Goal: Task Accomplishment & Management: Use online tool/utility

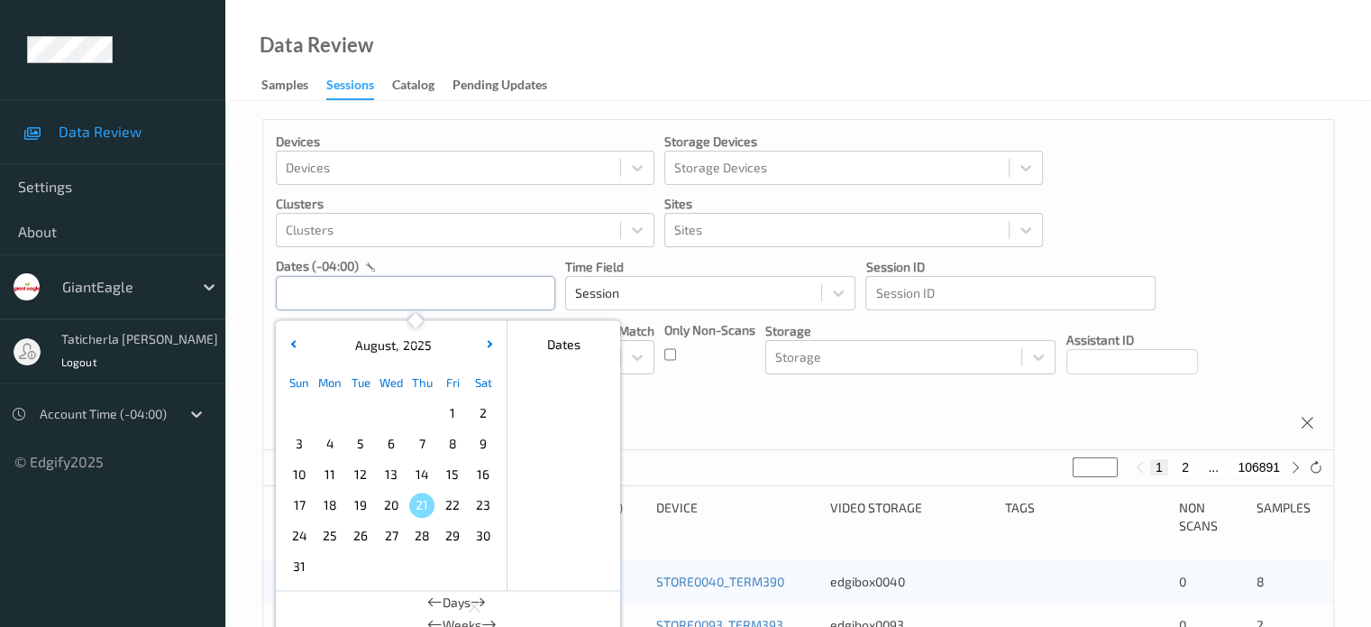
click at [461, 286] on input "text" at bounding box center [415, 293] width 279 height 34
click at [444, 471] on span "15" at bounding box center [452, 474] width 25 height 25
click at [449, 470] on span "15" at bounding box center [452, 474] width 25 height 25
type input "15/08/2025 00:00 -> 15/08/2025 23:59"
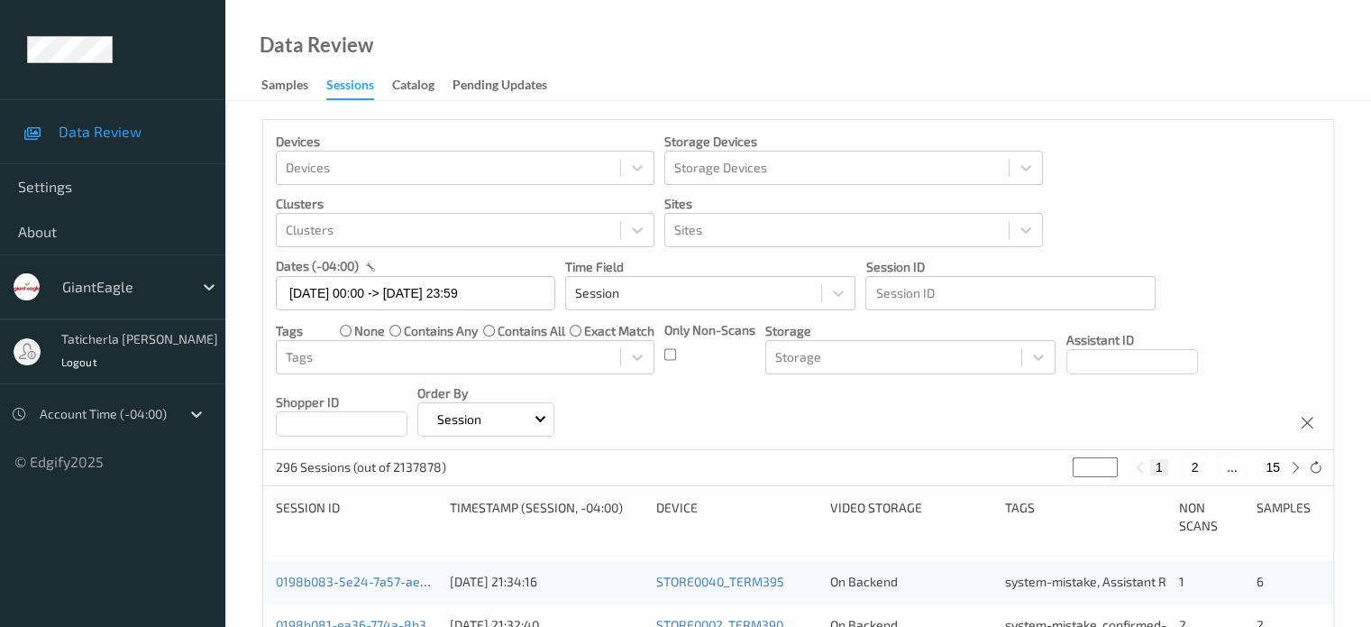
click at [1190, 464] on button "2" at bounding box center [1195, 467] width 18 height 16
type input "*"
click at [1207, 464] on button "3" at bounding box center [1213, 467] width 18 height 16
type input "*"
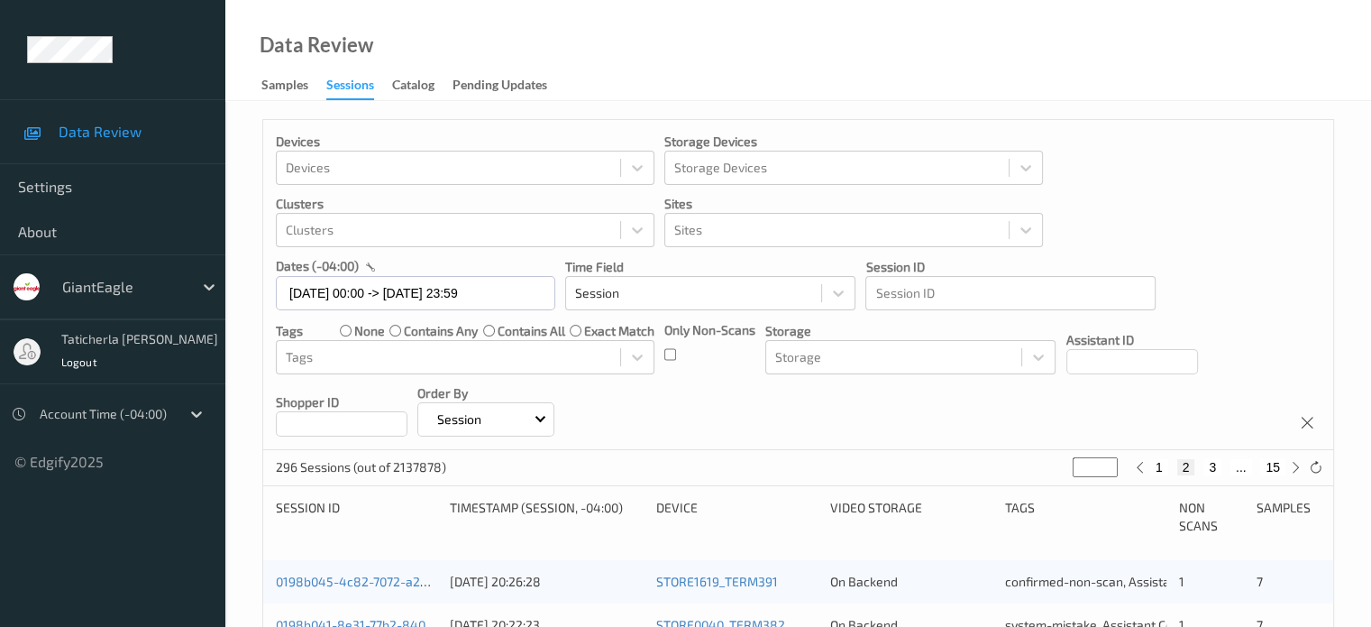
type input "*"
click at [1273, 468] on button "15" at bounding box center [1272, 467] width 25 height 16
type input "**"
click at [1234, 465] on button "14" at bounding box center [1233, 467] width 25 height 16
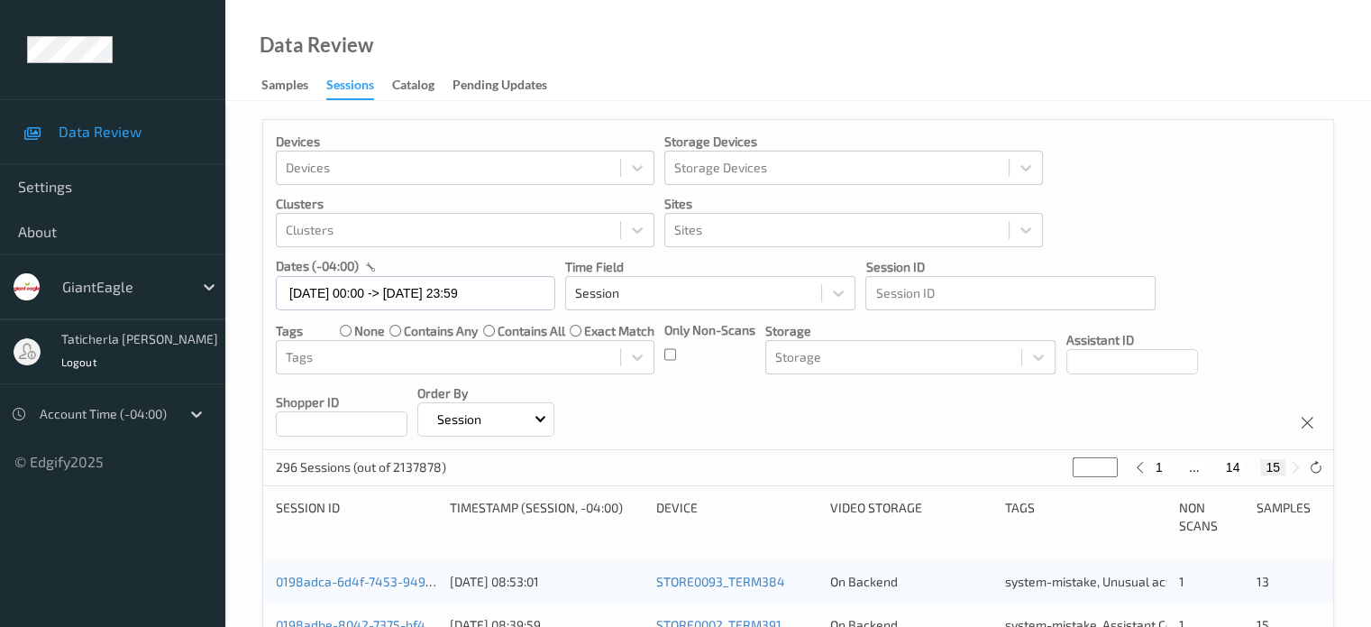
type input "**"
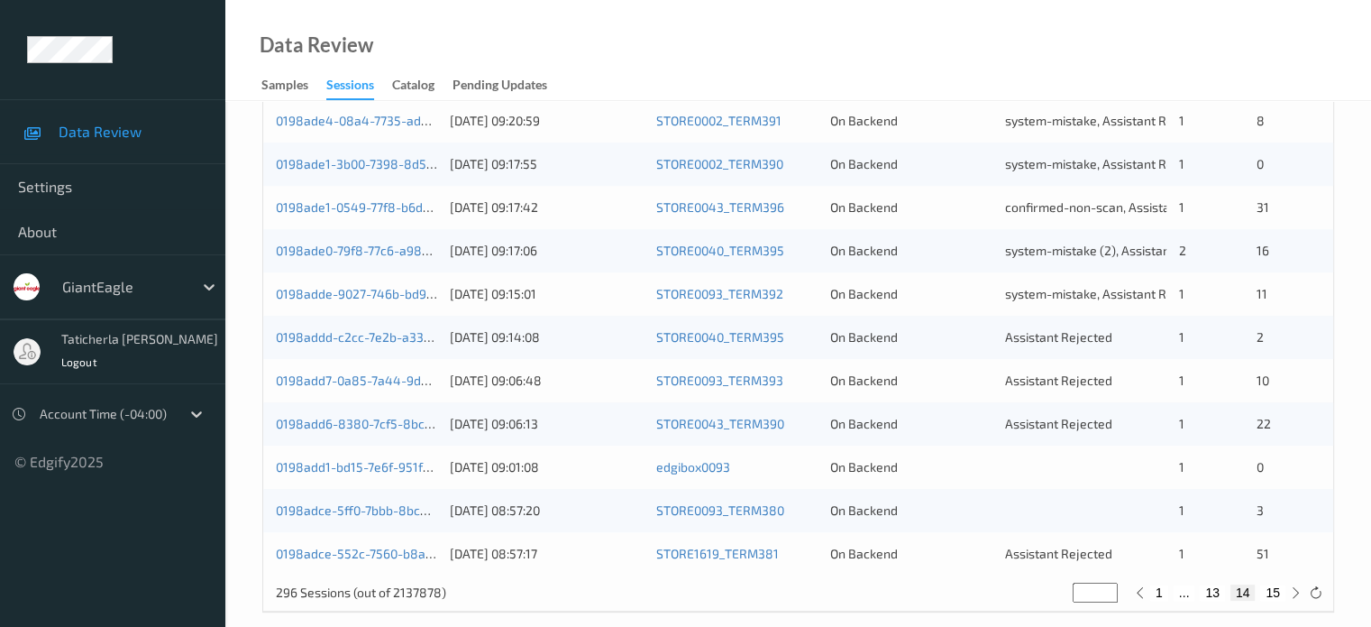
scroll to position [871, 0]
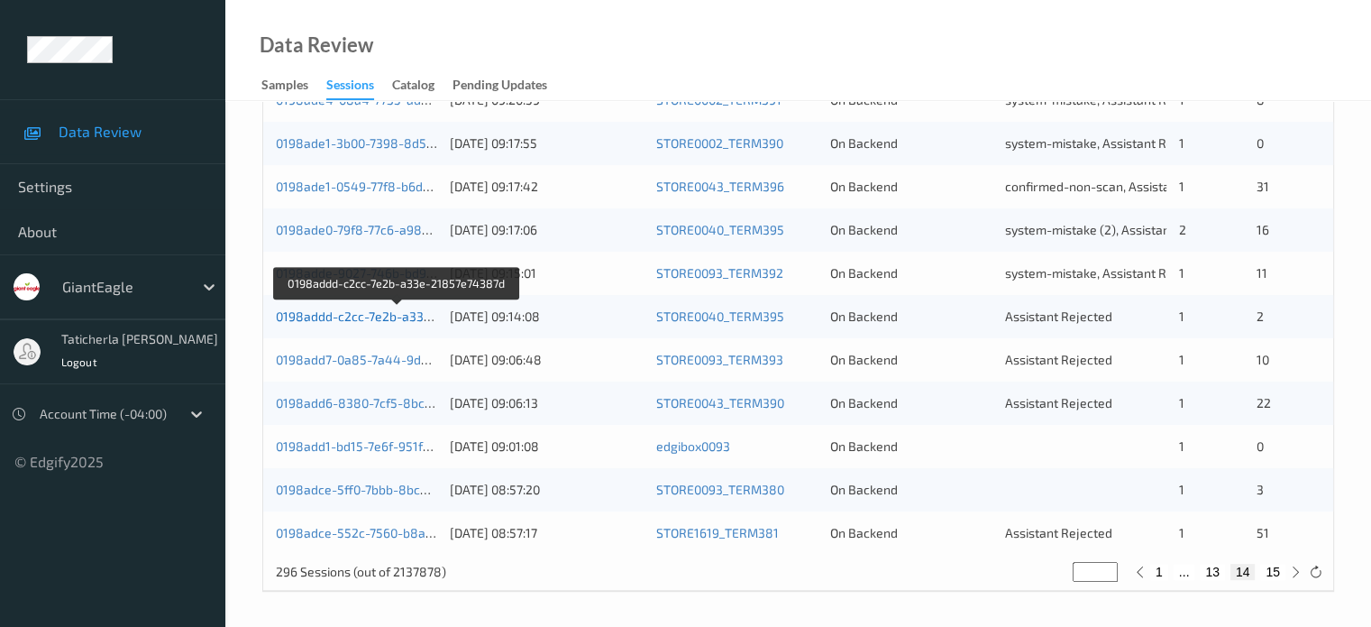
click at [408, 316] on link "0198addd-c2cc-7e2b-a33e-21857e74387d" at bounding box center [398, 315] width 245 height 15
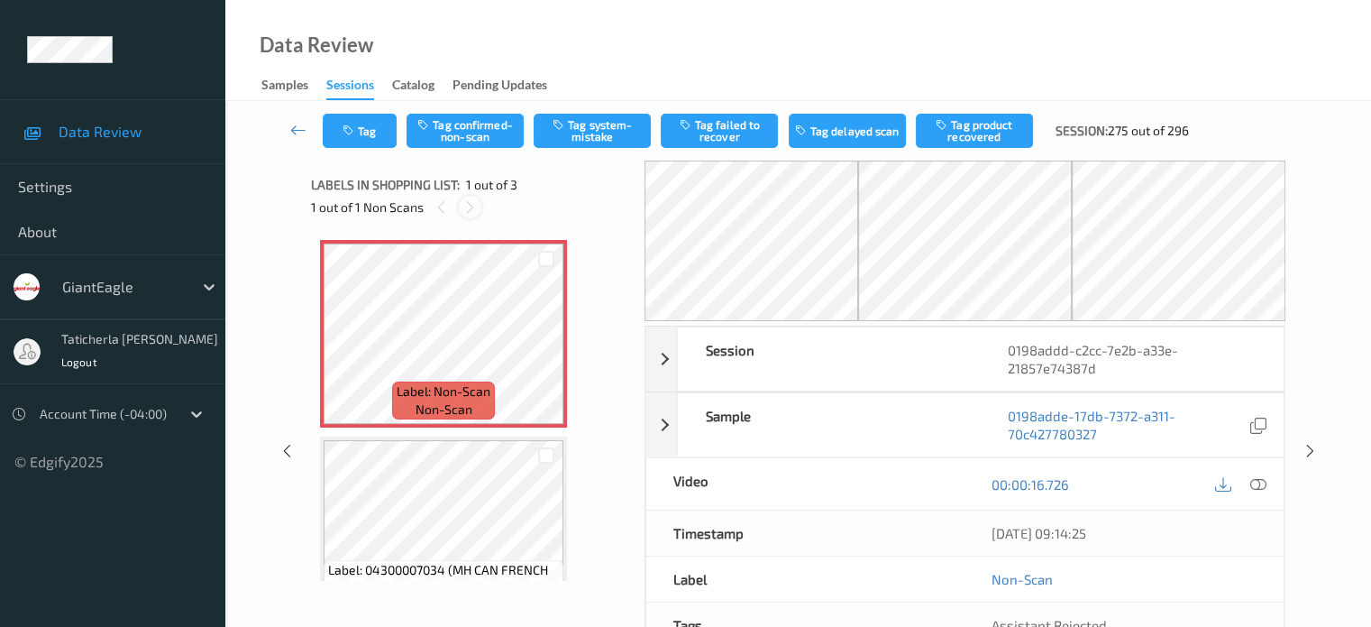
click at [468, 209] on icon at bounding box center [469, 207] width 15 height 16
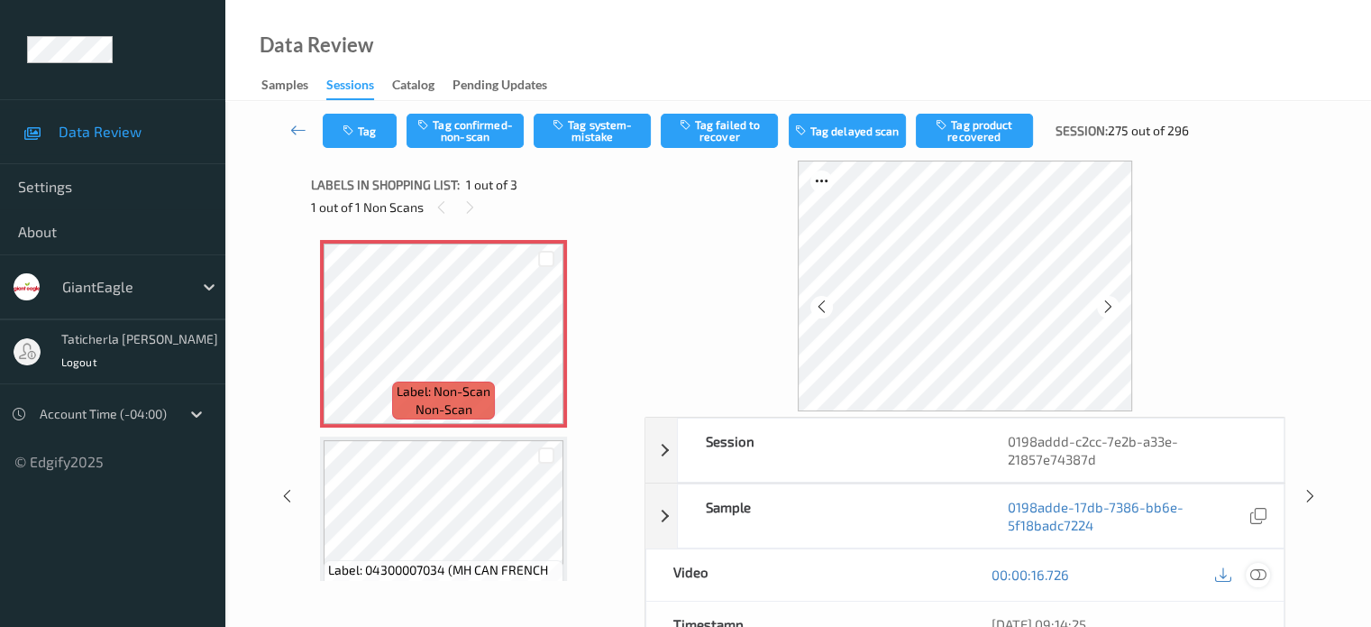
click at [1259, 573] on icon at bounding box center [1258, 574] width 16 height 16
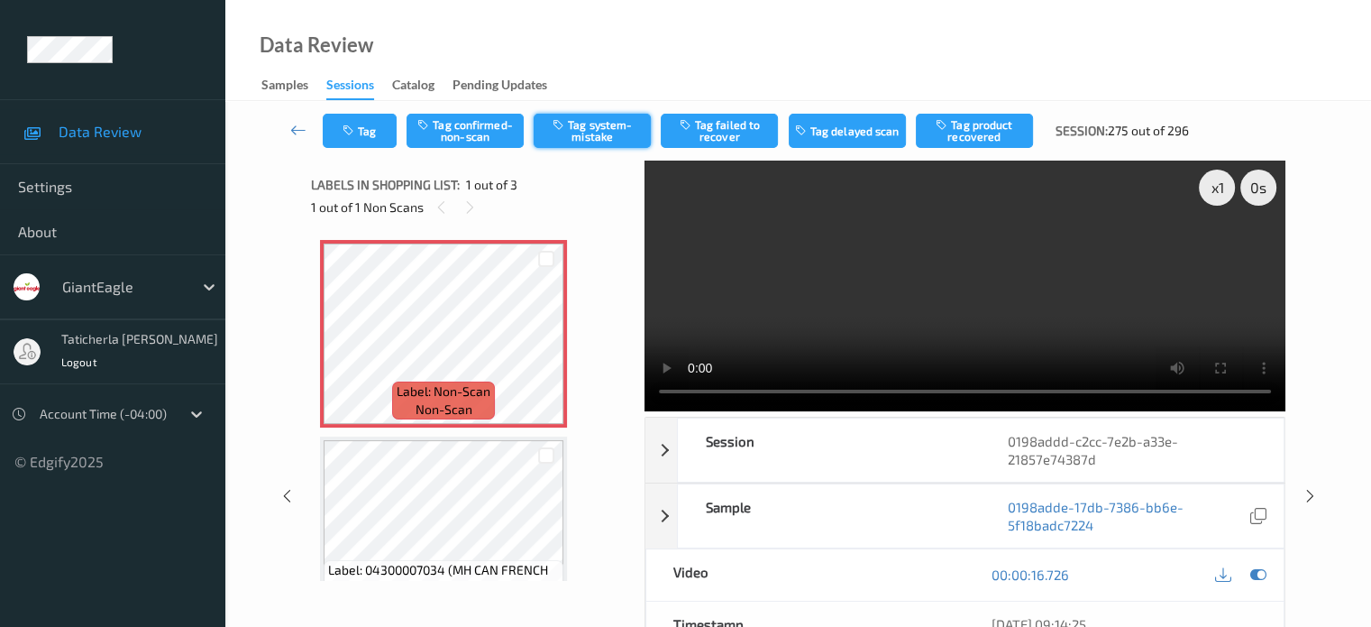
click at [609, 133] on button "Tag system-mistake" at bounding box center [592, 131] width 117 height 34
click at [363, 127] on button "Tag" at bounding box center [360, 131] width 74 height 34
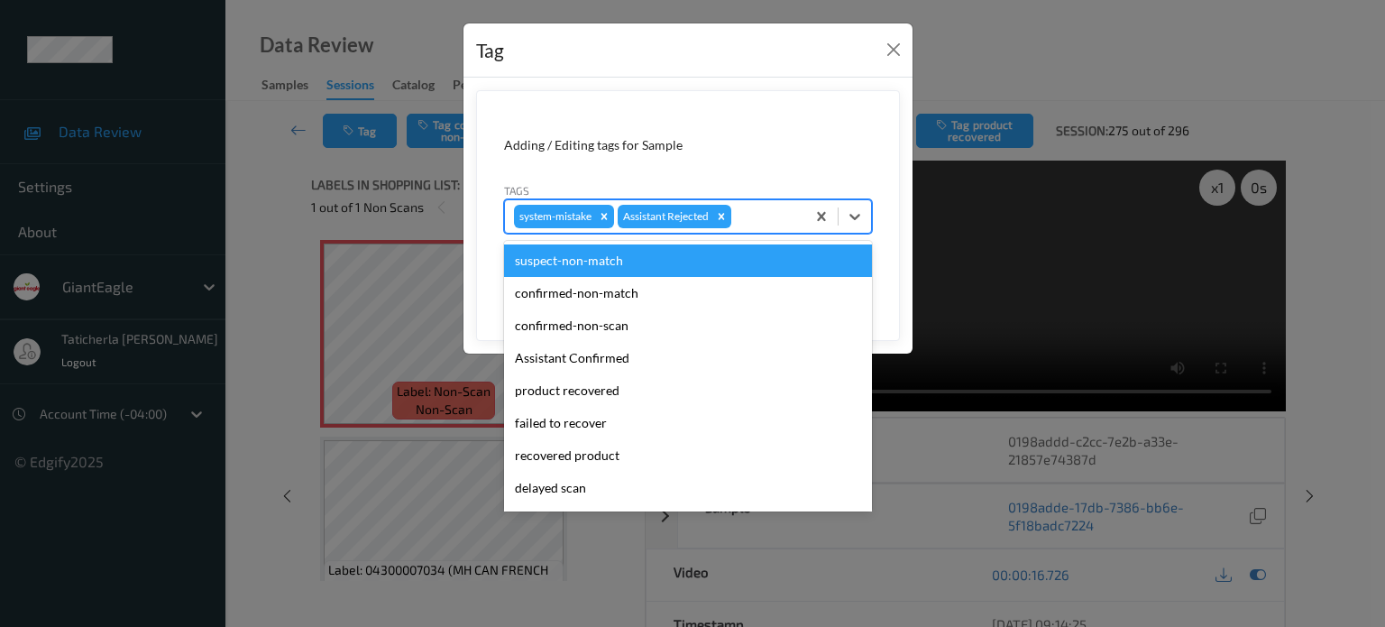
click at [768, 215] on div at bounding box center [765, 217] width 61 height 22
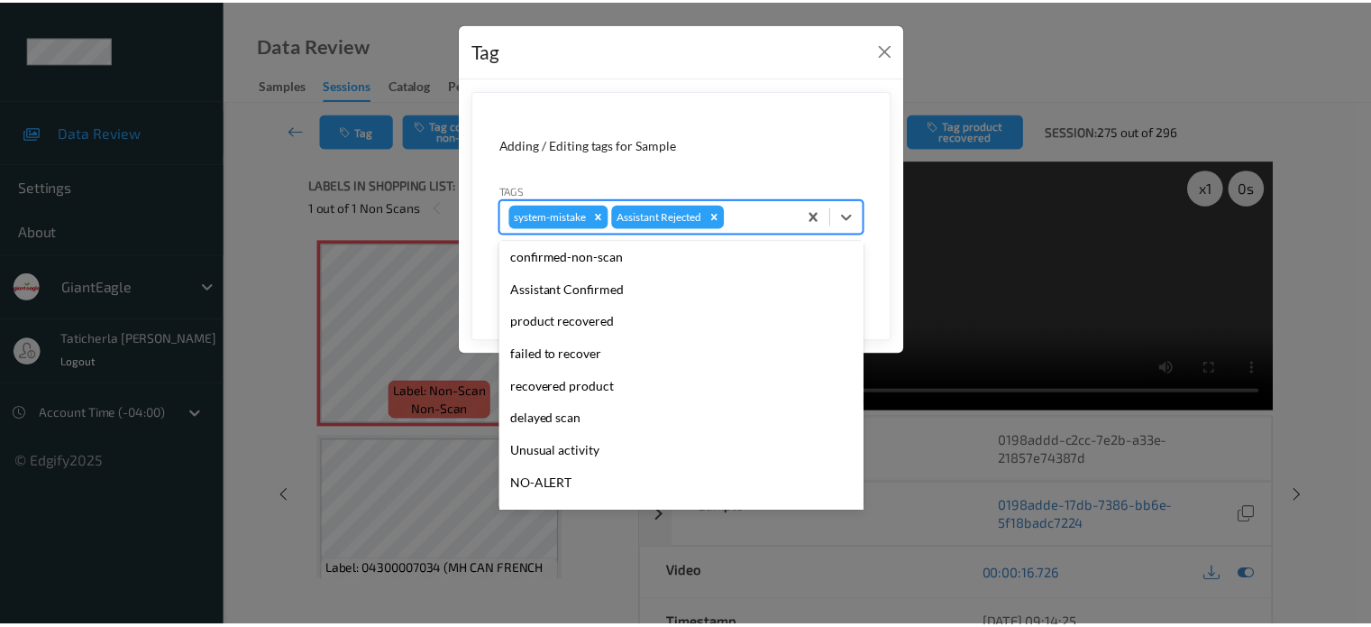
scroll to position [159, 0]
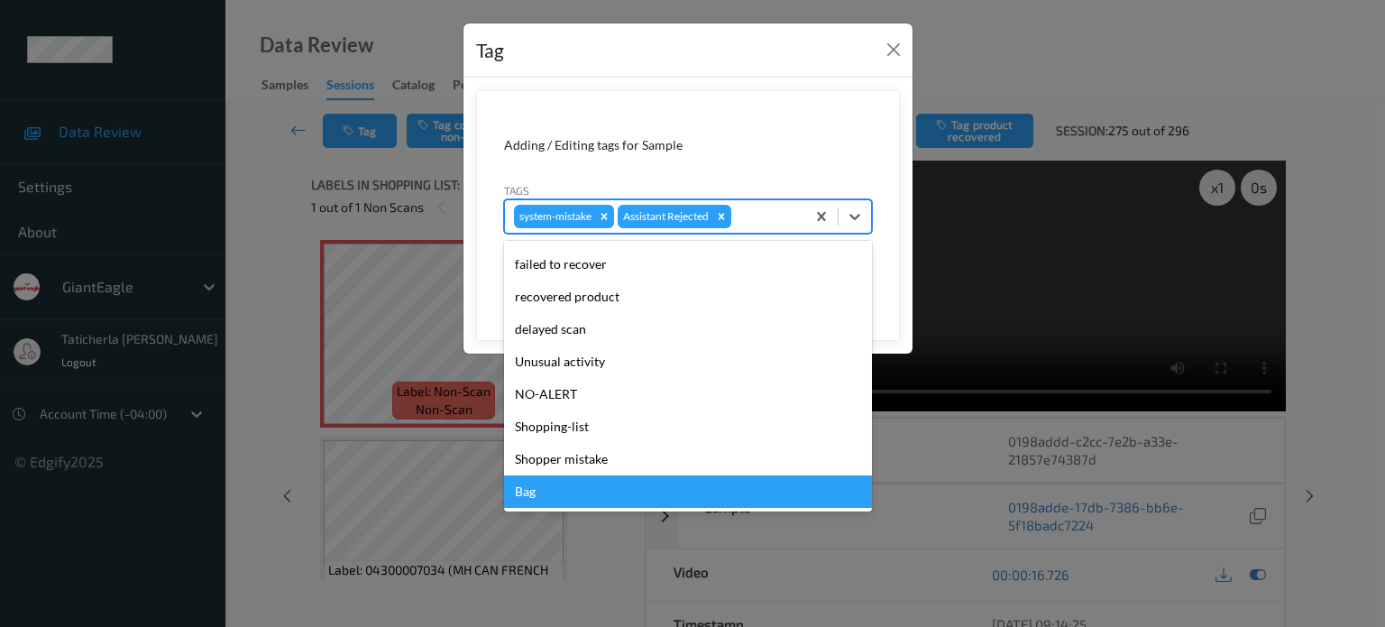
click at [676, 499] on div "Bag" at bounding box center [688, 491] width 368 height 32
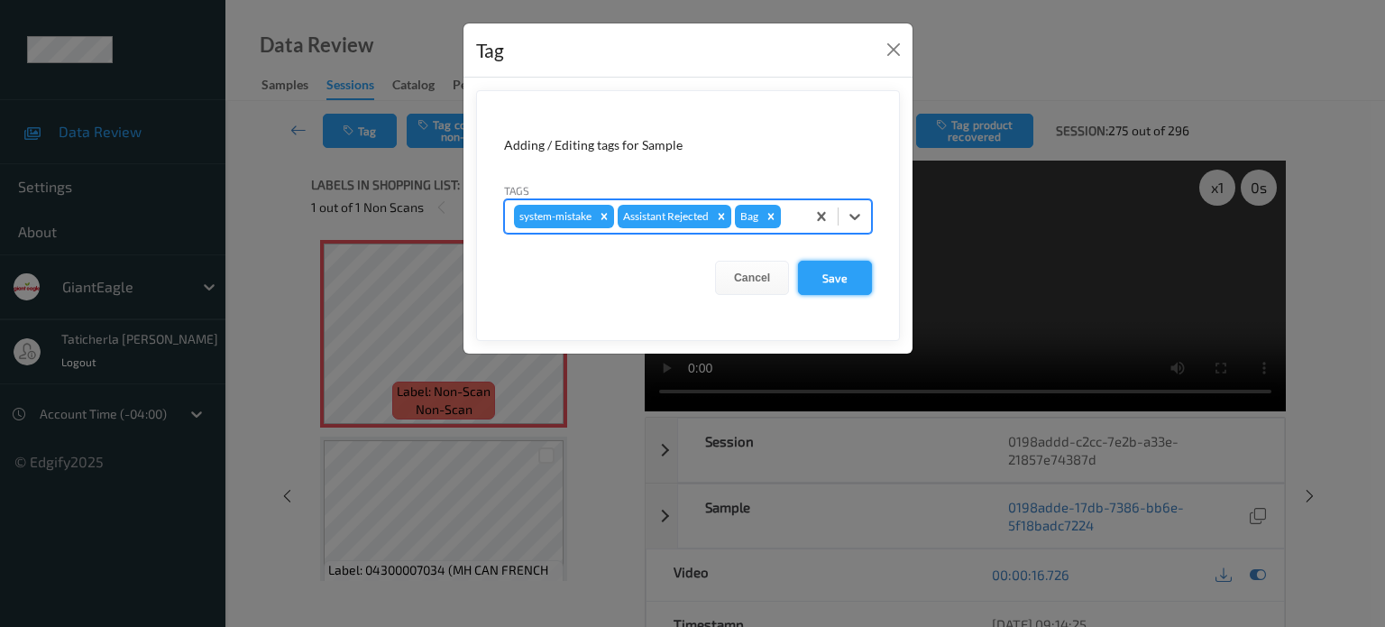
click at [829, 275] on button "Save" at bounding box center [835, 278] width 74 height 34
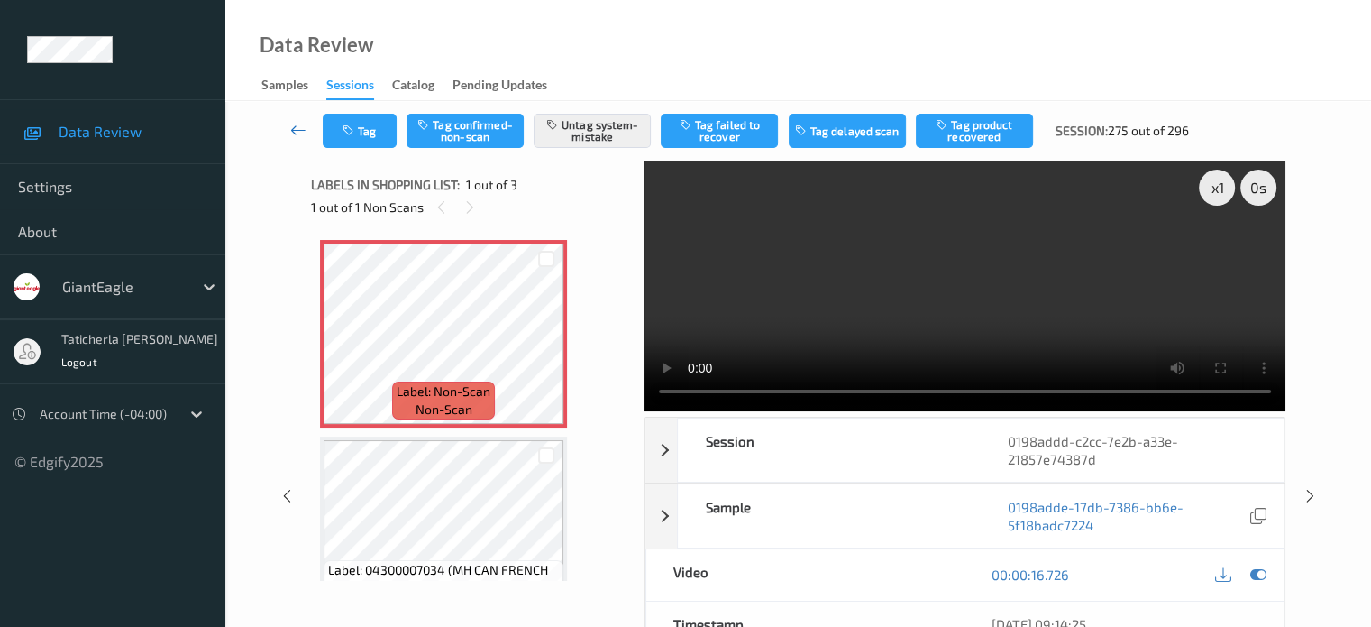
click at [296, 122] on icon at bounding box center [298, 130] width 16 height 18
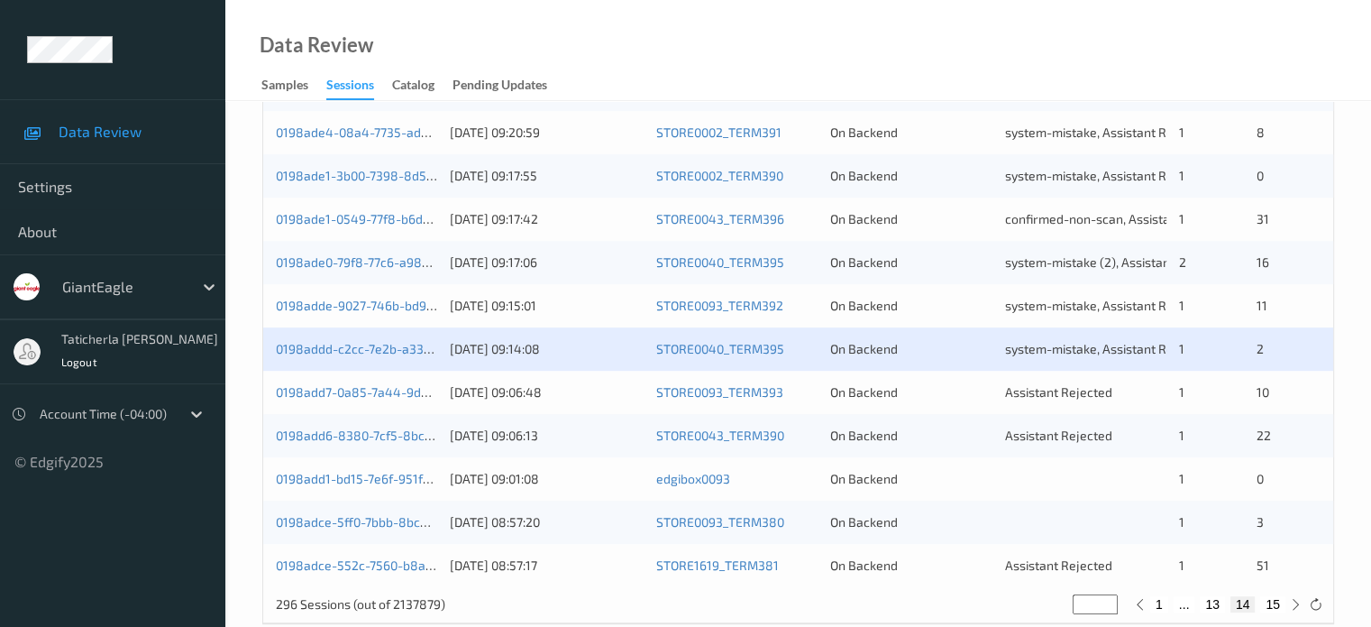
scroll to position [871, 0]
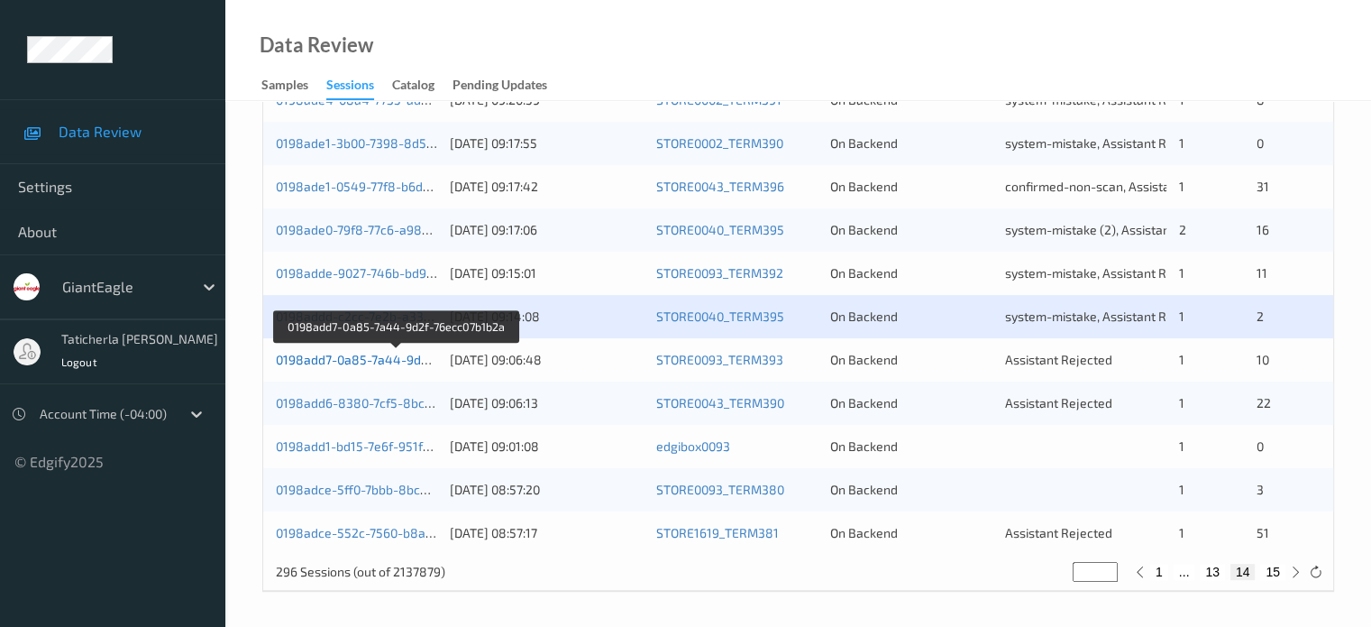
click at [365, 356] on link "0198add7-0a85-7a44-9d2f-76ecc07b1b2a" at bounding box center [397, 359] width 243 height 15
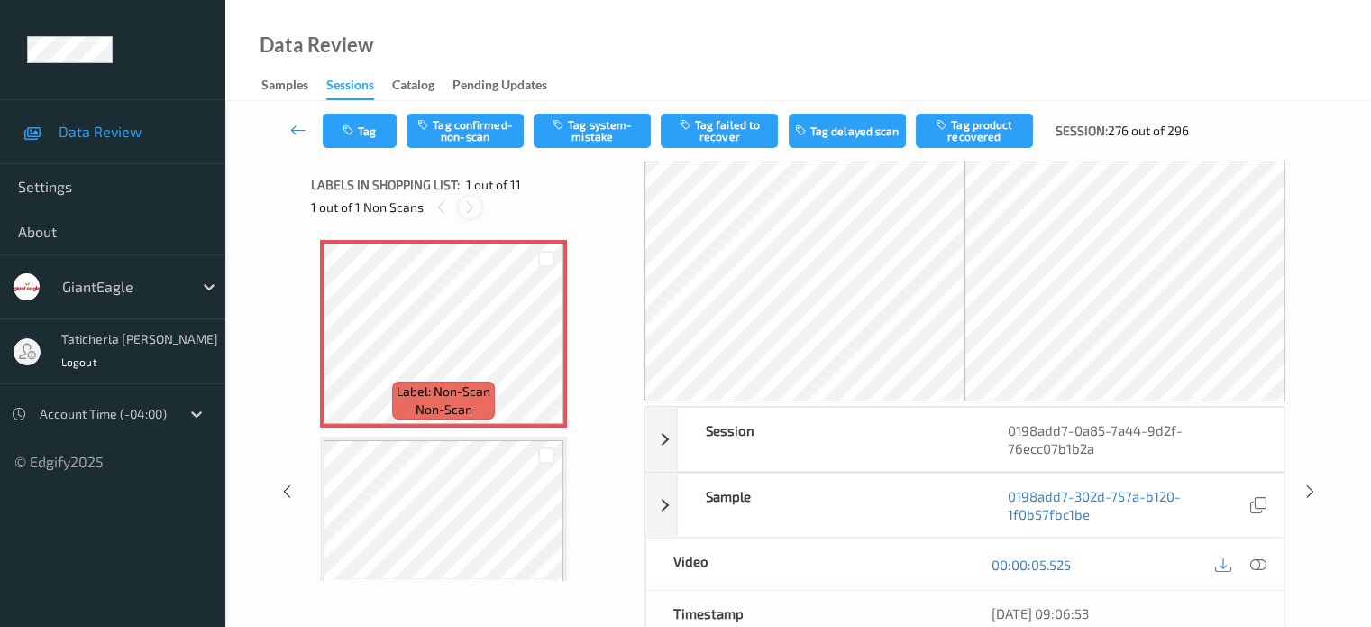
click at [477, 206] on icon at bounding box center [469, 207] width 15 height 16
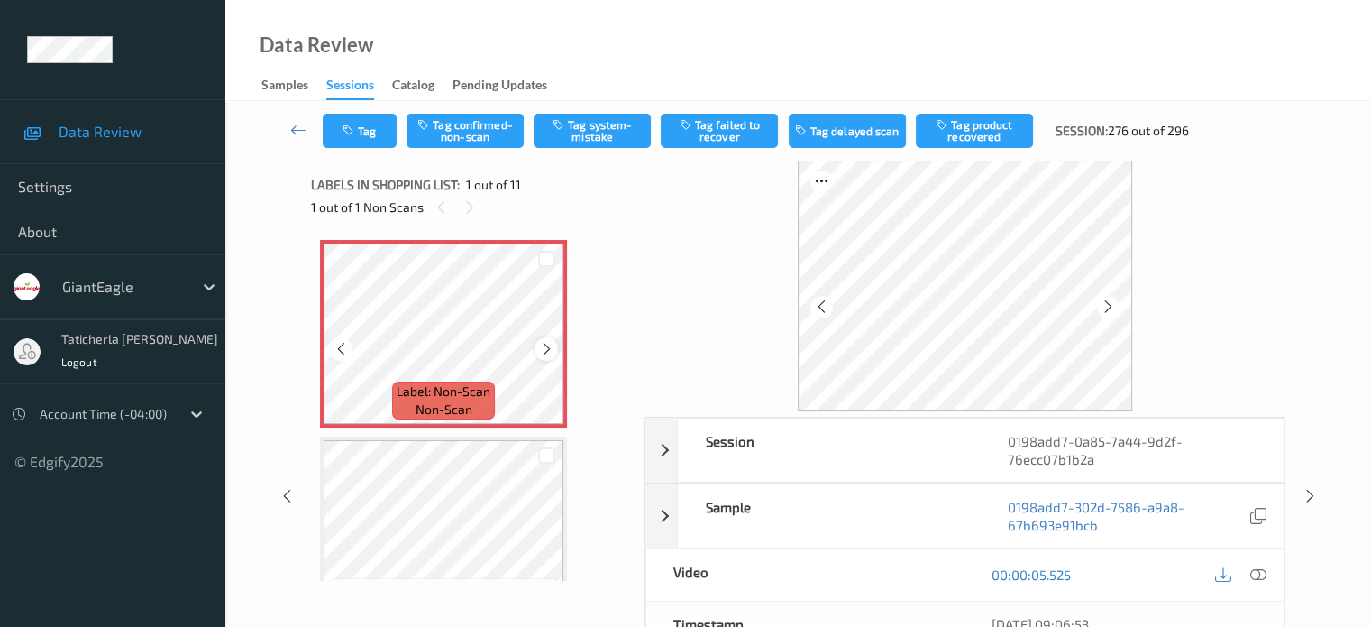
click at [551, 342] on icon at bounding box center [546, 349] width 15 height 16
click at [1256, 572] on icon at bounding box center [1258, 574] width 16 height 16
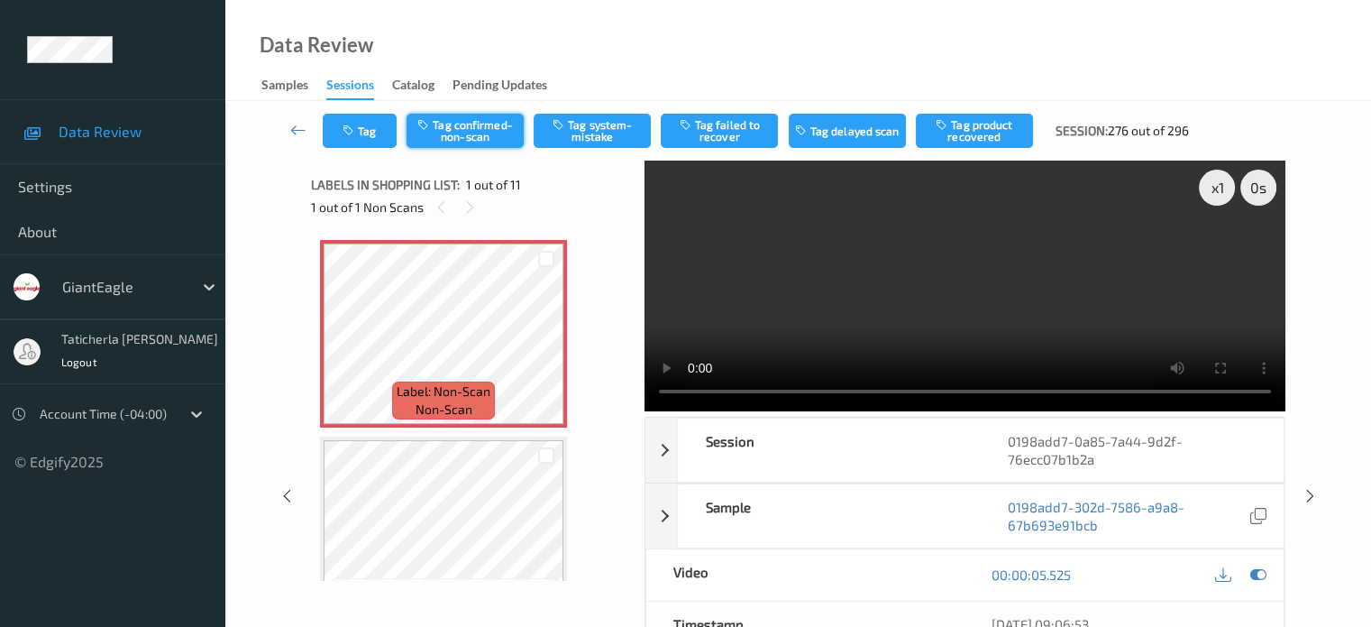
click at [482, 118] on button "Tag confirmed-non-scan" at bounding box center [465, 131] width 117 height 34
click at [1008, 124] on button "Tag product recovered" at bounding box center [974, 131] width 117 height 34
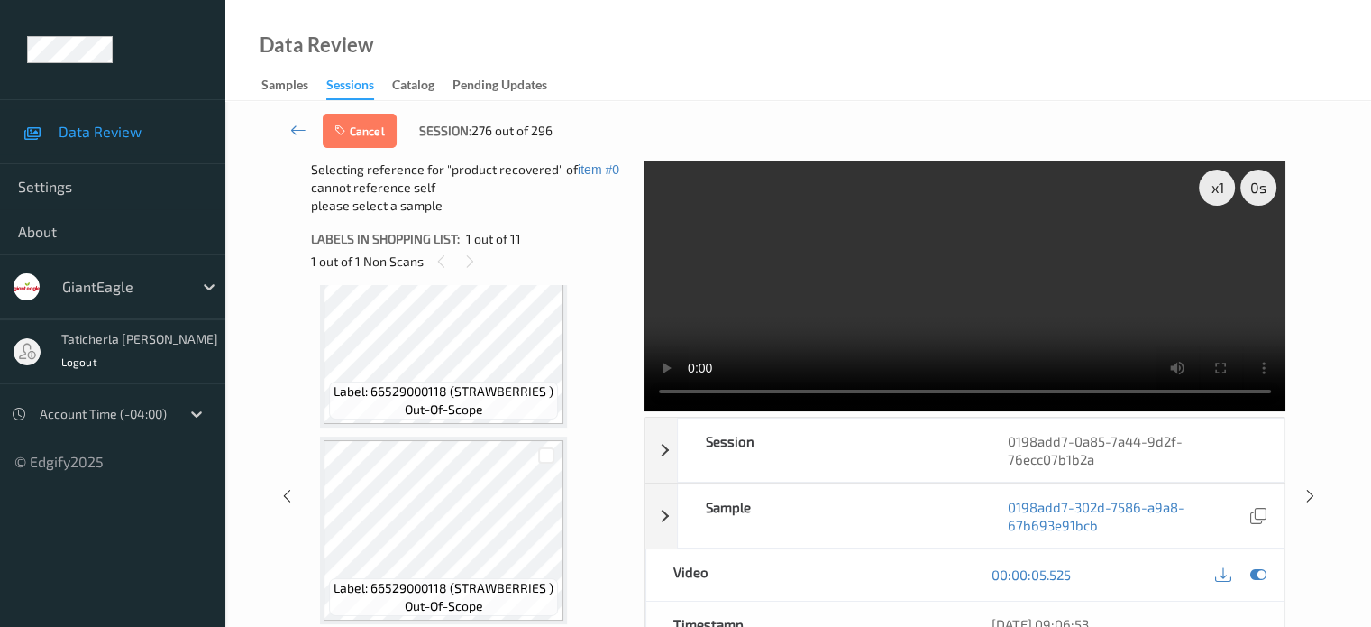
scroll to position [270, 0]
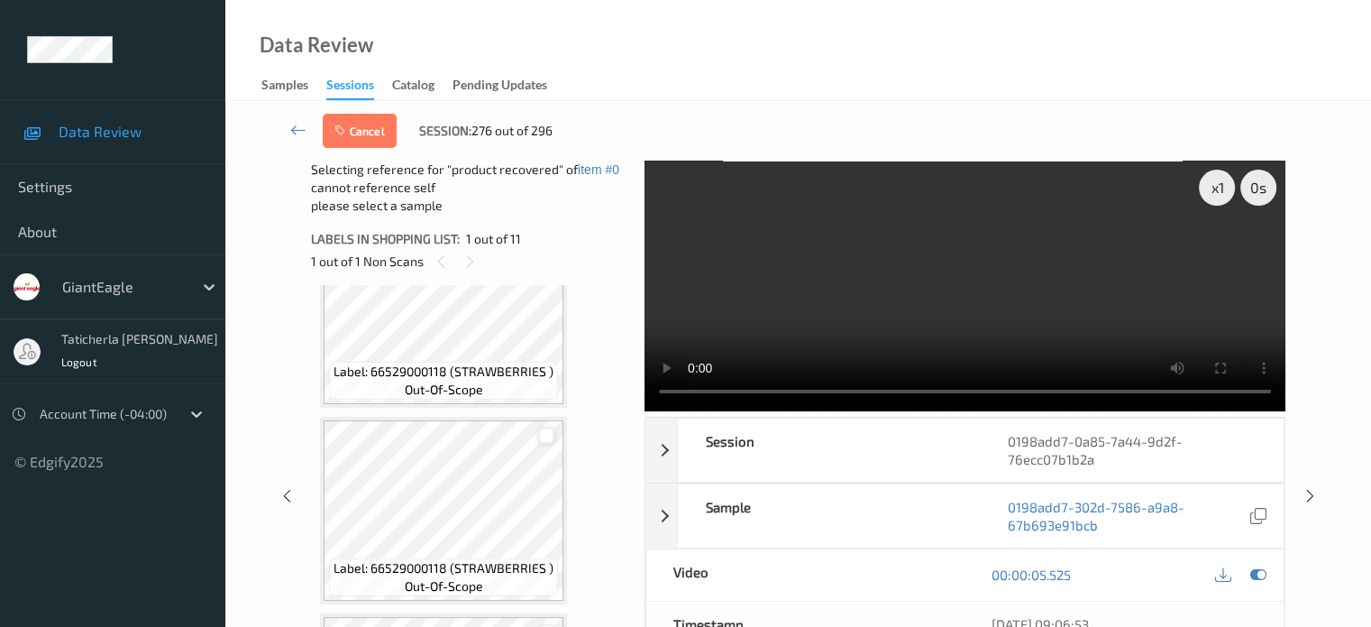
click at [545, 435] on div at bounding box center [546, 435] width 17 height 17
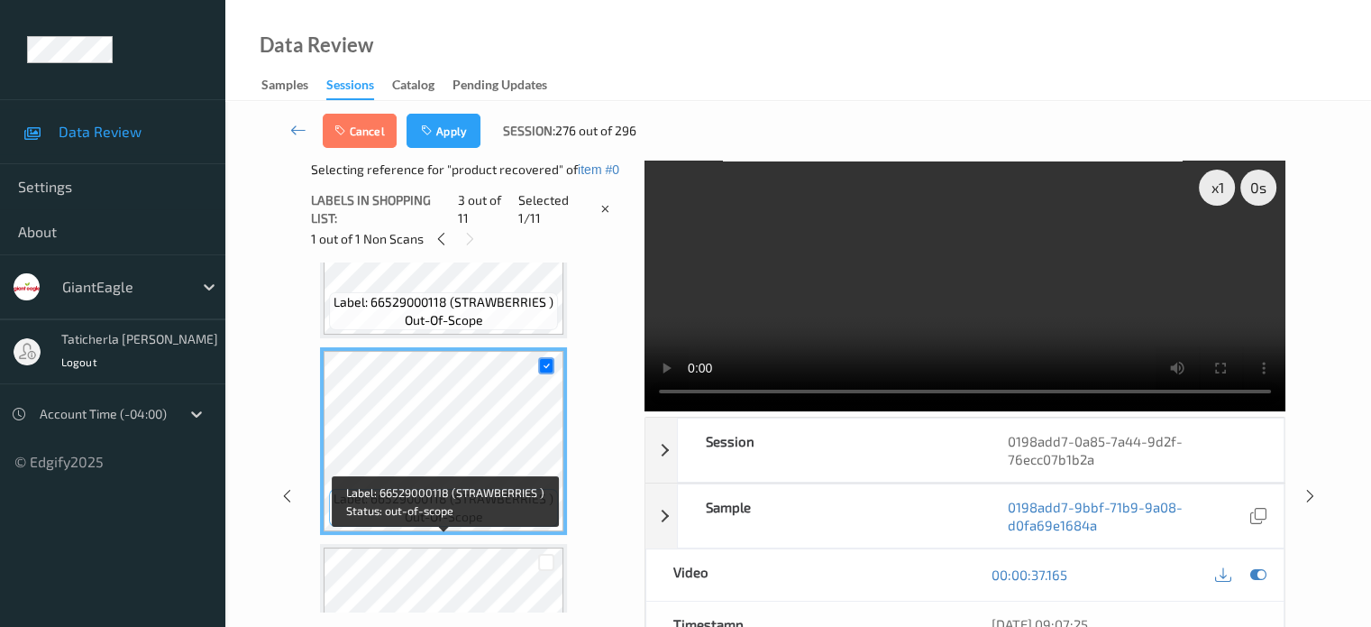
scroll to position [361, 0]
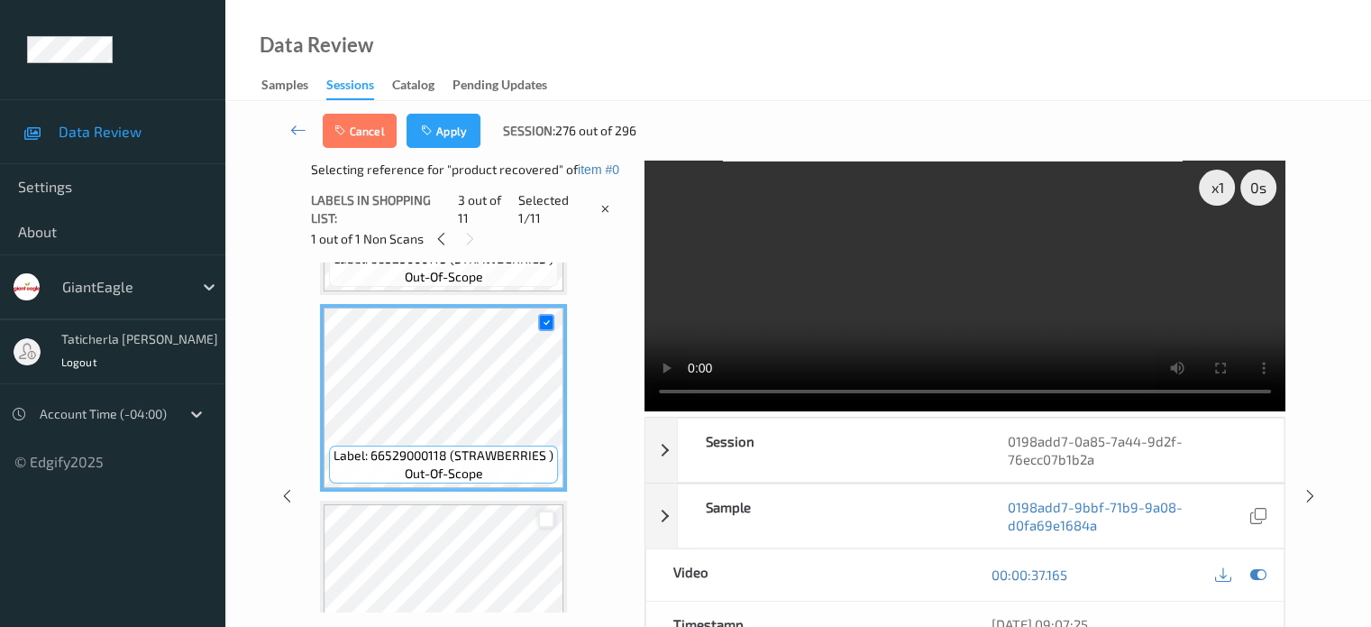
click at [541, 520] on div at bounding box center [546, 518] width 17 height 17
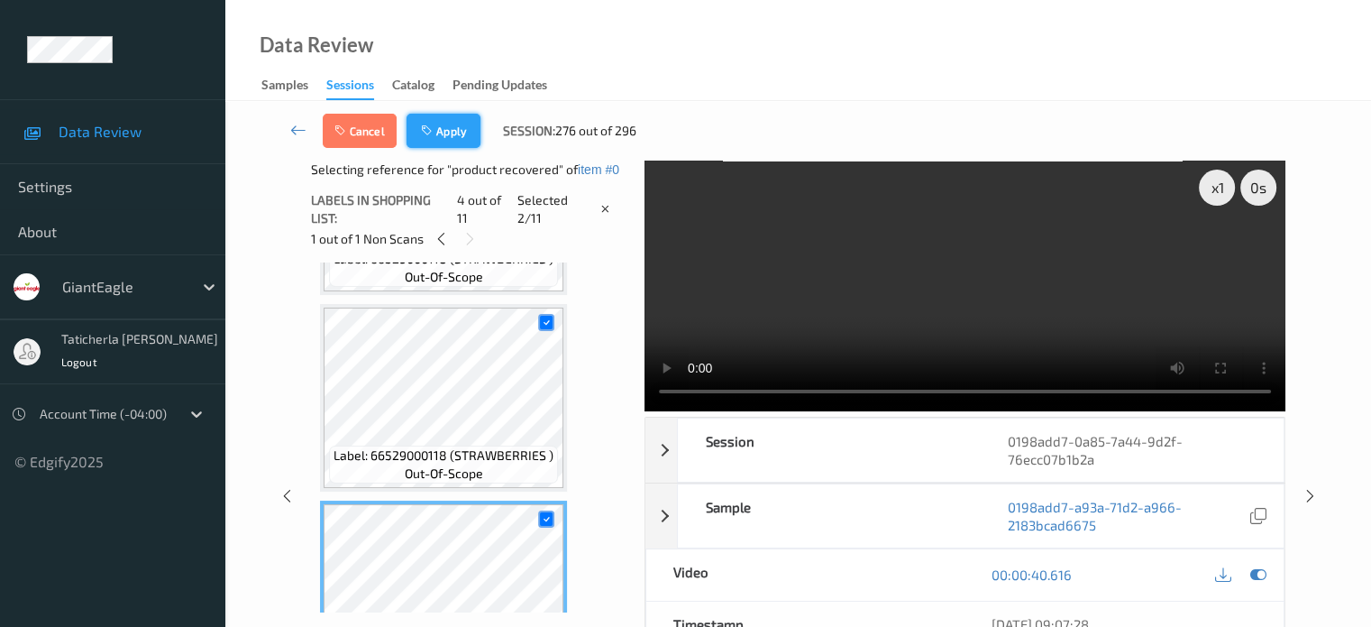
click at [462, 136] on button "Apply" at bounding box center [444, 131] width 74 height 34
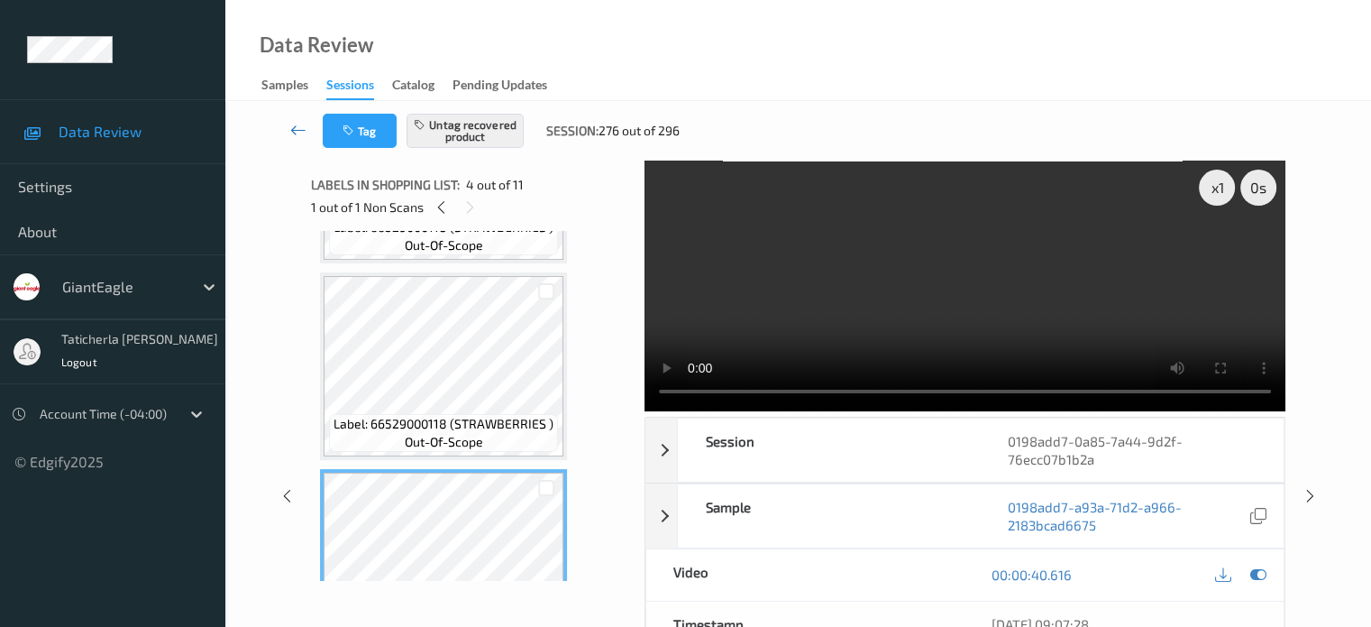
click at [294, 123] on icon at bounding box center [298, 130] width 16 height 18
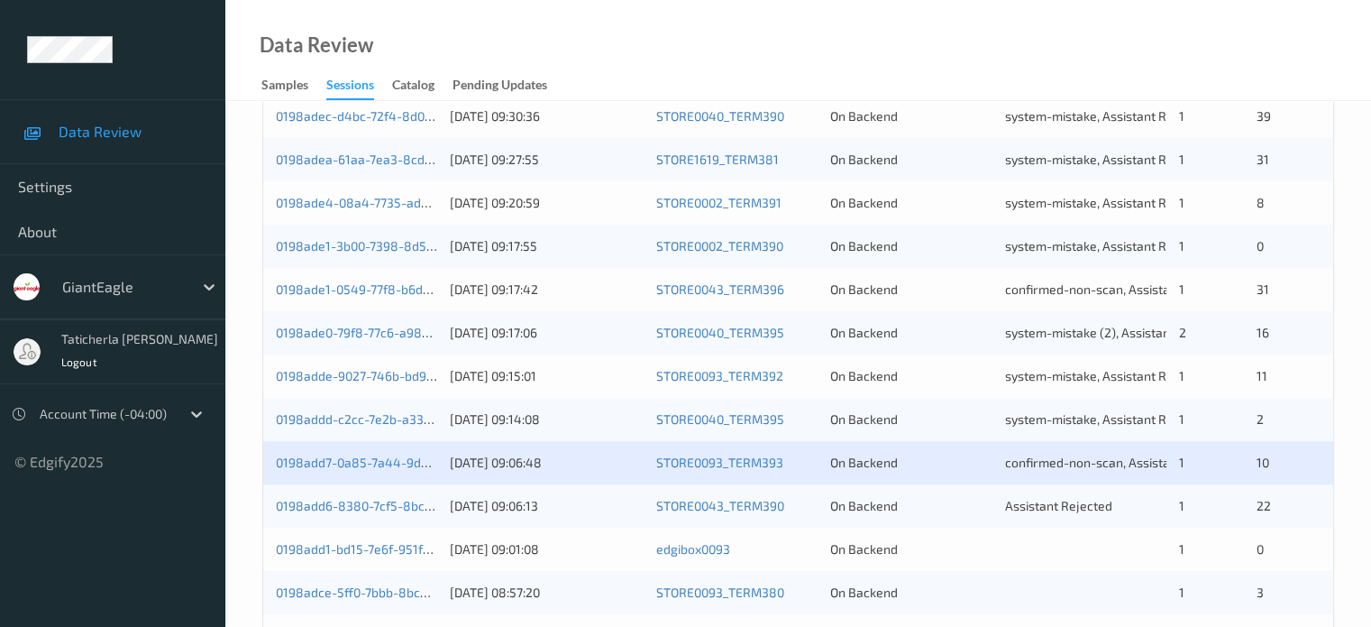
scroll to position [871, 0]
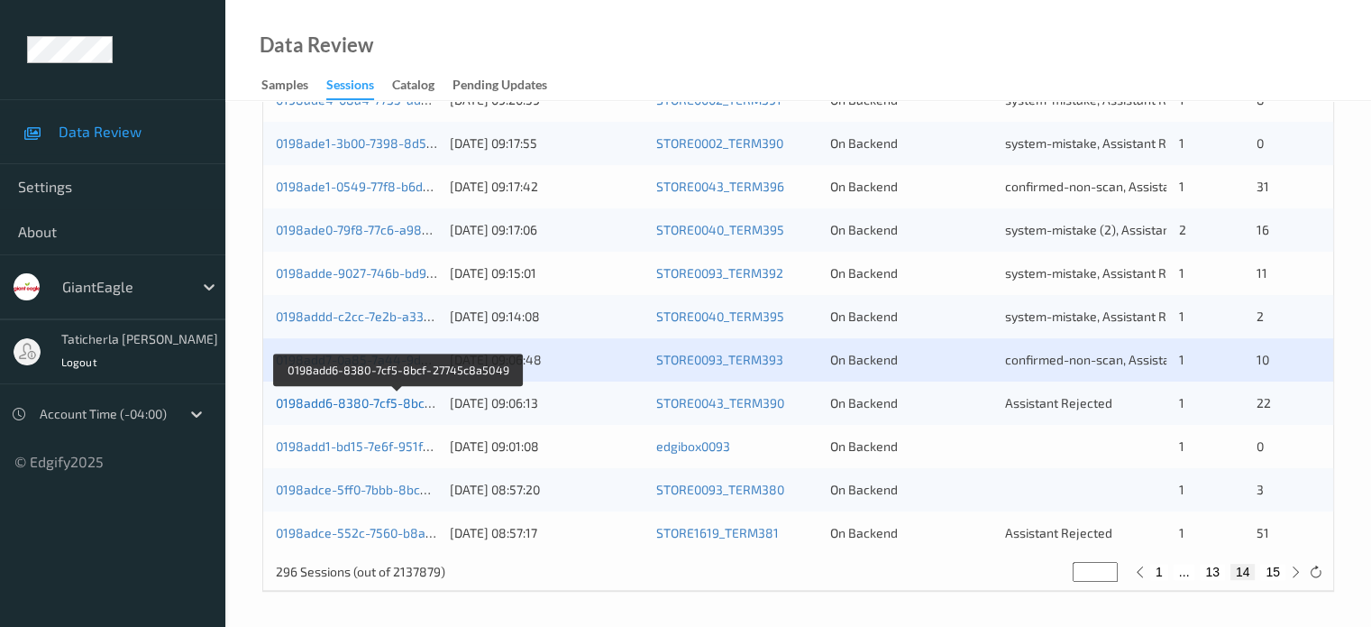
click at [383, 396] on link "0198add6-8380-7cf5-8bcf-27745c8a5049" at bounding box center [398, 402] width 245 height 15
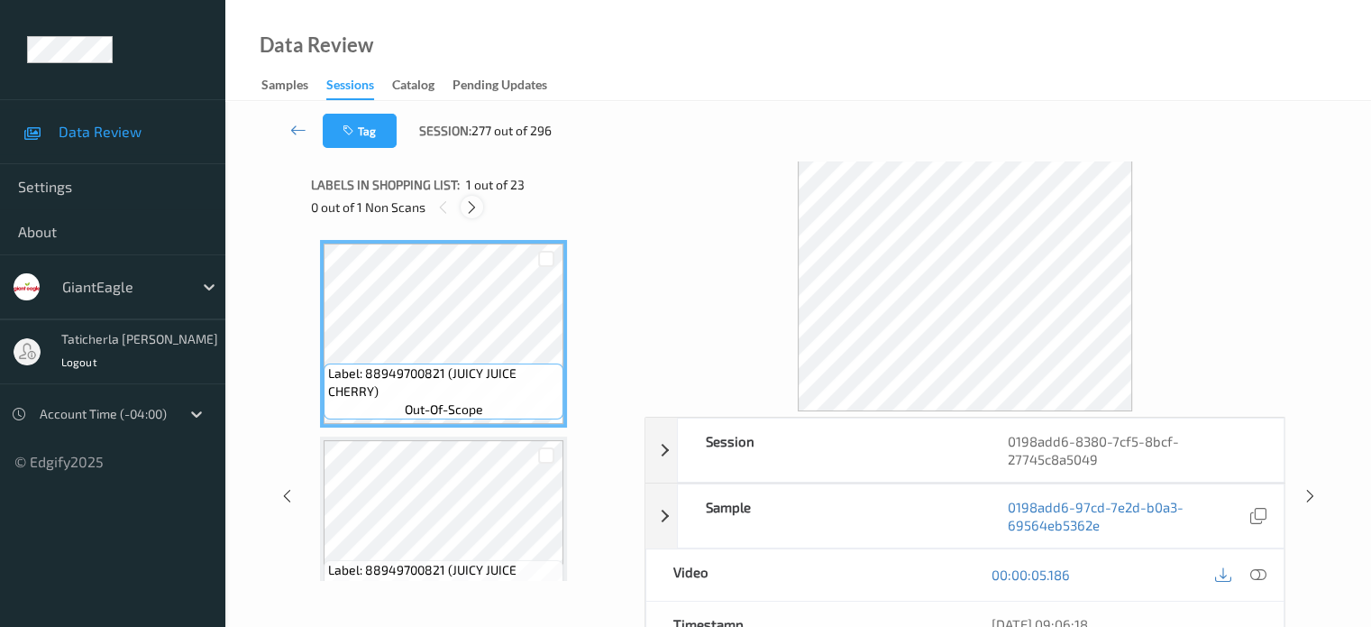
click at [472, 208] on icon at bounding box center [471, 207] width 15 height 16
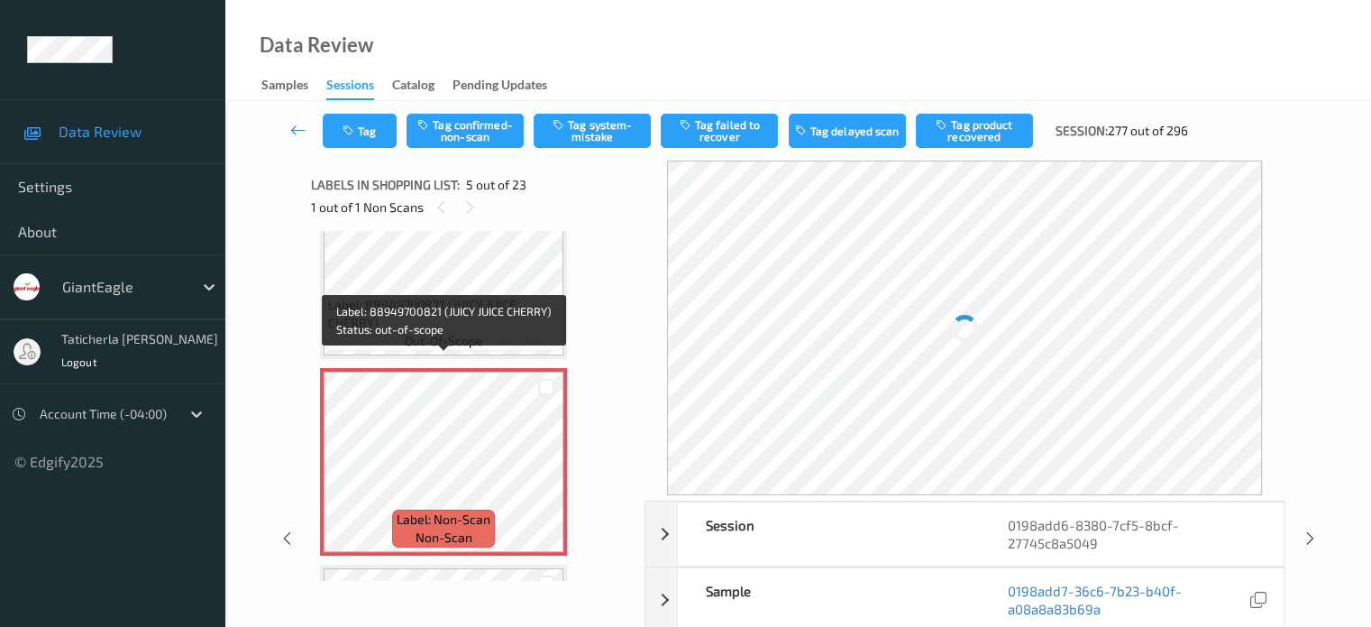
scroll to position [779, 0]
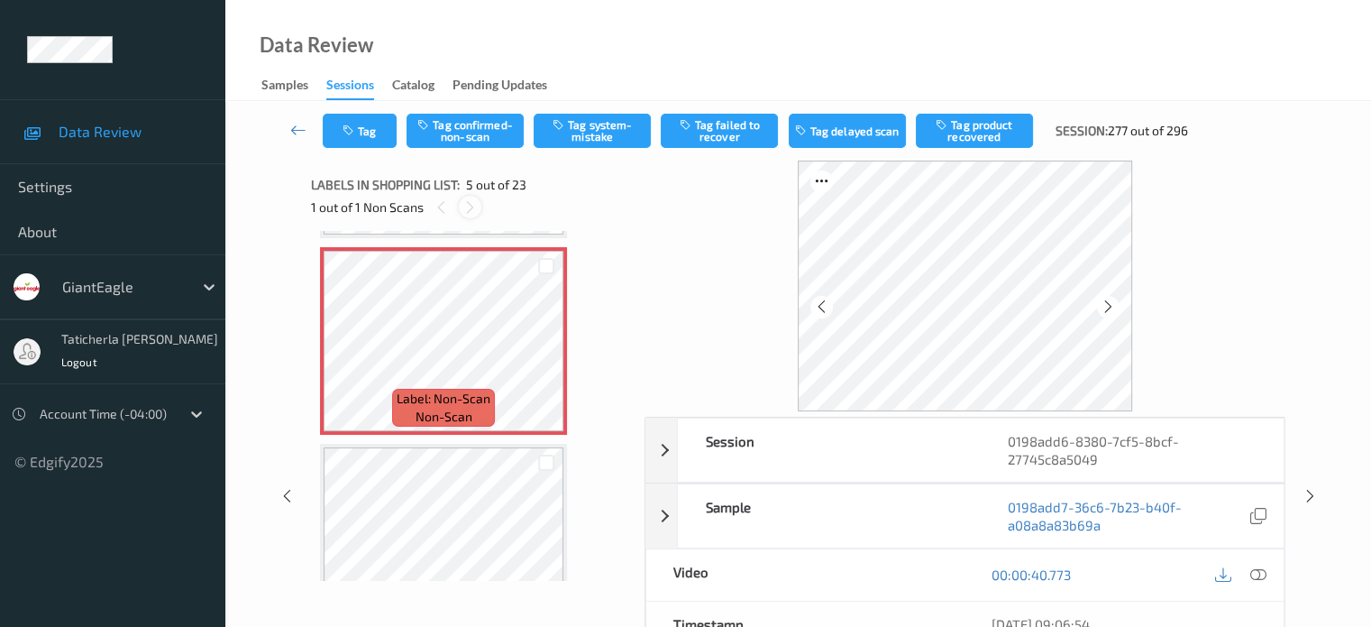
click at [469, 202] on icon at bounding box center [469, 207] width 15 height 16
click at [1256, 574] on icon at bounding box center [1258, 574] width 16 height 16
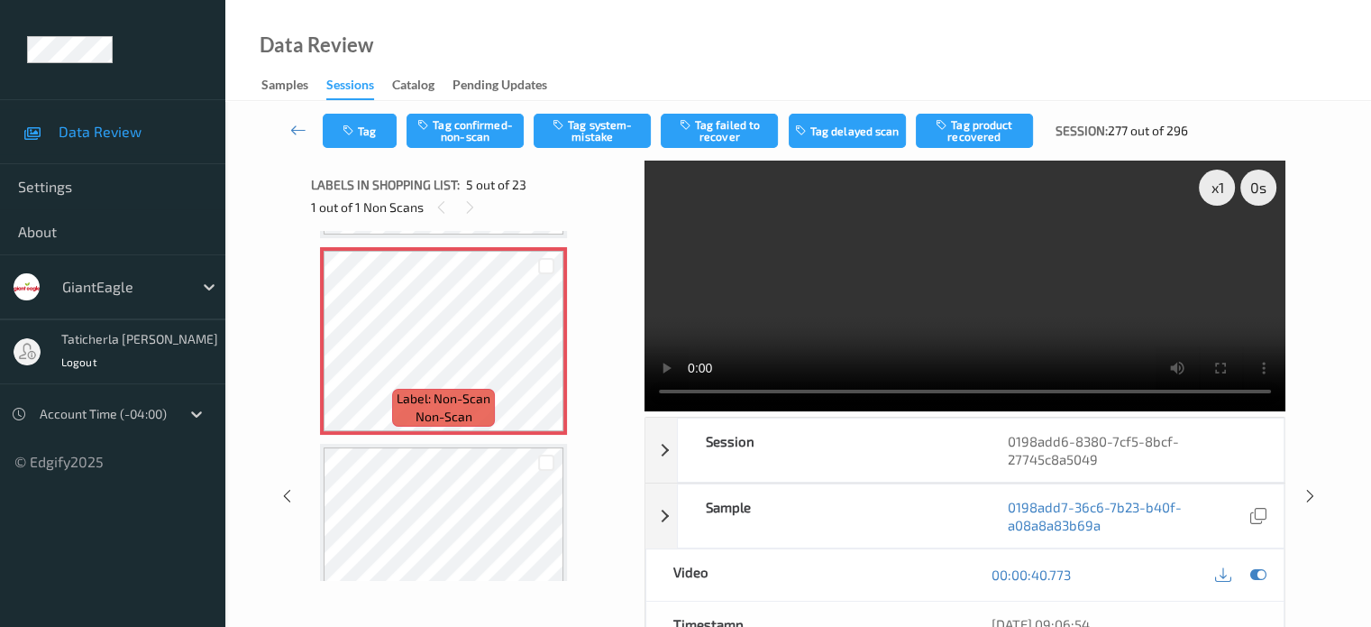
click at [1221, 249] on video at bounding box center [965, 285] width 641 height 251
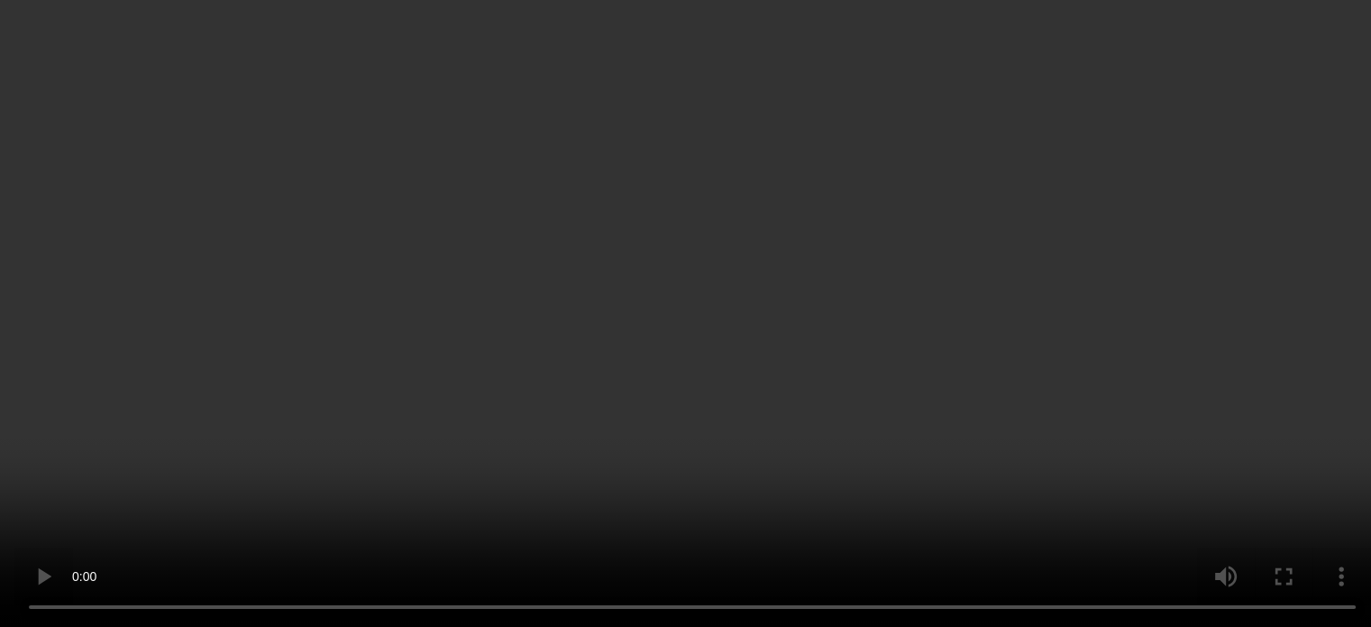
scroll to position [1140, 0]
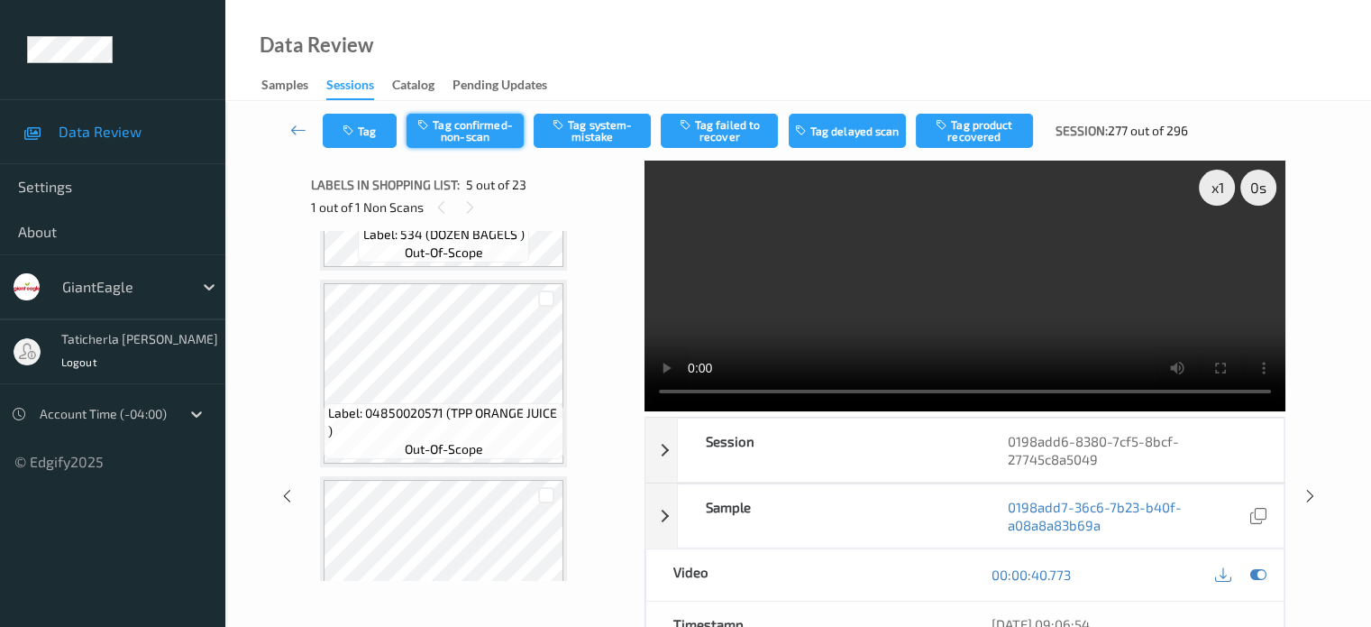
click at [484, 124] on button "Tag confirmed-non-scan" at bounding box center [465, 131] width 117 height 34
click at [721, 137] on button "Tag failed to recover" at bounding box center [719, 131] width 117 height 34
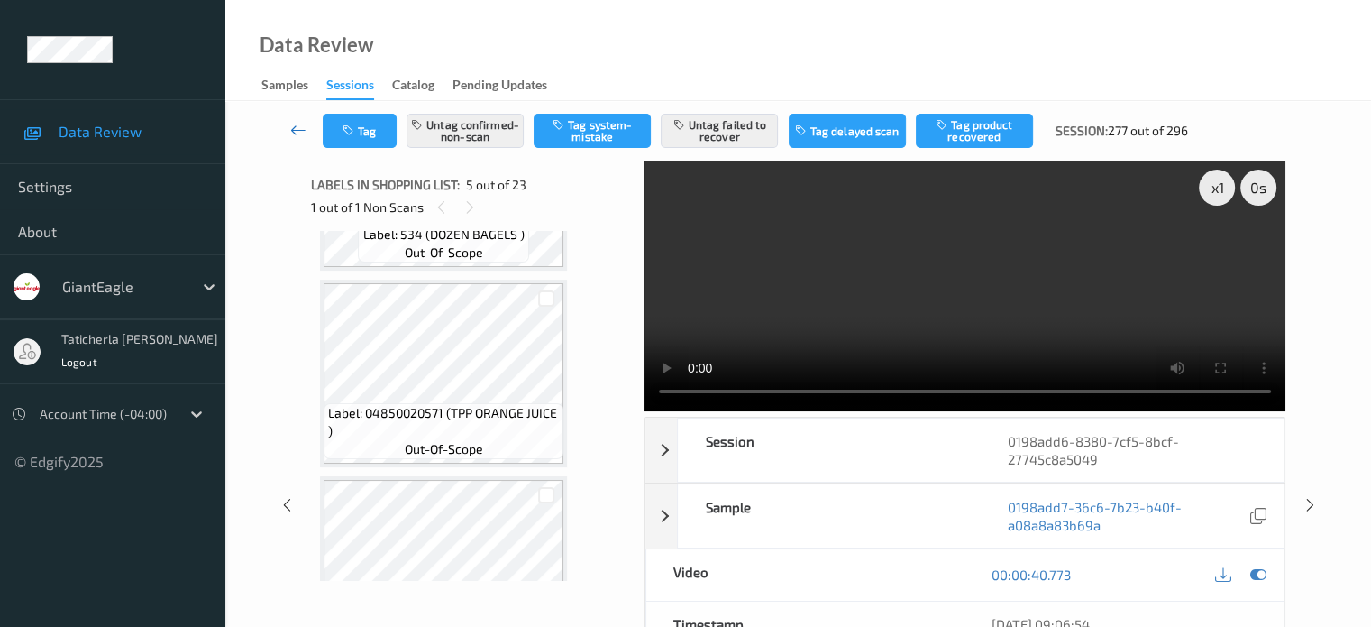
click at [299, 132] on icon at bounding box center [298, 130] width 16 height 18
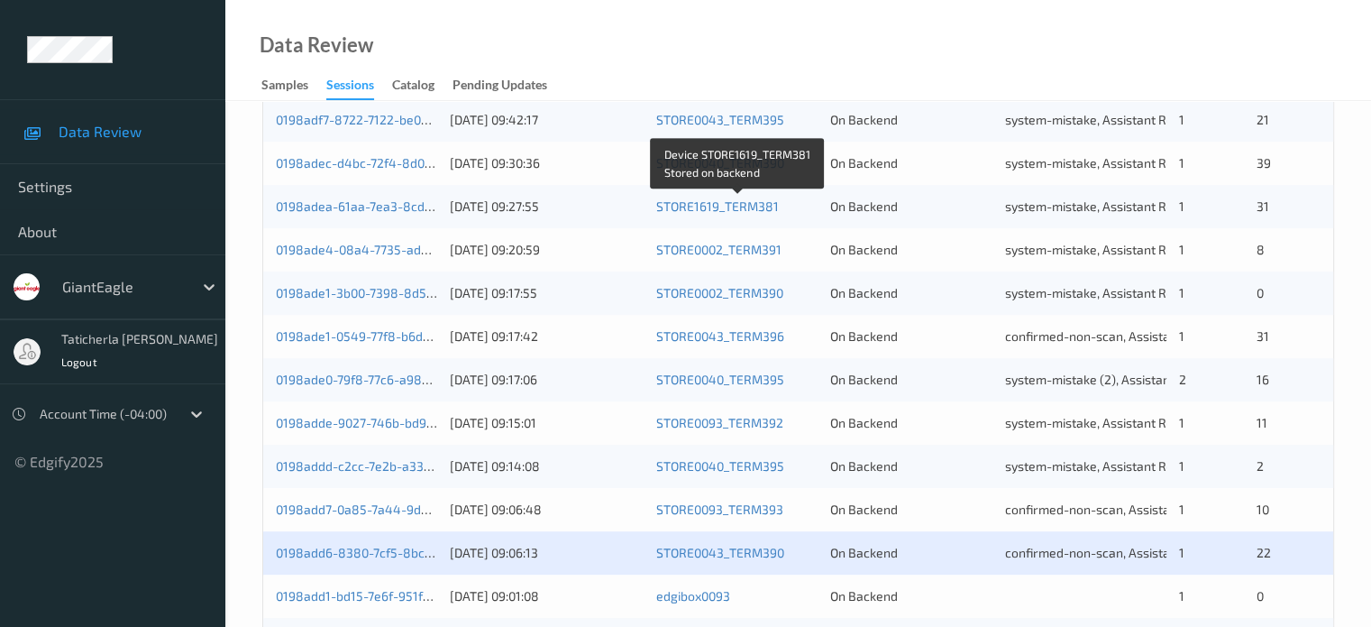
scroll to position [871, 0]
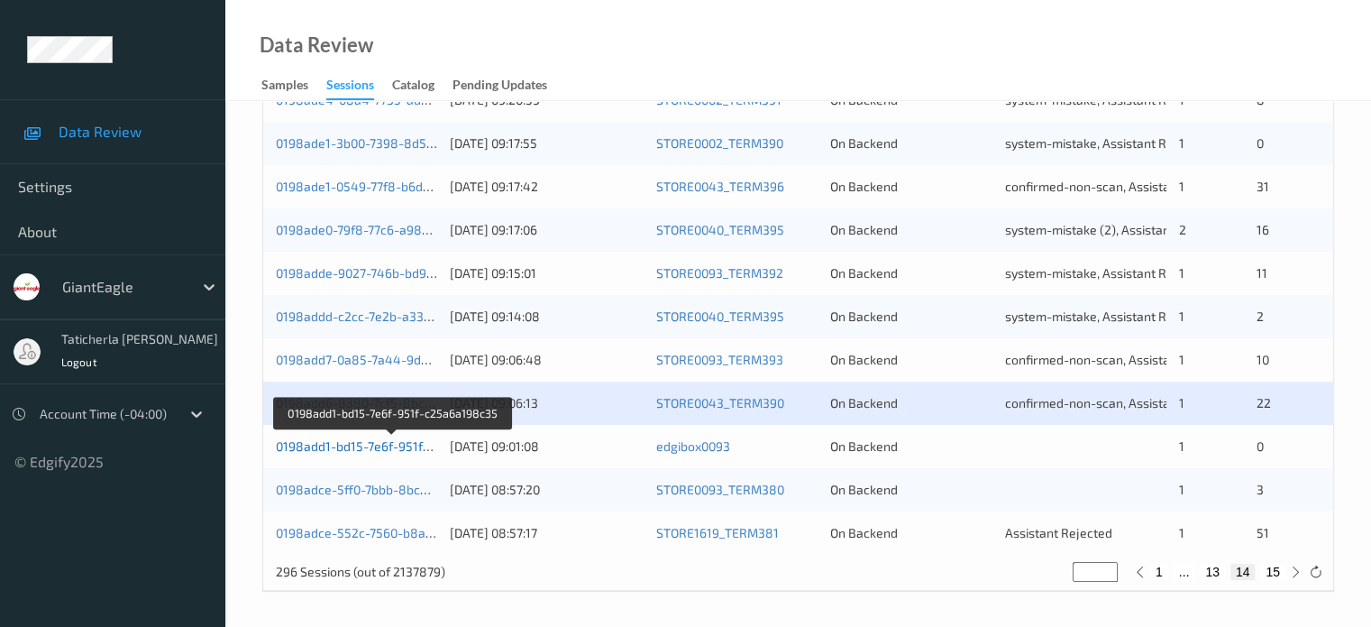
click at [389, 442] on link "0198add1-bd15-7e6f-951f-c25a6a198c35" at bounding box center [394, 445] width 236 height 15
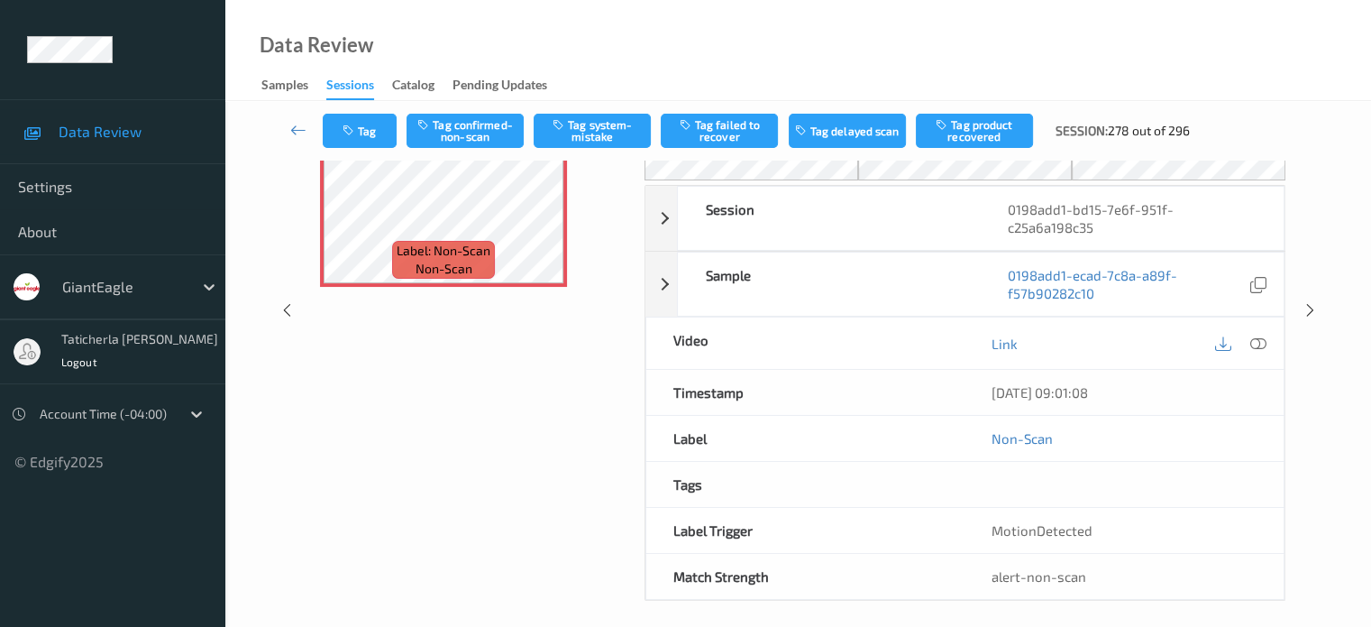
scroll to position [131, 0]
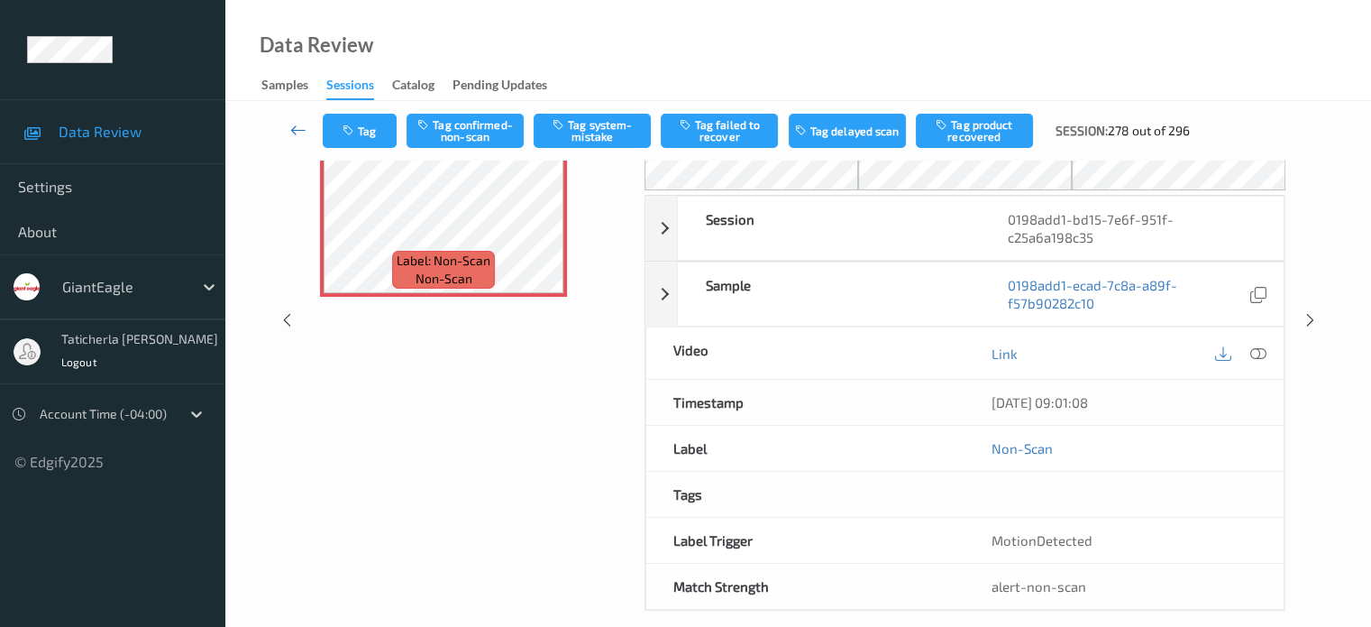
click at [296, 129] on icon at bounding box center [298, 130] width 16 height 18
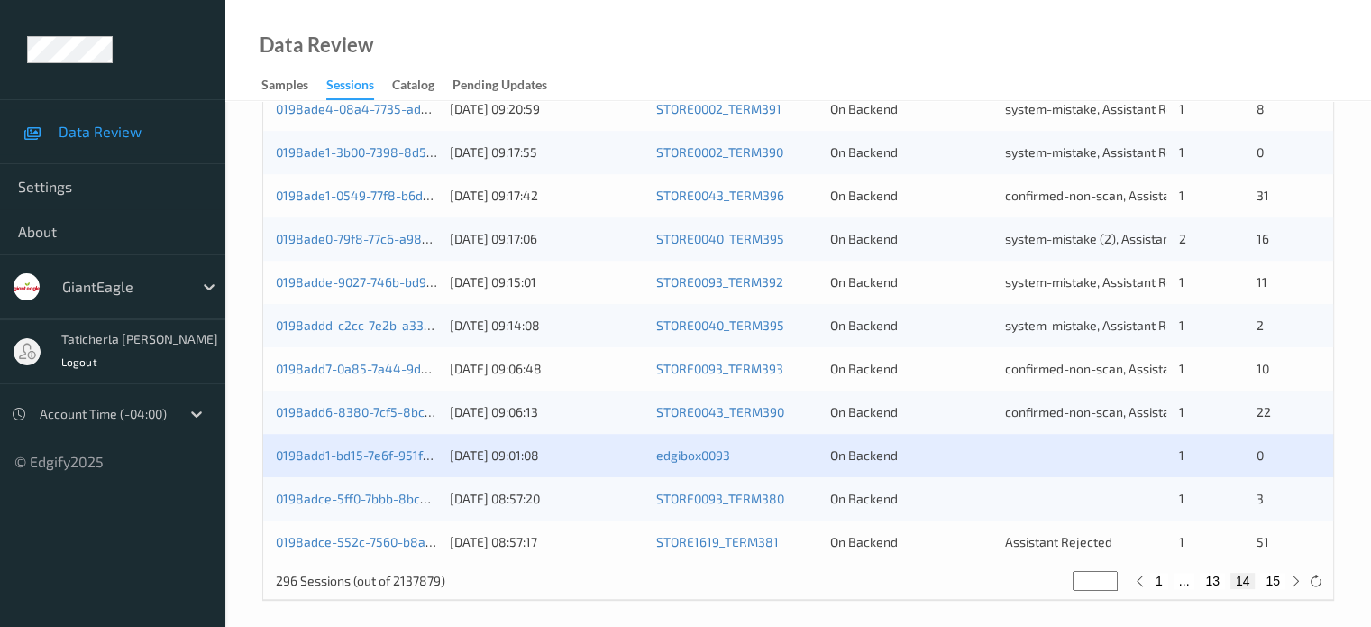
scroll to position [871, 0]
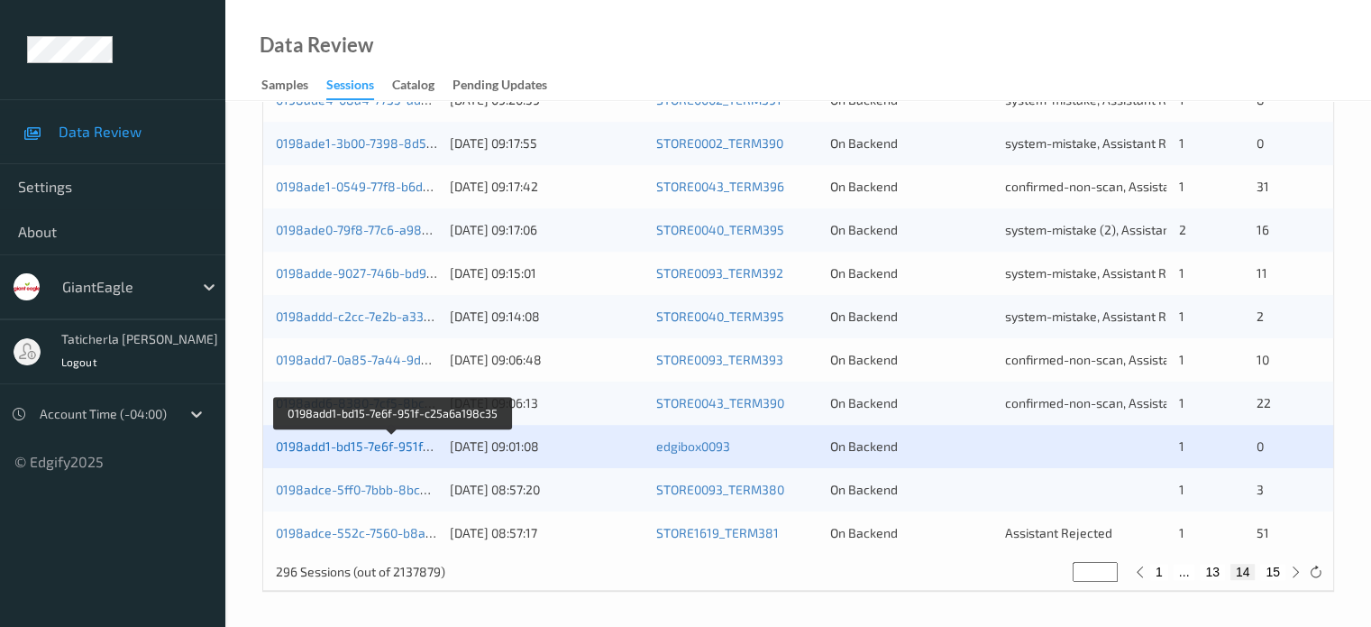
click at [392, 447] on link "0198add1-bd15-7e6f-951f-c25a6a198c35" at bounding box center [394, 445] width 236 height 15
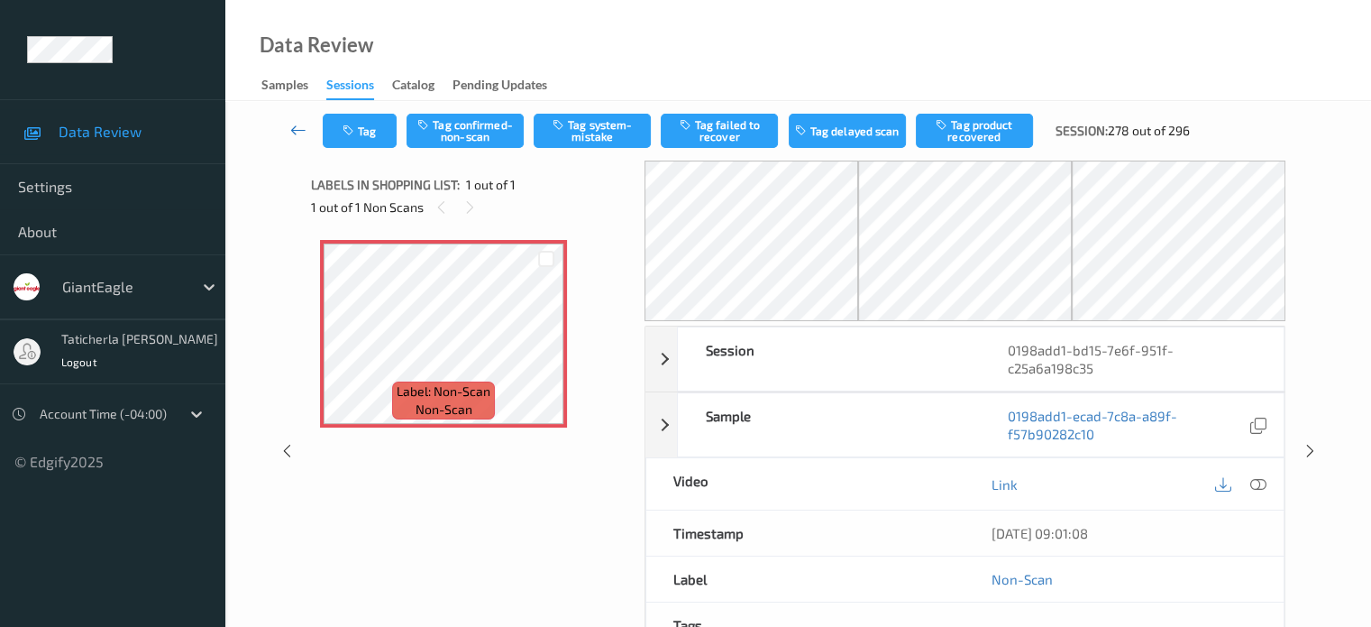
click at [299, 129] on icon at bounding box center [298, 130] width 16 height 18
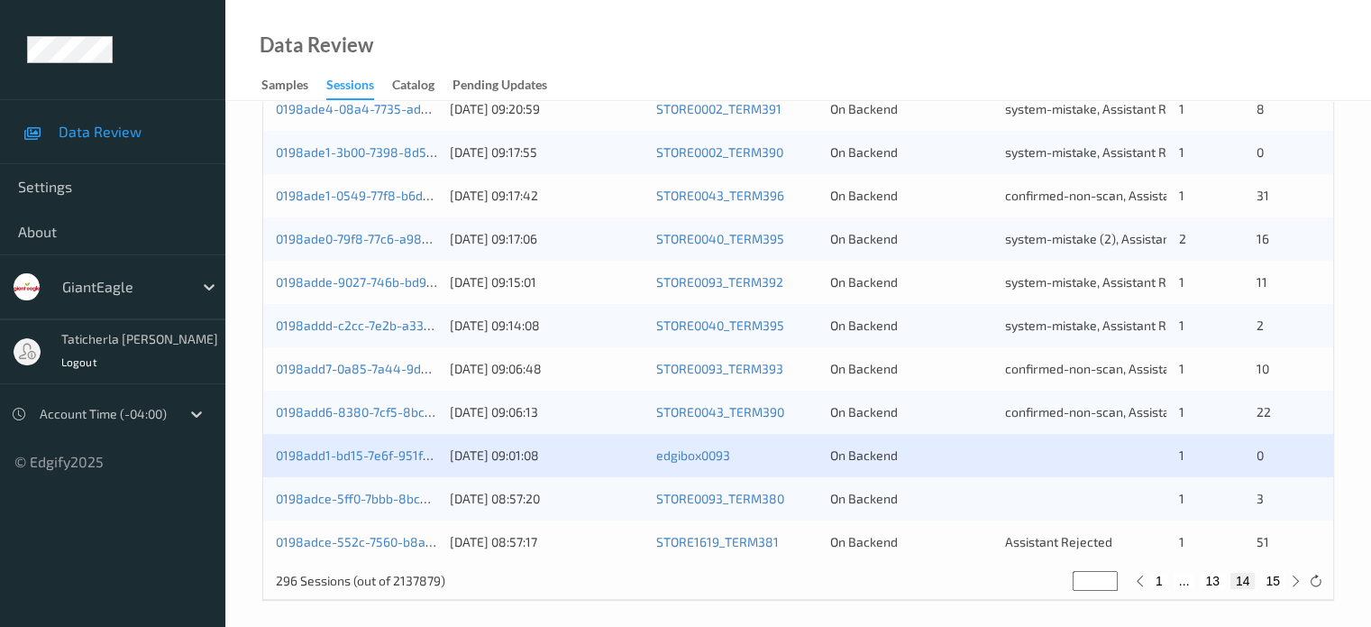
scroll to position [871, 0]
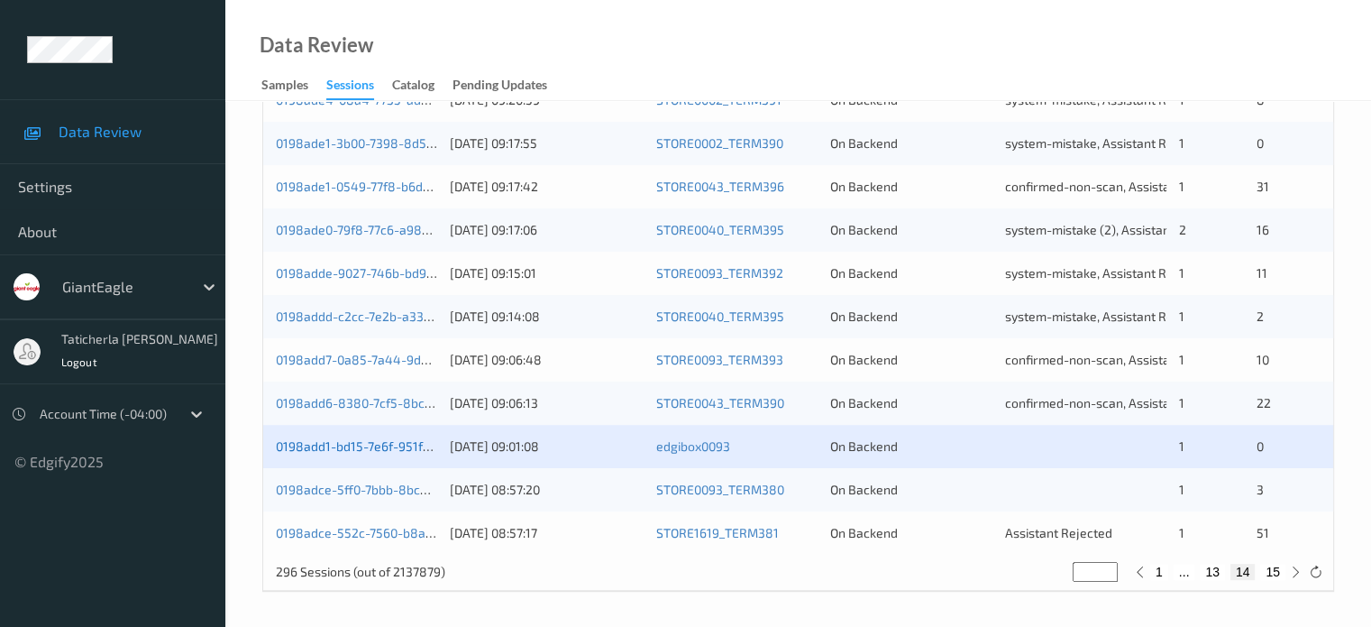
click at [398, 451] on link "0198add1-bd15-7e6f-951f-c25a6a198c35" at bounding box center [394, 445] width 236 height 15
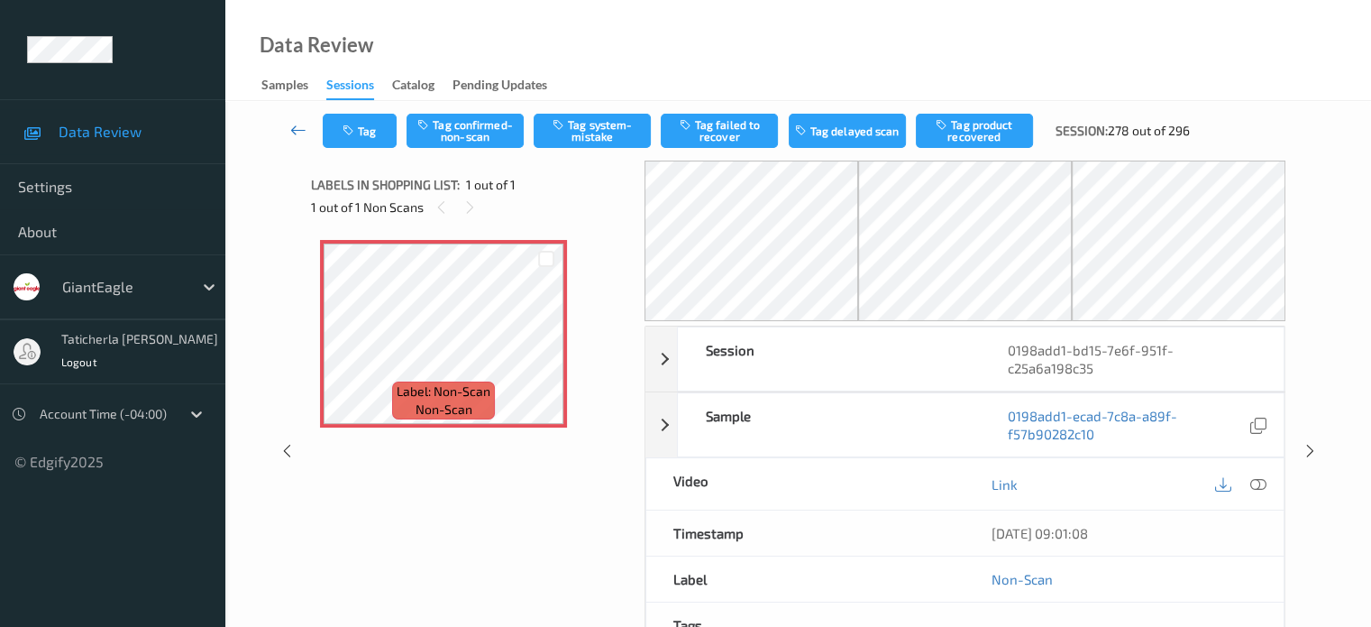
click at [306, 128] on icon at bounding box center [298, 130] width 16 height 18
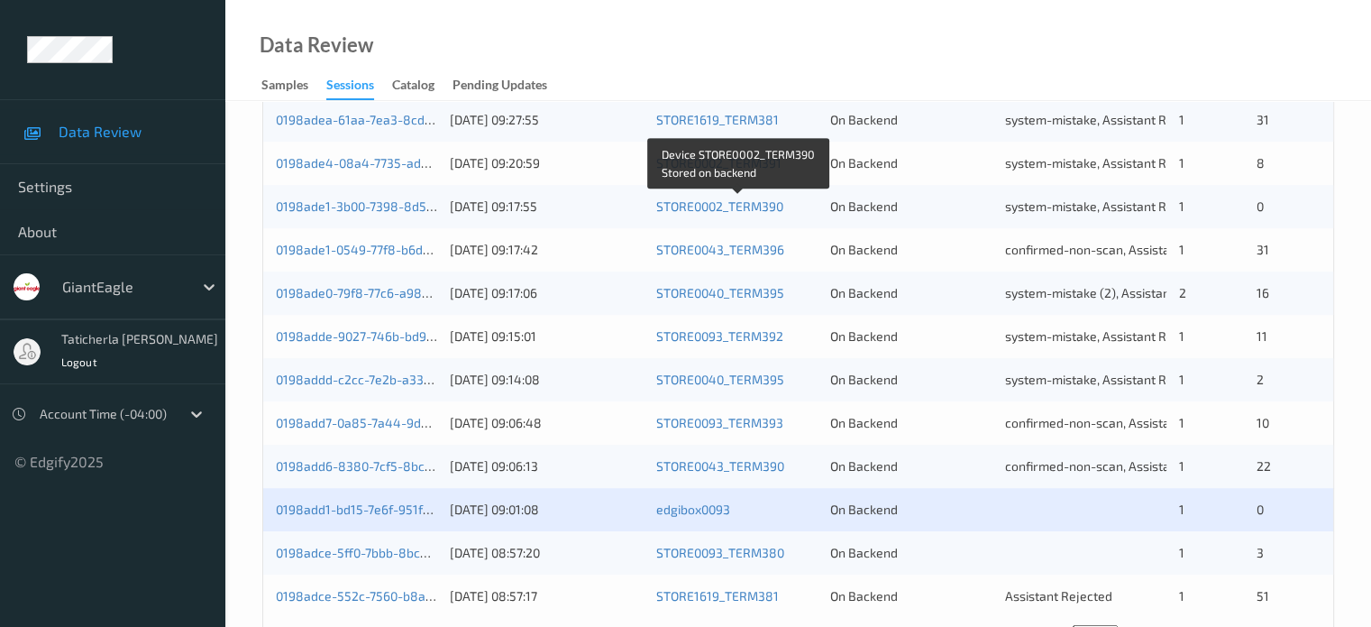
scroll to position [871, 0]
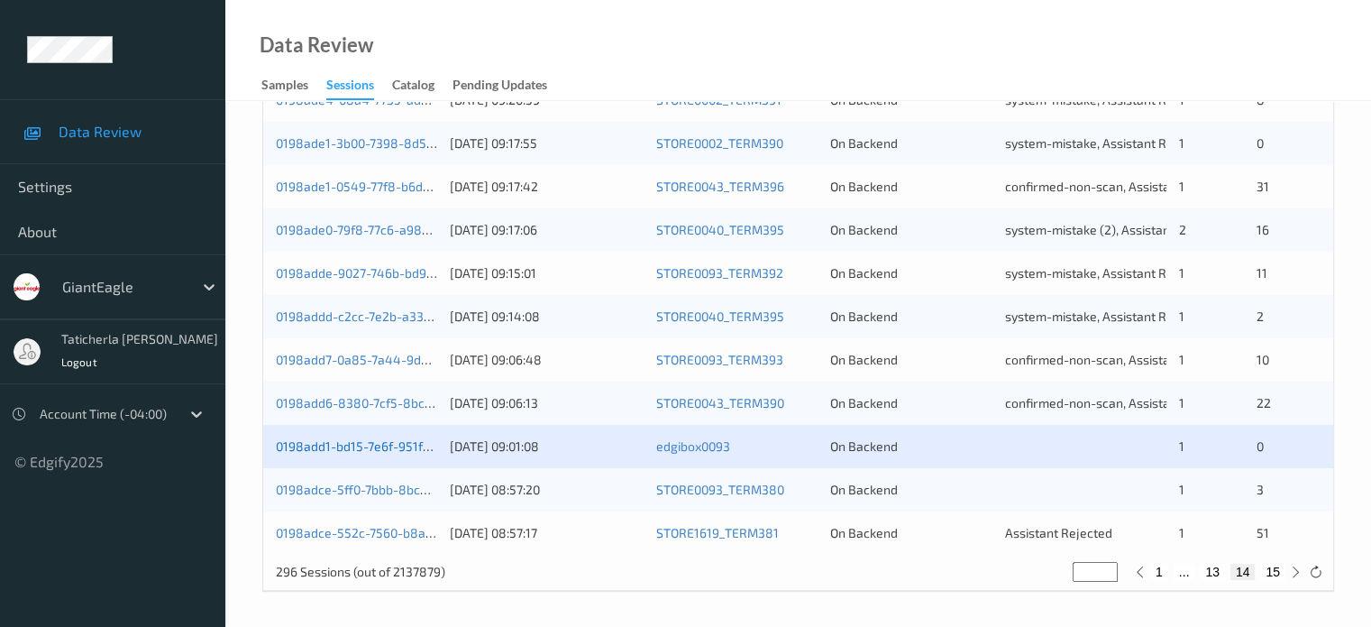
click at [356, 439] on link "0198add1-bd15-7e6f-951f-c25a6a198c35" at bounding box center [394, 445] width 236 height 15
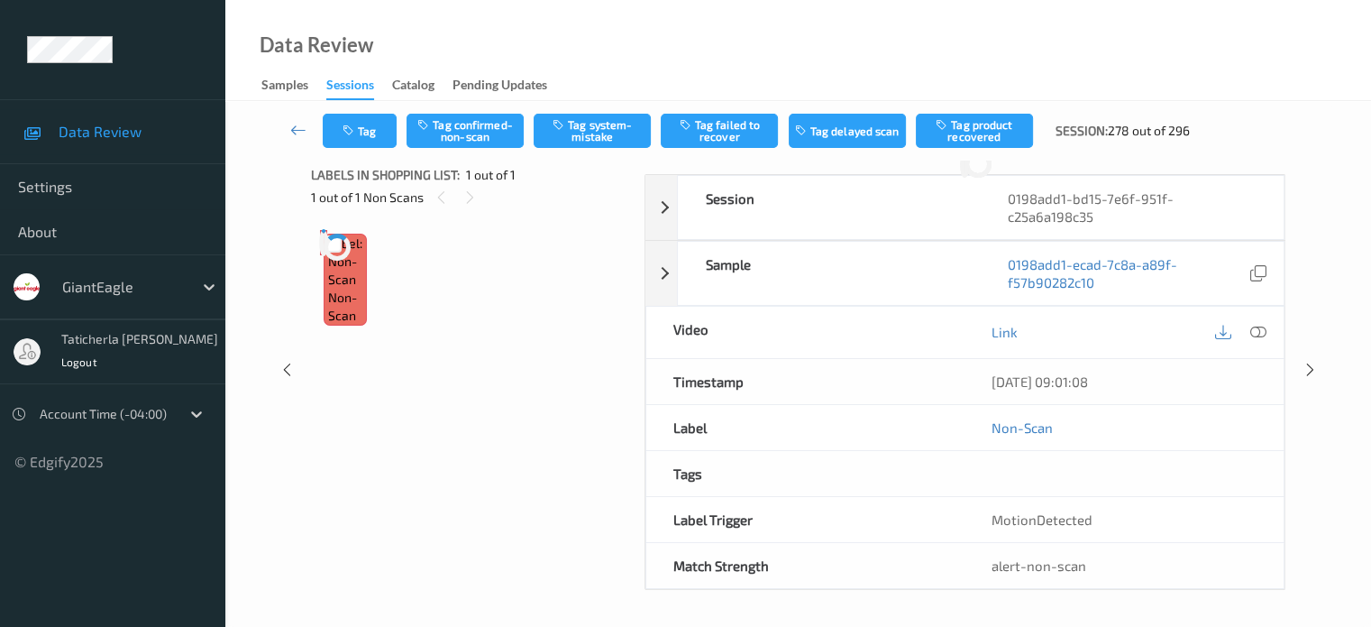
scroll to position [131, 0]
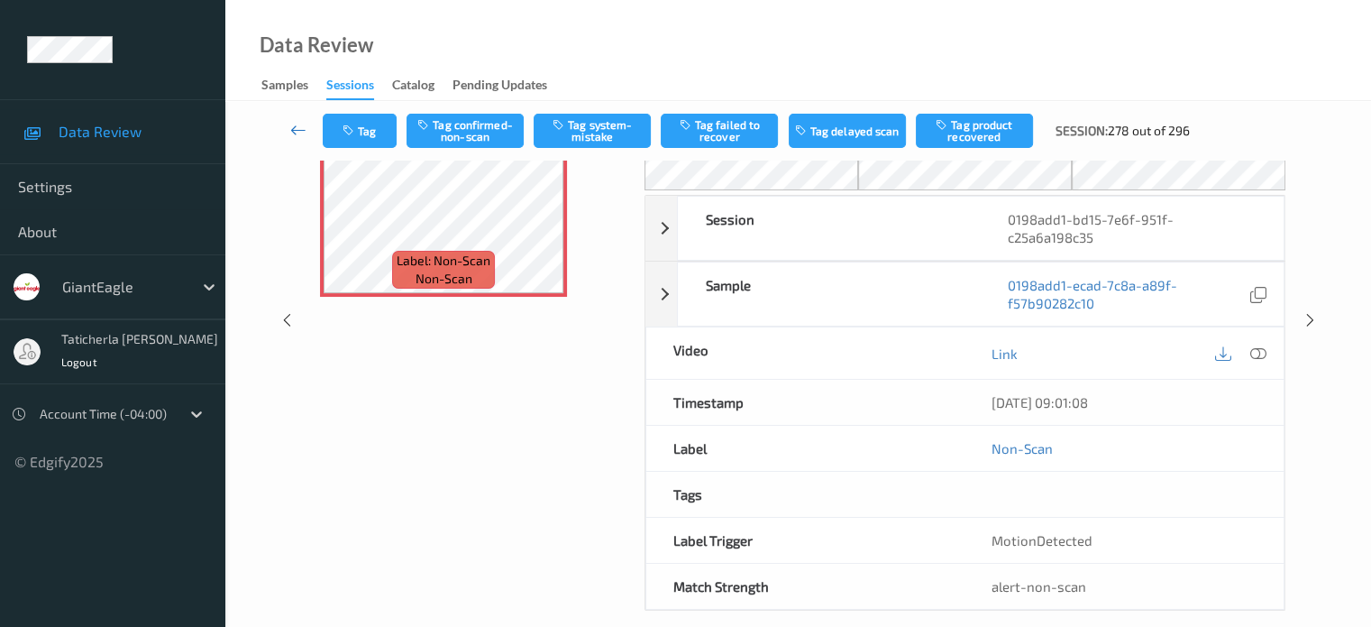
click at [297, 124] on icon at bounding box center [298, 130] width 16 height 18
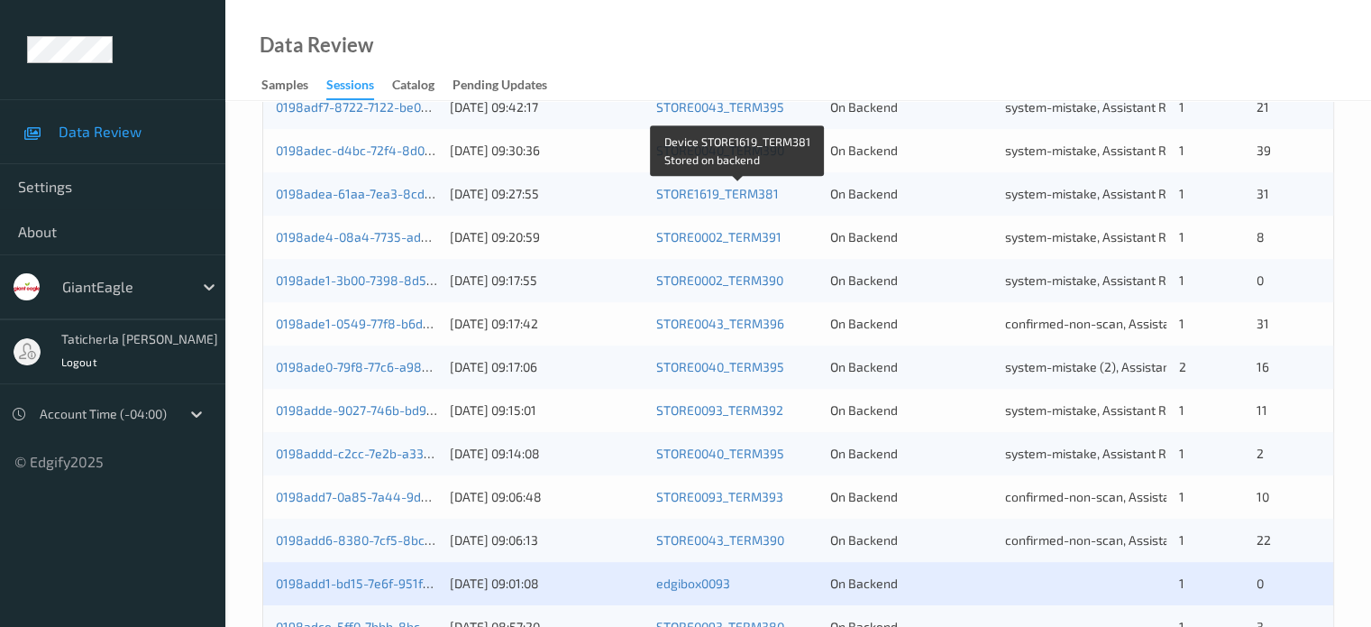
scroll to position [871, 0]
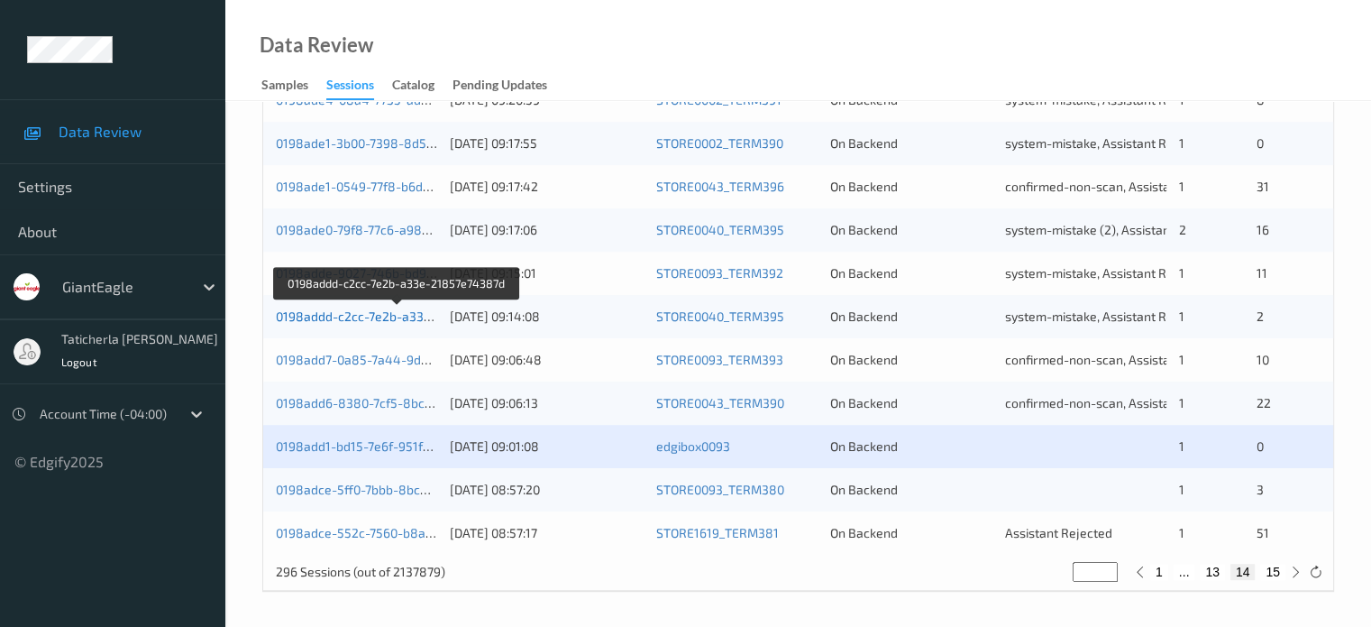
click at [372, 308] on link "0198addd-c2cc-7e2b-a33e-21857e74387d" at bounding box center [398, 315] width 245 height 15
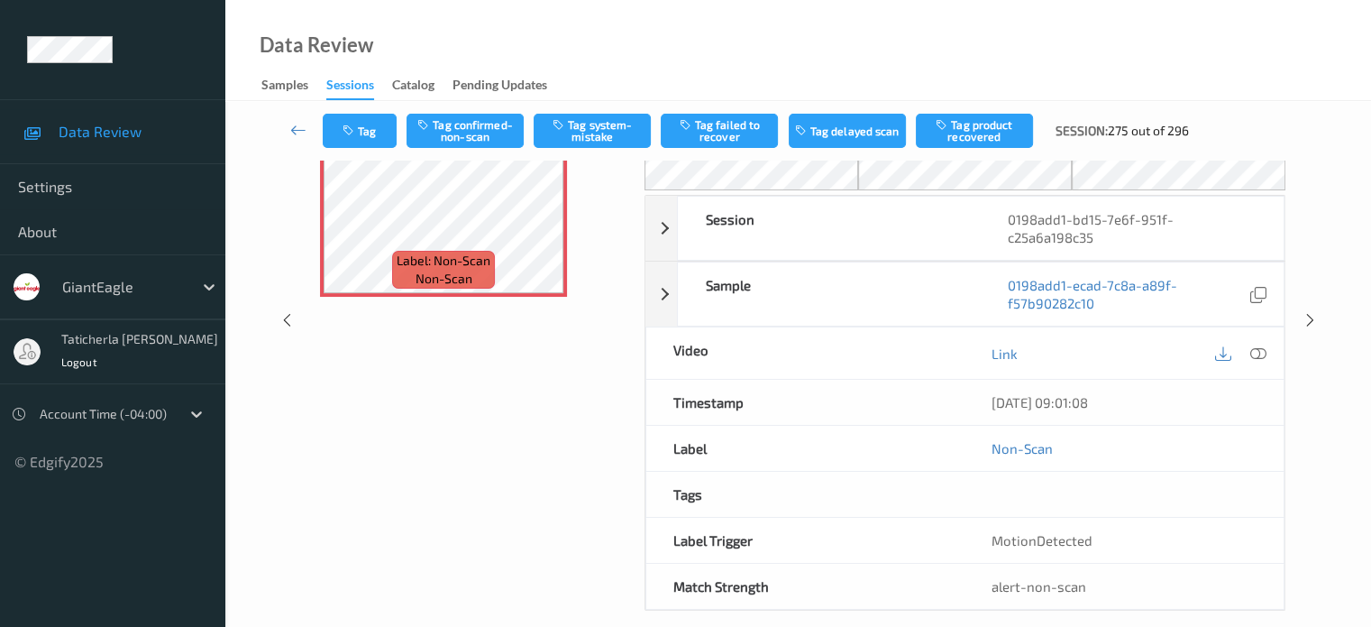
scroll to position [149, 0]
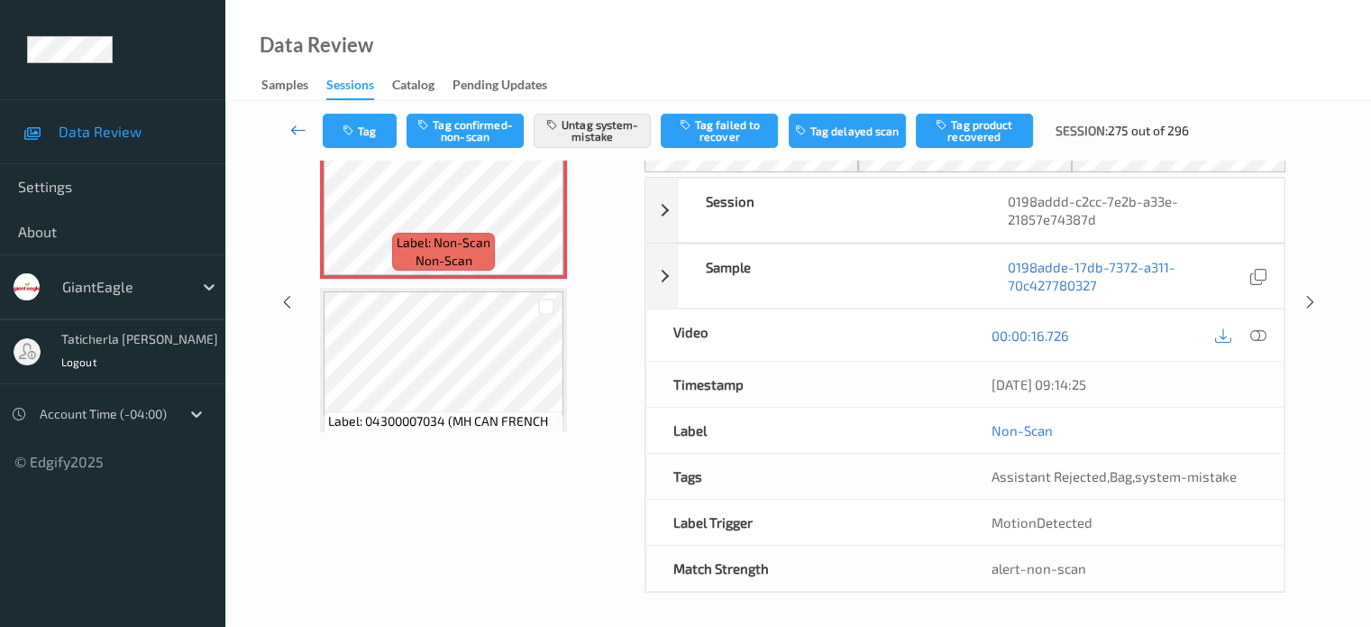
click at [296, 122] on icon at bounding box center [298, 130] width 16 height 18
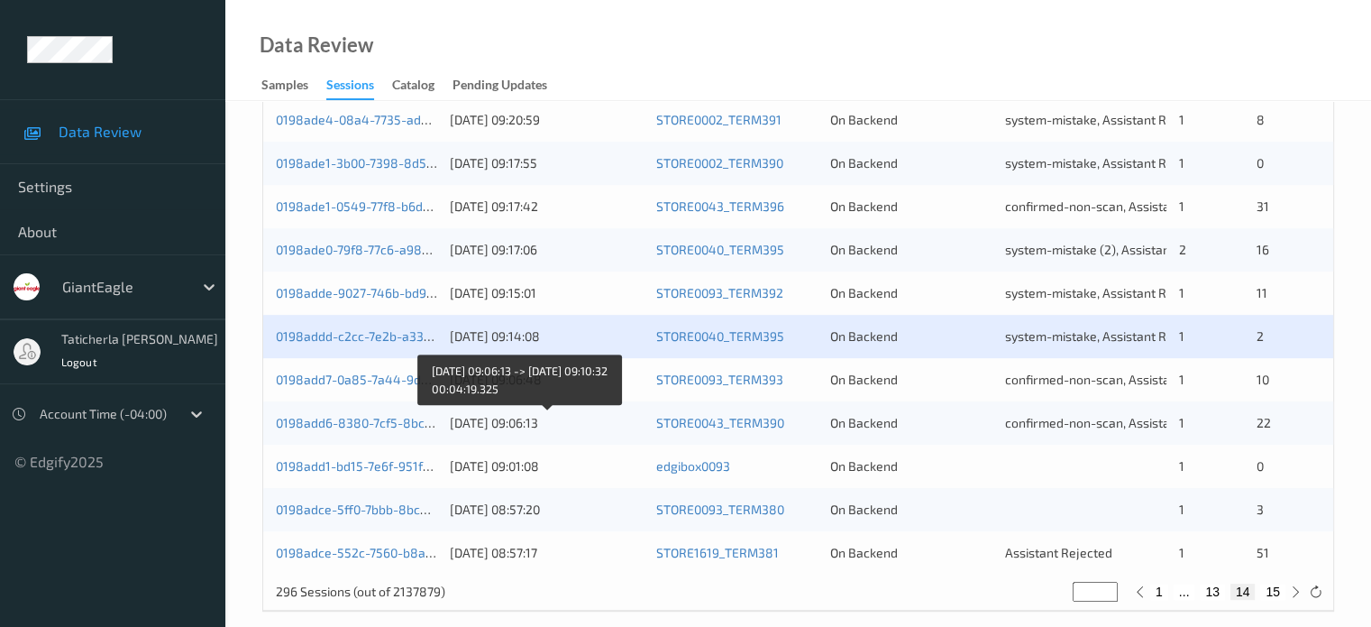
scroll to position [871, 0]
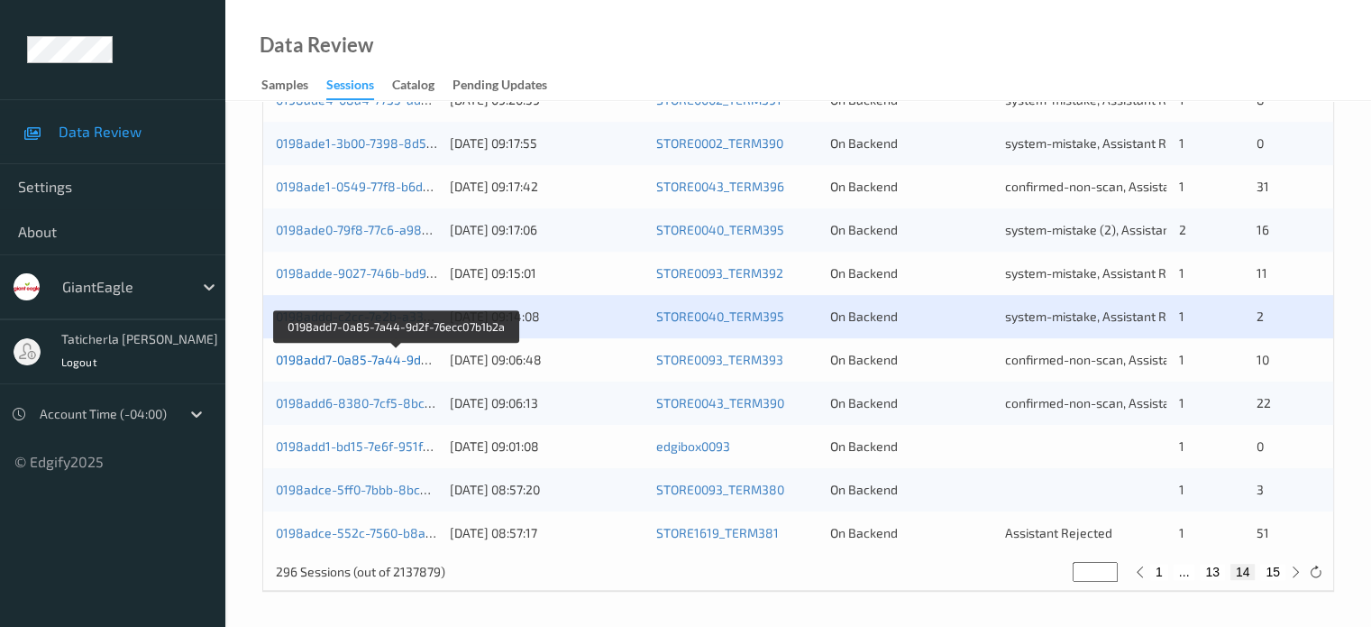
click at [360, 354] on link "0198add7-0a85-7a44-9d2f-76ecc07b1b2a" at bounding box center [397, 359] width 243 height 15
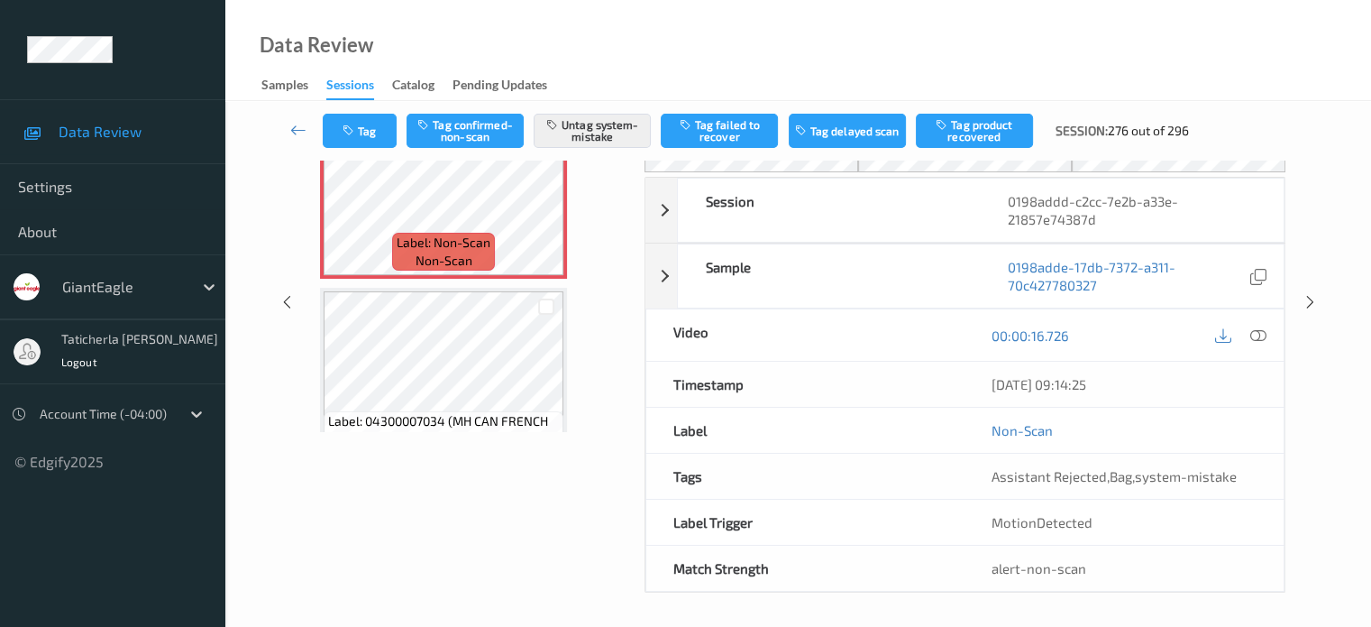
scroll to position [310, 0]
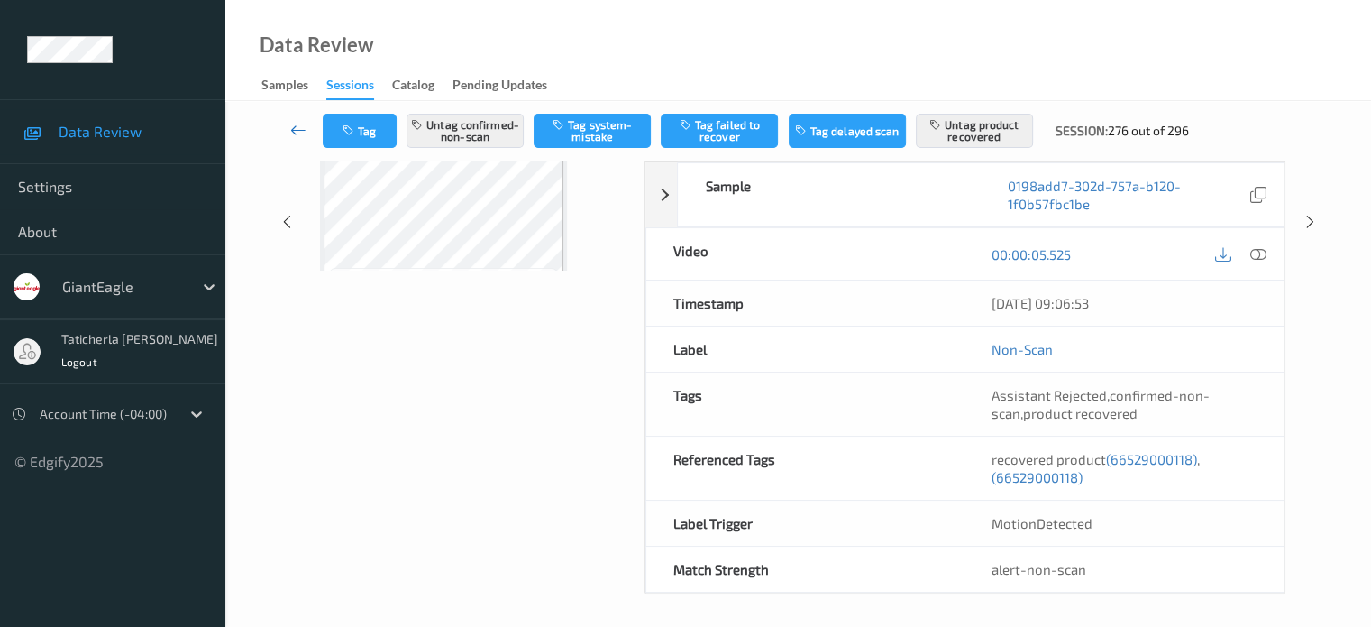
click at [302, 129] on icon at bounding box center [298, 130] width 16 height 18
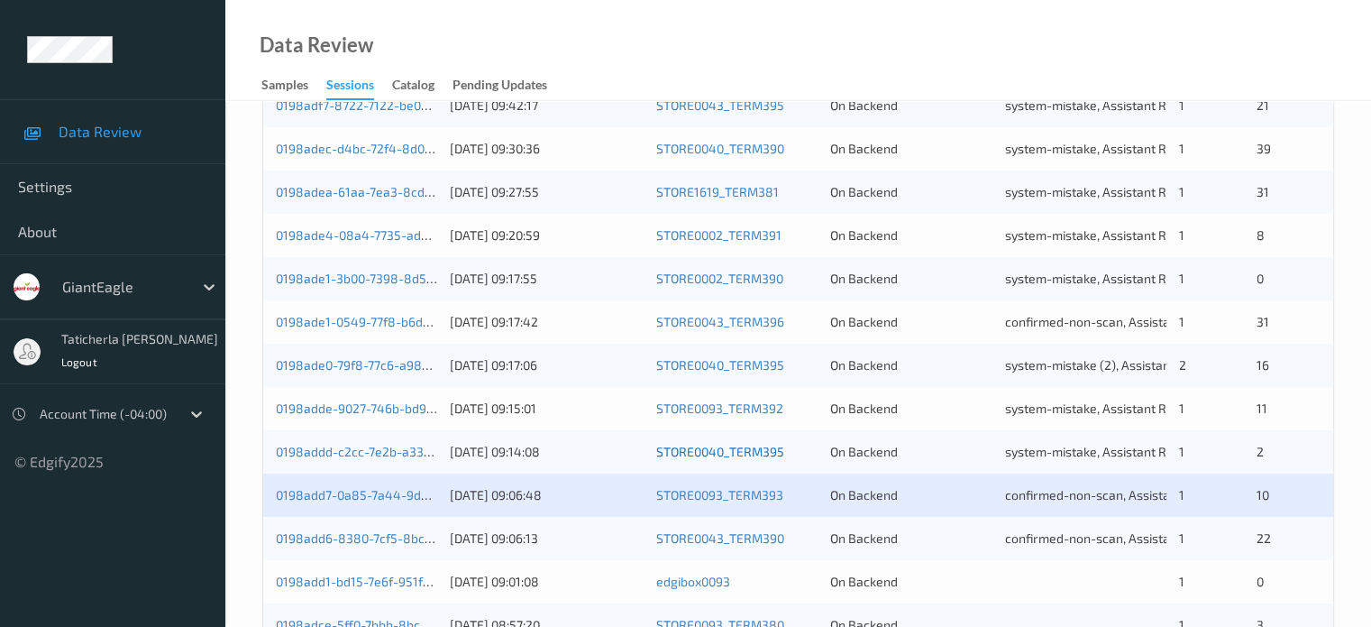
scroll to position [871, 0]
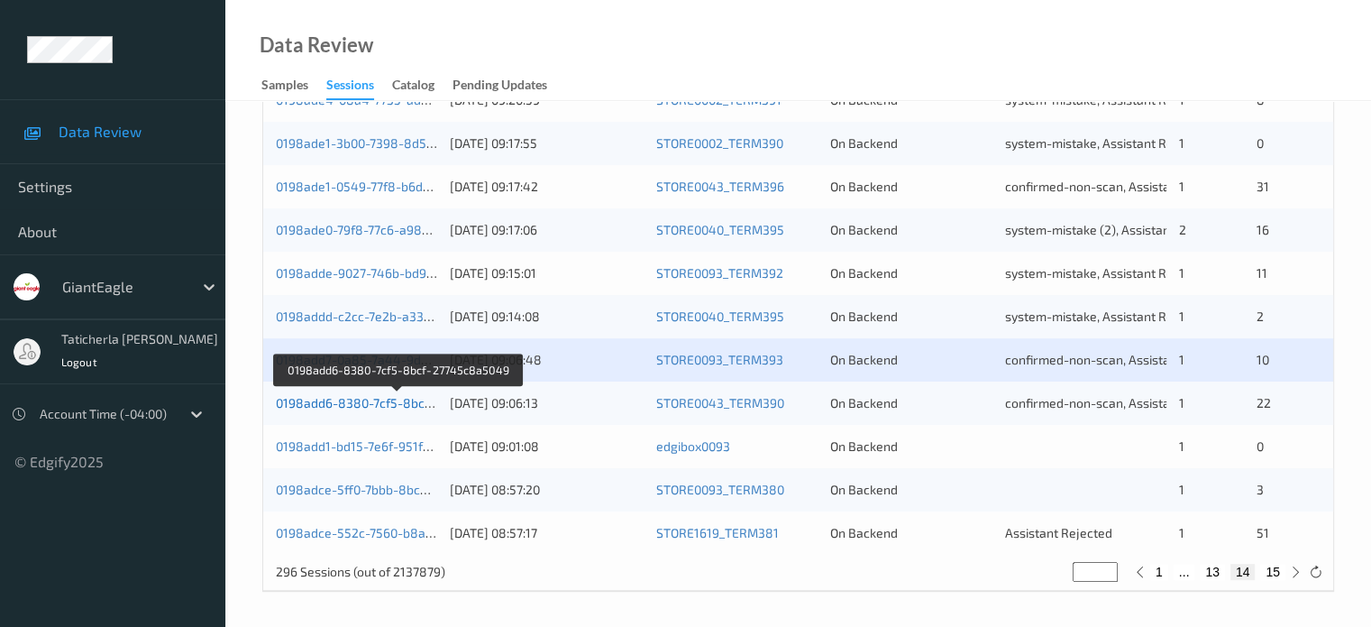
click at [389, 406] on link "0198add6-8380-7cf5-8bcf-27745c8a5049" at bounding box center [398, 402] width 245 height 15
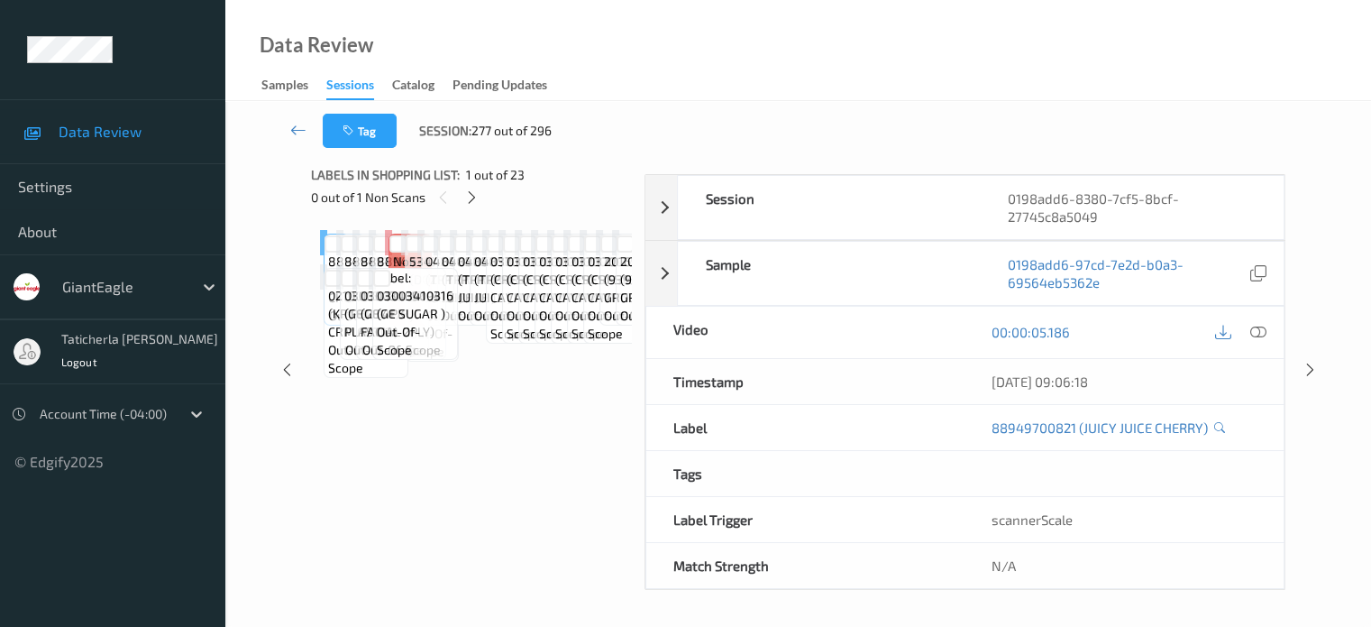
scroll to position [239, 0]
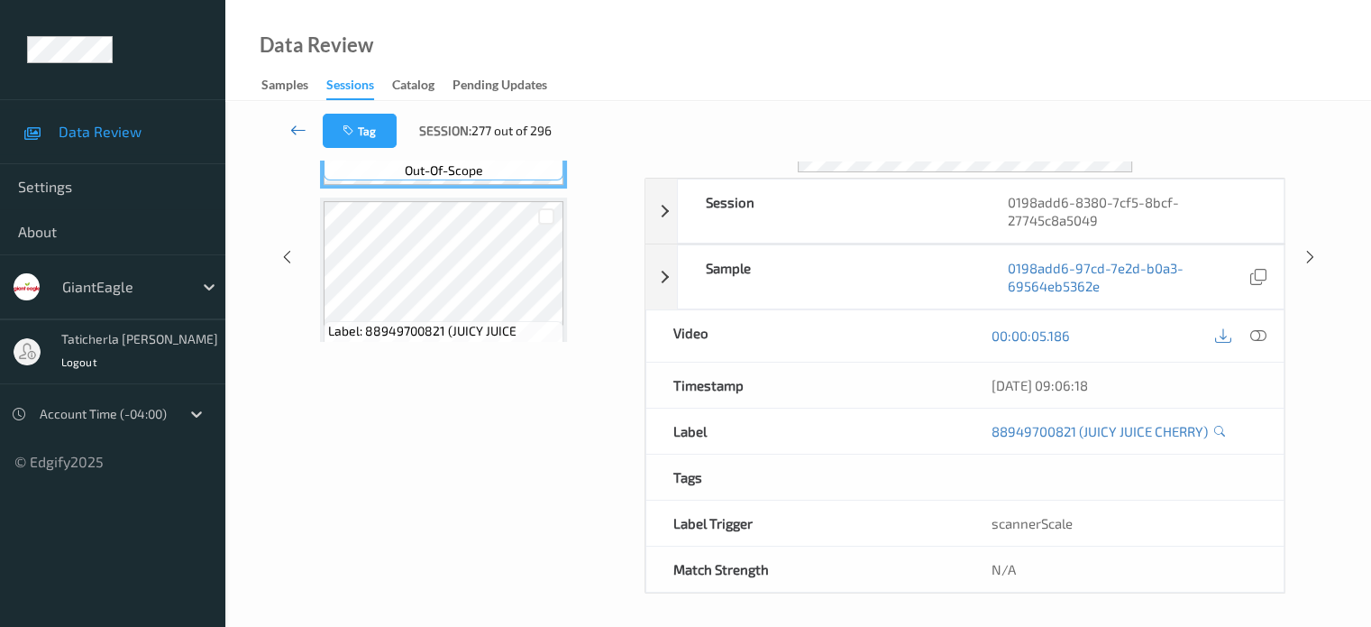
click at [303, 127] on icon at bounding box center [298, 130] width 16 height 18
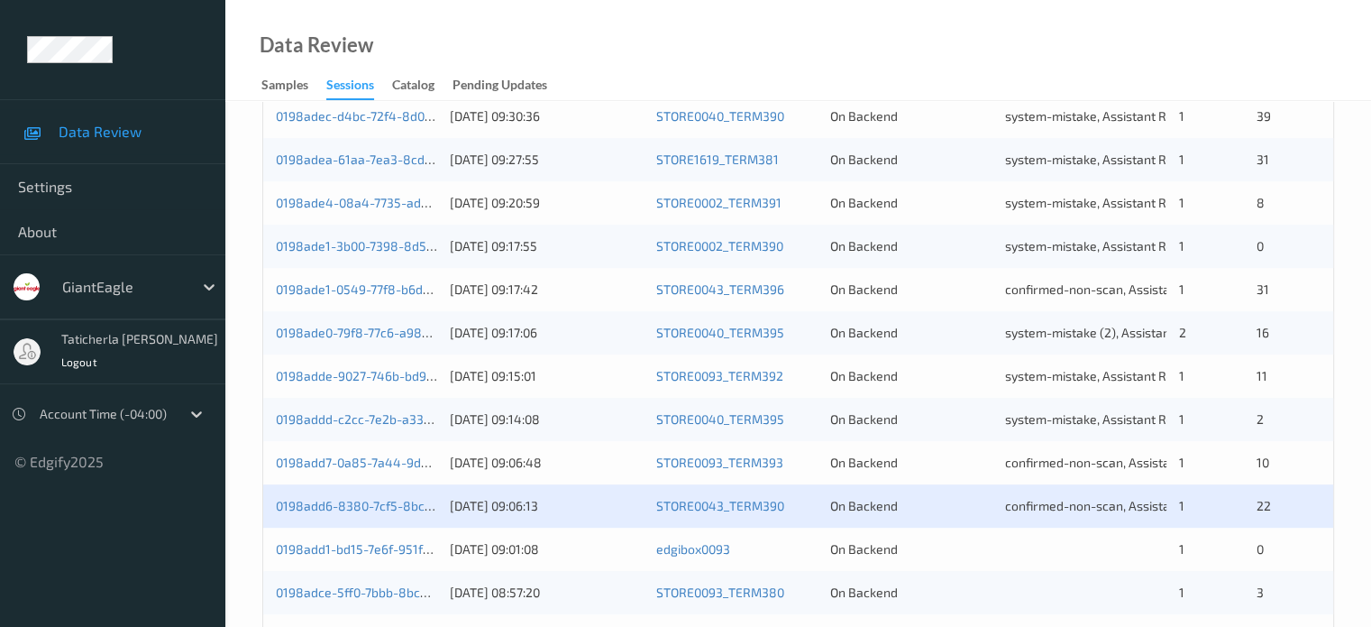
scroll to position [871, 0]
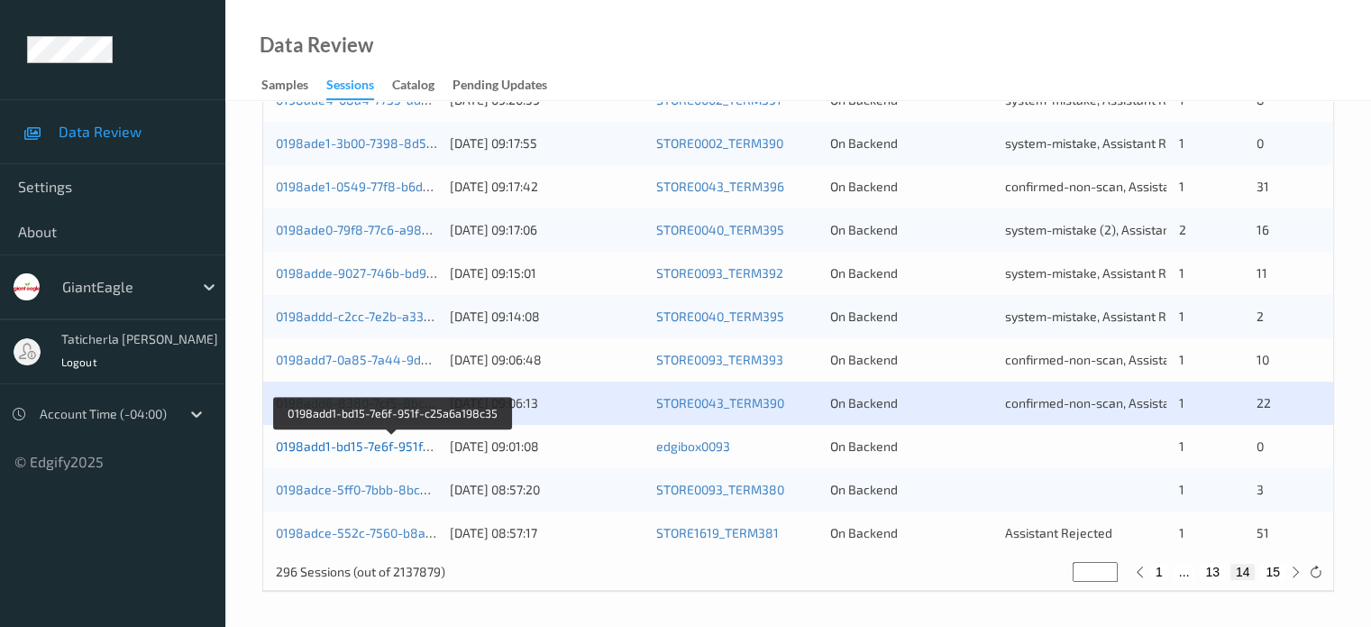
click at [376, 442] on link "0198add1-bd15-7e6f-951f-c25a6a198c35" at bounding box center [394, 445] width 236 height 15
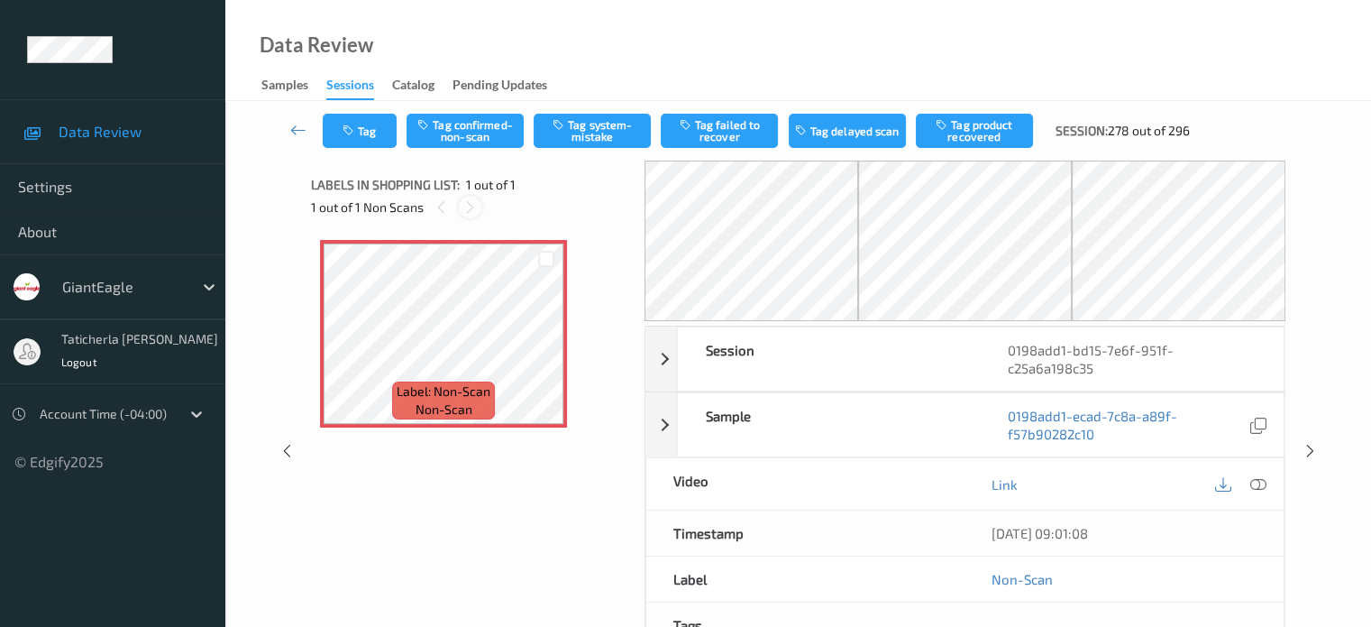
click at [469, 197] on div at bounding box center [470, 207] width 23 height 23
click at [476, 201] on icon at bounding box center [469, 207] width 15 height 16
click at [472, 209] on icon at bounding box center [469, 207] width 15 height 16
click at [472, 206] on icon at bounding box center [469, 207] width 15 height 16
click at [470, 211] on icon at bounding box center [469, 207] width 15 height 16
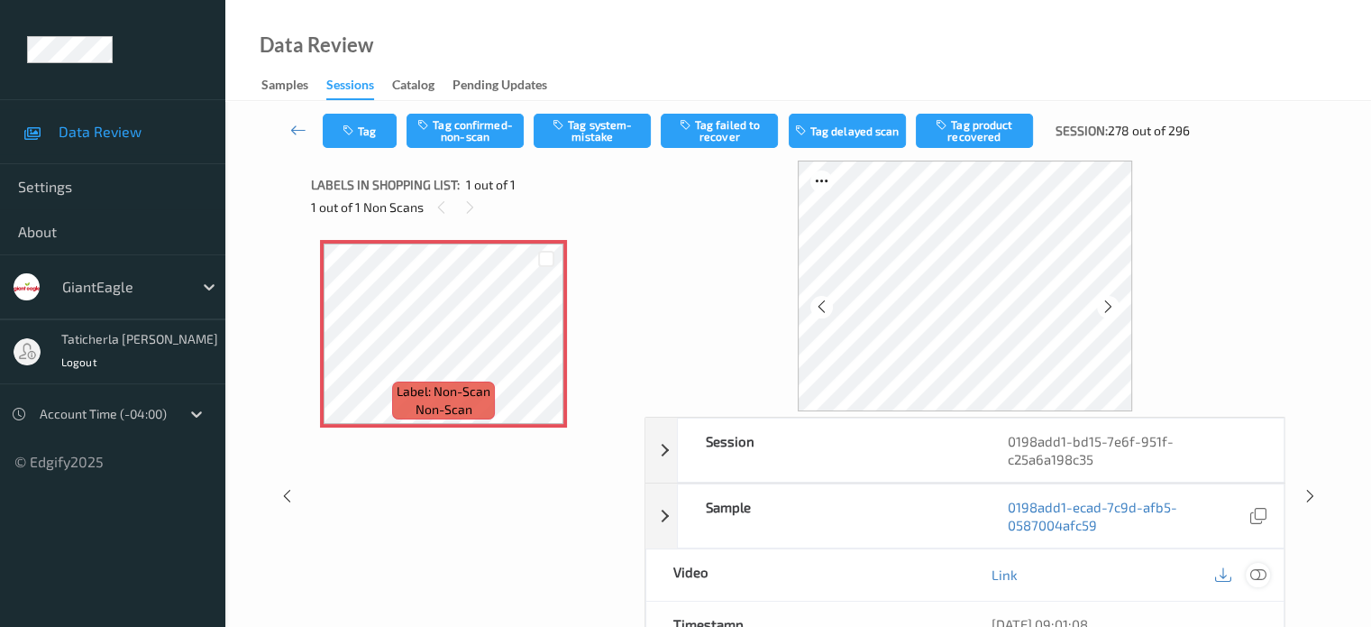
click at [1256, 566] on icon at bounding box center [1258, 574] width 16 height 16
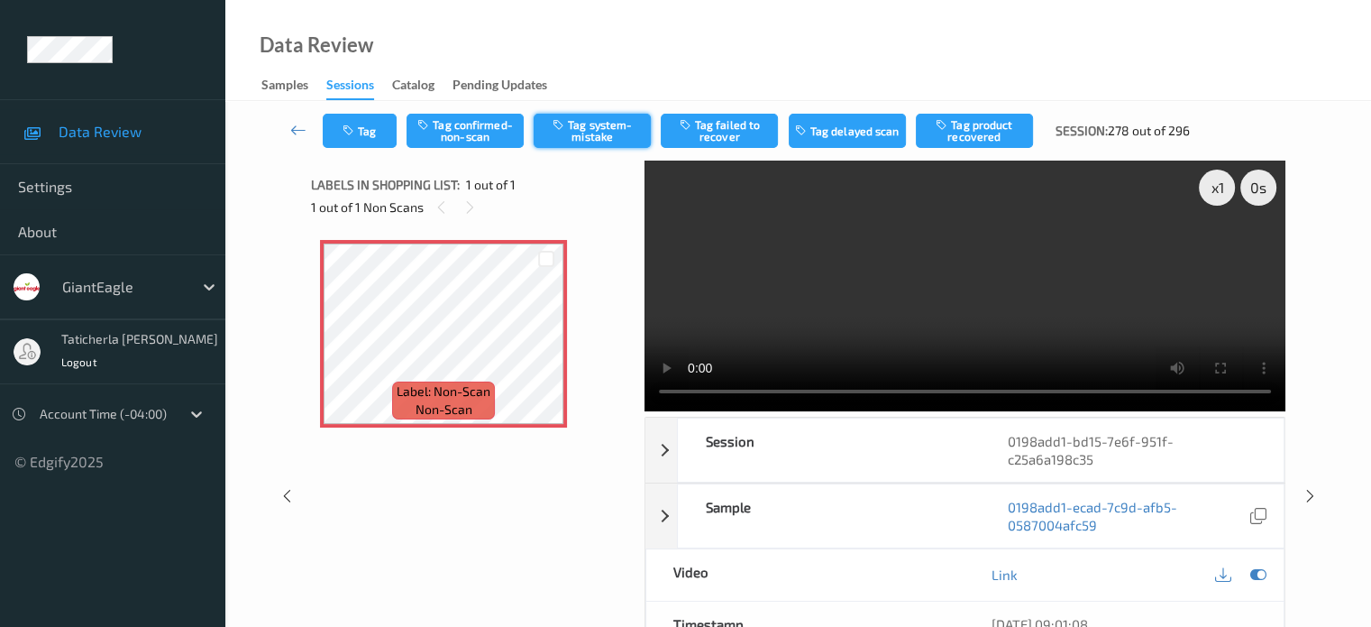
click at [585, 129] on button "Tag system-mistake" at bounding box center [592, 131] width 117 height 34
click at [299, 128] on icon at bounding box center [298, 130] width 16 height 18
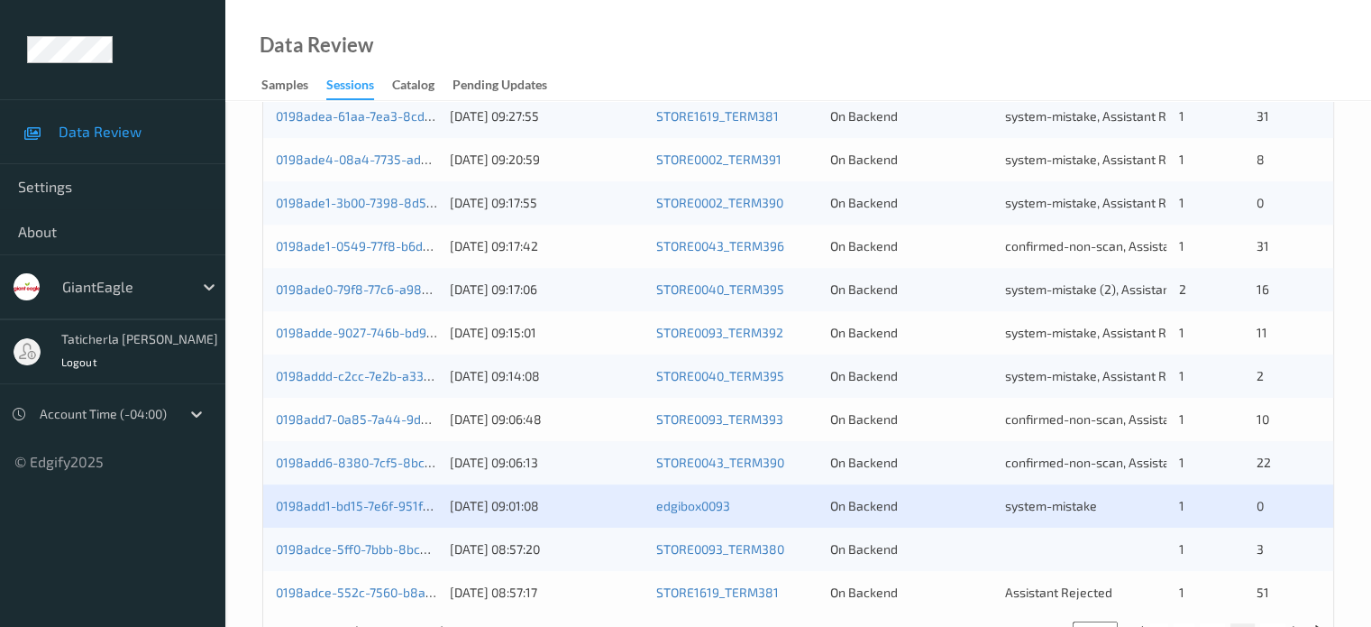
scroll to position [871, 0]
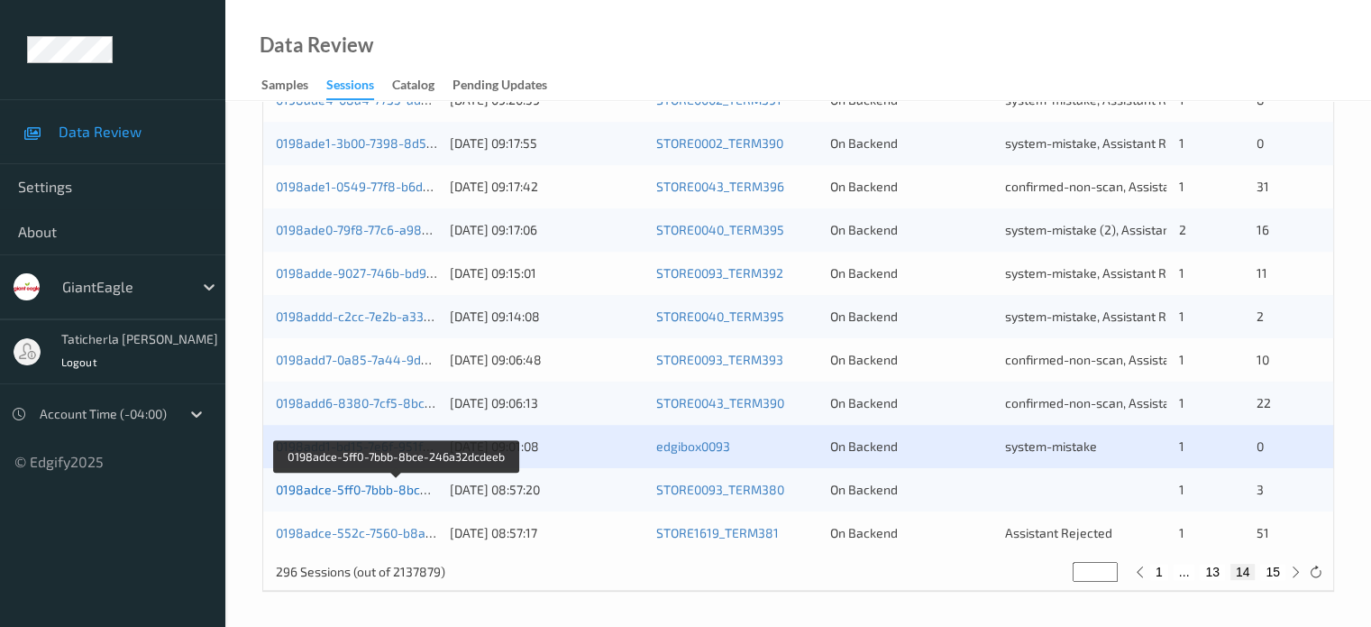
click at [389, 489] on link "0198adce-5ff0-7bbb-8bce-246a32dcdeeb" at bounding box center [397, 488] width 243 height 15
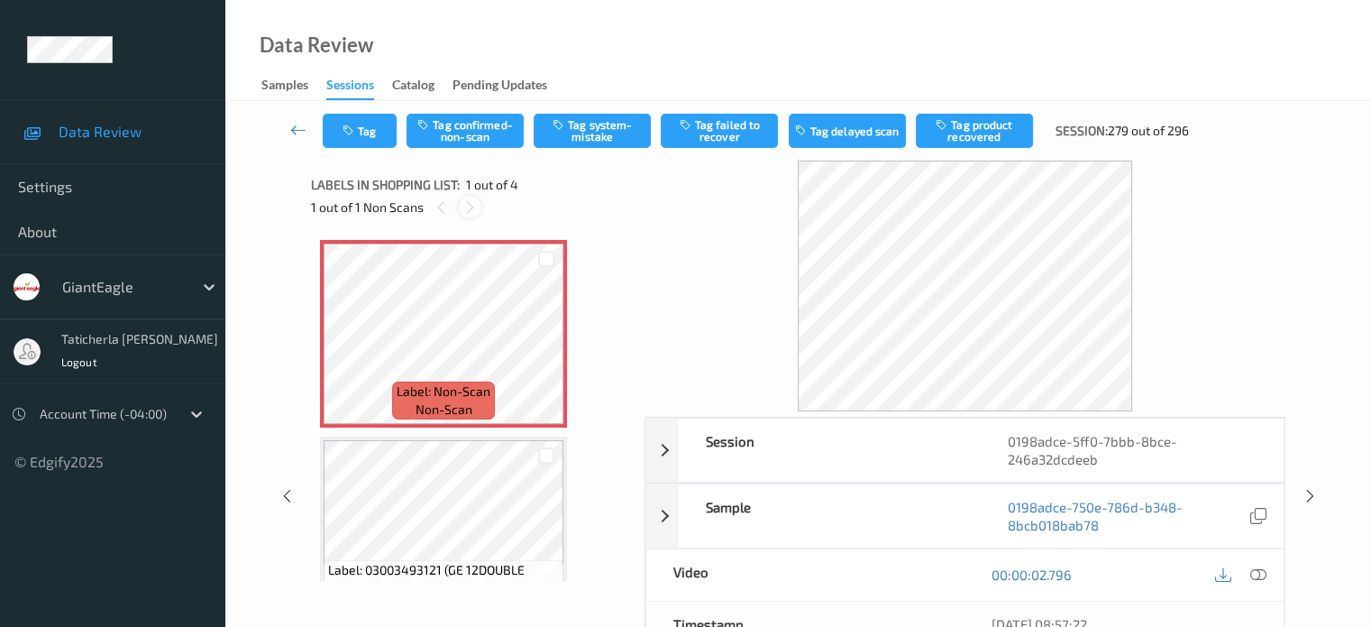
click at [475, 208] on icon at bounding box center [469, 207] width 15 height 16
click at [1254, 568] on icon at bounding box center [1258, 574] width 16 height 16
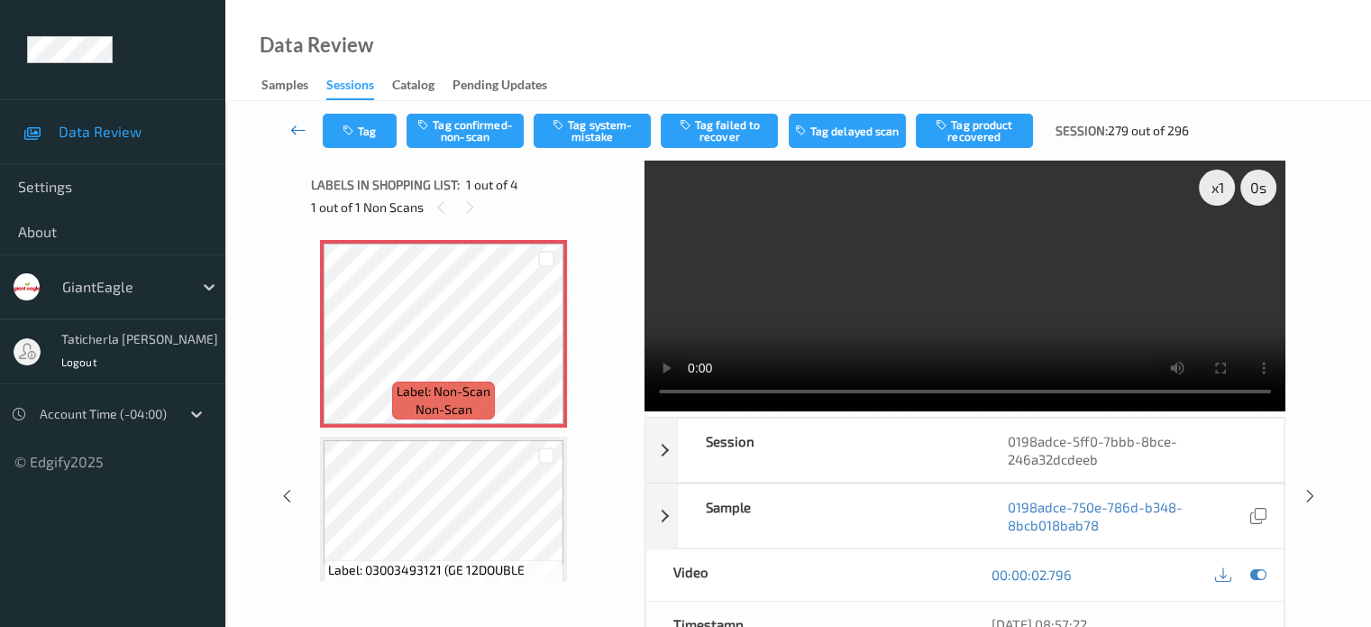
click at [296, 127] on icon at bounding box center [298, 130] width 16 height 18
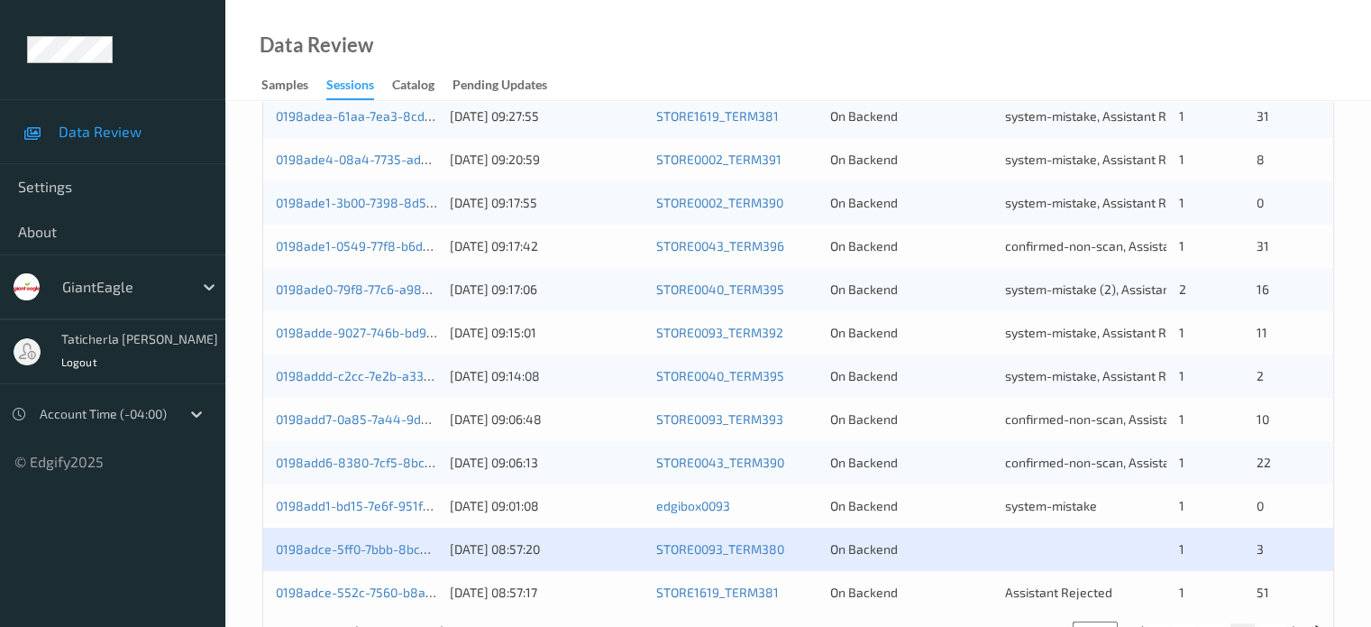
scroll to position [871, 0]
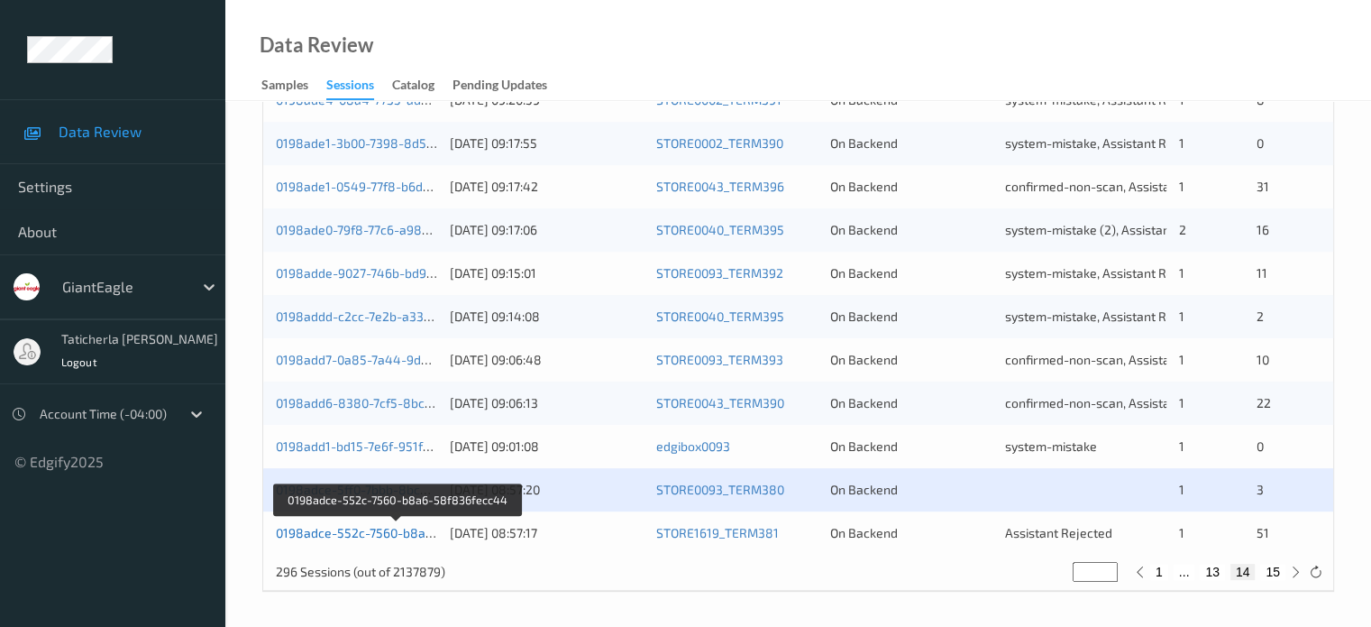
click at [392, 534] on link "0198adce-552c-7560-b8a6-58f836fecc44" at bounding box center [398, 532] width 245 height 15
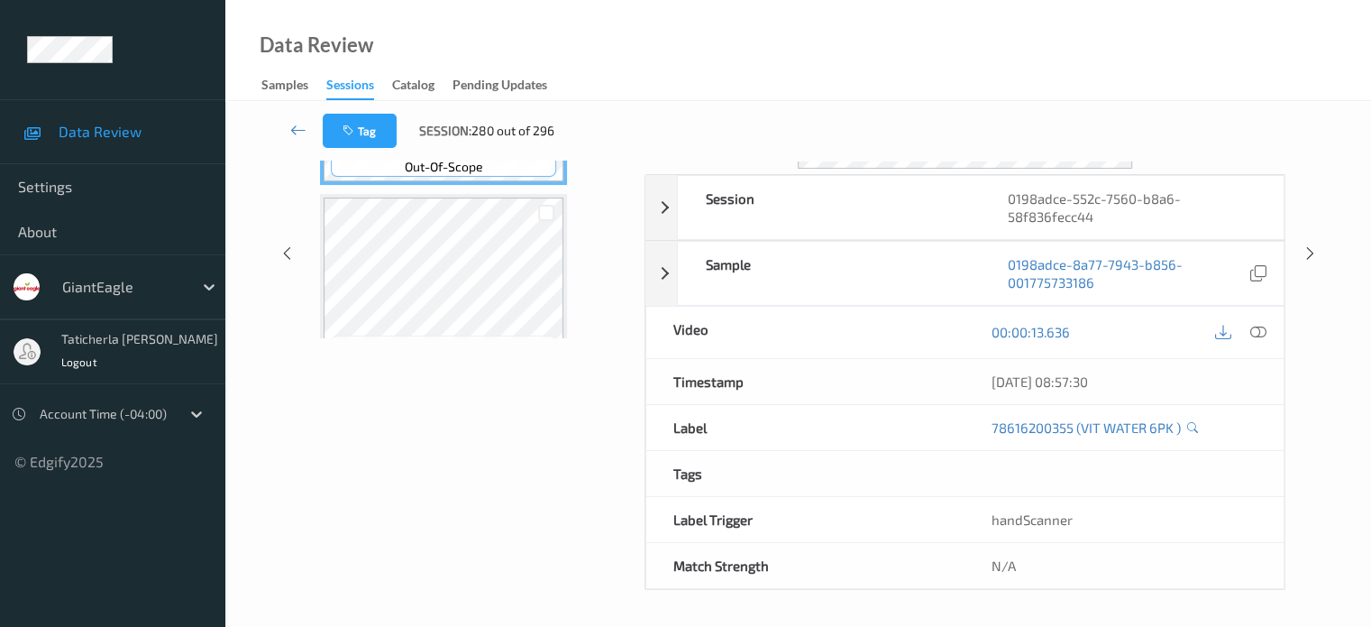
scroll to position [239, 0]
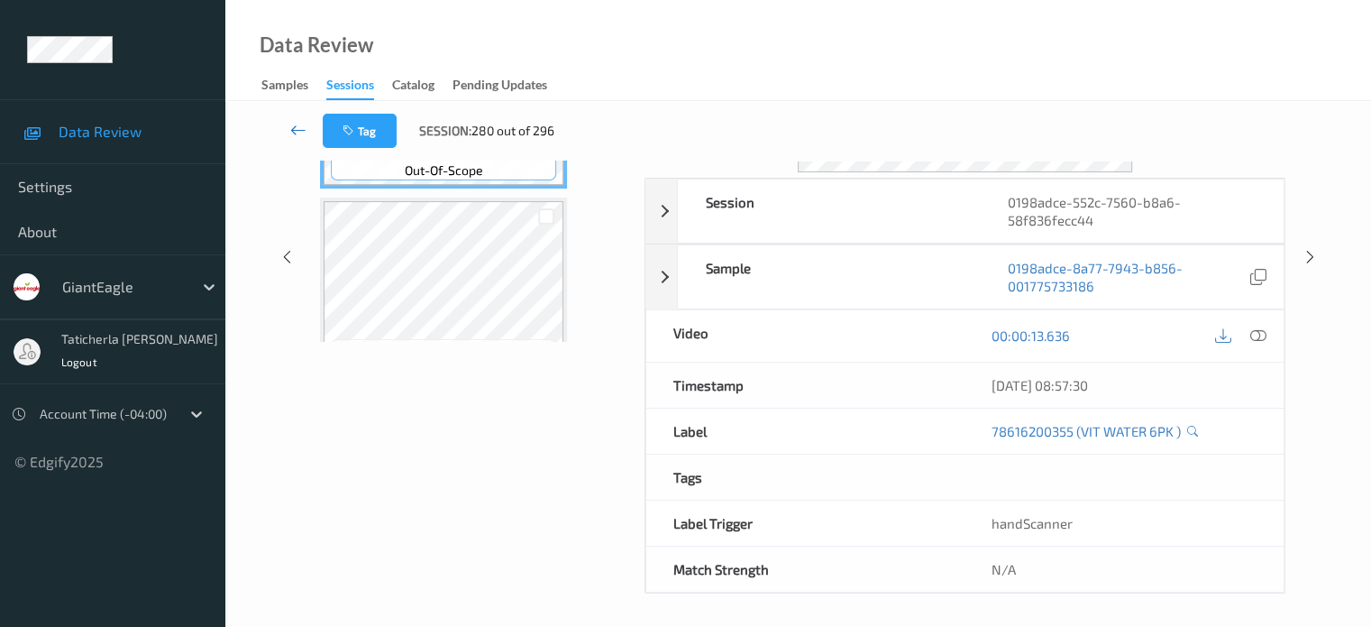
click at [298, 129] on icon at bounding box center [298, 130] width 16 height 18
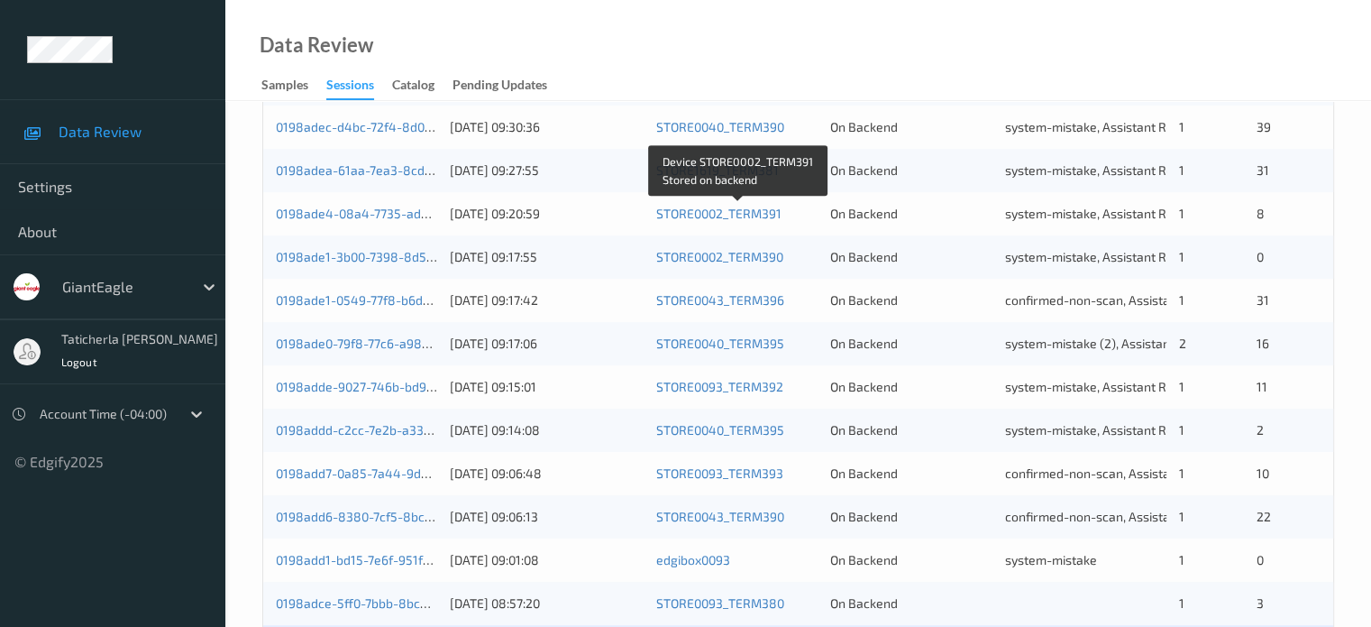
scroll to position [871, 0]
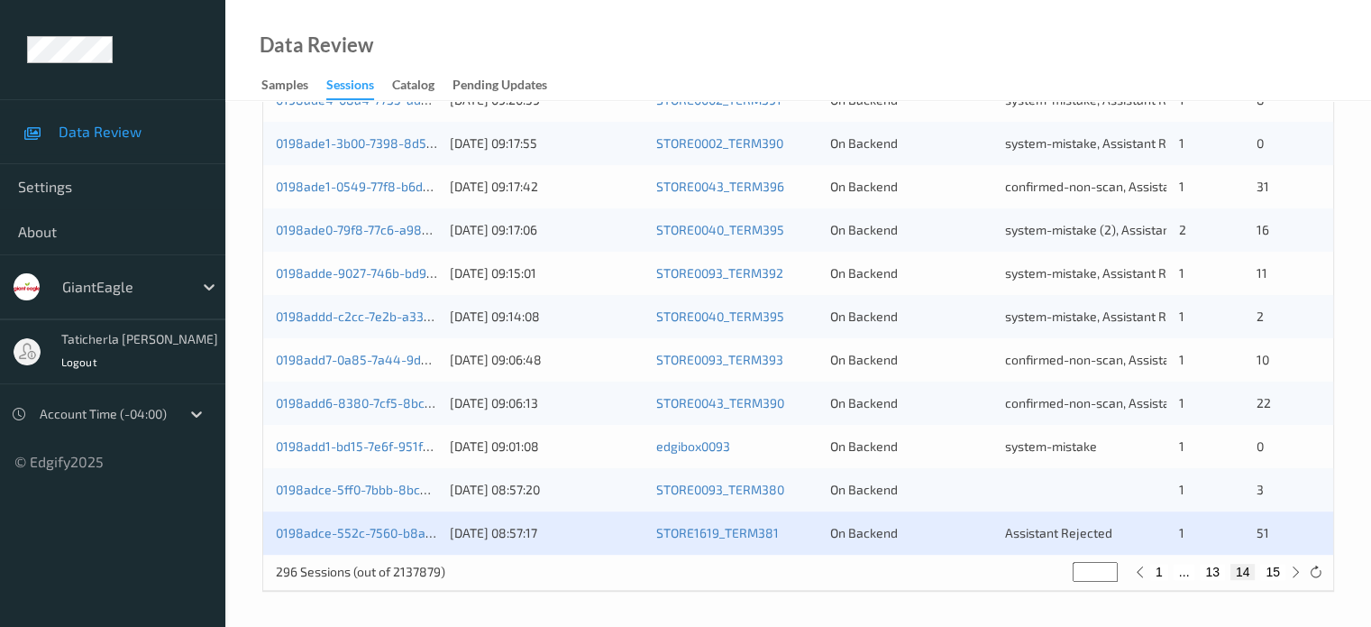
click at [397, 497] on div "0198adce-5ff0-7bbb-8bce-246a32dcdeeb" at bounding box center [356, 490] width 161 height 18
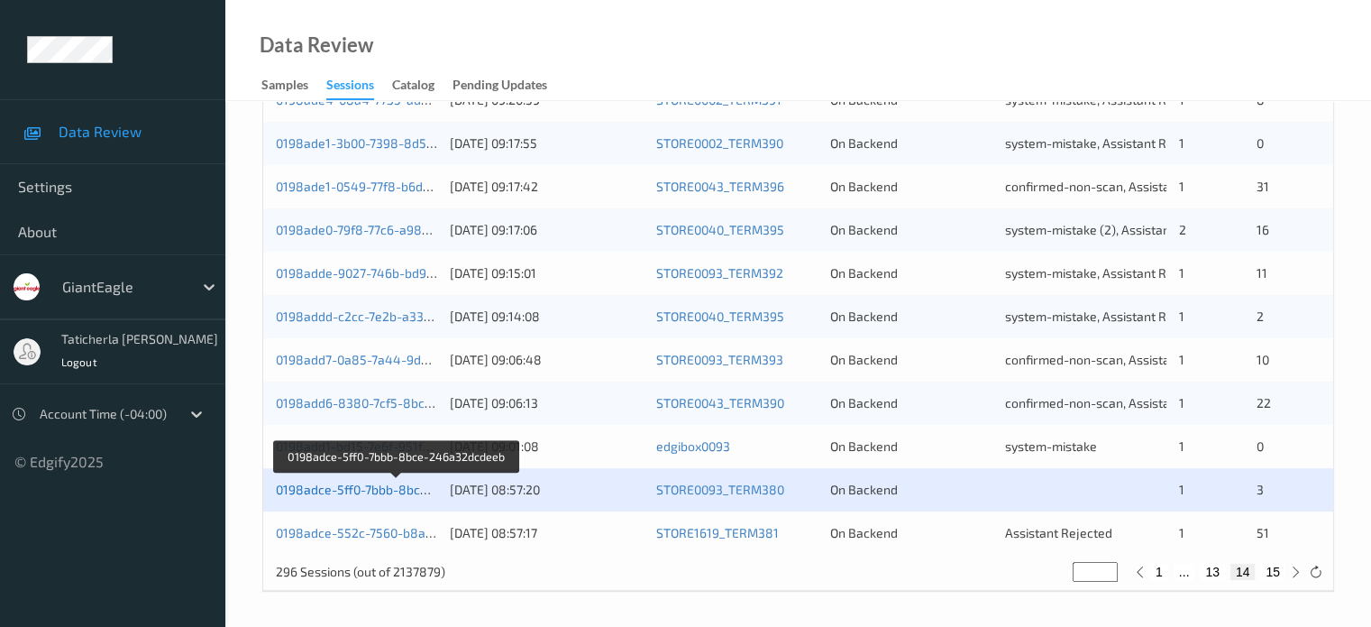
click at [354, 481] on link "0198adce-5ff0-7bbb-8bce-246a32dcdeeb" at bounding box center [397, 488] width 243 height 15
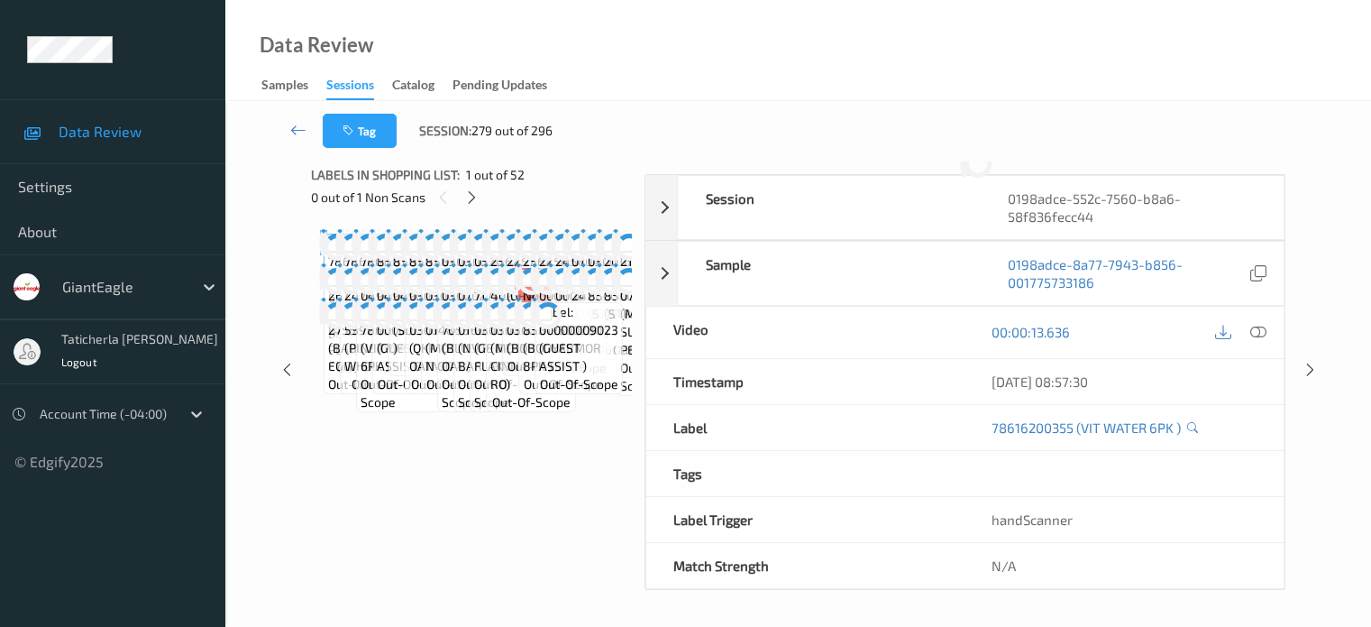
scroll to position [239, 0]
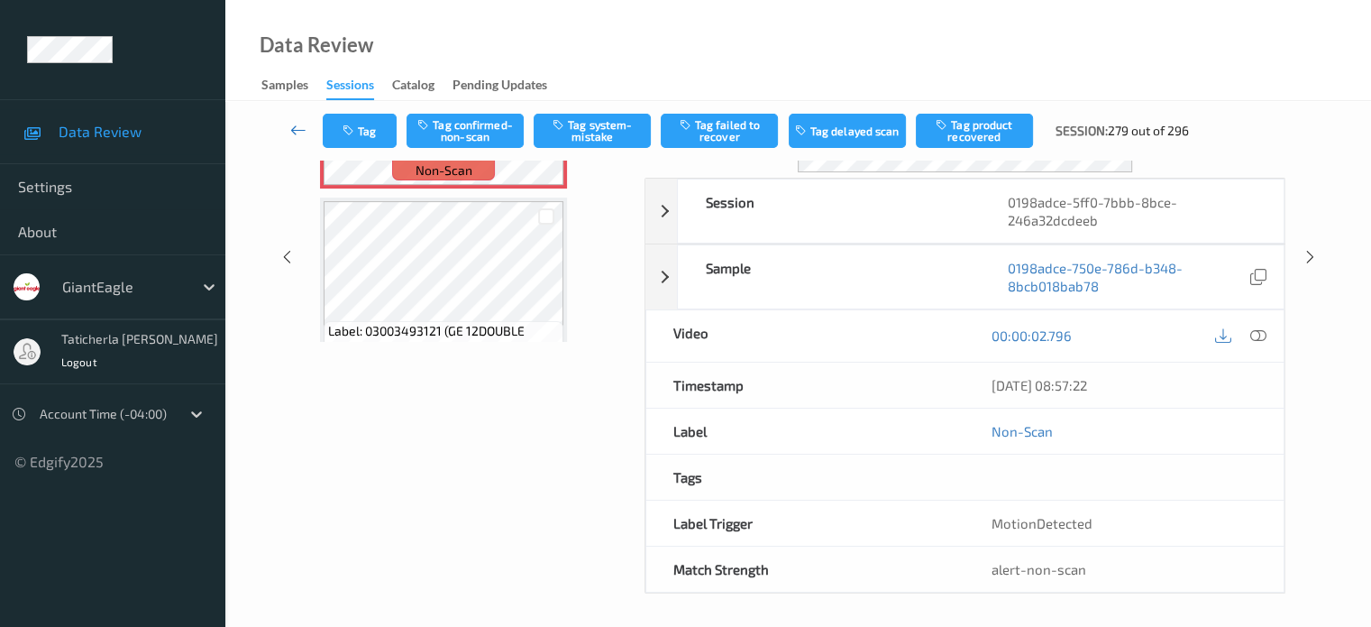
click at [290, 125] on icon at bounding box center [298, 130] width 16 height 18
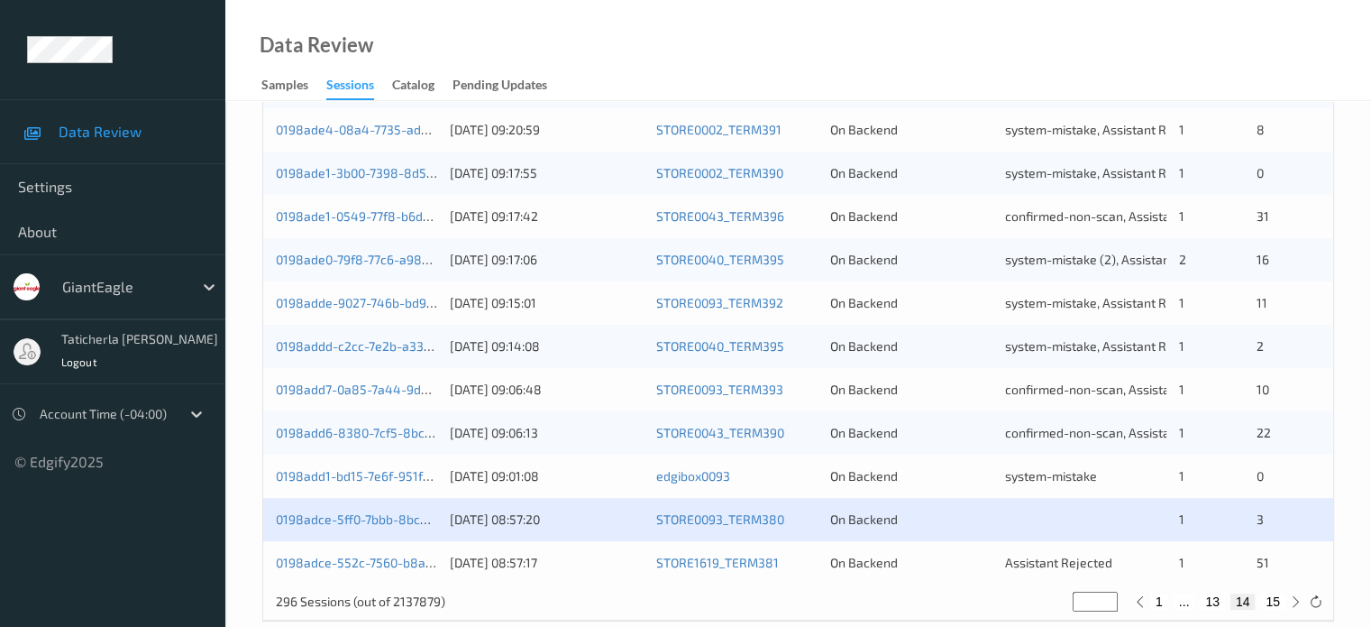
scroll to position [871, 0]
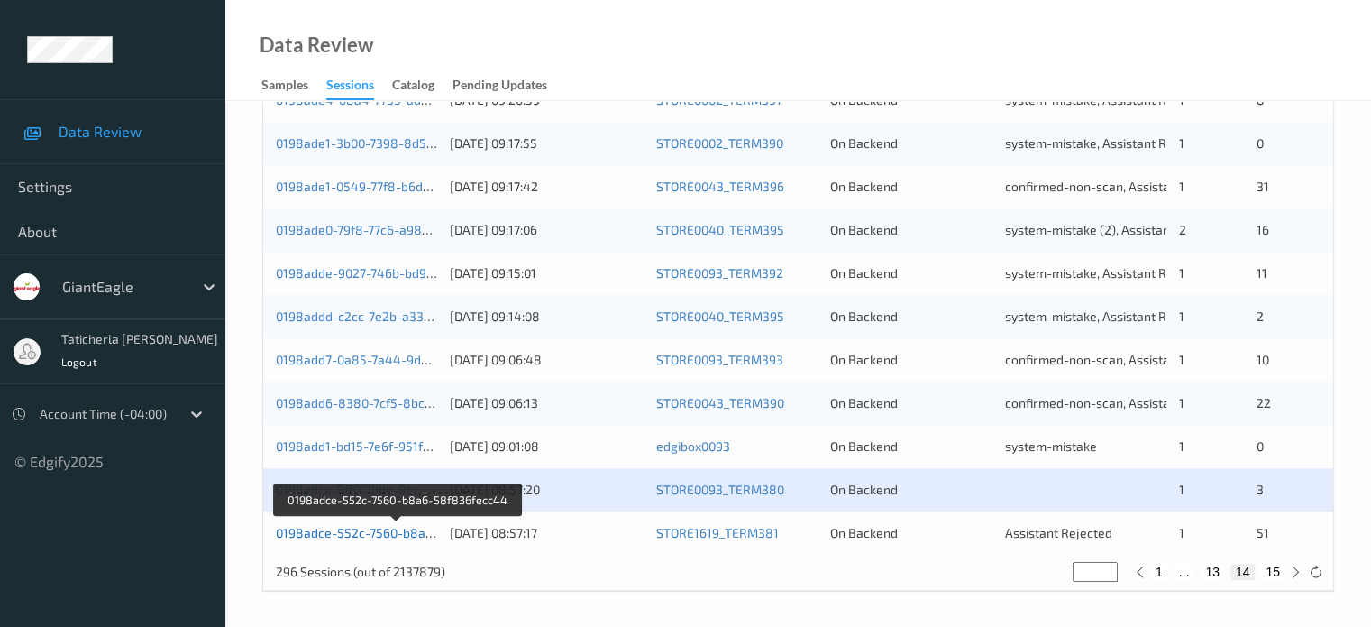
click at [379, 530] on link "0198adce-552c-7560-b8a6-58f836fecc44" at bounding box center [398, 532] width 245 height 15
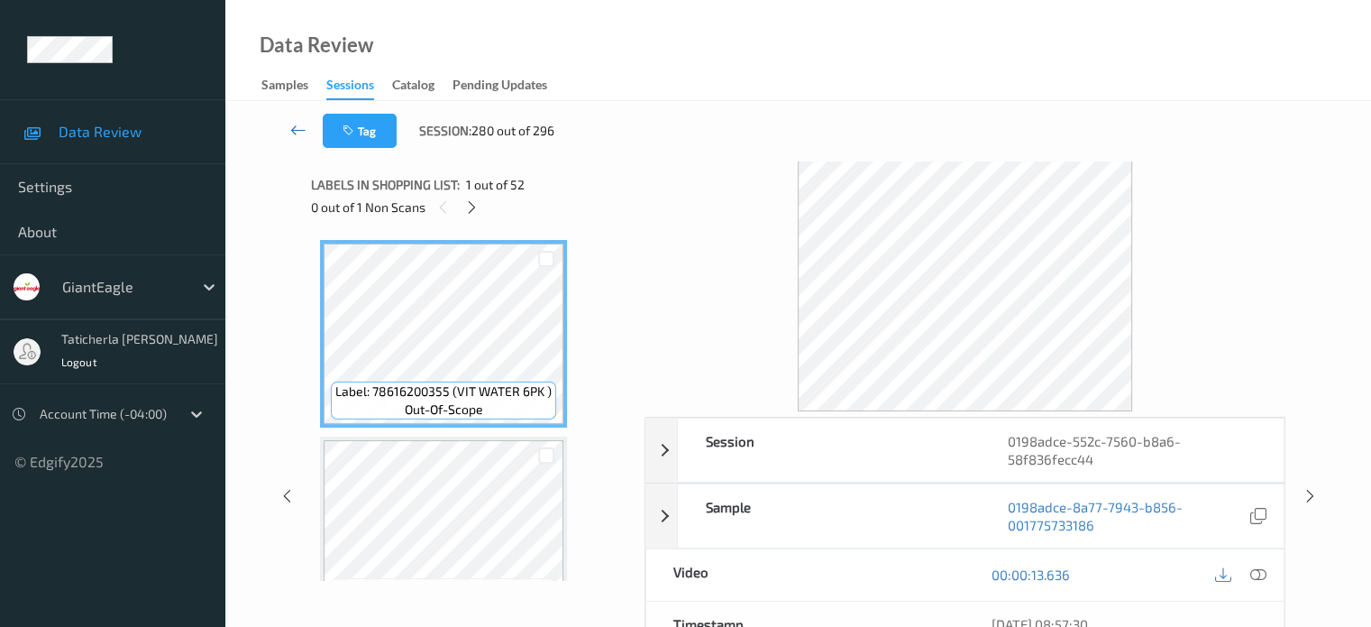
click at [294, 126] on icon at bounding box center [298, 130] width 16 height 18
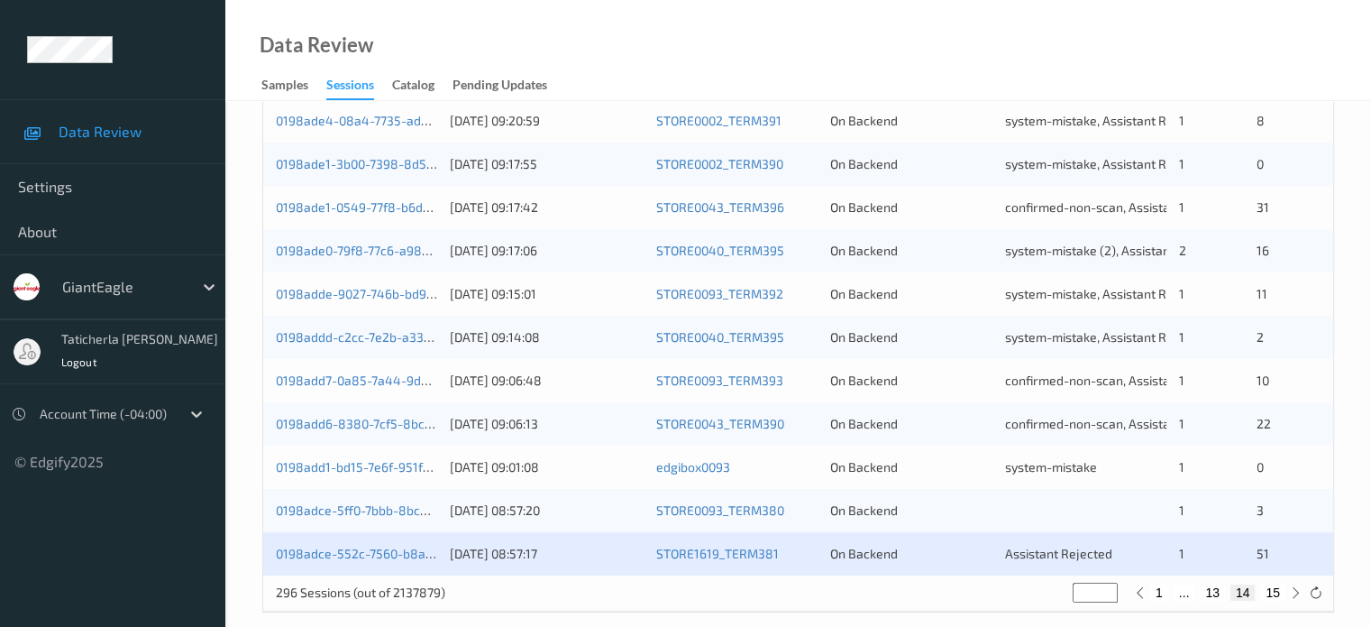
scroll to position [871, 0]
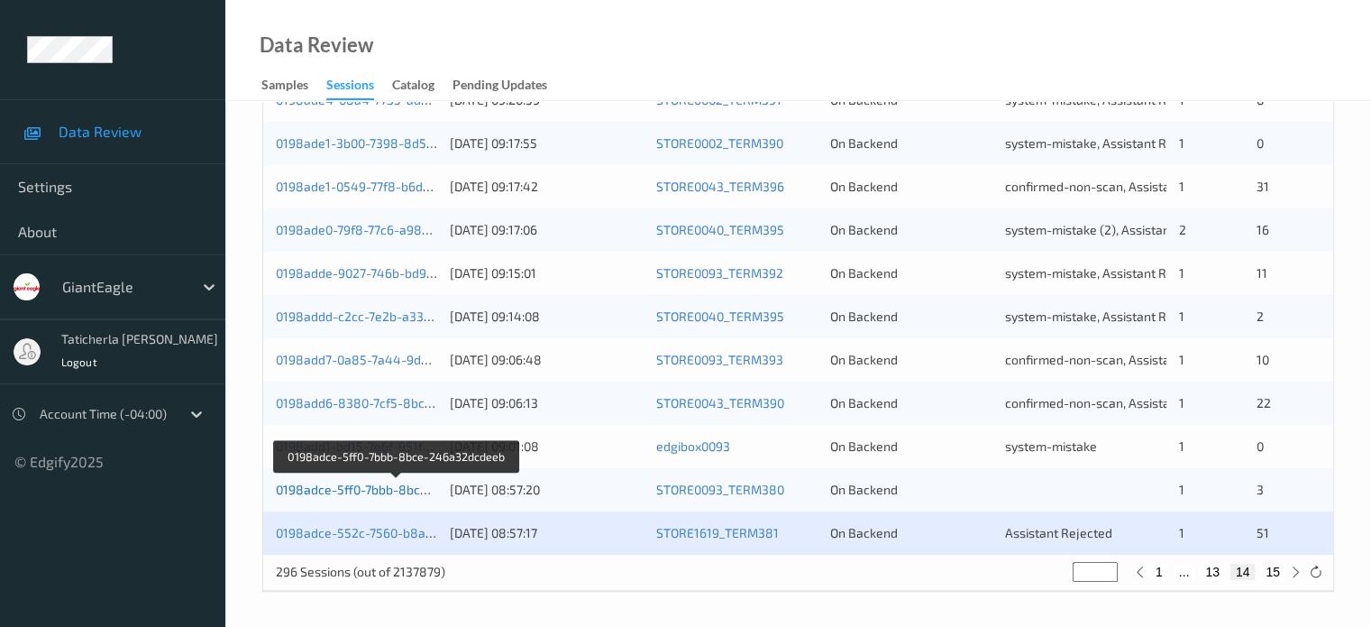
click at [364, 493] on link "0198adce-5ff0-7bbb-8bce-246a32dcdeeb" at bounding box center [397, 488] width 243 height 15
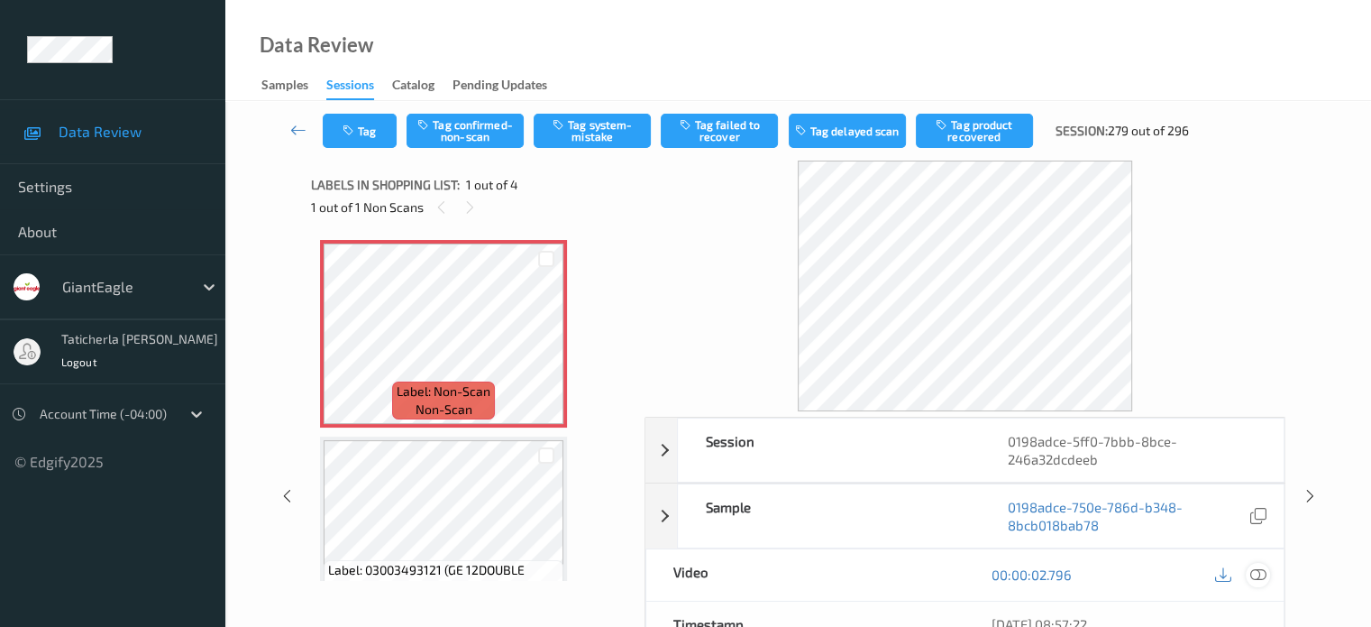
click at [1261, 572] on icon at bounding box center [1258, 574] width 16 height 16
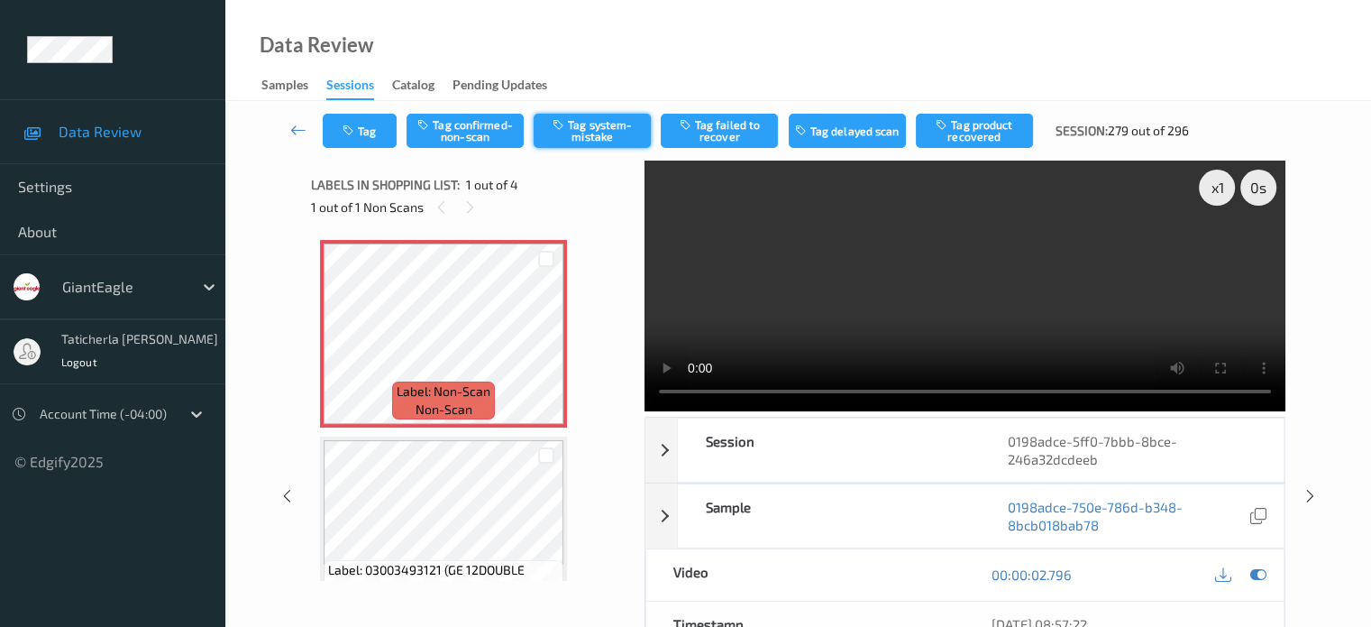
click at [573, 123] on button "Tag system-mistake" at bounding box center [592, 131] width 117 height 34
click at [370, 133] on button "Tag" at bounding box center [360, 131] width 74 height 34
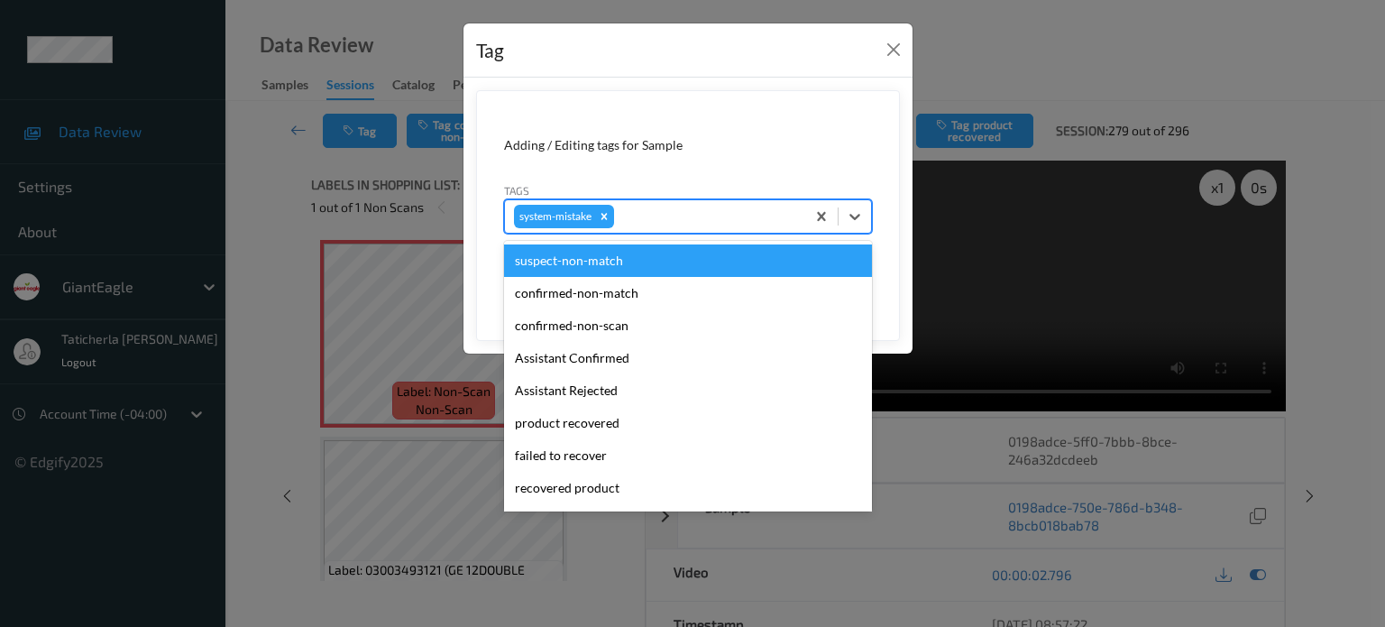
click at [640, 206] on div at bounding box center [707, 217] width 179 height 22
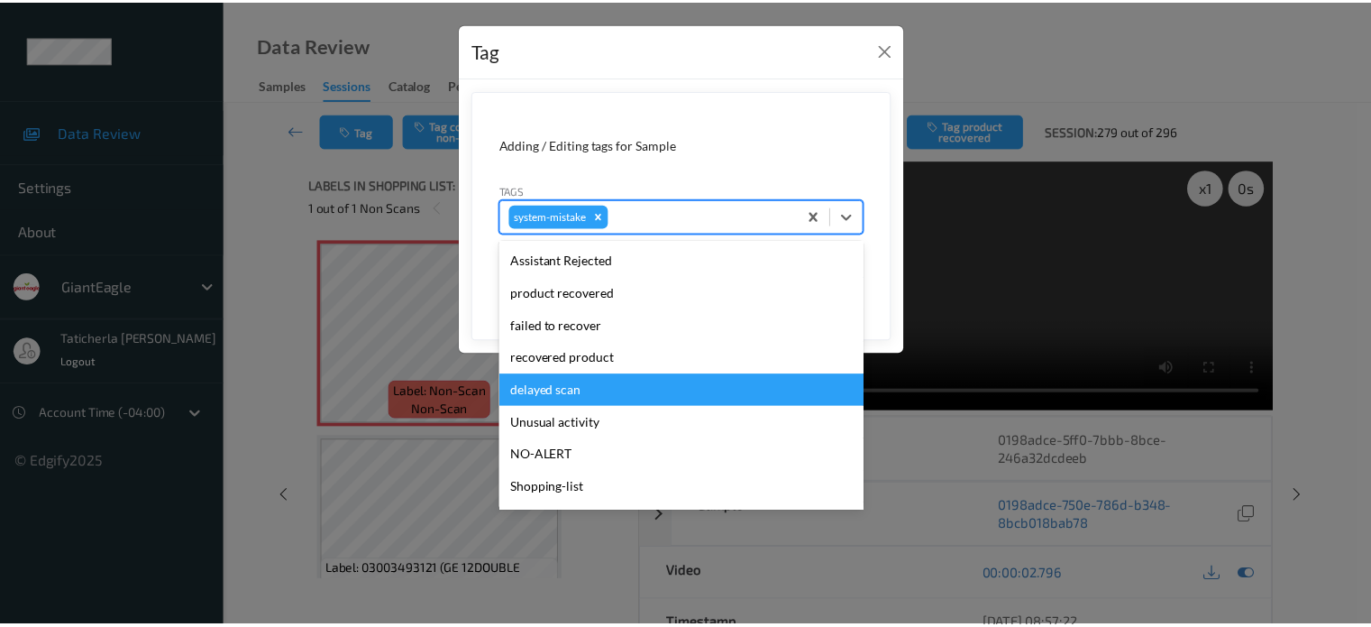
scroll to position [101, 0]
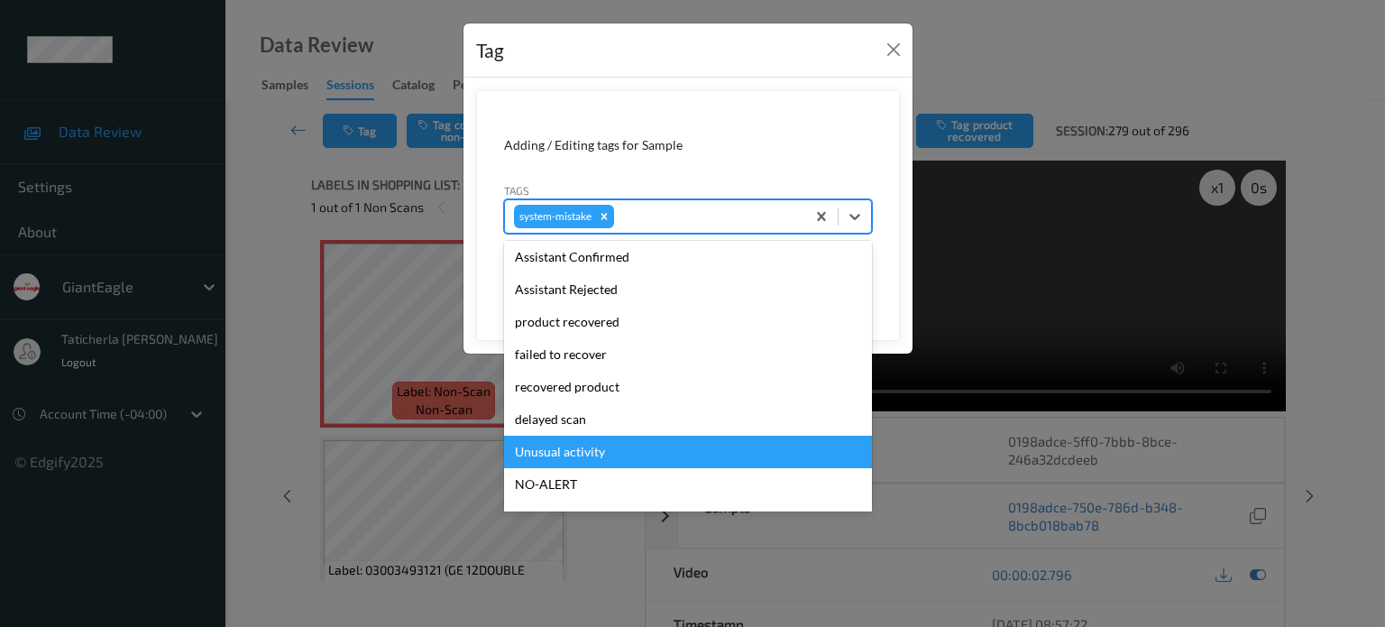
click at [609, 461] on div "Unusual activity" at bounding box center [688, 451] width 368 height 32
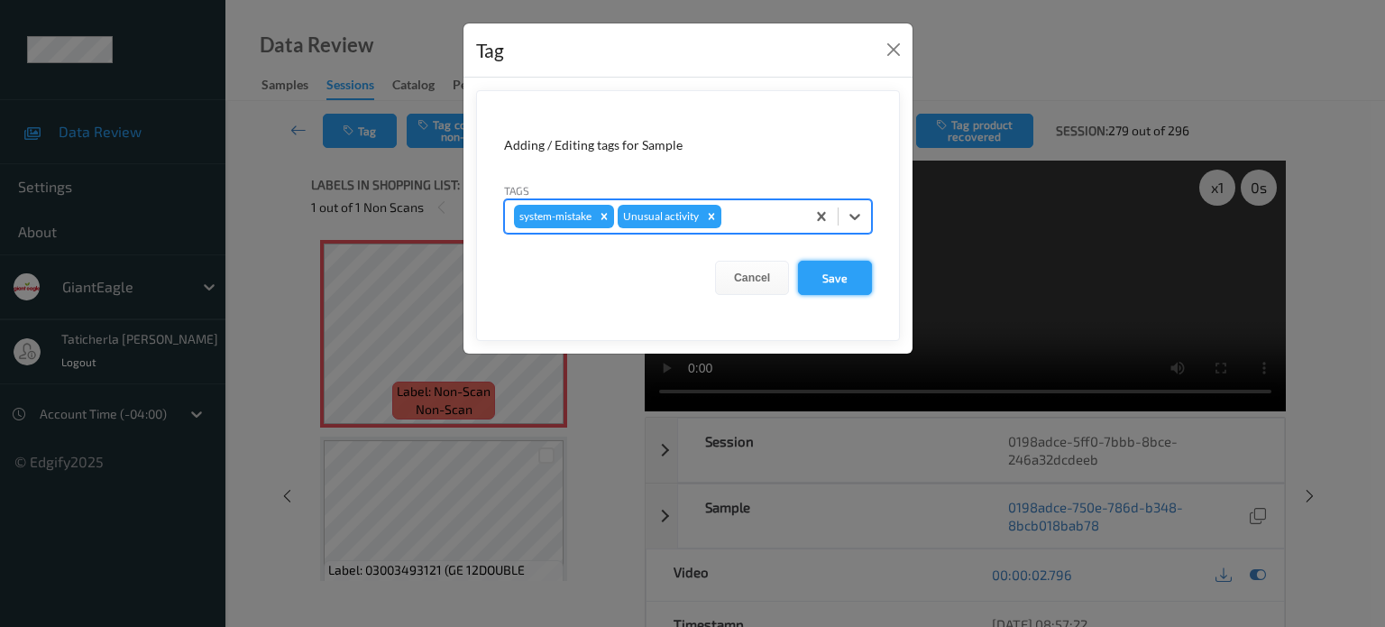
click at [847, 266] on button "Save" at bounding box center [835, 278] width 74 height 34
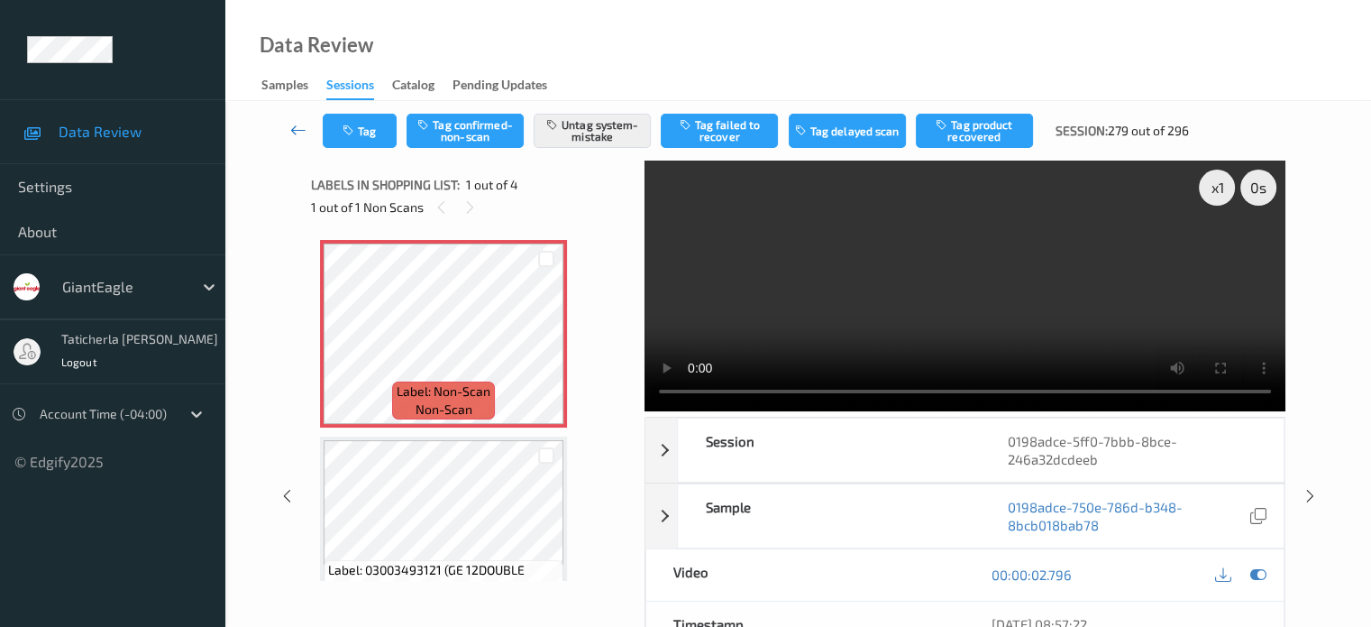
click at [305, 129] on icon at bounding box center [298, 130] width 16 height 18
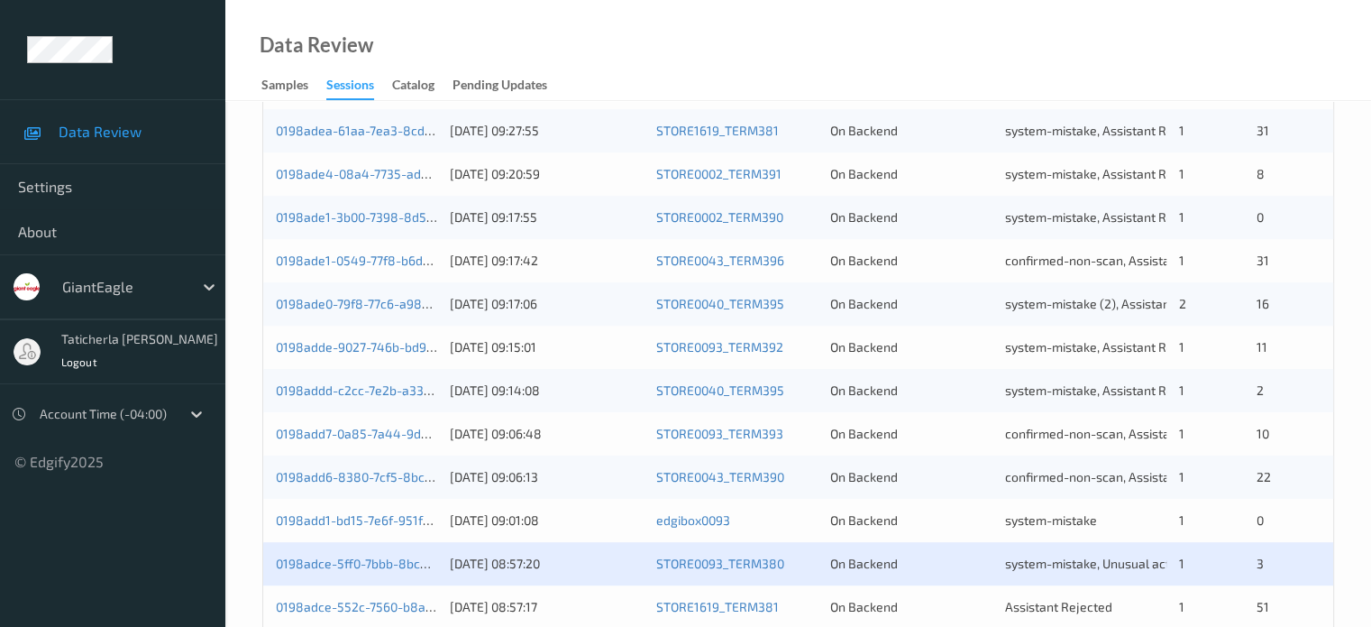
scroll to position [871, 0]
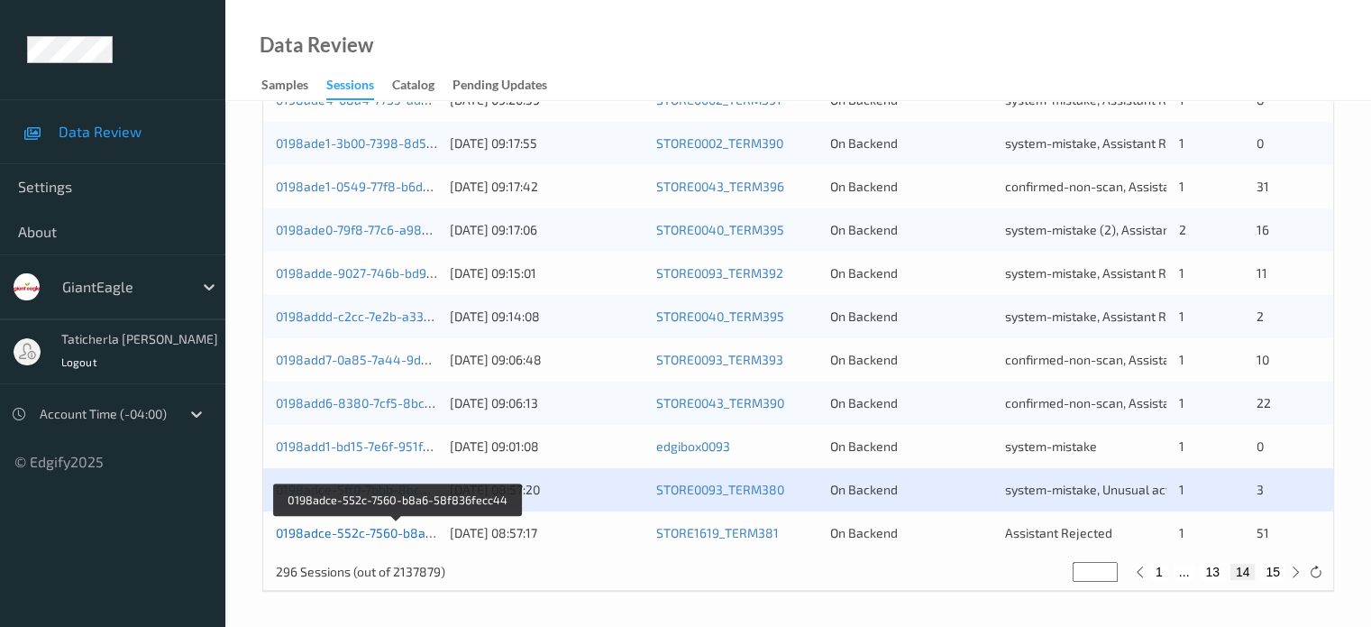
click at [386, 525] on link "0198adce-552c-7560-b8a6-58f836fecc44" at bounding box center [398, 532] width 245 height 15
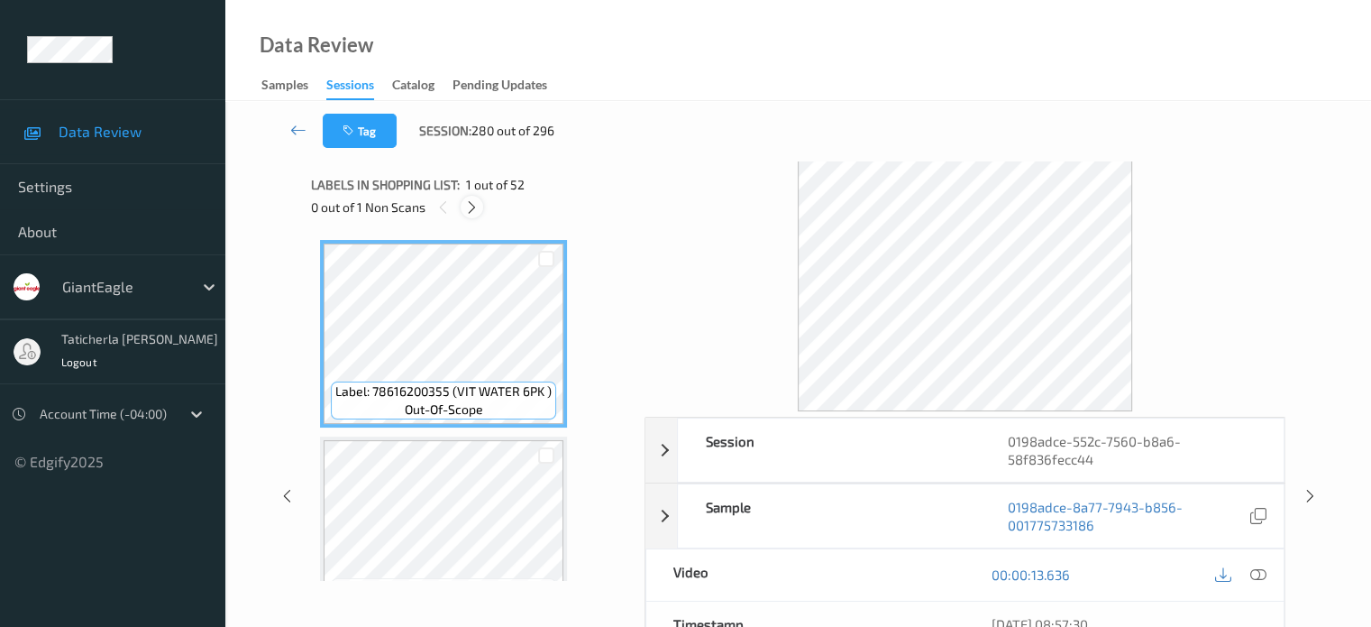
click at [472, 211] on icon at bounding box center [471, 207] width 15 height 16
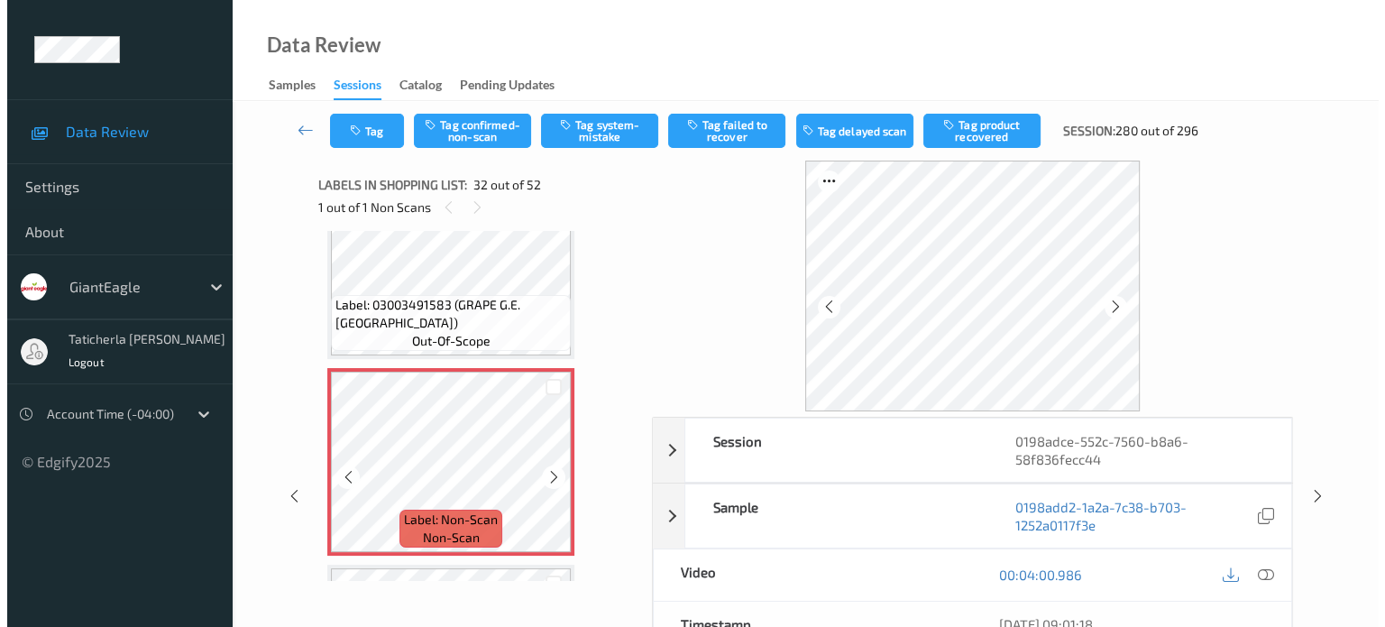
scroll to position [5995, 0]
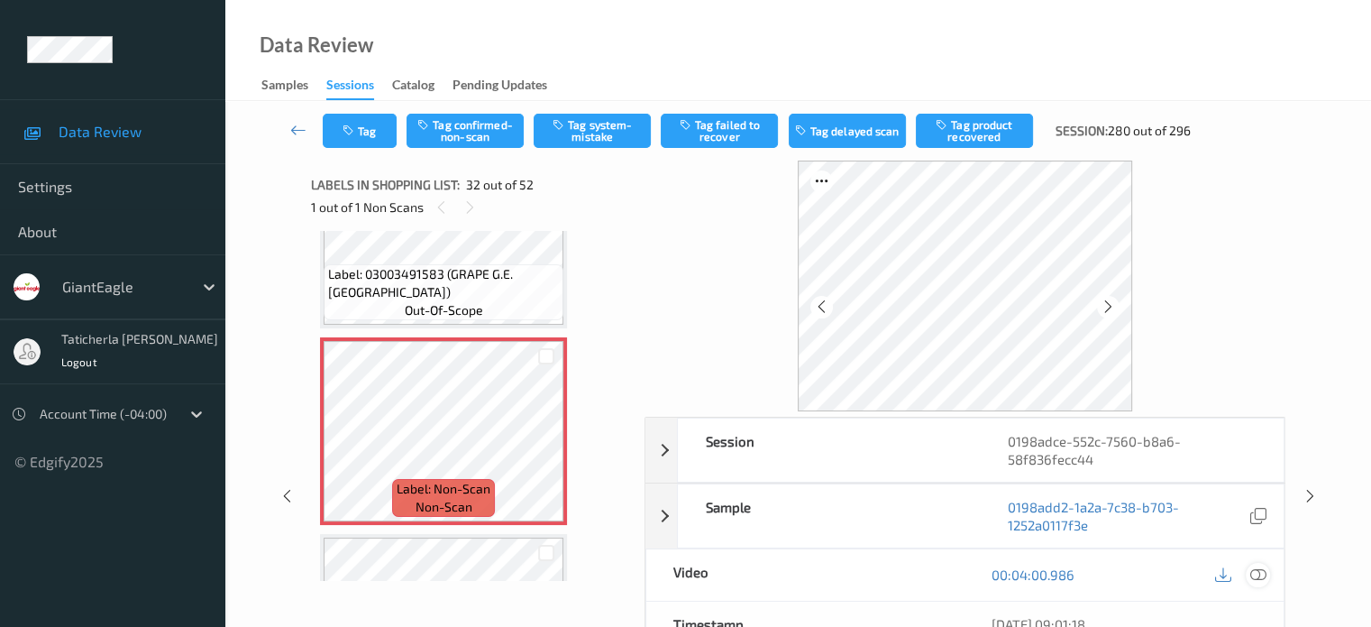
click at [1255, 575] on icon at bounding box center [1258, 574] width 16 height 16
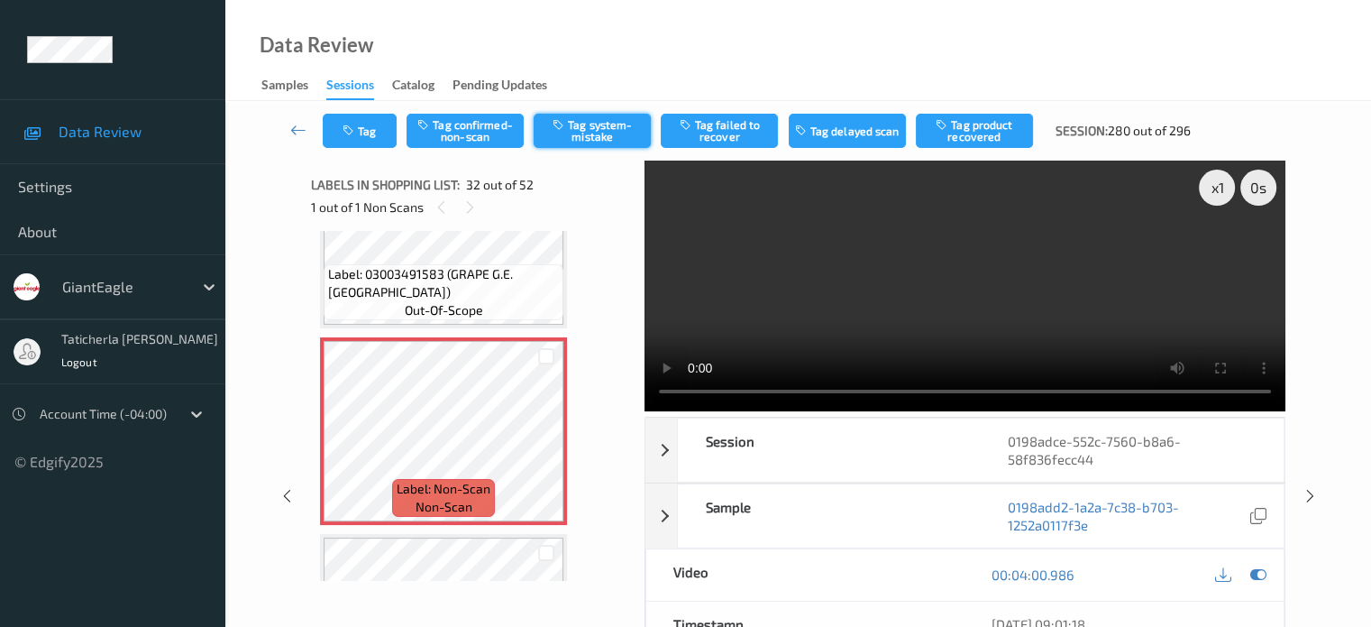
click at [584, 116] on button "Tag system-mistake" at bounding box center [592, 131] width 117 height 34
click at [362, 140] on button "Tag" at bounding box center [360, 131] width 74 height 34
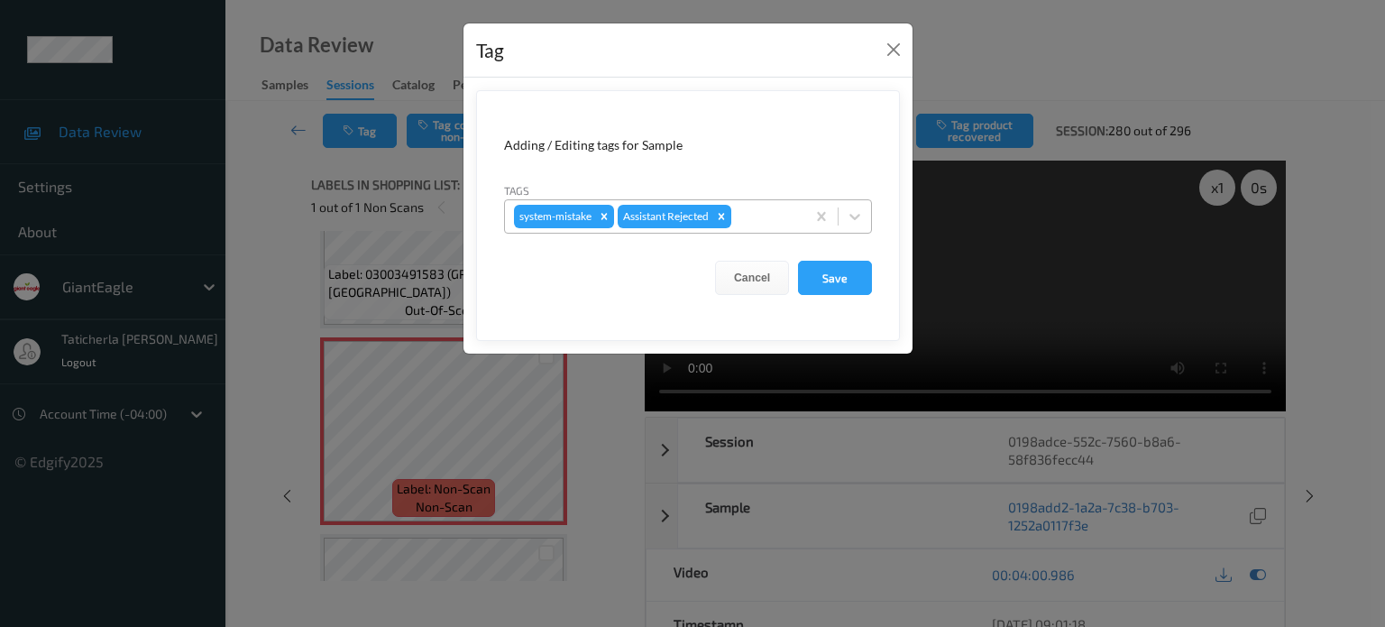
click at [779, 223] on div at bounding box center [765, 217] width 61 height 22
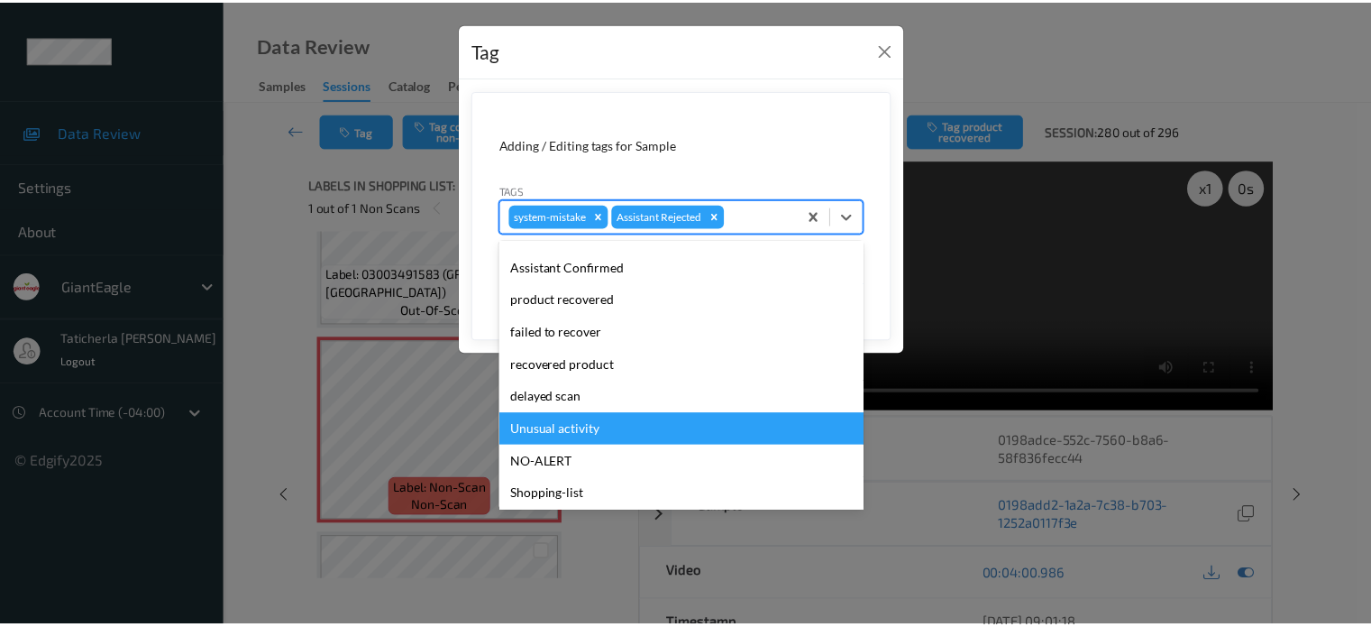
scroll to position [159, 0]
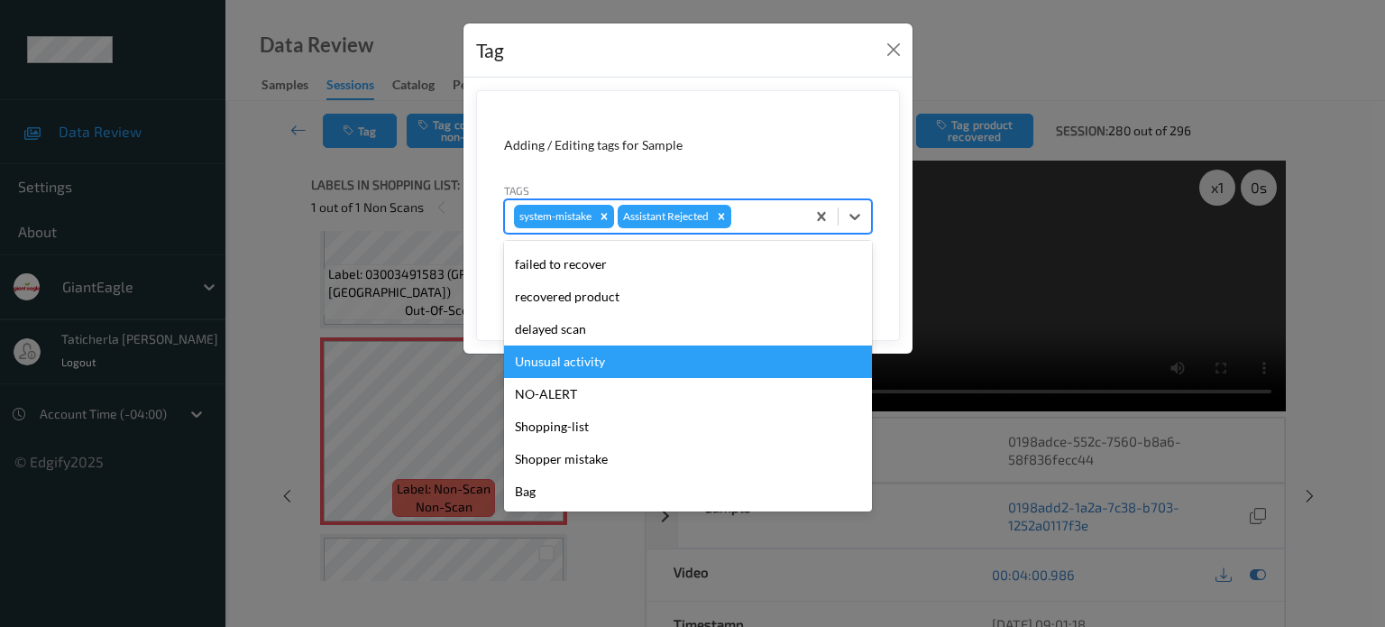
click at [617, 350] on div "Unusual activity" at bounding box center [688, 361] width 368 height 32
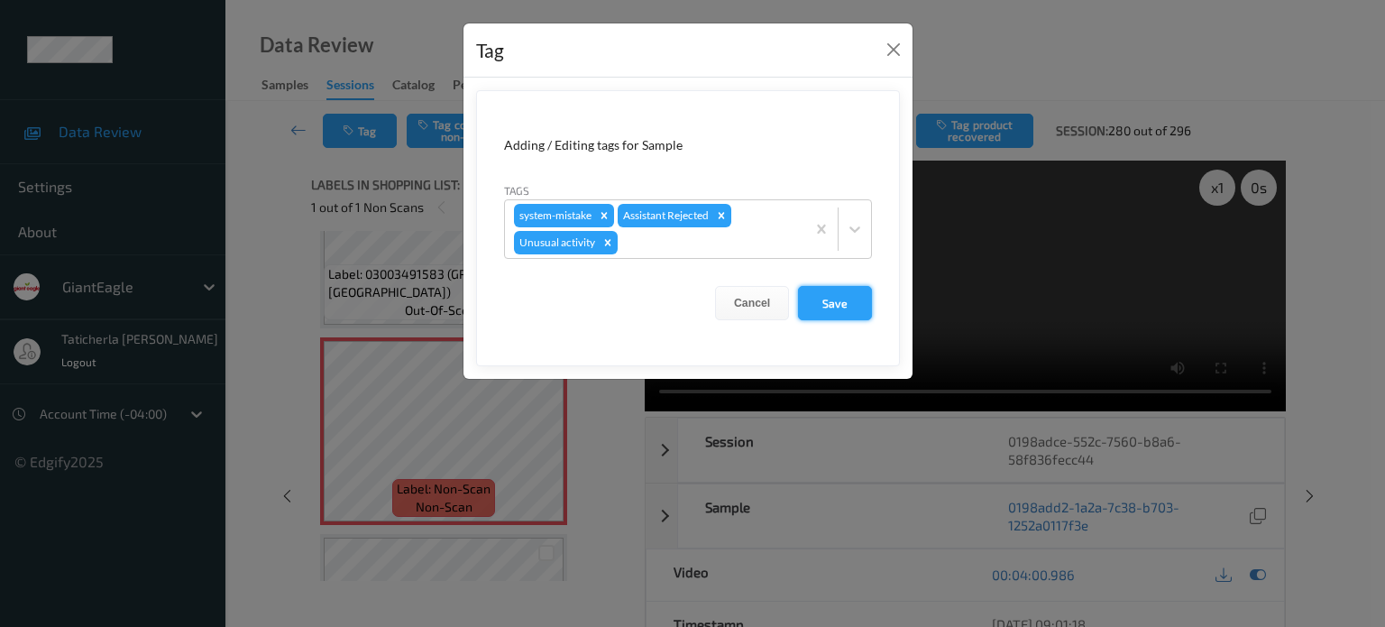
click at [834, 298] on button "Save" at bounding box center [835, 303] width 74 height 34
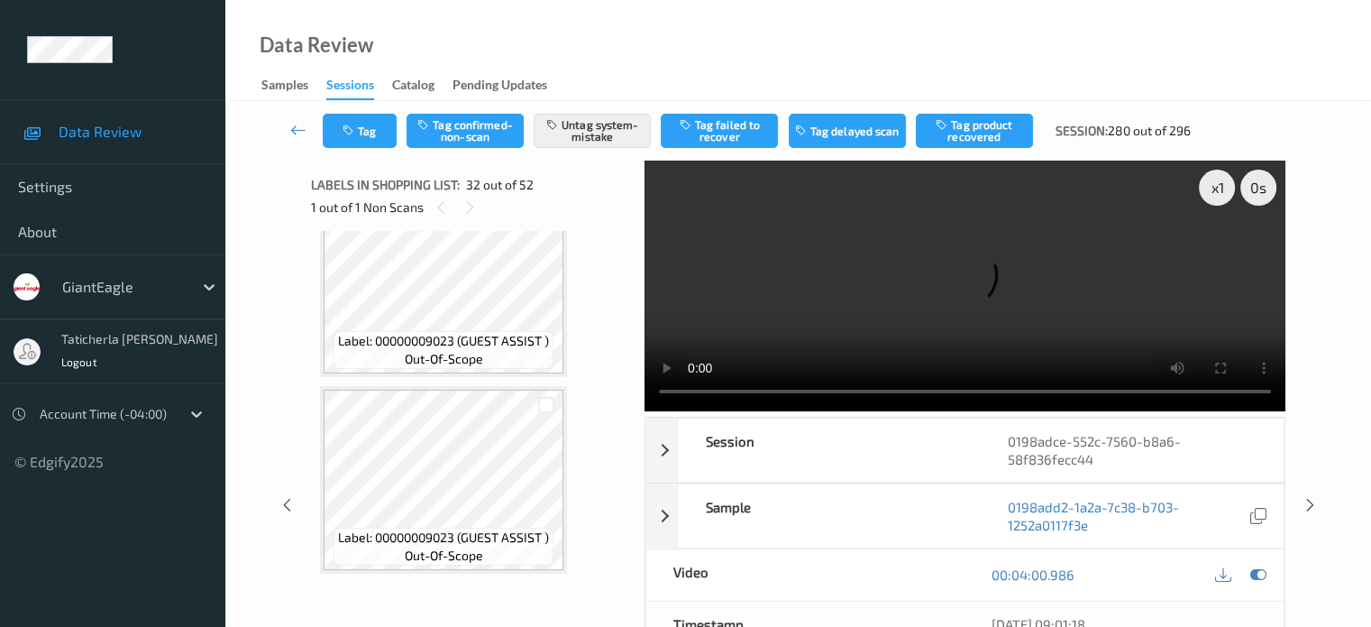
scroll to position [6356, 0]
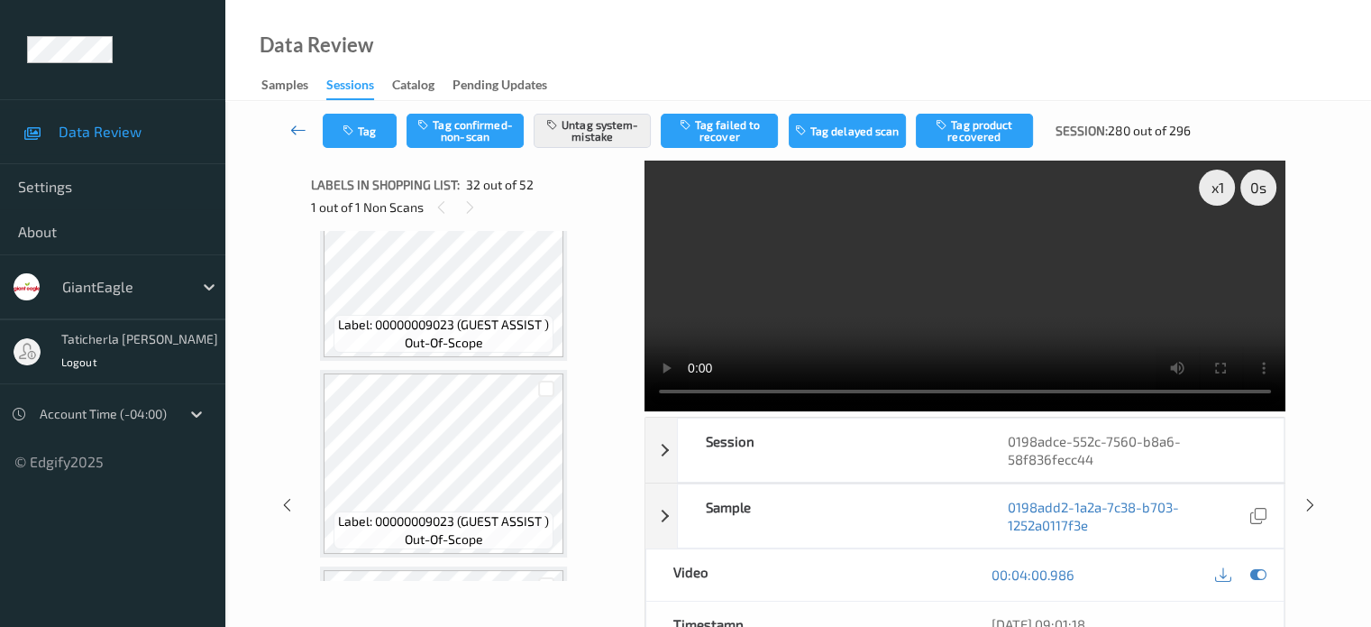
click at [296, 121] on icon at bounding box center [298, 130] width 16 height 18
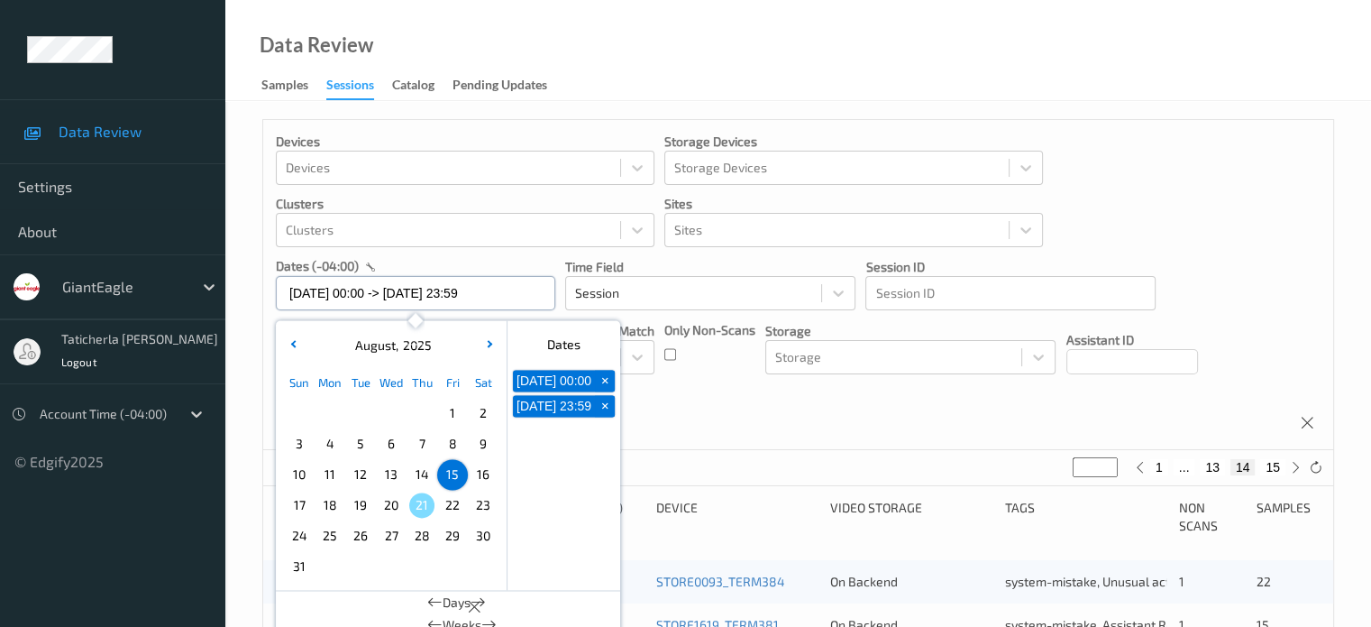
click at [526, 288] on input "15/08/2025 00:00 -> 15/08/2025 23:59" at bounding box center [415, 293] width 279 height 34
click at [473, 475] on span "16" at bounding box center [483, 474] width 25 height 25
type input "16/08/2025 00:00"
type input "*"
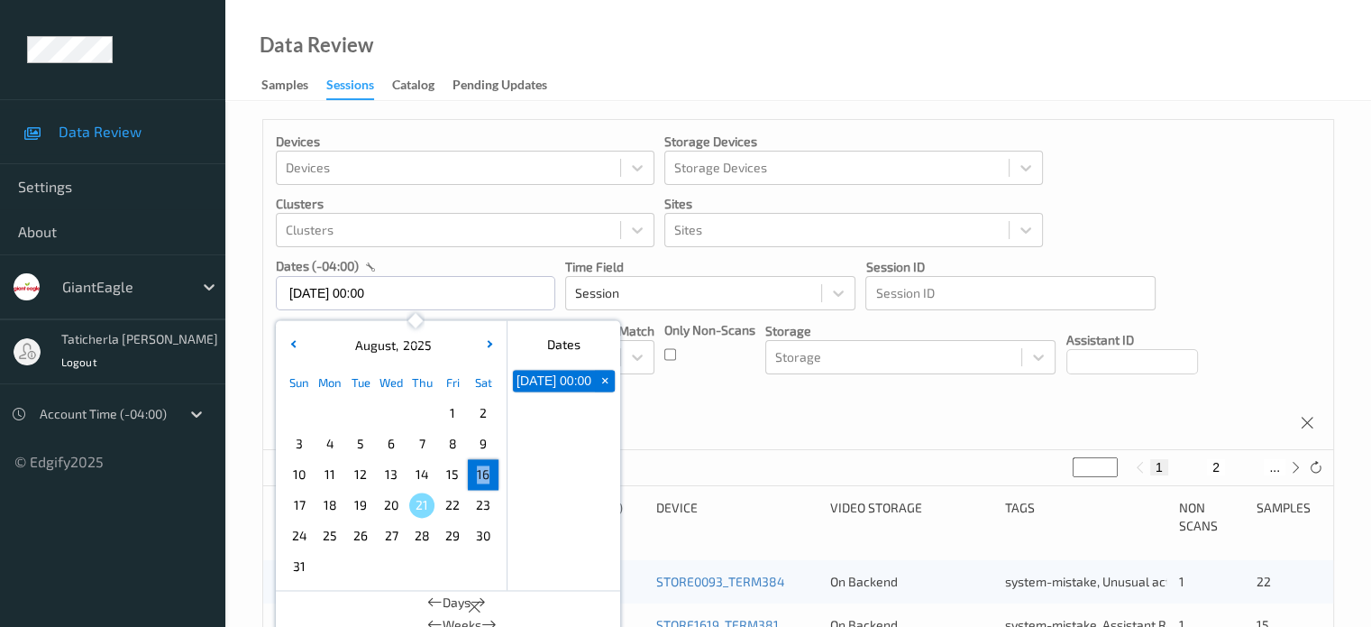
click at [473, 475] on span "16" at bounding box center [483, 474] width 25 height 25
type input "16/08/2025 00:00 -> 16/08/2025 23:59"
click at [1197, 463] on button "2" at bounding box center [1195, 467] width 18 height 16
type input "*"
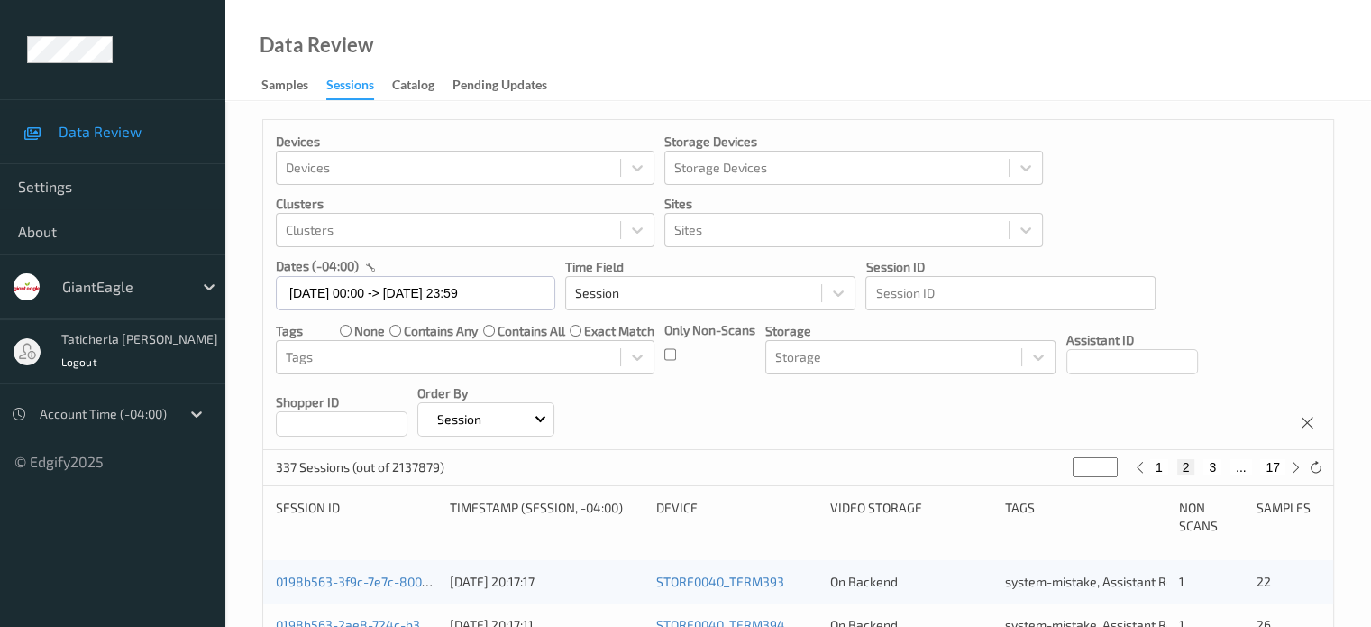
click at [1210, 463] on button "3" at bounding box center [1213, 467] width 18 height 16
type input "*"
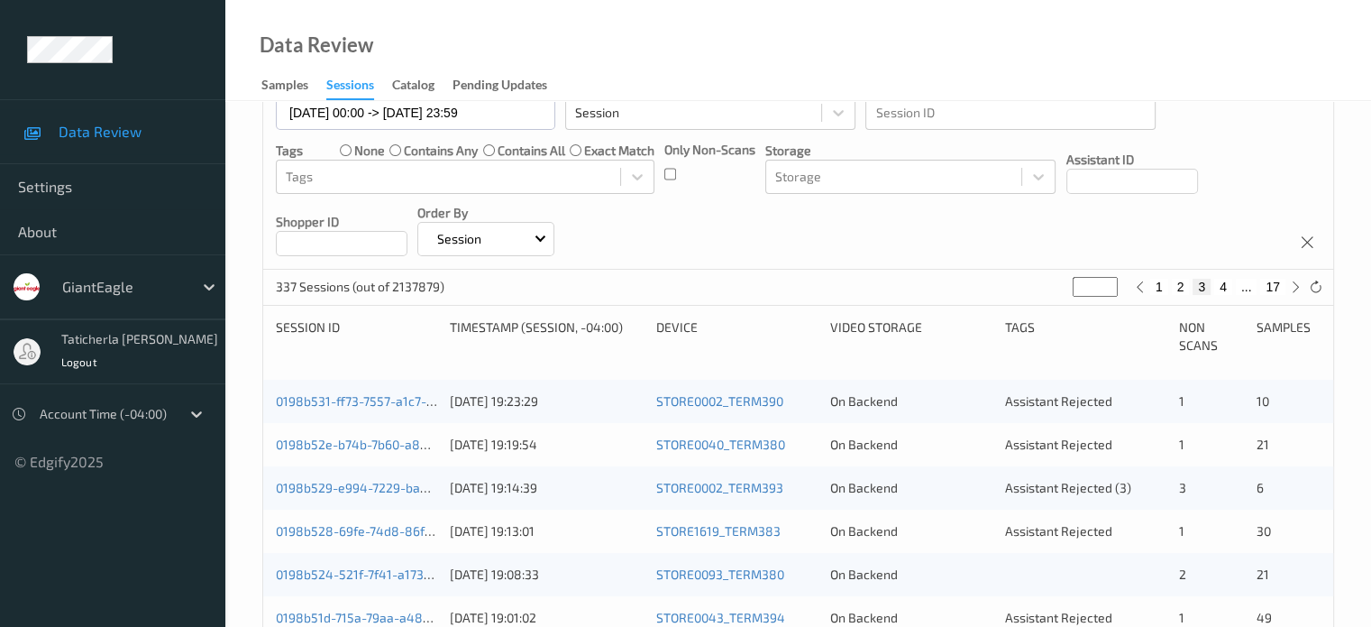
scroll to position [270, 0]
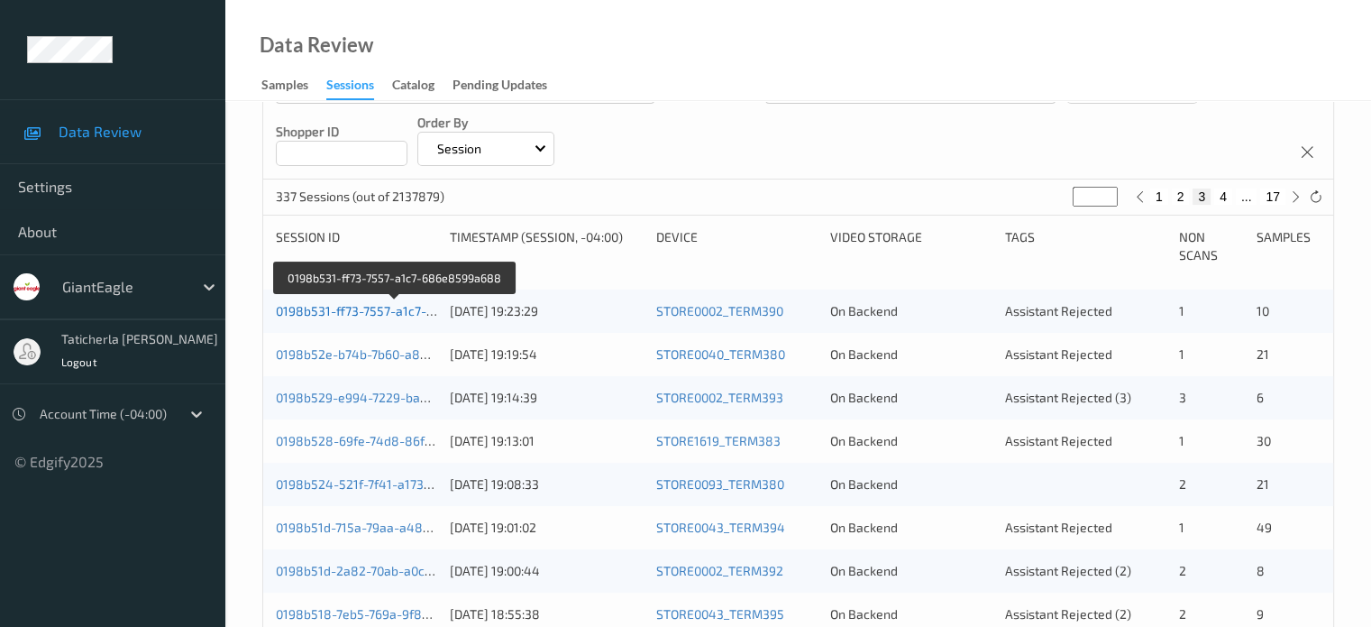
click at [360, 309] on link "0198b531-ff73-7557-a1c7-686e8599a688" at bounding box center [396, 310] width 241 height 15
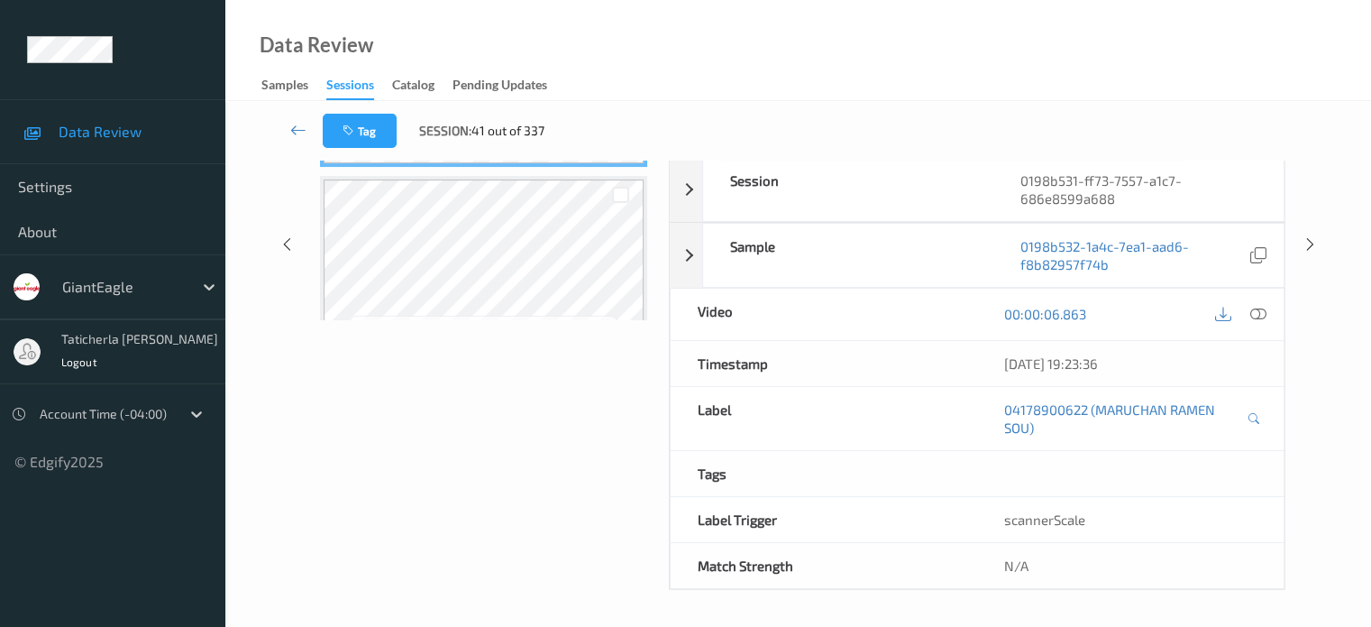
scroll to position [257, 0]
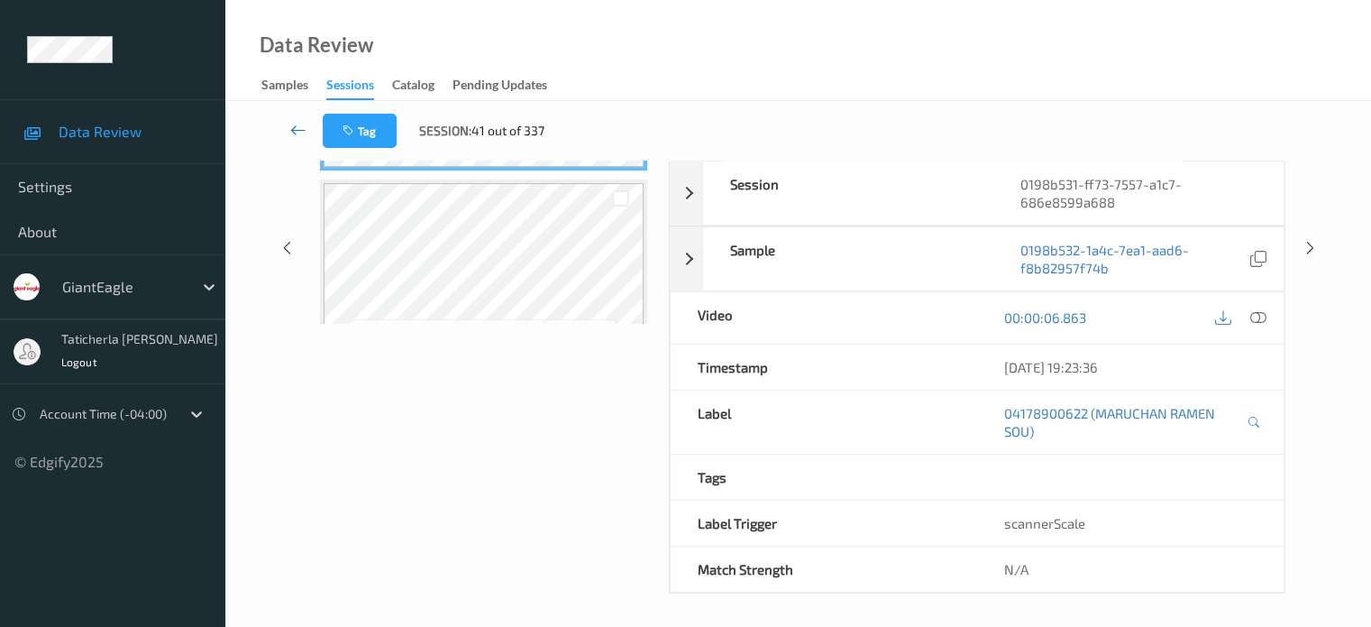
click at [296, 125] on icon at bounding box center [298, 130] width 16 height 18
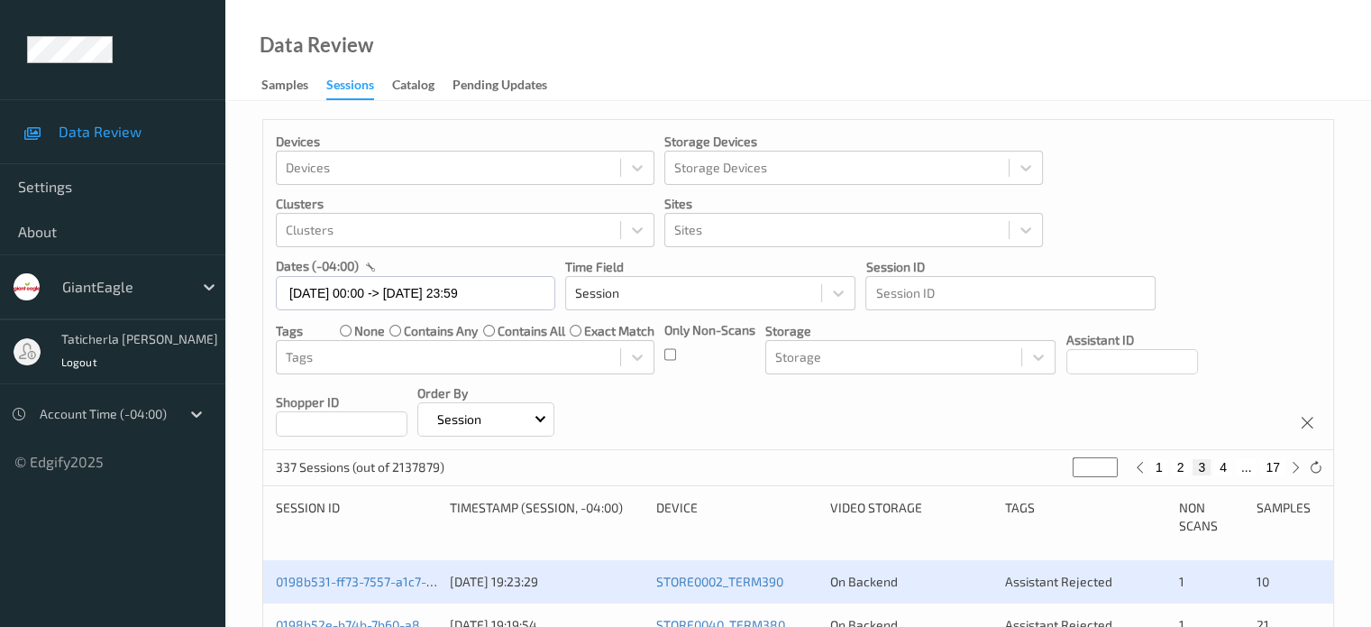
scroll to position [180, 0]
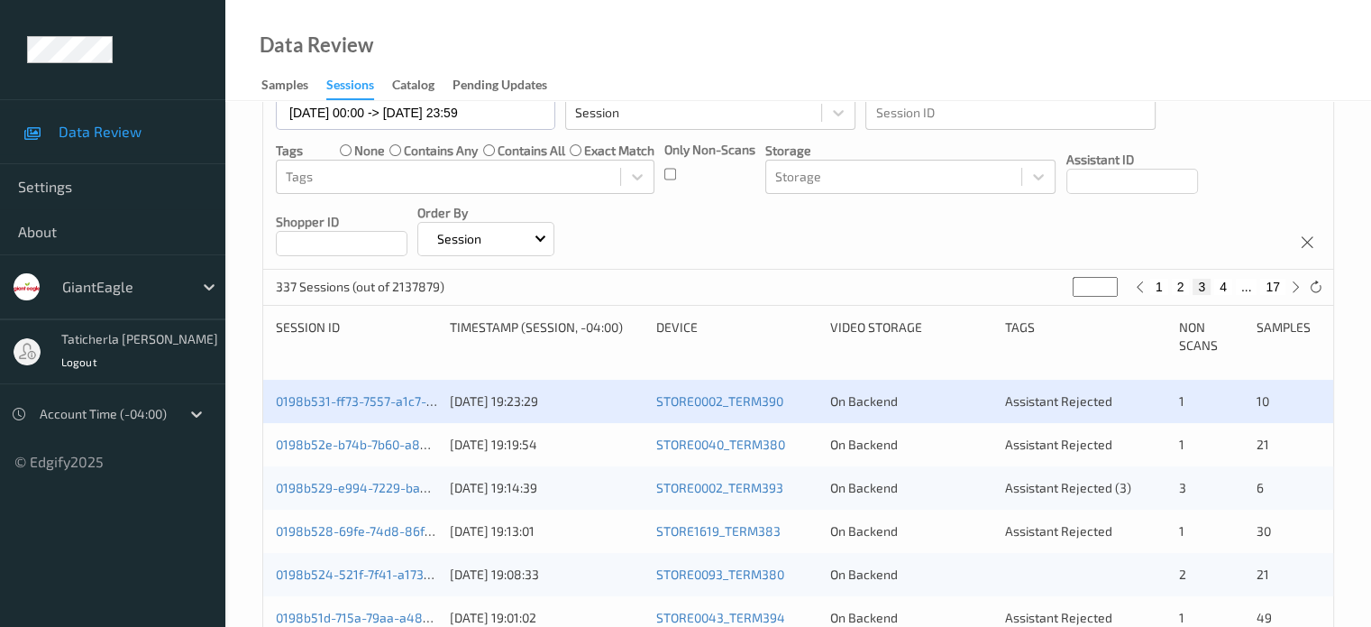
click at [378, 389] on div "0198b531-ff73-7557-a1c7-686e8599a688 16/08/2025 19:23:29 STORE0002_TERM390 On B…" at bounding box center [798, 401] width 1070 height 43
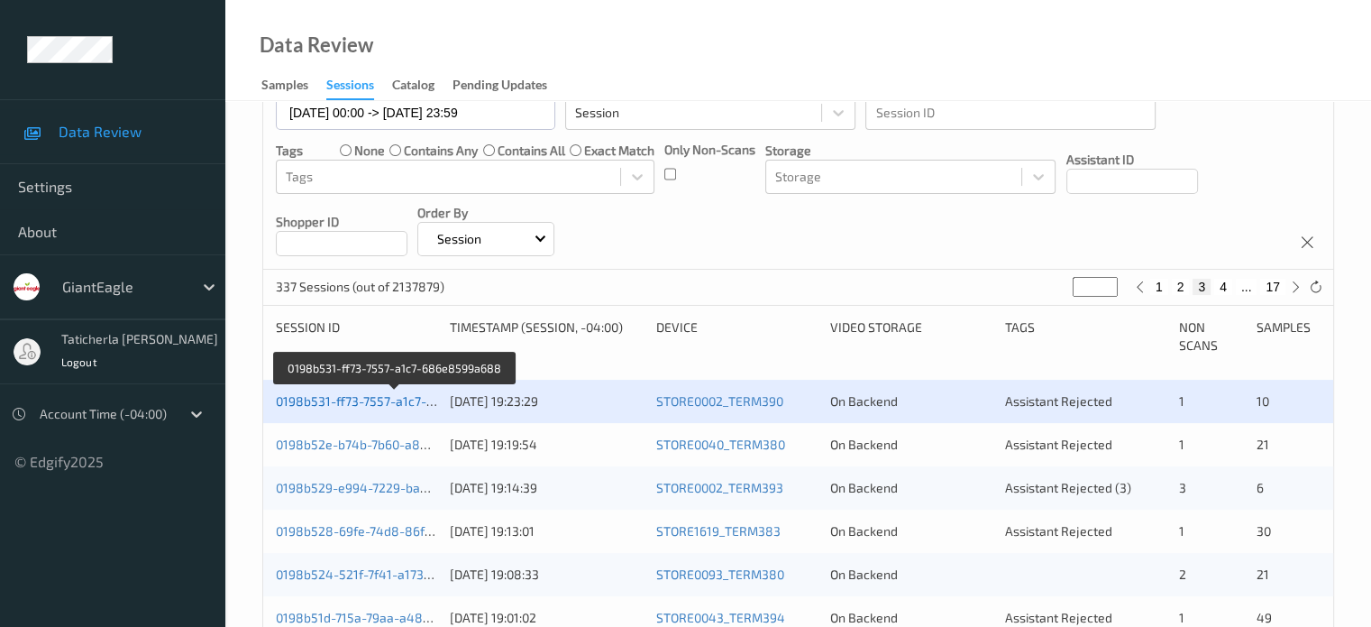
click at [389, 398] on link "0198b531-ff73-7557-a1c7-686e8599a688" at bounding box center [396, 400] width 241 height 15
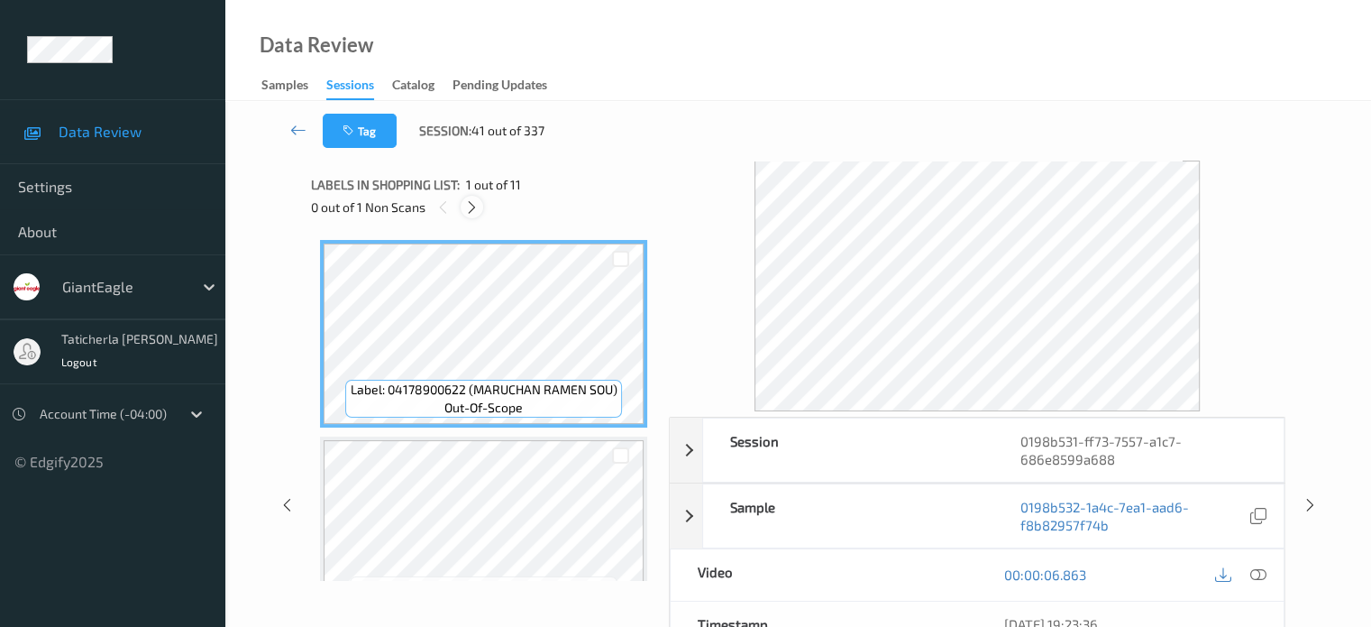
click at [473, 205] on icon at bounding box center [471, 207] width 15 height 16
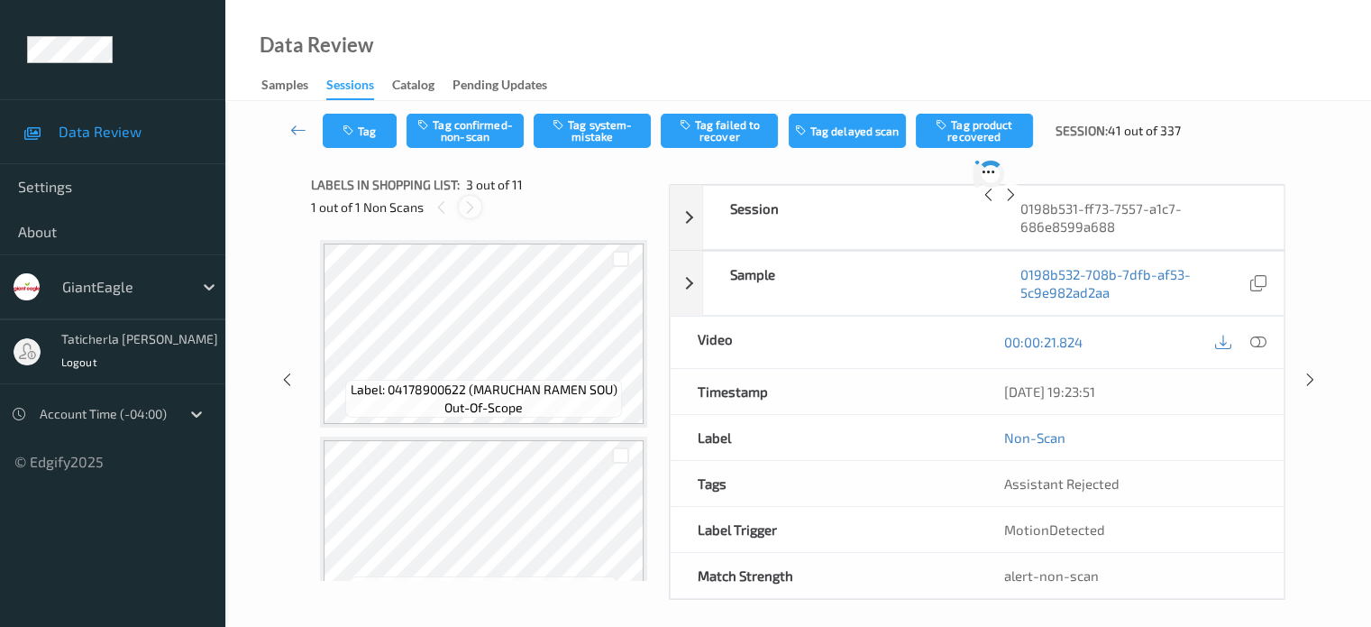
scroll to position [206, 0]
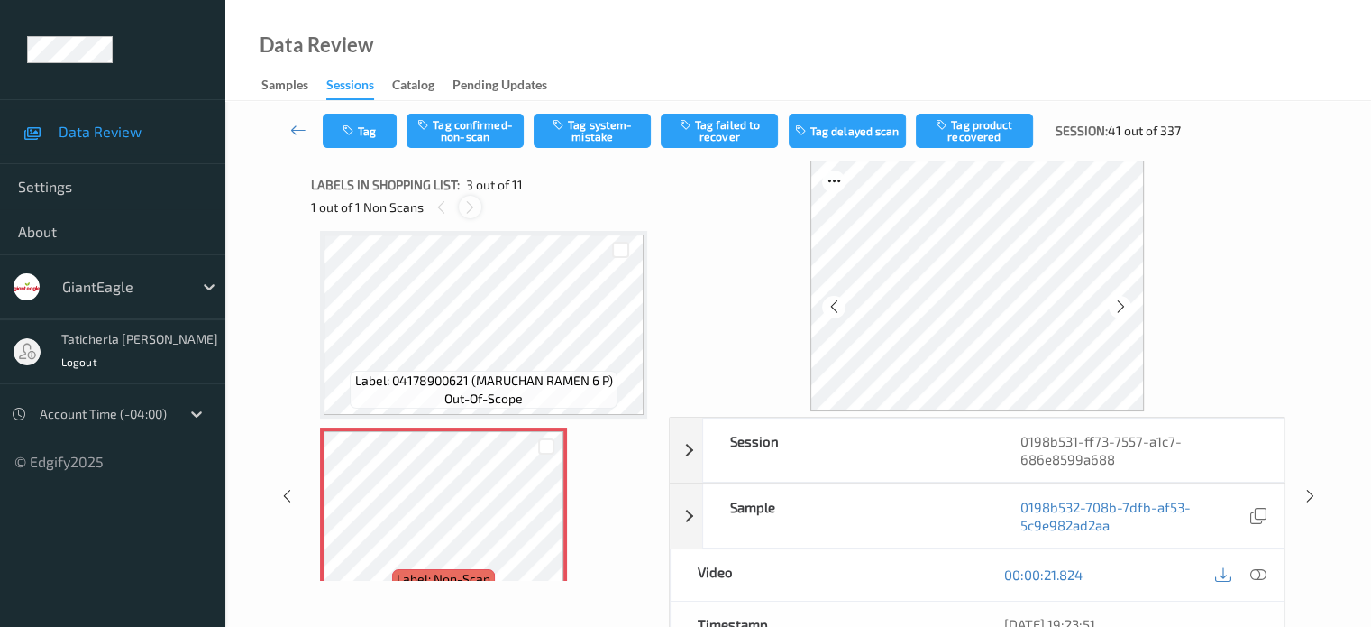
click at [469, 208] on icon at bounding box center [469, 207] width 15 height 16
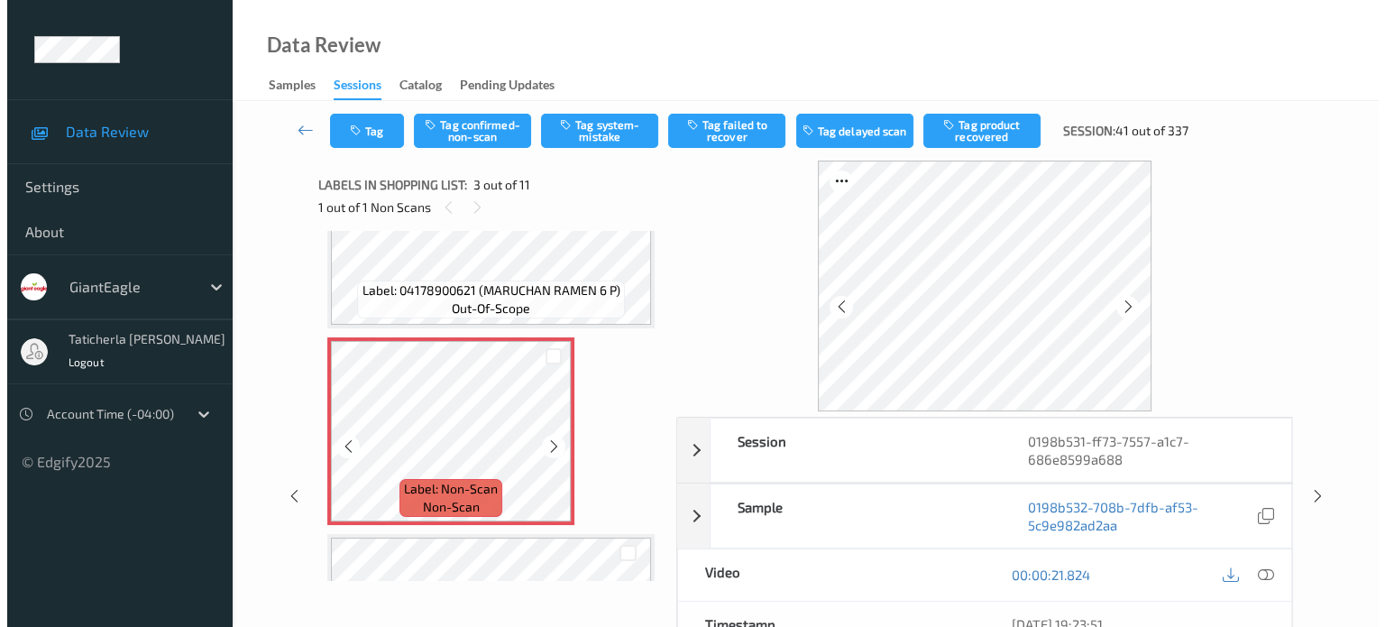
scroll to position [386, 0]
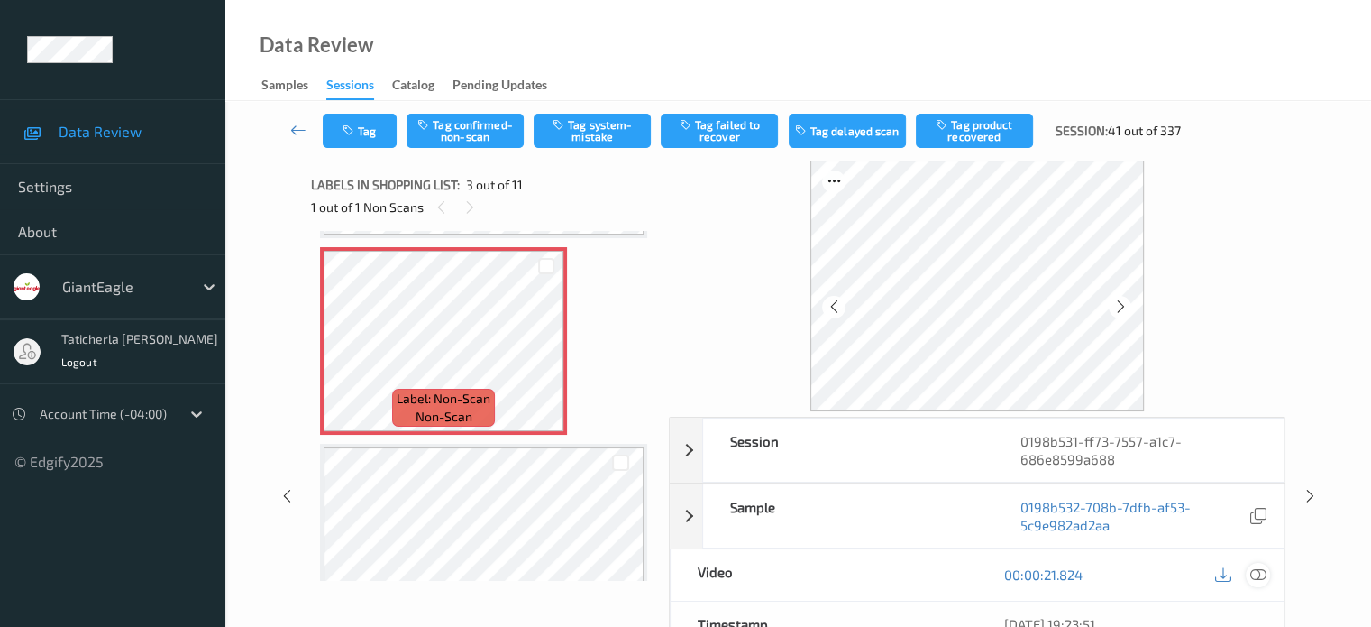
click at [1256, 572] on icon at bounding box center [1258, 574] width 16 height 16
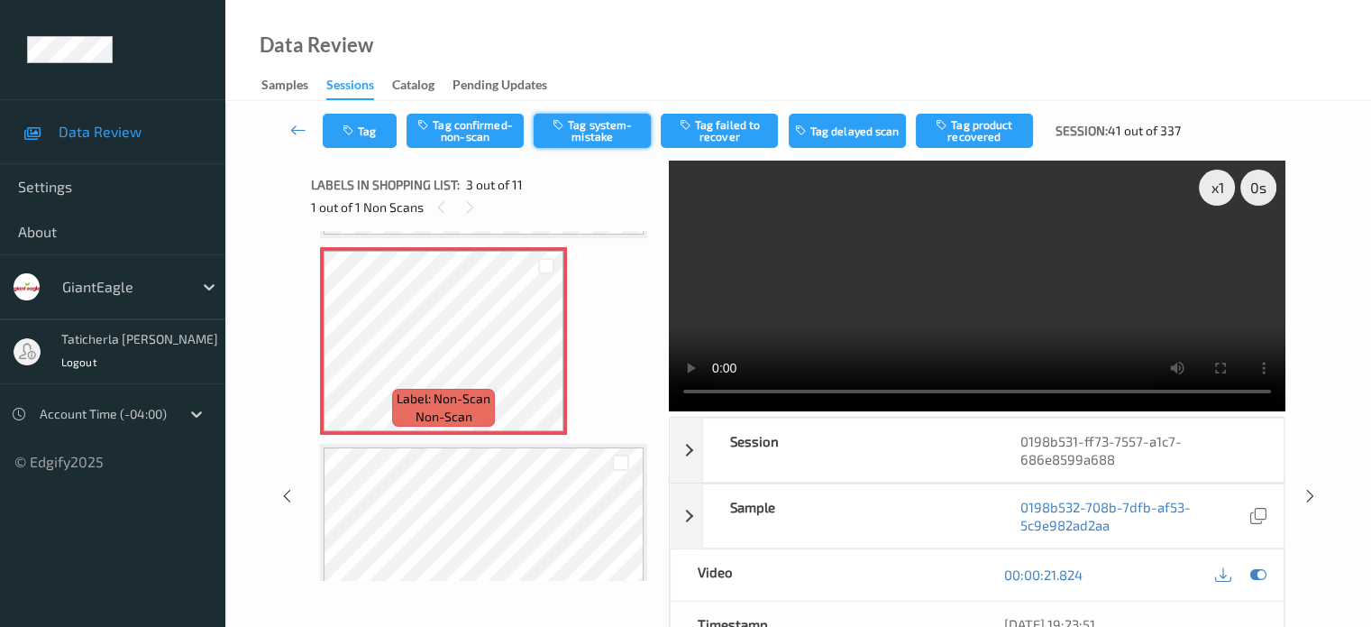
click at [608, 131] on button "Tag system-mistake" at bounding box center [592, 131] width 117 height 34
click at [374, 133] on button "Tag" at bounding box center [360, 131] width 74 height 34
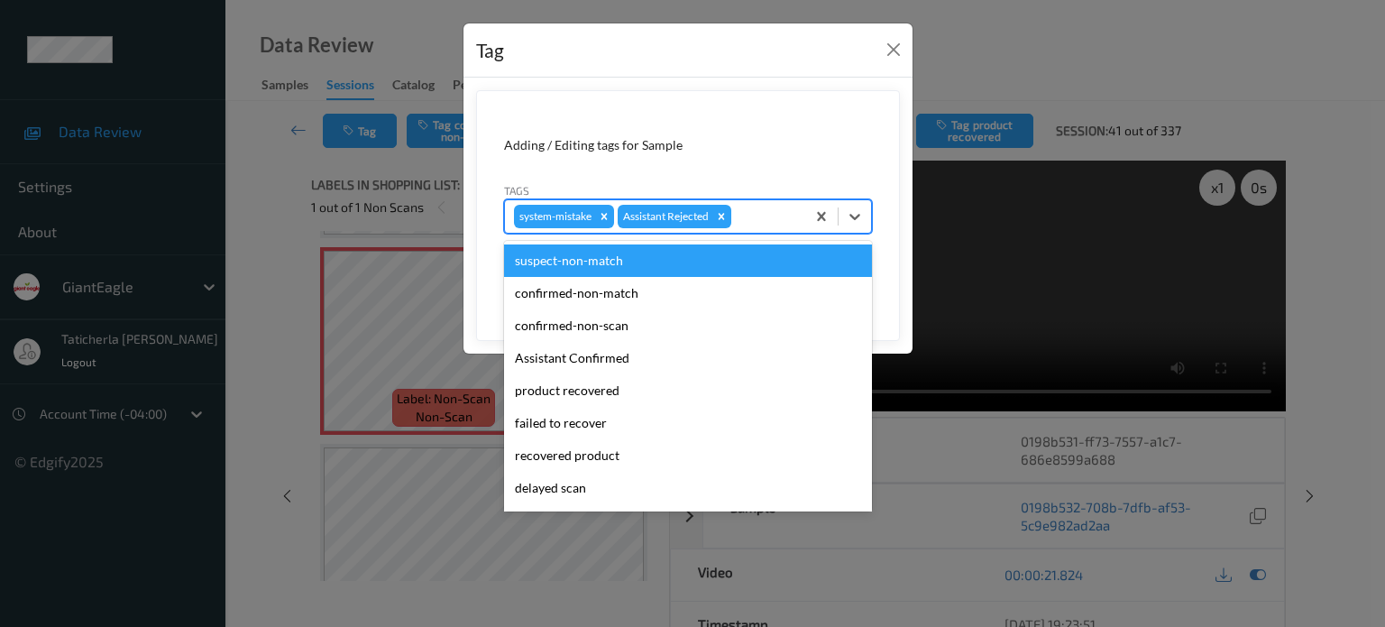
click at [755, 209] on div at bounding box center [765, 217] width 61 height 22
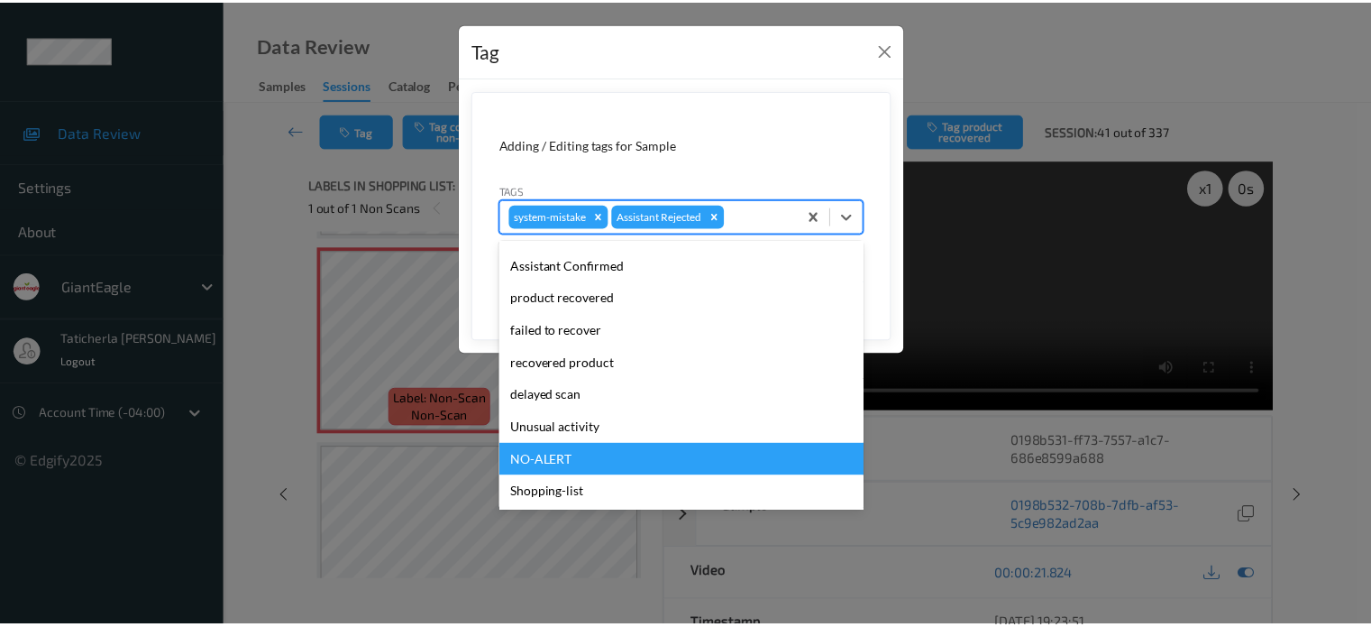
scroll to position [69, 0]
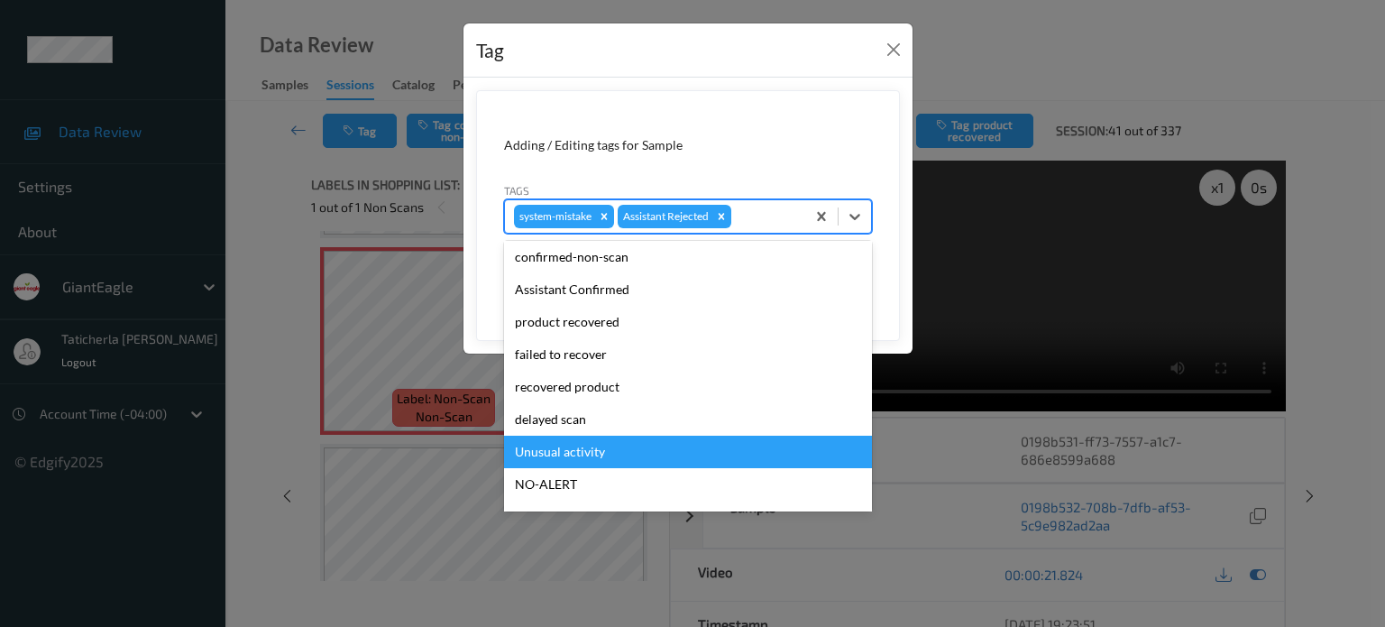
click at [653, 446] on div "Unusual activity" at bounding box center [688, 451] width 368 height 32
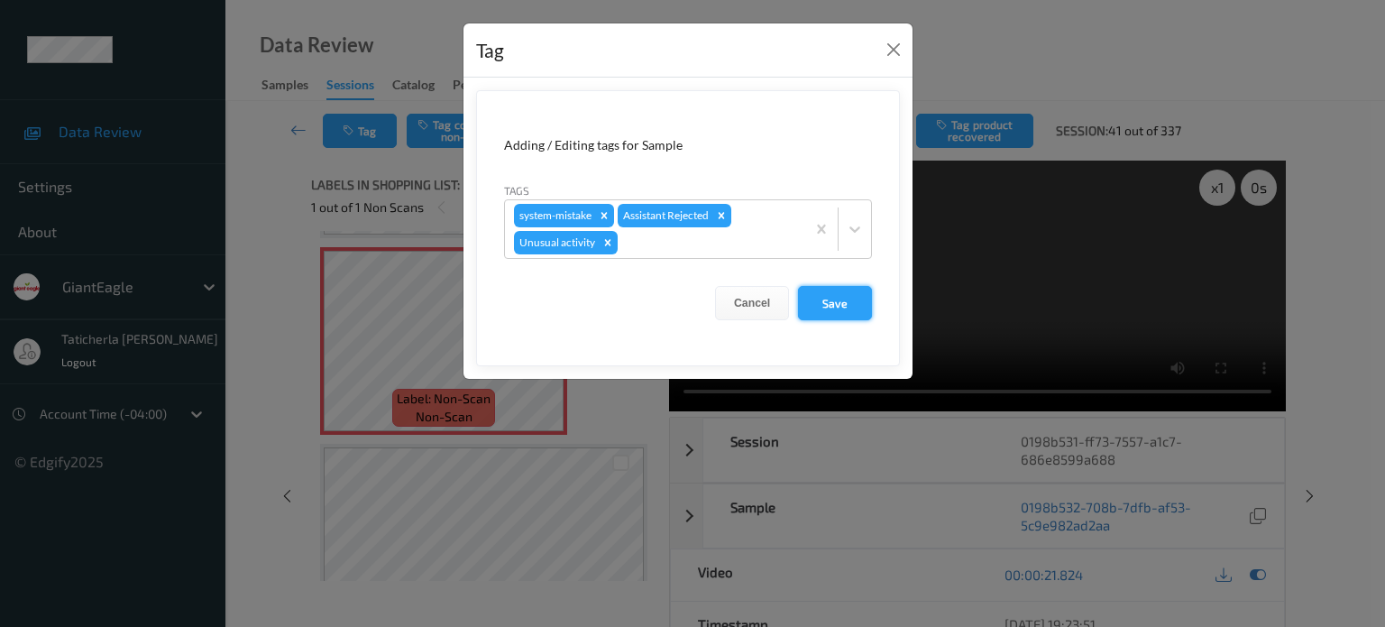
click at [844, 301] on button "Save" at bounding box center [835, 303] width 74 height 34
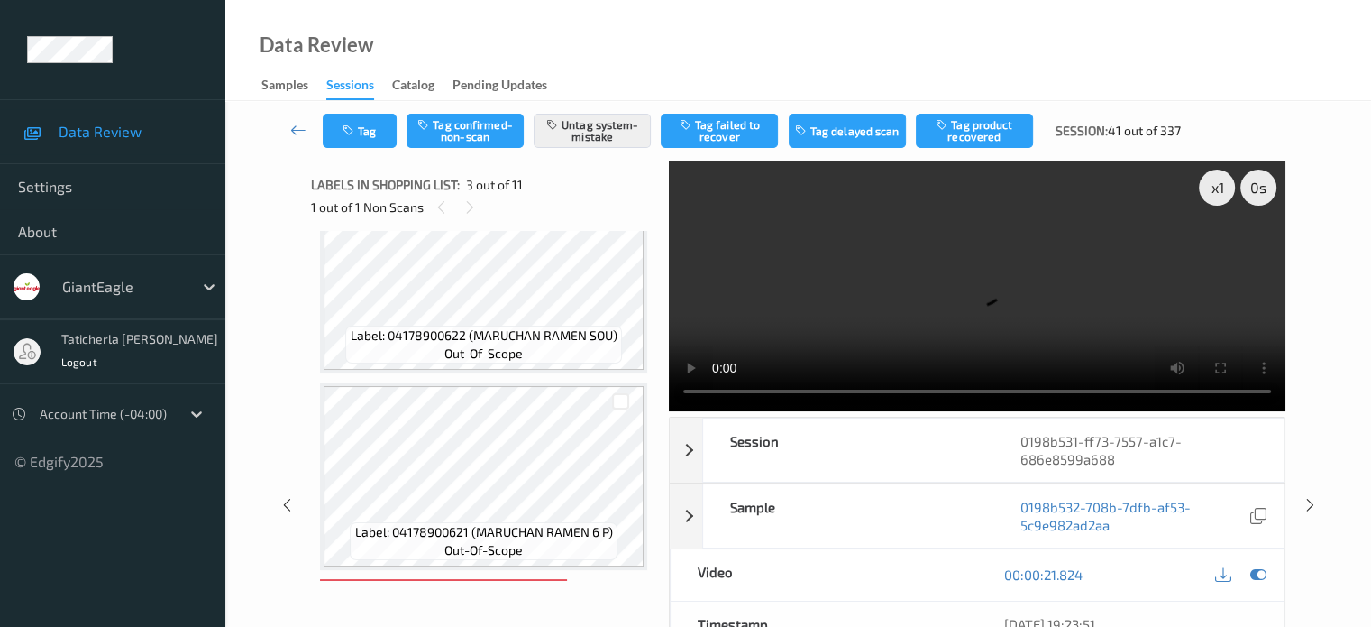
scroll to position [25, 0]
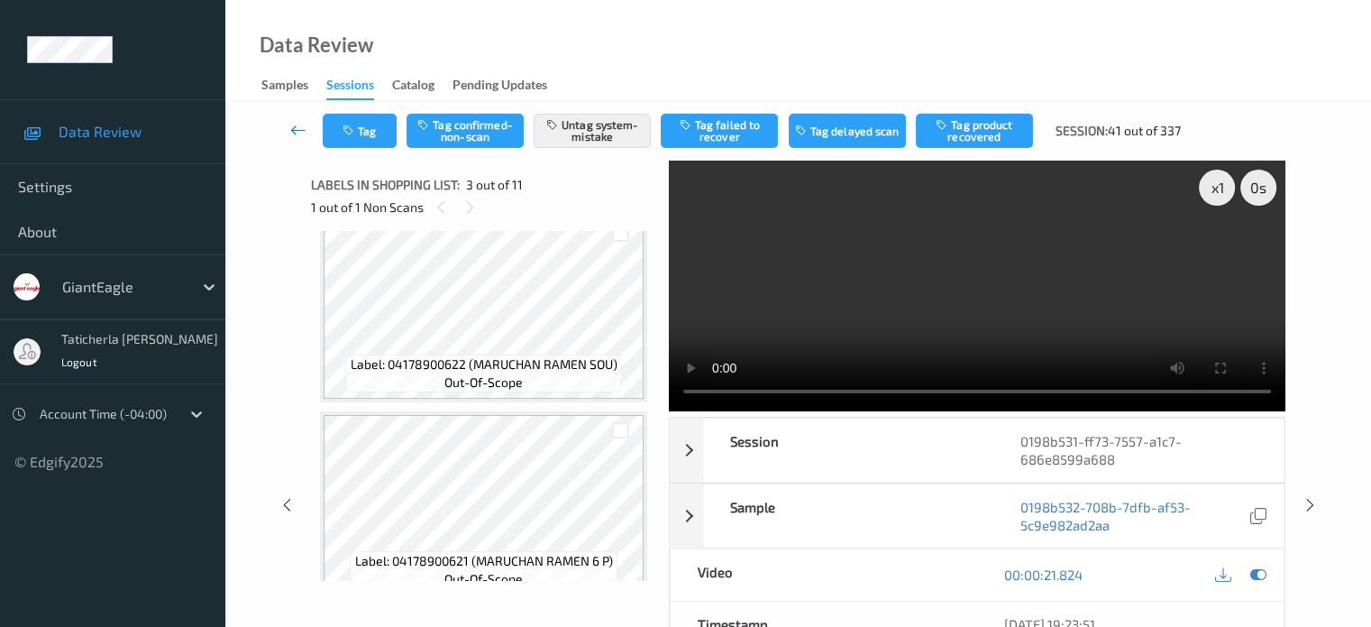
click at [296, 125] on icon at bounding box center [298, 130] width 16 height 18
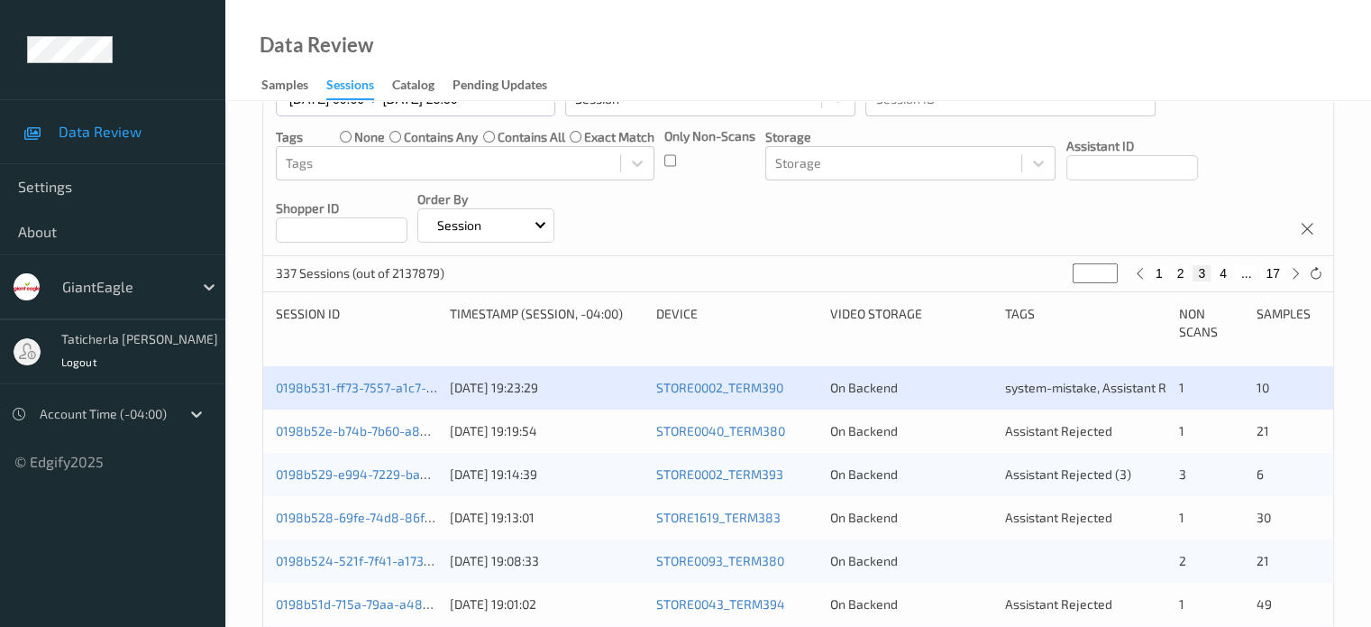
scroll to position [361, 0]
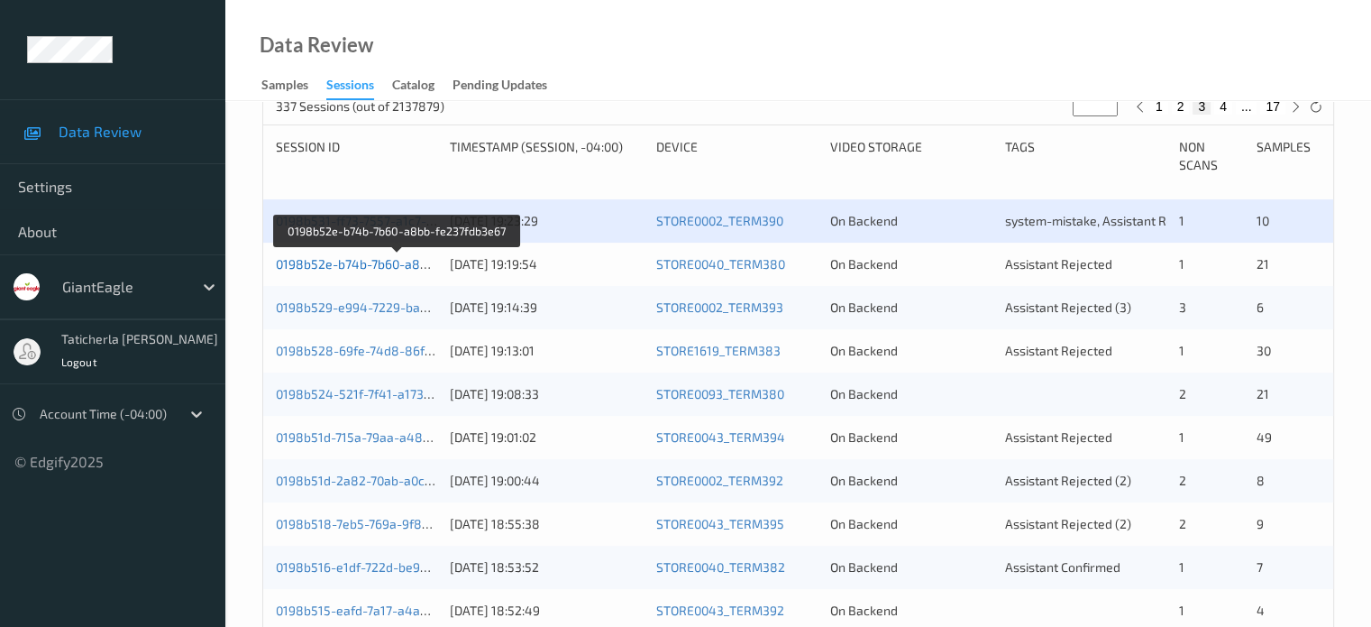
click at [389, 262] on link "0198b52e-b74b-7b60-a8bb-fe237fdb3e67" at bounding box center [397, 263] width 243 height 15
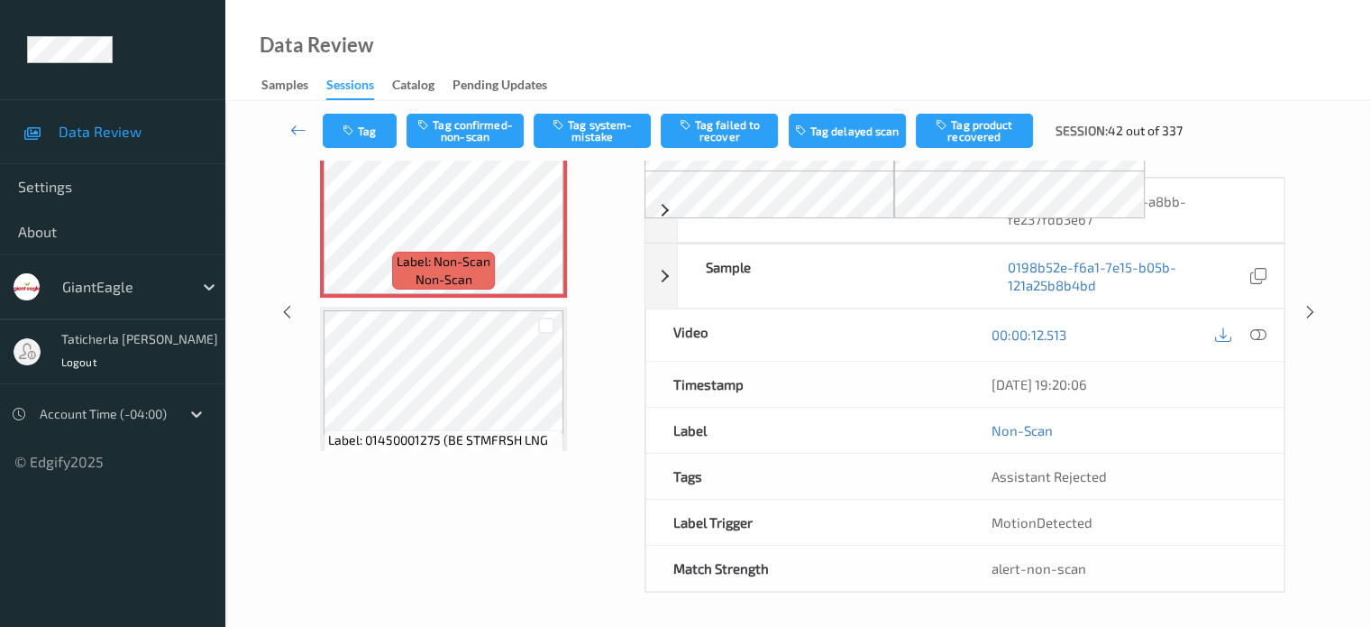
scroll to position [149, 0]
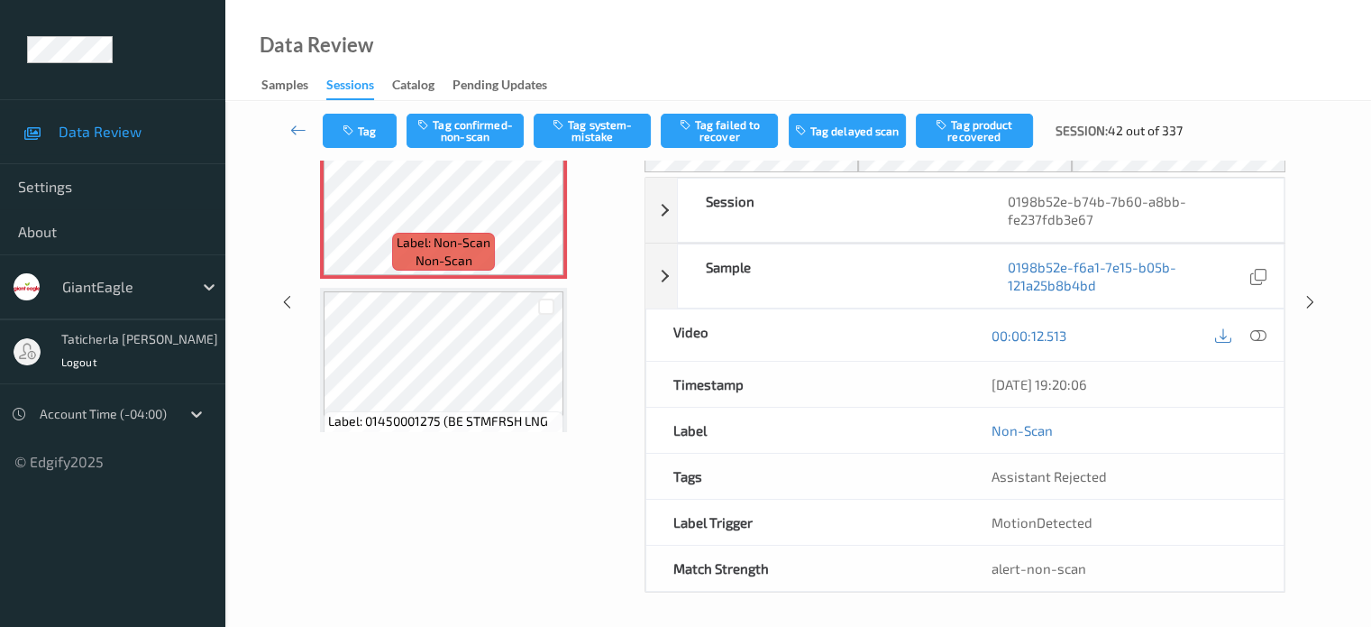
click at [252, 176] on div "Tag Tag confirmed-non-scan Tag system-mistake Tag failed to recover Tag delayed…" at bounding box center [798, 290] width 1146 height 677
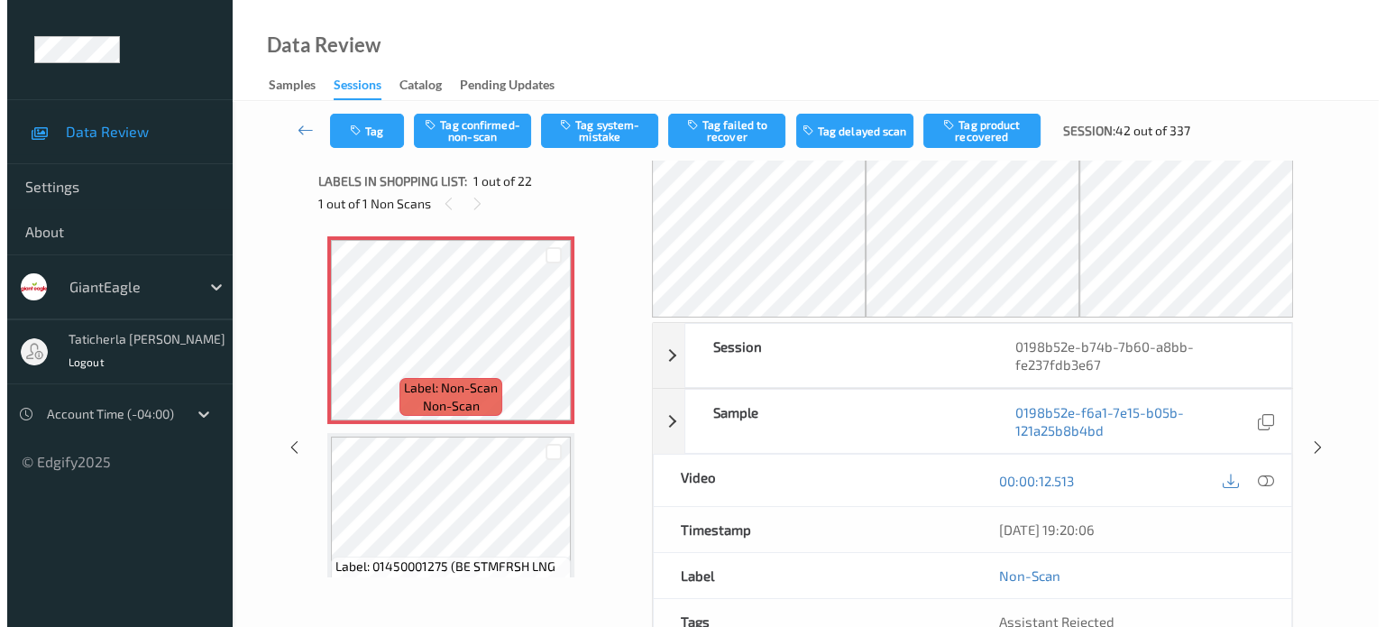
scroll to position [0, 0]
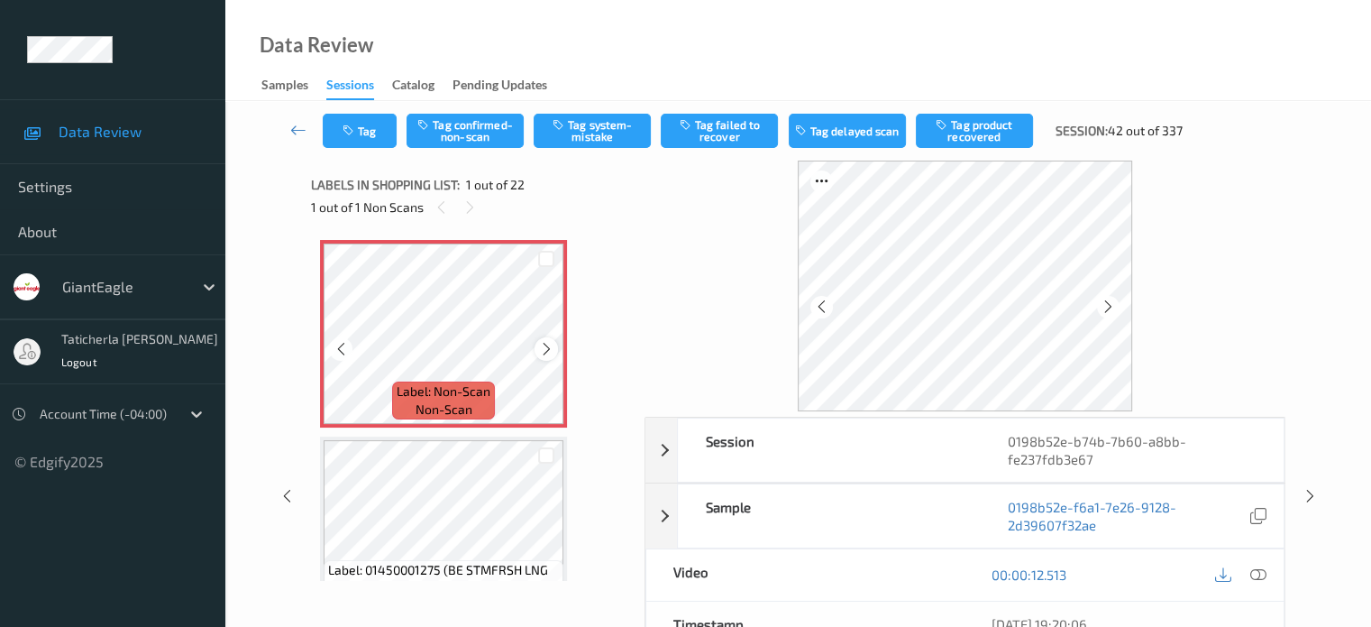
click at [544, 352] on icon at bounding box center [546, 349] width 15 height 16
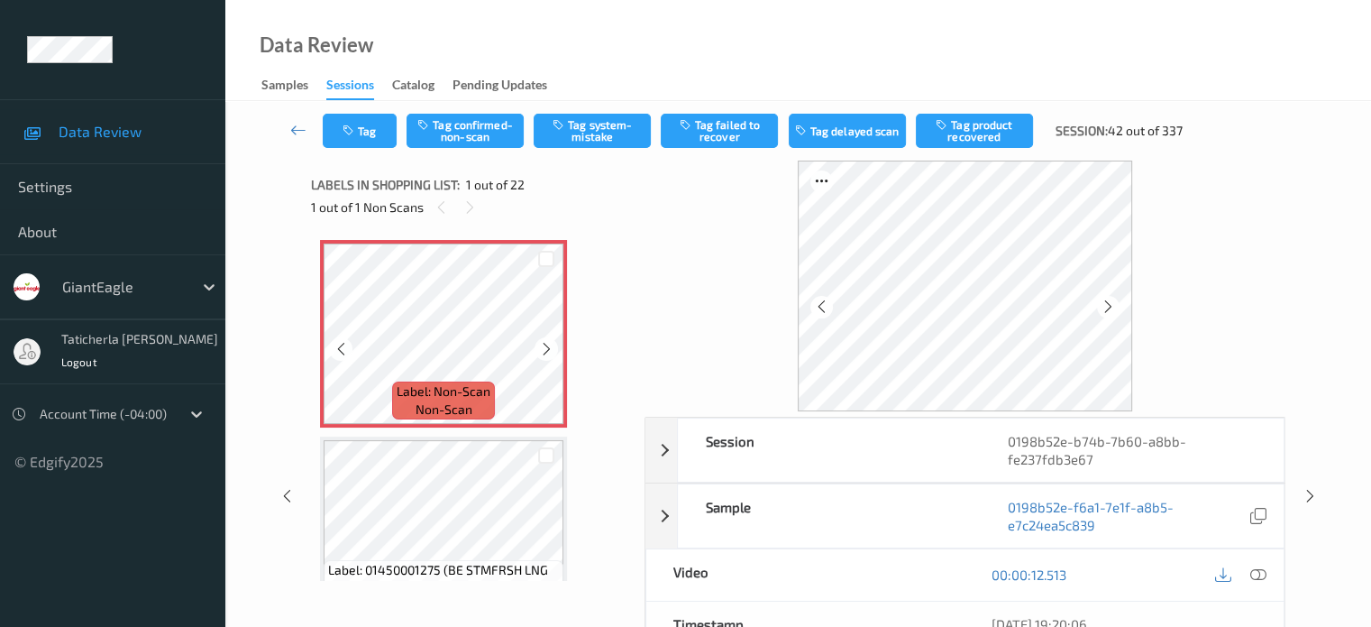
click at [544, 352] on icon at bounding box center [546, 349] width 15 height 16
click at [1255, 572] on icon at bounding box center [1258, 574] width 16 height 16
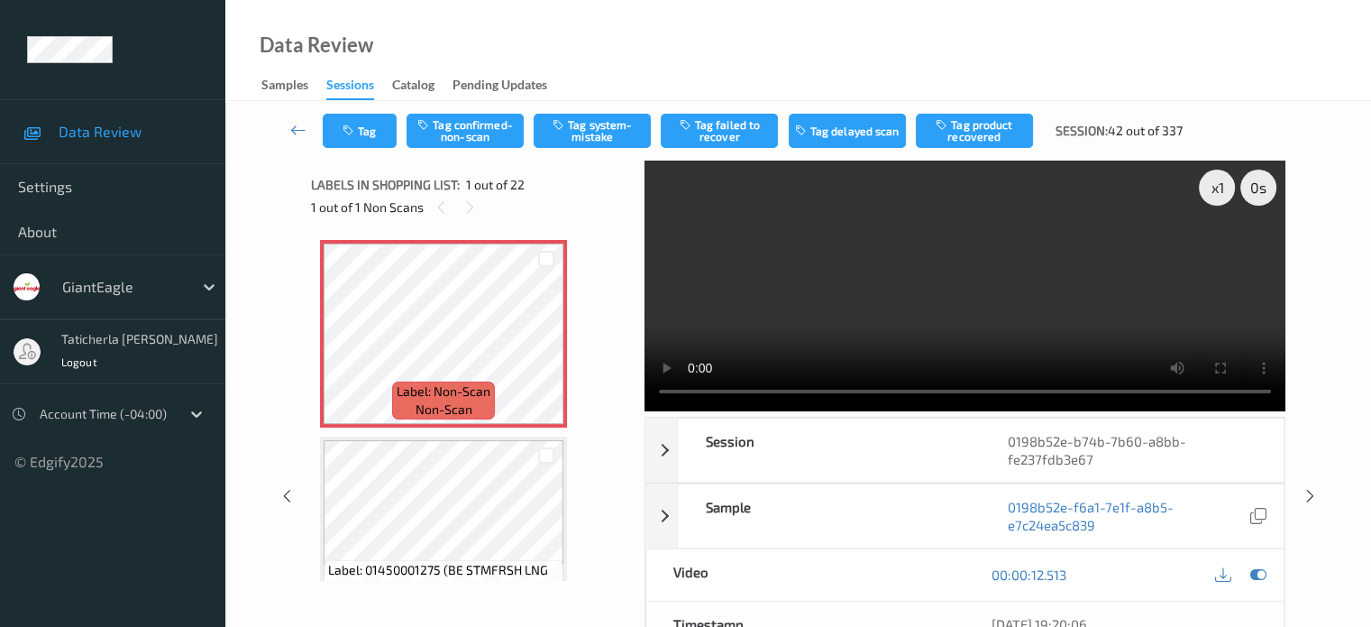
click at [1220, 255] on video at bounding box center [965, 285] width 641 height 251
click at [539, 352] on icon at bounding box center [546, 349] width 15 height 16
click at [587, 125] on button "Tag system-mistake" at bounding box center [592, 131] width 117 height 34
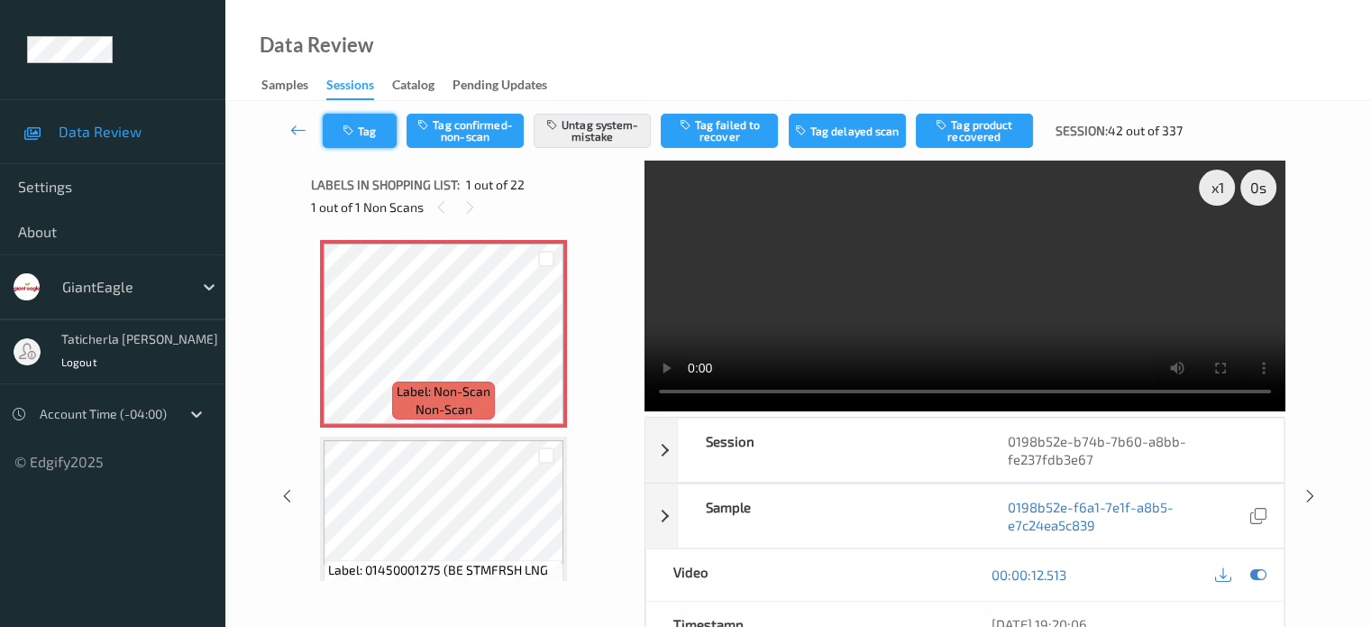
click at [373, 127] on button "Tag" at bounding box center [360, 131] width 74 height 34
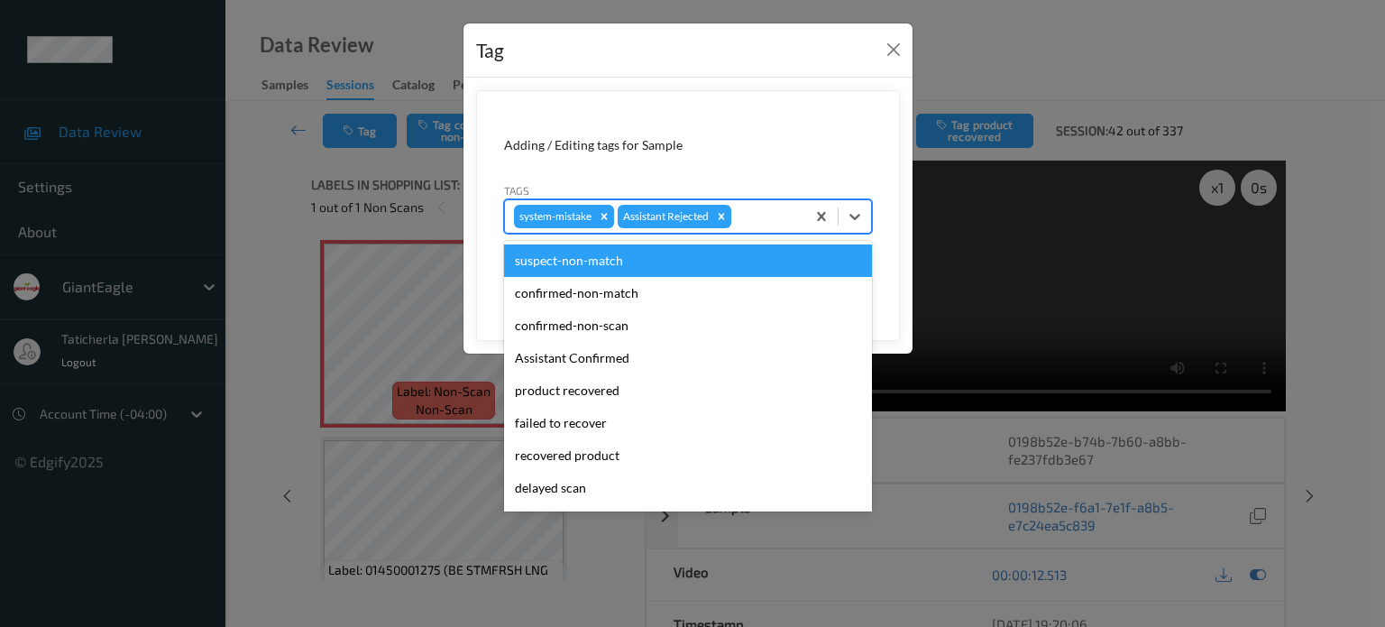
click at [734, 216] on div "system-mistake Assistant Rejected" at bounding box center [655, 216] width 300 height 31
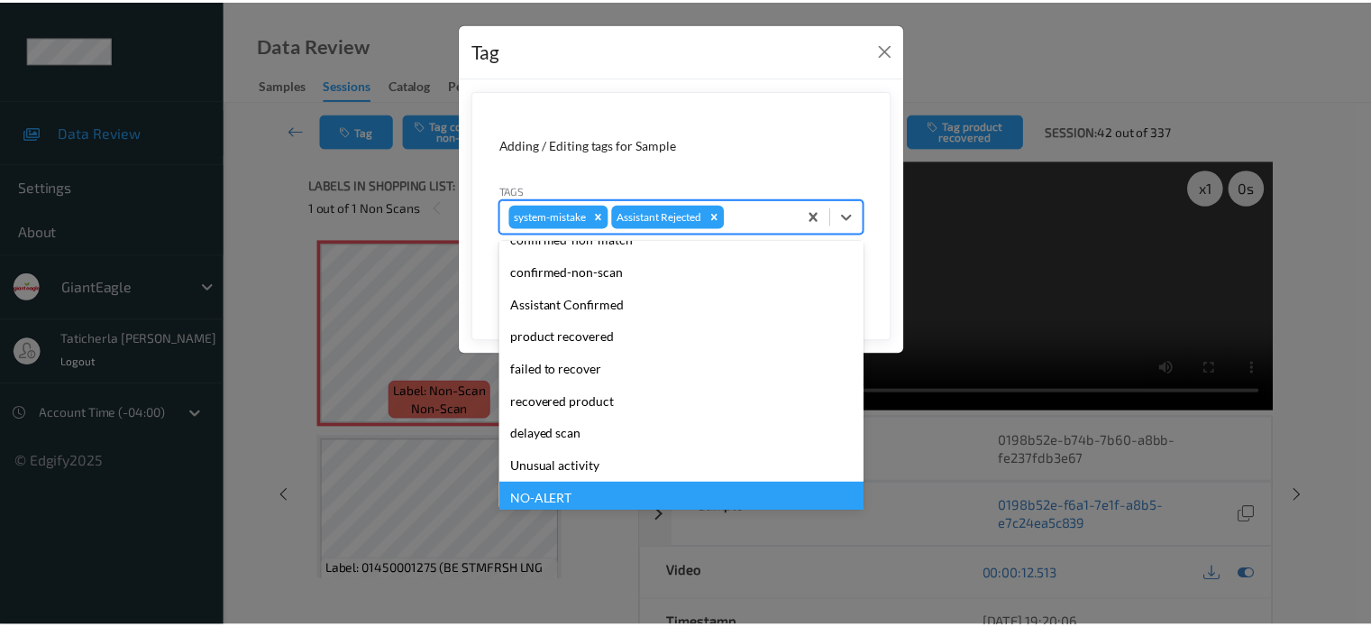
scroll to position [159, 0]
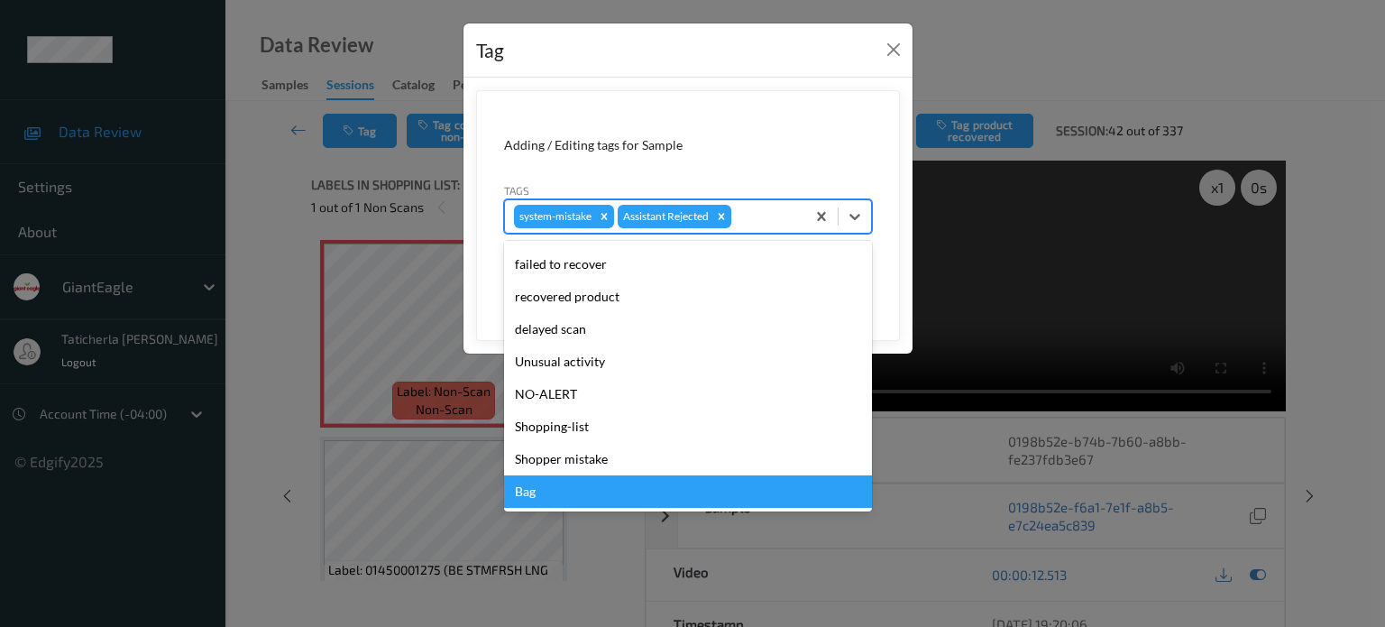
click at [664, 498] on div "Bag" at bounding box center [688, 491] width 368 height 32
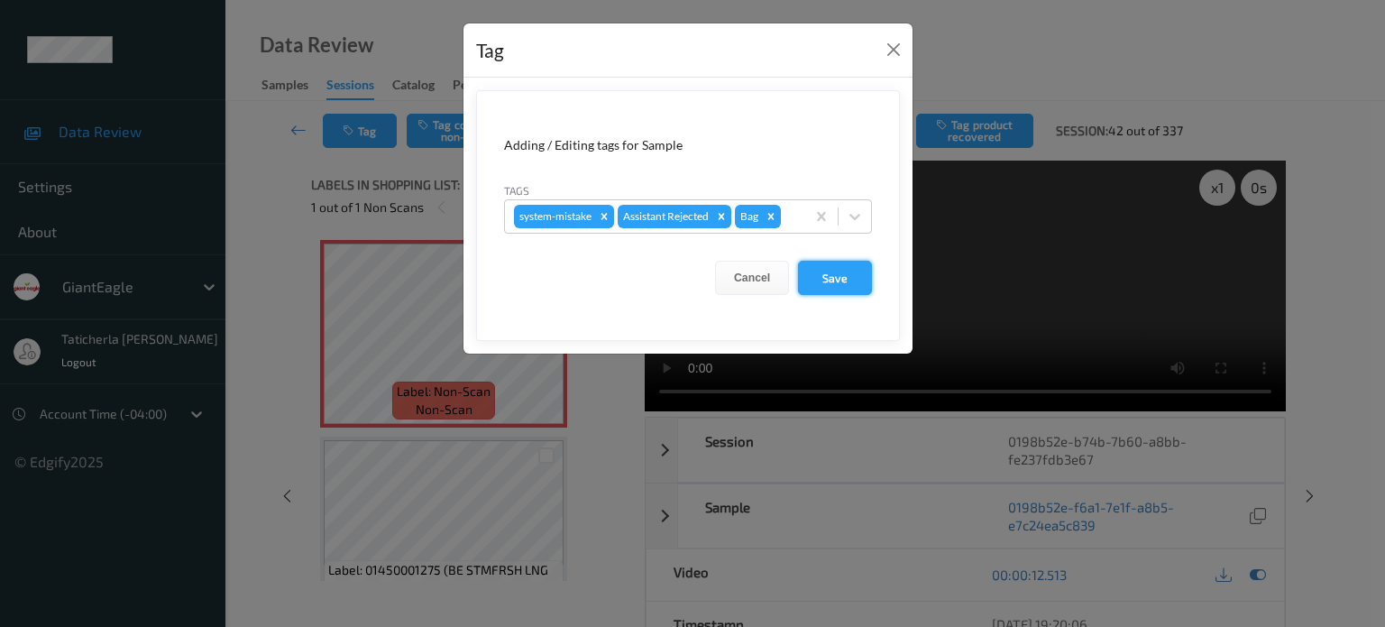
click at [835, 268] on button "Save" at bounding box center [835, 278] width 74 height 34
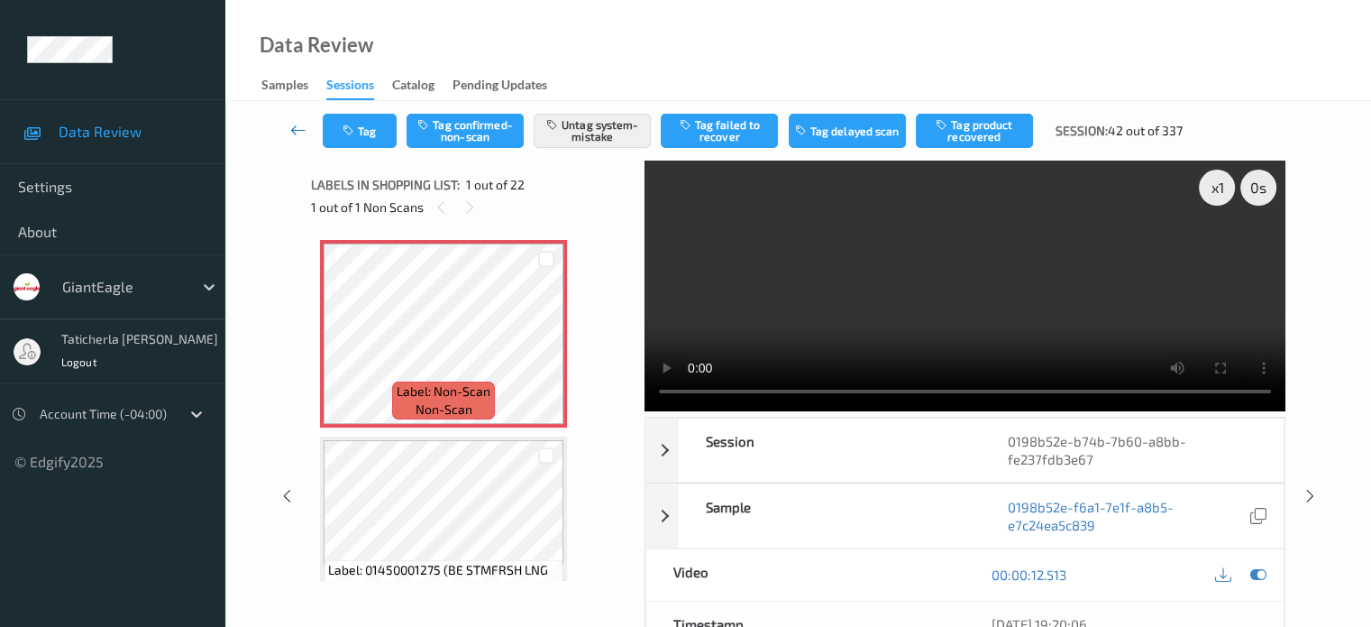
click at [303, 132] on icon at bounding box center [298, 130] width 16 height 18
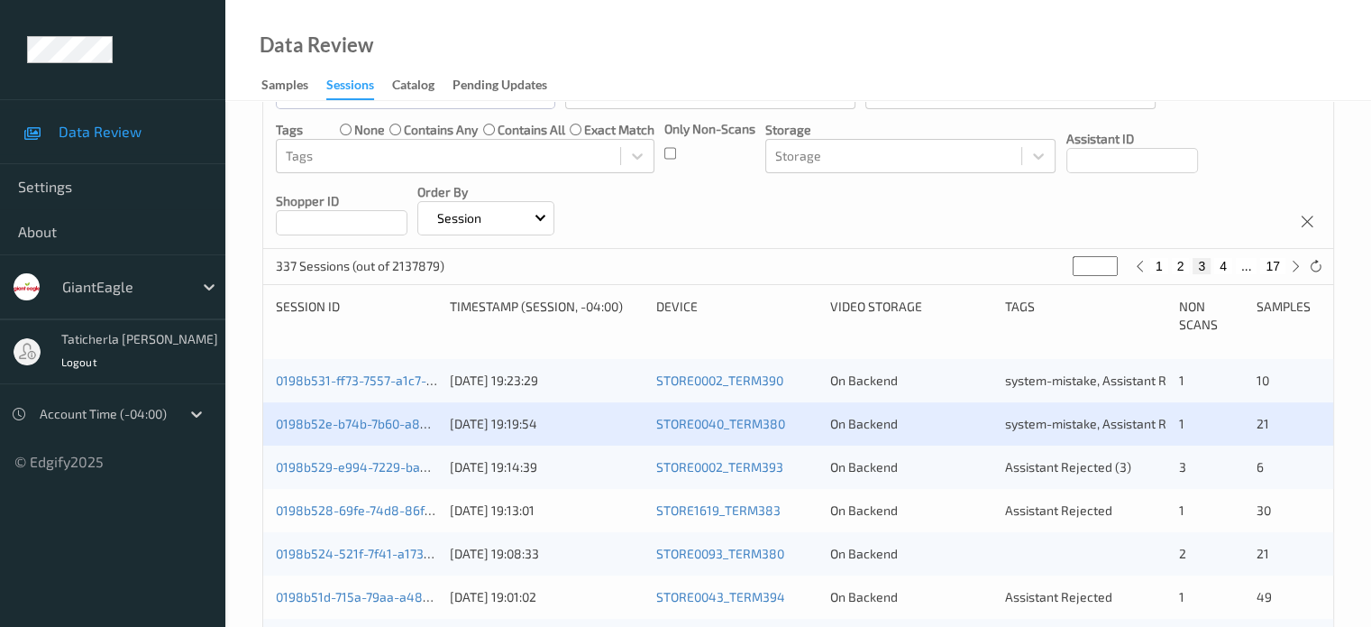
scroll to position [270, 0]
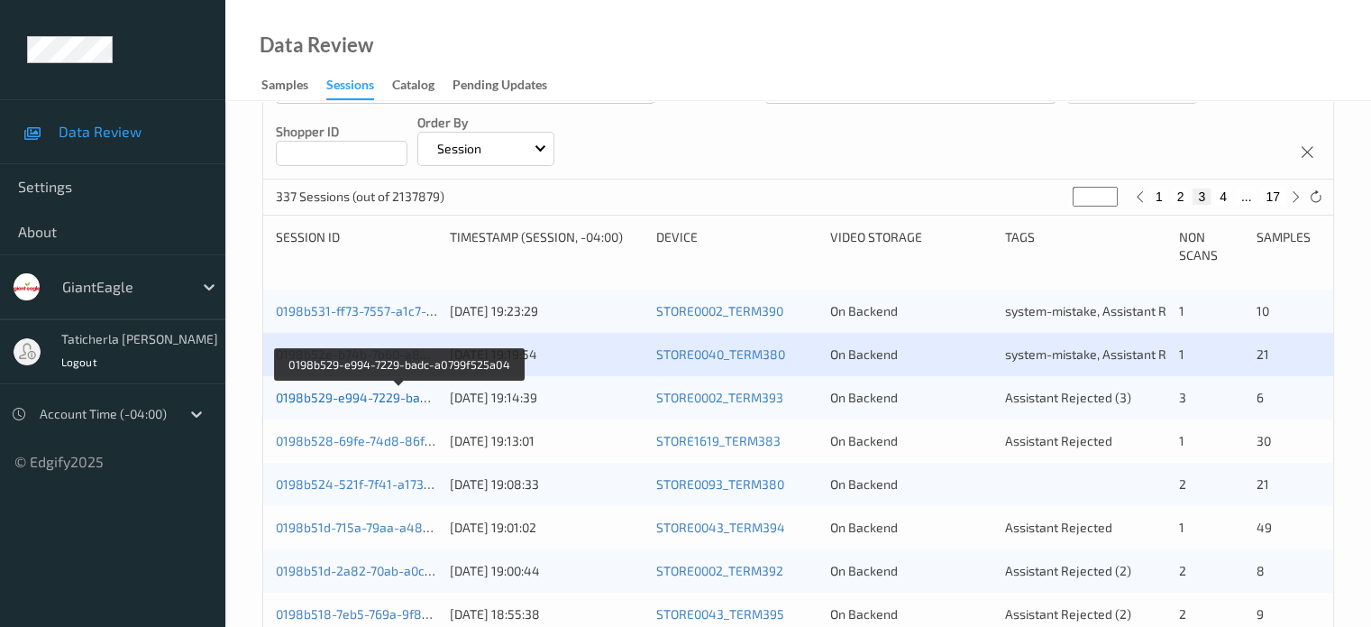
click at [368, 396] on link "0198b529-e994-7229-badc-a0799f525a04" at bounding box center [399, 396] width 247 height 15
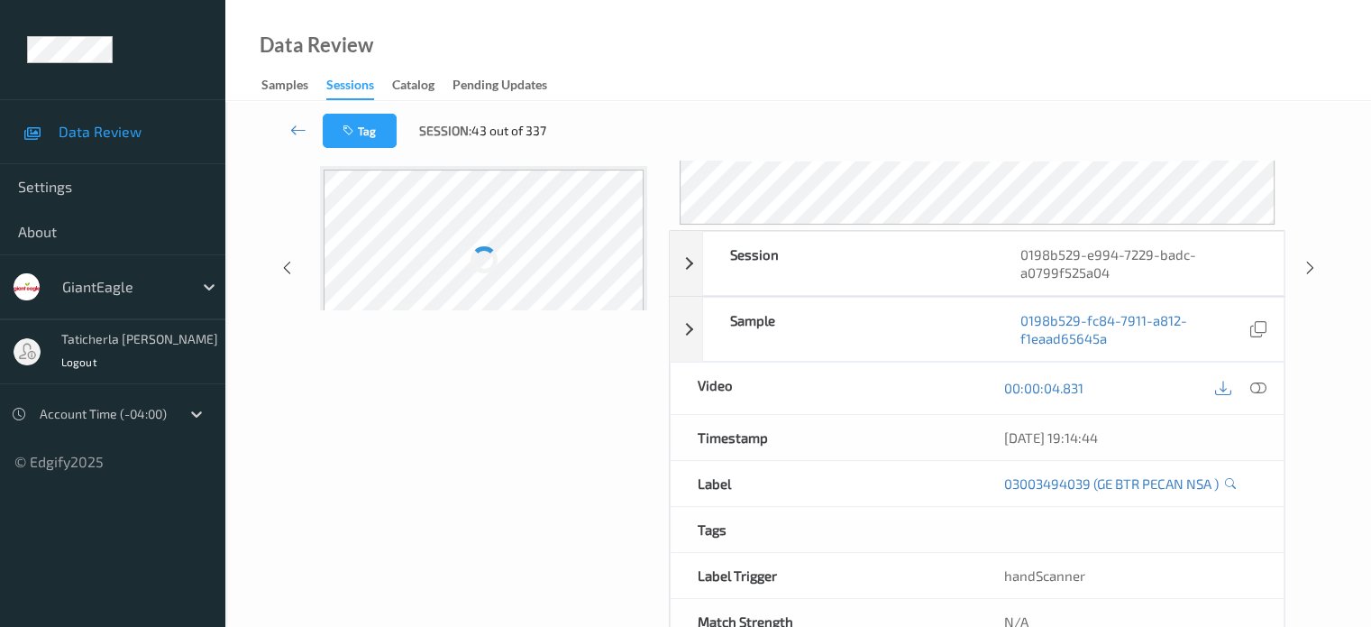
scroll to position [239, 0]
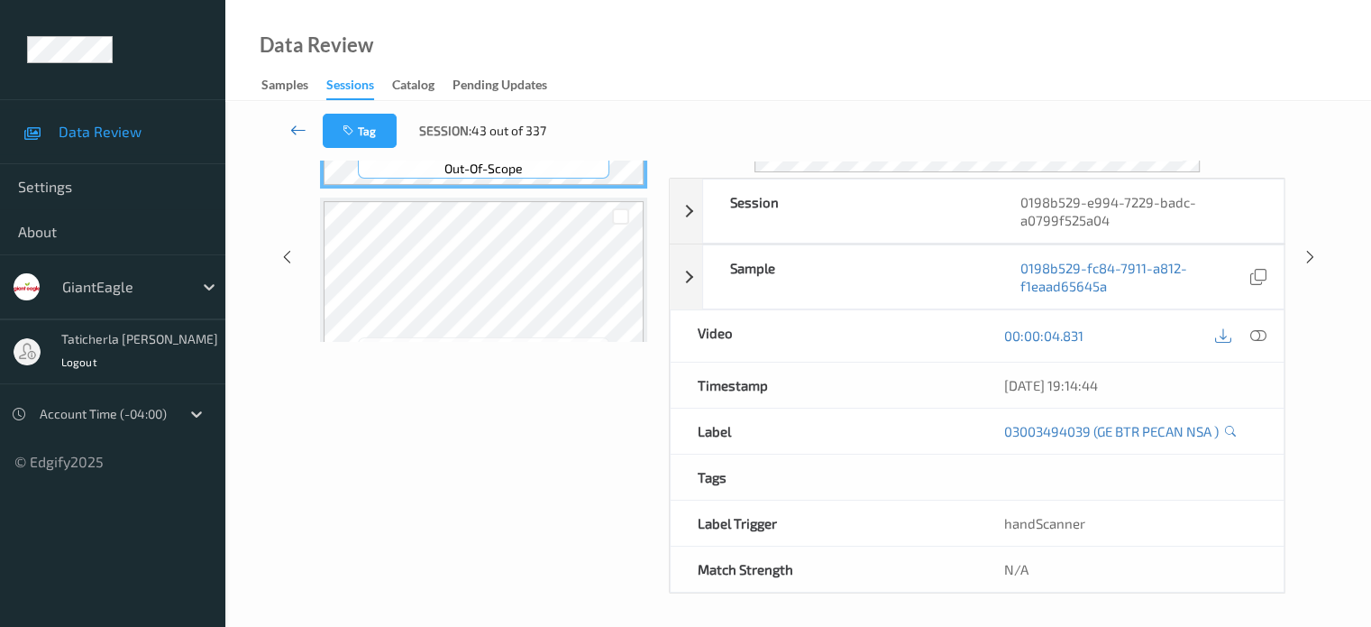
click at [296, 129] on icon at bounding box center [298, 130] width 16 height 18
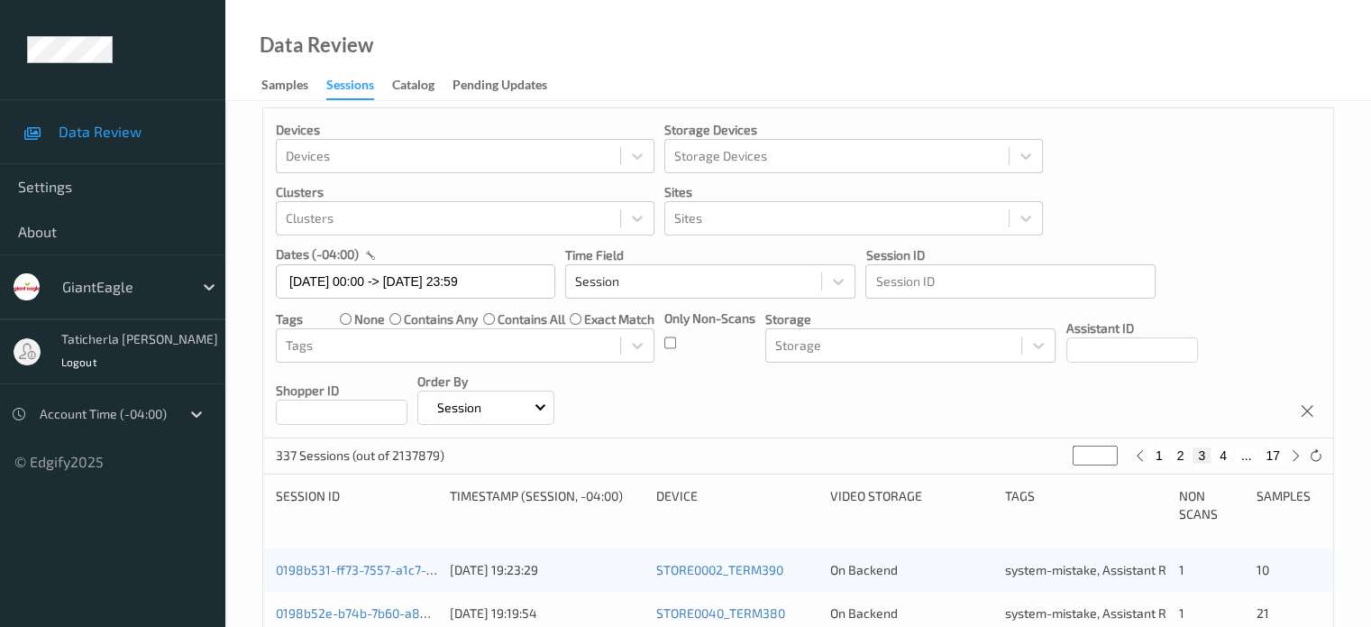
scroll to position [180, 0]
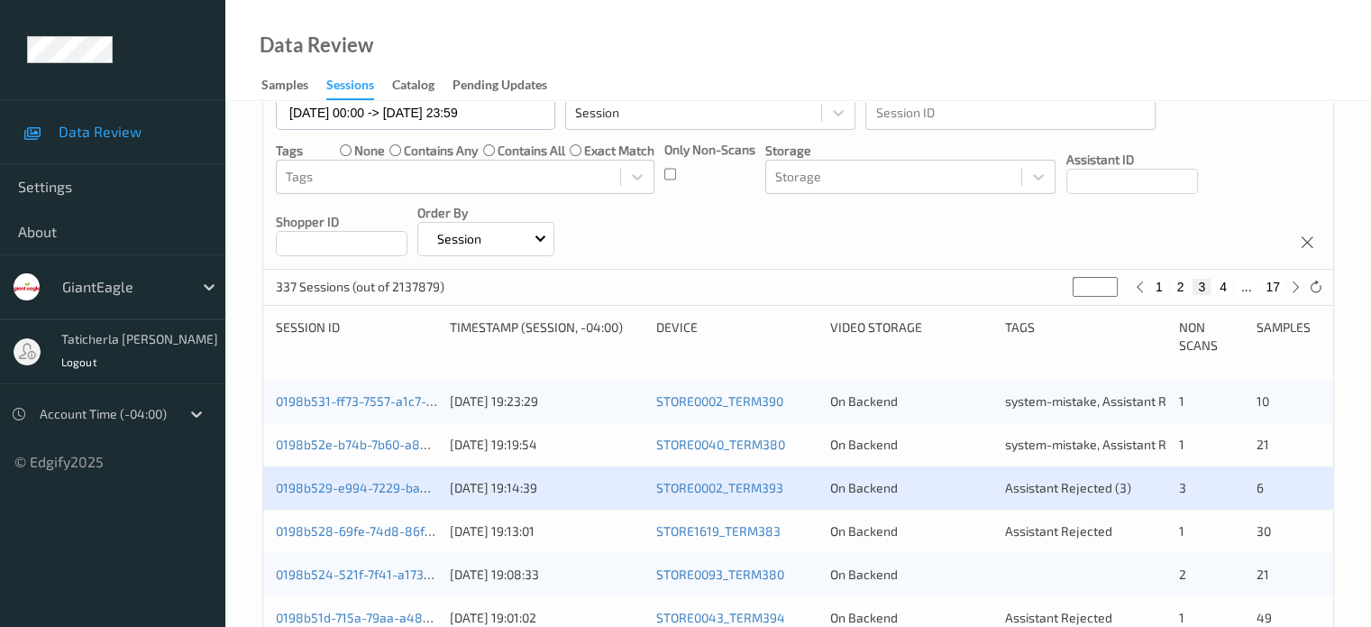
click at [350, 495] on div "0198b529-e994-7229-badc-a0799f525a04" at bounding box center [356, 488] width 161 height 18
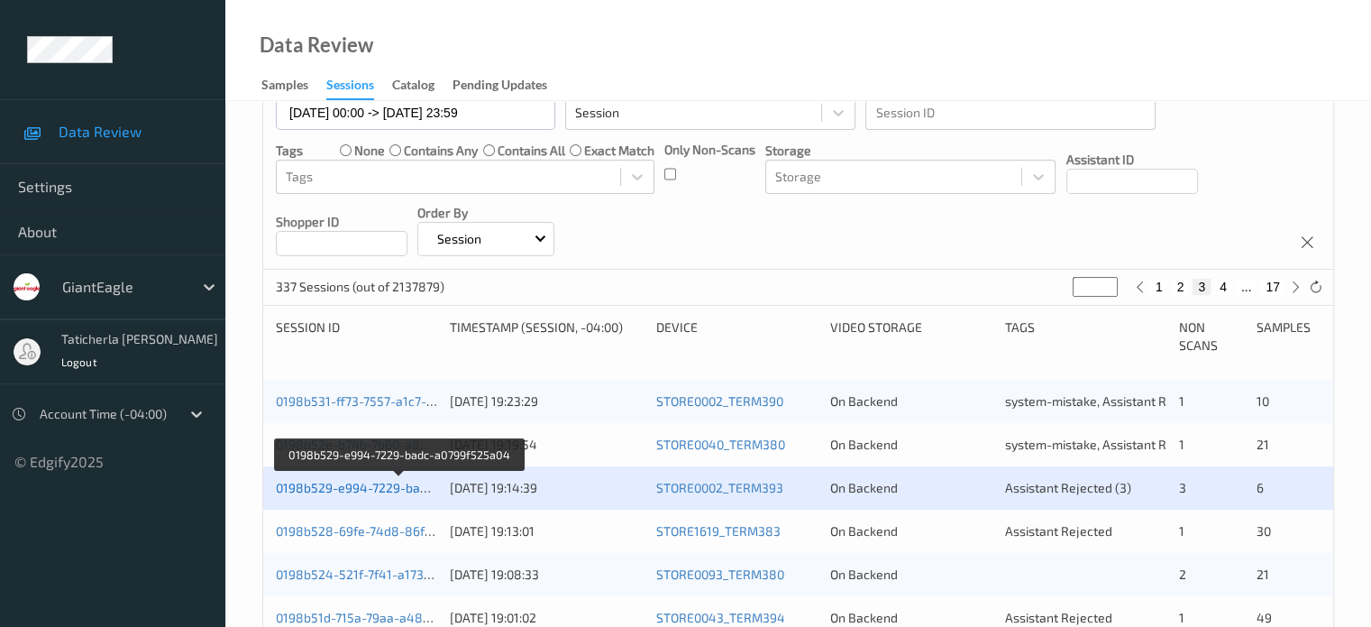
click at [357, 484] on link "0198b529-e994-7229-badc-a0799f525a04" at bounding box center [399, 487] width 247 height 15
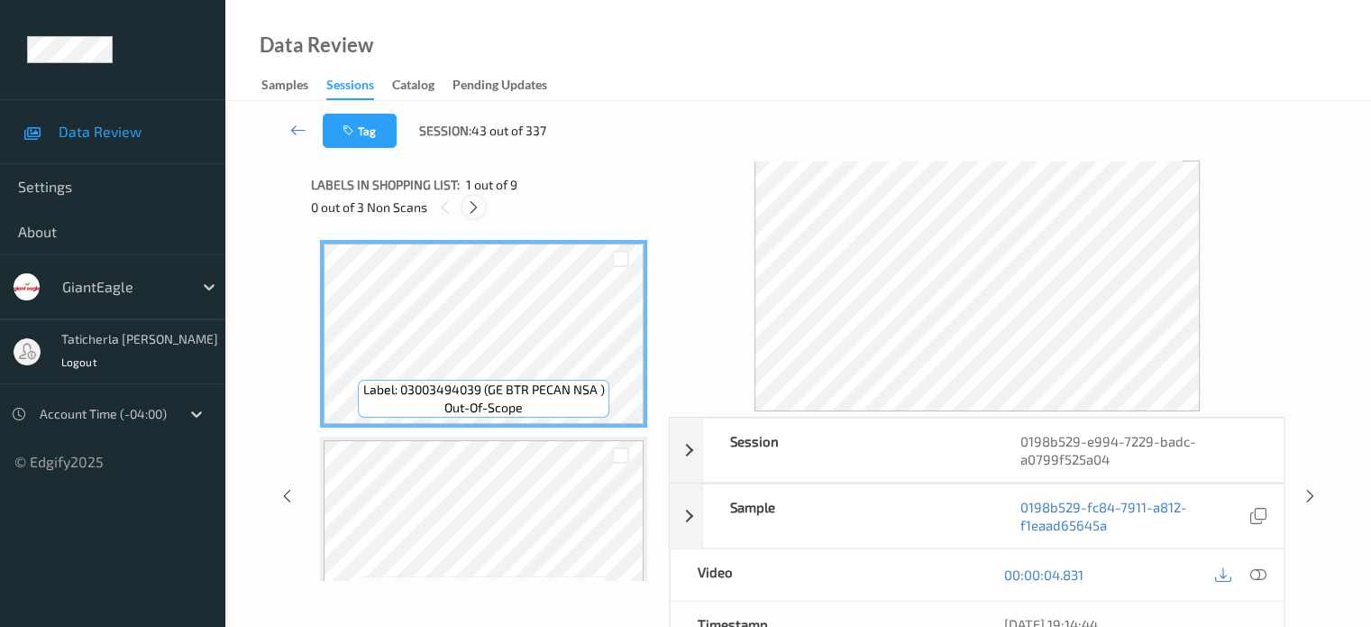
click at [472, 213] on icon at bounding box center [473, 207] width 15 height 16
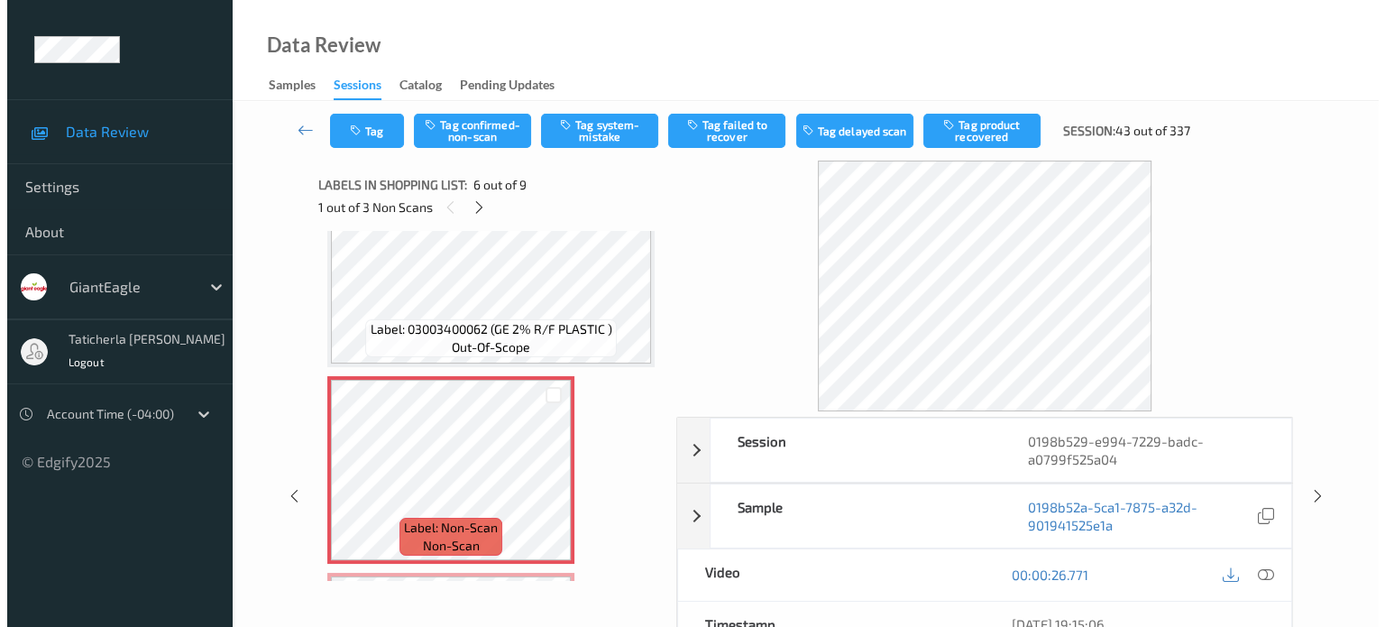
scroll to position [885, 0]
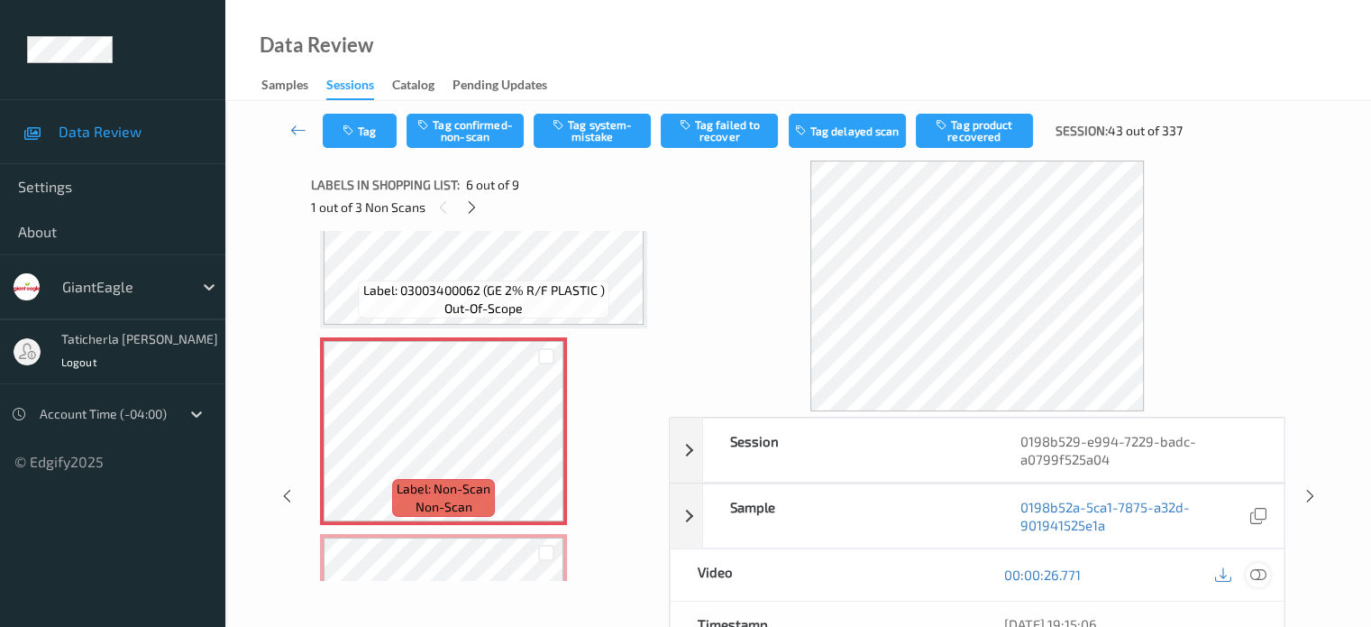
click at [1255, 573] on icon at bounding box center [1258, 574] width 16 height 16
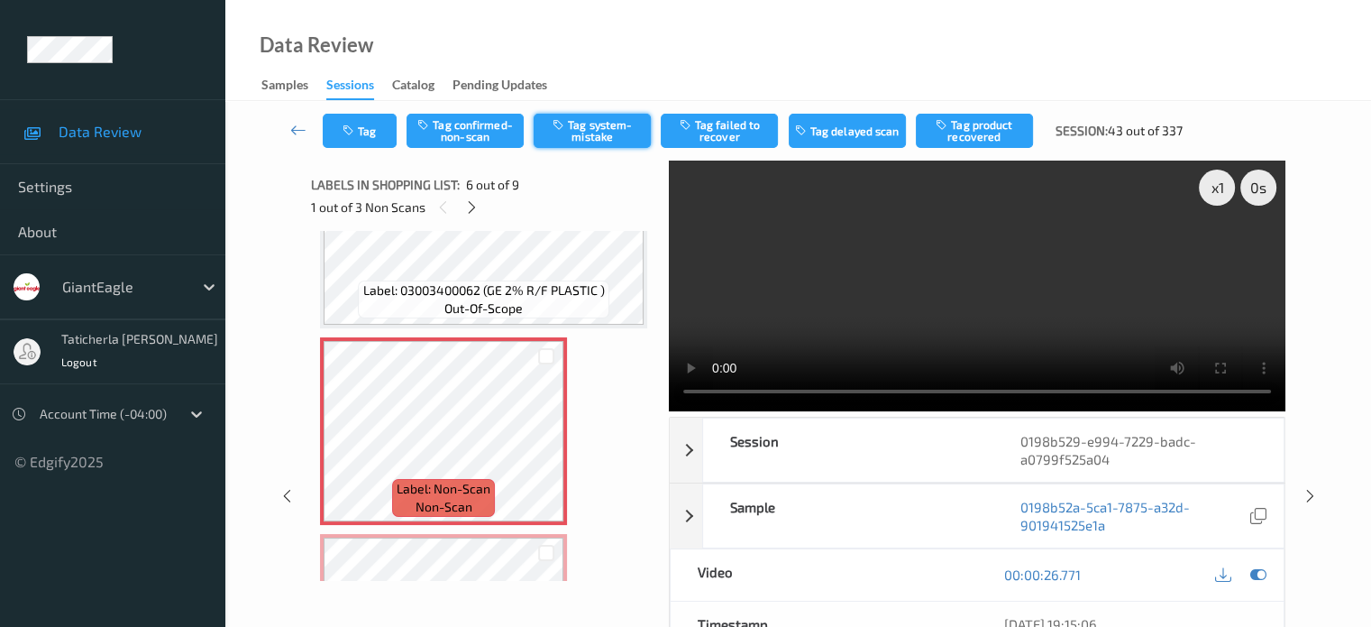
click at [596, 131] on button "Tag system-mistake" at bounding box center [592, 131] width 117 height 34
click at [371, 132] on button "Tag" at bounding box center [360, 131] width 74 height 34
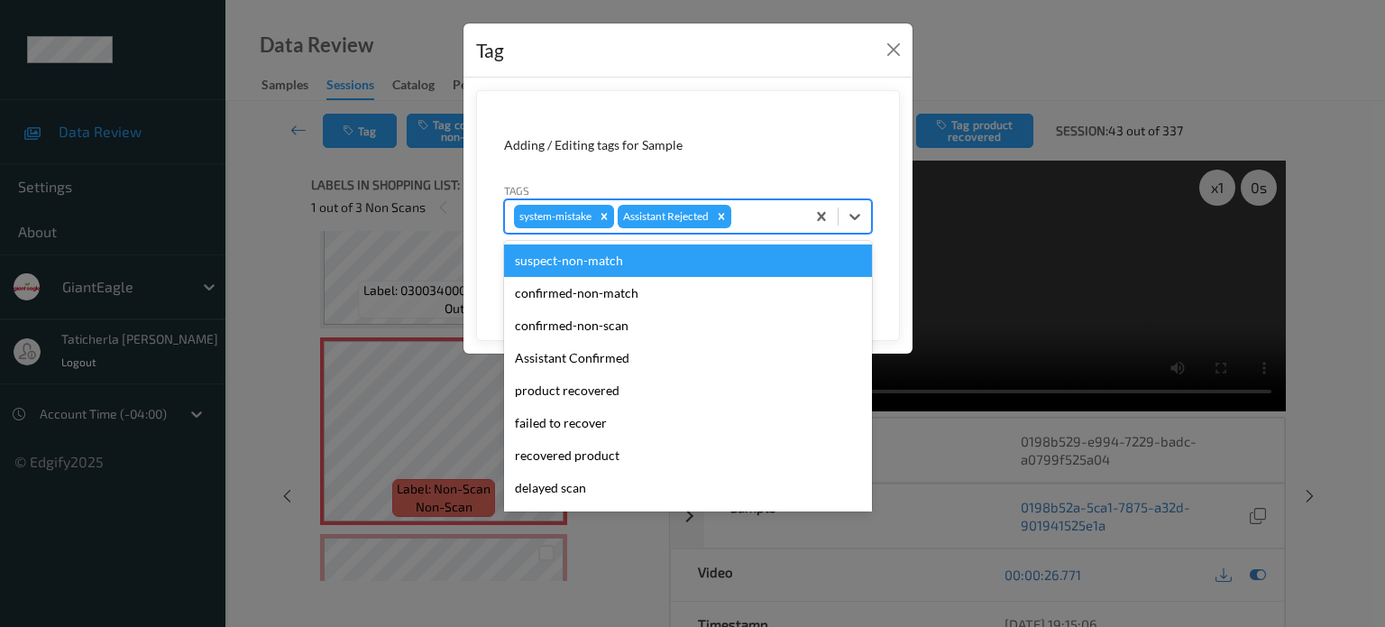
click at [757, 206] on div at bounding box center [765, 217] width 61 height 22
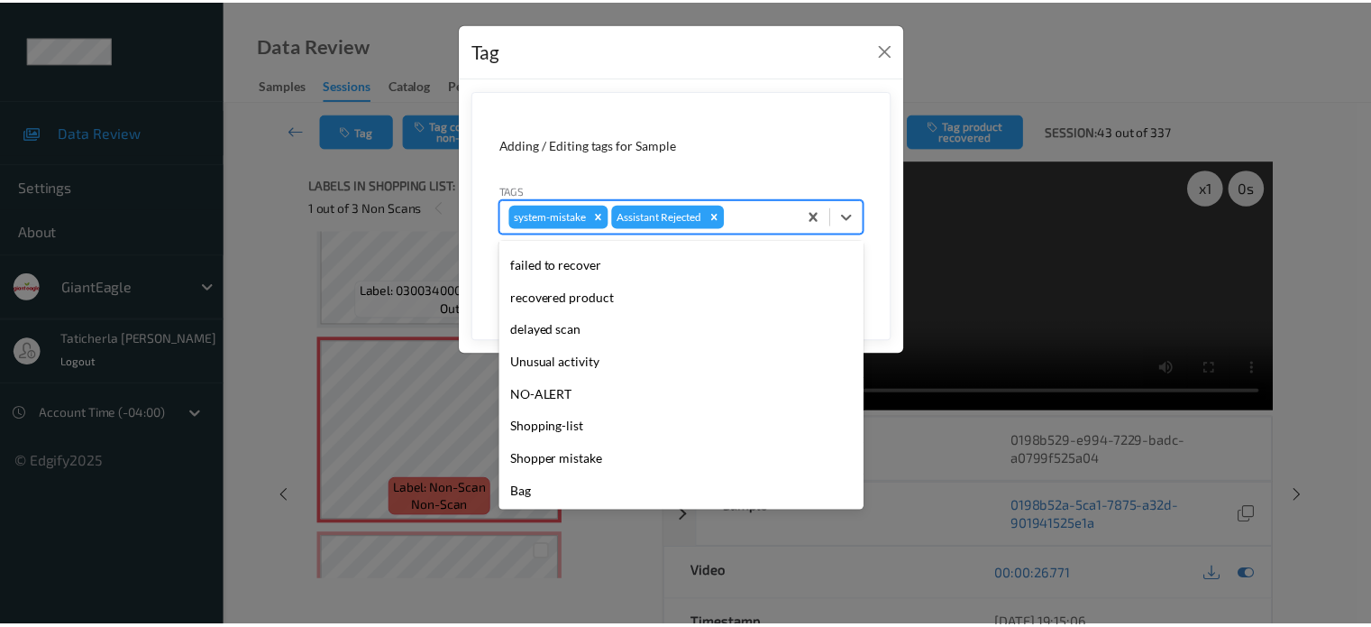
scroll to position [159, 0]
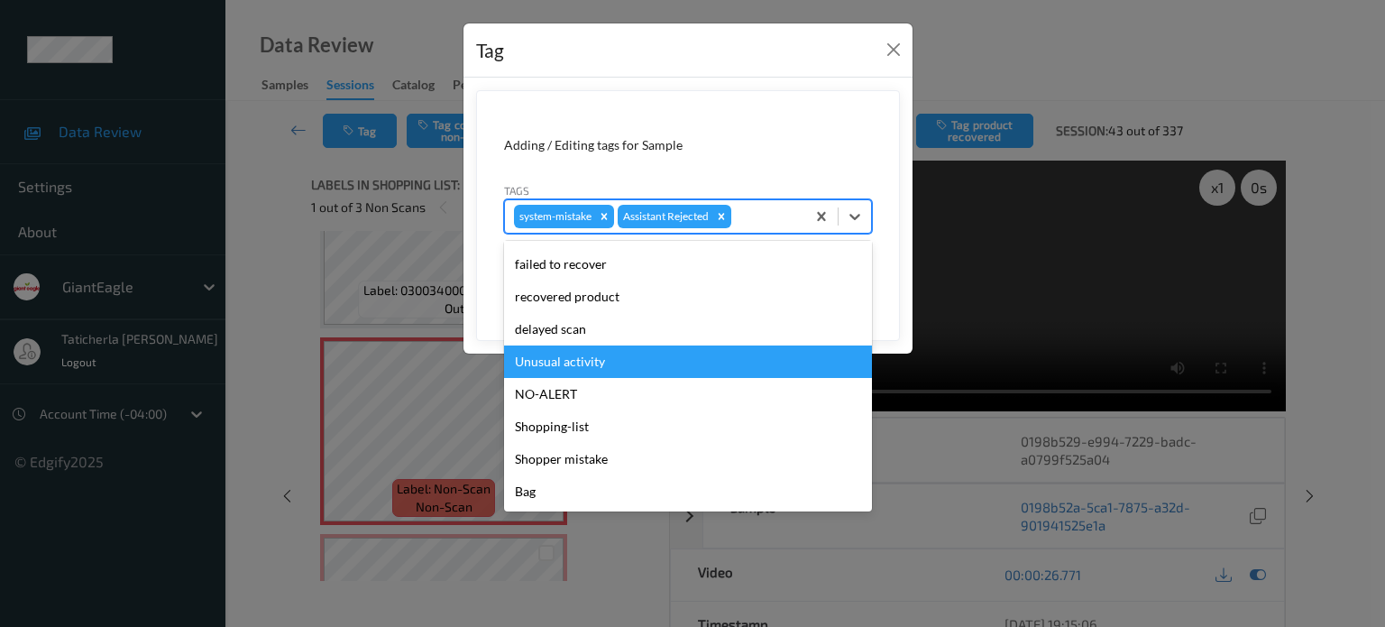
click at [615, 357] on div "Unusual activity" at bounding box center [688, 361] width 368 height 32
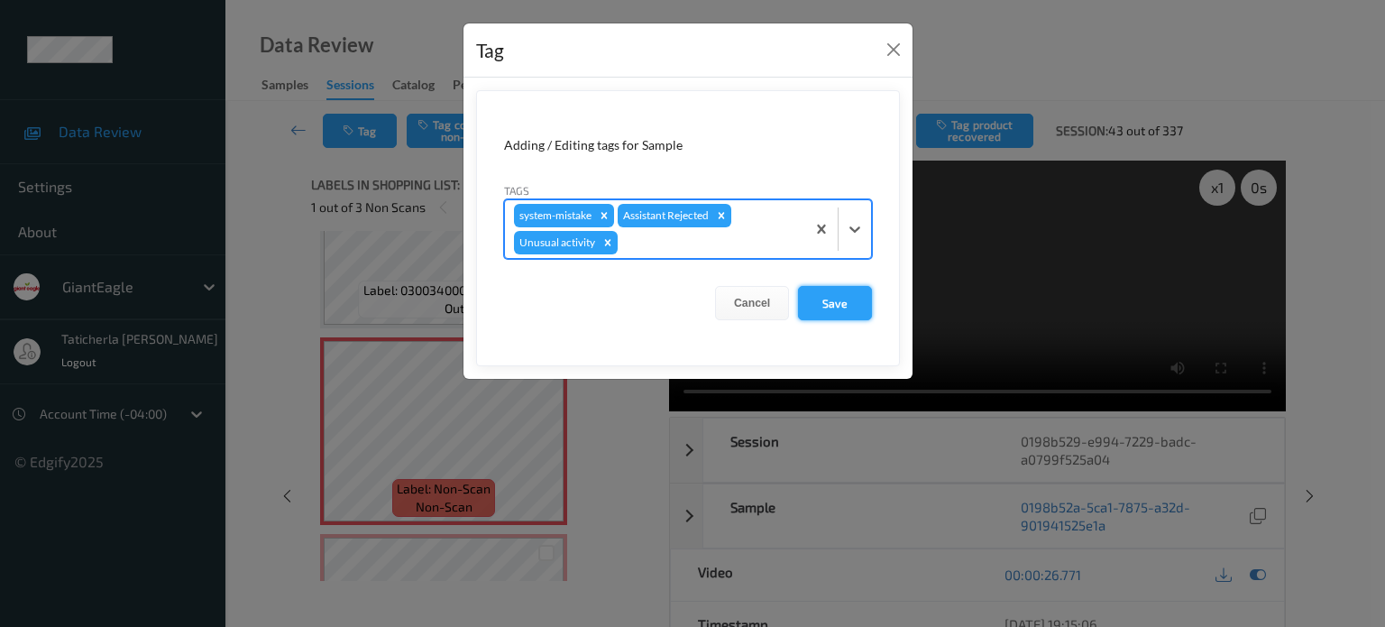
click at [835, 306] on button "Save" at bounding box center [835, 303] width 74 height 34
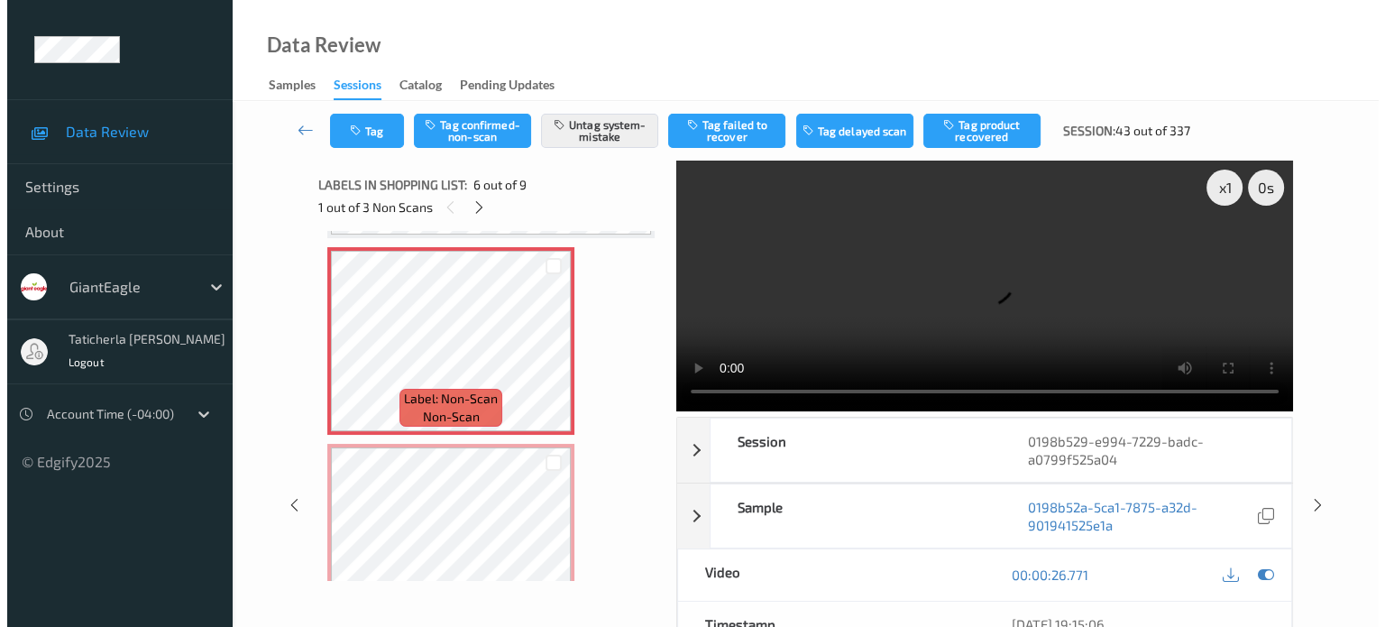
scroll to position [1066, 0]
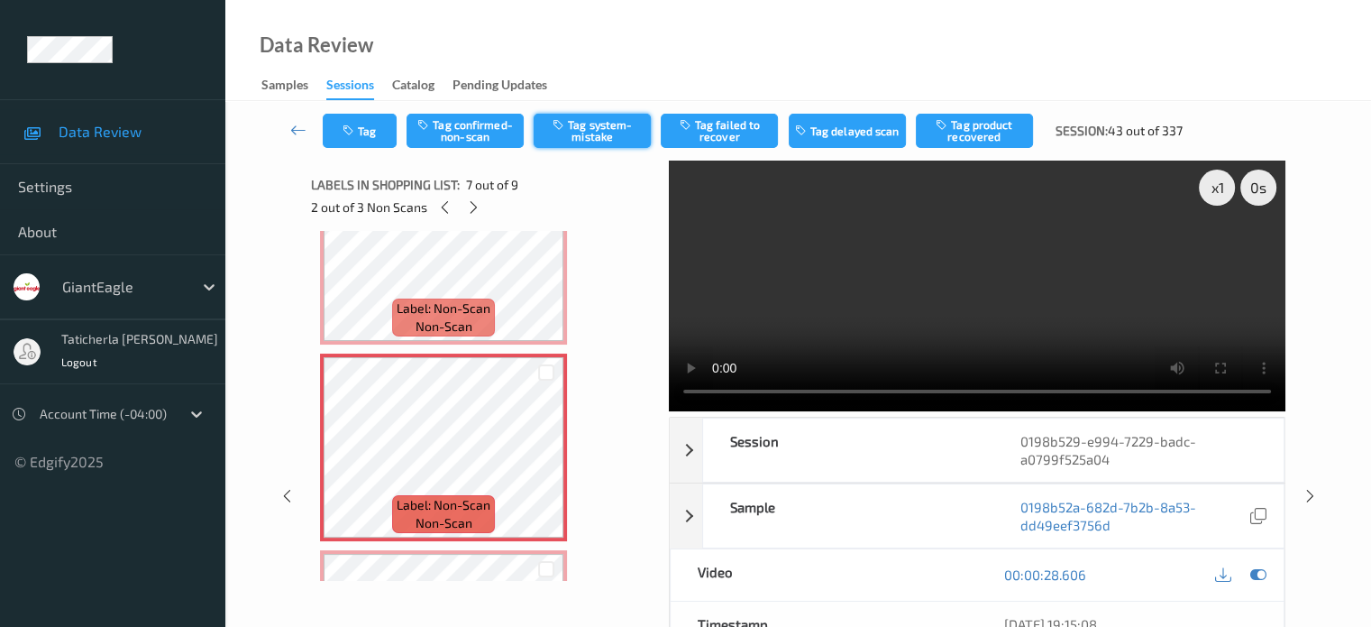
click at [596, 127] on button "Tag system-mistake" at bounding box center [592, 131] width 117 height 34
click at [360, 136] on button "Tag" at bounding box center [360, 131] width 74 height 34
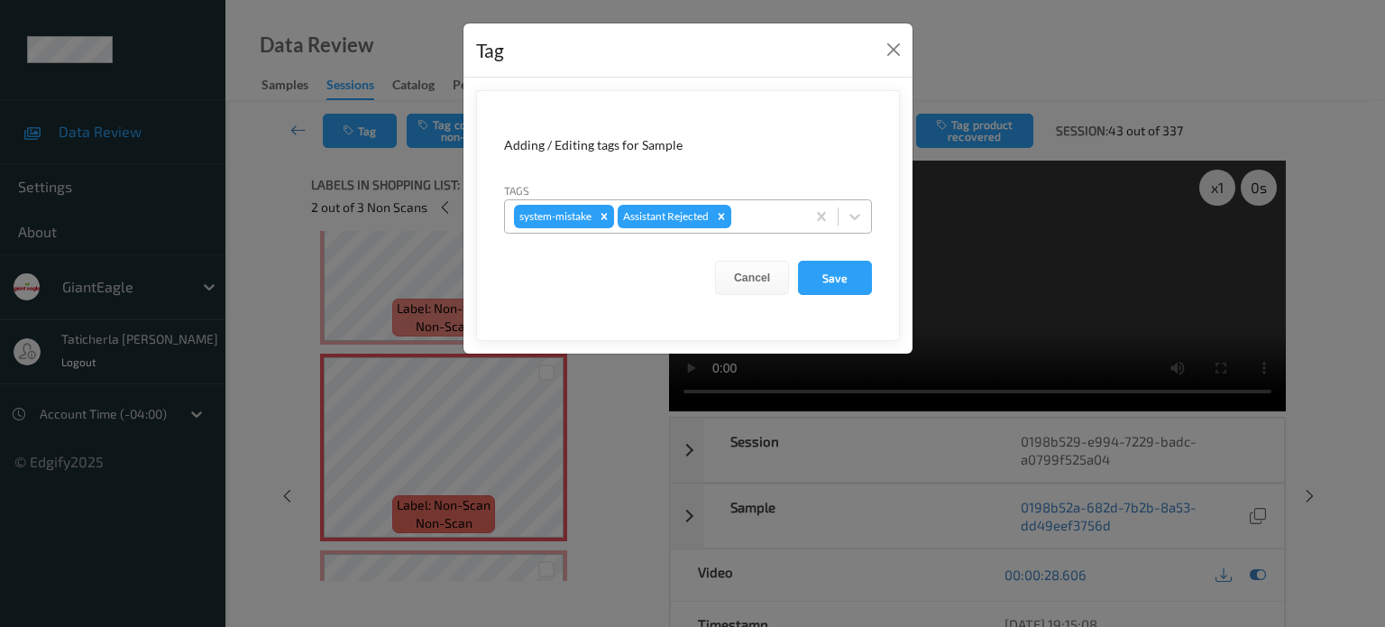
click at [769, 212] on div at bounding box center [765, 217] width 61 height 22
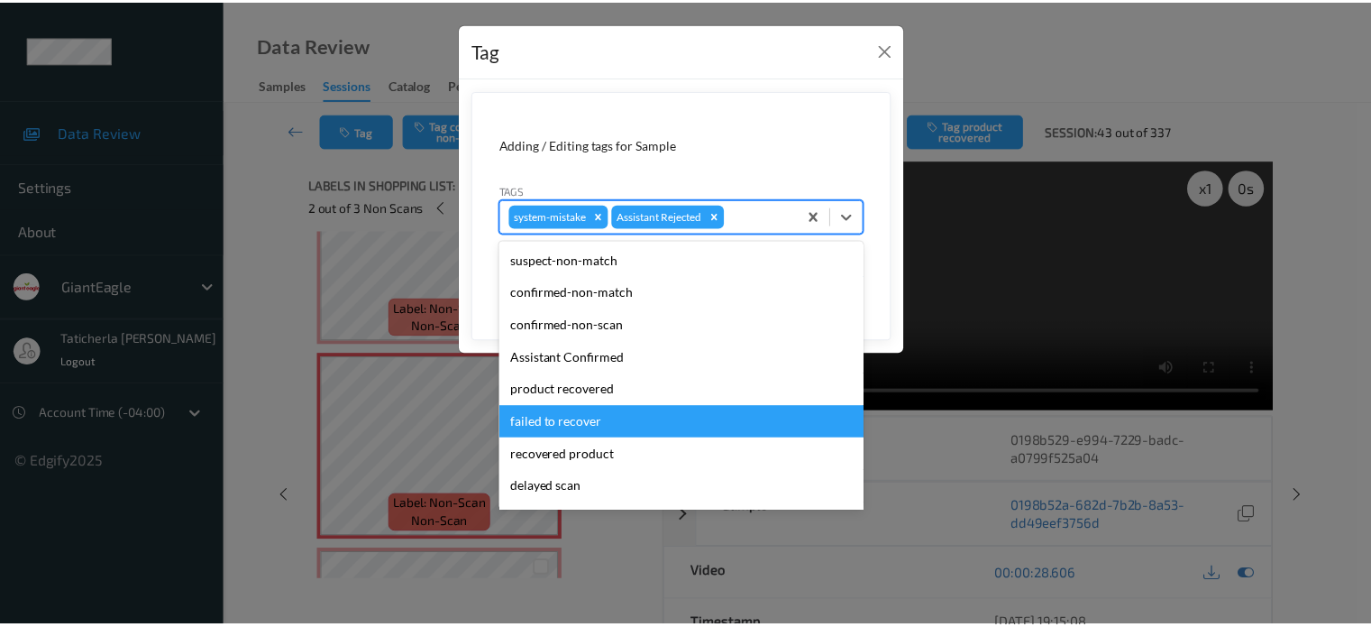
scroll to position [90, 0]
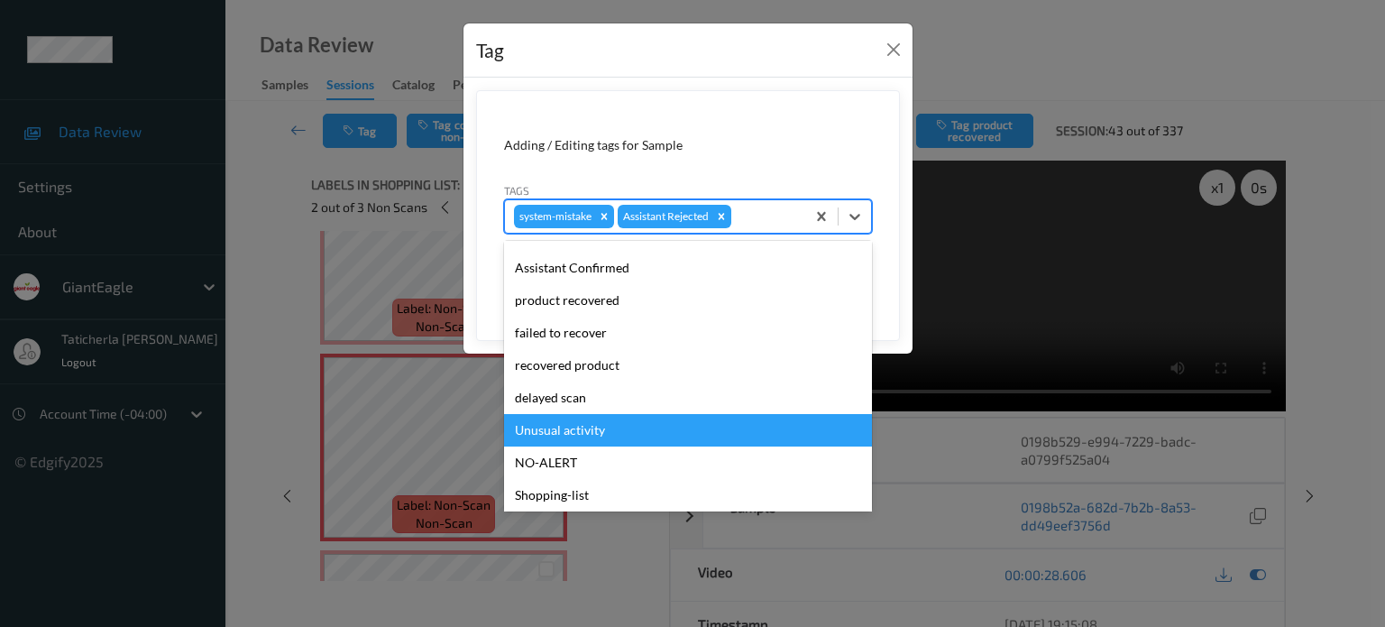
click at [609, 435] on div "Unusual activity" at bounding box center [688, 430] width 368 height 32
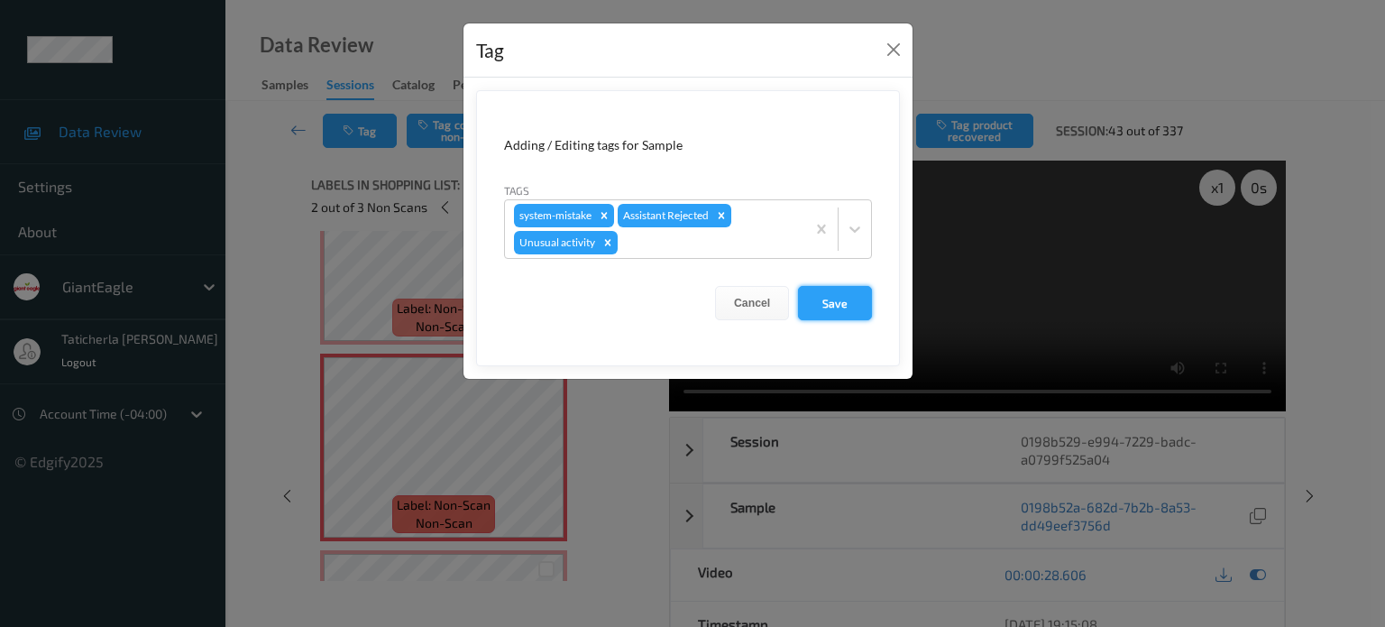
click at [829, 295] on button "Save" at bounding box center [835, 303] width 74 height 34
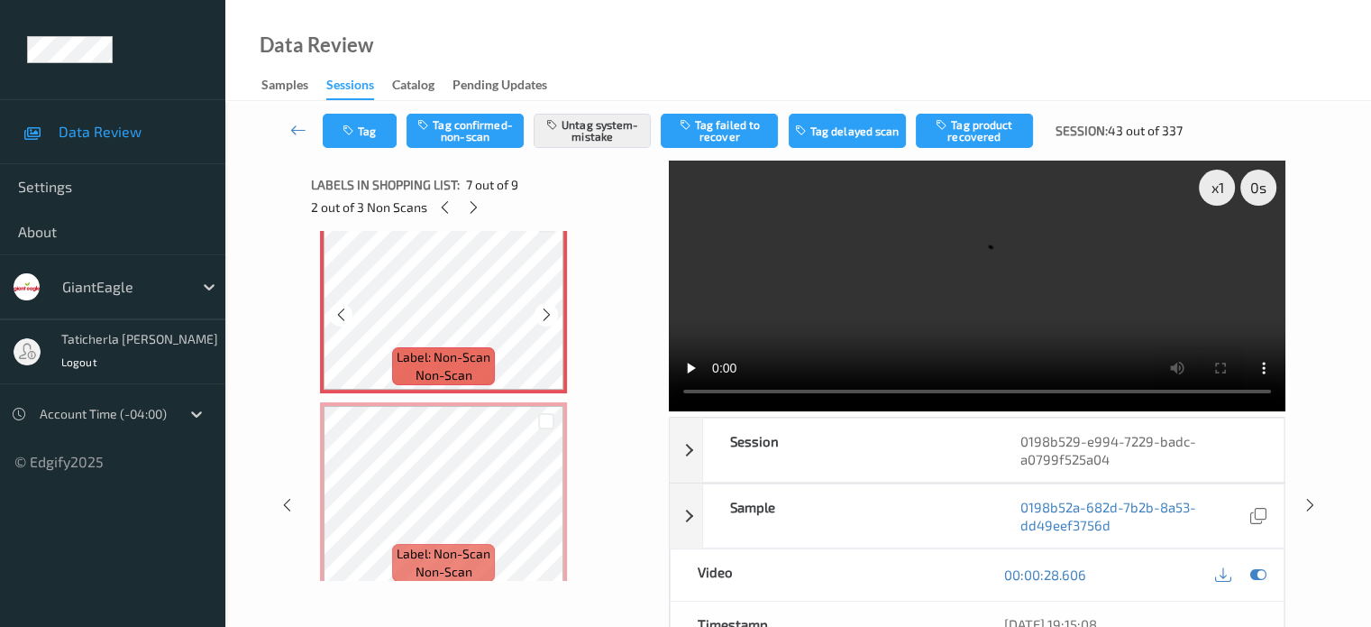
scroll to position [1246, 0]
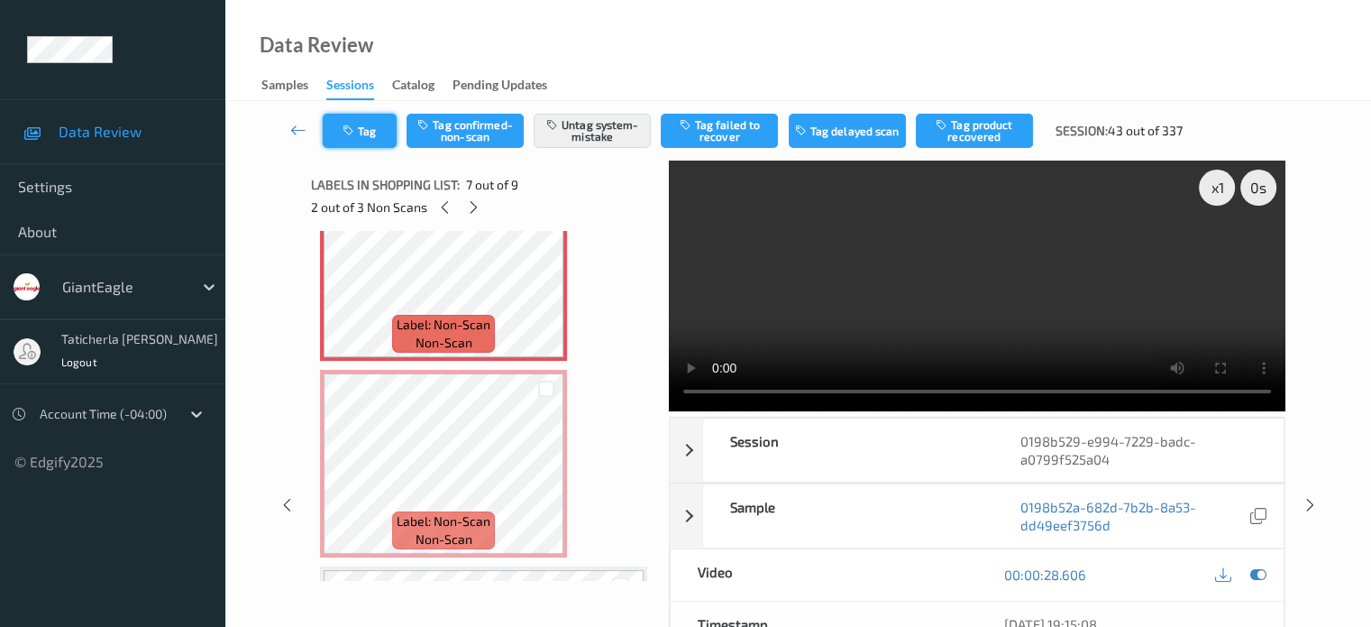
click at [358, 126] on button "Tag" at bounding box center [360, 131] width 74 height 34
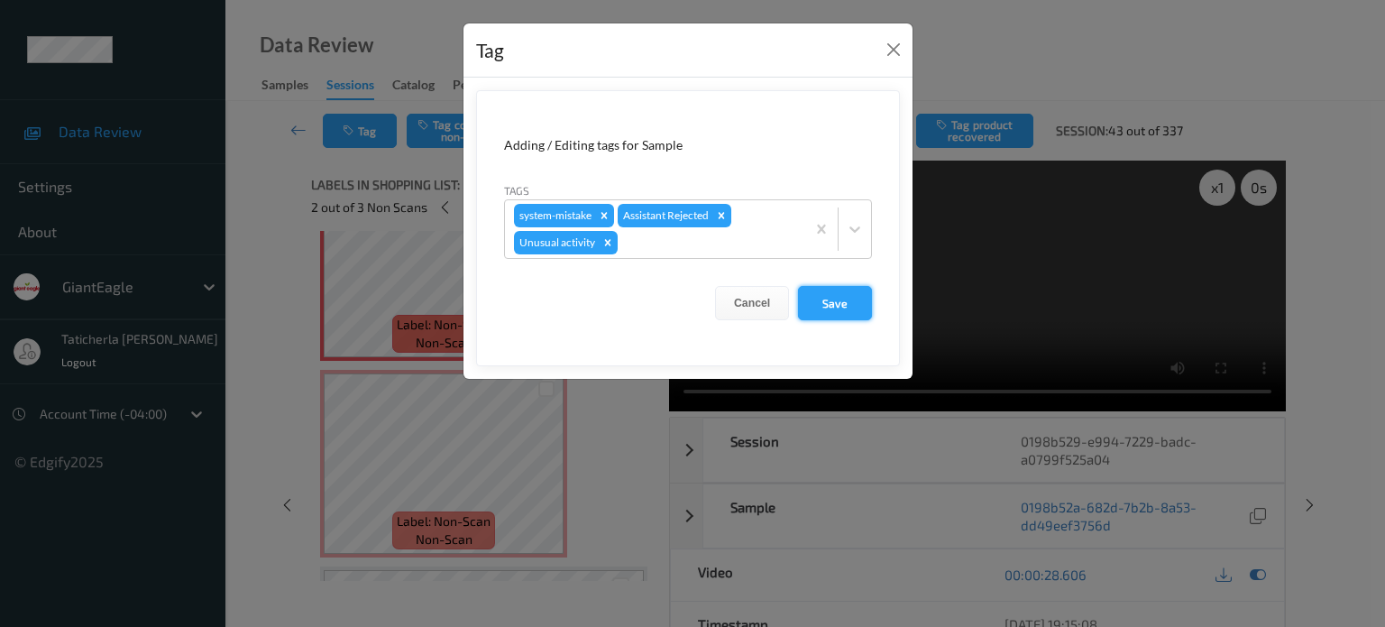
click at [840, 293] on button "Save" at bounding box center [835, 303] width 74 height 34
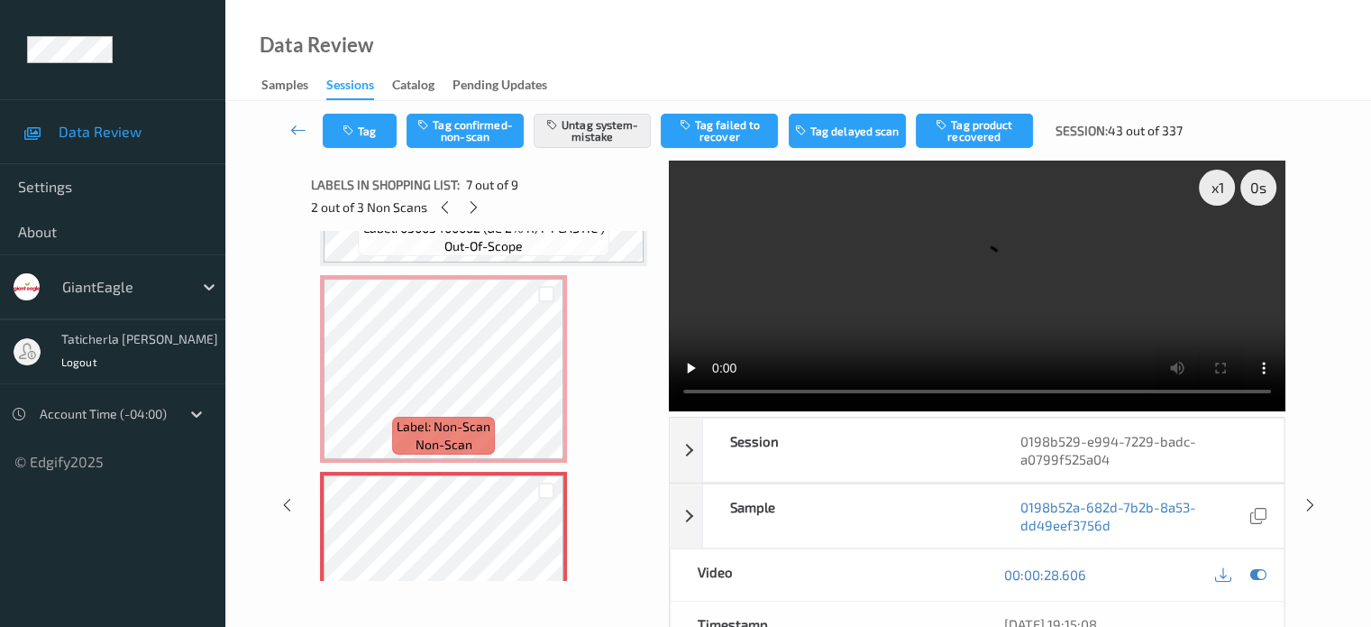
scroll to position [975, 0]
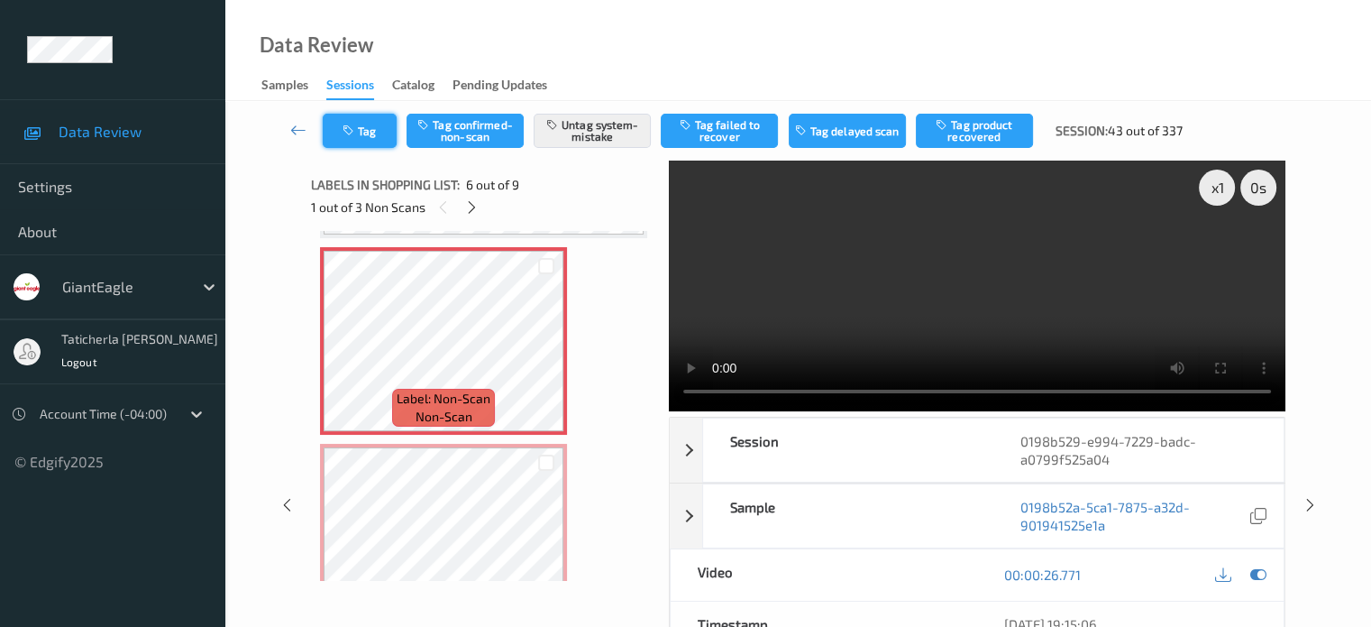
click at [374, 128] on button "Tag" at bounding box center [360, 131] width 74 height 34
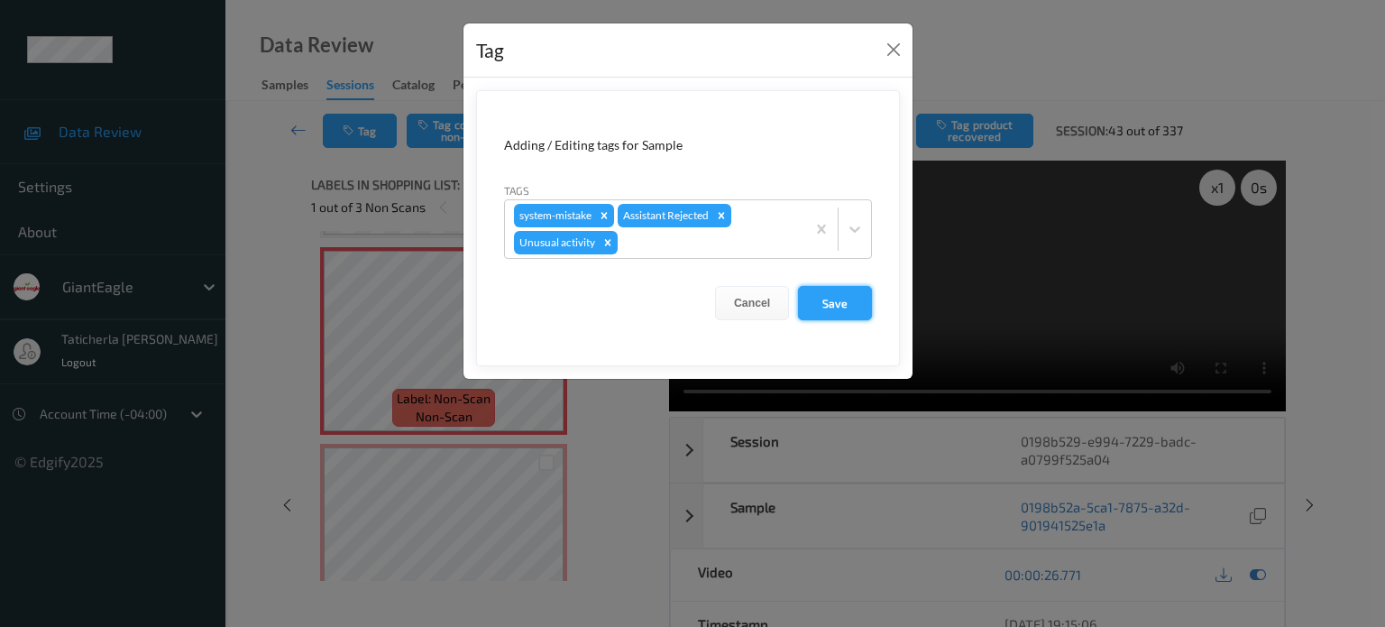
click at [850, 308] on button "Save" at bounding box center [835, 303] width 74 height 34
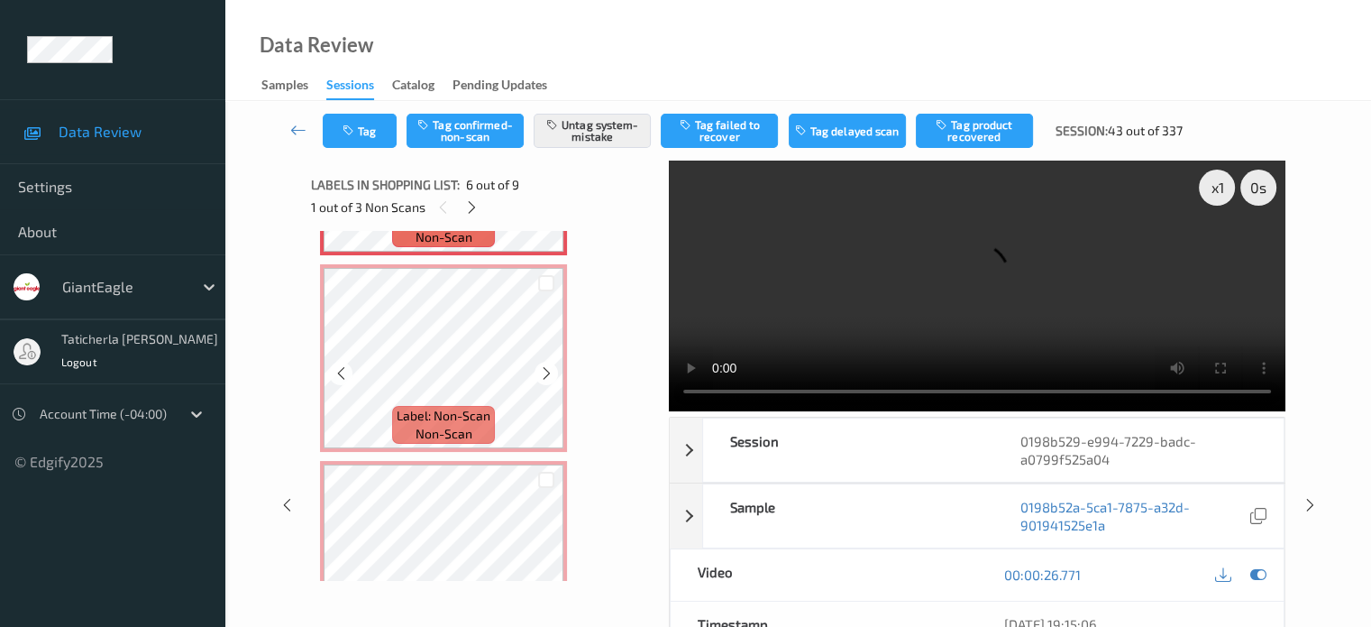
scroll to position [1156, 0]
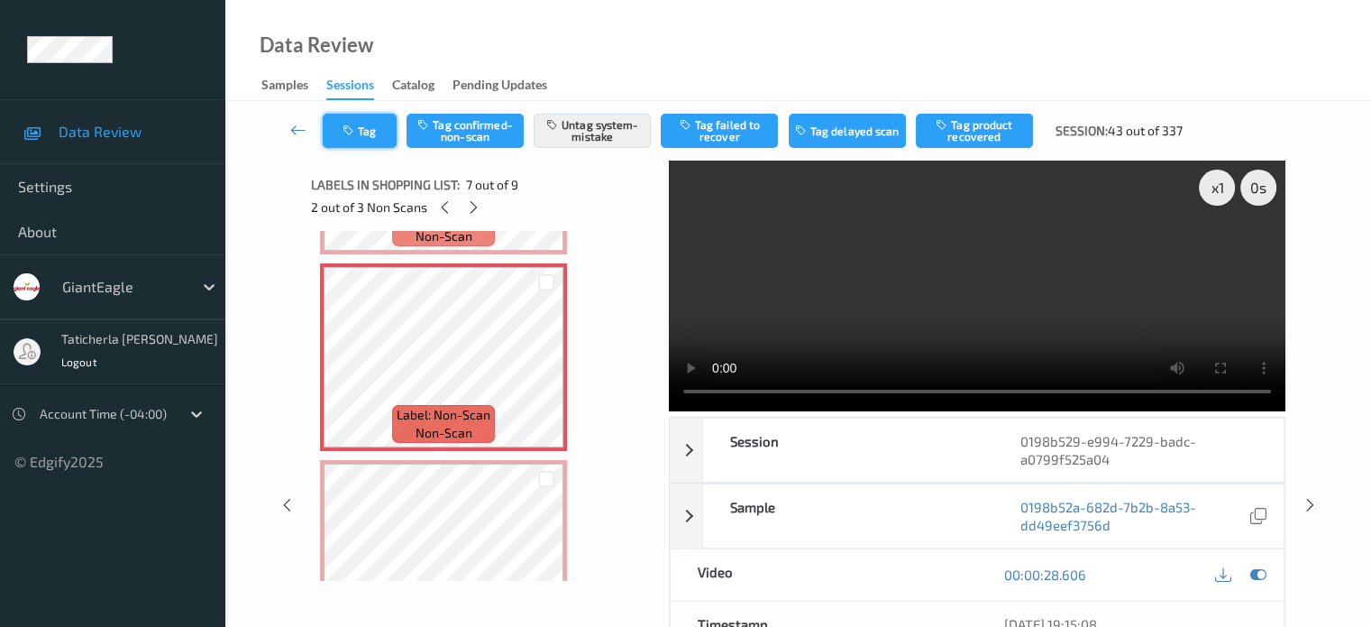
click at [379, 133] on button "Tag" at bounding box center [360, 131] width 74 height 34
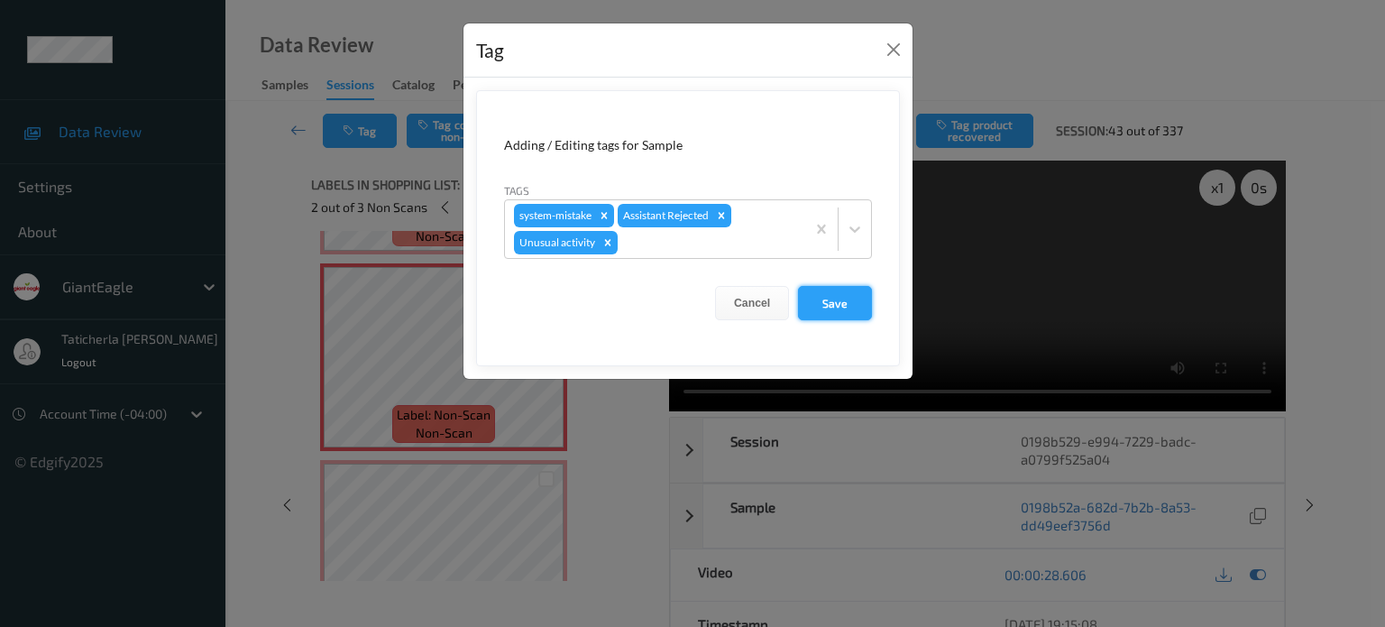
click at [843, 307] on button "Save" at bounding box center [835, 303] width 74 height 34
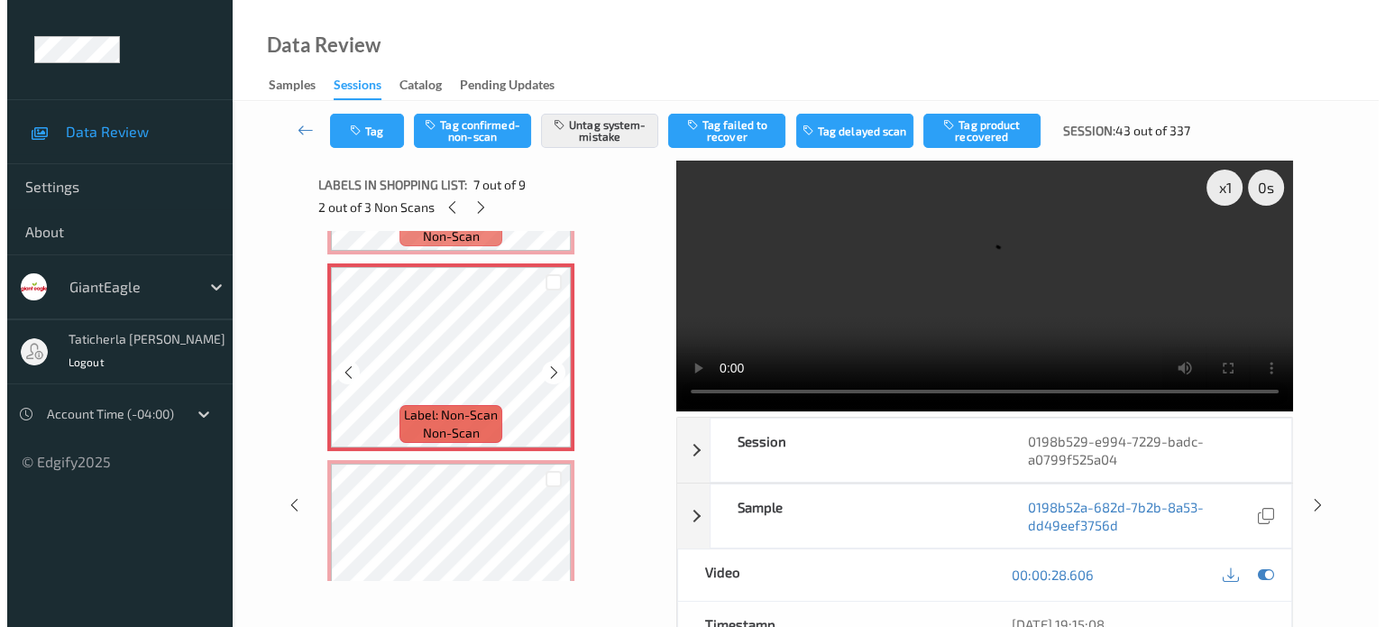
scroll to position [1336, 0]
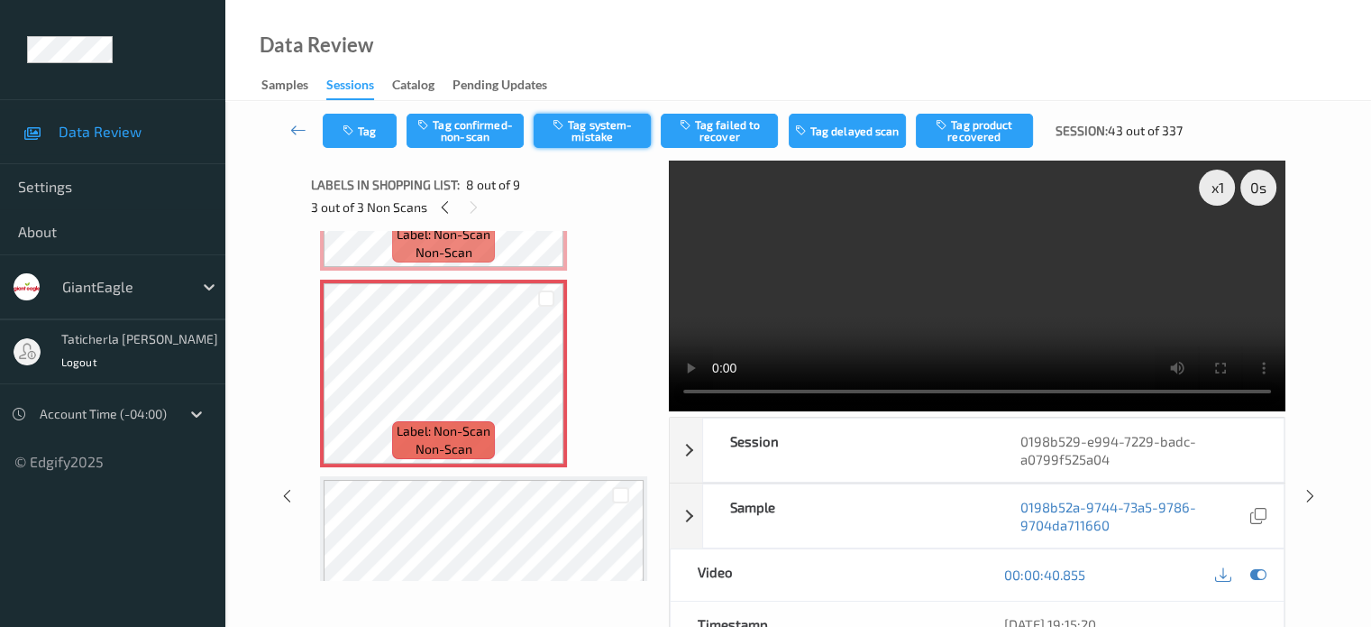
click at [613, 125] on button "Tag system-mistake" at bounding box center [592, 131] width 117 height 34
click at [368, 133] on button "Tag" at bounding box center [360, 131] width 74 height 34
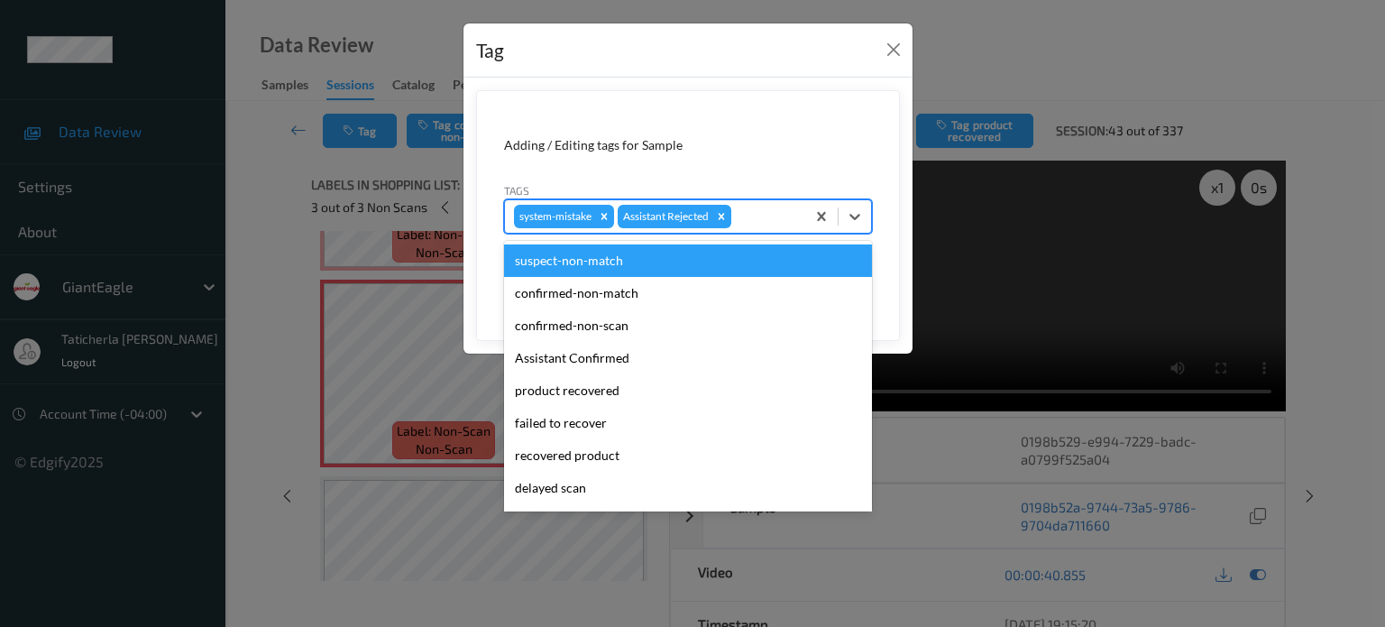
drag, startPoint x: 753, startPoint y: 207, endPoint x: 746, endPoint y: 226, distance: 20.0
click at [754, 207] on div at bounding box center [765, 217] width 61 height 22
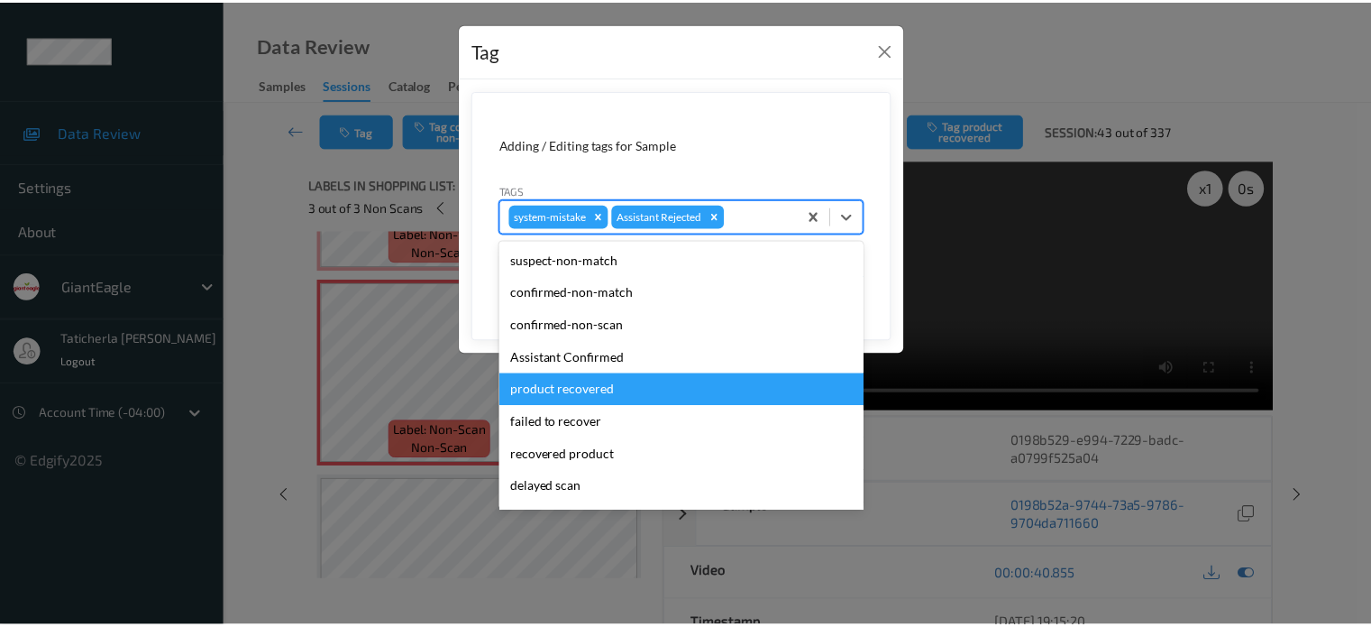
scroll to position [159, 0]
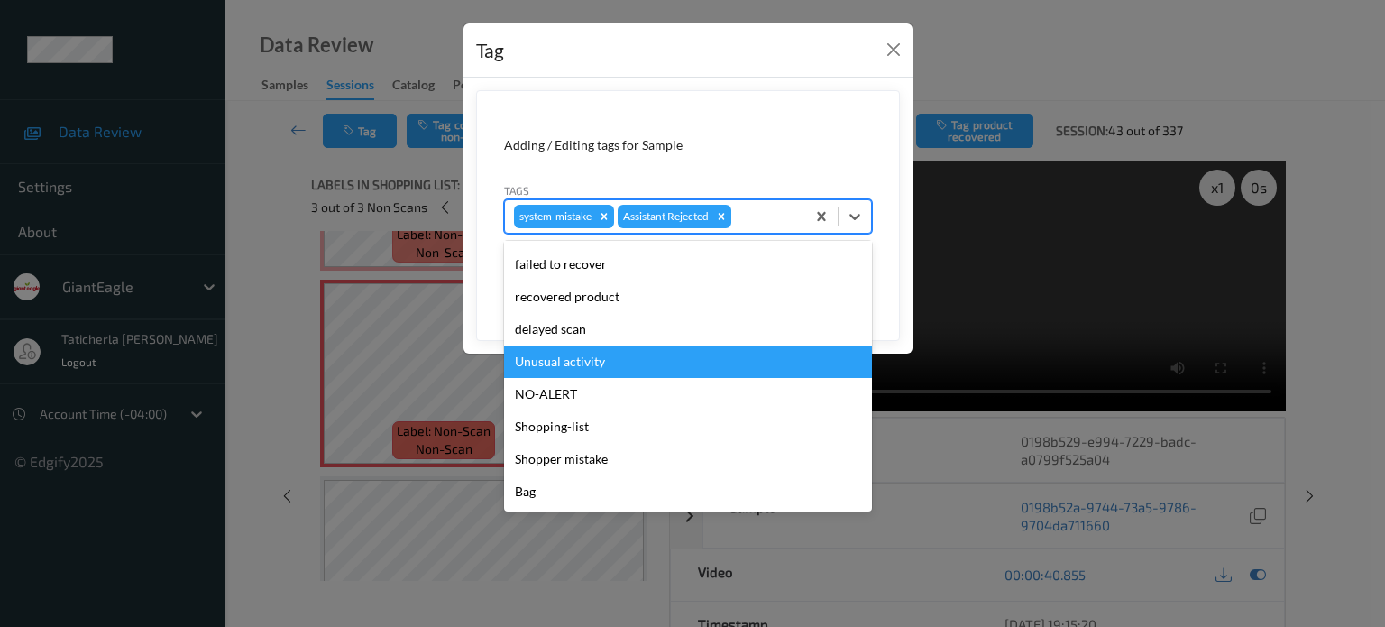
click at [642, 360] on div "Unusual activity" at bounding box center [688, 361] width 368 height 32
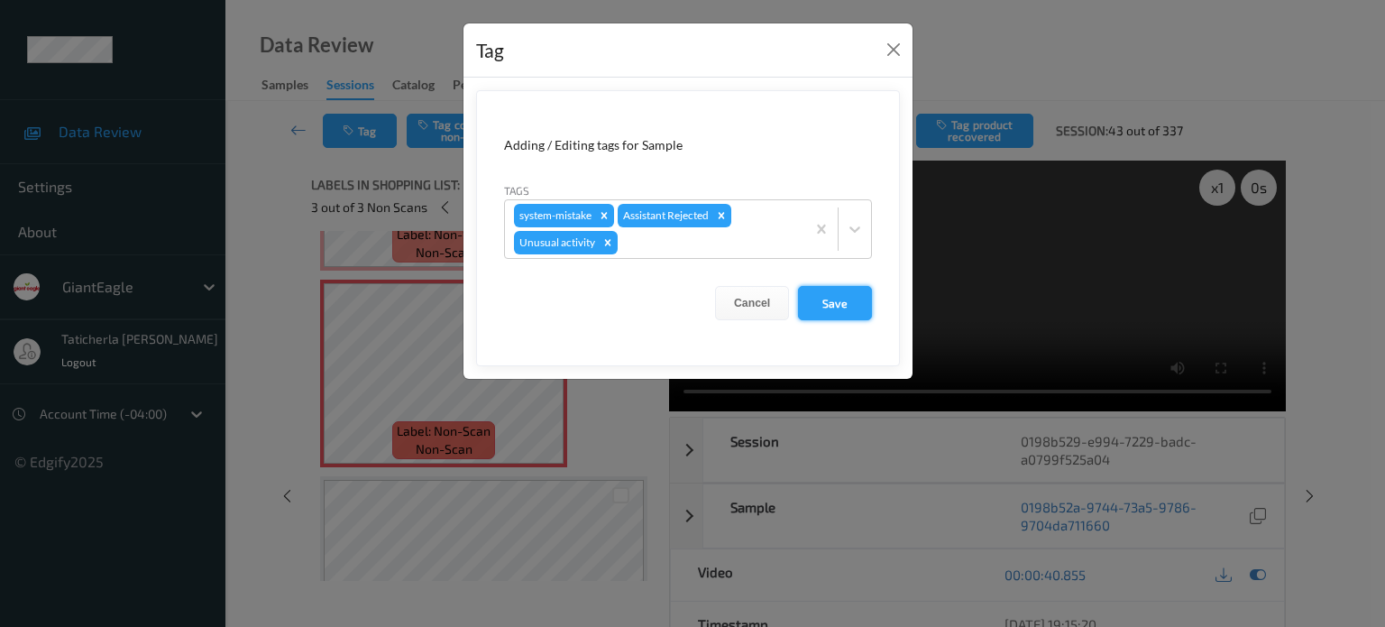
click at [841, 298] on button "Save" at bounding box center [835, 303] width 74 height 34
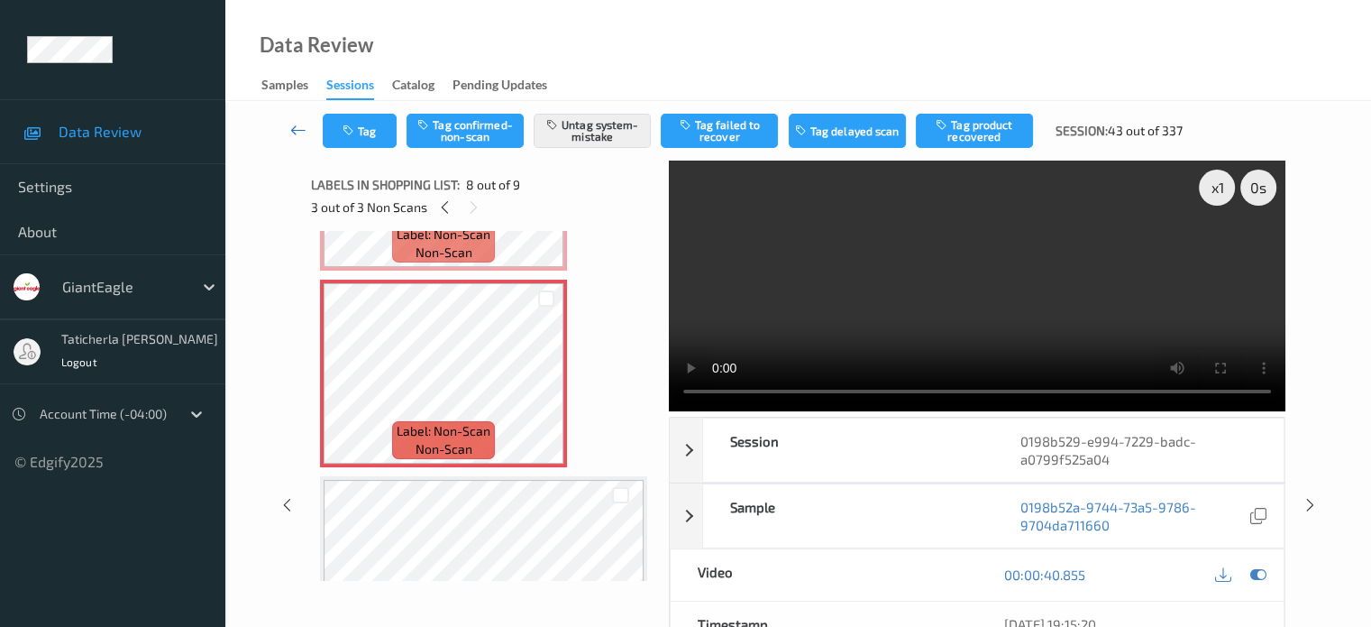
click at [292, 126] on icon at bounding box center [298, 130] width 16 height 18
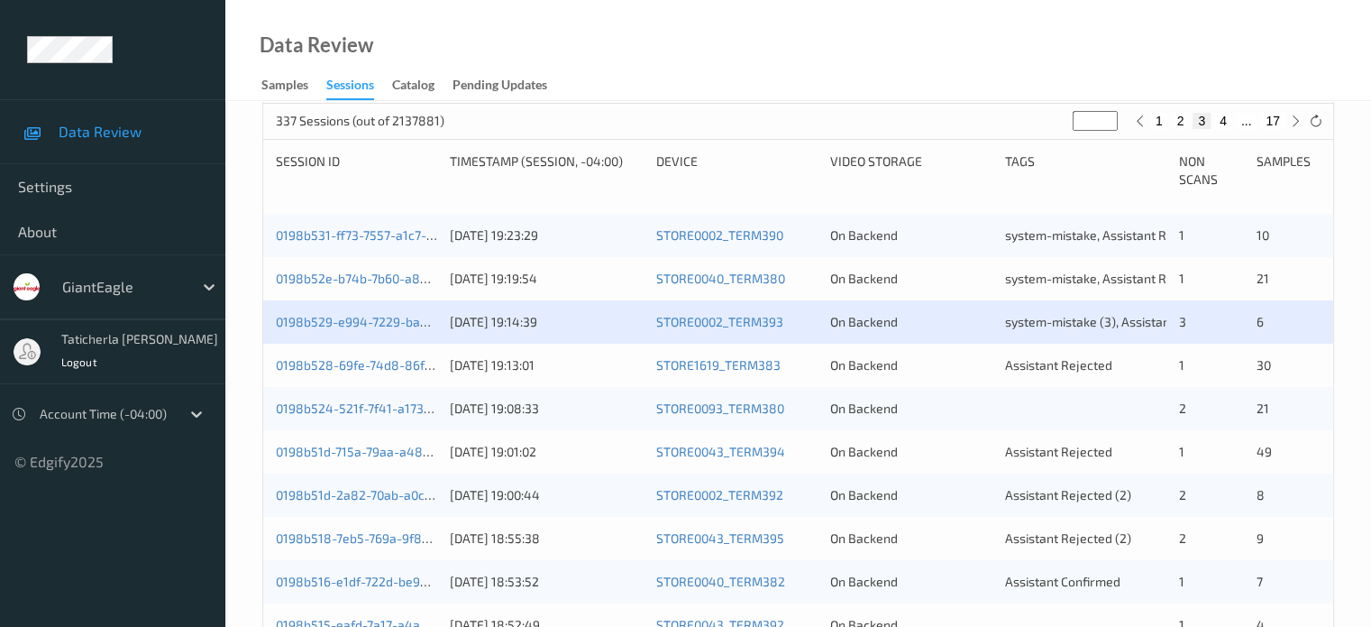
scroll to position [451, 0]
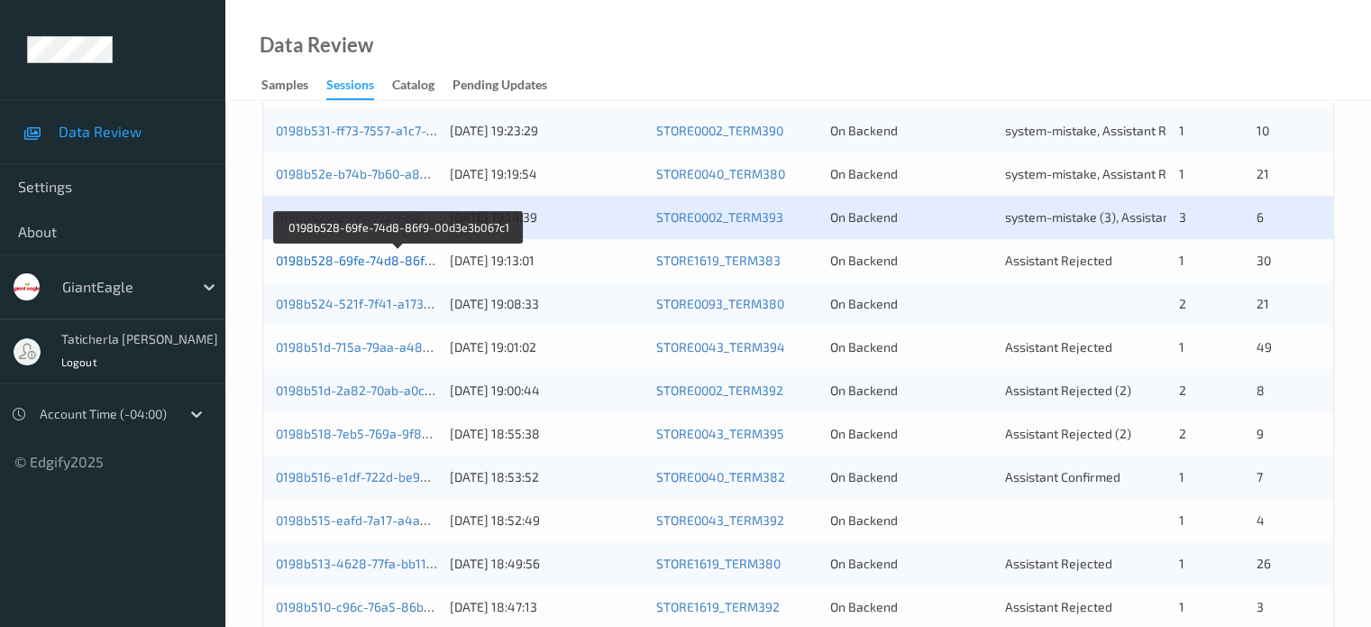
click at [353, 254] on link "0198b528-69fe-74d8-86f9-00d3e3b067c1" at bounding box center [398, 259] width 244 height 15
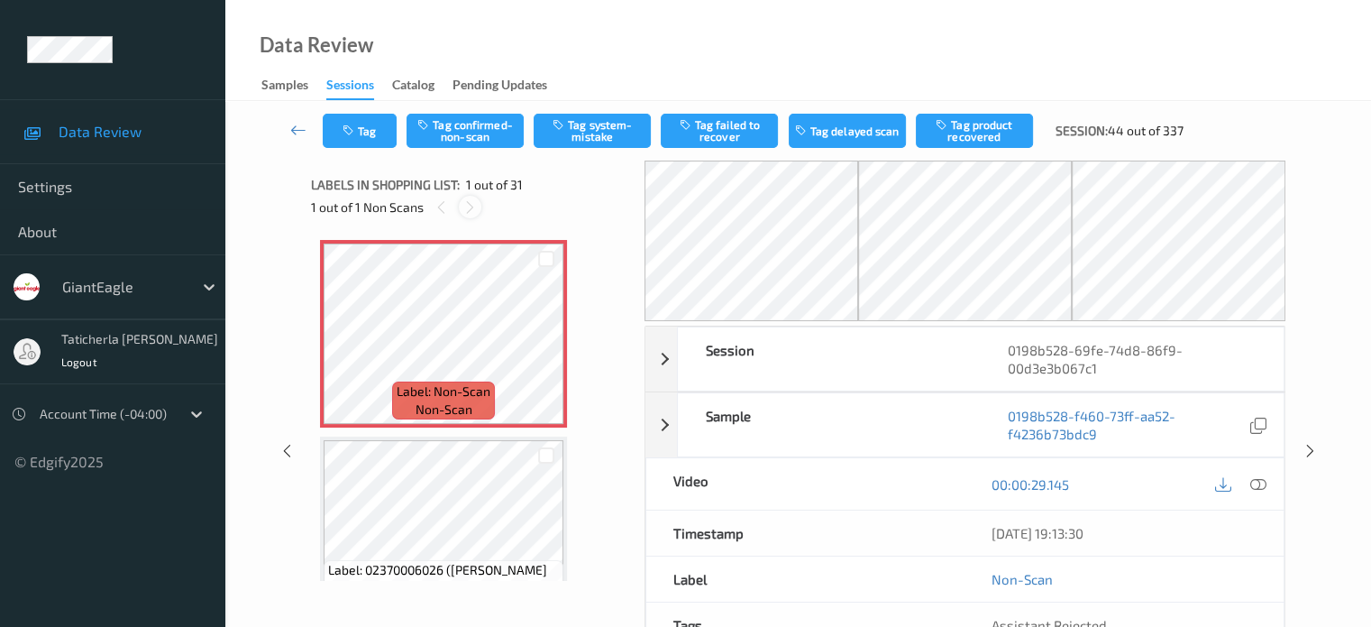
click at [472, 210] on icon at bounding box center [469, 207] width 15 height 16
click at [1252, 482] on icon at bounding box center [1258, 484] width 16 height 16
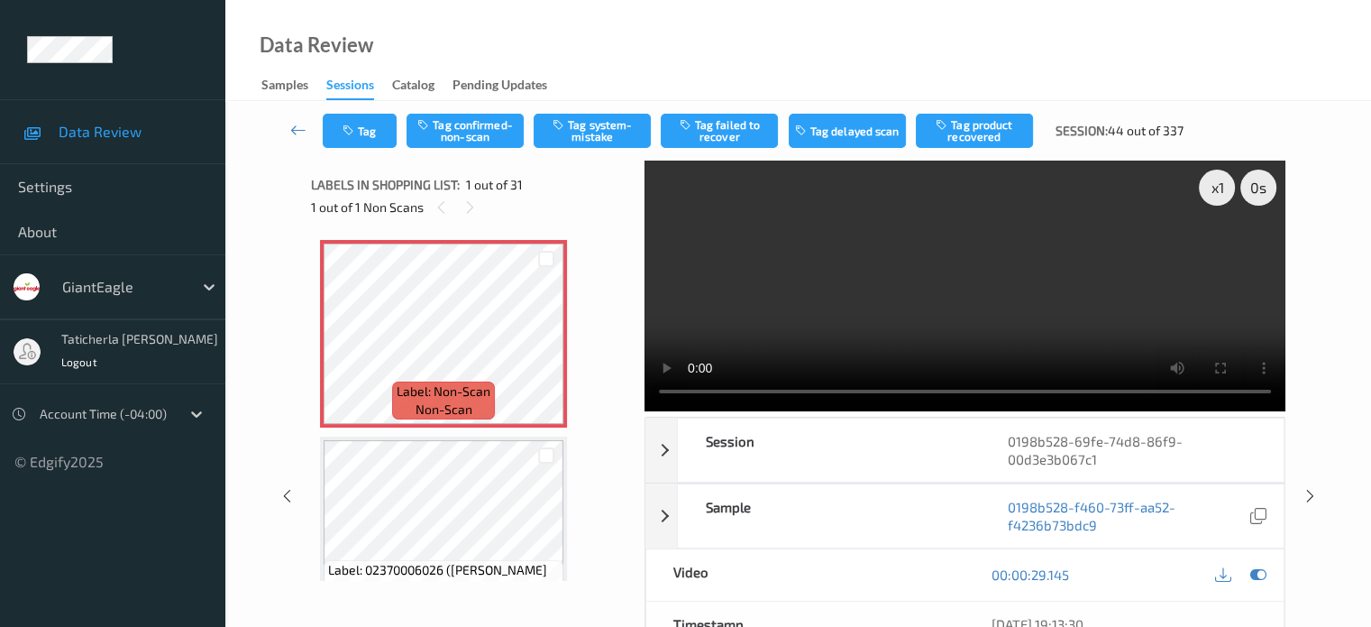
click at [1218, 252] on video at bounding box center [965, 285] width 641 height 251
click at [474, 124] on button "Tag confirmed-non-scan" at bounding box center [465, 131] width 117 height 34
click at [984, 131] on button "Tag product recovered" at bounding box center [974, 131] width 117 height 34
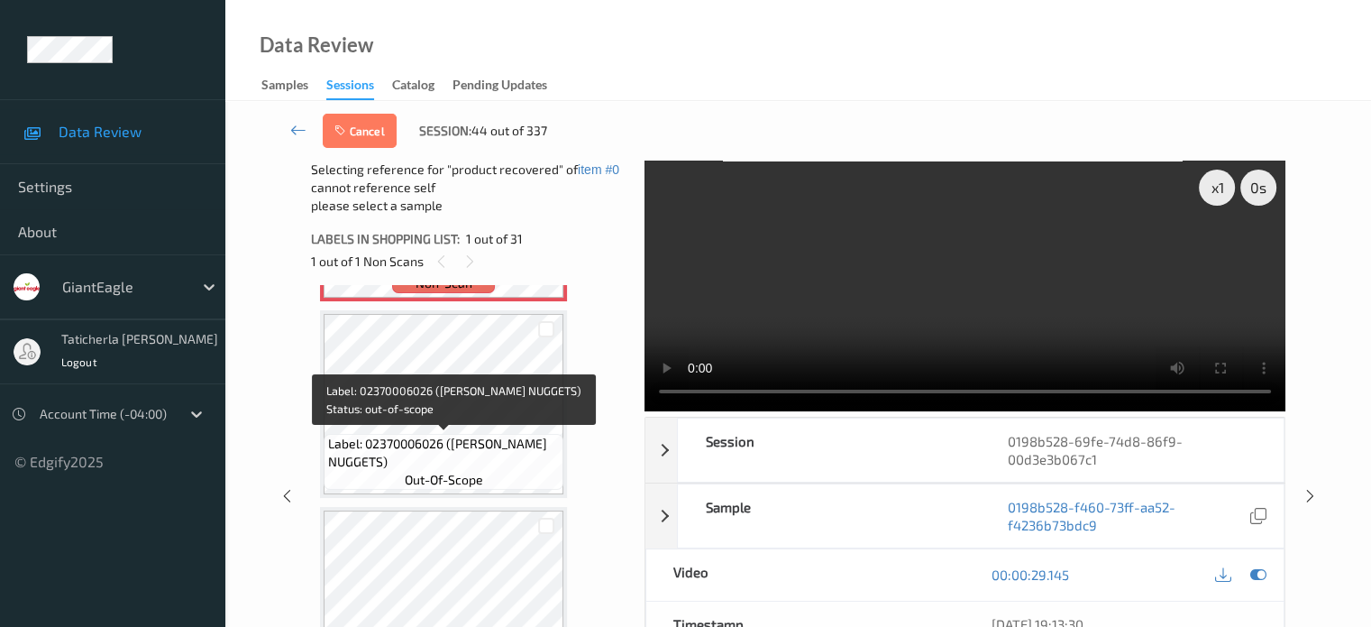
scroll to position [270, 0]
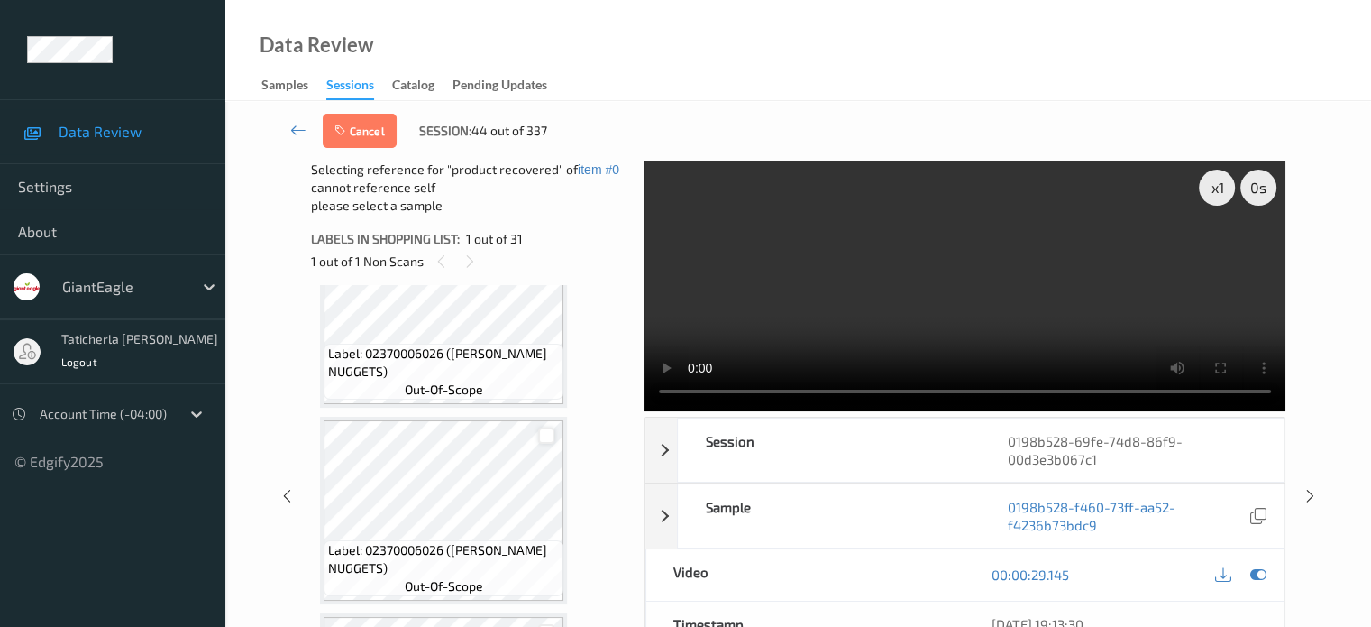
click at [545, 436] on div at bounding box center [546, 435] width 17 height 17
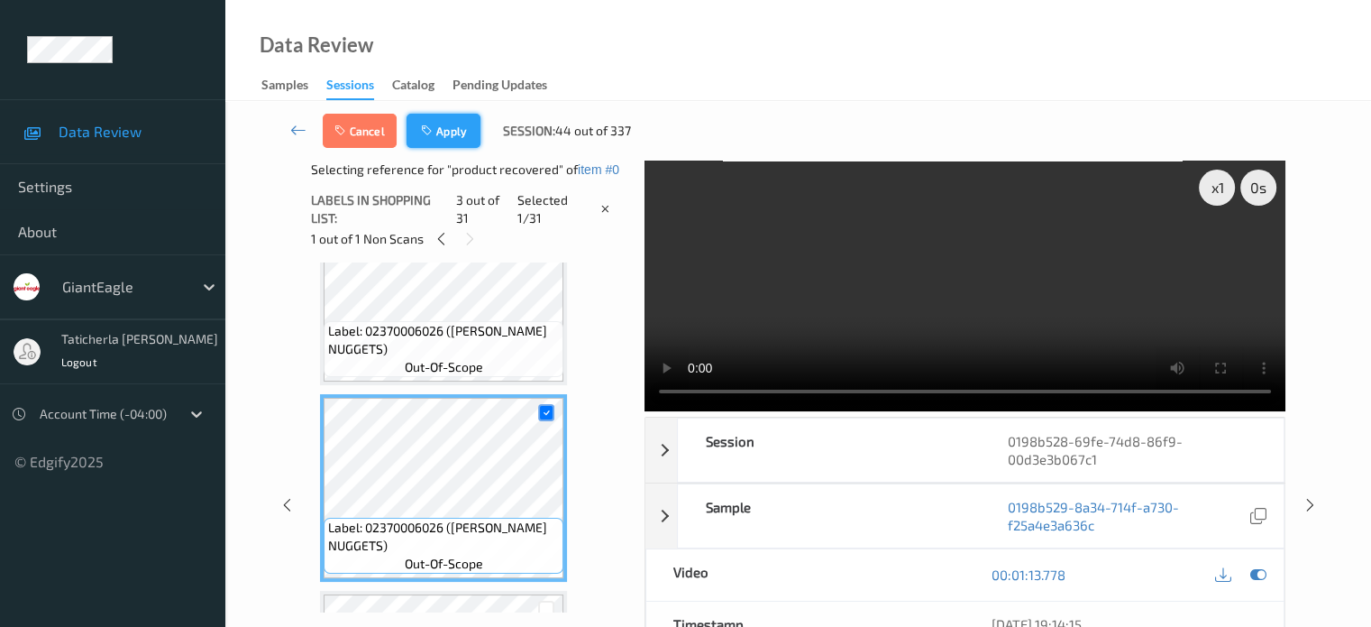
click at [444, 140] on button "Apply" at bounding box center [444, 131] width 74 height 34
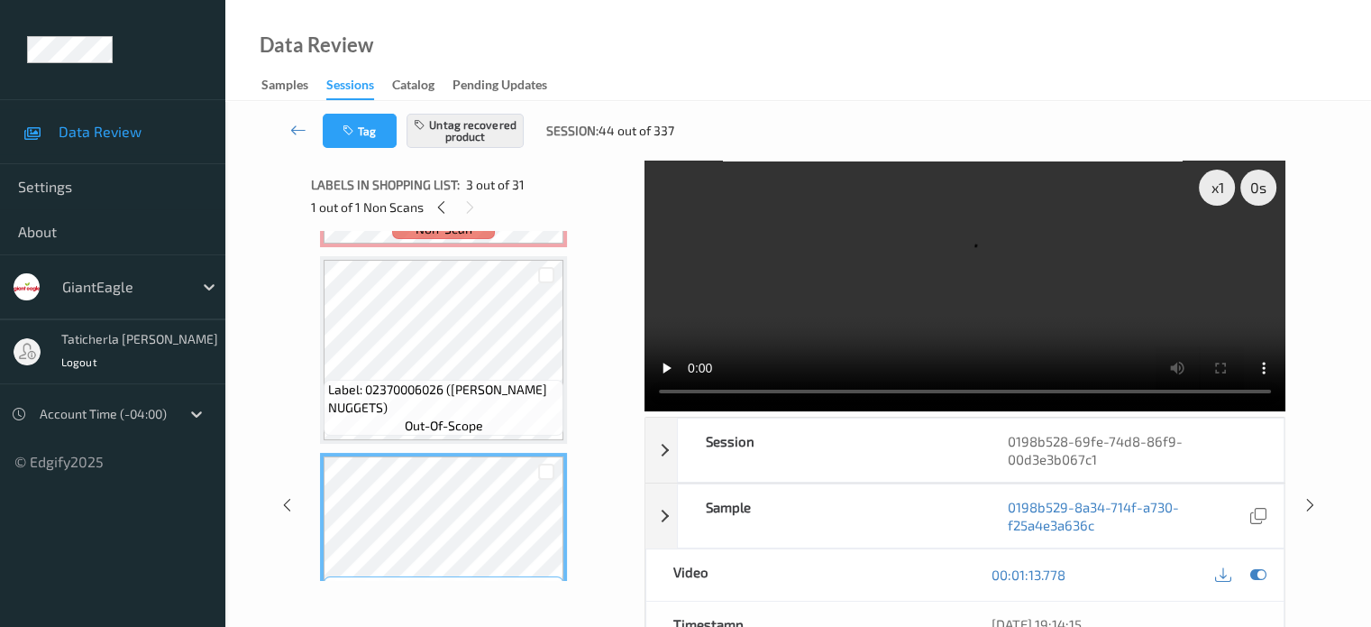
scroll to position [90, 0]
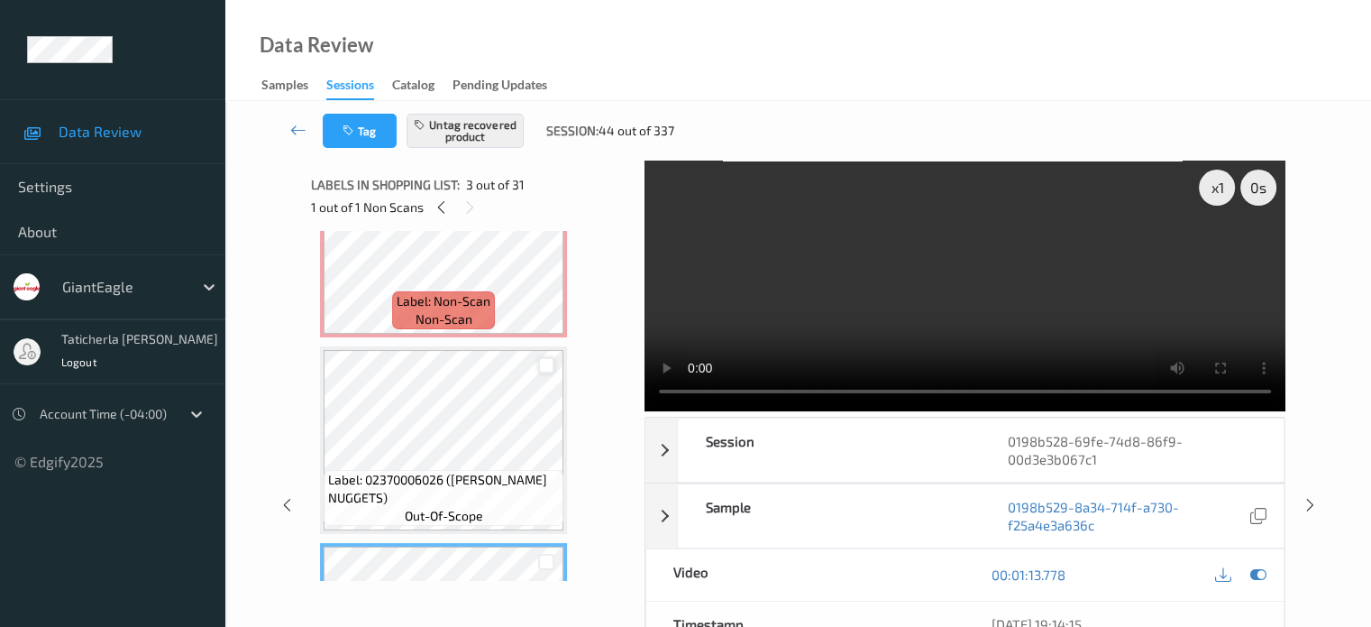
click at [551, 366] on div at bounding box center [546, 365] width 17 height 17
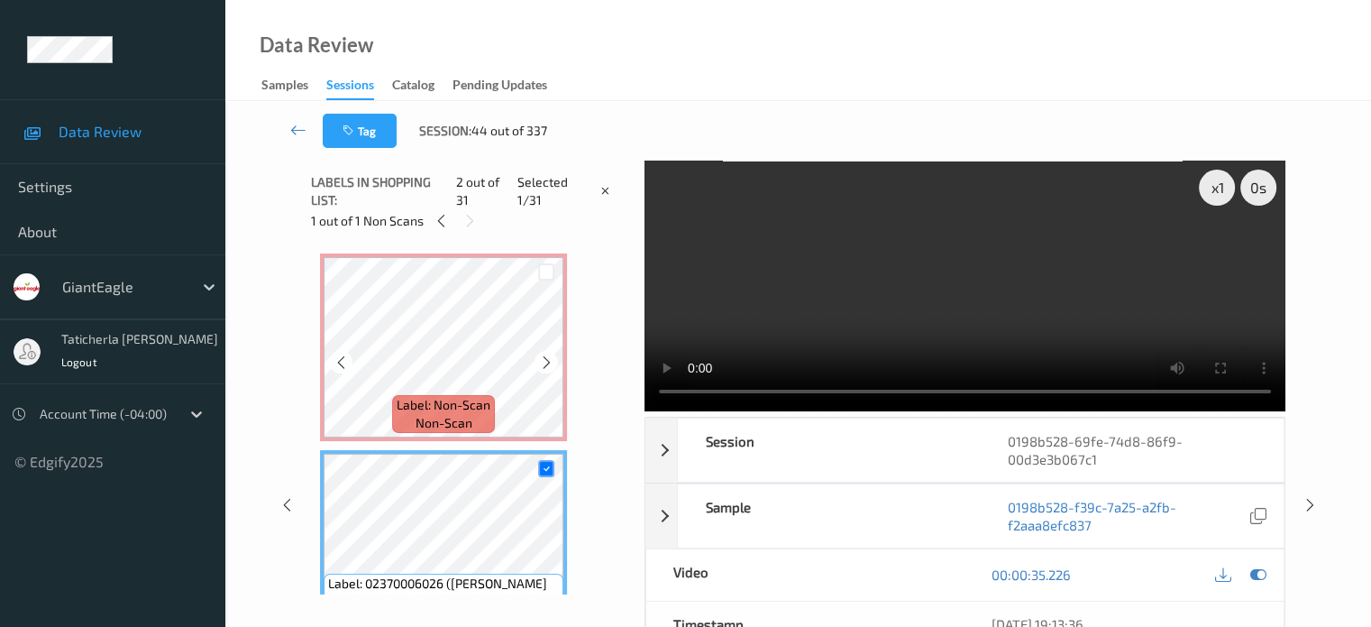
scroll to position [180, 0]
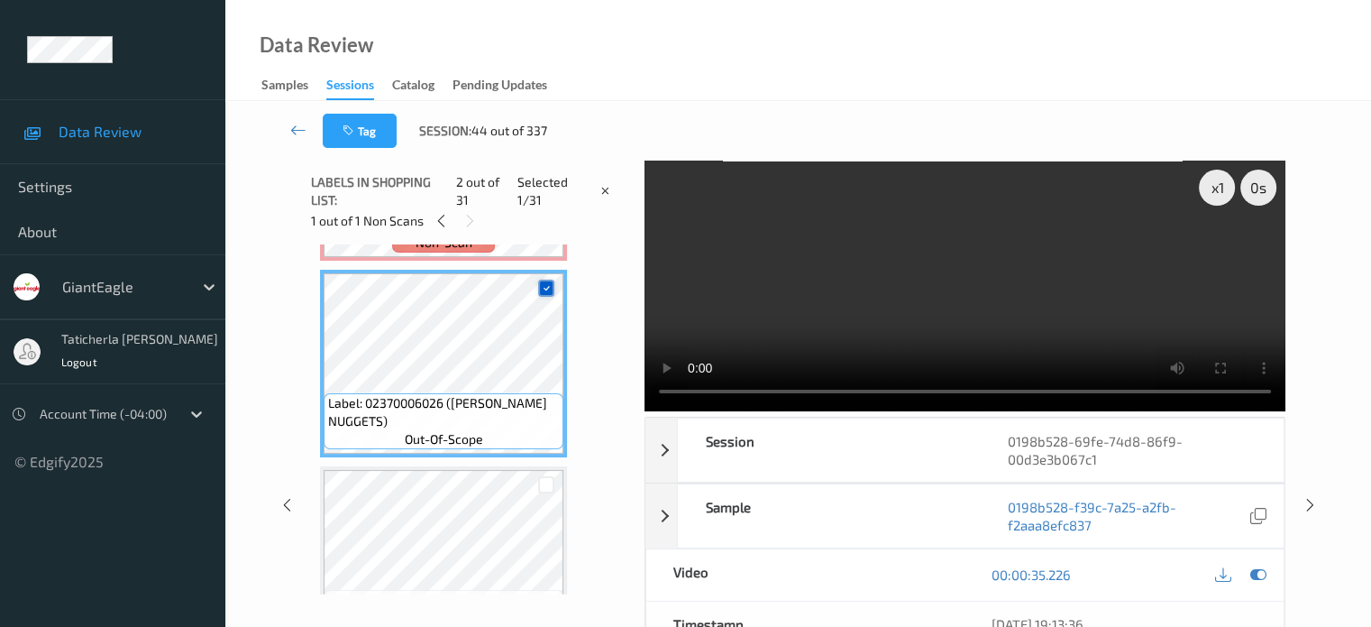
click at [545, 287] on icon at bounding box center [547, 288] width 12 height 12
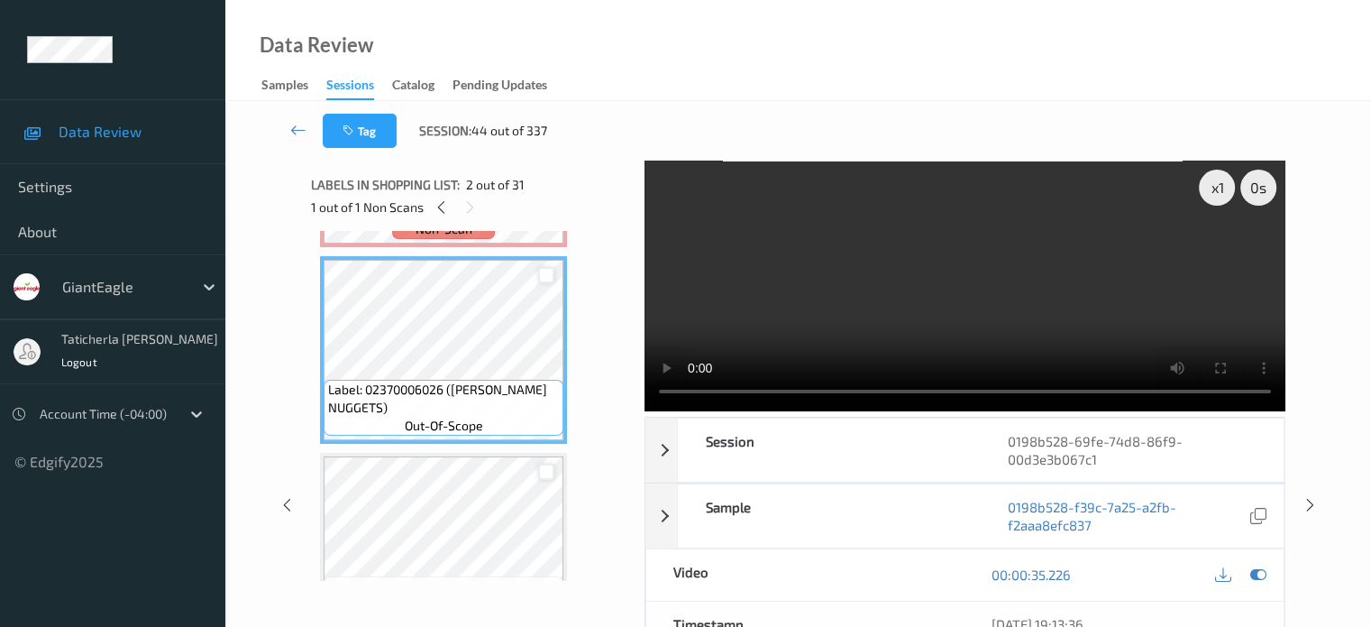
click at [543, 467] on div at bounding box center [546, 471] width 17 height 17
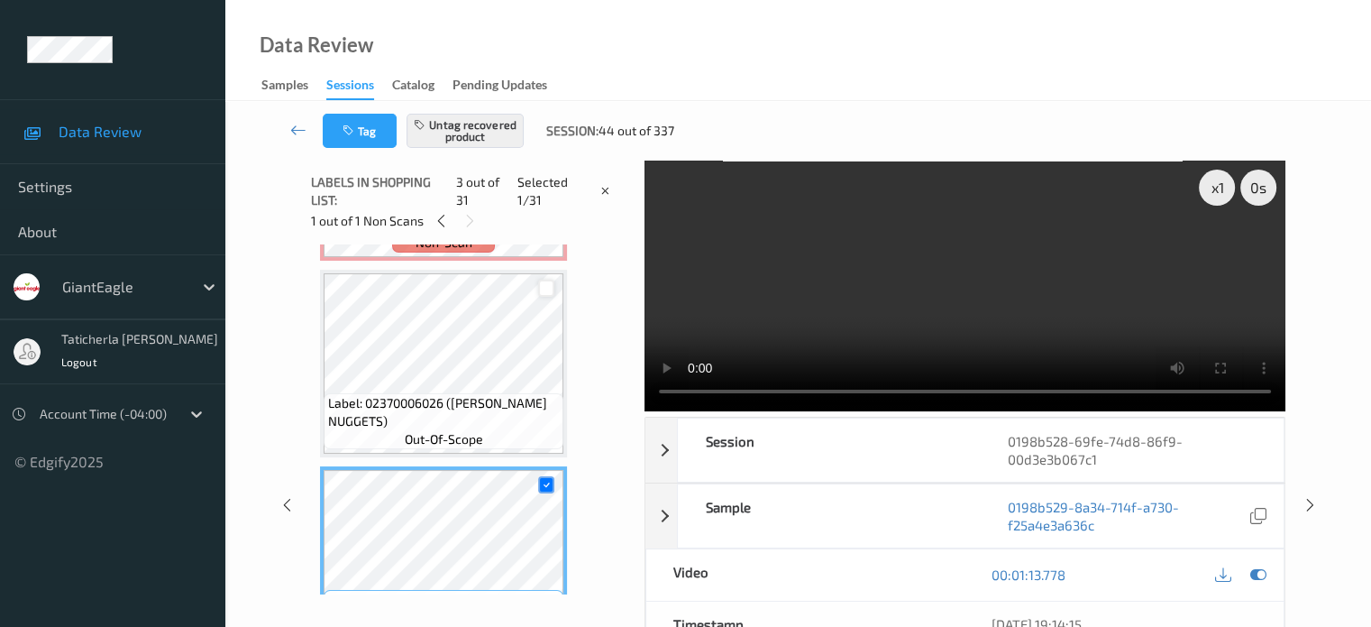
scroll to position [0, 0]
click at [785, 262] on video at bounding box center [965, 285] width 641 height 251
drag, startPoint x: 1058, startPoint y: 306, endPoint x: 1112, endPoint y: 306, distance: 54.1
click at [1064, 306] on video at bounding box center [965, 285] width 641 height 251
click at [368, 136] on button "Tag" at bounding box center [360, 131] width 74 height 34
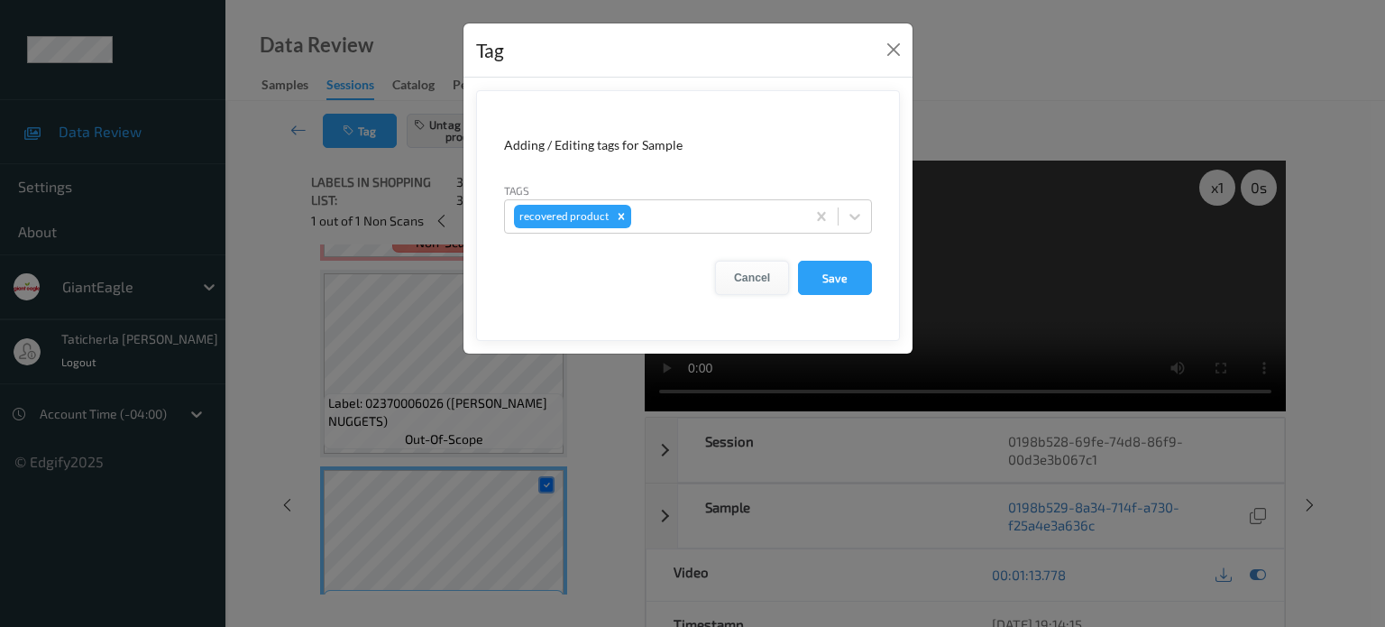
click at [760, 276] on button "Cancel" at bounding box center [752, 278] width 74 height 34
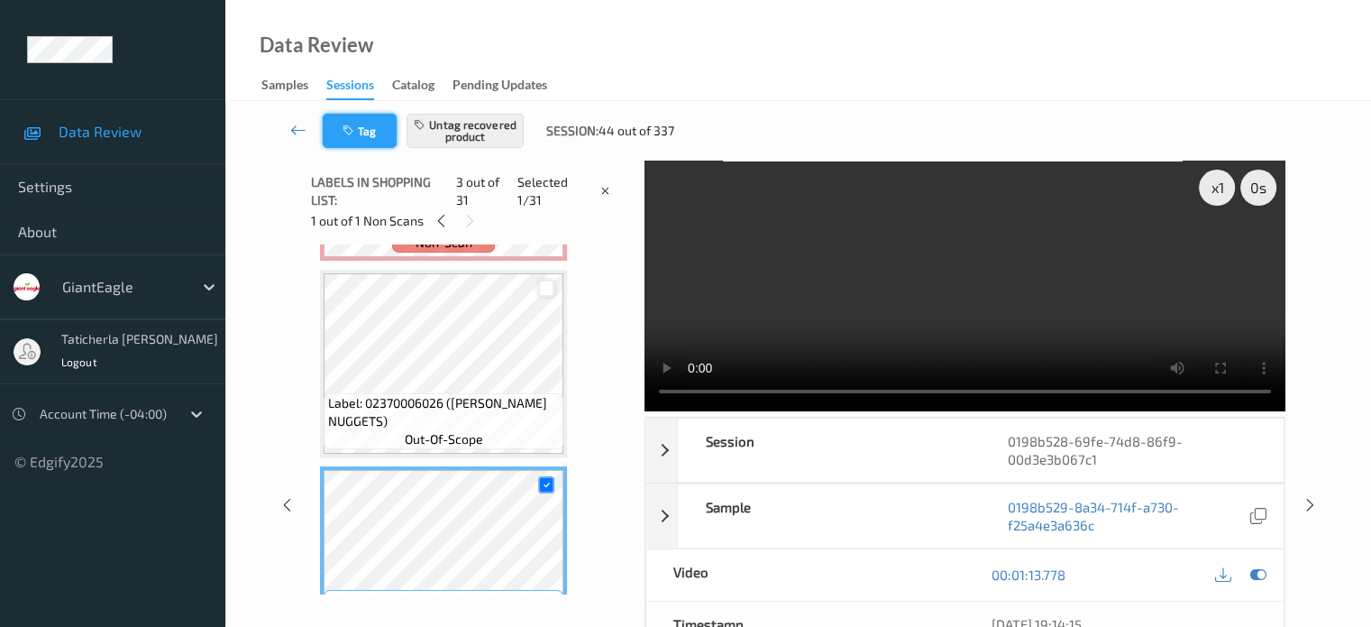
click at [357, 134] on icon "button" at bounding box center [350, 130] width 15 height 13
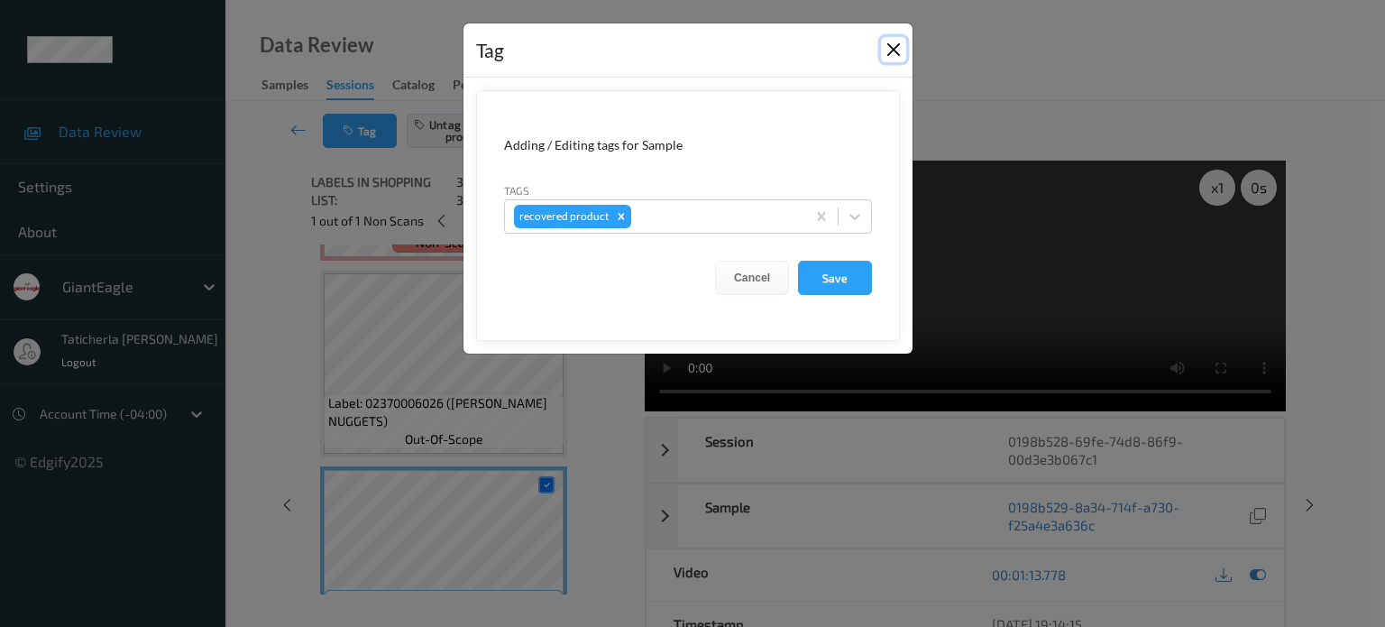
click at [898, 46] on button "Close" at bounding box center [893, 49] width 25 height 25
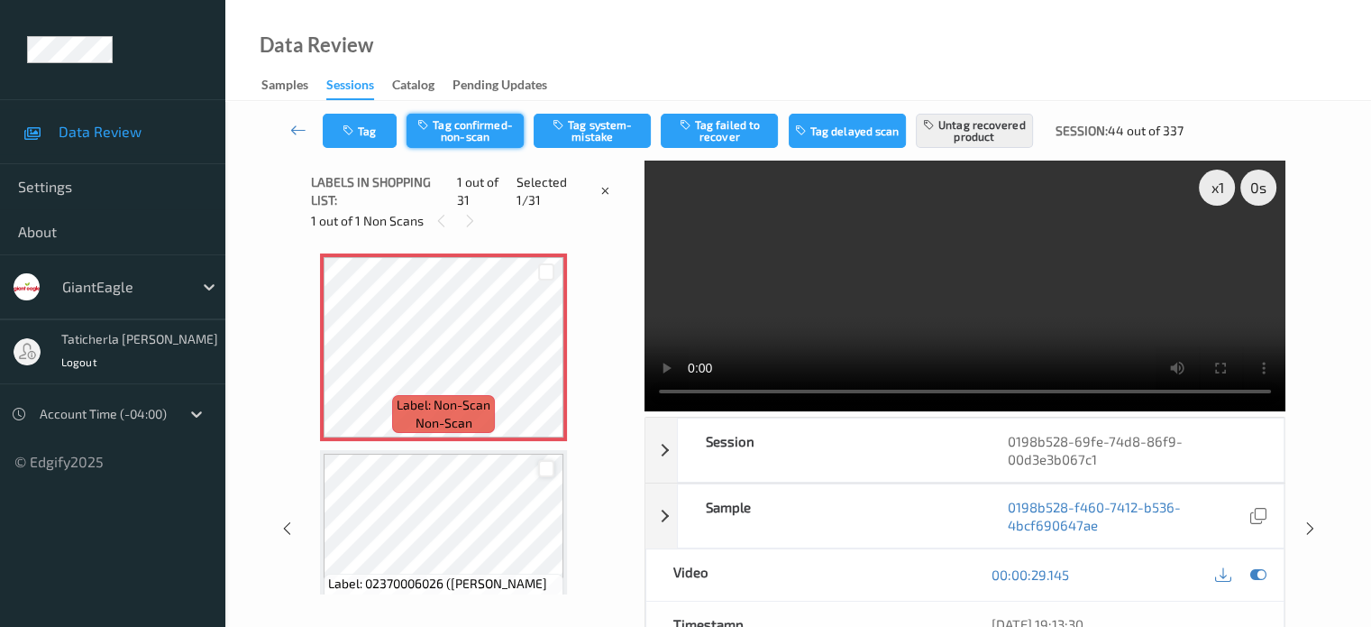
click at [472, 133] on button "Tag confirmed-non-scan" at bounding box center [465, 131] width 117 height 34
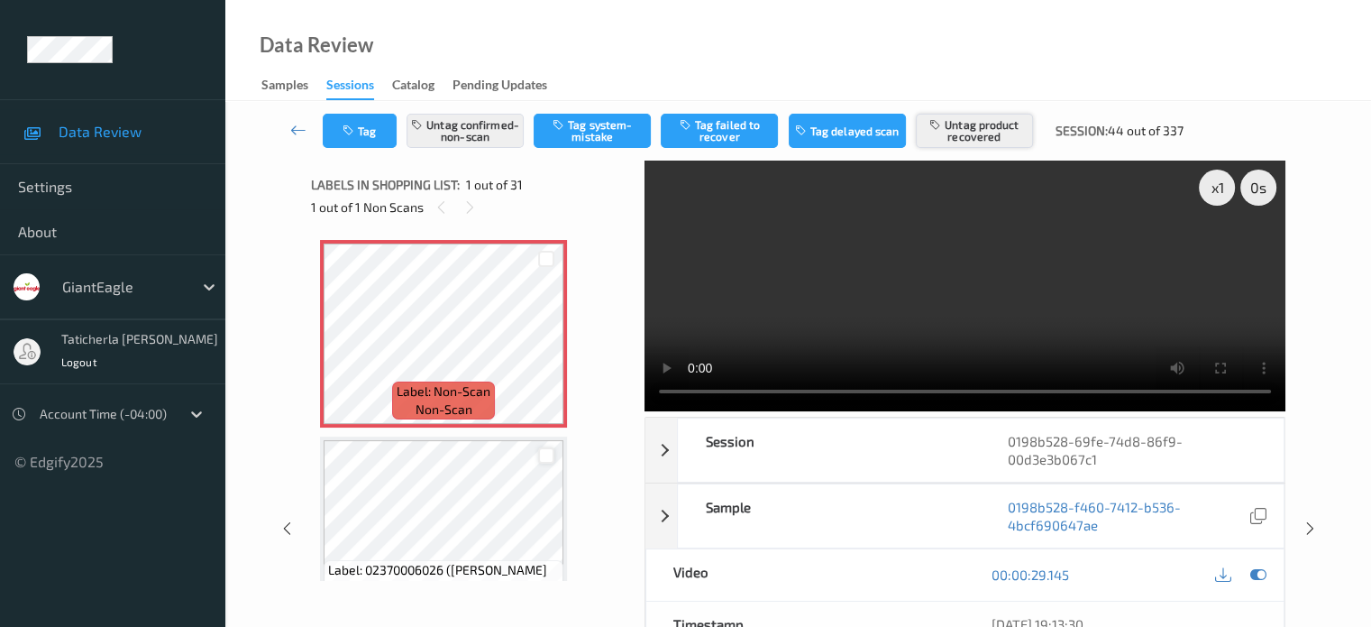
click at [961, 129] on button "Untag product recovered" at bounding box center [974, 131] width 117 height 34
click at [983, 129] on button "Tag product recovered" at bounding box center [974, 131] width 117 height 34
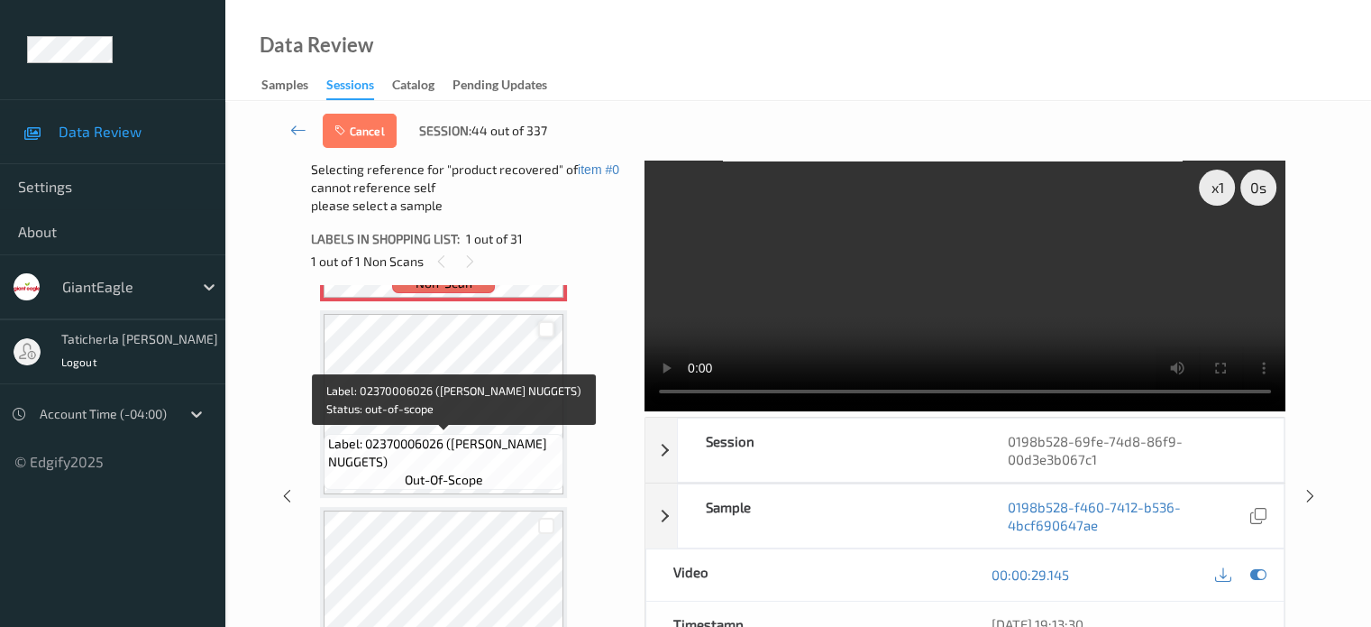
scroll to position [270, 0]
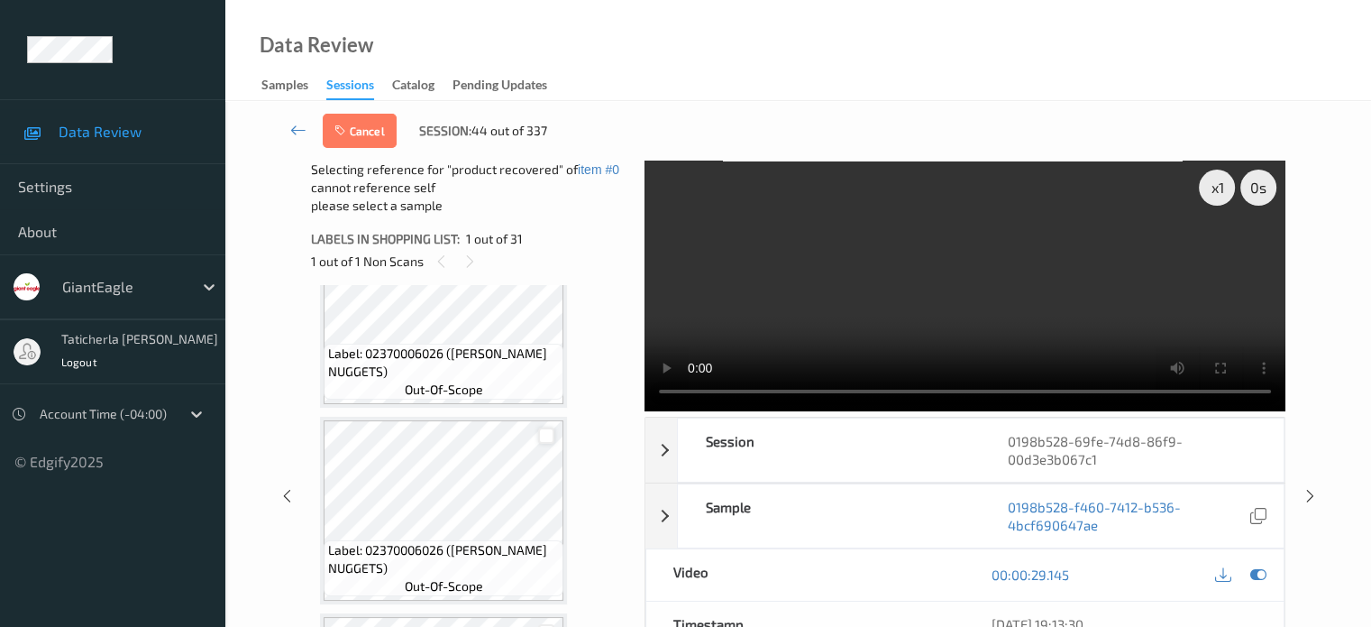
click at [545, 434] on div at bounding box center [546, 435] width 17 height 17
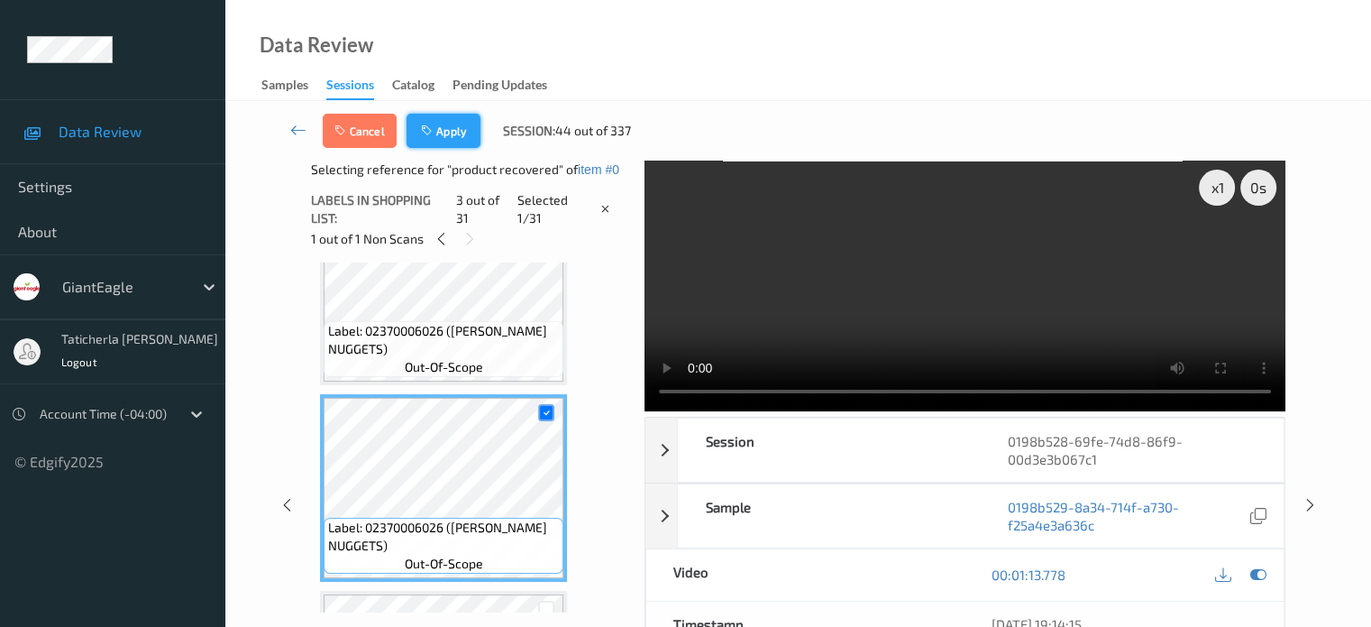
click at [466, 123] on button "Apply" at bounding box center [444, 131] width 74 height 34
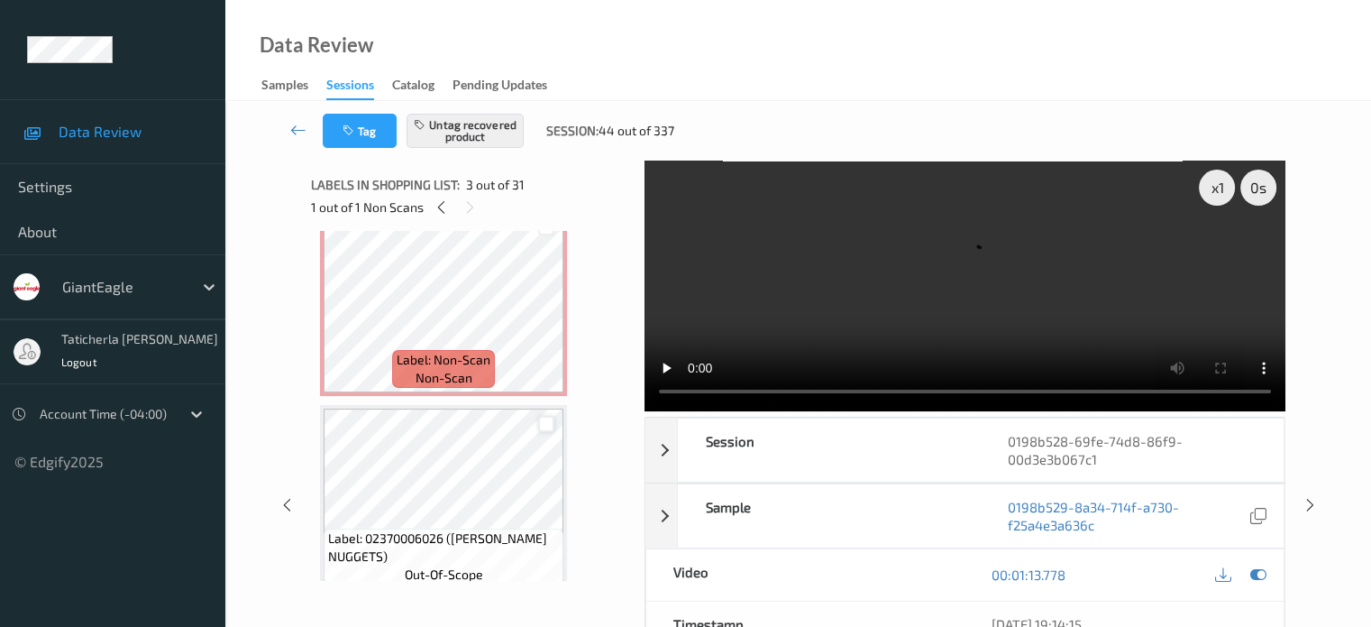
scroll to position [0, 0]
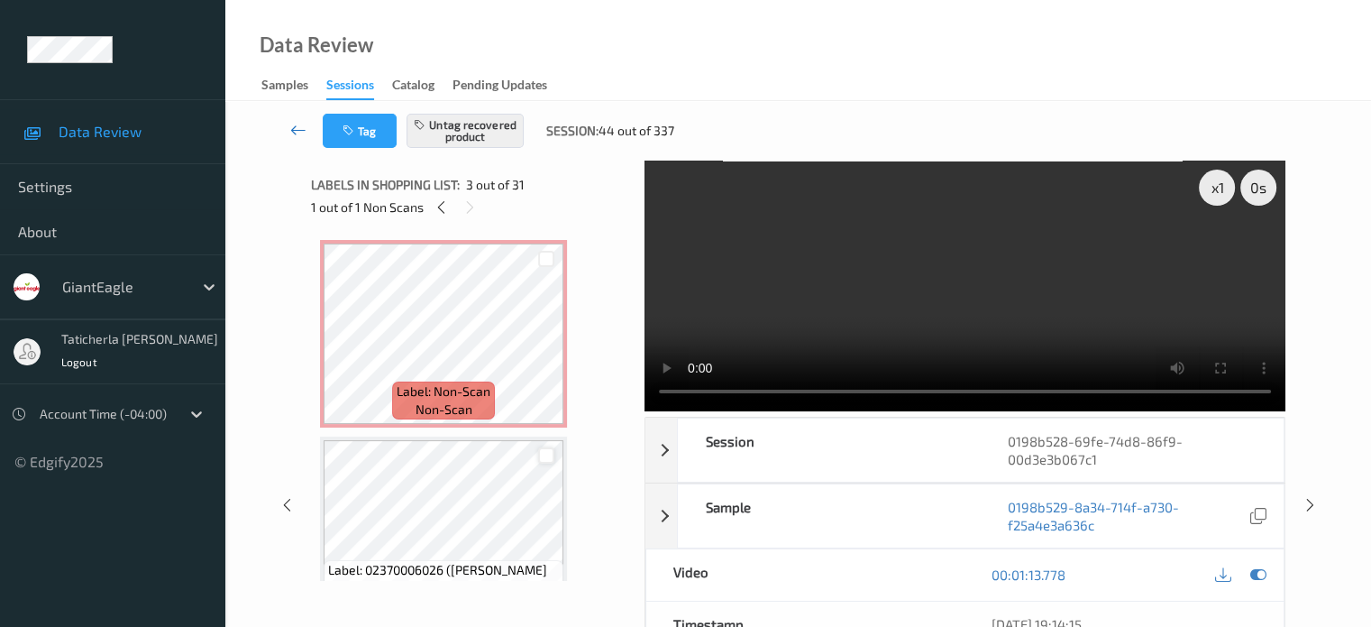
click at [298, 127] on icon at bounding box center [298, 130] width 16 height 18
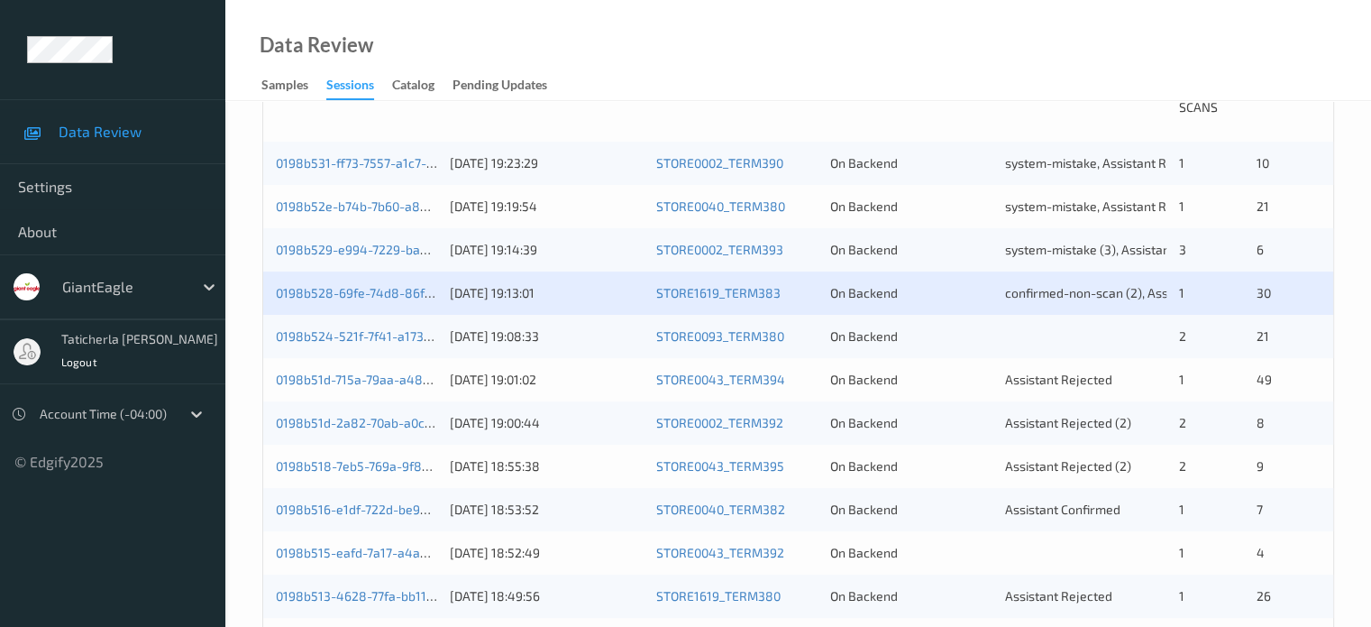
scroll to position [451, 0]
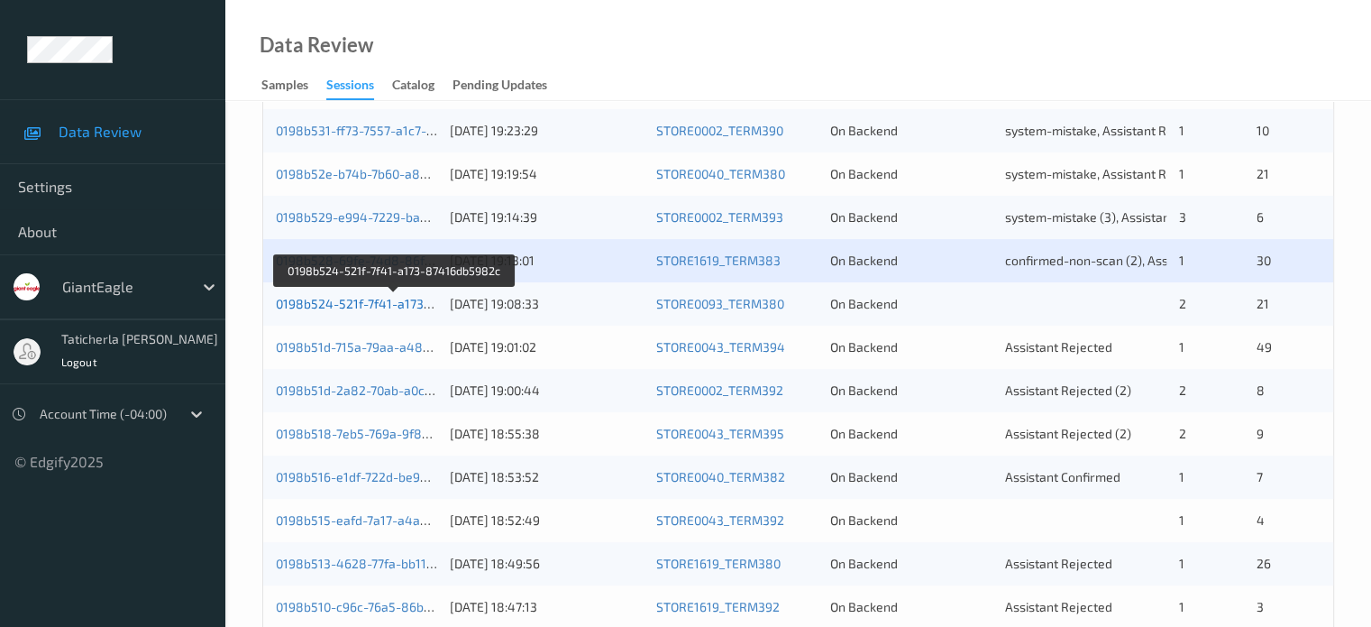
click at [382, 302] on link "0198b524-521f-7f41-a173-87416db5982c" at bounding box center [395, 303] width 239 height 15
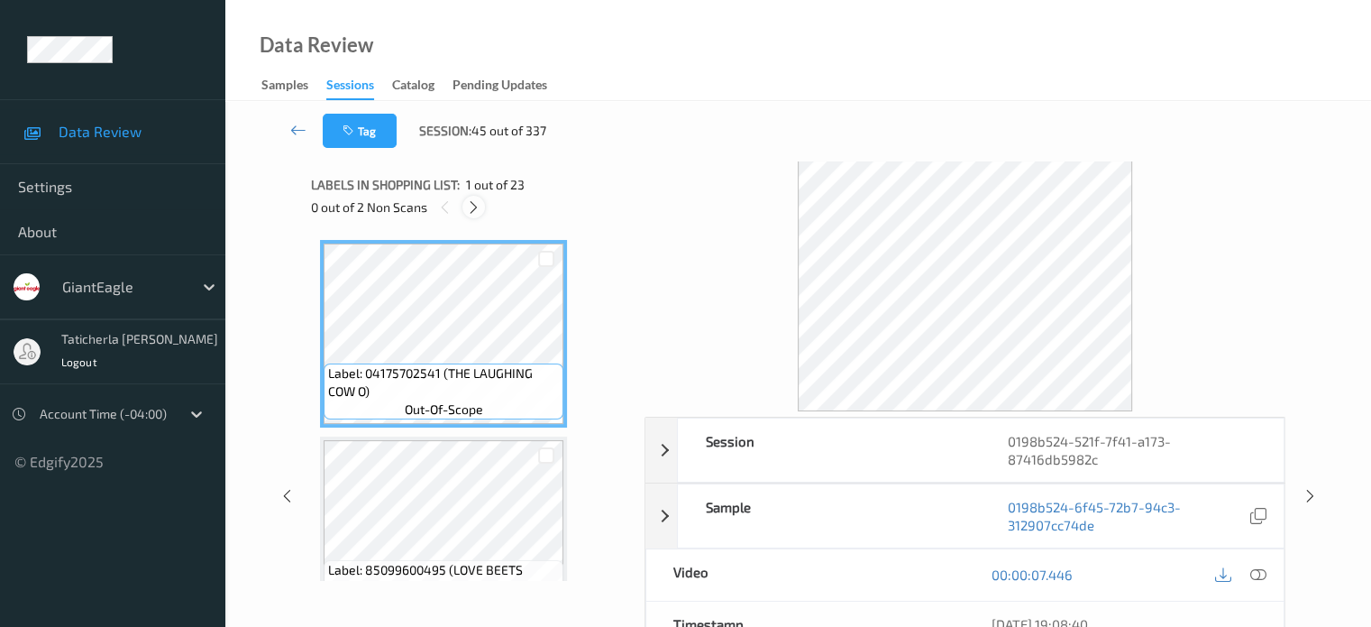
click at [476, 205] on icon at bounding box center [473, 207] width 15 height 16
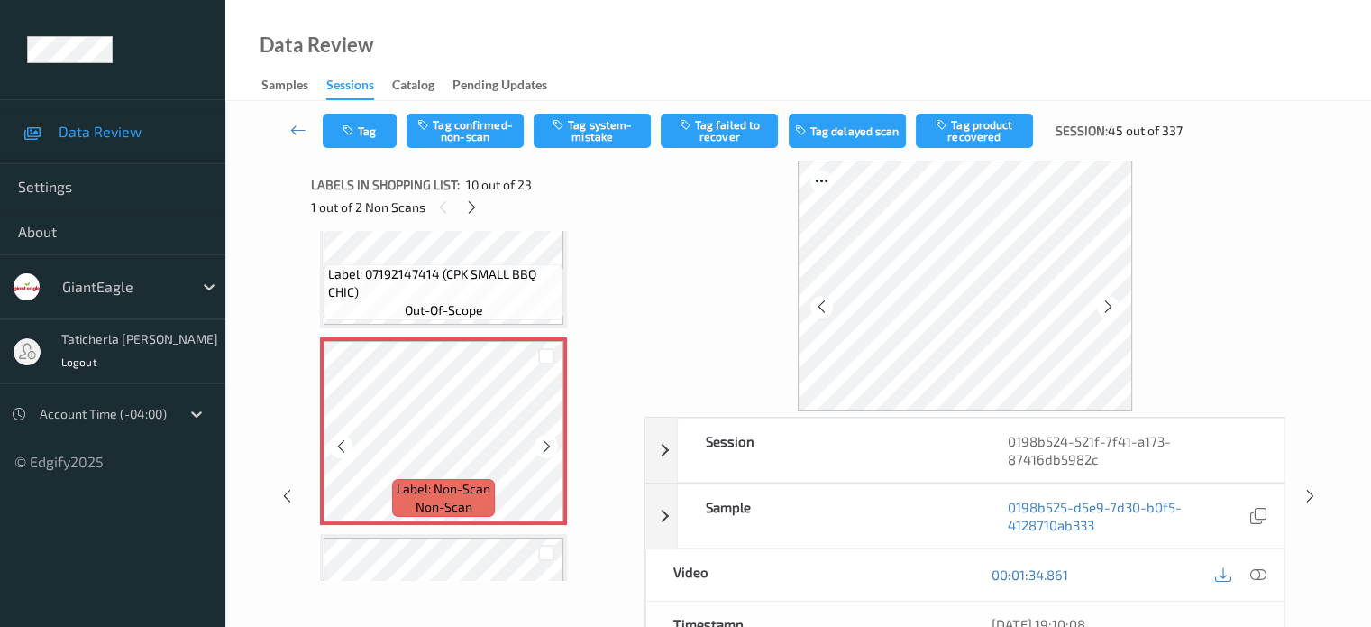
scroll to position [1762, 0]
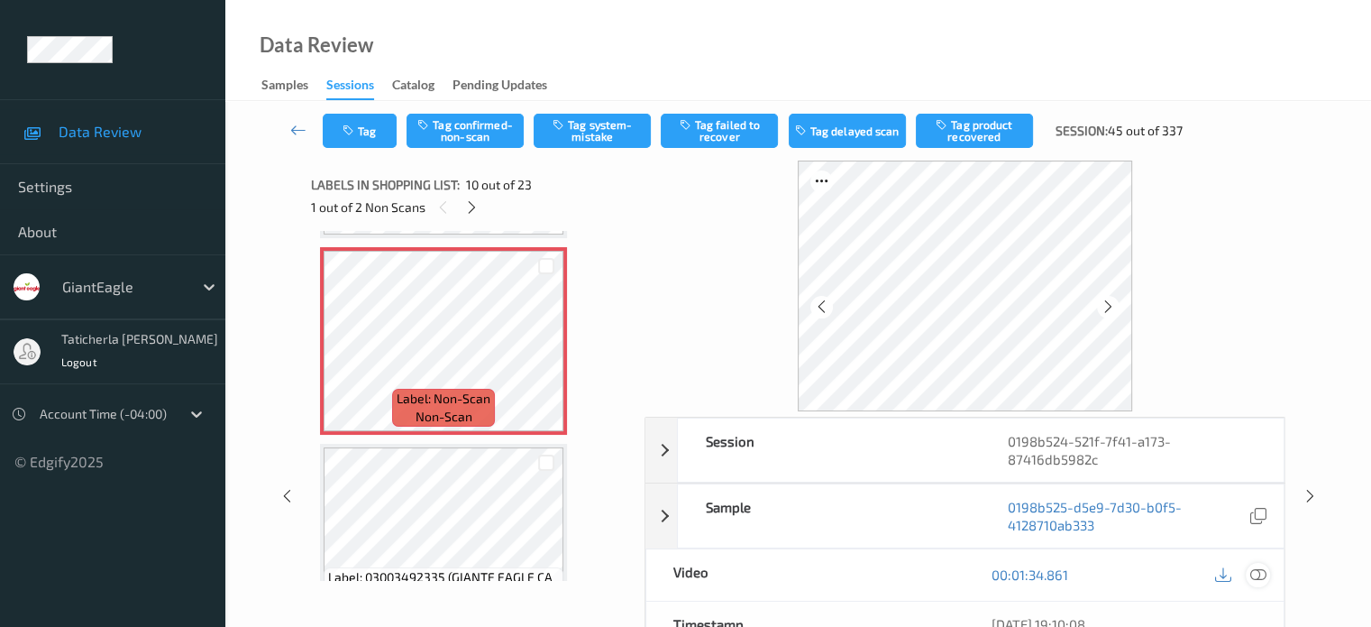
click at [1256, 573] on icon at bounding box center [1258, 574] width 16 height 16
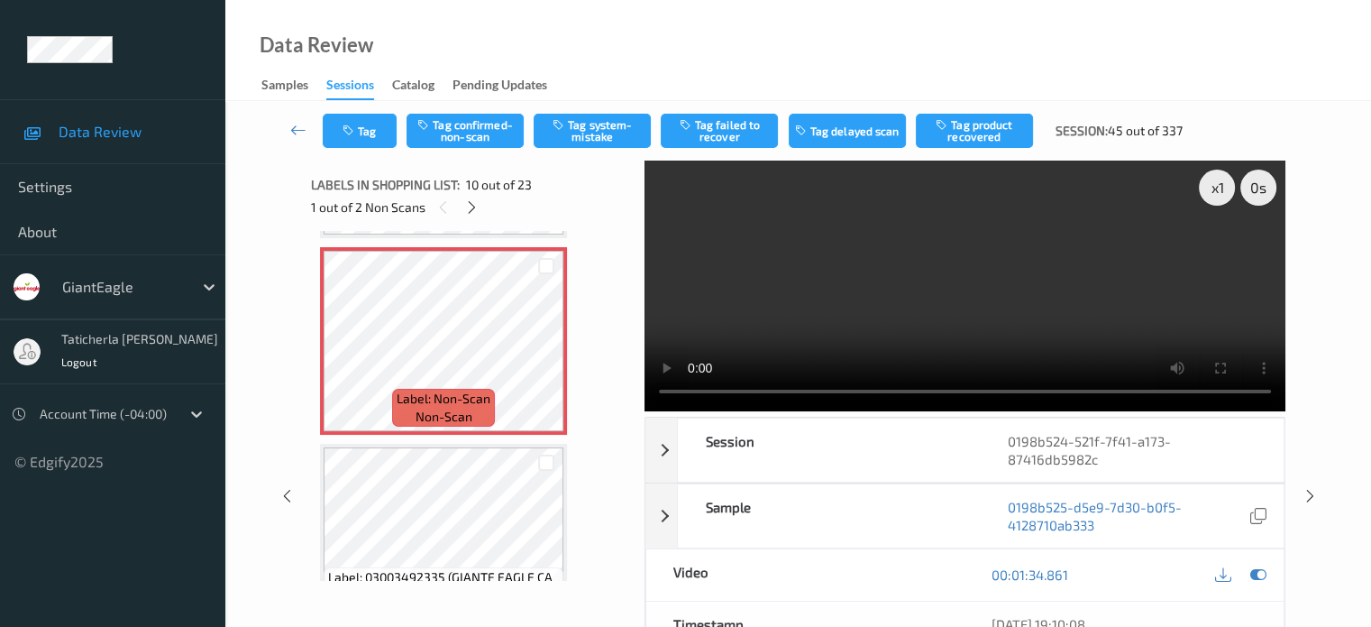
click at [943, 266] on video at bounding box center [965, 285] width 641 height 251
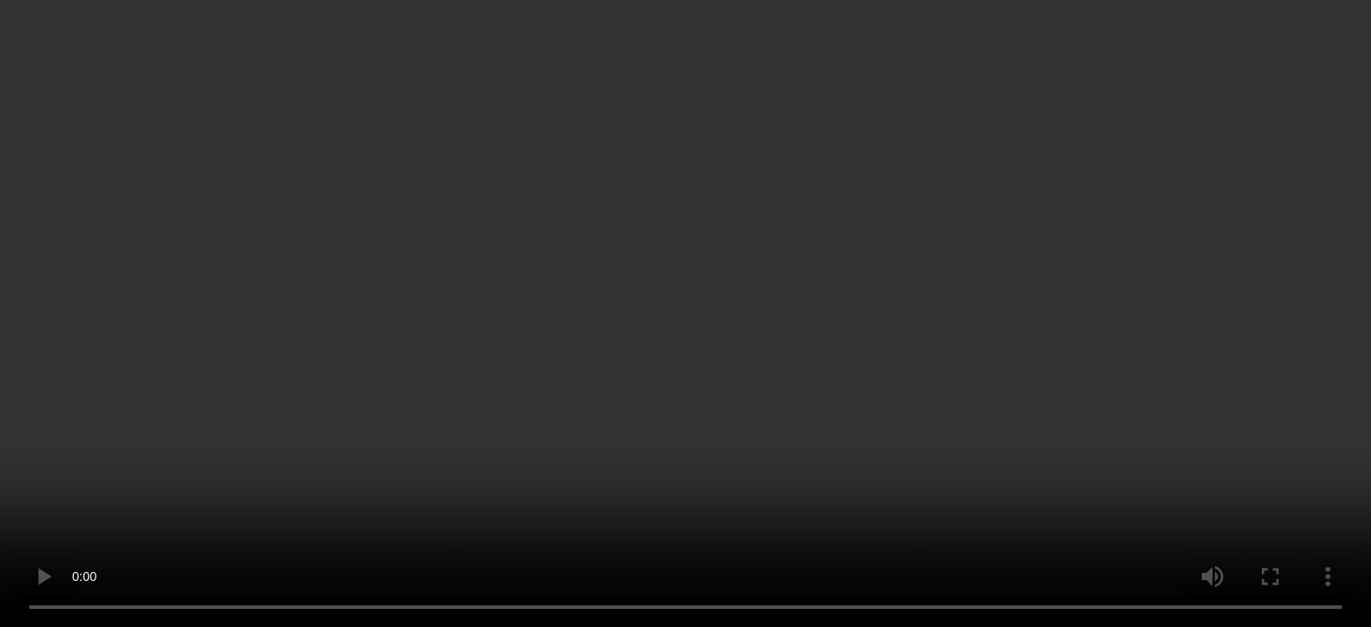
scroll to position [1852, 0]
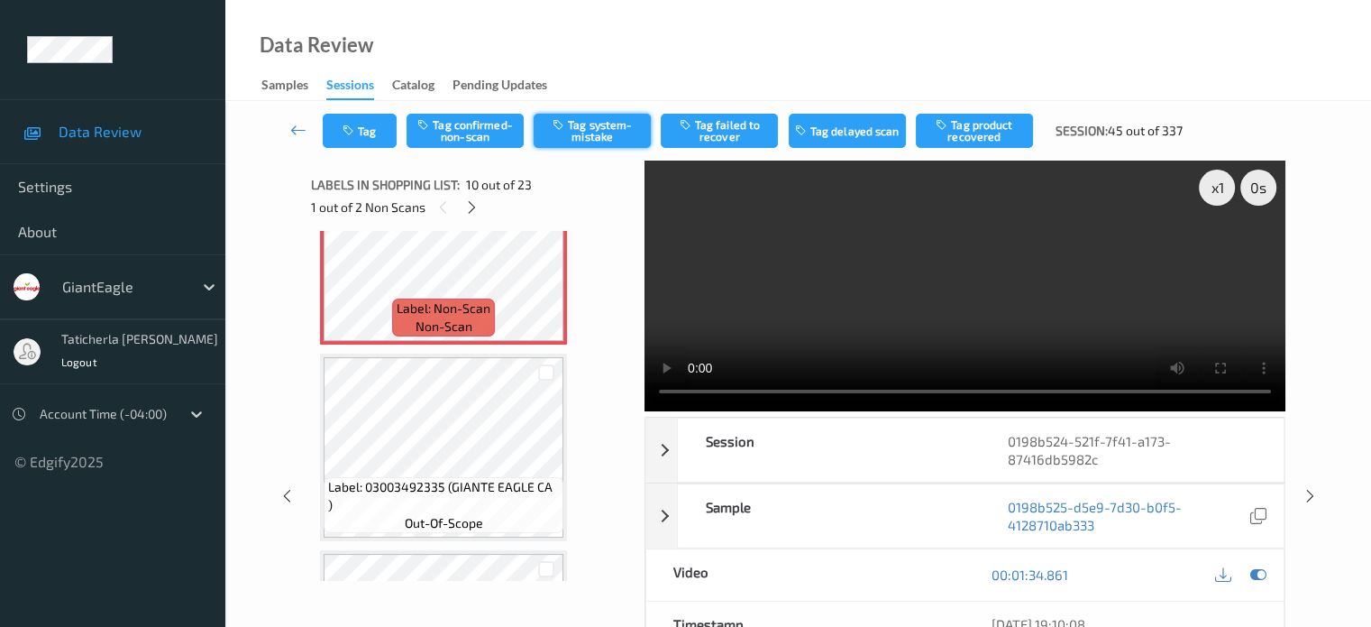
click at [618, 125] on button "Tag system-mistake" at bounding box center [592, 131] width 117 height 34
click at [470, 198] on div at bounding box center [472, 207] width 23 height 23
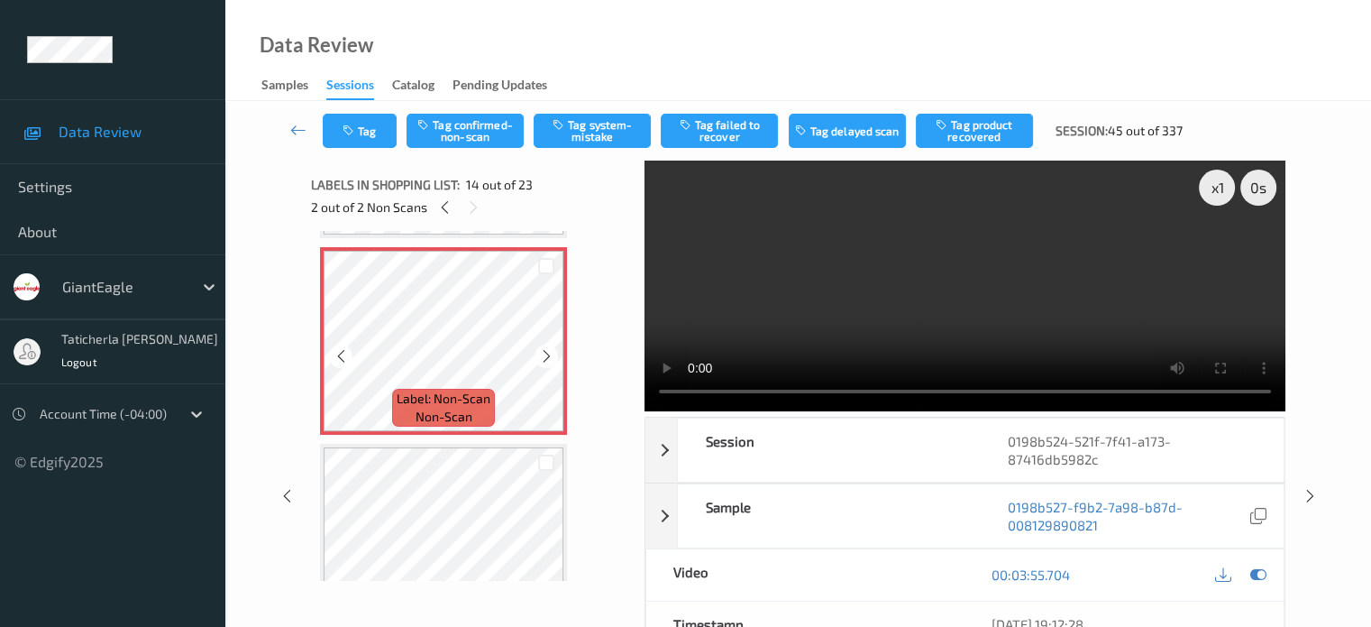
scroll to position [2458, 0]
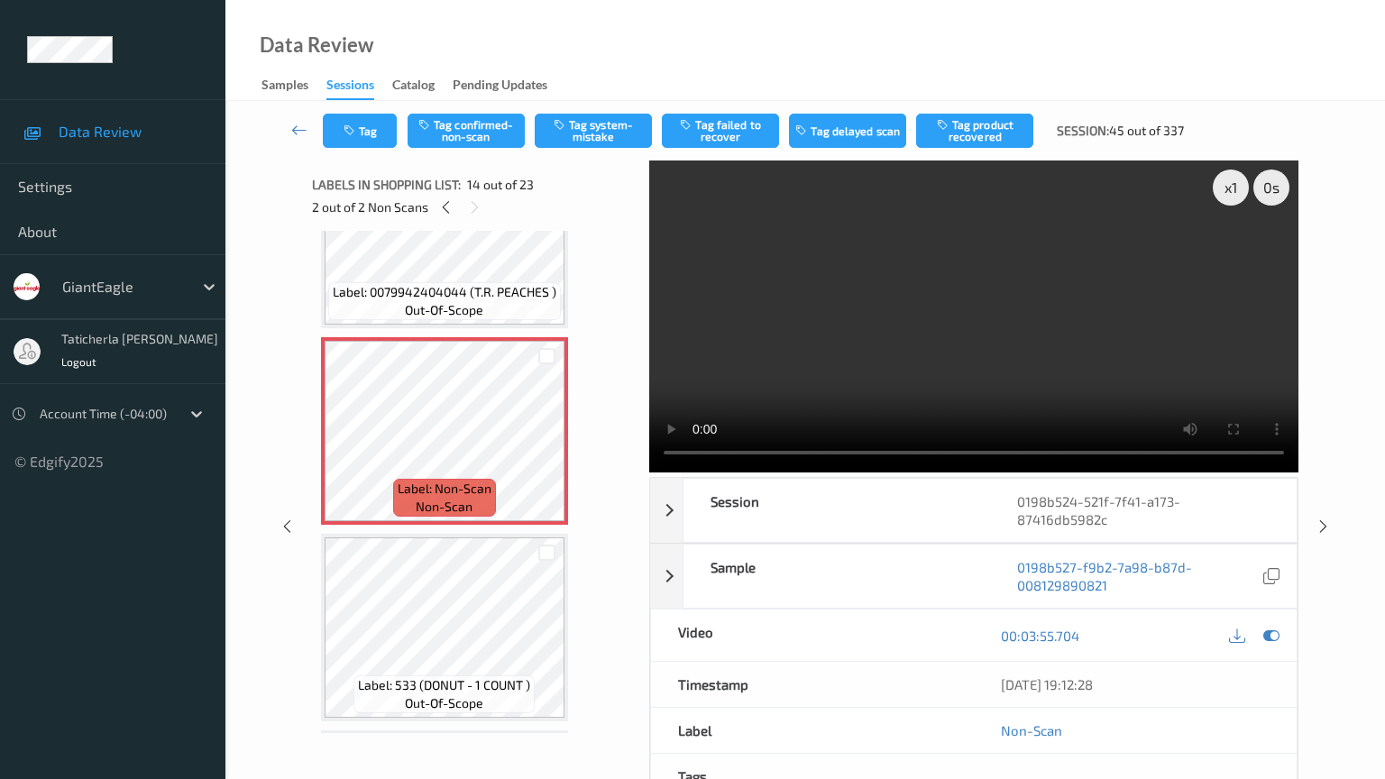
click at [674, 472] on video at bounding box center [973, 316] width 649 height 312
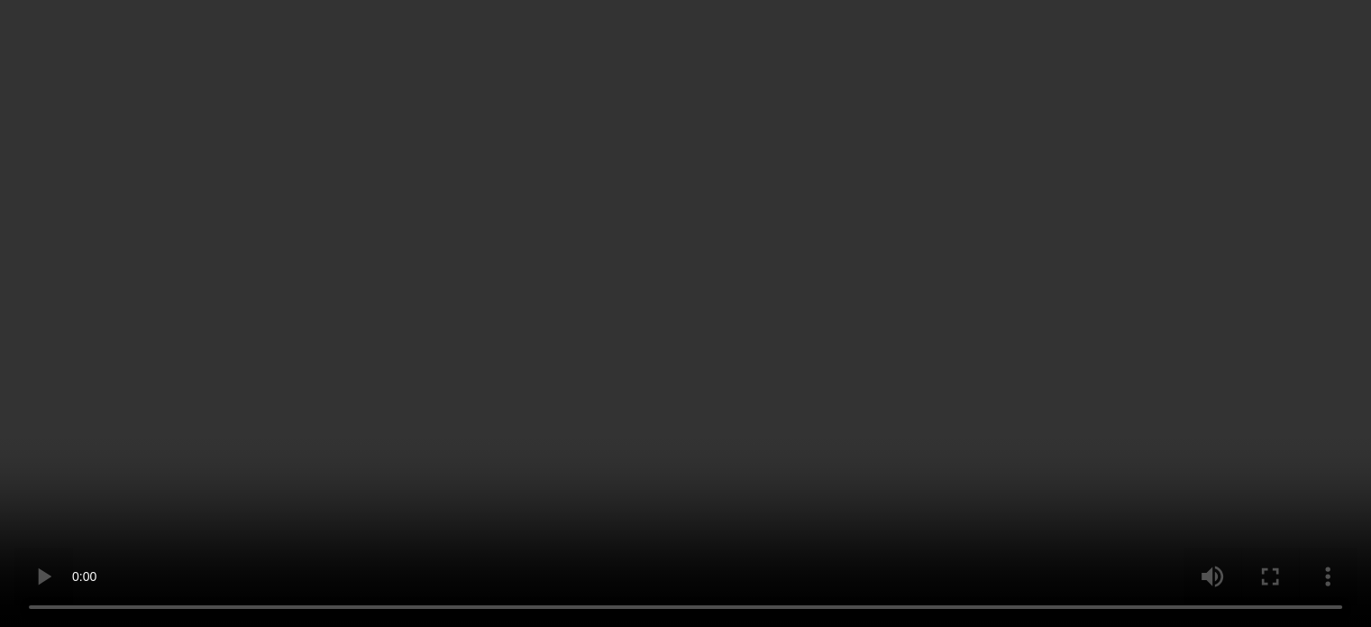
scroll to position [2367, 0]
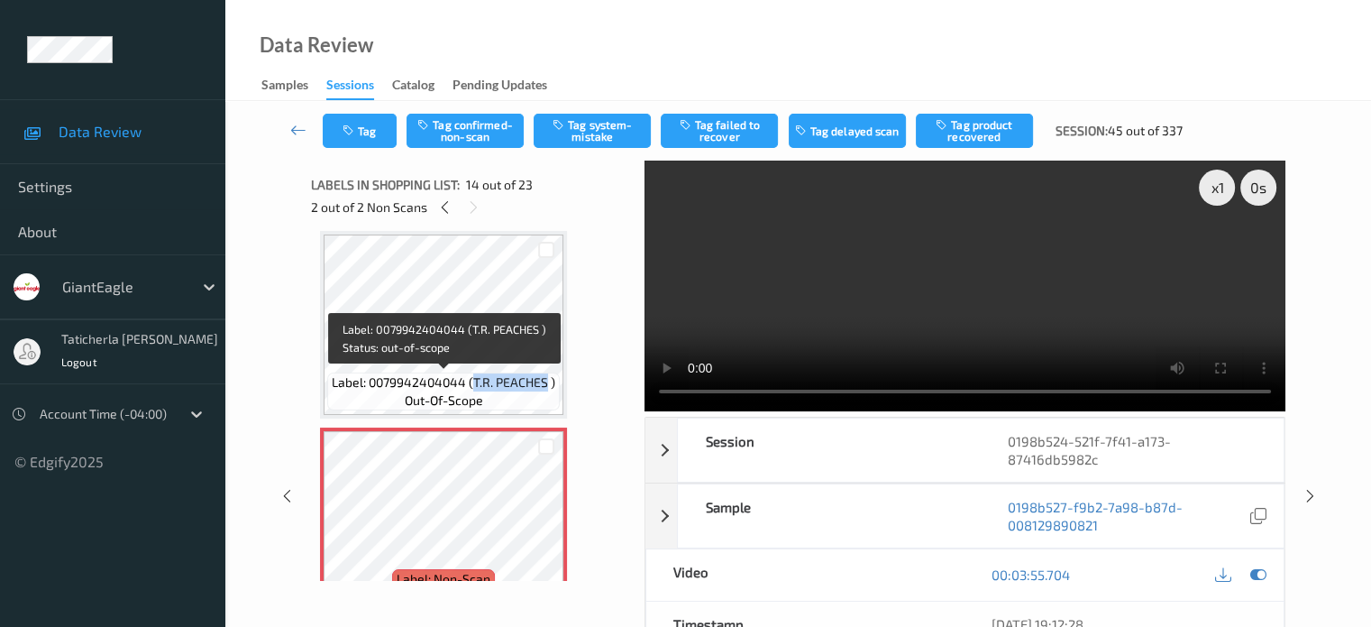
drag, startPoint x: 471, startPoint y: 380, endPoint x: 548, endPoint y: 389, distance: 78.0
click at [548, 389] on span "Label: 0079942404044 (T.R. PEACHES )" at bounding box center [444, 382] width 224 height 18
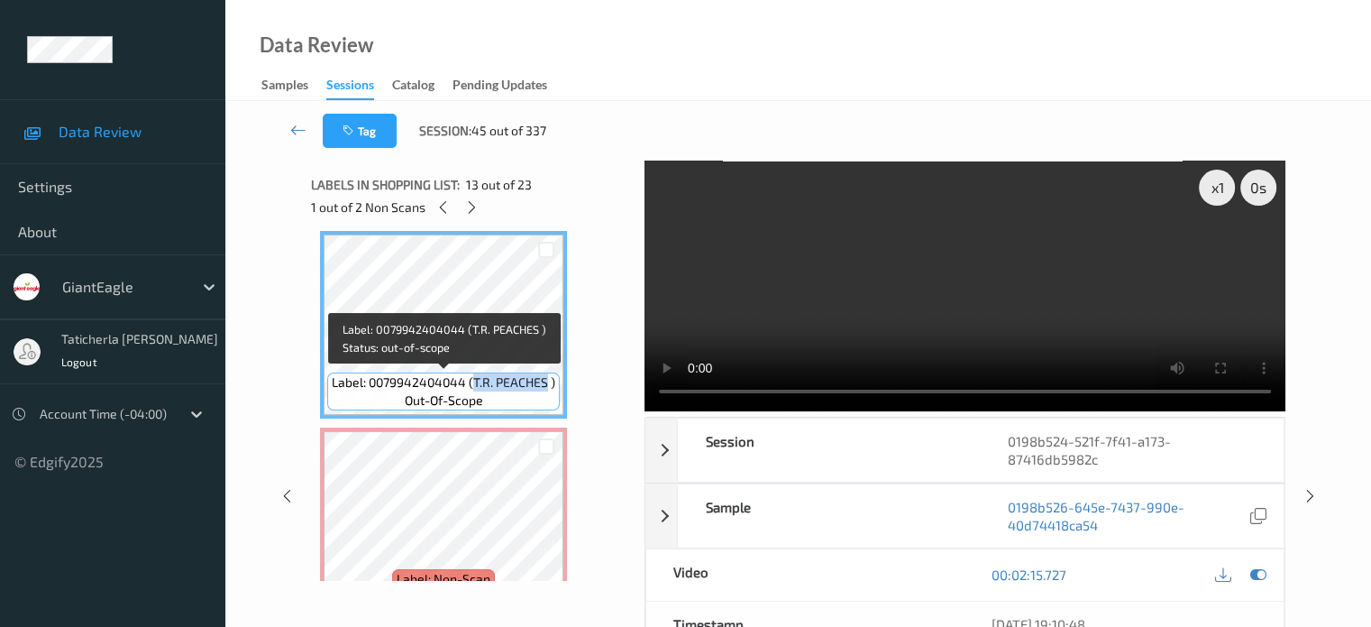
copy span "T.R. PEACHES"
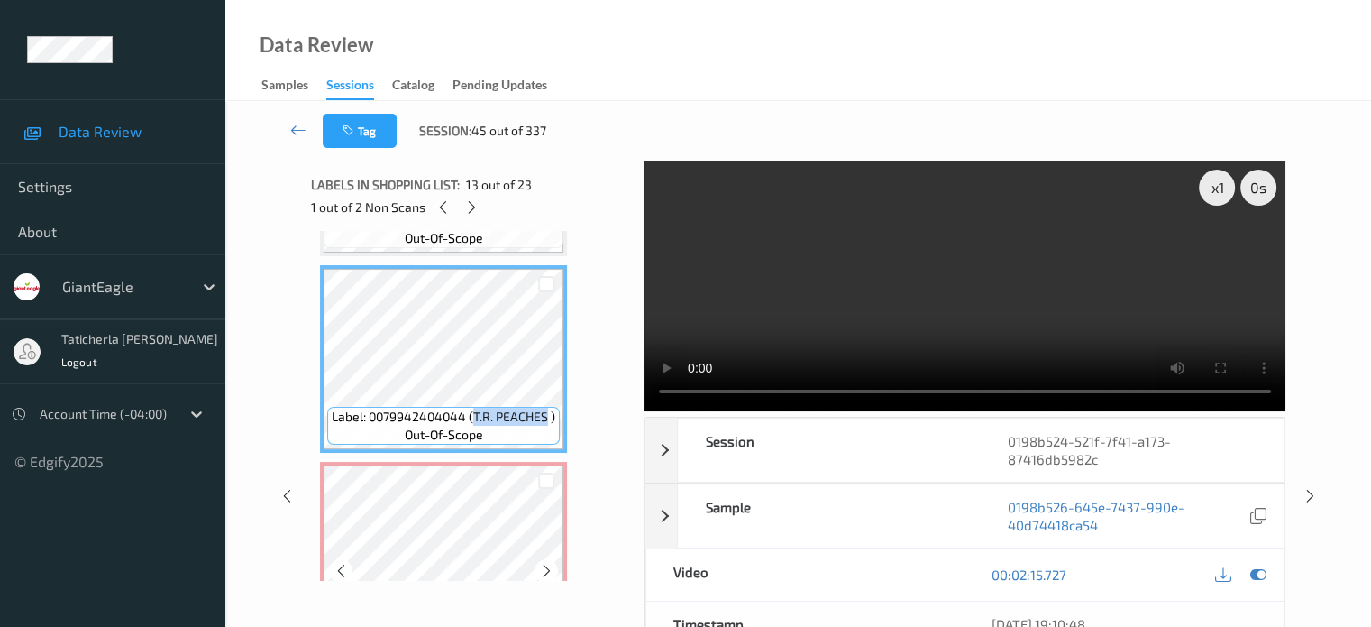
scroll to position [2458, 0]
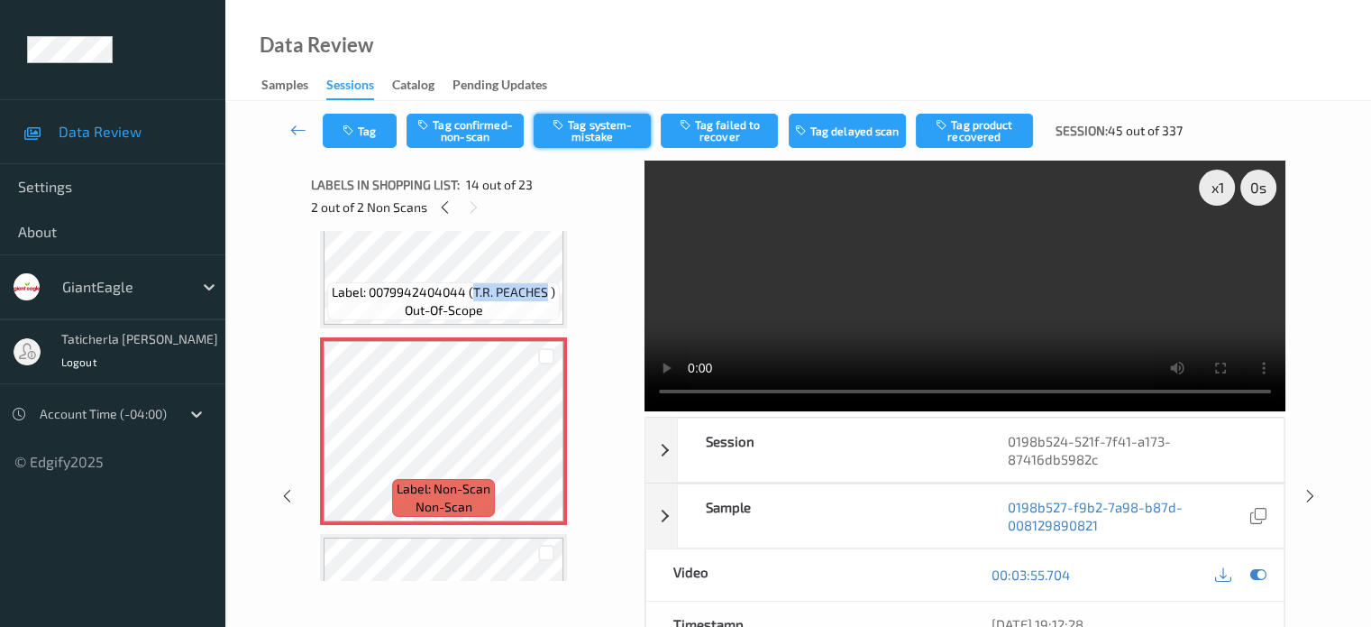
click at [593, 125] on button "Tag system-mistake" at bounding box center [592, 131] width 117 height 34
click at [491, 128] on button "Tag confirmed-non-scan" at bounding box center [465, 131] width 117 height 34
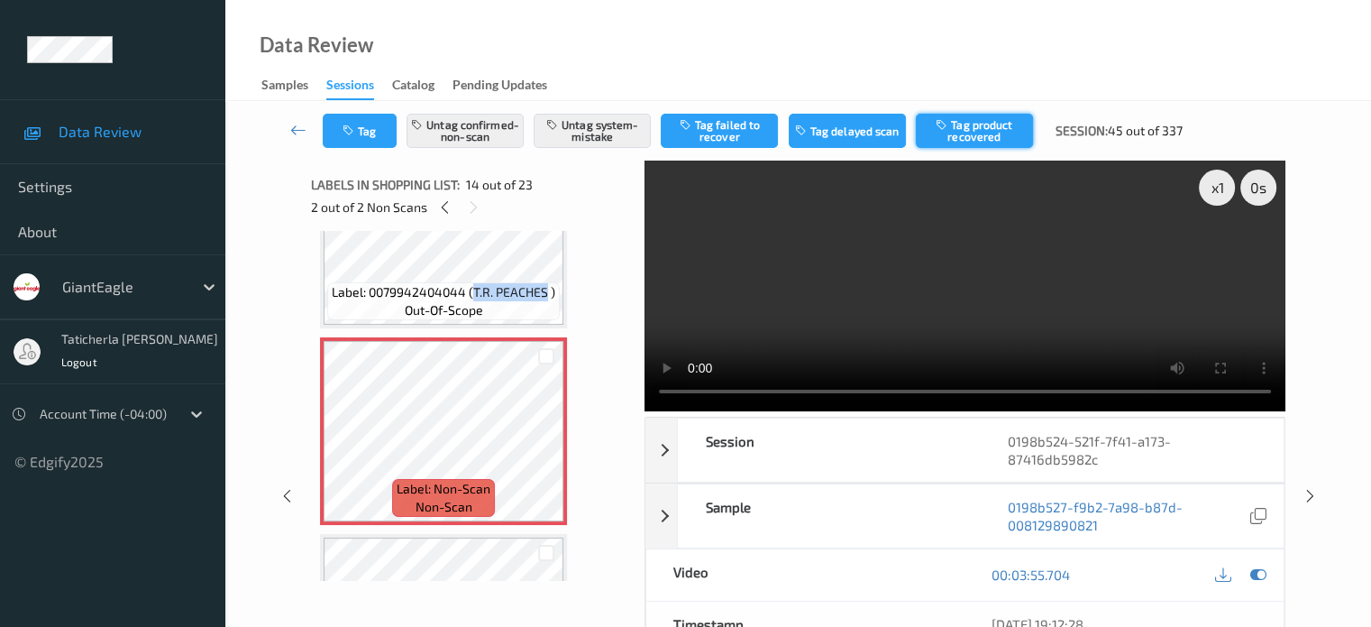
click at [998, 124] on button "Tag product recovered" at bounding box center [974, 131] width 117 height 34
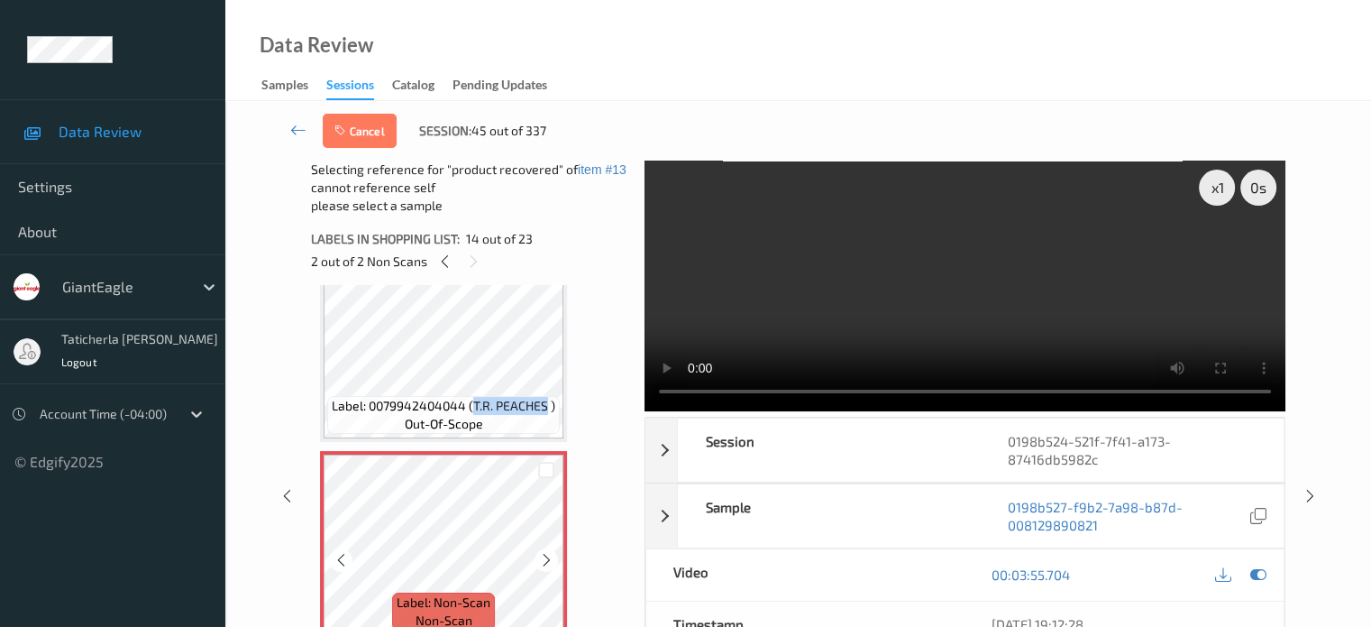
scroll to position [2367, 0]
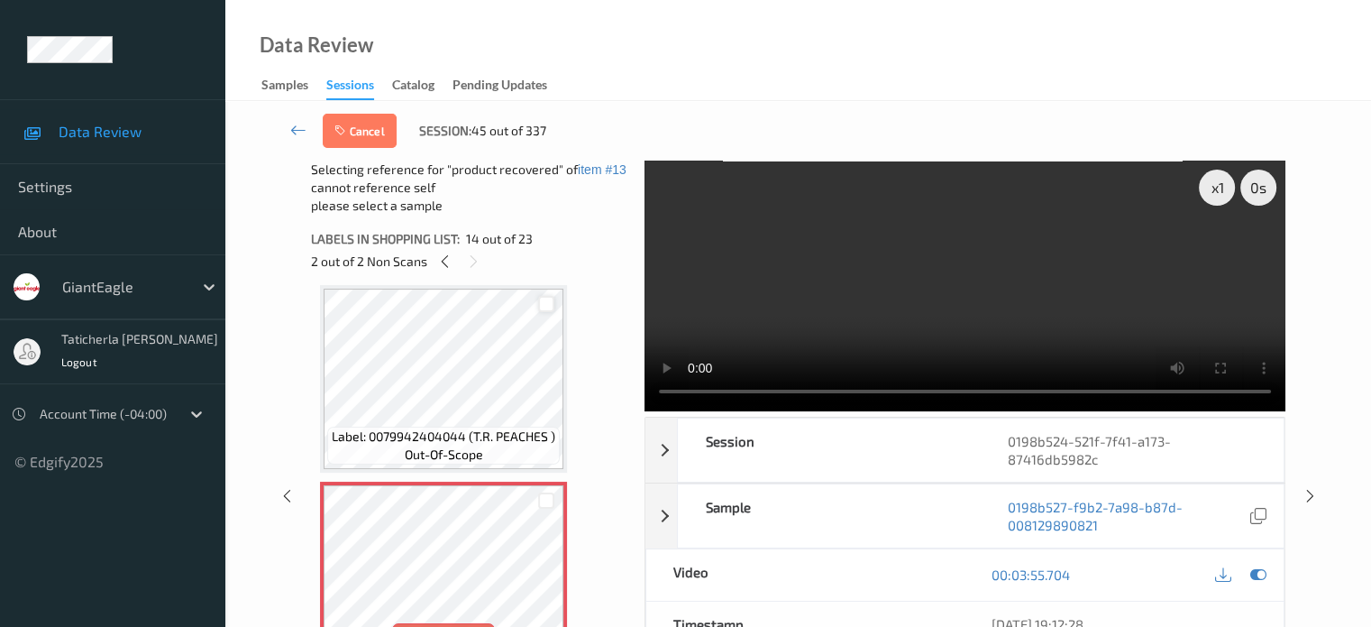
click at [540, 302] on div at bounding box center [546, 304] width 17 height 17
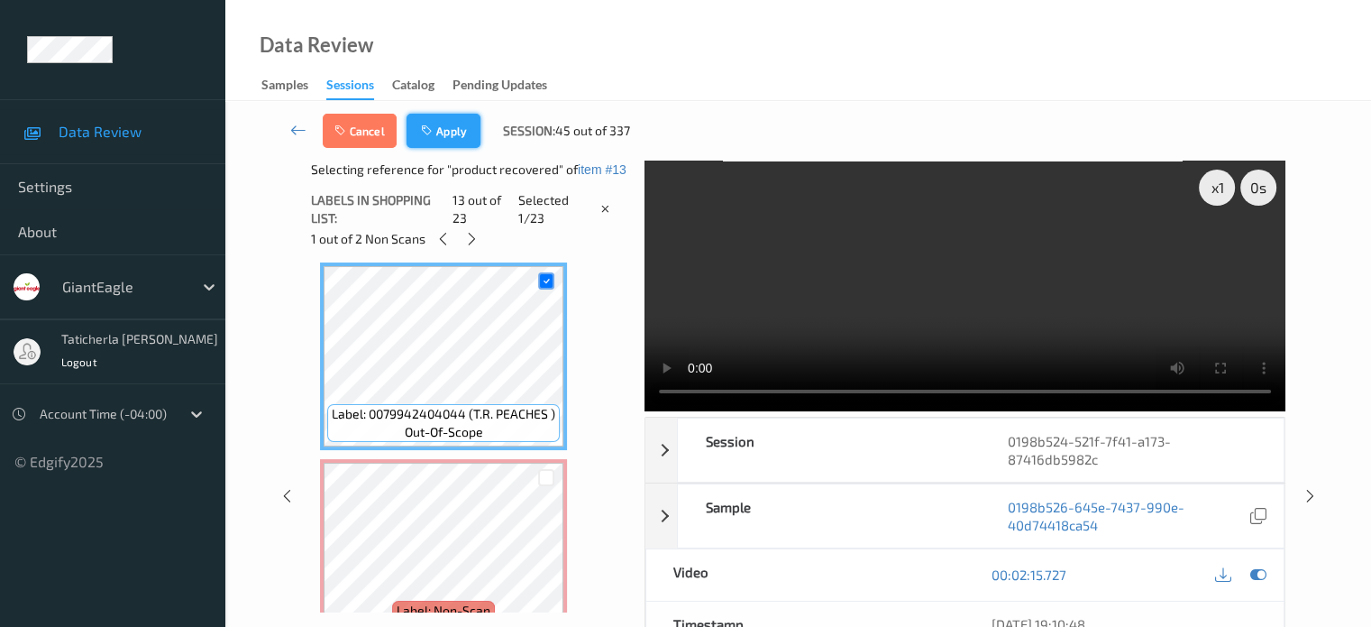
click at [456, 126] on button "Apply" at bounding box center [444, 131] width 74 height 34
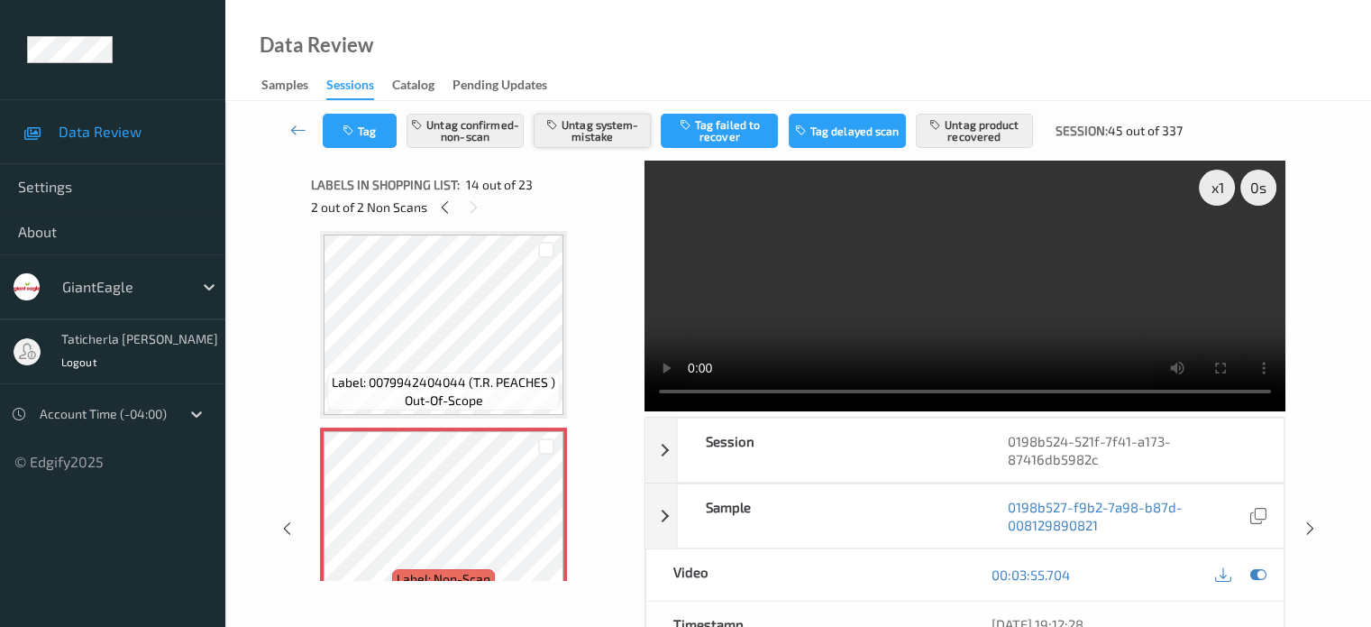
click at [609, 118] on button "Untag system-mistake" at bounding box center [592, 131] width 117 height 34
click at [547, 242] on div at bounding box center [546, 250] width 17 height 17
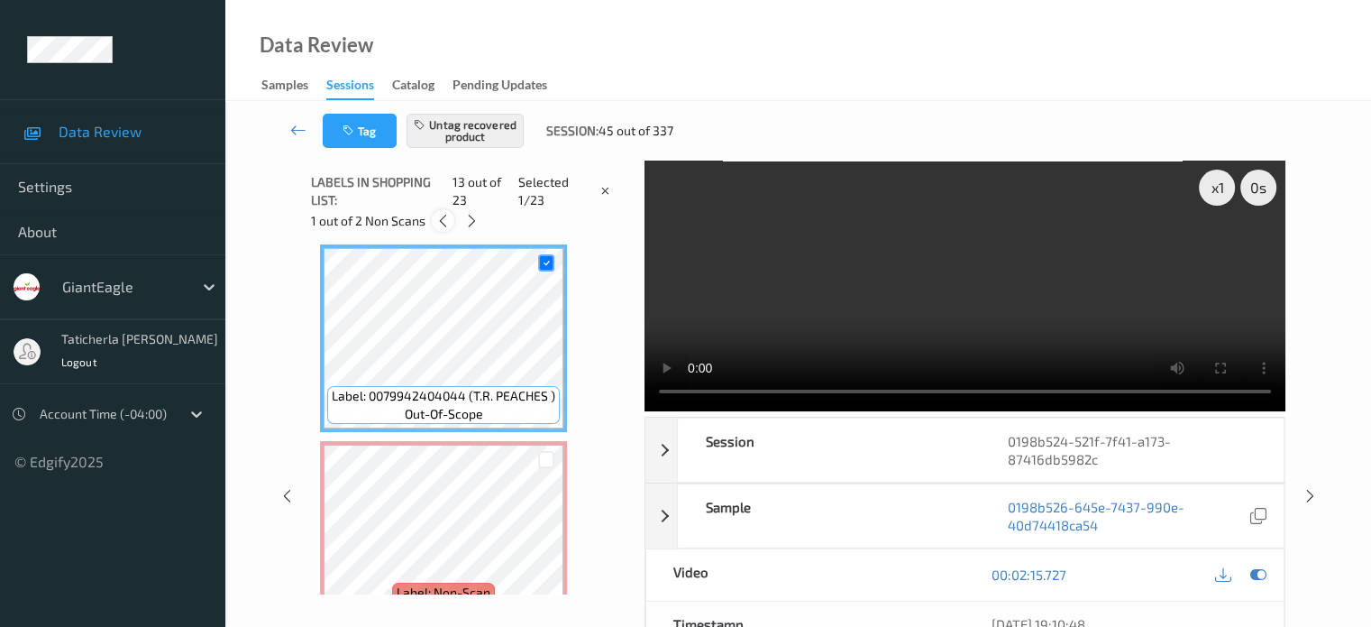
click at [440, 223] on icon at bounding box center [442, 221] width 15 height 16
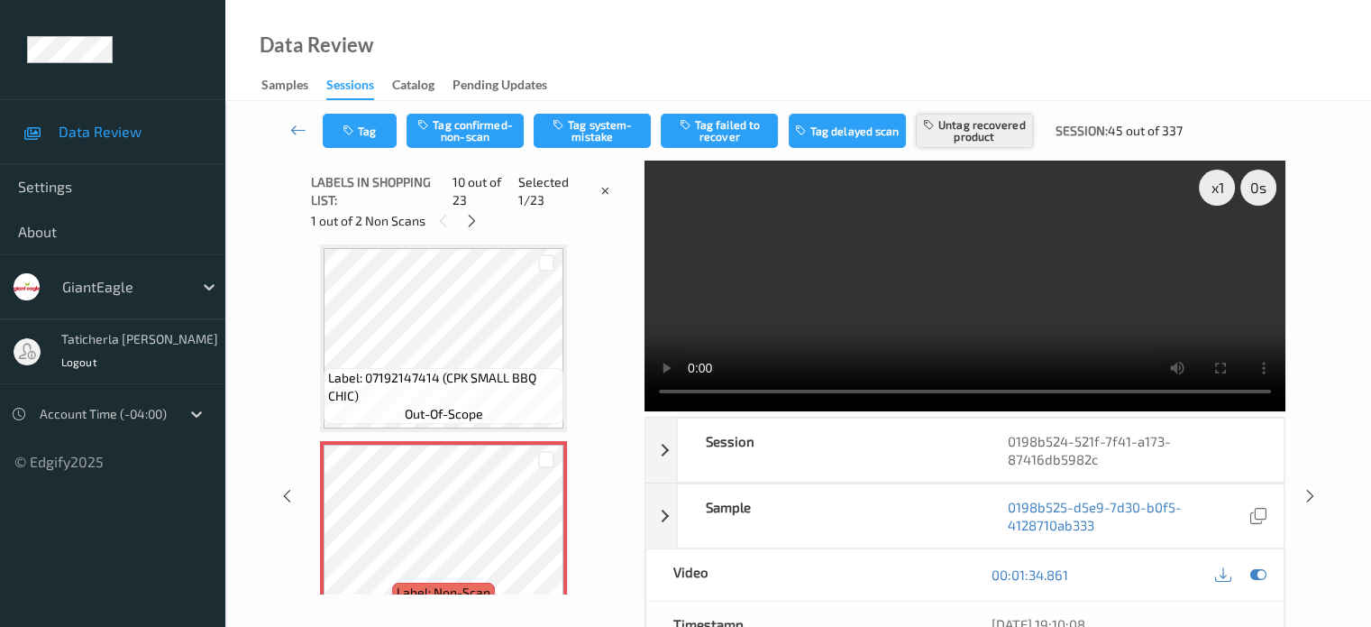
click at [988, 133] on button "Untag recovered product" at bounding box center [974, 131] width 117 height 34
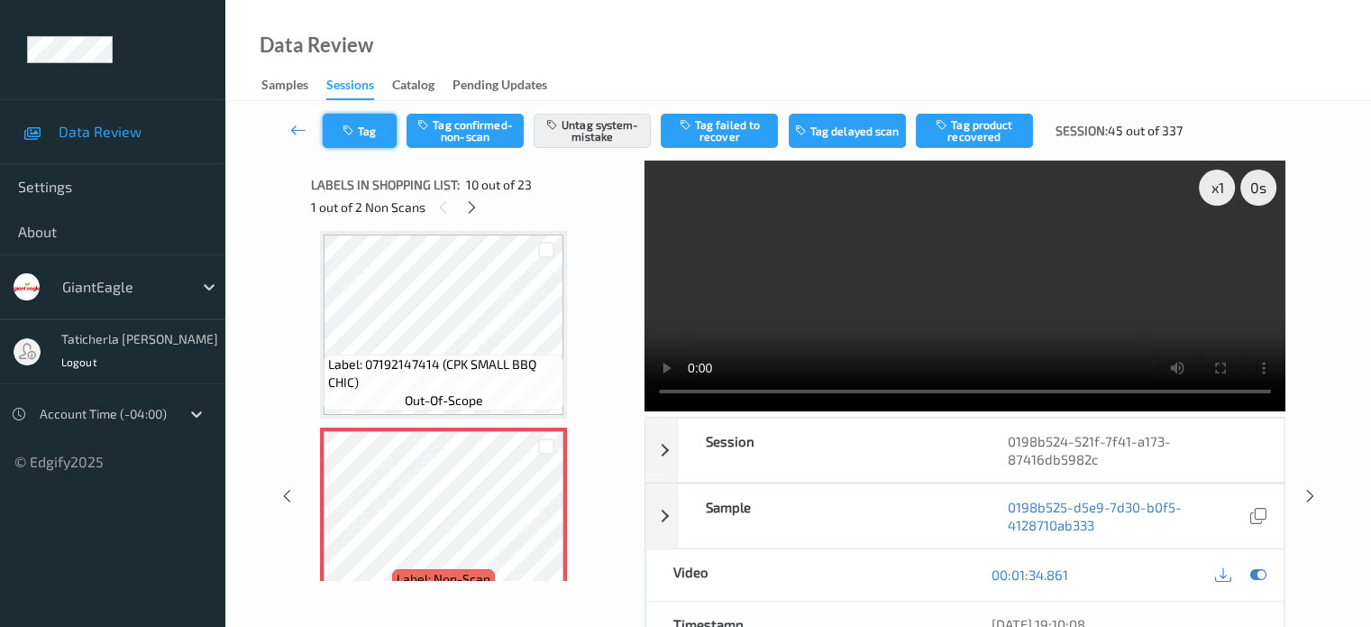
click at [356, 132] on icon "button" at bounding box center [350, 130] width 15 height 13
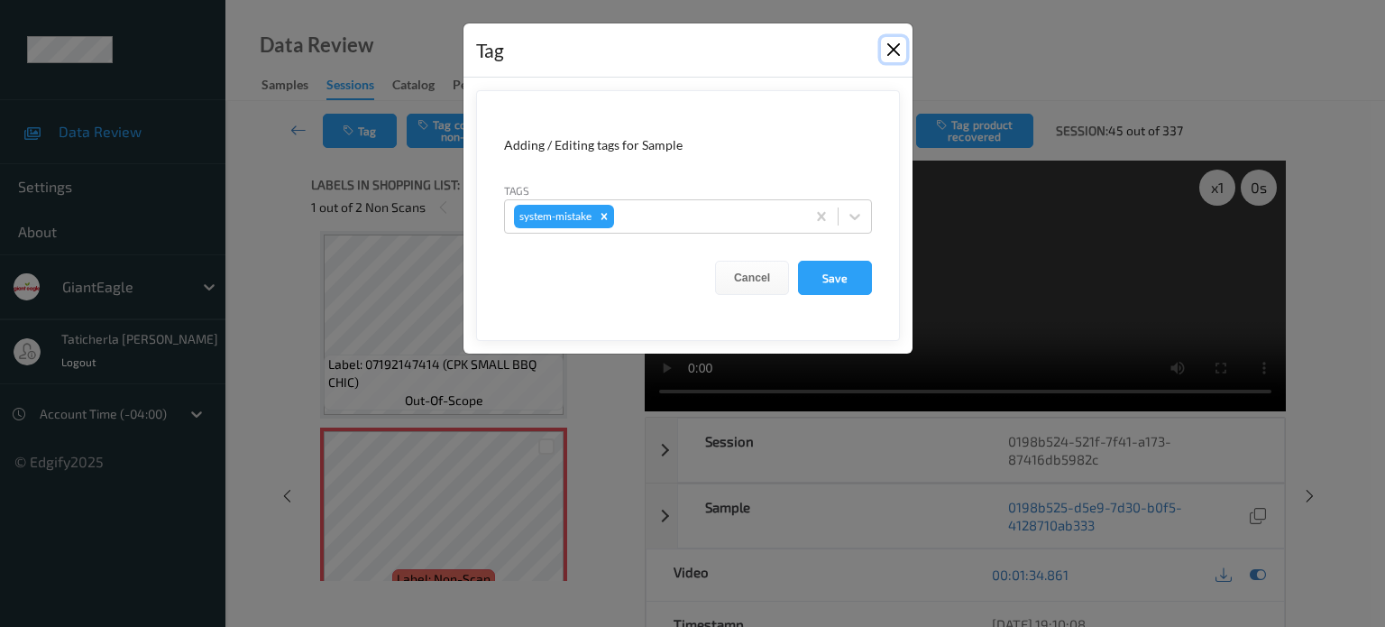
click at [898, 44] on button "Close" at bounding box center [893, 49] width 25 height 25
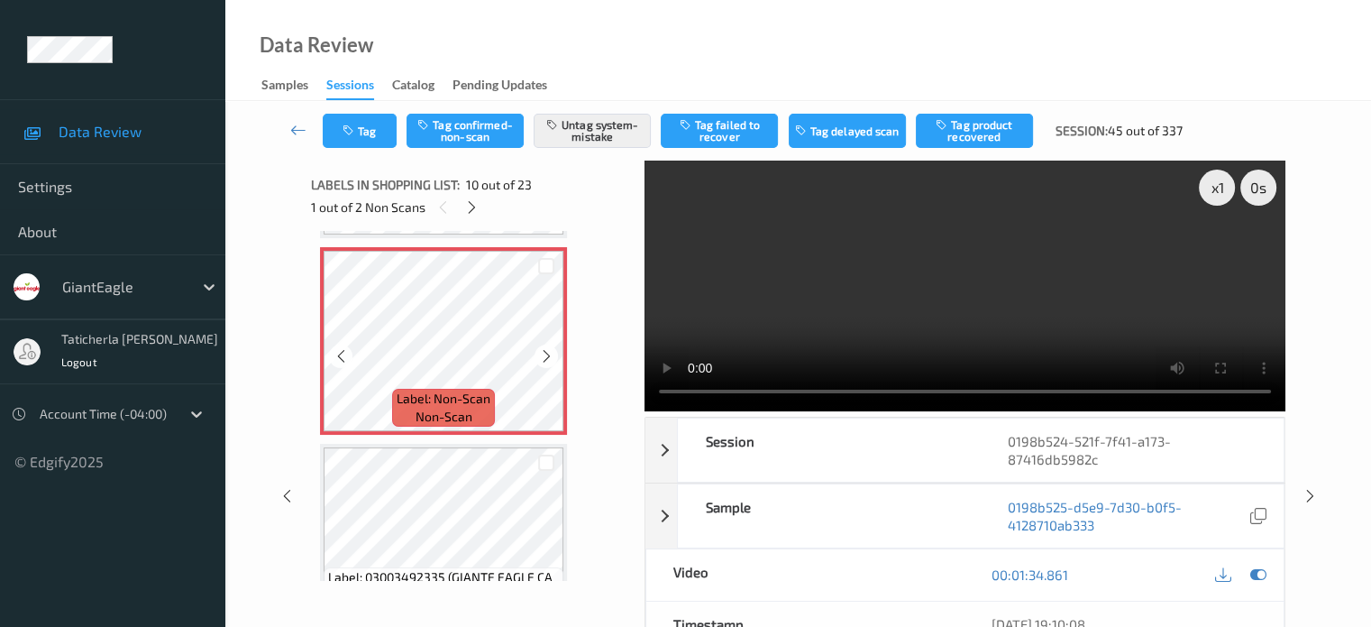
scroll to position [1852, 0]
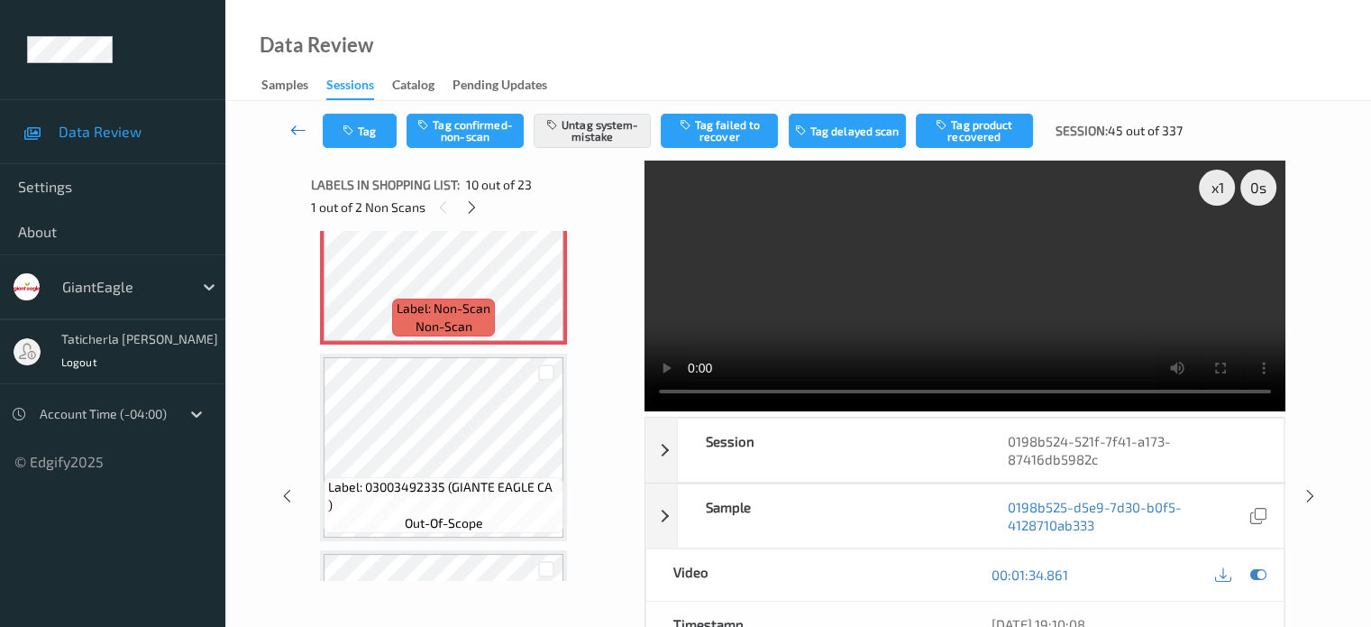
click at [298, 126] on icon at bounding box center [298, 130] width 16 height 18
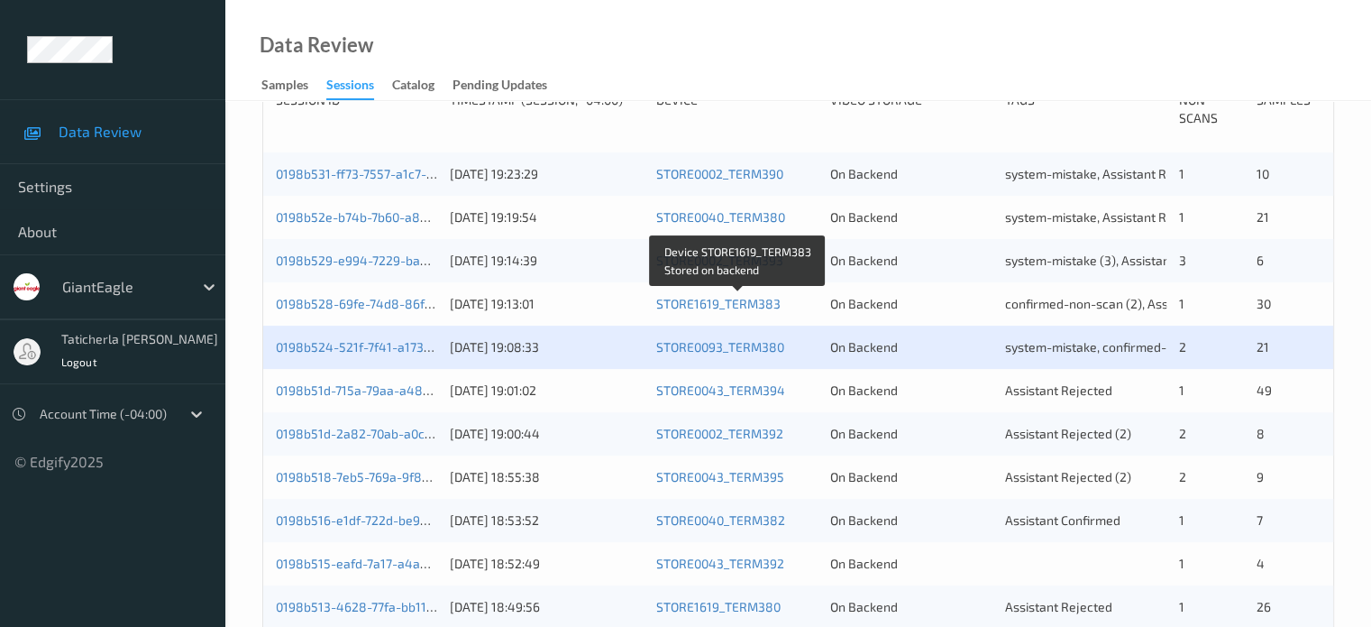
scroll to position [451, 0]
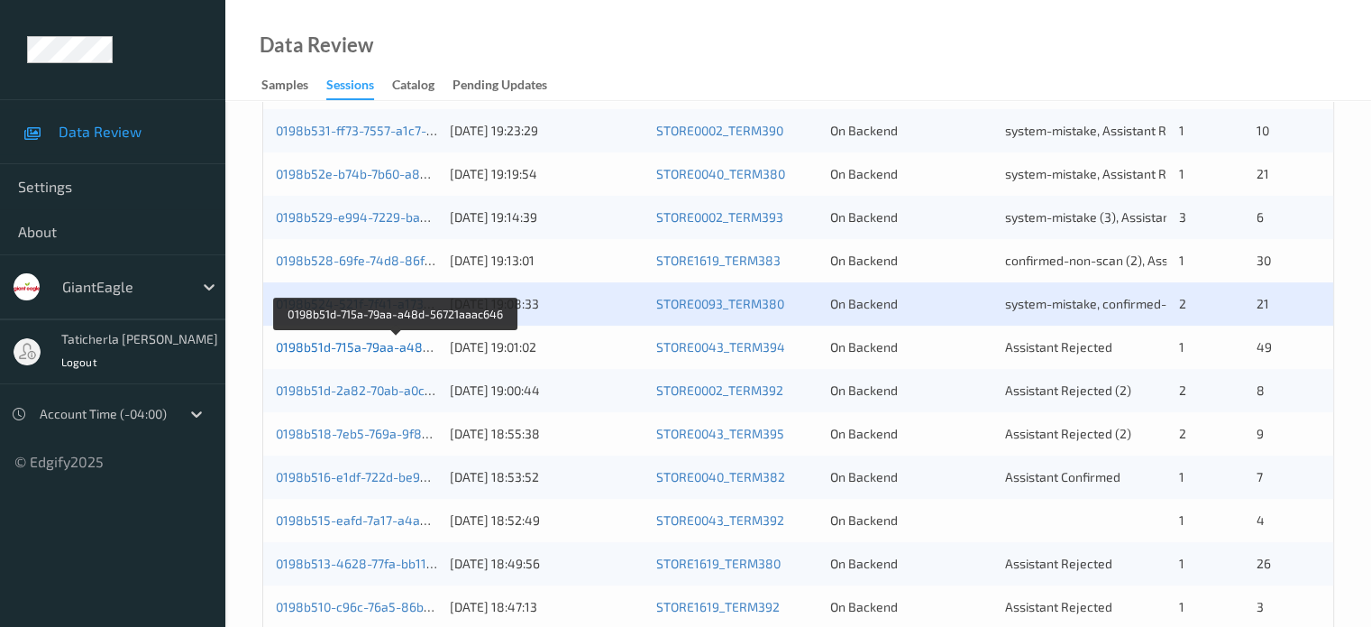
click at [371, 347] on link "0198b51d-715a-79aa-a48d-56721aaac646" at bounding box center [397, 346] width 243 height 15
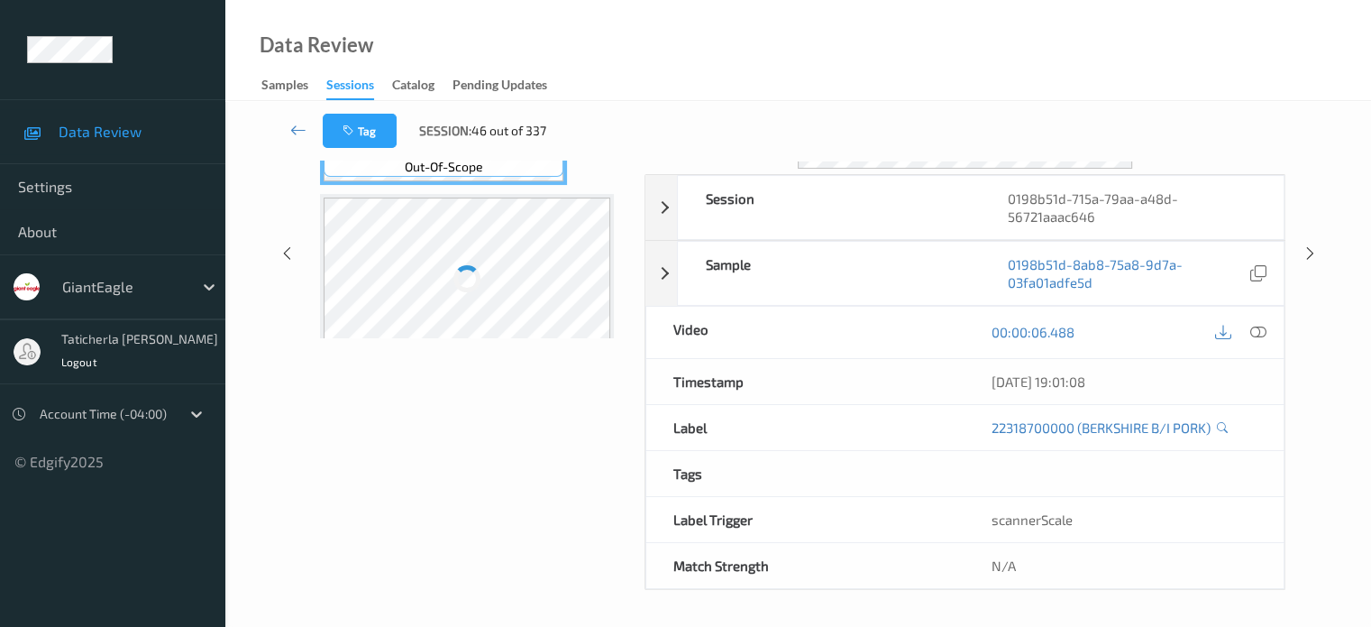
scroll to position [239, 0]
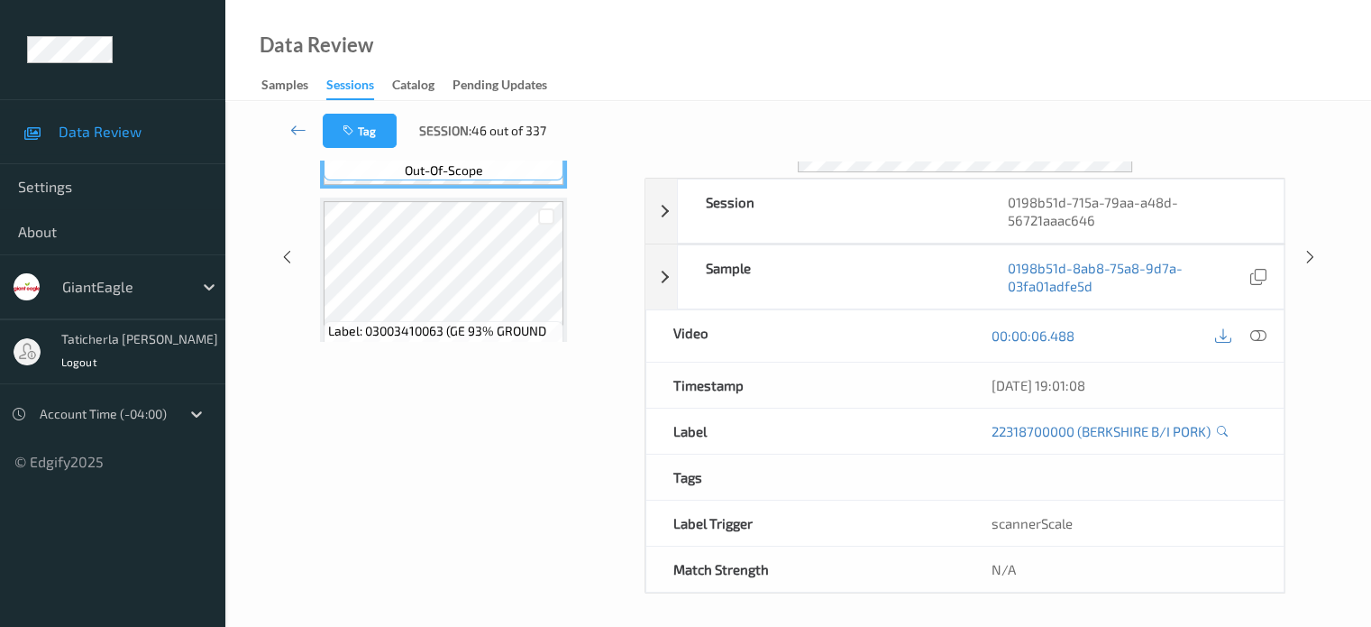
drag, startPoint x: 405, startPoint y: 499, endPoint x: 423, endPoint y: 378, distance: 122.1
click at [405, 497] on div "Labels in shopping list: 1 out of 50 0 out of 1 Non Scans Label: 22318700000 (B…" at bounding box center [471, 258] width 321 height 672
click at [305, 132] on icon at bounding box center [298, 130] width 16 height 18
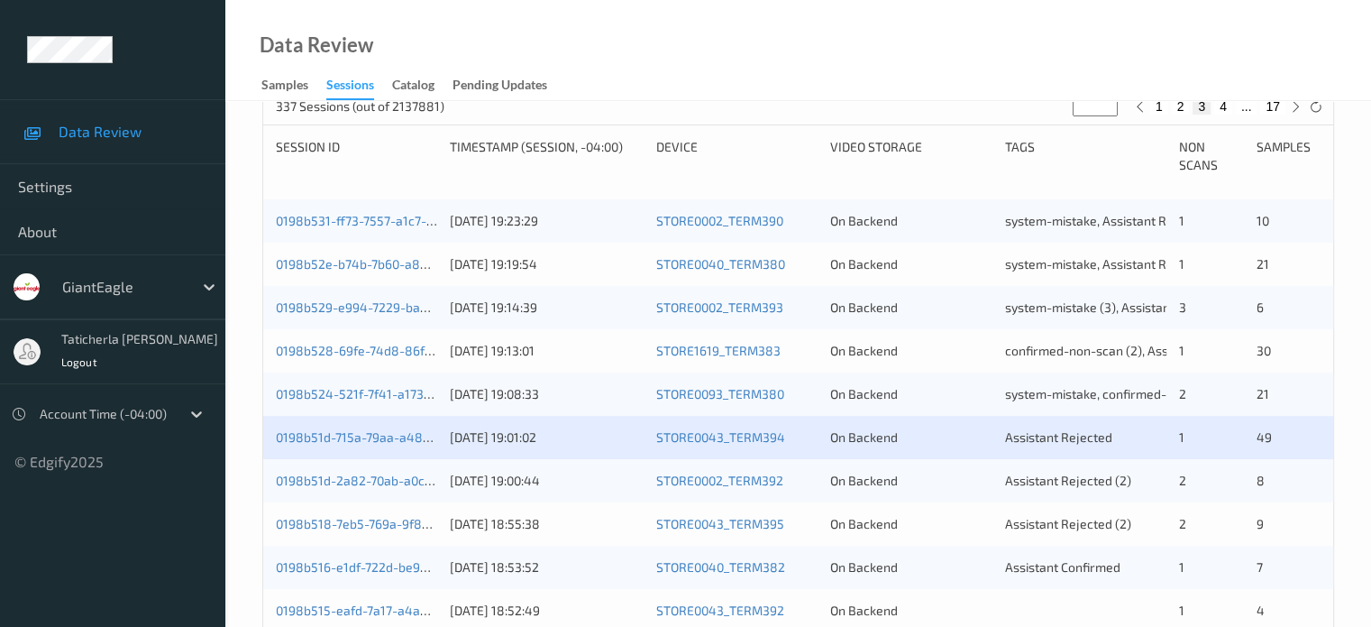
scroll to position [451, 0]
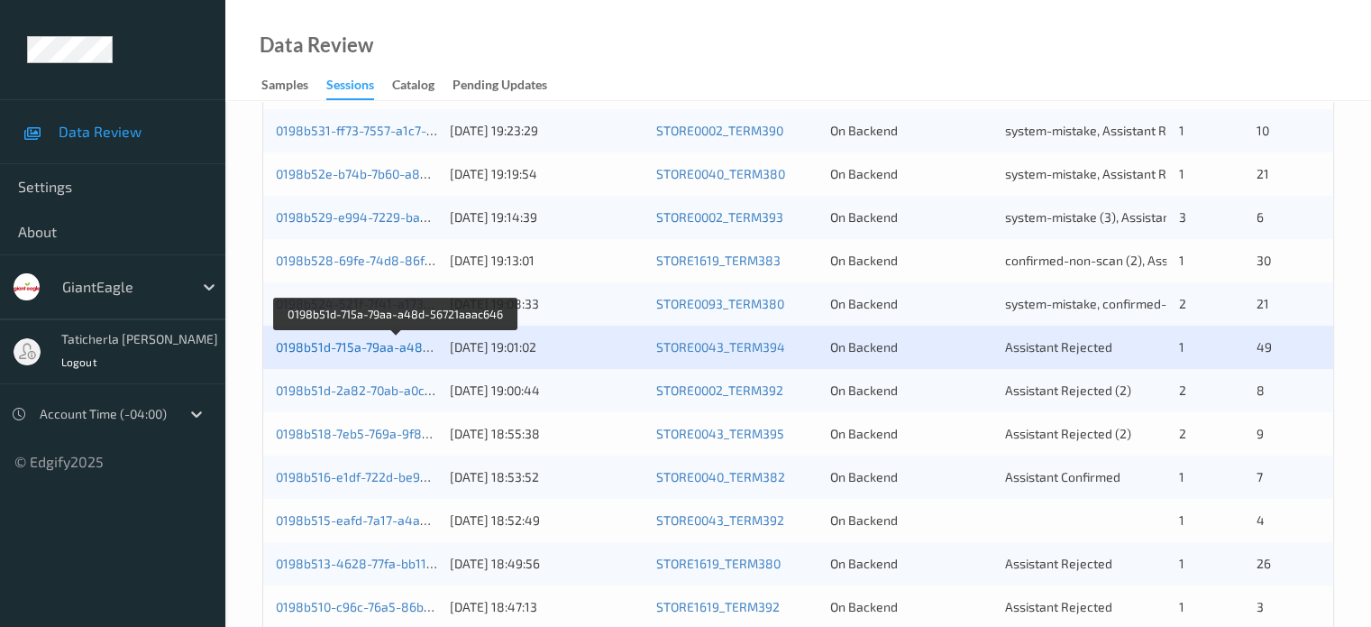
click at [402, 350] on link "0198b51d-715a-79aa-a48d-56721aaac646" at bounding box center [397, 346] width 243 height 15
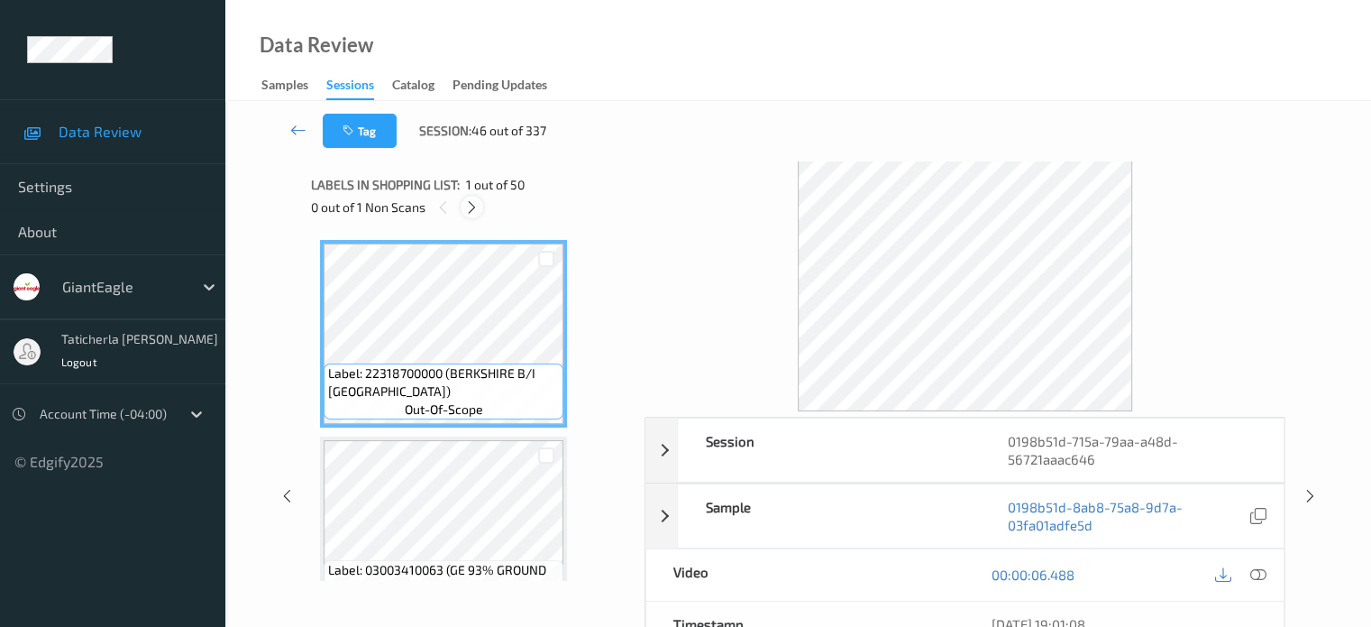
click at [475, 207] on icon at bounding box center [471, 207] width 15 height 16
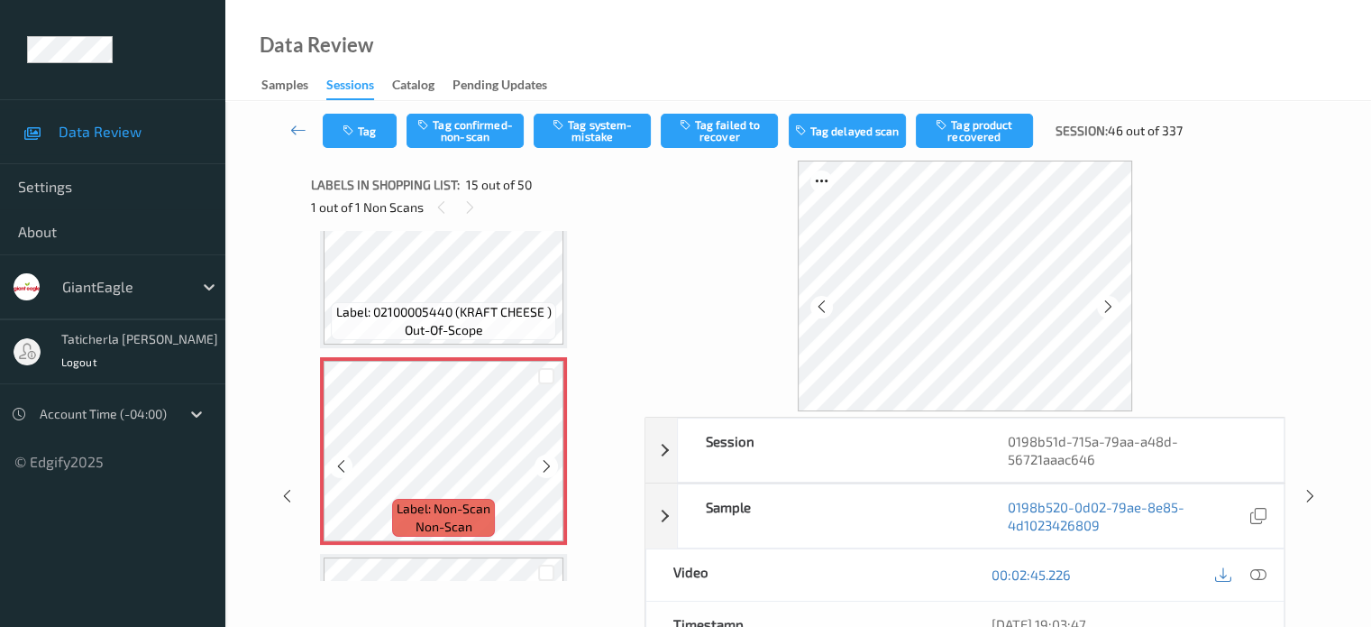
scroll to position [2744, 0]
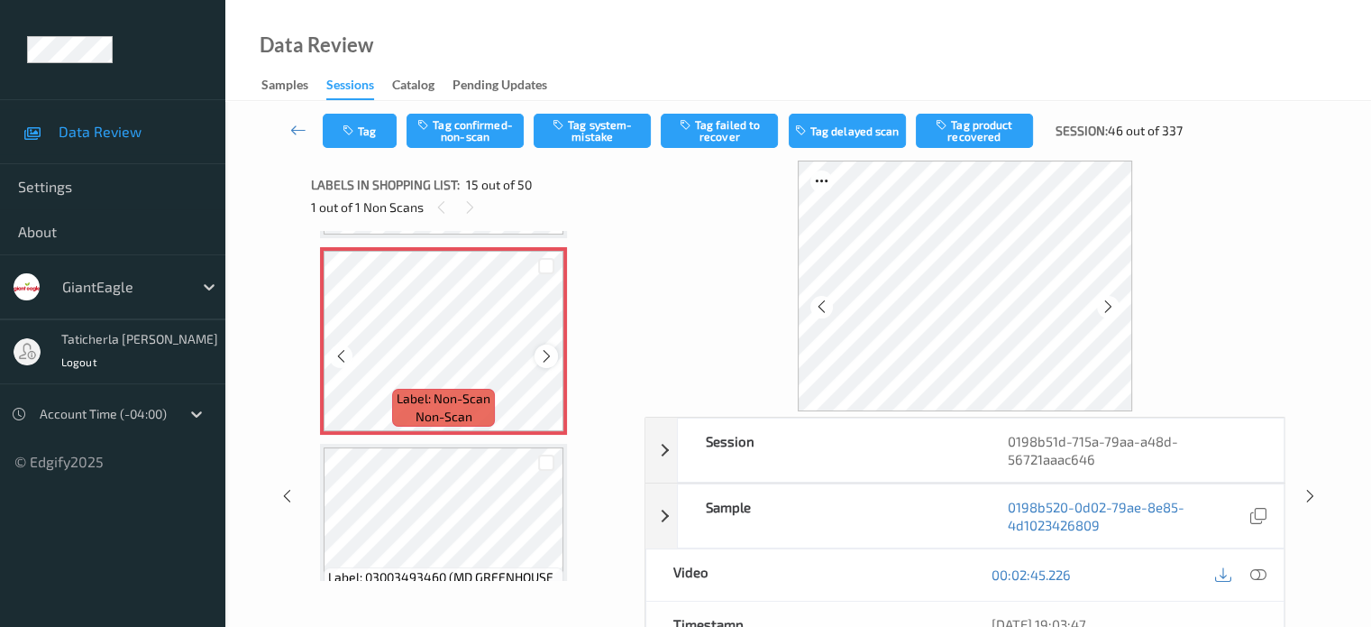
click at [548, 354] on icon at bounding box center [546, 356] width 15 height 16
click at [1253, 572] on icon at bounding box center [1258, 574] width 16 height 16
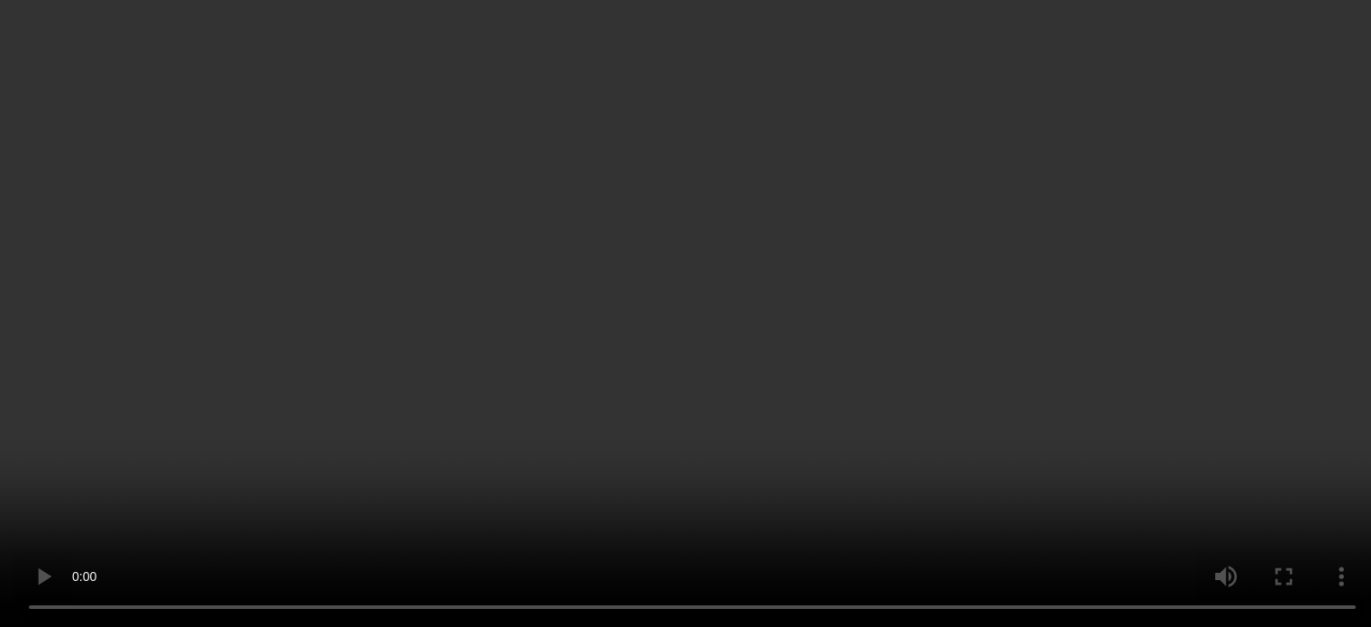
scroll to position [2564, 0]
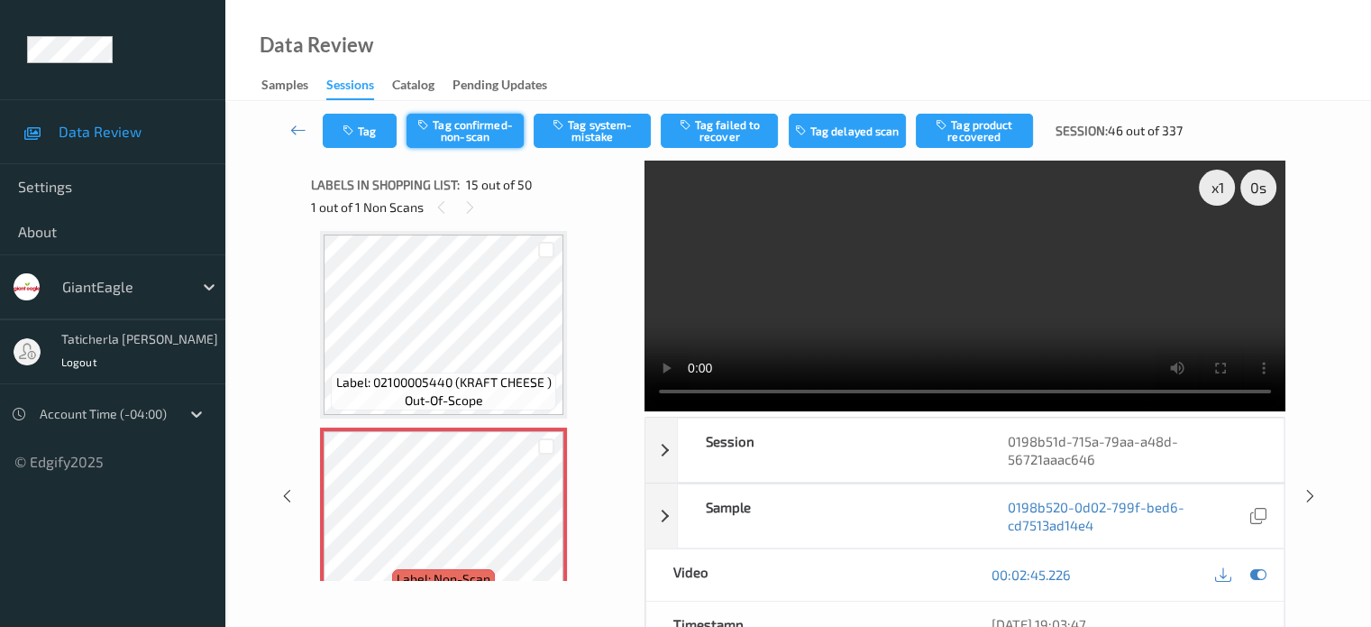
click at [486, 128] on button "Tag confirmed-non-scan" at bounding box center [465, 131] width 117 height 34
click at [719, 133] on button "Tag failed to recover" at bounding box center [719, 131] width 117 height 34
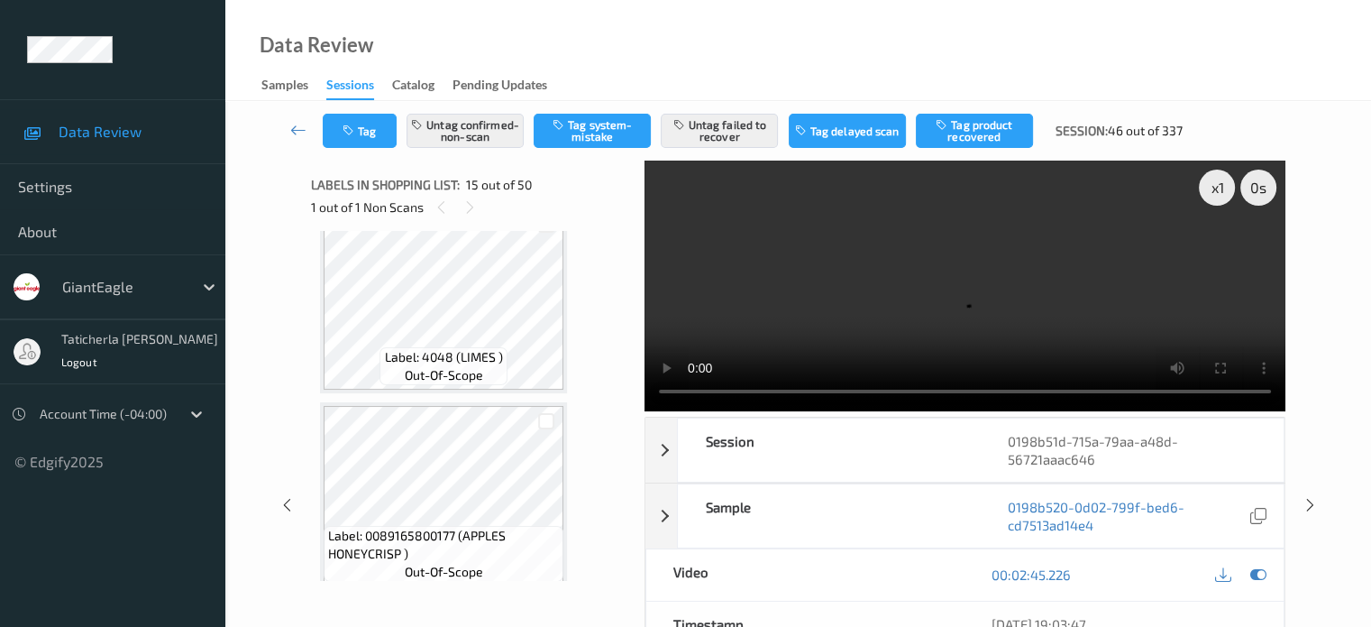
scroll to position [3465, 0]
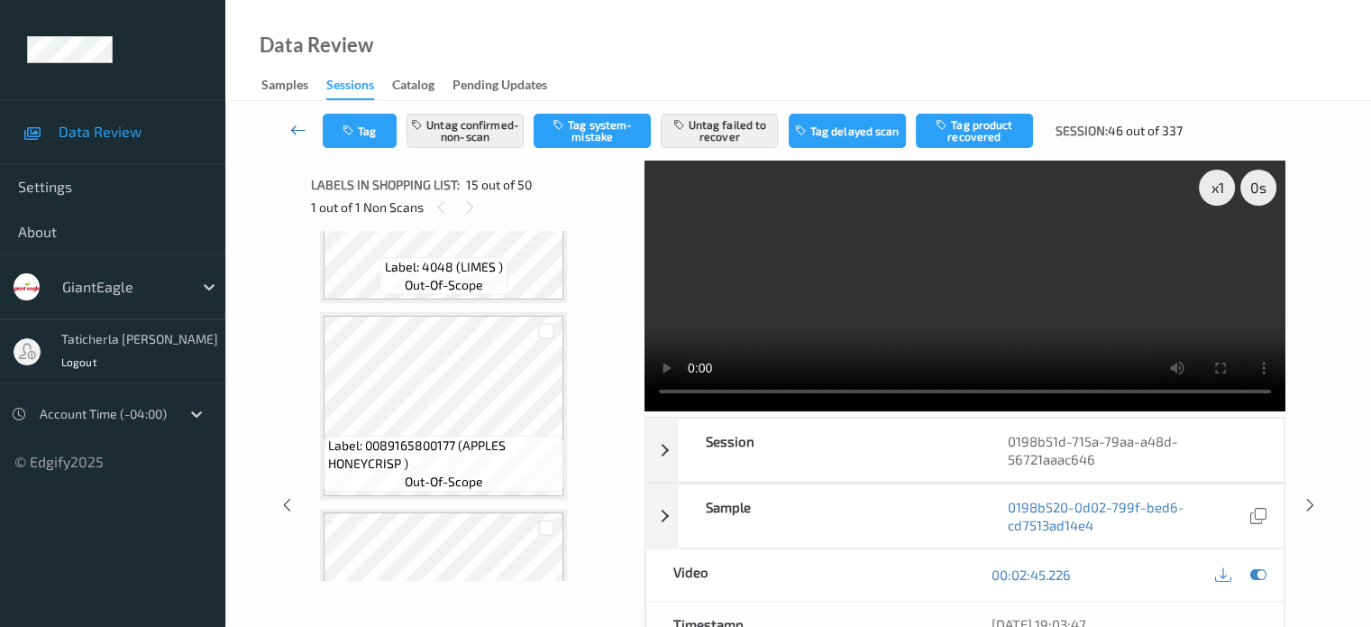
click at [302, 128] on icon at bounding box center [298, 130] width 16 height 18
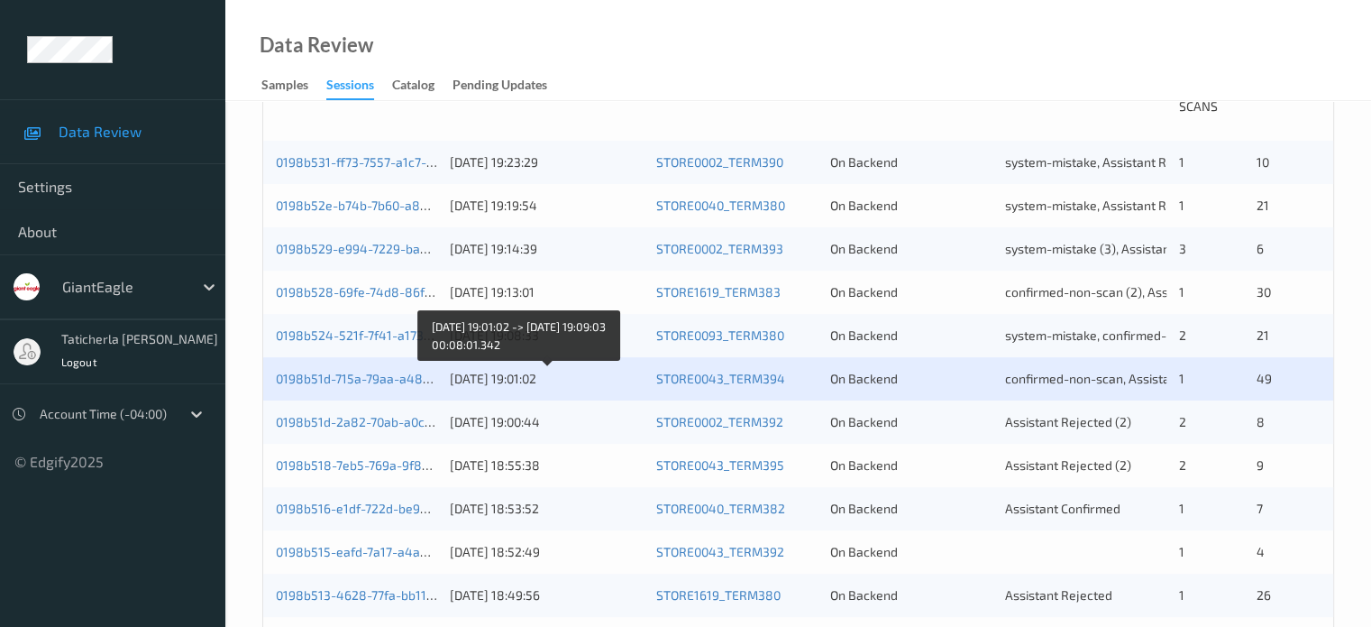
scroll to position [451, 0]
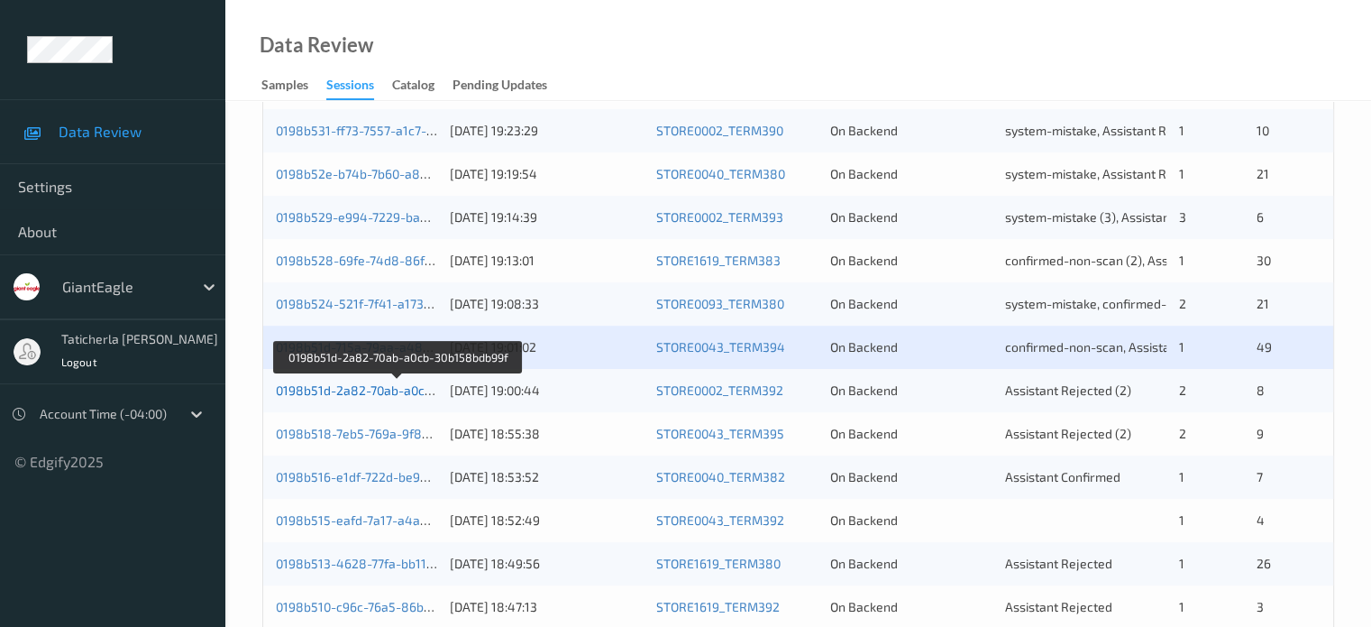
click at [398, 386] on link "0198b51d-2a82-70ab-a0cb-30b158bdb99f" at bounding box center [398, 389] width 244 height 15
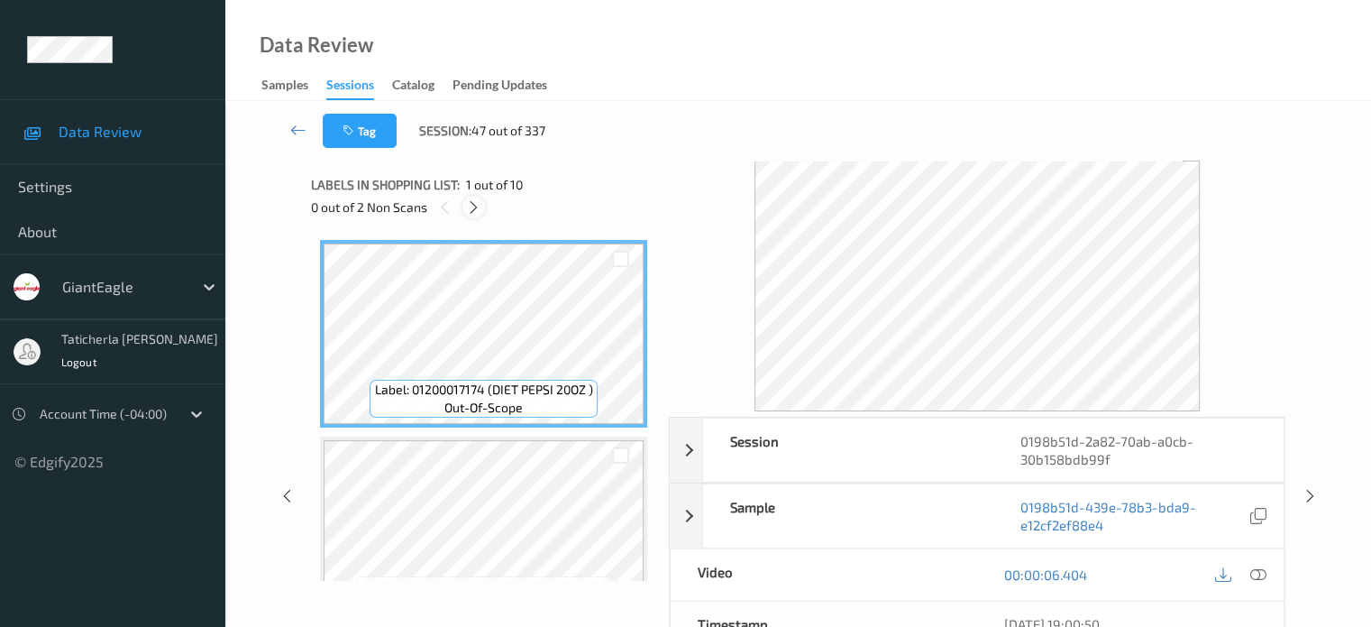
click at [477, 197] on div at bounding box center [473, 207] width 23 height 23
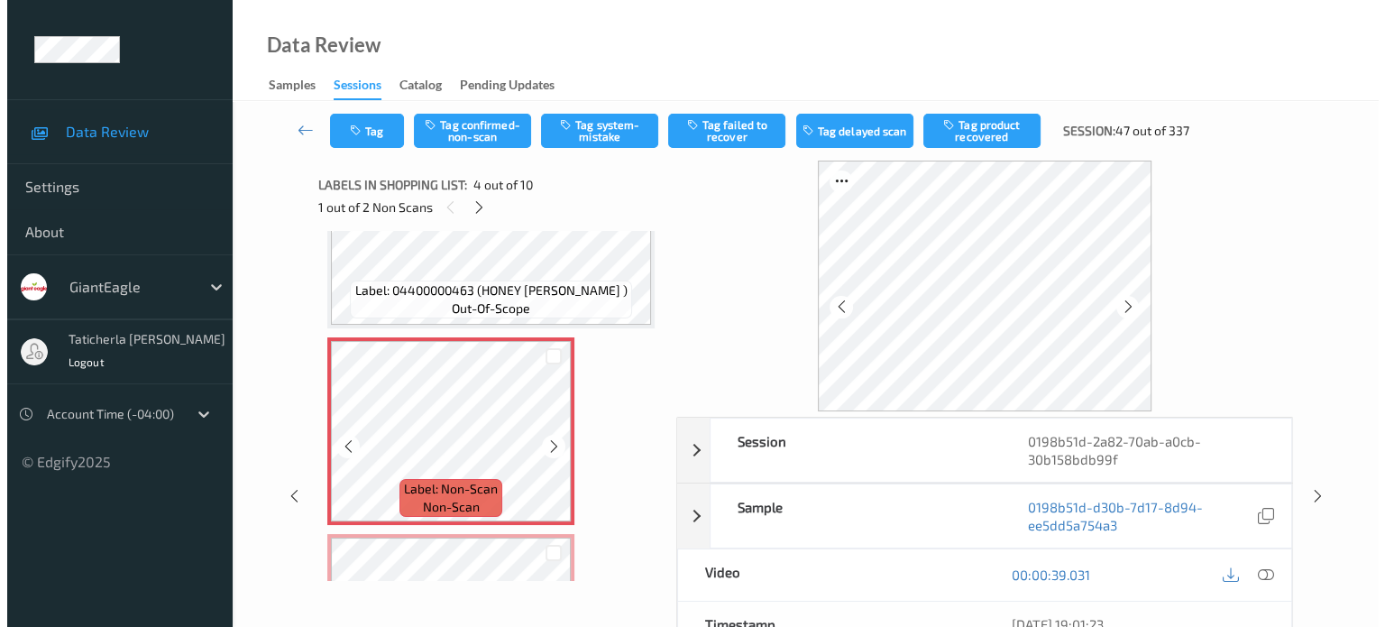
scroll to position [582, 0]
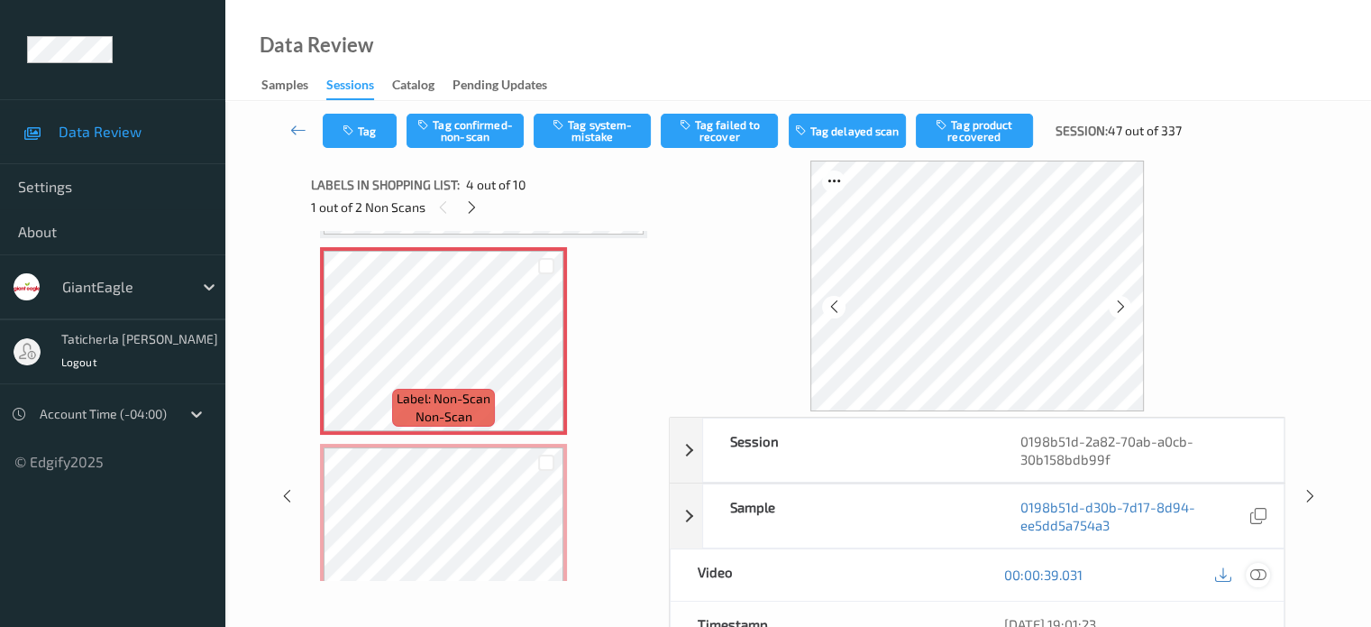
click at [1257, 566] on icon at bounding box center [1258, 574] width 16 height 16
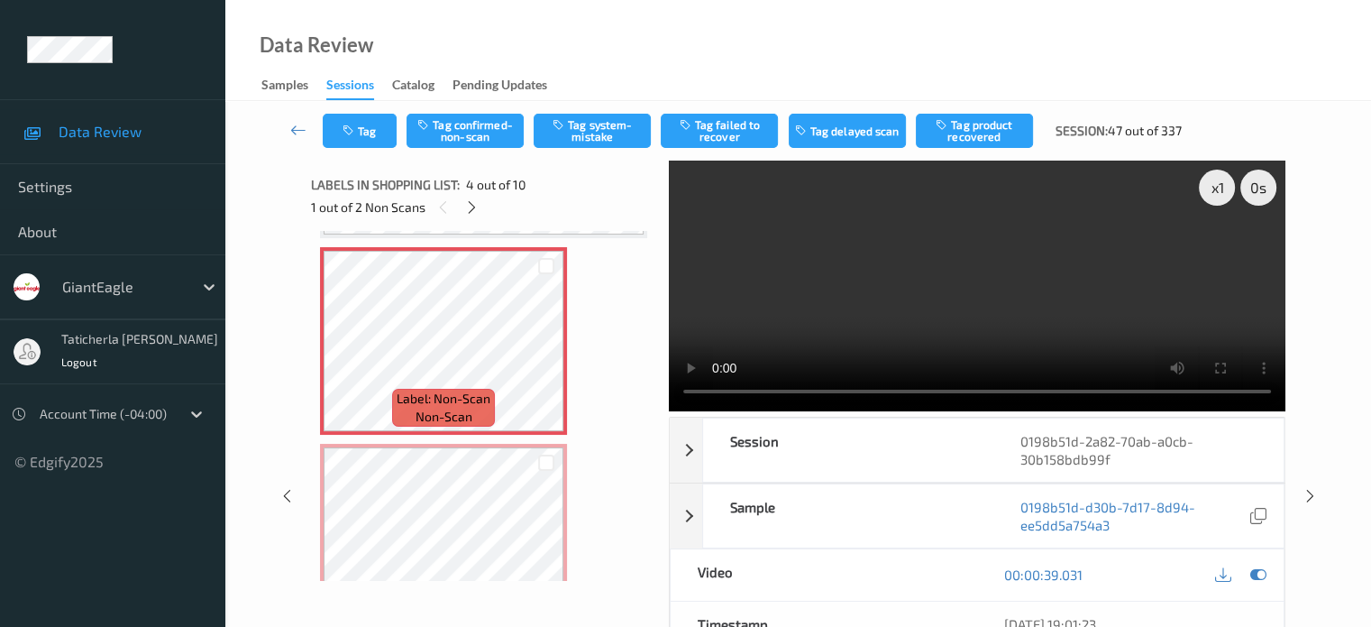
click at [1219, 252] on video at bounding box center [977, 285] width 617 height 251
click at [591, 124] on button "Tag system-mistake" at bounding box center [592, 131] width 117 height 34
click at [366, 133] on button "Tag" at bounding box center [360, 131] width 74 height 34
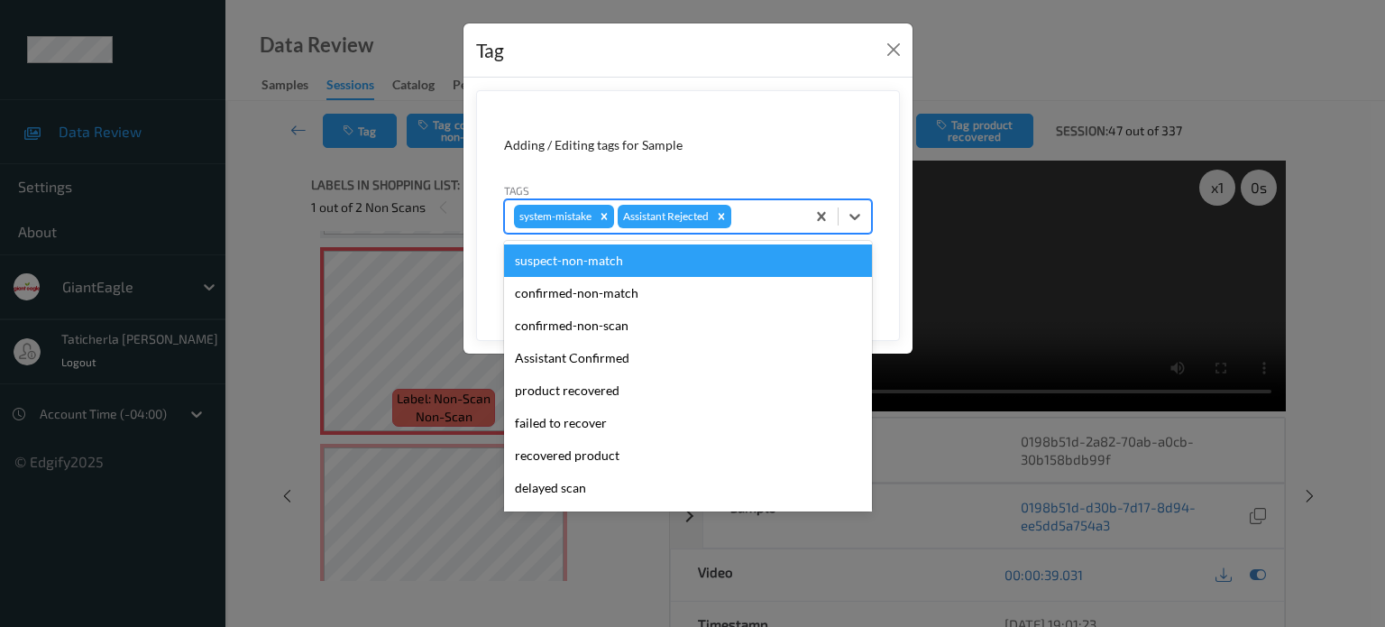
click at [769, 217] on div at bounding box center [765, 217] width 61 height 22
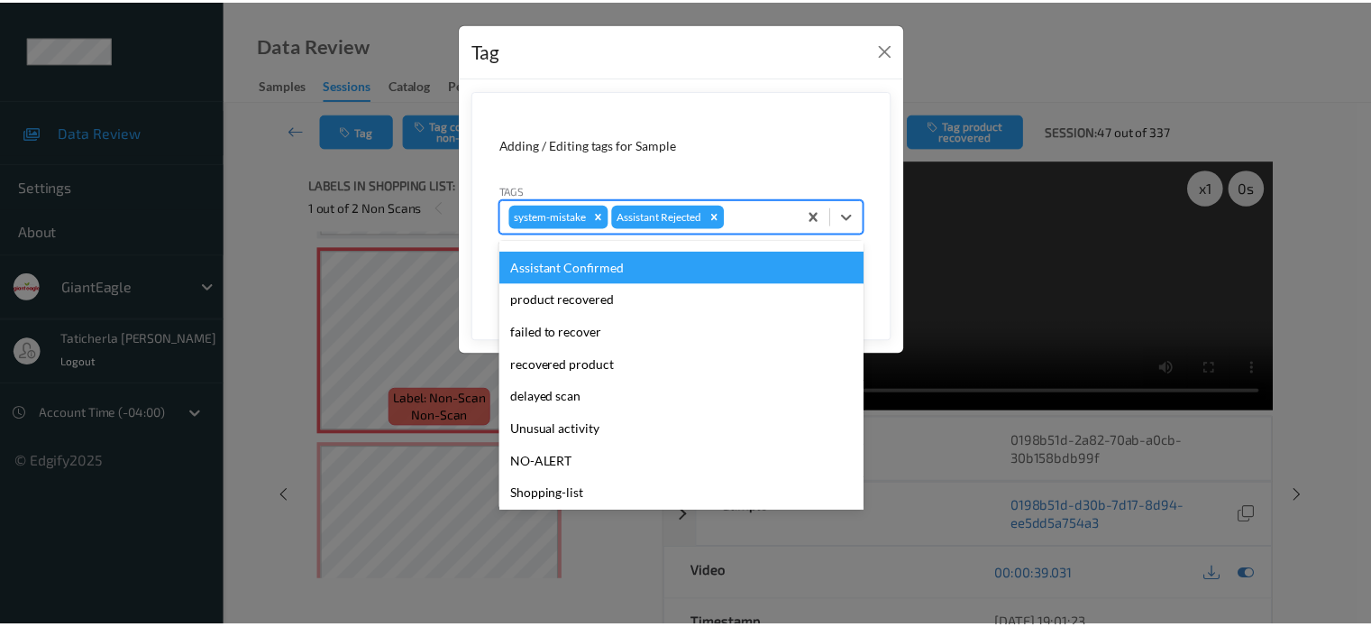
scroll to position [159, 0]
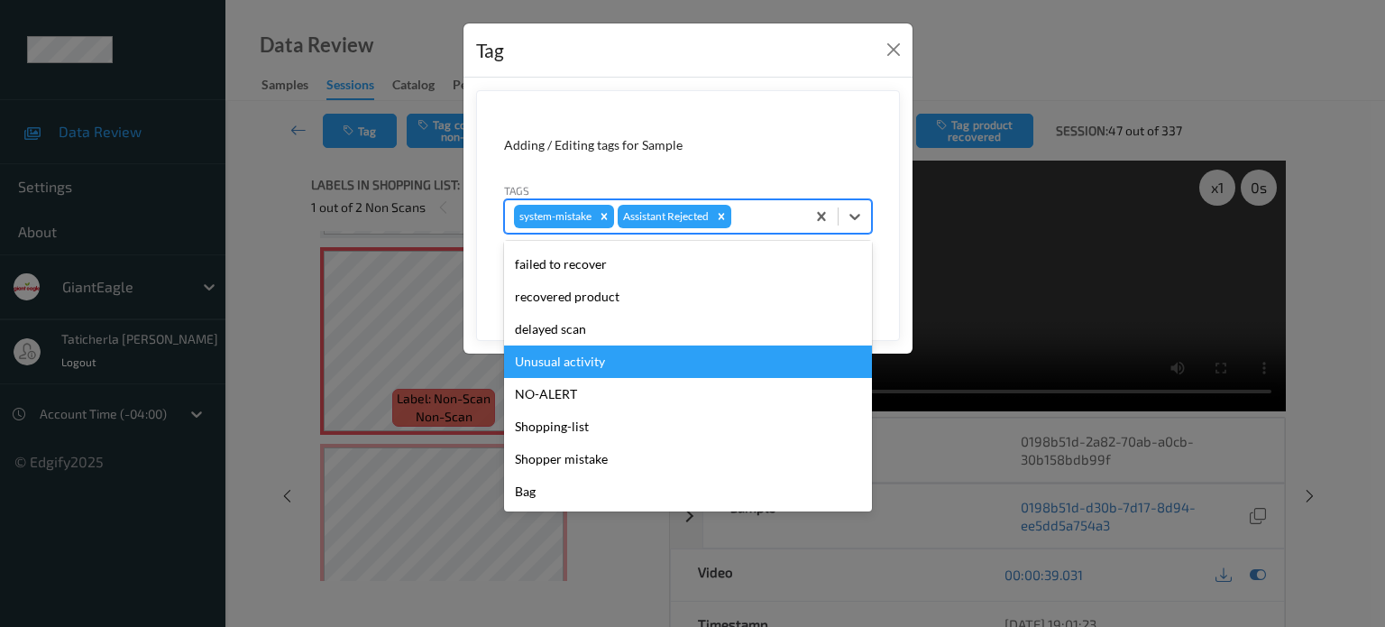
click at [703, 356] on div "Unusual activity" at bounding box center [688, 361] width 368 height 32
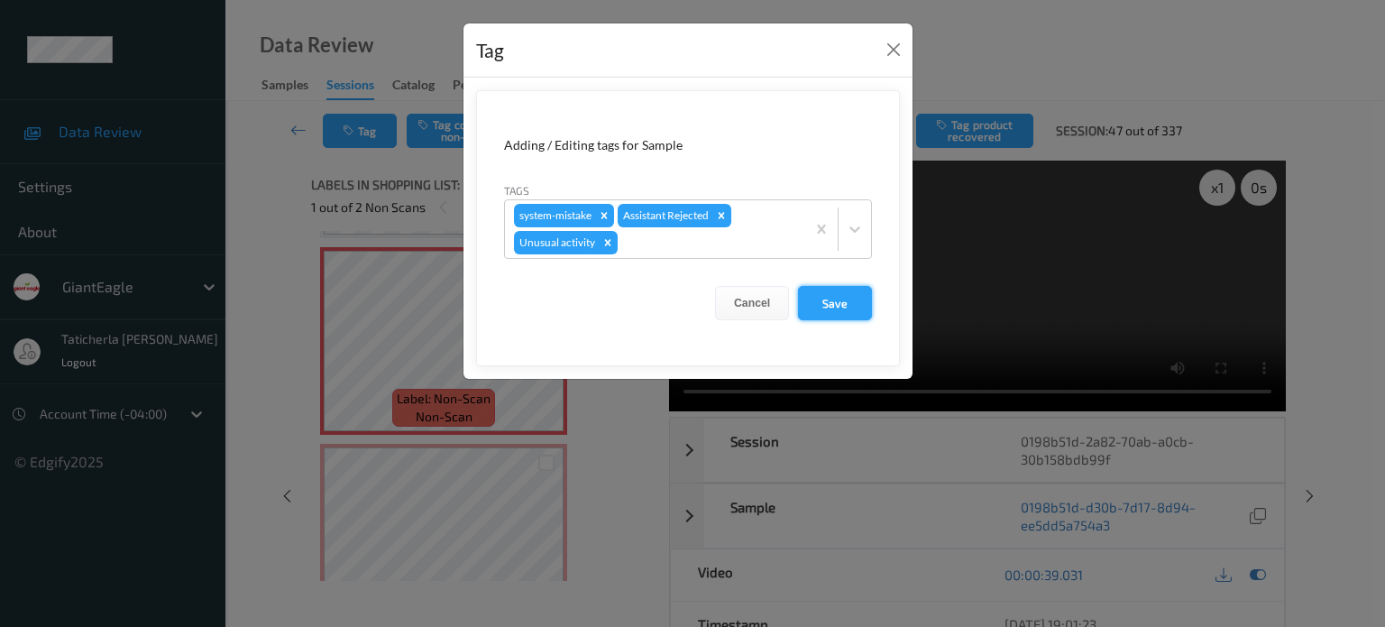
click at [856, 302] on button "Save" at bounding box center [835, 303] width 74 height 34
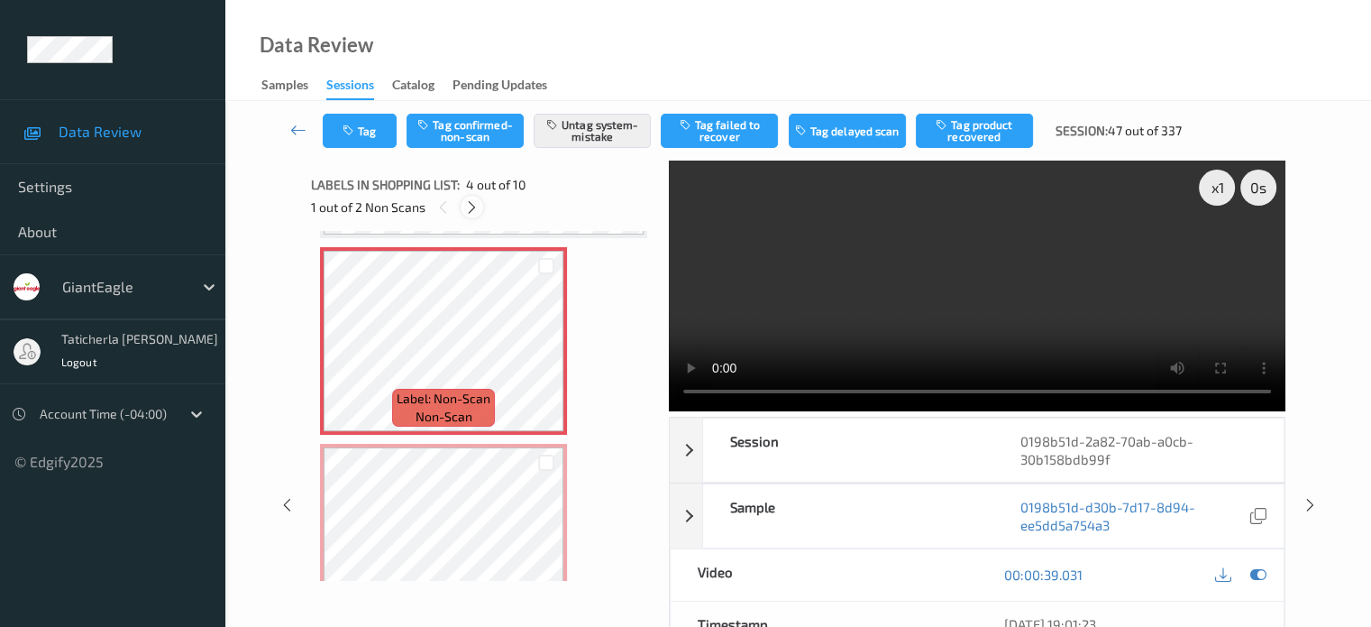
click at [471, 202] on icon at bounding box center [471, 207] width 15 height 16
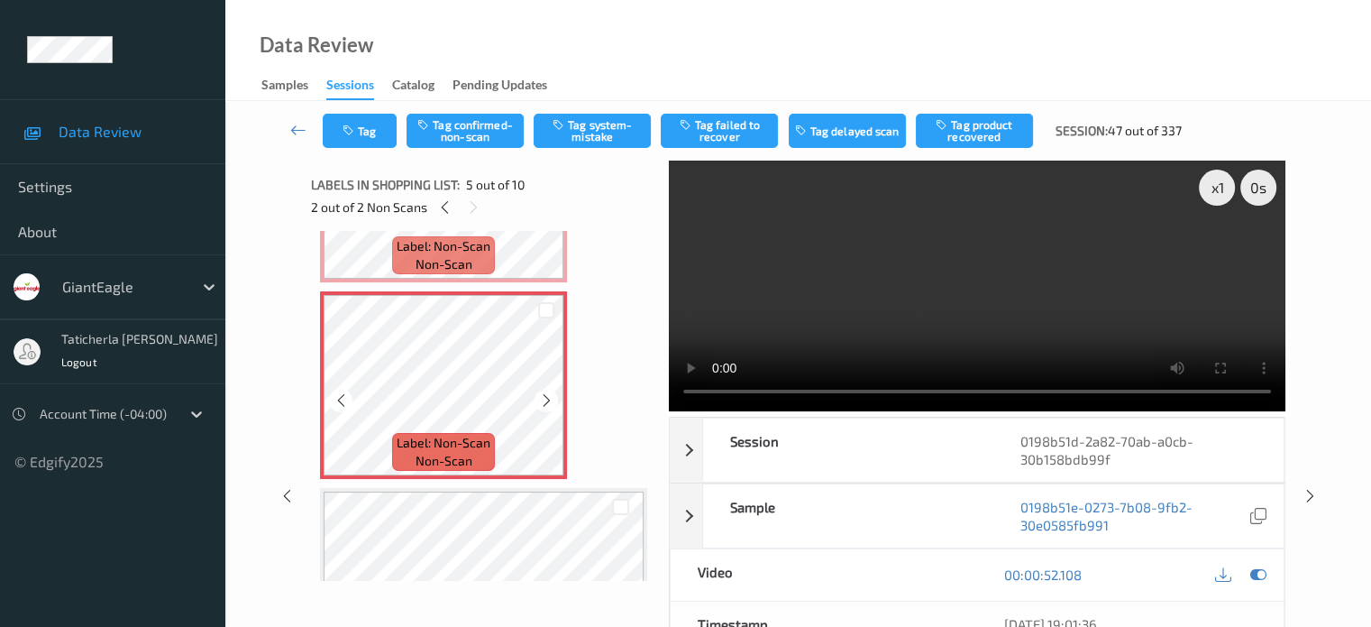
scroll to position [779, 0]
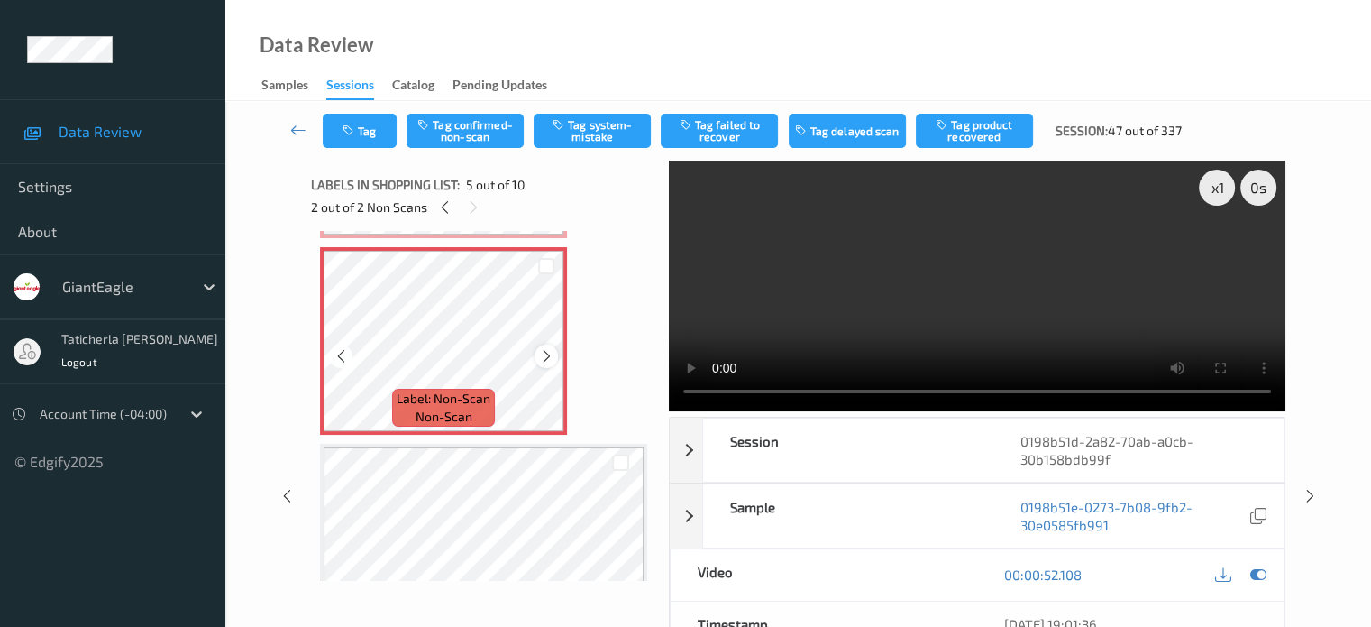
click at [540, 357] on icon at bounding box center [546, 356] width 15 height 16
drag, startPoint x: 476, startPoint y: 130, endPoint x: 498, endPoint y: 127, distance: 21.8
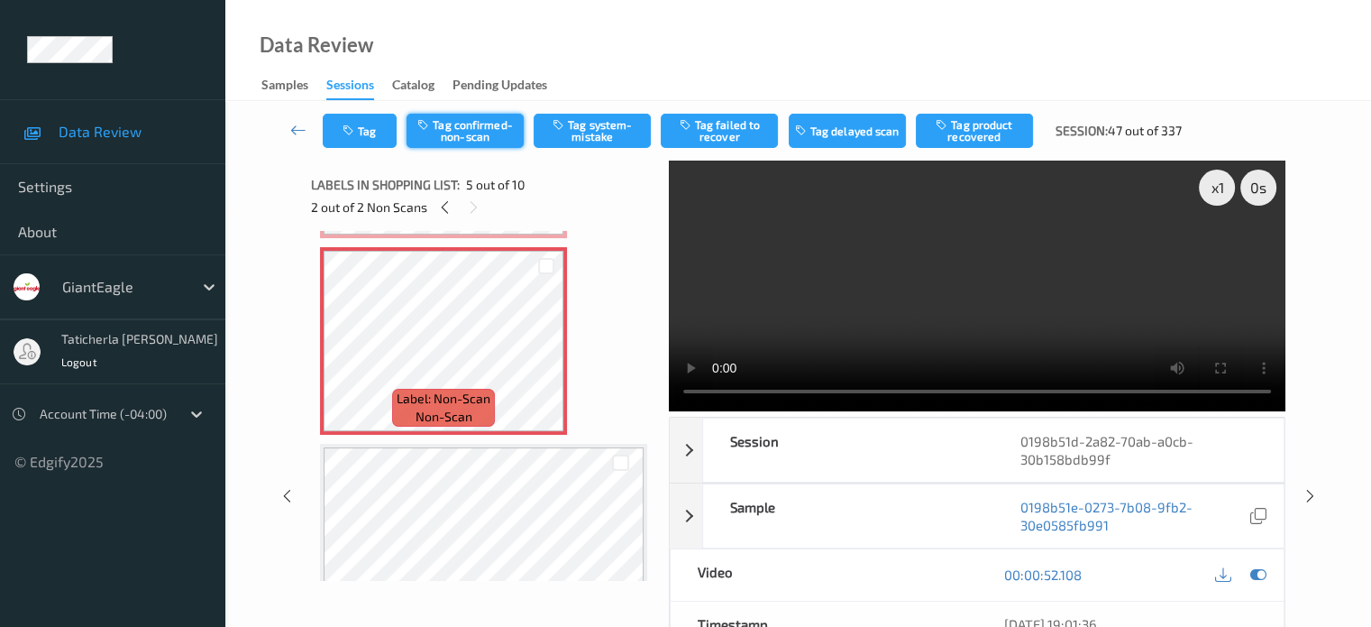
click at [476, 129] on button "Tag confirmed-non-scan" at bounding box center [465, 131] width 117 height 34
click at [981, 142] on button "Tag product recovered" at bounding box center [974, 131] width 117 height 34
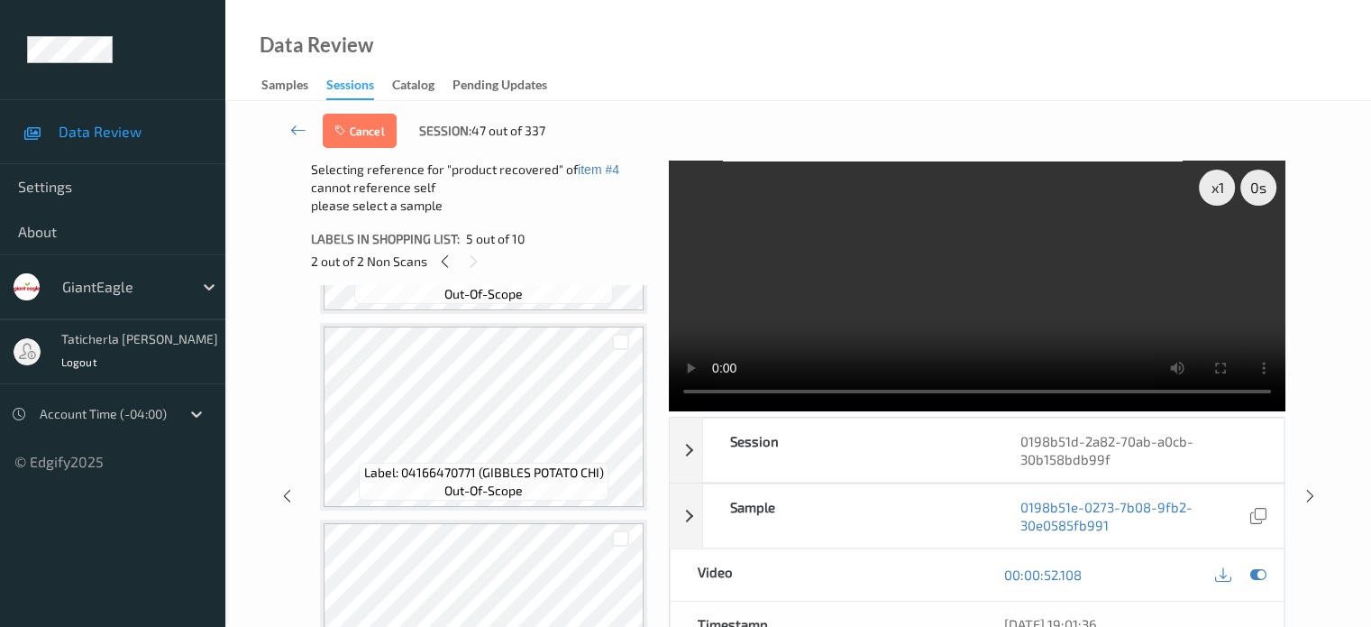
scroll to position [1500, 0]
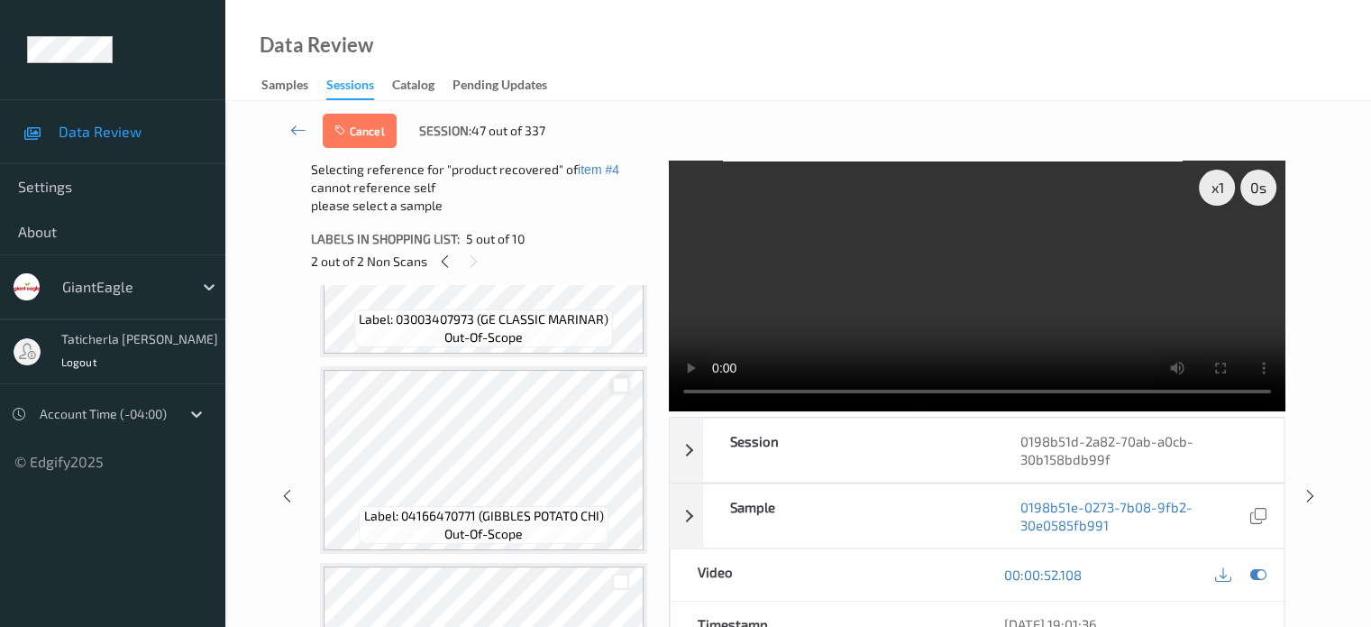
click at [618, 381] on div at bounding box center [620, 385] width 17 height 17
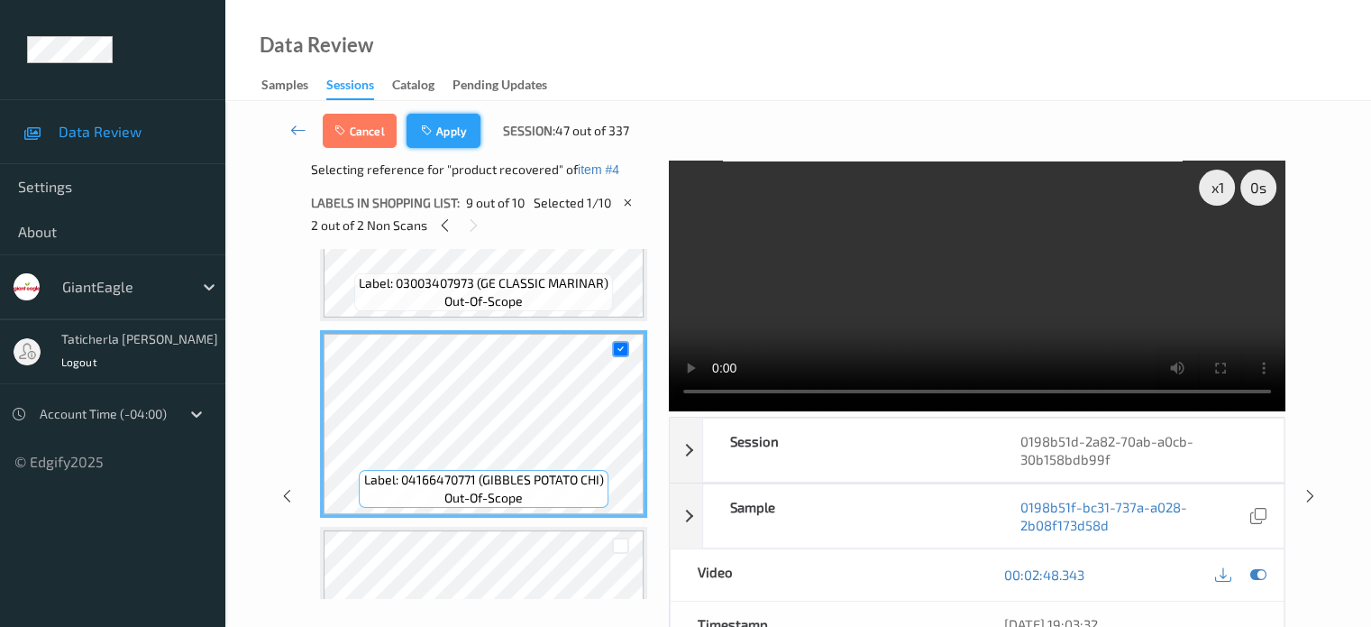
click at [462, 135] on button "Apply" at bounding box center [444, 131] width 74 height 34
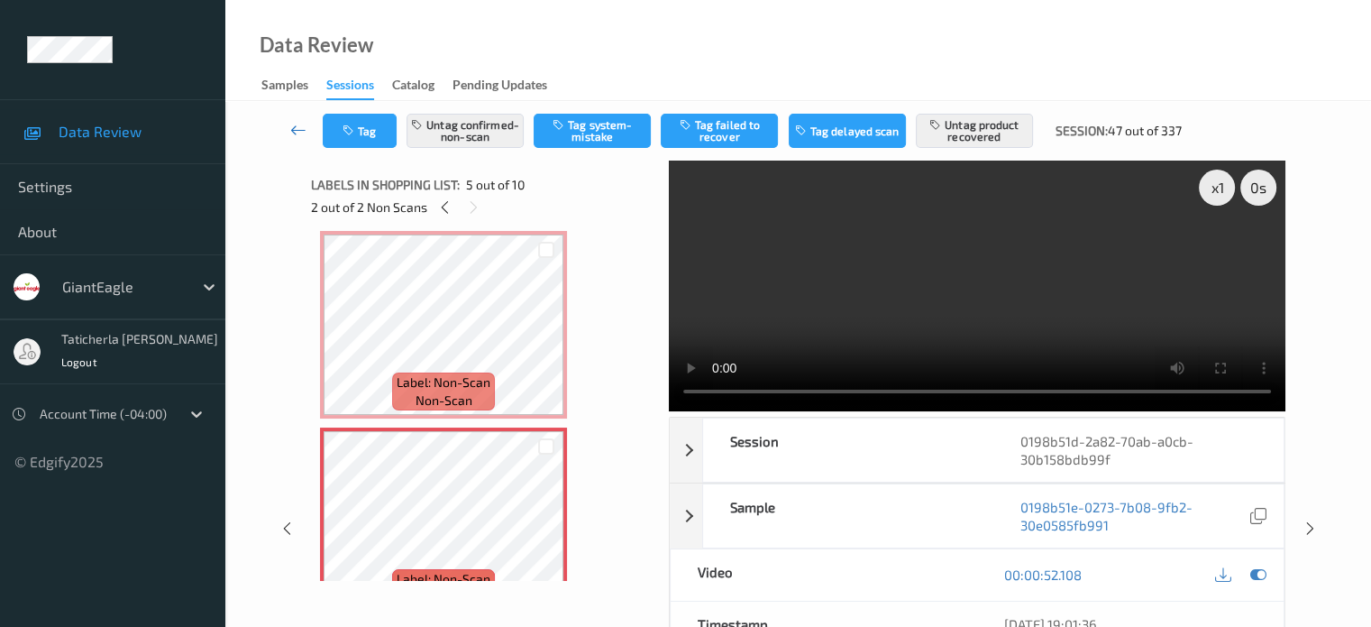
click at [303, 129] on icon at bounding box center [298, 130] width 16 height 18
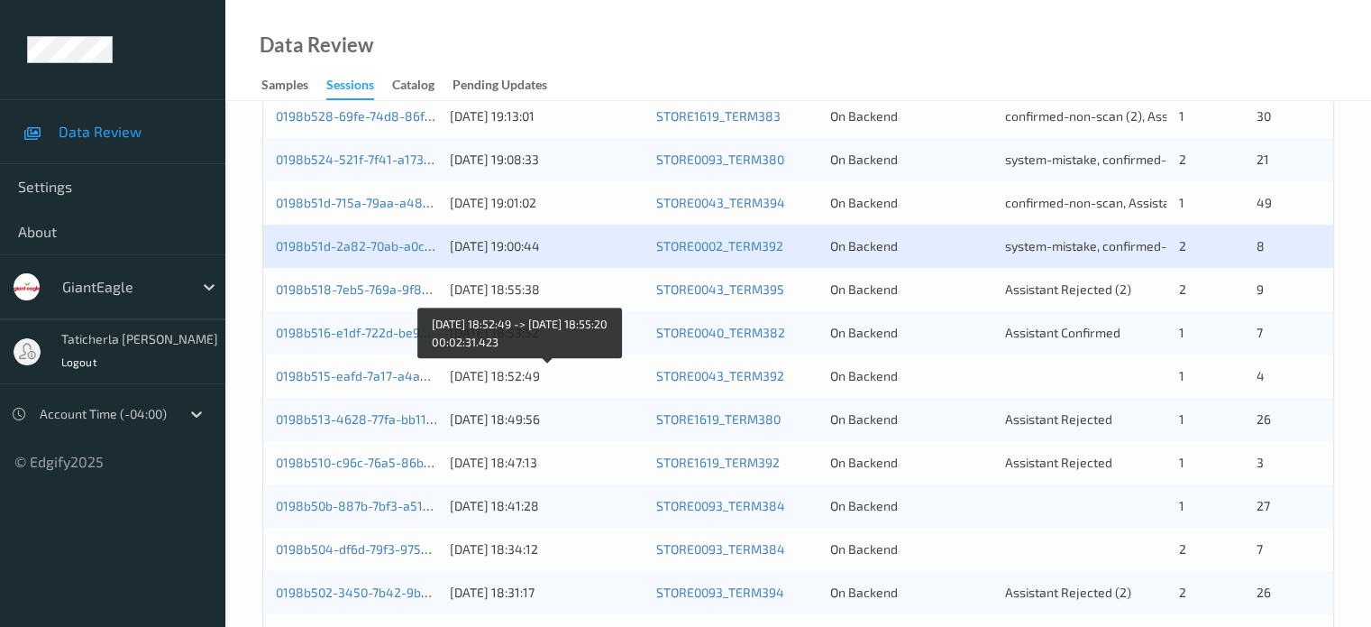
scroll to position [631, 0]
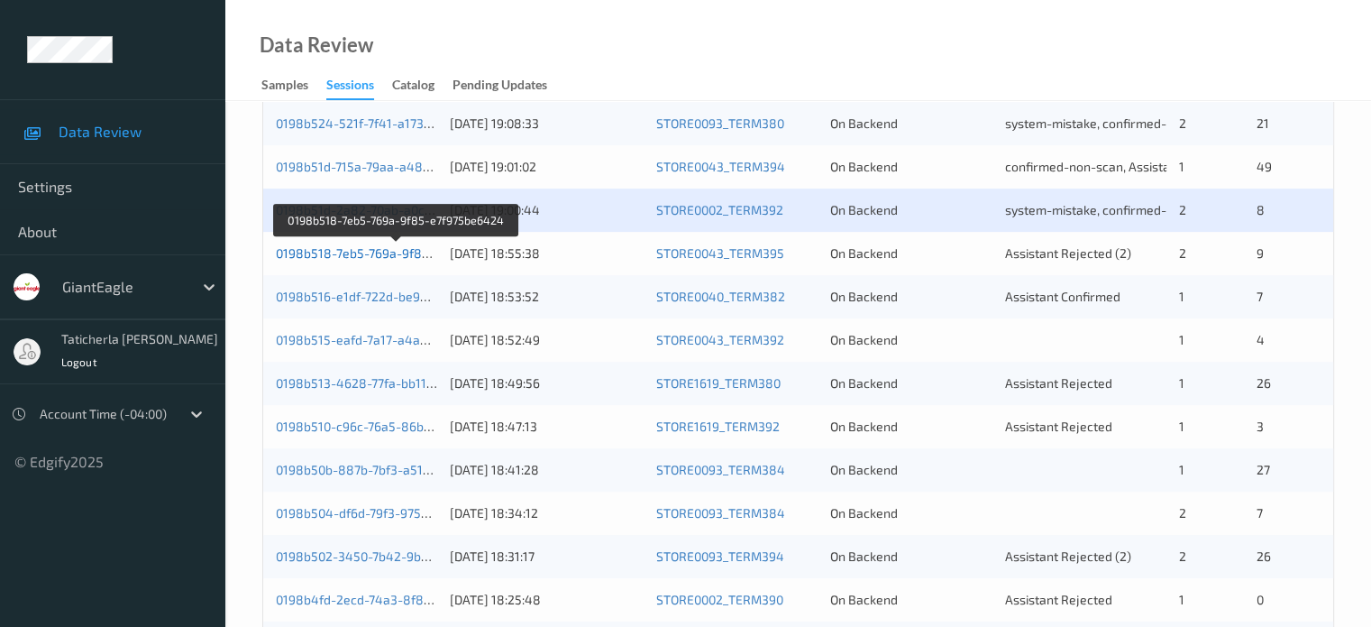
click at [362, 252] on link "0198b518-7eb5-769a-9f85-e7f975be6424" at bounding box center [397, 252] width 243 height 15
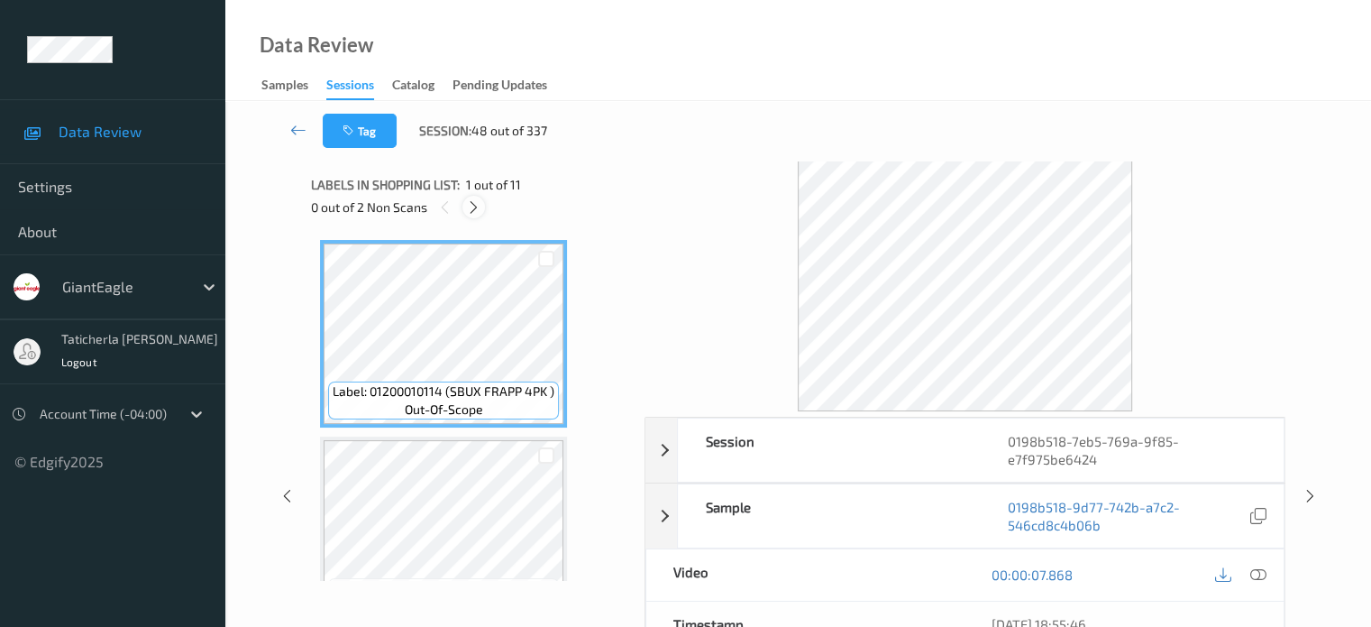
click at [473, 208] on icon at bounding box center [473, 207] width 15 height 16
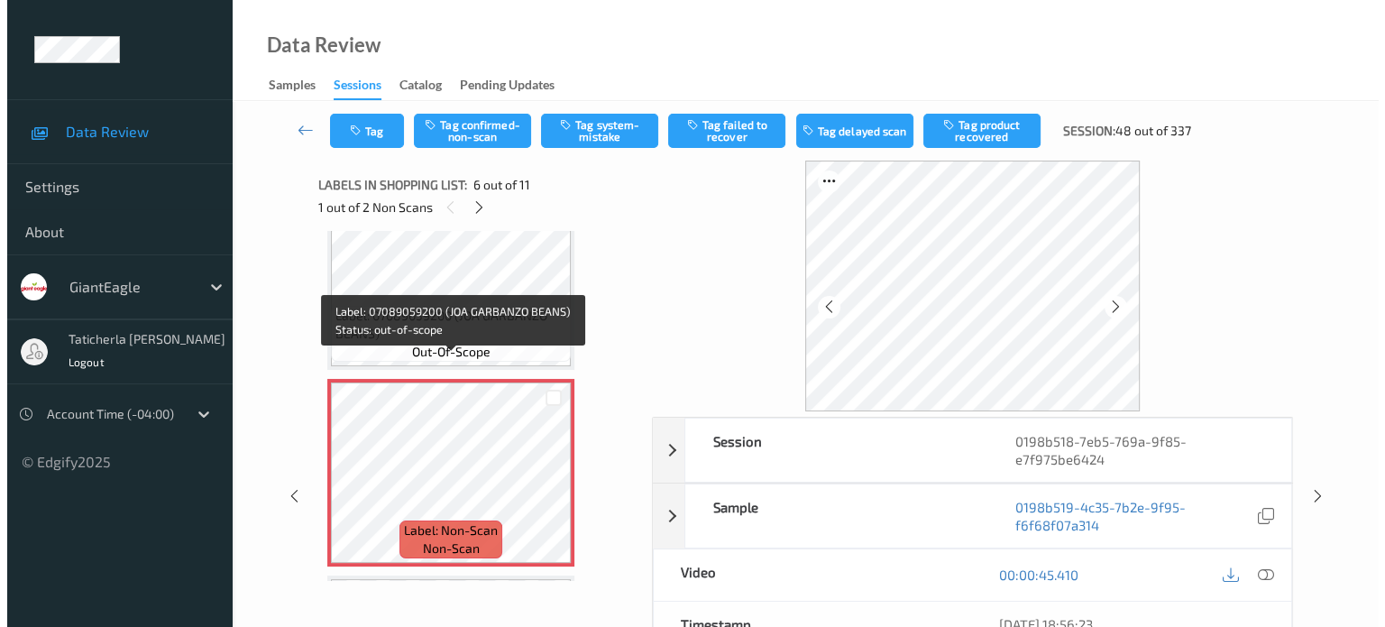
scroll to position [885, 0]
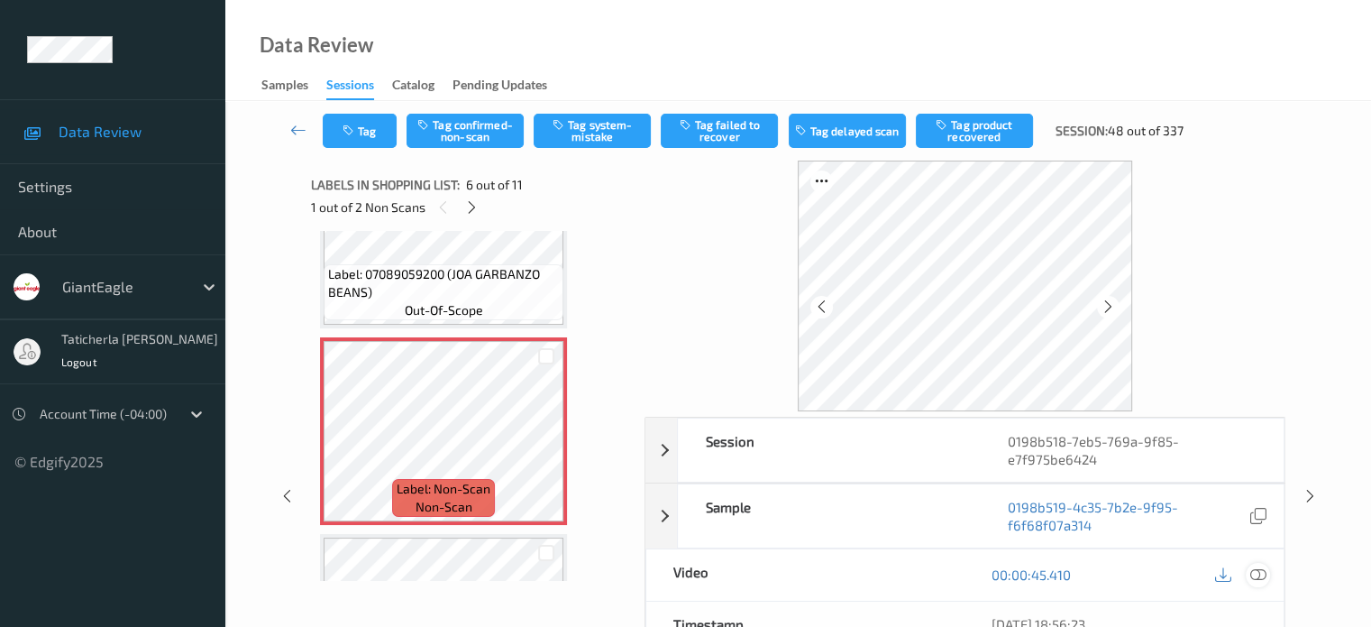
click at [1255, 573] on icon at bounding box center [1258, 574] width 16 height 16
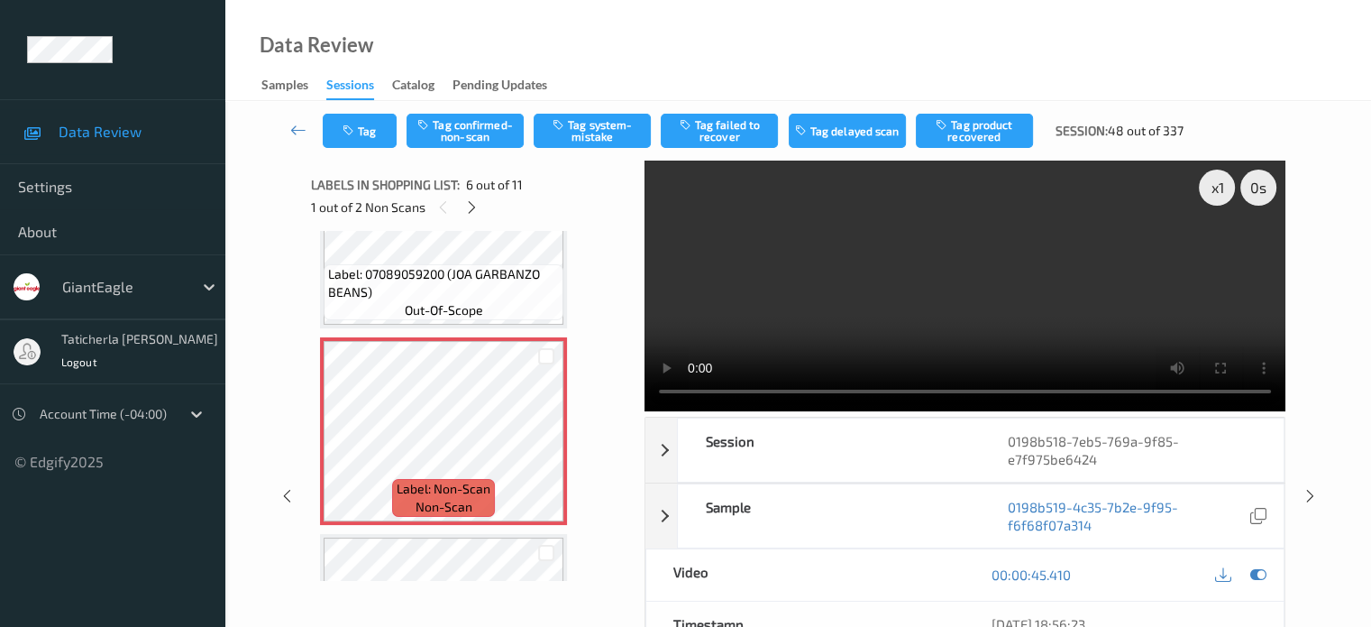
click at [1212, 257] on video at bounding box center [965, 285] width 641 height 251
click at [603, 129] on button "Tag system-mistake" at bounding box center [592, 131] width 117 height 34
click at [368, 132] on button "Tag" at bounding box center [360, 131] width 74 height 34
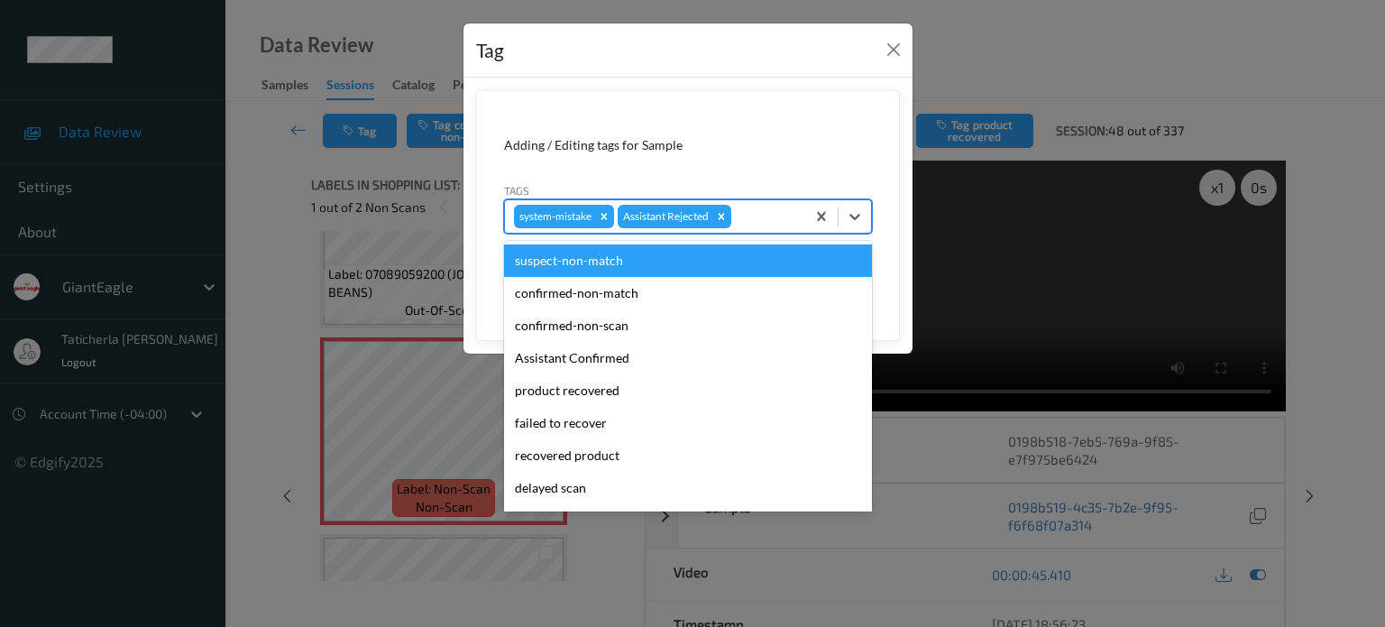
click at [750, 221] on div at bounding box center [765, 217] width 61 height 22
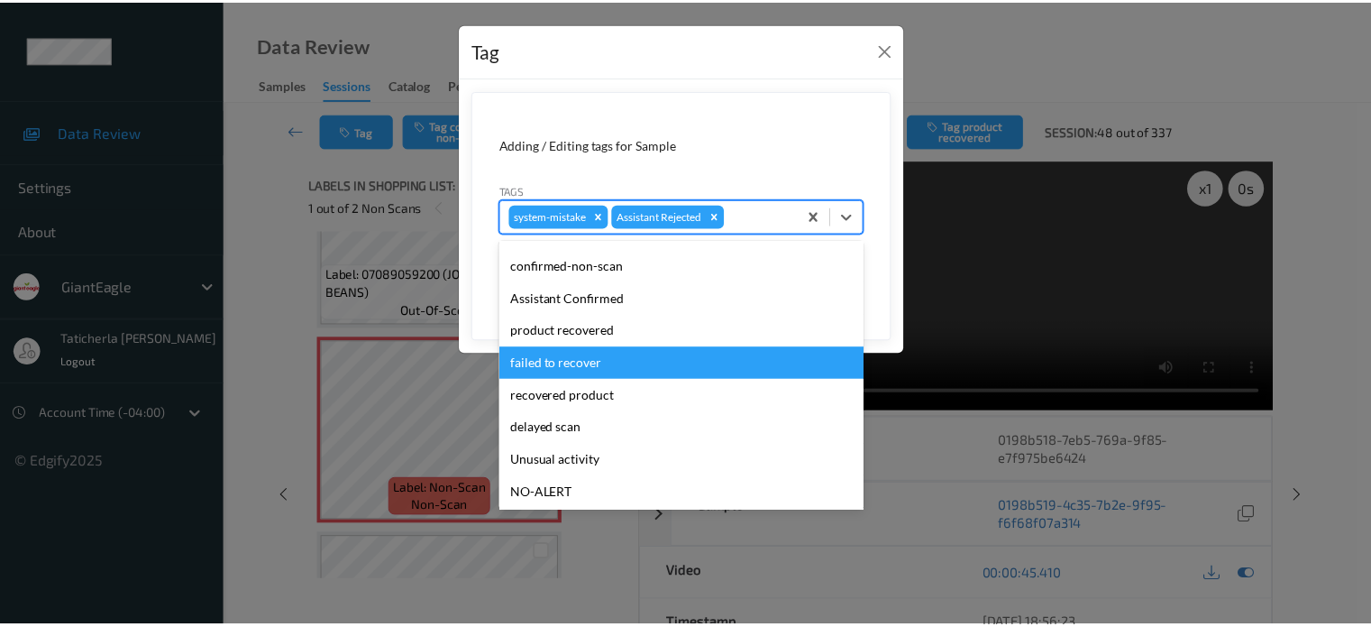
scroll to position [159, 0]
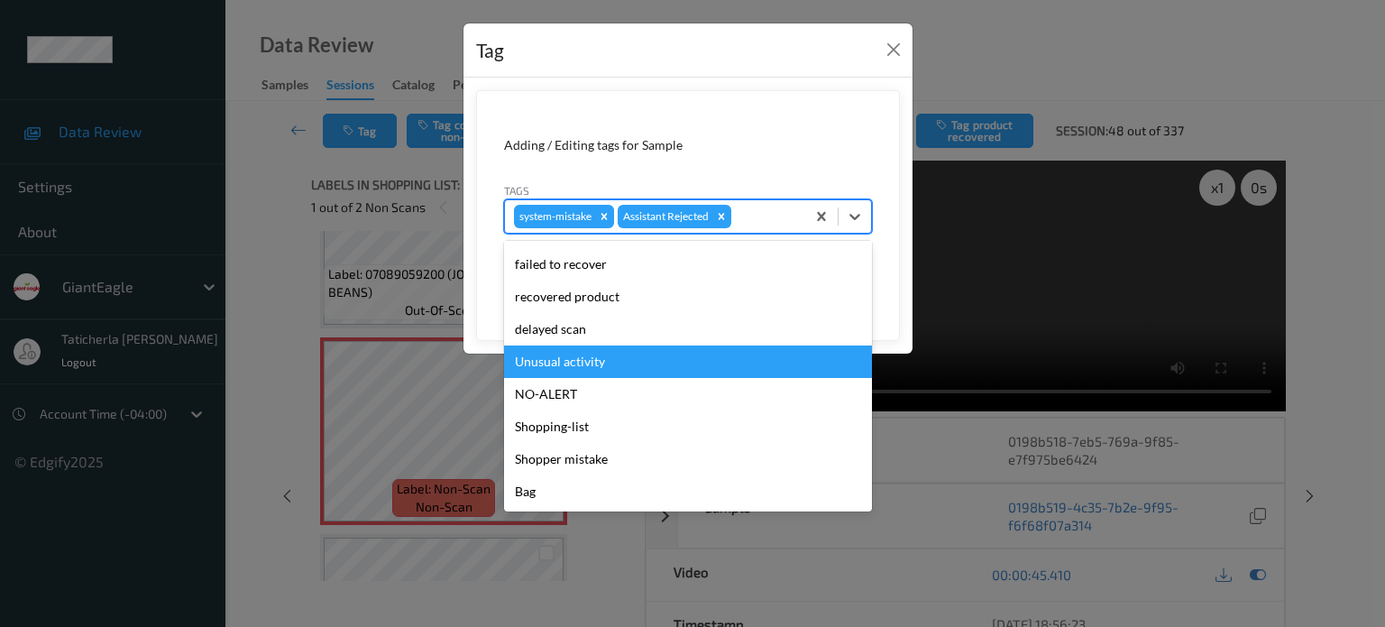
click at [611, 365] on div "Unusual activity" at bounding box center [688, 361] width 368 height 32
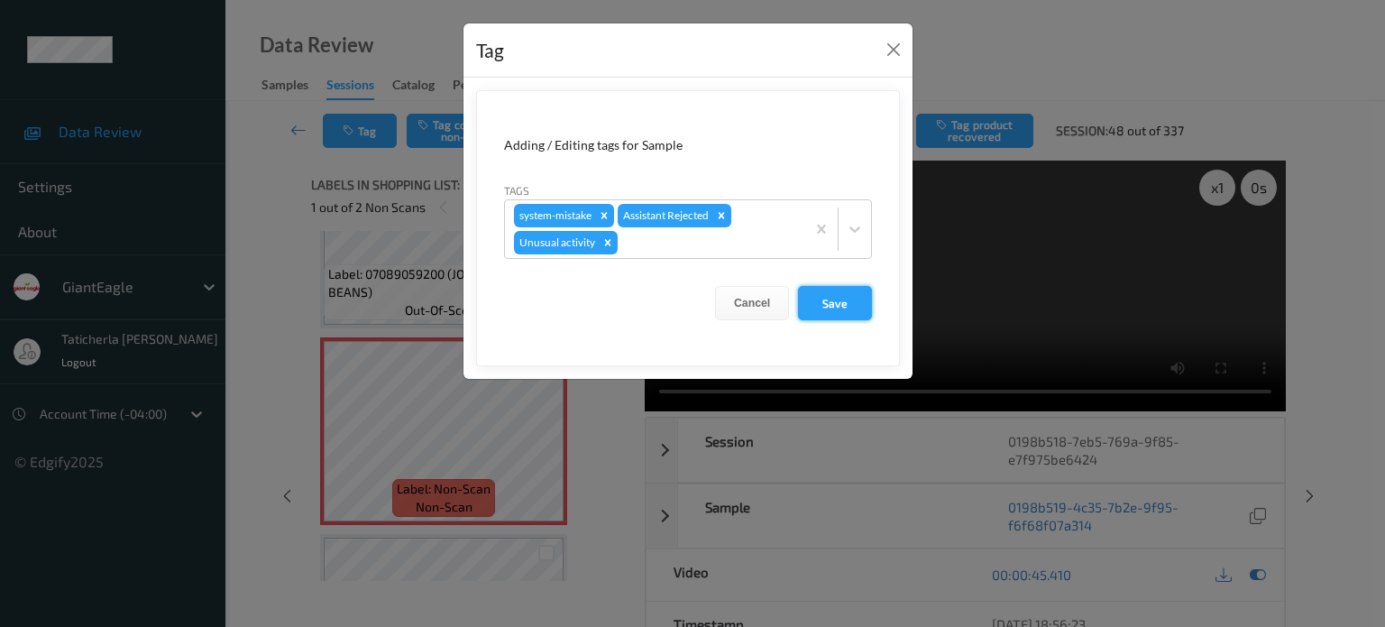
click at [841, 295] on button "Save" at bounding box center [835, 303] width 74 height 34
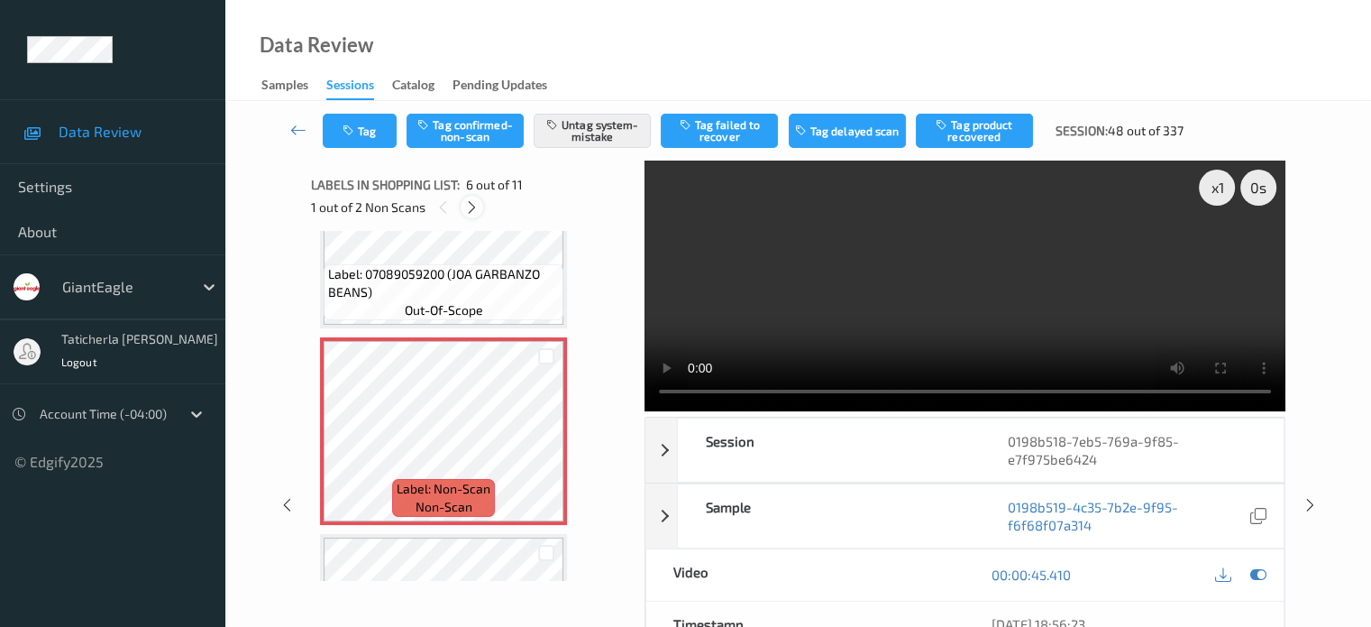
click at [477, 202] on icon at bounding box center [471, 207] width 15 height 16
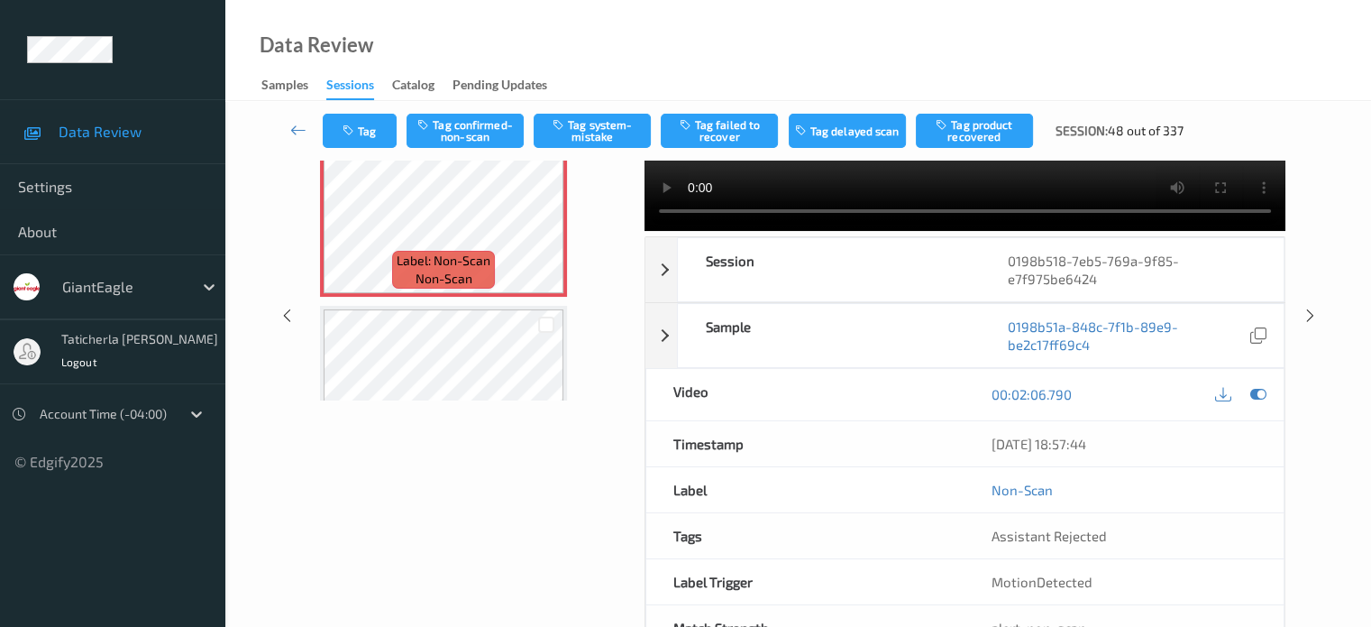
scroll to position [1821, 0]
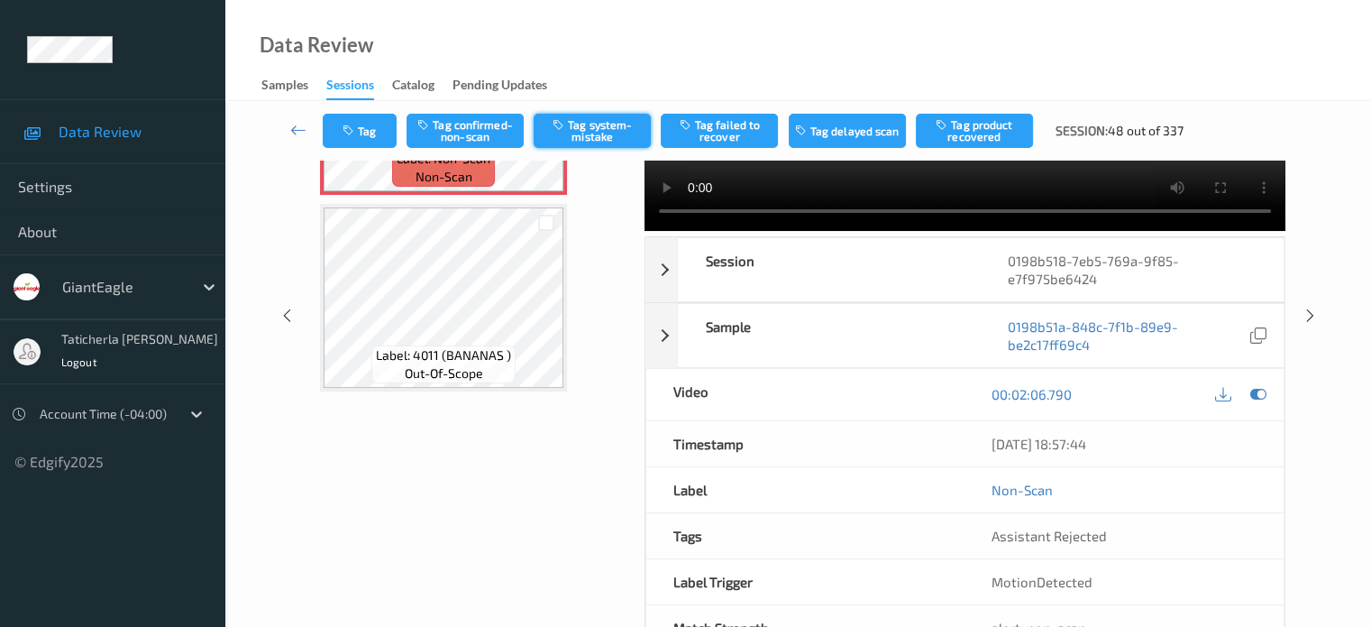
click at [596, 122] on button "Tag system-mistake" at bounding box center [592, 131] width 117 height 34
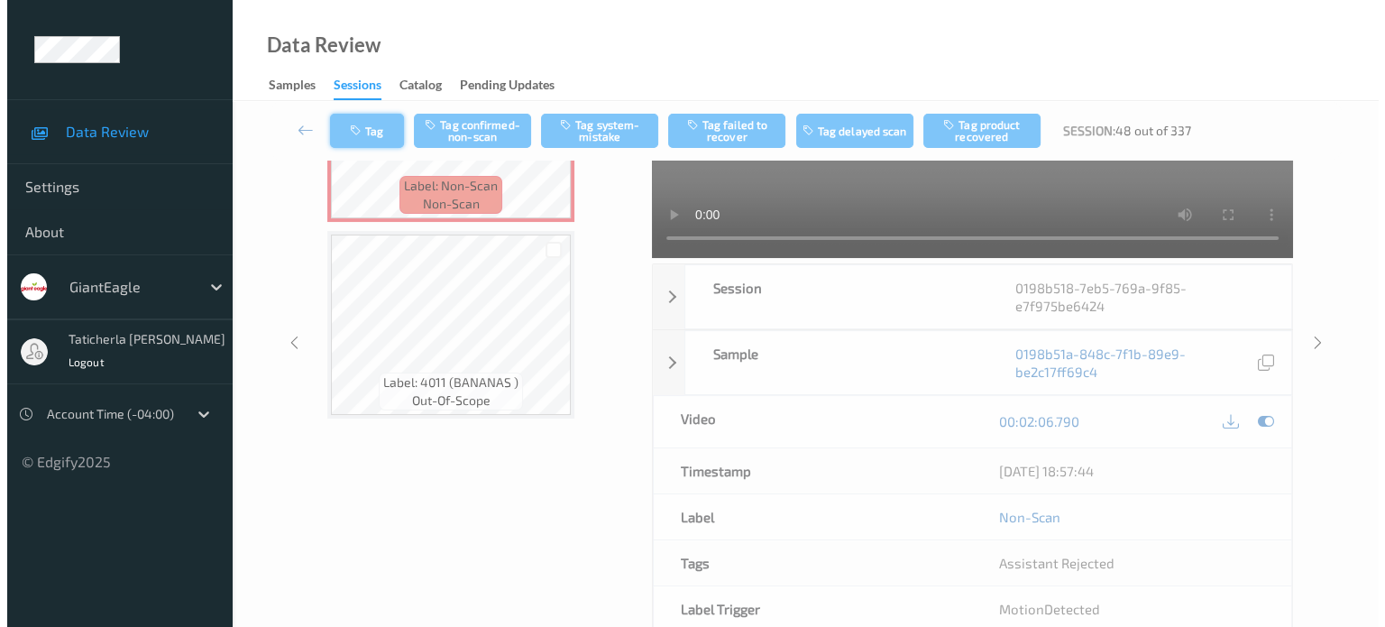
scroll to position [124, 0]
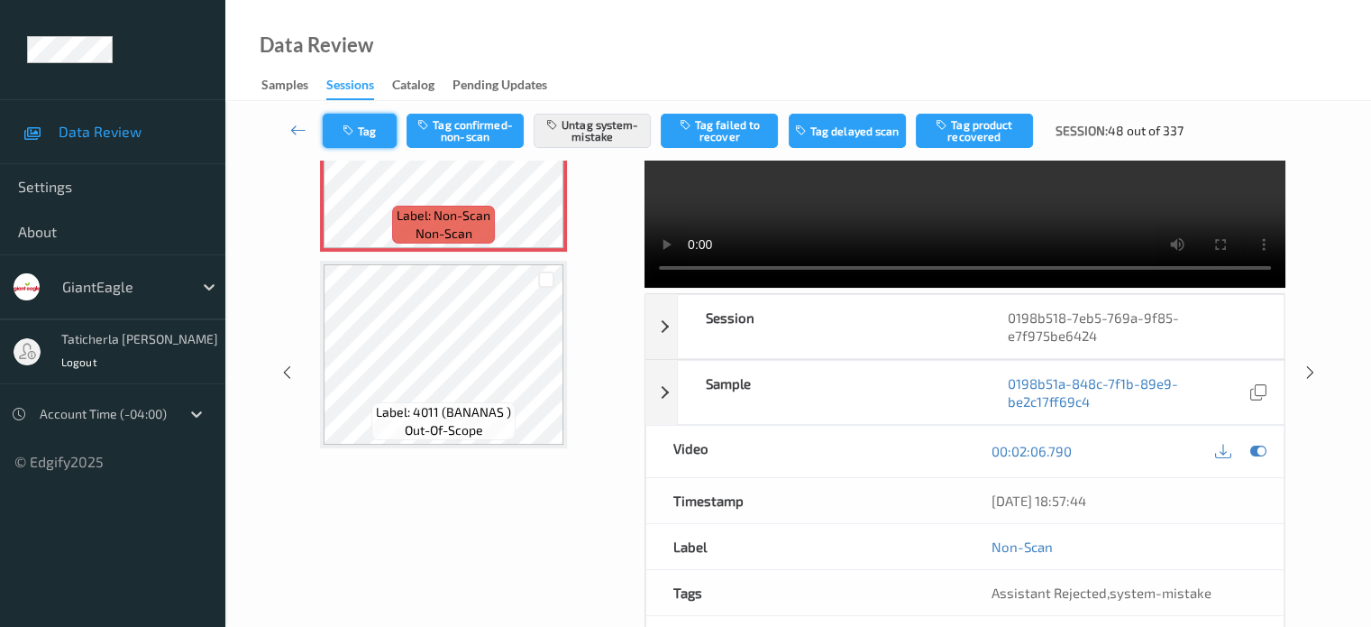
click at [379, 128] on button "Tag" at bounding box center [360, 131] width 74 height 34
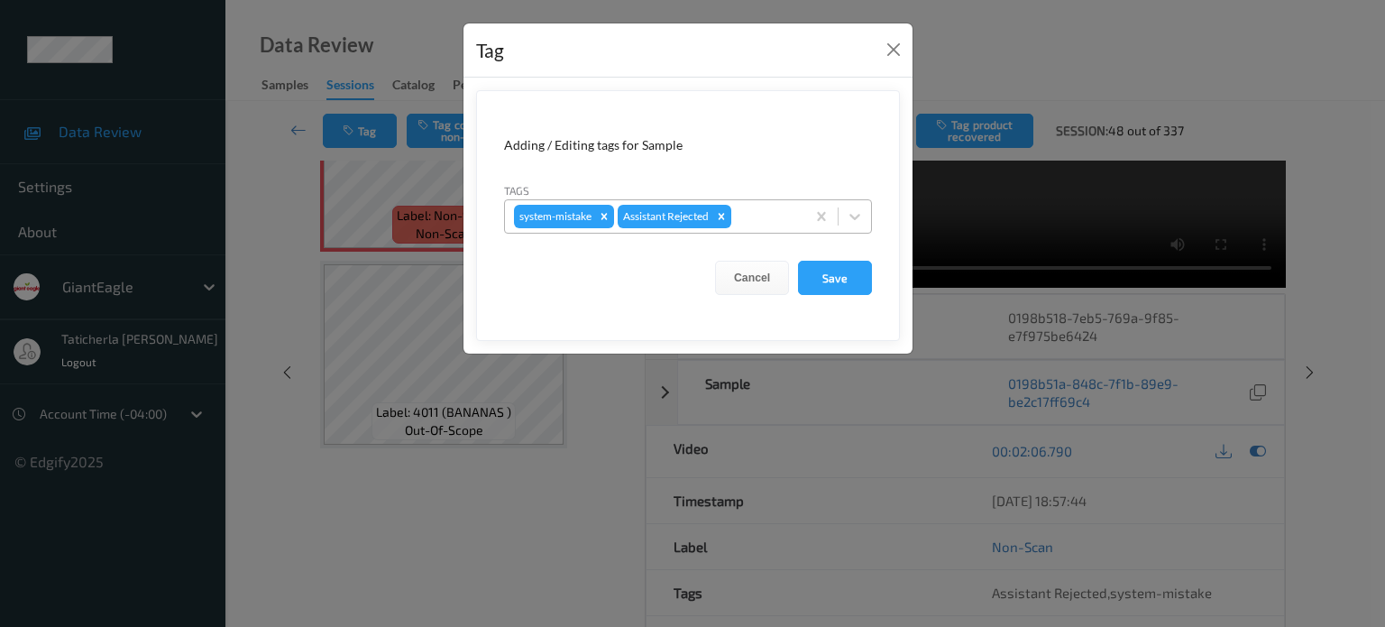
click at [783, 221] on div at bounding box center [765, 217] width 61 height 22
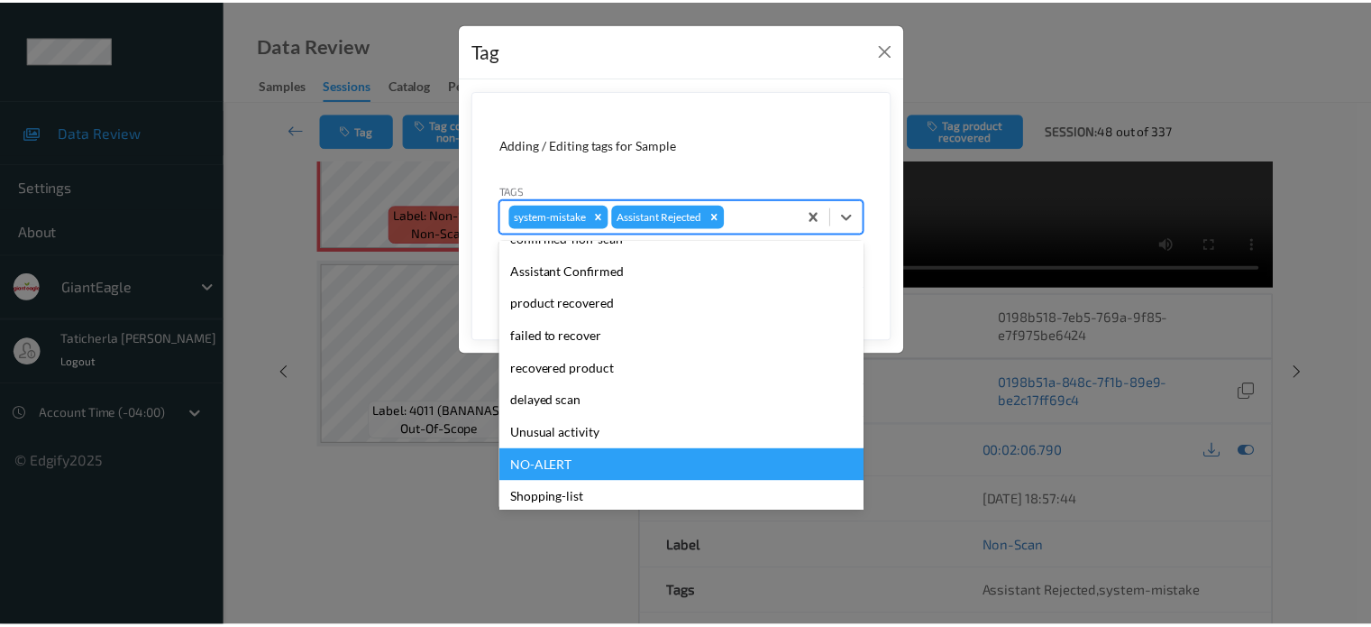
scroll to position [159, 0]
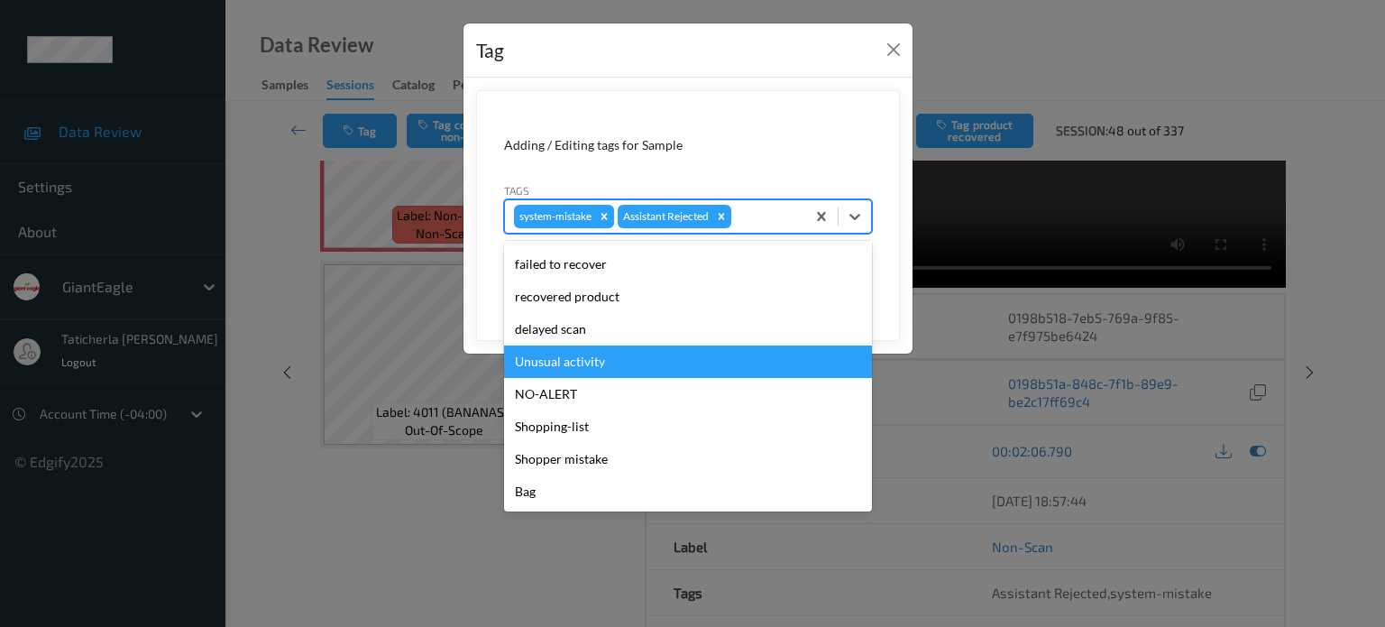
click at [627, 365] on div "Unusual activity" at bounding box center [688, 361] width 368 height 32
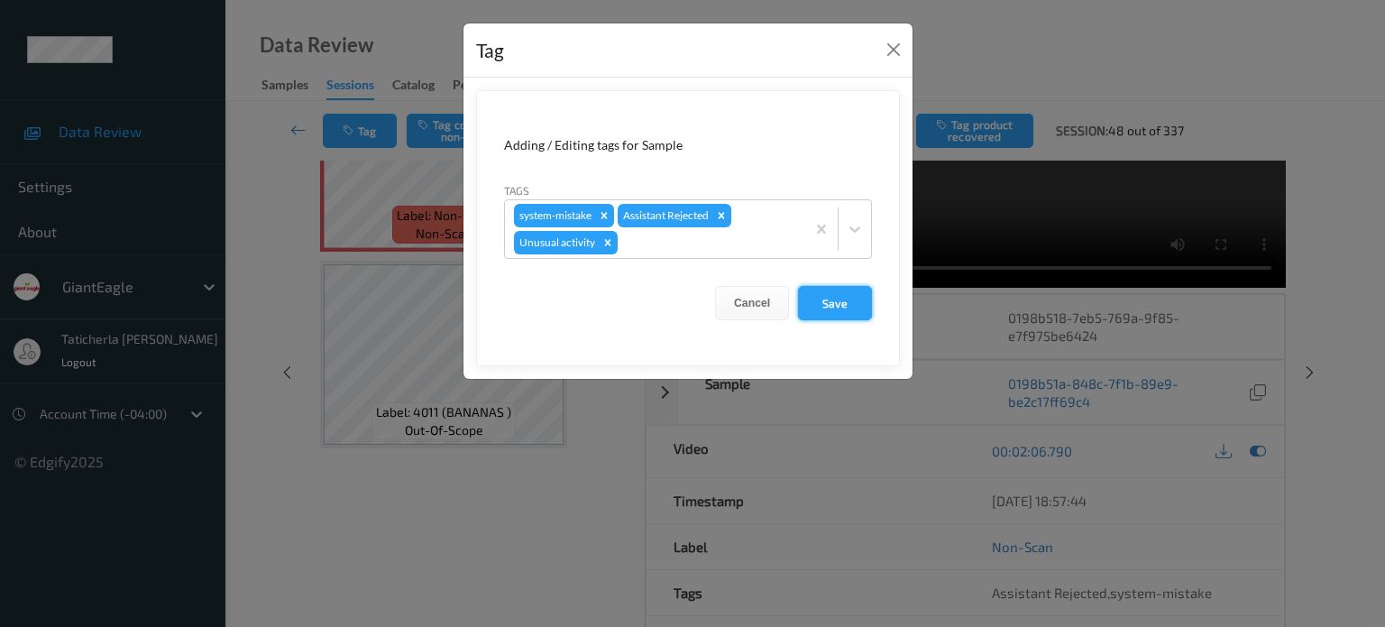
click at [840, 295] on button "Save" at bounding box center [835, 303] width 74 height 34
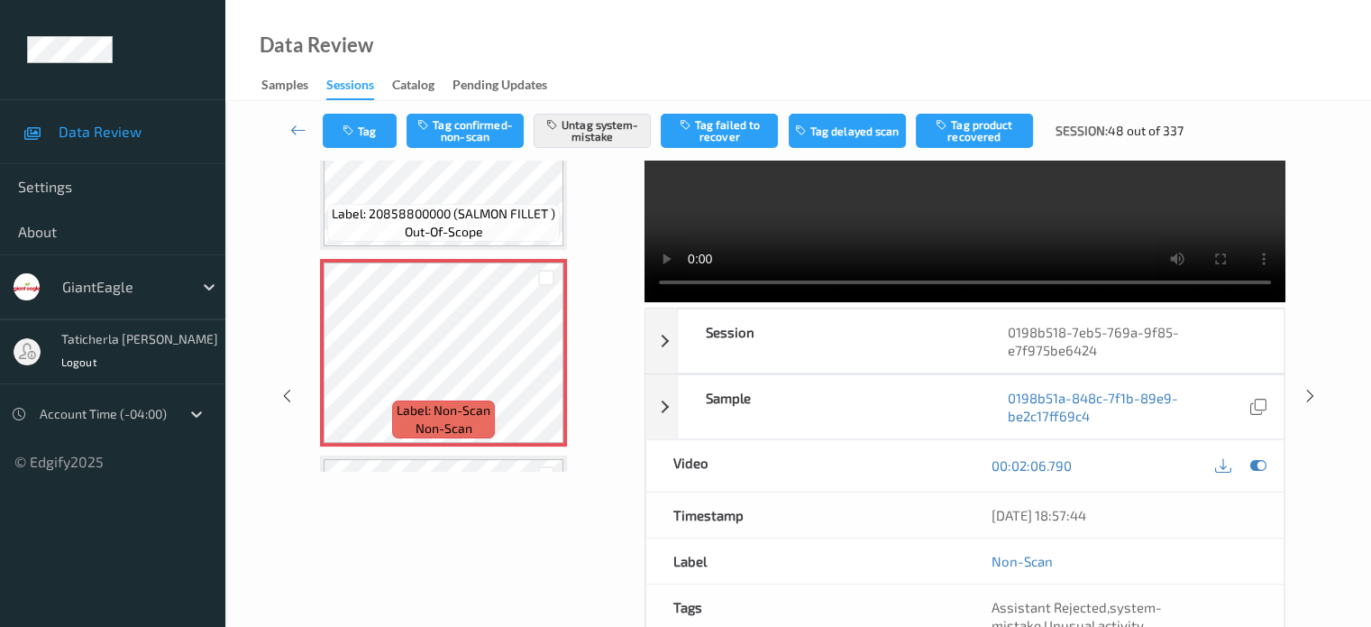
scroll to position [0, 0]
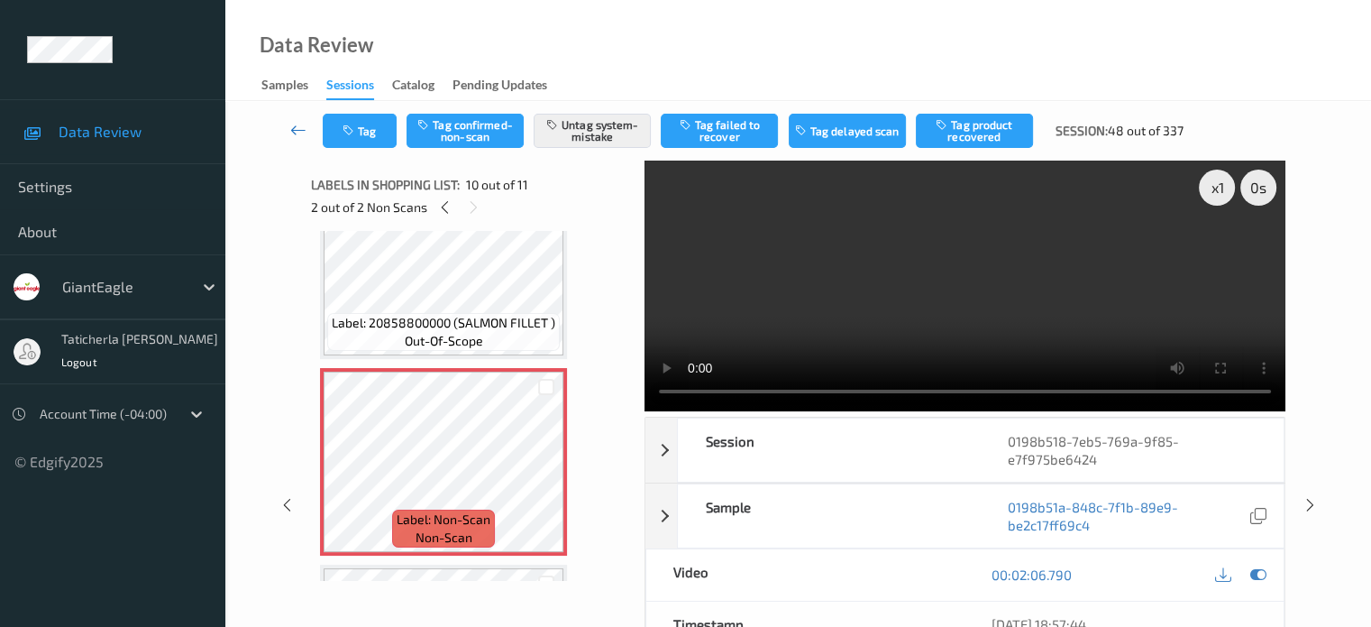
click at [295, 136] on icon at bounding box center [298, 130] width 16 height 18
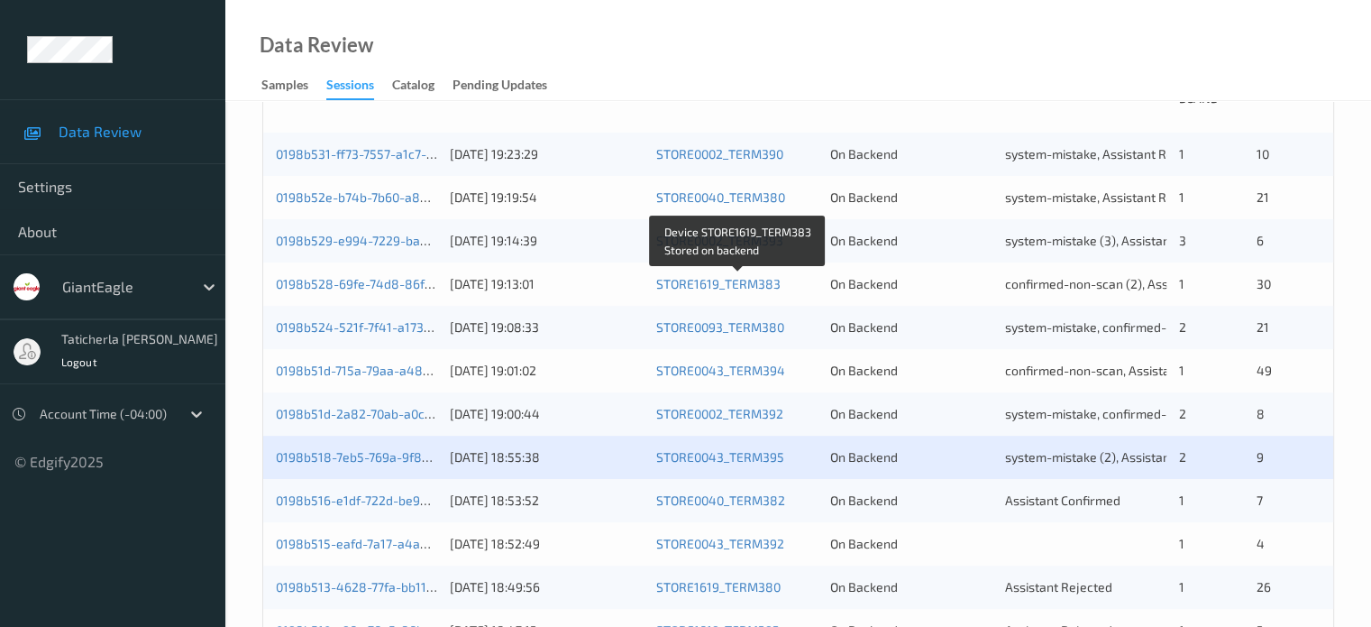
scroll to position [541, 0]
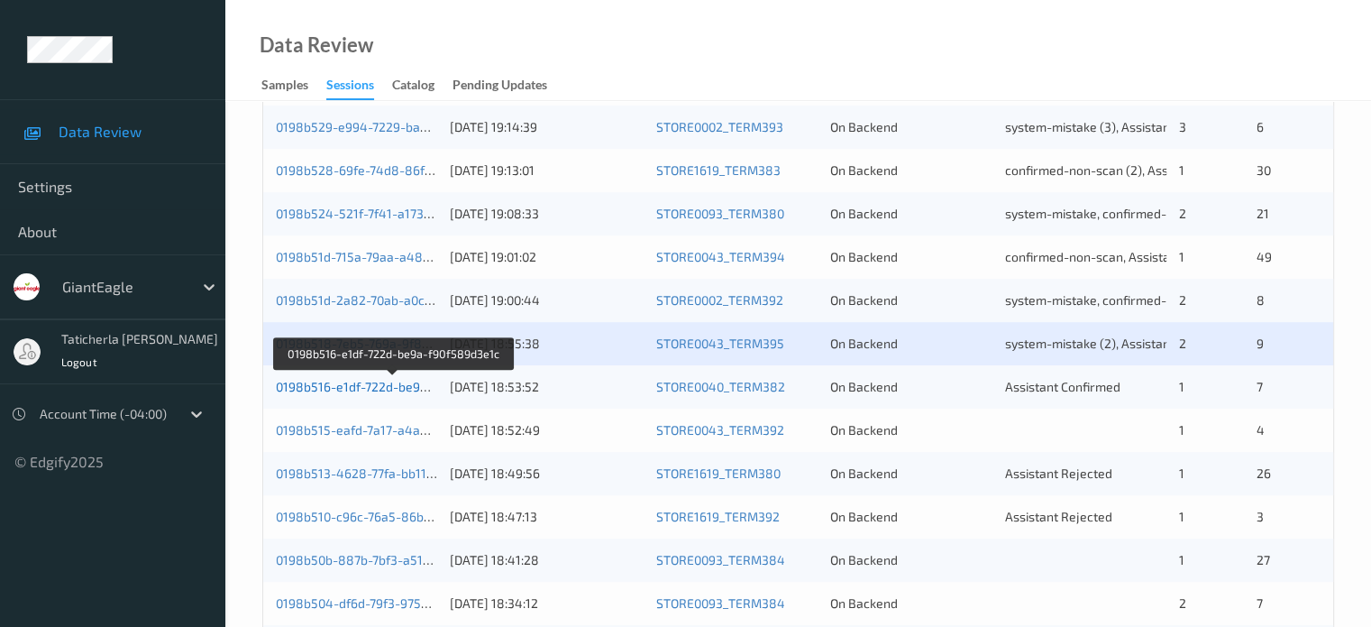
click at [402, 392] on link "0198b516-e1df-722d-be9a-f90f589d3e1c" at bounding box center [394, 386] width 236 height 15
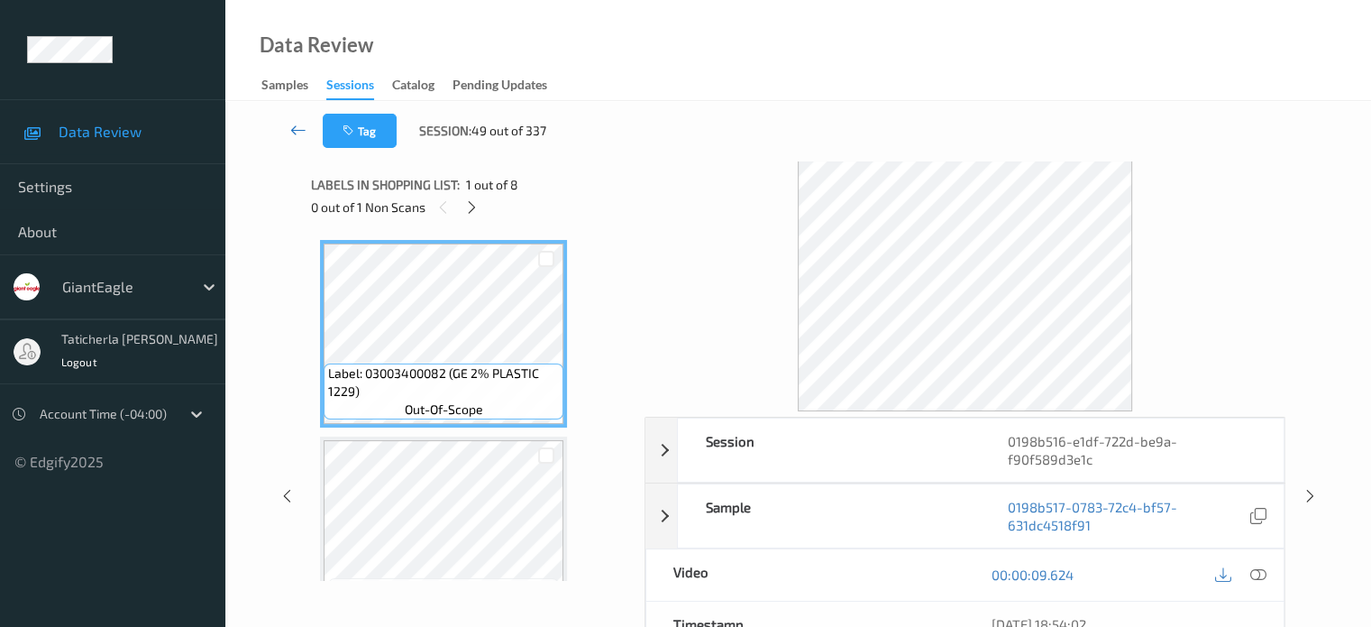
click at [301, 130] on icon at bounding box center [298, 130] width 16 height 18
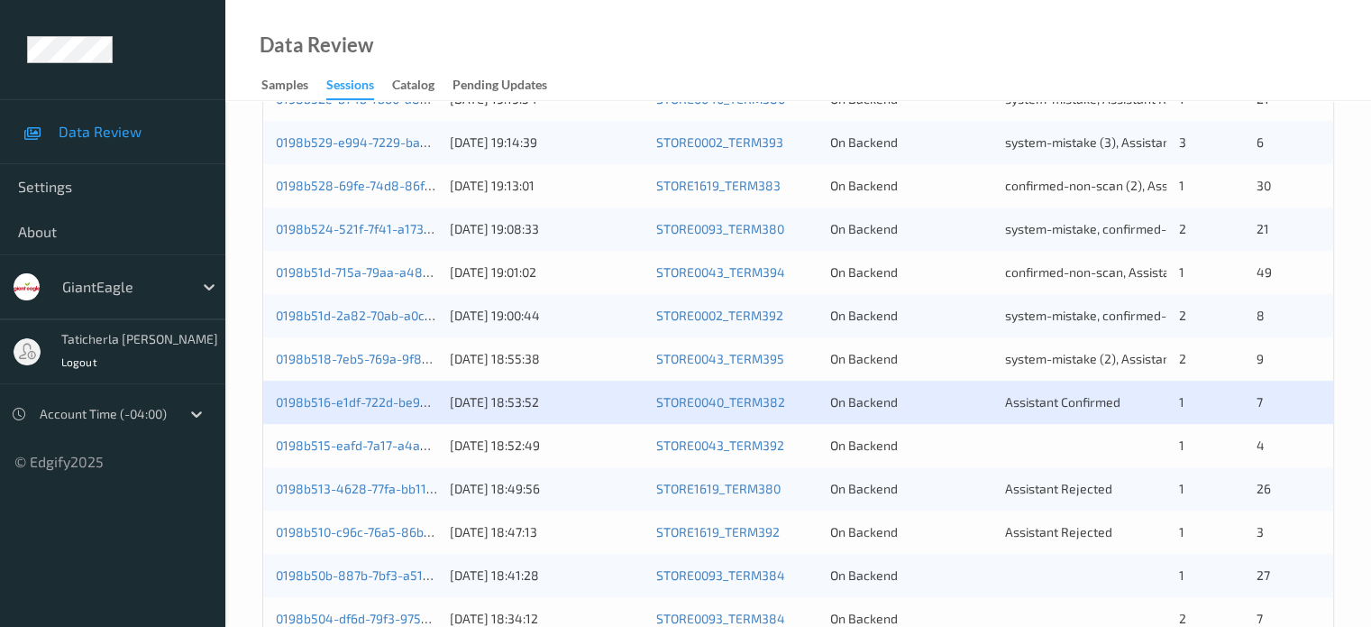
scroll to position [631, 0]
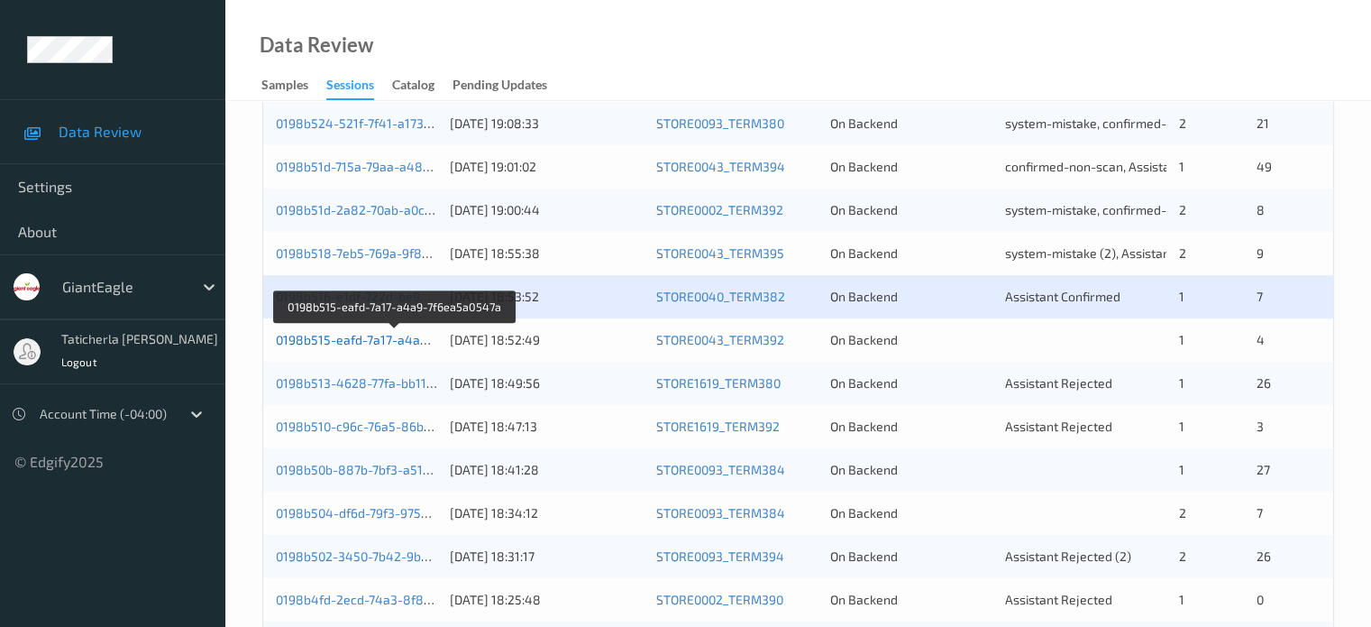
click at [379, 338] on link "0198b515-eafd-7a17-a4a9-7f6ea5a0547a" at bounding box center [395, 339] width 239 height 15
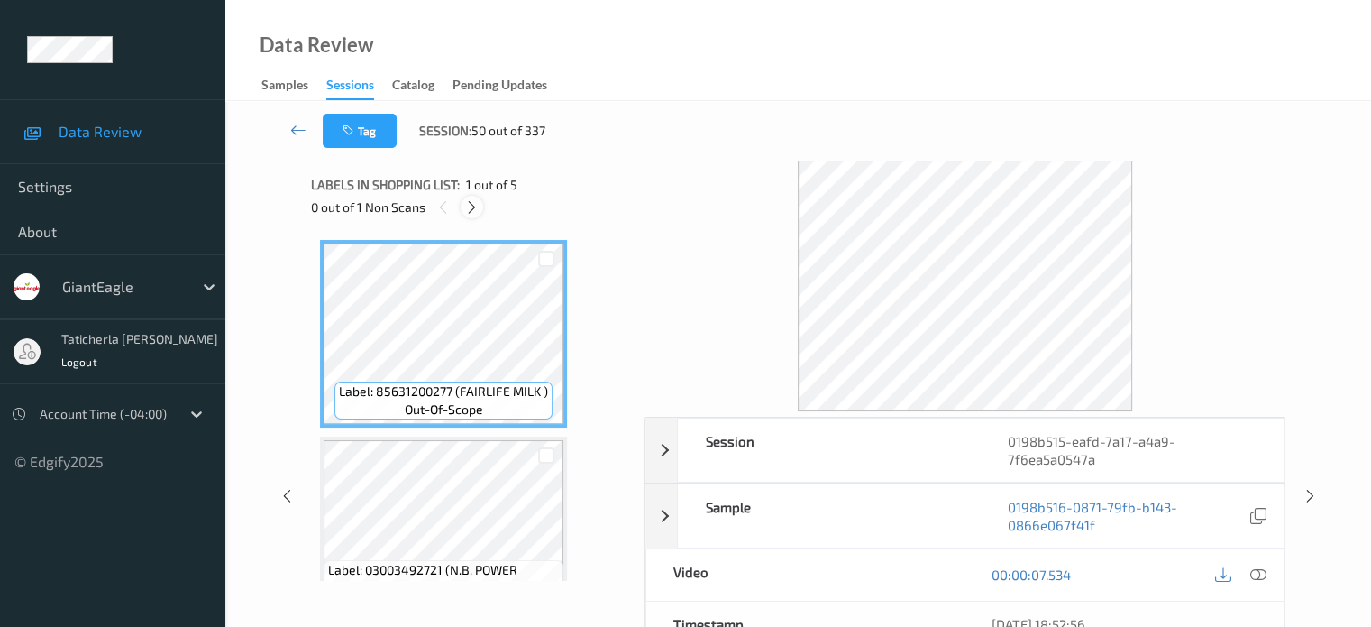
click at [469, 201] on icon at bounding box center [471, 207] width 15 height 16
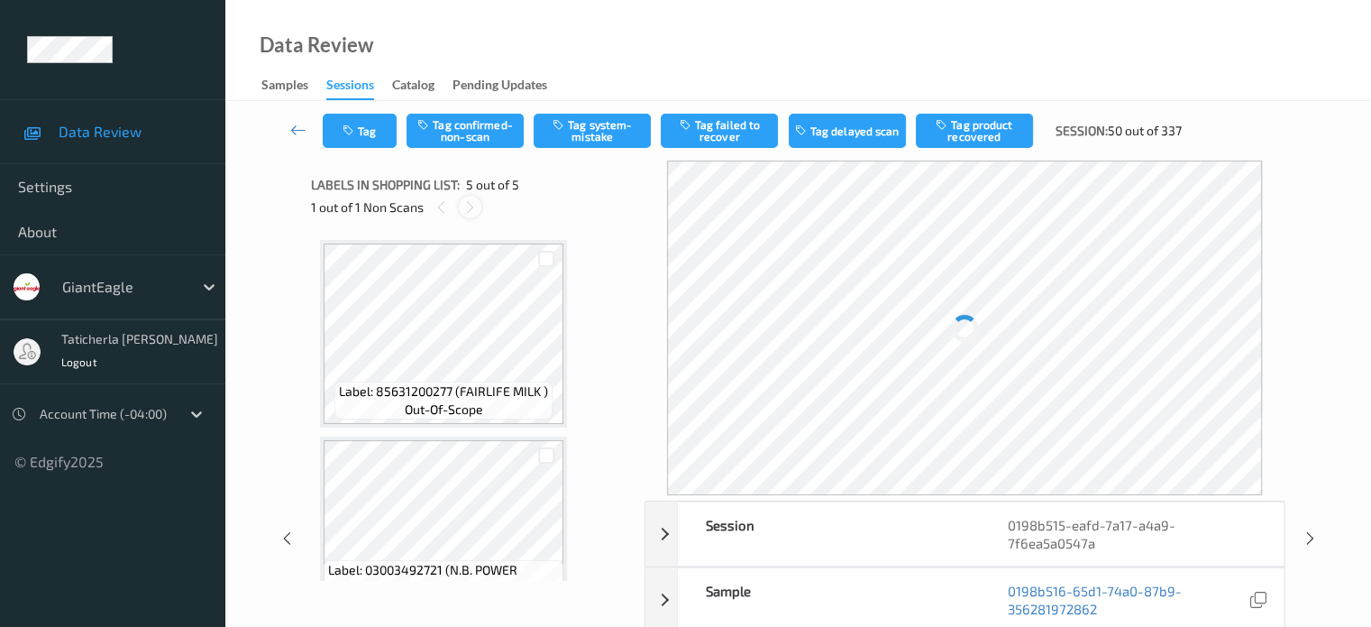
scroll to position [599, 0]
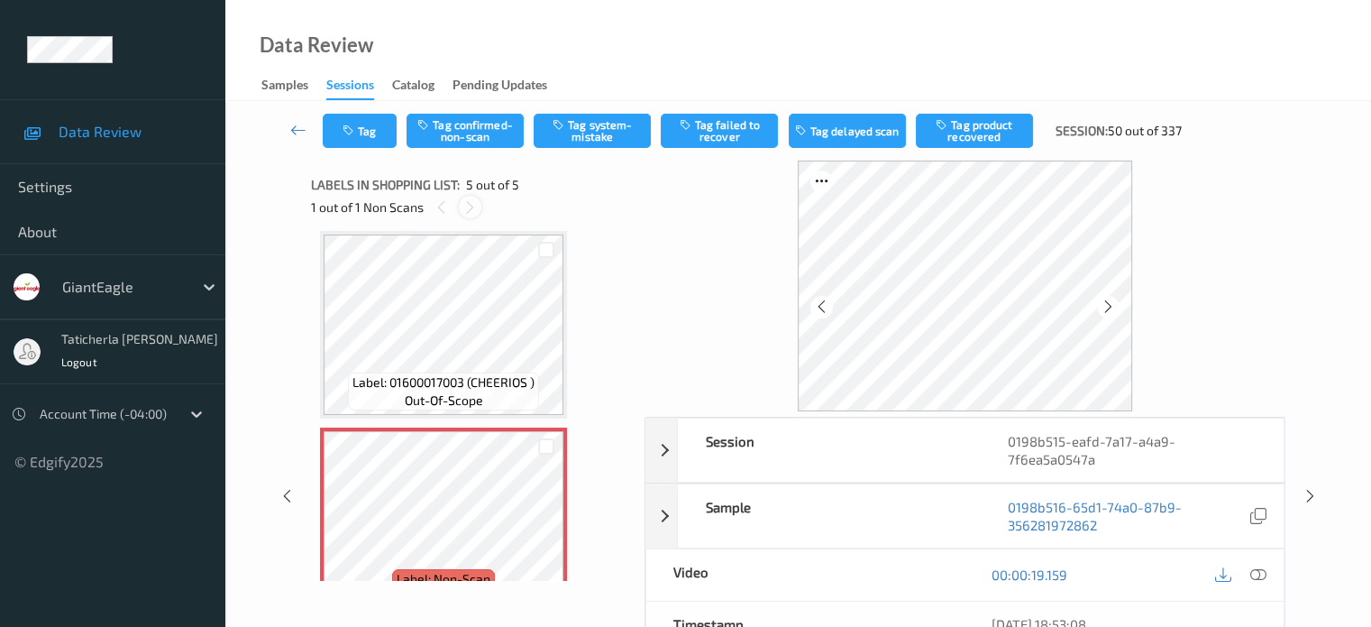
click at [471, 206] on icon at bounding box center [469, 207] width 15 height 16
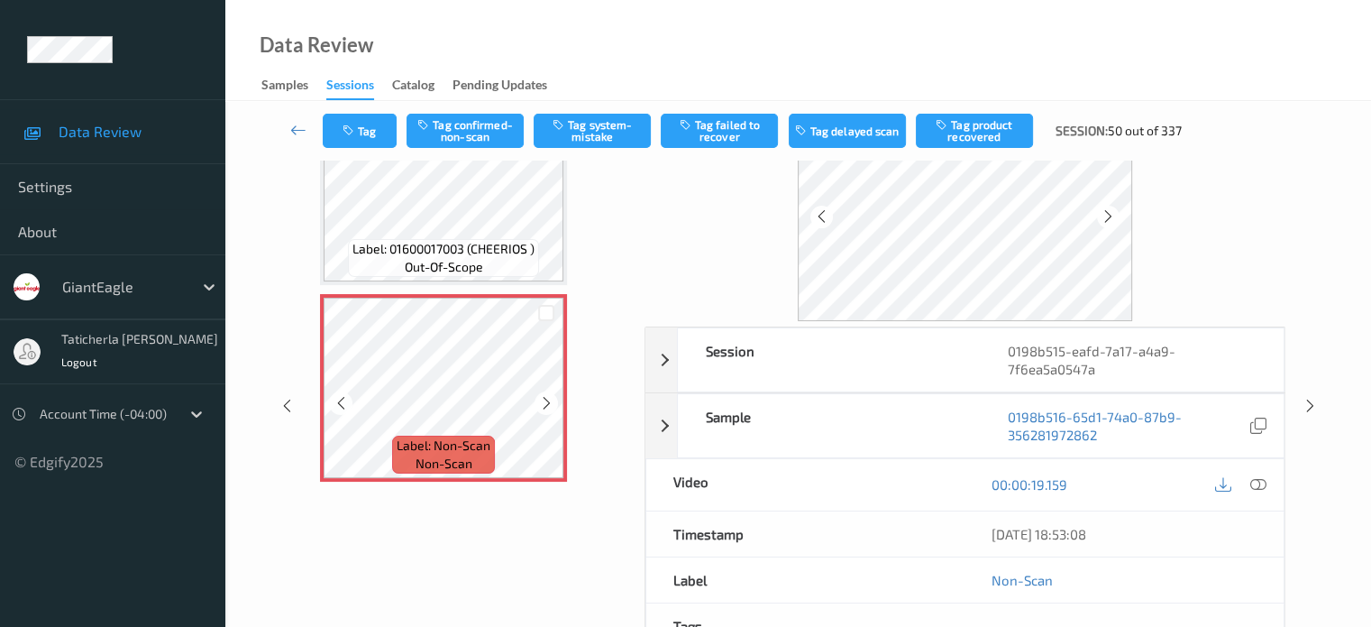
scroll to position [552, 0]
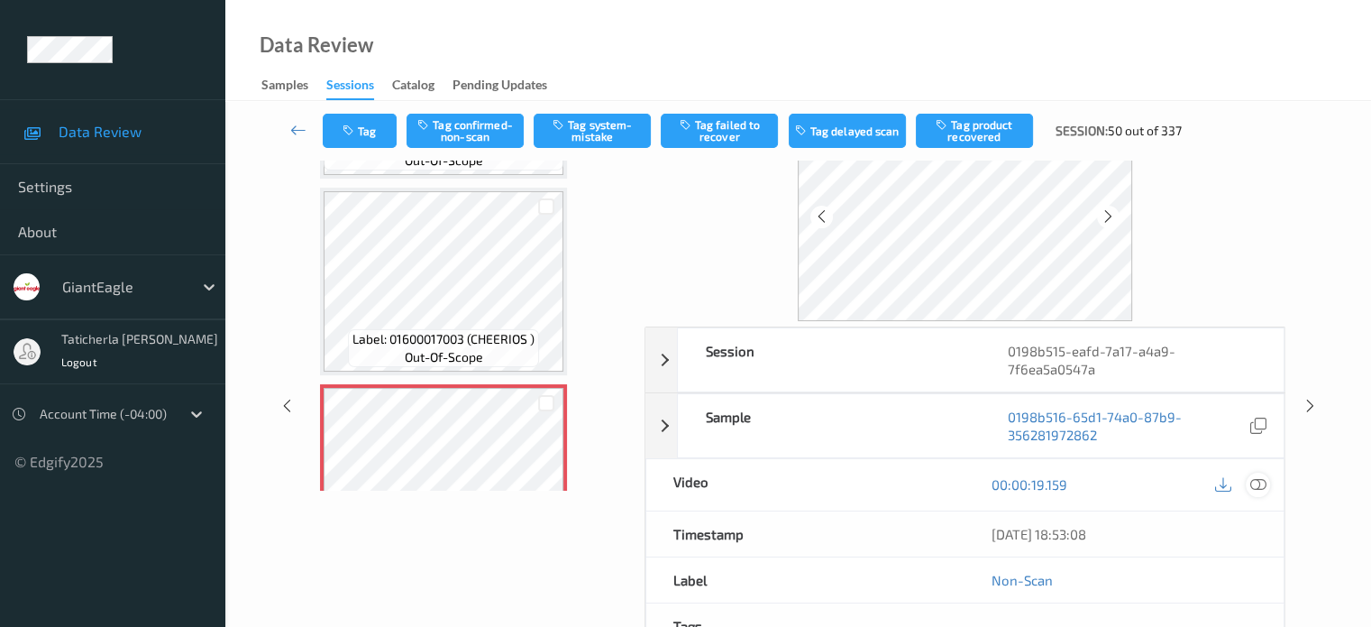
click at [1254, 481] on icon at bounding box center [1258, 484] width 16 height 16
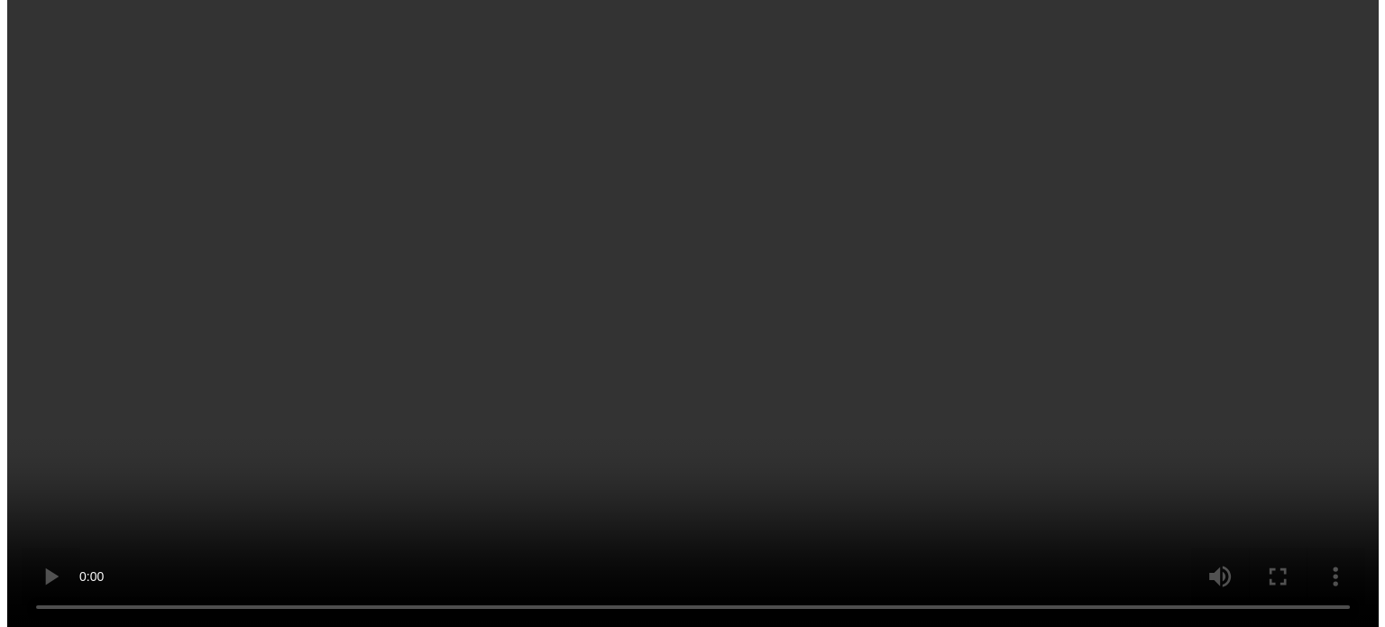
scroll to position [490, 0]
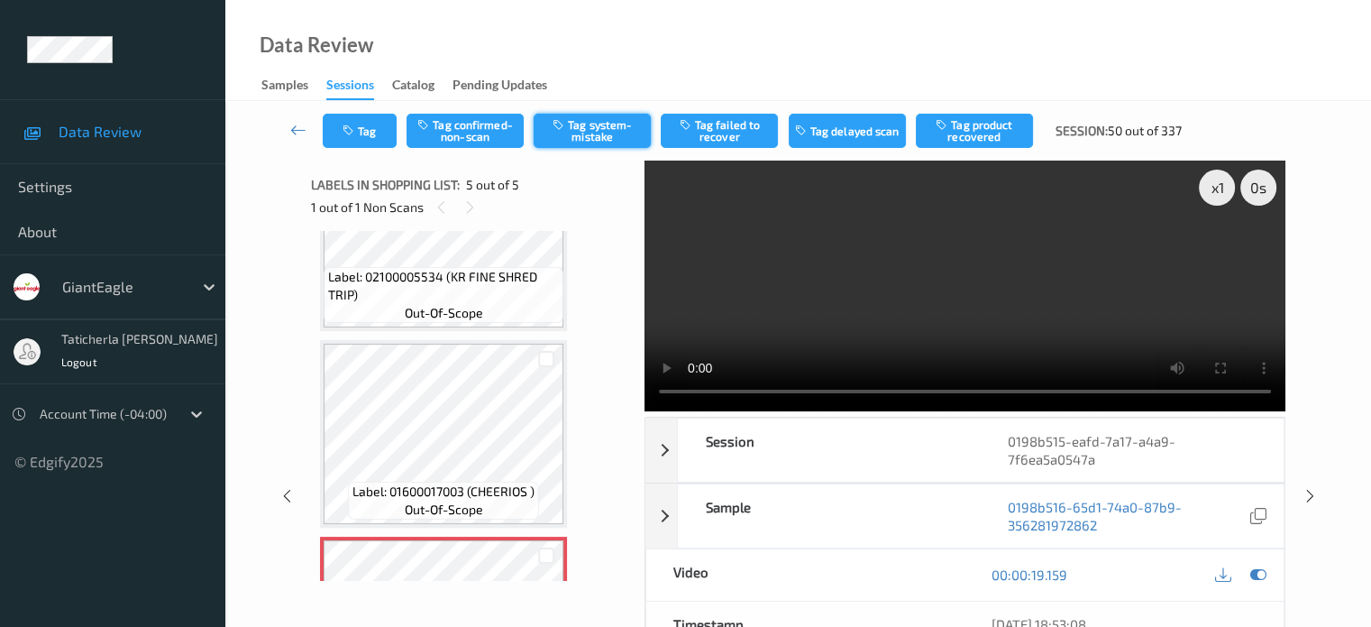
click at [603, 123] on button "Tag system-mistake" at bounding box center [592, 131] width 117 height 34
click at [371, 130] on button "Tag" at bounding box center [360, 131] width 74 height 34
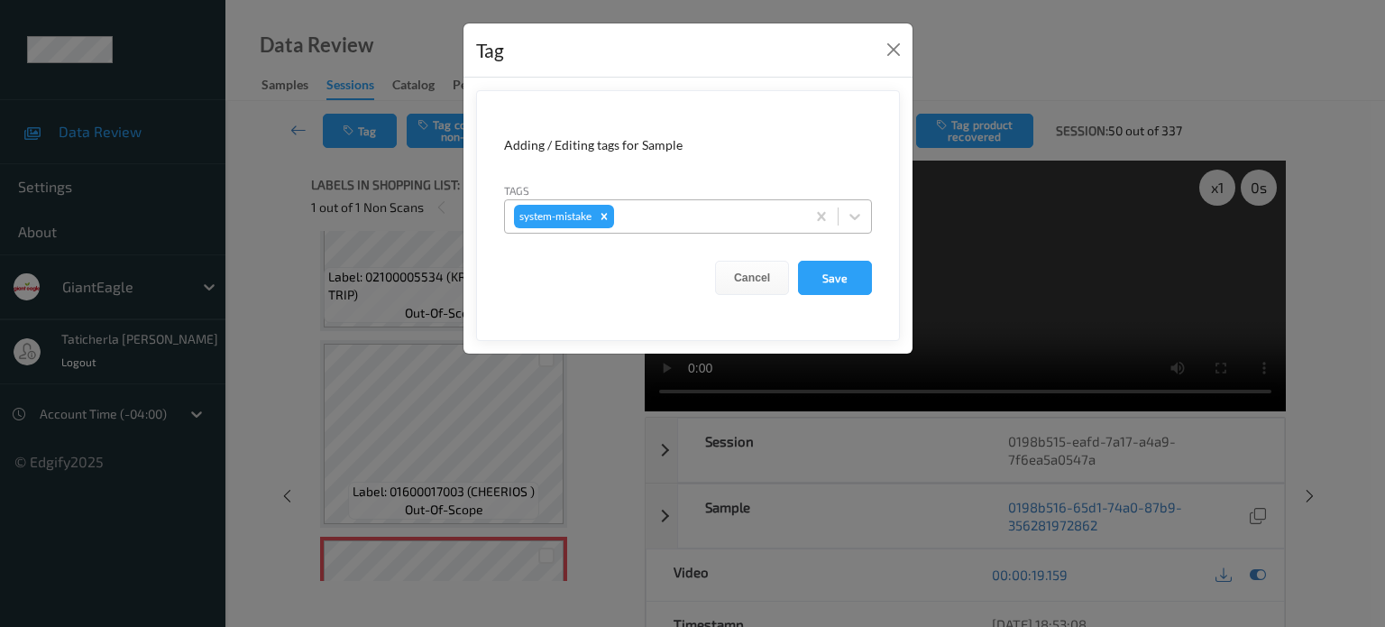
click at [678, 215] on div at bounding box center [707, 217] width 179 height 22
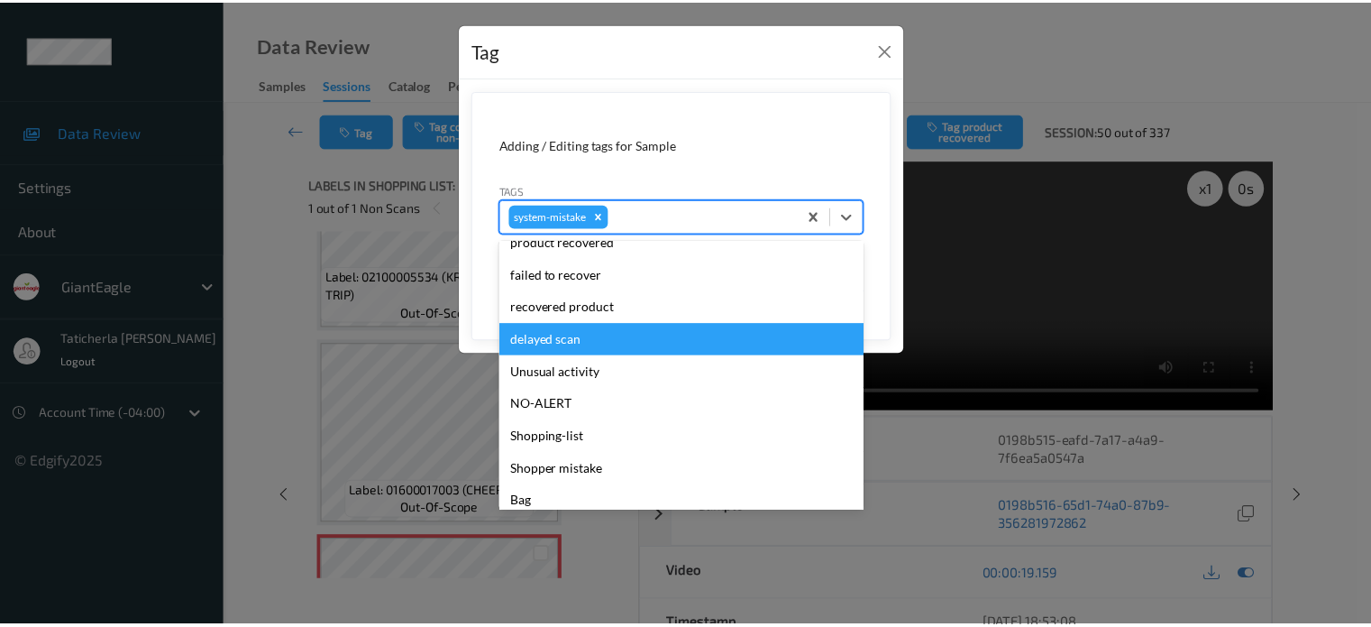
scroll to position [191, 0]
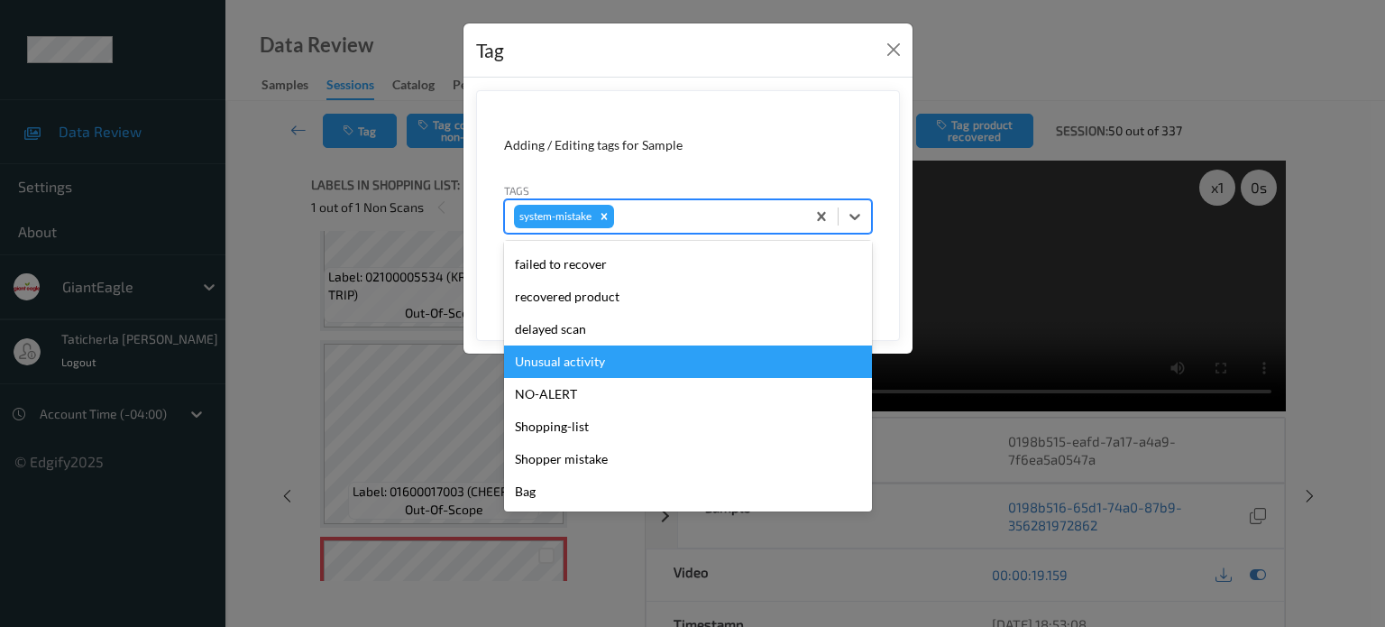
click at [582, 356] on div "Unusual activity" at bounding box center [688, 361] width 368 height 32
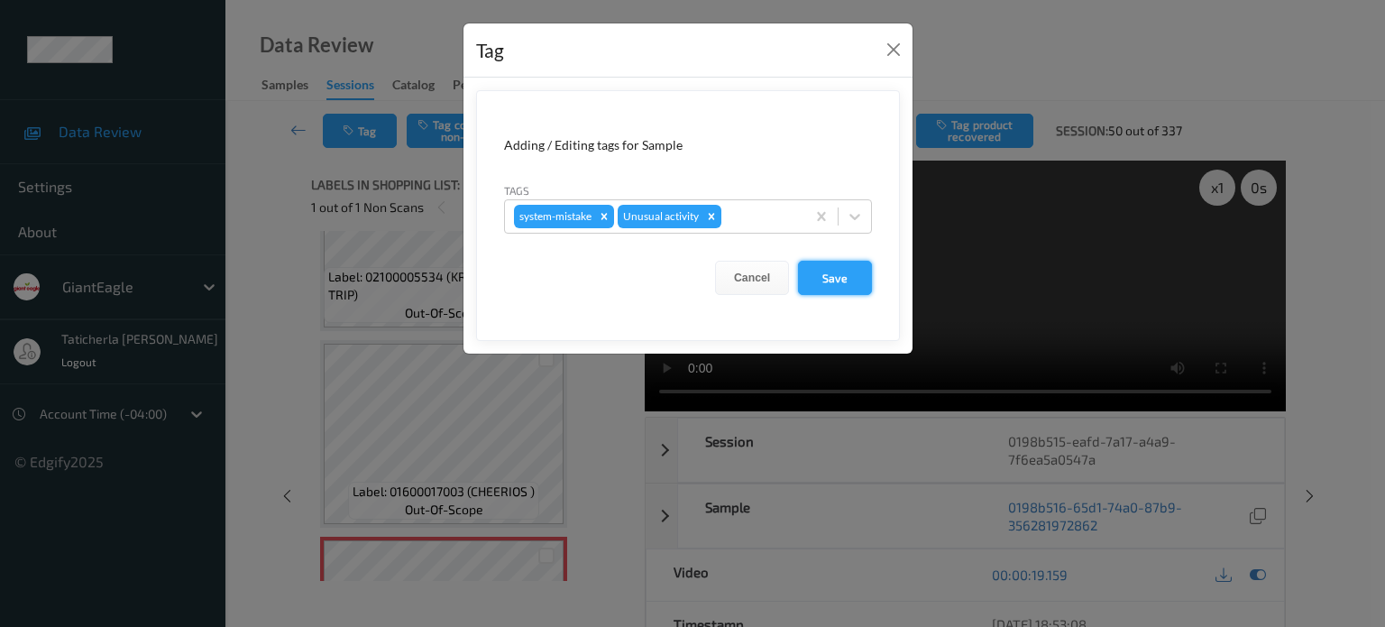
click at [839, 277] on button "Save" at bounding box center [835, 278] width 74 height 34
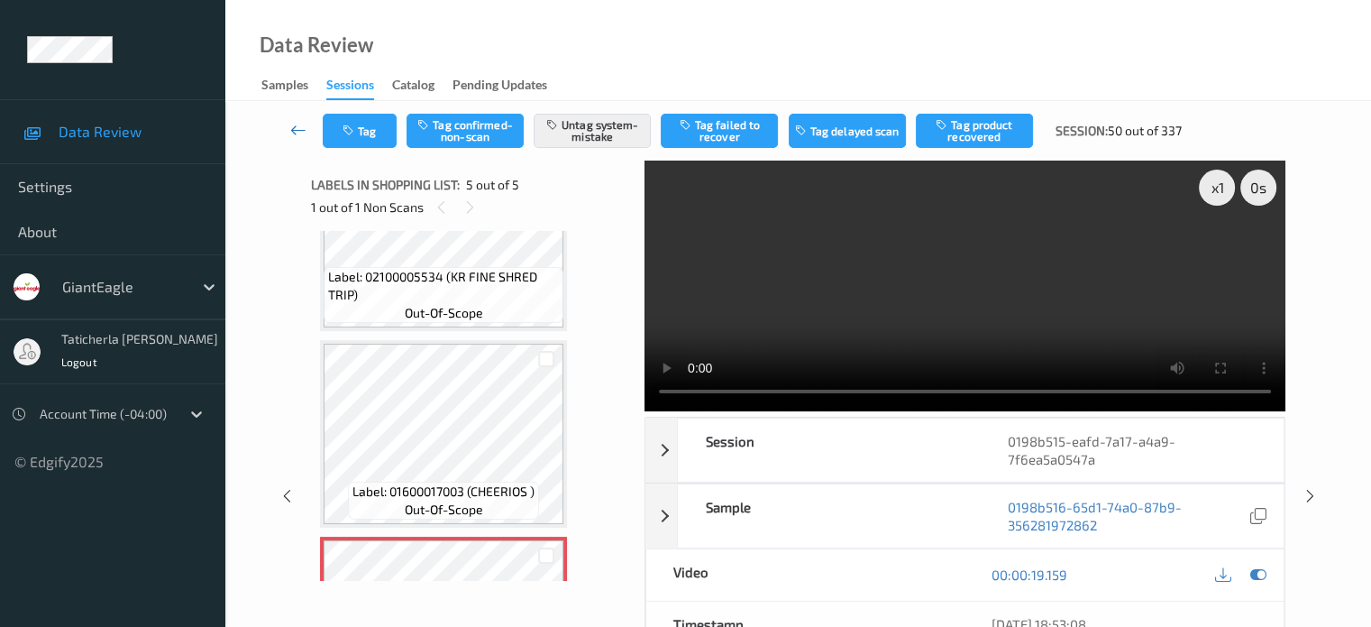
click at [298, 133] on icon at bounding box center [298, 130] width 16 height 18
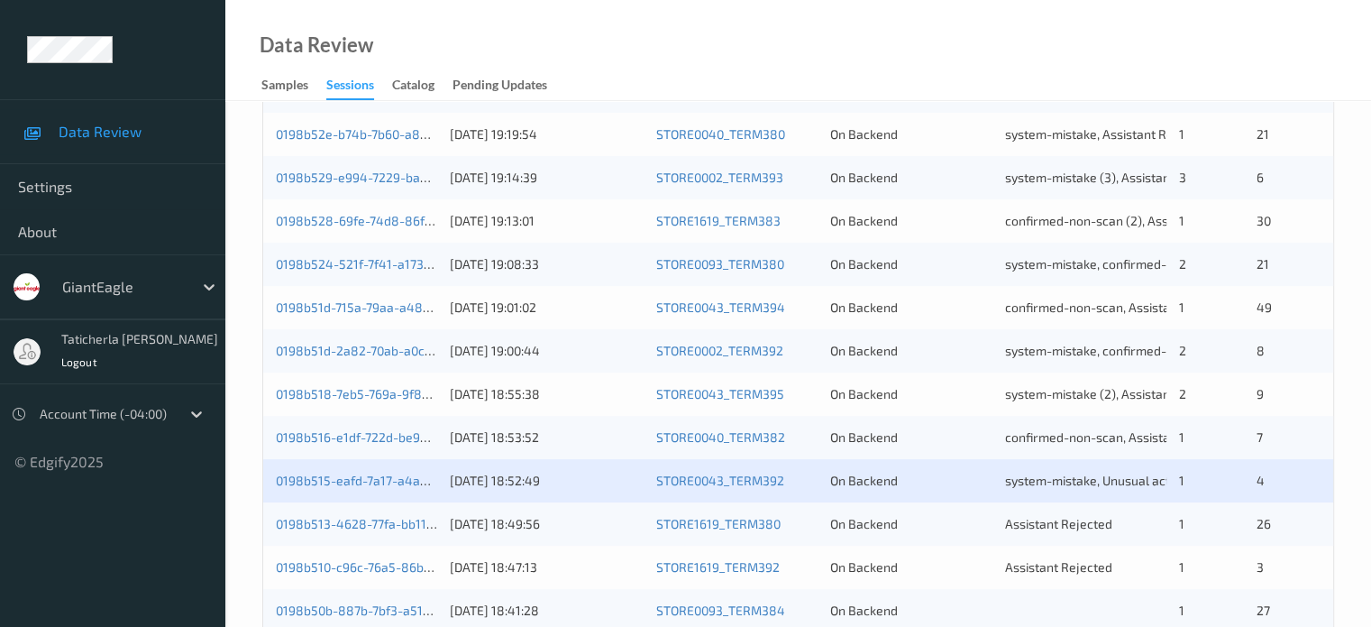
scroll to position [631, 0]
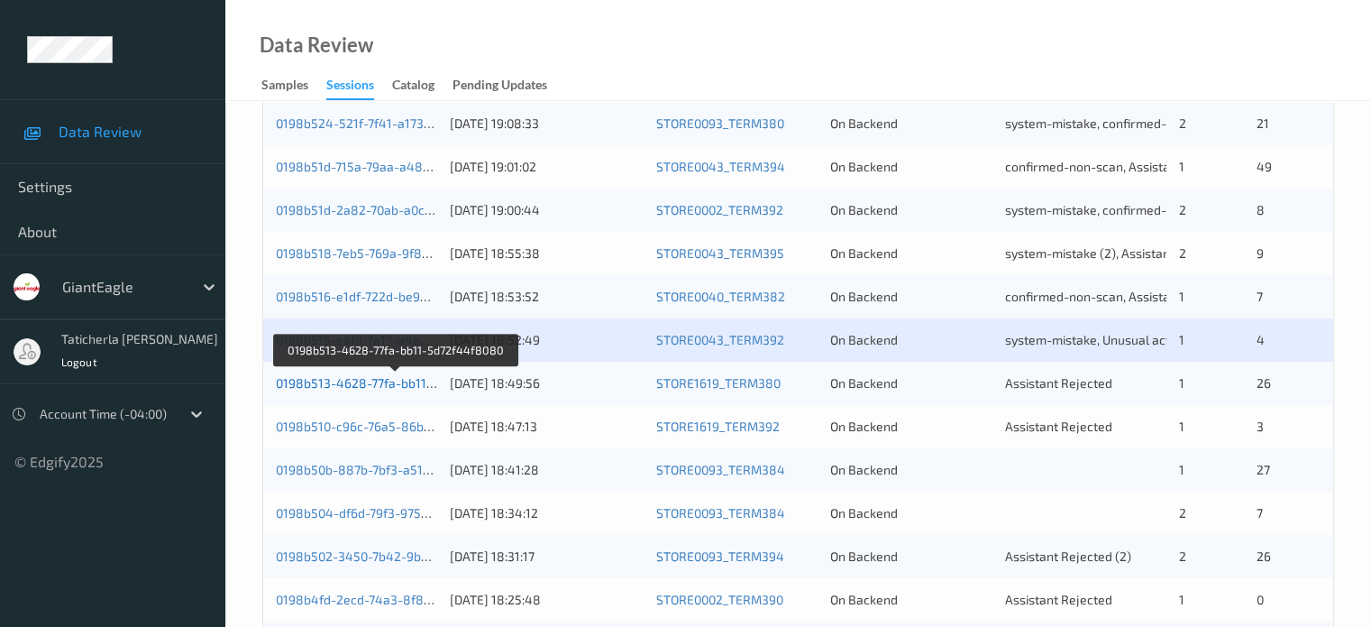
click at [370, 385] on link "0198b513-4628-77fa-bb11-5d72f44f8080" at bounding box center [396, 382] width 240 height 15
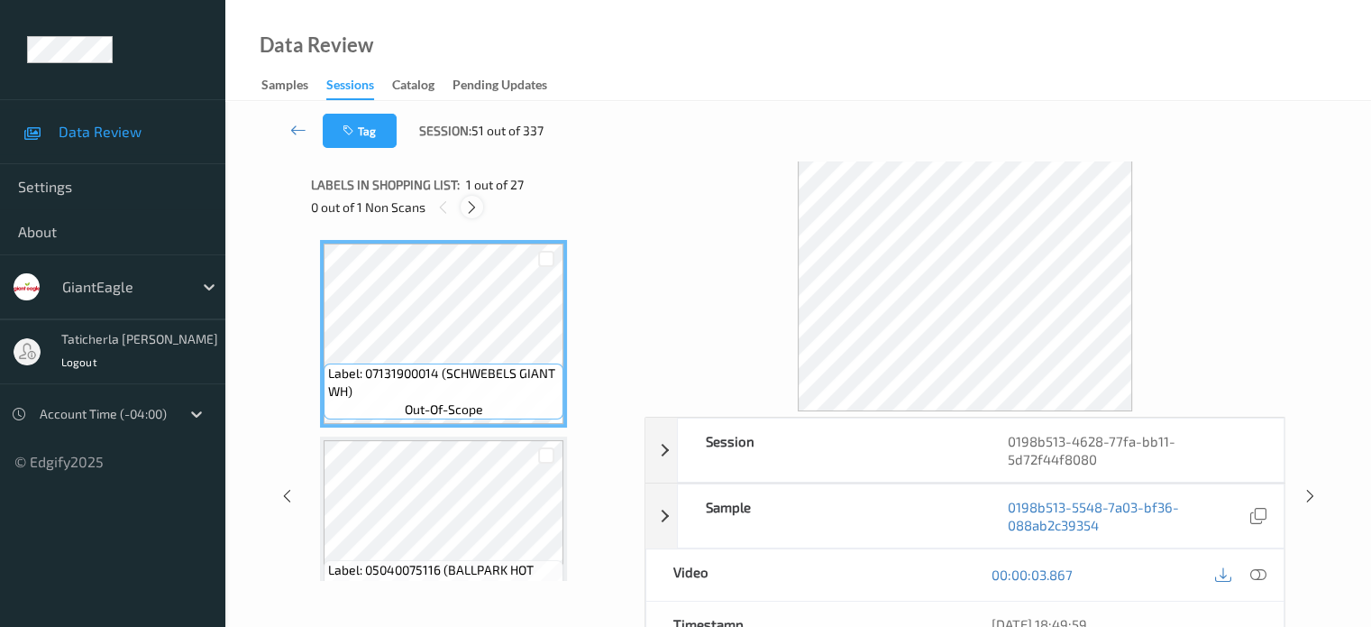
click at [468, 204] on icon at bounding box center [471, 207] width 15 height 16
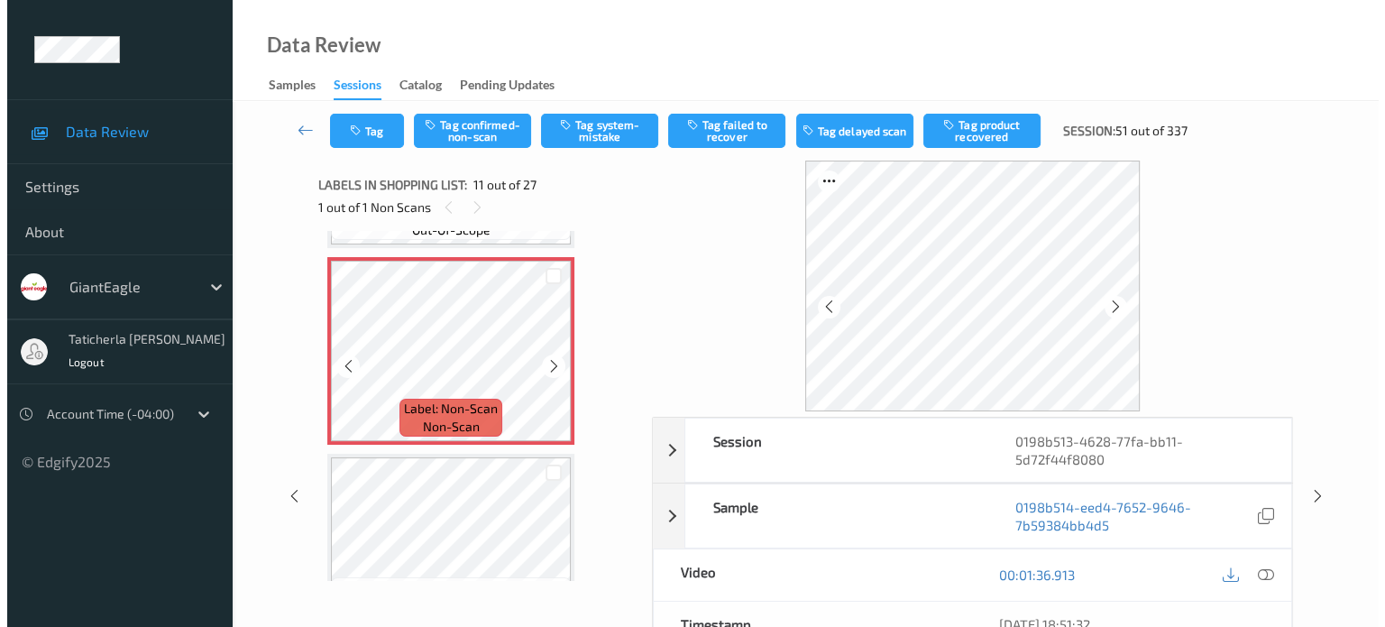
scroll to position [1958, 0]
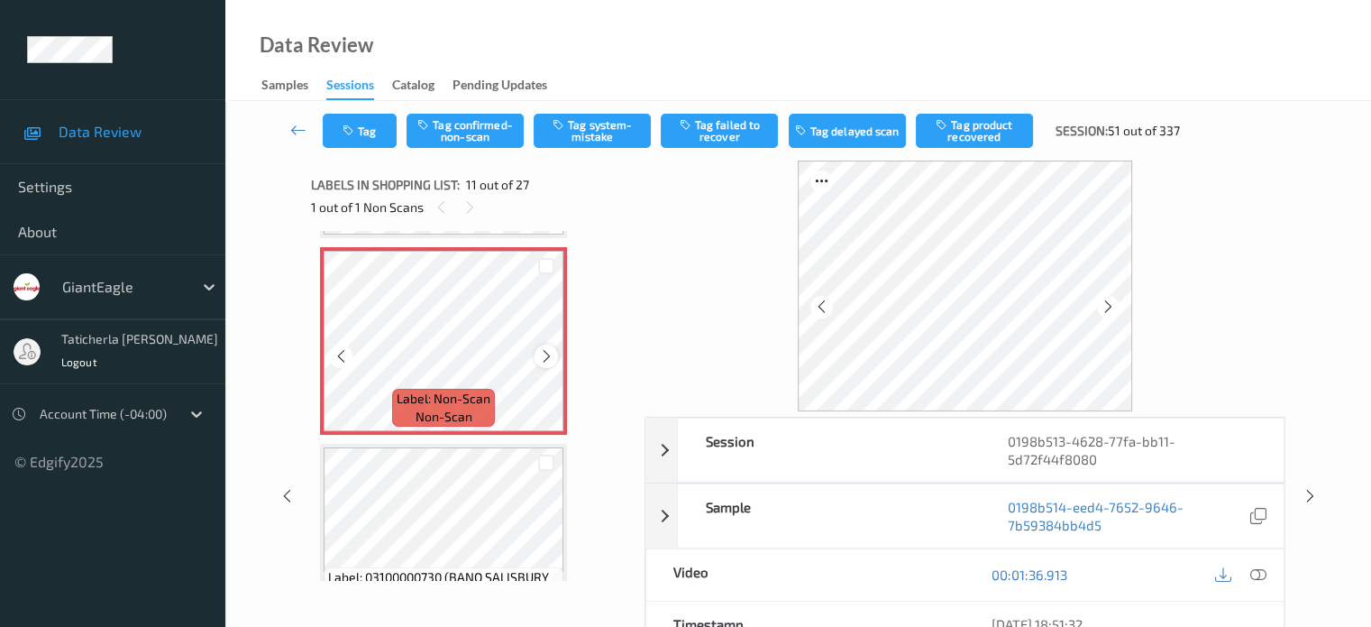
click at [545, 355] on icon at bounding box center [546, 356] width 15 height 16
click at [1255, 572] on icon at bounding box center [1258, 574] width 16 height 16
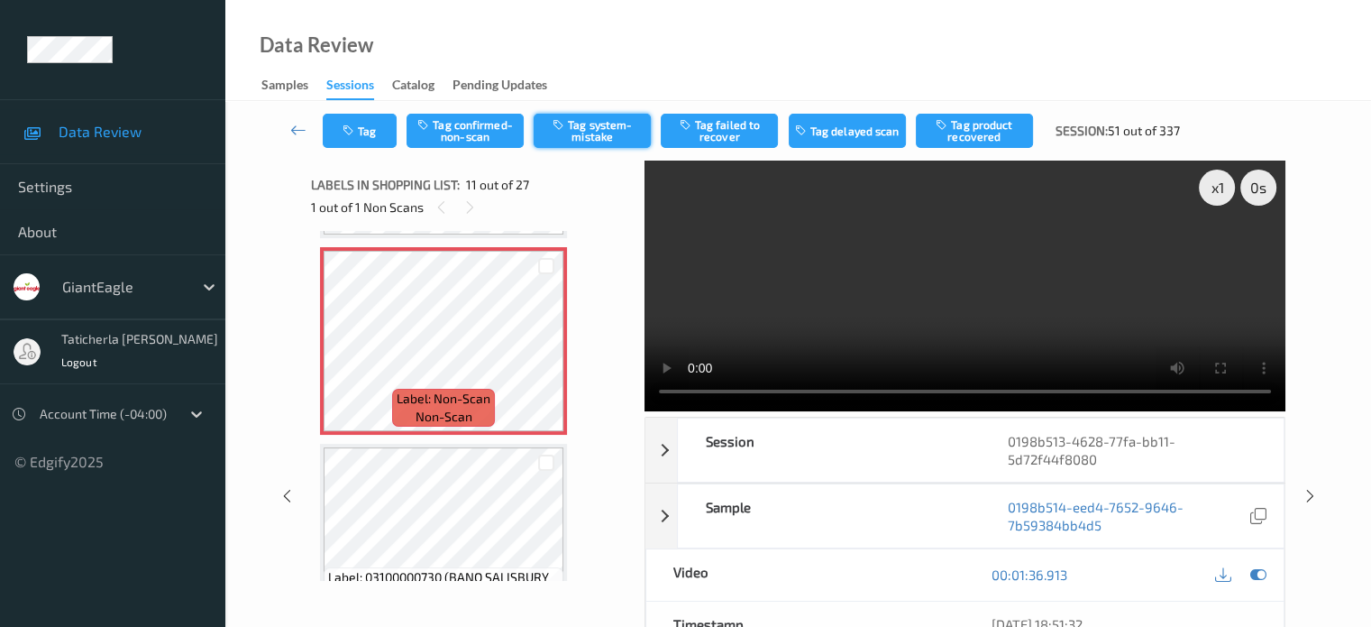
click at [595, 129] on button "Tag system-mistake" at bounding box center [592, 131] width 117 height 34
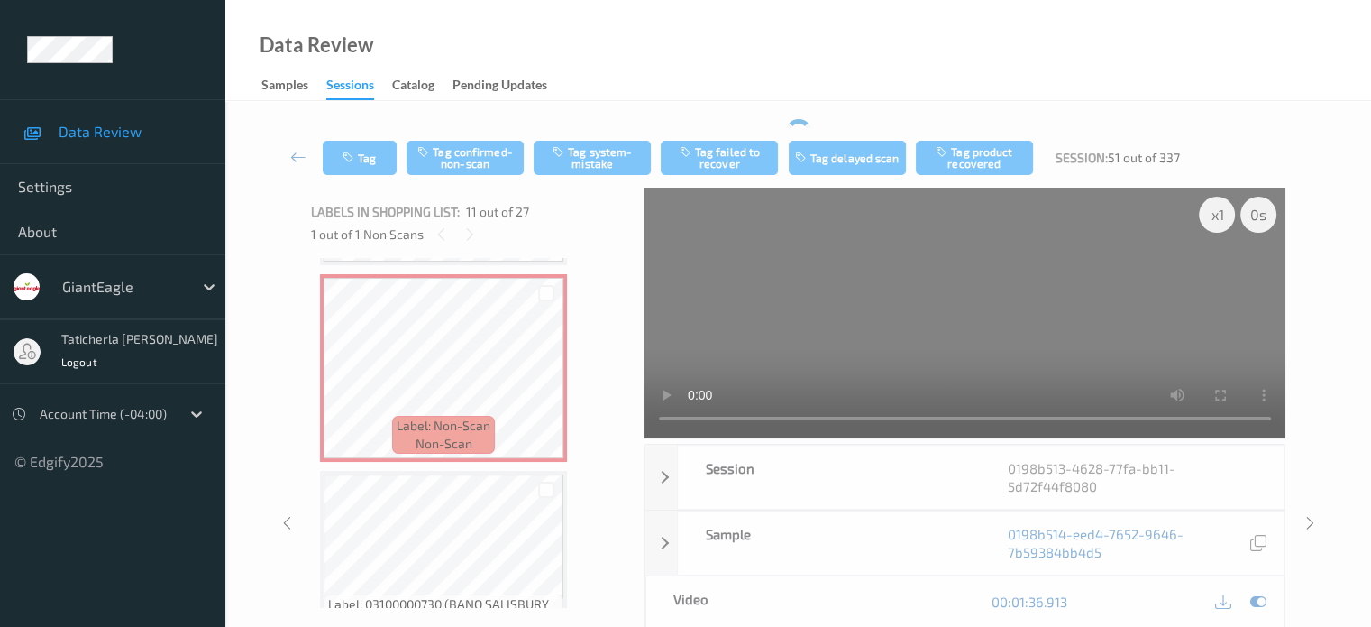
click at [355, 141] on button "Tag" at bounding box center [360, 158] width 74 height 34
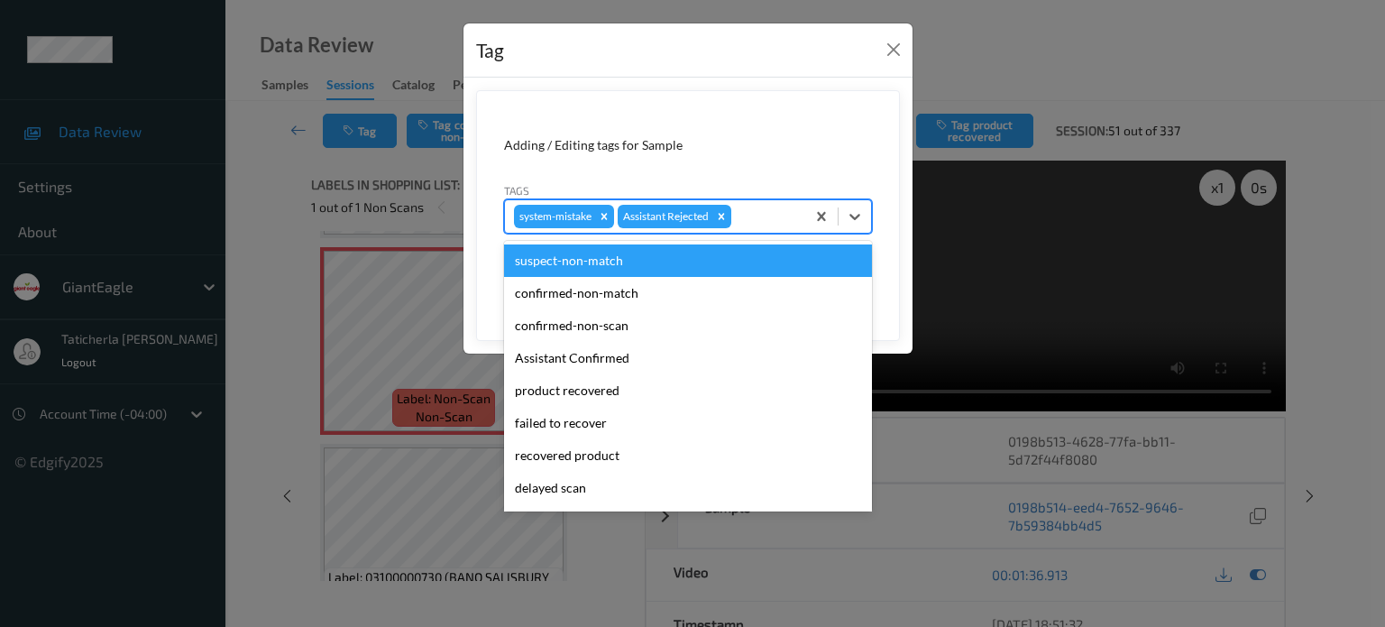
click at [757, 217] on div at bounding box center [765, 217] width 61 height 22
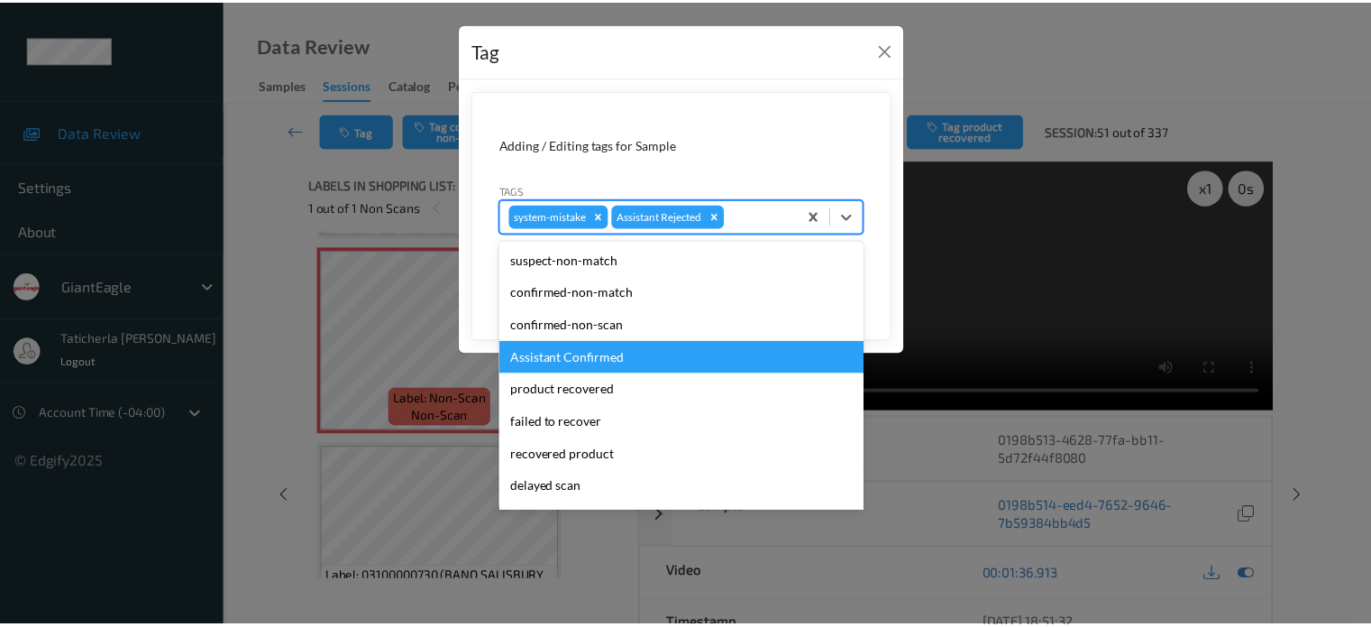
scroll to position [90, 0]
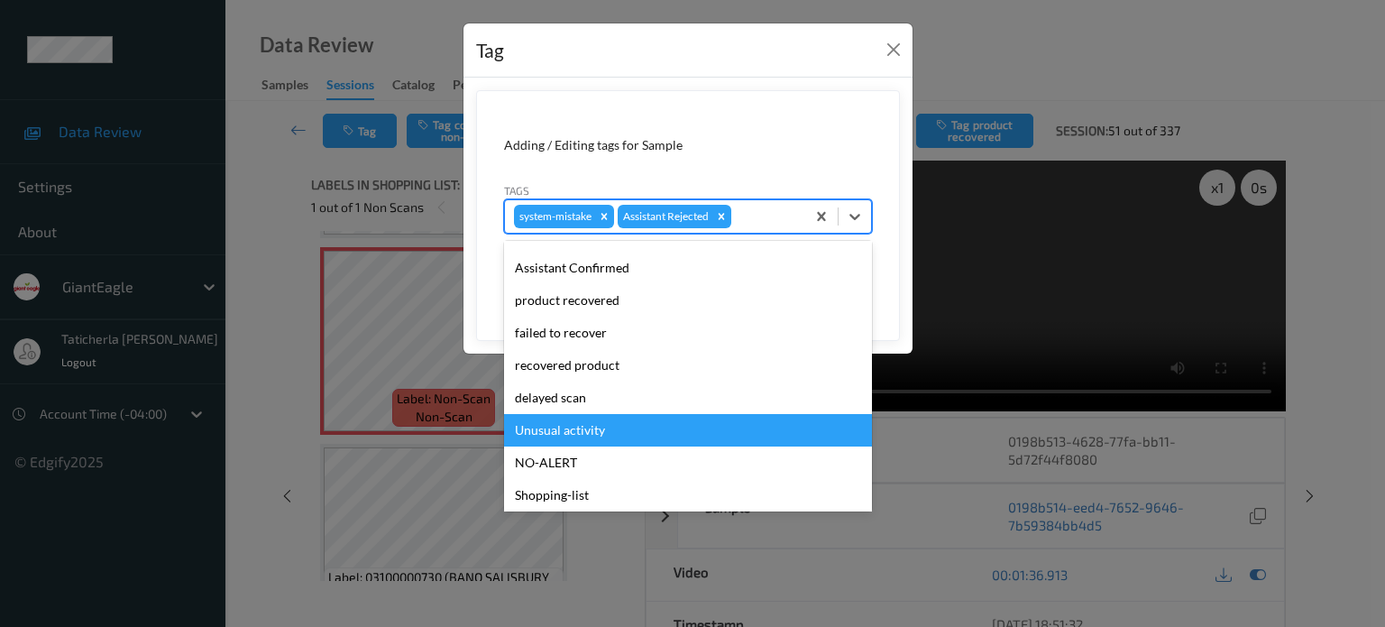
click at [655, 434] on div "Unusual activity" at bounding box center [688, 430] width 368 height 32
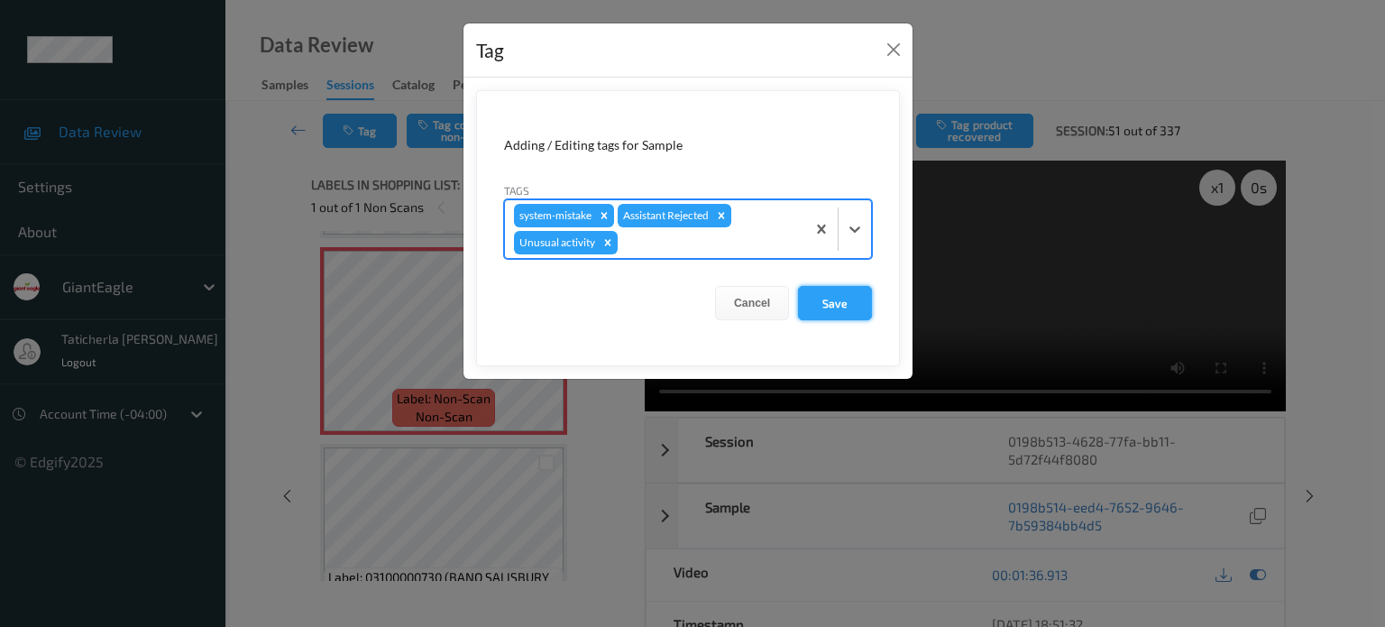
click at [835, 312] on button "Save" at bounding box center [835, 303] width 74 height 34
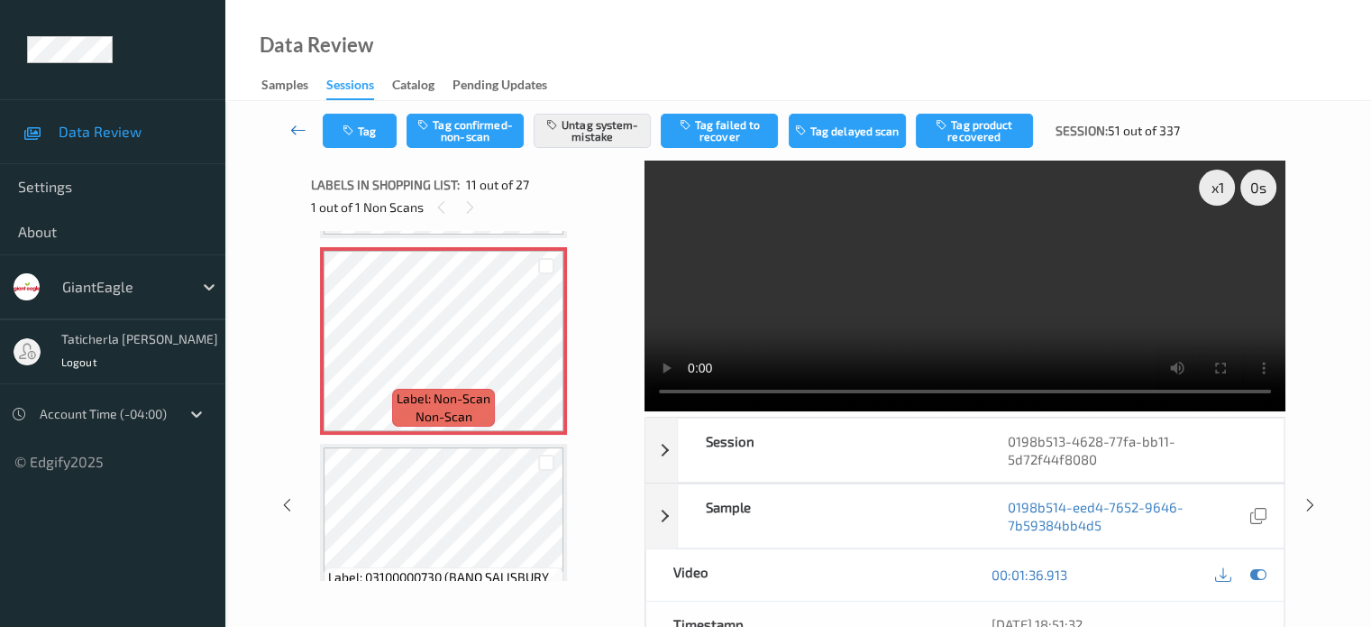
click at [299, 129] on icon at bounding box center [298, 130] width 16 height 18
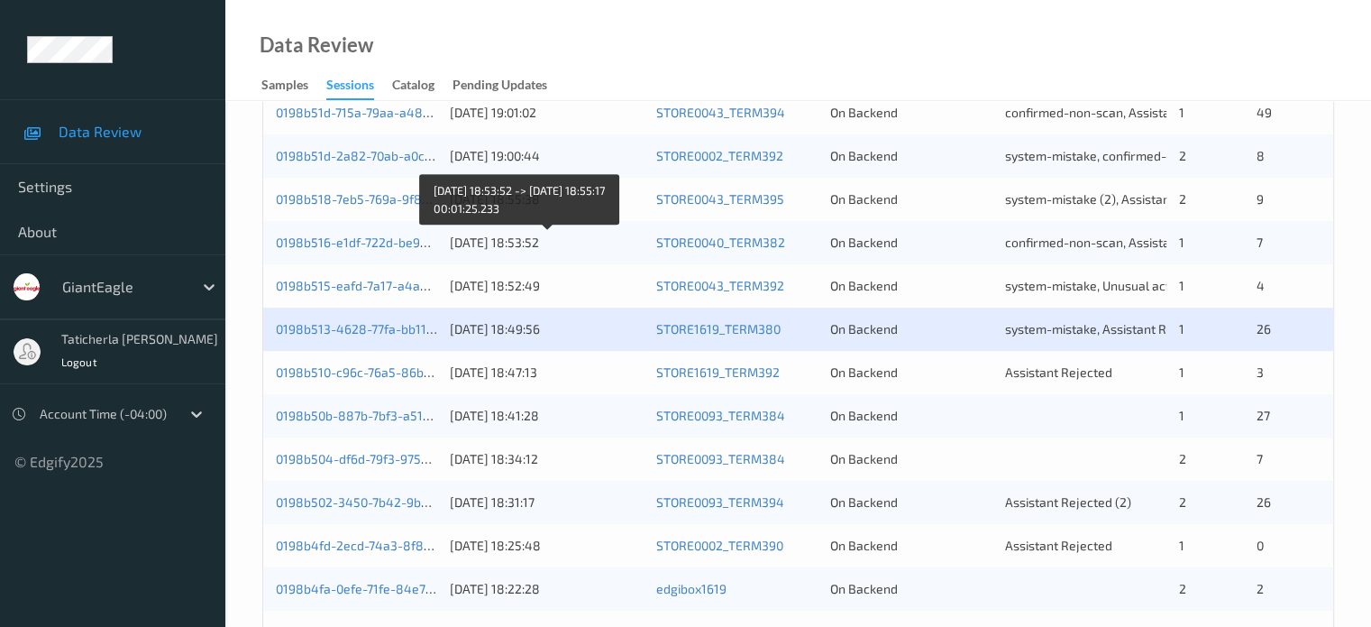
scroll to position [721, 0]
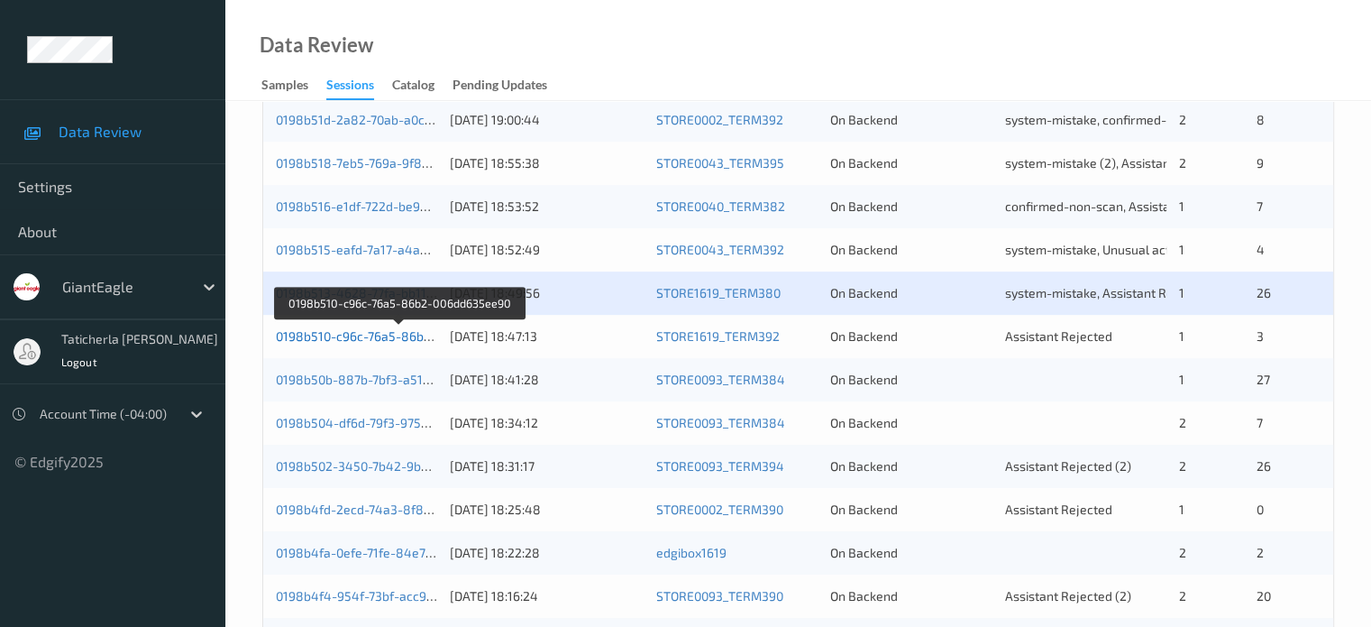
click at [329, 331] on link "0198b510-c96c-76a5-86b2-006dd635ee90" at bounding box center [399, 335] width 247 height 15
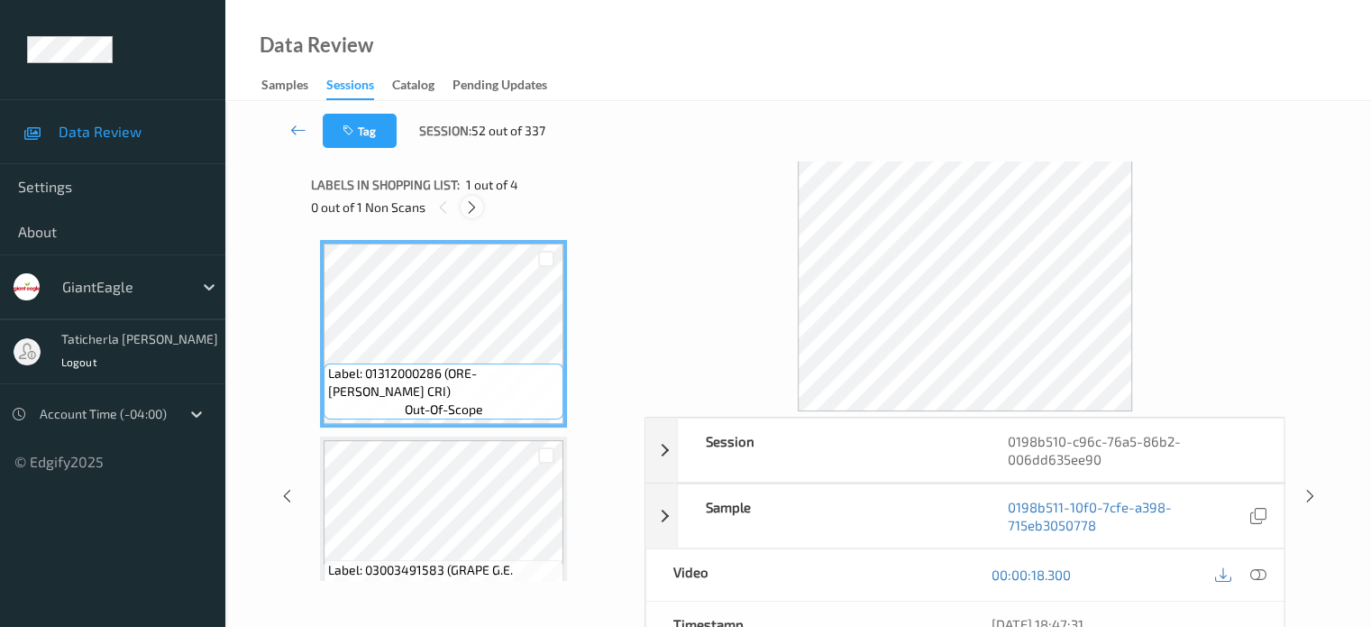
click at [472, 211] on icon at bounding box center [471, 207] width 15 height 16
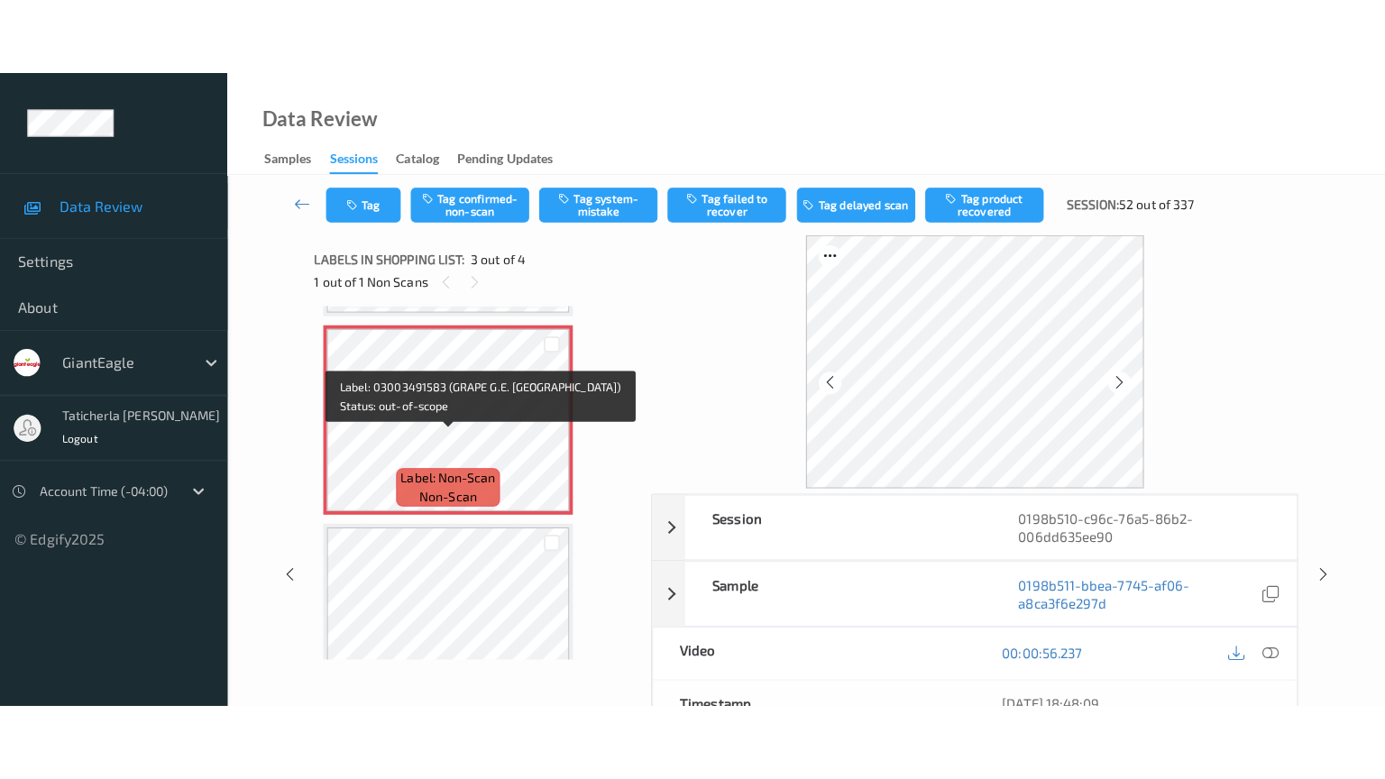
scroll to position [386, 0]
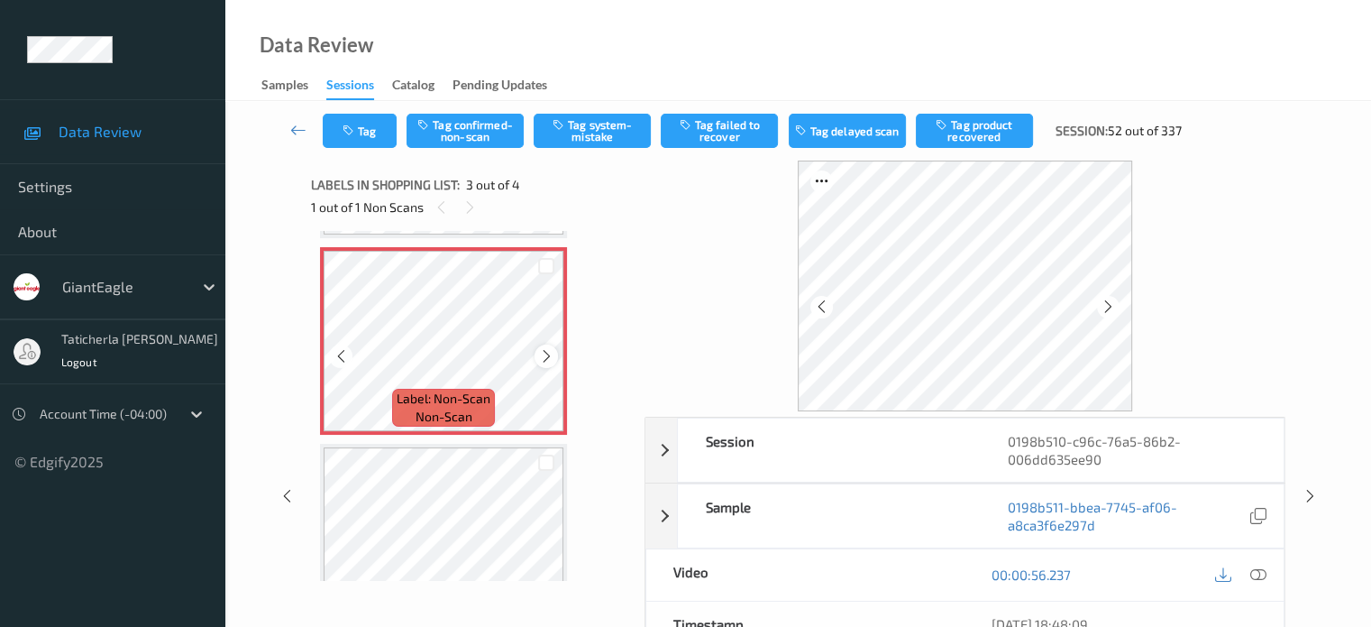
click at [552, 357] on icon at bounding box center [546, 356] width 15 height 16
click at [1253, 572] on icon at bounding box center [1258, 574] width 16 height 16
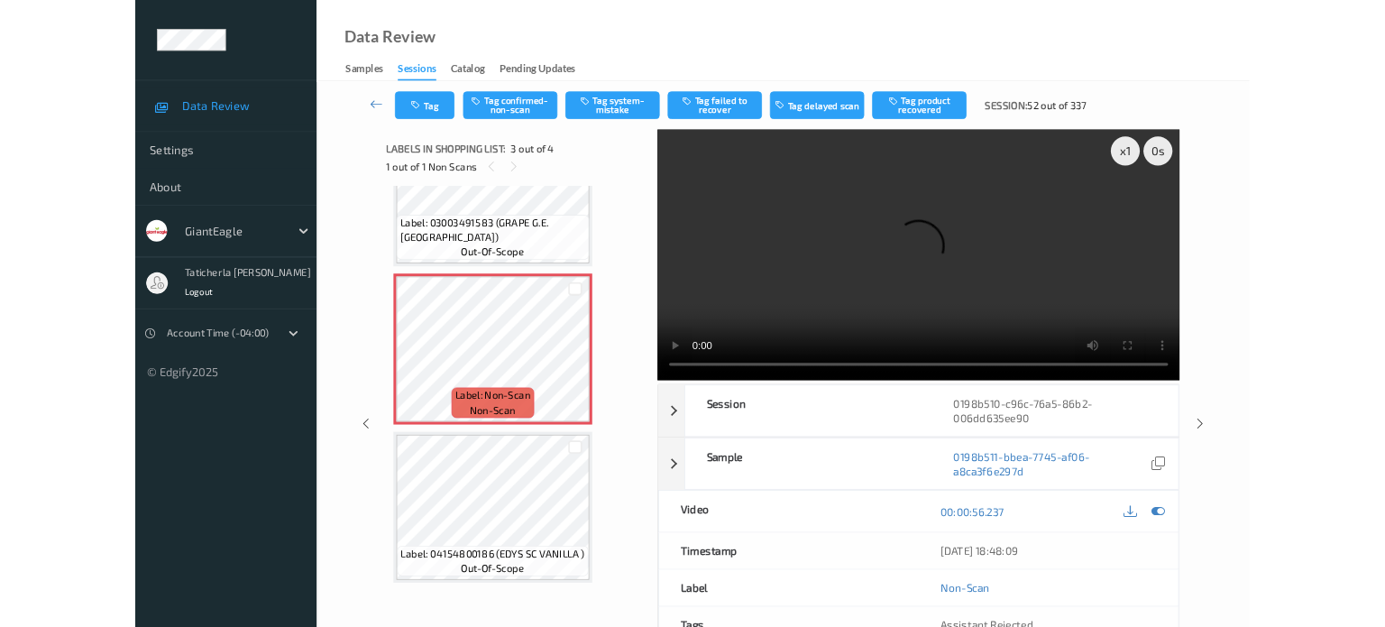
scroll to position [293, 0]
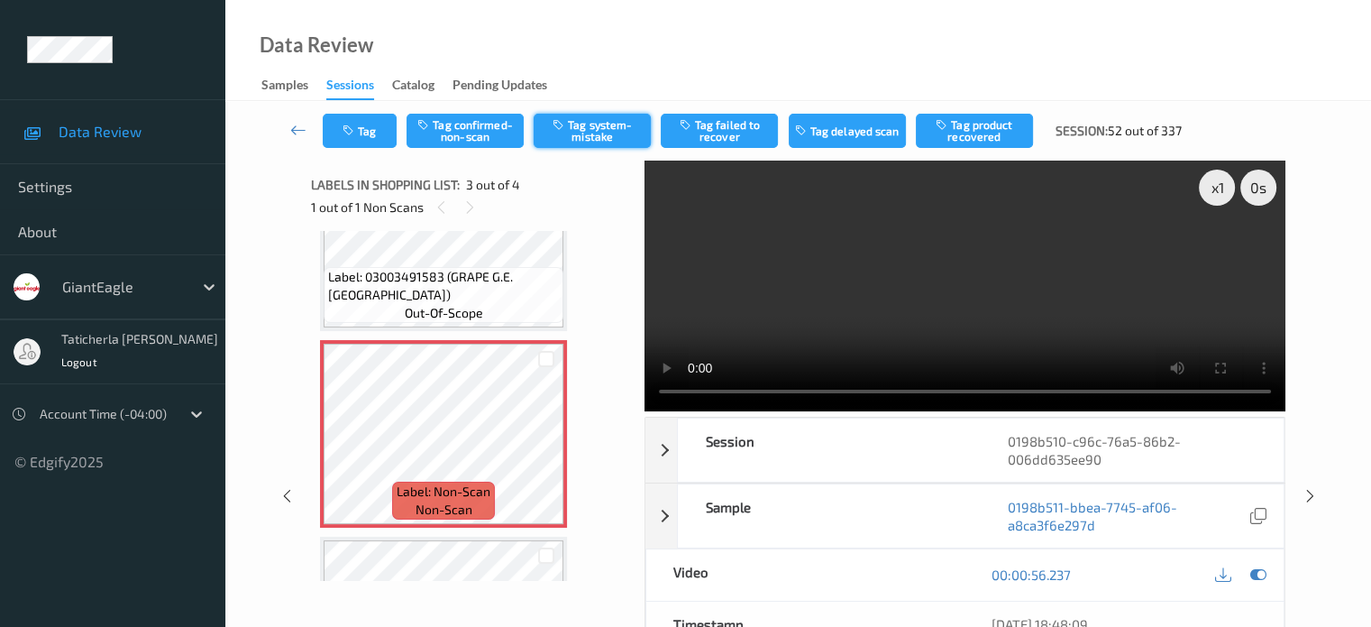
click at [609, 130] on button "Tag system-mistake" at bounding box center [592, 131] width 117 height 34
click at [359, 132] on button "Tag" at bounding box center [360, 131] width 74 height 34
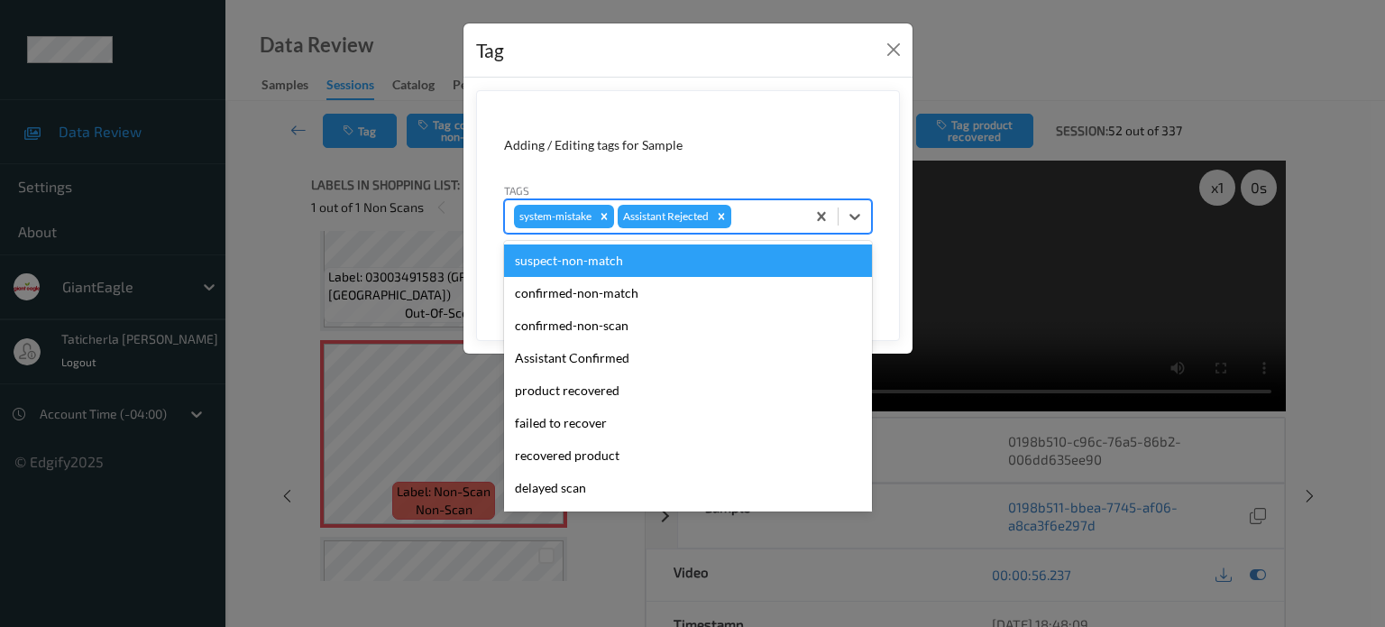
click at [757, 210] on div at bounding box center [765, 217] width 61 height 22
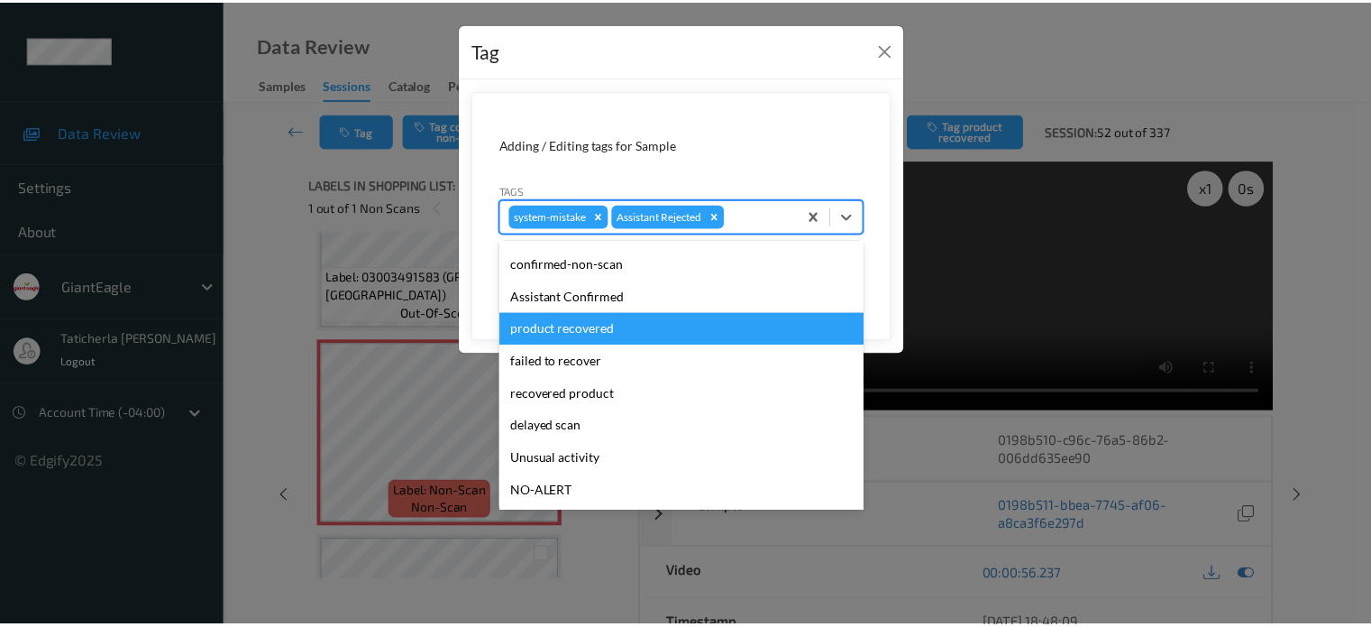
scroll to position [159, 0]
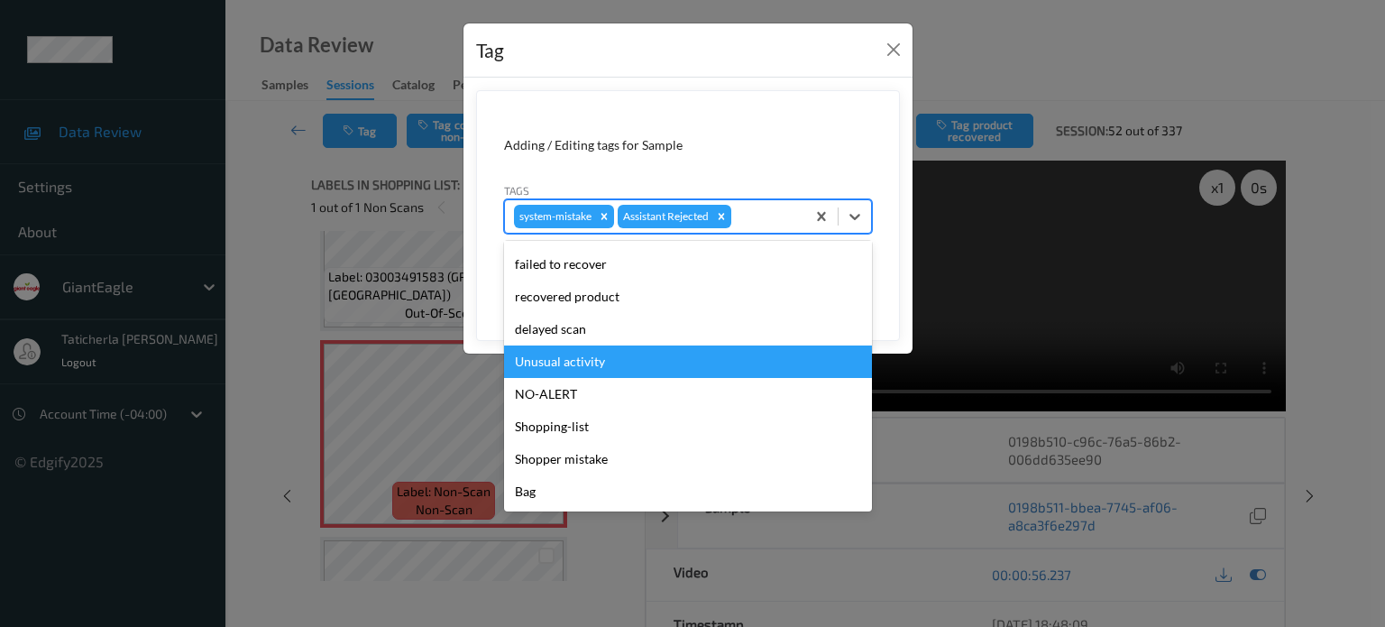
click at [690, 365] on div "Unusual activity" at bounding box center [688, 361] width 368 height 32
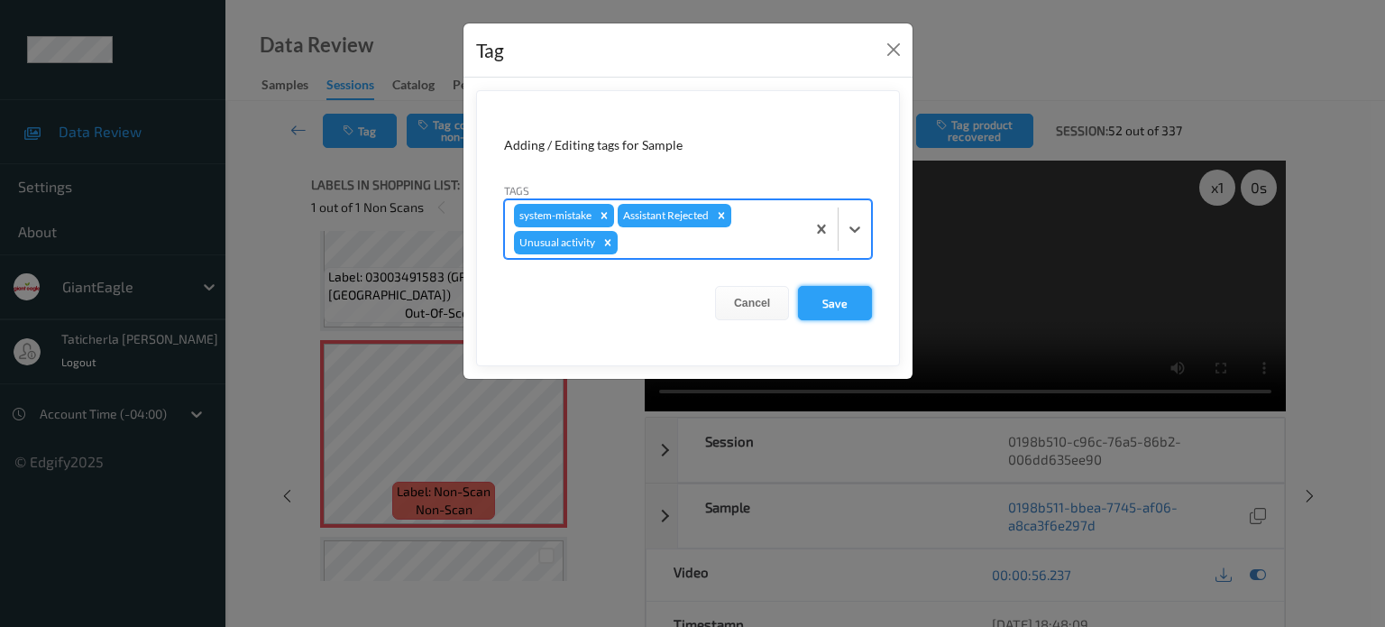
click at [856, 307] on button "Save" at bounding box center [835, 303] width 74 height 34
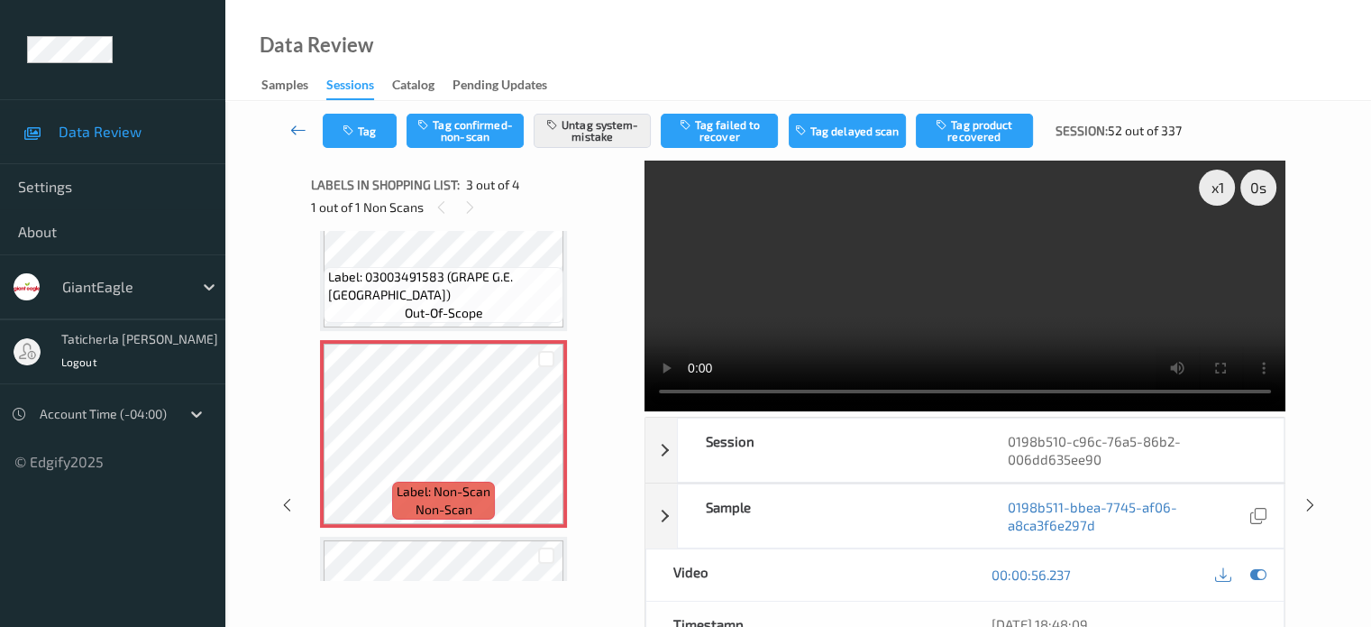
click at [301, 130] on icon at bounding box center [298, 130] width 16 height 18
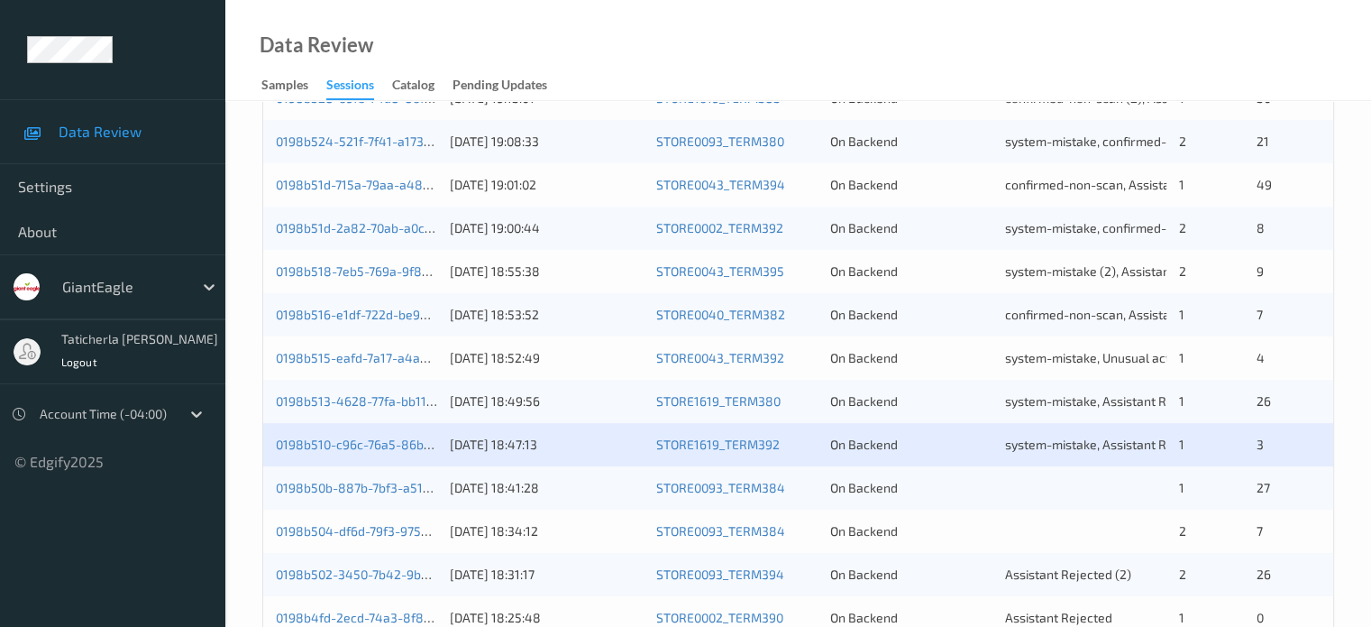
scroll to position [721, 0]
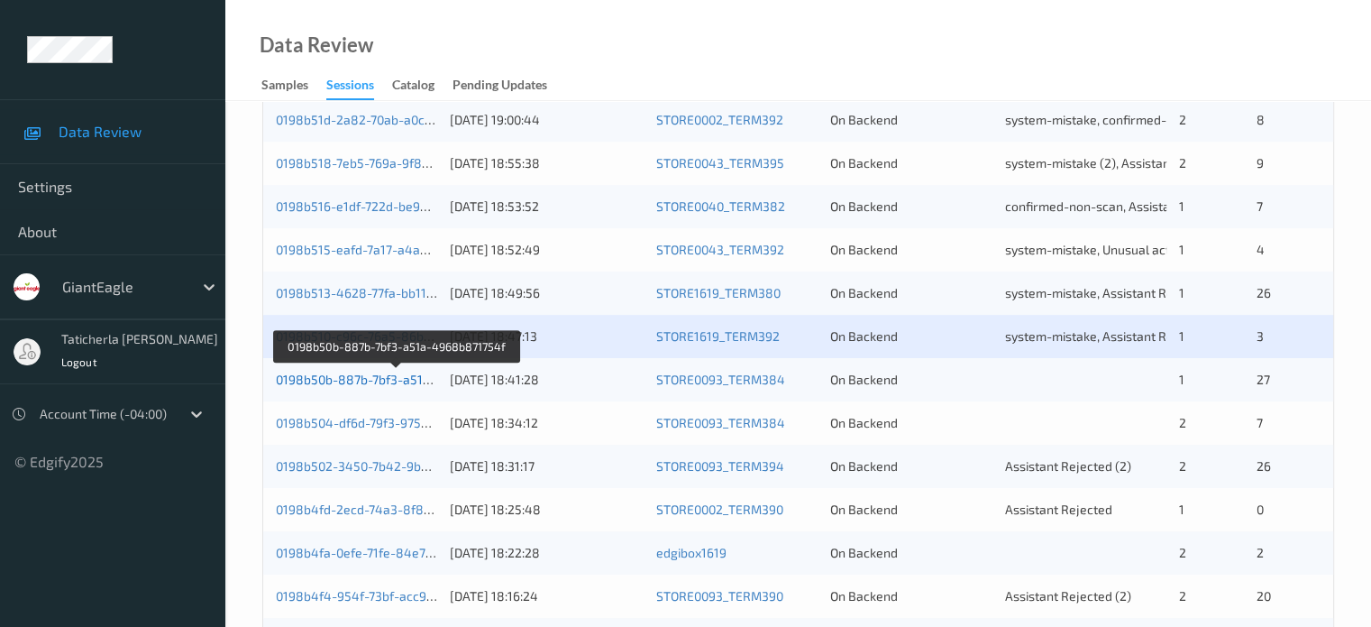
click at [320, 374] on link "0198b50b-887b-7bf3-a51a-4968b871754f" at bounding box center [397, 378] width 243 height 15
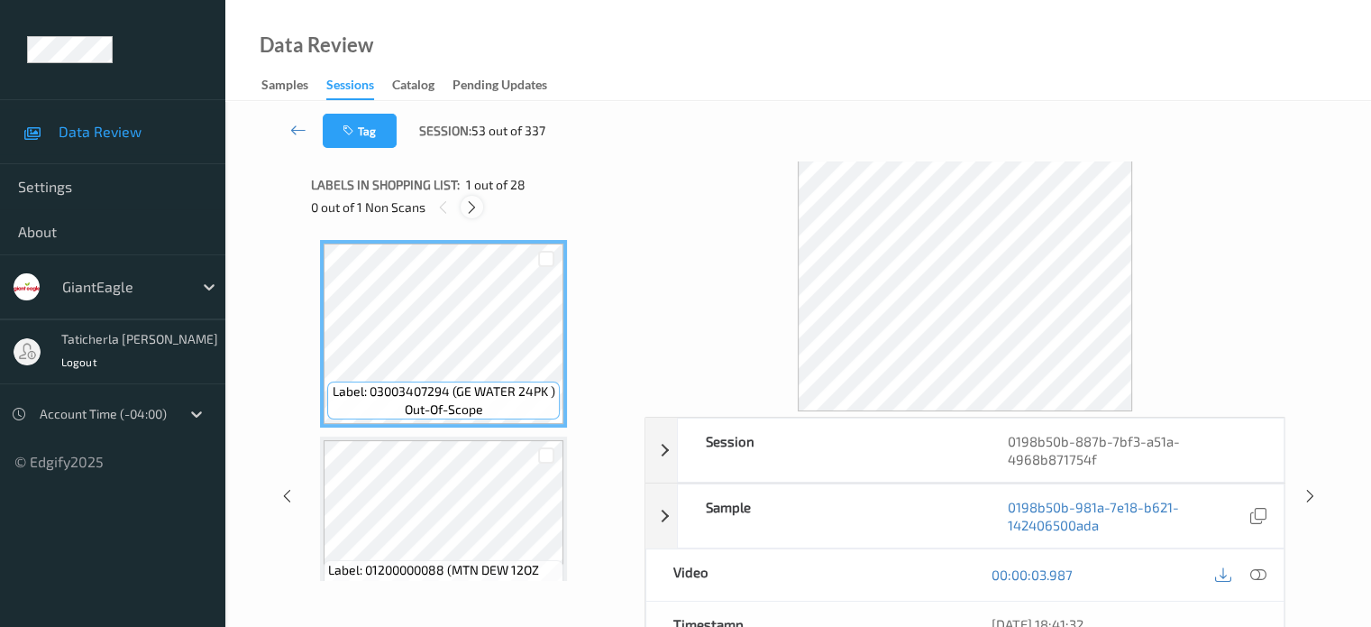
click at [470, 202] on icon at bounding box center [471, 207] width 15 height 16
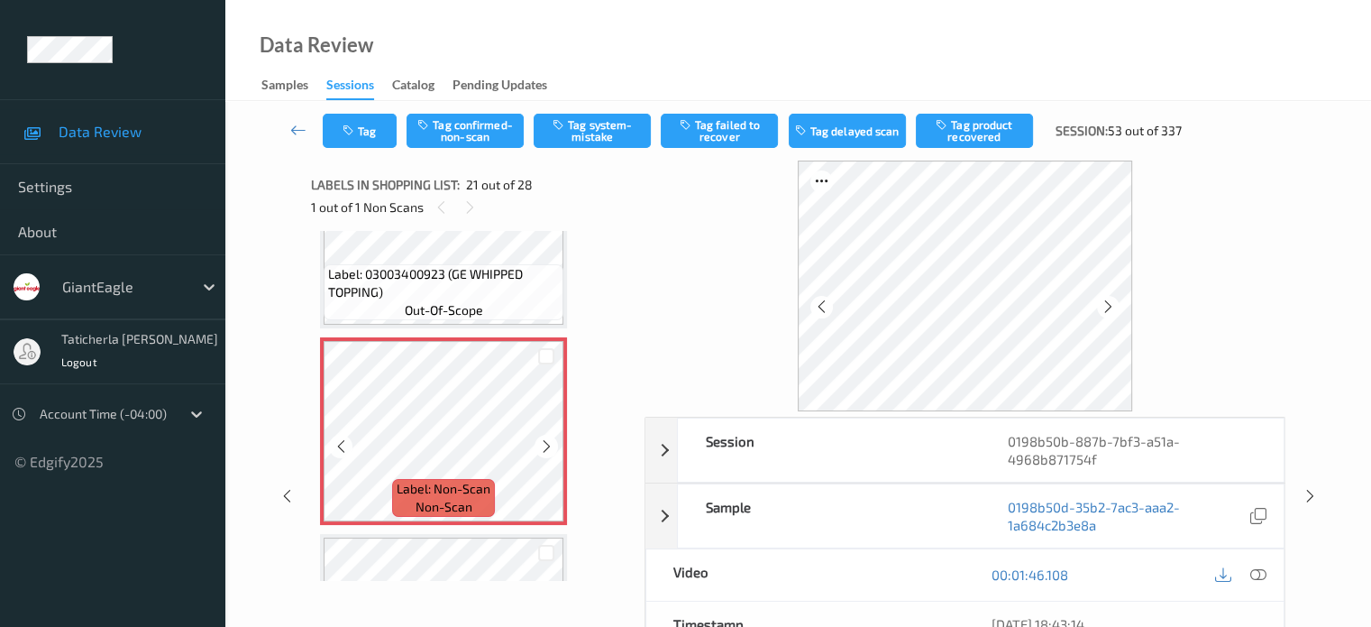
scroll to position [3923, 0]
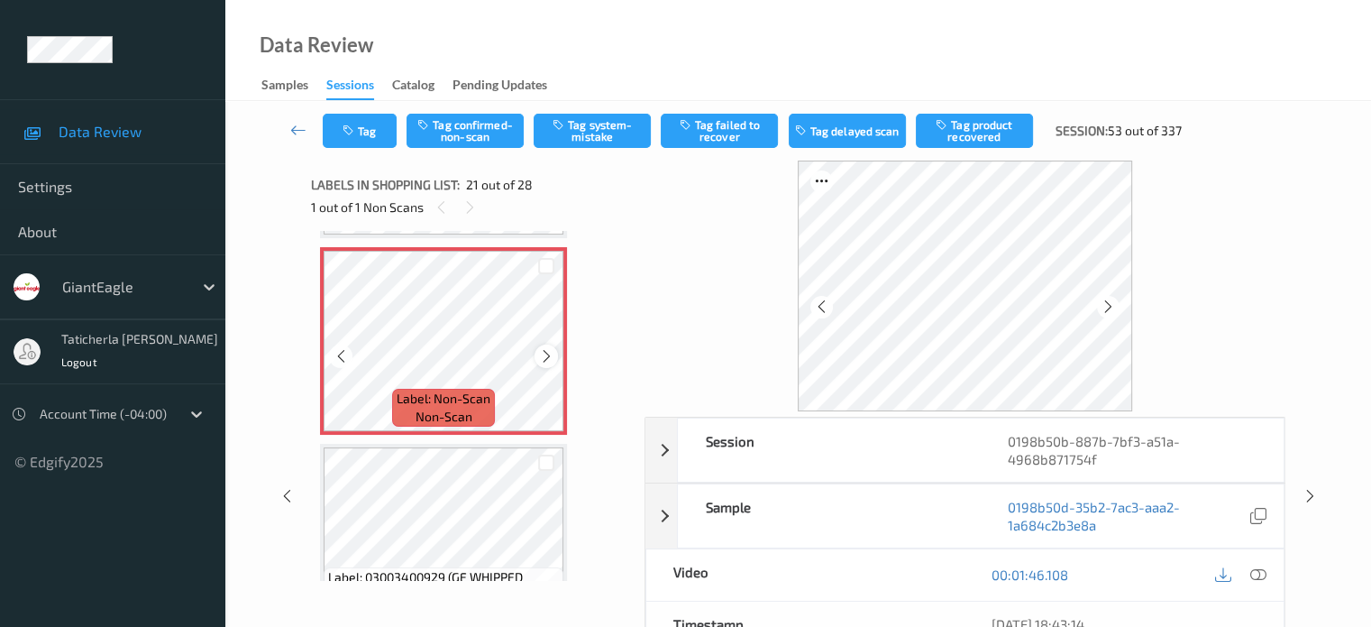
click at [549, 352] on icon at bounding box center [546, 356] width 15 height 16
click at [1255, 570] on icon at bounding box center [1258, 574] width 16 height 16
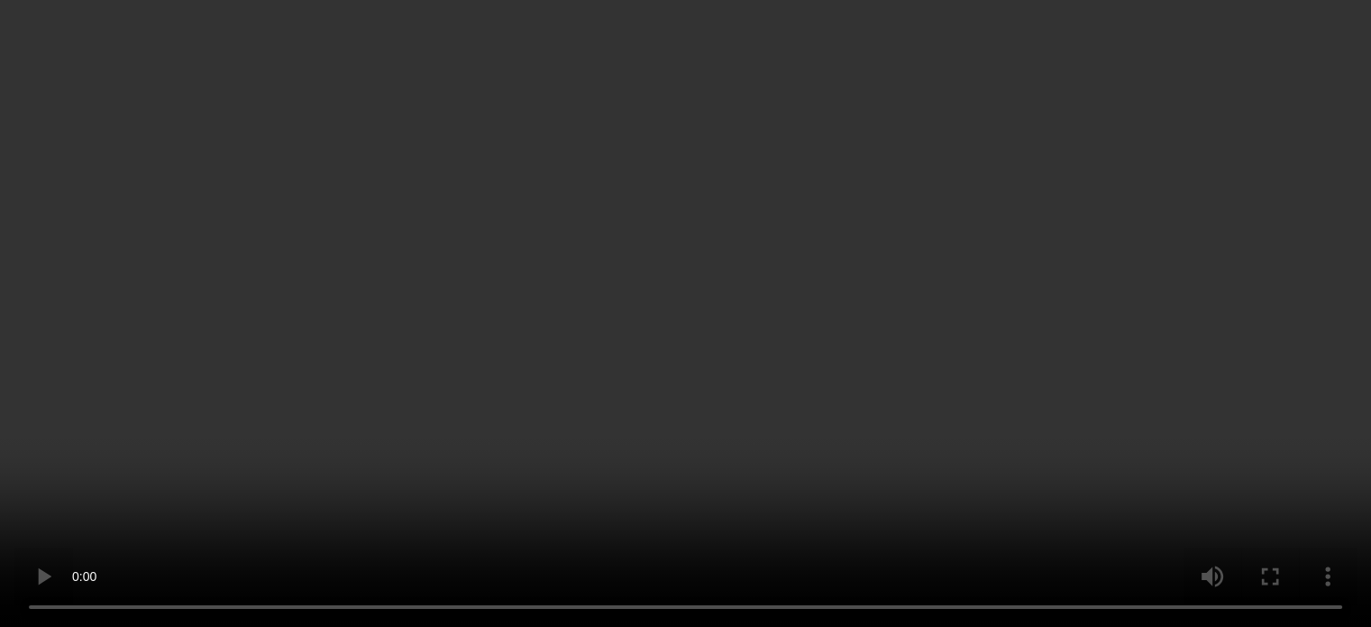
scroll to position [4104, 0]
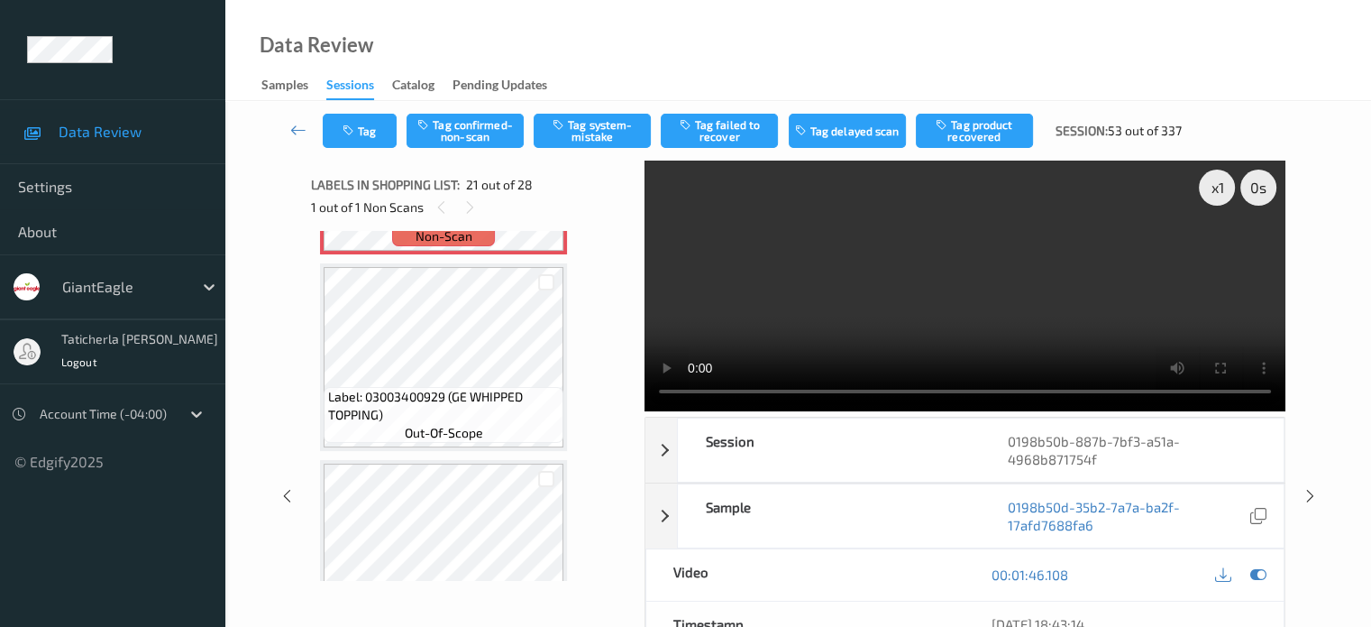
drag, startPoint x: 930, startPoint y: 259, endPoint x: 945, endPoint y: 260, distance: 14.5
click at [931, 259] on video at bounding box center [965, 285] width 641 height 251
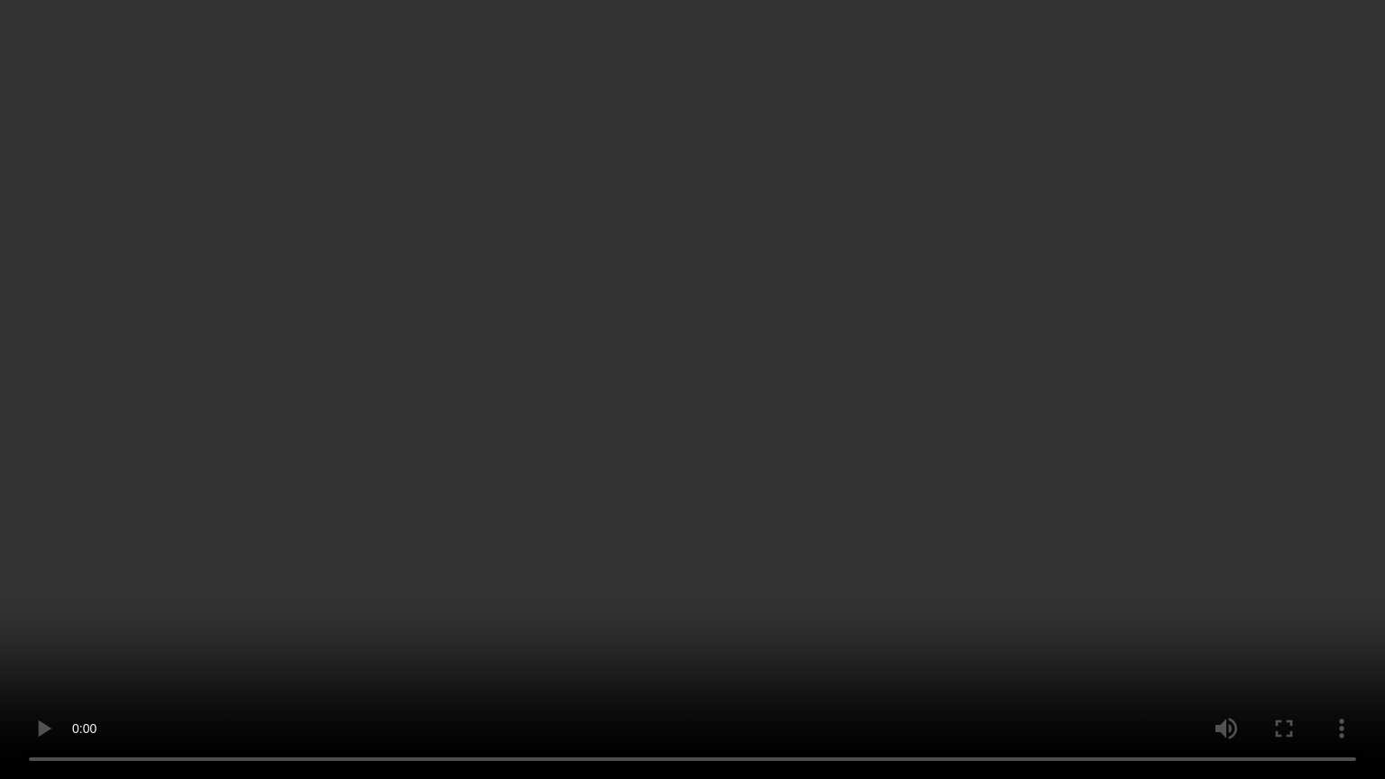
click at [1046, 451] on video at bounding box center [692, 389] width 1385 height 779
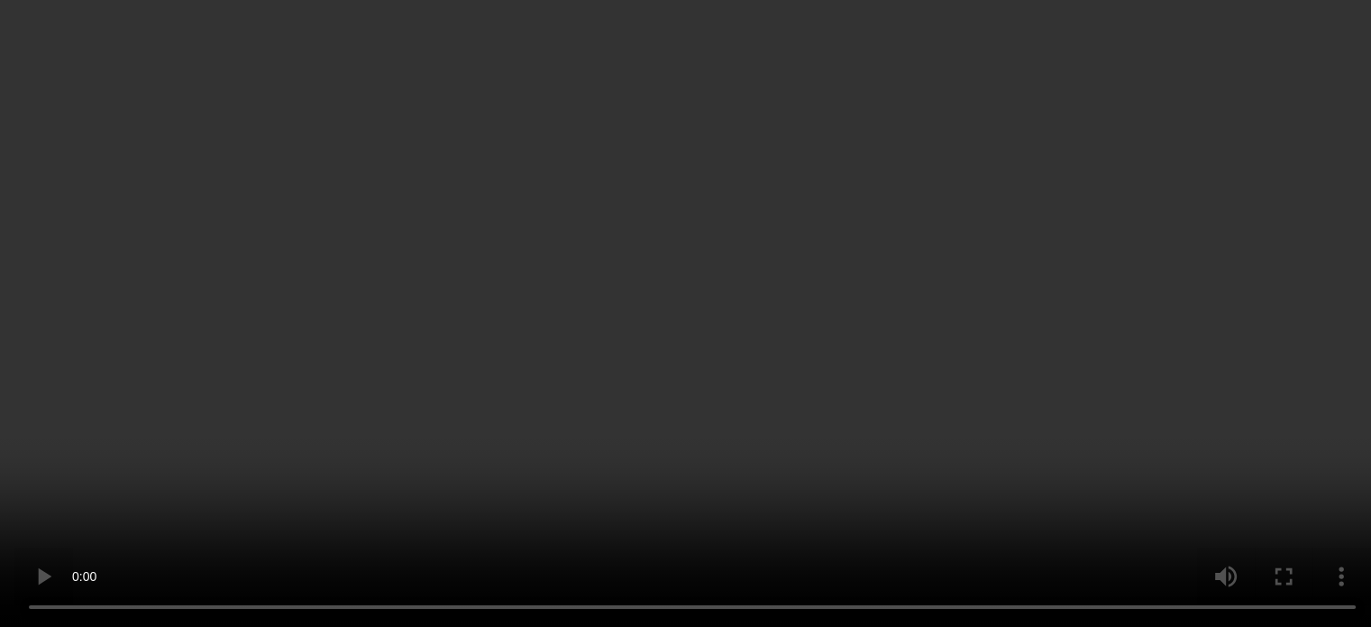
scroll to position [3743, 0]
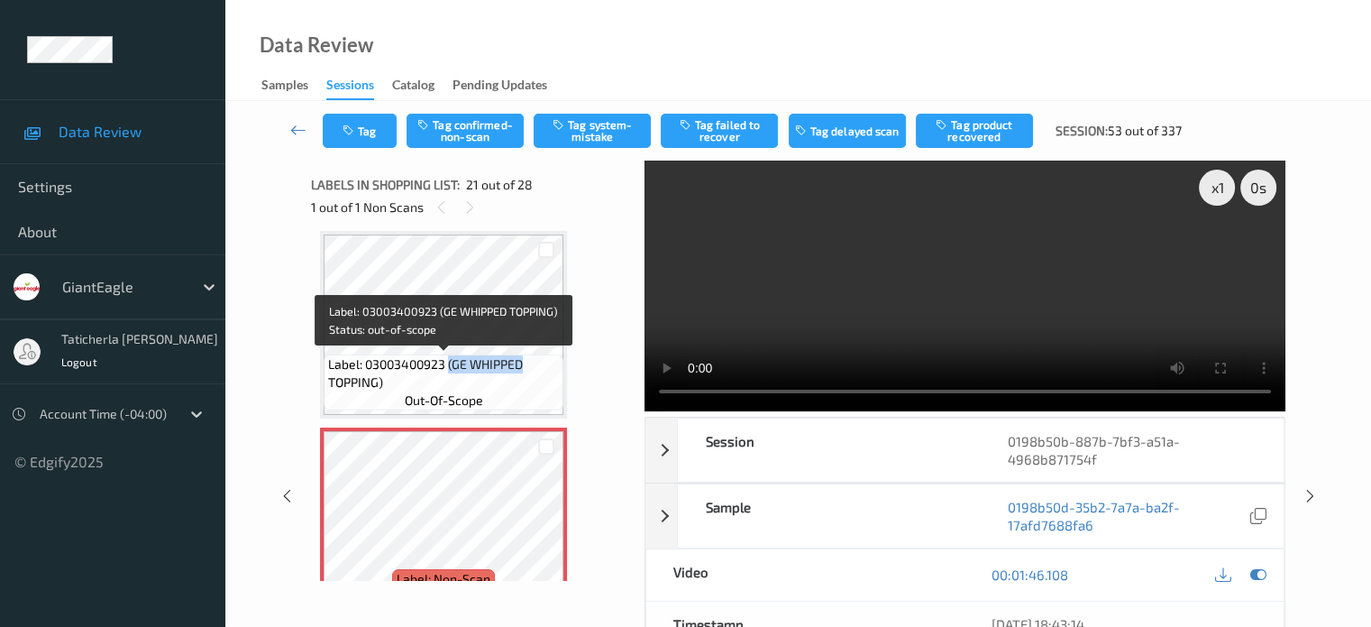
drag, startPoint x: 451, startPoint y: 363, endPoint x: 536, endPoint y: 356, distance: 85.9
click at [536, 356] on span "Label: 03003400923 (GE WHIPPED TOPPING)" at bounding box center [443, 373] width 231 height 36
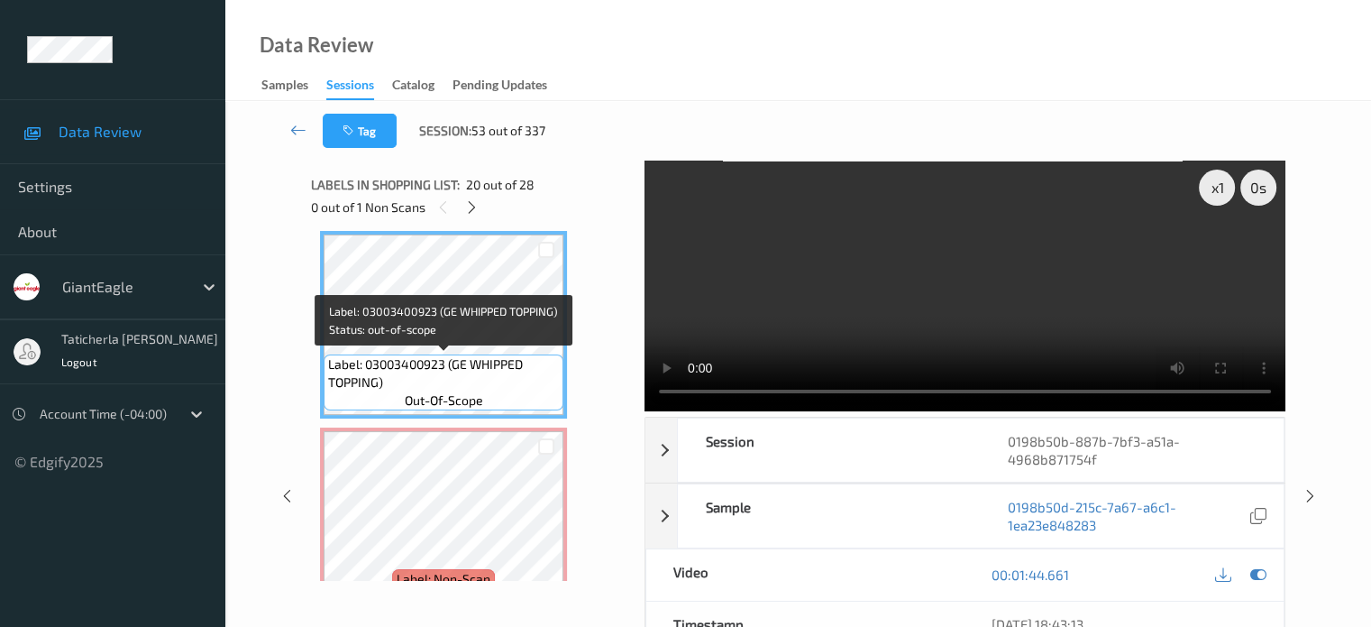
click at [505, 387] on span "Label: 03003400923 (GE WHIPPED TOPPING)" at bounding box center [443, 373] width 231 height 36
drag, startPoint x: 451, startPoint y: 363, endPoint x: 499, endPoint y: 389, distance: 54.8
click at [499, 389] on span "Label: 03003400923 (GE WHIPPED TOPPING)" at bounding box center [443, 373] width 231 height 36
copy span "GE WHIPPED TOPPING)"
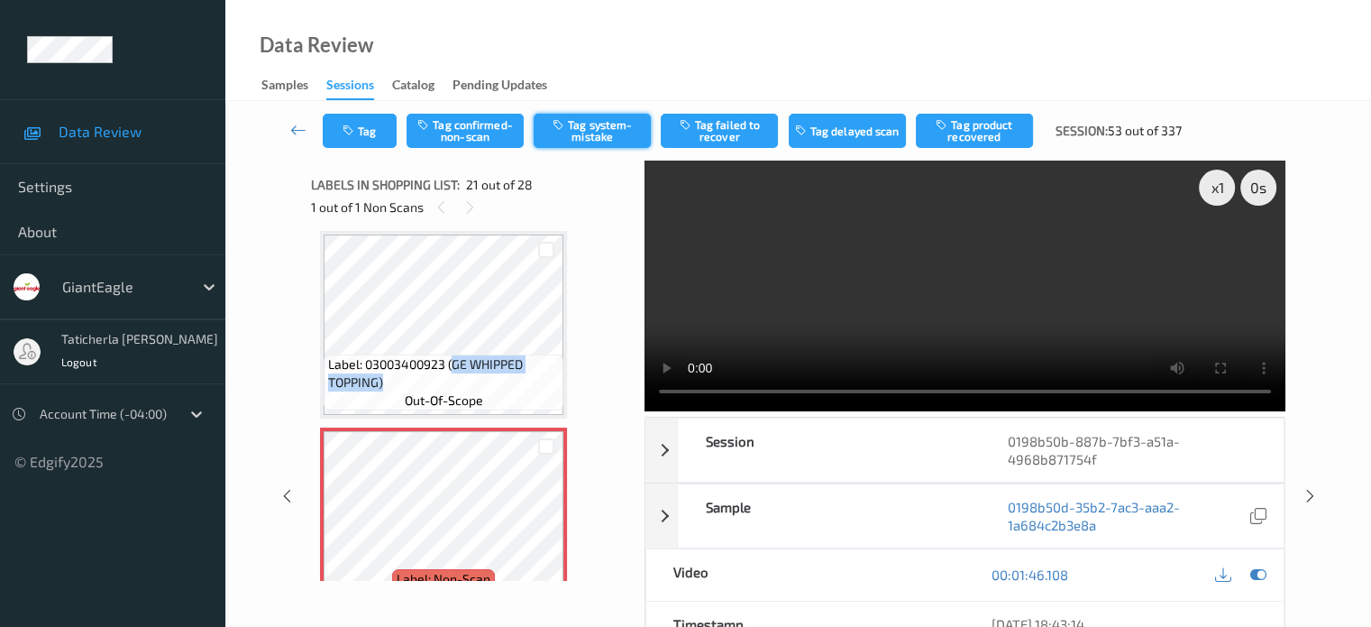
click at [597, 121] on button "Tag system-mistake" at bounding box center [592, 131] width 117 height 34
click at [370, 135] on button "Tag" at bounding box center [360, 131] width 74 height 34
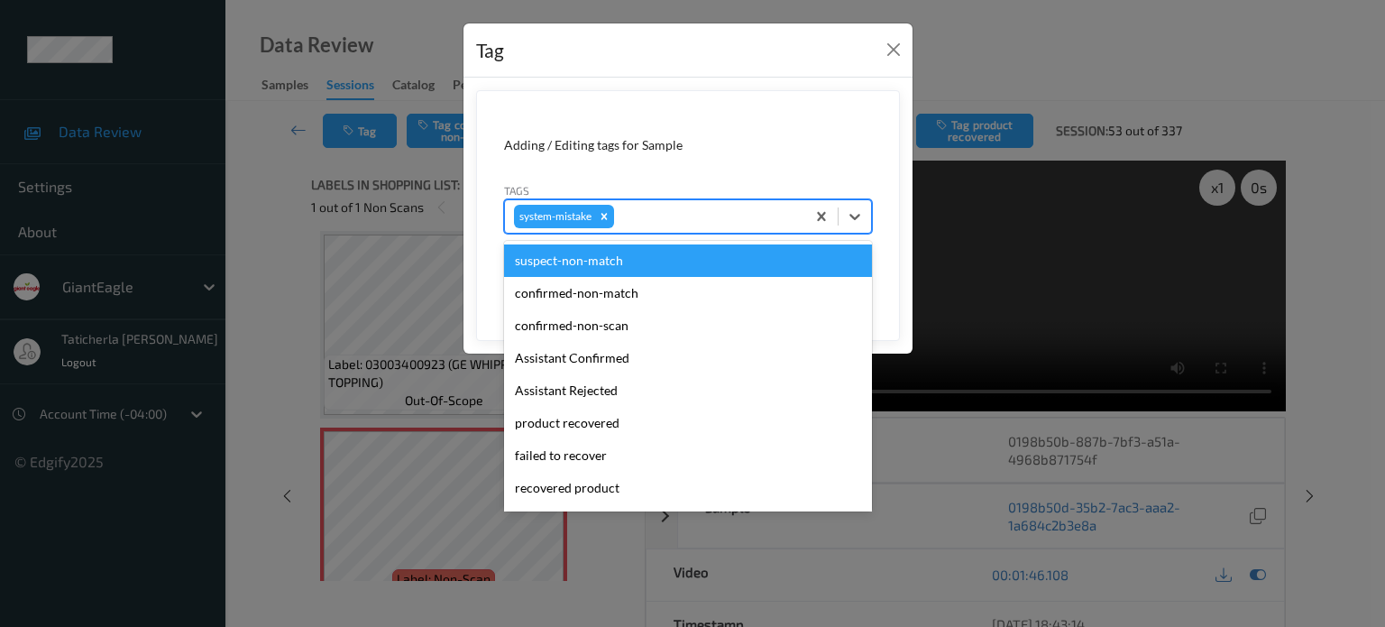
click at [653, 207] on div at bounding box center [707, 217] width 179 height 22
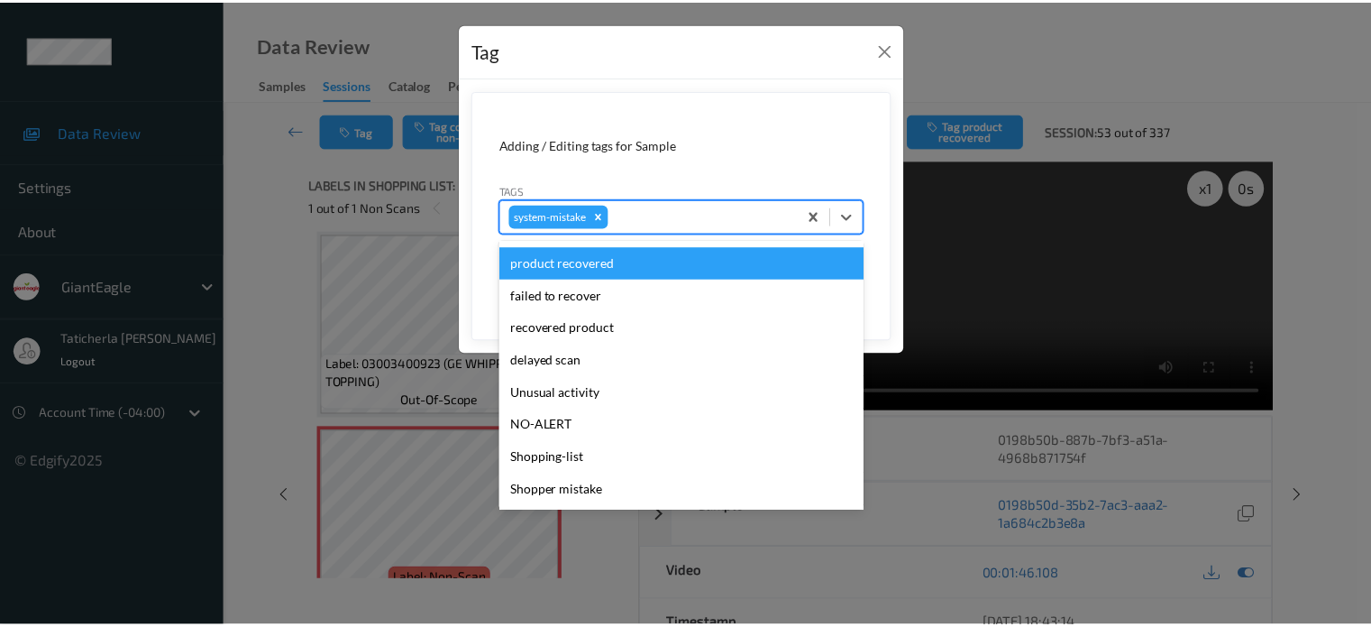
scroll to position [180, 0]
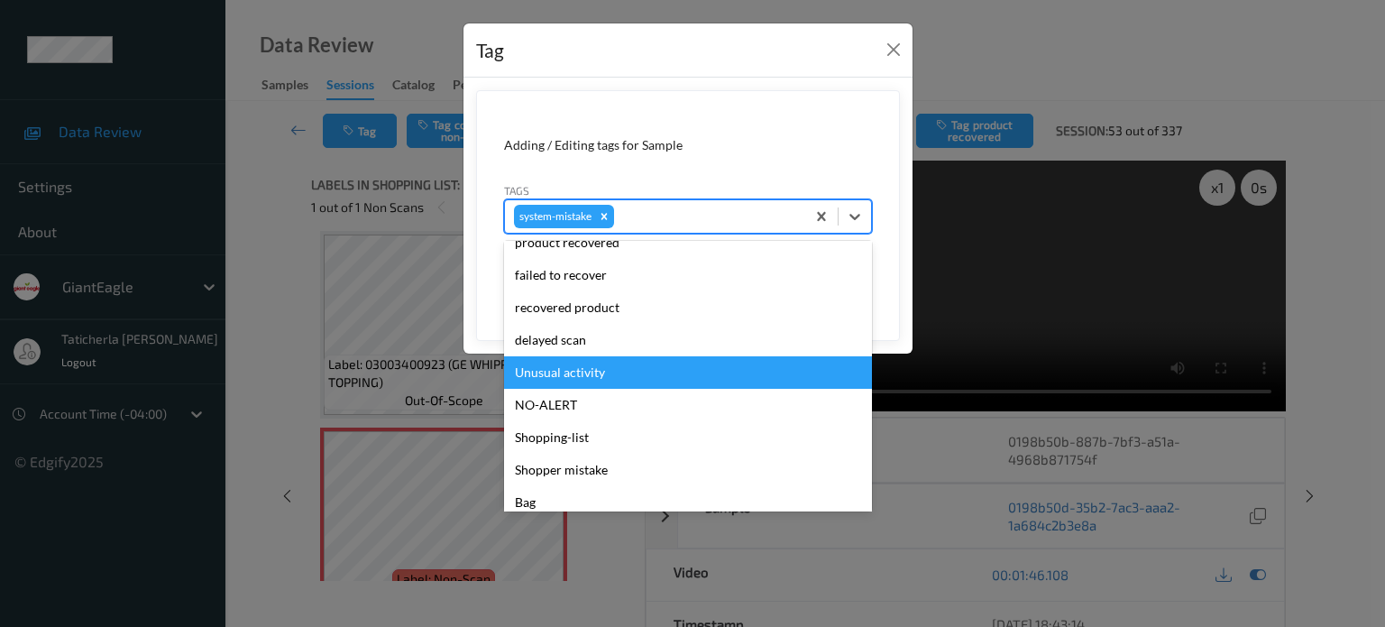
click at [626, 374] on div "Unusual activity" at bounding box center [688, 372] width 368 height 32
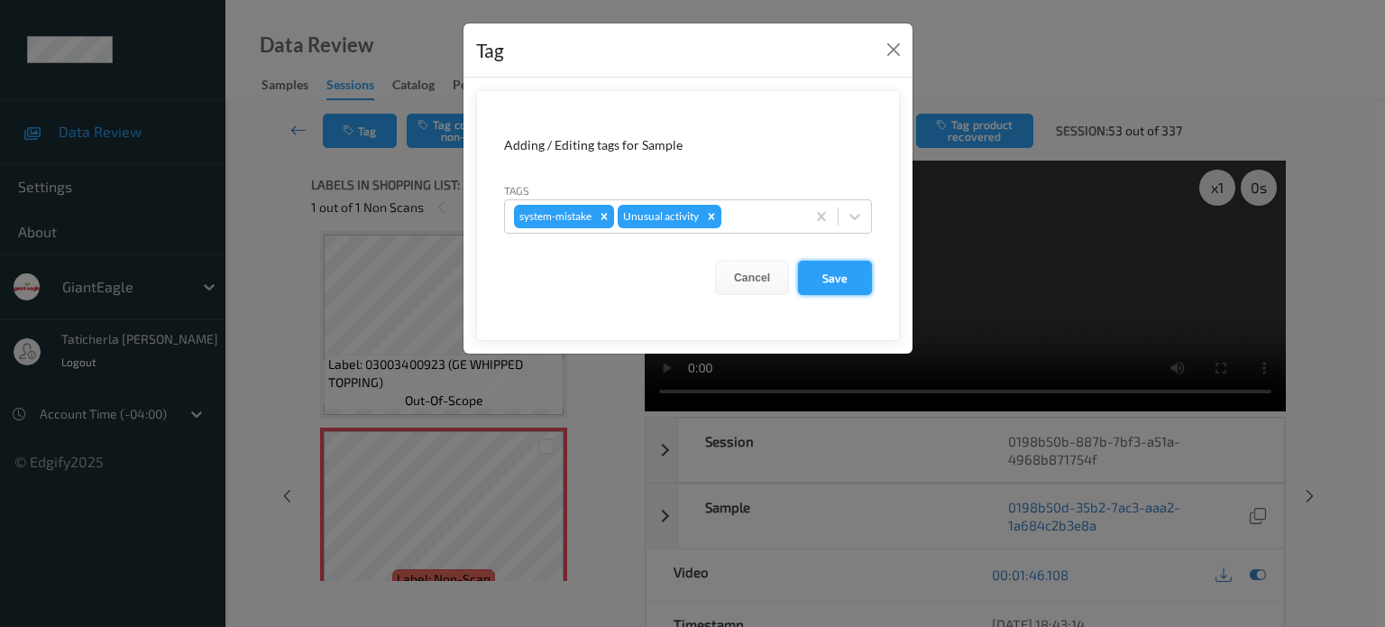
click at [853, 277] on button "Save" at bounding box center [835, 278] width 74 height 34
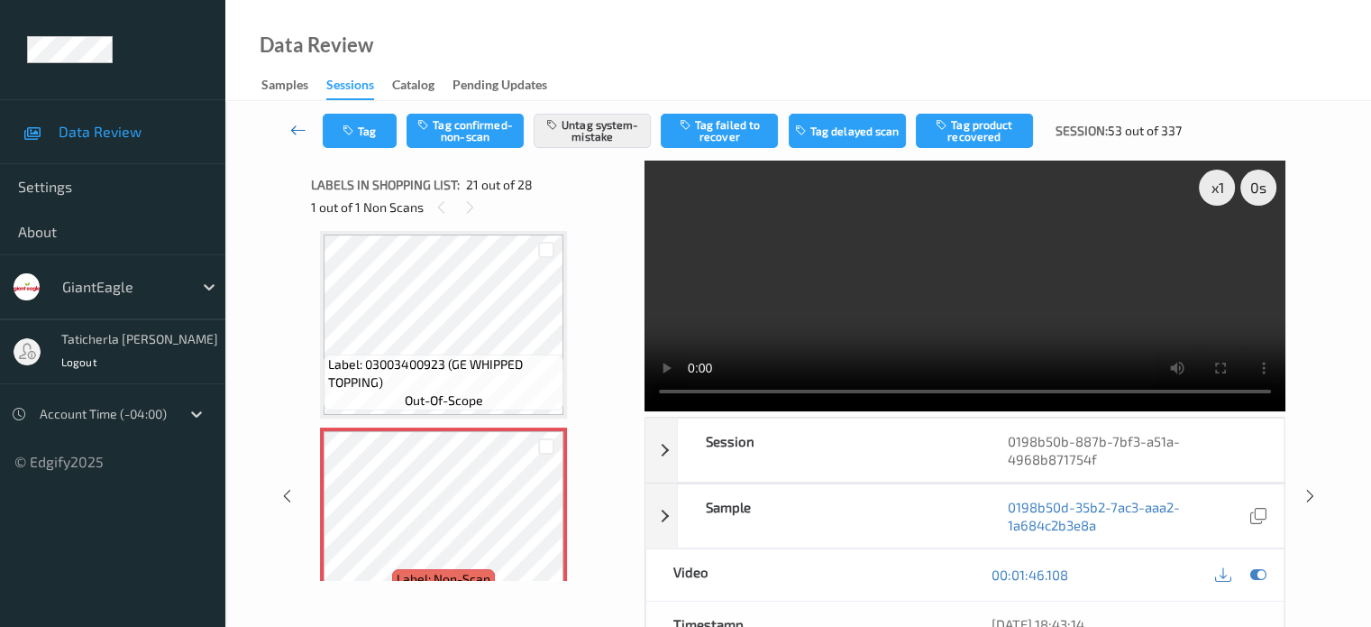
click at [297, 125] on icon at bounding box center [298, 130] width 16 height 18
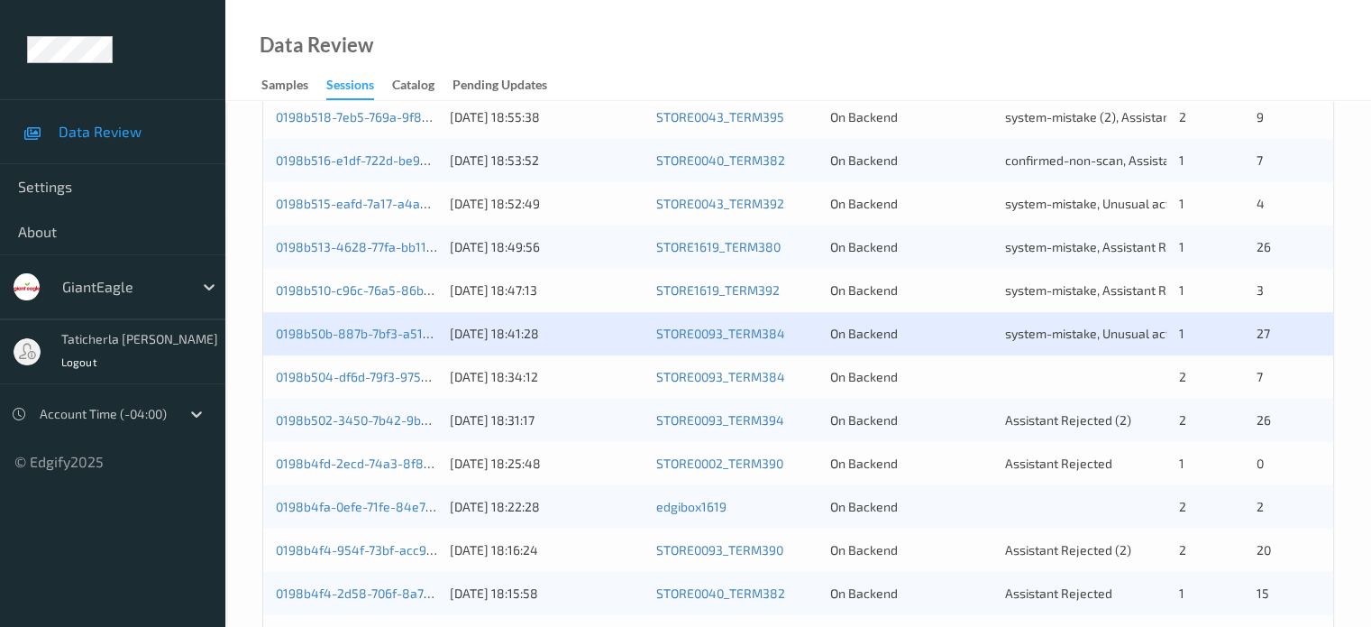
scroll to position [811, 0]
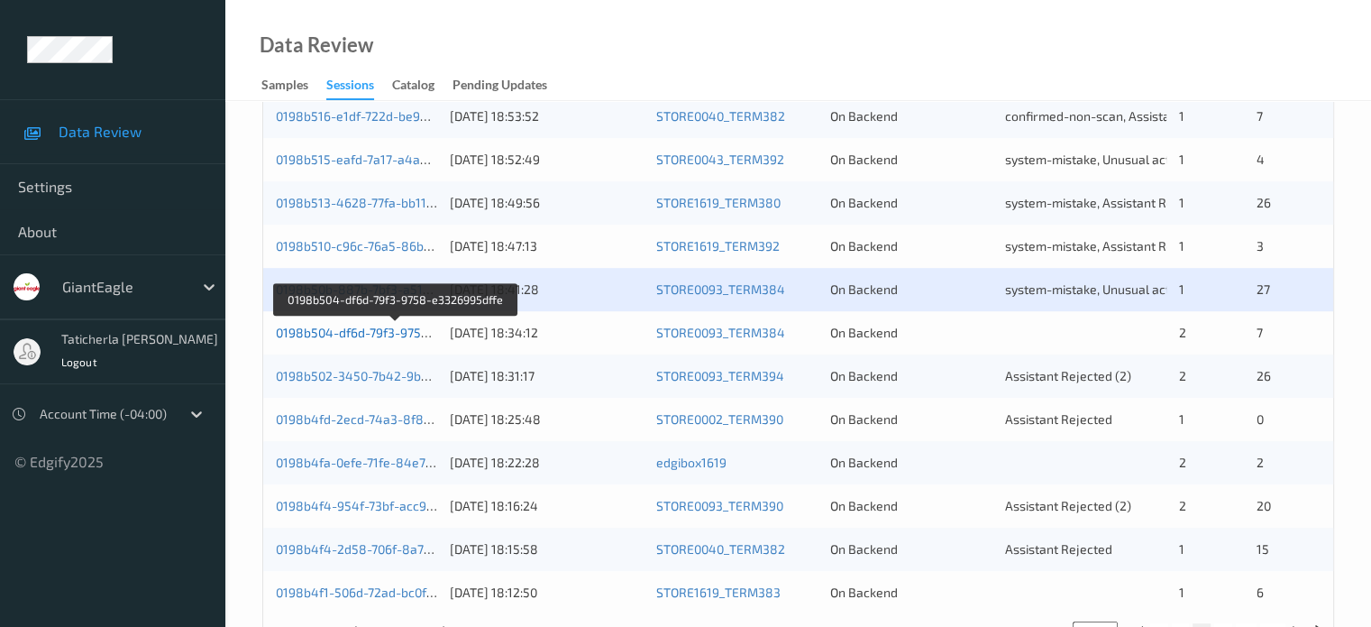
click at [345, 331] on link "0198b504-df6d-79f3-9758-e3326995dffe" at bounding box center [396, 332] width 240 height 15
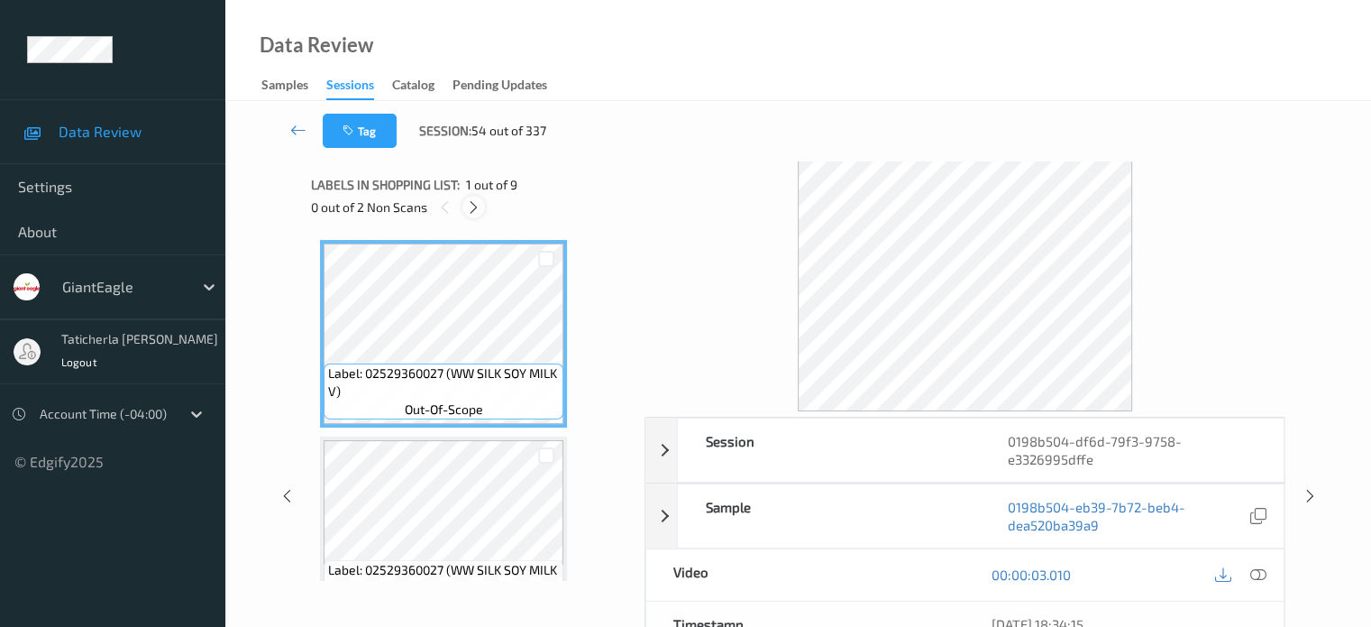
click at [477, 201] on icon at bounding box center [473, 207] width 15 height 16
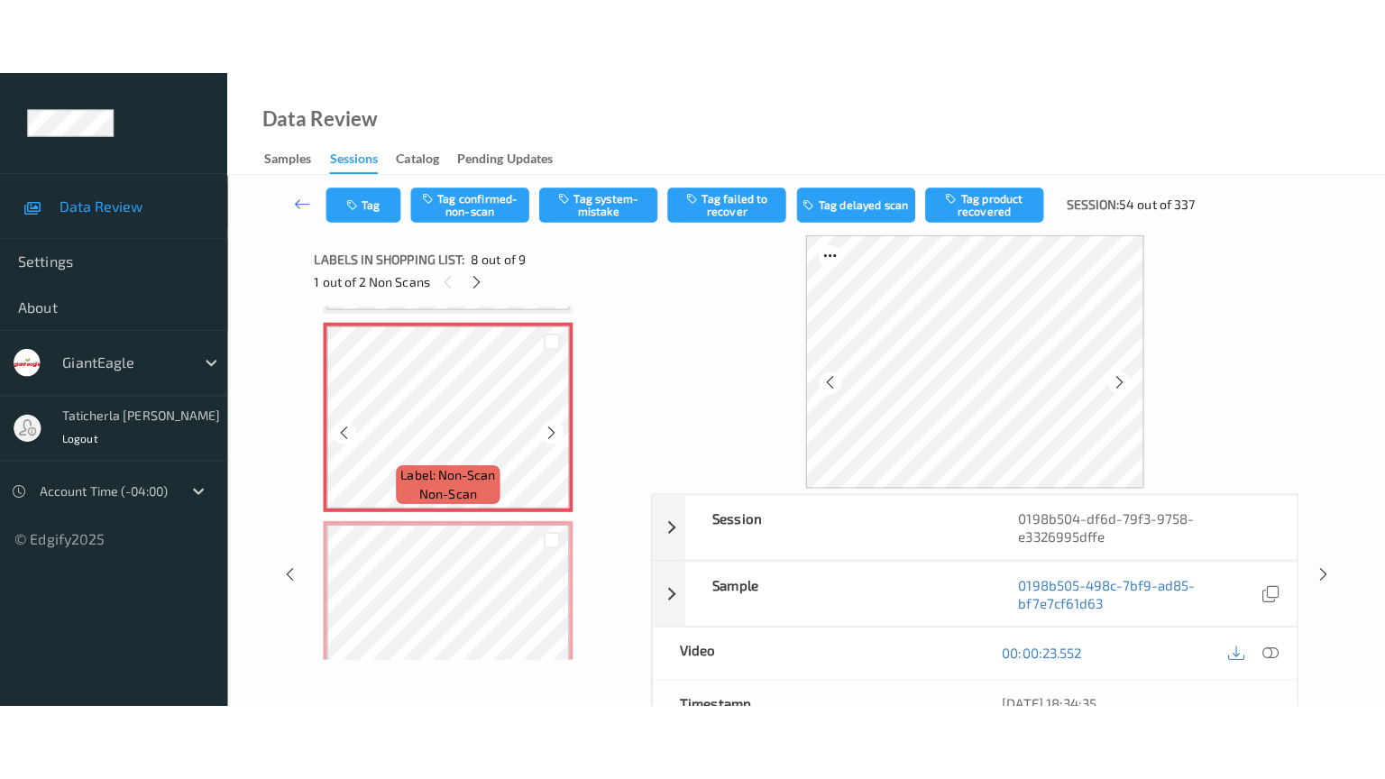
scroll to position [1278, 0]
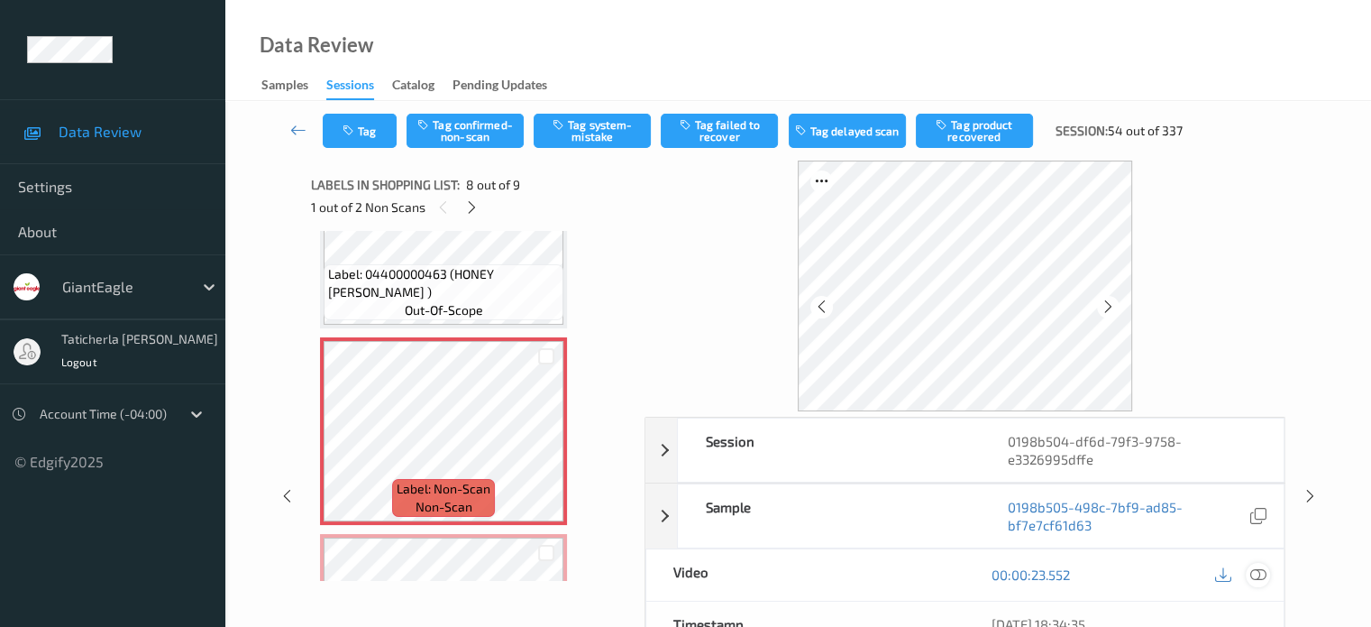
click at [1258, 568] on icon at bounding box center [1258, 574] width 16 height 16
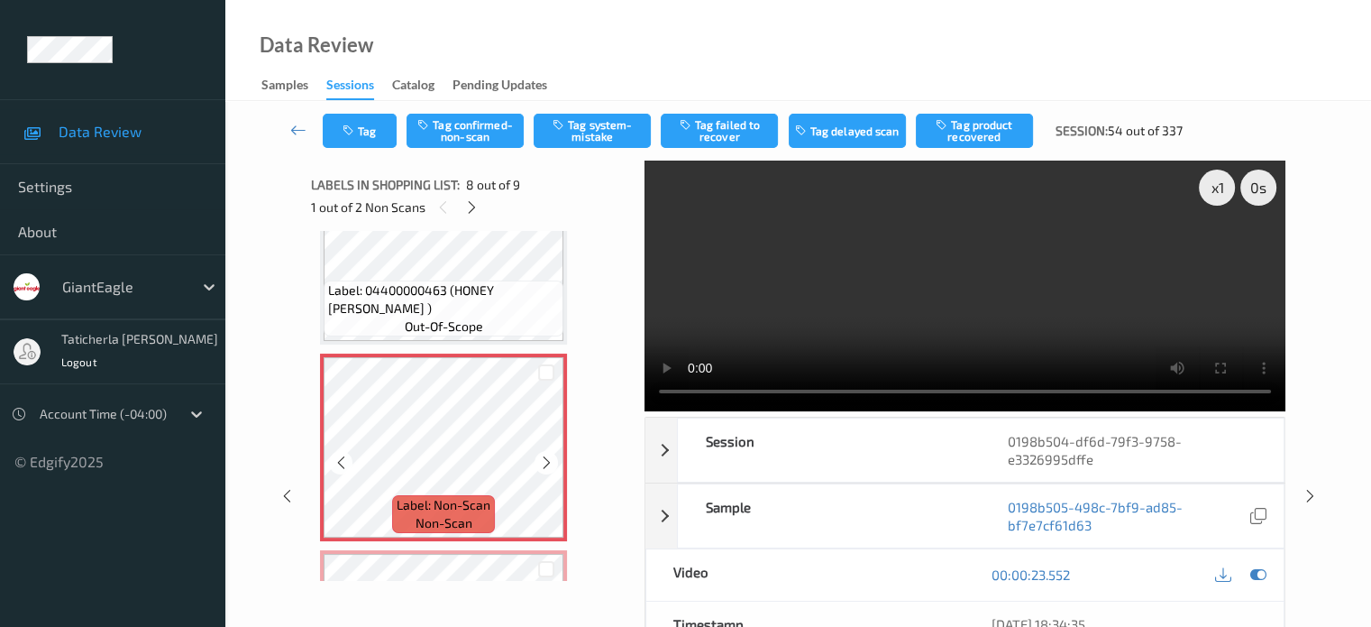
scroll to position [1172, 0]
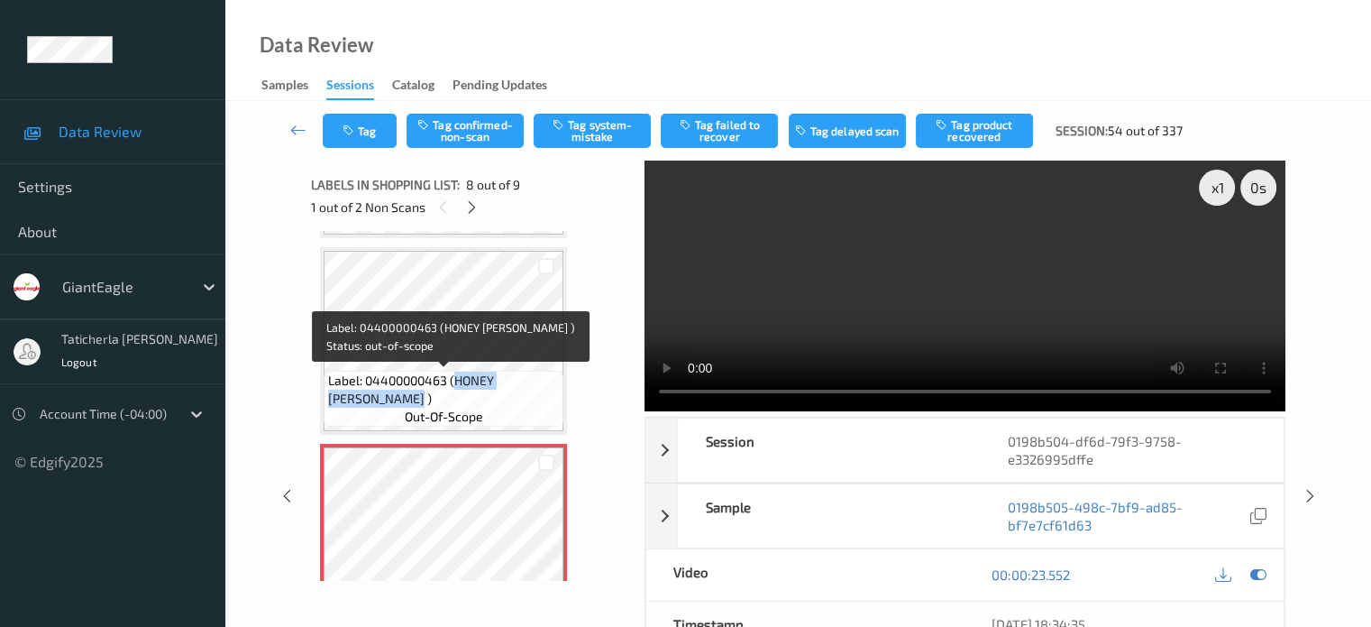
drag, startPoint x: 454, startPoint y: 380, endPoint x: 532, endPoint y: 398, distance: 79.8
click at [532, 398] on span "Label: 04400000463 (HONEY MAID GRAHAM )" at bounding box center [443, 389] width 231 height 36
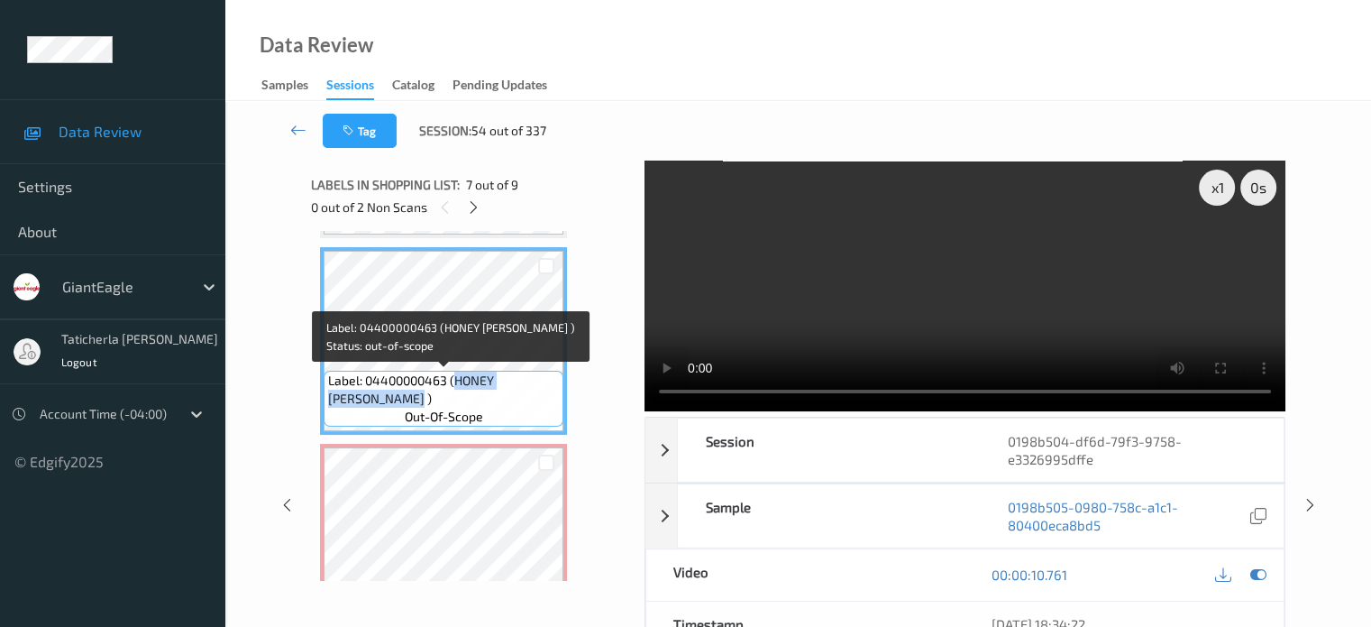
copy span "HONEY MAID GRAHAM )"
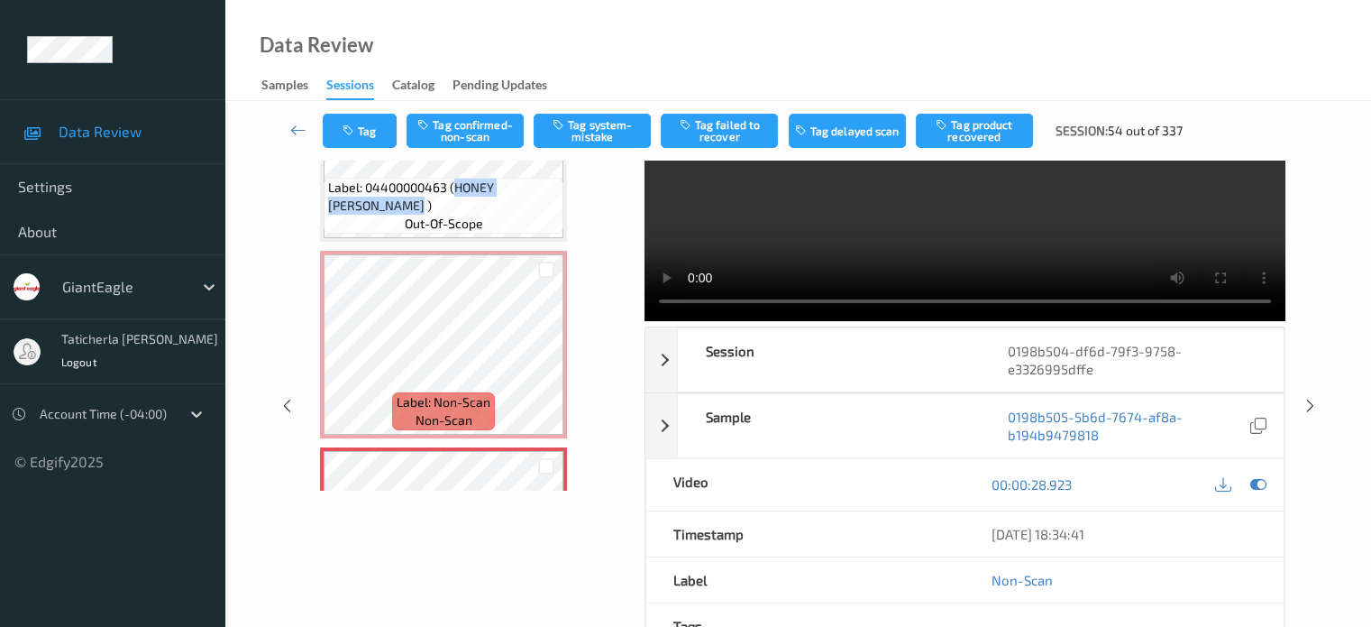
scroll to position [1248, 0]
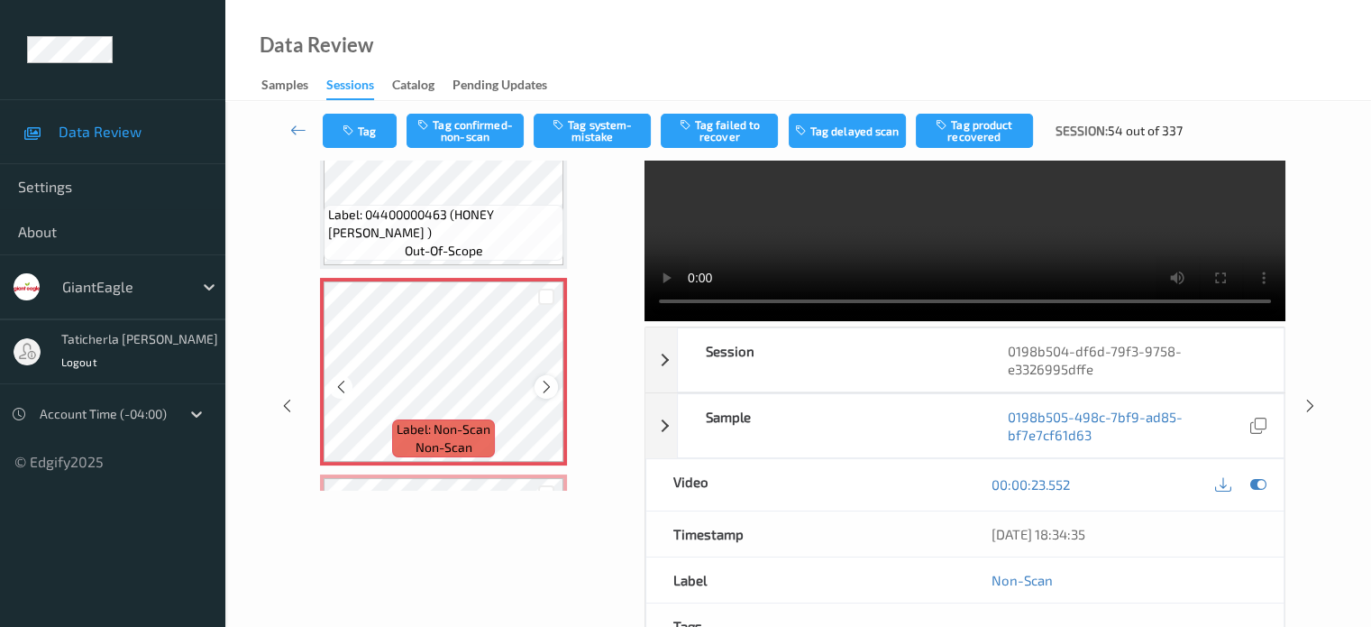
click at [541, 381] on icon at bounding box center [546, 387] width 15 height 16
click at [541, 382] on icon at bounding box center [546, 387] width 15 height 16
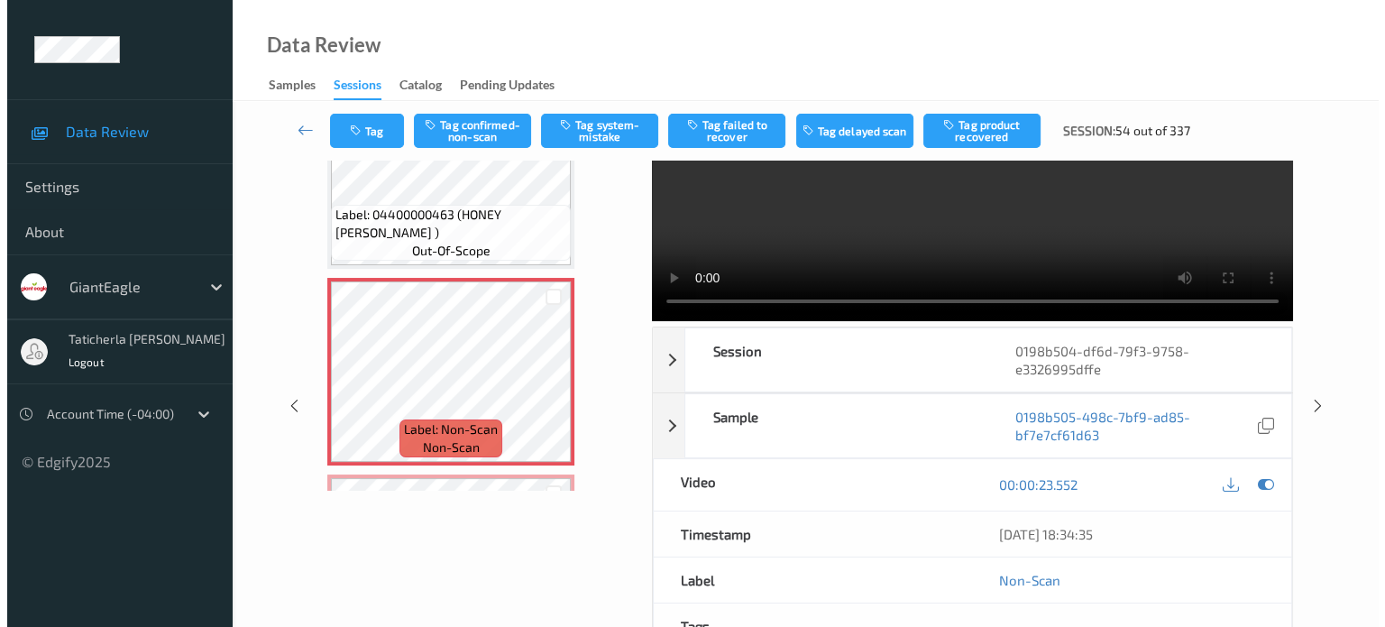
scroll to position [0, 0]
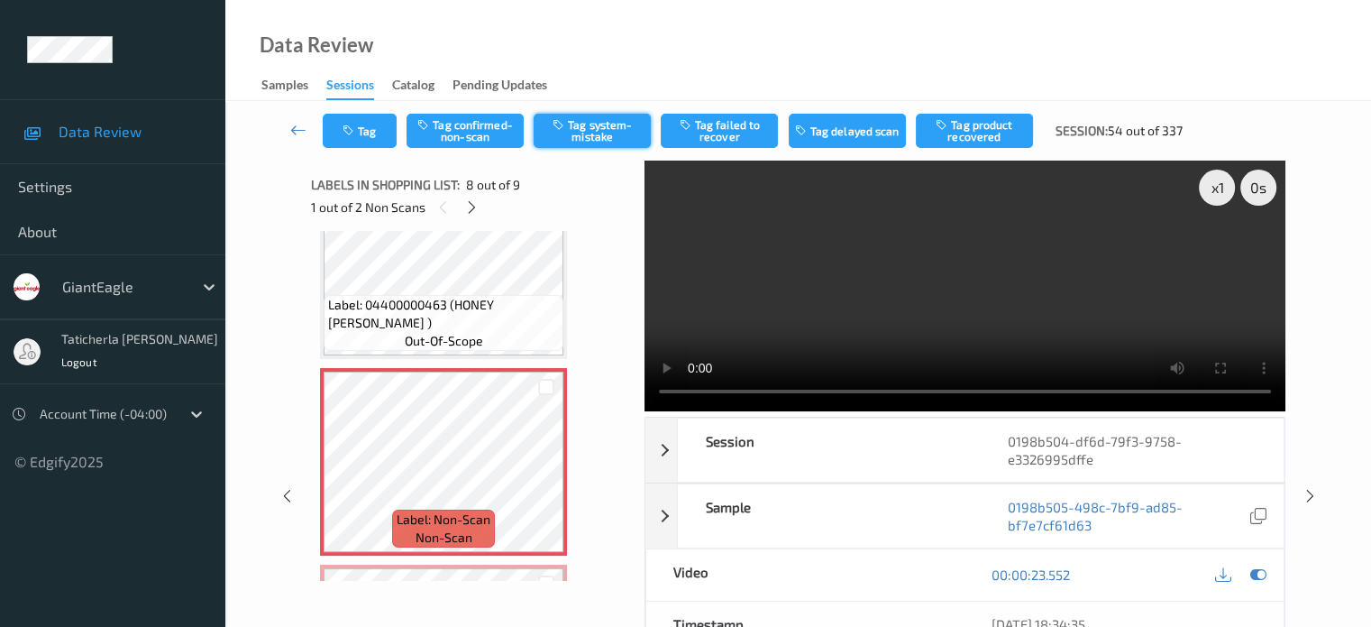
click at [602, 124] on button "Tag system-mistake" at bounding box center [592, 131] width 117 height 34
click at [366, 133] on button "Tag" at bounding box center [360, 131] width 74 height 34
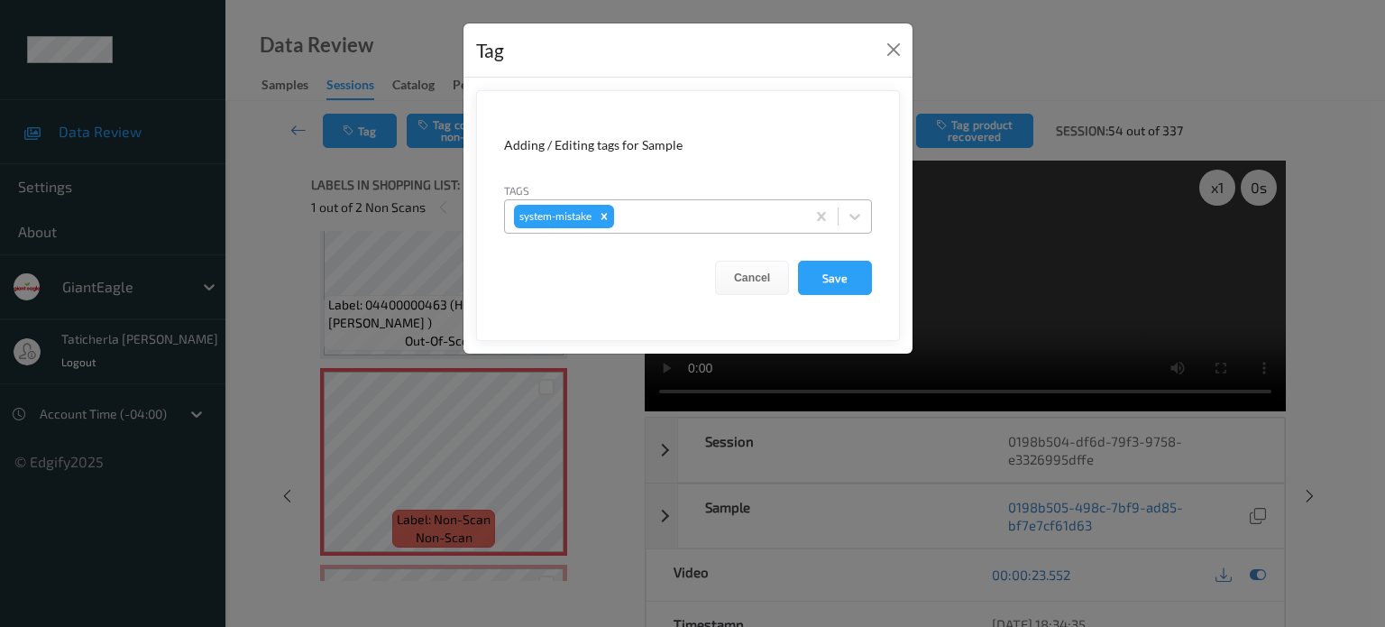
click at [655, 219] on div at bounding box center [707, 217] width 179 height 22
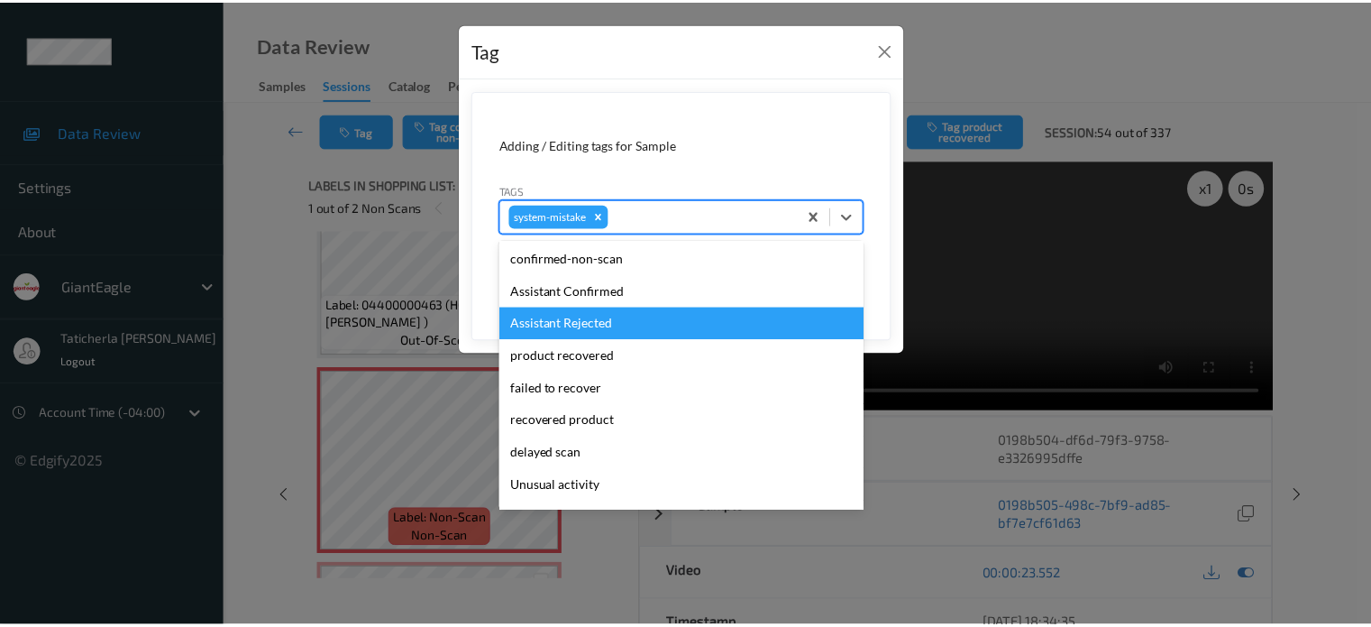
scroll to position [180, 0]
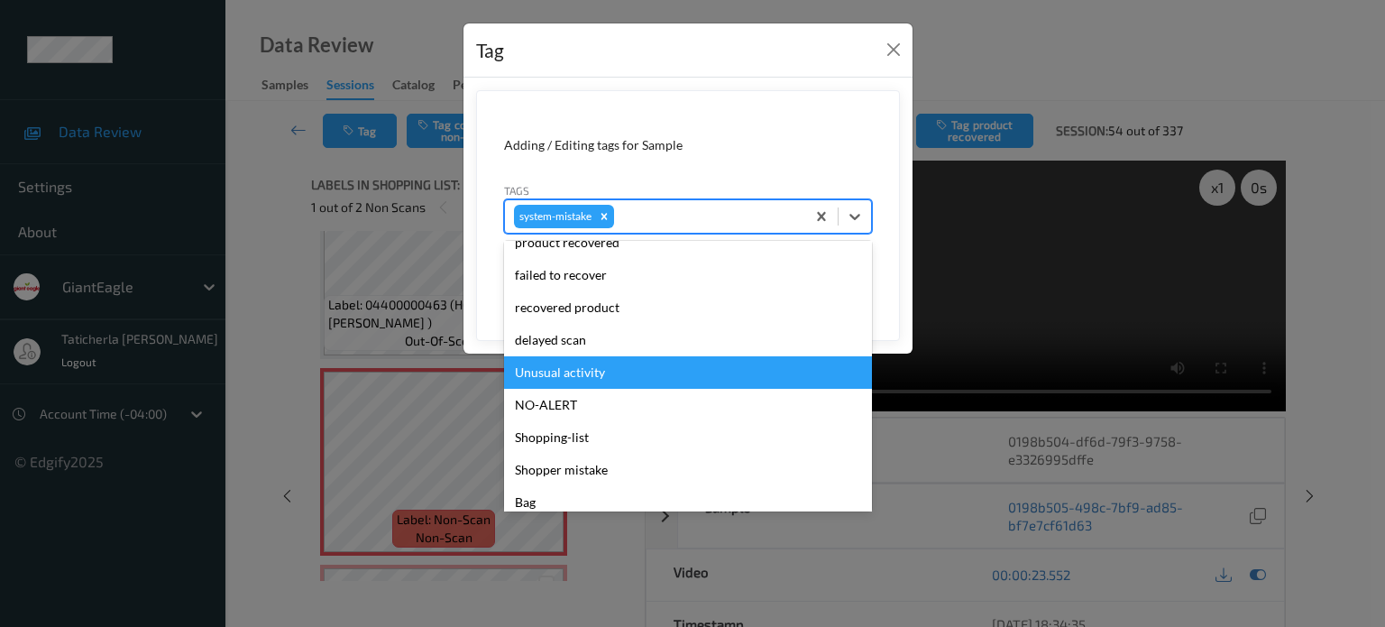
click at [635, 367] on div "Unusual activity" at bounding box center [688, 372] width 368 height 32
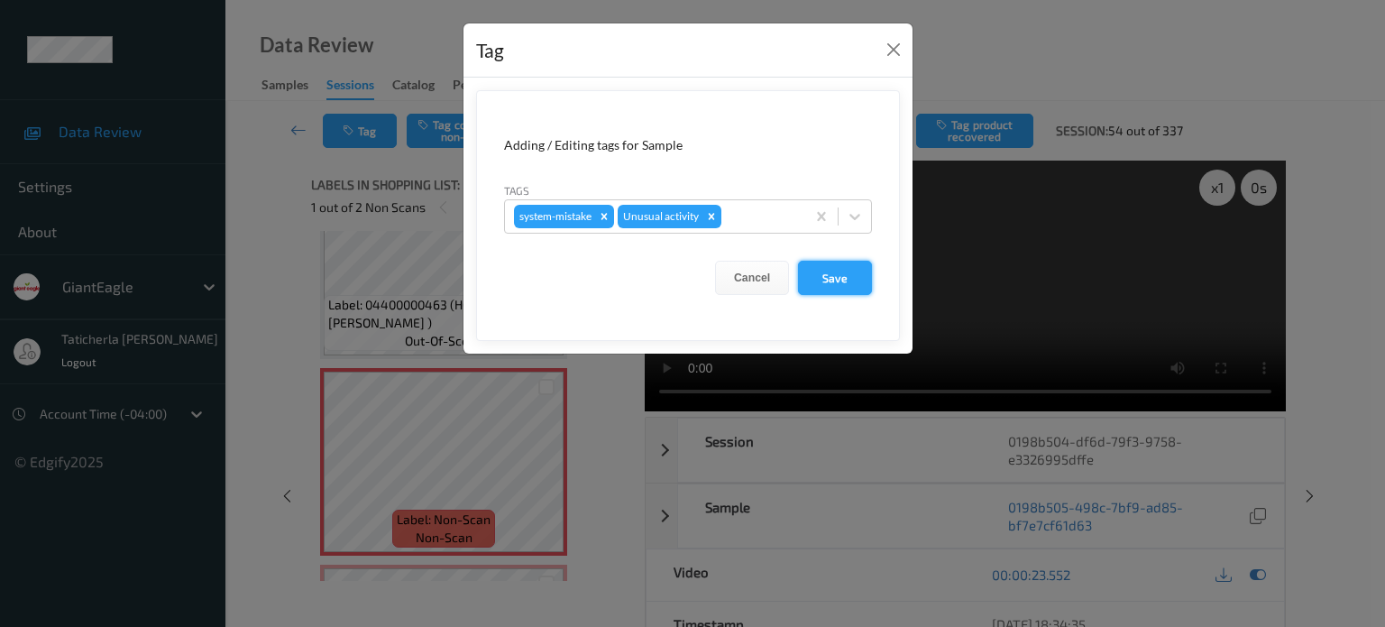
click at [843, 279] on button "Save" at bounding box center [835, 278] width 74 height 34
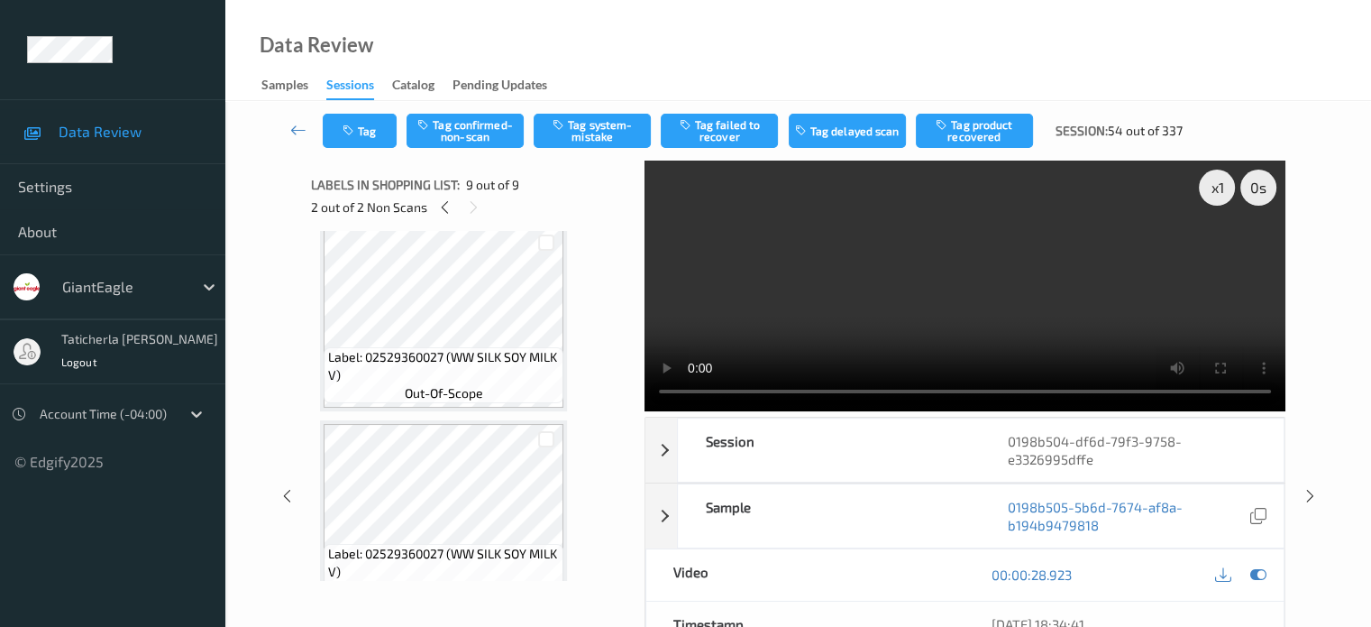
scroll to position [0, 0]
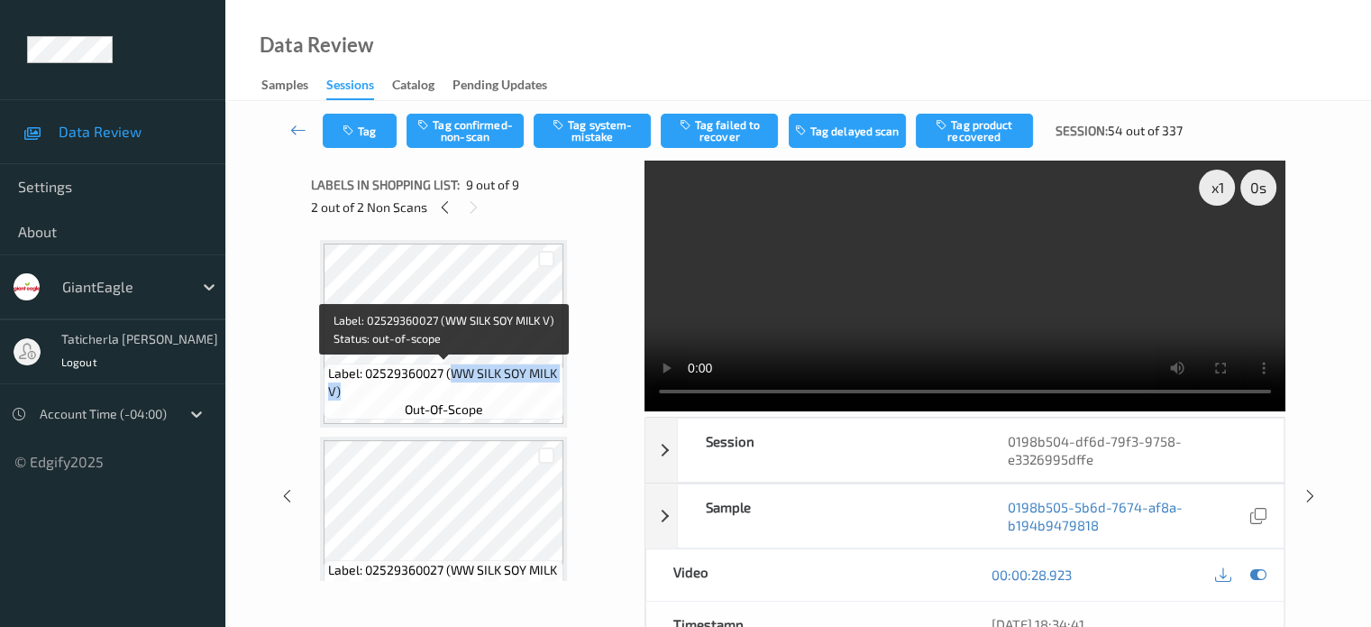
drag, startPoint x: 449, startPoint y: 371, endPoint x: 561, endPoint y: 385, distance: 112.7
click at [561, 385] on div "Label: 02529360027 (WW SILK SOY MILK V) out-of-scope" at bounding box center [444, 391] width 240 height 56
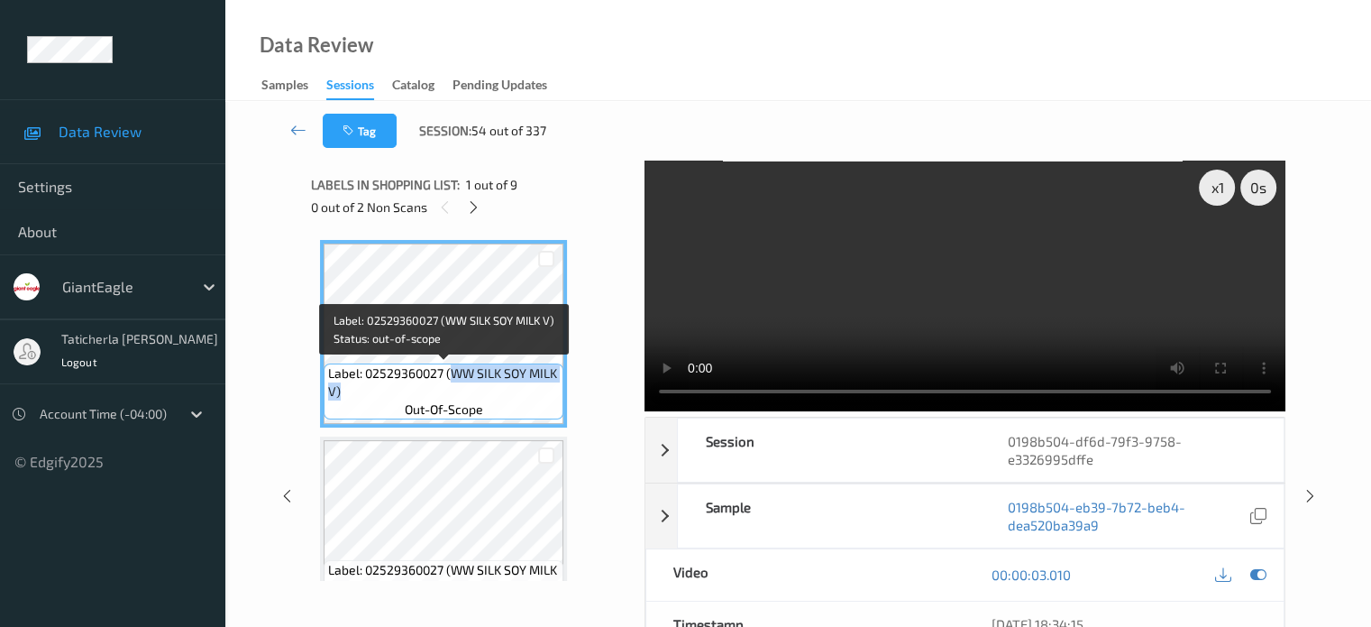
copy span "WW SILK SOY MILK V)"
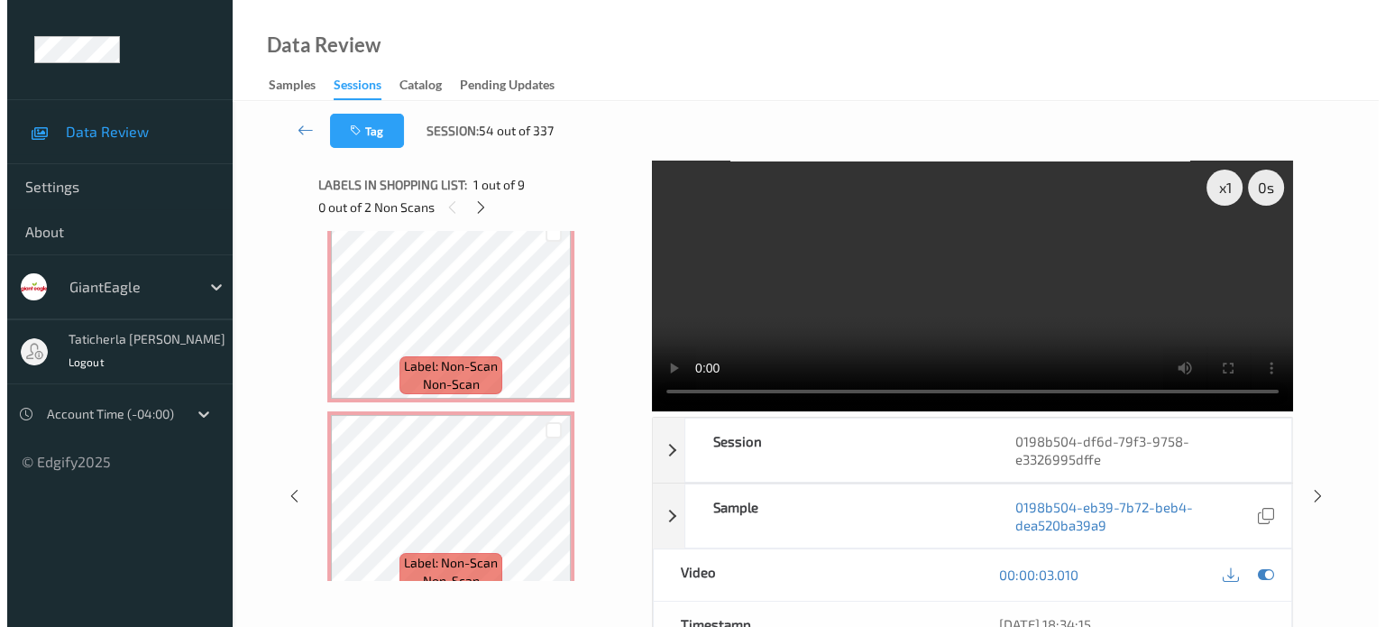
scroll to position [1428, 0]
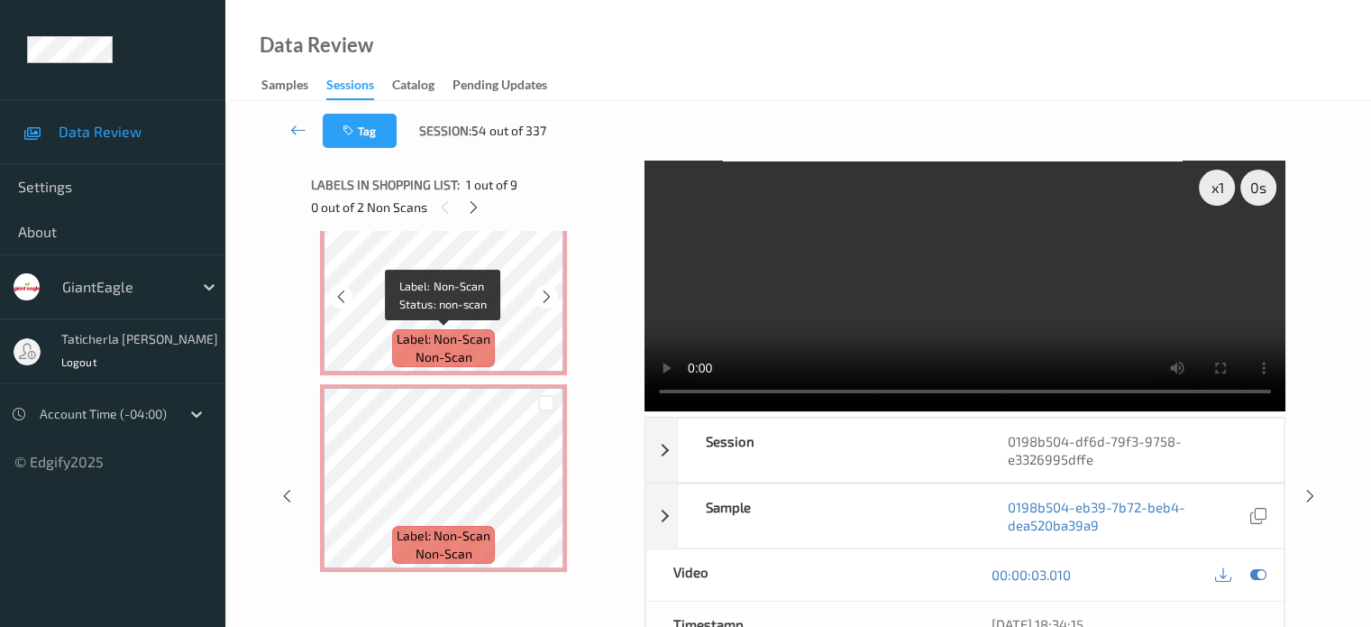
click at [478, 330] on span "Label: Non-Scan" at bounding box center [444, 339] width 94 height 18
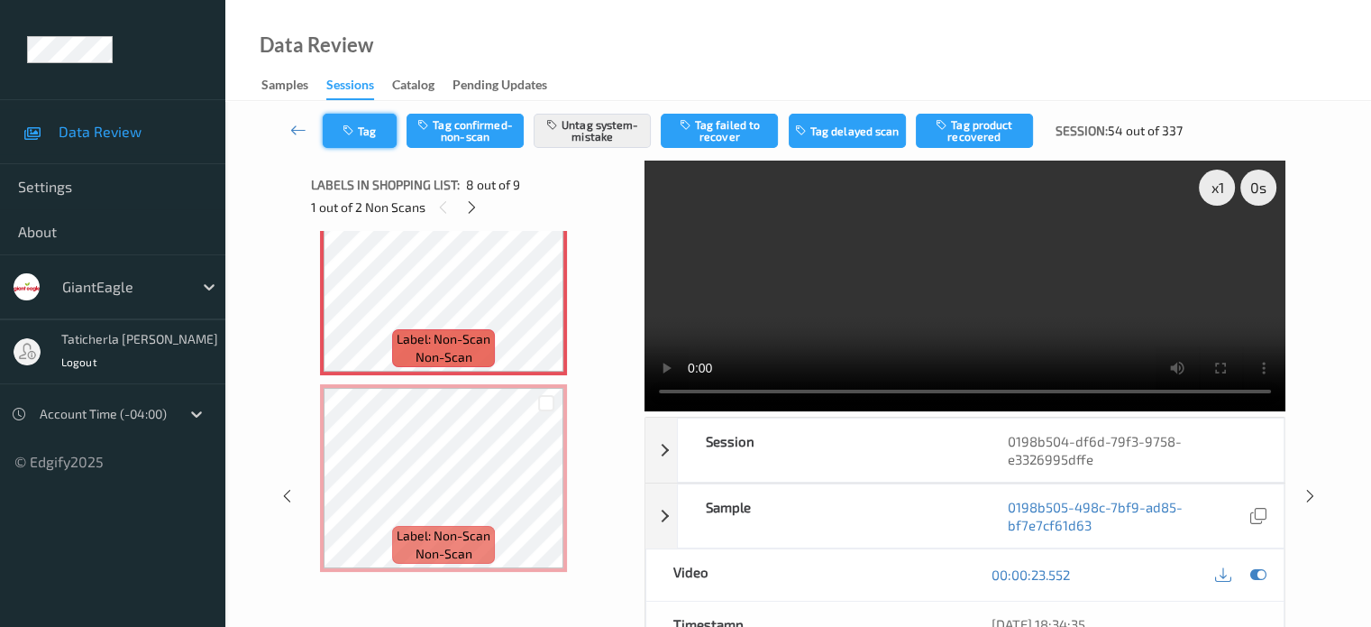
click at [376, 138] on button "Tag" at bounding box center [360, 131] width 74 height 34
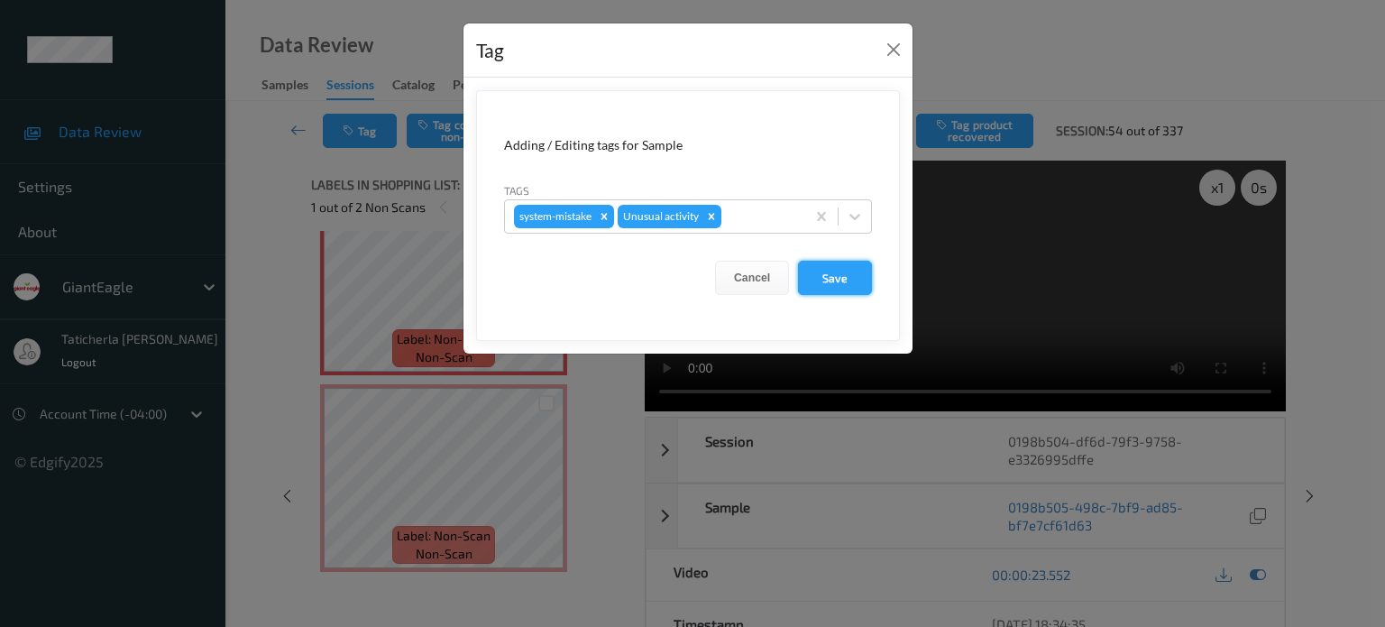
click at [841, 279] on button "Save" at bounding box center [835, 278] width 74 height 34
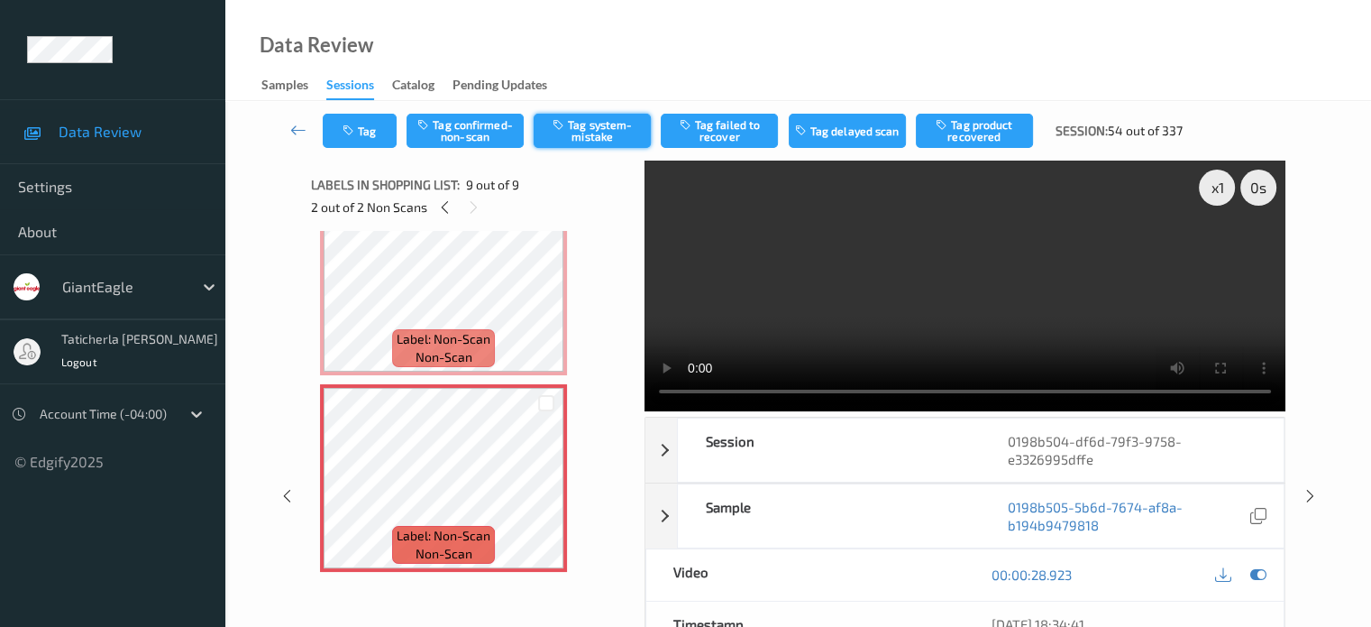
click at [602, 119] on button "Tag system-mistake" at bounding box center [592, 131] width 117 height 34
click at [380, 120] on button "Tag" at bounding box center [360, 131] width 74 height 34
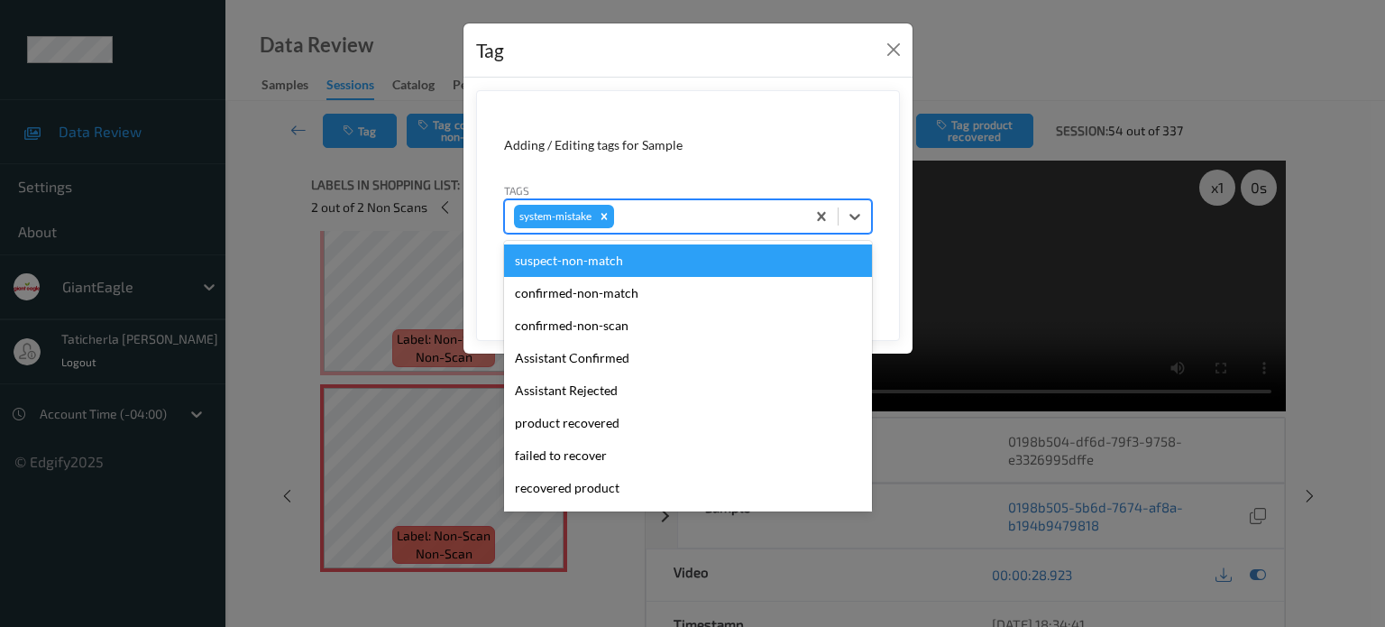
click at [687, 208] on div at bounding box center [707, 217] width 179 height 22
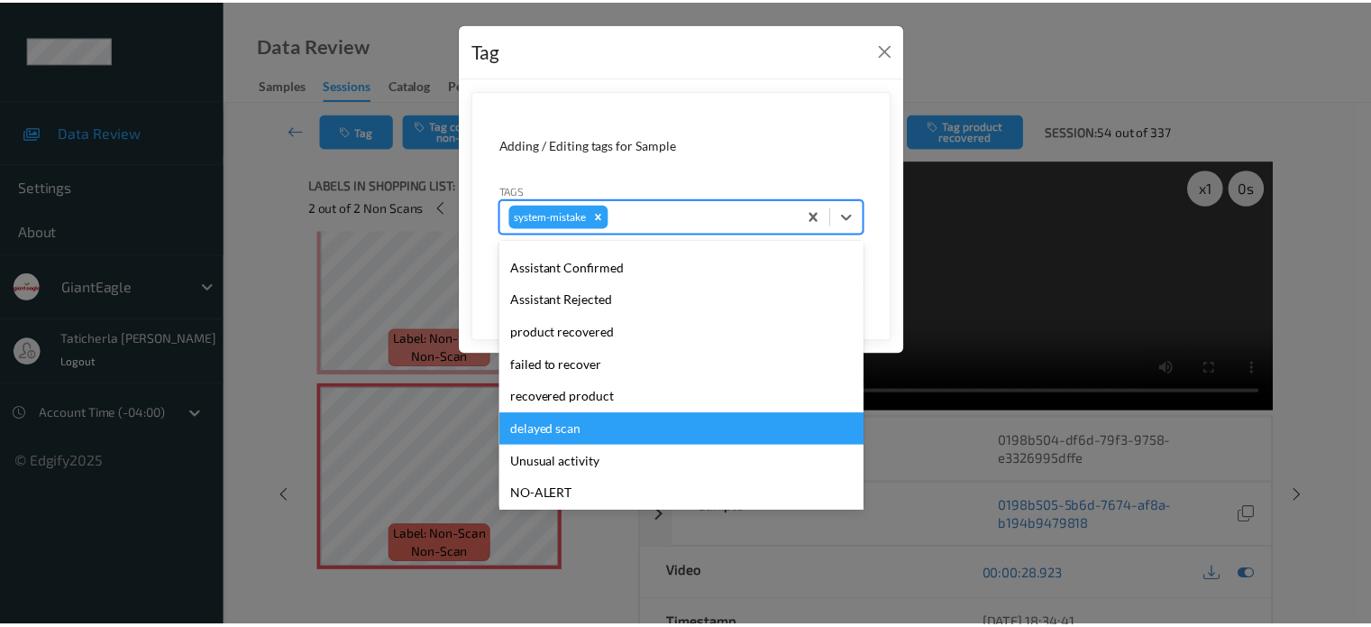
scroll to position [180, 0]
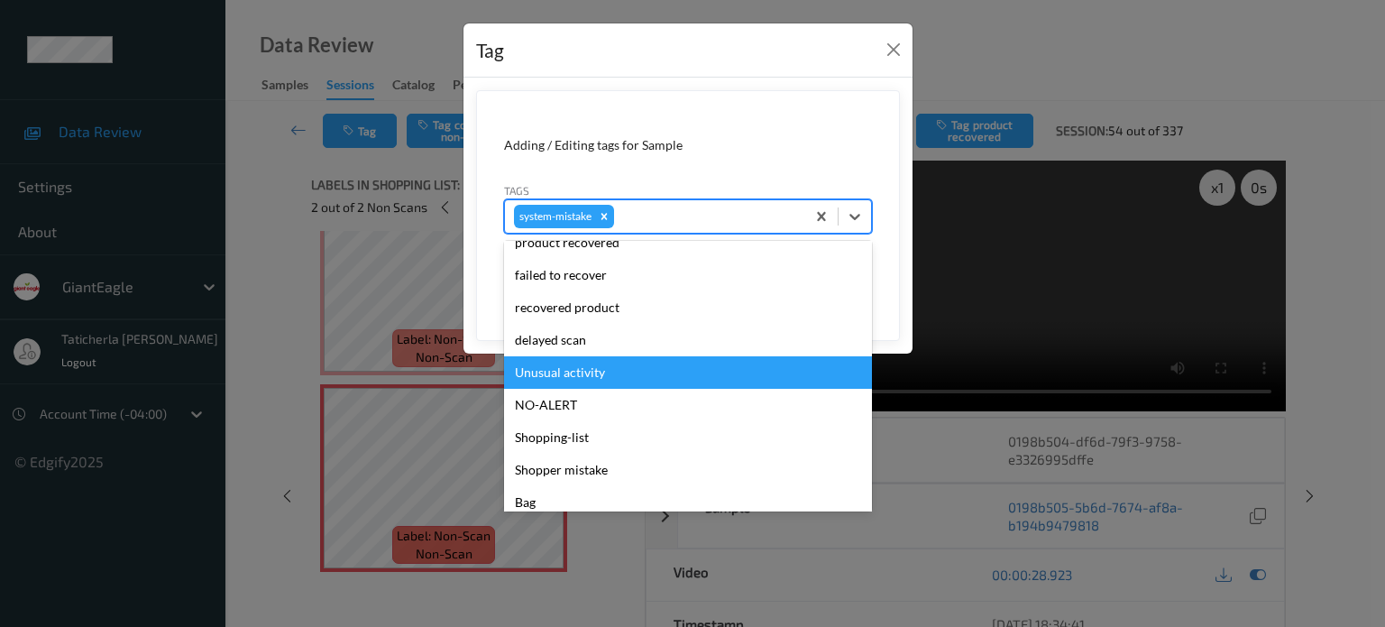
click at [629, 378] on div "Unusual activity" at bounding box center [688, 372] width 368 height 32
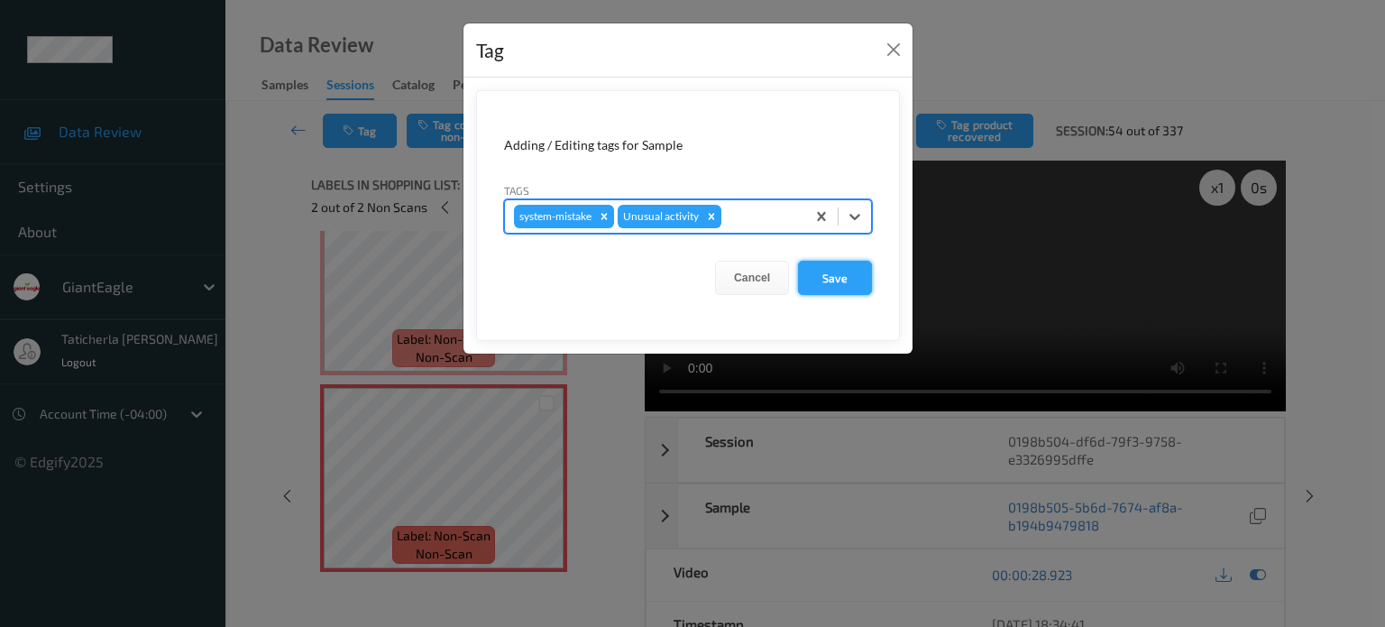
click at [861, 279] on button "Save" at bounding box center [835, 278] width 74 height 34
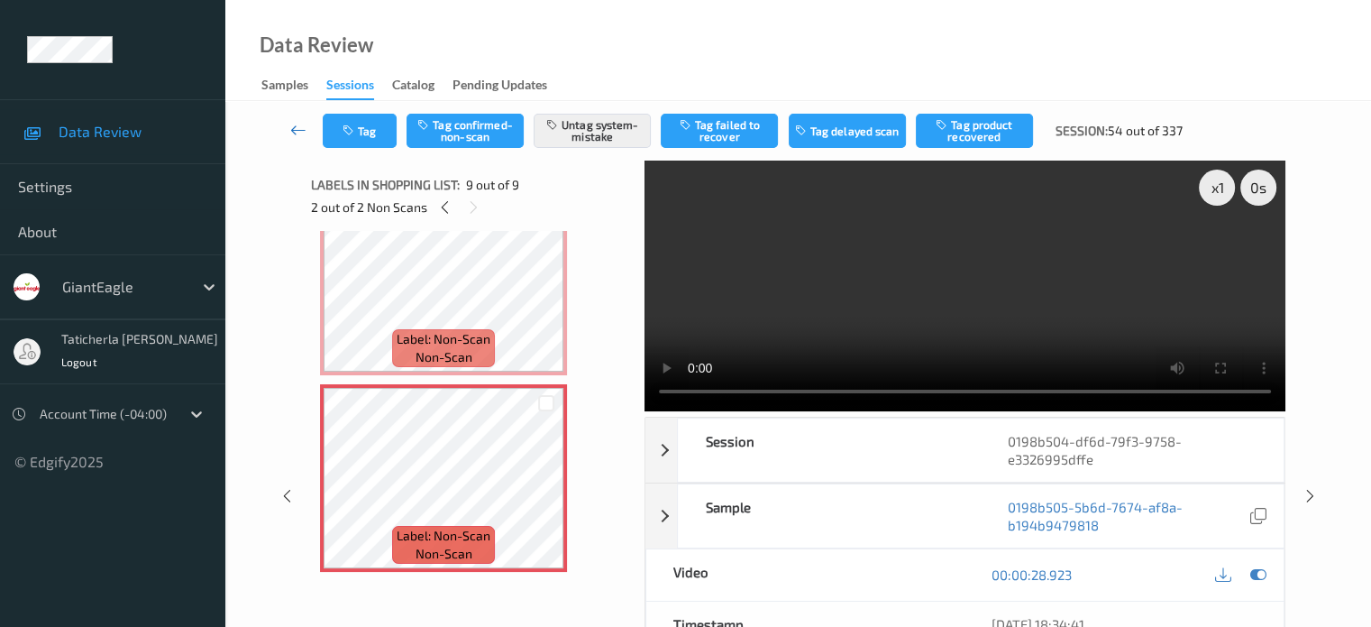
click at [305, 124] on icon at bounding box center [298, 130] width 16 height 18
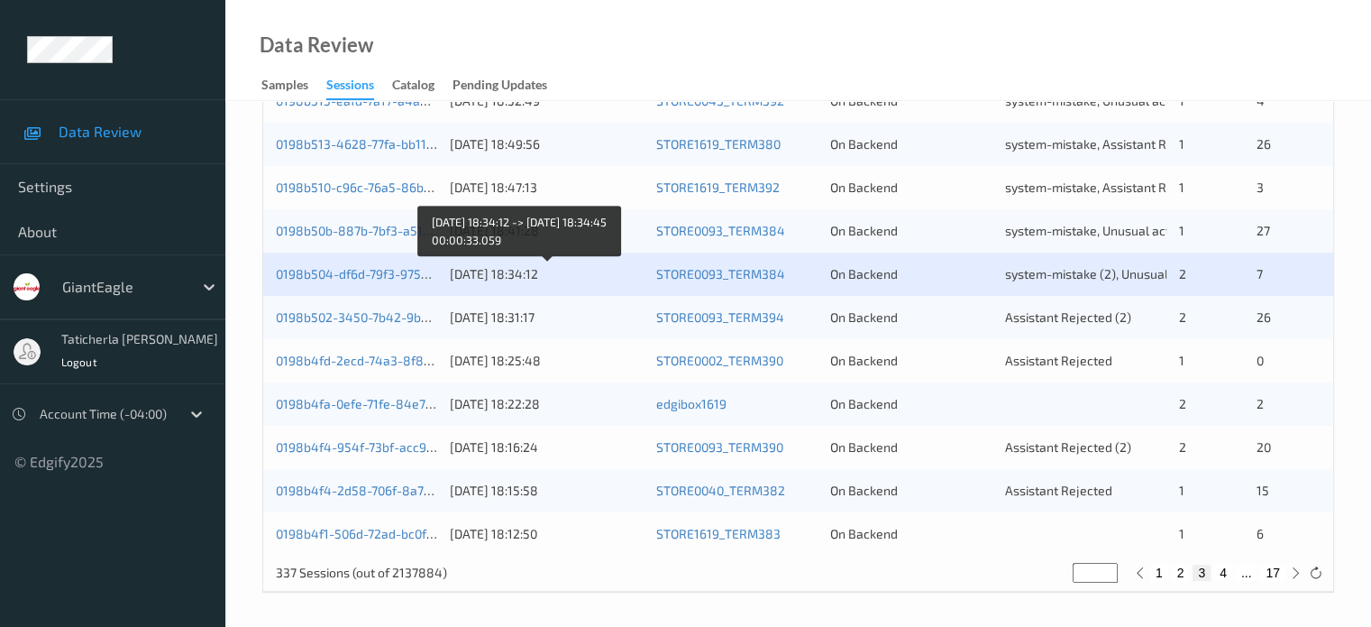
scroll to position [871, 0]
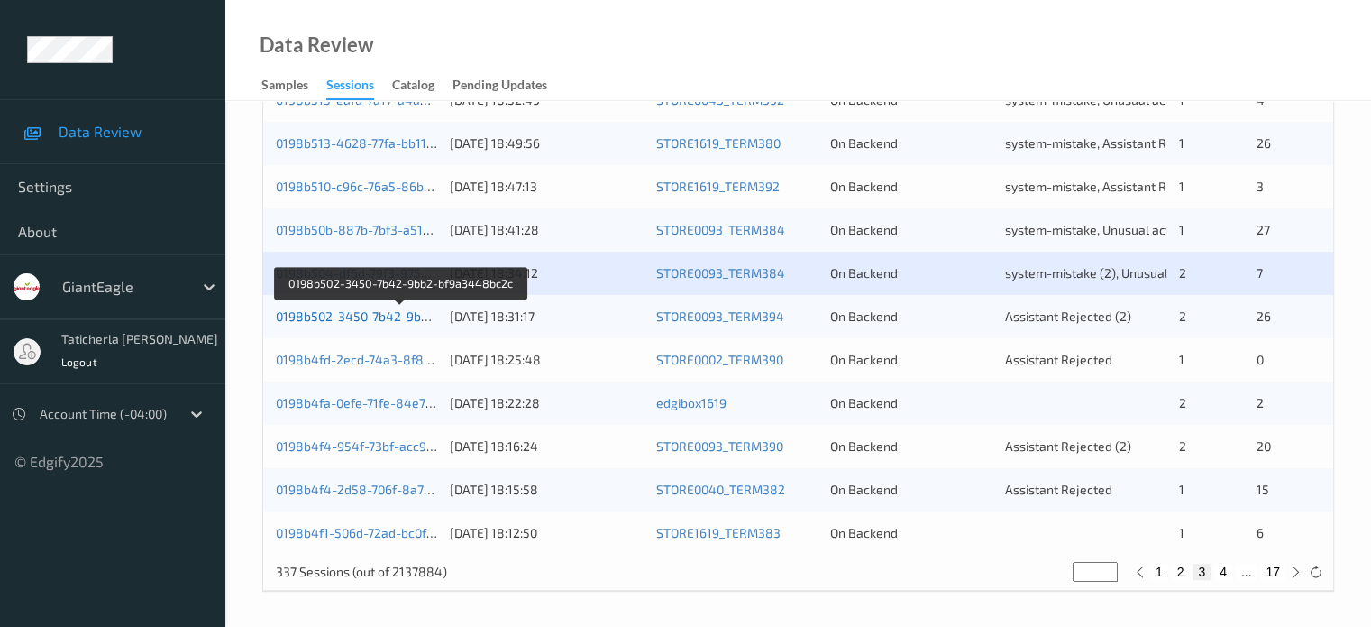
click at [369, 316] on link "0198b502-3450-7b42-9bb2-bf9a3448bc2c" at bounding box center [401, 315] width 250 height 15
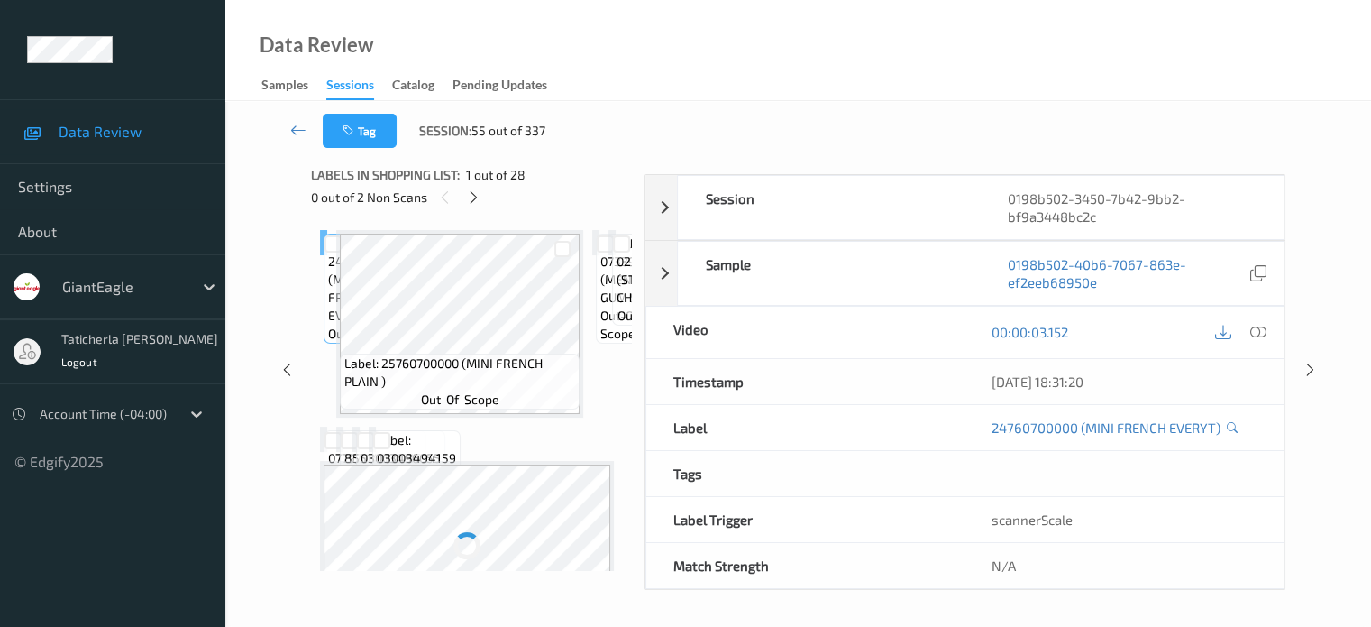
scroll to position [239, 0]
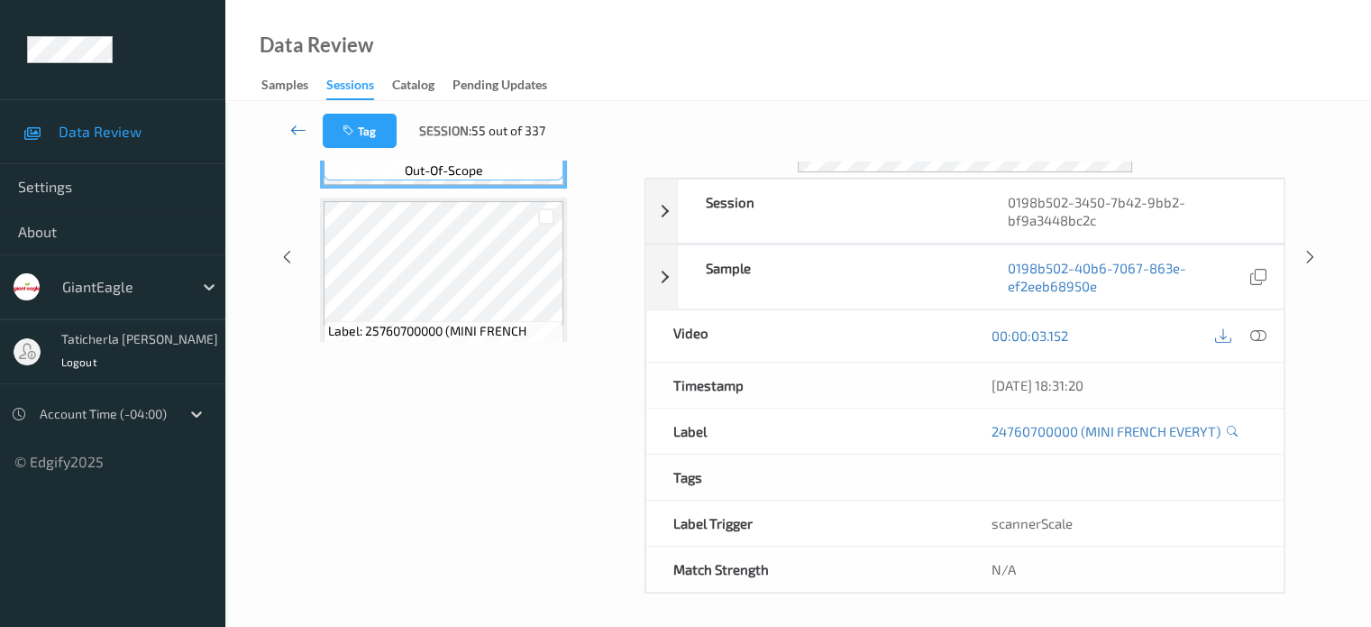
click at [299, 124] on icon at bounding box center [298, 130] width 16 height 18
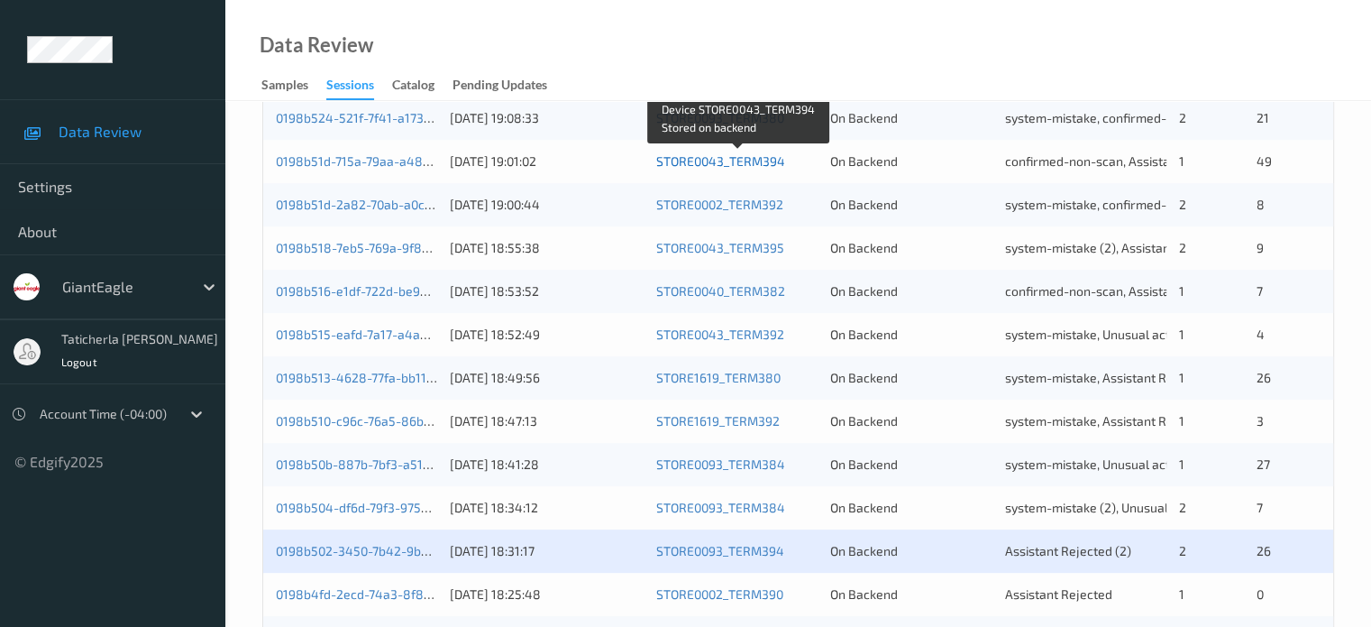
scroll to position [721, 0]
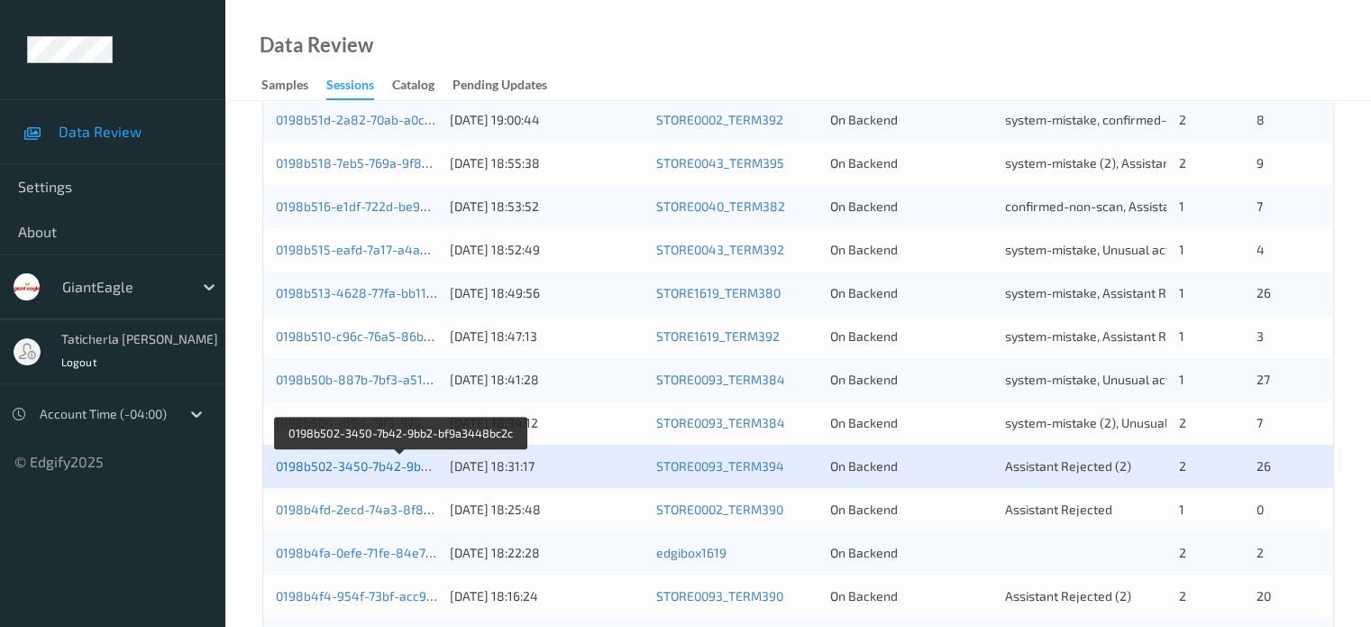
click at [379, 458] on link "0198b502-3450-7b42-9bb2-bf9a3448bc2c" at bounding box center [401, 465] width 250 height 15
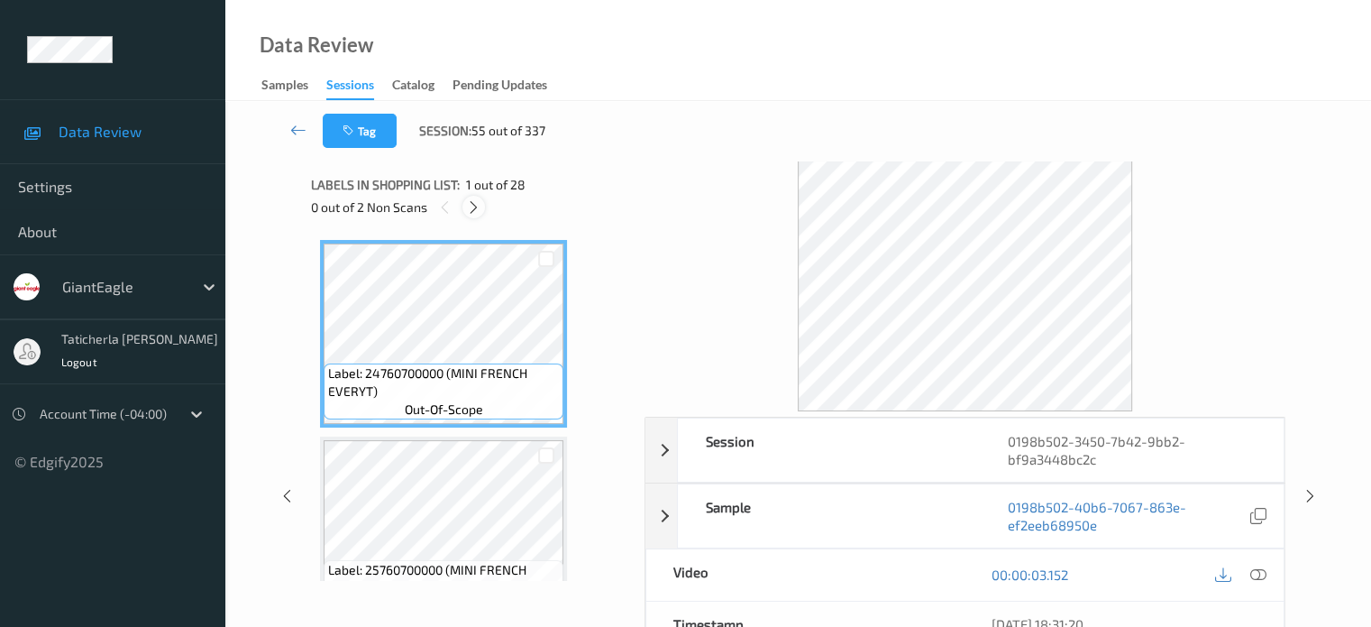
click at [475, 199] on icon at bounding box center [473, 207] width 15 height 16
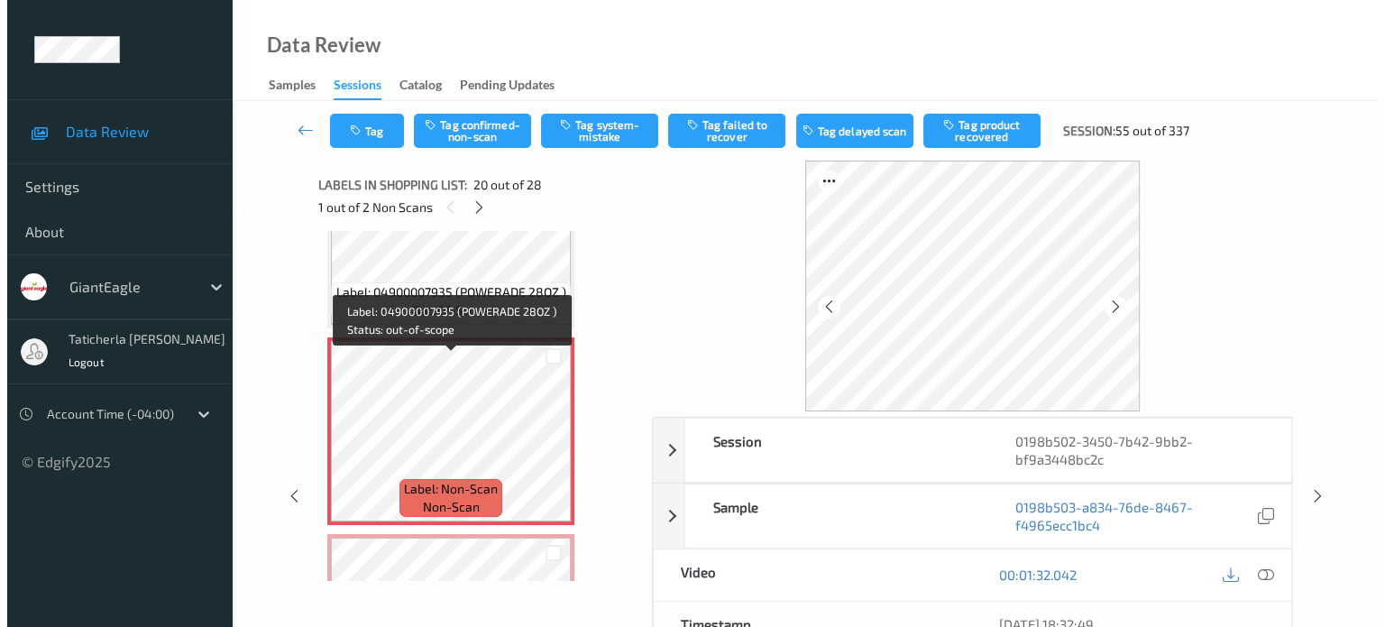
scroll to position [3727, 0]
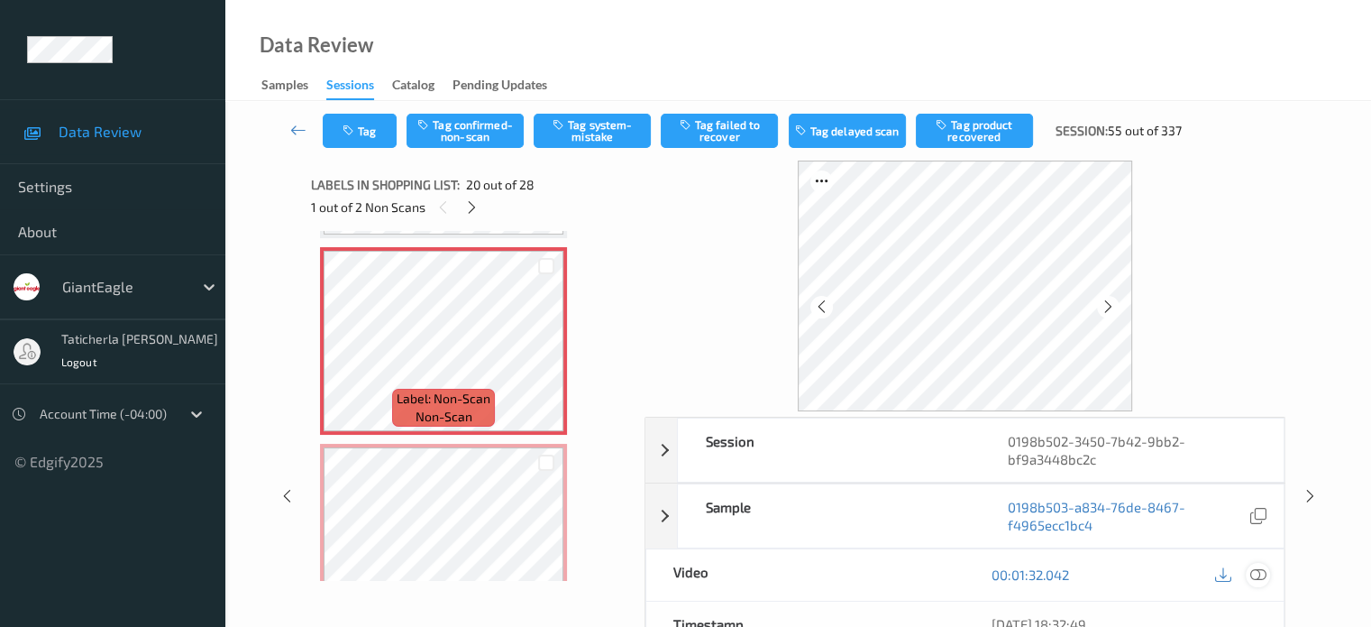
click at [1253, 571] on icon at bounding box center [1258, 574] width 16 height 16
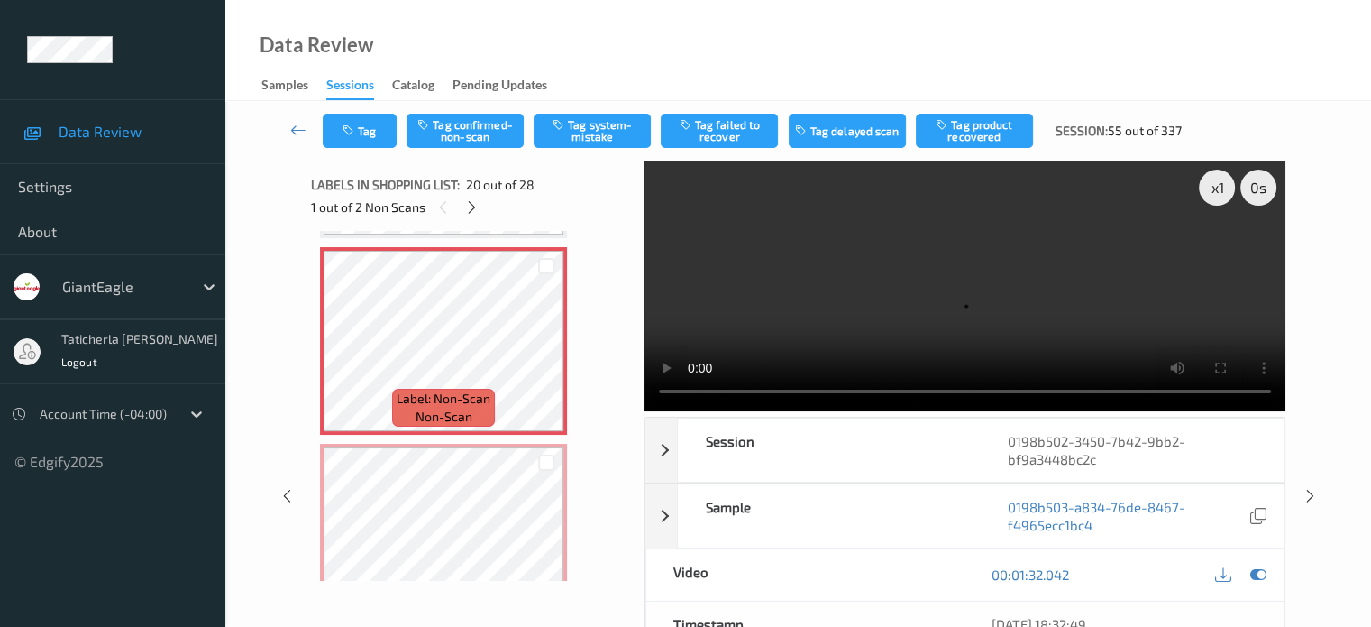
click at [1213, 284] on video at bounding box center [965, 285] width 641 height 251
click at [617, 124] on button "Tag system-mistake" at bounding box center [592, 131] width 117 height 34
click at [381, 148] on div "Tag Tag confirmed-non-scan Untag system-mistake Tag failed to recover Tag delay…" at bounding box center [798, 131] width 1072 height 60
click at [380, 133] on button "Tag" at bounding box center [360, 131] width 74 height 34
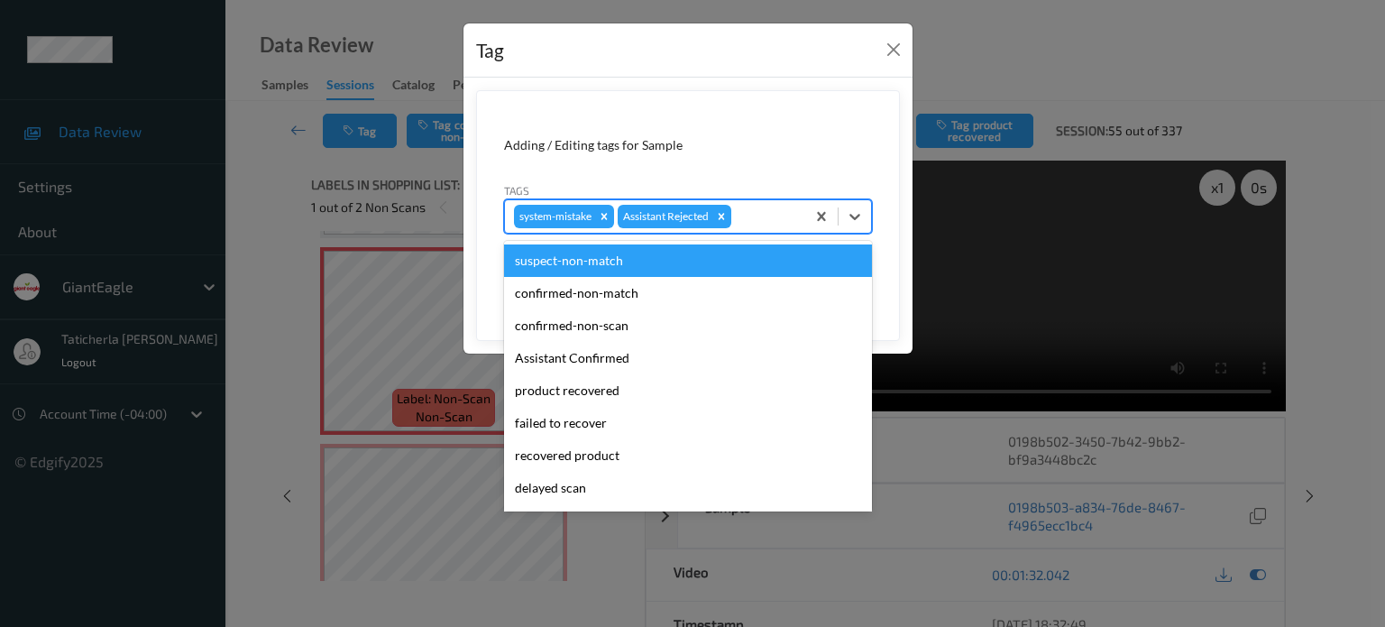
click at [761, 218] on div at bounding box center [765, 217] width 61 height 22
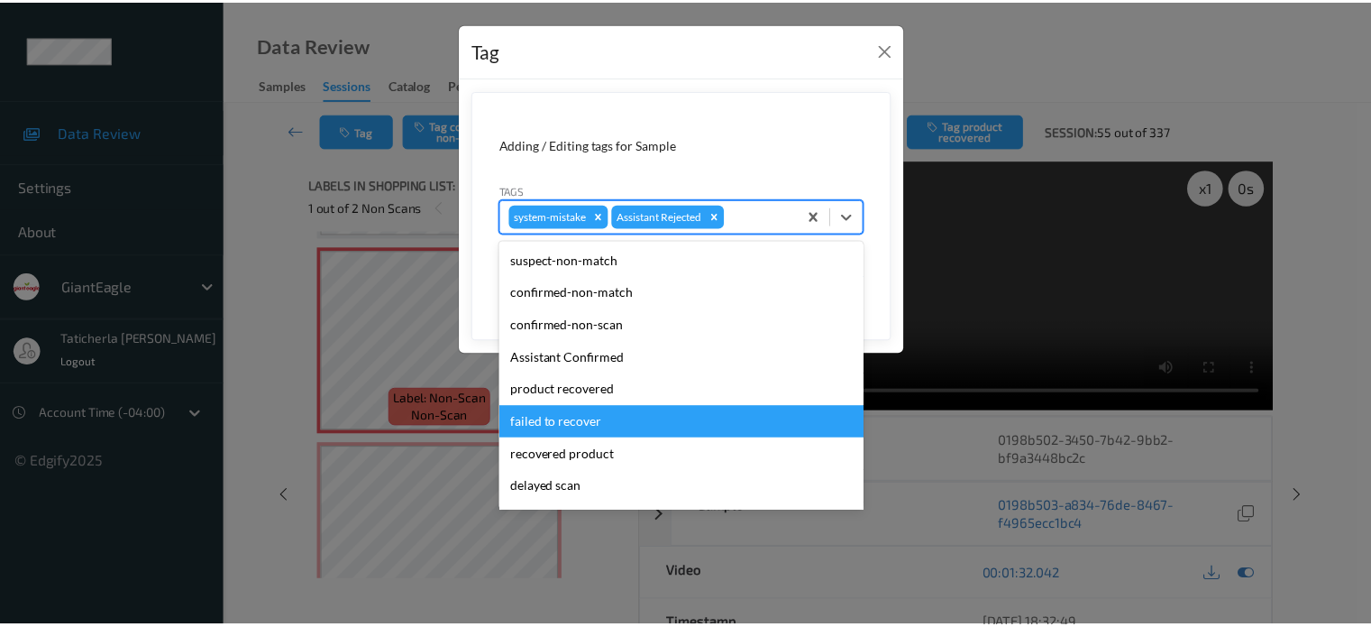
scroll to position [90, 0]
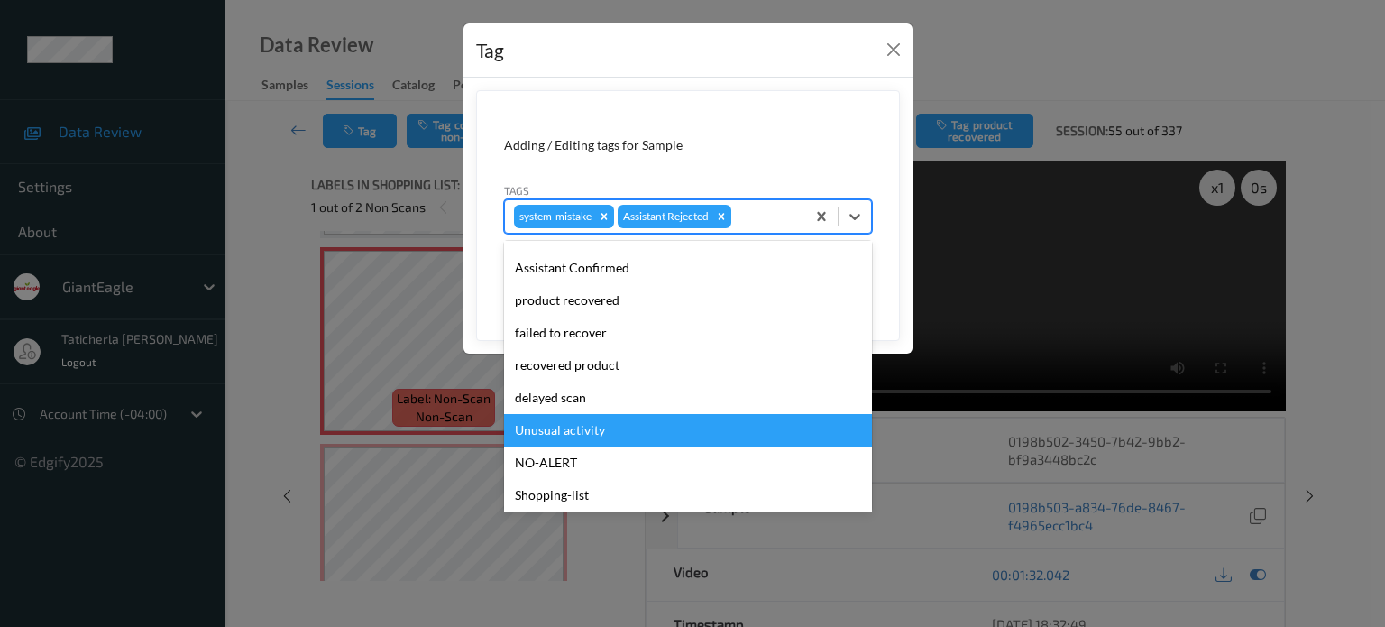
click at [635, 417] on div "Unusual activity" at bounding box center [688, 430] width 368 height 32
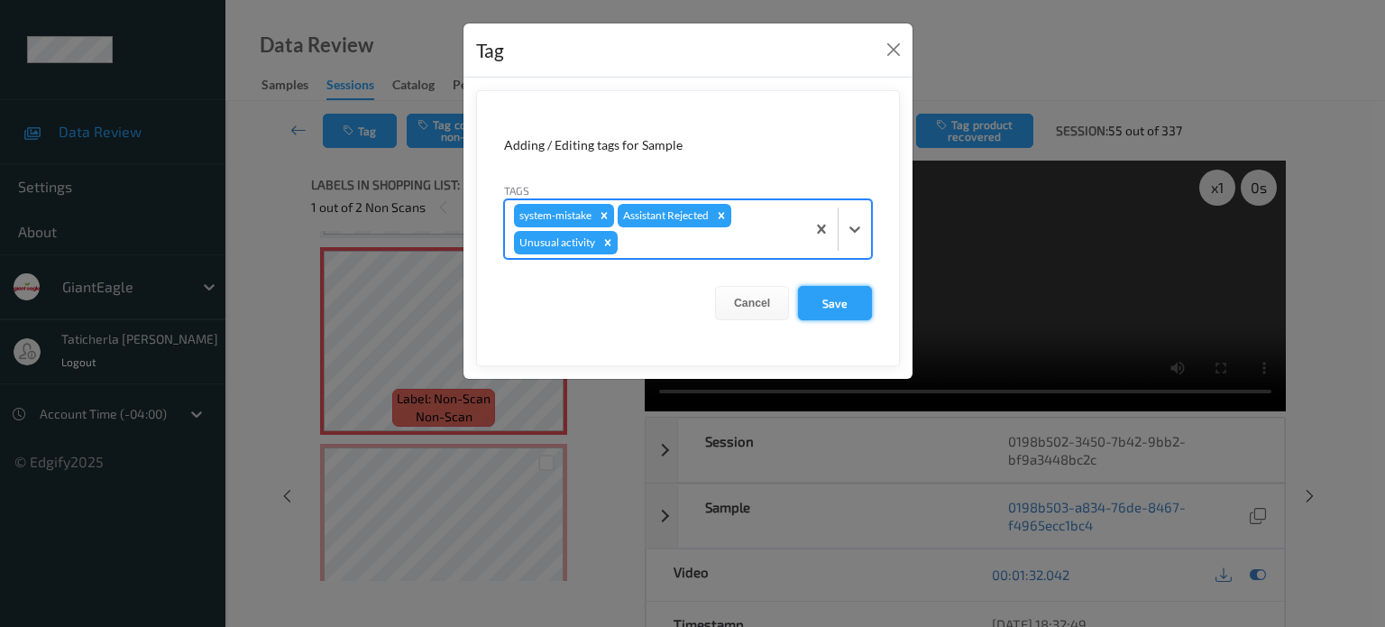
click at [836, 302] on button "Save" at bounding box center [835, 303] width 74 height 34
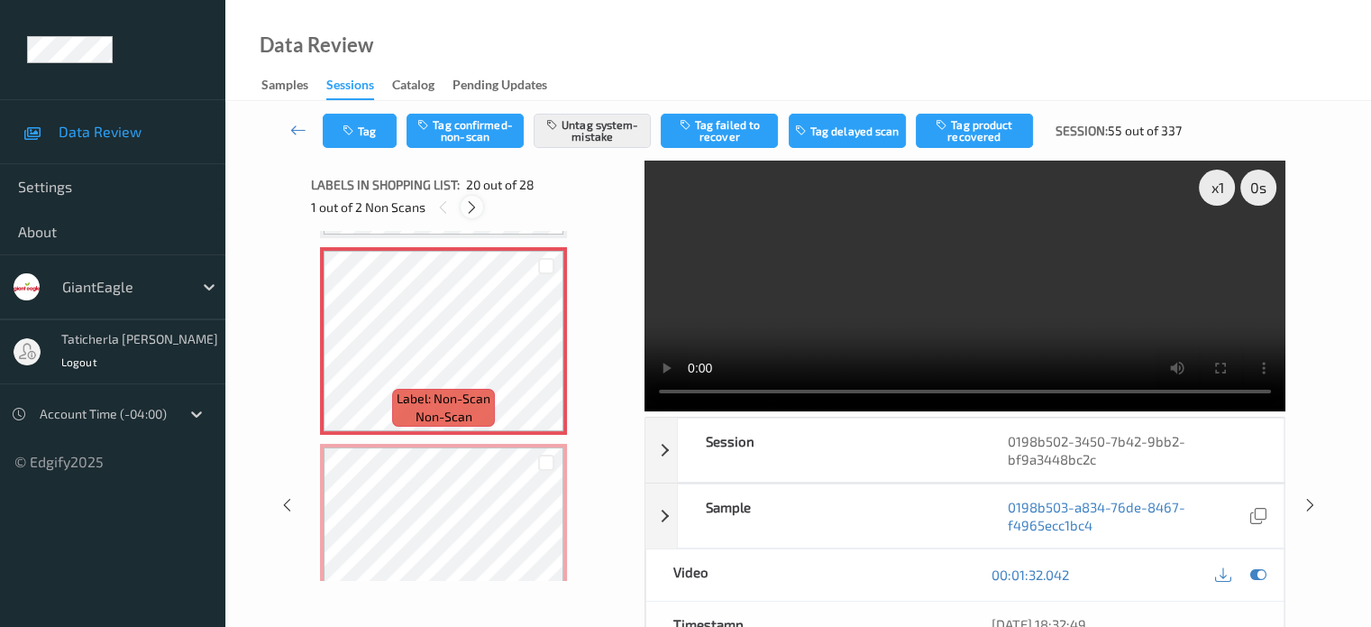
click at [472, 207] on icon at bounding box center [471, 207] width 15 height 16
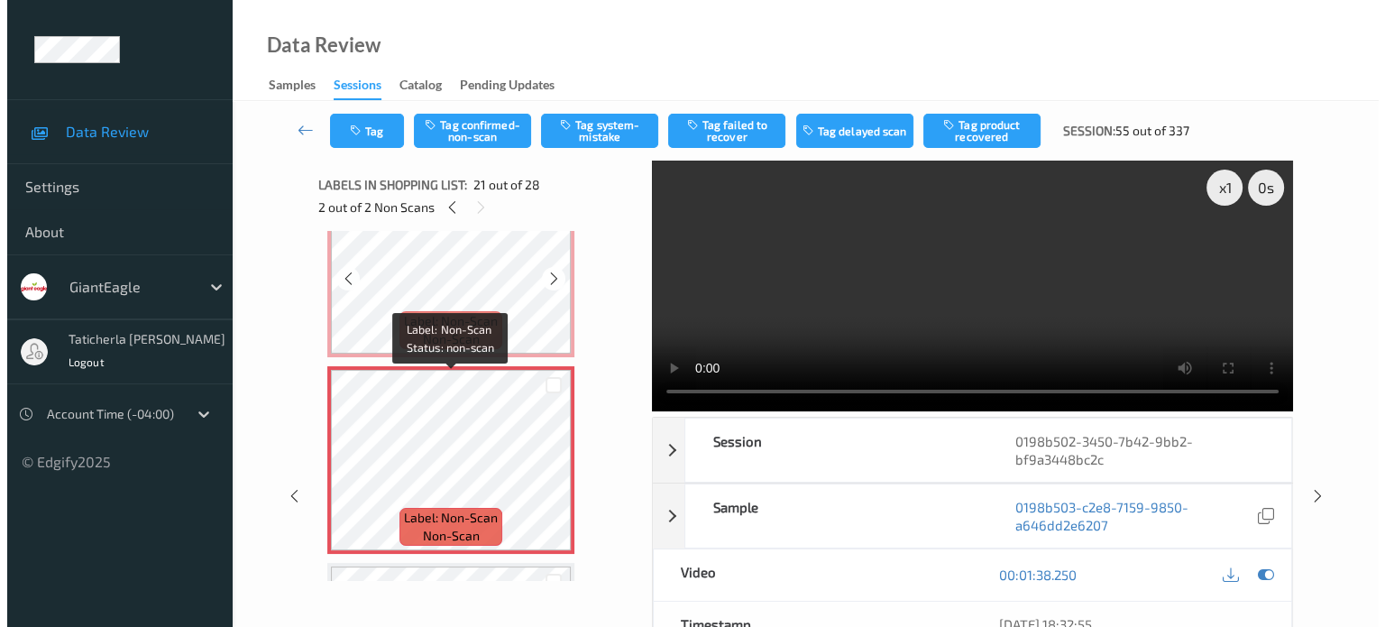
scroll to position [3833, 0]
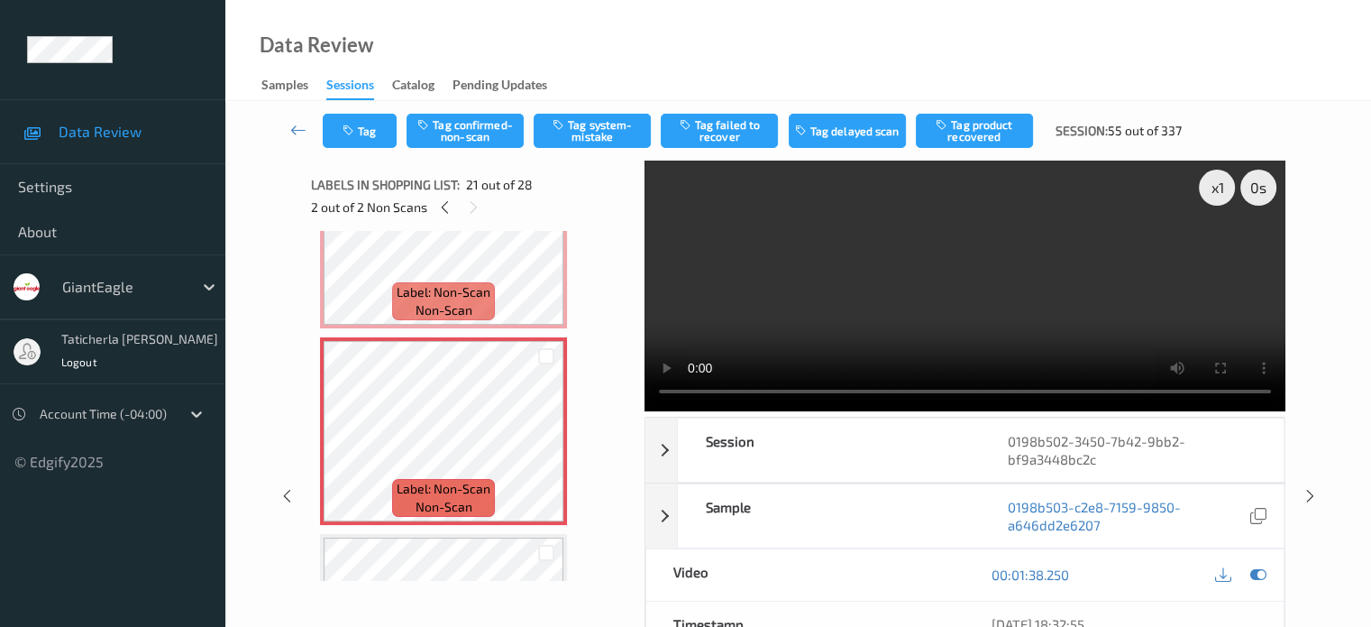
drag, startPoint x: 600, startPoint y: 127, endPoint x: 494, endPoint y: 158, distance: 110.7
click at [600, 127] on button "Tag system-mistake" at bounding box center [592, 131] width 117 height 34
click at [371, 135] on button "Tag" at bounding box center [360, 131] width 74 height 34
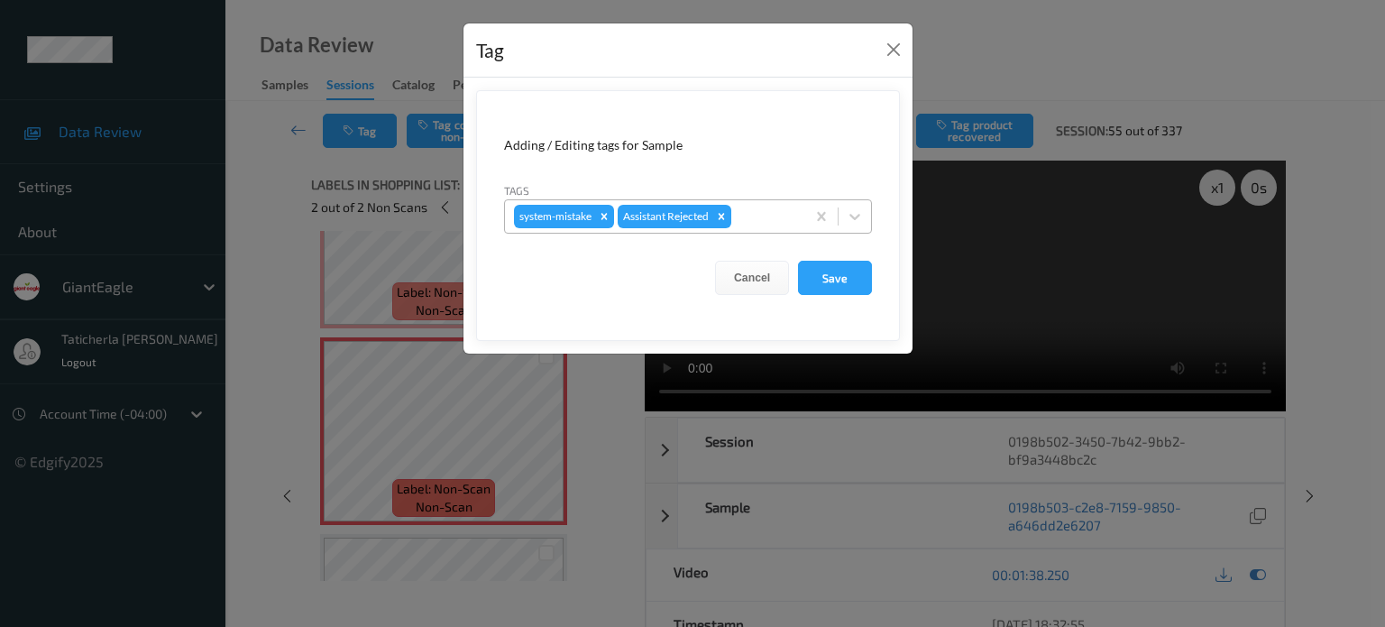
click at [776, 215] on div at bounding box center [765, 217] width 61 height 22
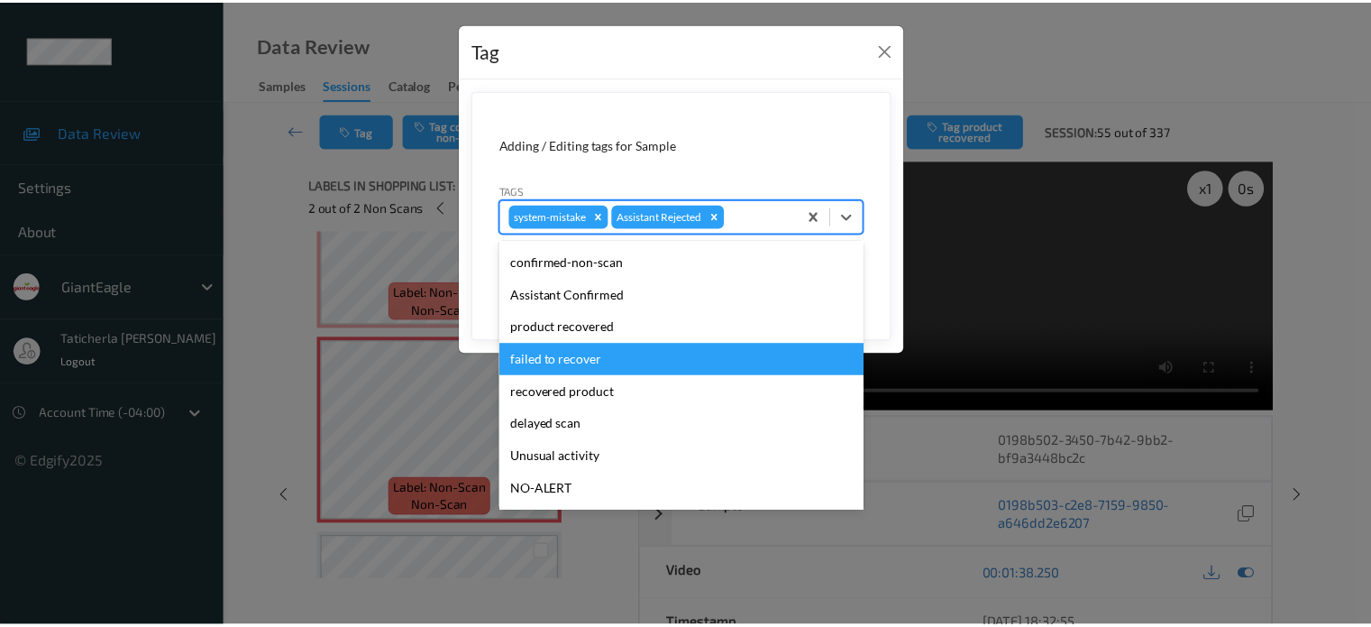
scroll to position [90, 0]
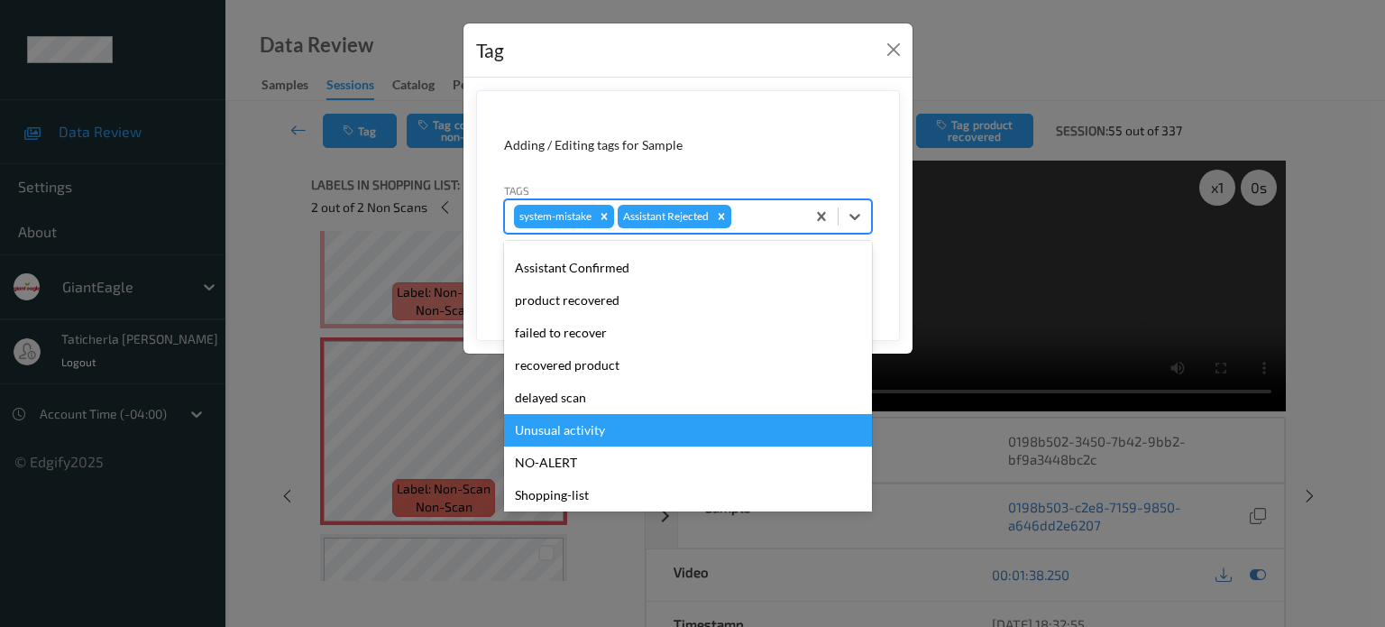
click at [624, 420] on div "Unusual activity" at bounding box center [688, 430] width 368 height 32
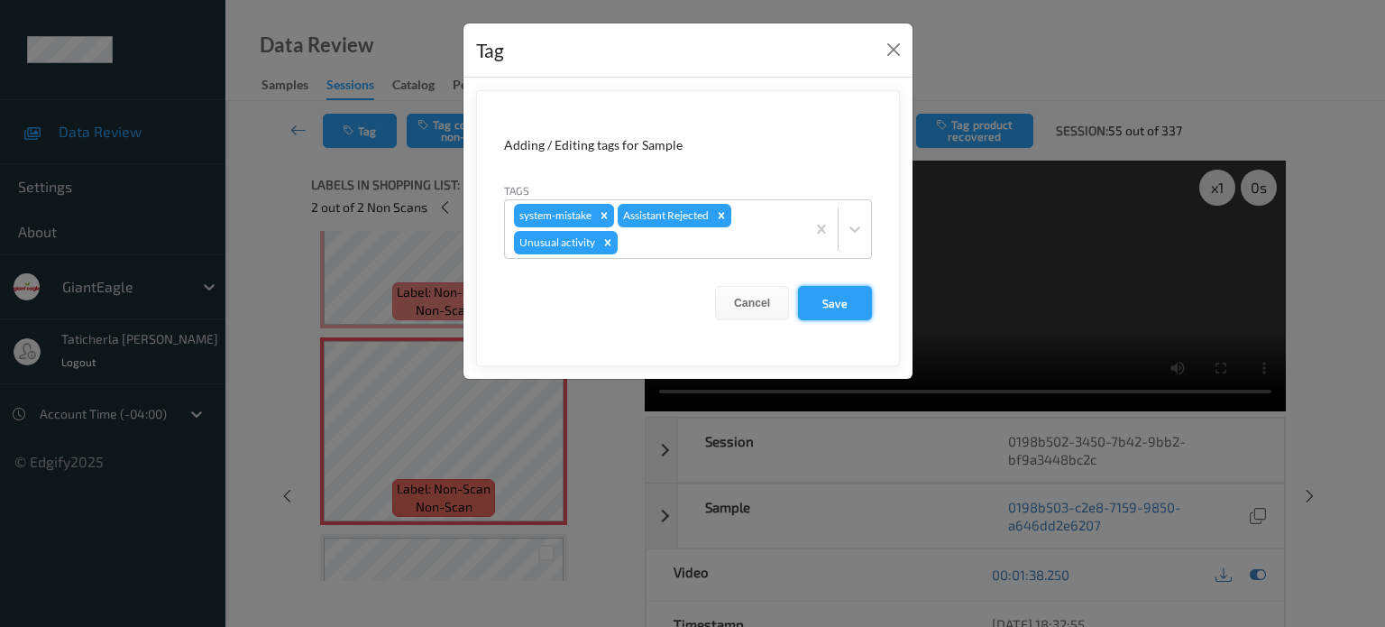
click at [847, 306] on button "Save" at bounding box center [835, 303] width 74 height 34
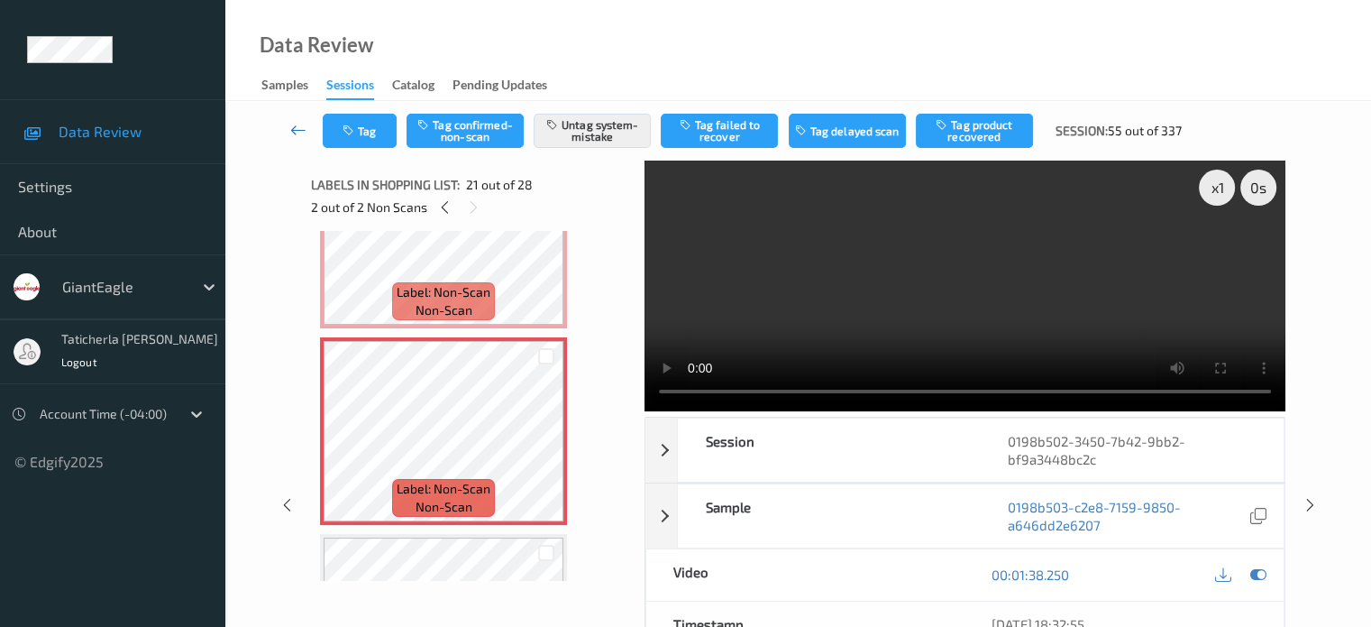
click at [295, 121] on icon at bounding box center [298, 130] width 16 height 18
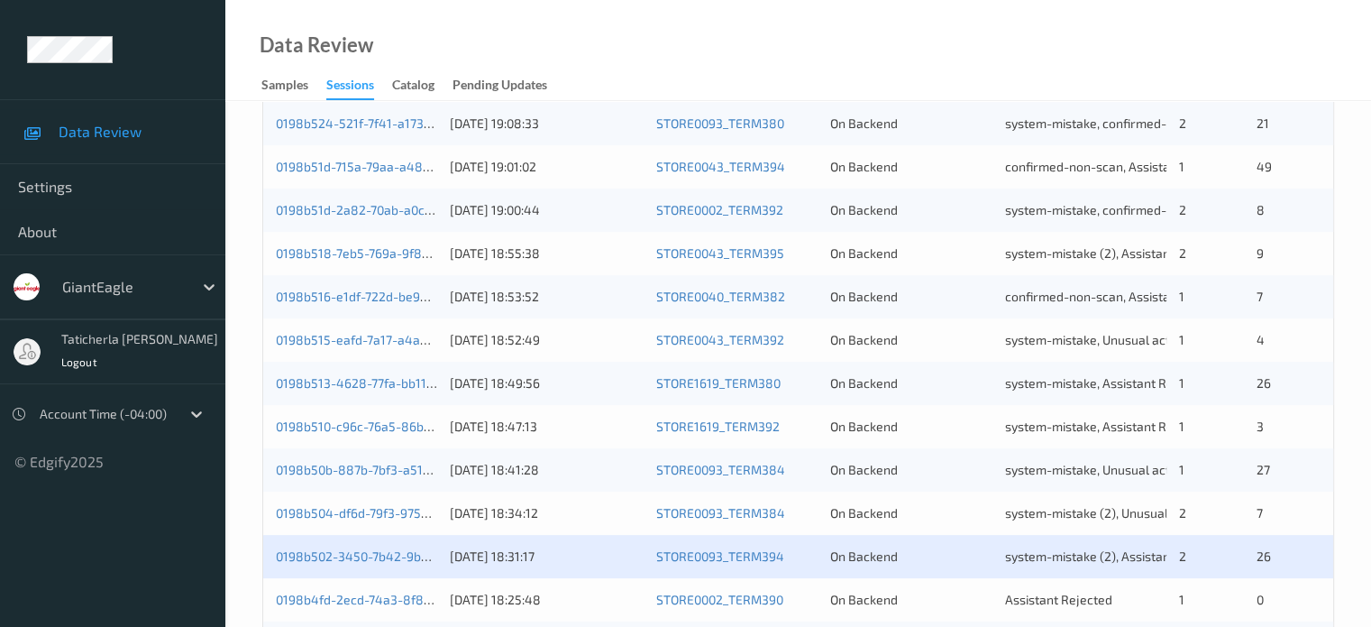
scroll to position [811, 0]
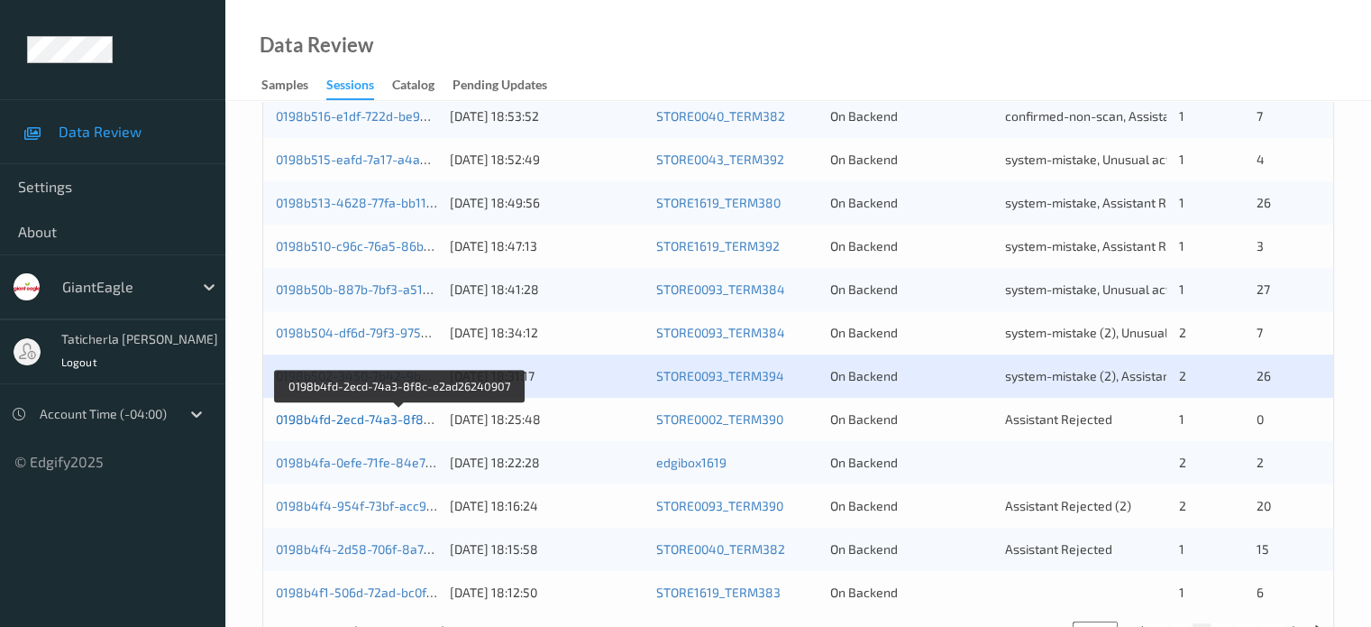
click at [364, 419] on link "0198b4fd-2ecd-74a3-8f8c-e2ad26240907" at bounding box center [399, 418] width 246 height 15
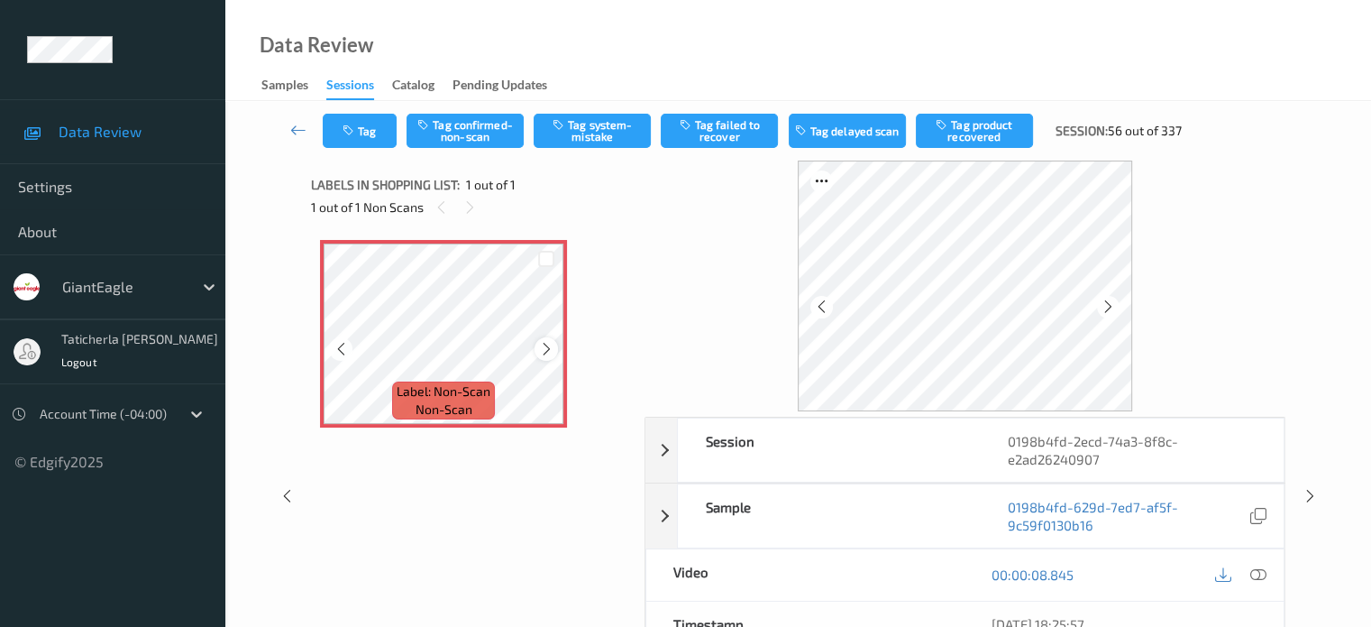
click at [545, 347] on icon at bounding box center [546, 349] width 15 height 16
click at [548, 347] on icon at bounding box center [546, 349] width 15 height 16
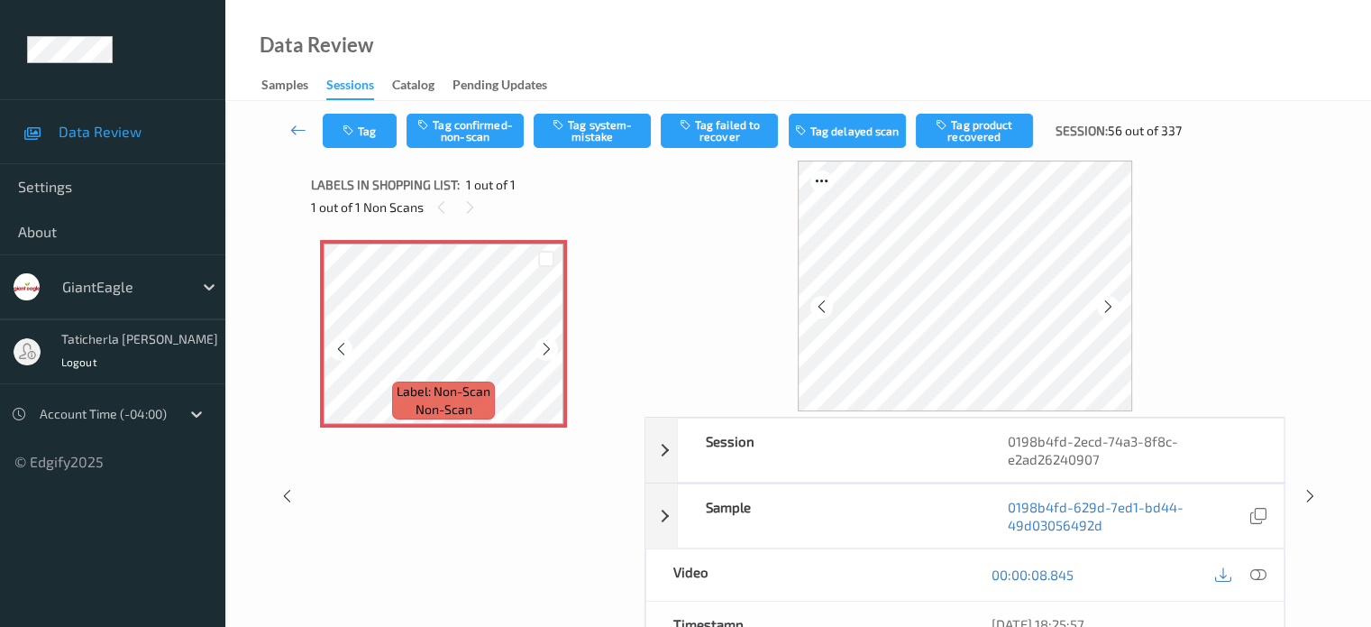
click at [548, 347] on icon at bounding box center [546, 349] width 15 height 16
click at [473, 208] on icon at bounding box center [469, 207] width 15 height 16
click at [473, 210] on icon at bounding box center [469, 207] width 15 height 16
click at [545, 354] on icon at bounding box center [546, 349] width 15 height 16
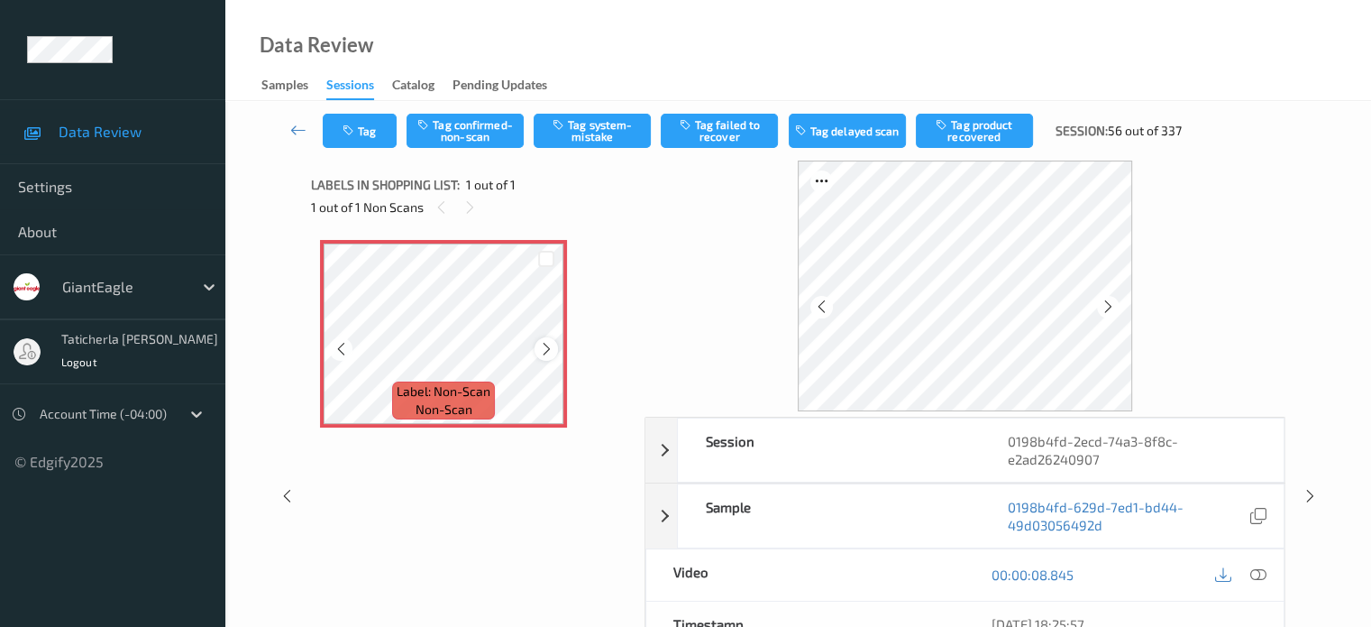
click at [545, 353] on icon at bounding box center [546, 349] width 15 height 16
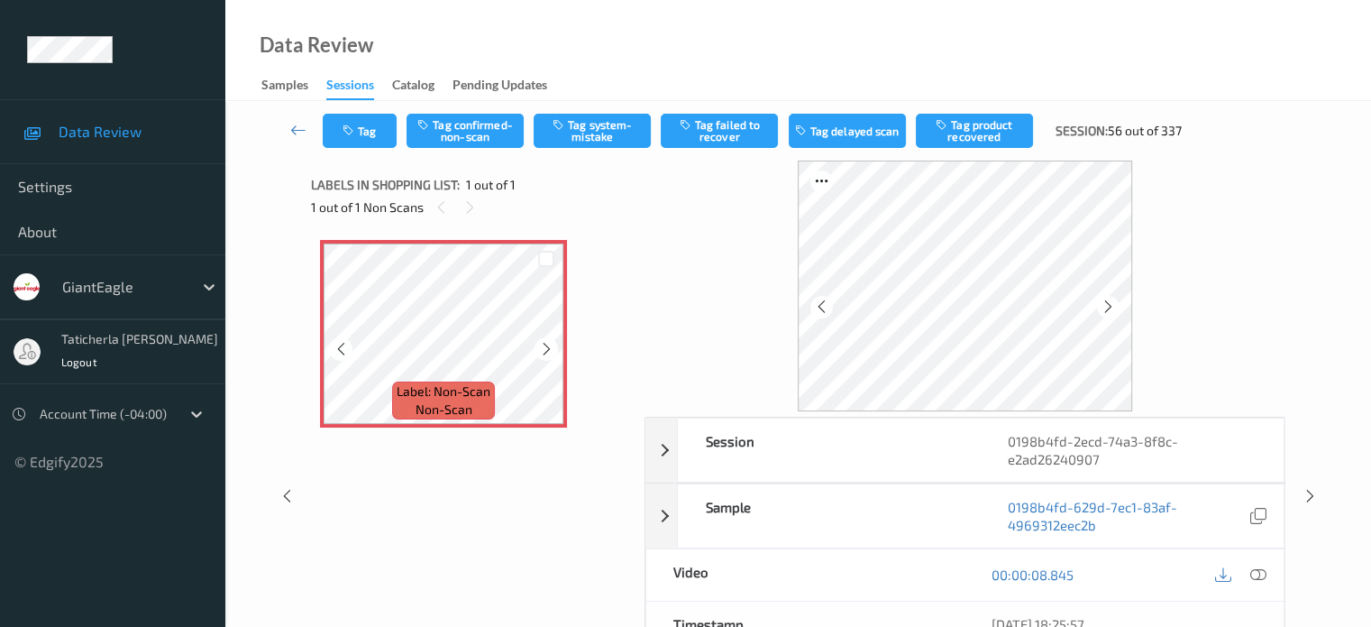
click at [545, 353] on icon at bounding box center [546, 349] width 15 height 16
click at [1255, 569] on icon at bounding box center [1258, 574] width 16 height 16
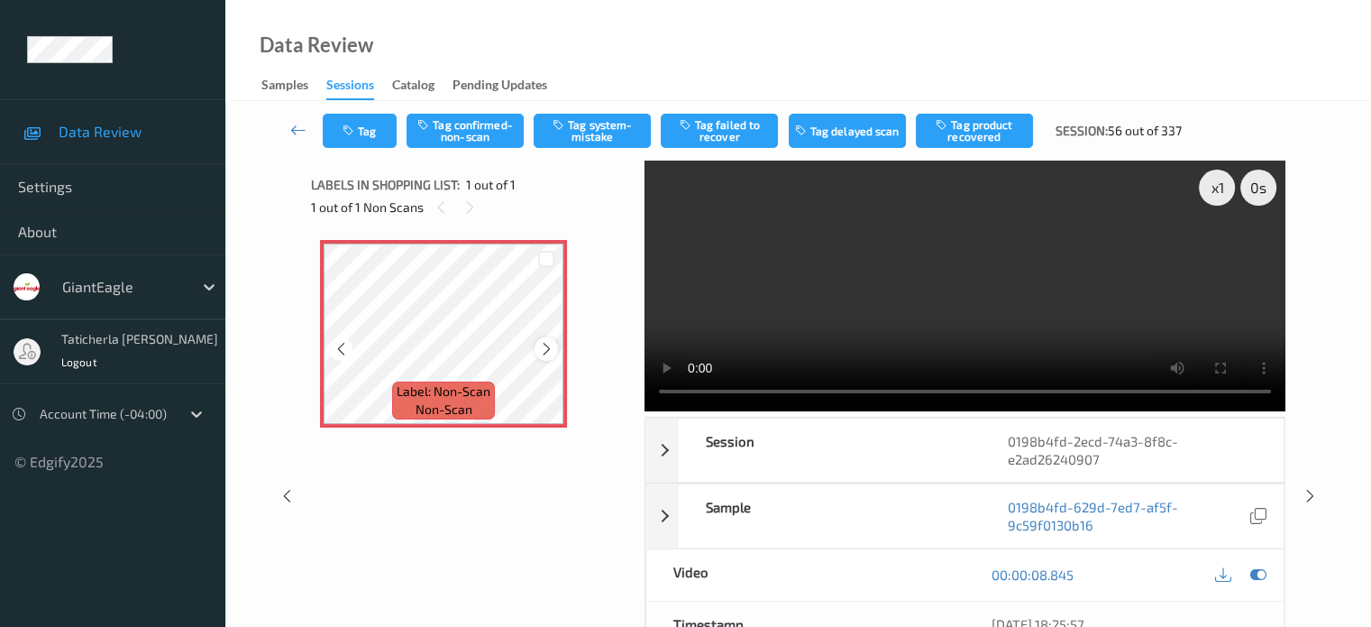
click at [550, 344] on icon at bounding box center [546, 349] width 15 height 16
click at [545, 343] on icon at bounding box center [546, 349] width 15 height 16
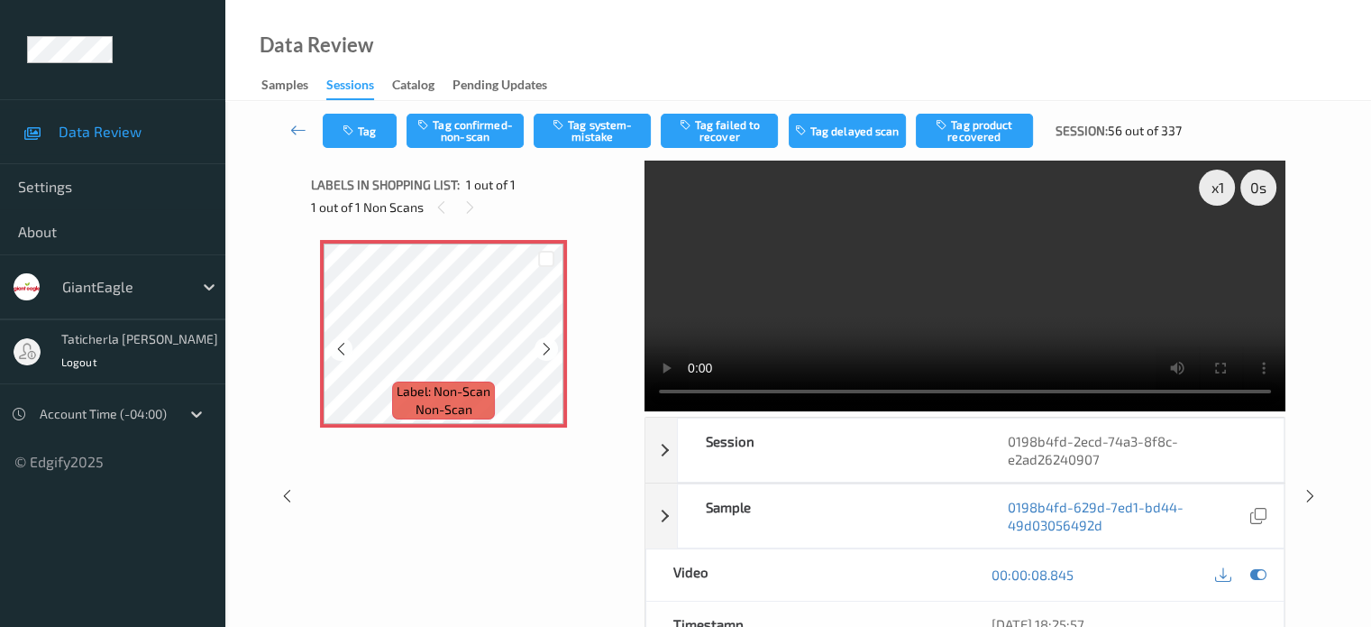
click at [545, 343] on icon at bounding box center [546, 349] width 15 height 16
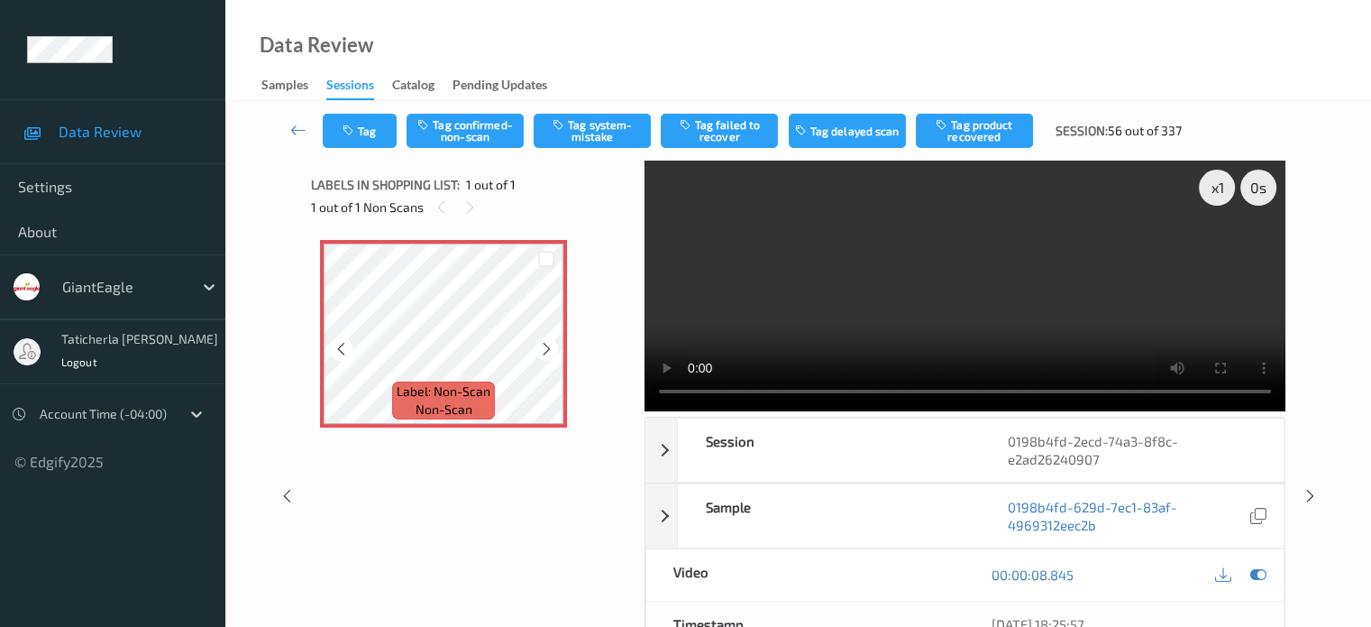
click at [545, 343] on icon at bounding box center [546, 349] width 15 height 16
click at [605, 120] on button "Tag system-mistake" at bounding box center [592, 131] width 117 height 34
click at [367, 130] on button "Tag" at bounding box center [360, 131] width 74 height 34
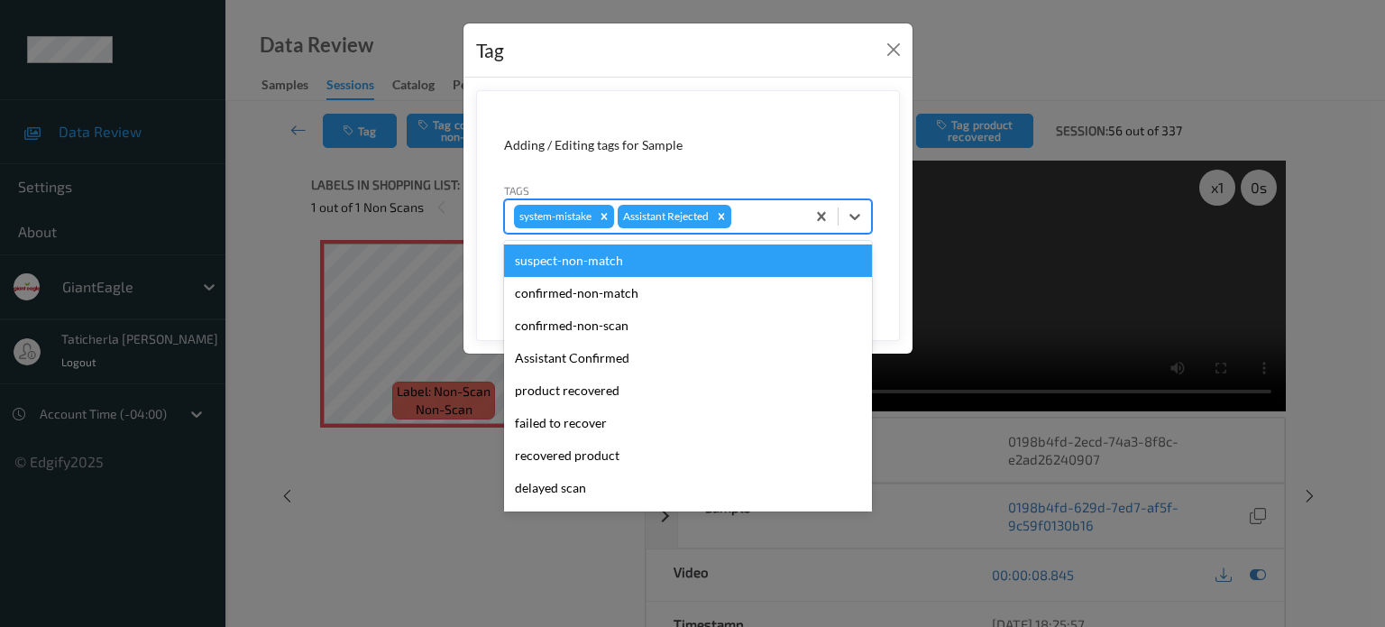
click at [786, 213] on div at bounding box center [765, 217] width 61 height 22
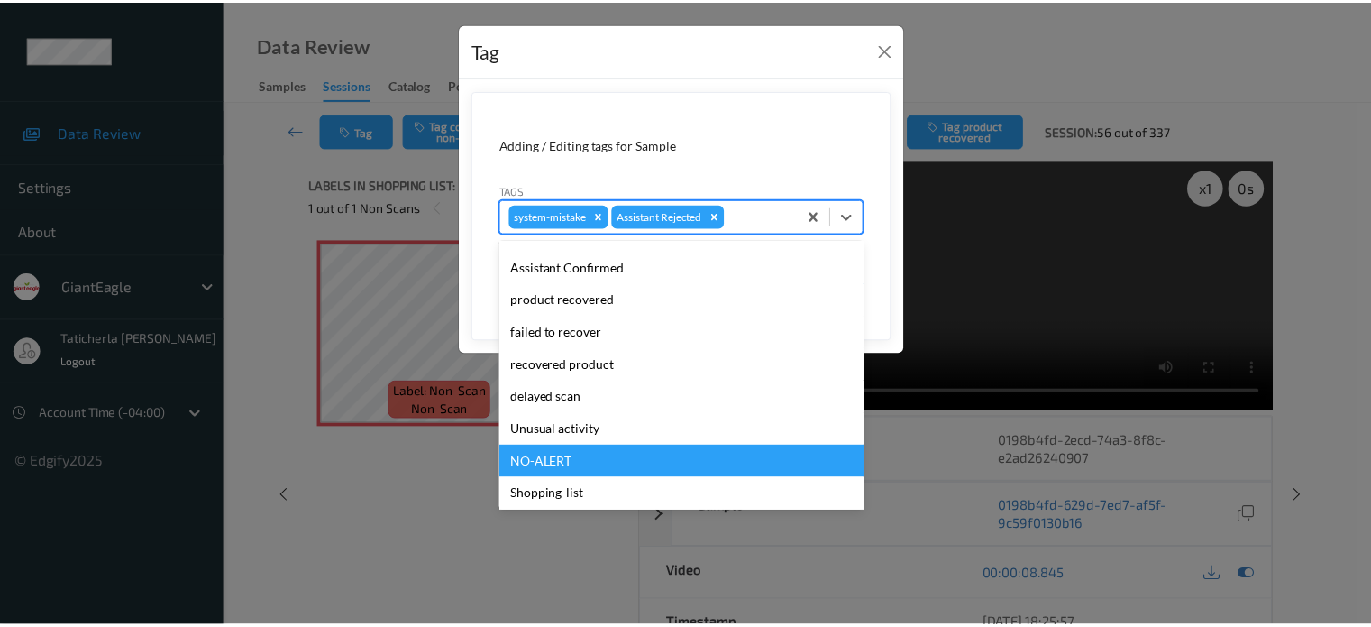
scroll to position [159, 0]
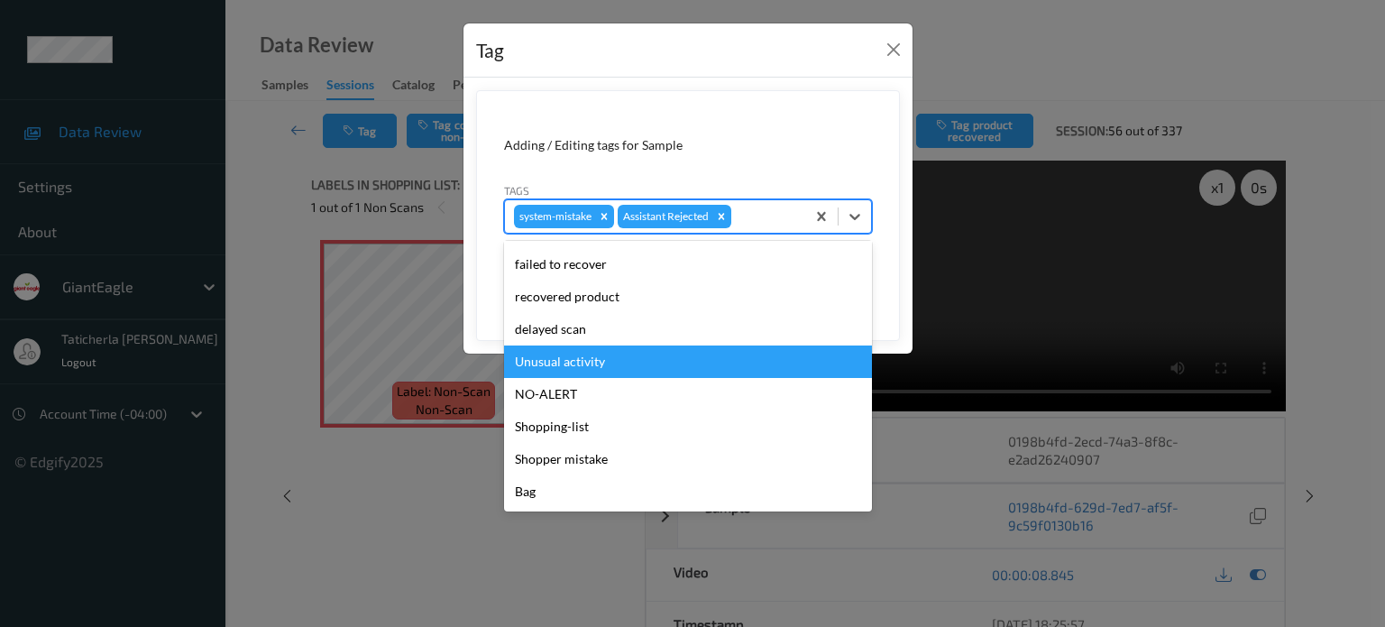
click at [699, 367] on div "Unusual activity" at bounding box center [688, 361] width 368 height 32
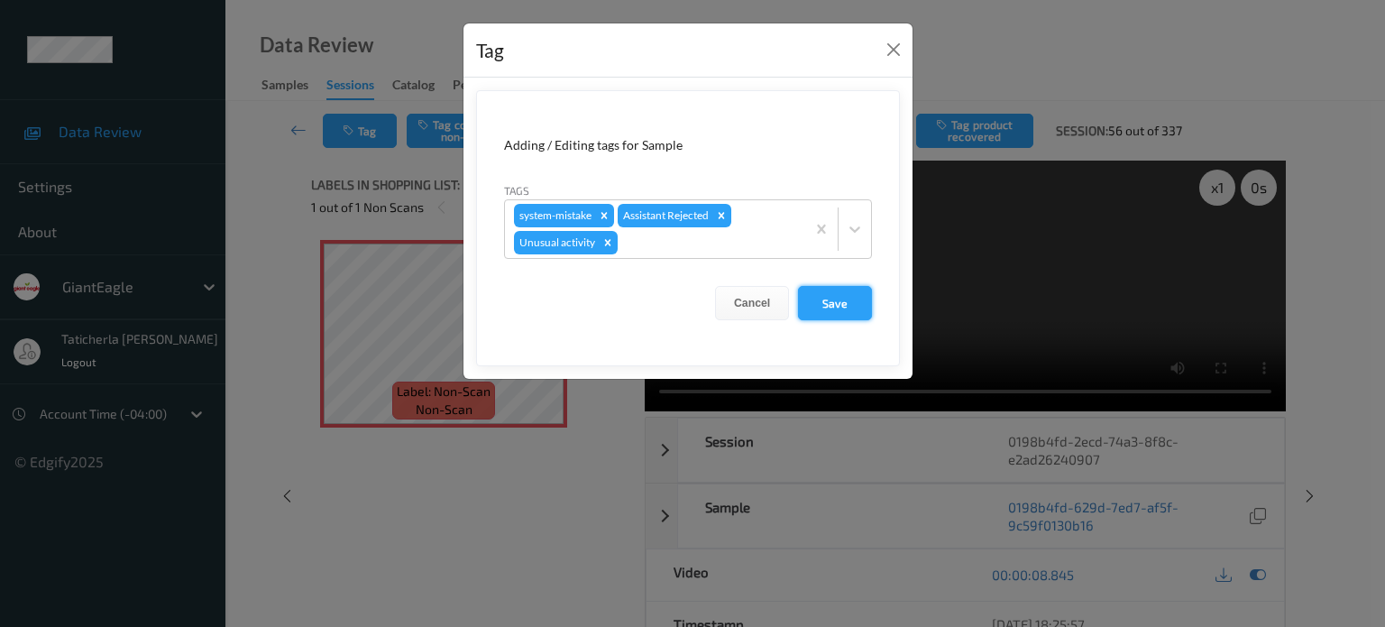
click at [822, 296] on button "Save" at bounding box center [835, 303] width 74 height 34
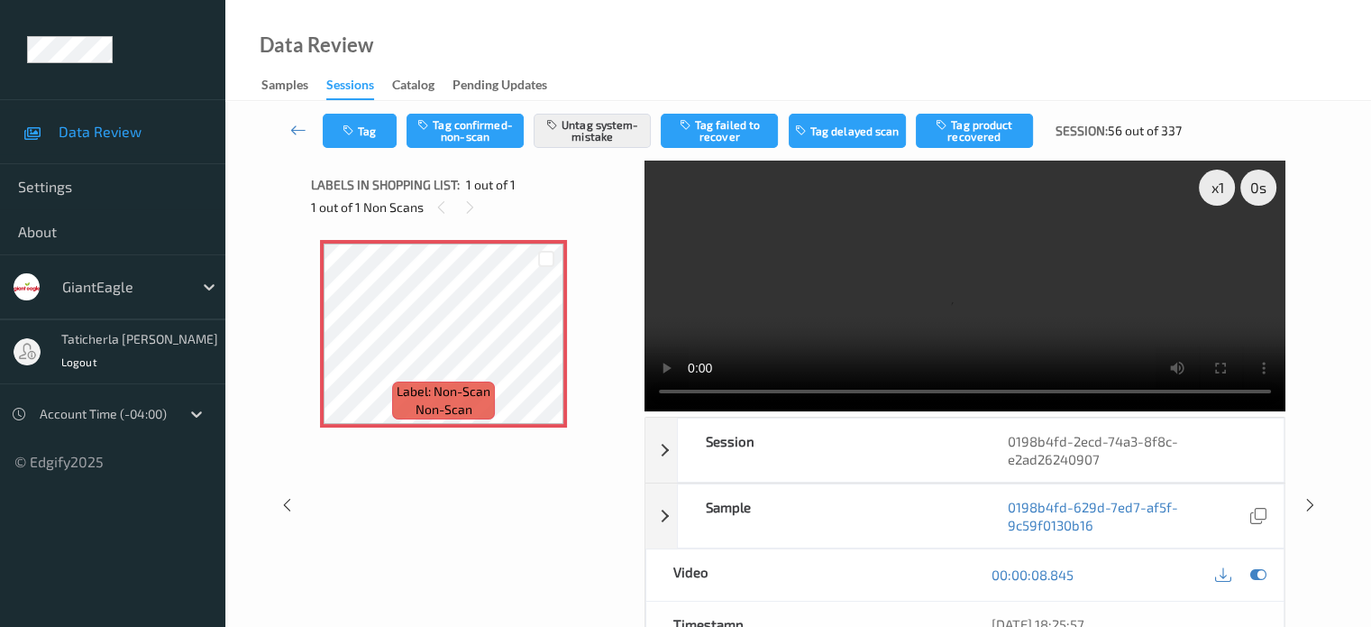
click at [1218, 252] on video at bounding box center [965, 285] width 641 height 251
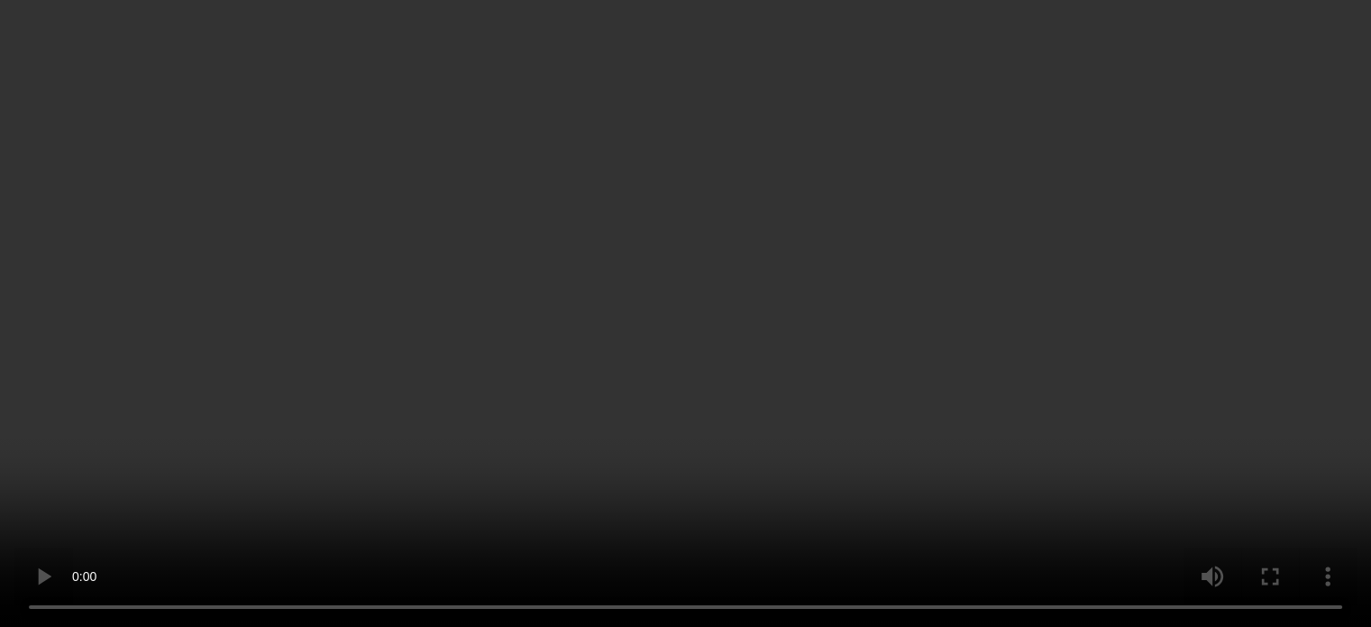
scroll to position [0, 0]
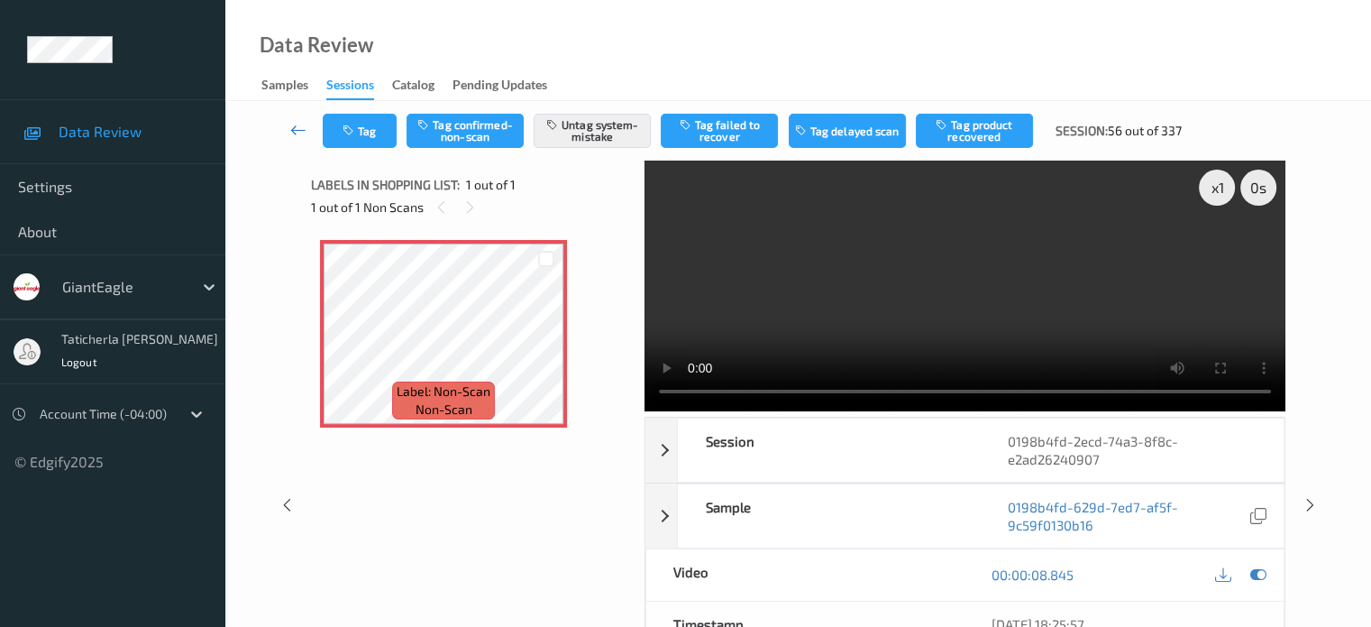
click at [290, 126] on icon at bounding box center [298, 130] width 16 height 18
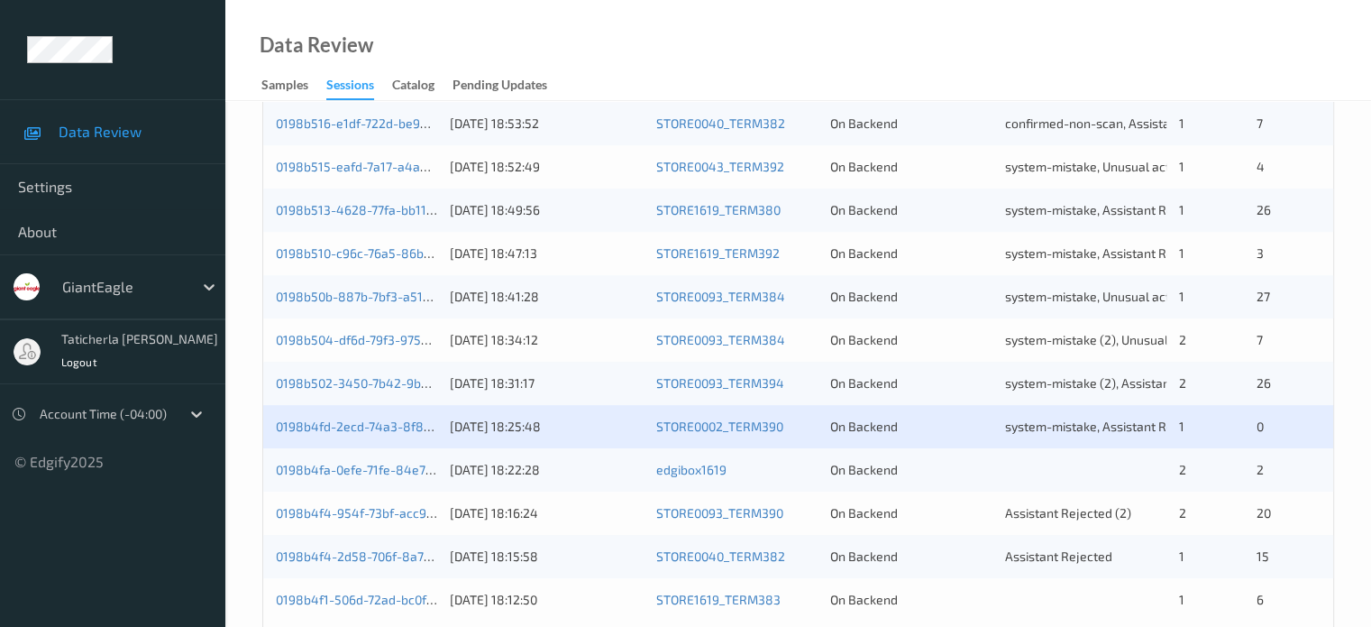
scroll to position [871, 0]
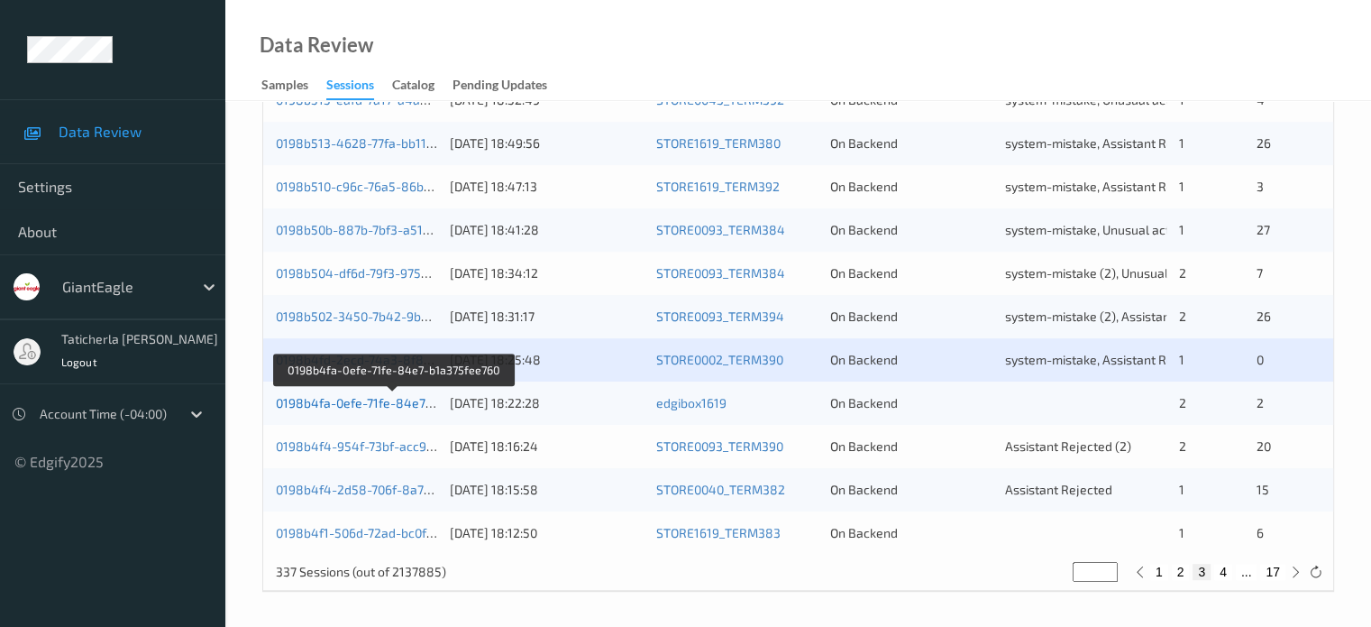
click at [361, 402] on link "0198b4fa-0efe-71fe-84e7-b1a375fee760" at bounding box center [393, 402] width 235 height 15
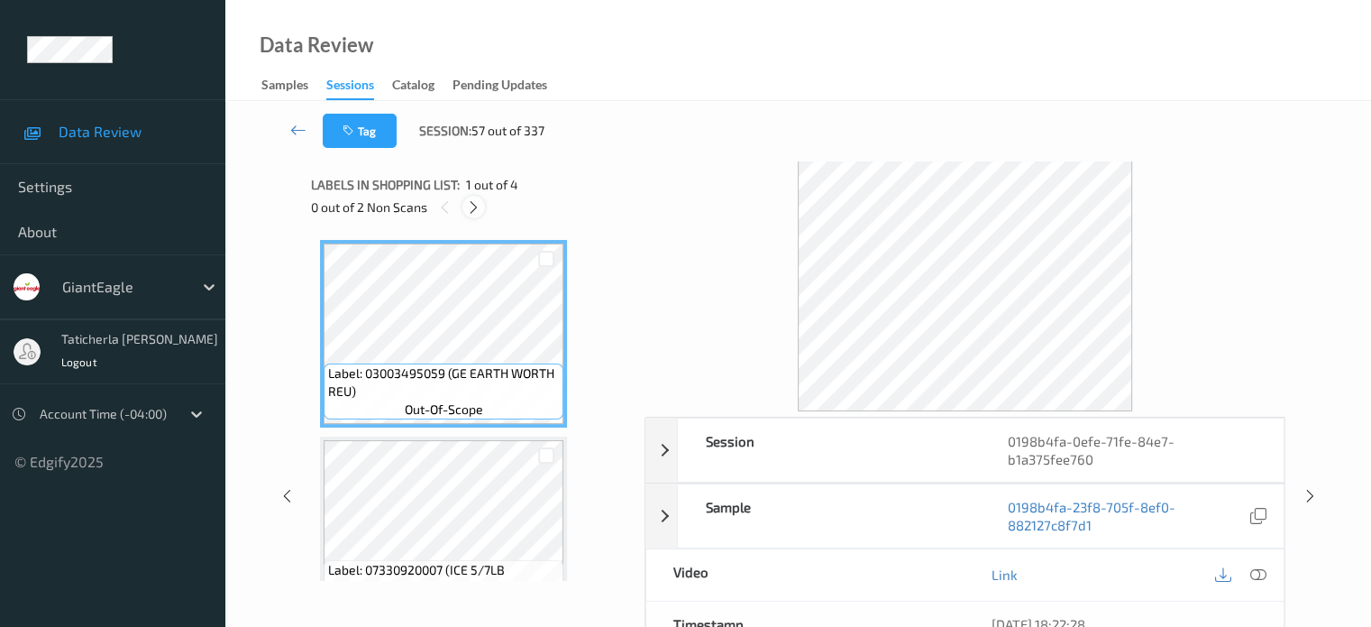
click at [472, 201] on icon at bounding box center [473, 207] width 15 height 16
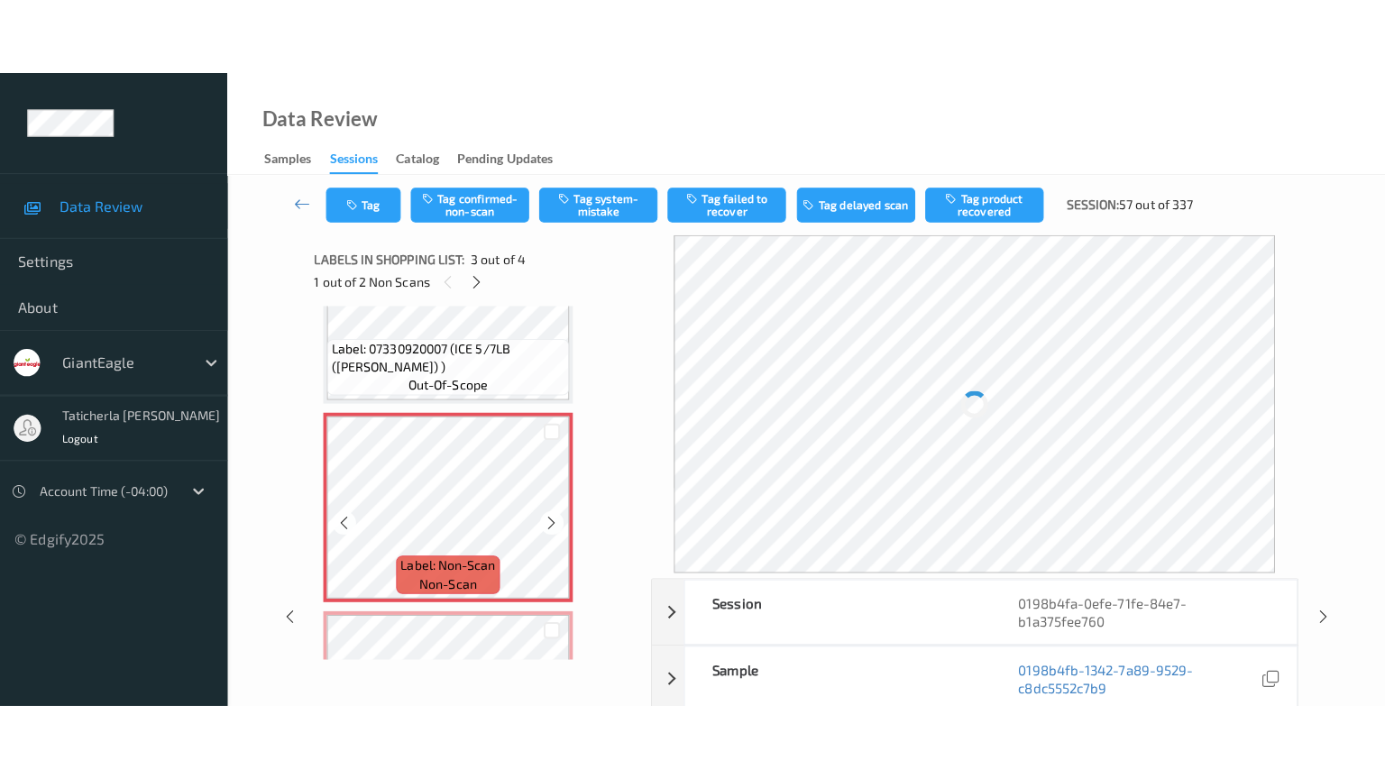
scroll to position [386, 0]
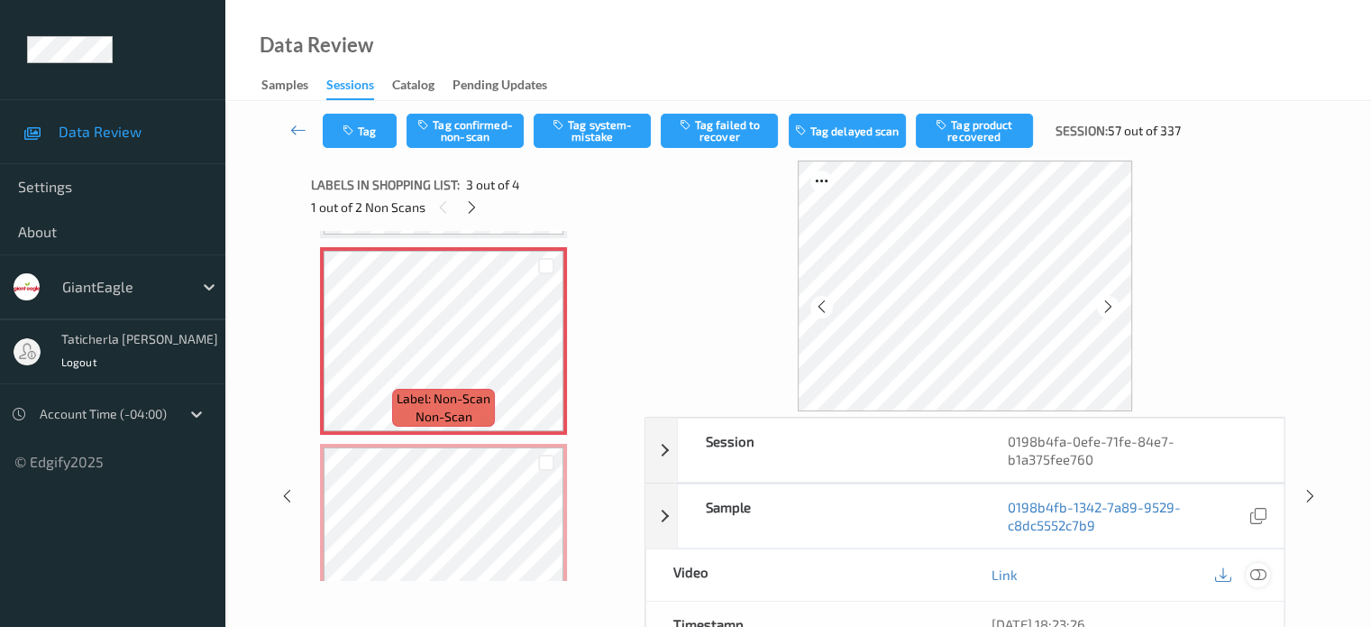
click at [1257, 572] on icon at bounding box center [1258, 574] width 16 height 16
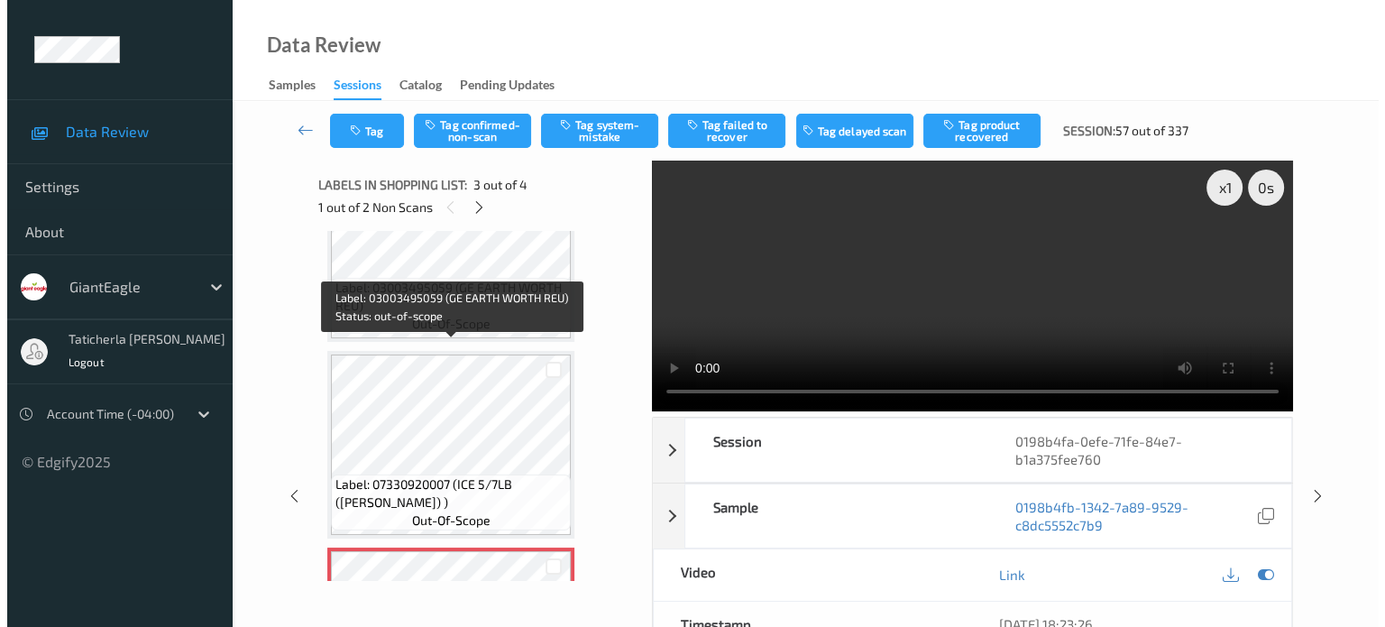
scroll to position [113, 0]
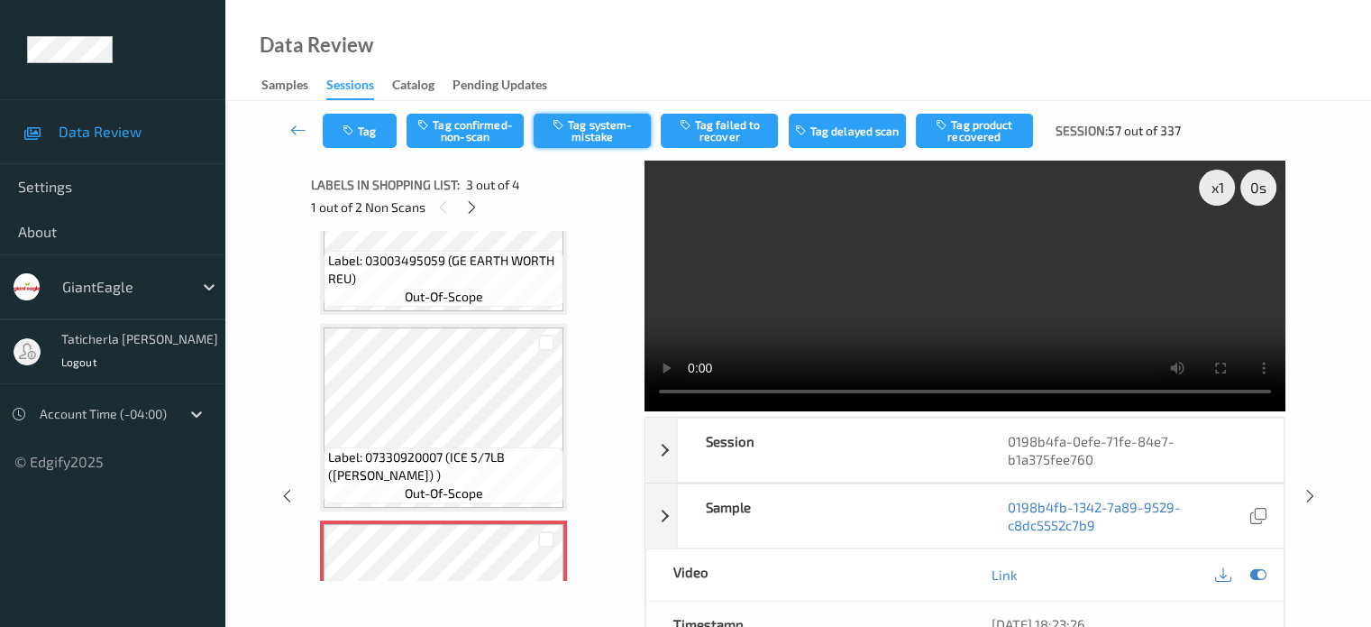
click at [585, 122] on button "Tag system-mistake" at bounding box center [592, 131] width 117 height 34
click at [372, 124] on button "Tag" at bounding box center [360, 131] width 74 height 34
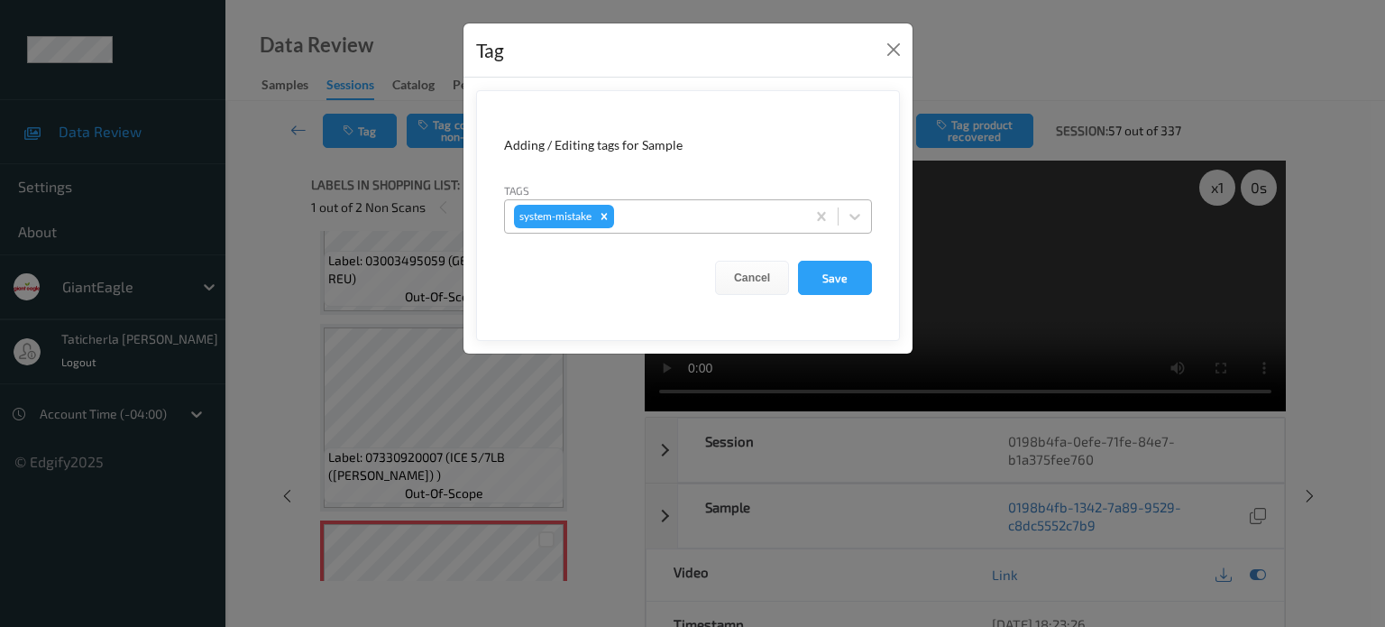
click at [725, 220] on div at bounding box center [707, 217] width 179 height 22
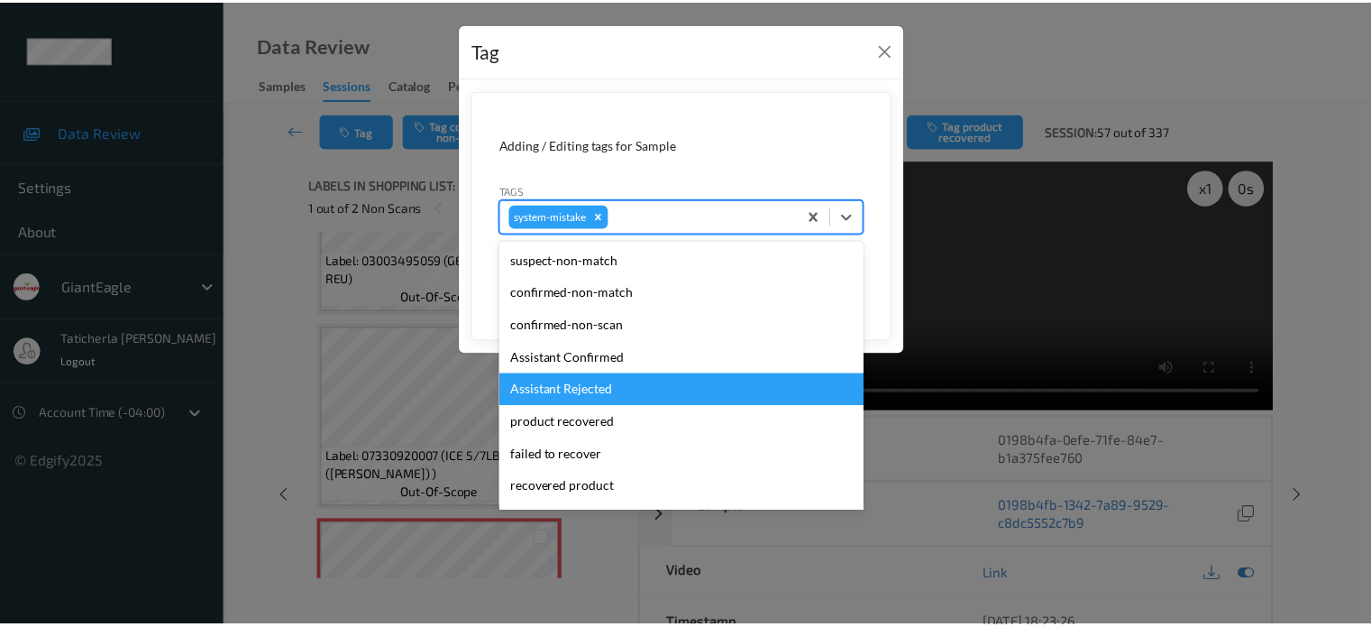
scroll to position [191, 0]
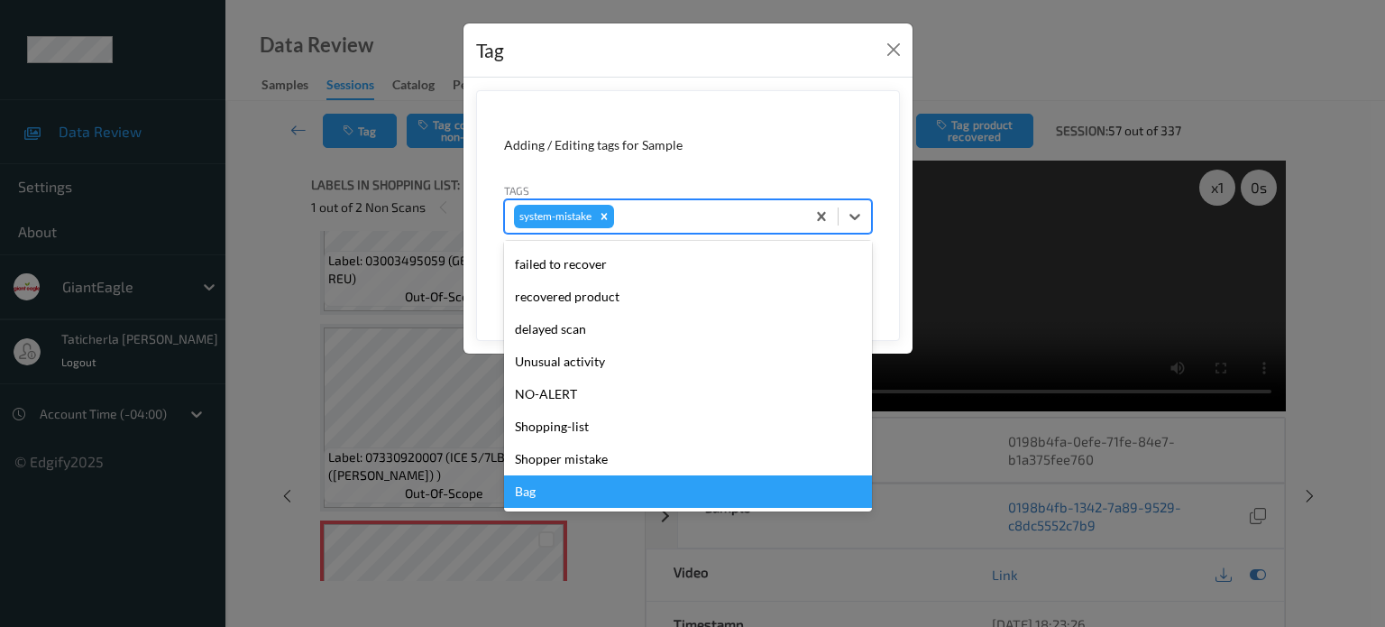
click at [596, 500] on div "Bag" at bounding box center [688, 491] width 368 height 32
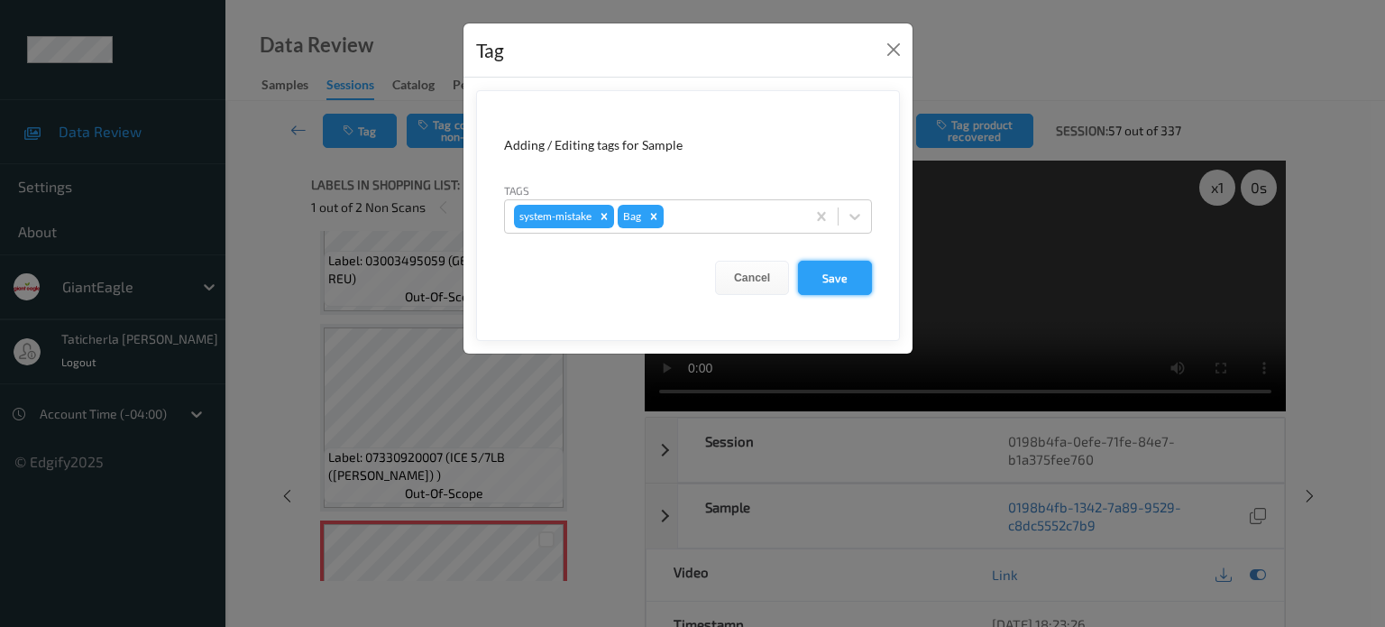
click at [835, 275] on button "Save" at bounding box center [835, 278] width 74 height 34
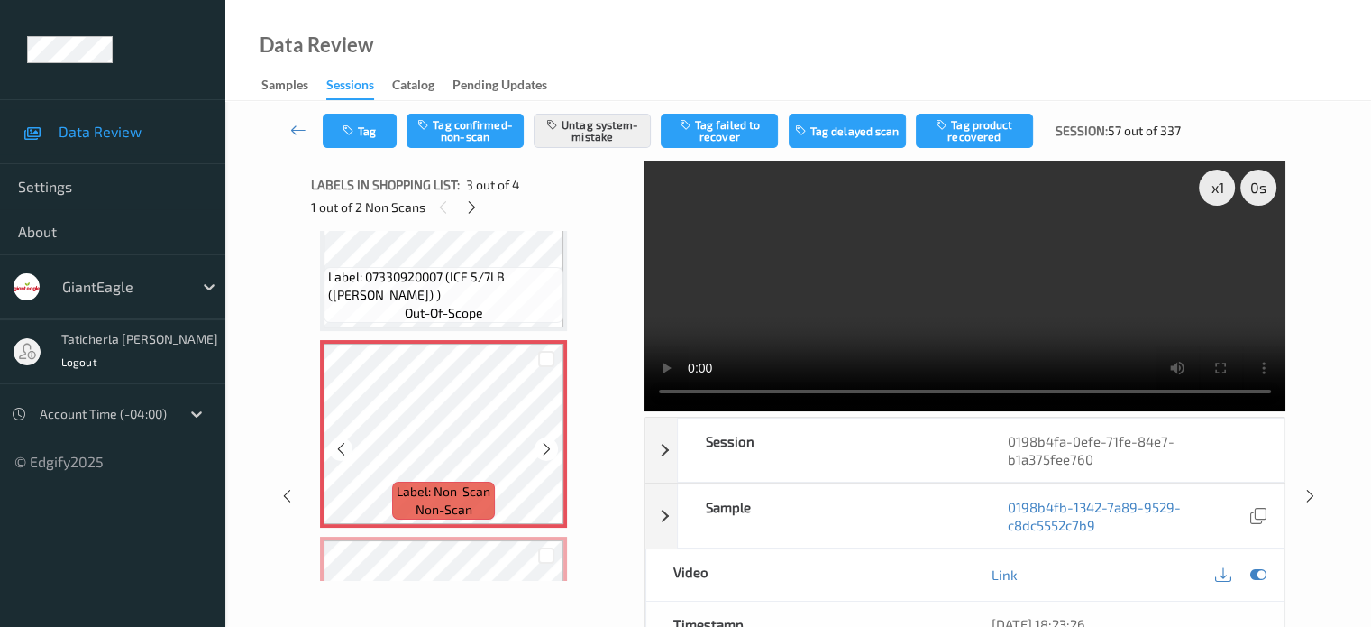
scroll to position [383, 0]
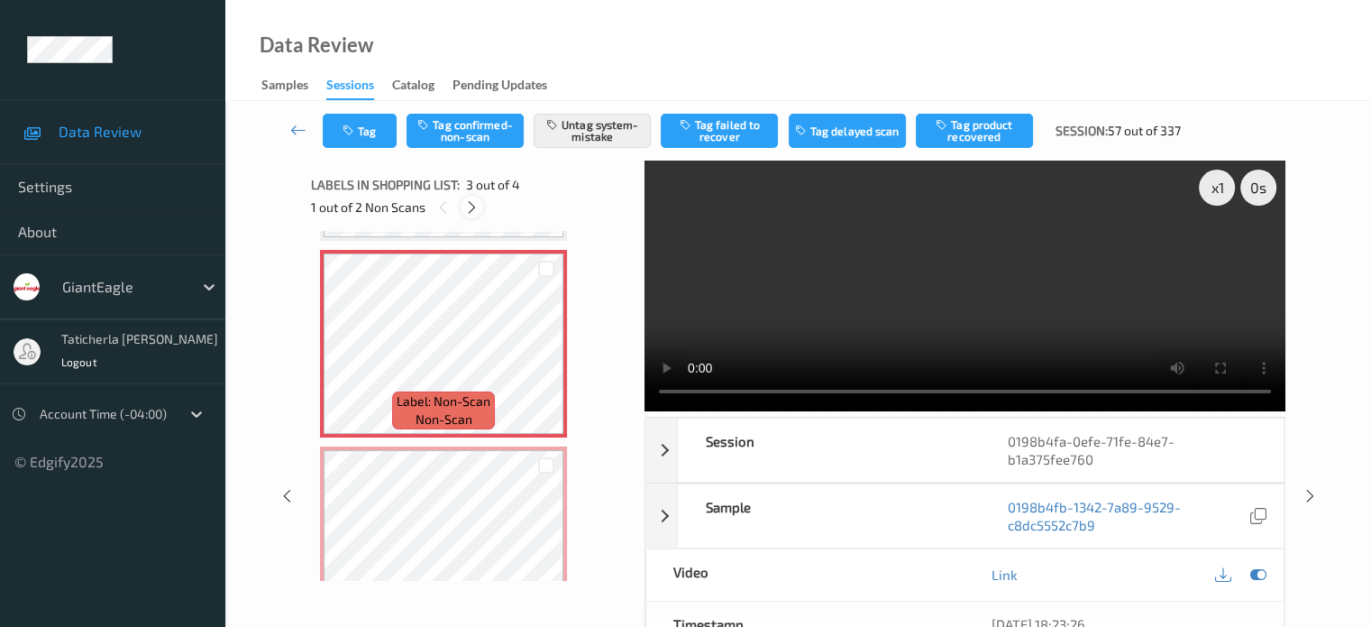
click at [476, 204] on icon at bounding box center [471, 207] width 15 height 16
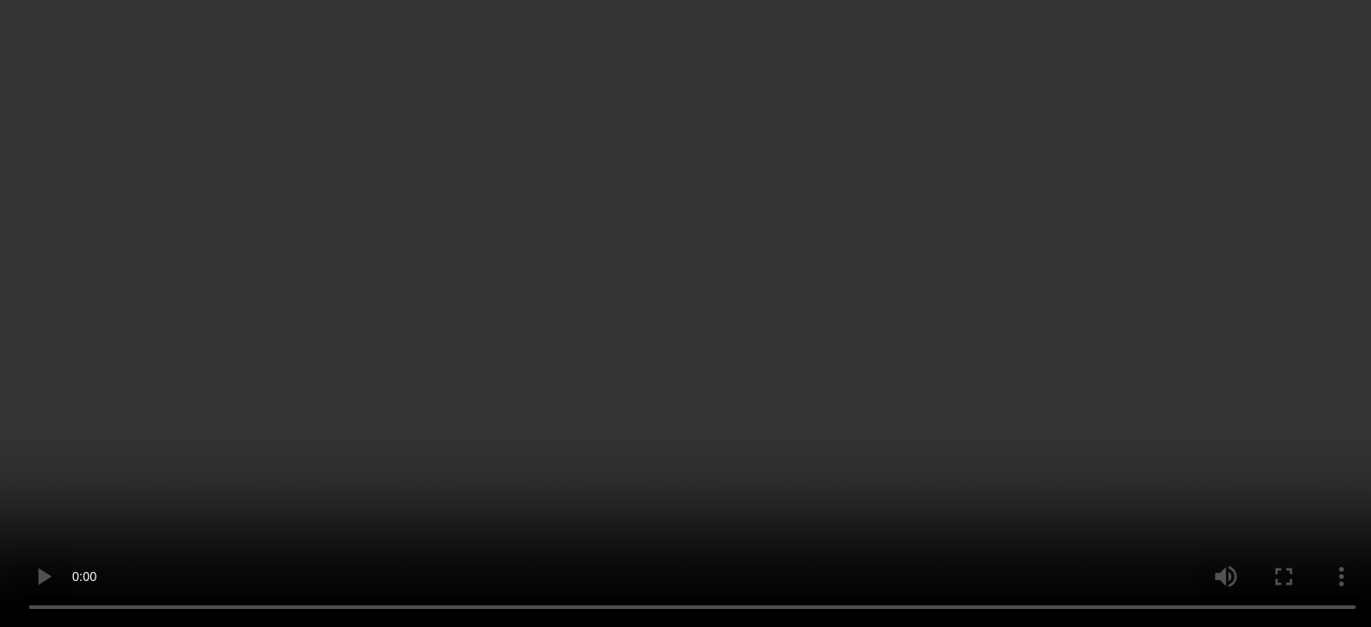
scroll to position [293, 0]
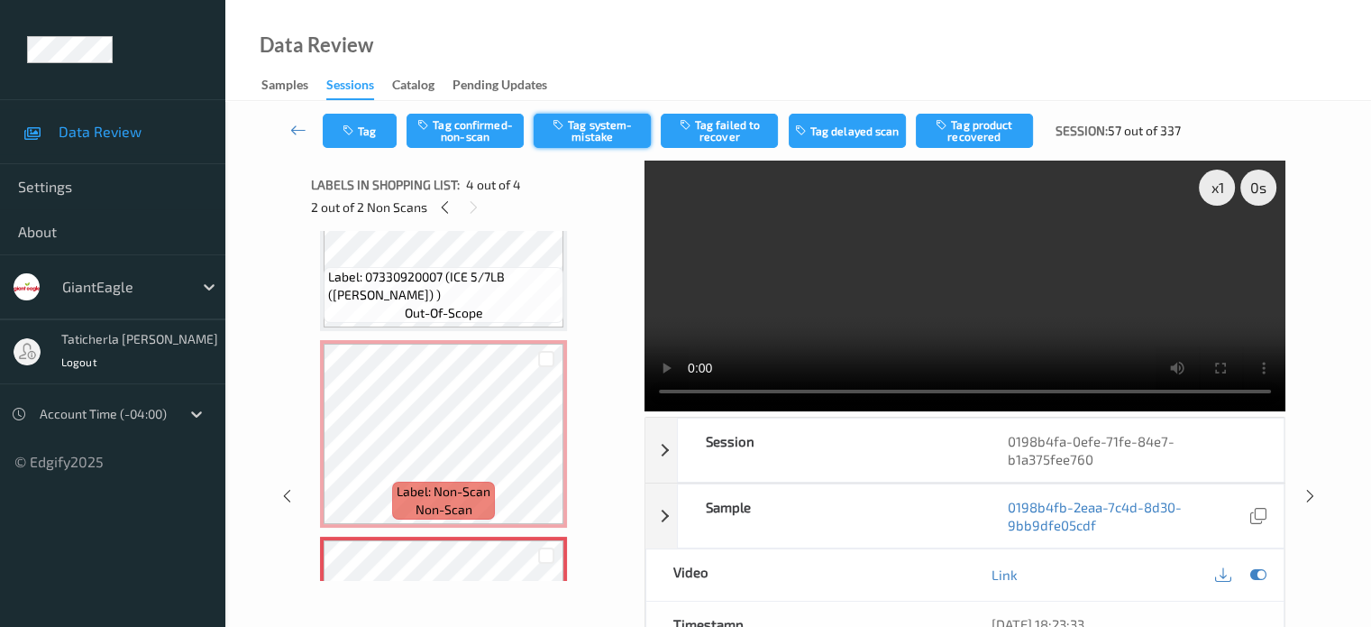
click at [586, 124] on button "Tag system-mistake" at bounding box center [592, 131] width 117 height 34
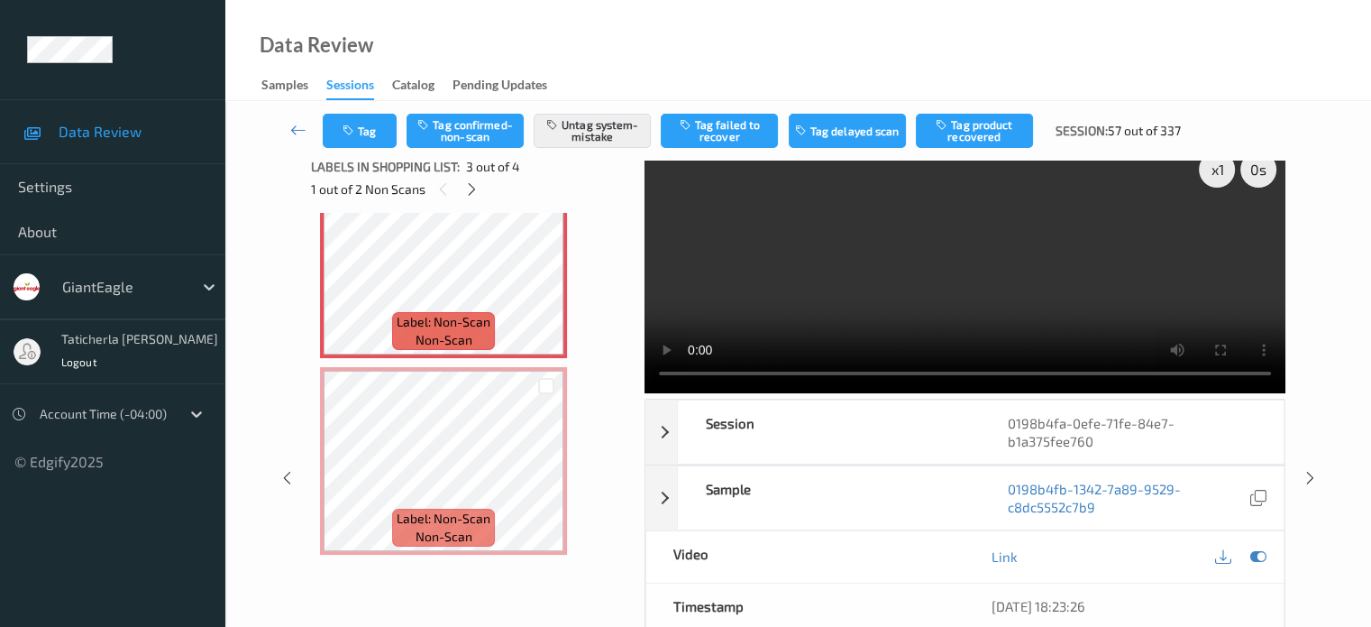
scroll to position [0, 0]
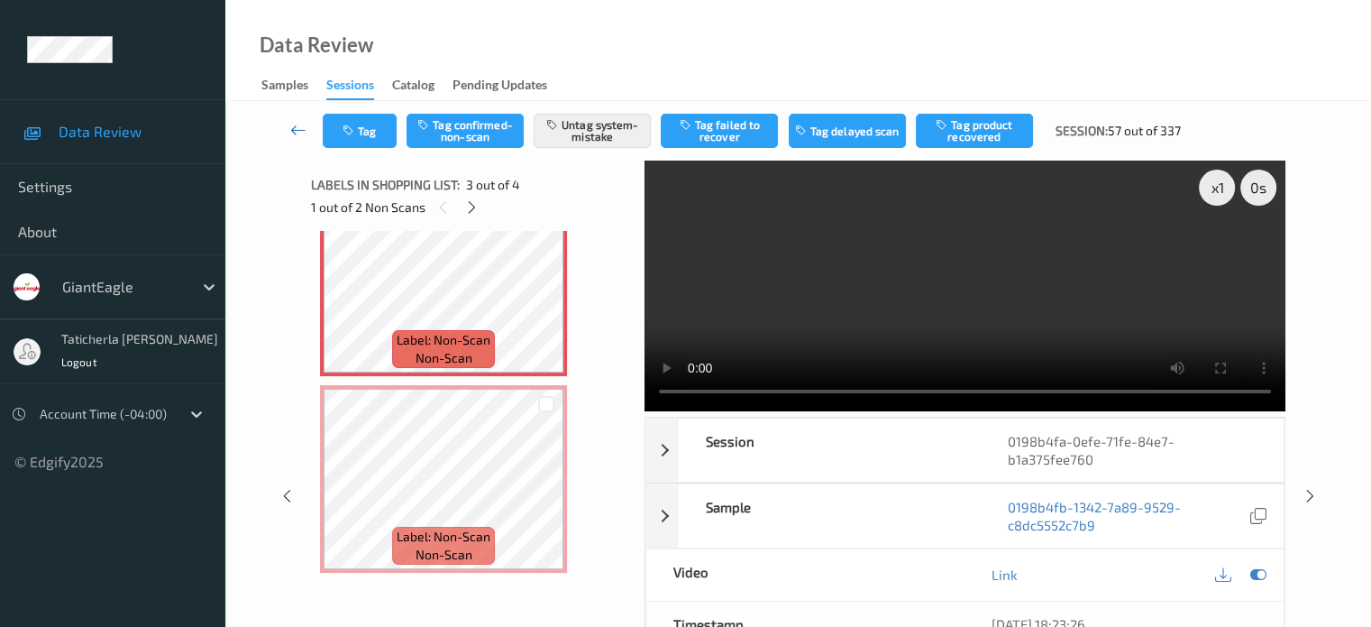
click at [306, 121] on icon at bounding box center [298, 130] width 16 height 18
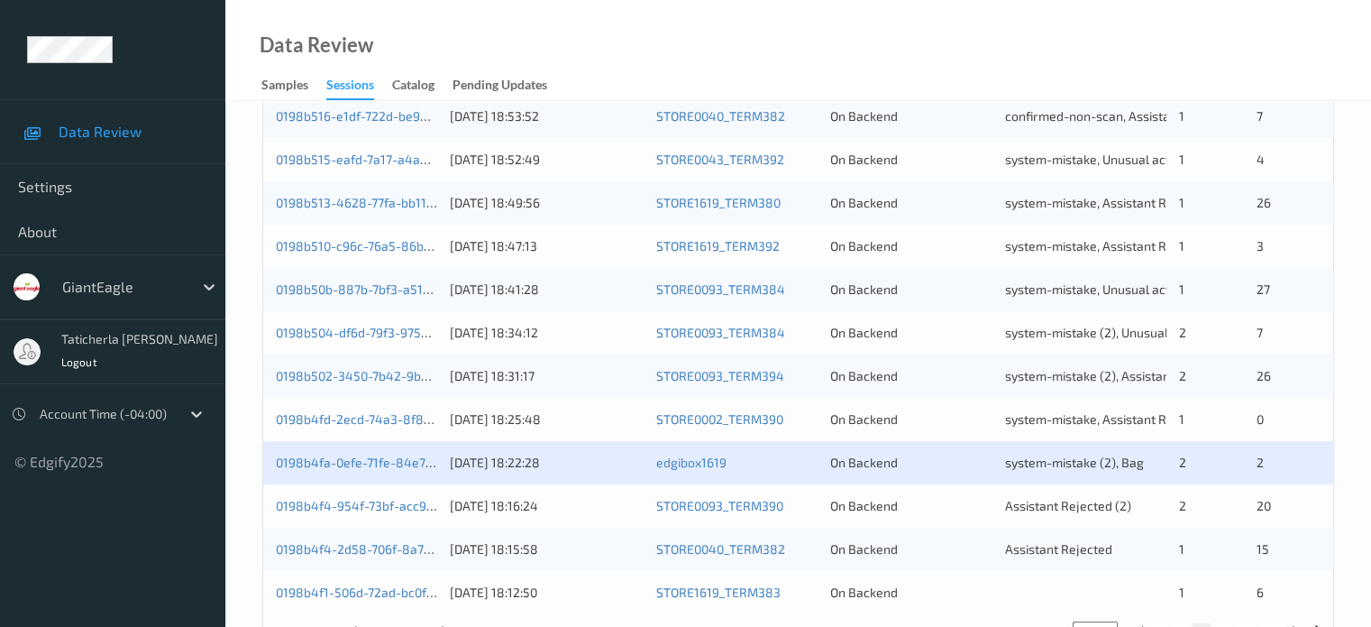
scroll to position [871, 0]
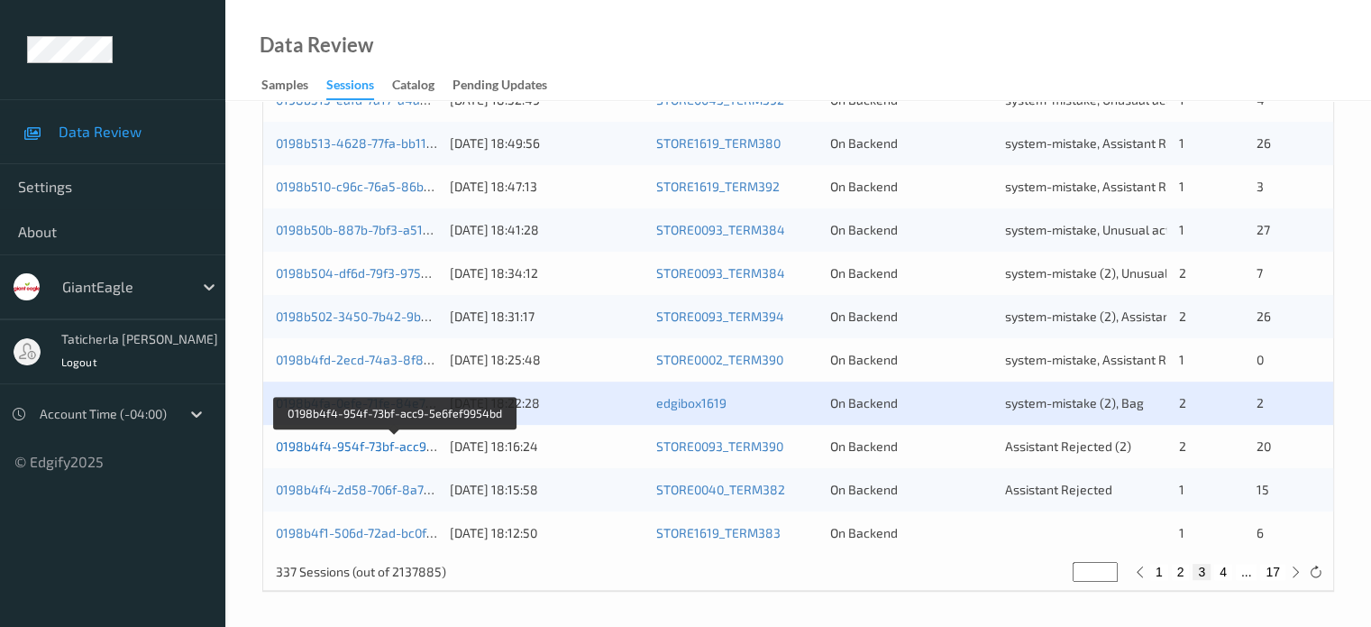
click at [389, 444] on link "0198b4f4-954f-73bf-acc9-5e6fef9954bd" at bounding box center [395, 445] width 238 height 15
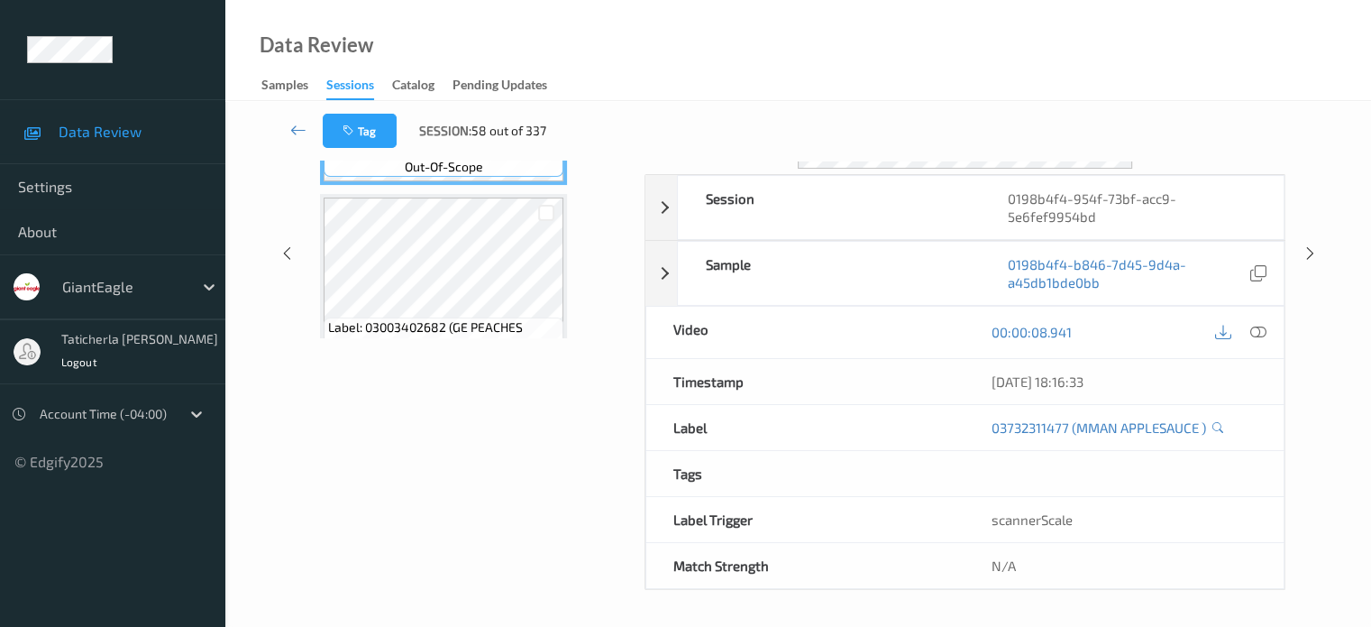
scroll to position [239, 0]
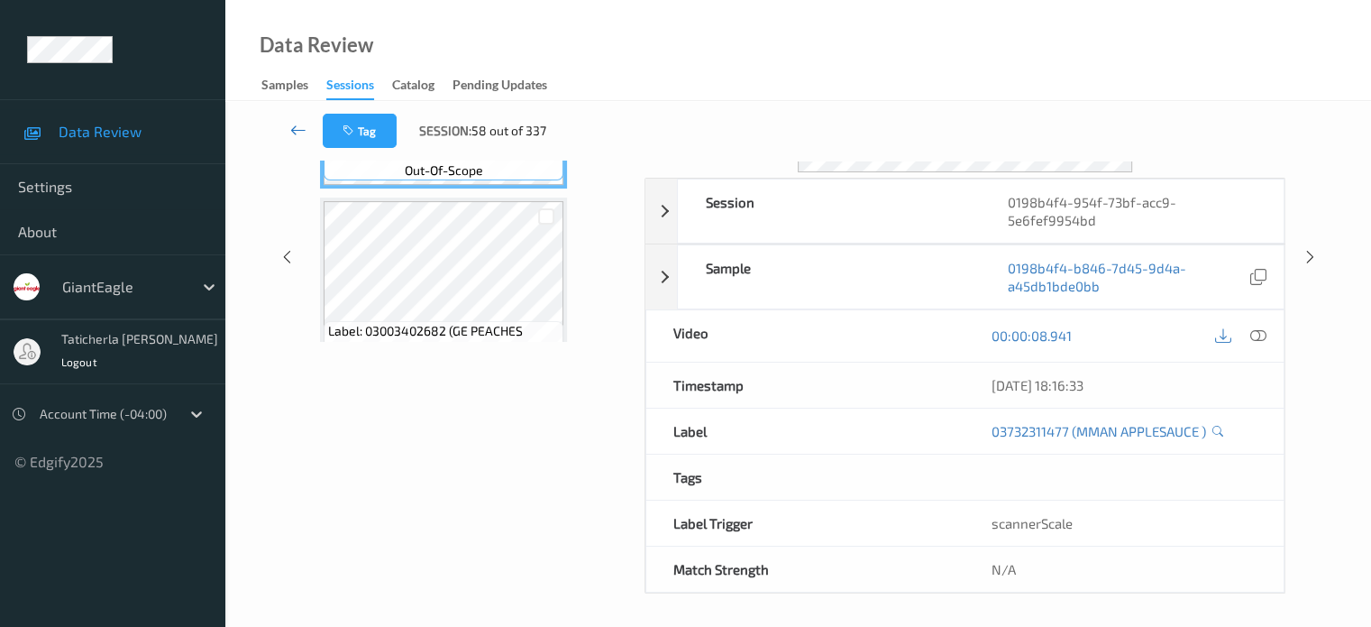
click at [296, 132] on icon at bounding box center [298, 130] width 16 height 18
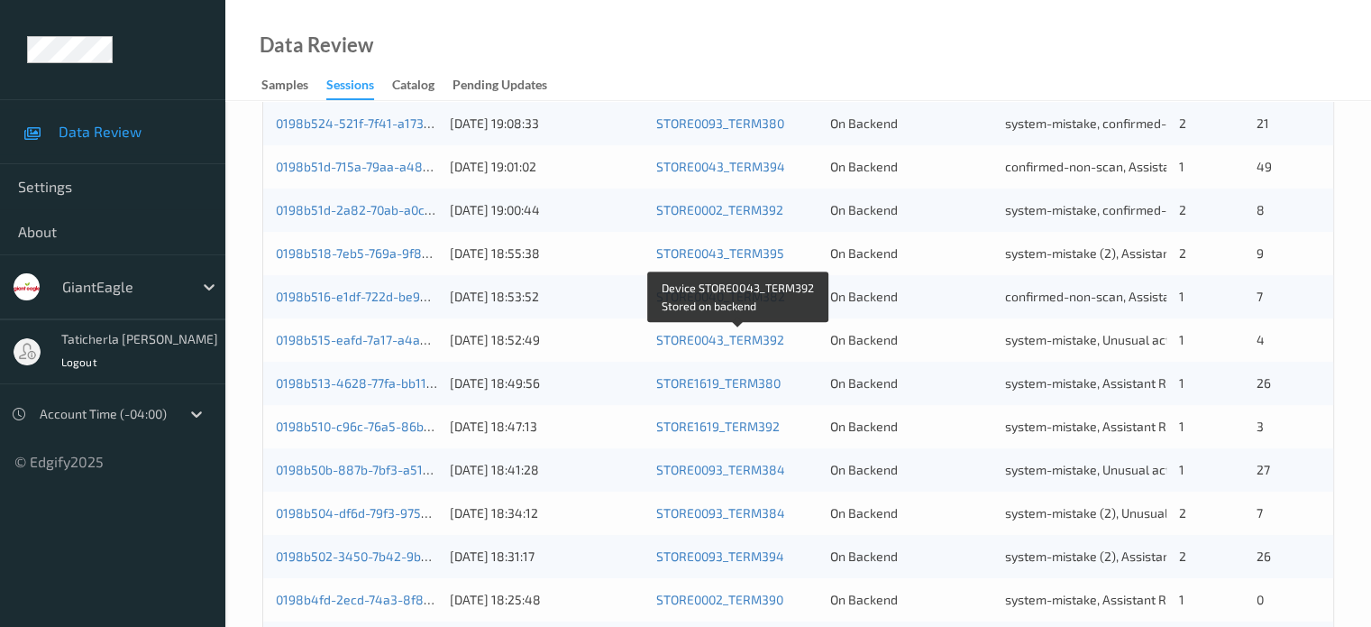
scroll to position [871, 0]
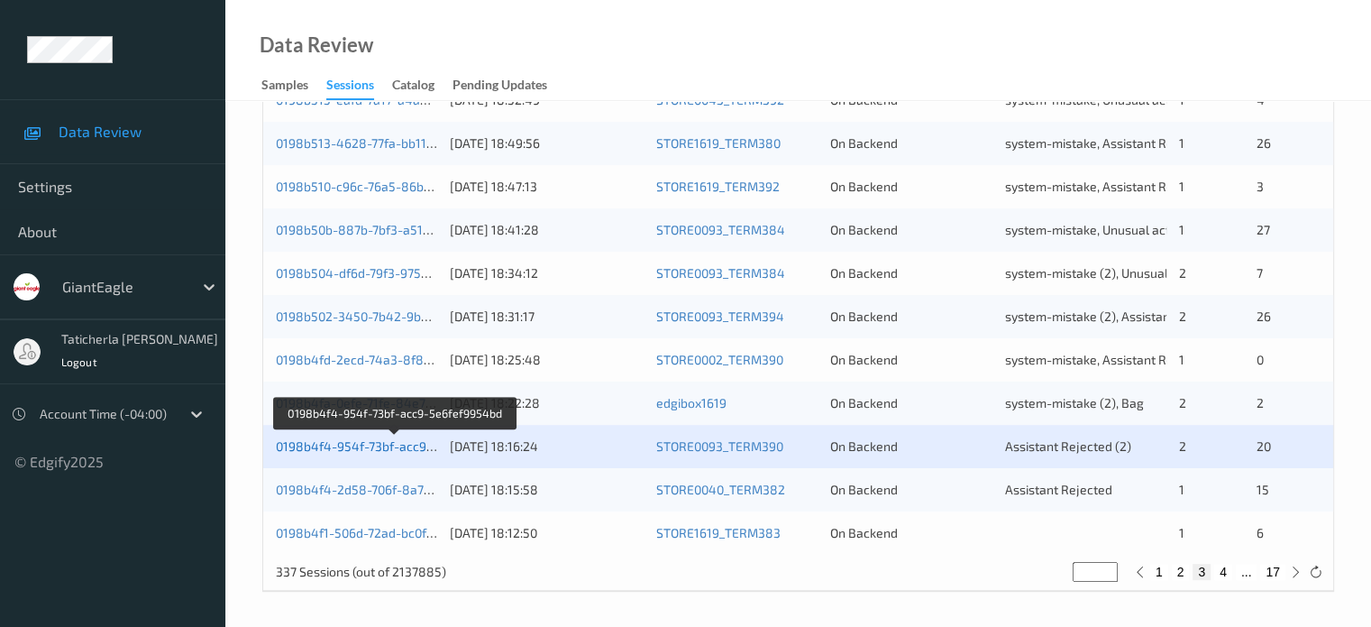
click at [368, 443] on link "0198b4f4-954f-73bf-acc9-5e6fef9954bd" at bounding box center [395, 445] width 238 height 15
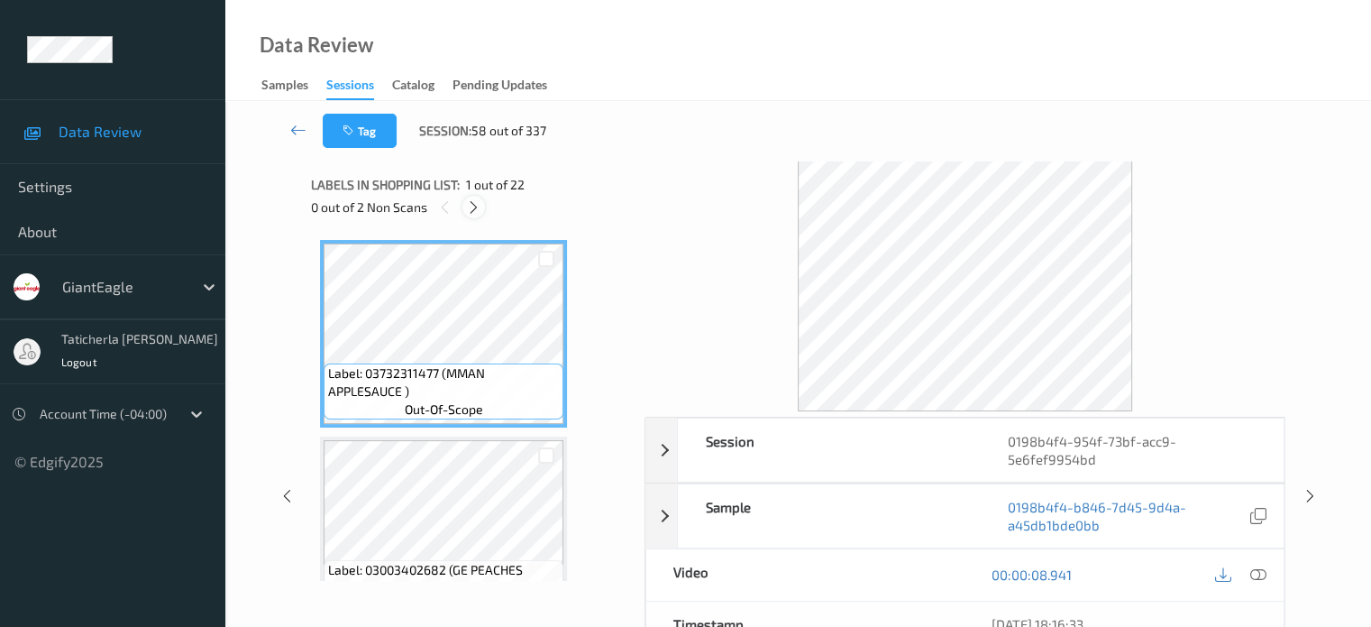
click at [471, 207] on icon at bounding box center [473, 207] width 15 height 16
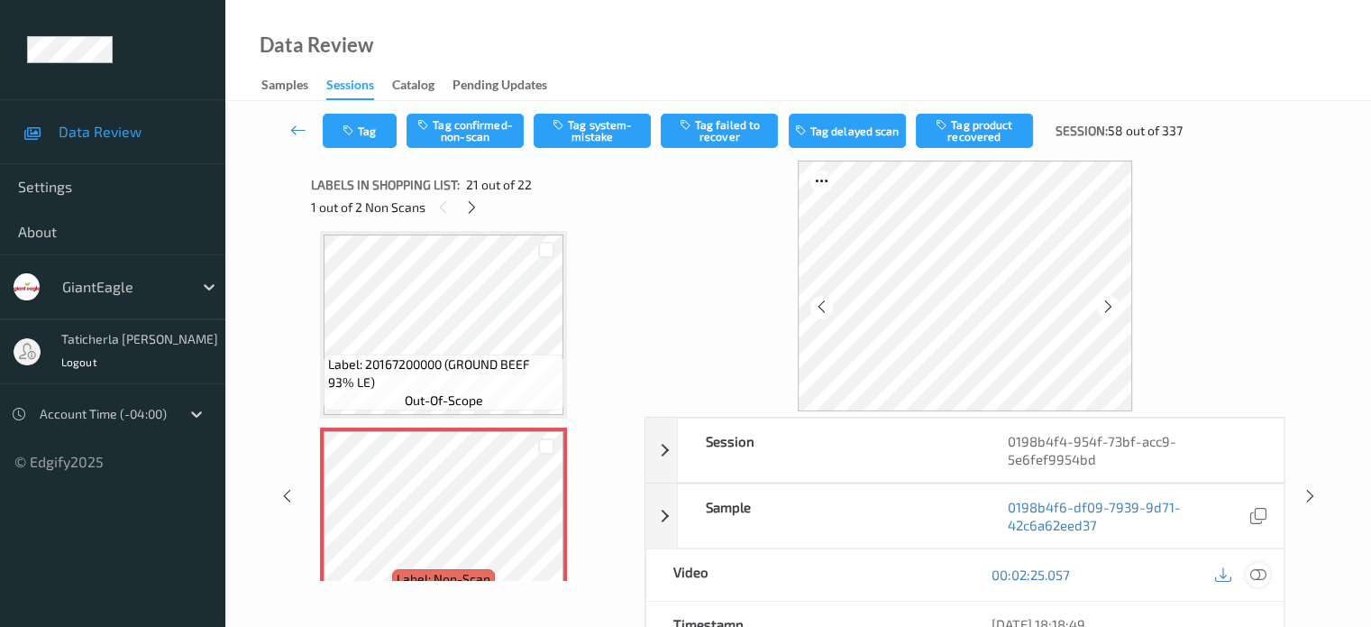
click at [1255, 569] on icon at bounding box center [1258, 574] width 16 height 16
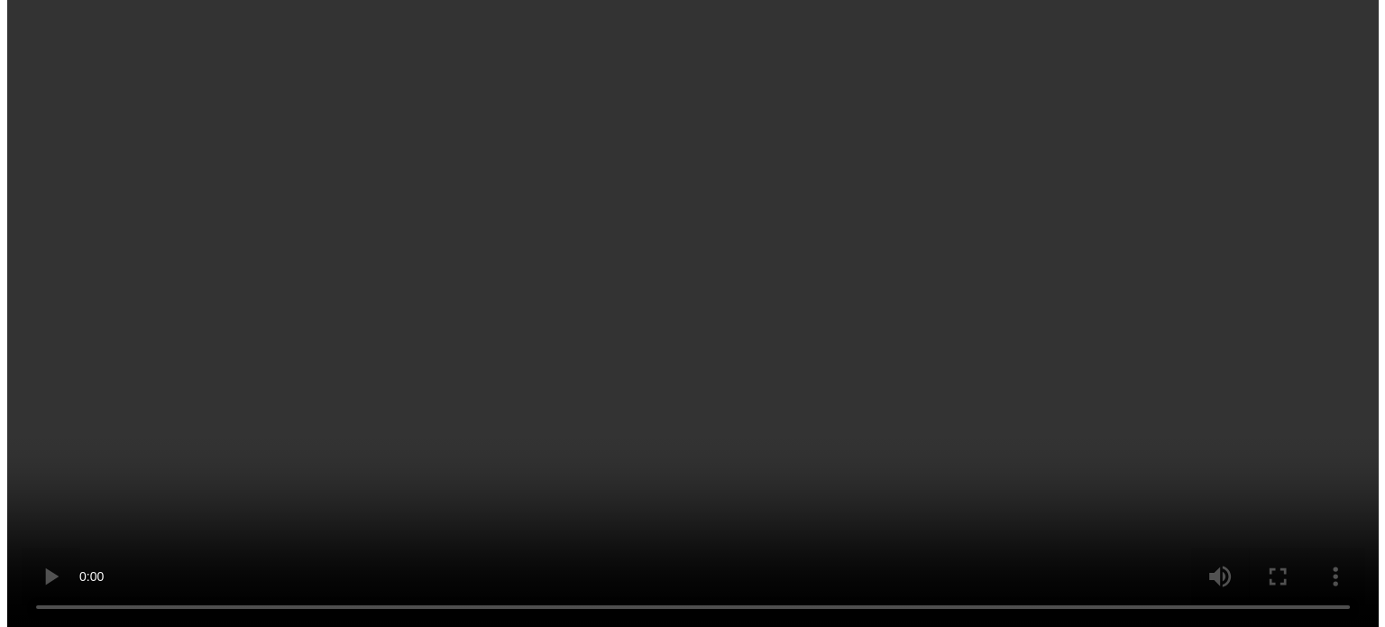
scroll to position [3712, 0]
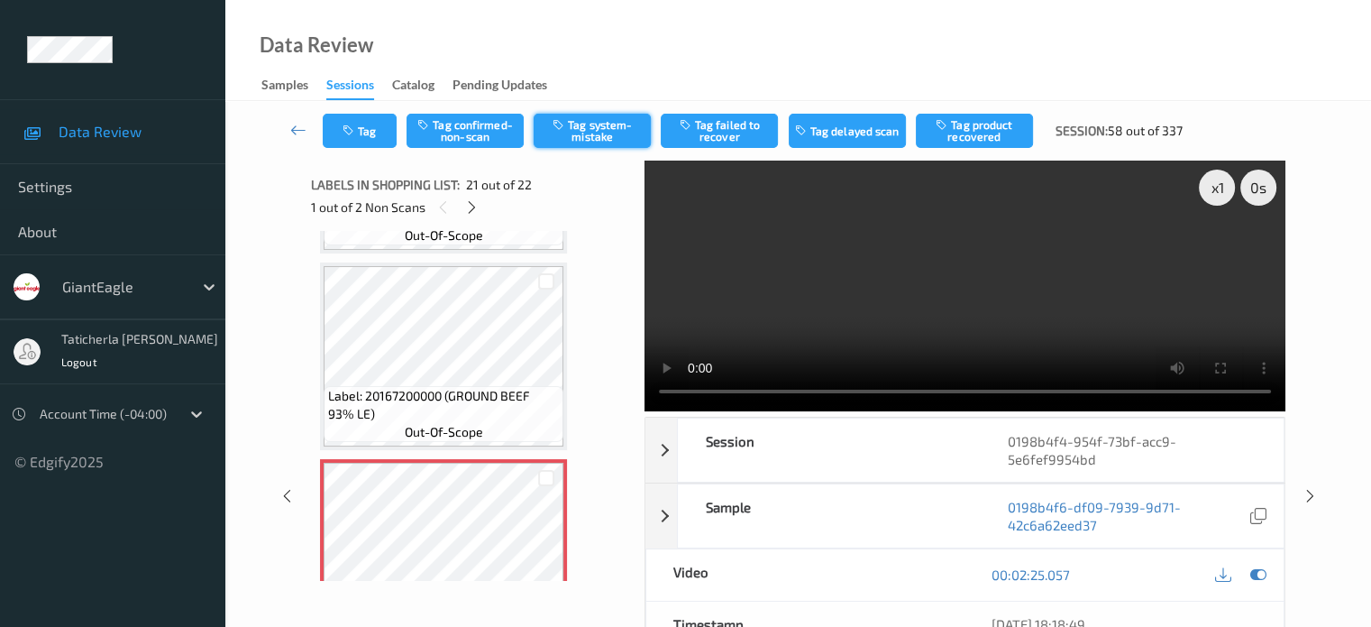
click at [599, 129] on button "Tag system-mistake" at bounding box center [592, 131] width 117 height 34
click at [369, 136] on button "Tag" at bounding box center [360, 131] width 74 height 34
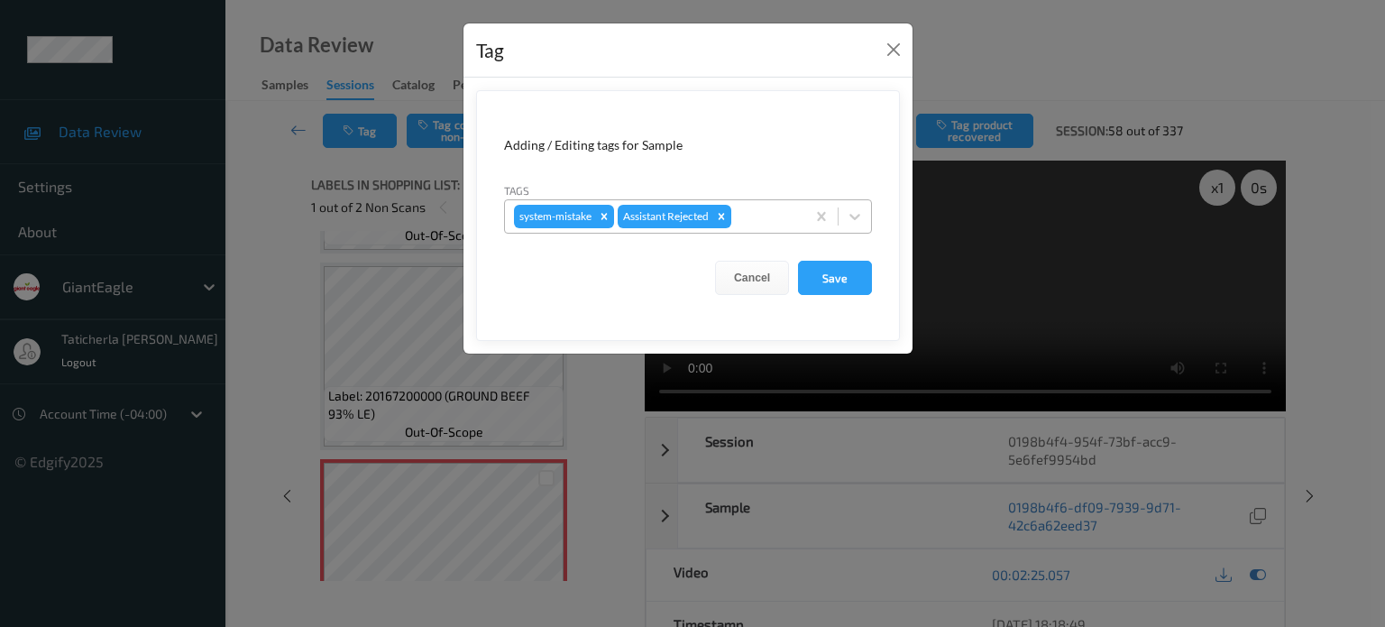
click at [780, 214] on div at bounding box center [765, 217] width 61 height 22
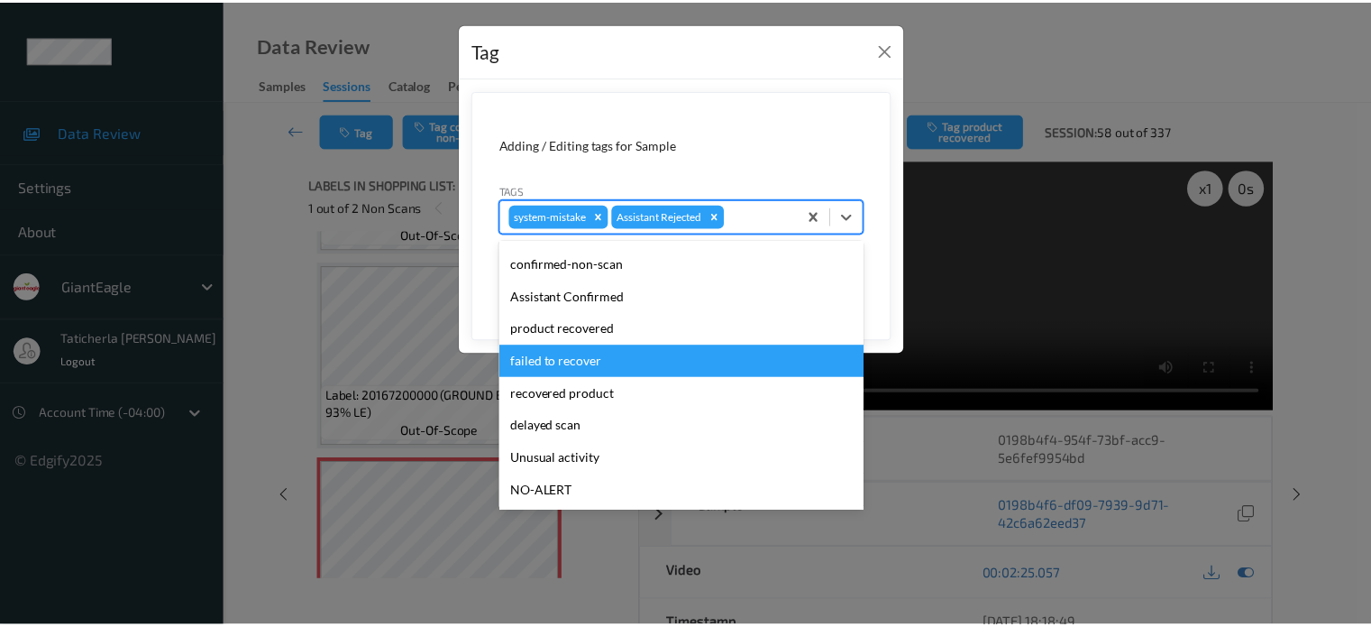
scroll to position [90, 0]
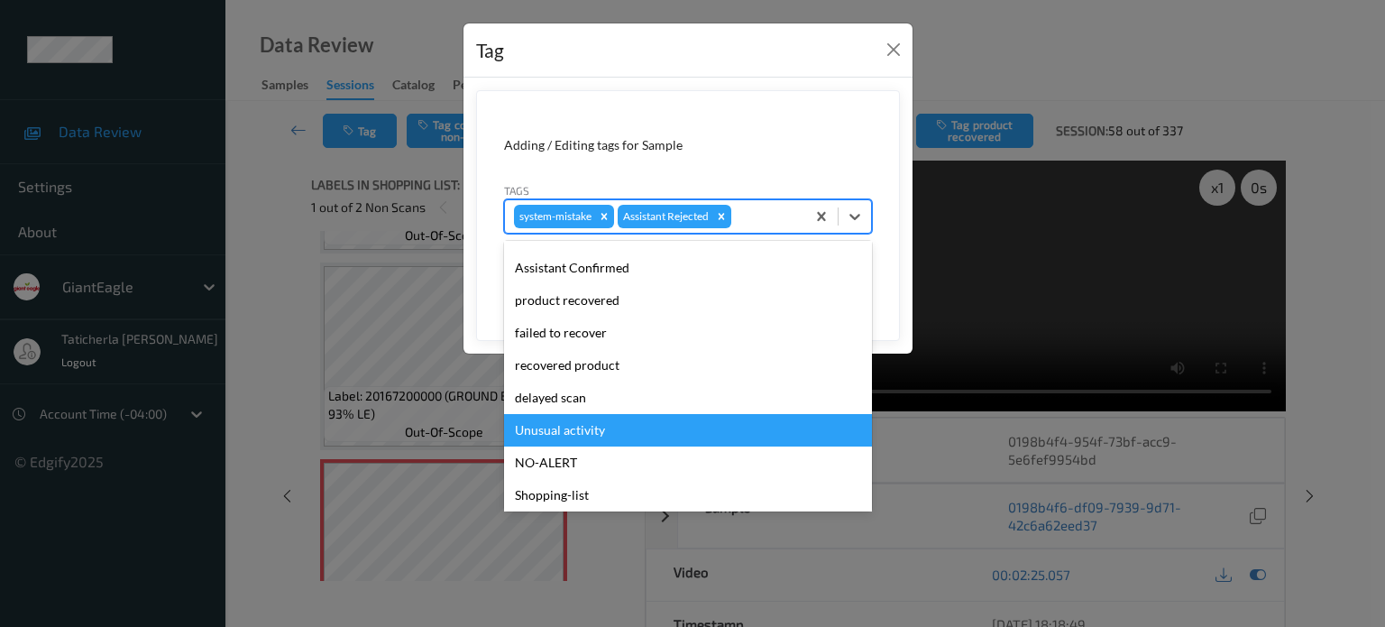
click at [568, 432] on div "Unusual activity" at bounding box center [688, 430] width 368 height 32
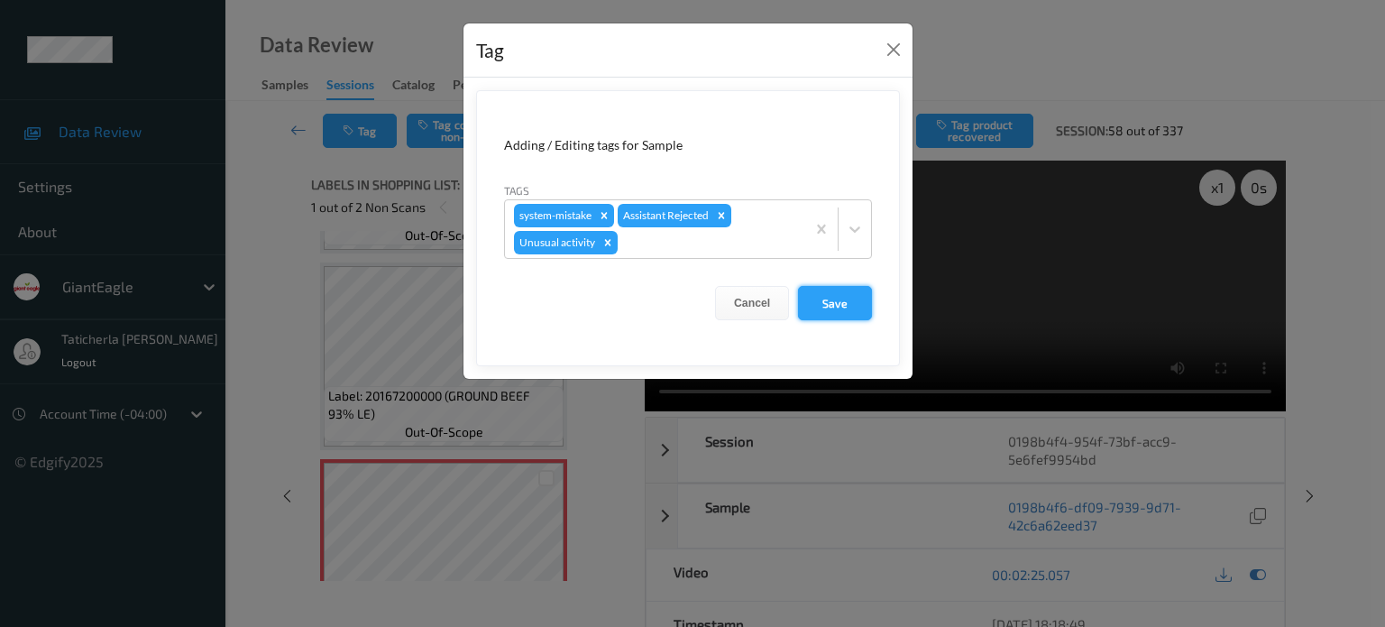
click at [845, 297] on button "Save" at bounding box center [835, 303] width 74 height 34
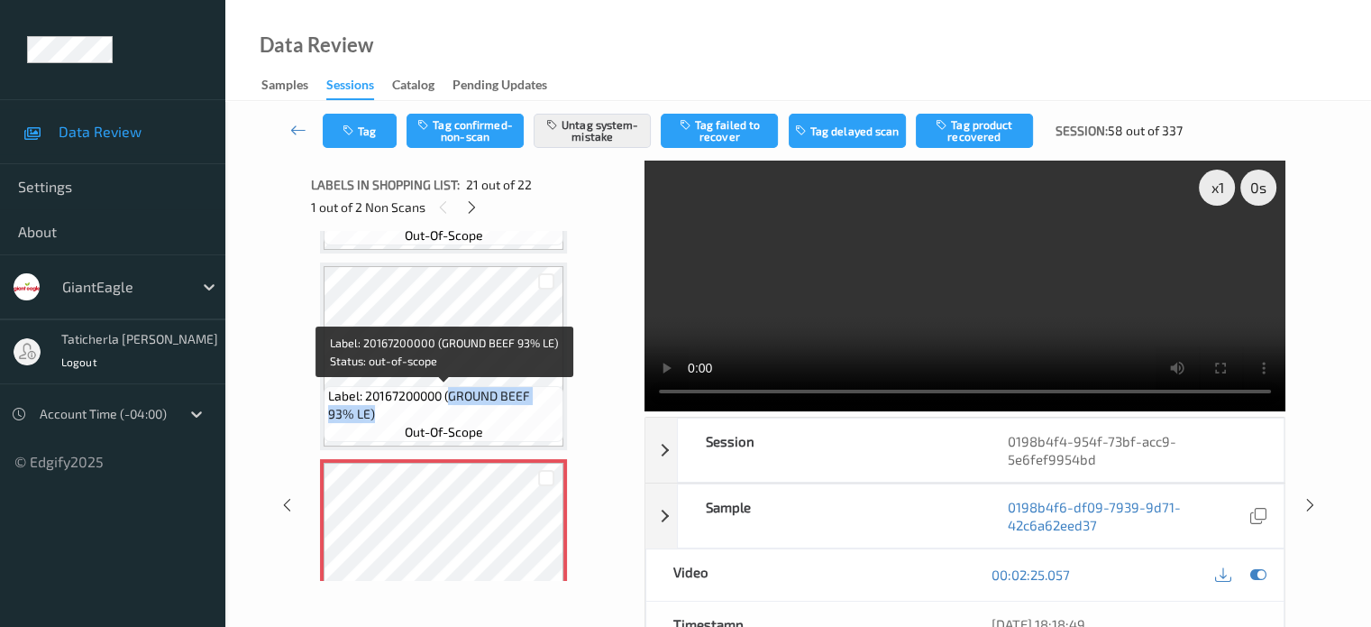
drag, startPoint x: 452, startPoint y: 396, endPoint x: 539, endPoint y: 410, distance: 88.6
click at [539, 410] on span "Label: 20167200000 (GROUND BEEF 93% LE)" at bounding box center [443, 405] width 231 height 36
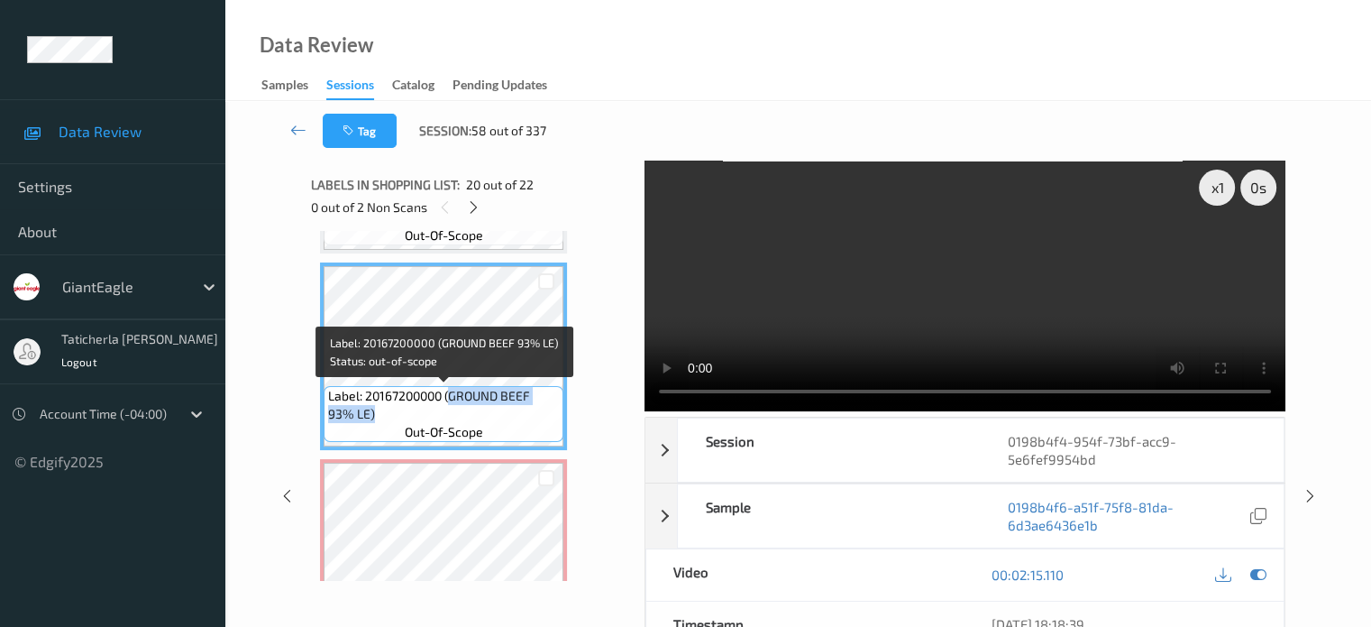
copy span "GROUND BEEF 93% LE)"
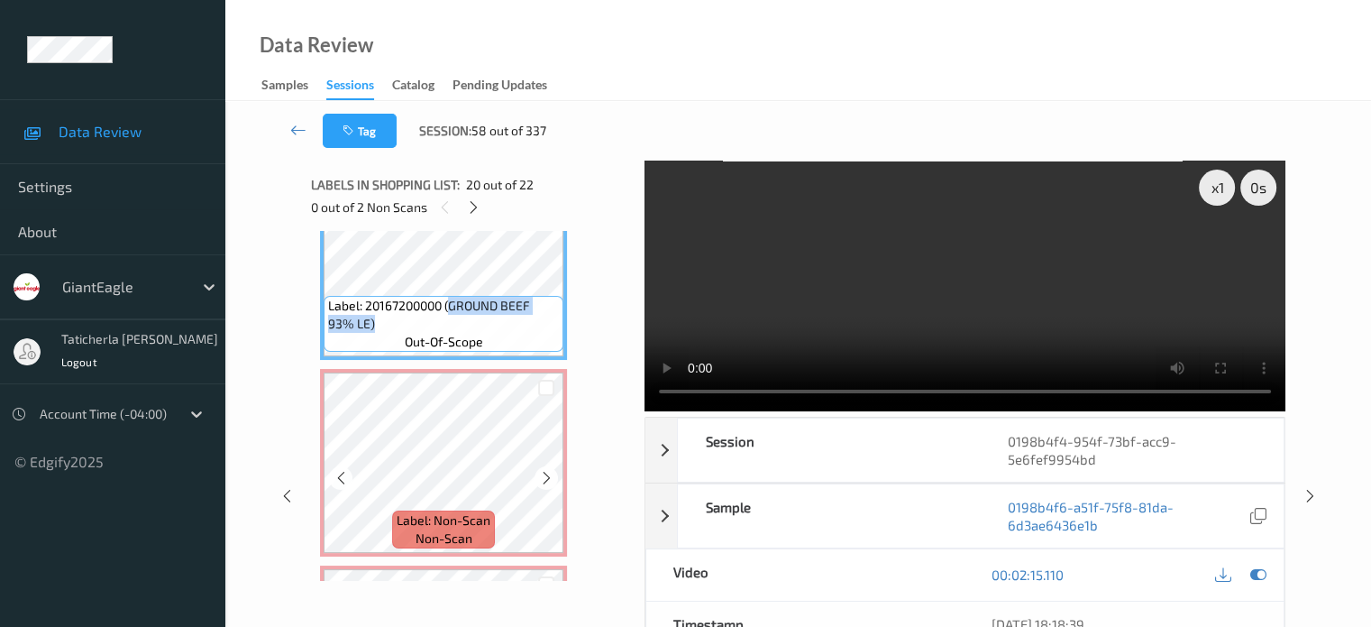
scroll to position [3892, 0]
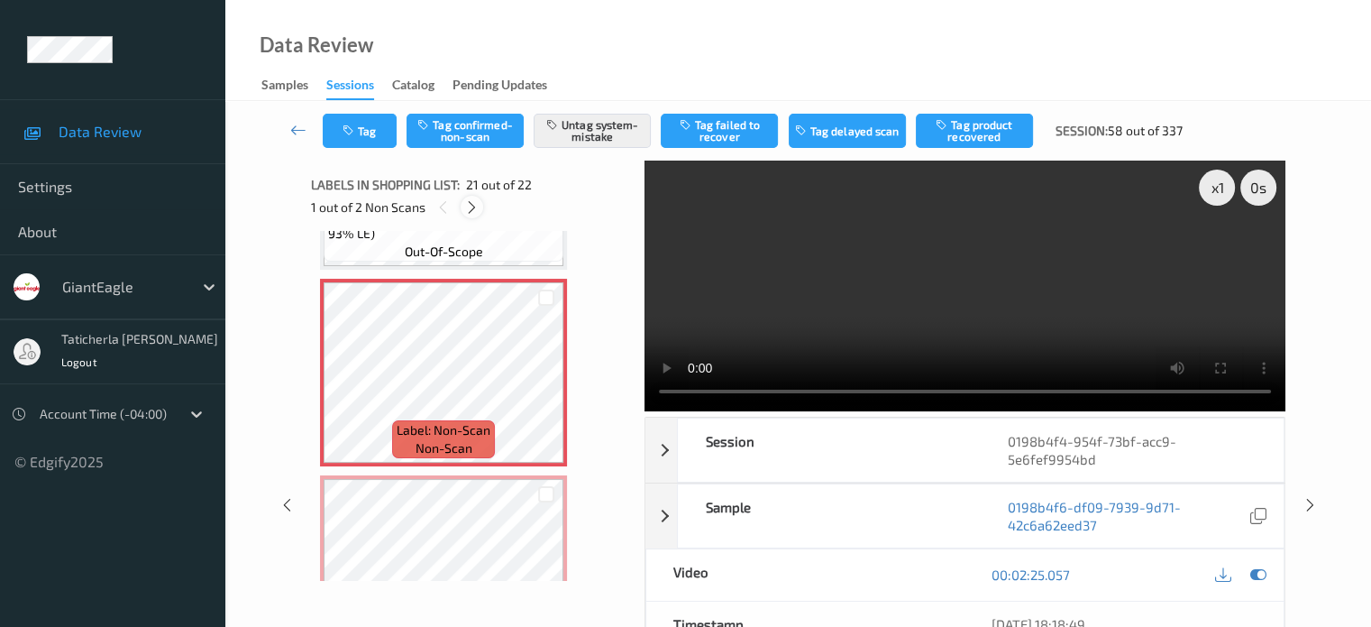
click at [470, 203] on icon at bounding box center [471, 207] width 15 height 16
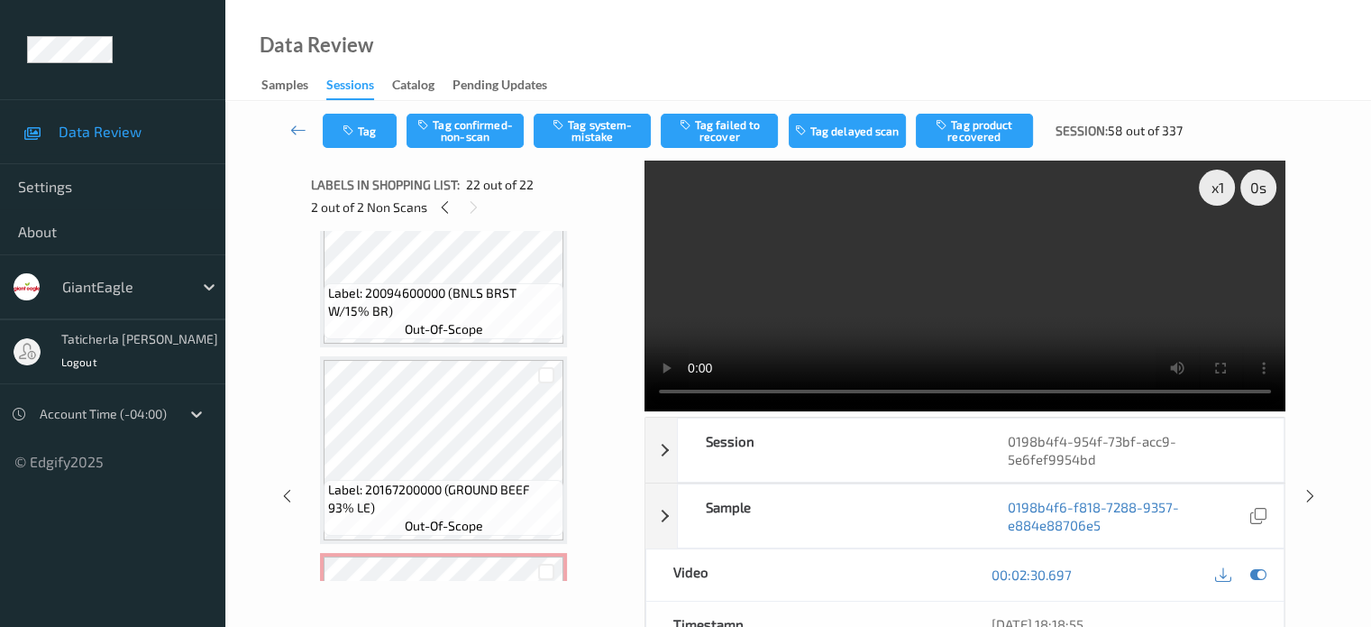
scroll to position [3531, 0]
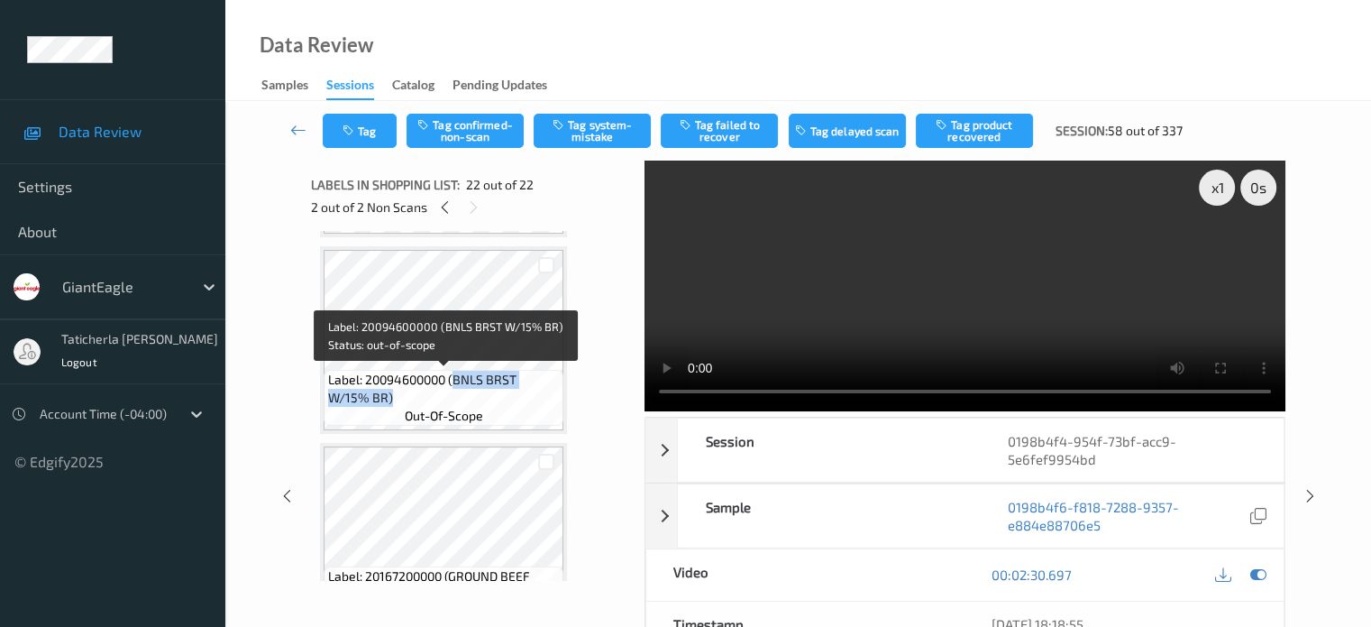
drag, startPoint x: 453, startPoint y: 376, endPoint x: 516, endPoint y: 393, distance: 64.5
click at [516, 393] on span "Label: 20094600000 (BNLS BRST W/15% BR)" at bounding box center [443, 389] width 231 height 36
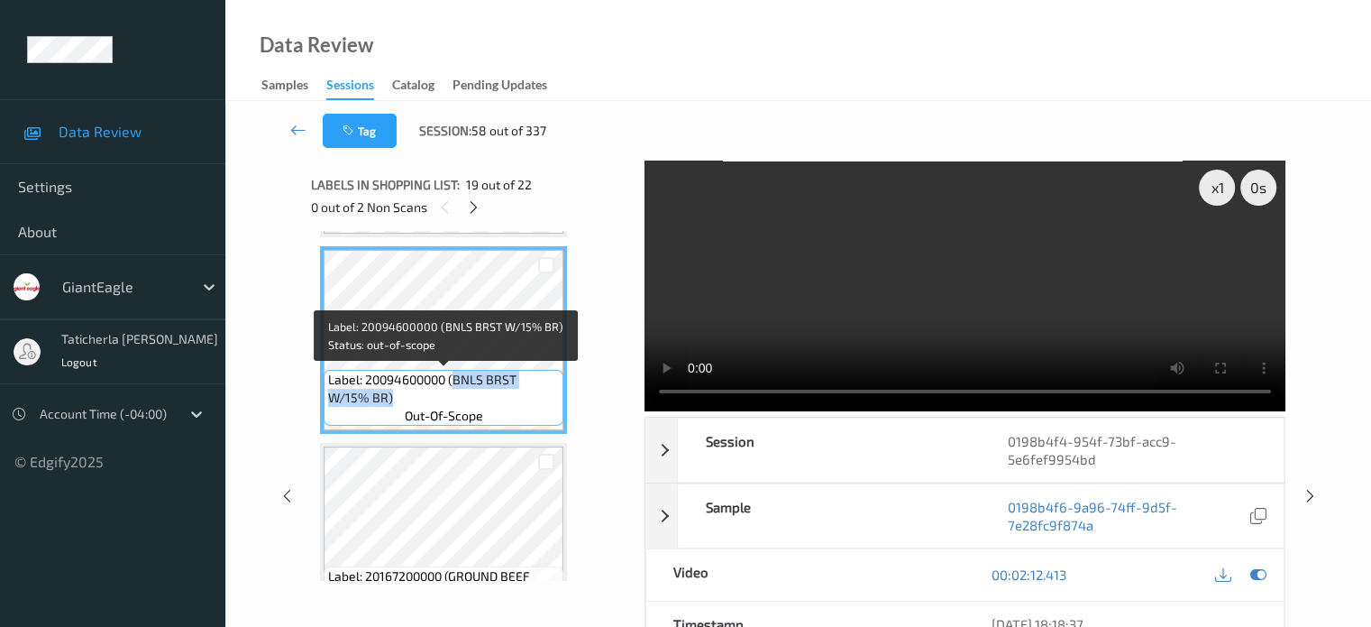
copy span "BNLS BRST W/15% BR)"
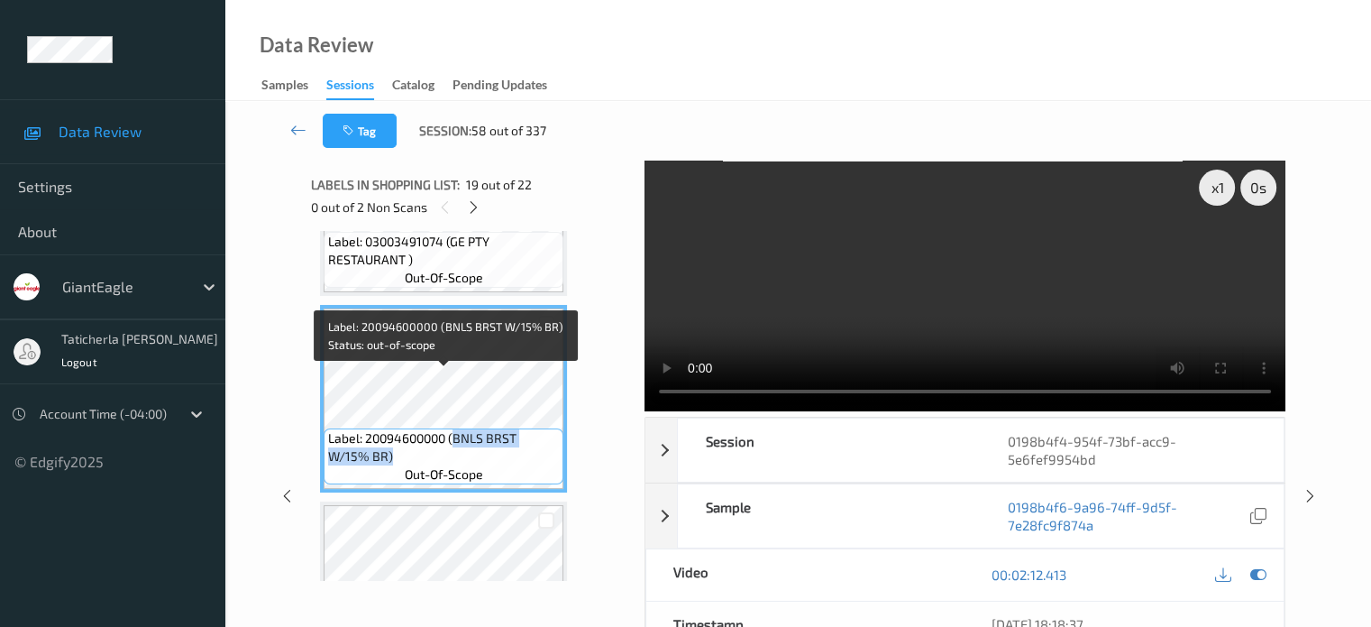
scroll to position [3441, 0]
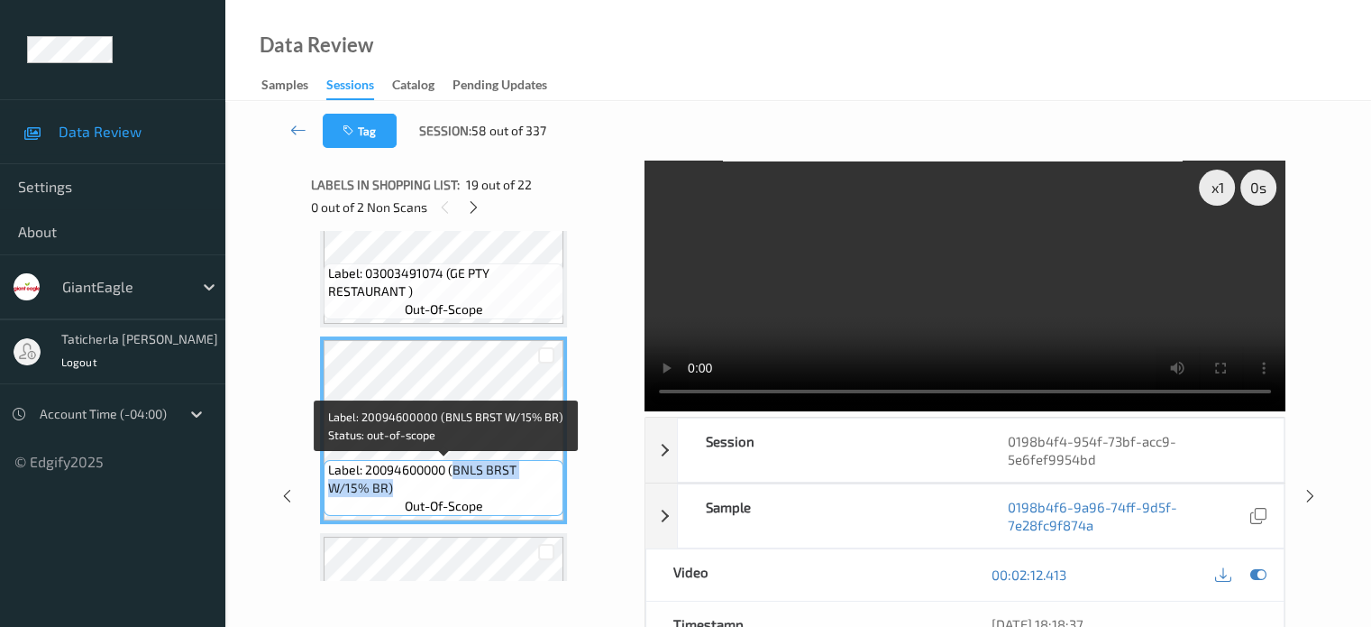
click at [508, 492] on span "Label: 20094600000 (BNLS BRST W/15% BR)" at bounding box center [443, 479] width 231 height 36
drag, startPoint x: 453, startPoint y: 468, endPoint x: 525, endPoint y: 490, distance: 75.3
click at [525, 490] on span "Label: 20094600000 (BNLS BRST W/15% BR)" at bounding box center [443, 479] width 231 height 36
copy span "BNLS BRST W/15% BR)"
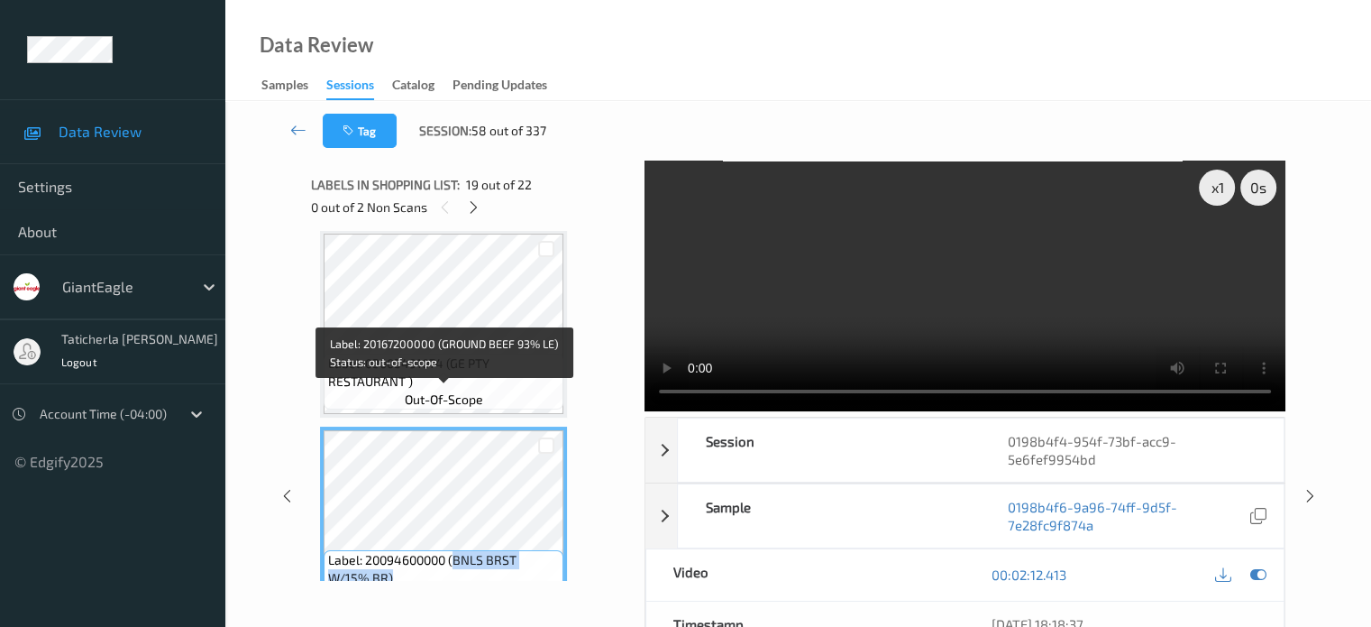
scroll to position [3261, 0]
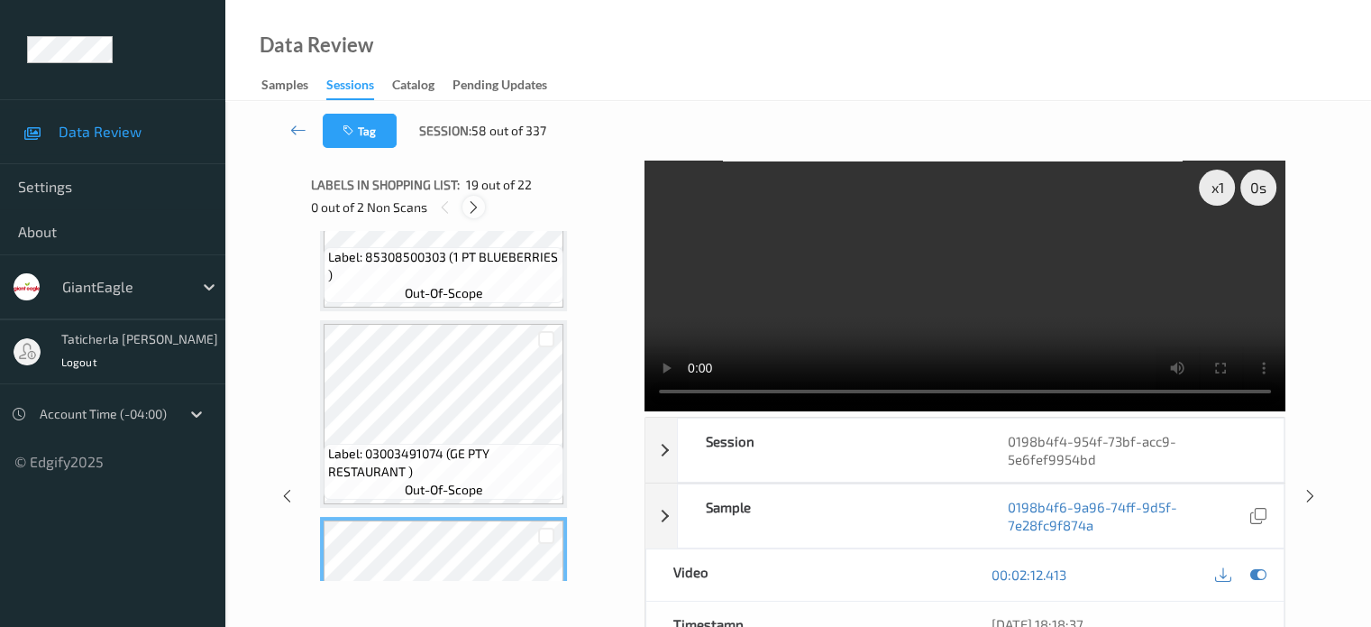
click at [472, 201] on icon at bounding box center [473, 207] width 15 height 16
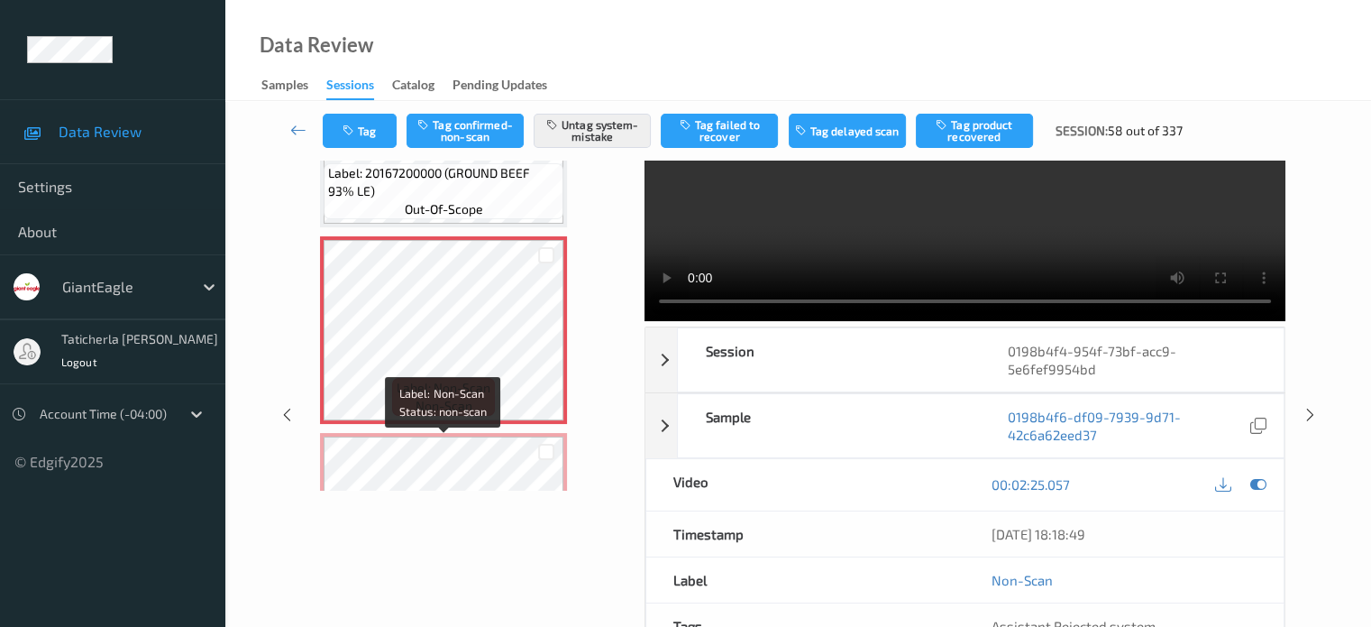
scroll to position [3802, 0]
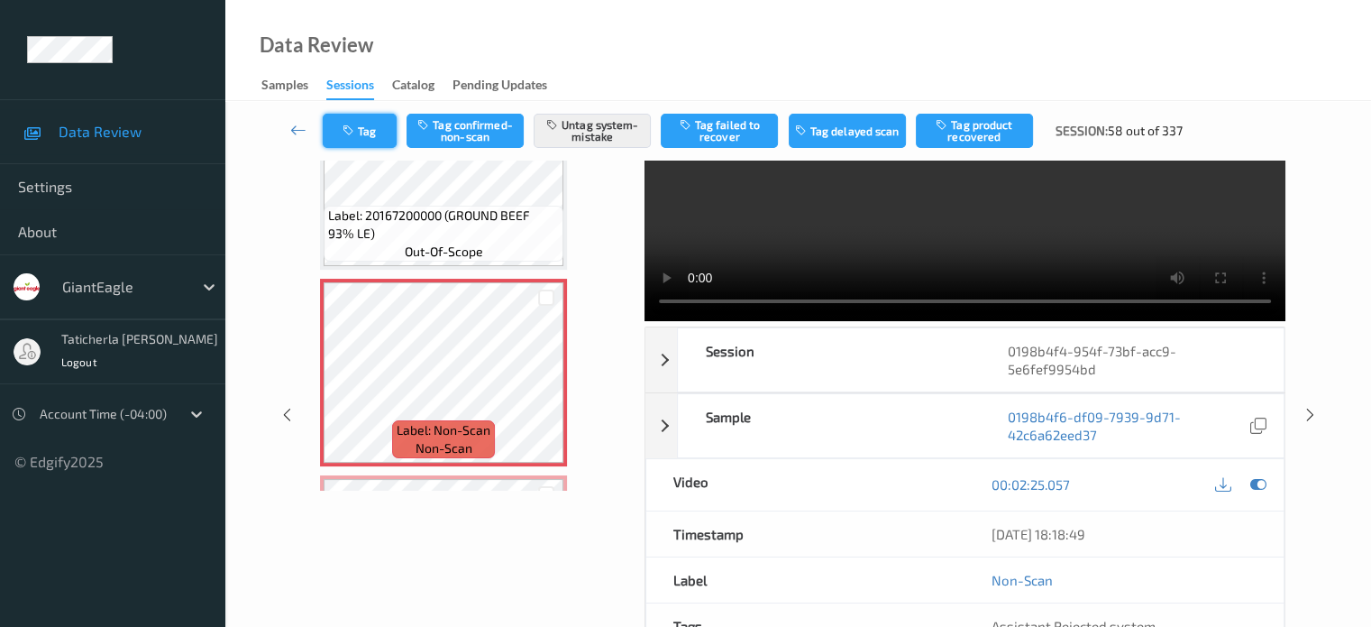
click at [368, 125] on button "Tag" at bounding box center [360, 131] width 74 height 34
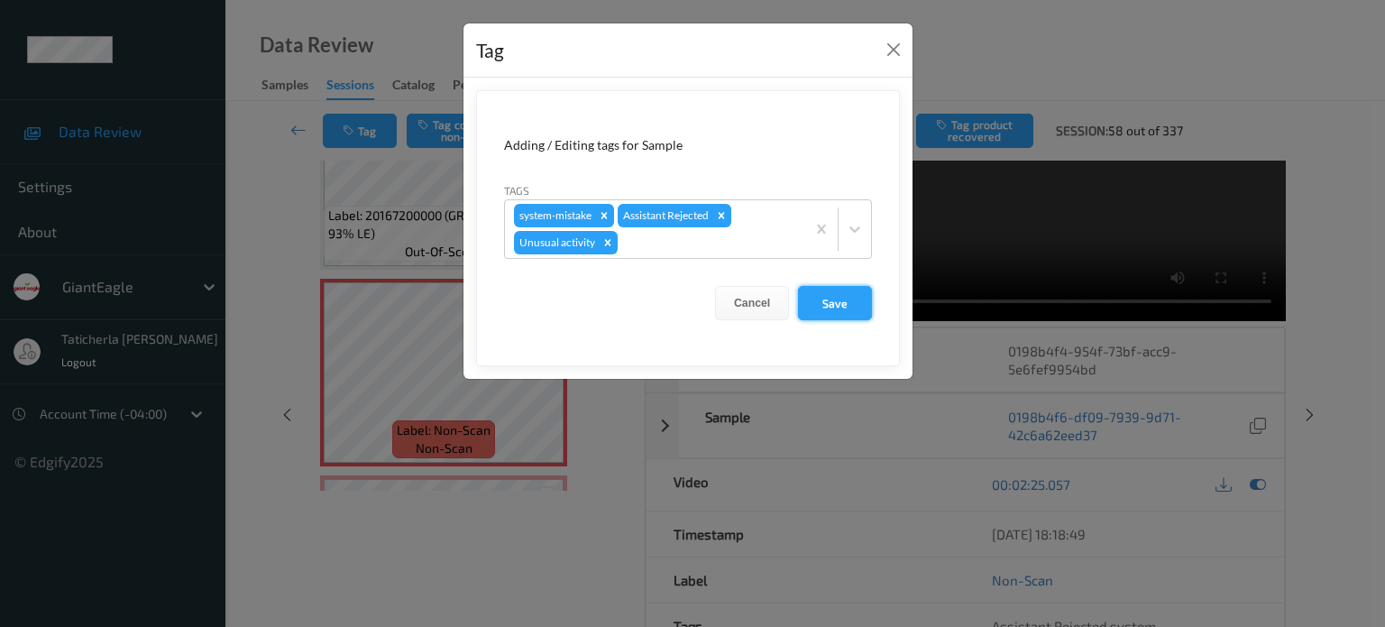
click at [831, 302] on button "Save" at bounding box center [835, 303] width 74 height 34
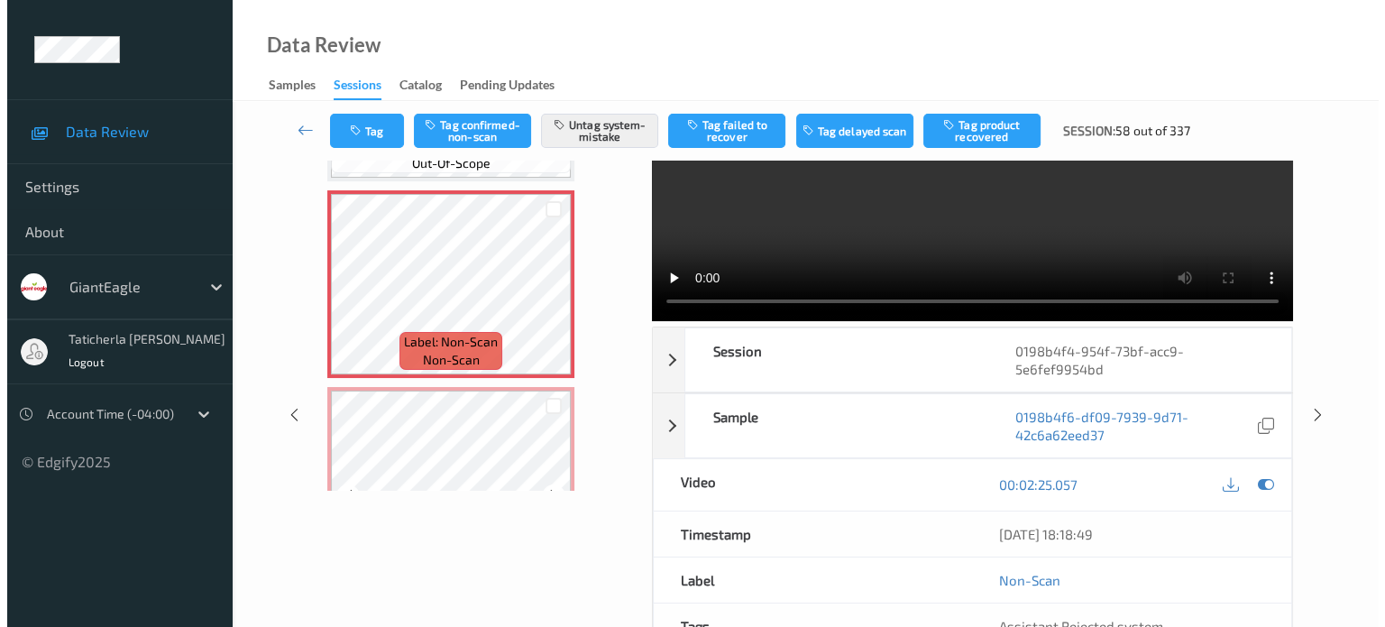
scroll to position [3982, 0]
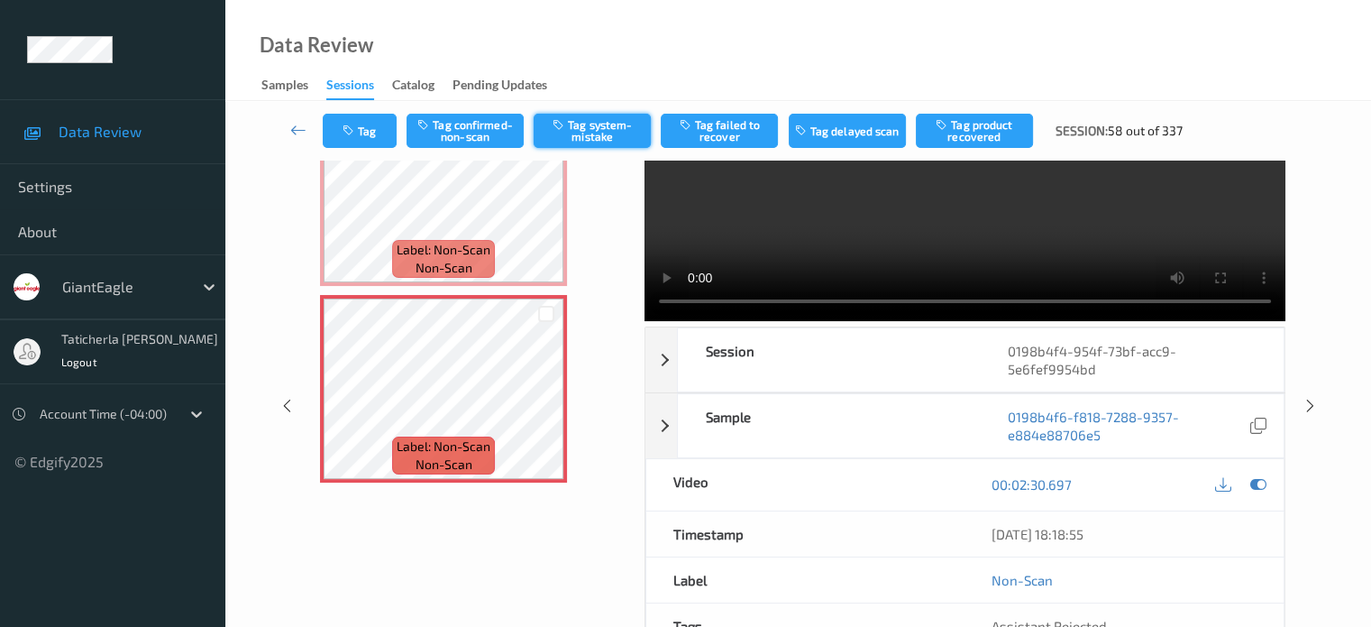
click at [602, 118] on button "Tag system-mistake" at bounding box center [592, 131] width 117 height 34
click at [365, 128] on button "Tag" at bounding box center [360, 131] width 74 height 34
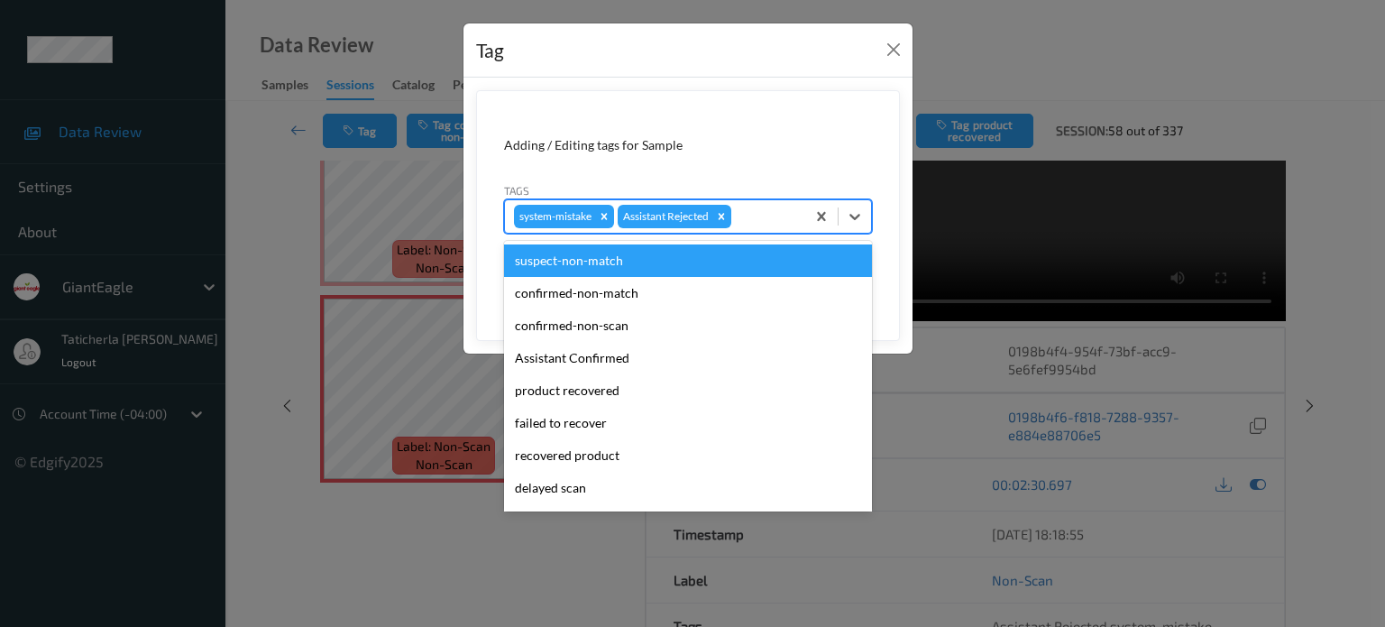
click at [785, 222] on div at bounding box center [765, 217] width 61 height 22
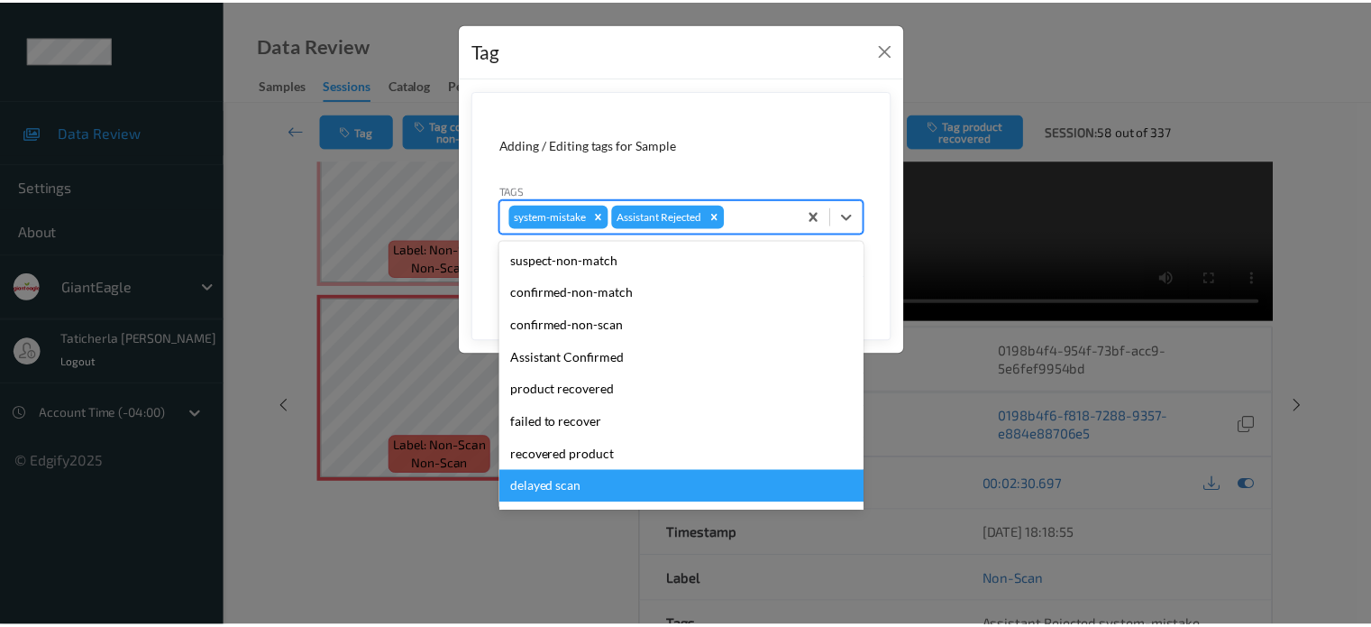
scroll to position [159, 0]
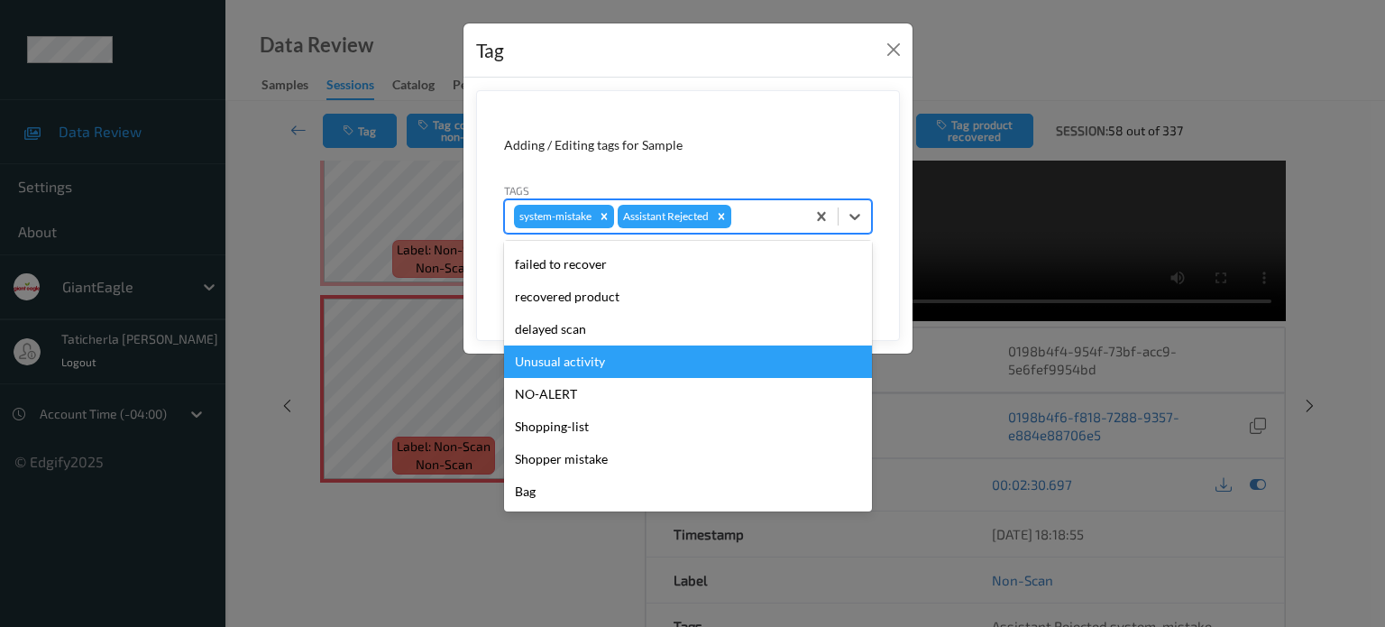
click at [606, 361] on div "Unusual activity" at bounding box center [688, 361] width 368 height 32
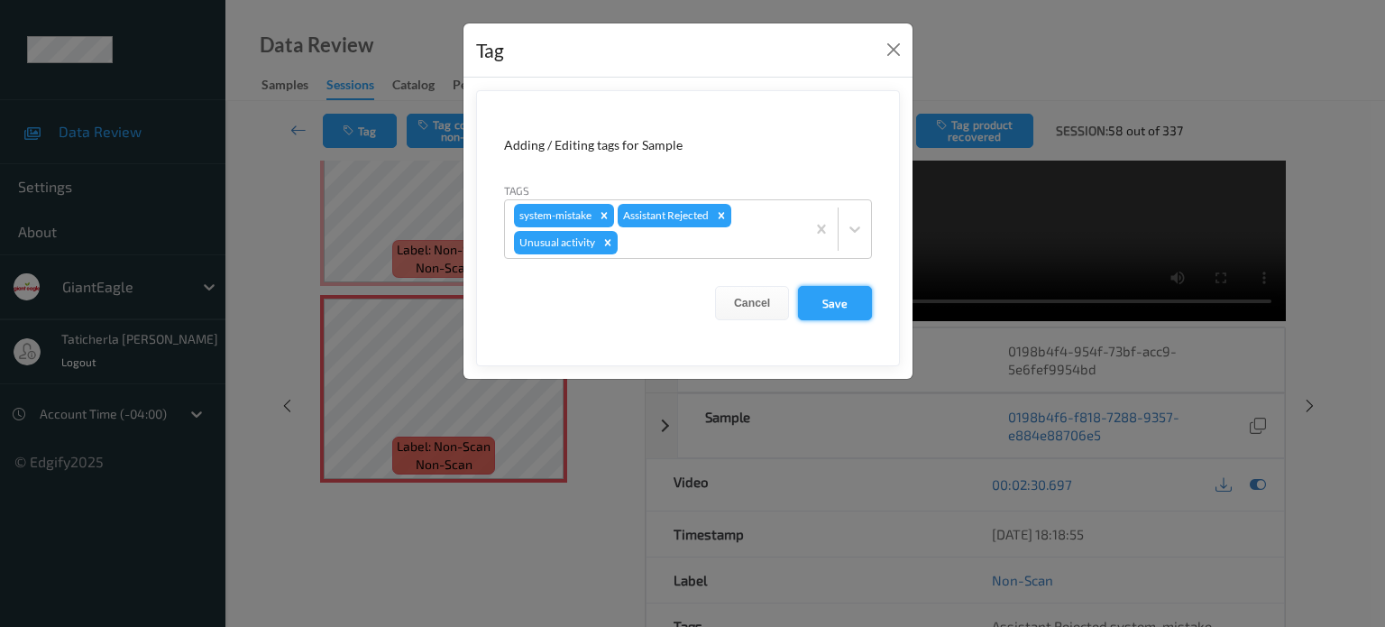
click at [859, 298] on button "Save" at bounding box center [835, 303] width 74 height 34
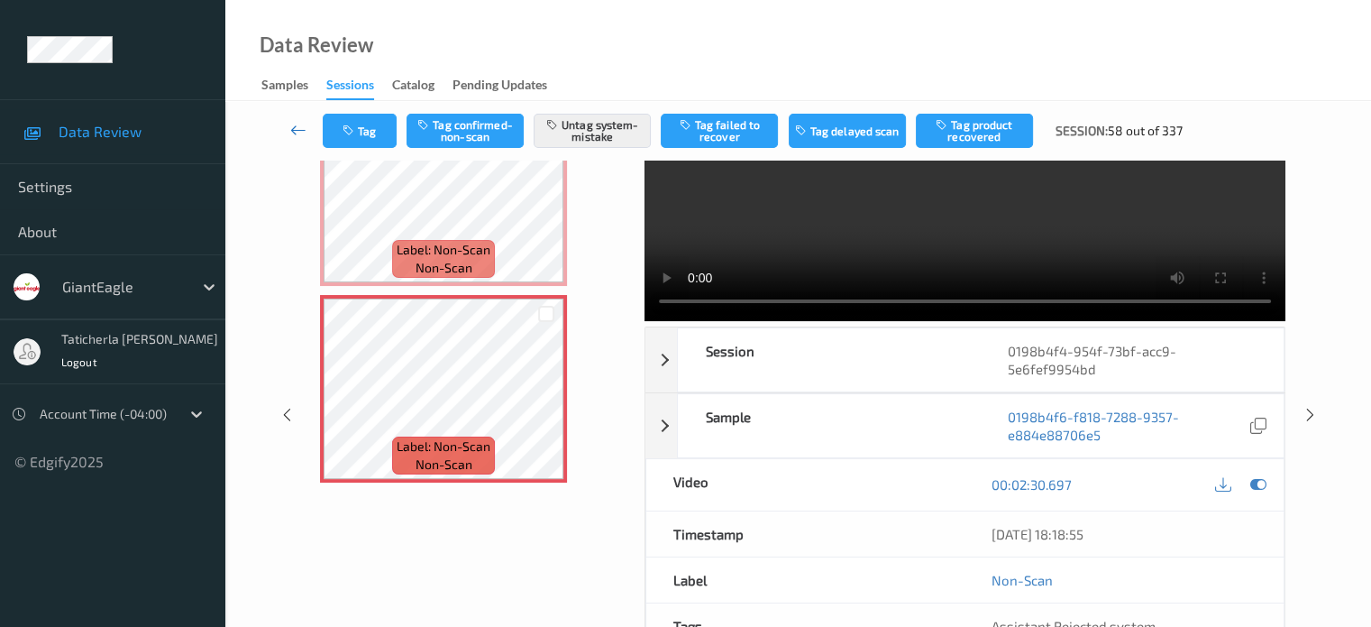
click at [296, 129] on icon at bounding box center [298, 130] width 16 height 18
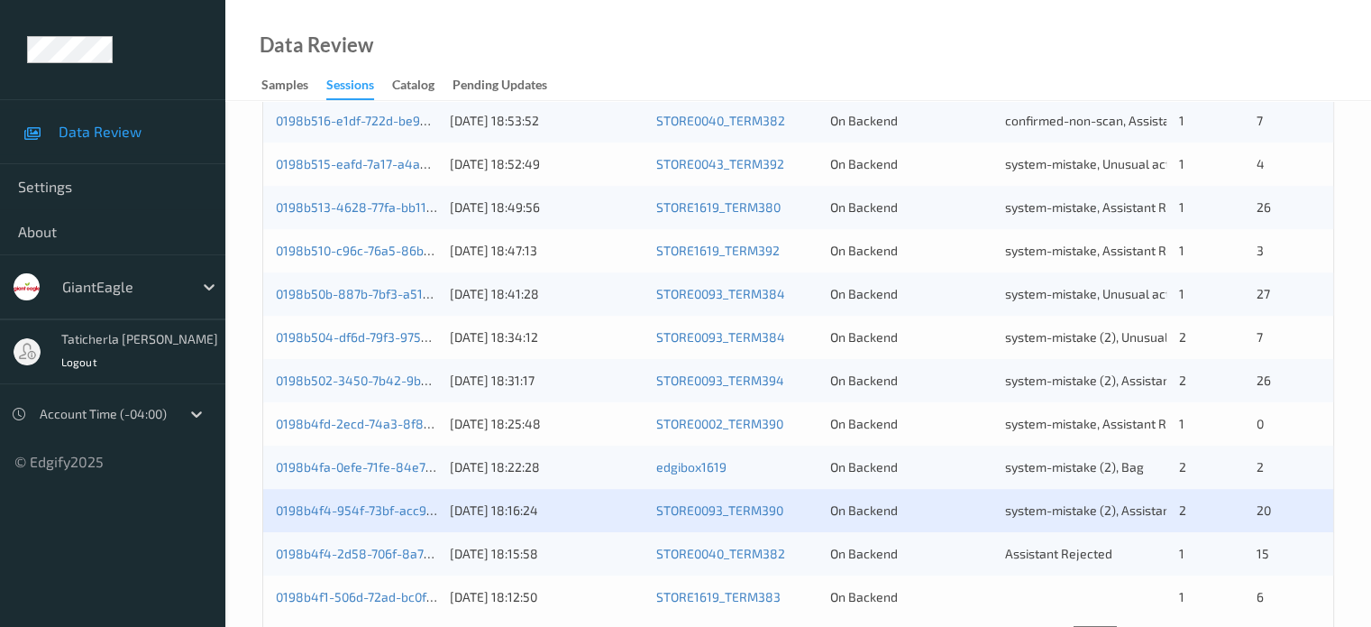
scroll to position [871, 0]
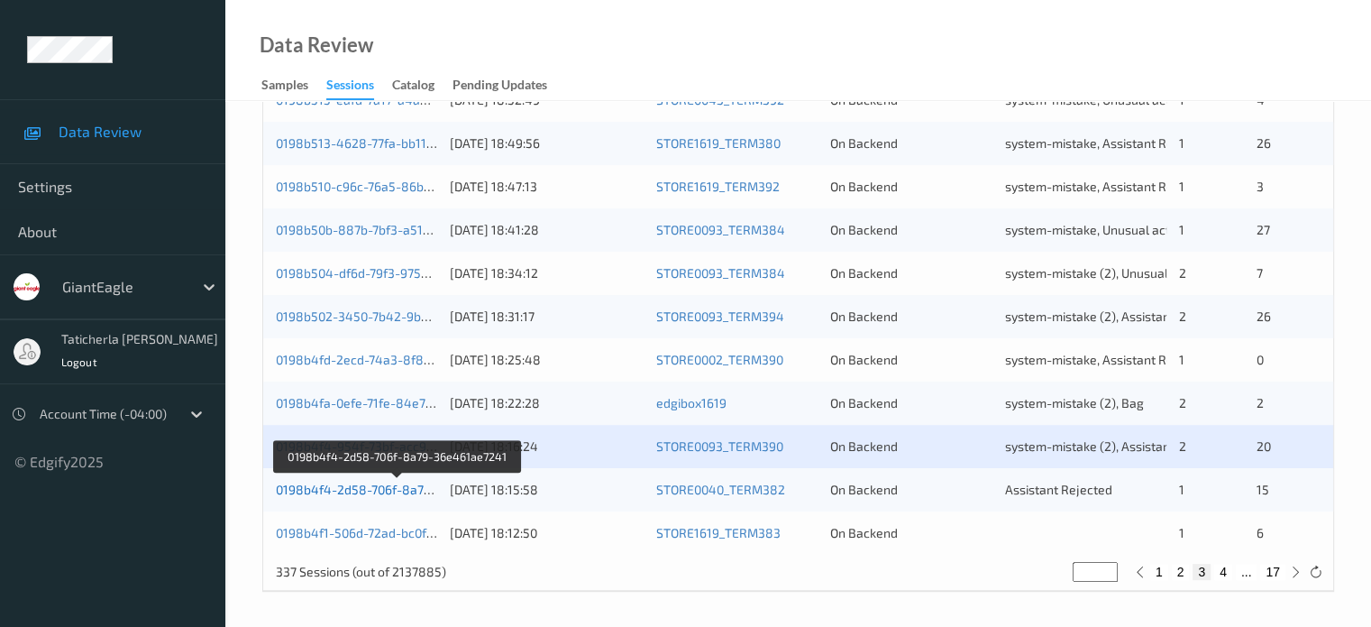
click at [391, 490] on link "0198b4f4-2d58-706f-8a79-36e461ae7241" at bounding box center [398, 488] width 244 height 15
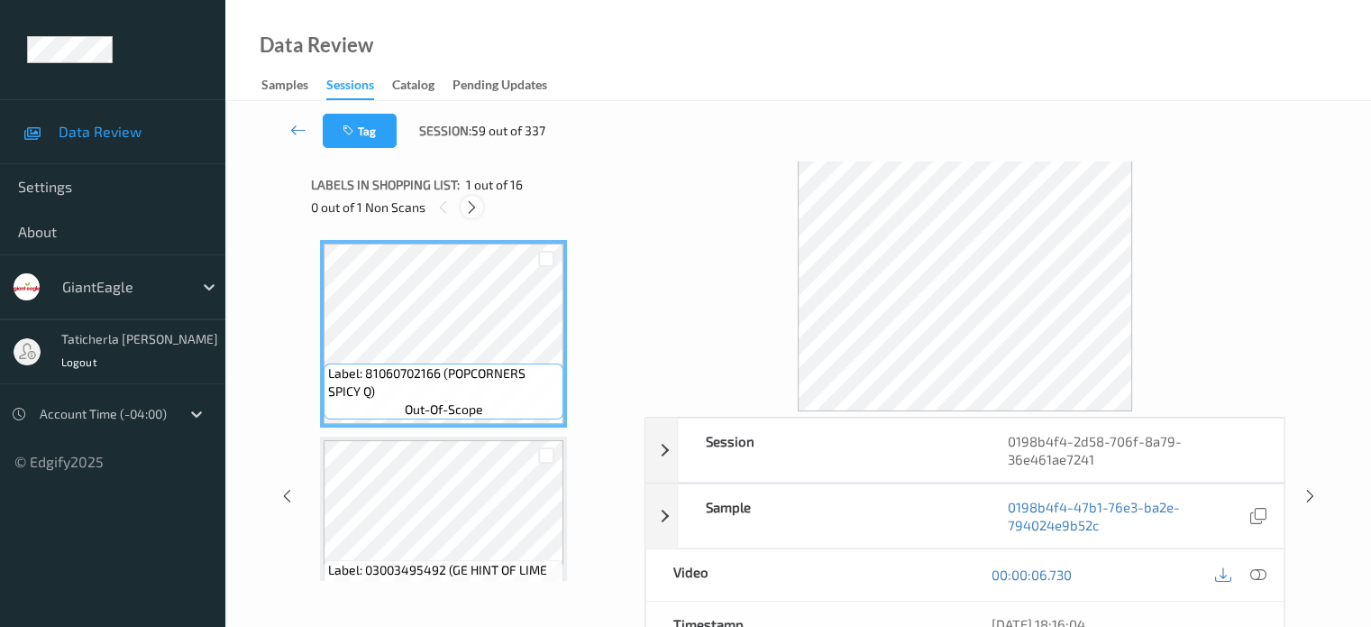
click at [473, 211] on icon at bounding box center [471, 207] width 15 height 16
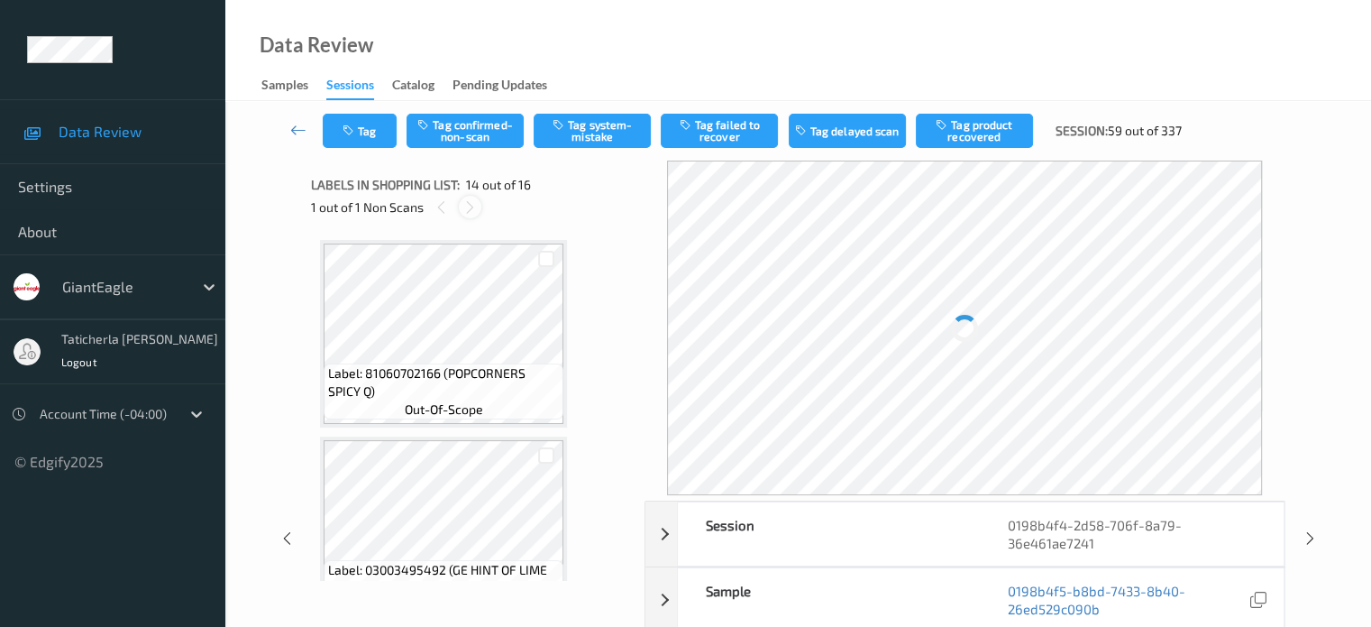
scroll to position [2367, 0]
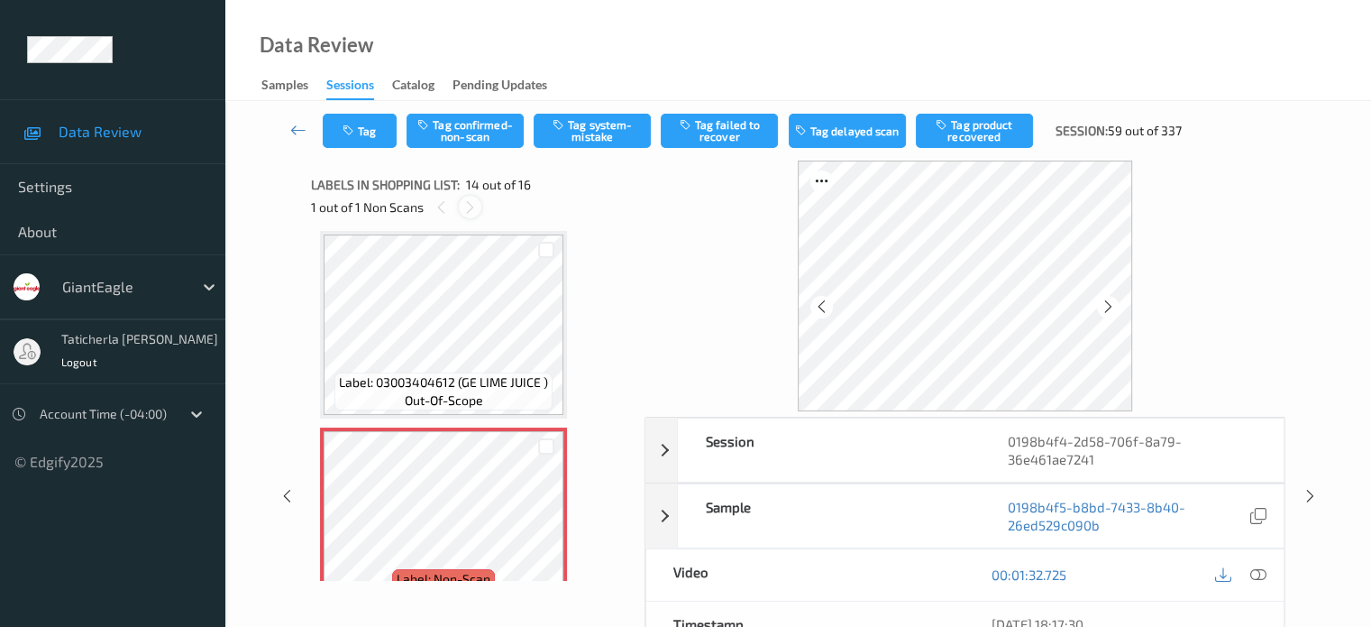
click at [468, 199] on icon at bounding box center [469, 207] width 15 height 16
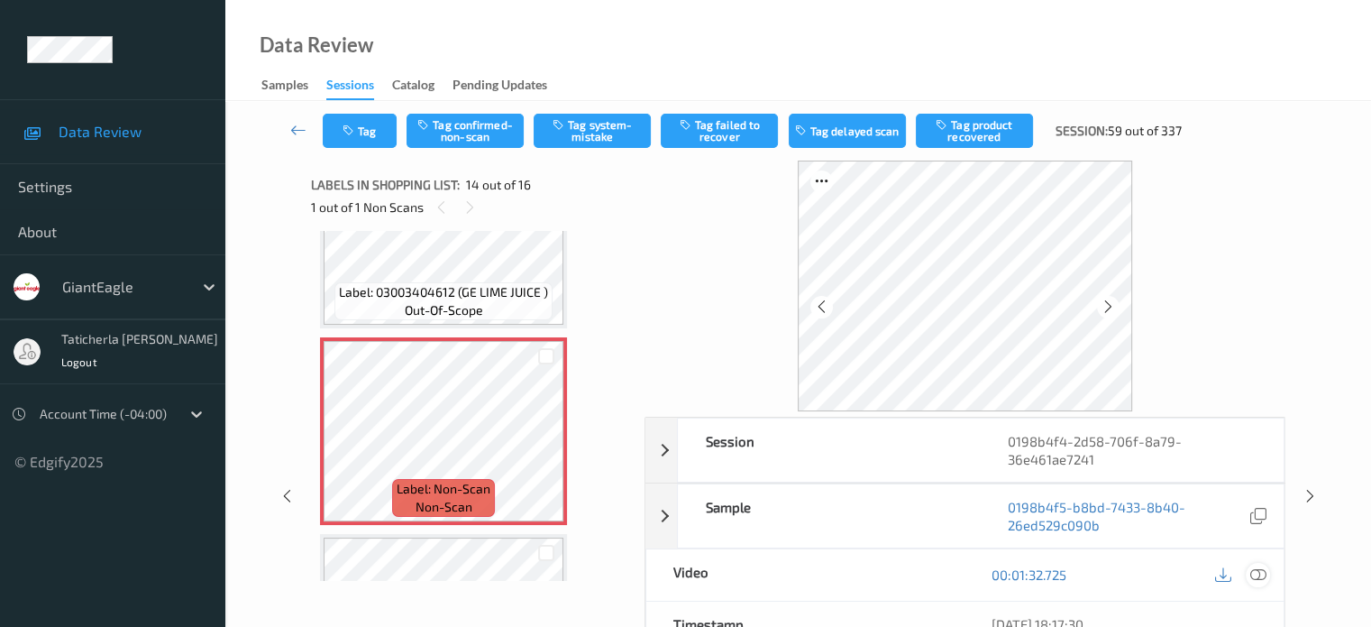
click at [1257, 572] on icon at bounding box center [1258, 574] width 16 height 16
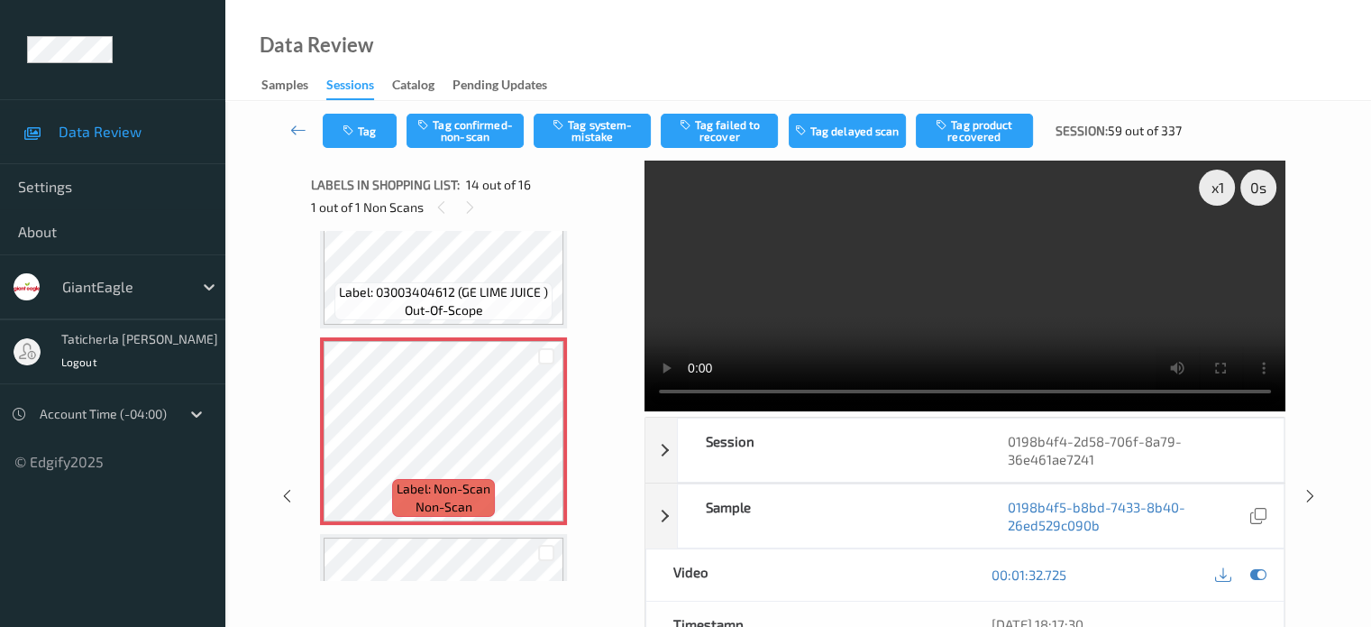
click at [1215, 252] on video at bounding box center [965, 285] width 641 height 251
click at [505, 134] on button "Tag confirmed-non-scan" at bounding box center [465, 131] width 117 height 34
click at [747, 129] on button "Tag failed to recover" at bounding box center [719, 131] width 117 height 34
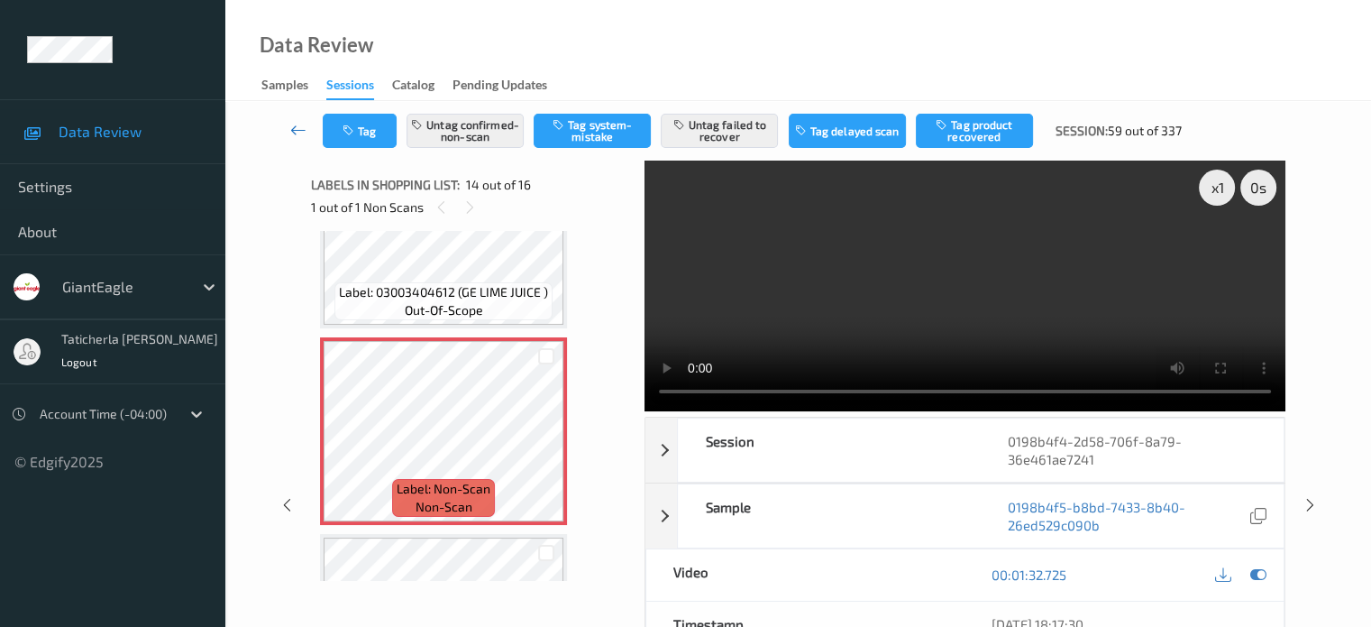
click at [292, 129] on icon at bounding box center [298, 130] width 16 height 18
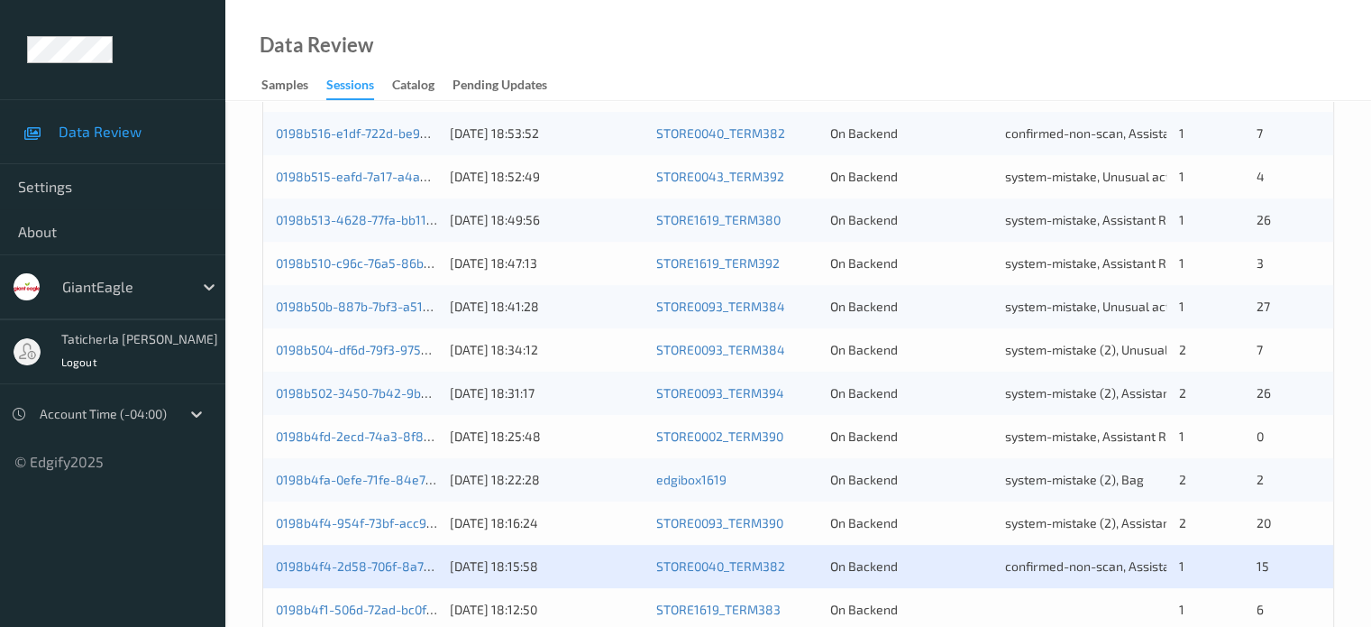
scroll to position [871, 0]
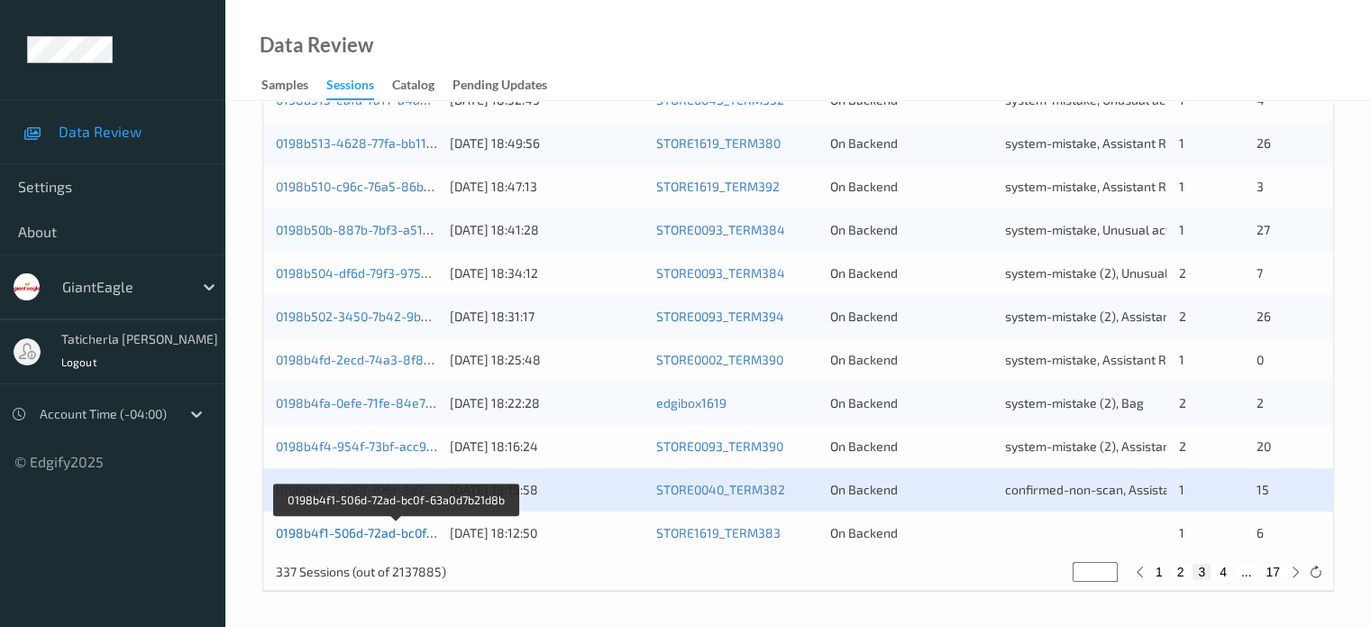
click at [350, 529] on link "0198b4f1-506d-72ad-bc0f-63a0d7b21d8b" at bounding box center [396, 532] width 241 height 15
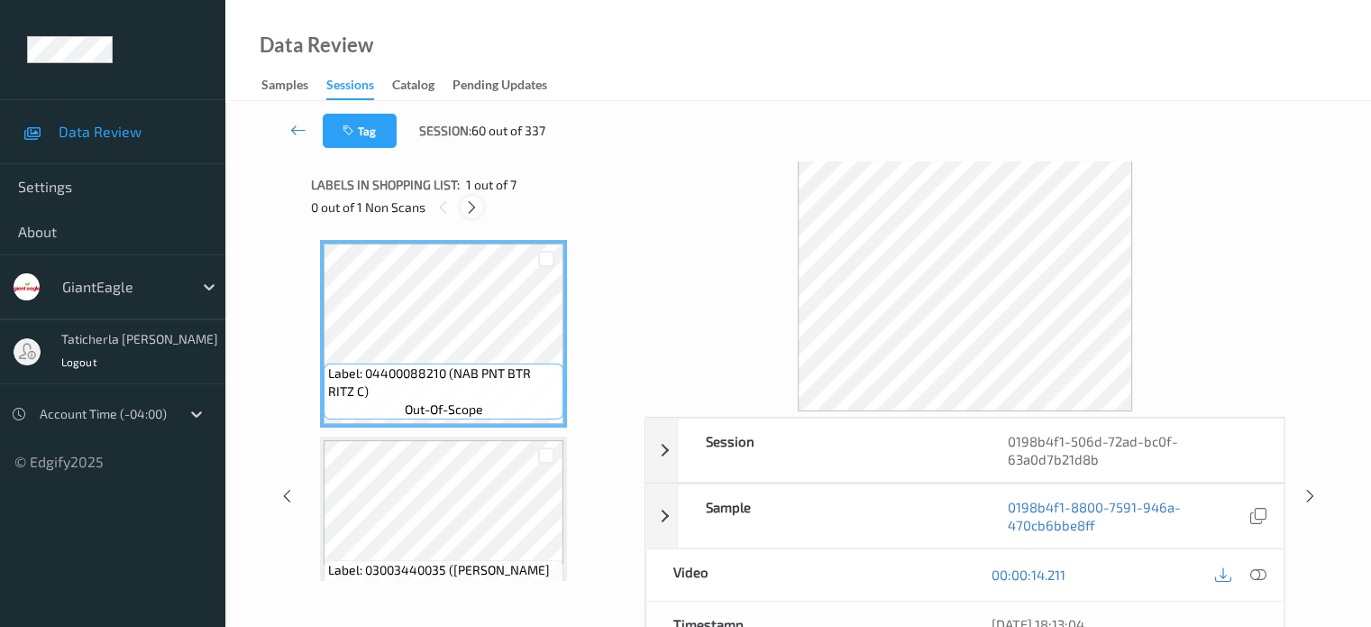
click at [472, 203] on div "0 out of 1 Non Scans" at bounding box center [471, 207] width 321 height 23
click at [472, 203] on icon at bounding box center [471, 207] width 15 height 16
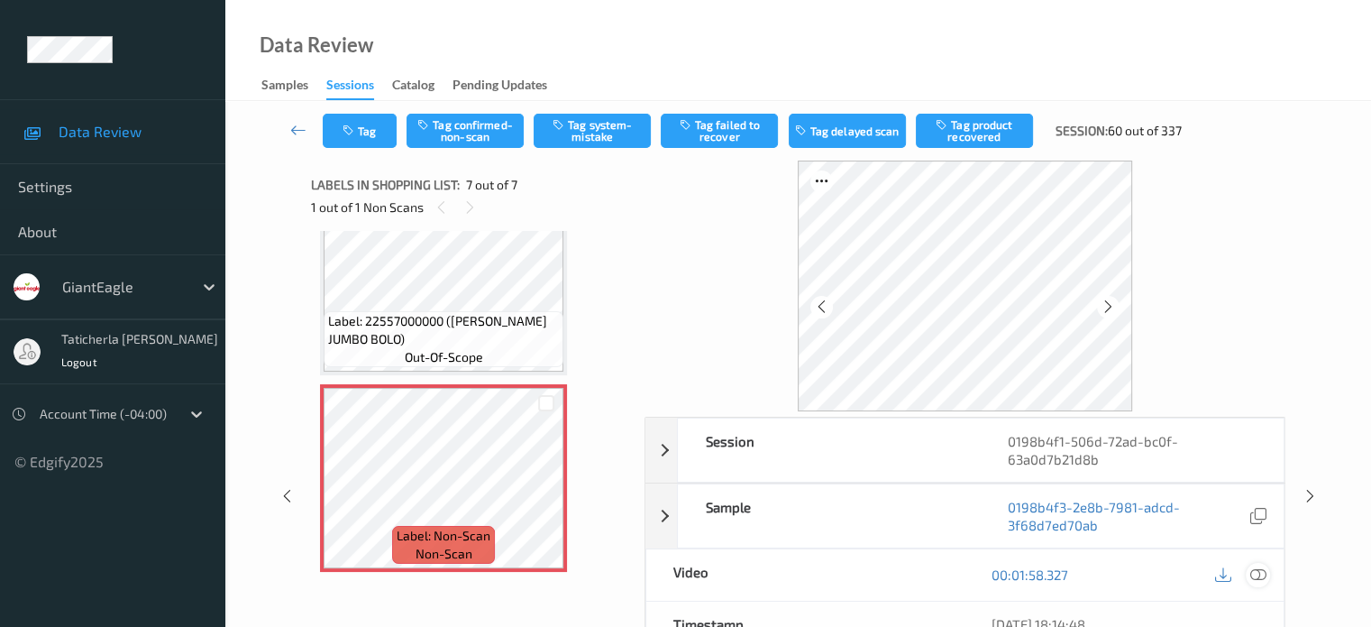
click at [1255, 572] on icon at bounding box center [1258, 574] width 16 height 16
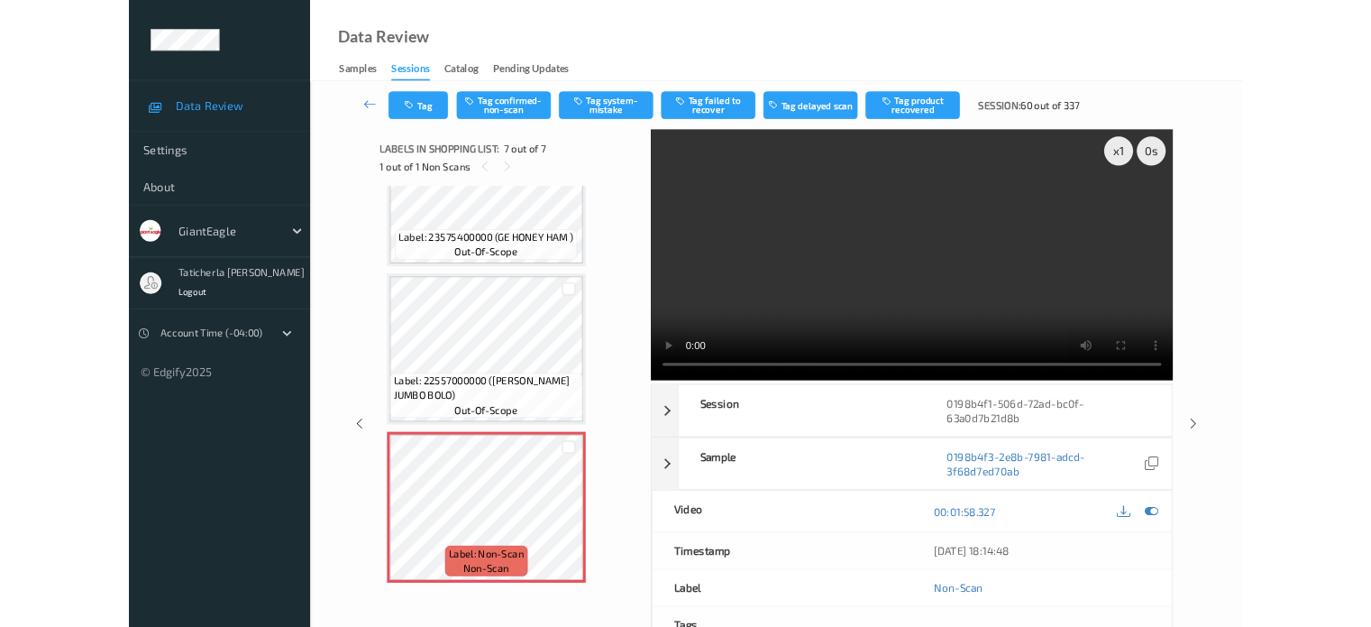
scroll to position [883, 0]
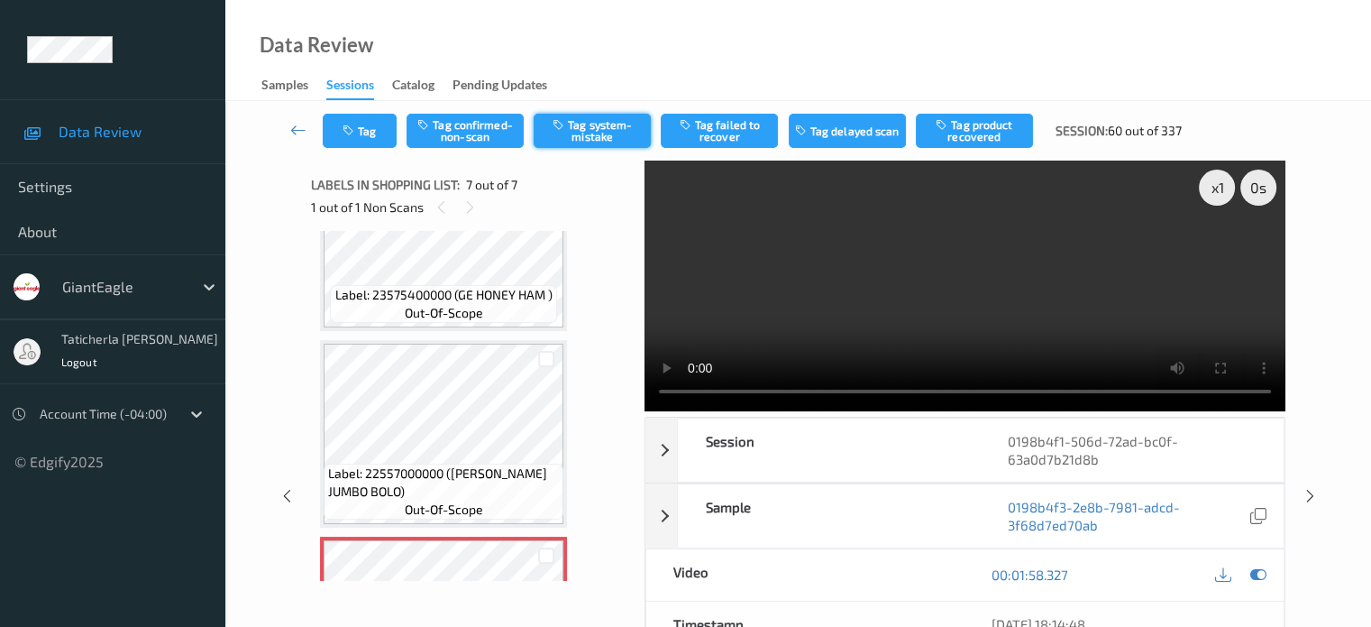
click at [584, 131] on button "Tag system-mistake" at bounding box center [592, 131] width 117 height 34
click at [293, 129] on icon at bounding box center [298, 130] width 16 height 18
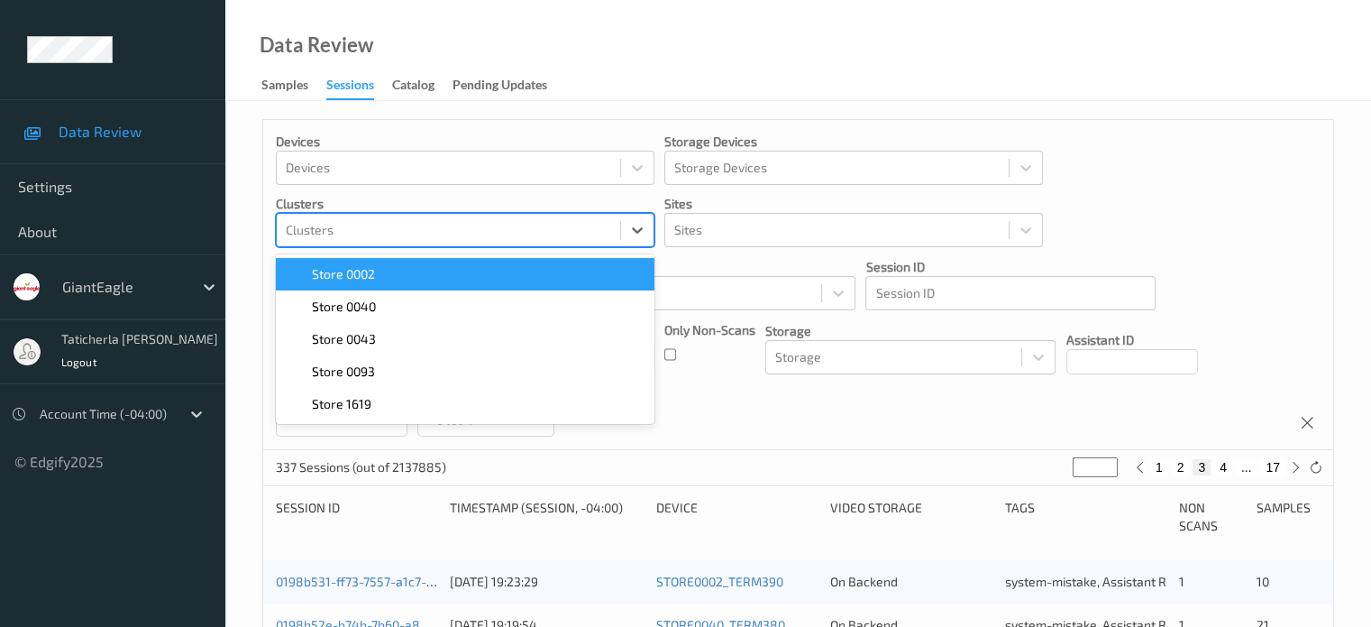
click at [500, 218] on div "Clusters" at bounding box center [448, 229] width 343 height 29
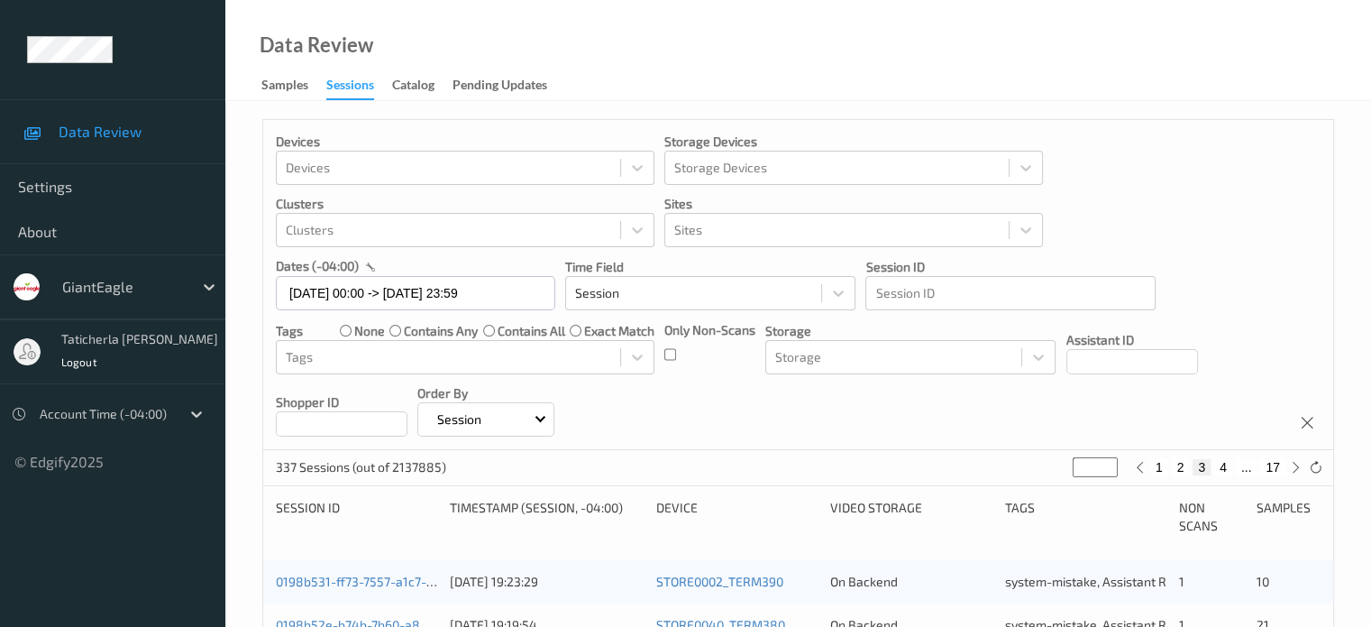
click at [741, 407] on div "Devices Devices Storage Devices Storage Devices Clusters Clusters Sites Sites d…" at bounding box center [798, 285] width 1070 height 330
click at [1275, 463] on button "17" at bounding box center [1272, 467] width 25 height 16
type input "**"
click at [1237, 467] on button "16" at bounding box center [1233, 467] width 25 height 16
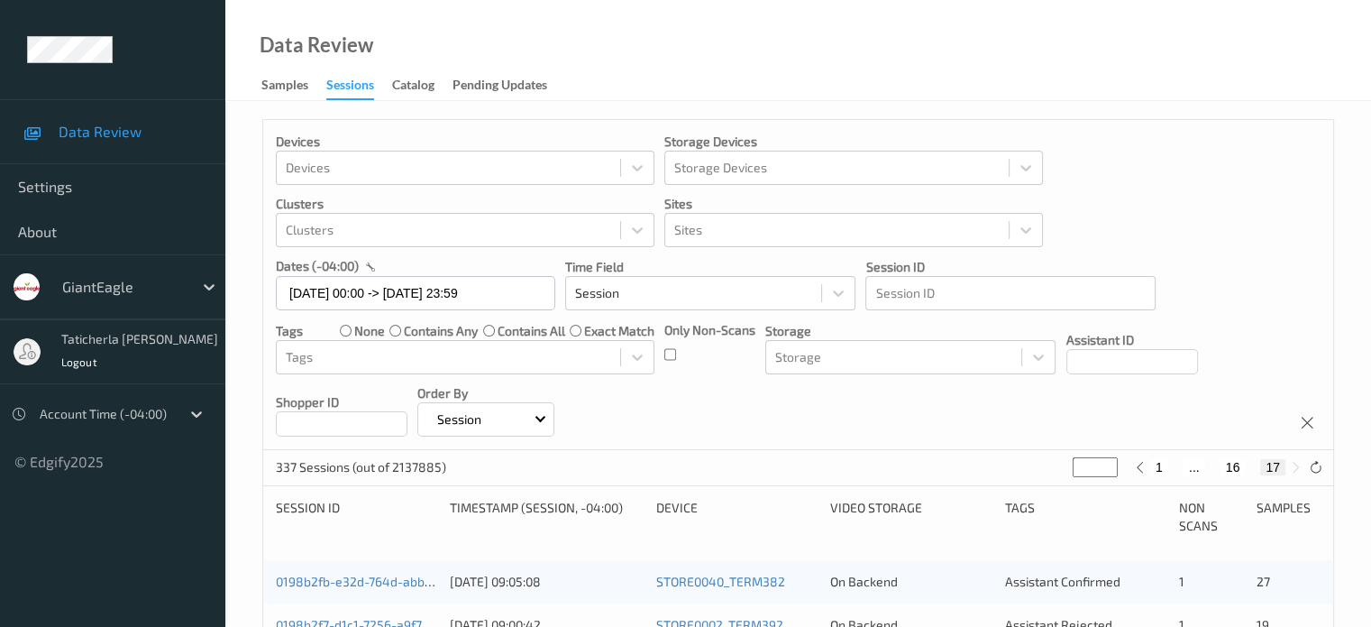
type input "**"
click at [1215, 467] on button "15" at bounding box center [1212, 467] width 25 height 16
type input "**"
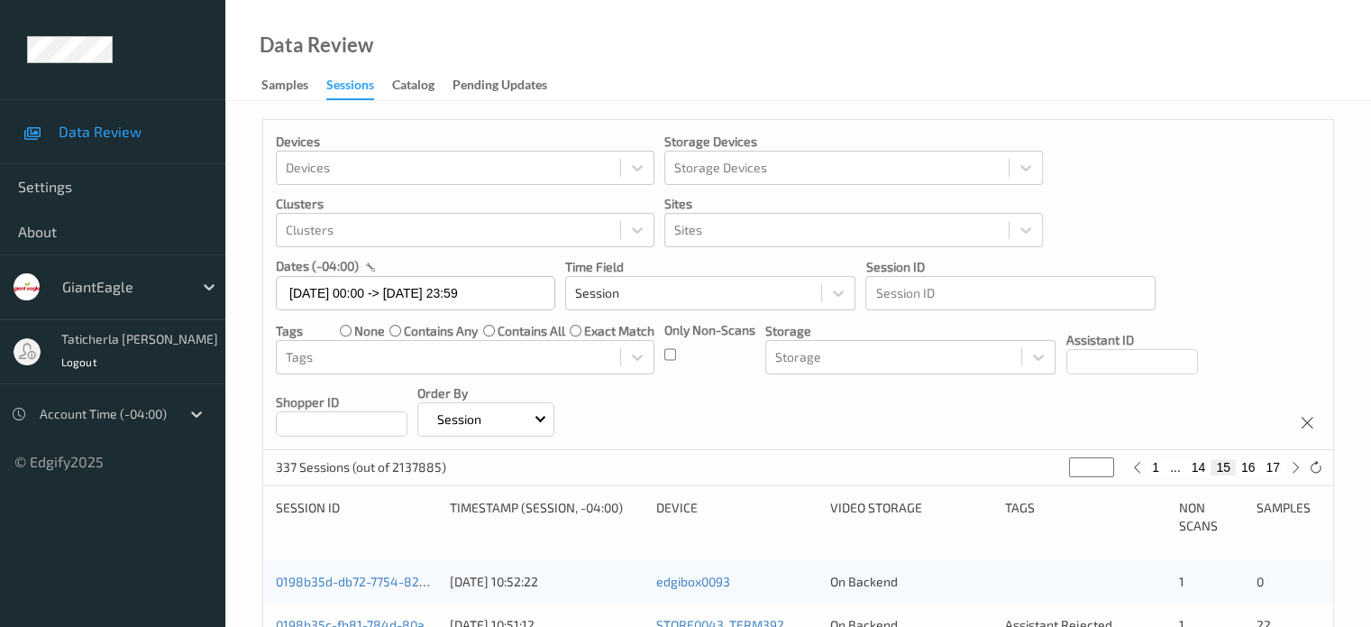
click at [1198, 466] on button "14" at bounding box center [1198, 467] width 25 height 16
type input "**"
click at [1176, 469] on button "13" at bounding box center [1177, 467] width 25 height 16
type input "**"
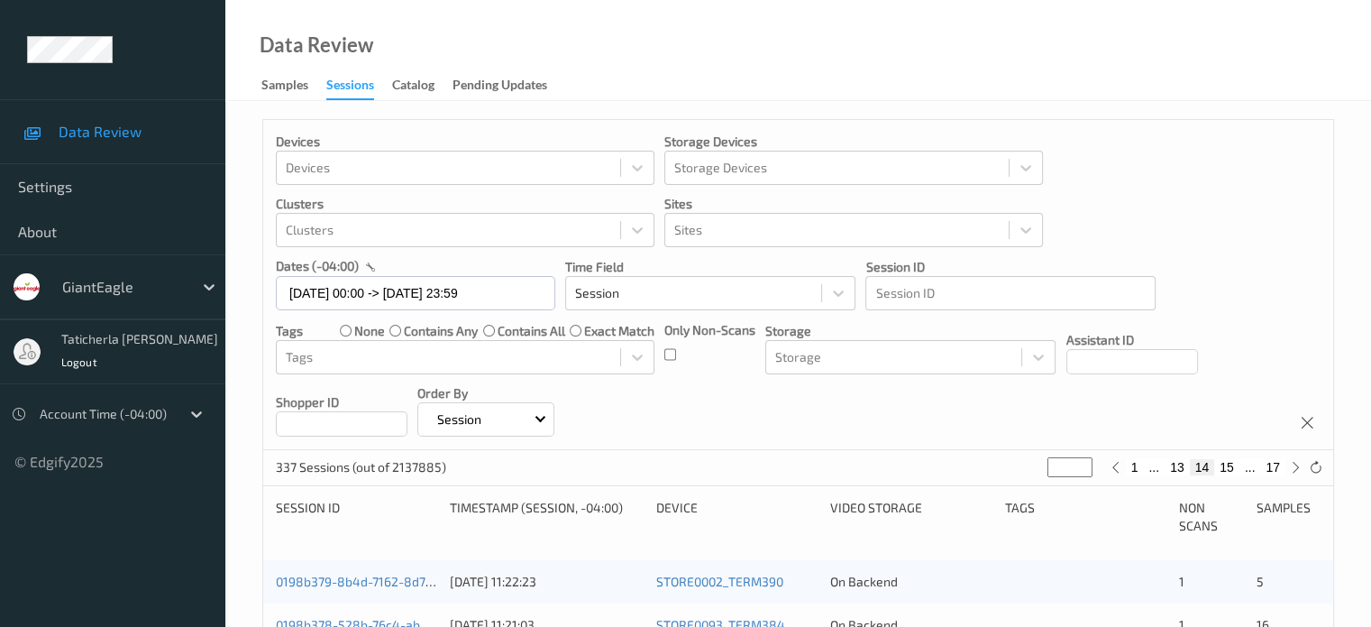
type input "**"
click at [1175, 468] on button "12" at bounding box center [1177, 467] width 25 height 16
type input "**"
click at [1176, 468] on button "11" at bounding box center [1177, 467] width 25 height 16
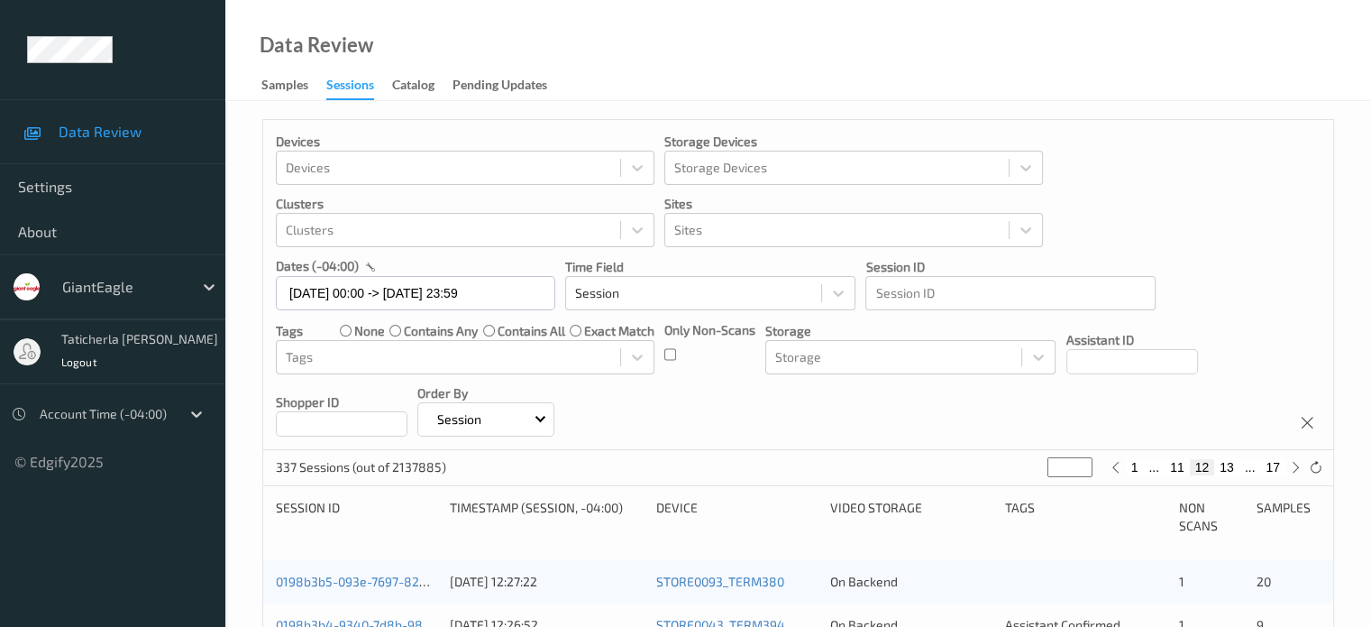
type input "**"
click at [1177, 468] on button "10" at bounding box center [1177, 467] width 25 height 16
type input "**"
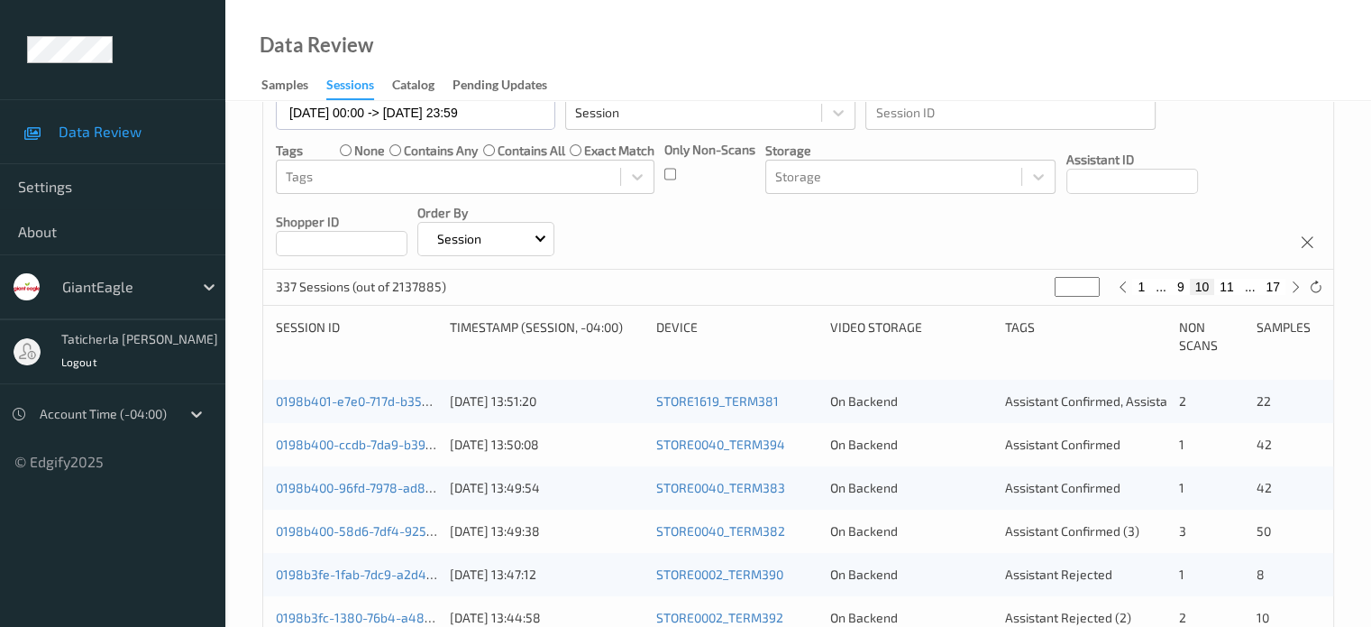
scroll to position [270, 0]
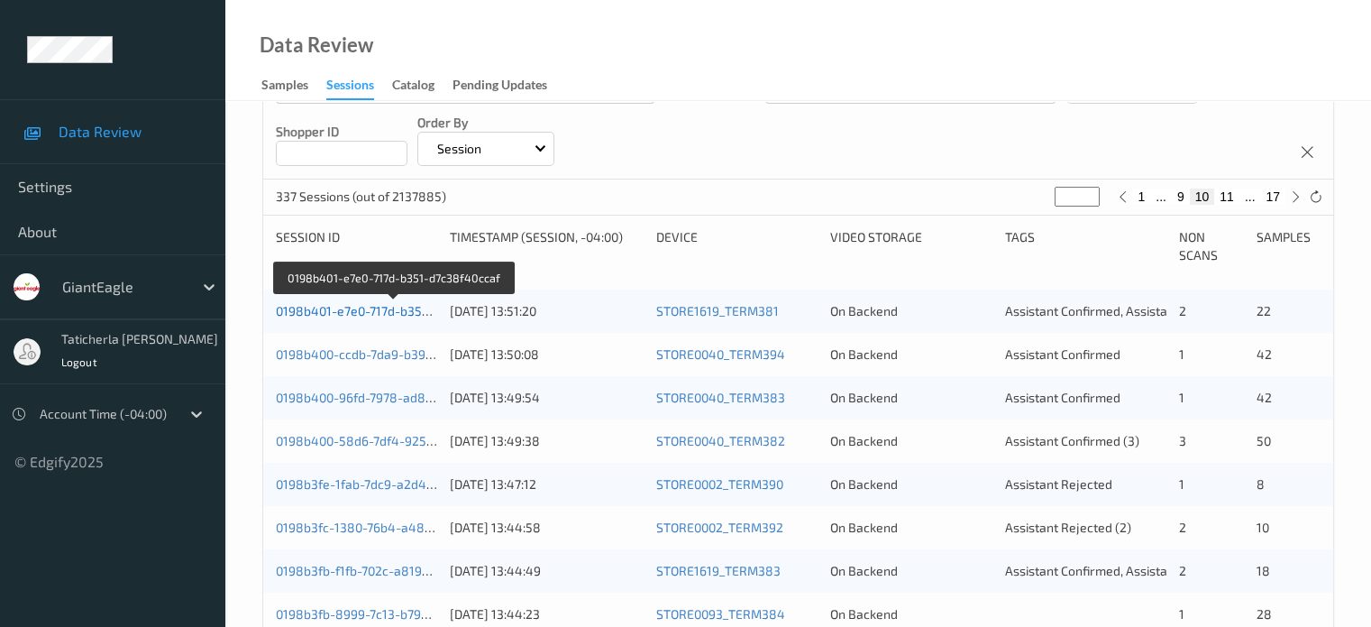
click at [380, 312] on link "0198b401-e7e0-717d-b351-d7c38f40ccaf" at bounding box center [394, 310] width 236 height 15
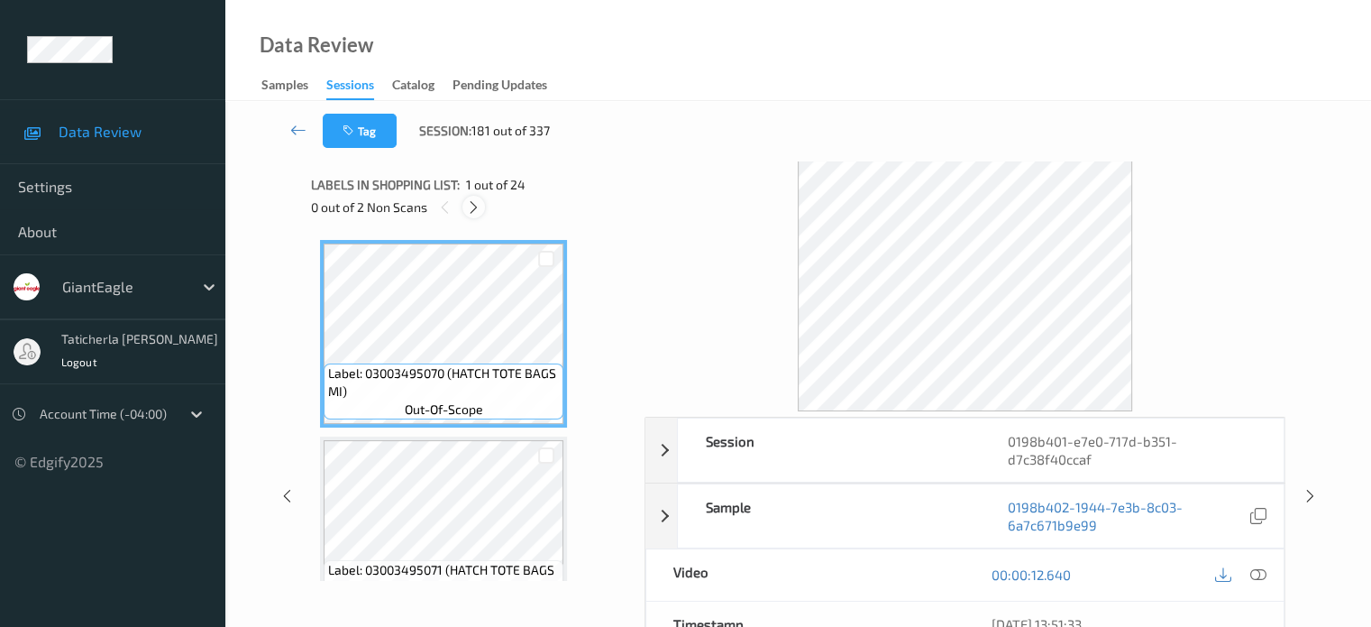
click at [472, 208] on icon at bounding box center [473, 207] width 15 height 16
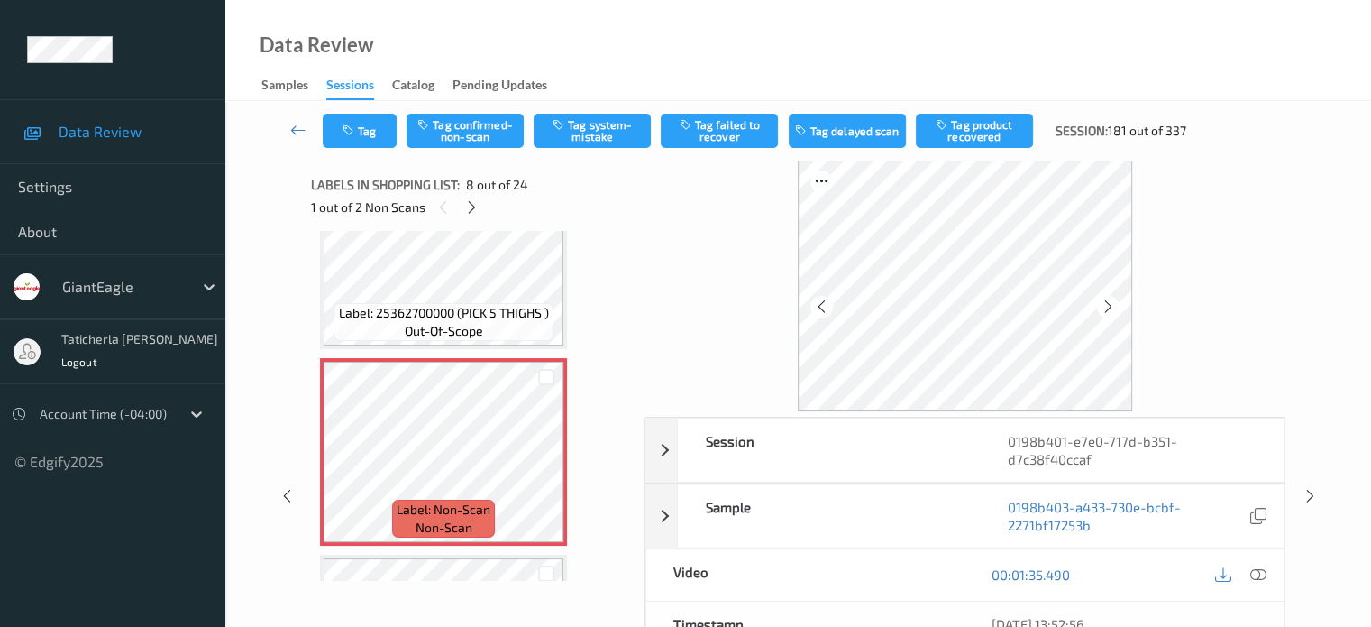
scroll to position [1369, 0]
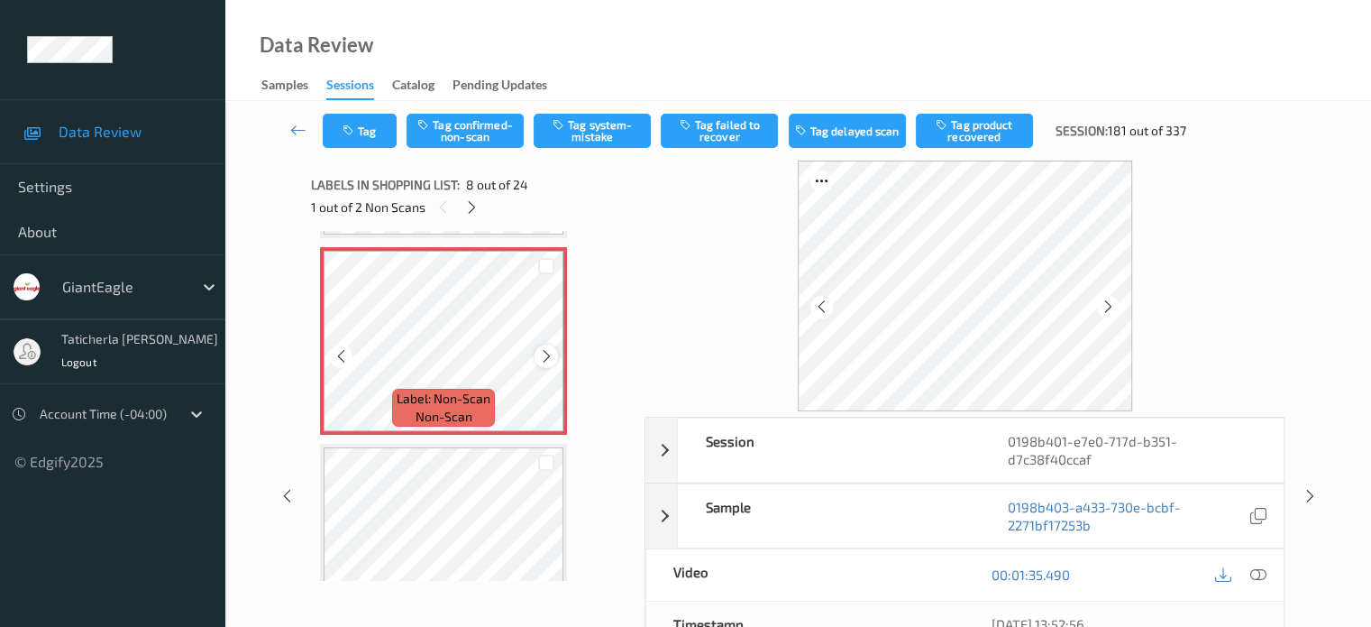
click at [547, 352] on icon at bounding box center [546, 356] width 15 height 16
click at [1251, 572] on icon at bounding box center [1258, 574] width 16 height 16
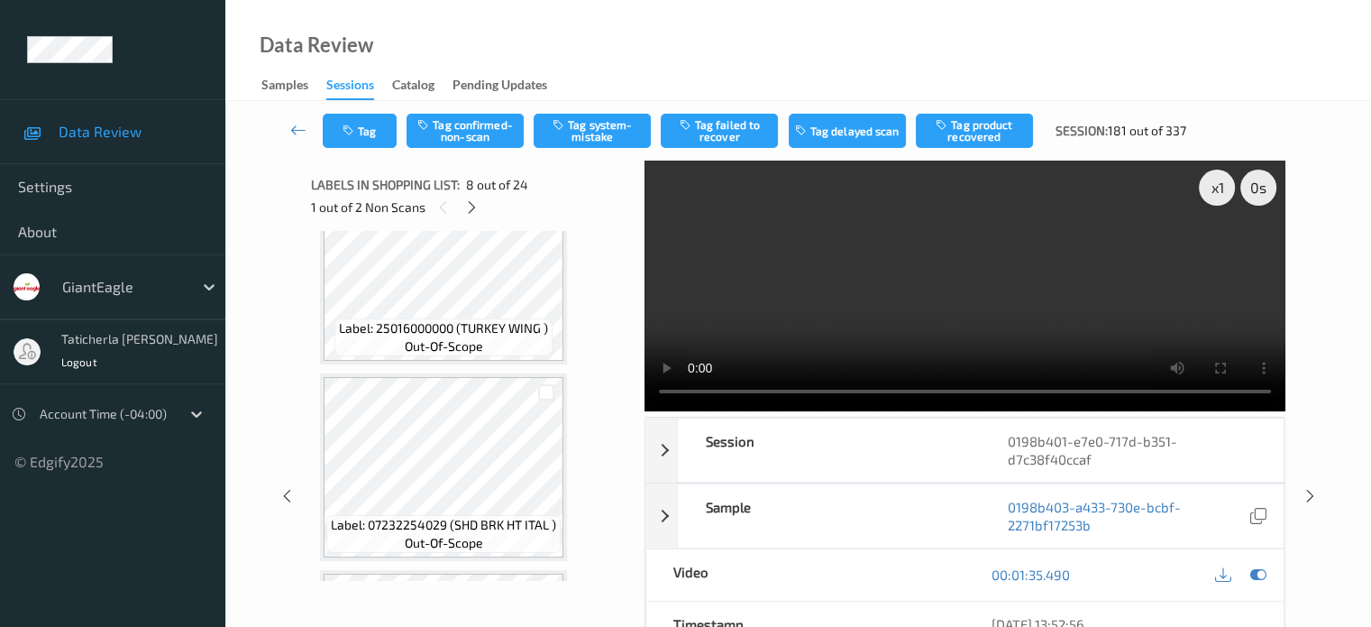
scroll to position [1639, 0]
click at [469, 122] on button "Tag confirmed-non-scan" at bounding box center [465, 131] width 117 height 34
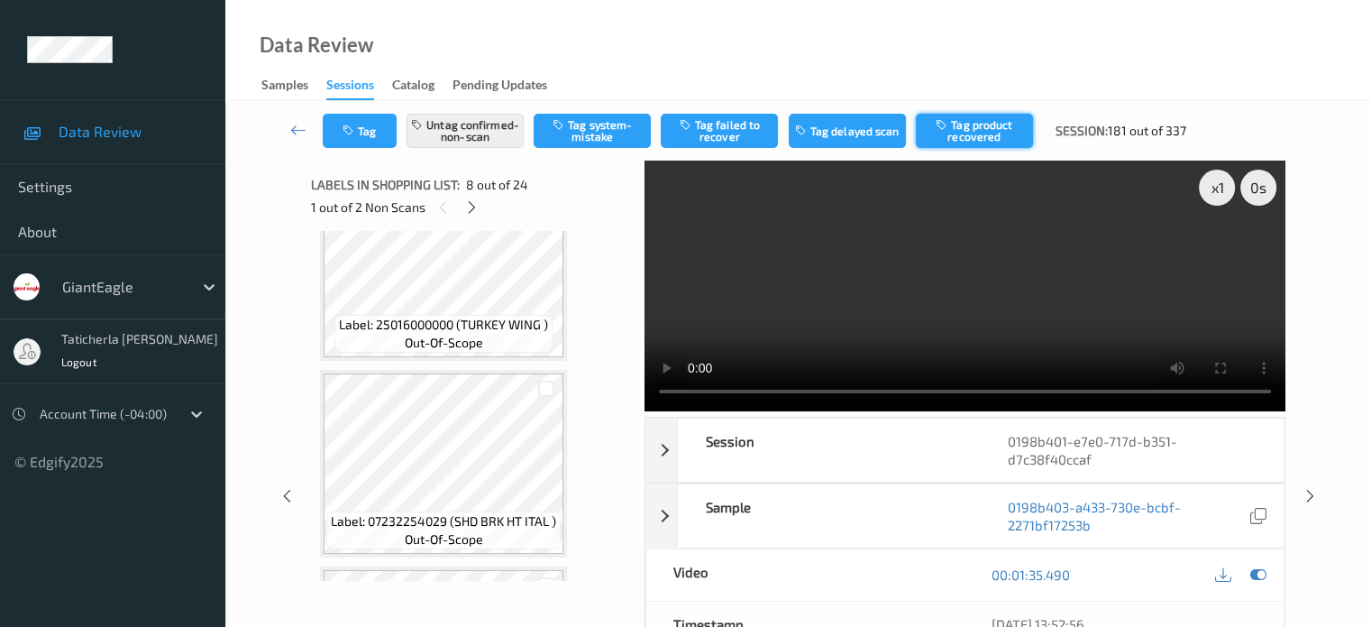
click at [984, 132] on button "Tag product recovered" at bounding box center [974, 131] width 117 height 34
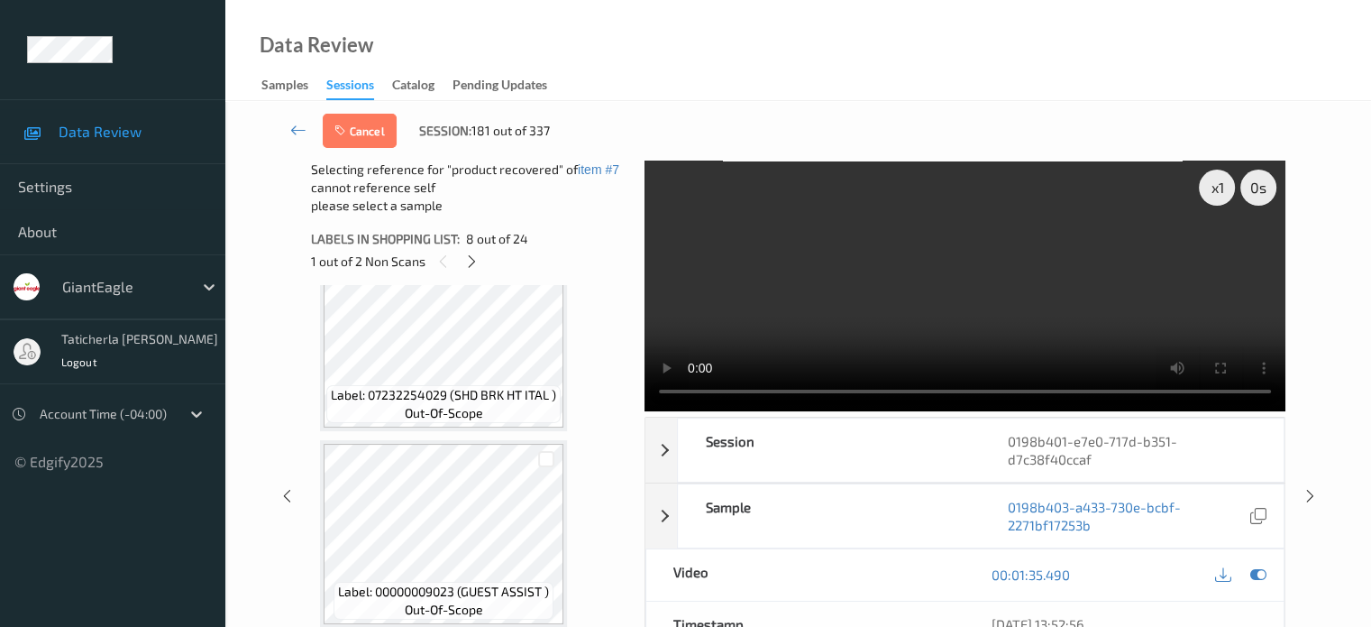
scroll to position [1729, 0]
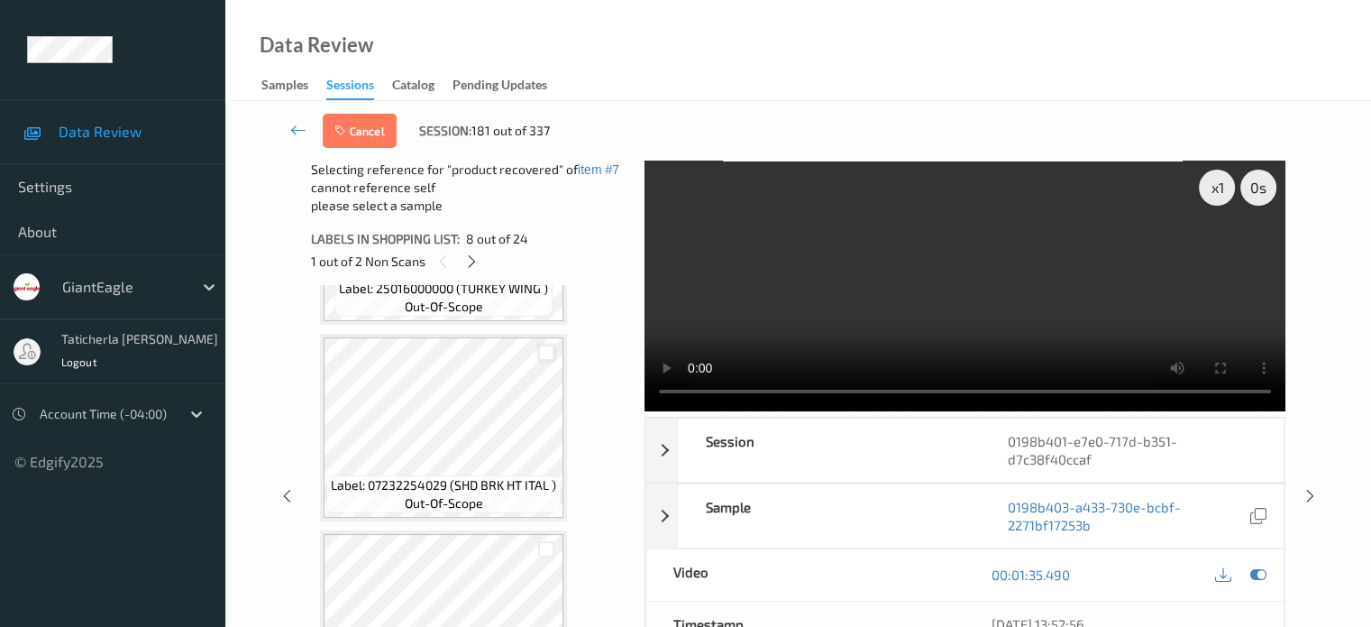
click at [538, 349] on div at bounding box center [546, 352] width 17 height 17
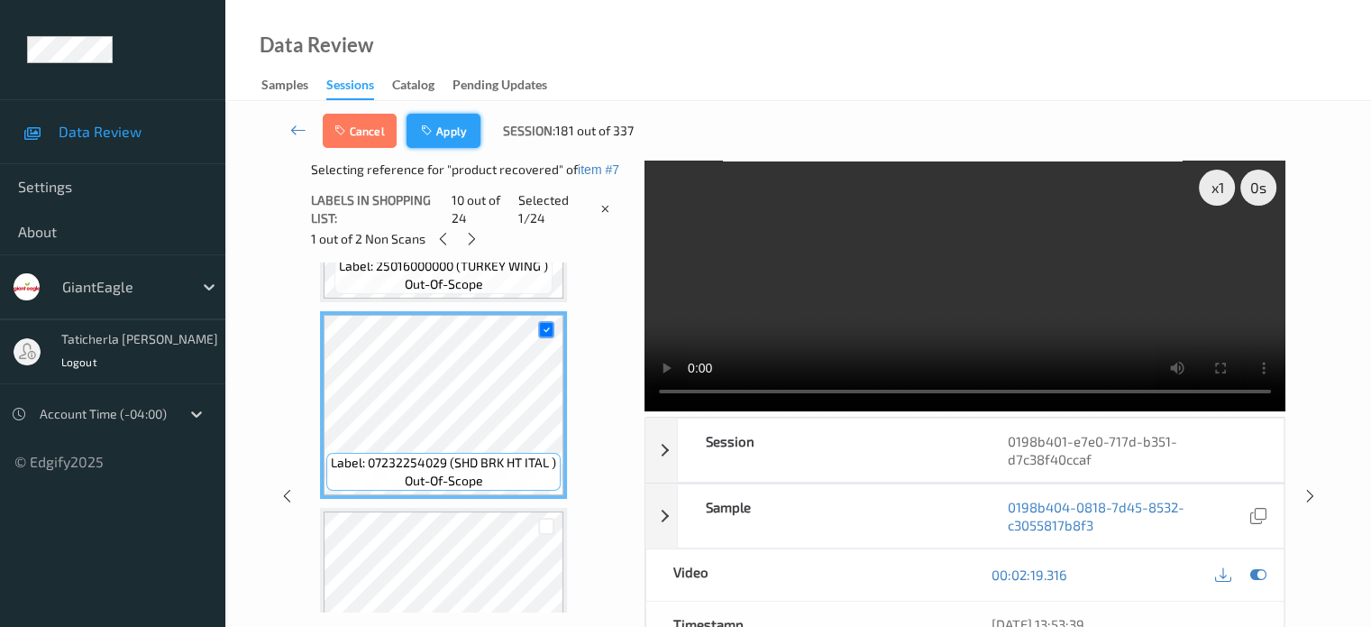
click at [444, 122] on button "Apply" at bounding box center [444, 131] width 74 height 34
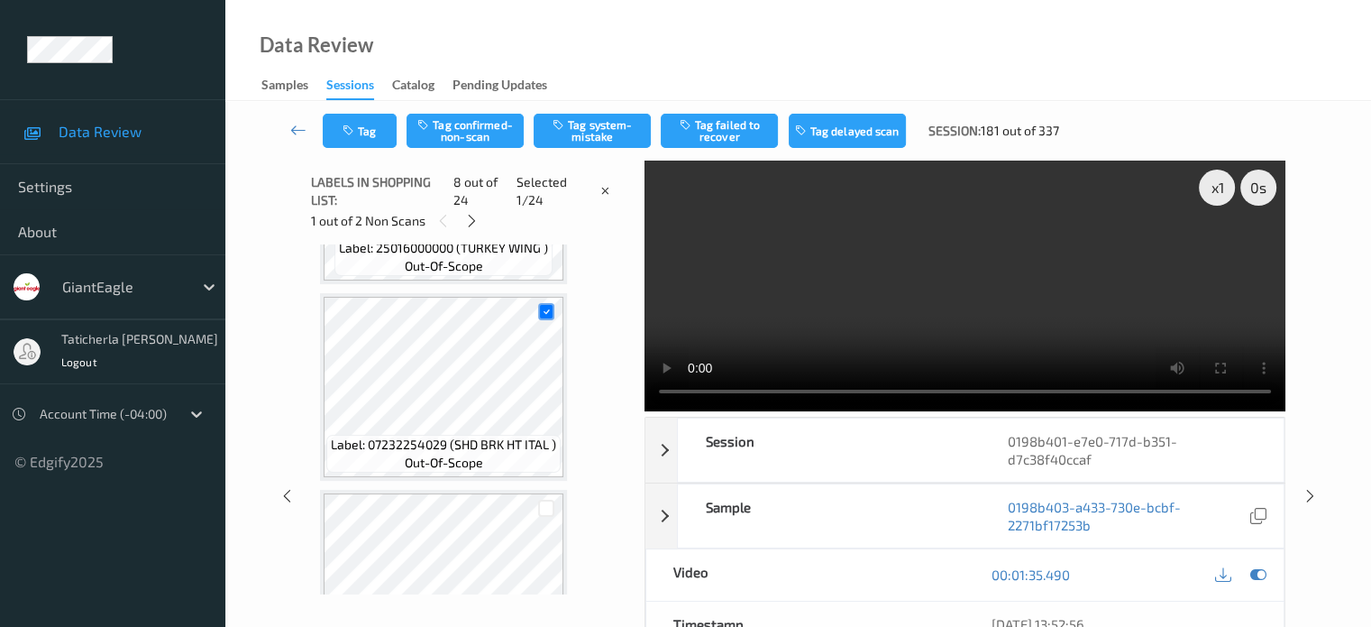
scroll to position [1188, 0]
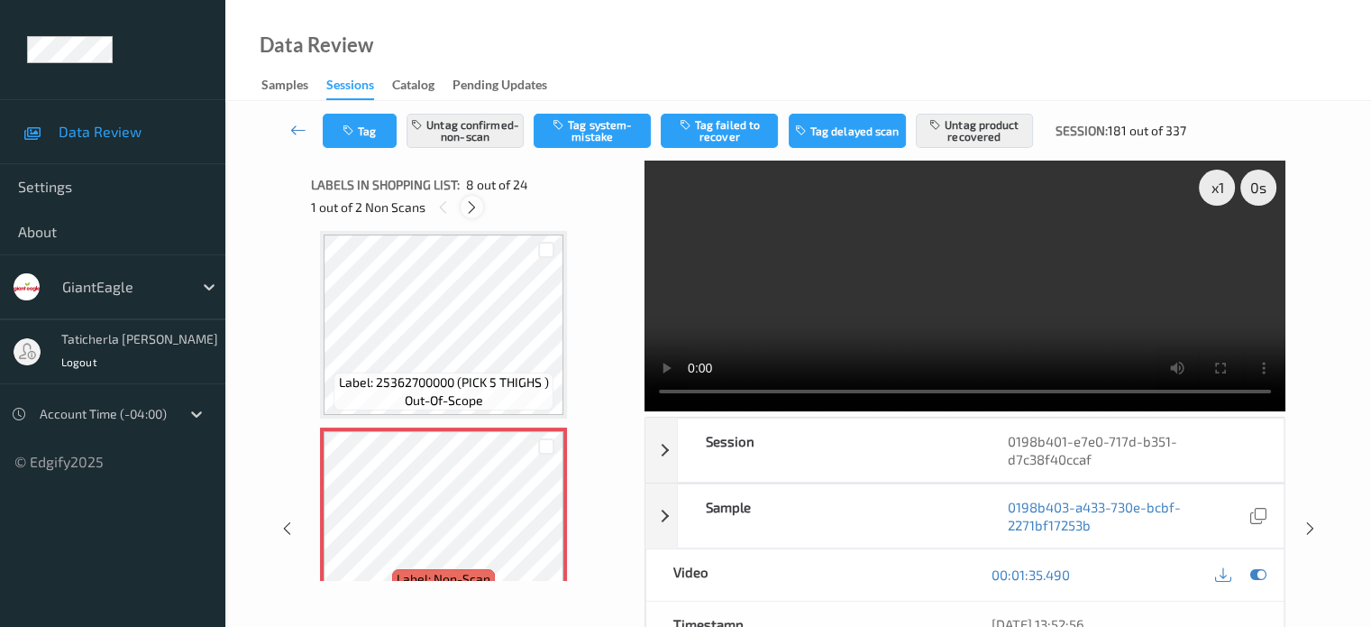
click at [475, 201] on icon at bounding box center [471, 207] width 15 height 16
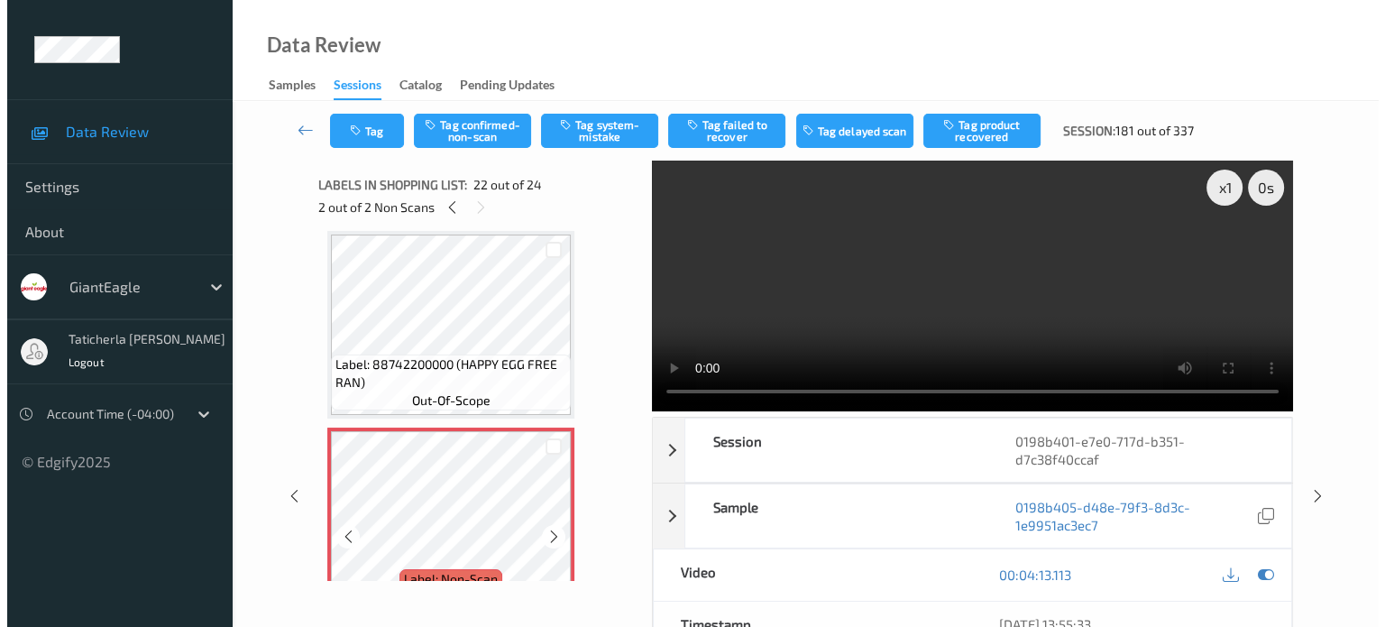
scroll to position [4030, 0]
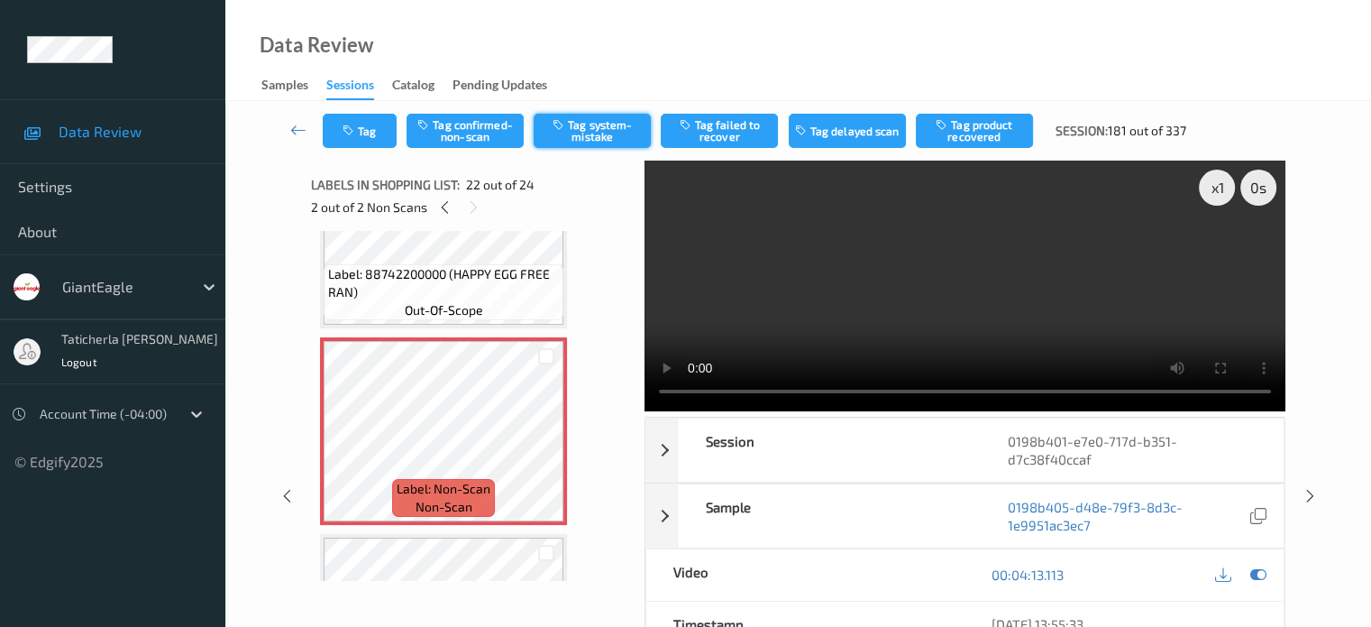
click at [588, 134] on button "Tag system-mistake" at bounding box center [592, 131] width 117 height 34
click at [361, 117] on button "Tag" at bounding box center [360, 131] width 74 height 34
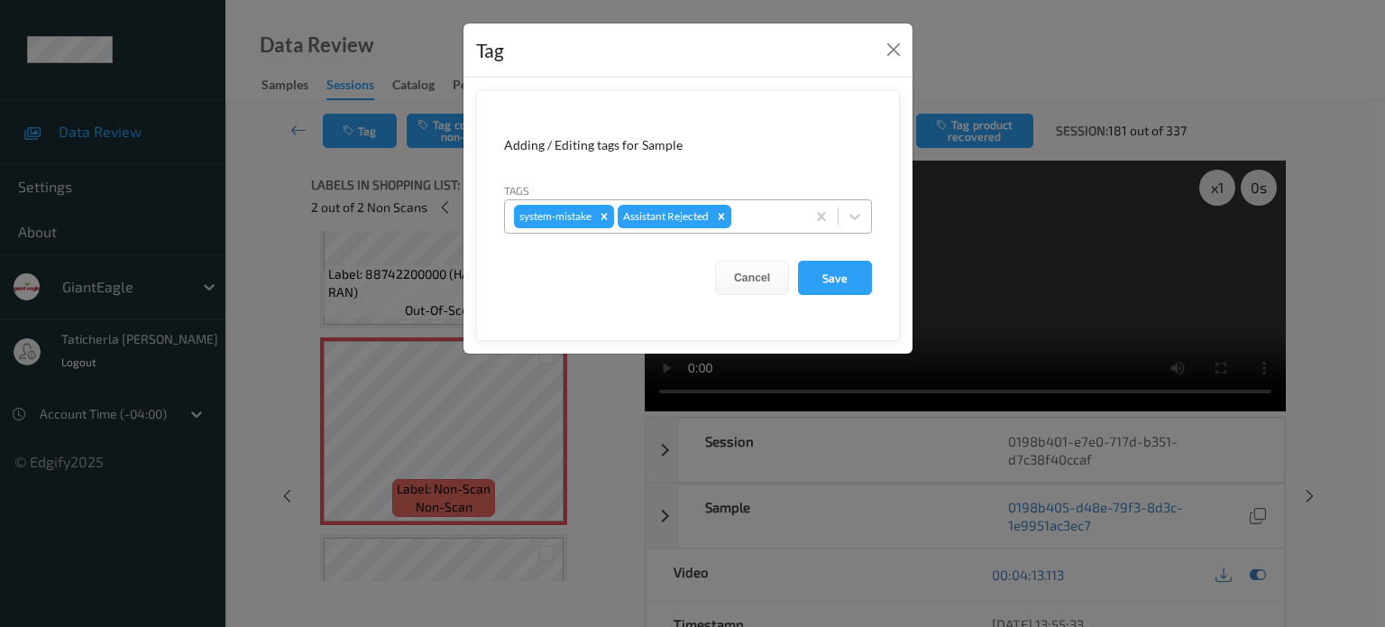
click at [751, 203] on div "system-mistake Assistant Rejected" at bounding box center [655, 216] width 300 height 31
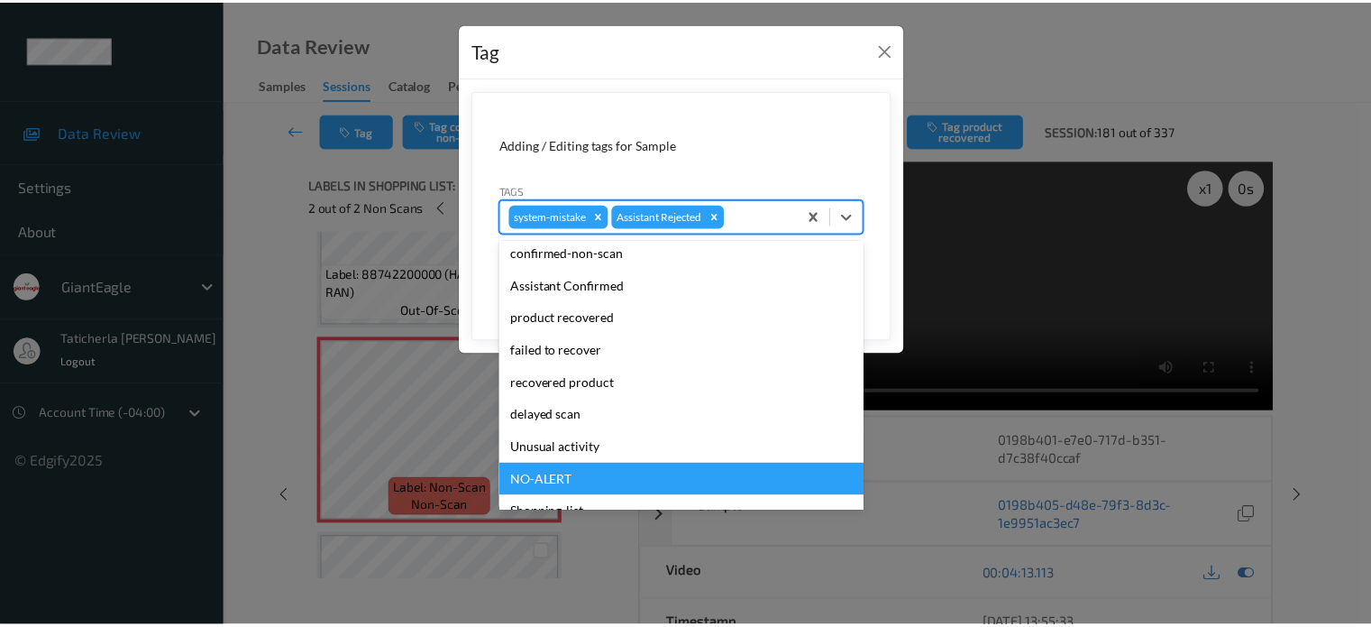
scroll to position [159, 0]
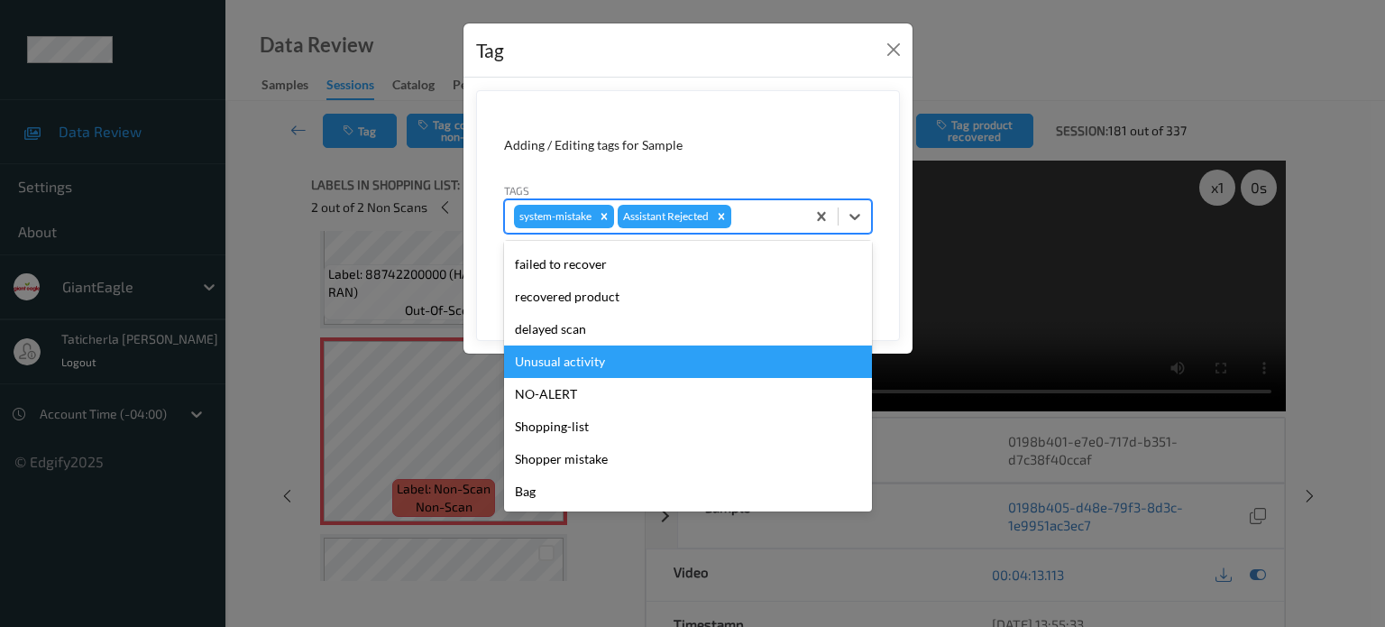
click at [617, 363] on div "Unusual activity" at bounding box center [688, 361] width 368 height 32
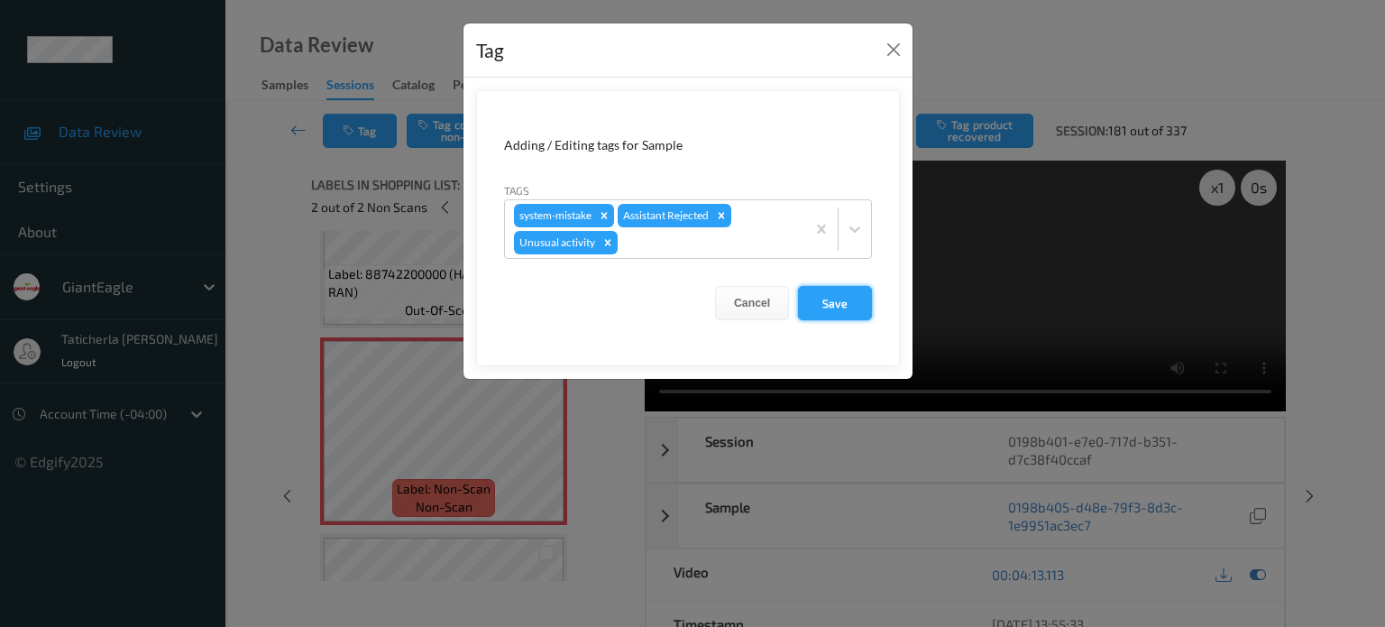
click at [829, 307] on button "Save" at bounding box center [835, 303] width 74 height 34
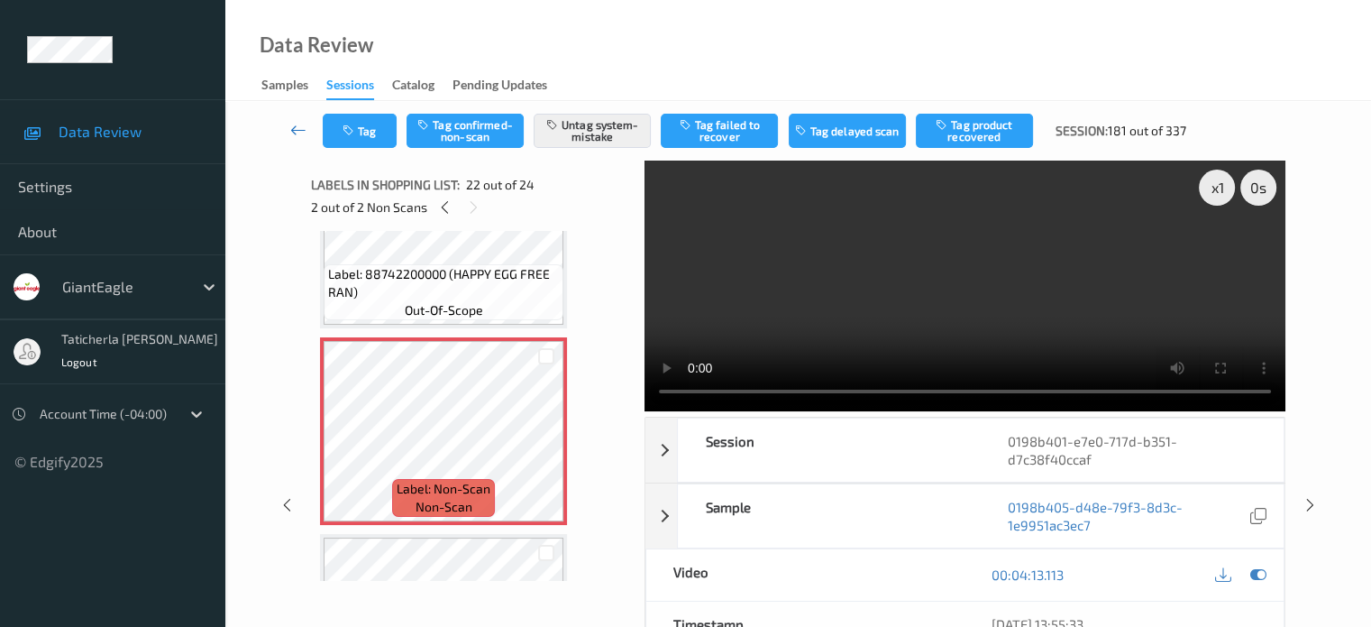
click at [299, 131] on icon at bounding box center [298, 130] width 16 height 18
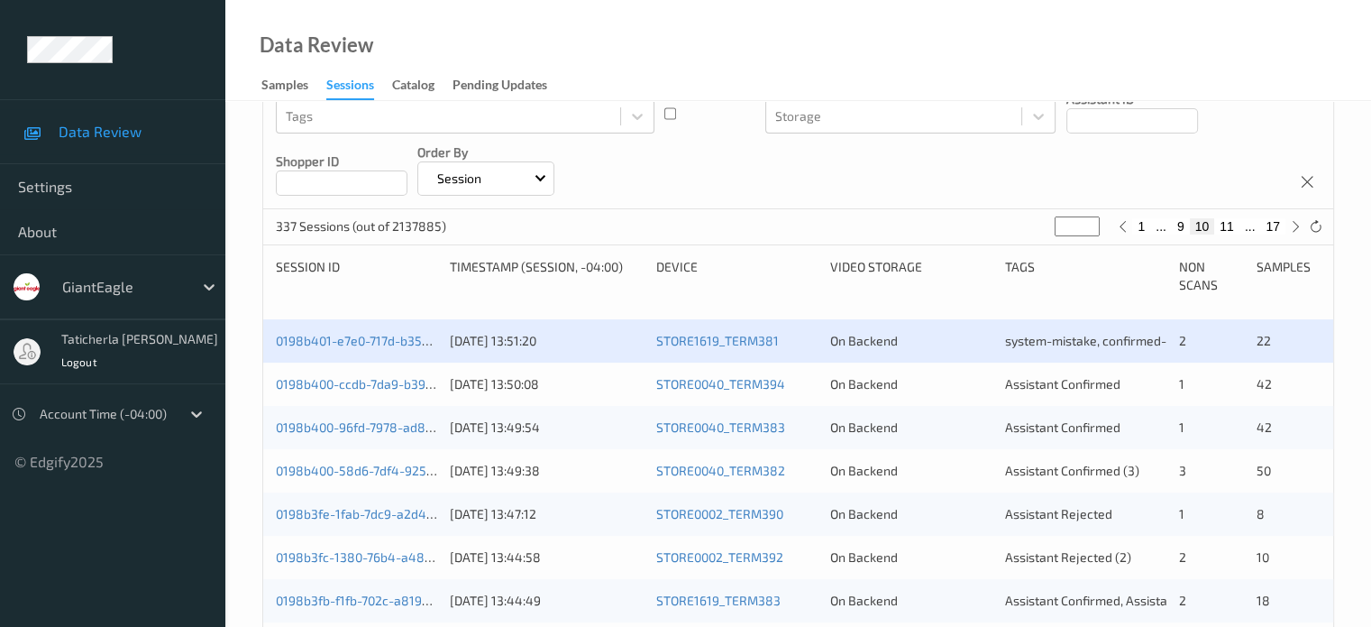
scroll to position [270, 0]
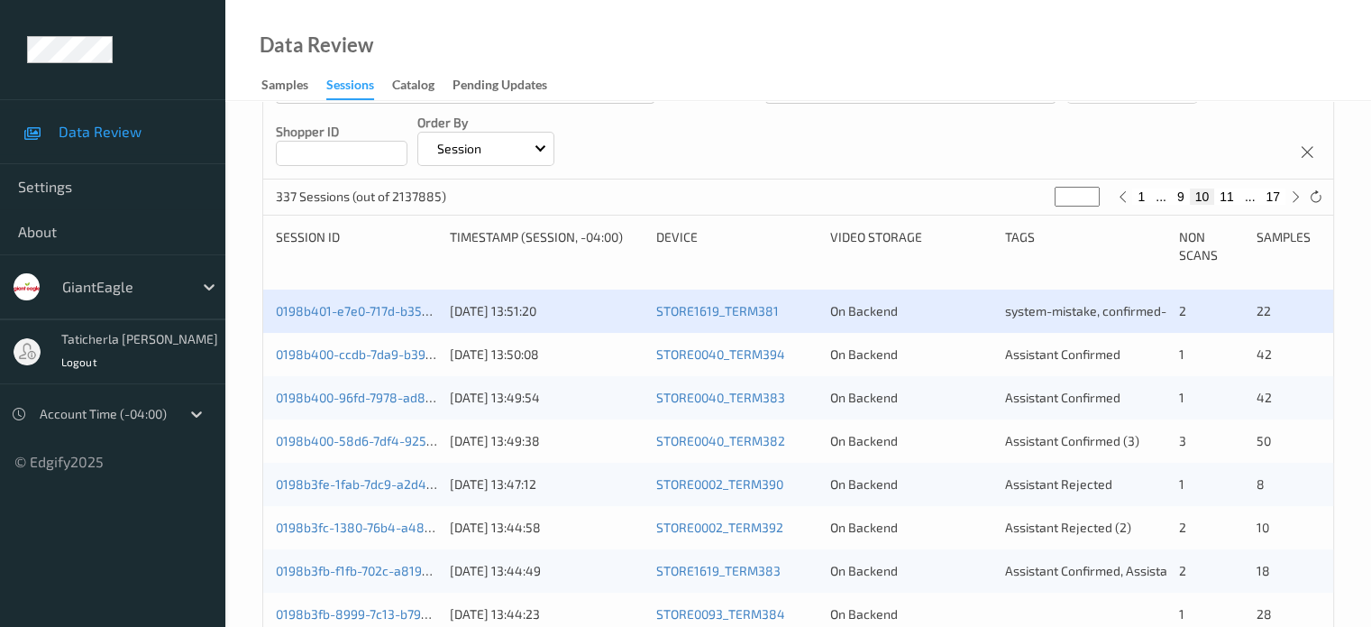
click at [349, 342] on div "0198b400-ccdb-7da9-b393-4eff881a6bd1 16/08/2025 13:50:08 STORE0040_TERM394 On B…" at bounding box center [798, 354] width 1070 height 43
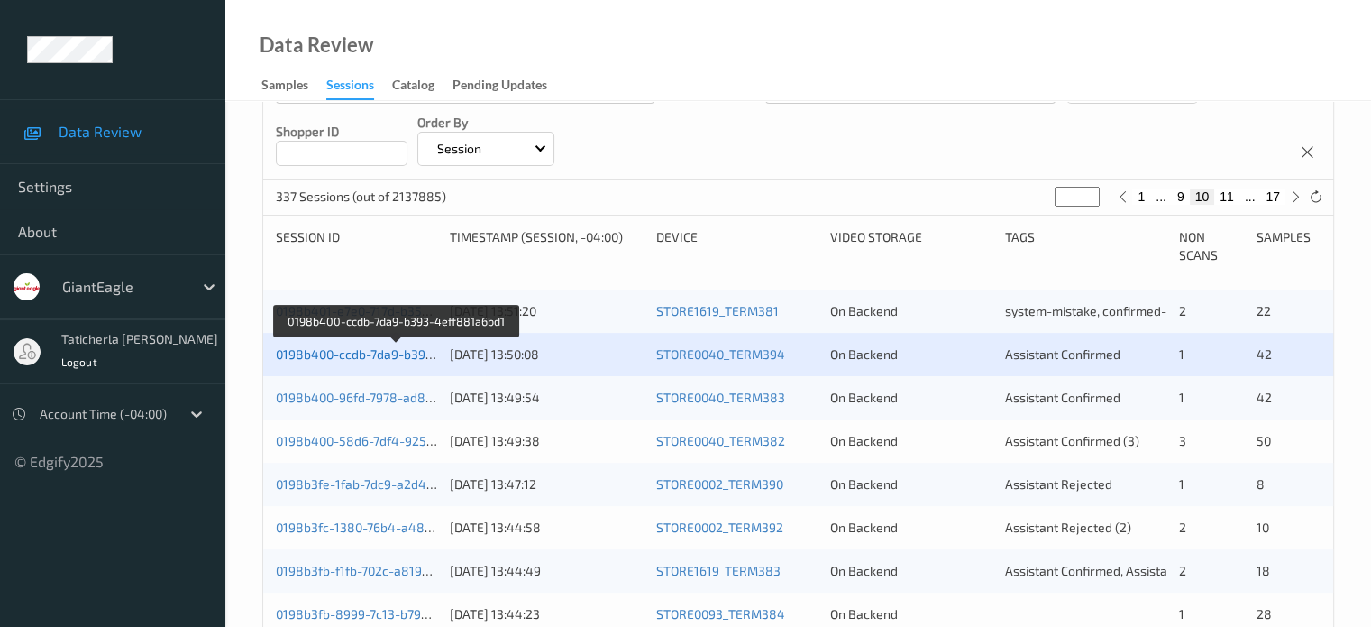
click at [366, 346] on link "0198b400-ccdb-7da9-b393-4eff881a6bd1" at bounding box center [397, 353] width 243 height 15
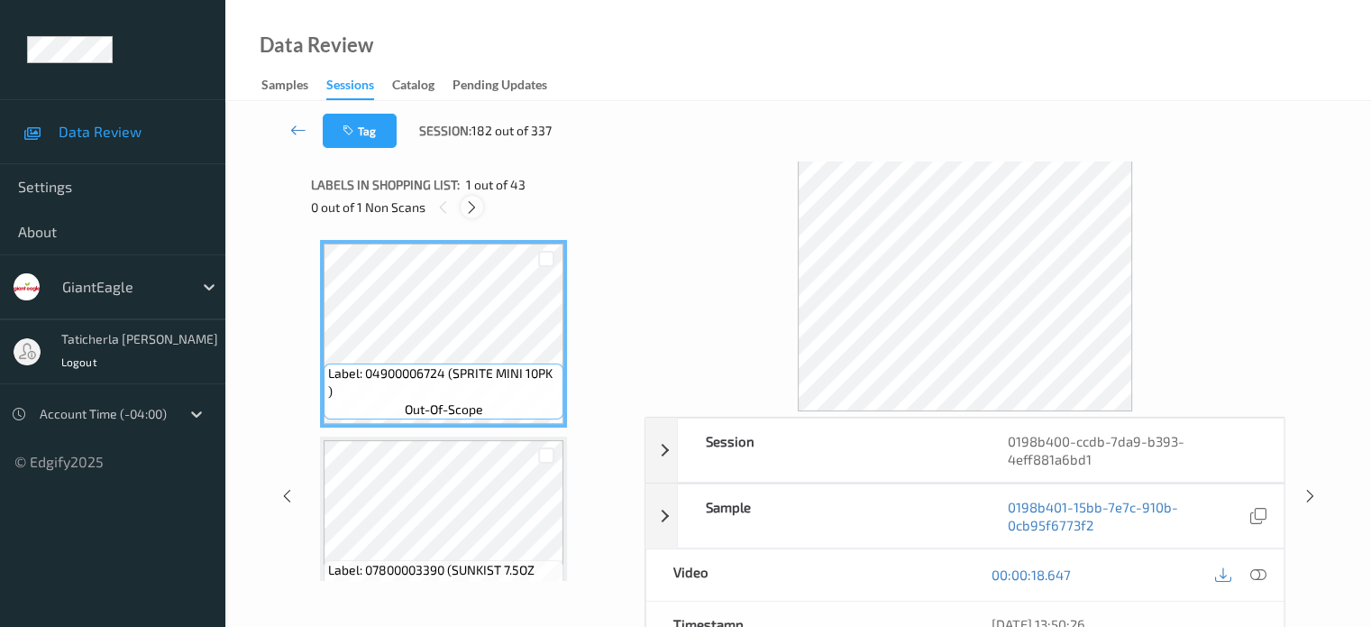
click at [469, 205] on icon at bounding box center [471, 207] width 15 height 16
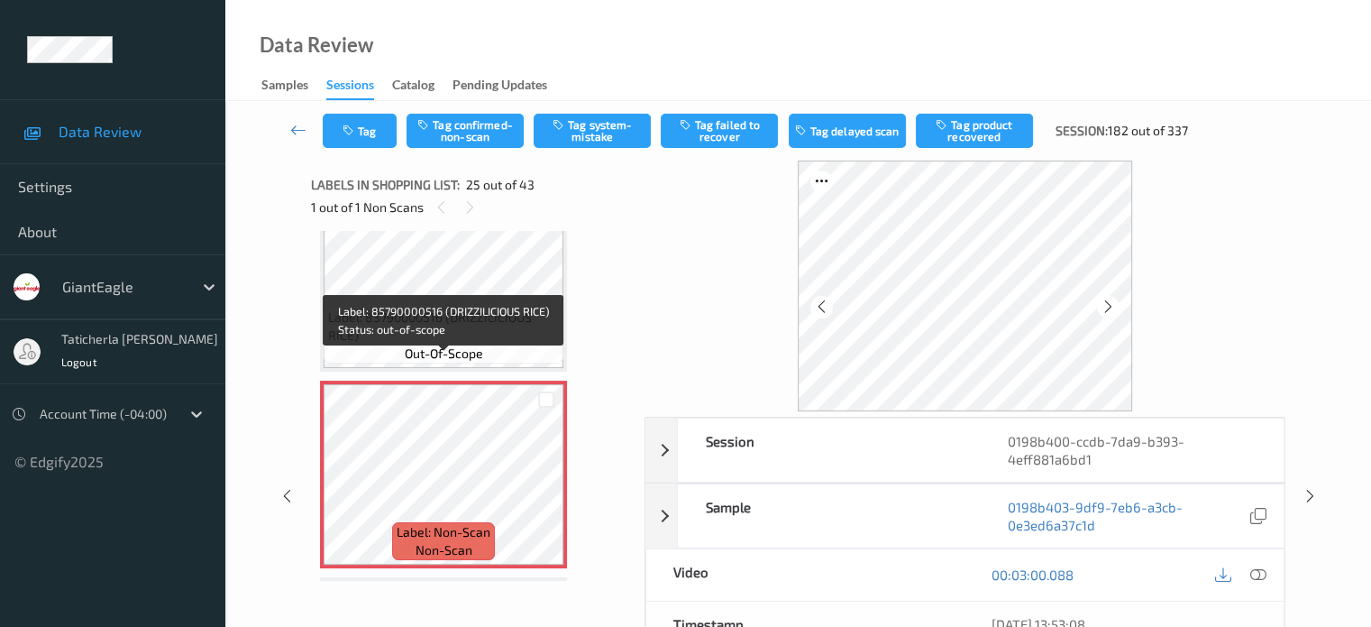
scroll to position [4619, 0]
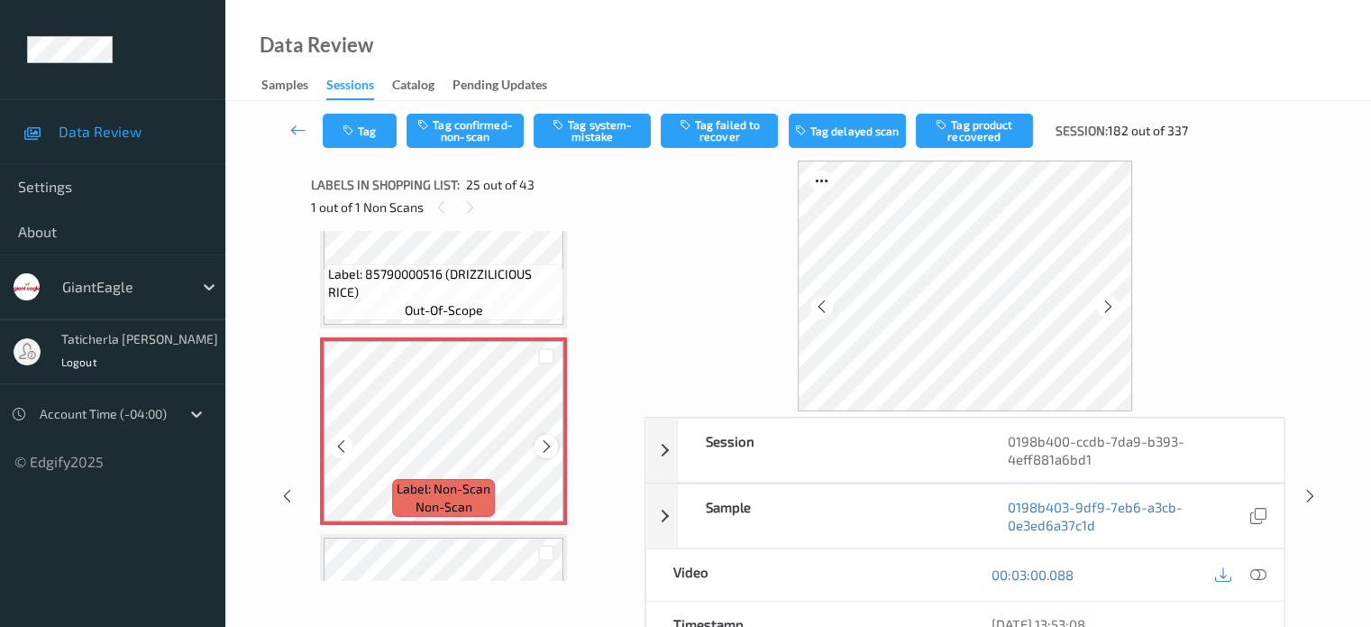
click at [544, 446] on icon at bounding box center [546, 446] width 15 height 16
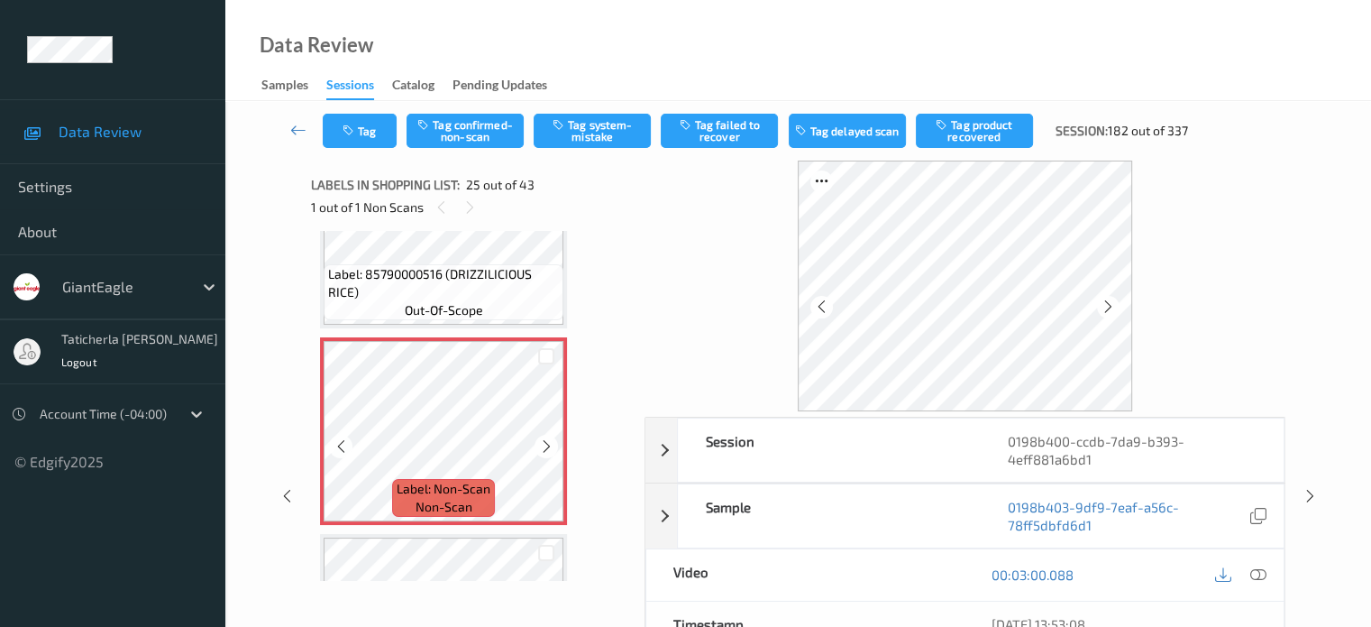
click at [544, 446] on icon at bounding box center [546, 446] width 15 height 16
click at [545, 446] on icon at bounding box center [546, 446] width 15 height 16
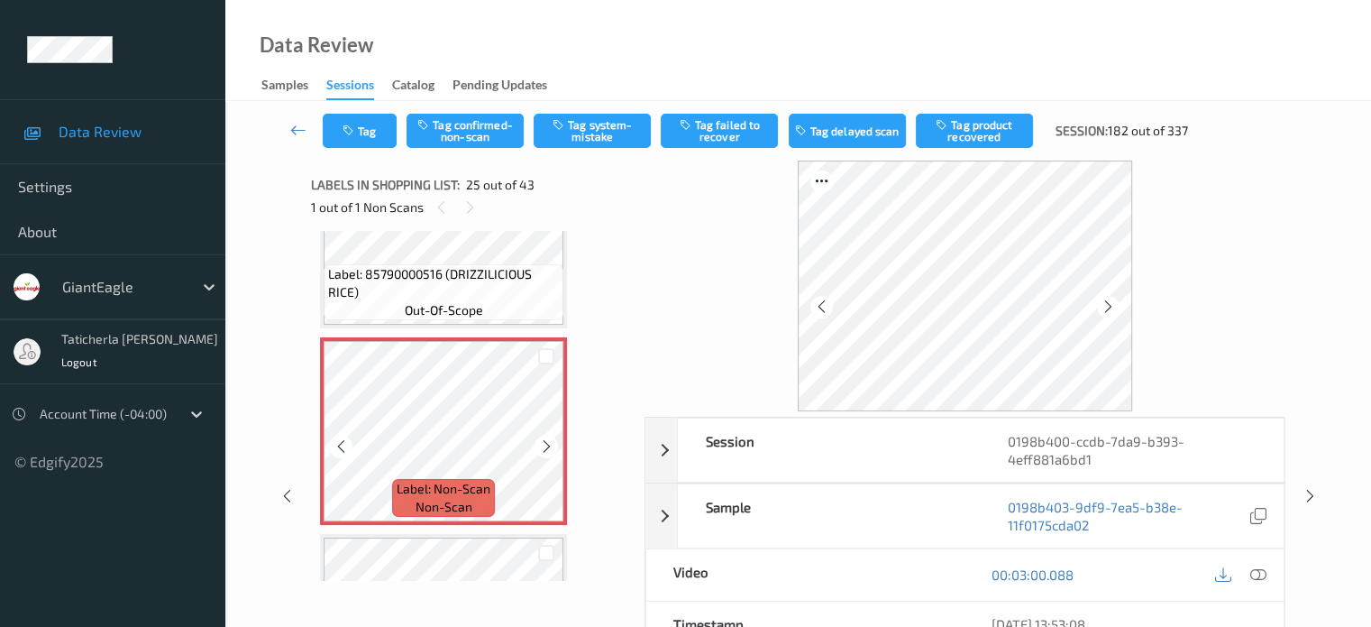
click at [545, 446] on icon at bounding box center [546, 446] width 15 height 16
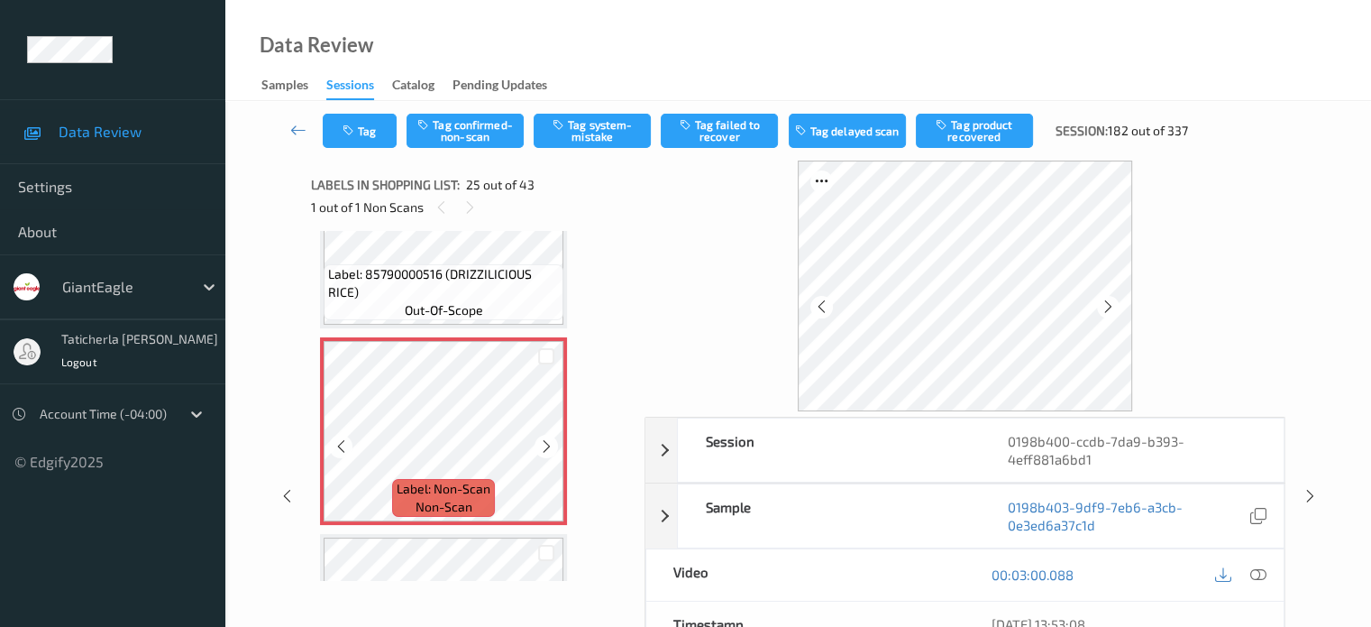
click at [545, 446] on icon at bounding box center [546, 446] width 15 height 16
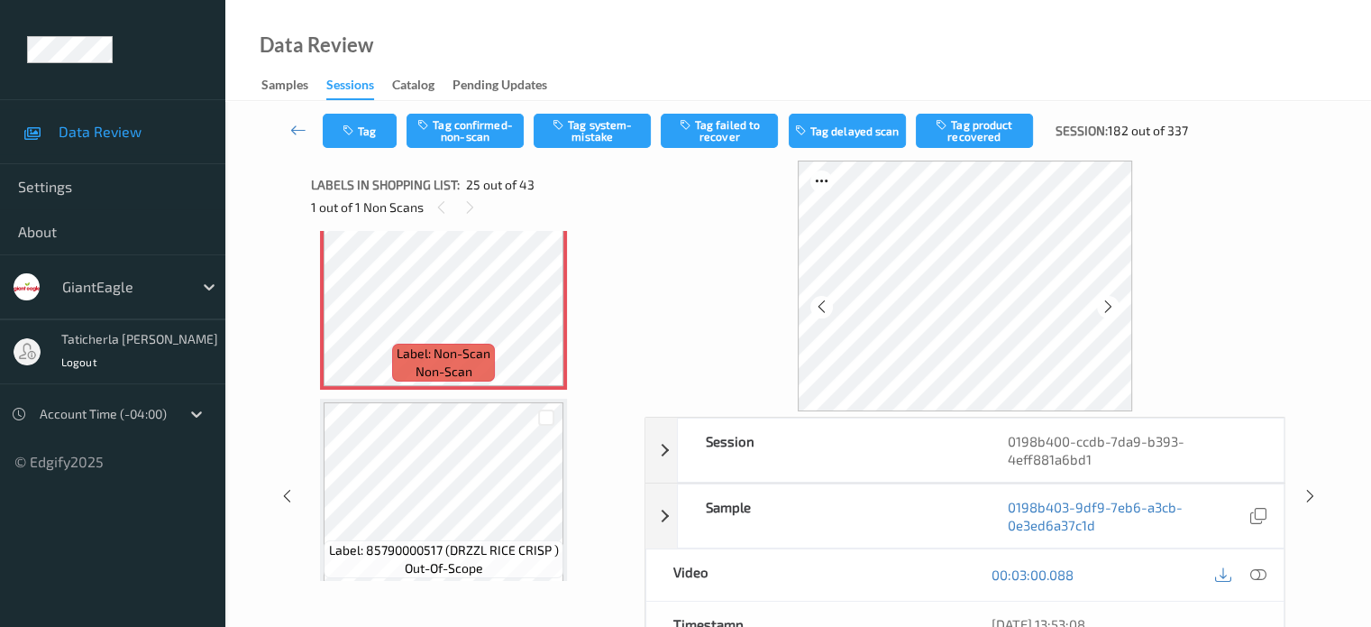
scroll to position [4710, 0]
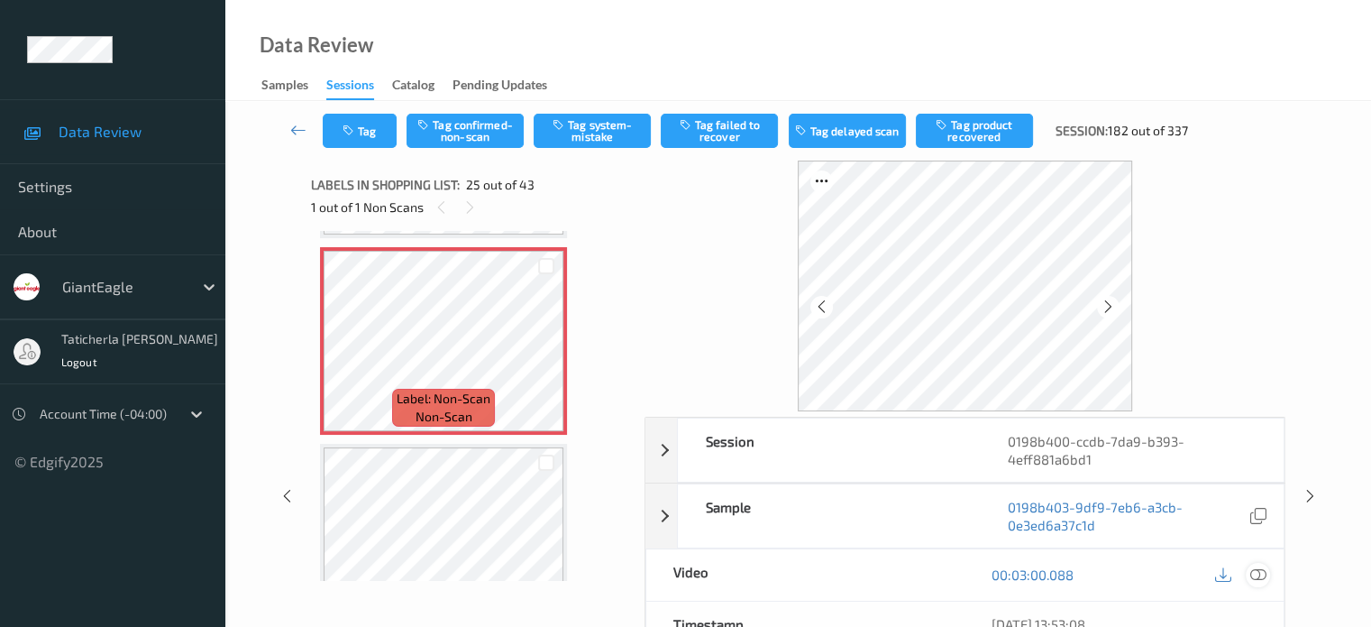
click at [1254, 572] on icon at bounding box center [1258, 574] width 16 height 16
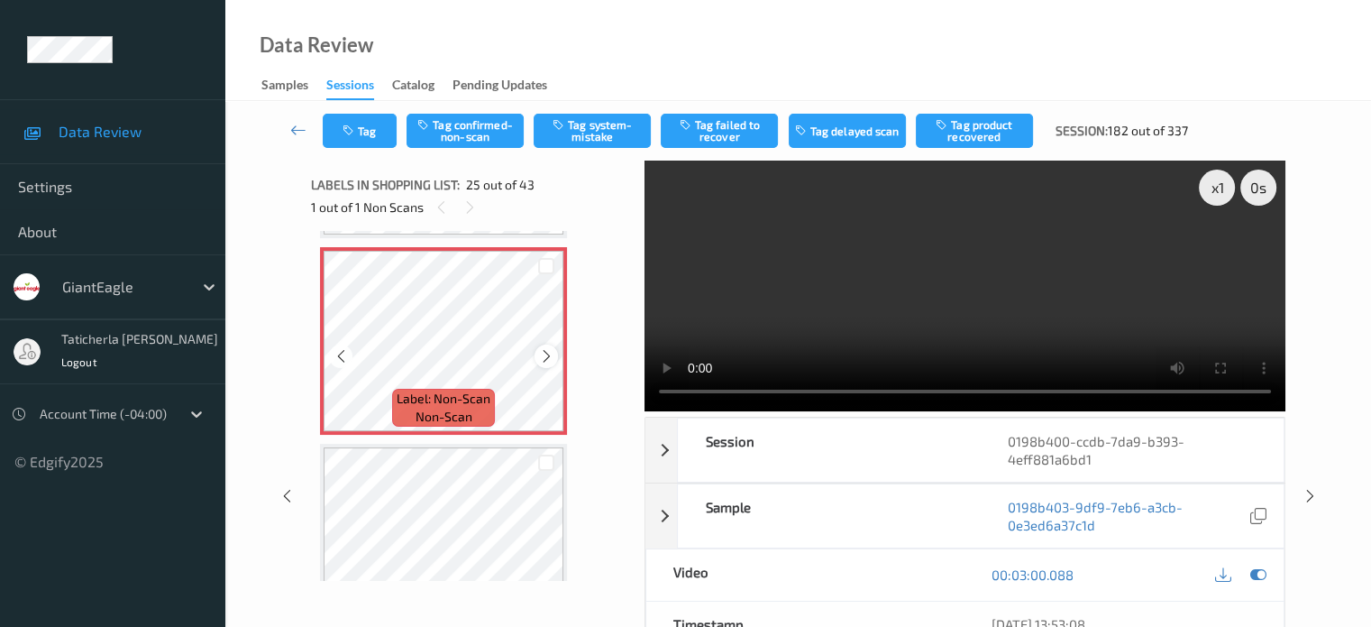
click at [548, 356] on icon at bounding box center [546, 356] width 15 height 16
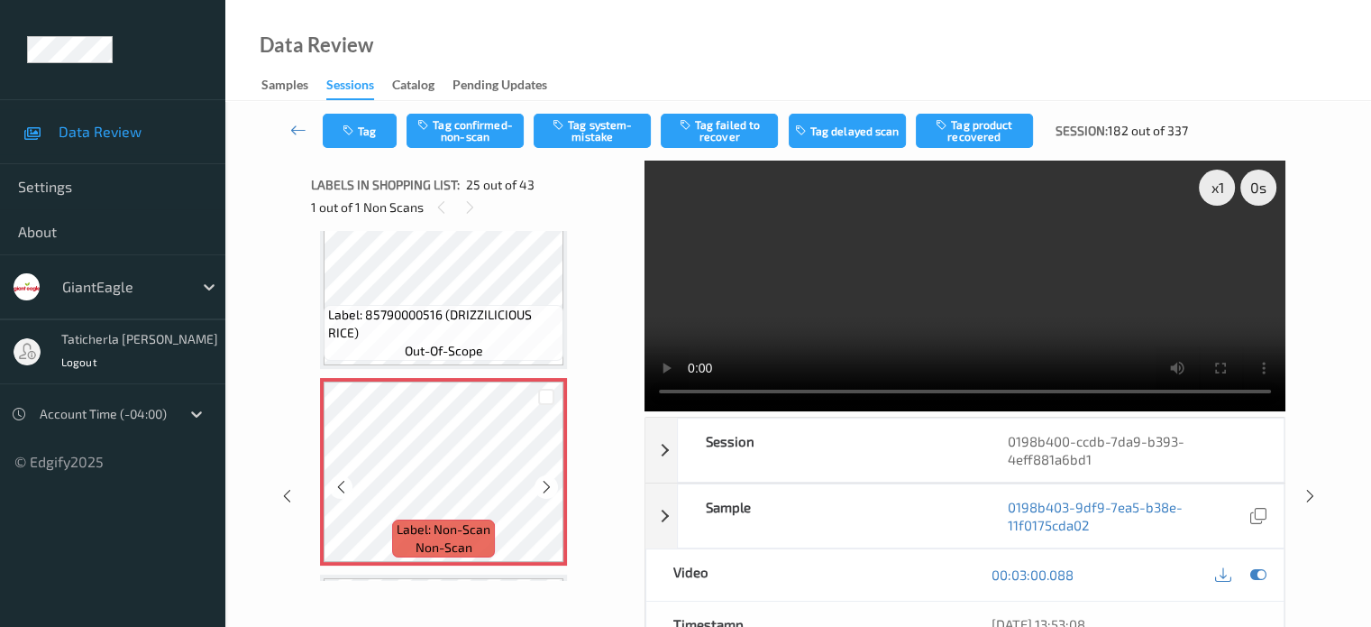
scroll to position [4619, 0]
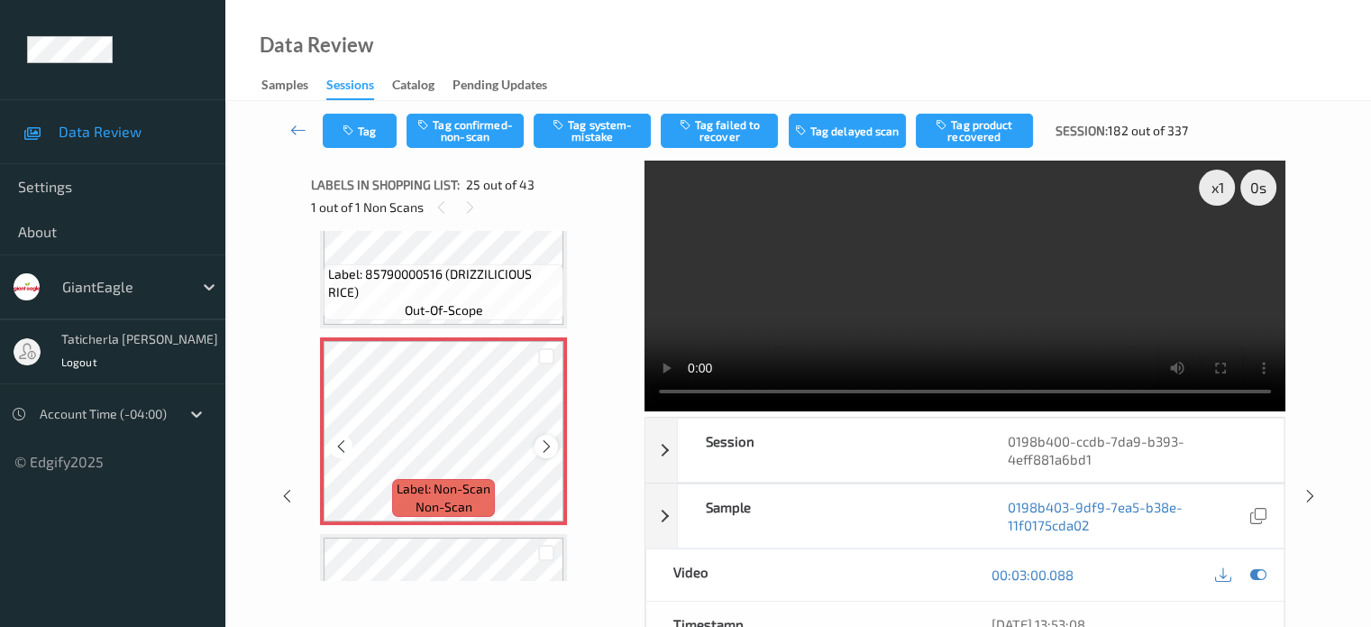
click at [549, 435] on div at bounding box center [546, 446] width 23 height 23
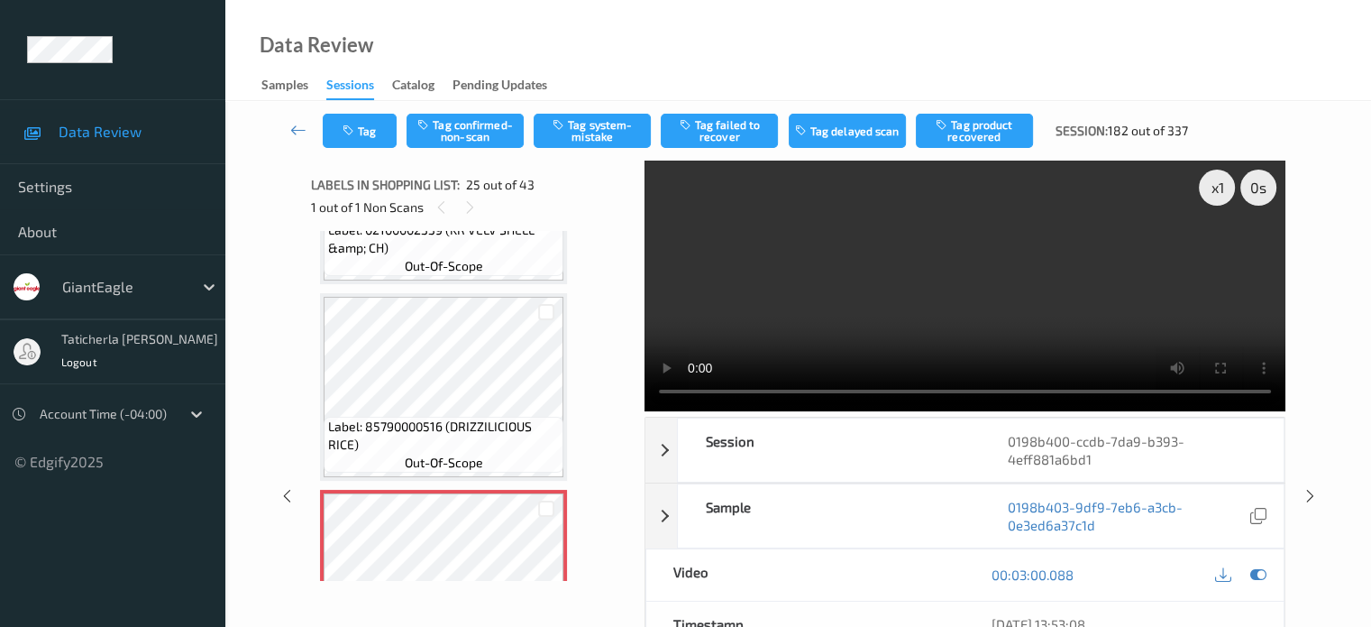
scroll to position [4439, 0]
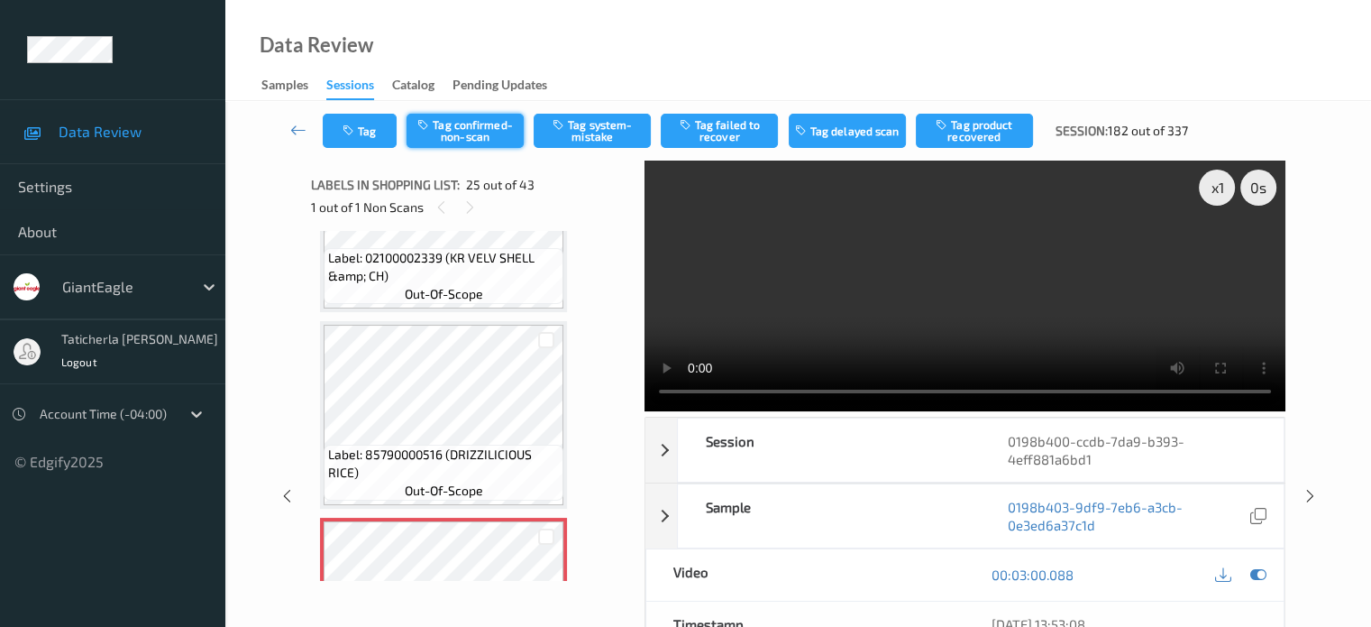
click at [477, 138] on button "Tag confirmed-non-scan" at bounding box center [465, 131] width 117 height 34
click at [733, 122] on button "Tag failed to recover" at bounding box center [719, 131] width 117 height 34
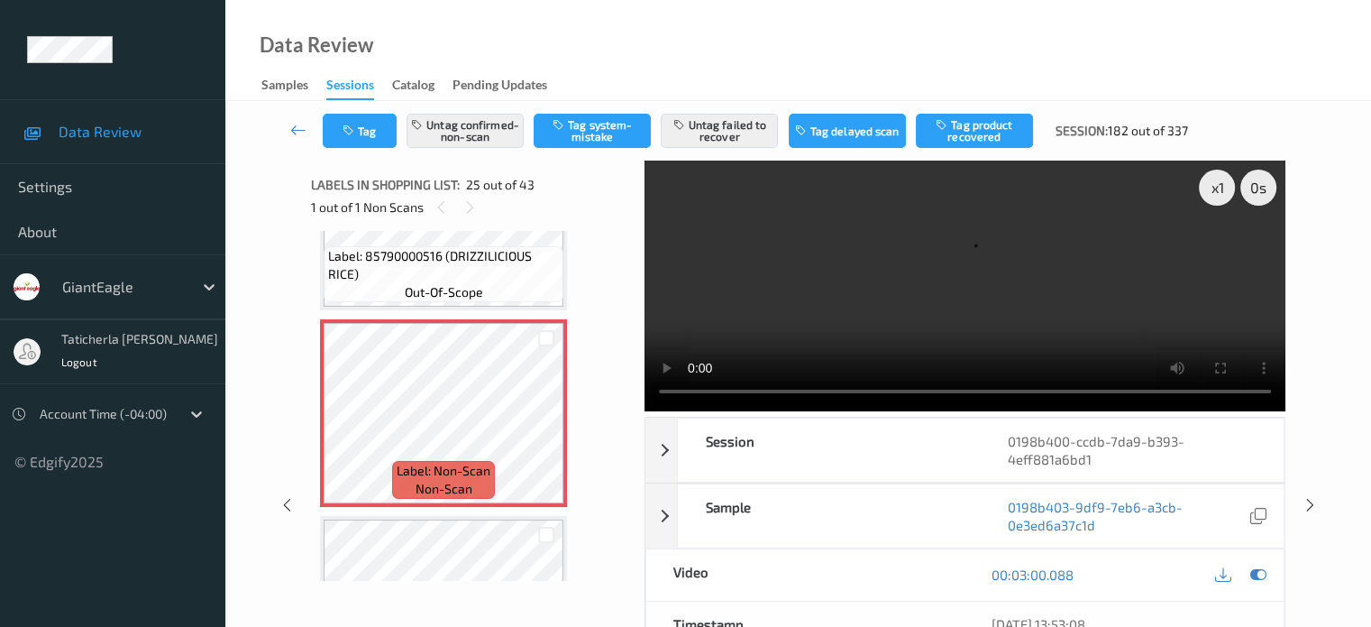
scroll to position [4619, 0]
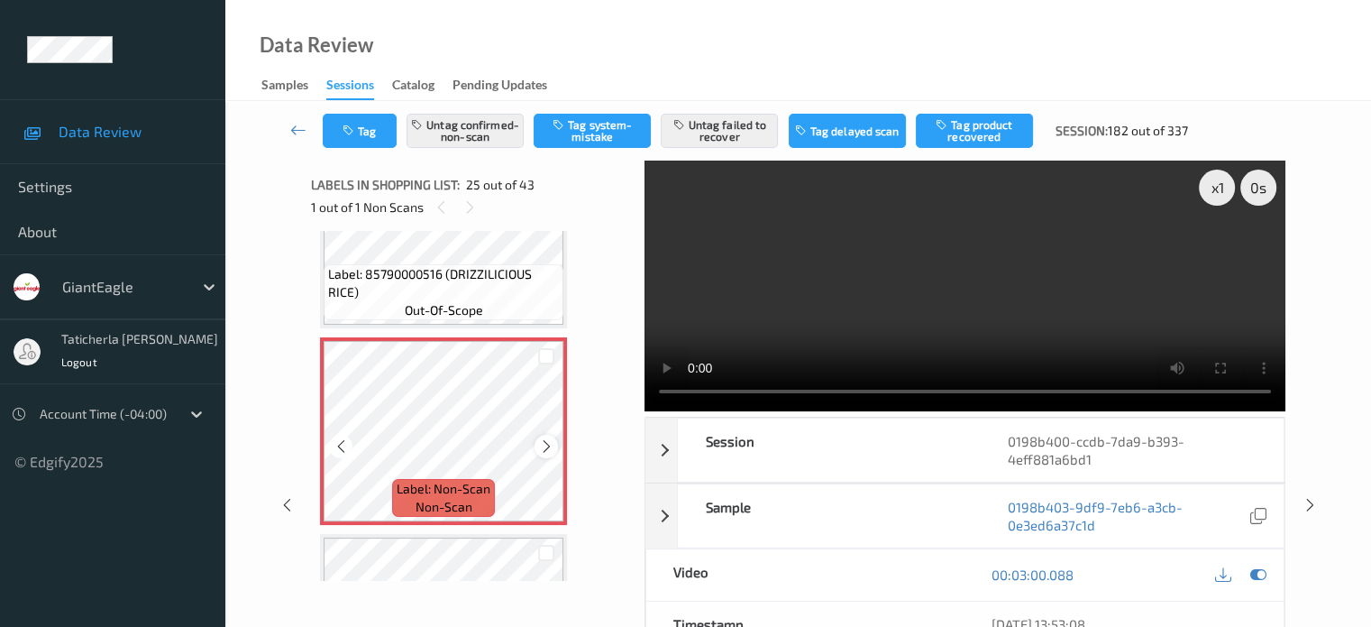
click at [545, 444] on icon at bounding box center [546, 446] width 15 height 16
click at [298, 134] on icon at bounding box center [298, 130] width 16 height 18
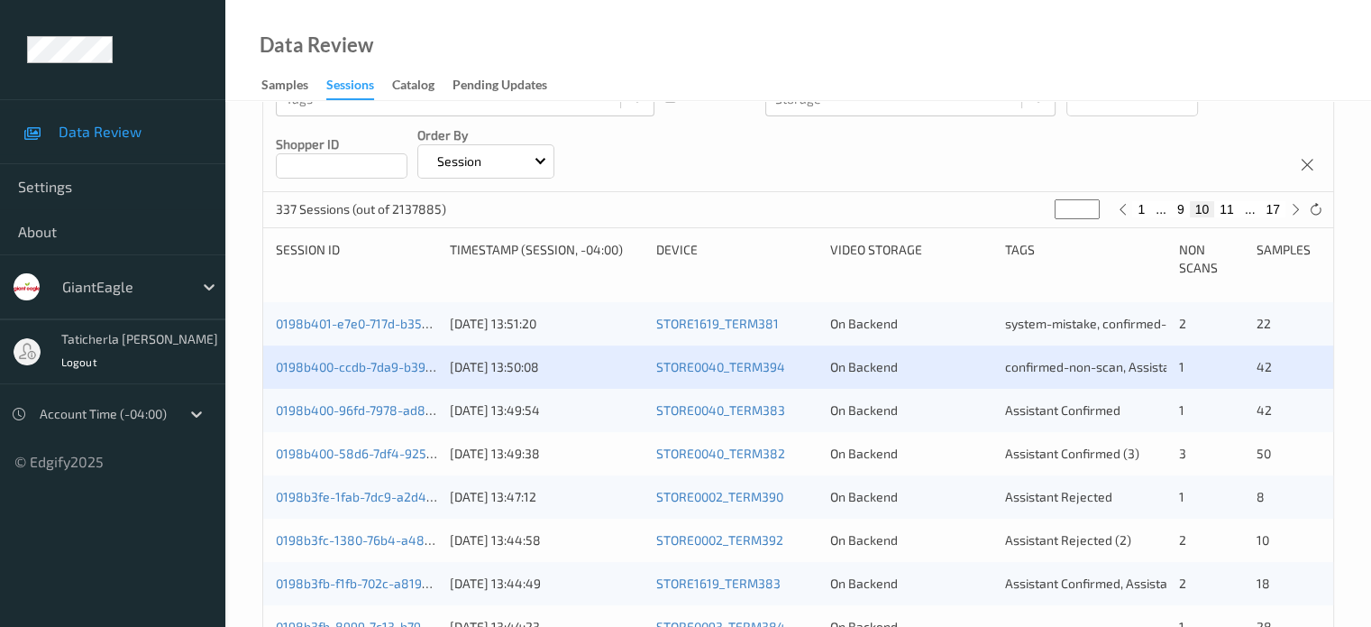
scroll to position [270, 0]
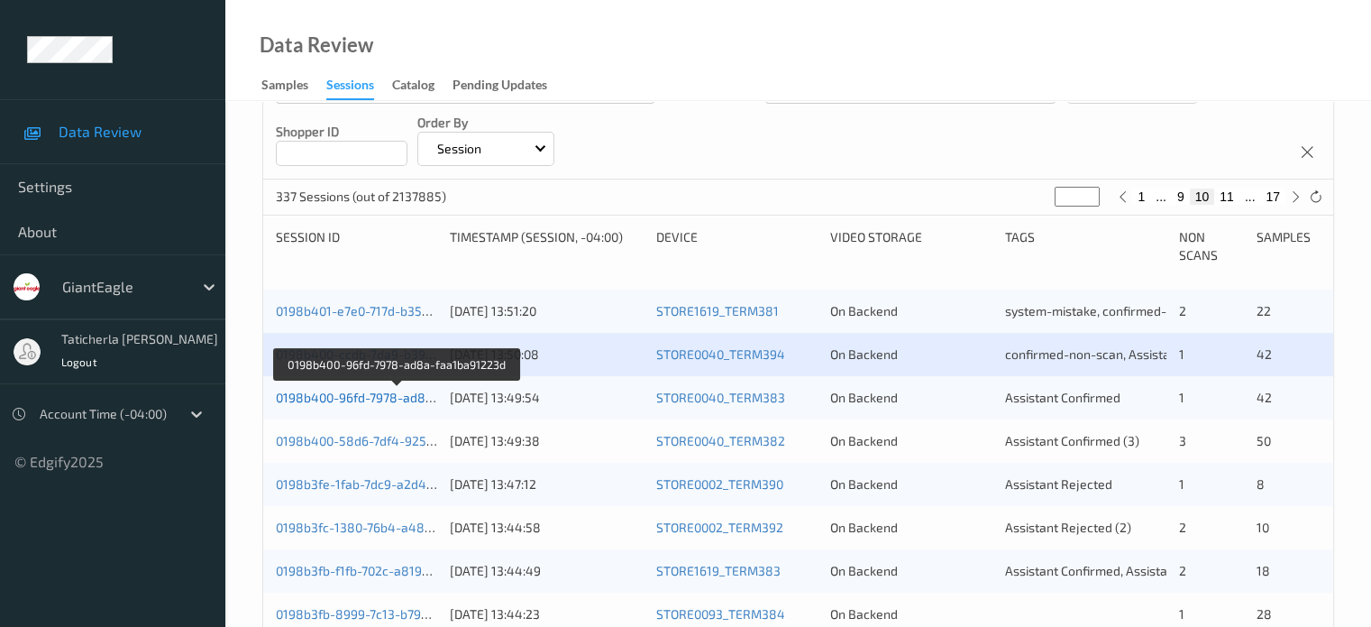
click at [324, 395] on link "0198b400-96fd-7978-ad8a-faa1ba91223d" at bounding box center [397, 396] width 243 height 15
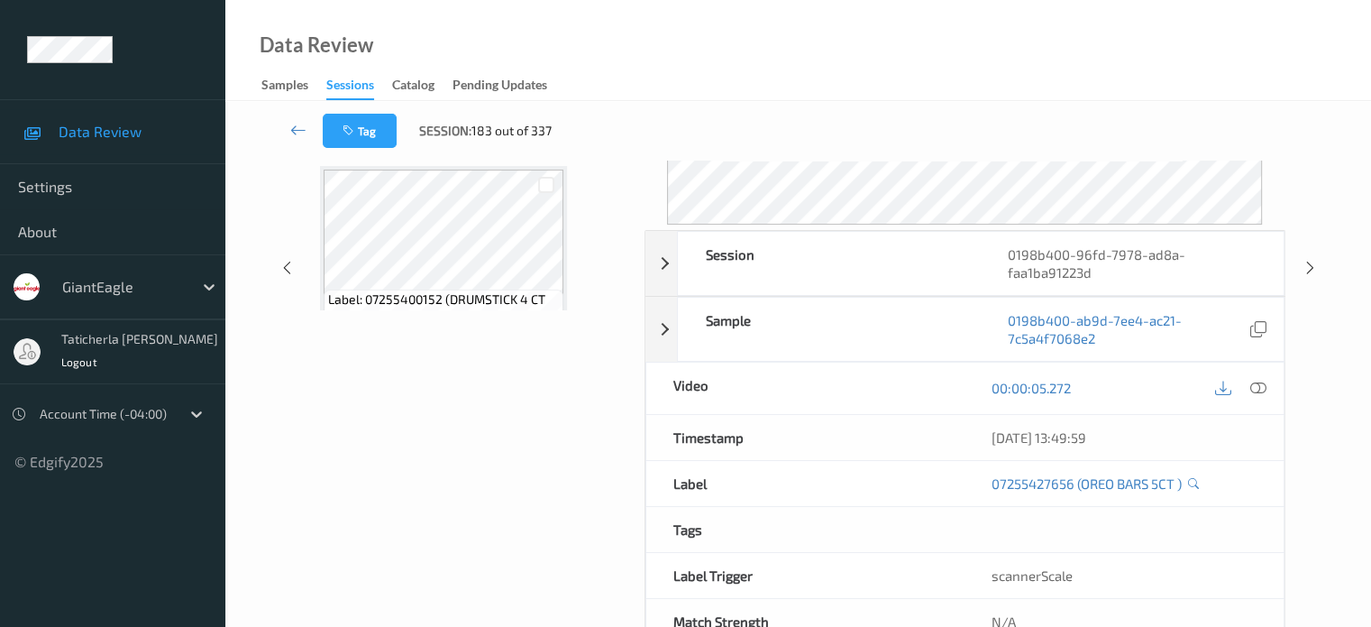
scroll to position [239, 0]
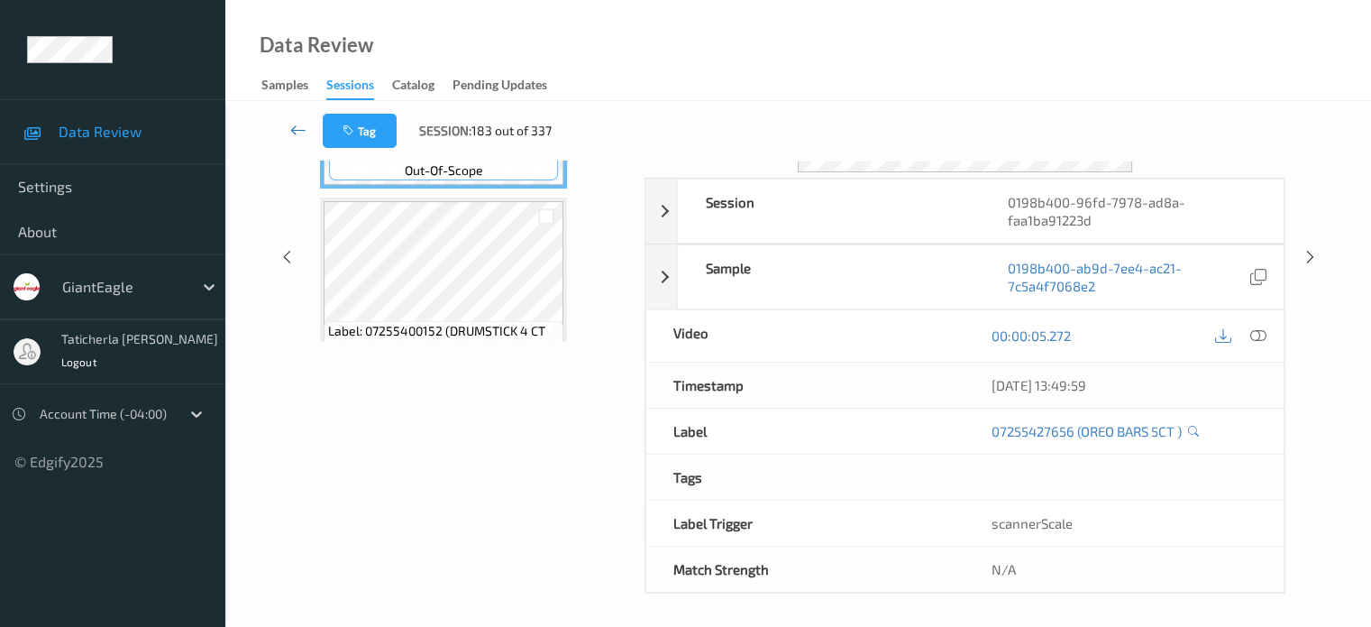
click at [306, 129] on icon at bounding box center [298, 130] width 16 height 18
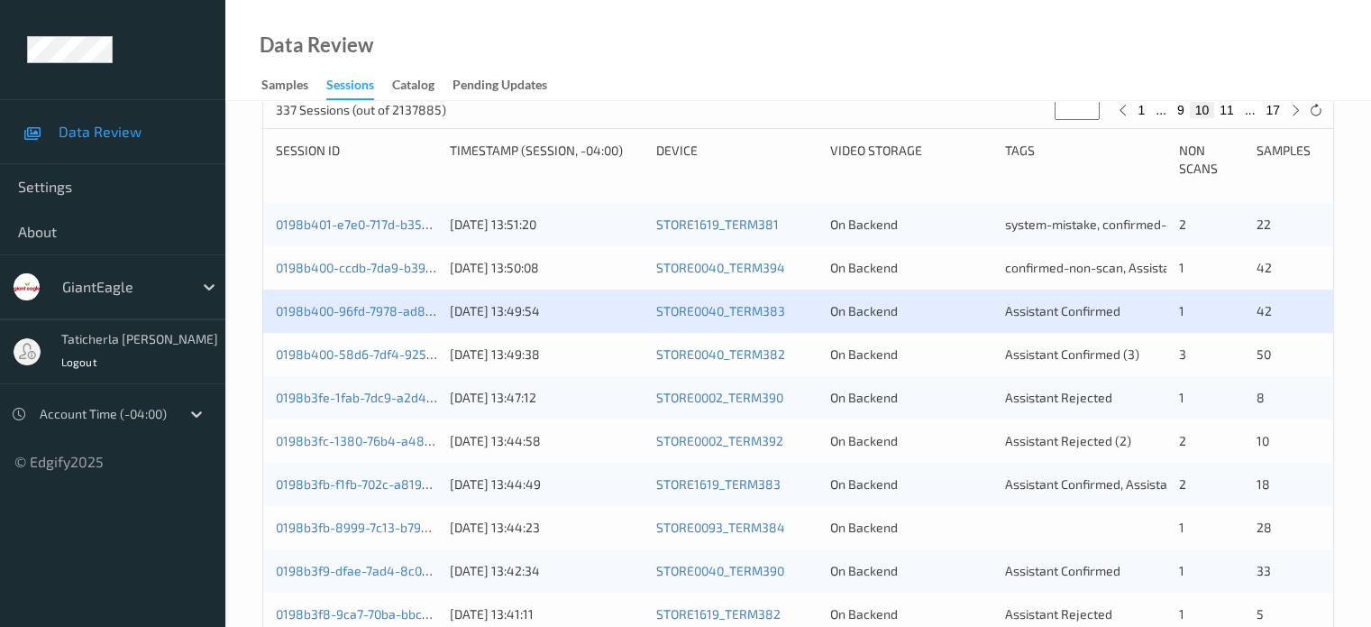
scroll to position [361, 0]
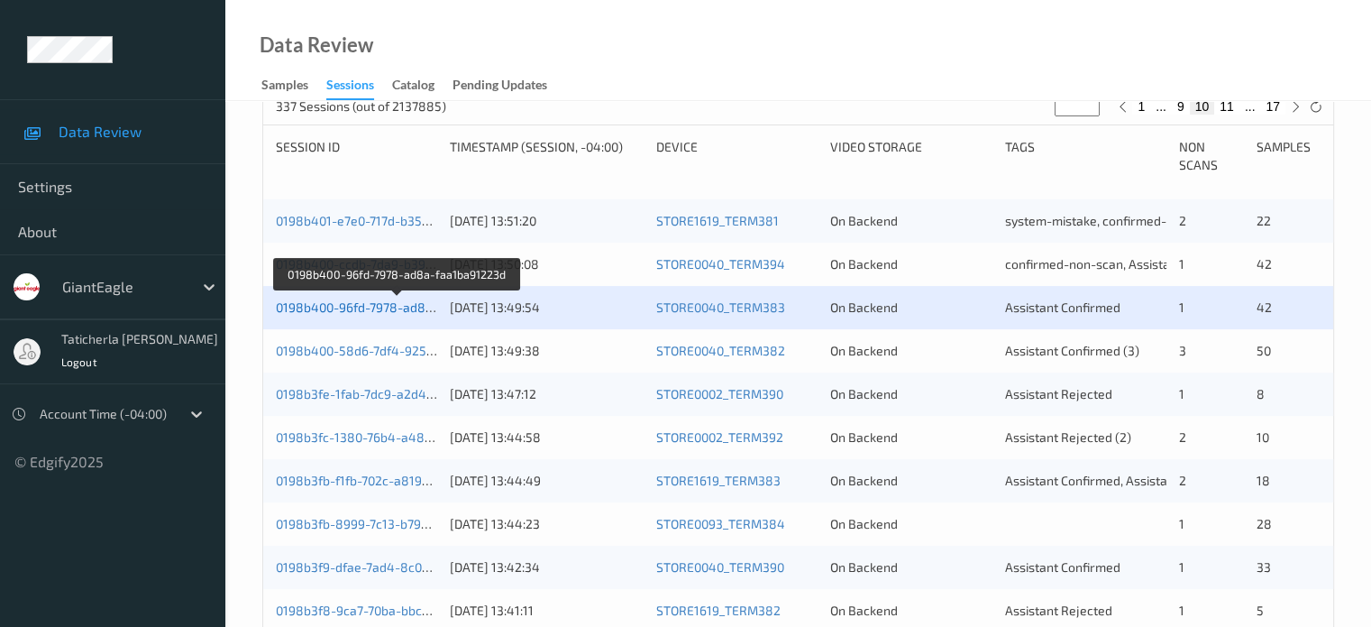
click at [368, 307] on link "0198b400-96fd-7978-ad8a-faa1ba91223d" at bounding box center [397, 306] width 243 height 15
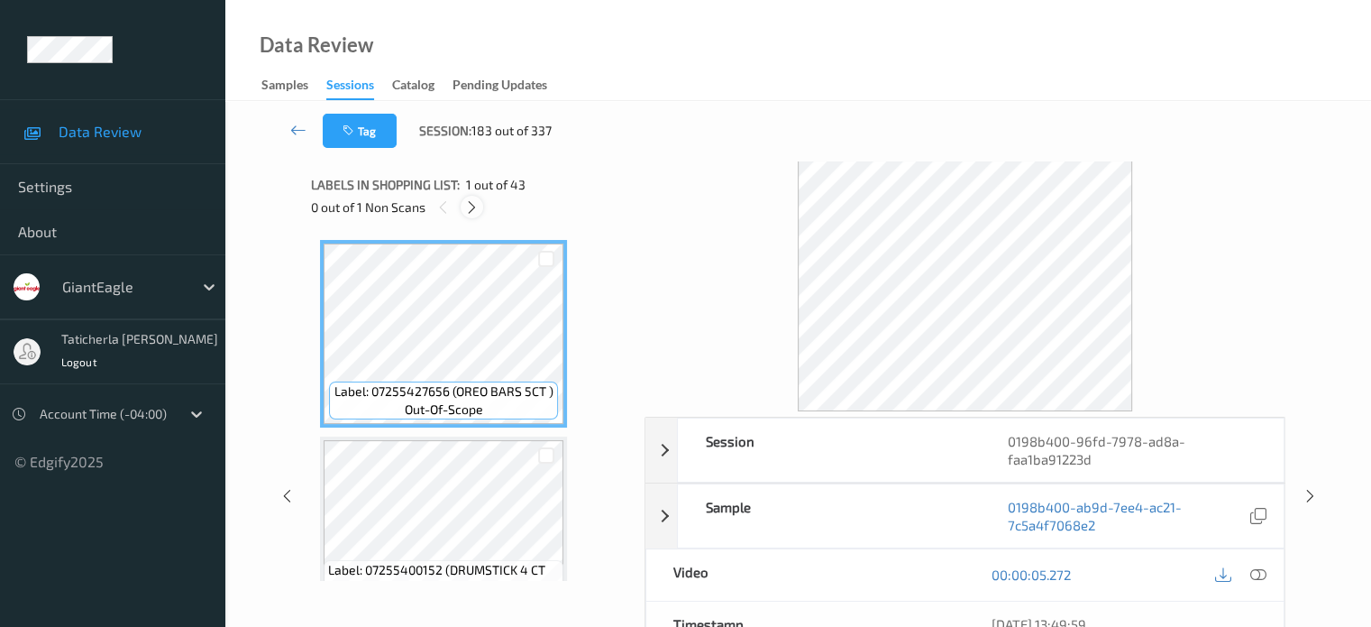
click at [472, 210] on icon at bounding box center [471, 207] width 15 height 16
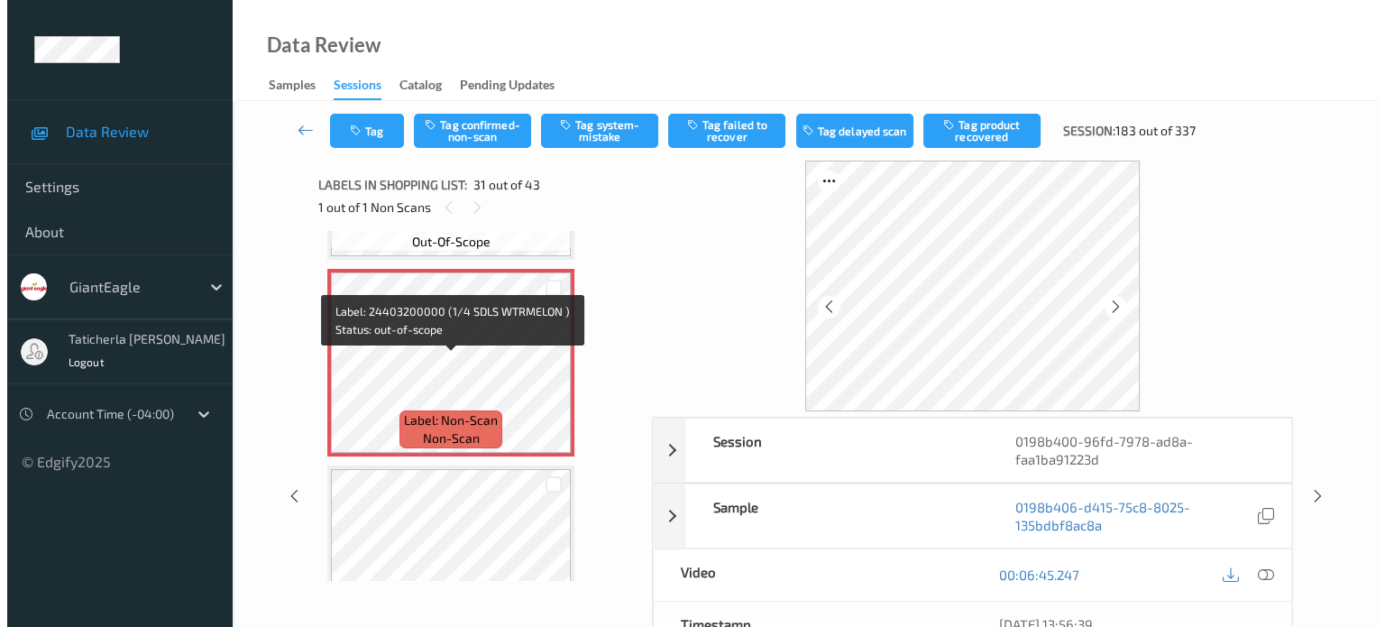
scroll to position [5889, 0]
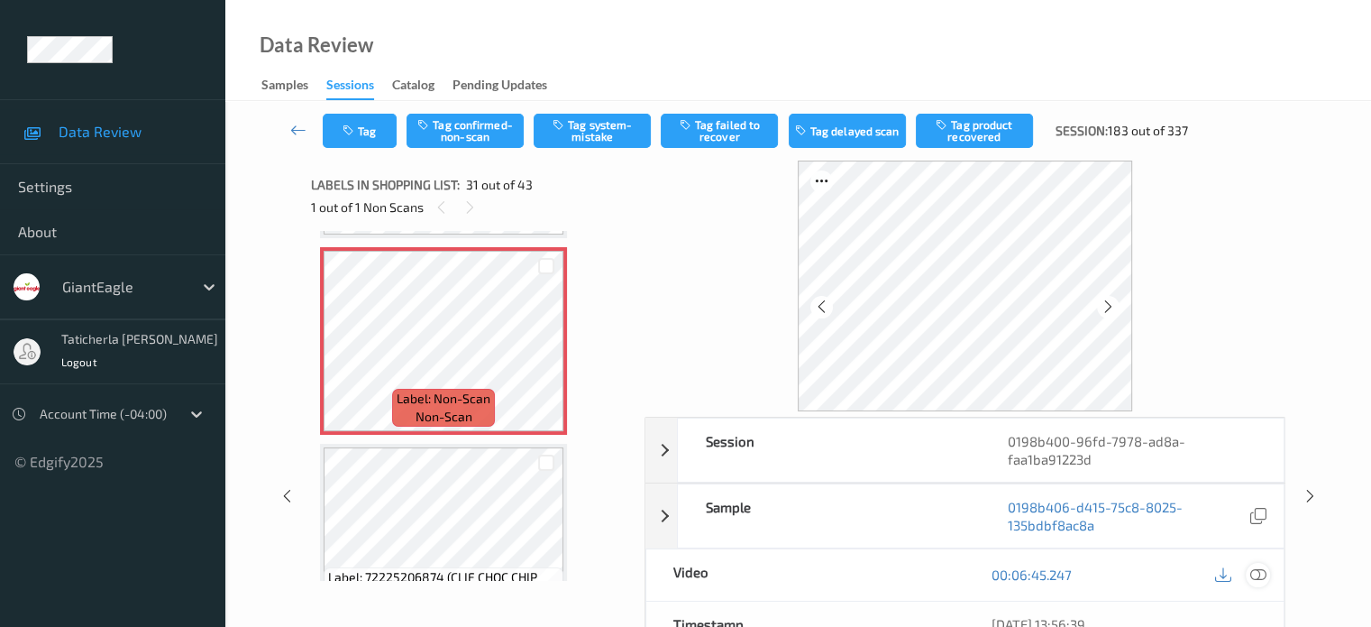
click at [1255, 572] on icon at bounding box center [1258, 574] width 16 height 16
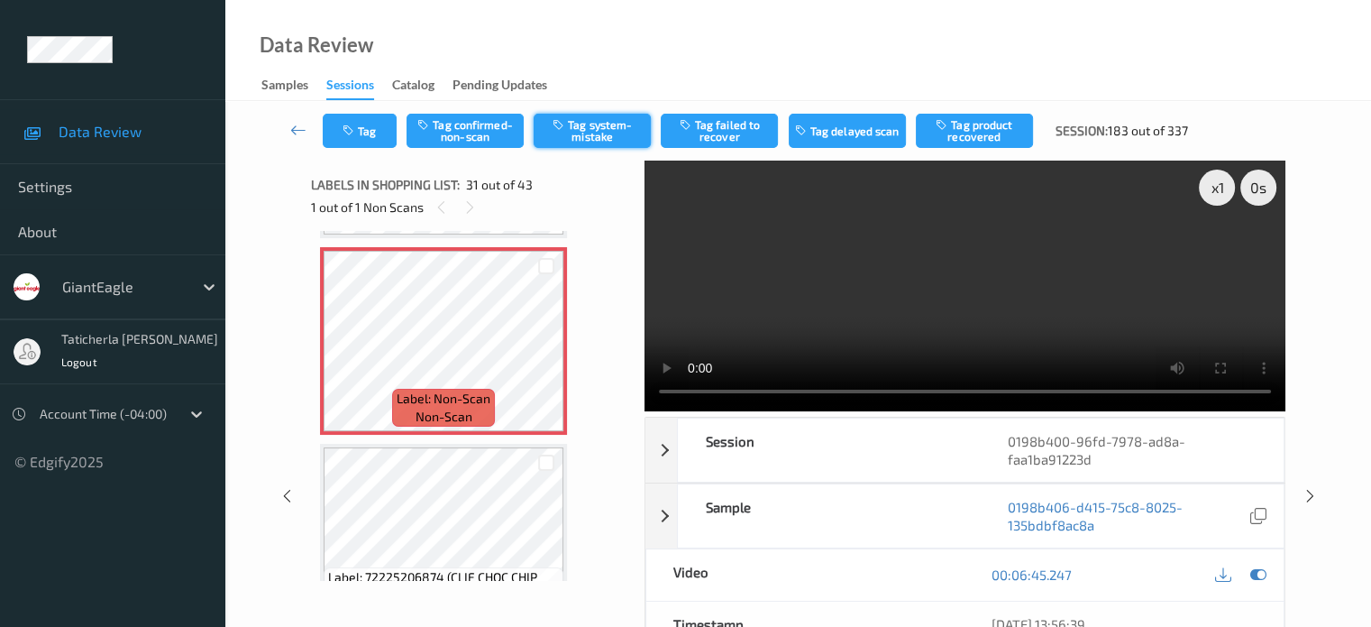
click at [603, 133] on button "Tag system-mistake" at bounding box center [592, 131] width 117 height 34
click at [361, 132] on button "Tag" at bounding box center [360, 131] width 74 height 34
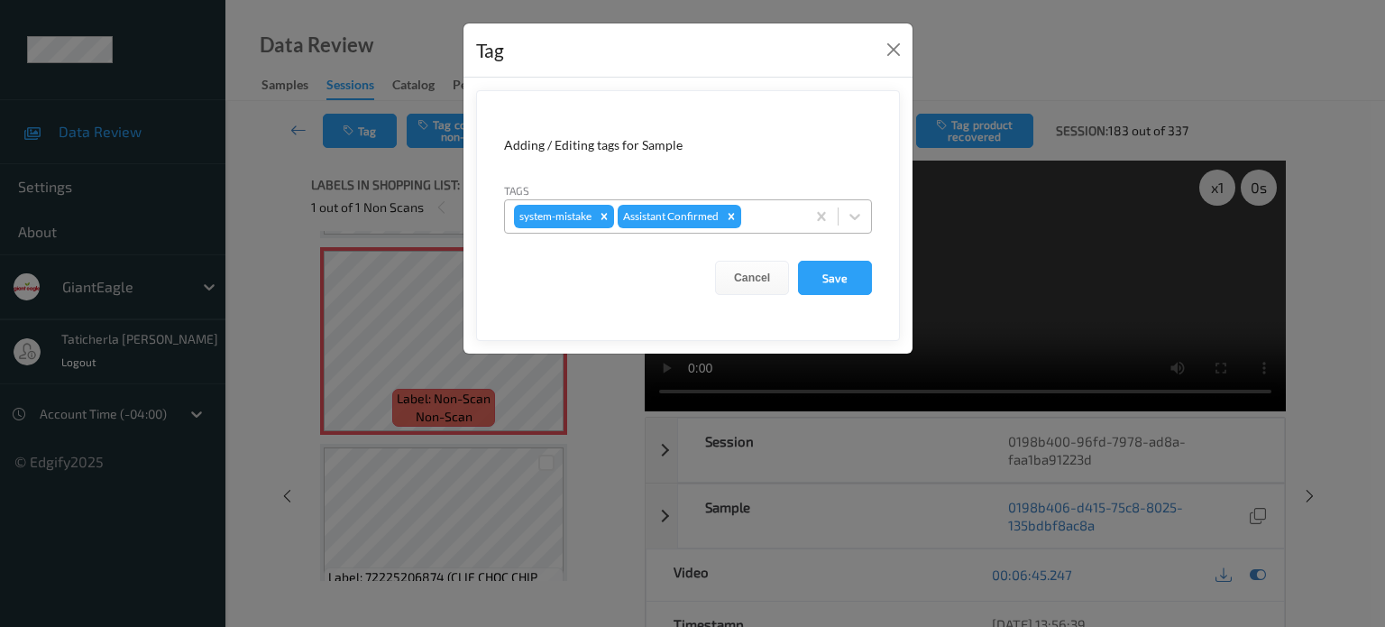
click at [765, 211] on div at bounding box center [770, 217] width 51 height 22
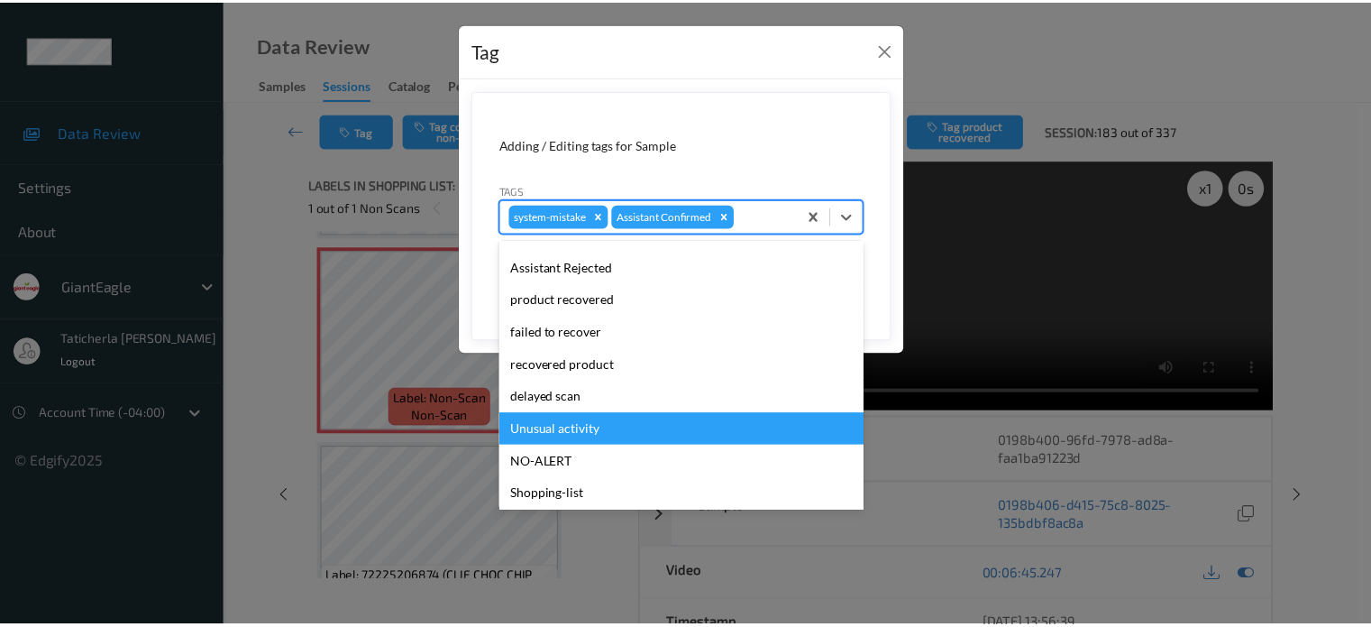
scroll to position [159, 0]
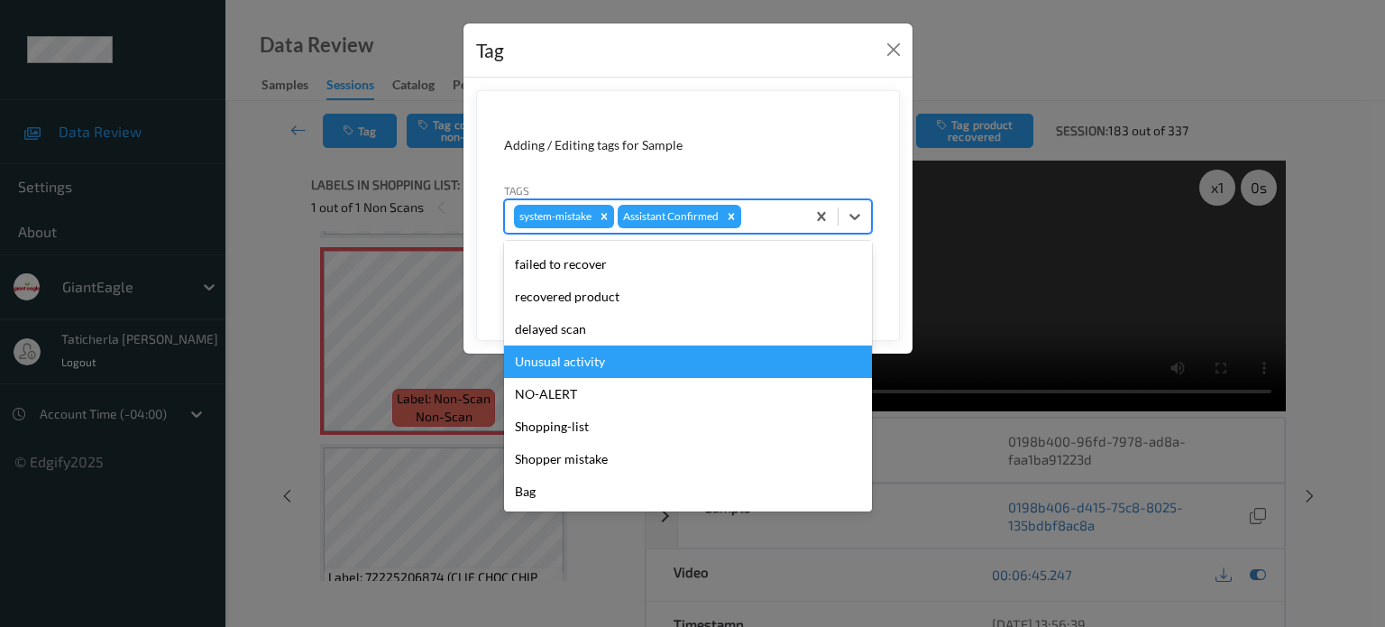
click at [653, 360] on div "Unusual activity" at bounding box center [688, 361] width 368 height 32
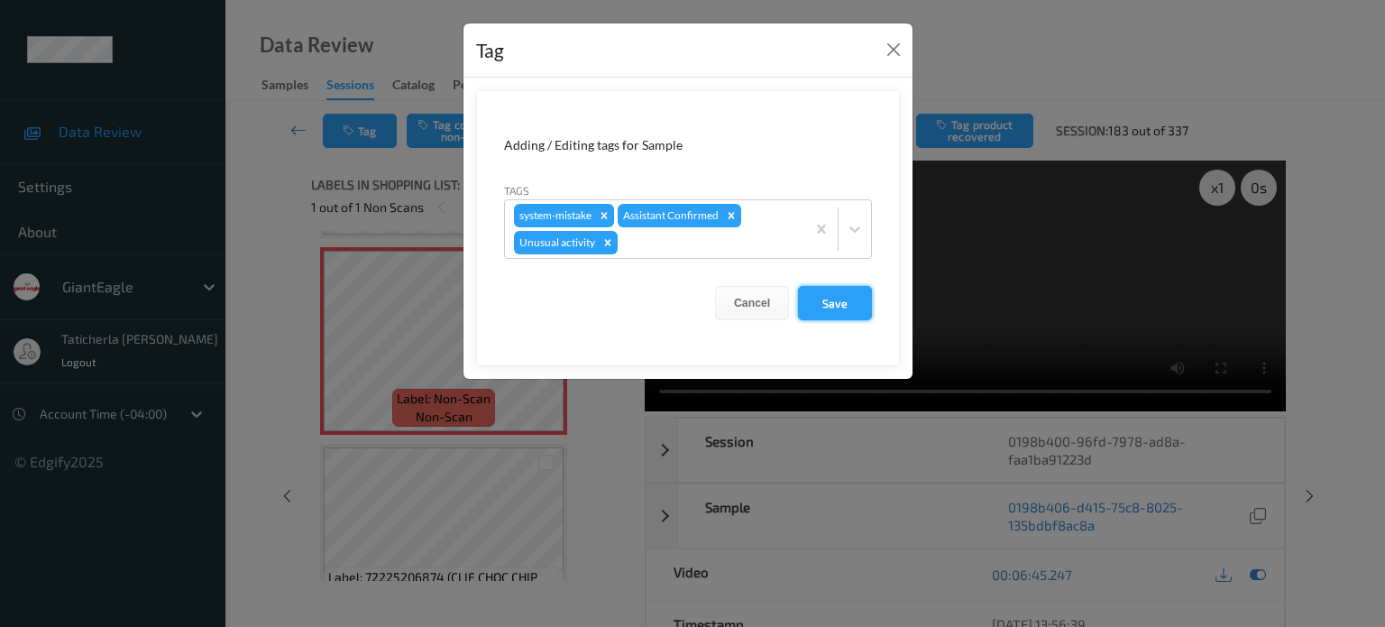
click at [836, 291] on button "Save" at bounding box center [835, 303] width 74 height 34
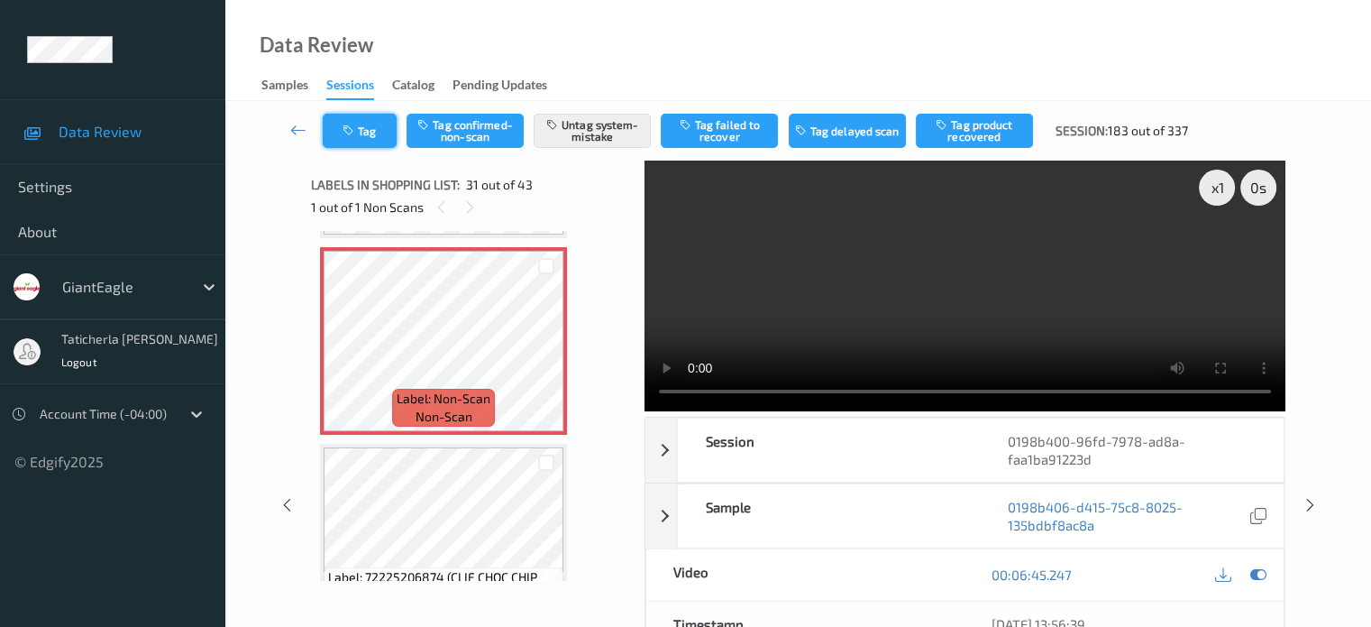
click at [378, 134] on button "Tag" at bounding box center [360, 131] width 74 height 34
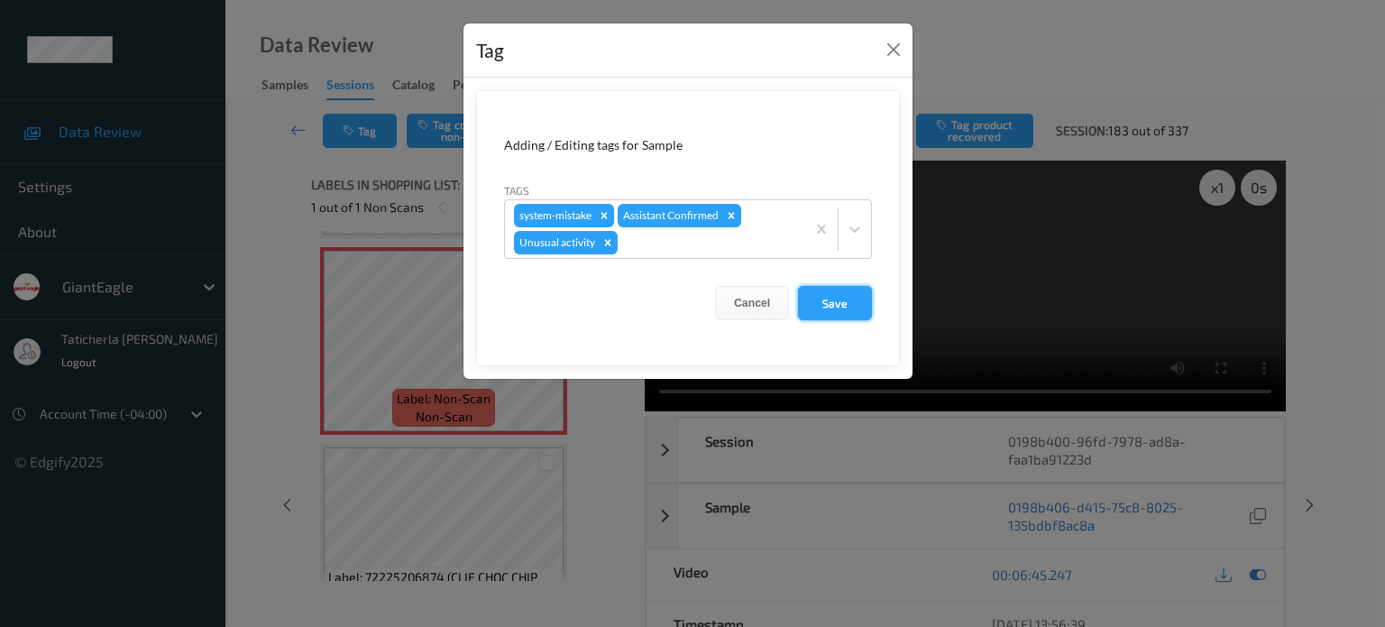
click at [845, 305] on button "Save" at bounding box center [835, 303] width 74 height 34
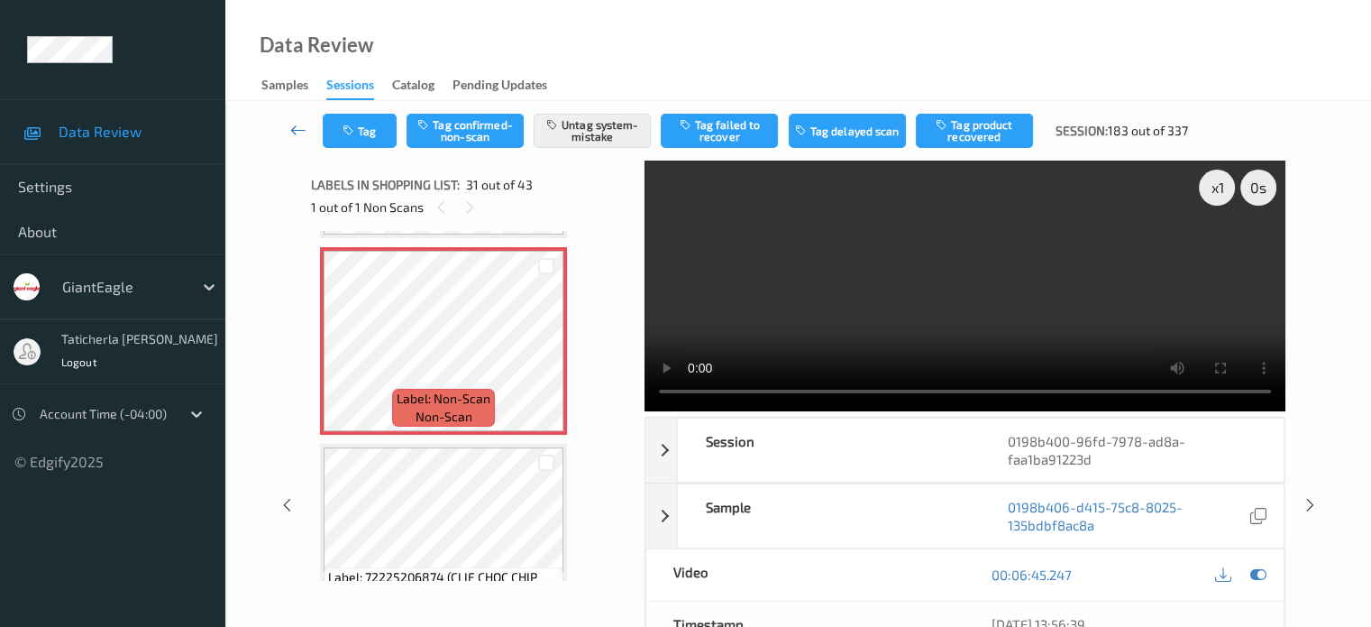
click at [298, 132] on icon at bounding box center [298, 130] width 16 height 18
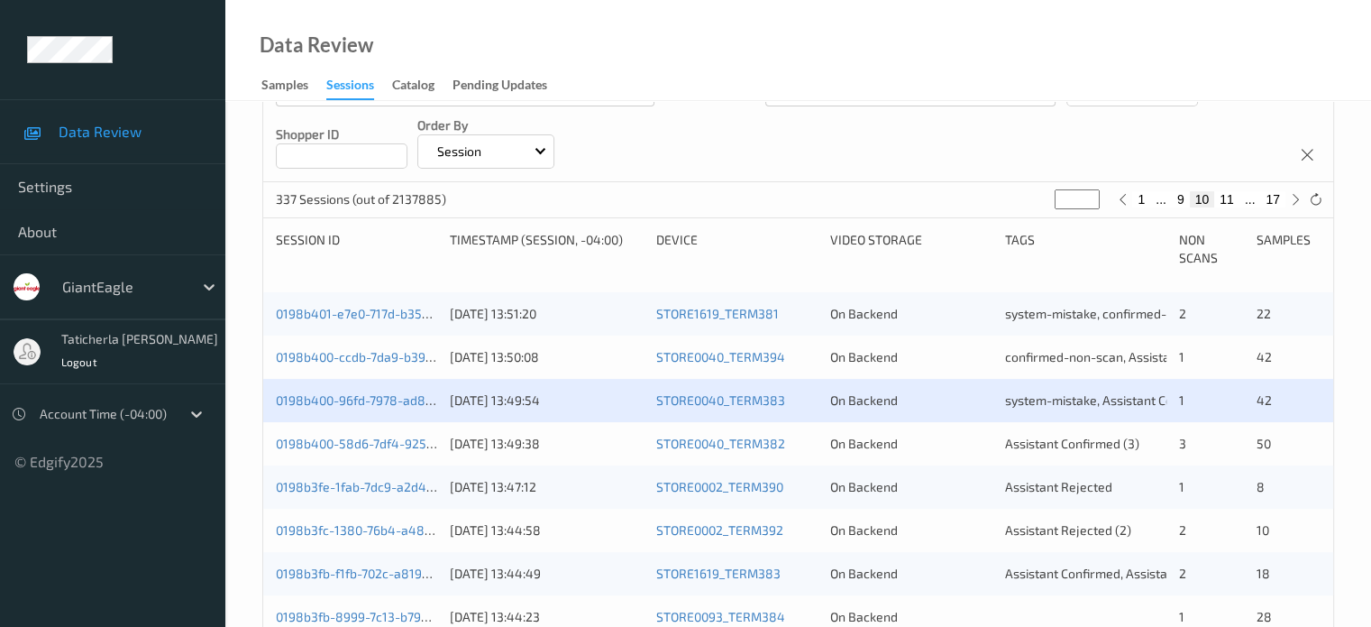
scroll to position [270, 0]
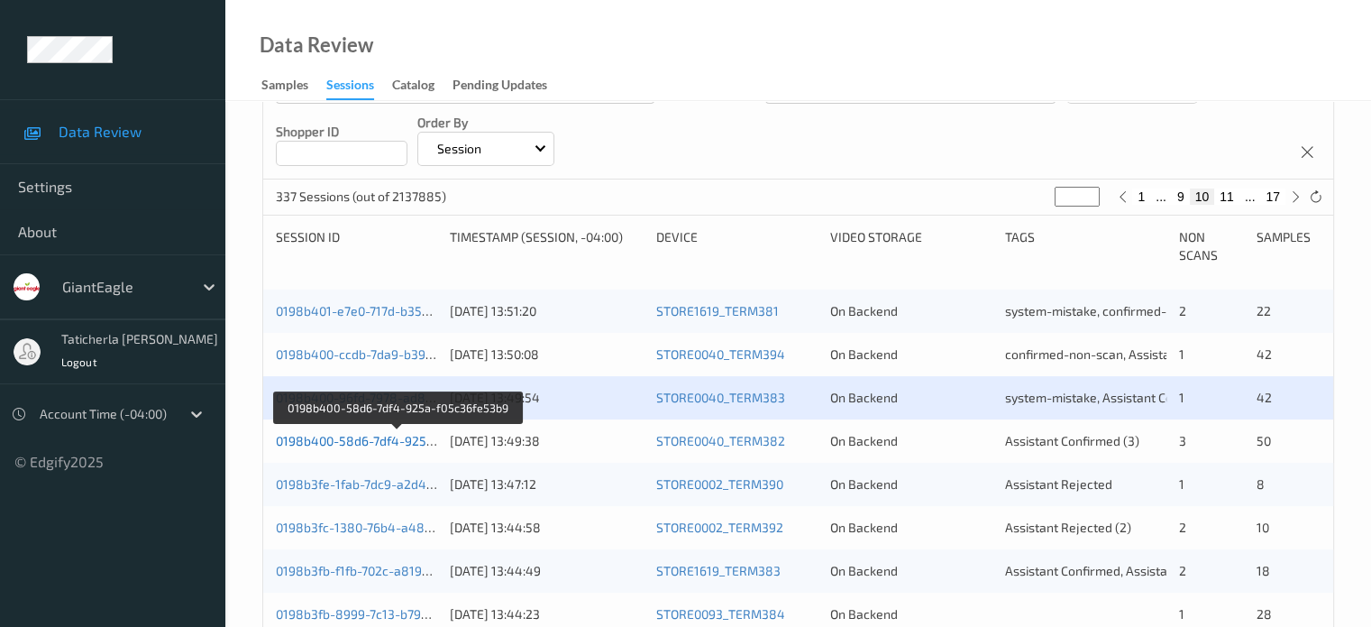
click at [397, 443] on link "0198b400-58d6-7df4-925a-f05c36fe53b9" at bounding box center [397, 440] width 243 height 15
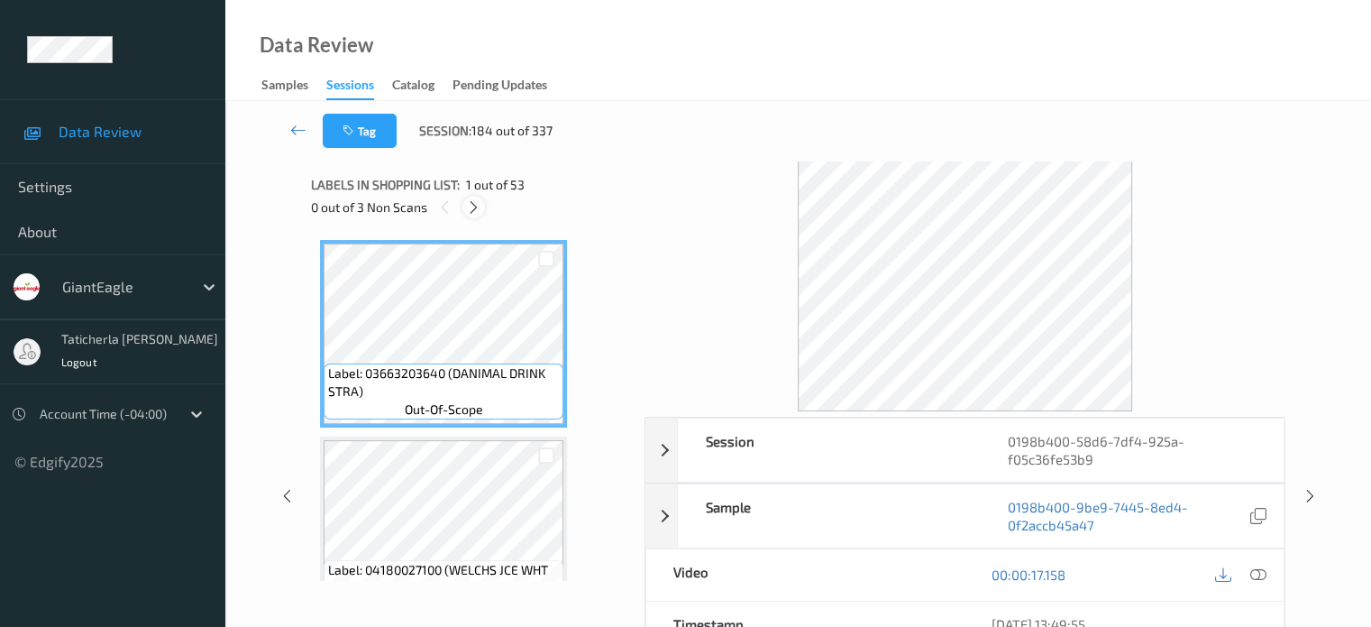
click at [476, 211] on icon at bounding box center [473, 207] width 15 height 16
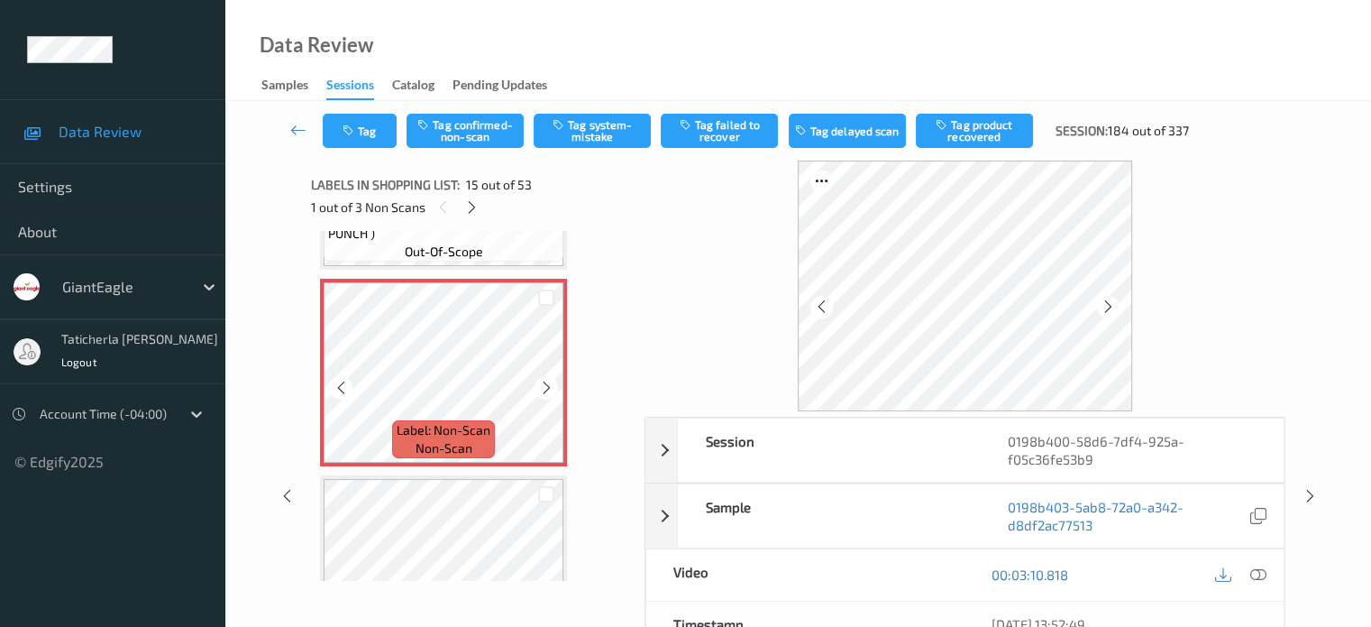
scroll to position [2744, 0]
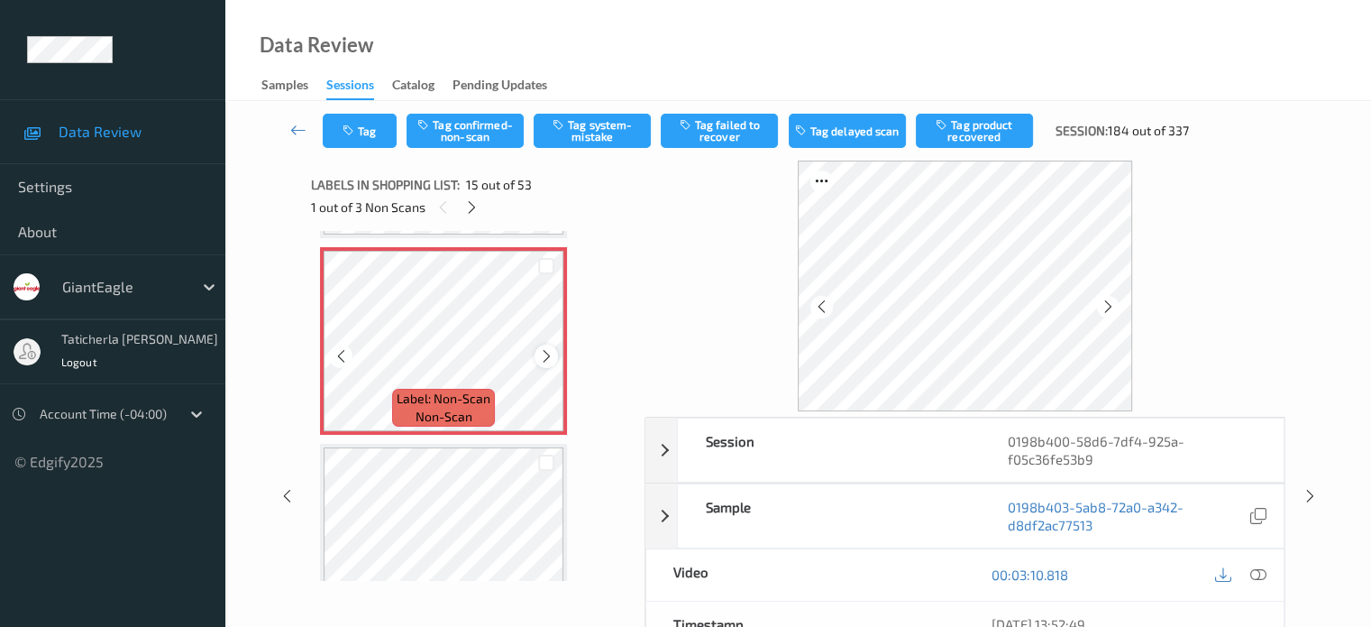
click at [548, 349] on icon at bounding box center [546, 356] width 15 height 16
click at [545, 355] on icon at bounding box center [546, 356] width 15 height 16
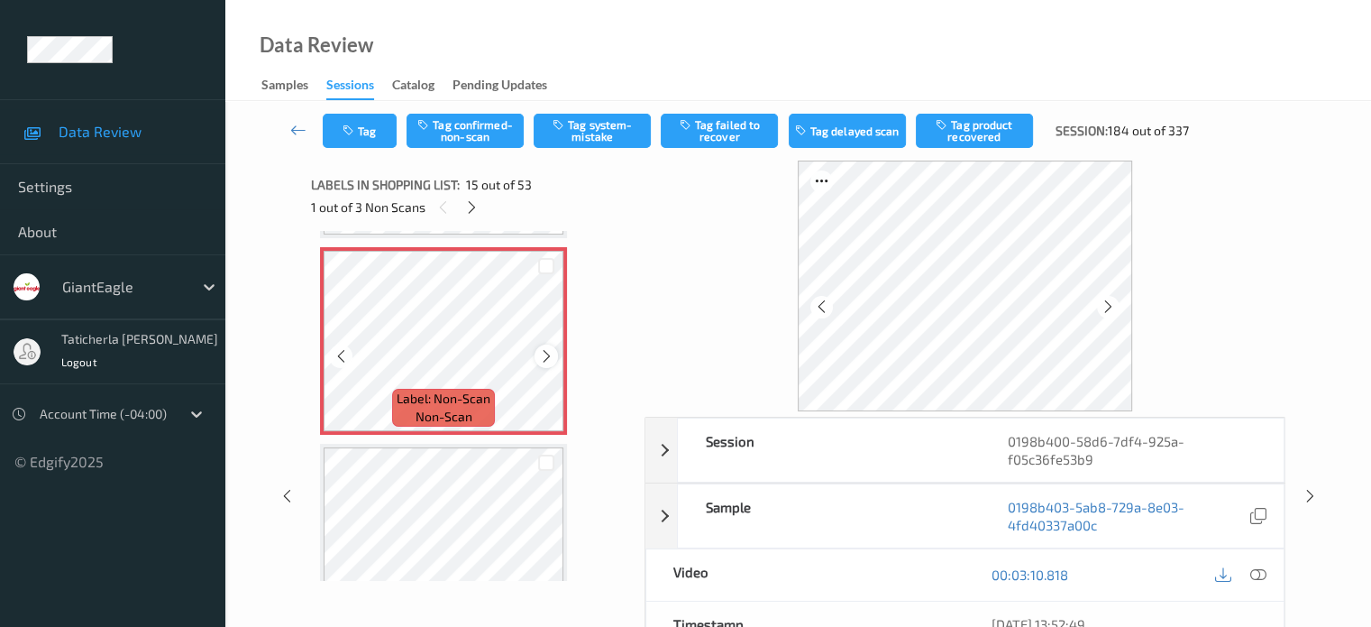
click at [546, 356] on icon at bounding box center [546, 356] width 15 height 16
click at [1257, 574] on icon at bounding box center [1258, 574] width 16 height 16
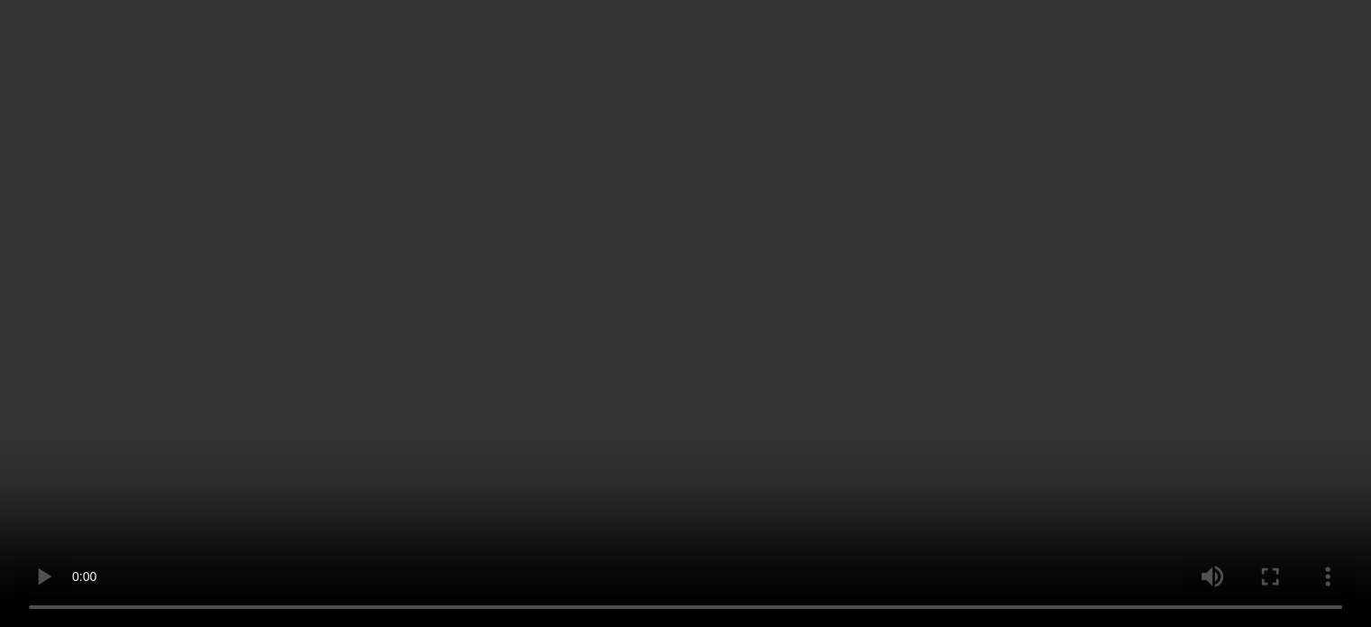
scroll to position [2474, 0]
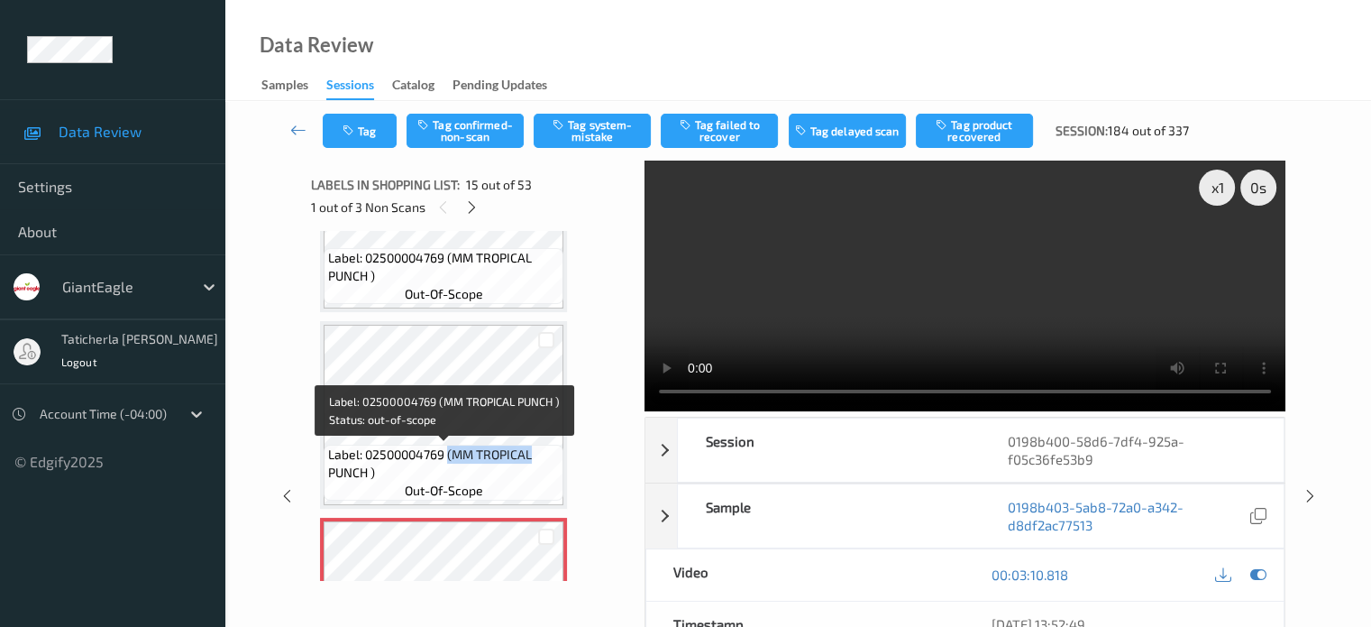
drag, startPoint x: 449, startPoint y: 453, endPoint x: 541, endPoint y: 461, distance: 92.3
click at [541, 461] on span "Label: 02500004769 (MM TROPICAL PUNCH )" at bounding box center [443, 463] width 231 height 36
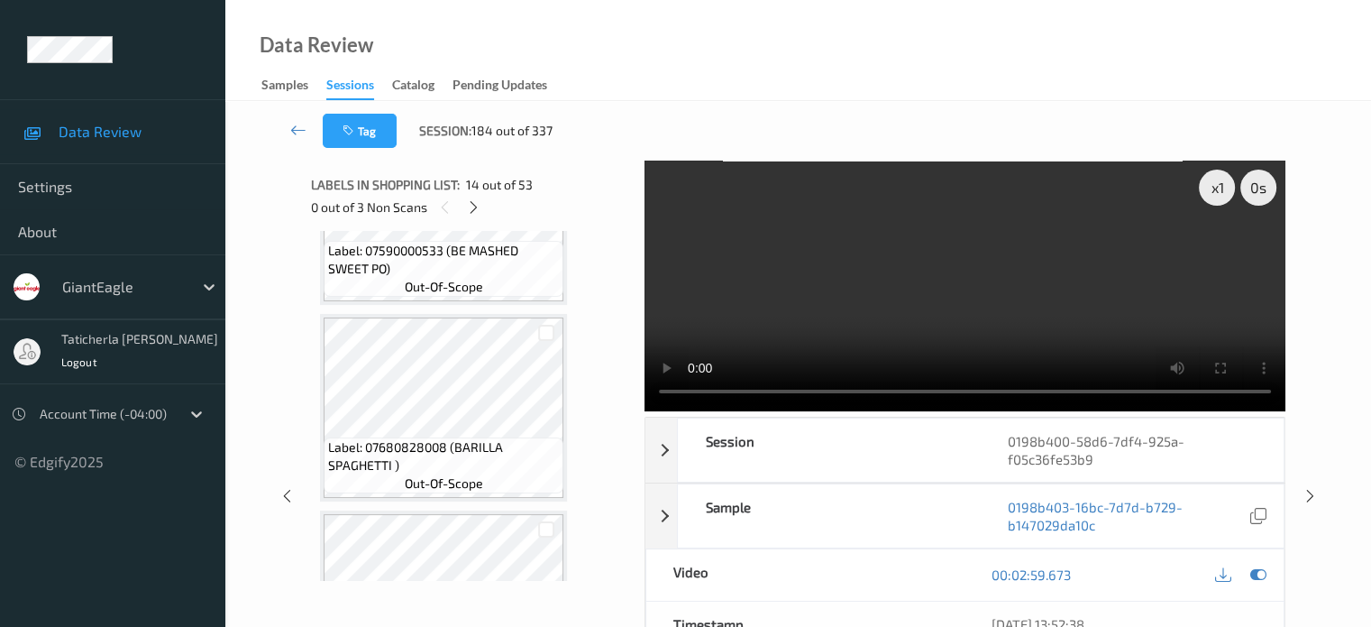
scroll to position [941, 0]
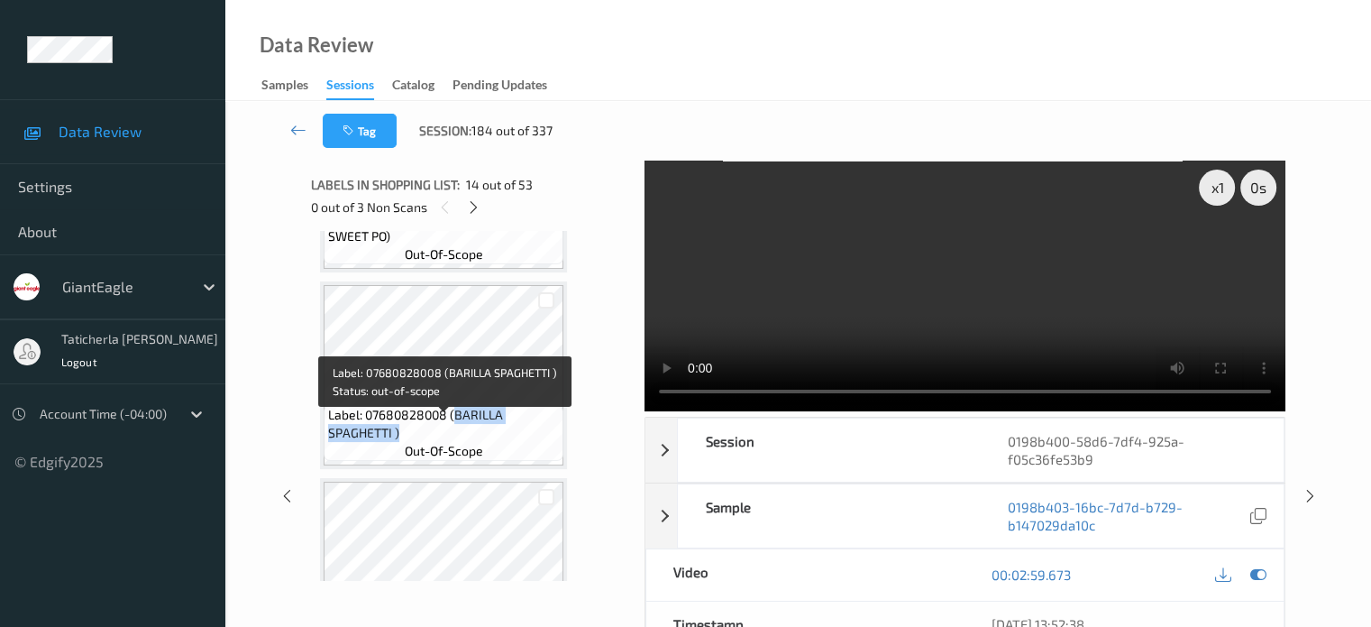
drag, startPoint x: 454, startPoint y: 414, endPoint x: 516, endPoint y: 431, distance: 63.7
click at [516, 435] on span "Label: 07680828008 (BARILLA SPAGHETTI )" at bounding box center [443, 424] width 231 height 36
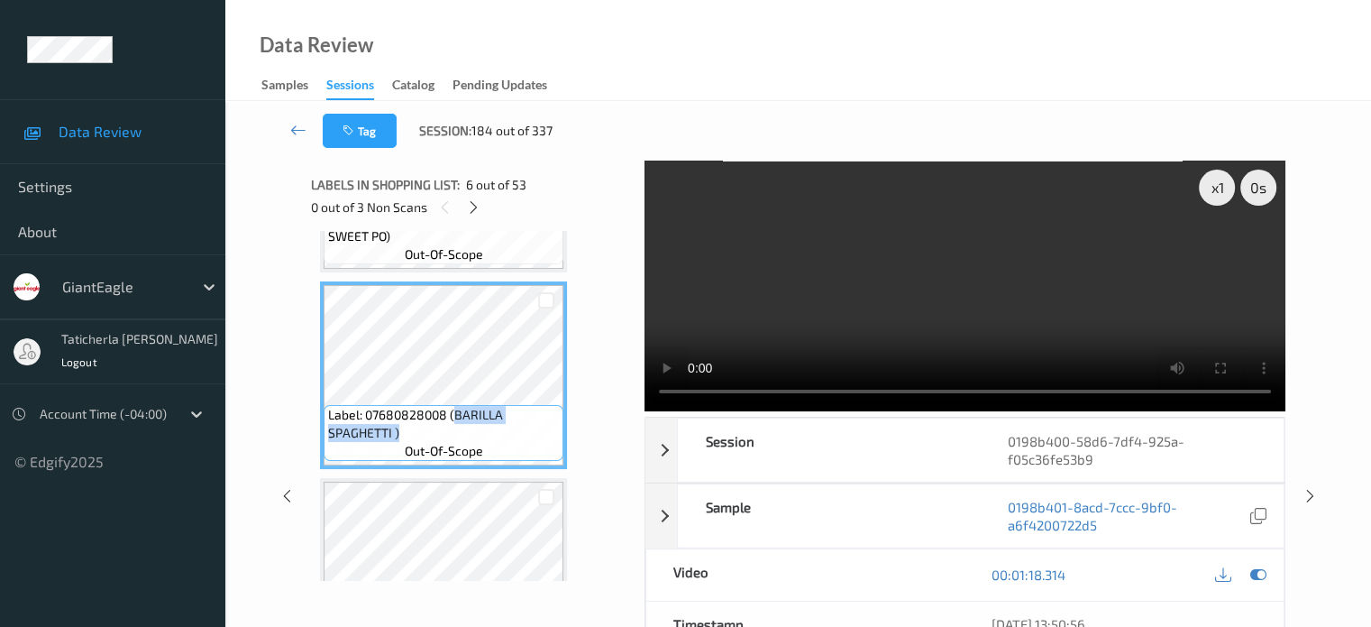
copy span "BARILLA SPAGHETTI )"
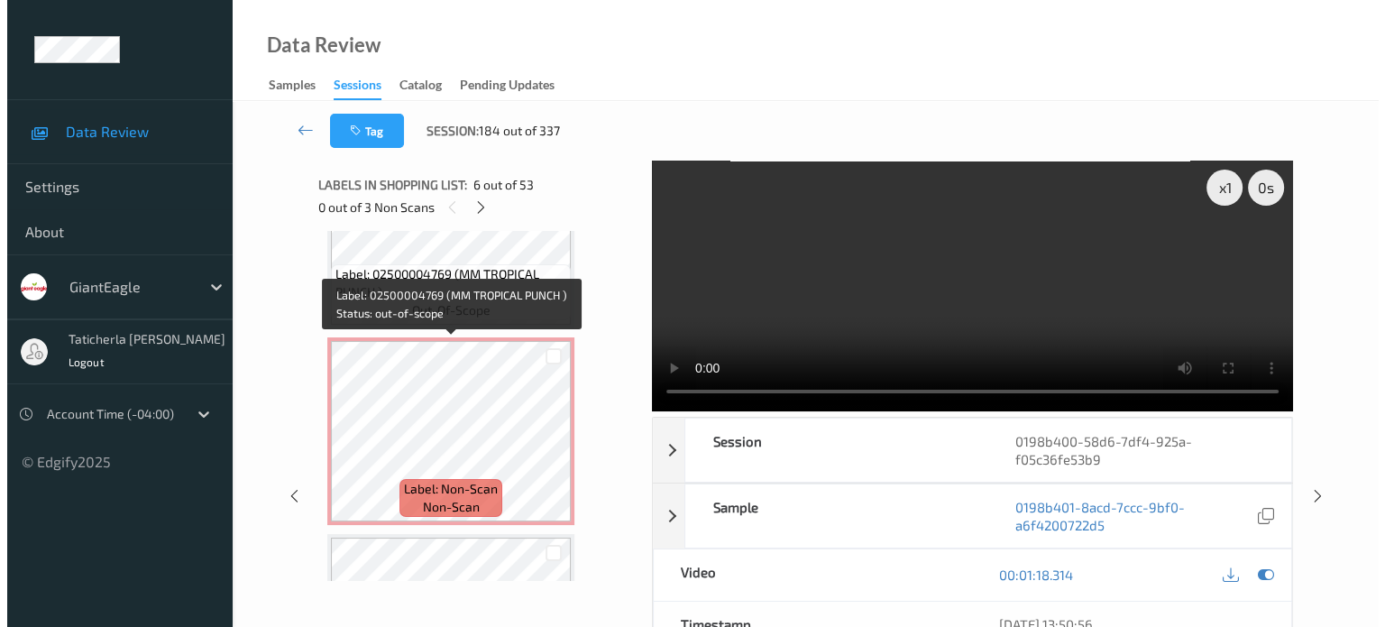
scroll to position [2744, 0]
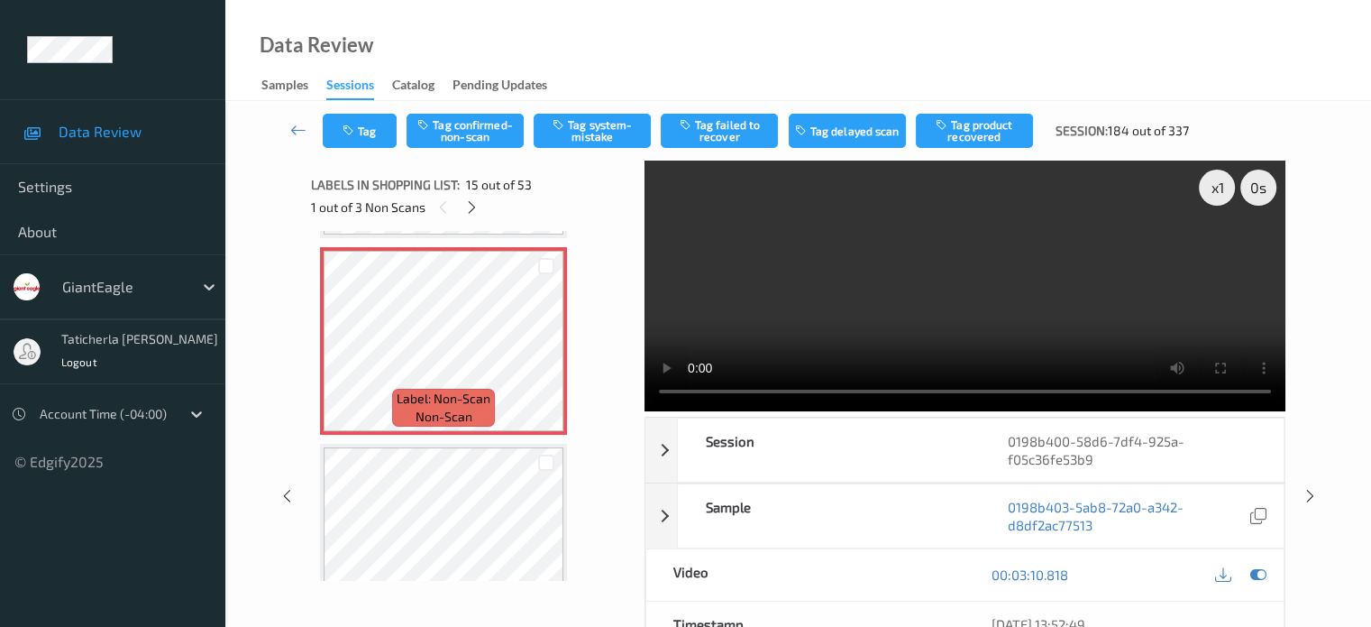
click at [596, 114] on div "Tag Tag confirmed-non-scan Tag system-mistake Tag failed to recover Tag delayed…" at bounding box center [762, 131] width 879 height 34
click at [599, 122] on button "Tag system-mistake" at bounding box center [592, 131] width 117 height 34
click at [370, 143] on button "Tag" at bounding box center [360, 131] width 74 height 34
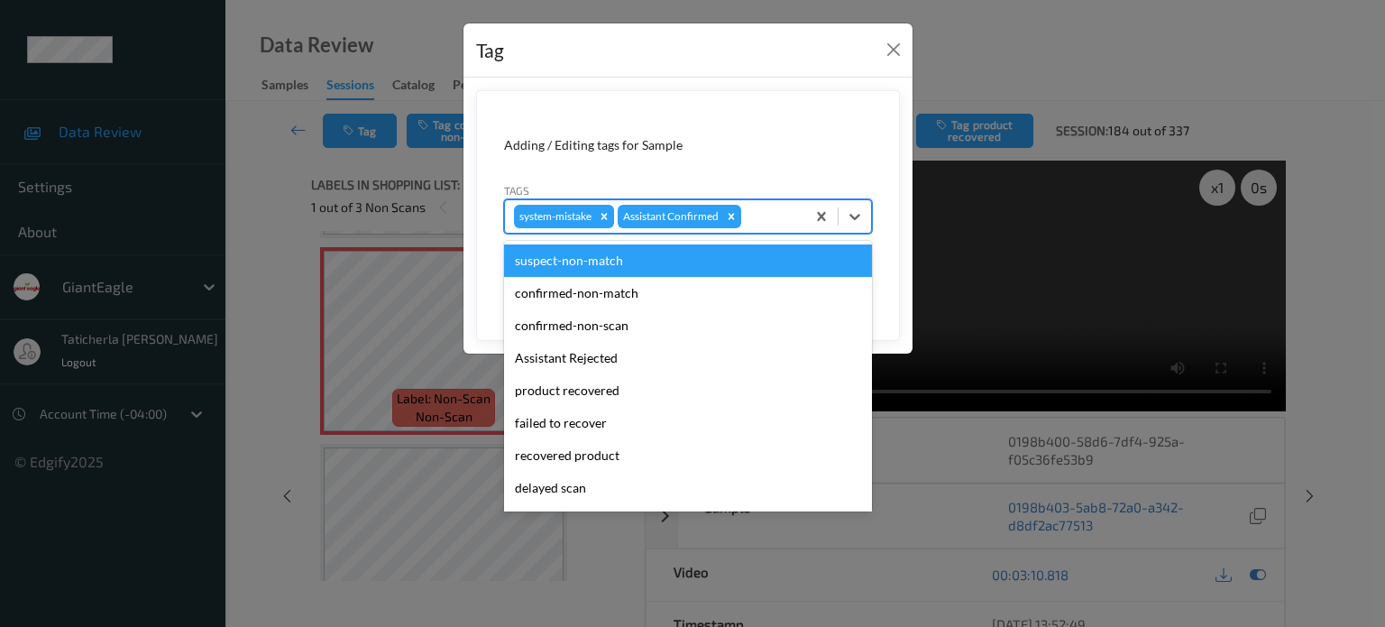
click at [779, 203] on div "system-mistake Assistant Confirmed" at bounding box center [655, 216] width 300 height 31
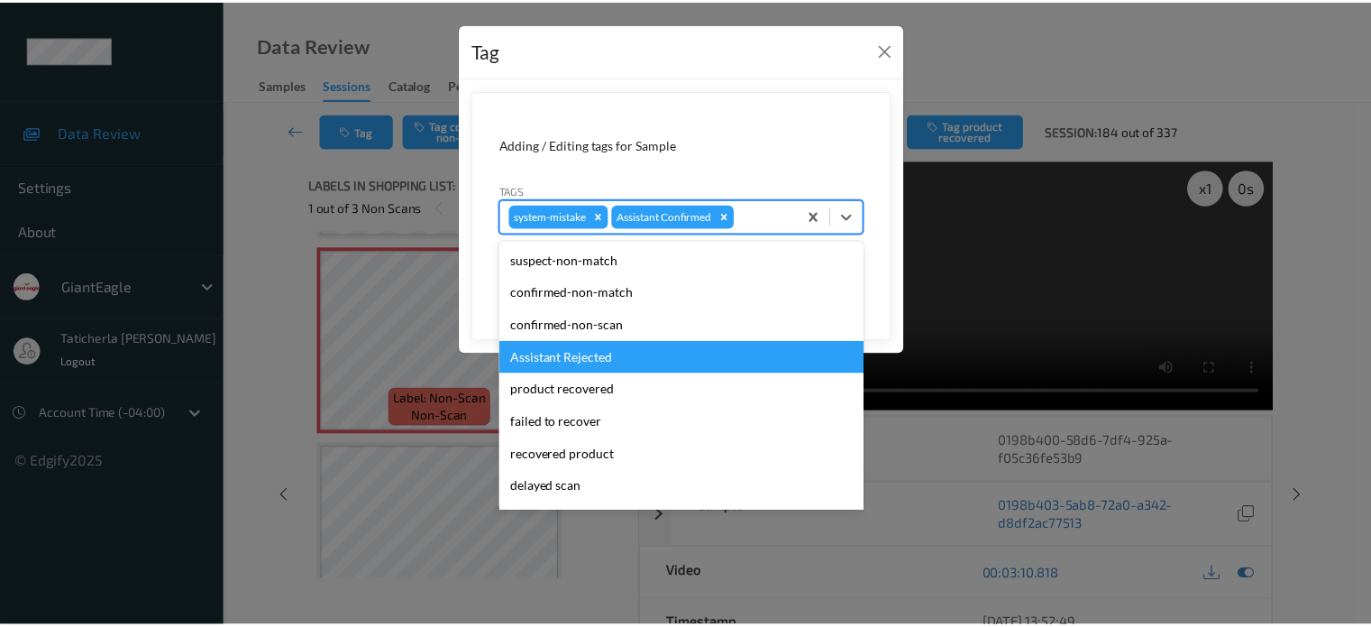
scroll to position [90, 0]
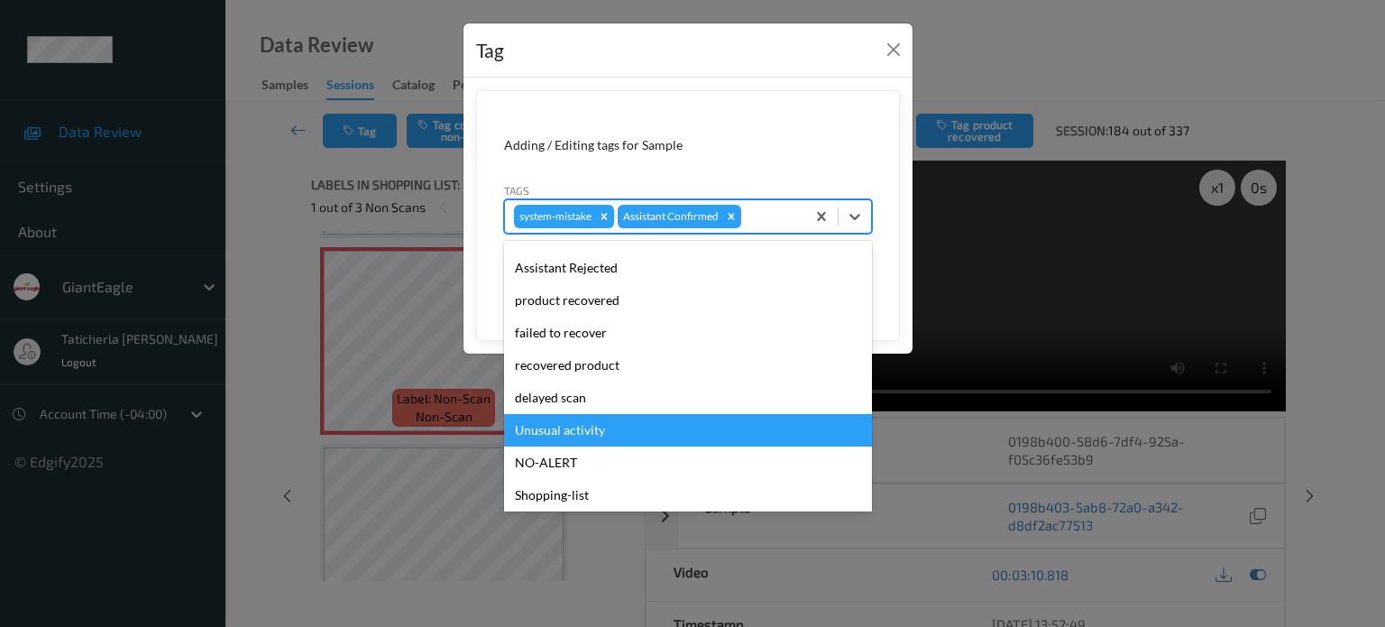
click at [659, 426] on div "Unusual activity" at bounding box center [688, 430] width 368 height 32
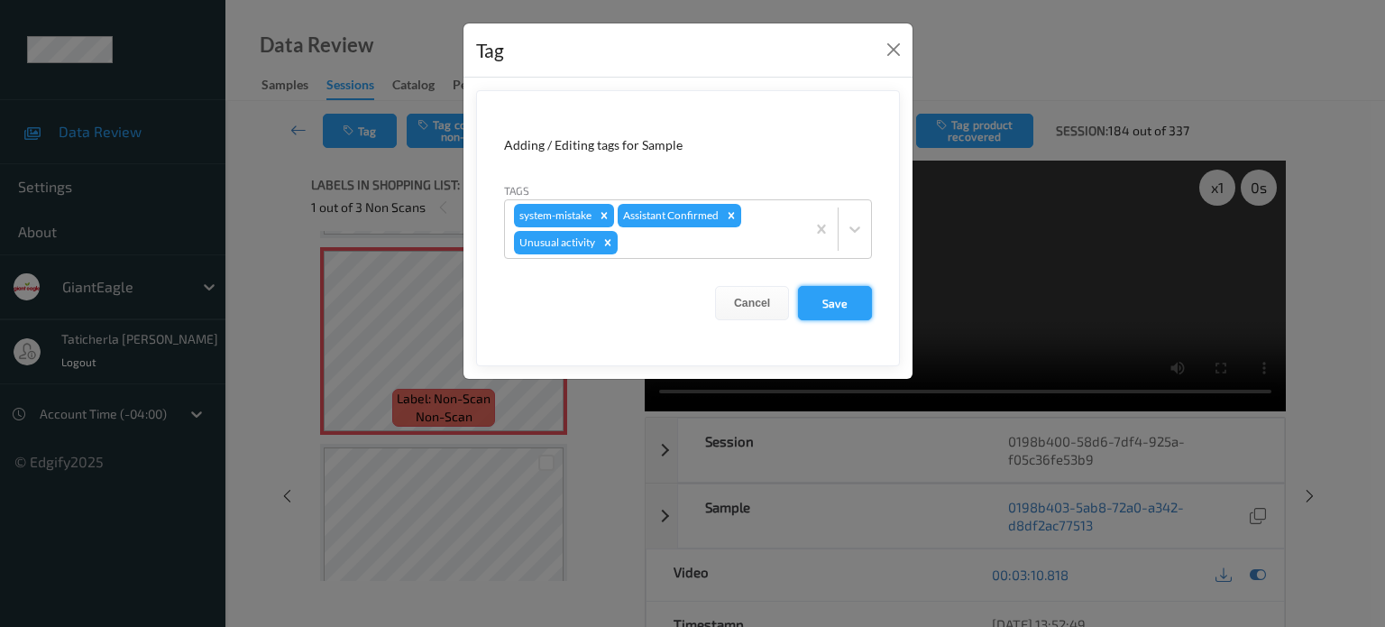
click at [844, 298] on button "Save" at bounding box center [835, 303] width 74 height 34
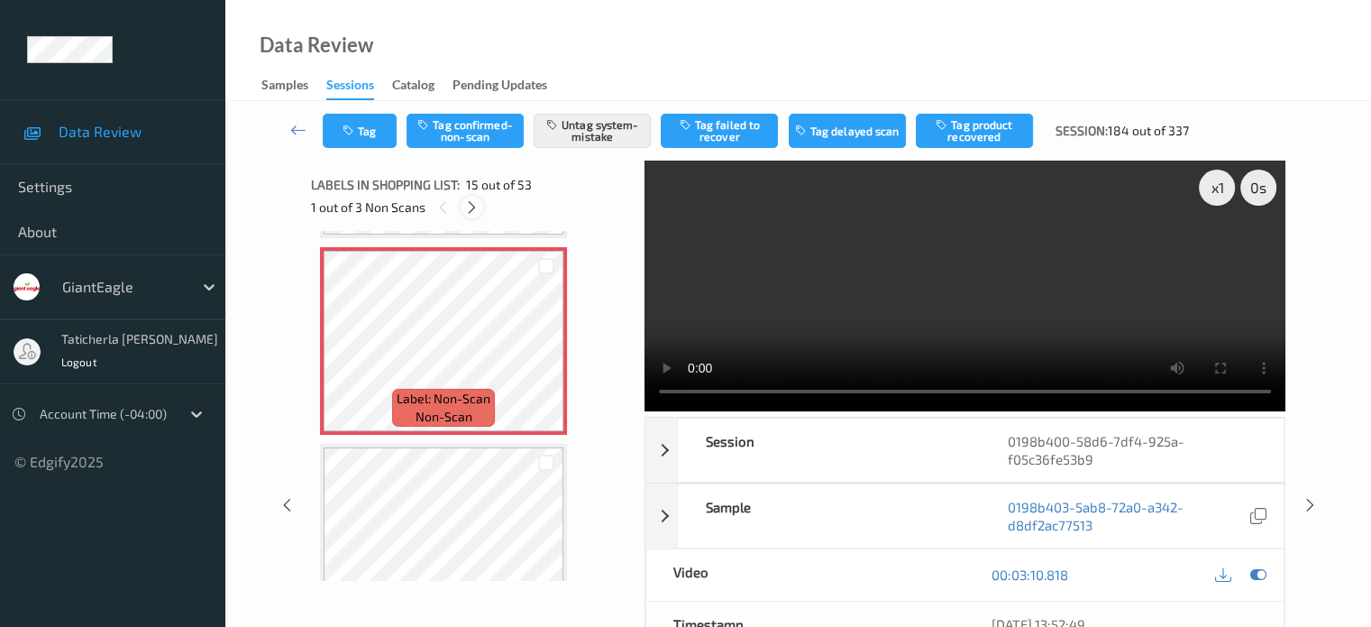
click at [469, 205] on icon at bounding box center [471, 207] width 15 height 16
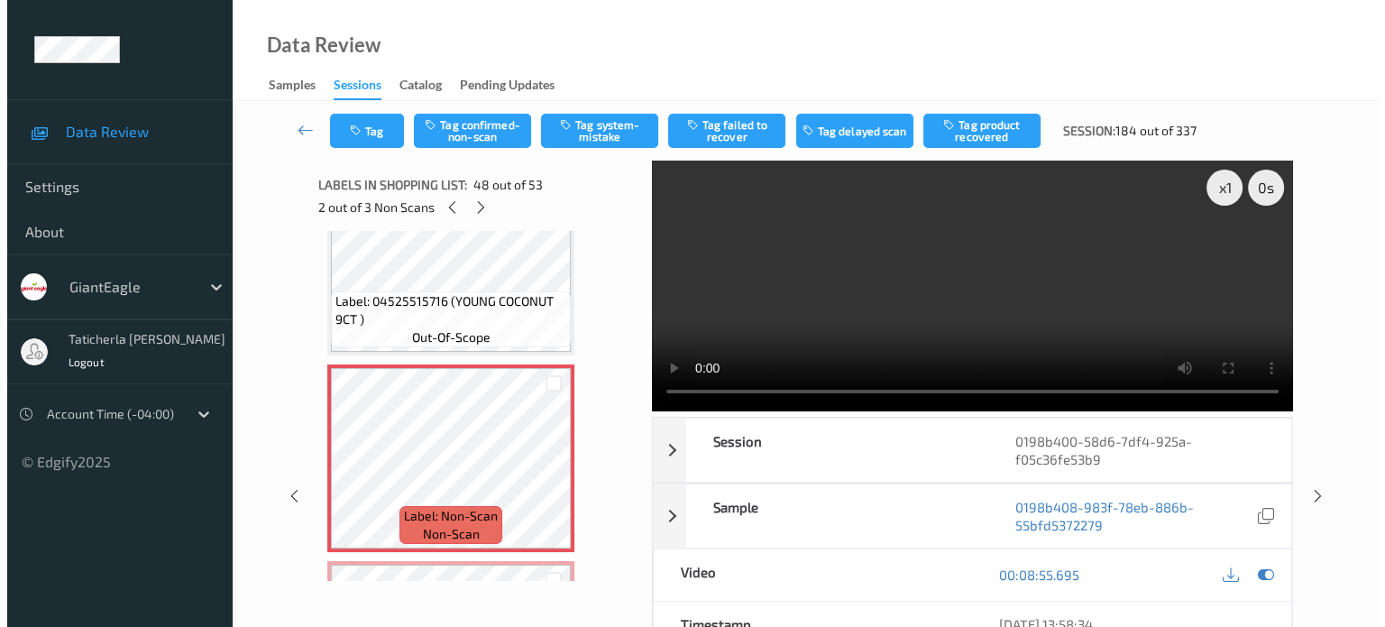
scroll to position [9140, 0]
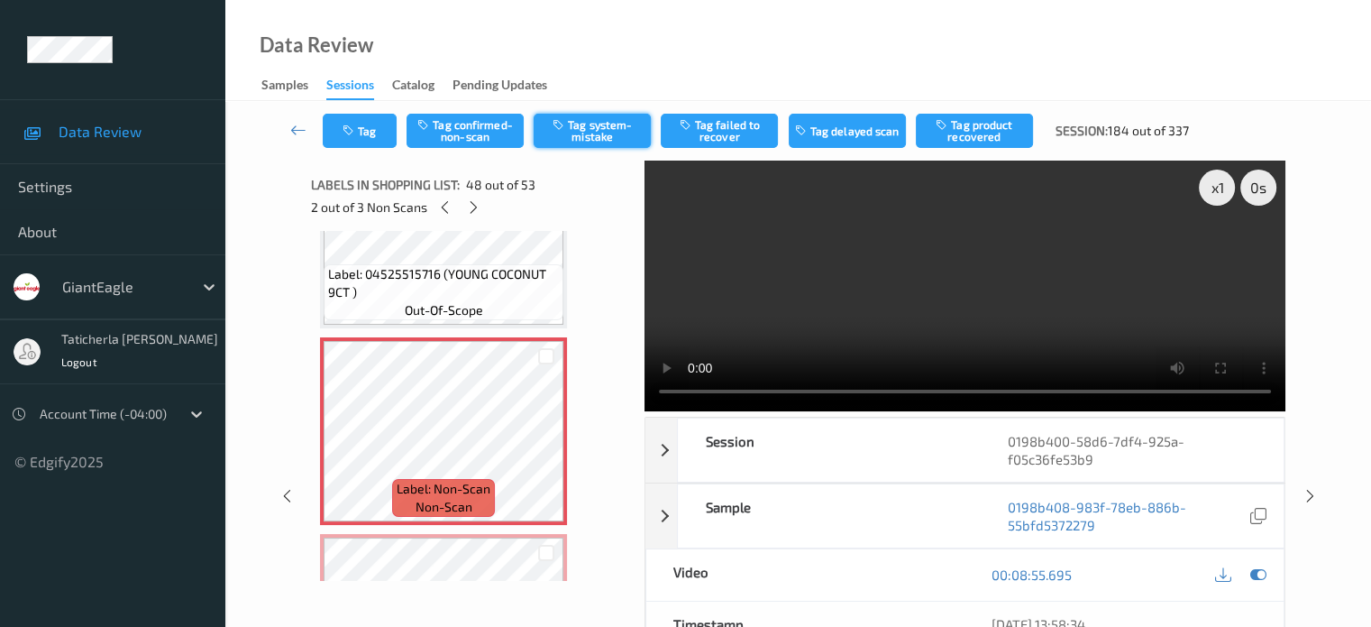
click at [576, 140] on button "Tag system-mistake" at bounding box center [592, 131] width 117 height 34
click at [368, 134] on button "Tag" at bounding box center [360, 131] width 74 height 34
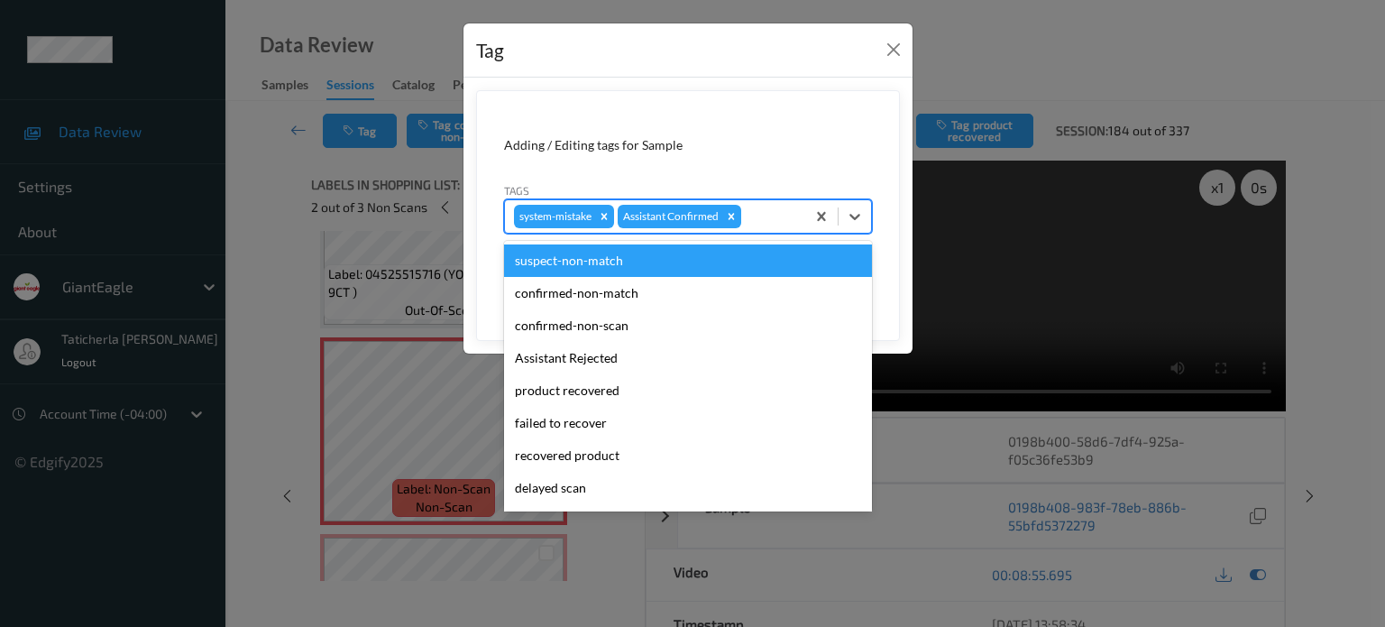
click at [761, 216] on div at bounding box center [770, 217] width 51 height 22
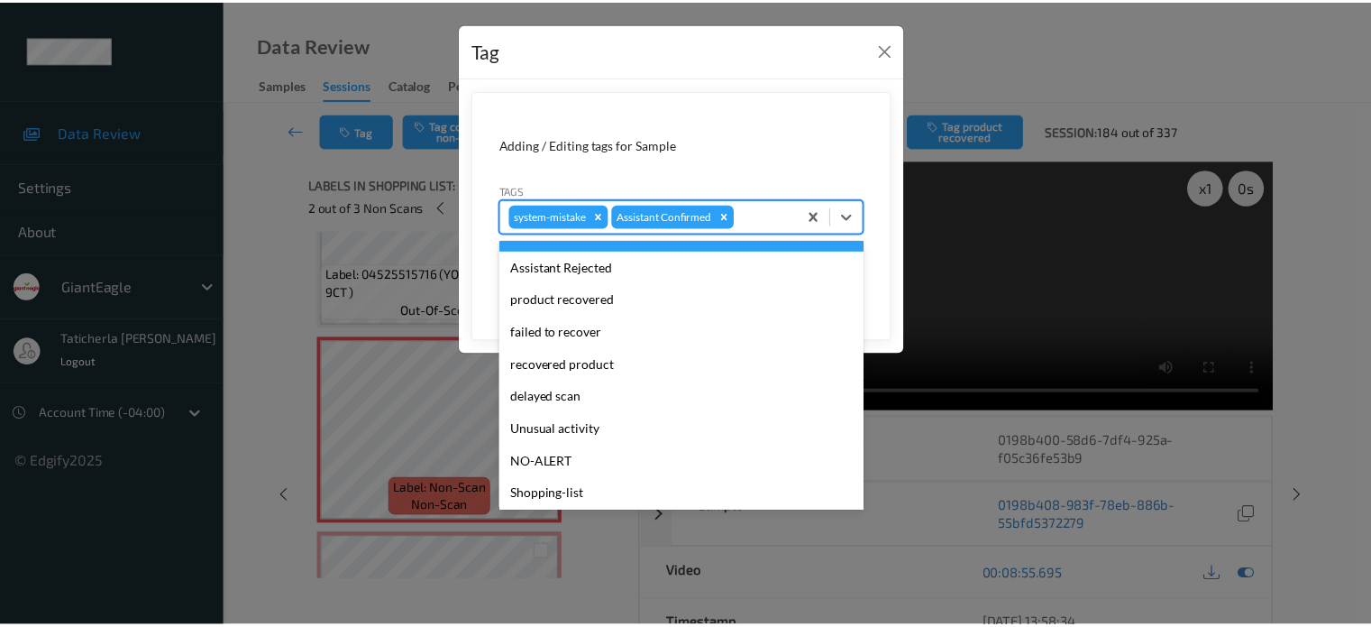
scroll to position [159, 0]
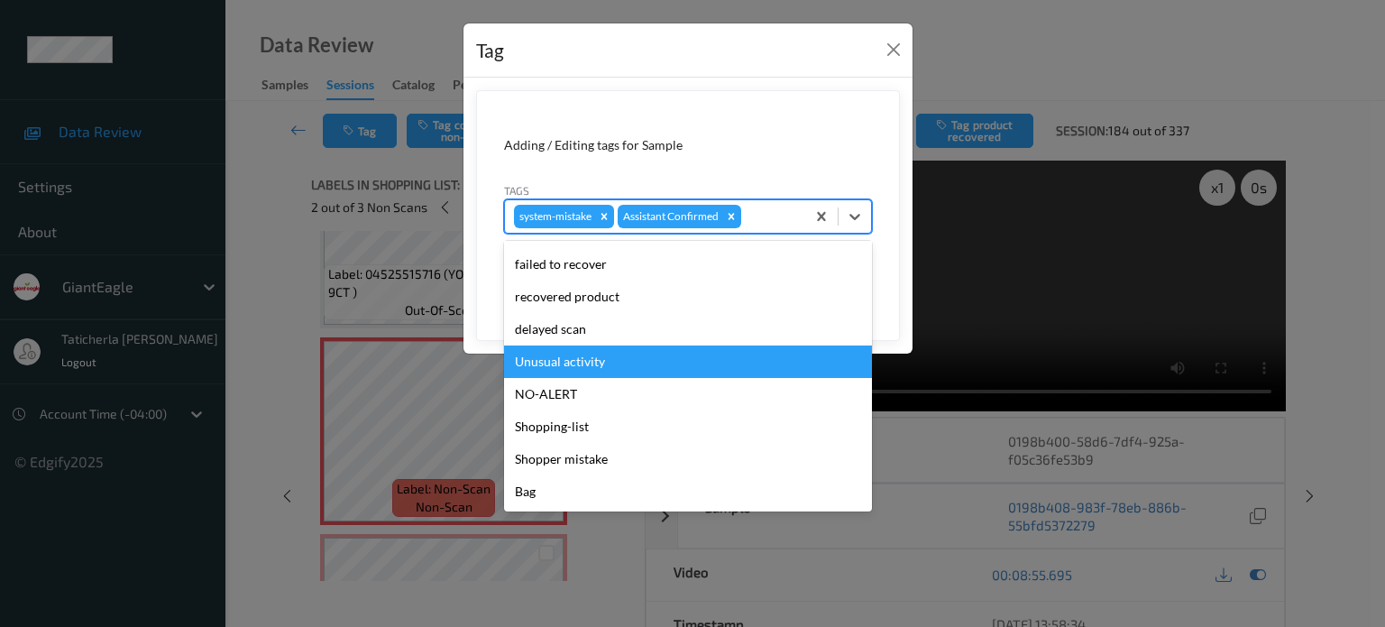
click at [642, 353] on div "Unusual activity" at bounding box center [688, 361] width 368 height 32
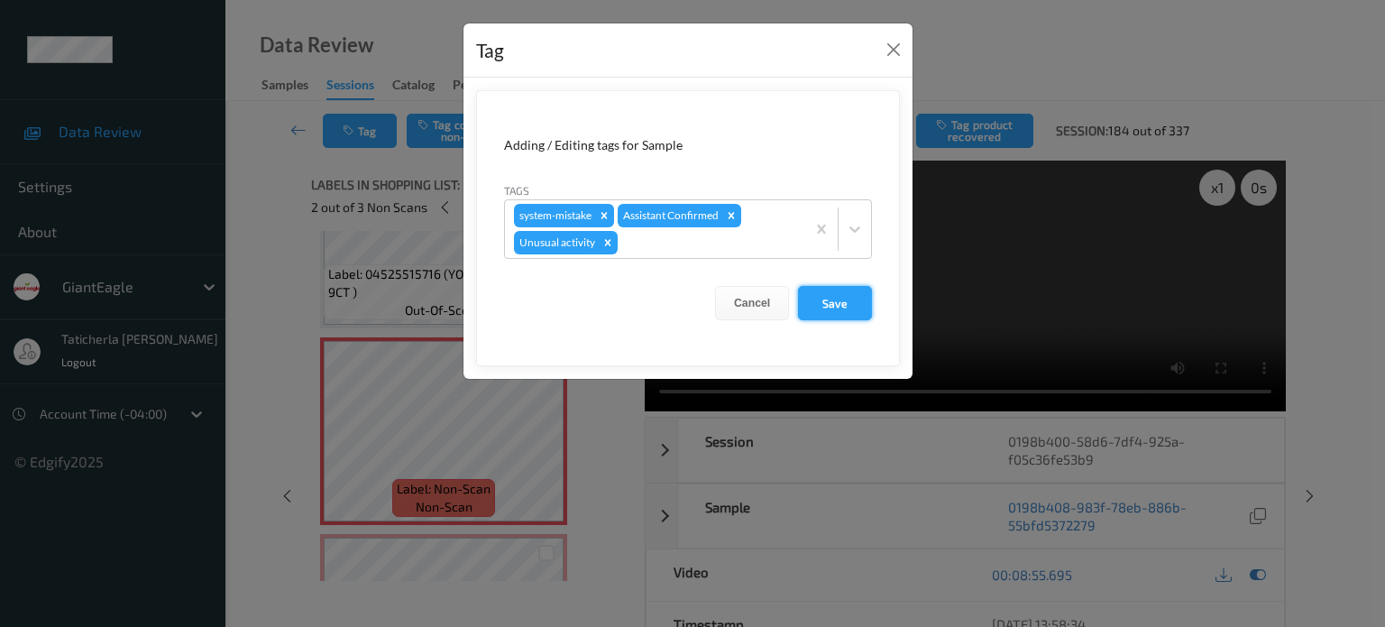
click at [850, 306] on button "Save" at bounding box center [835, 303] width 74 height 34
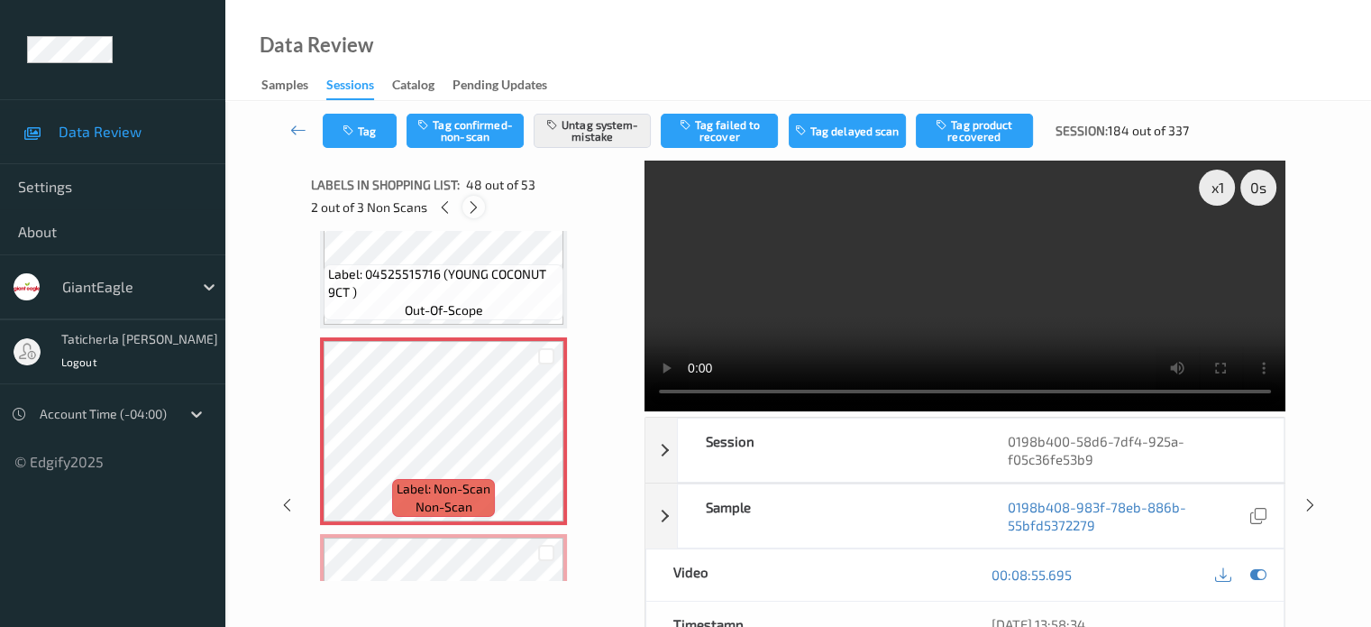
click at [472, 207] on icon at bounding box center [473, 207] width 15 height 16
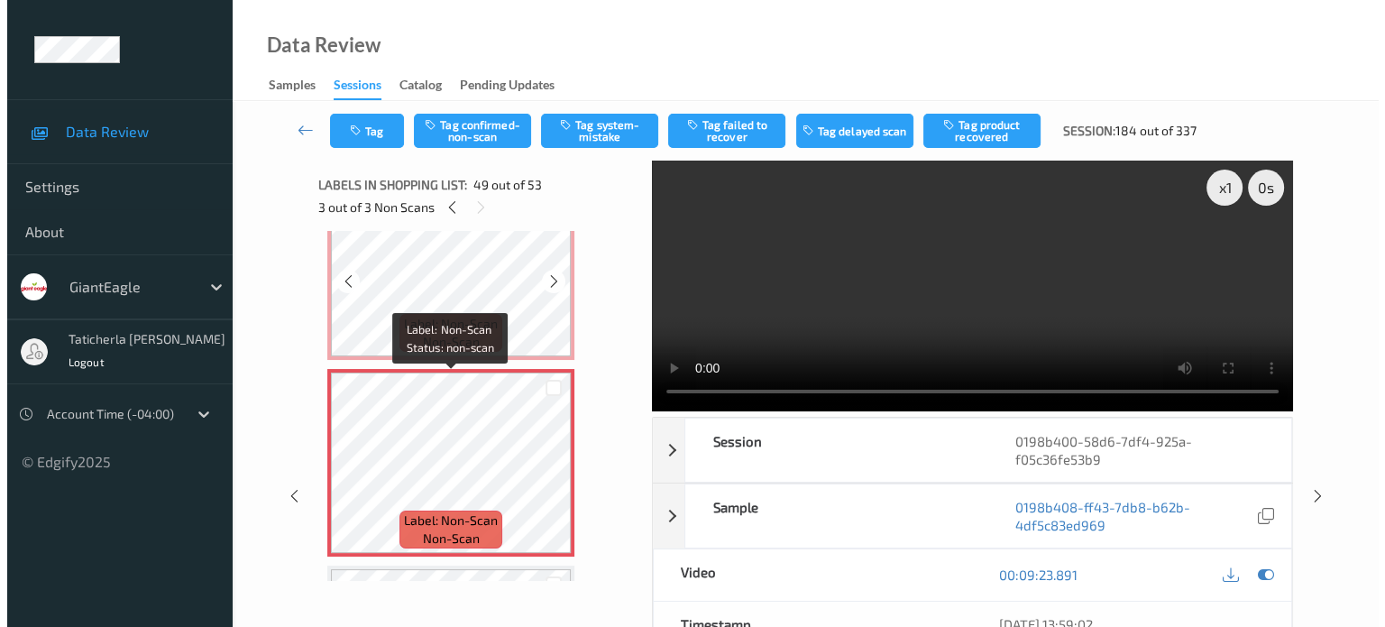
scroll to position [9336, 0]
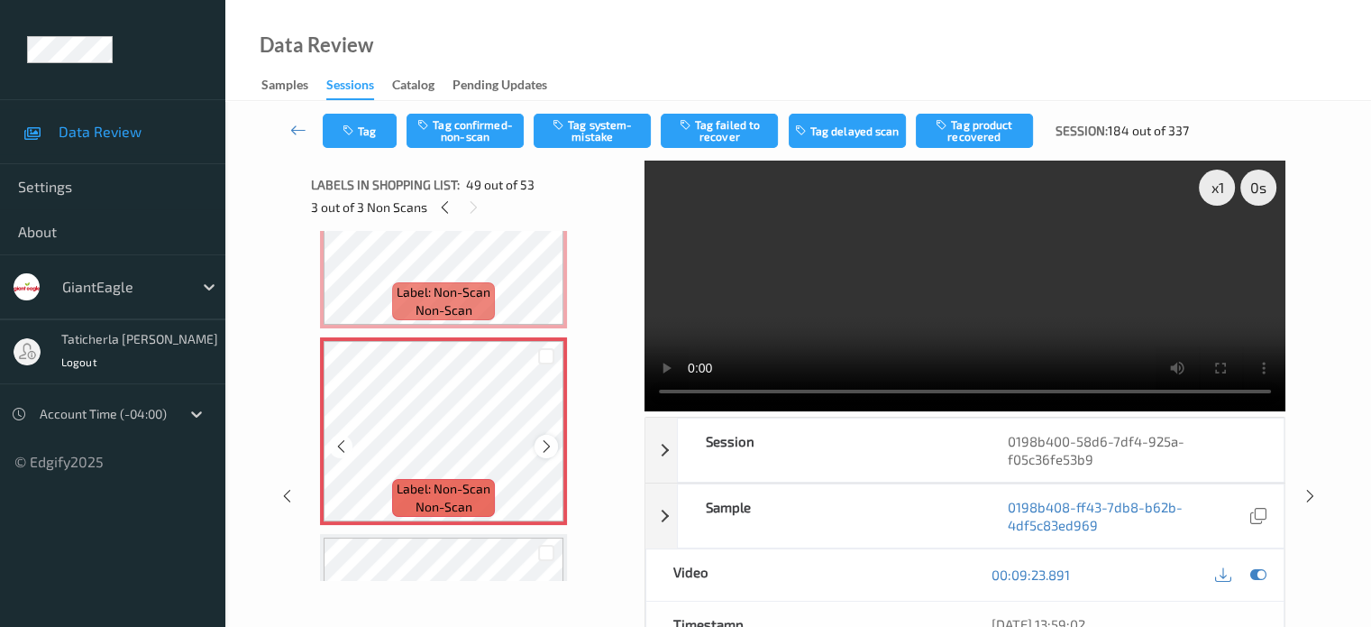
click at [545, 439] on icon at bounding box center [546, 446] width 15 height 16
click at [597, 134] on button "Tag system-mistake" at bounding box center [592, 131] width 117 height 34
click at [371, 129] on button "Tag" at bounding box center [360, 131] width 74 height 34
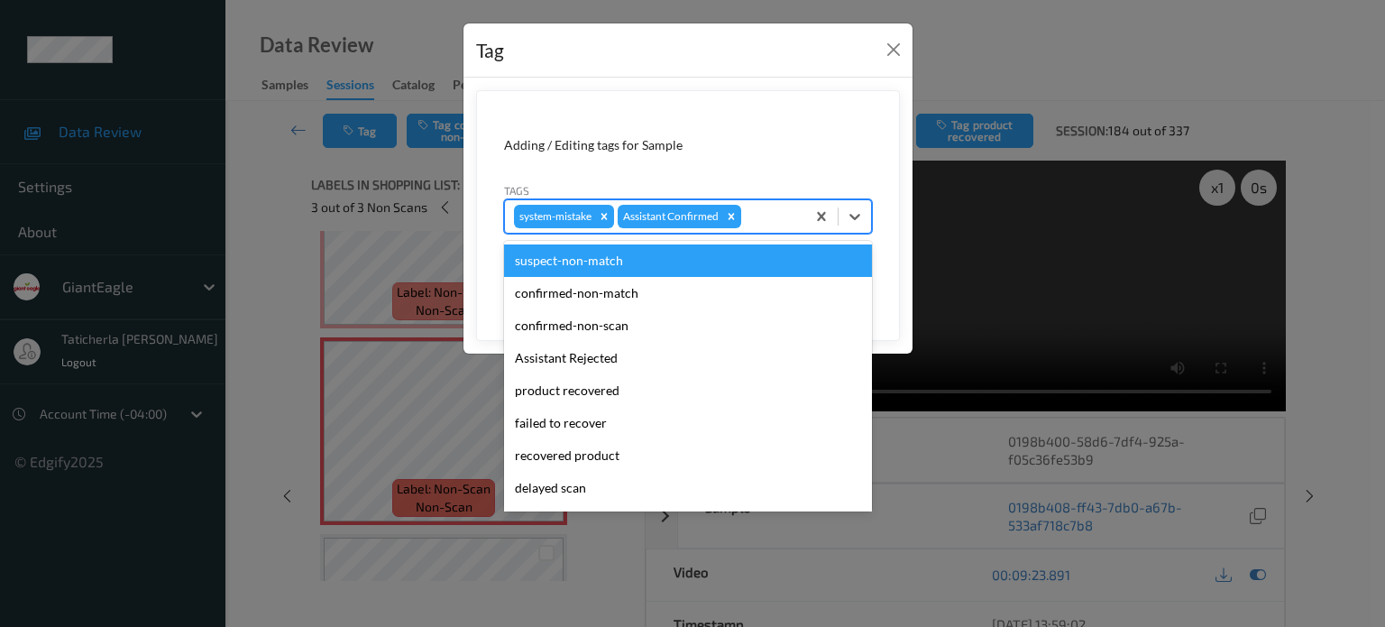
click at [784, 209] on div at bounding box center [770, 217] width 51 height 22
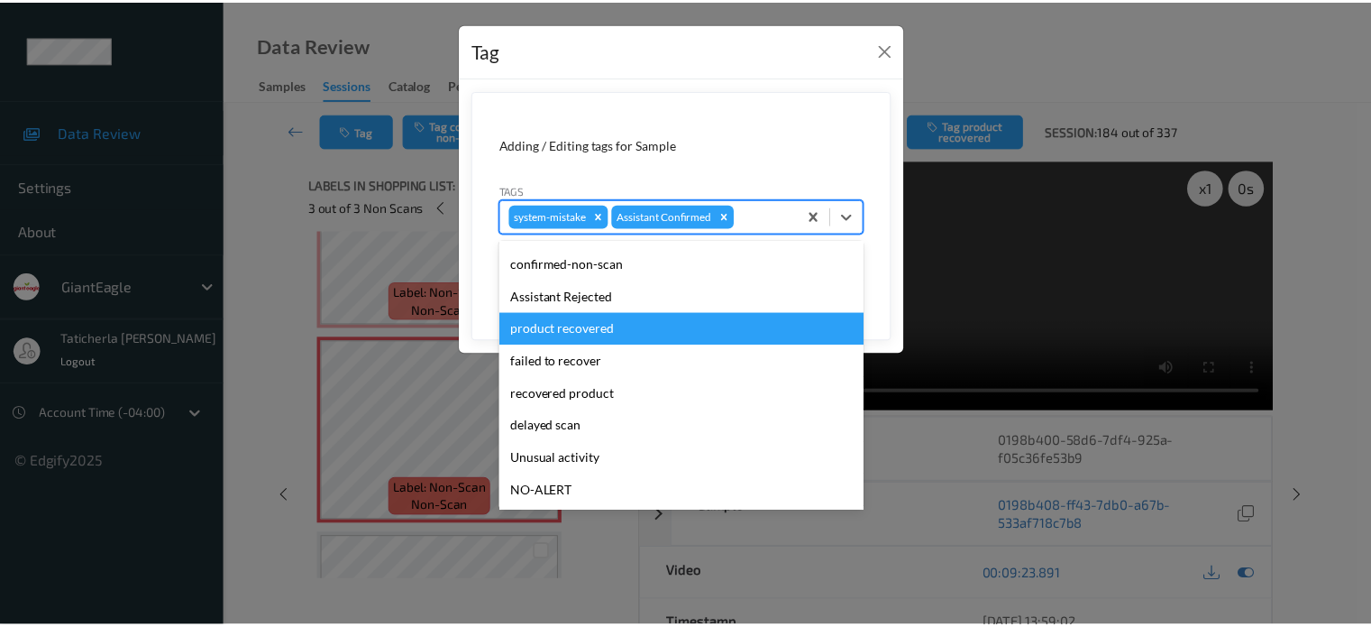
scroll to position [90, 0]
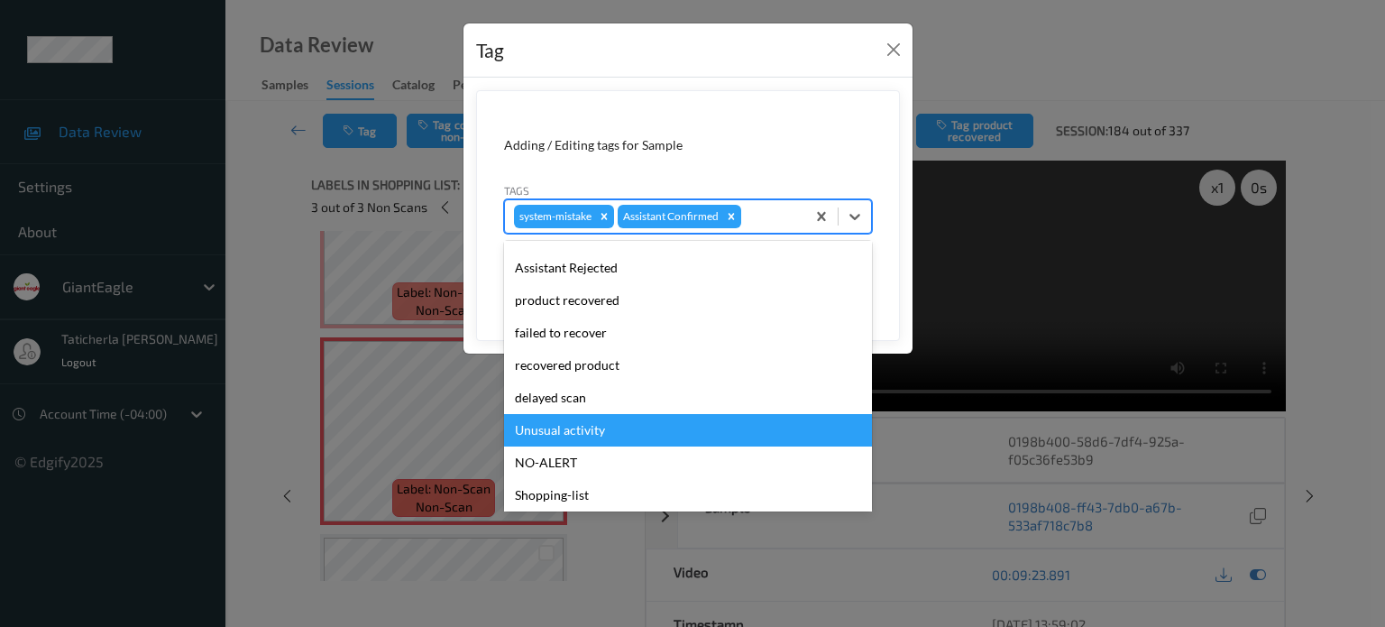
click at [618, 425] on div "Unusual activity" at bounding box center [688, 430] width 368 height 32
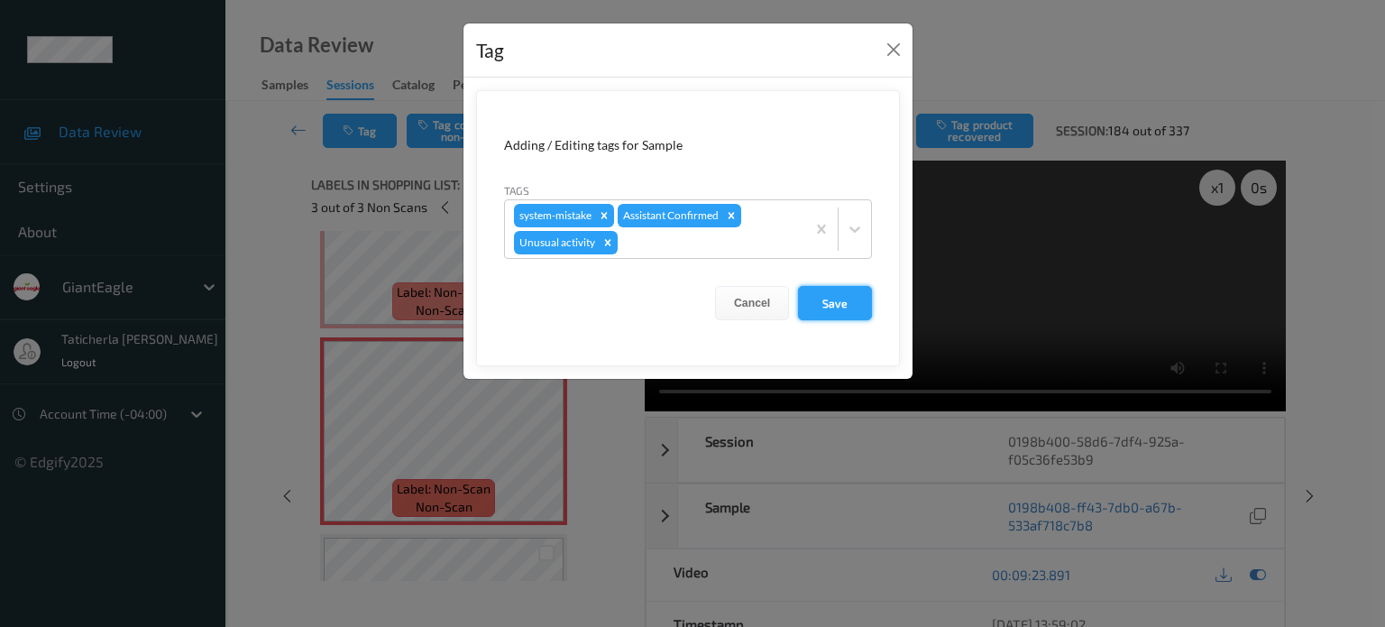
click at [831, 295] on button "Save" at bounding box center [835, 303] width 74 height 34
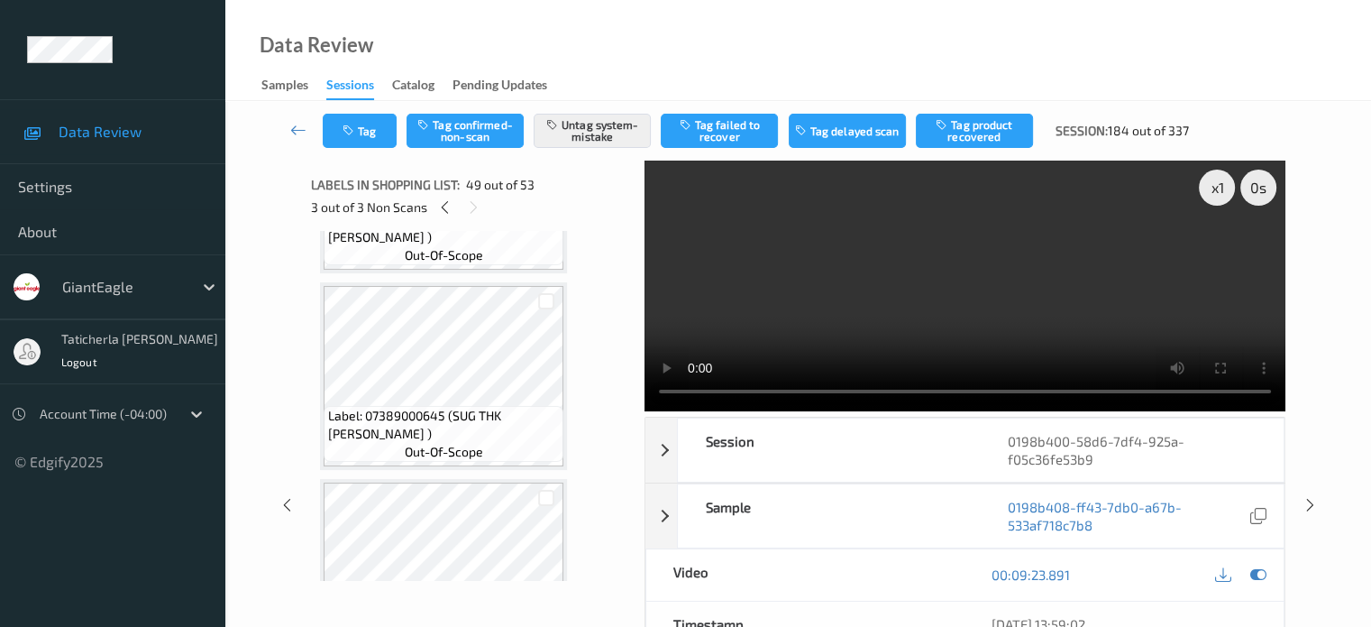
scroll to position [5568, 0]
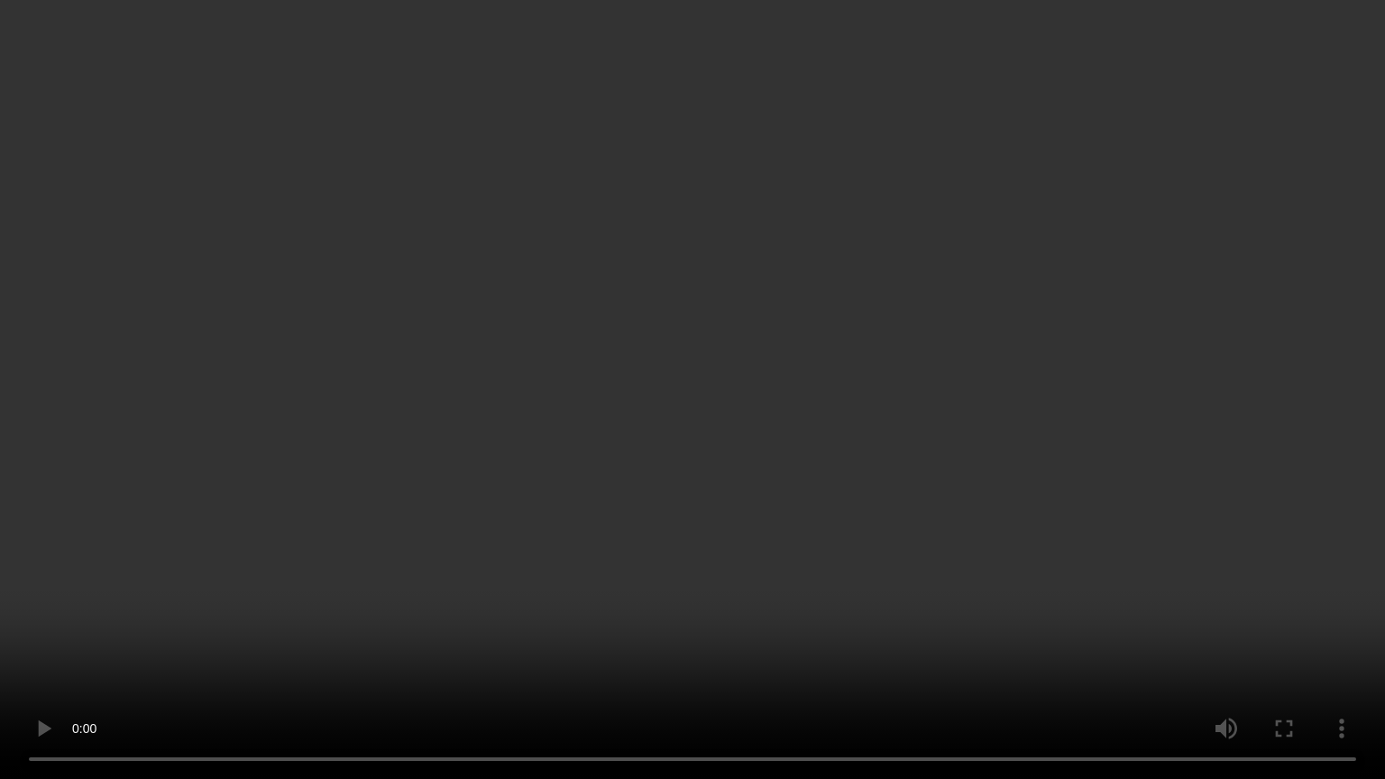
click at [1314, 625] on video at bounding box center [692, 389] width 1385 height 779
click at [1311, 625] on video at bounding box center [692, 389] width 1385 height 779
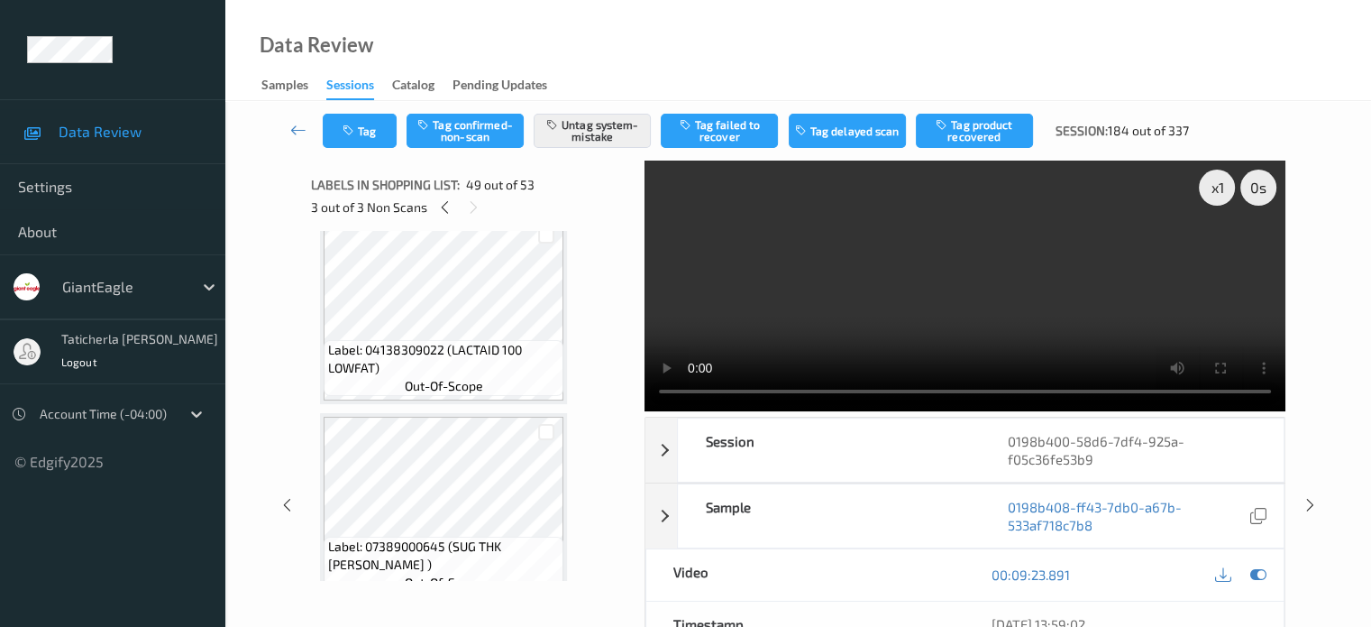
scroll to position [0, 0]
click at [469, 201] on icon at bounding box center [473, 207] width 15 height 16
click at [474, 201] on icon at bounding box center [473, 207] width 15 height 16
click at [440, 210] on icon at bounding box center [444, 207] width 15 height 16
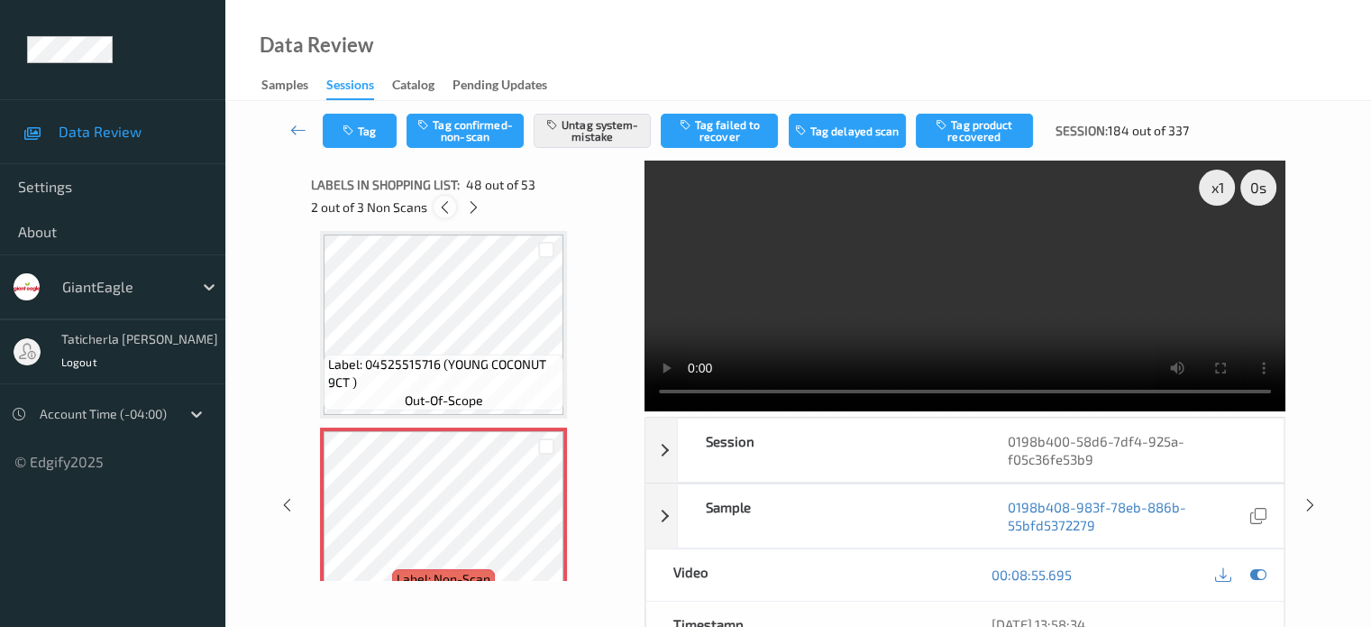
click at [440, 210] on icon at bounding box center [444, 207] width 15 height 16
click at [472, 204] on icon at bounding box center [471, 207] width 15 height 16
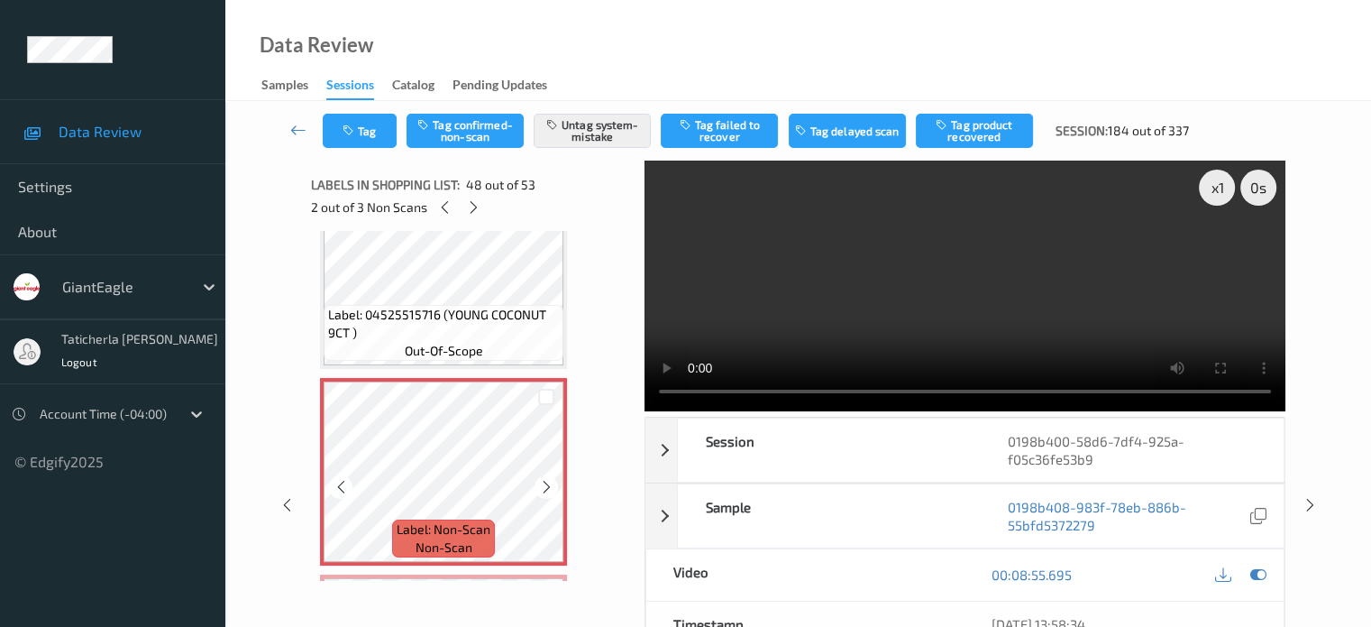
scroll to position [9140, 0]
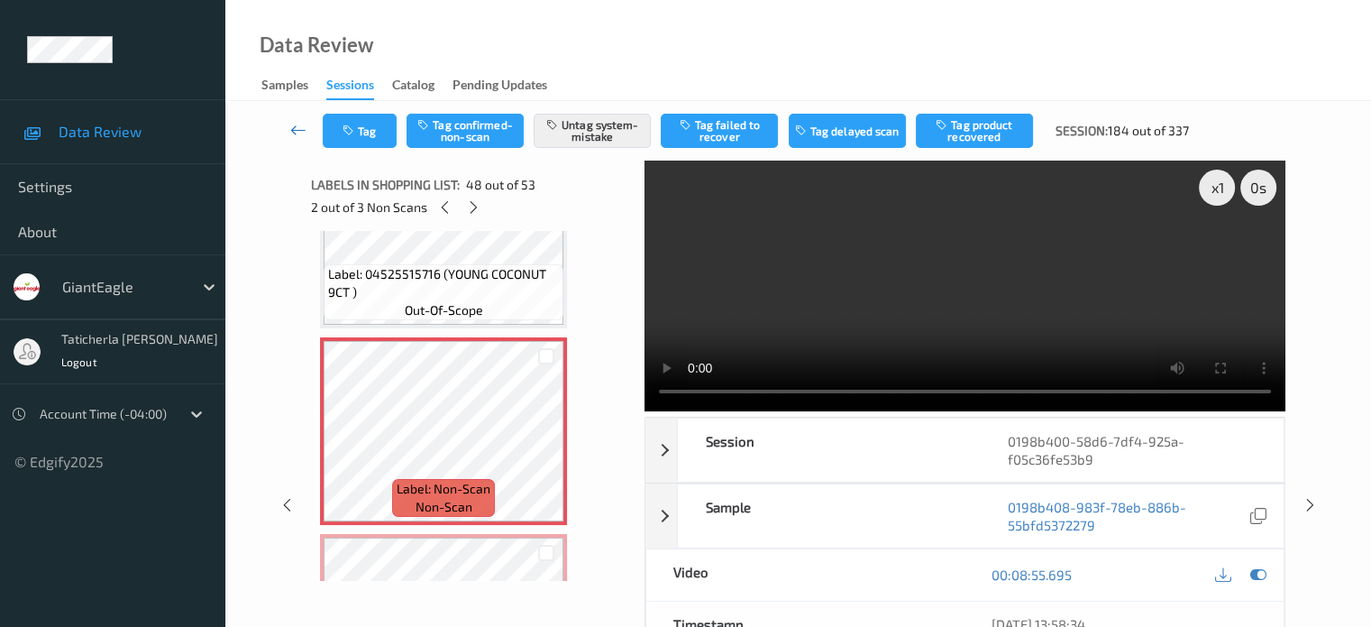
click at [298, 132] on icon at bounding box center [298, 130] width 16 height 18
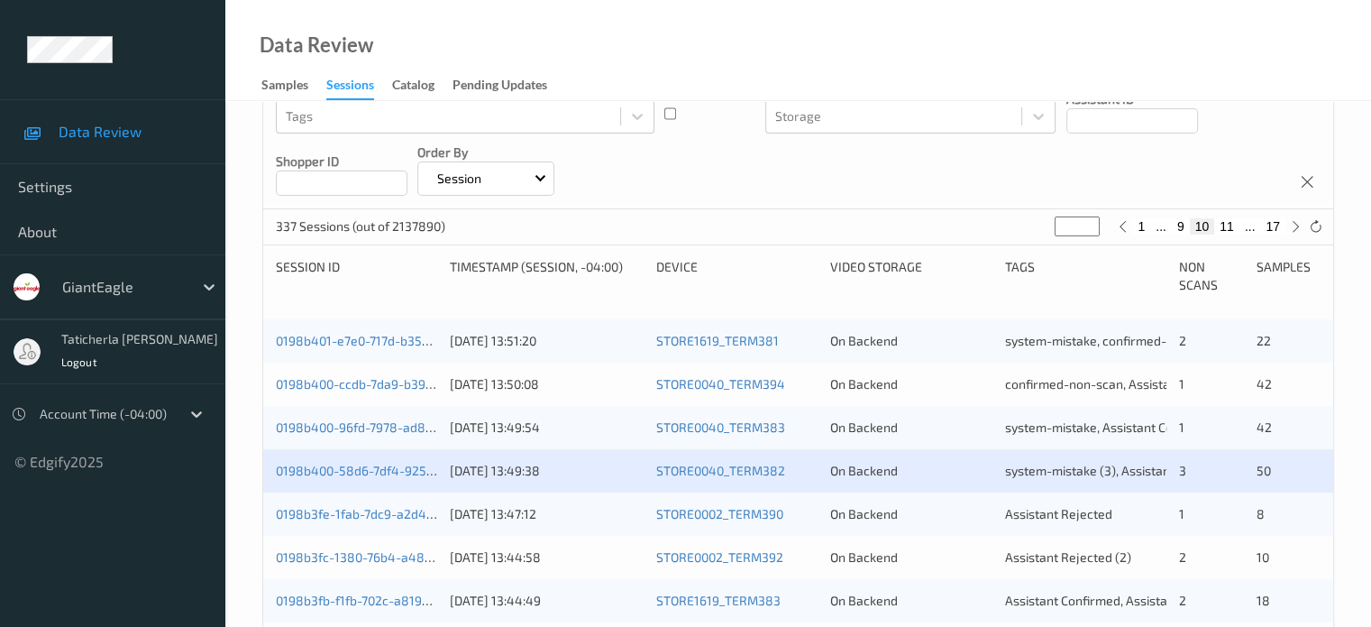
scroll to position [270, 0]
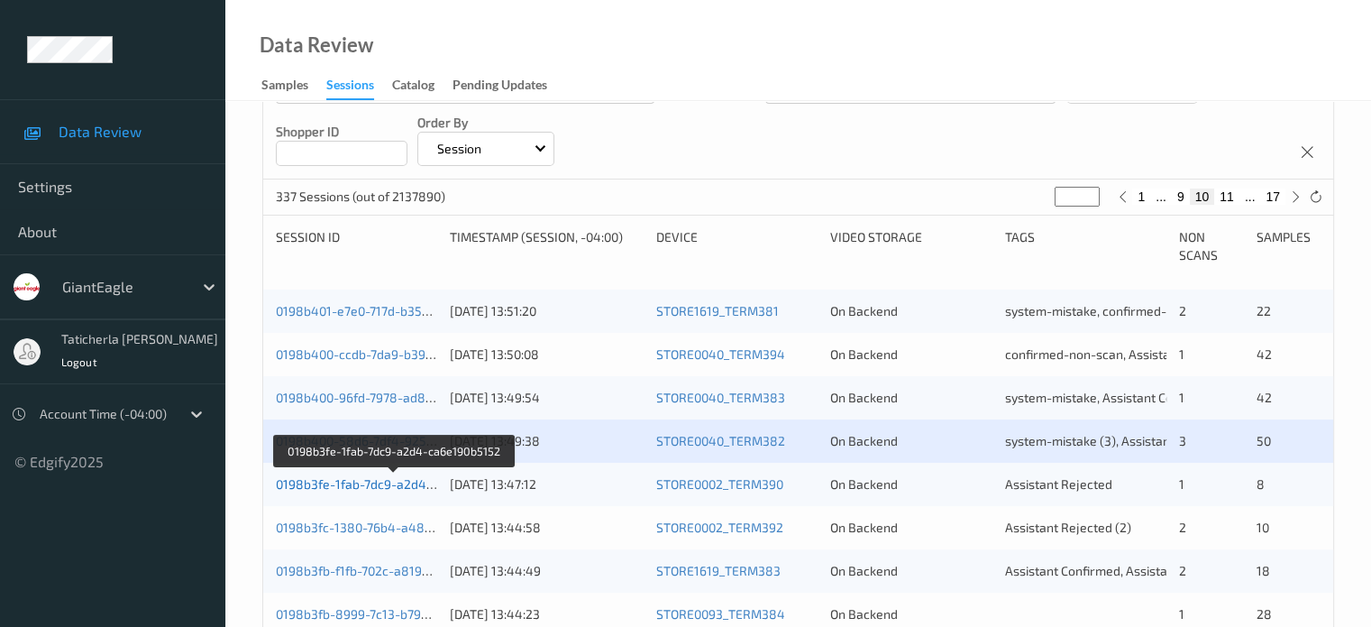
click at [400, 486] on link "0198b3fe-1fab-7dc9-a2d4-ca6e190b5152" at bounding box center [395, 483] width 238 height 15
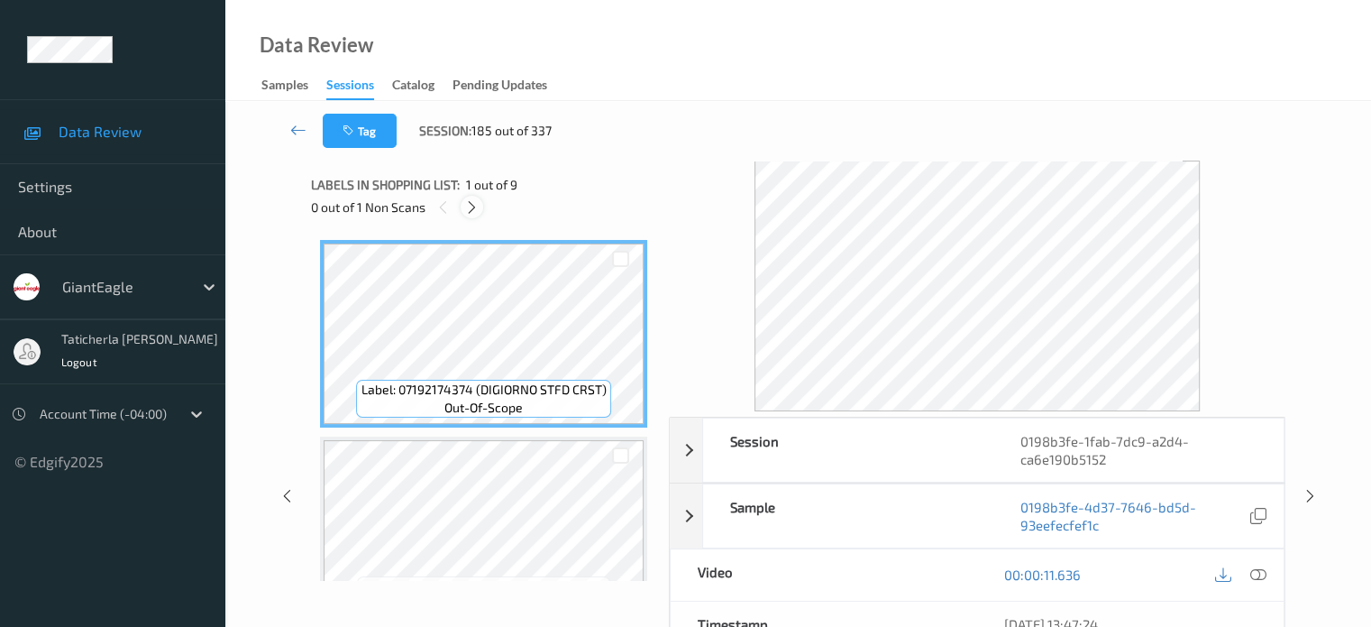
click at [472, 207] on icon at bounding box center [471, 207] width 15 height 16
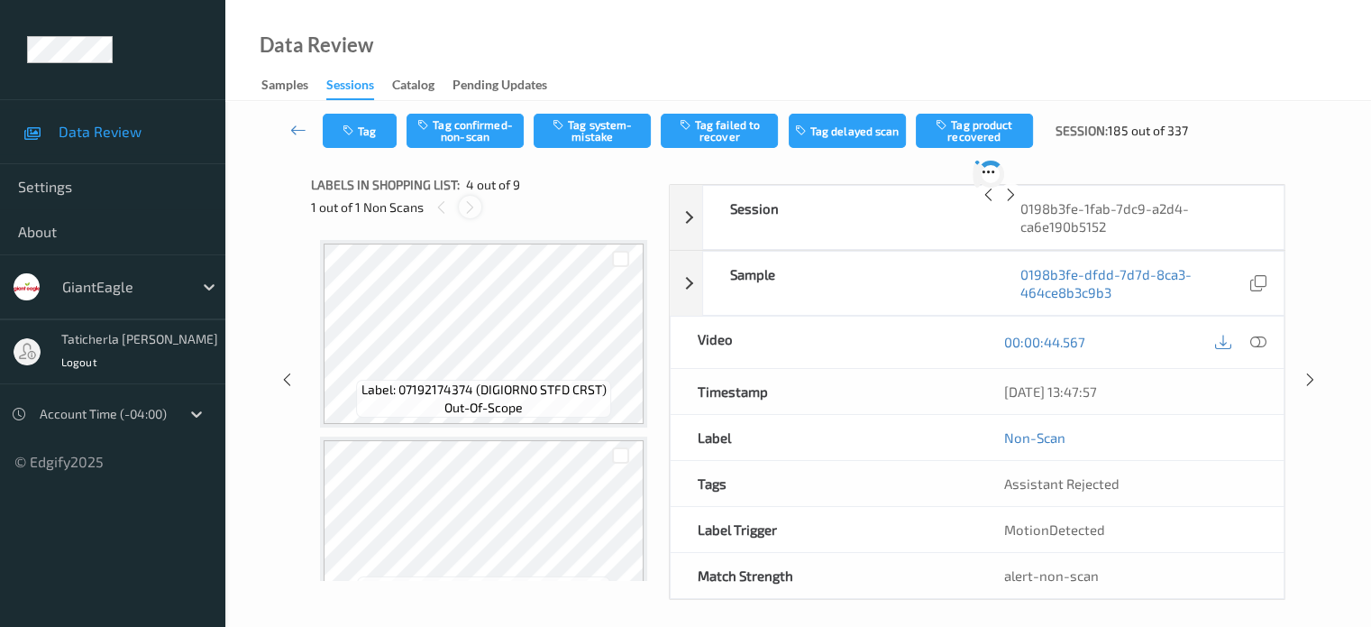
scroll to position [402, 0]
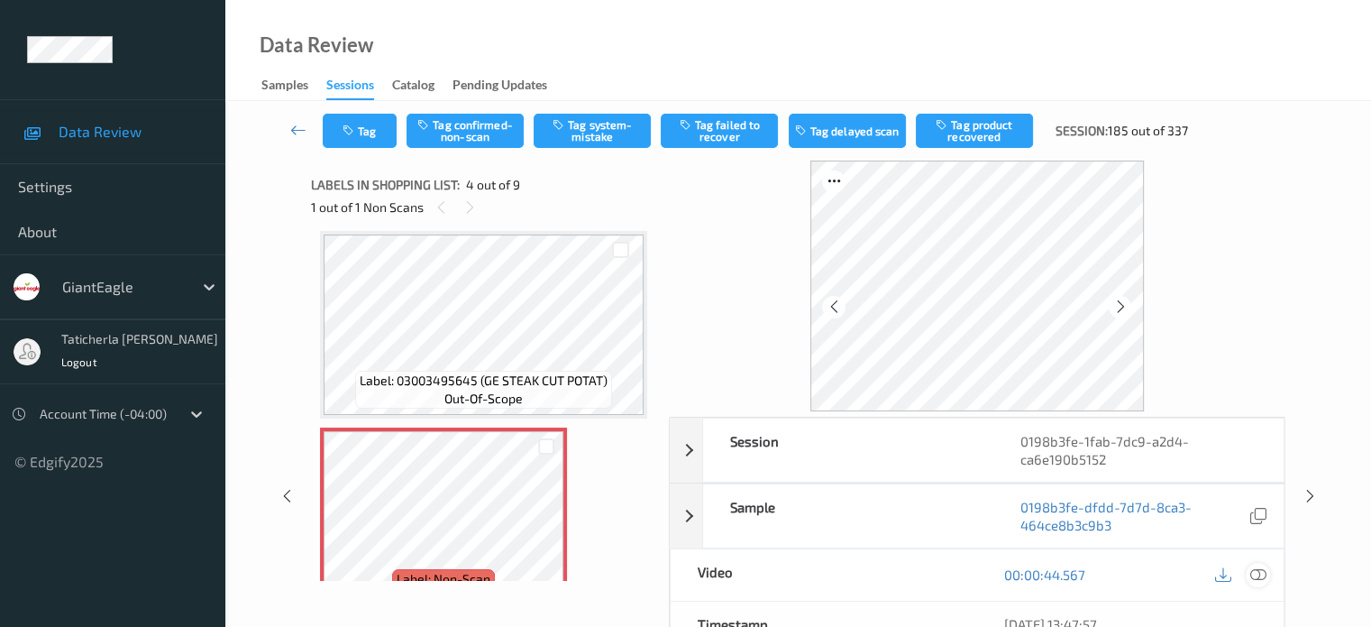
click at [1255, 572] on icon at bounding box center [1258, 574] width 16 height 16
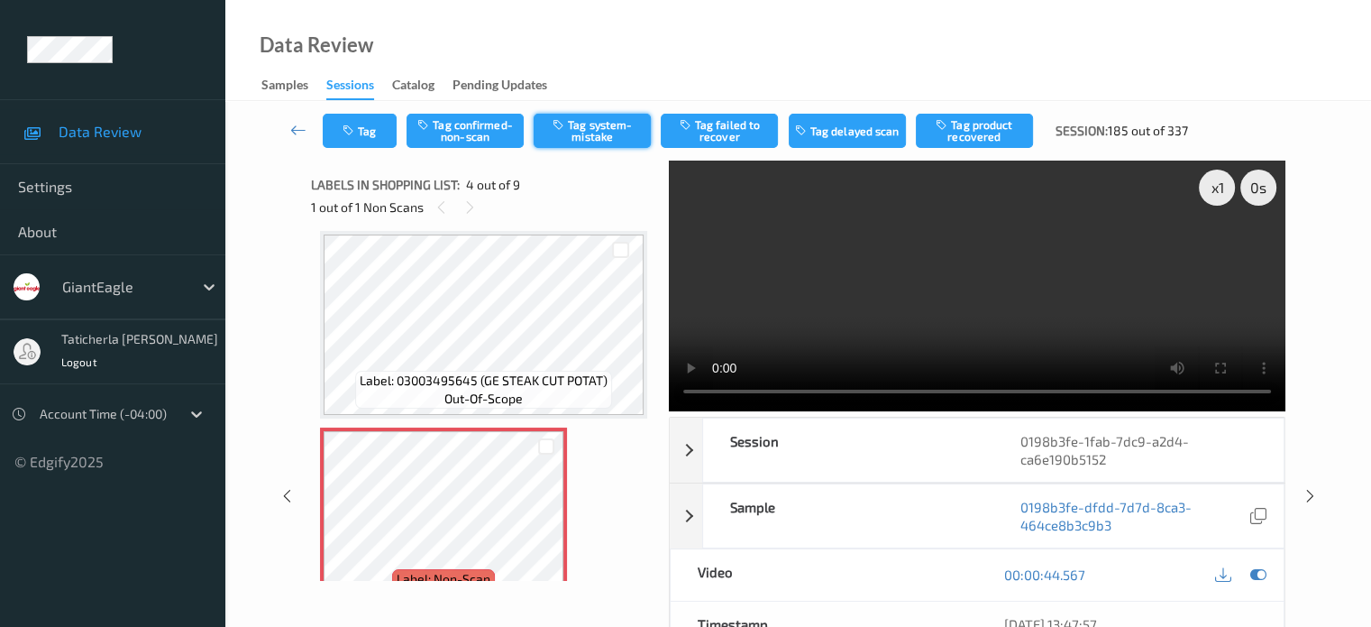
click at [606, 138] on button "Tag system-mistake" at bounding box center [592, 131] width 117 height 34
click at [302, 129] on icon at bounding box center [298, 130] width 16 height 18
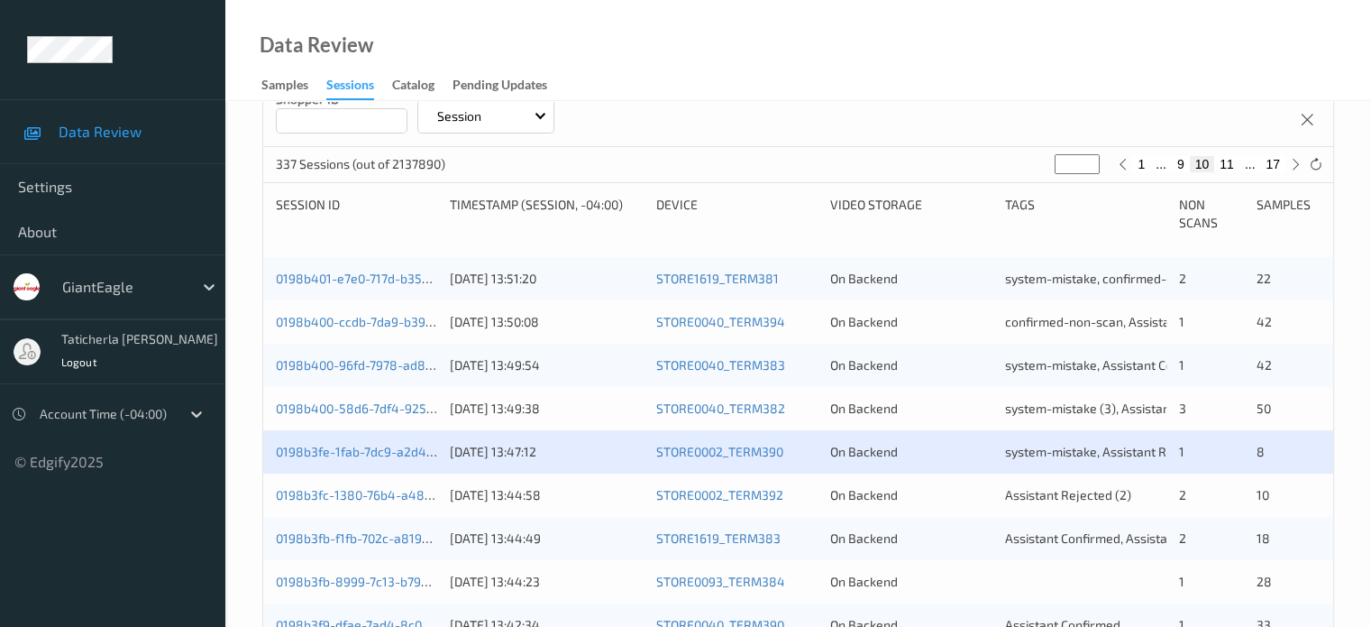
scroll to position [361, 0]
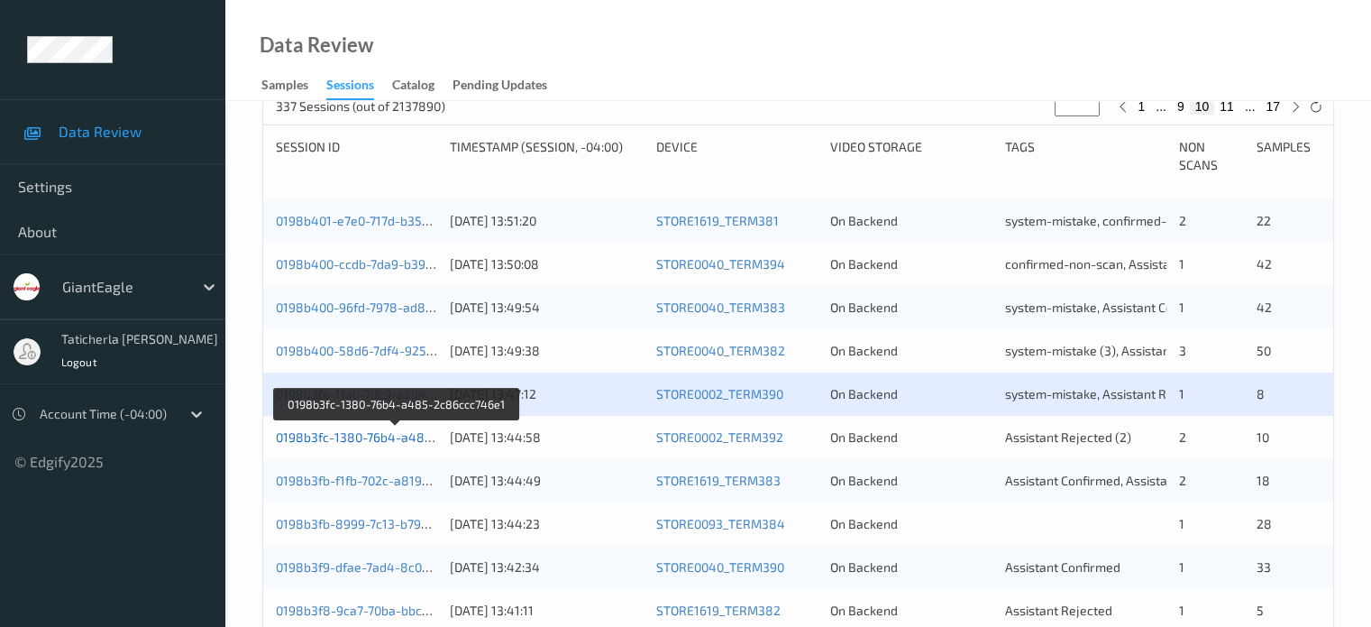
click at [376, 442] on link "0198b3fc-1380-76b4-a485-2c86ccc746e1" at bounding box center [397, 436] width 243 height 15
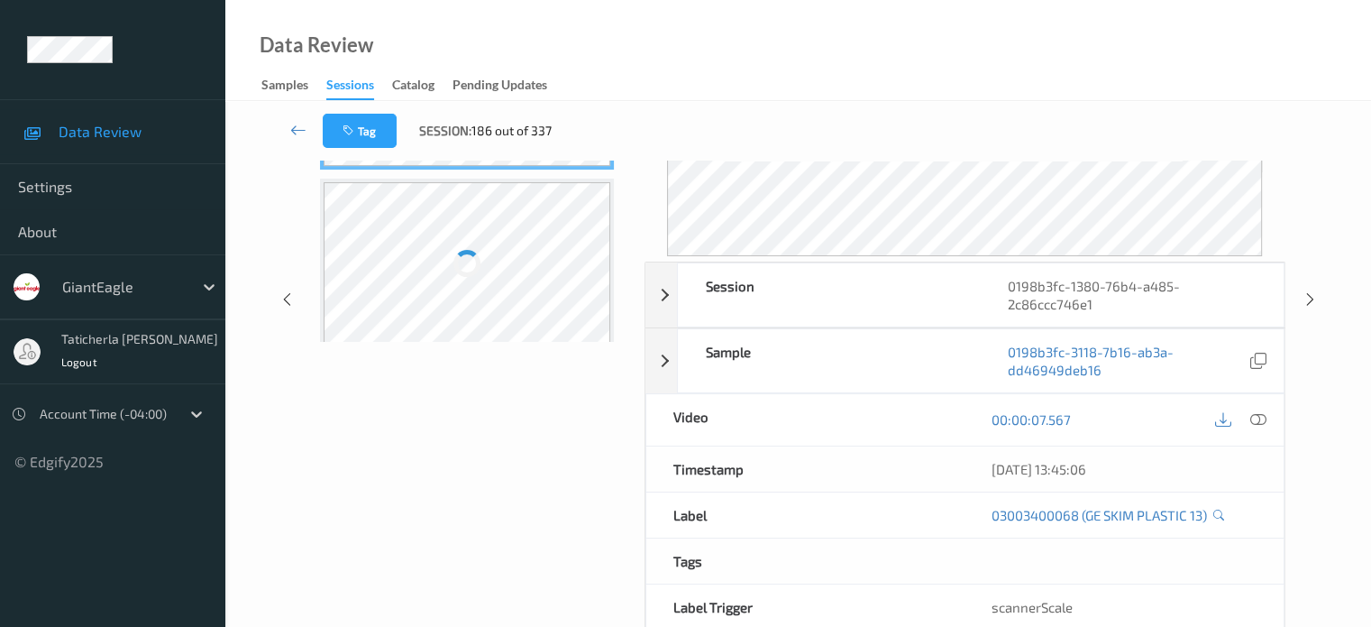
scroll to position [324, 0]
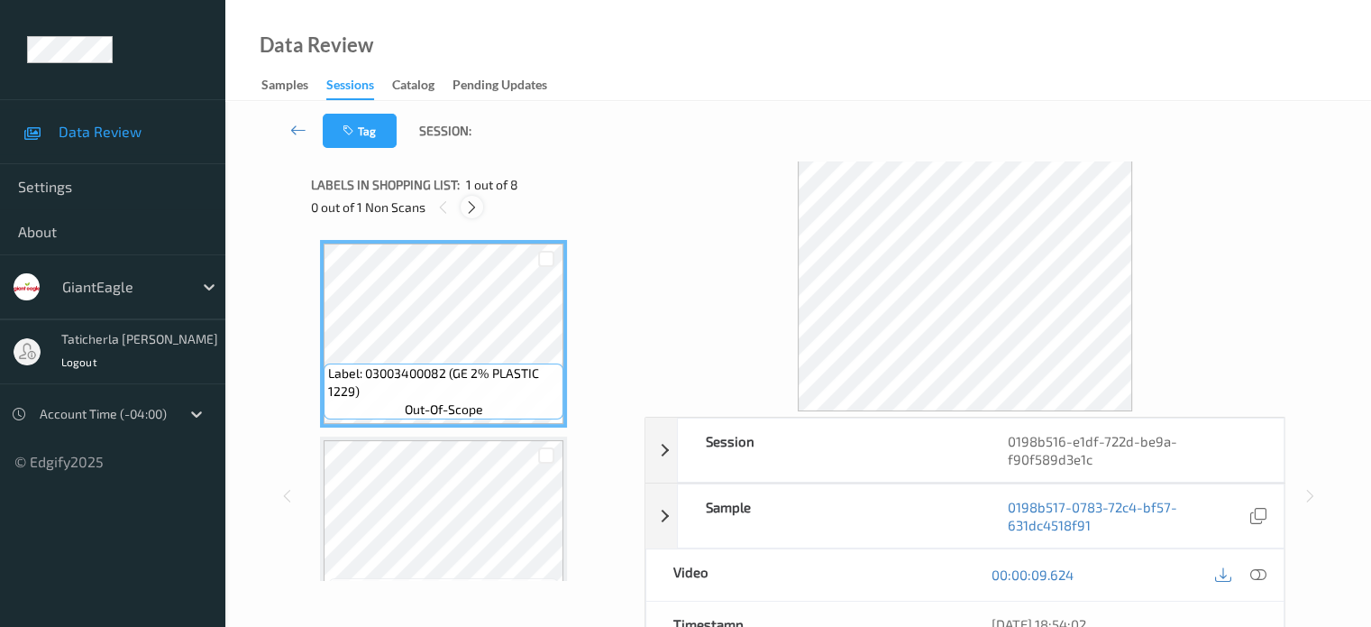
click at [472, 208] on icon at bounding box center [471, 207] width 15 height 16
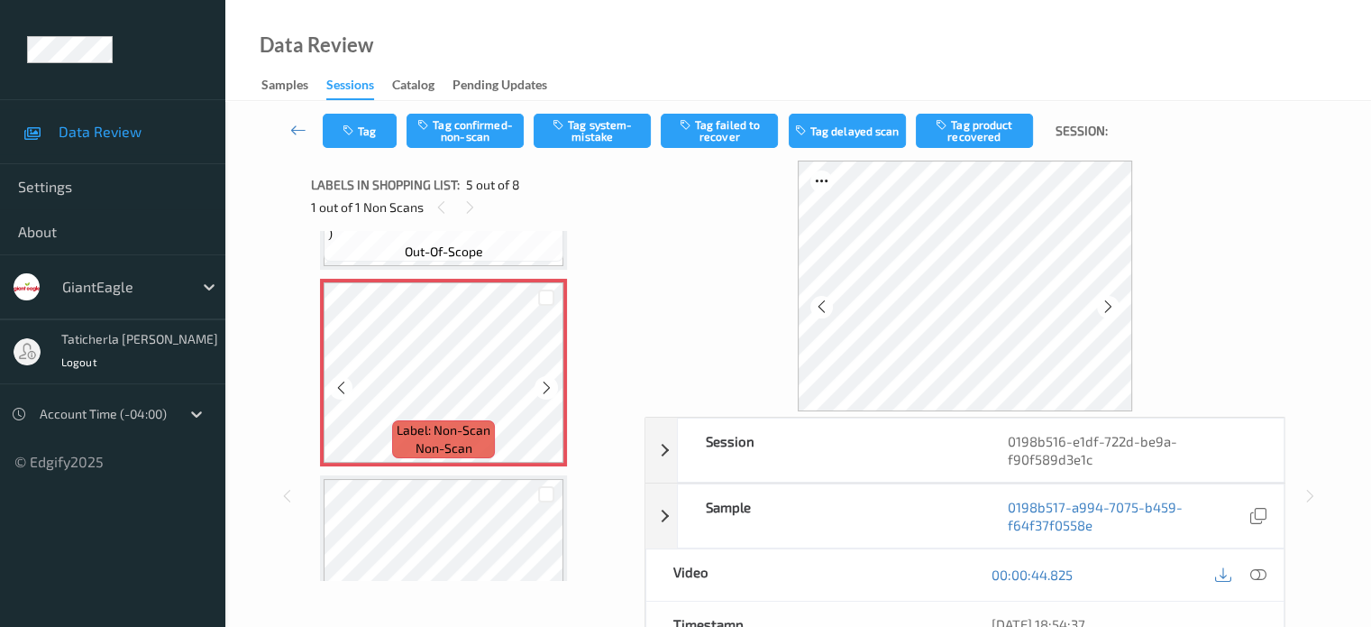
scroll to position [779, 0]
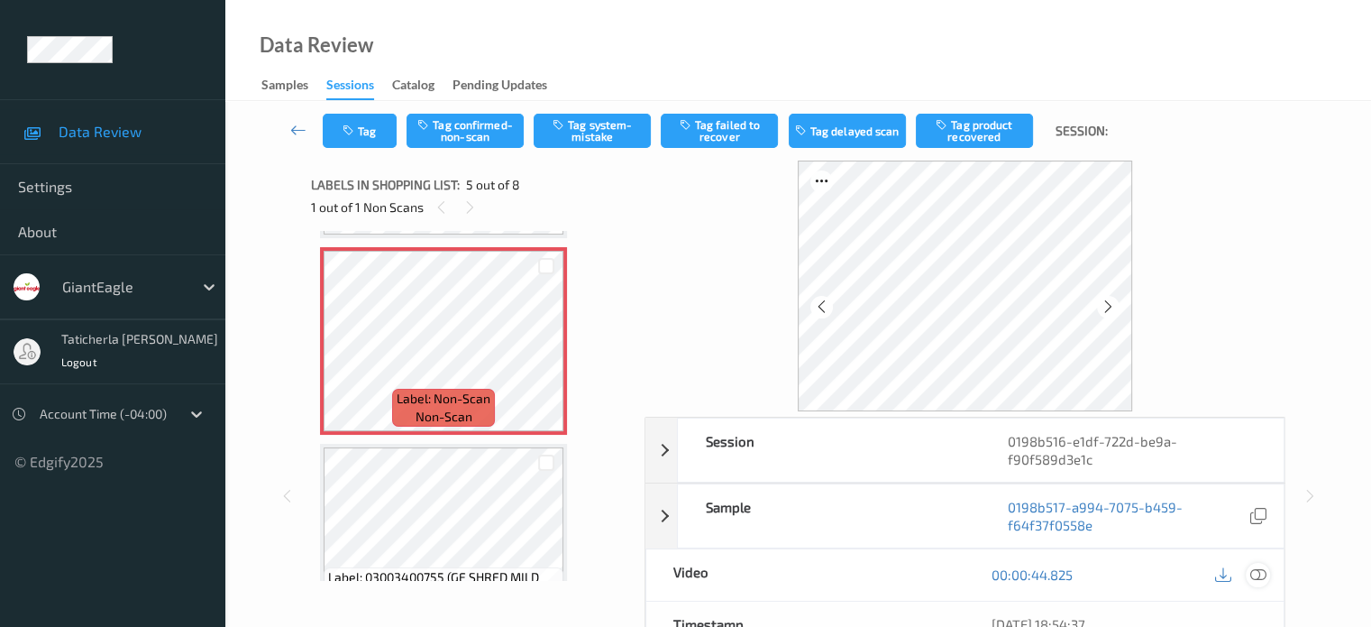
click at [1258, 572] on icon at bounding box center [1258, 574] width 16 height 16
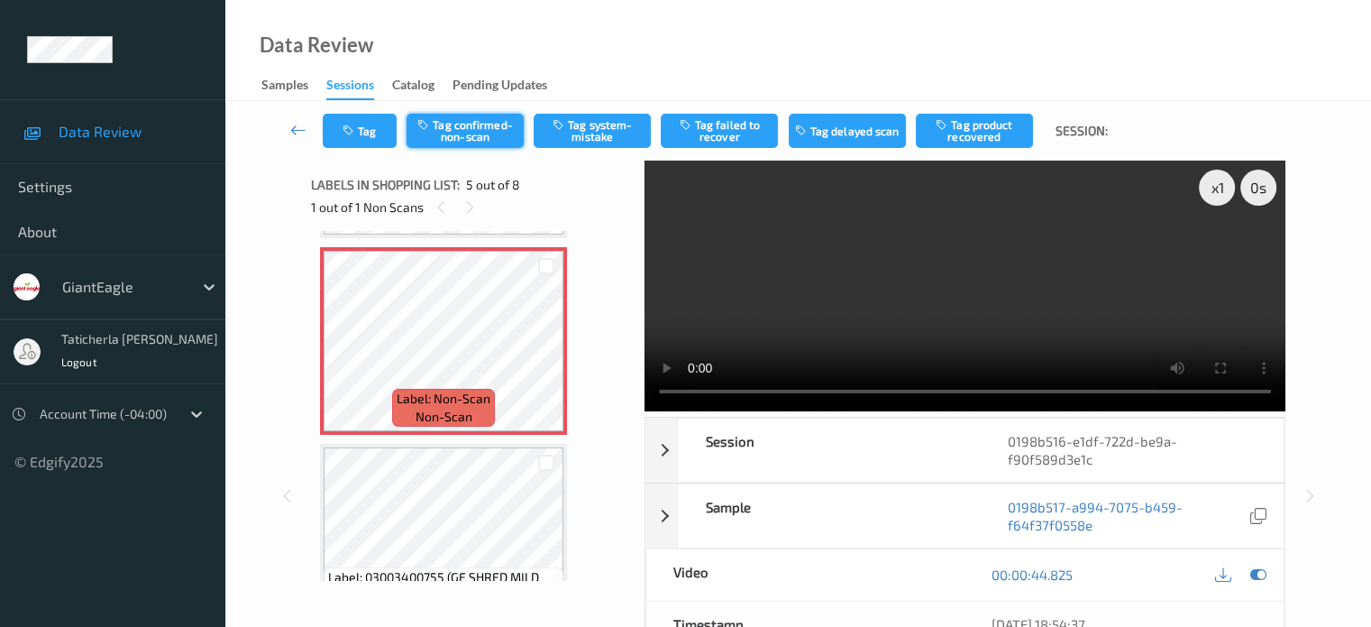
click at [487, 133] on button "Tag confirmed-non-scan" at bounding box center [465, 131] width 117 height 34
click at [735, 133] on button "Tag failed to recover" at bounding box center [719, 131] width 117 height 34
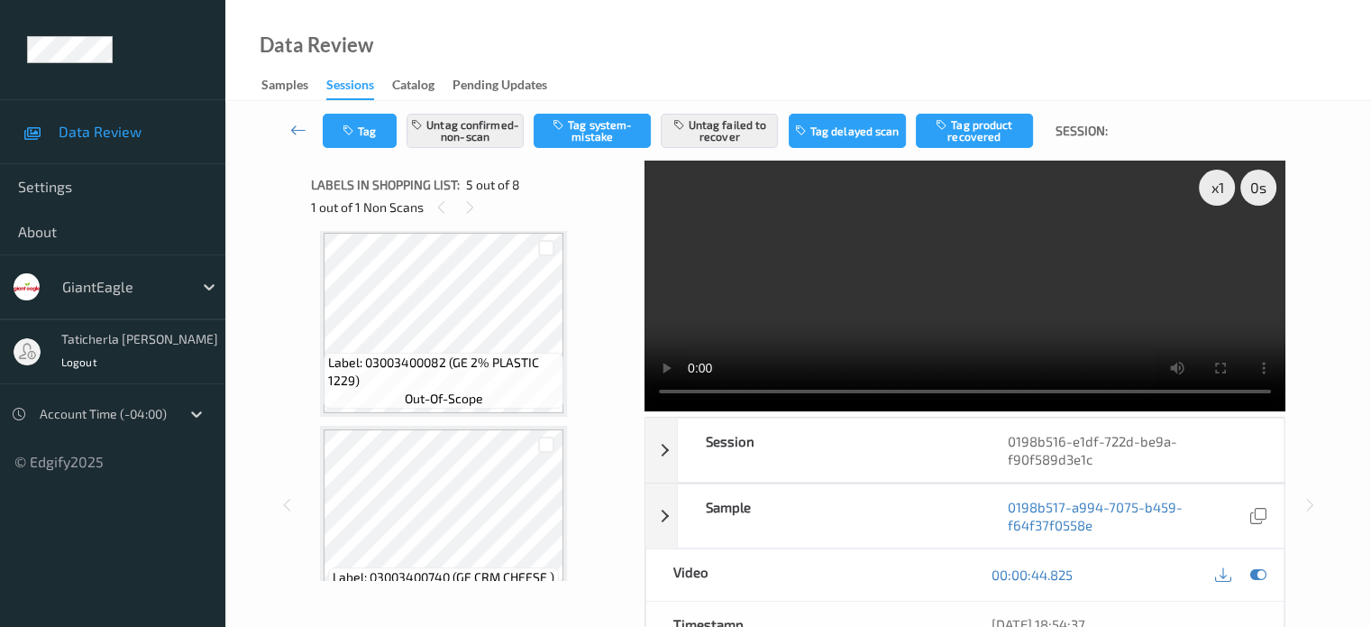
scroll to position [0, 0]
click at [300, 130] on icon at bounding box center [298, 130] width 16 height 18
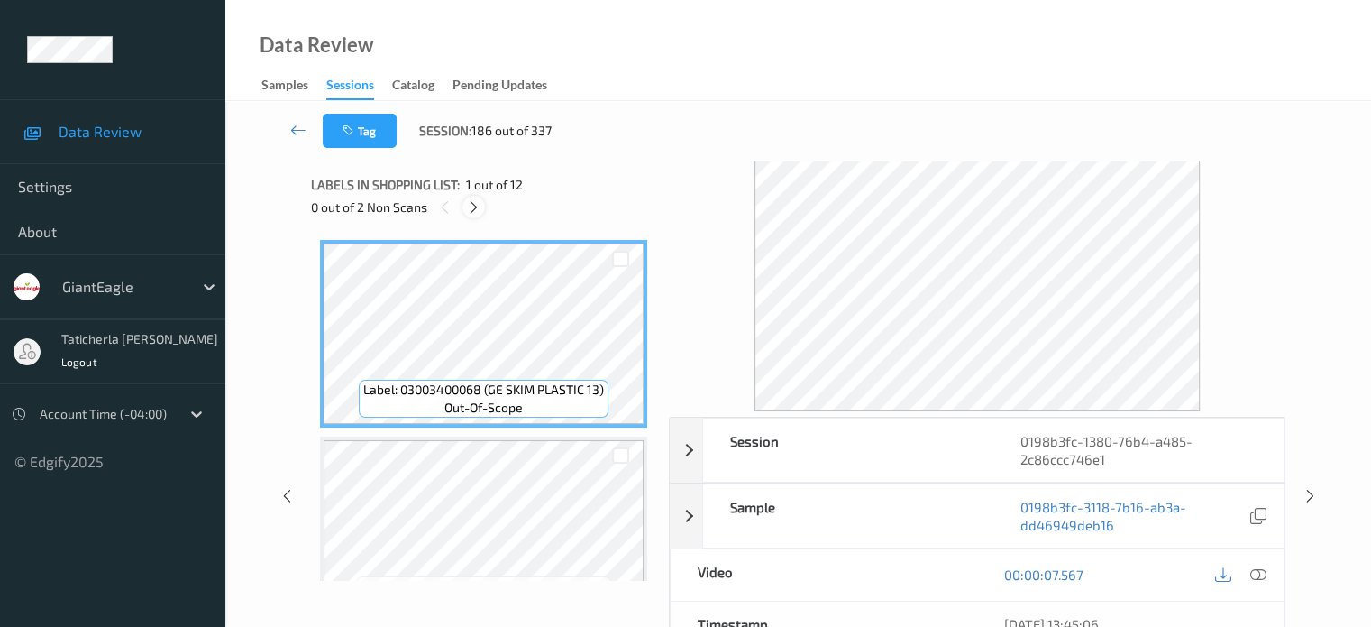
click at [473, 197] on div at bounding box center [473, 207] width 23 height 23
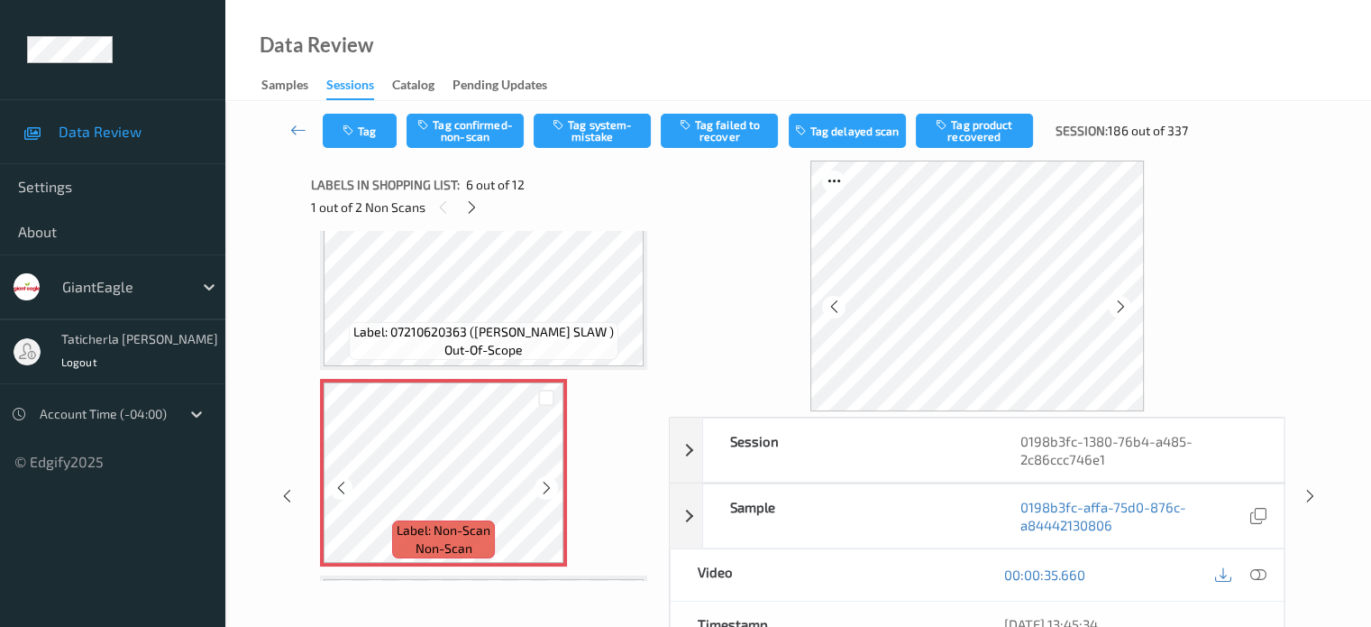
scroll to position [885, 0]
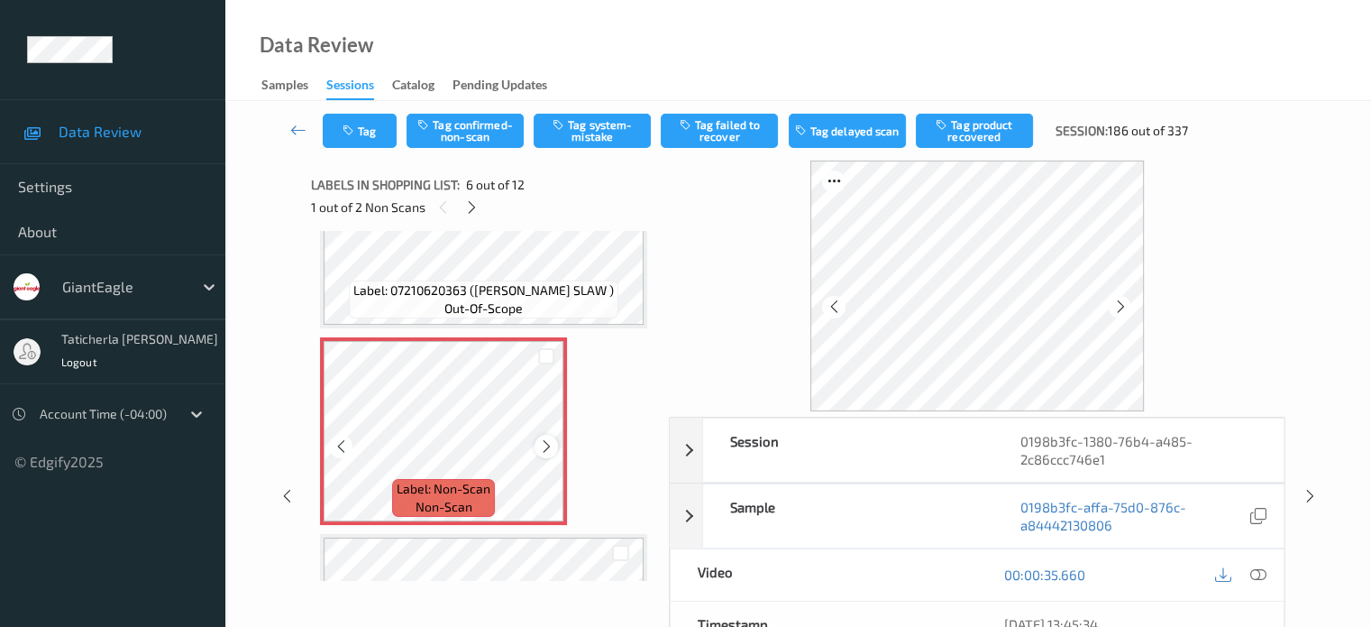
click at [549, 446] on icon at bounding box center [546, 446] width 15 height 16
click at [1251, 573] on icon at bounding box center [1258, 574] width 16 height 16
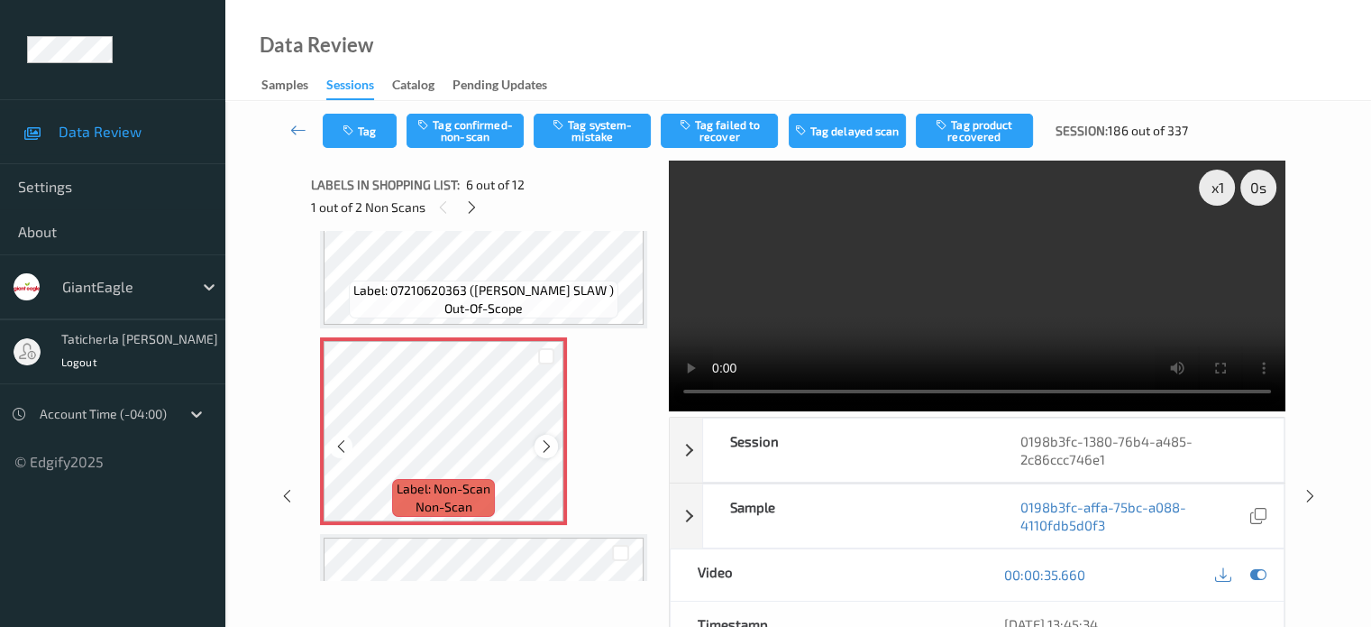
click at [548, 449] on icon at bounding box center [546, 446] width 15 height 16
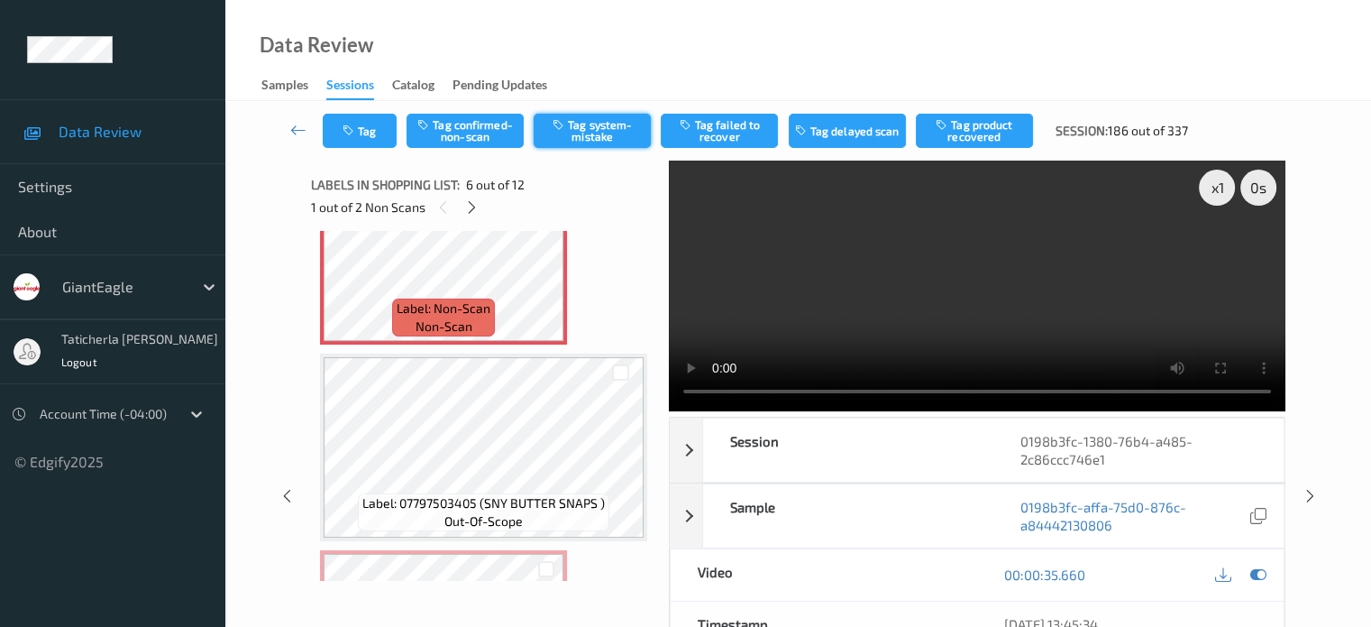
click at [602, 130] on button "Tag system-mistake" at bounding box center [592, 131] width 117 height 34
click at [475, 205] on icon at bounding box center [471, 207] width 15 height 16
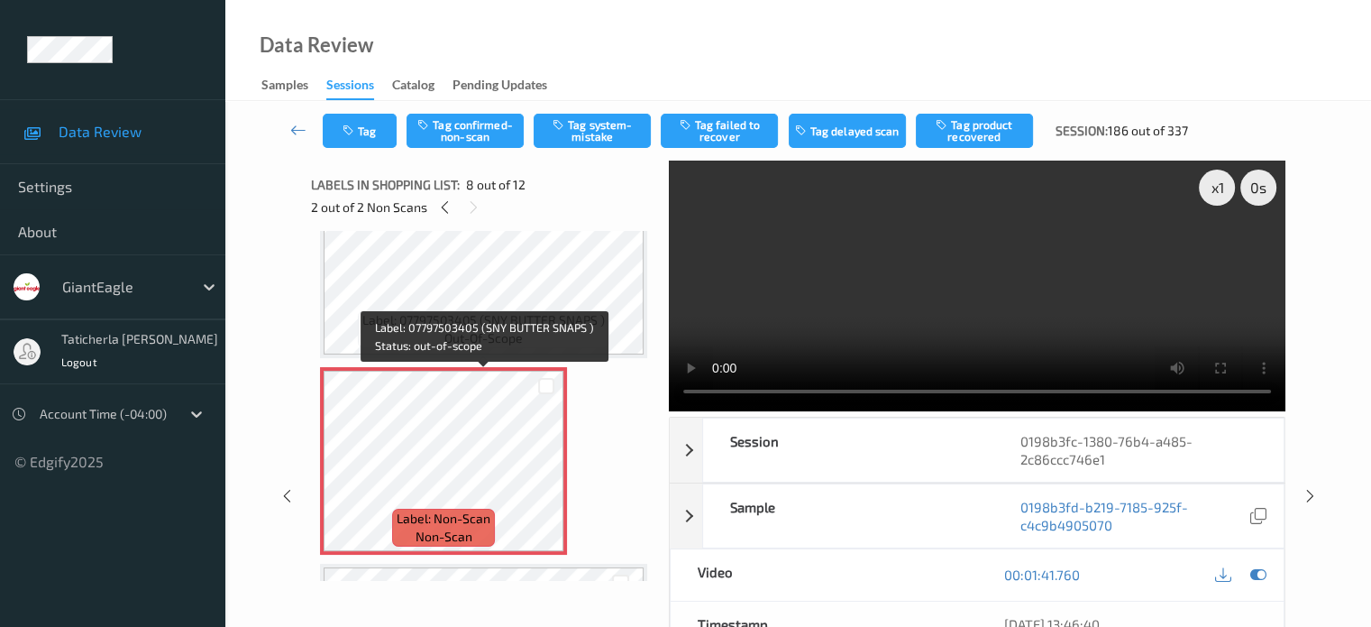
scroll to position [1278, 0]
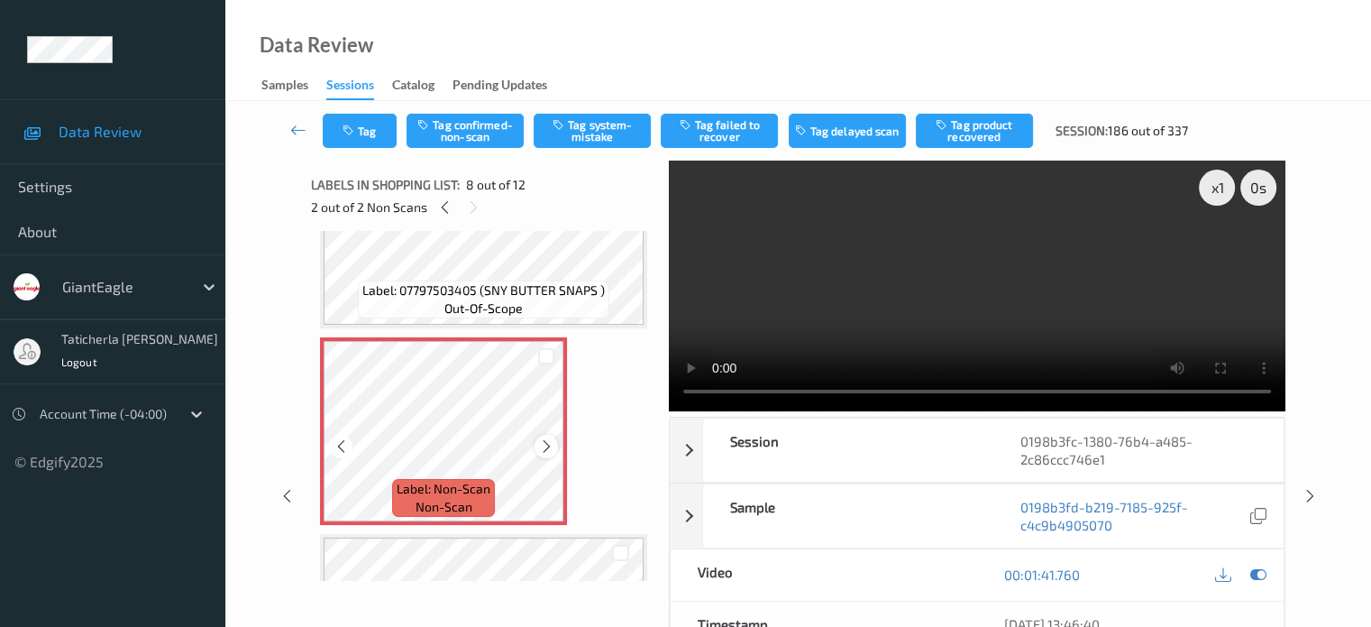
click at [548, 438] on icon at bounding box center [546, 446] width 15 height 16
click at [551, 444] on icon at bounding box center [546, 446] width 15 height 16
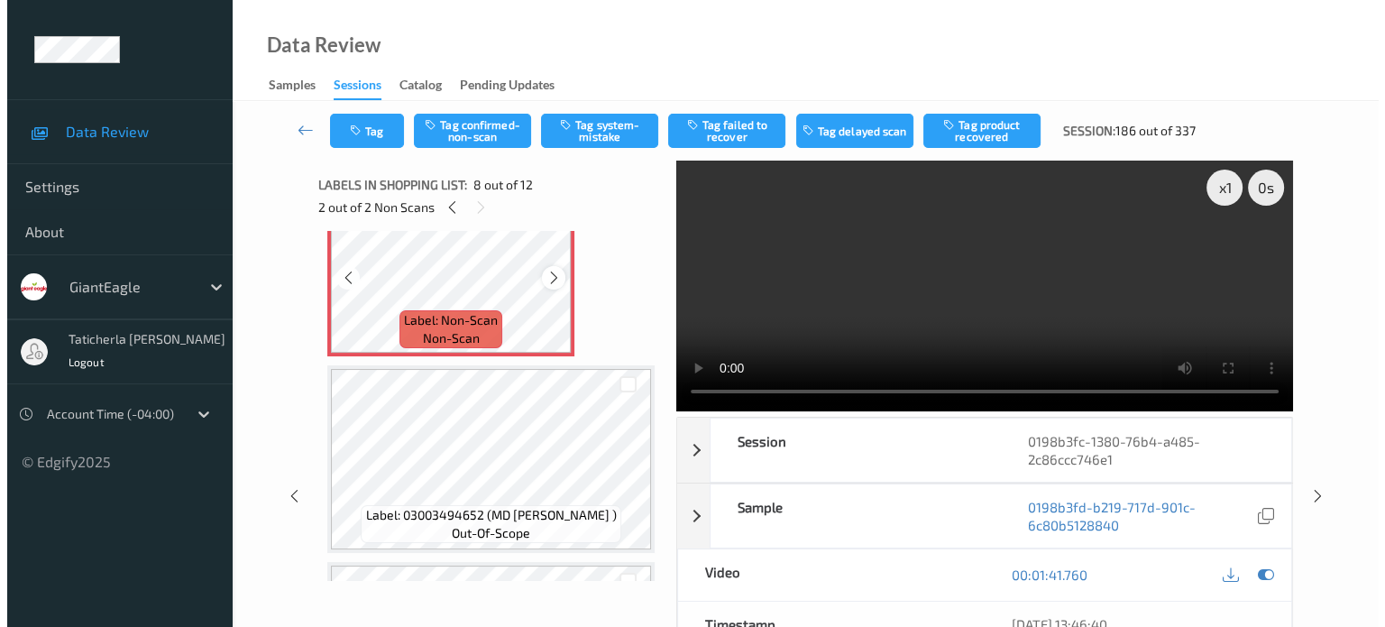
scroll to position [1459, 0]
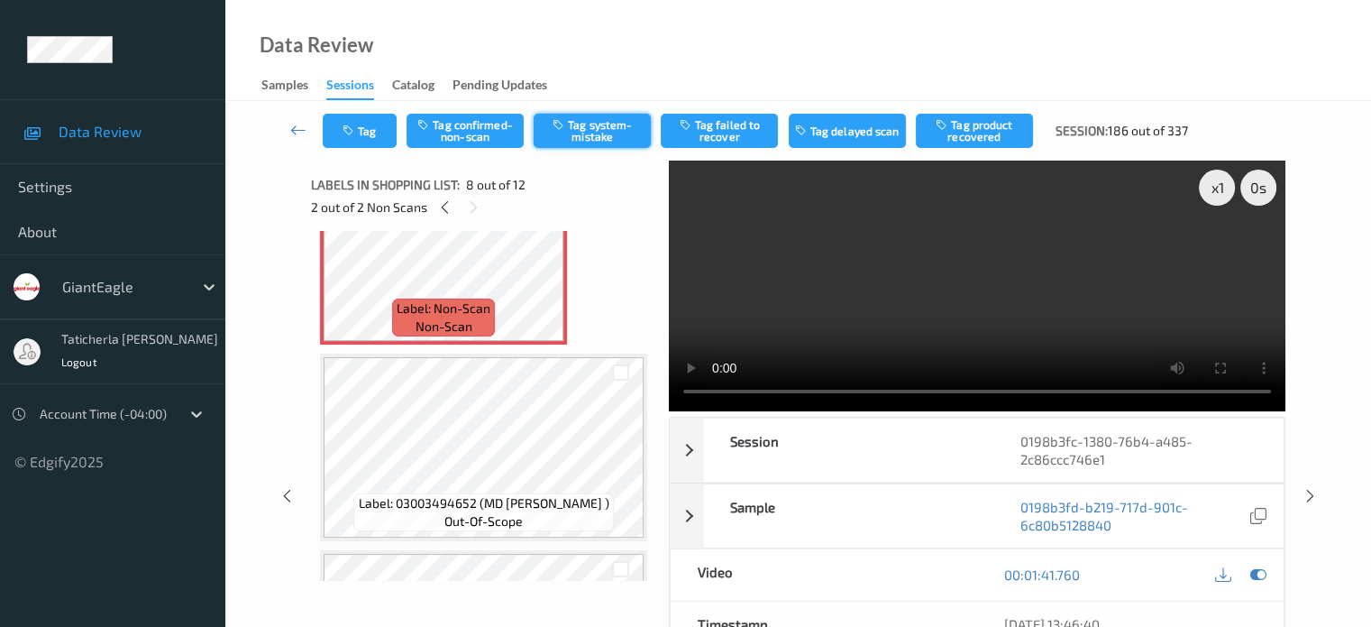
click at [609, 124] on button "Tag system-mistake" at bounding box center [592, 131] width 117 height 34
click at [354, 133] on icon "button" at bounding box center [350, 130] width 15 height 13
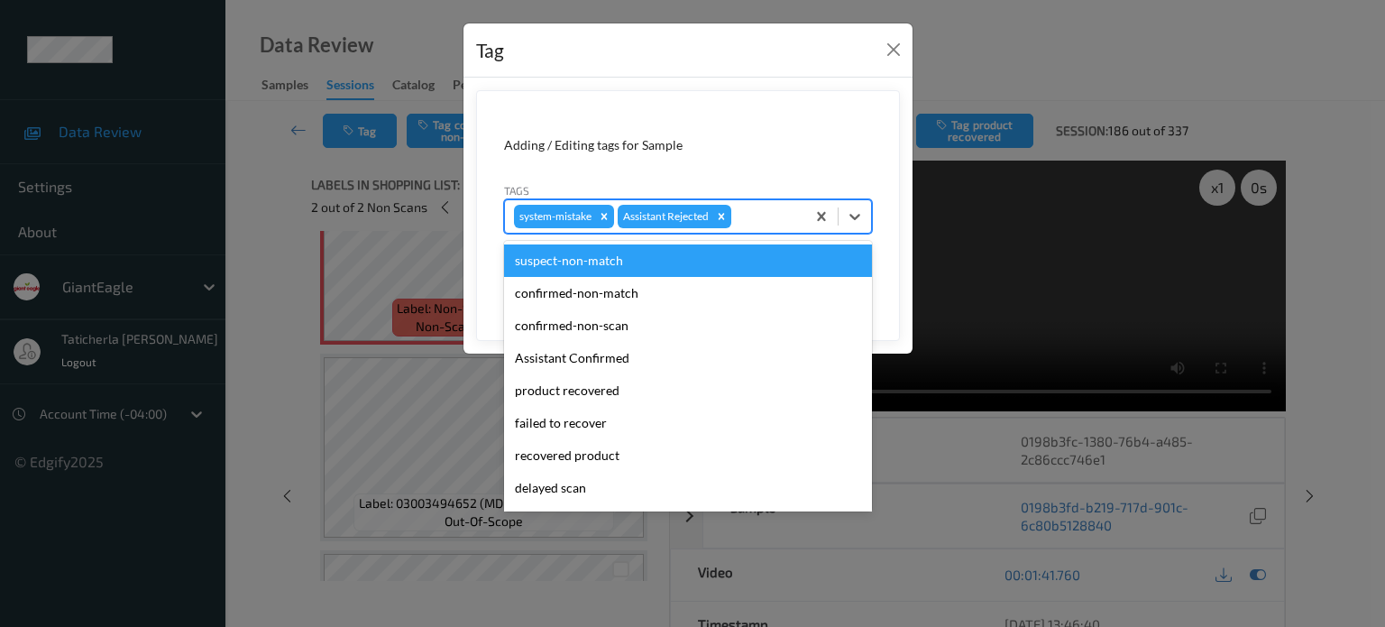
click at [755, 216] on div at bounding box center [765, 217] width 61 height 22
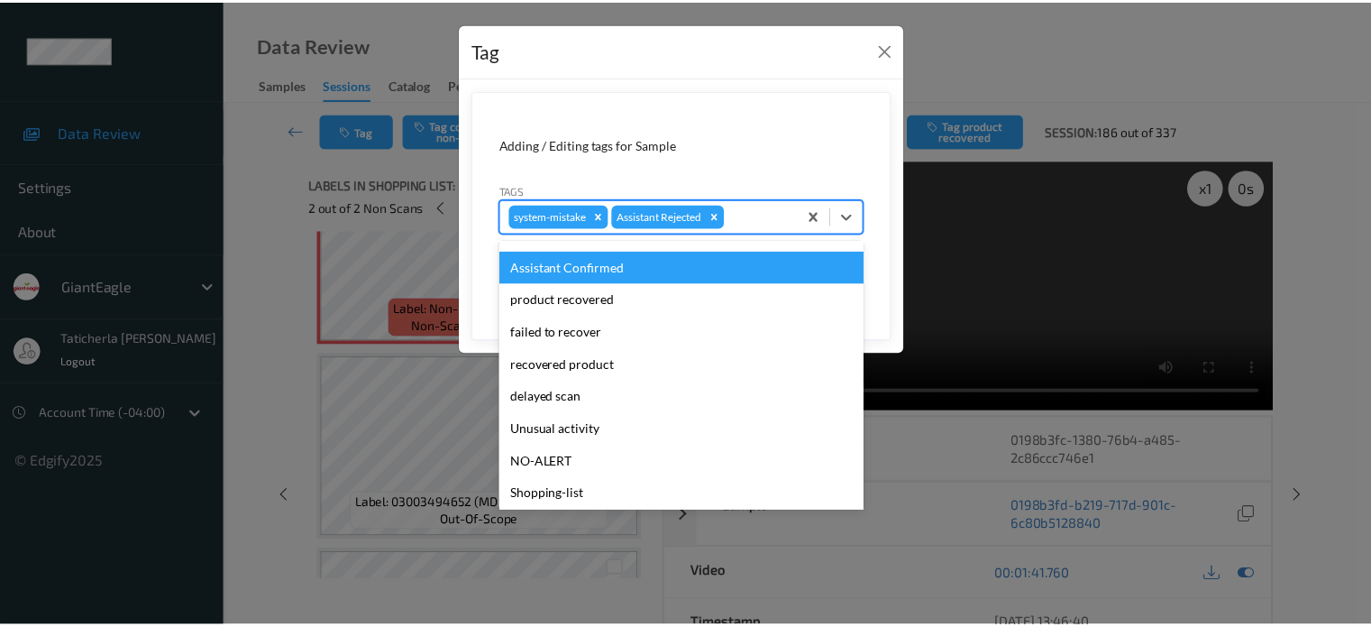
scroll to position [159, 0]
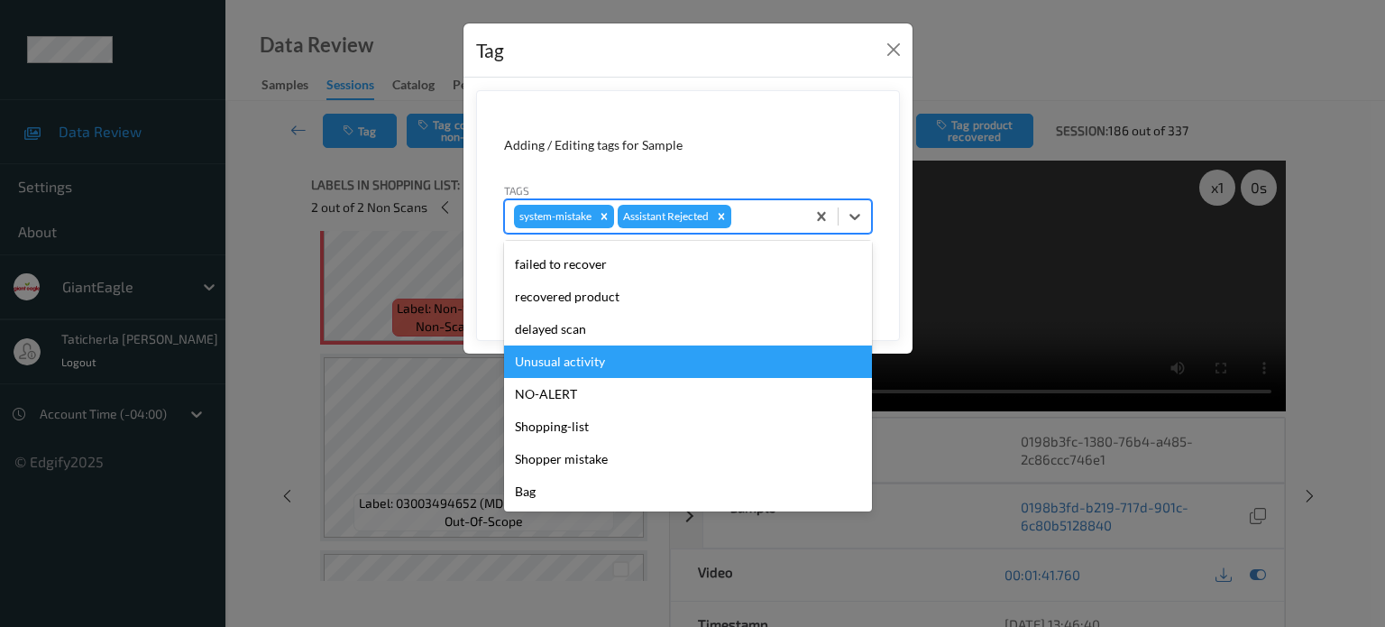
click at [632, 359] on div "Unusual activity" at bounding box center [688, 361] width 368 height 32
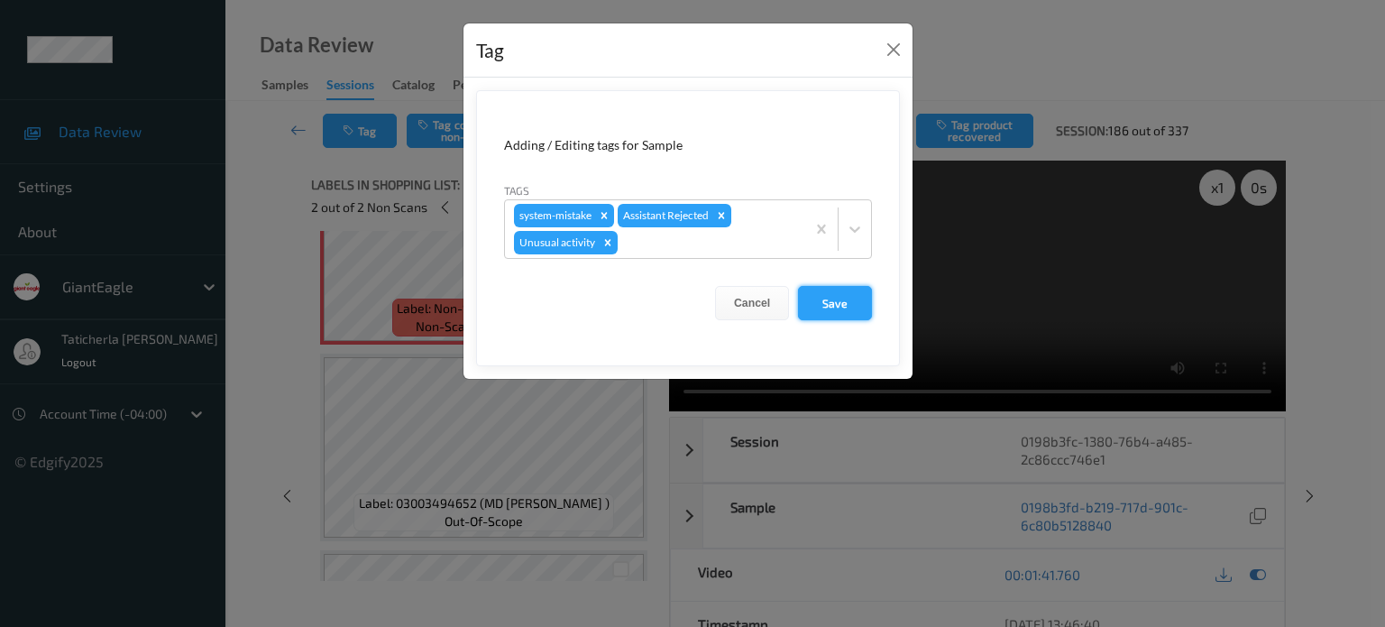
click at [836, 297] on button "Save" at bounding box center [835, 303] width 74 height 34
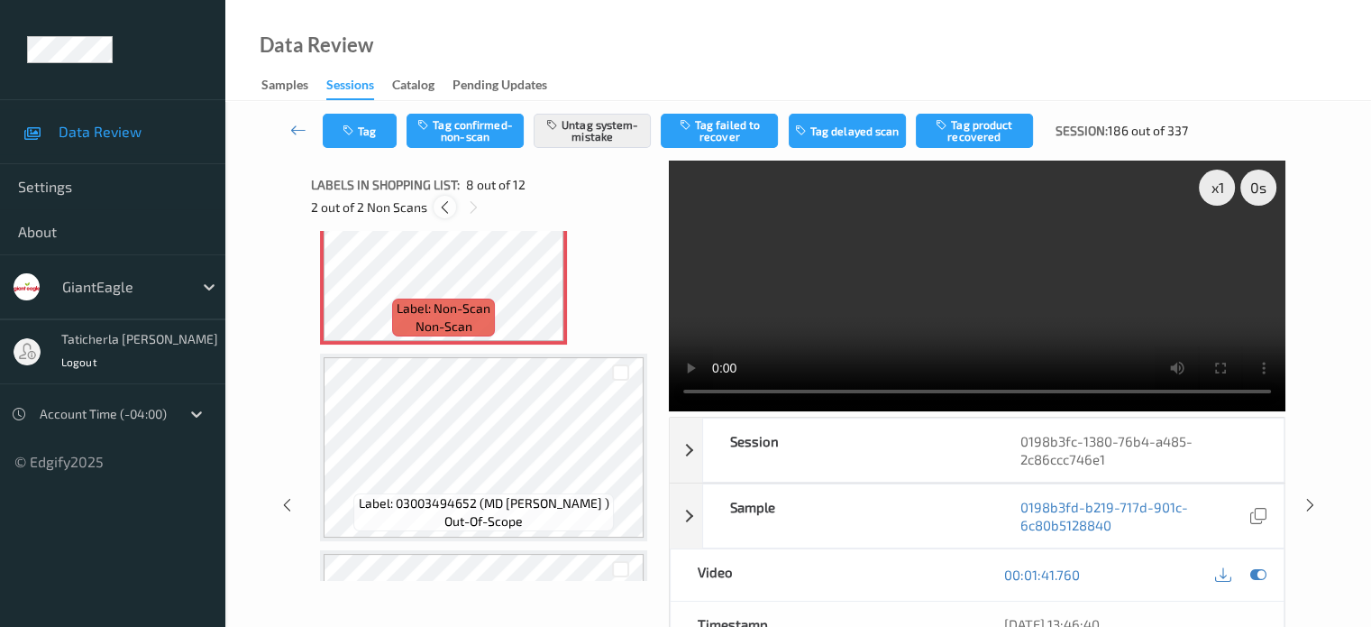
click at [444, 208] on icon at bounding box center [444, 207] width 15 height 16
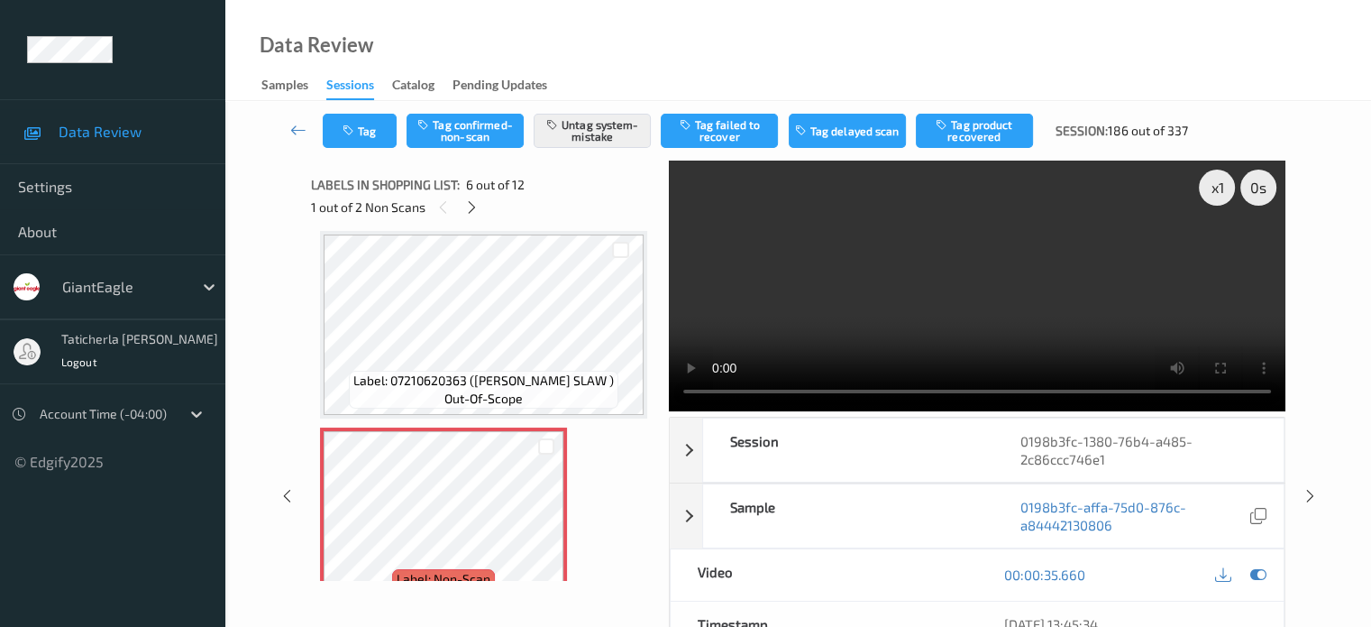
scroll to position [885, 0]
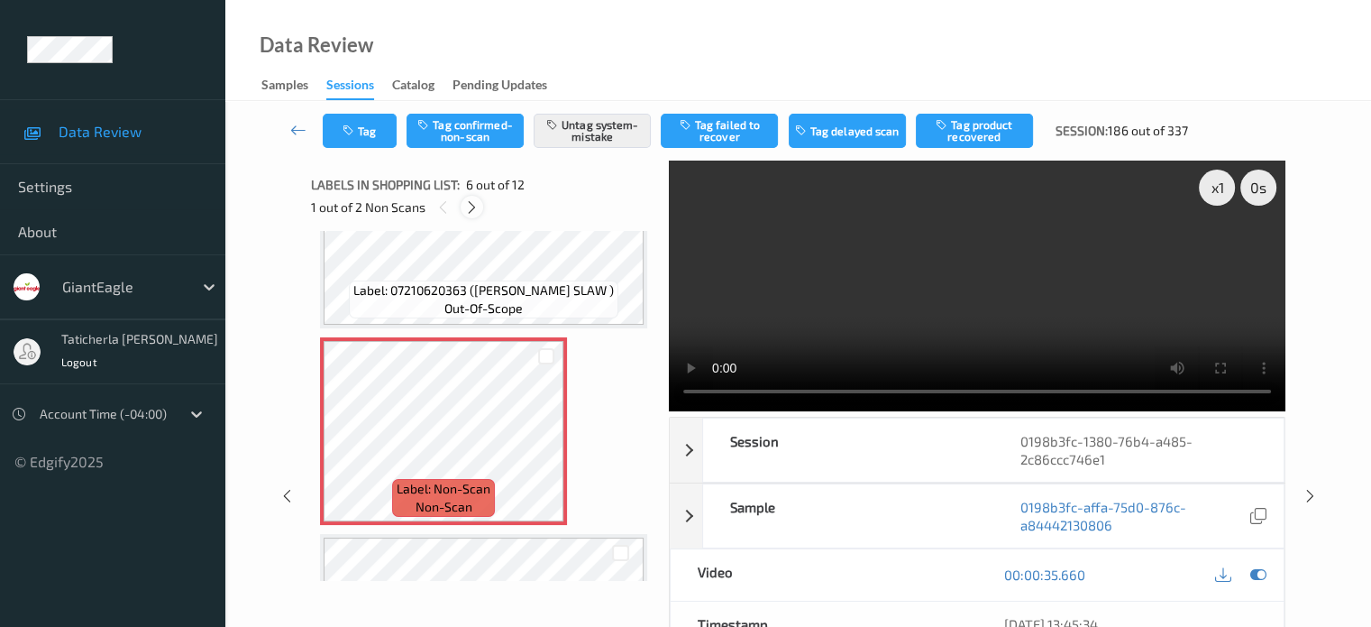
click at [472, 203] on icon at bounding box center [471, 207] width 15 height 16
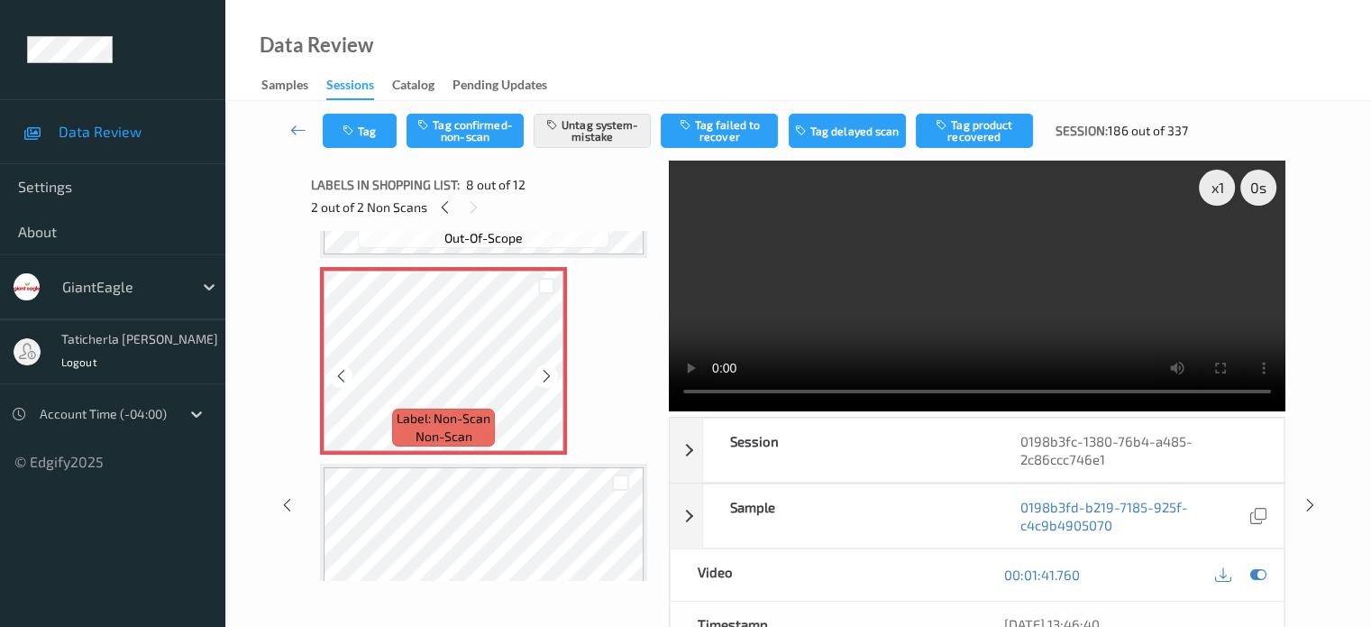
scroll to position [1369, 0]
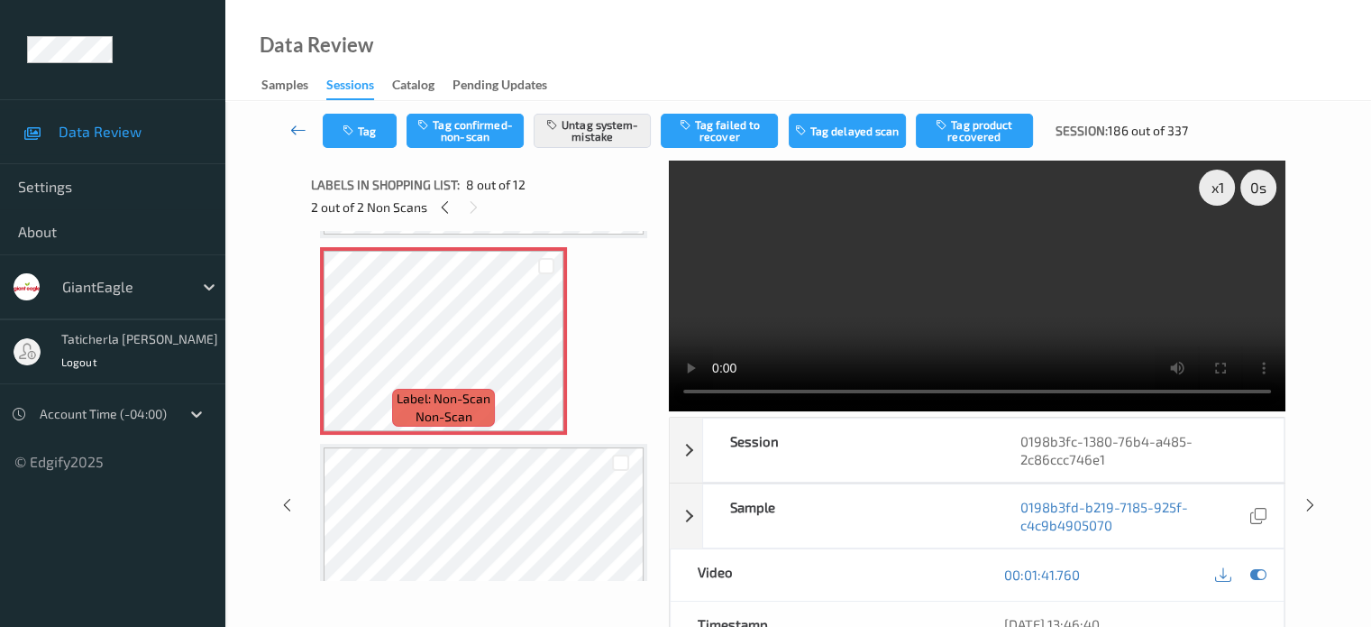
click at [298, 129] on icon at bounding box center [298, 130] width 16 height 18
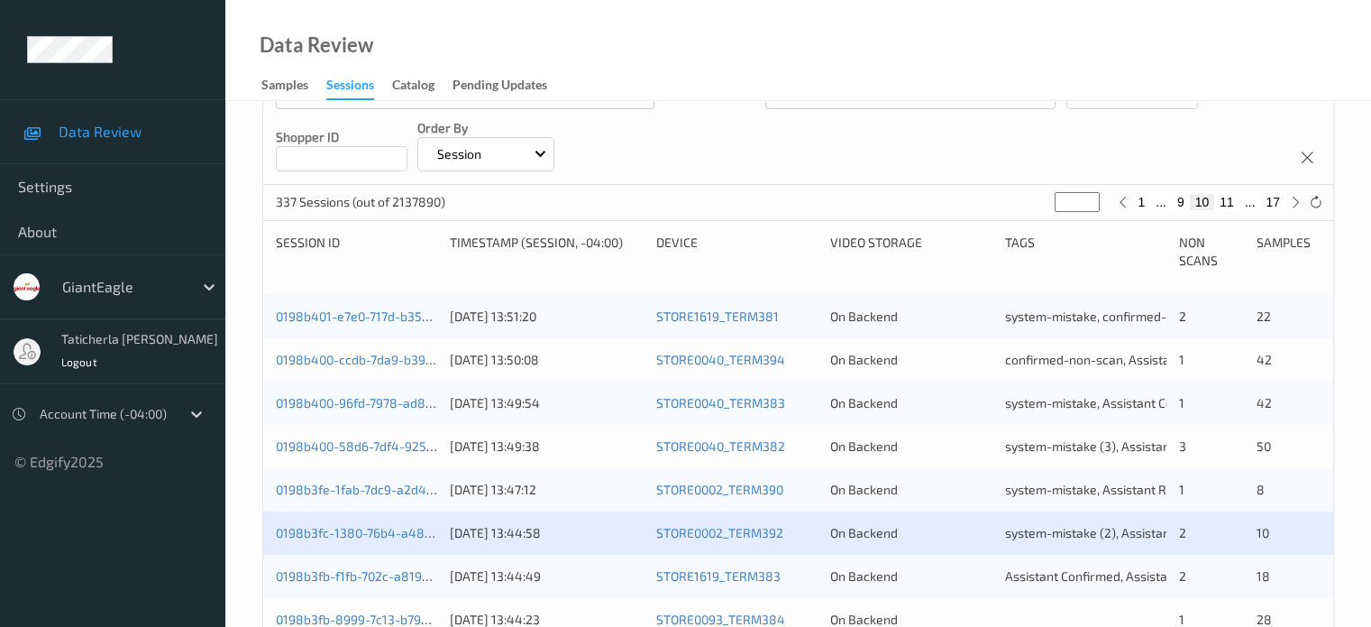
scroll to position [361, 0]
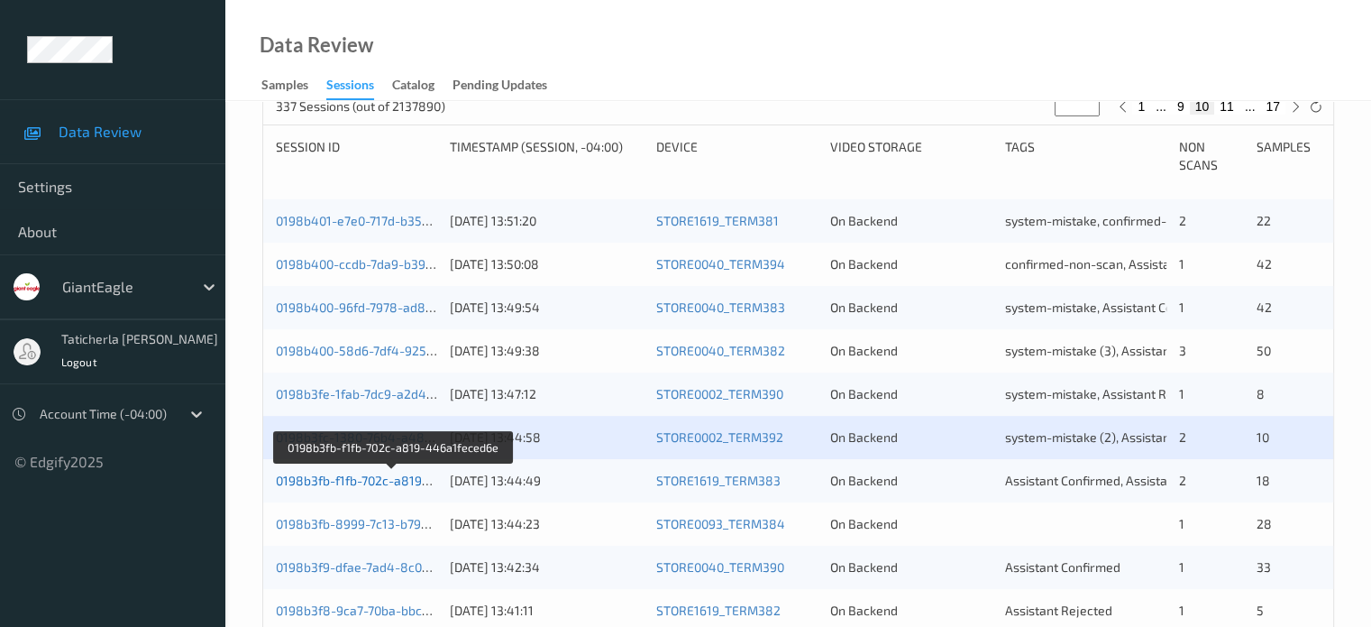
click at [384, 482] on link "0198b3fb-f1fb-702c-a819-446a1feced6e" at bounding box center [393, 479] width 234 height 15
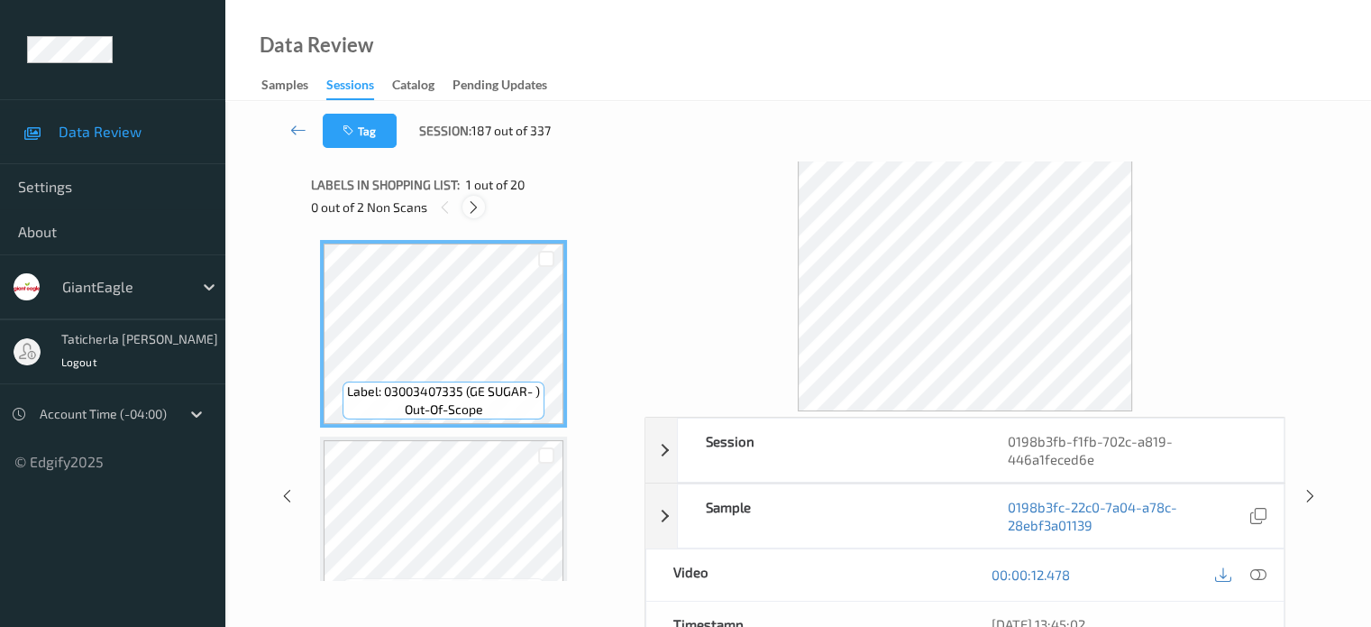
click at [472, 210] on icon at bounding box center [473, 207] width 15 height 16
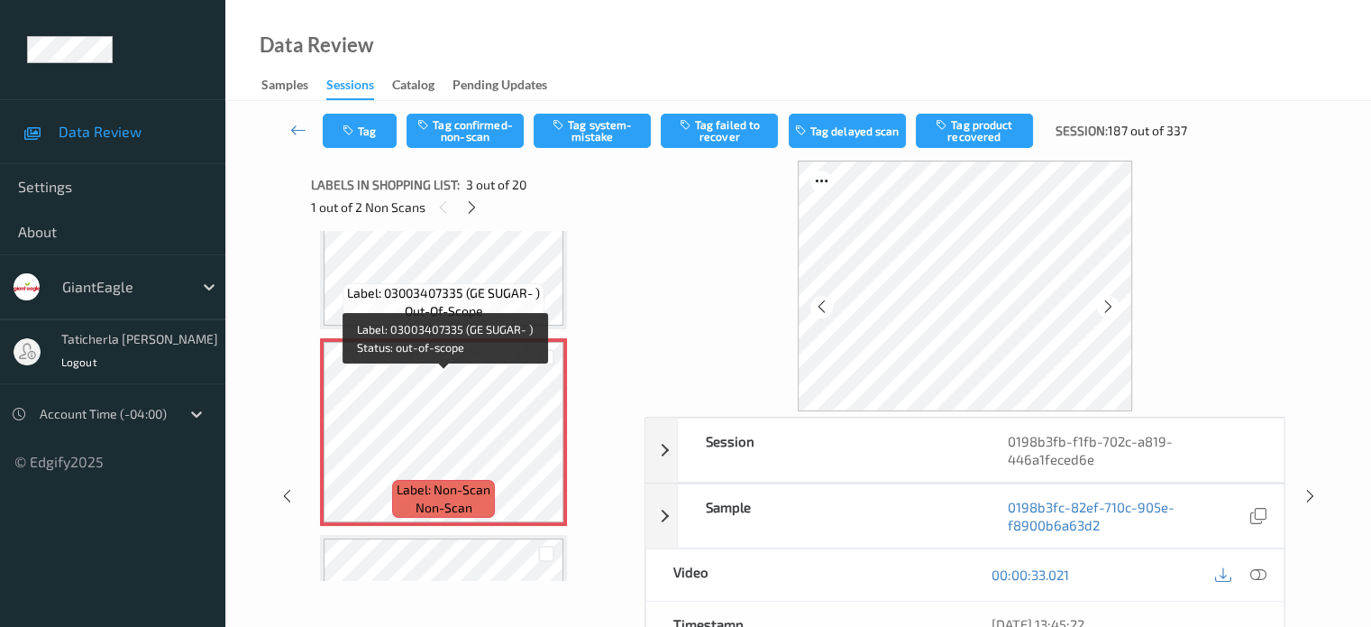
scroll to position [296, 0]
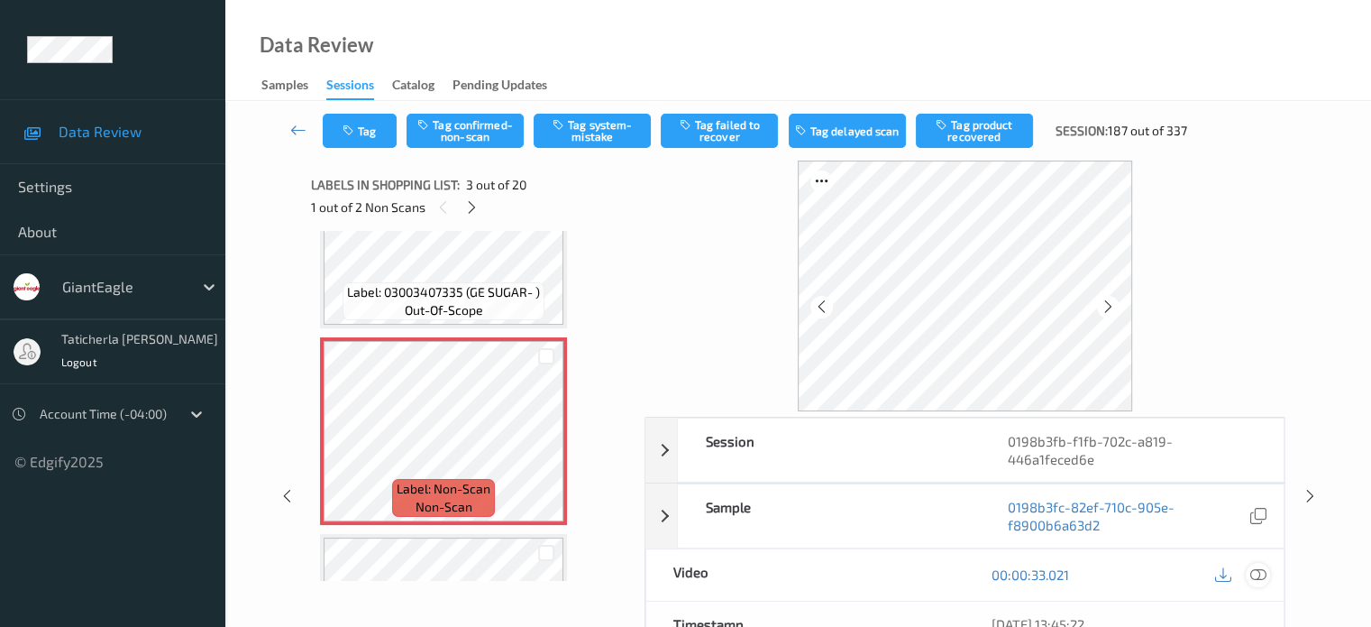
click at [1255, 566] on icon at bounding box center [1258, 574] width 16 height 16
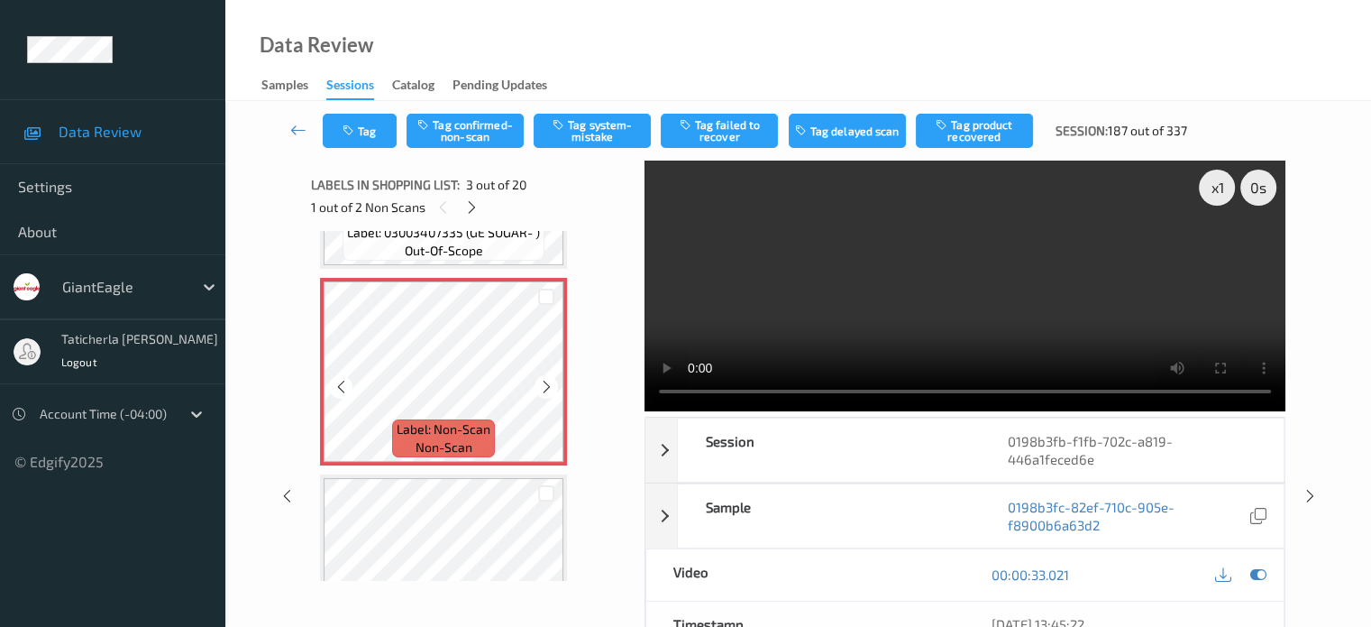
scroll to position [386, 0]
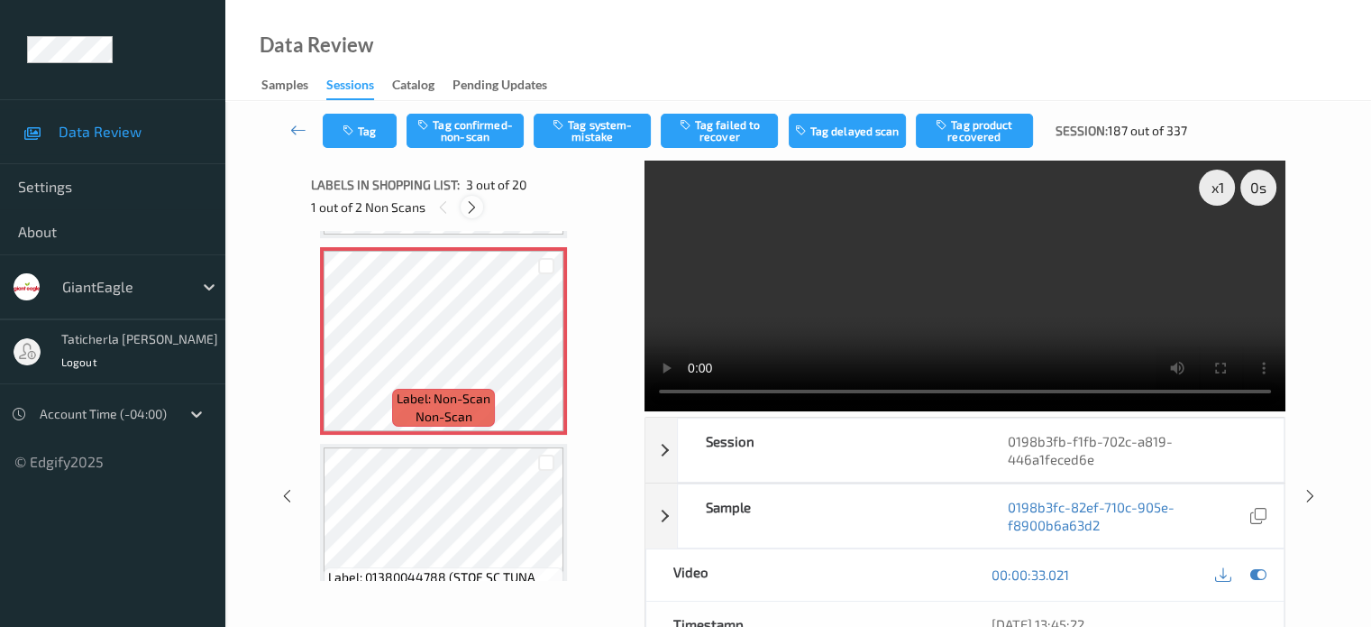
click at [471, 208] on icon at bounding box center [471, 207] width 15 height 16
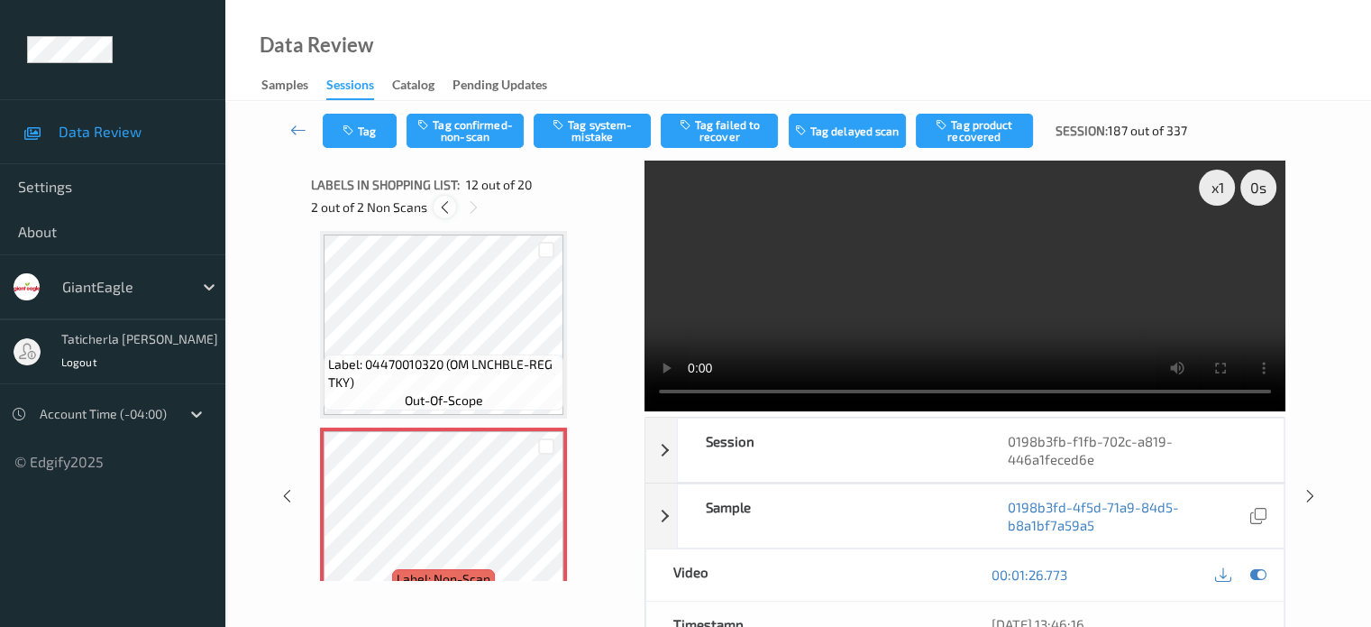
click at [447, 205] on icon at bounding box center [444, 207] width 15 height 16
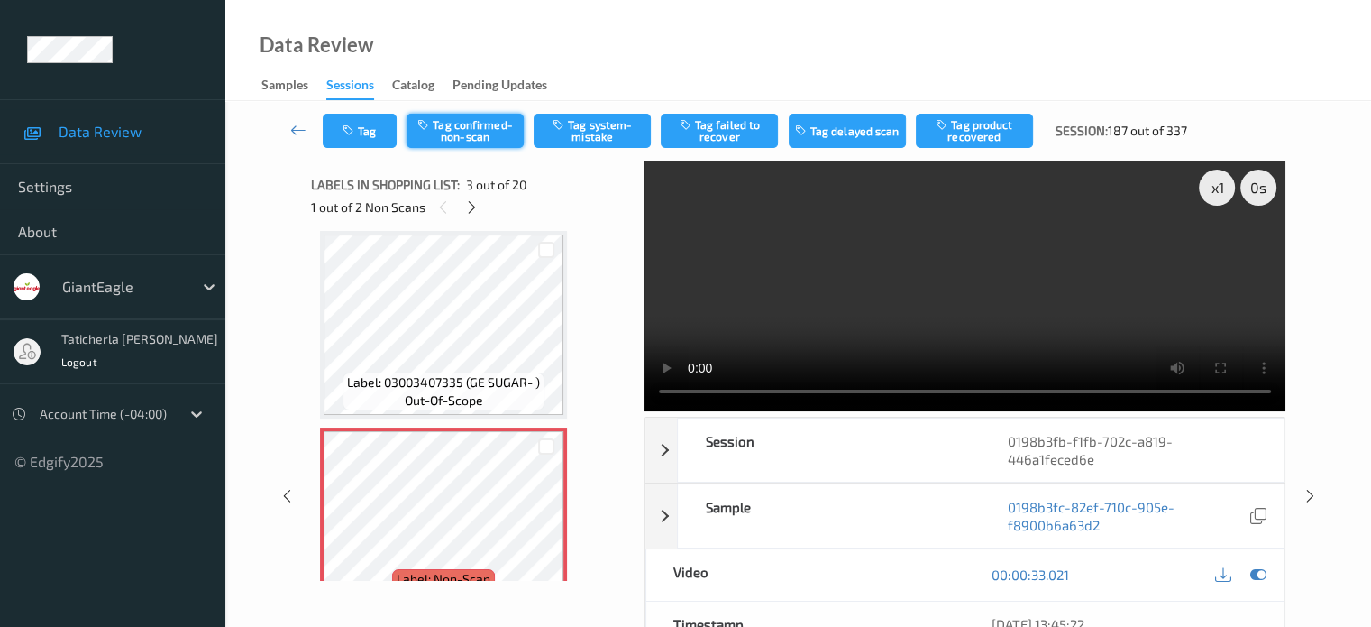
click at [467, 134] on button "Tag confirmed-non-scan" at bounding box center [465, 131] width 117 height 34
click at [991, 129] on button "Tag product recovered" at bounding box center [974, 131] width 117 height 34
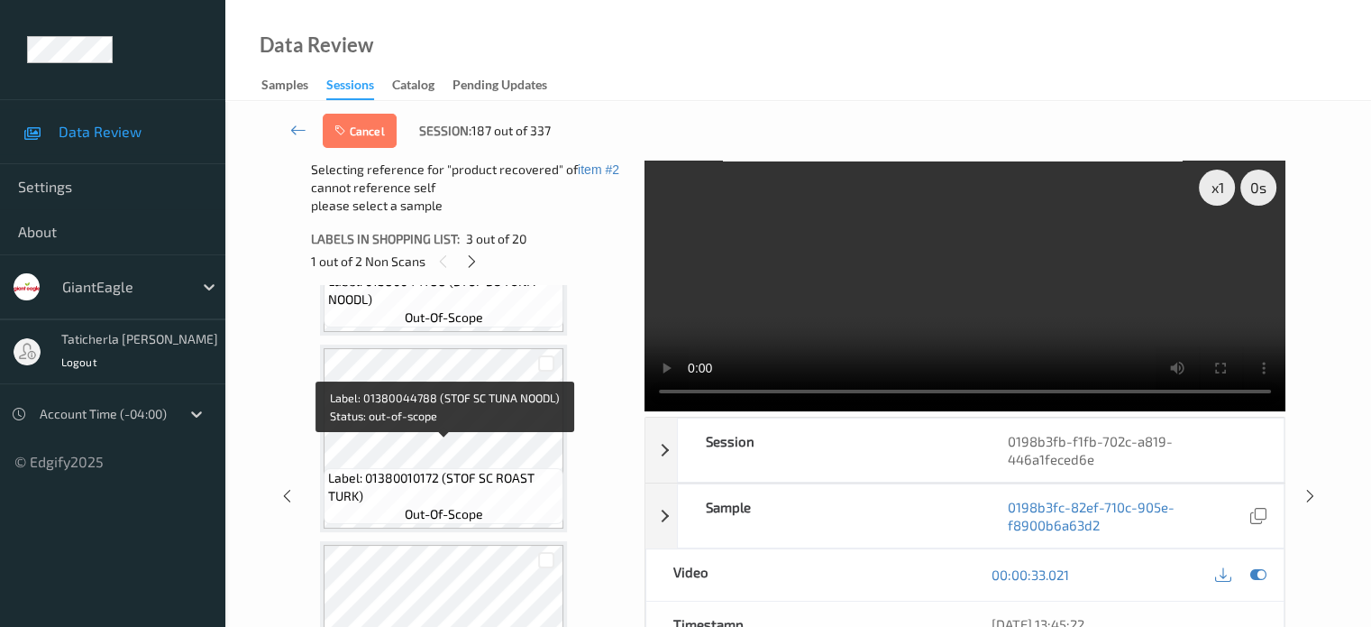
scroll to position [746, 0]
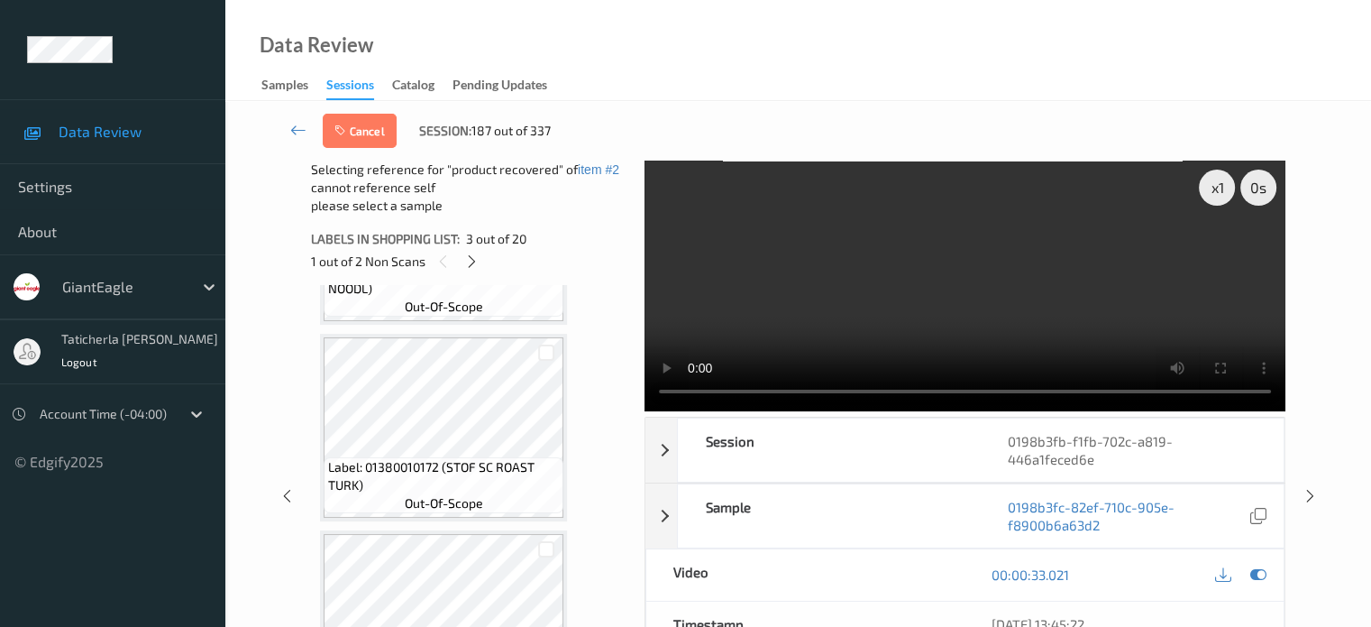
click at [546, 362] on div at bounding box center [546, 352] width 34 height 30
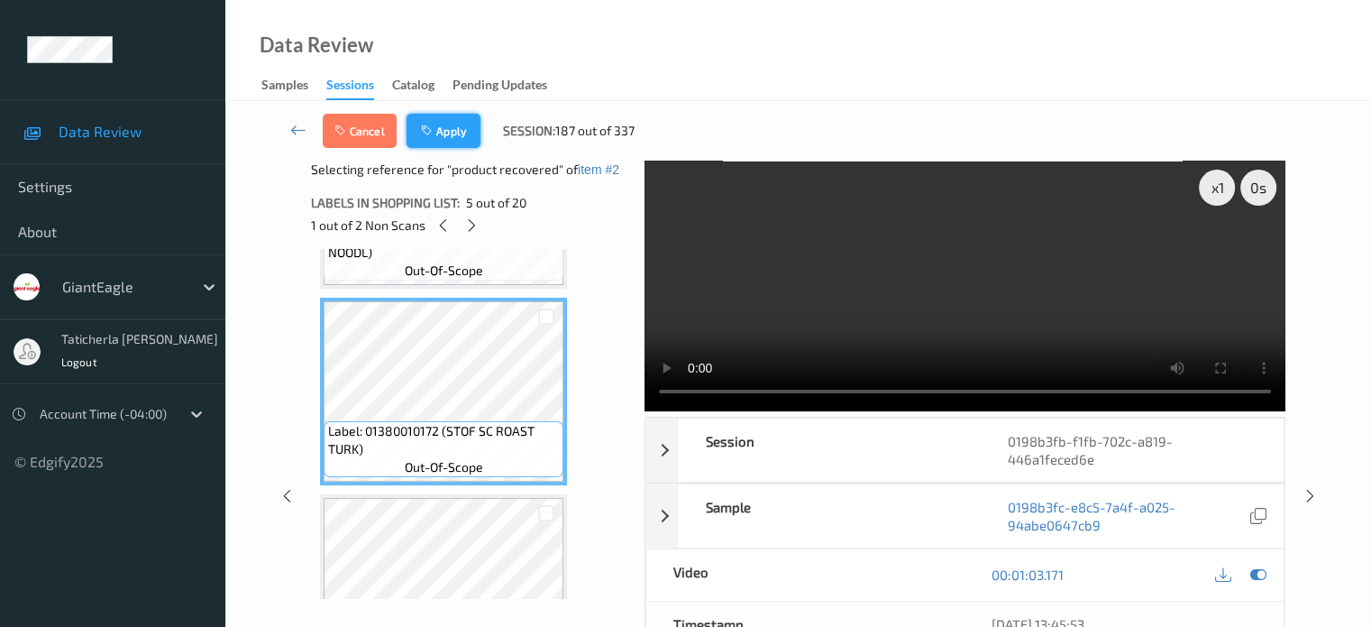
click at [453, 121] on button "Apply" at bounding box center [444, 131] width 74 height 34
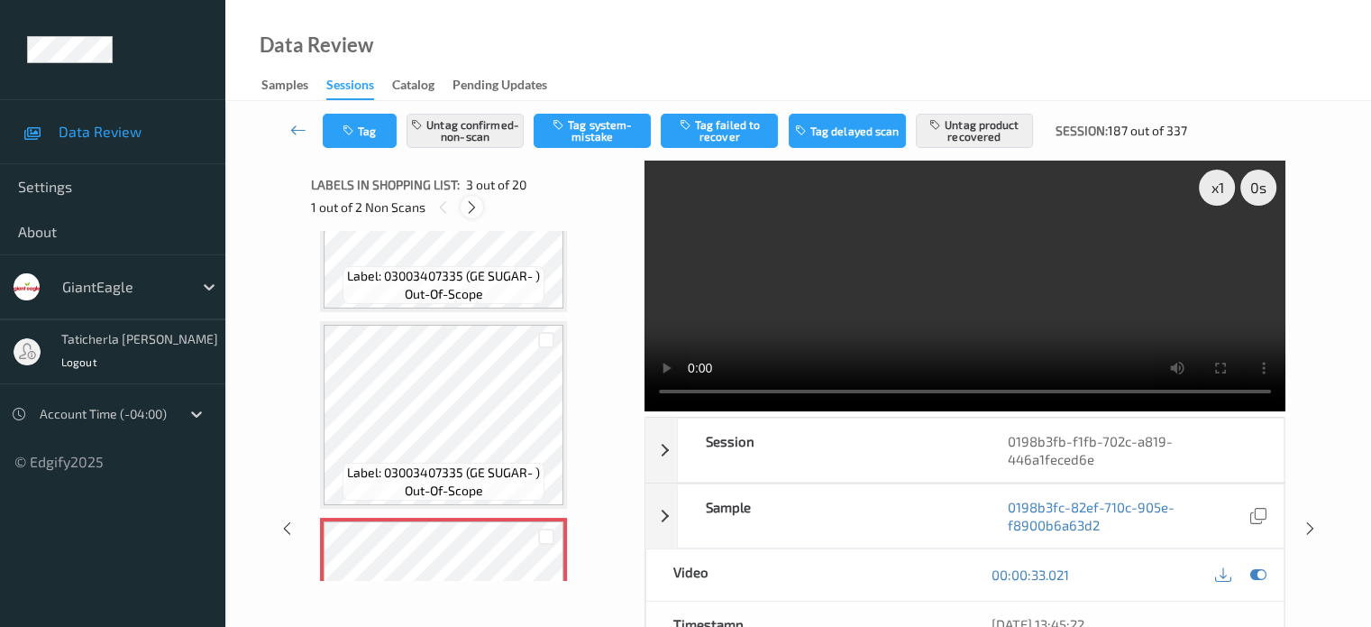
click at [465, 212] on icon at bounding box center [471, 207] width 15 height 16
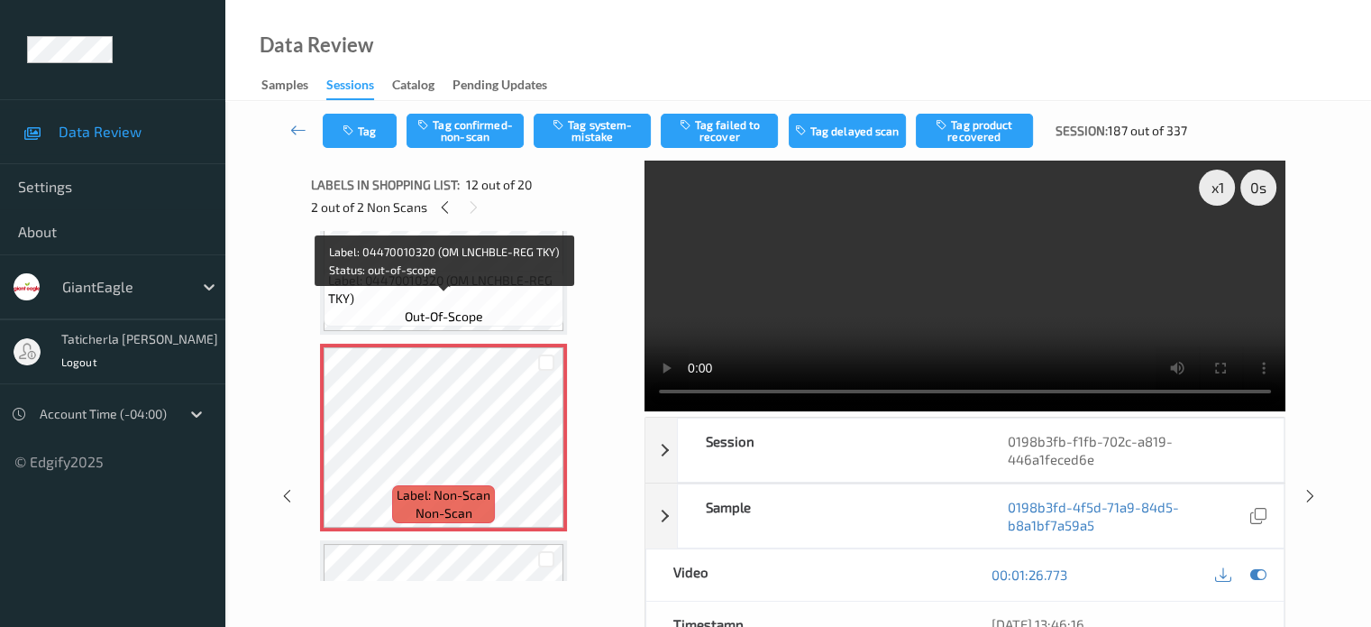
scroll to position [2155, 0]
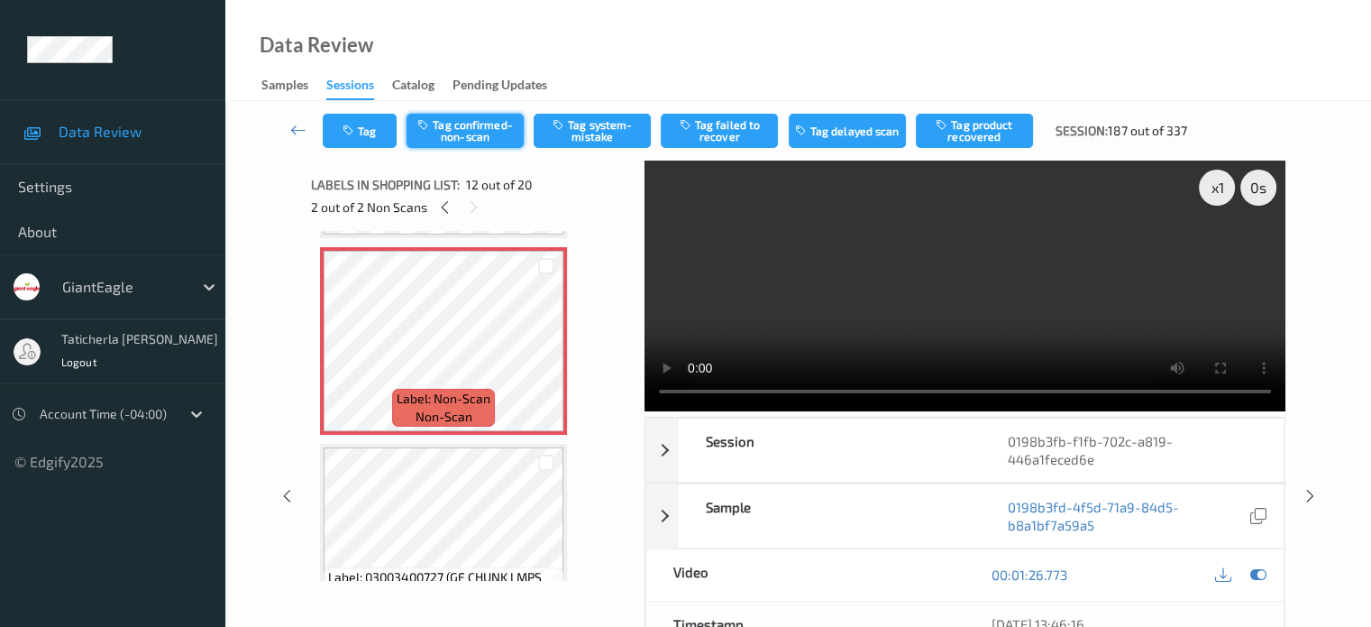
click at [476, 122] on button "Tag confirmed-non-scan" at bounding box center [465, 131] width 117 height 34
click at [988, 132] on button "Tag product recovered" at bounding box center [974, 131] width 117 height 34
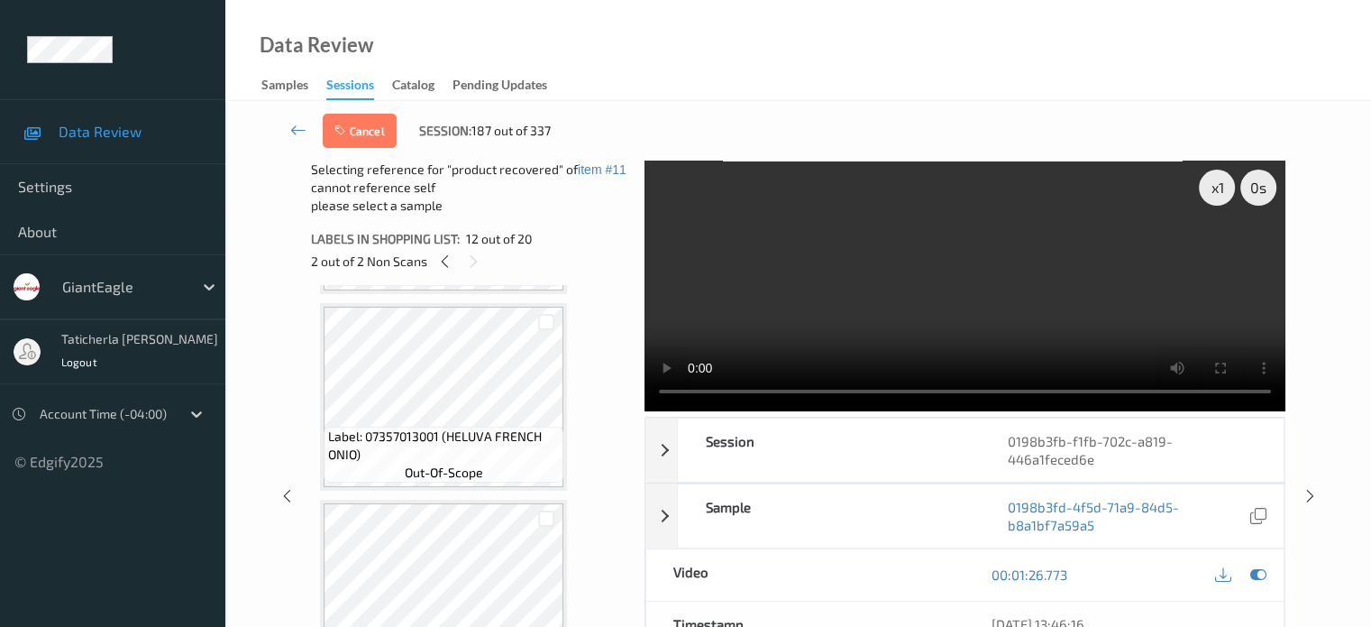
scroll to position [2515, 0]
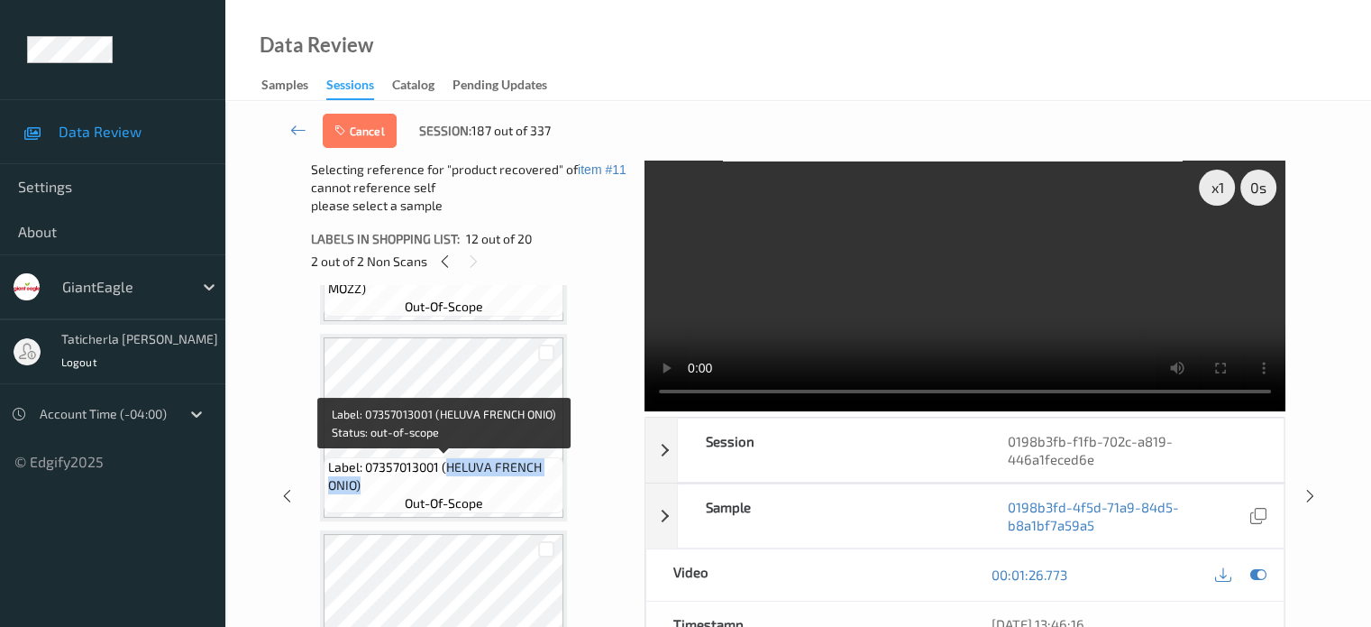
drag, startPoint x: 445, startPoint y: 466, endPoint x: 554, endPoint y: 481, distance: 110.2
click at [554, 481] on span "Label: 07357013001 (HELUVA FRENCH ONIO)" at bounding box center [443, 476] width 231 height 36
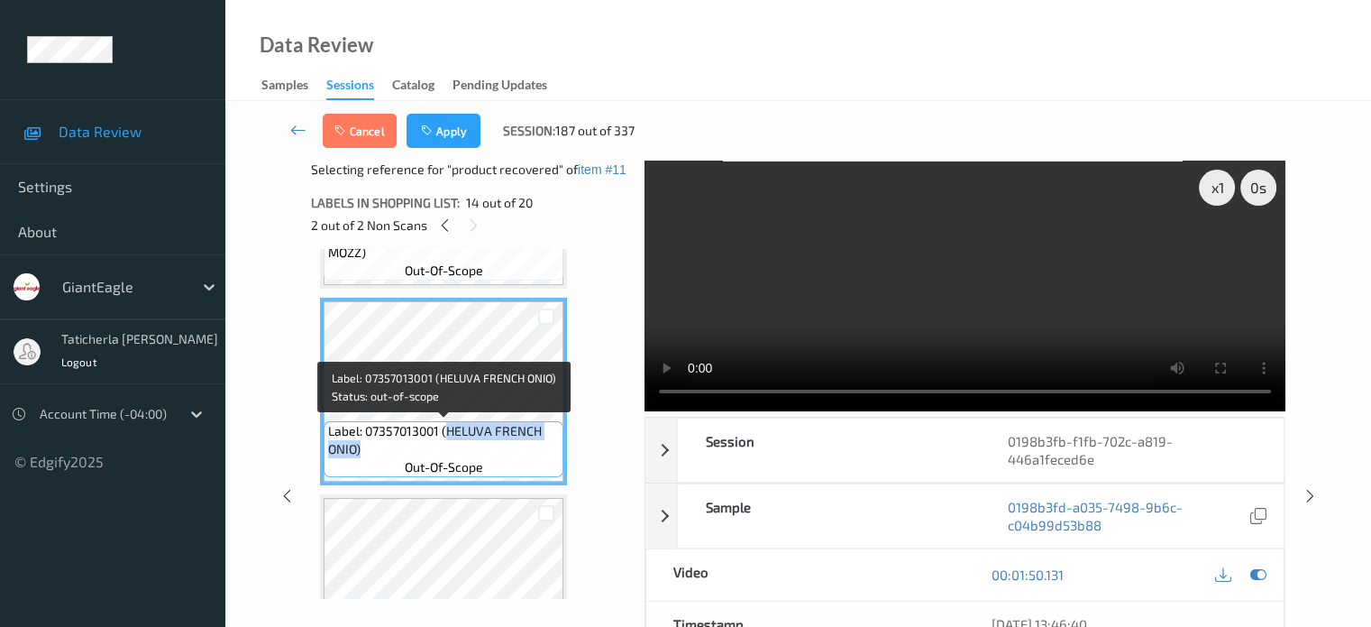
copy span "HELUVA FRENCH ONIO)"
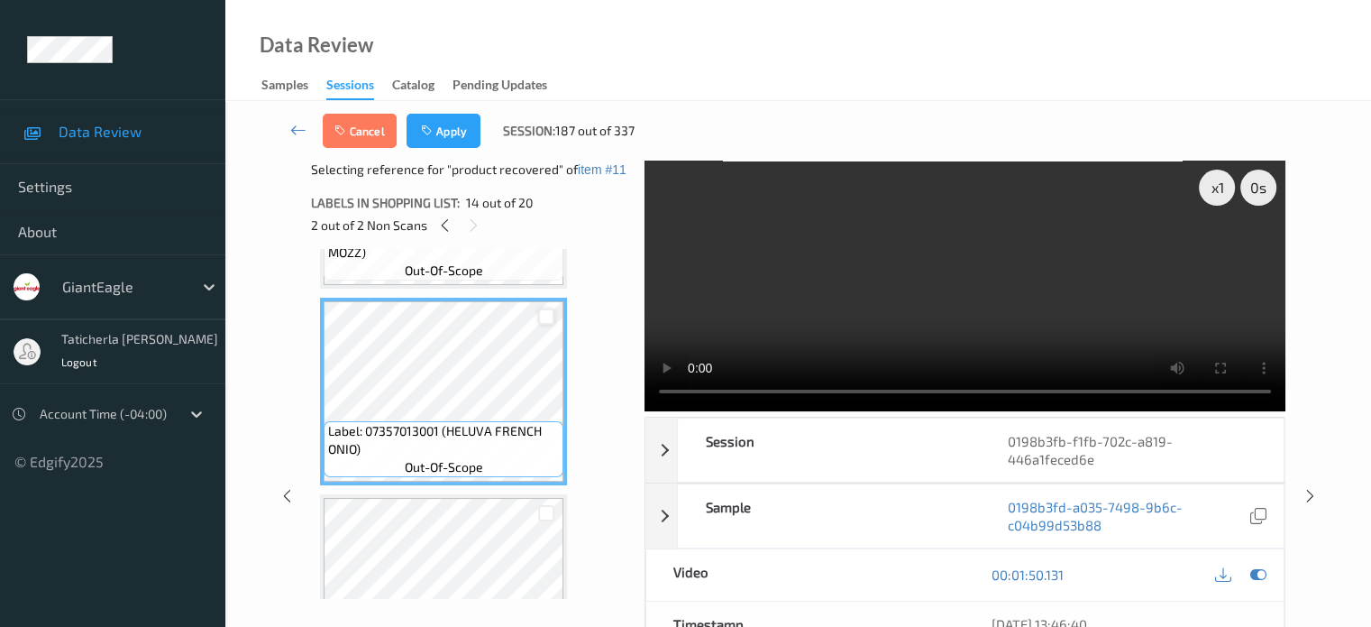
click at [548, 316] on div at bounding box center [546, 316] width 17 height 17
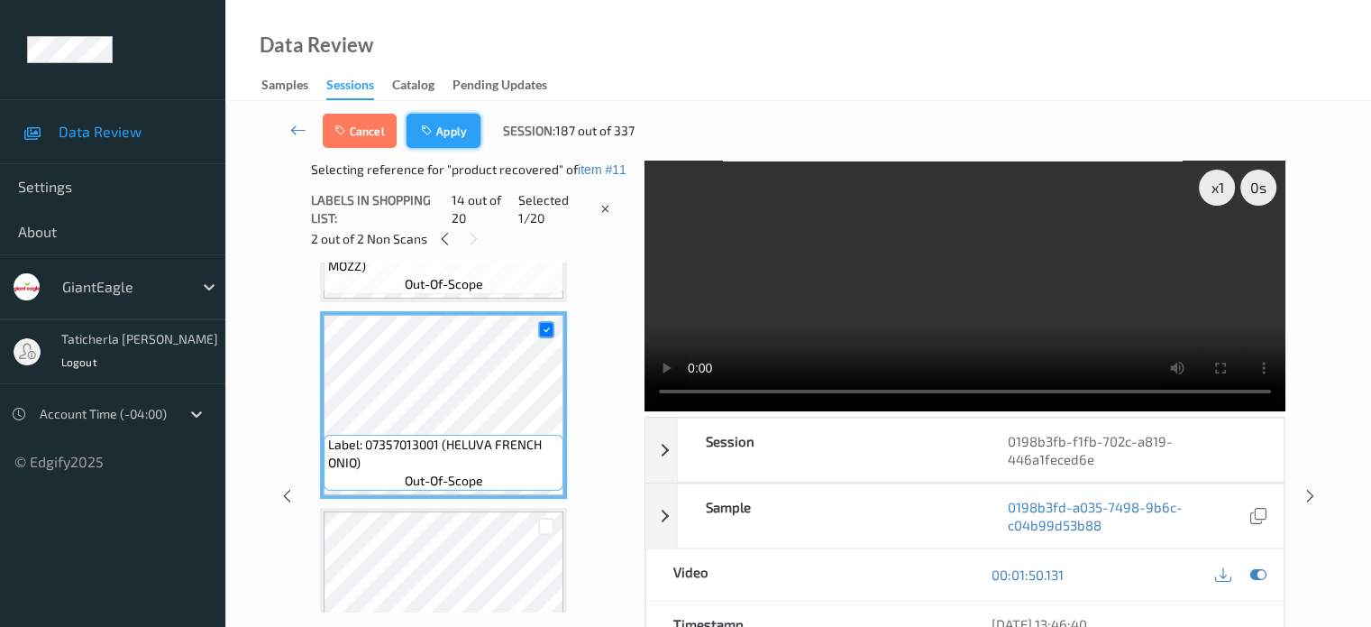
click at [458, 129] on button "Apply" at bounding box center [444, 131] width 74 height 34
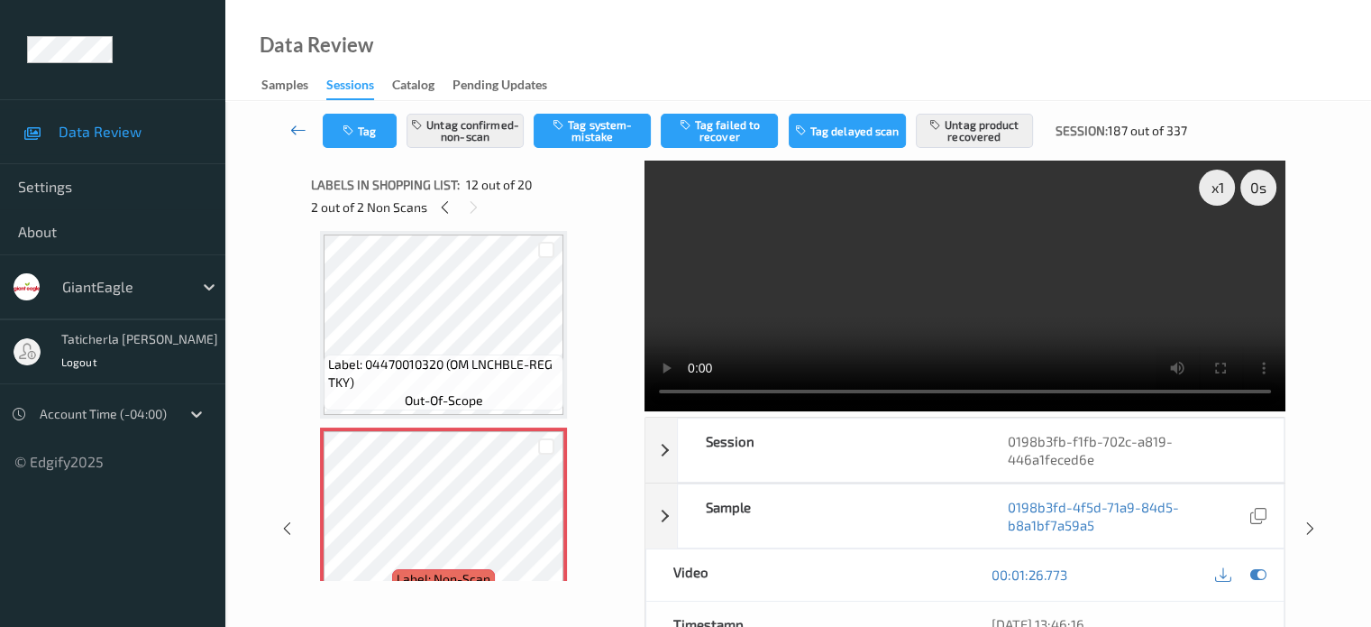
click at [299, 129] on icon at bounding box center [298, 130] width 16 height 18
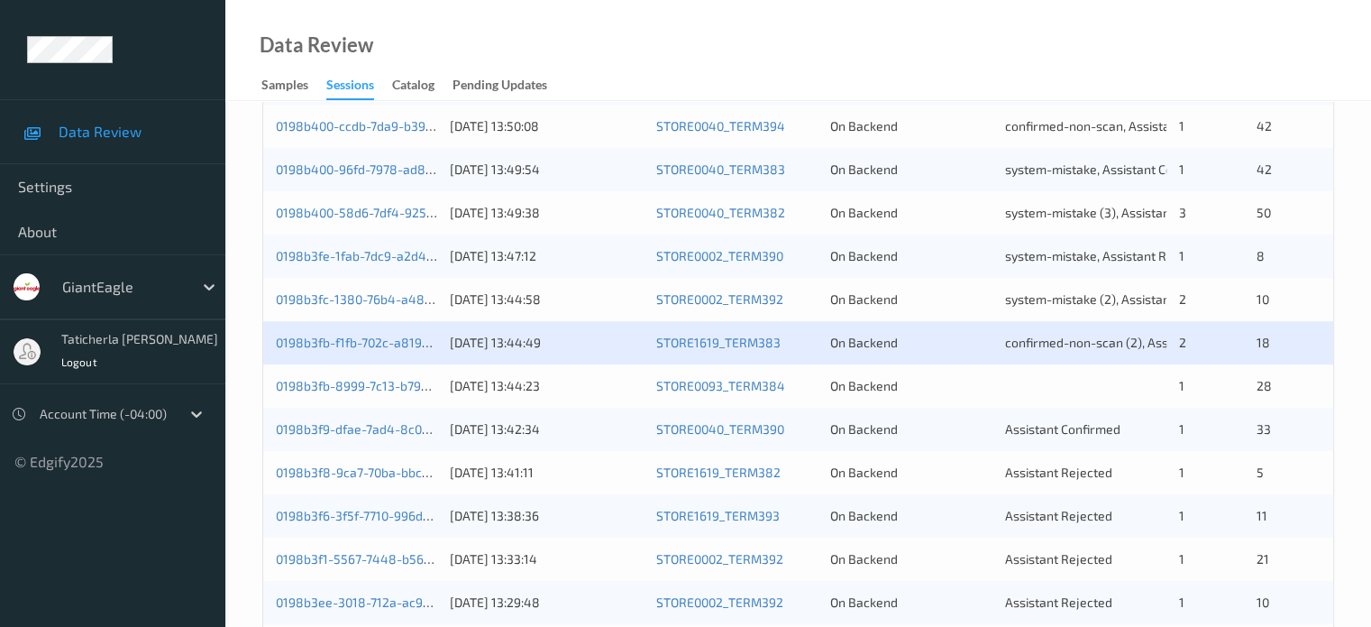
scroll to position [541, 0]
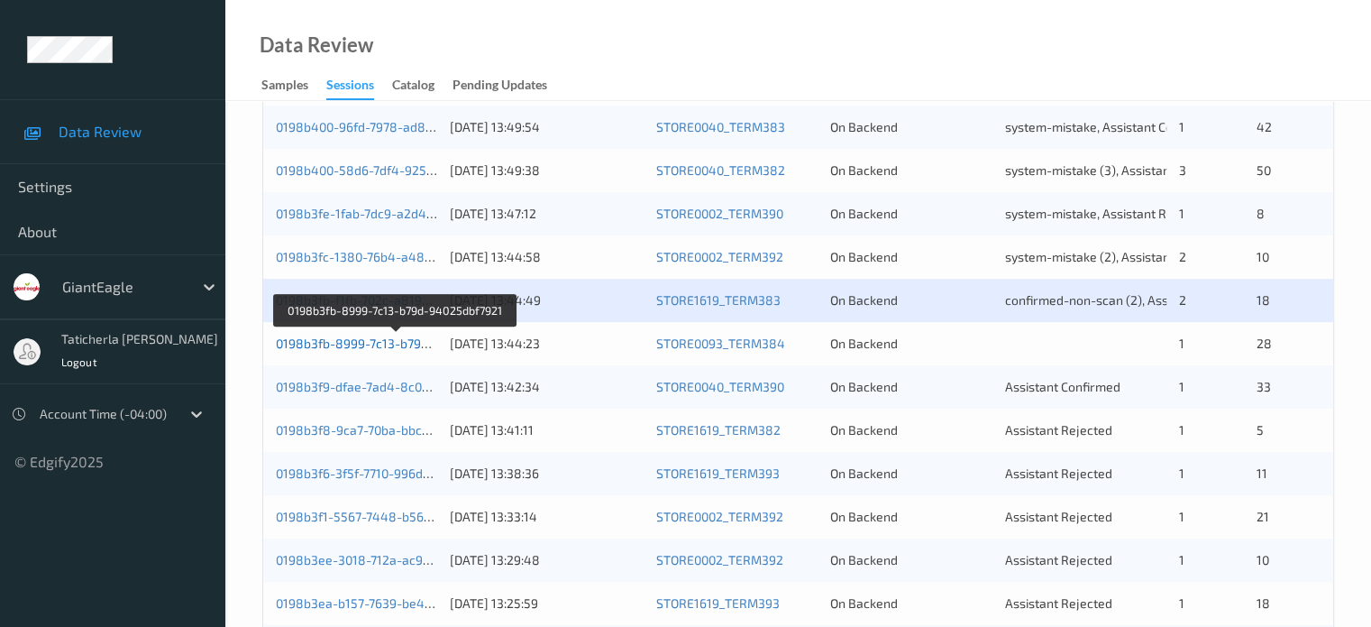
click at [397, 339] on link "0198b3fb-8999-7c13-b79d-94025dbf7921" at bounding box center [396, 342] width 240 height 15
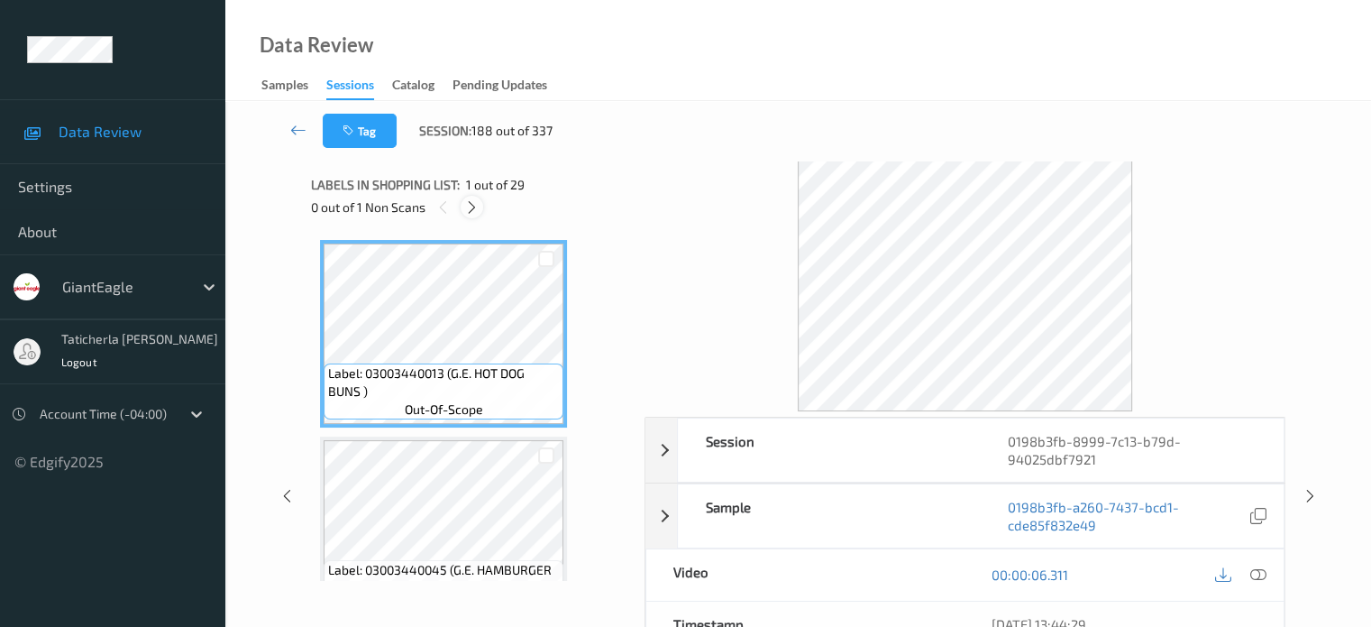
click at [470, 208] on icon at bounding box center [471, 207] width 15 height 16
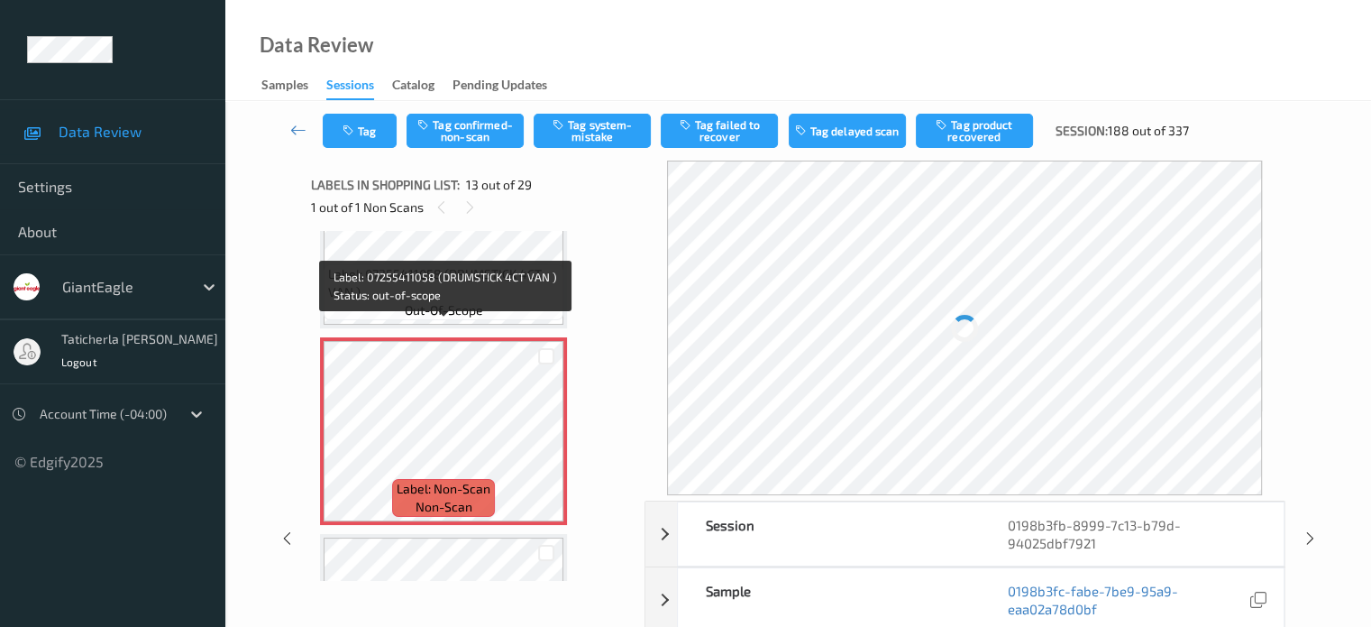
scroll to position [2351, 0]
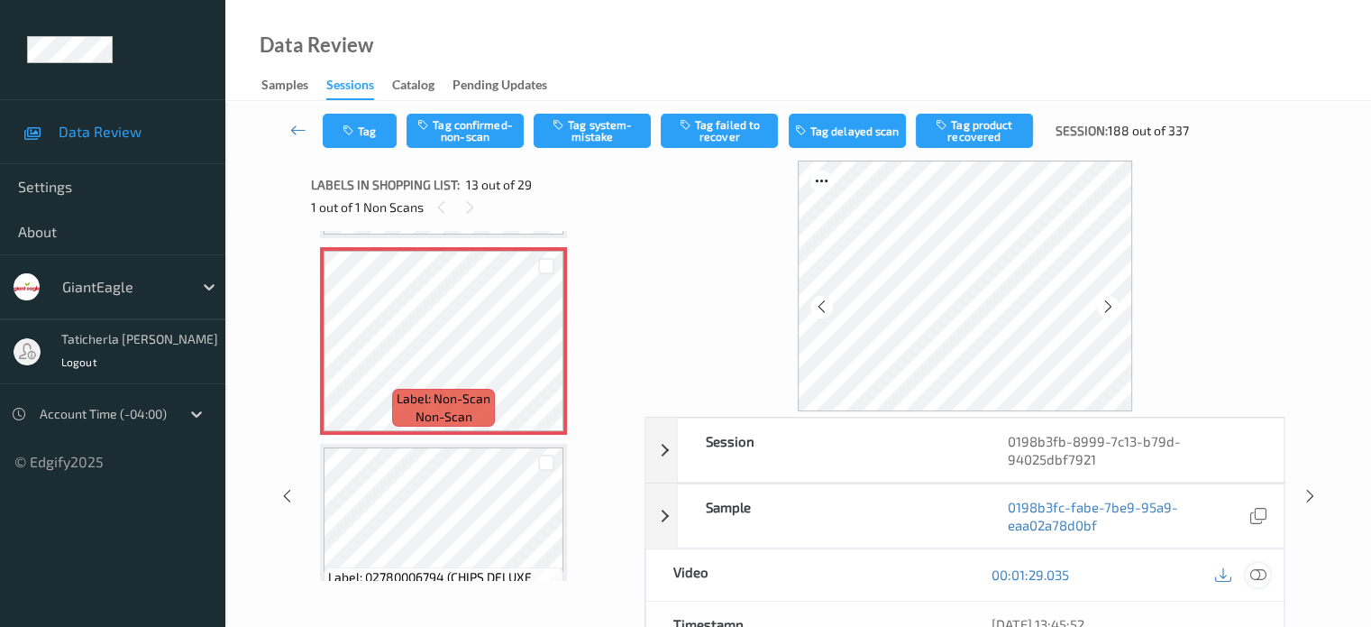
click at [1256, 572] on icon at bounding box center [1258, 574] width 16 height 16
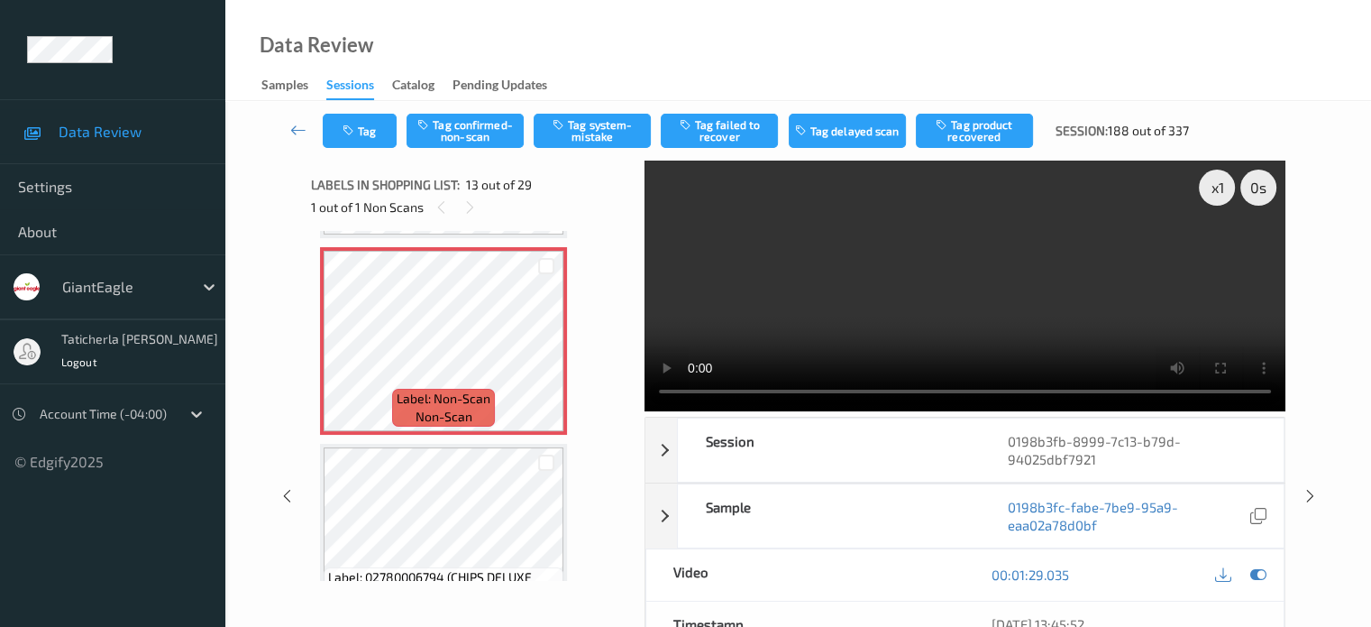
click at [1218, 251] on video at bounding box center [965, 285] width 641 height 251
click at [550, 356] on icon at bounding box center [546, 356] width 15 height 16
click at [463, 121] on button "Tag confirmed-non-scan" at bounding box center [465, 131] width 117 height 34
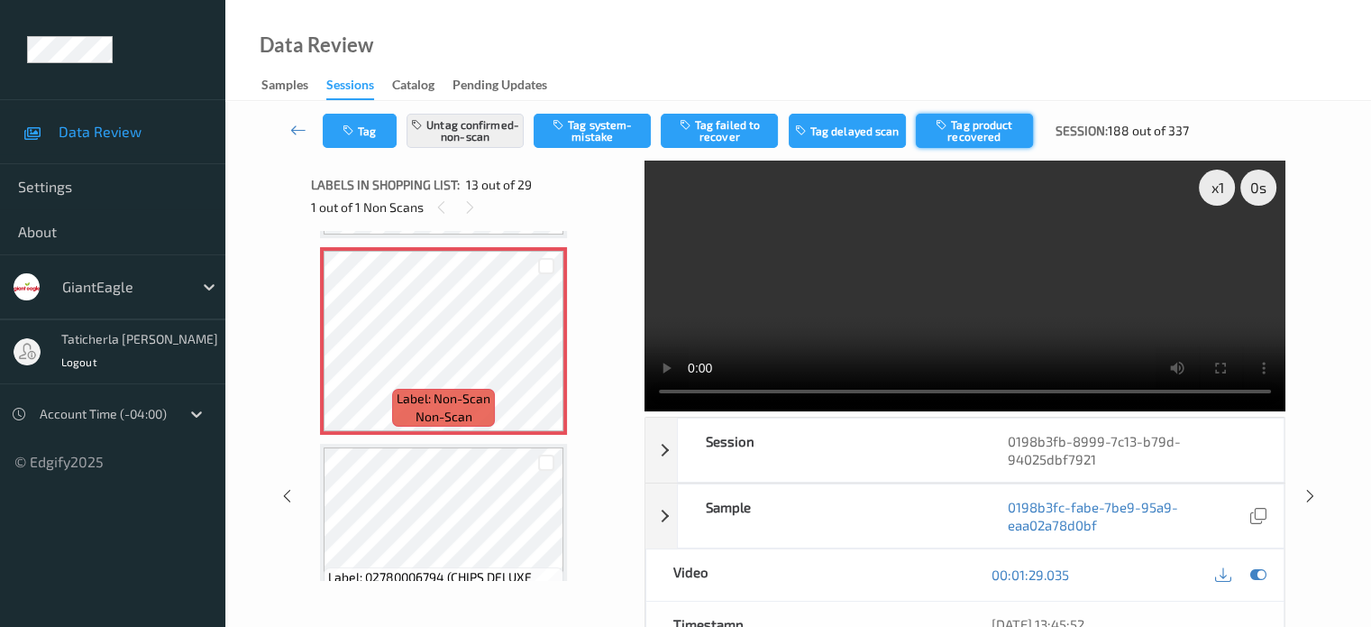
click at [992, 131] on button "Tag product recovered" at bounding box center [974, 131] width 117 height 34
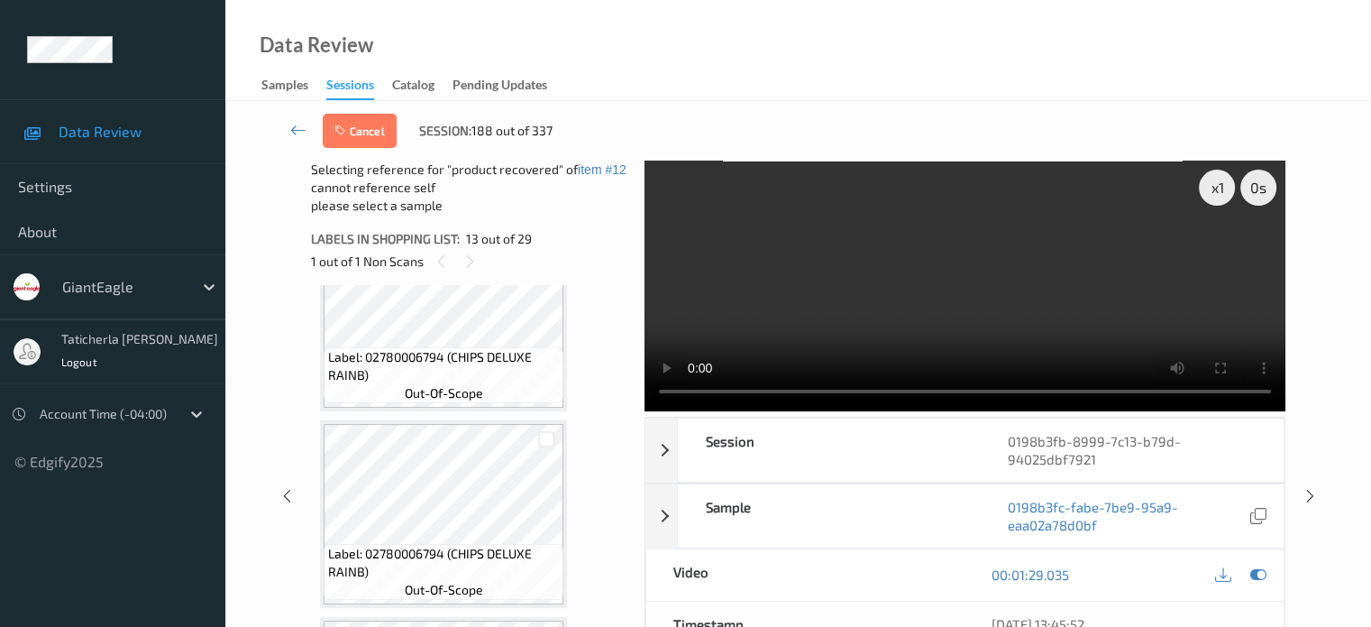
scroll to position [2622, 0]
click at [544, 442] on div at bounding box center [546, 443] width 17 height 17
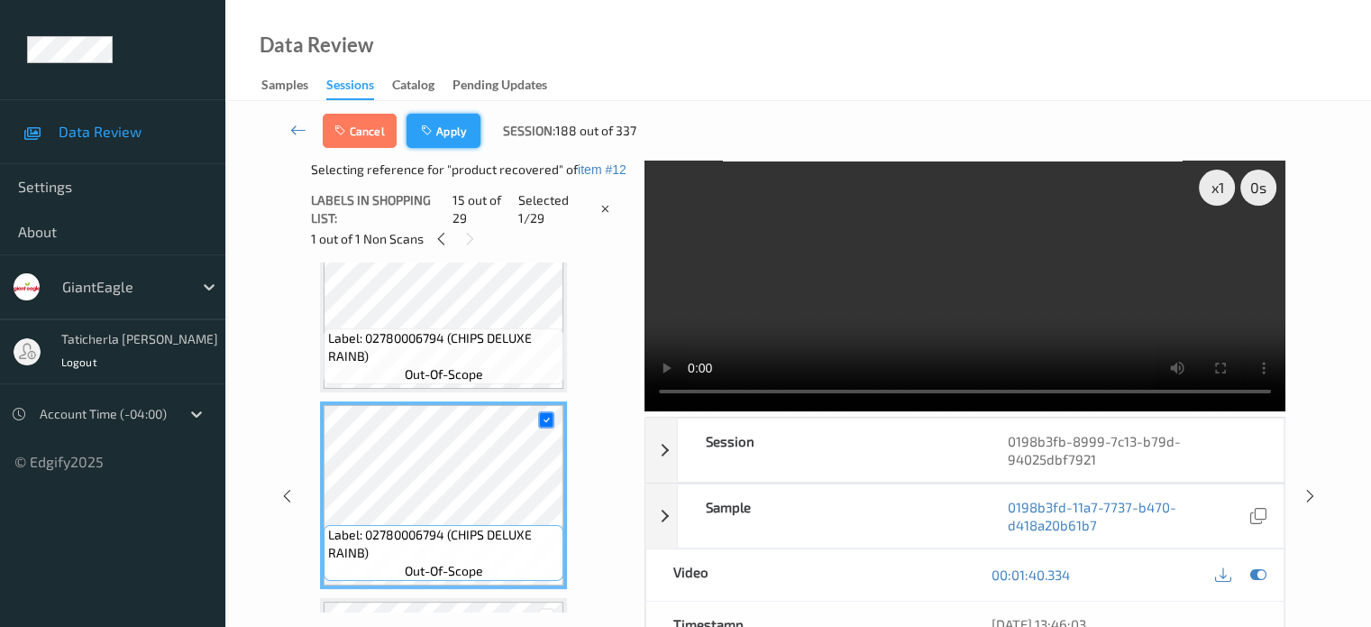
click at [454, 136] on button "Apply" at bounding box center [444, 131] width 74 height 34
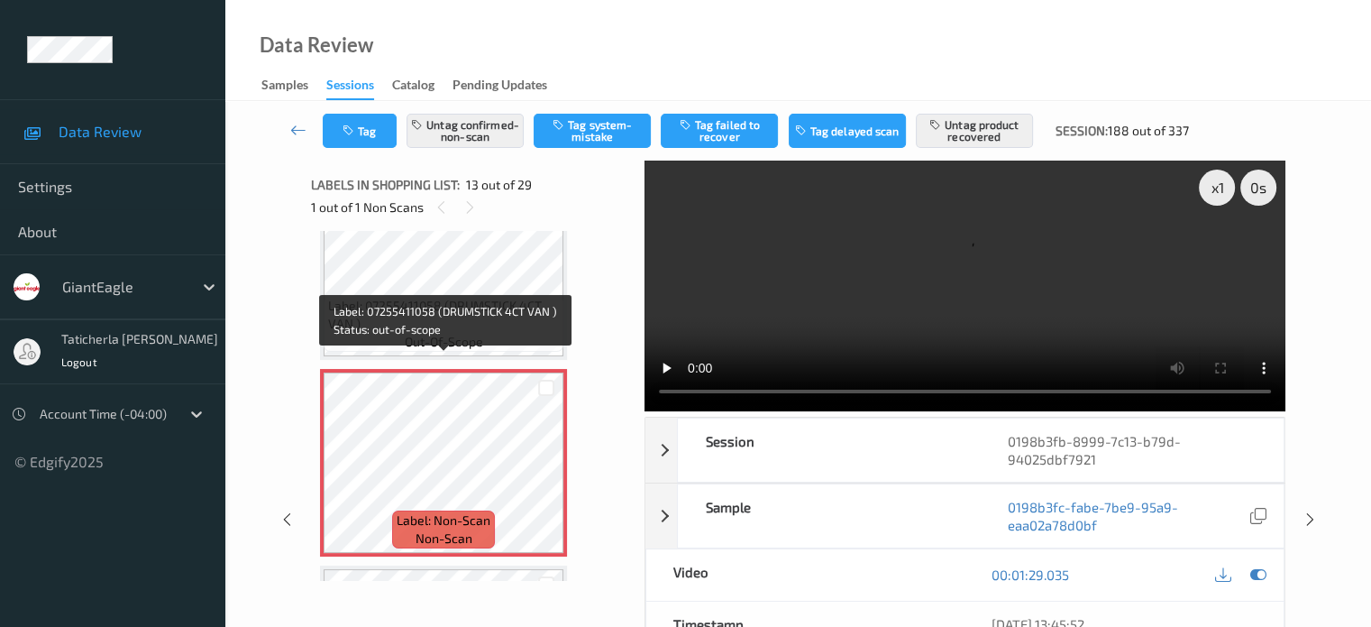
scroll to position [2261, 0]
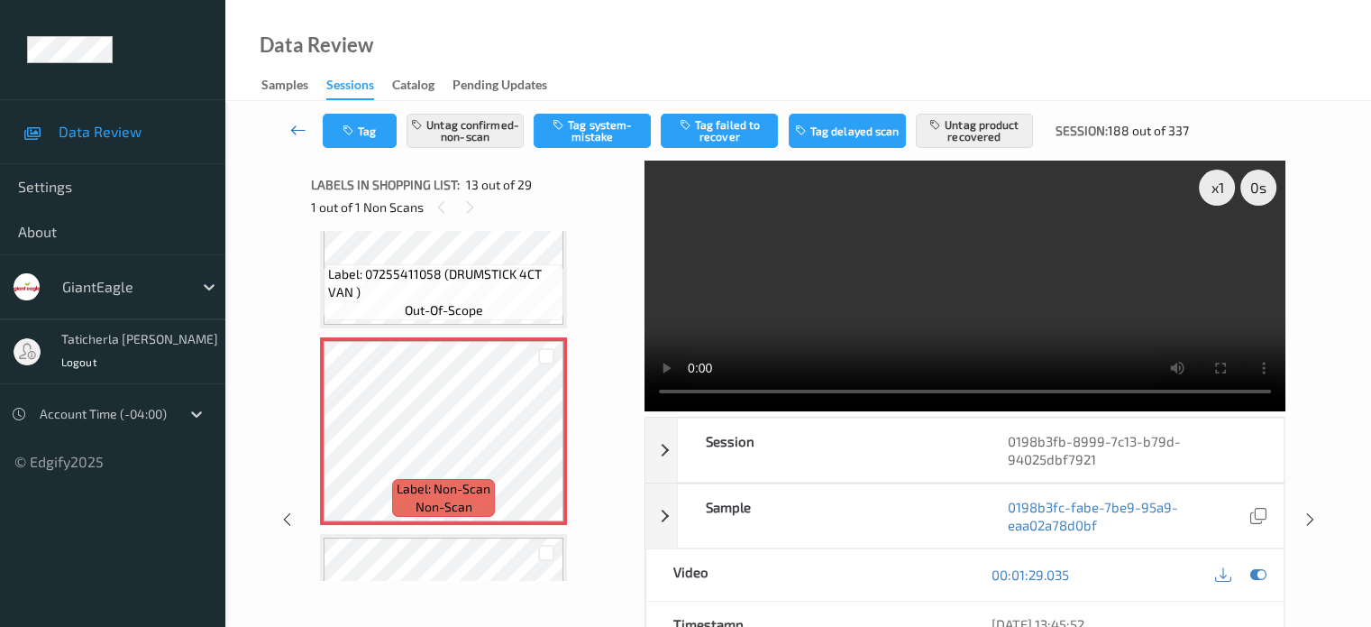
click at [296, 121] on icon at bounding box center [298, 130] width 16 height 18
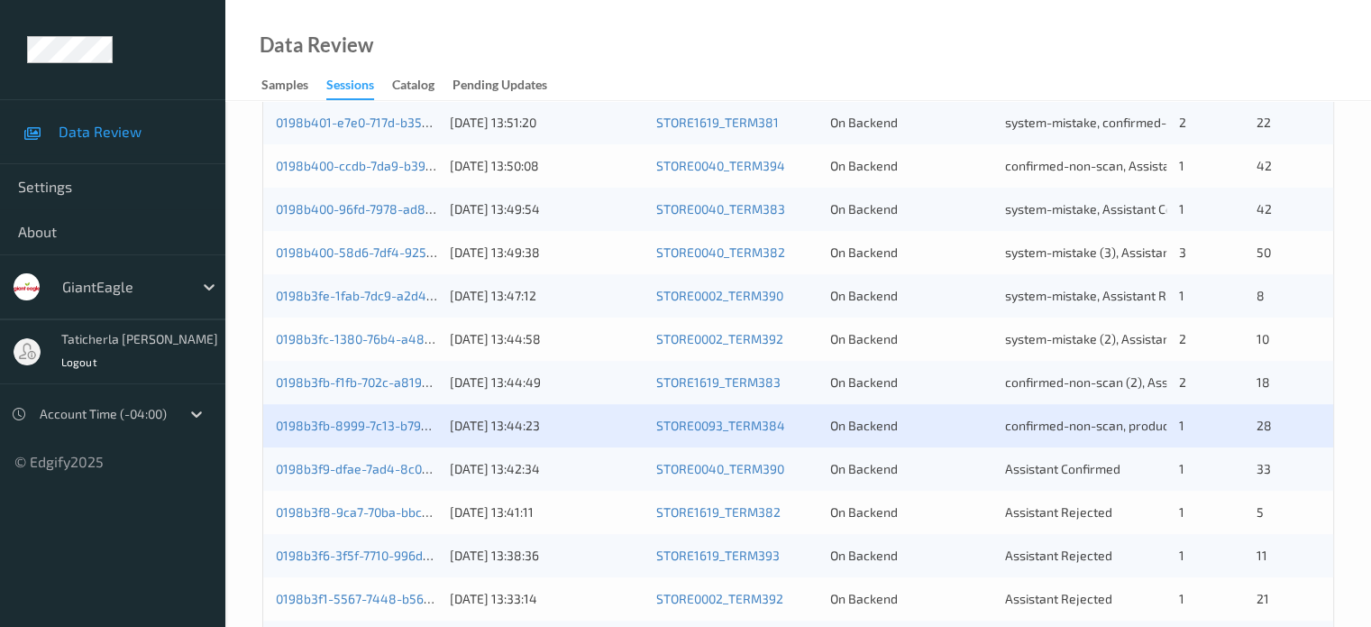
scroll to position [541, 0]
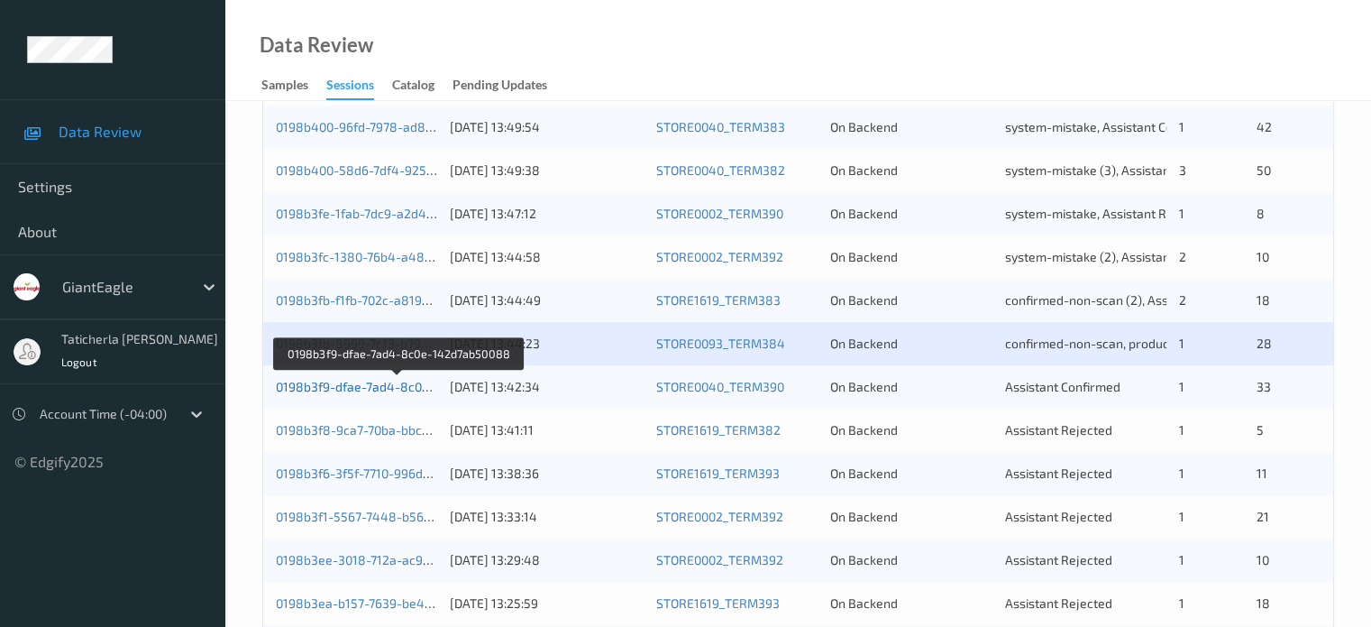
click at [386, 385] on link "0198b3f9-dfae-7ad4-8c0e-142d7ab50088" at bounding box center [398, 386] width 245 height 15
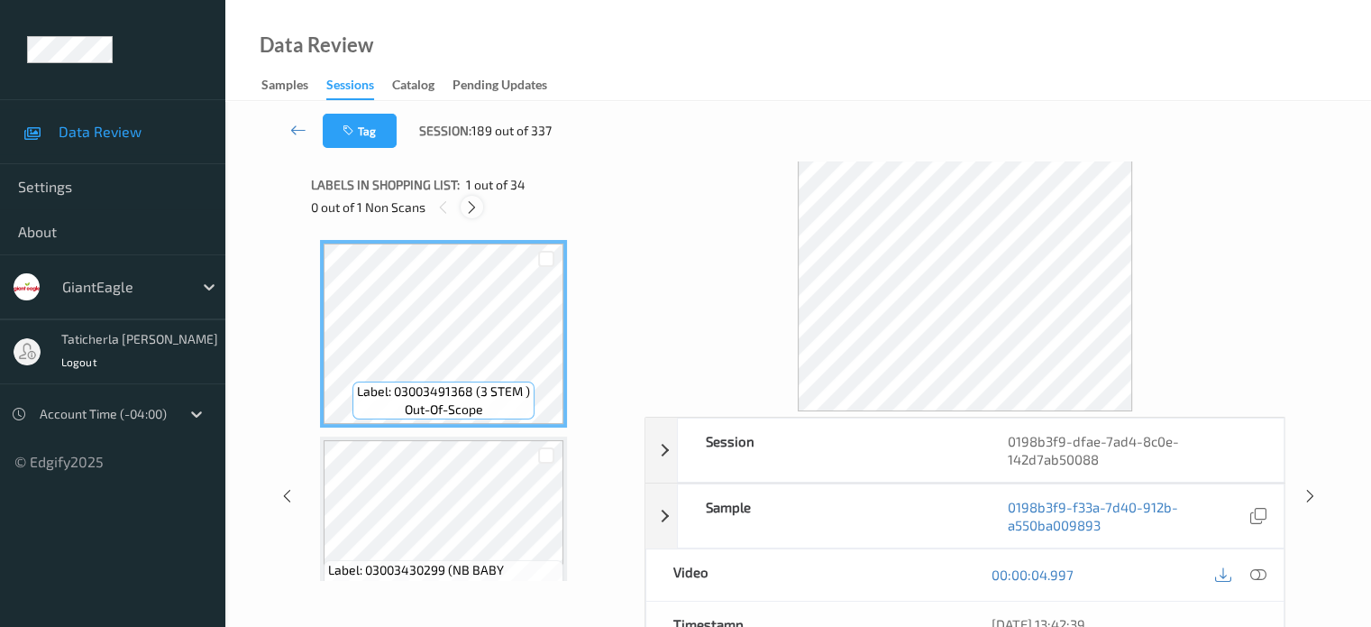
click at [472, 210] on icon at bounding box center [471, 207] width 15 height 16
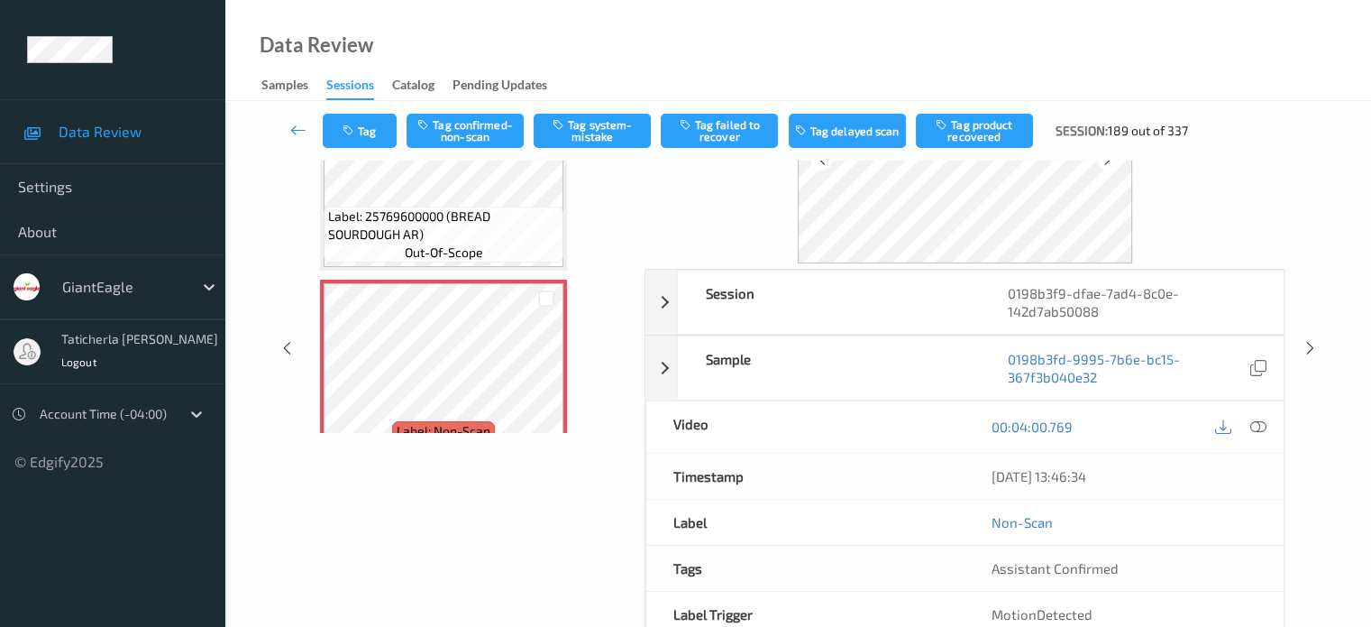
scroll to position [180, 0]
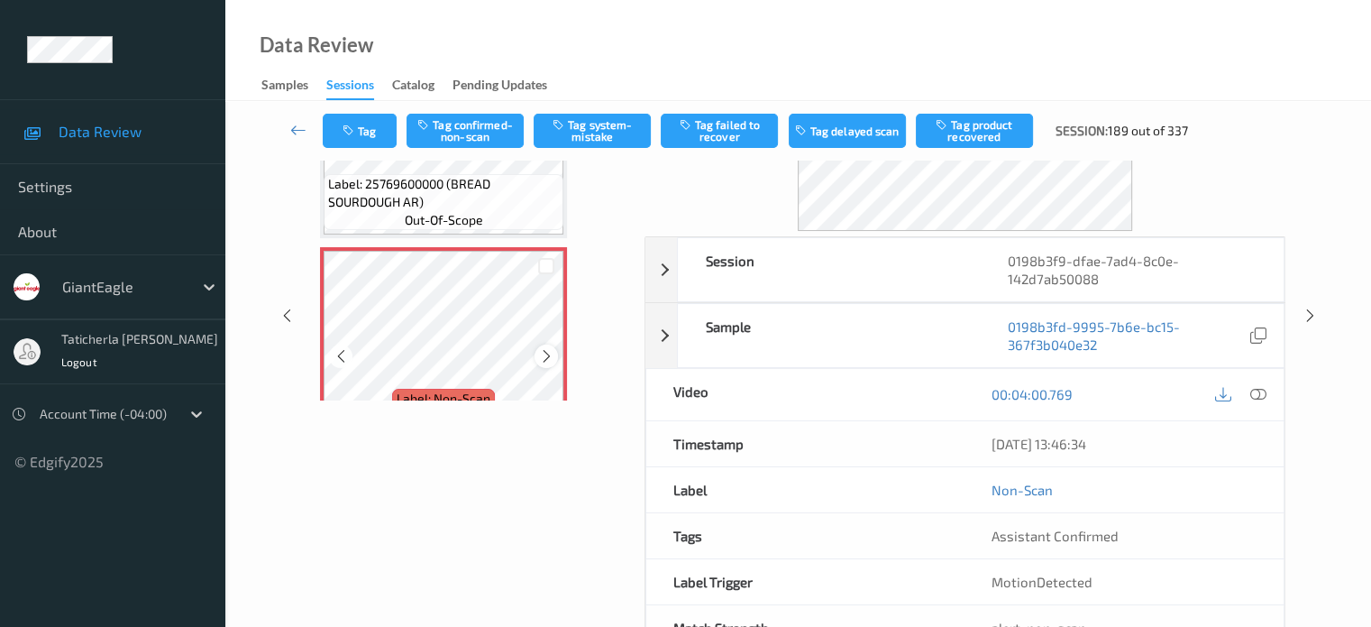
click at [545, 354] on icon at bounding box center [546, 356] width 15 height 16
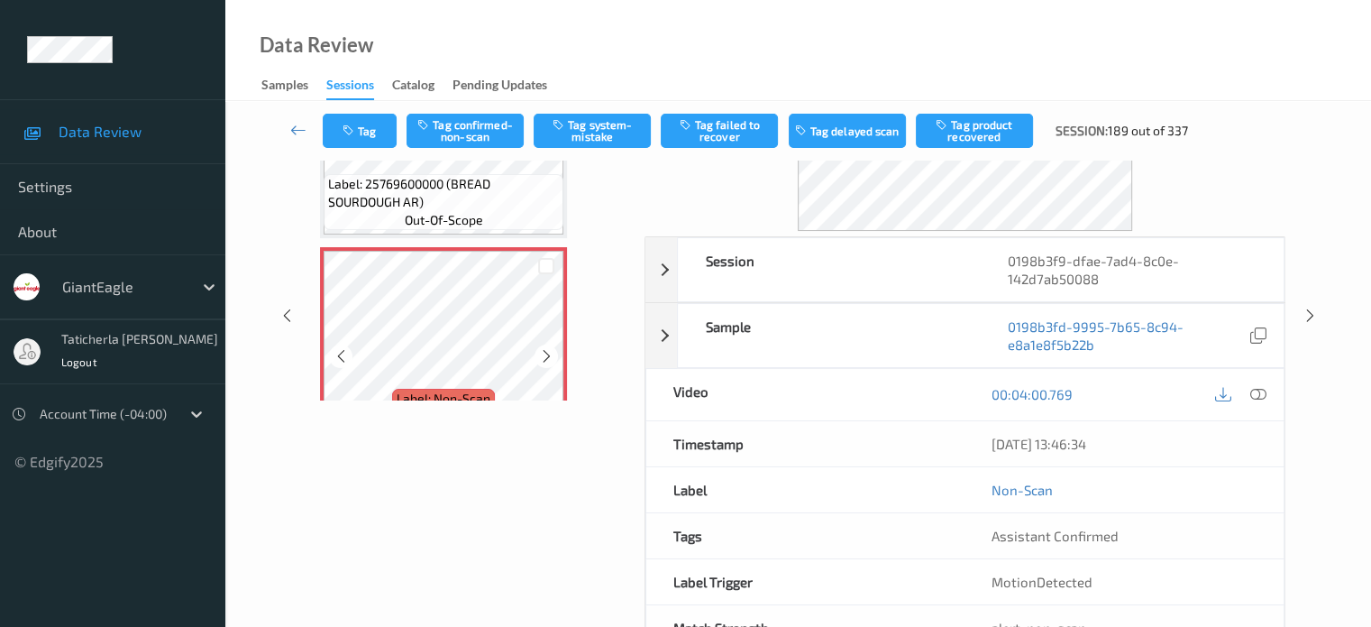
click at [545, 354] on icon at bounding box center [546, 356] width 15 height 16
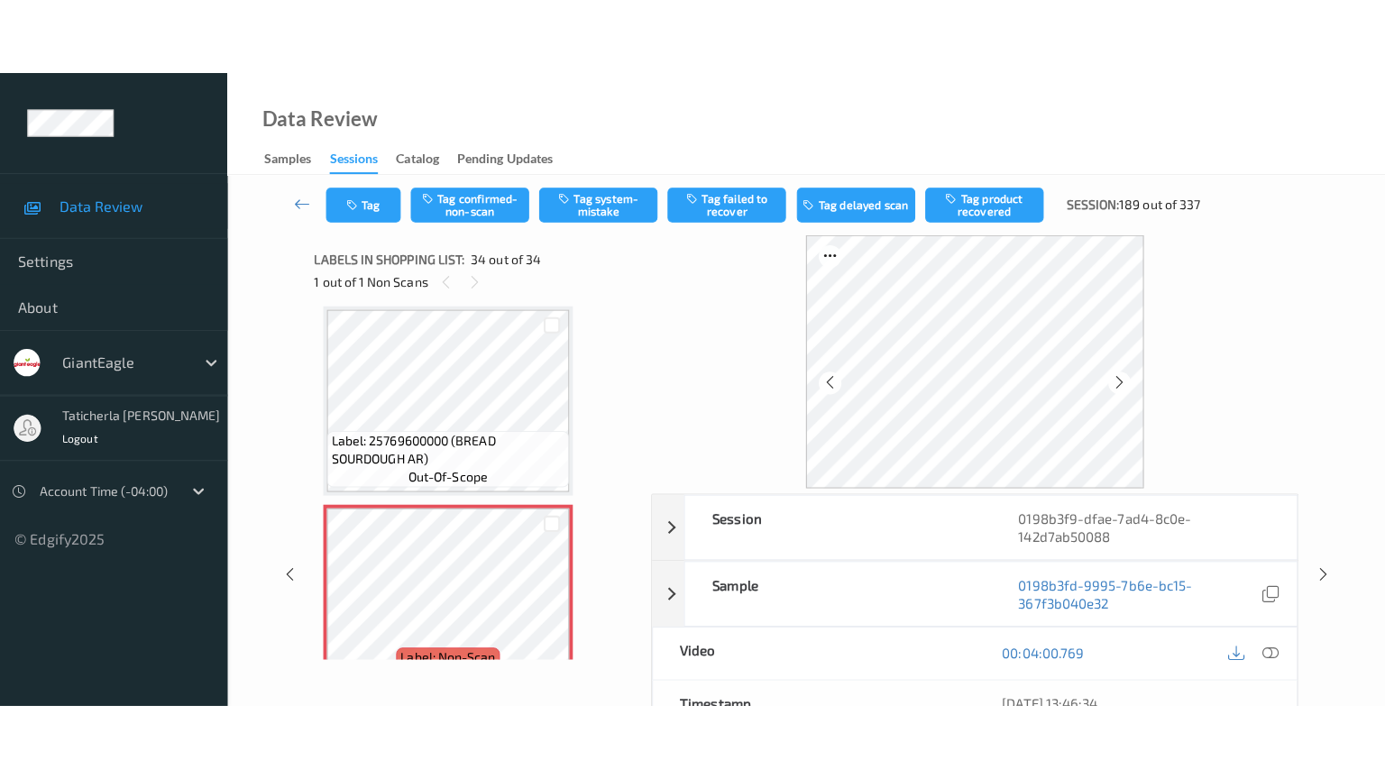
scroll to position [0, 0]
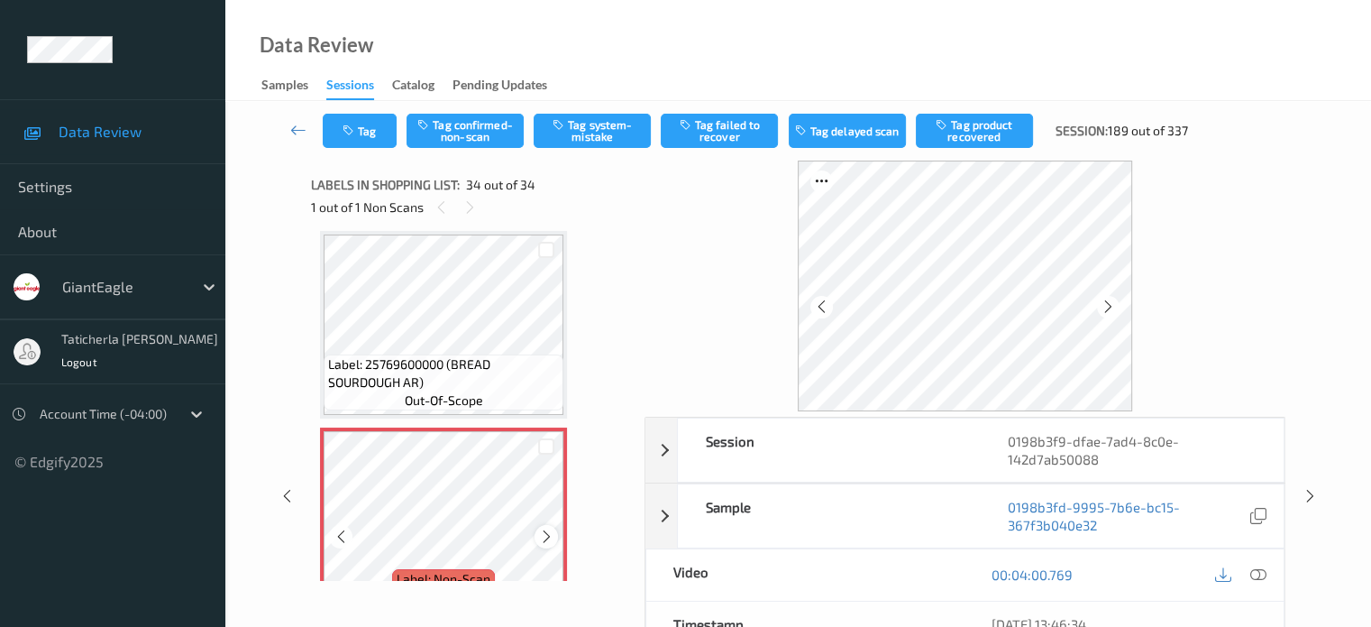
click at [548, 536] on icon at bounding box center [546, 536] width 15 height 16
click at [540, 537] on icon at bounding box center [546, 536] width 15 height 16
click at [1259, 572] on icon at bounding box center [1258, 574] width 16 height 16
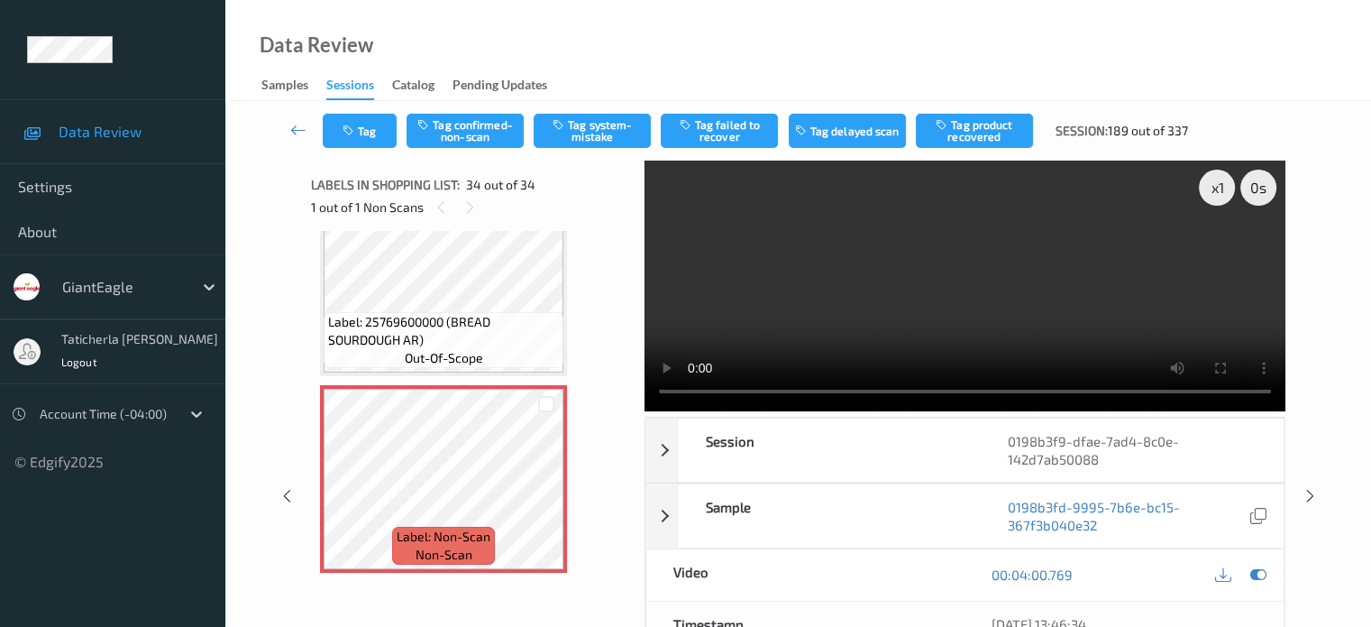
scroll to position [90, 0]
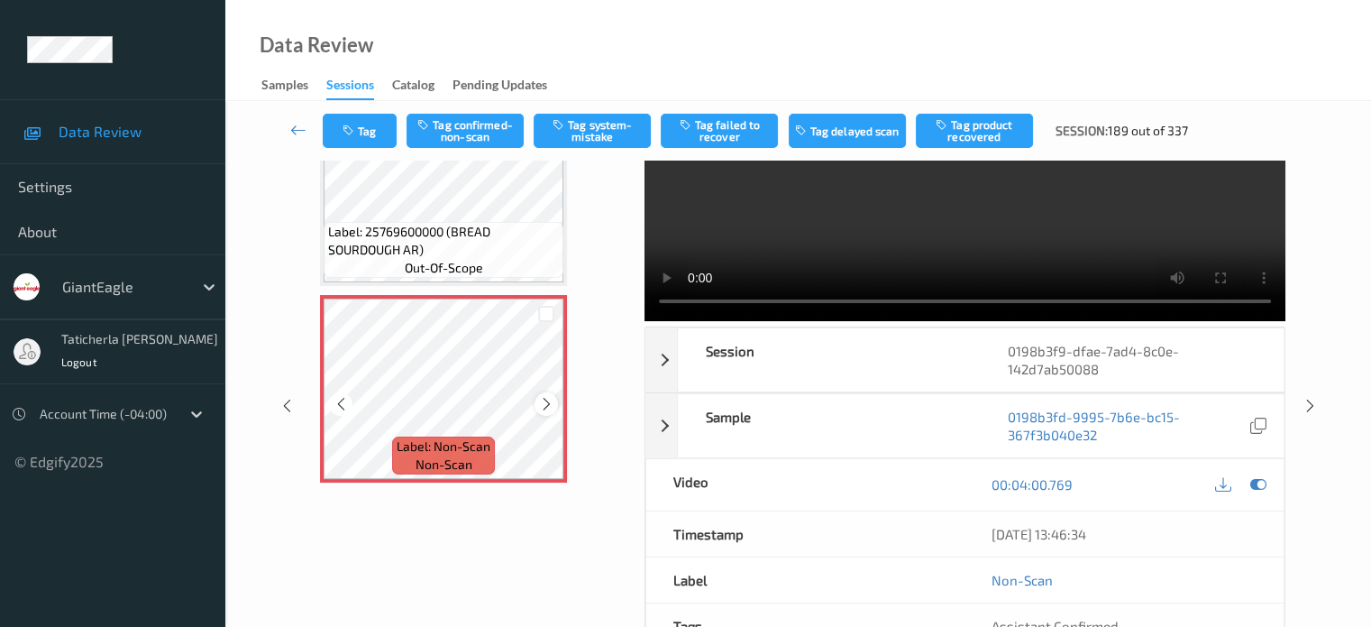
click at [552, 406] on icon at bounding box center [546, 404] width 15 height 16
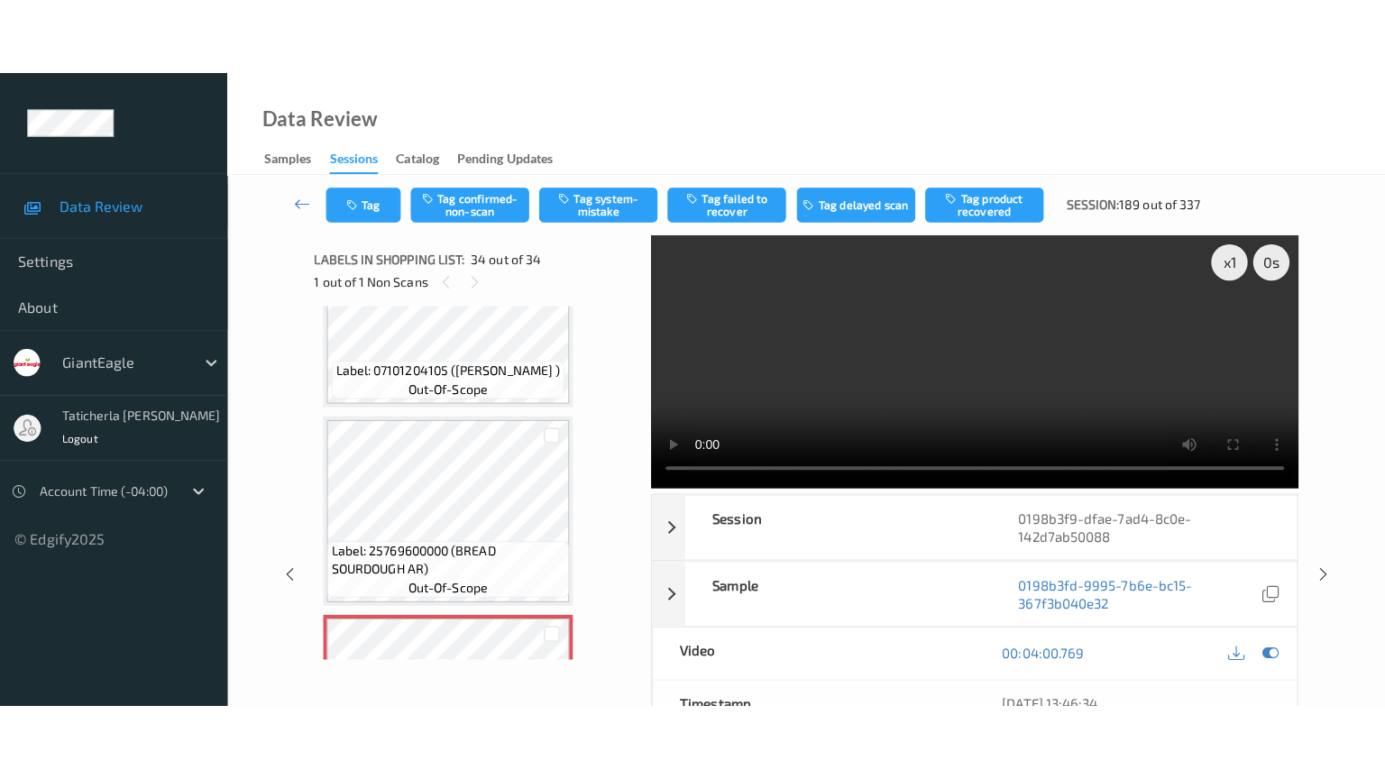
scroll to position [6340, 0]
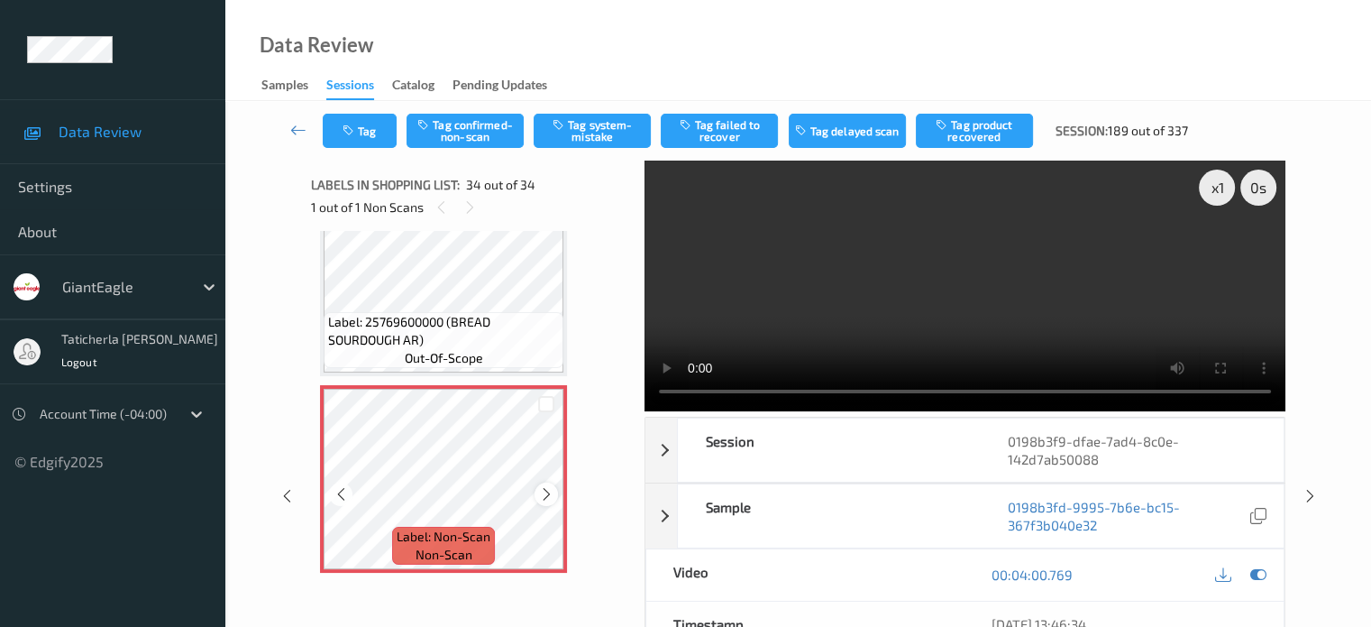
click at [548, 499] on icon at bounding box center [546, 494] width 15 height 16
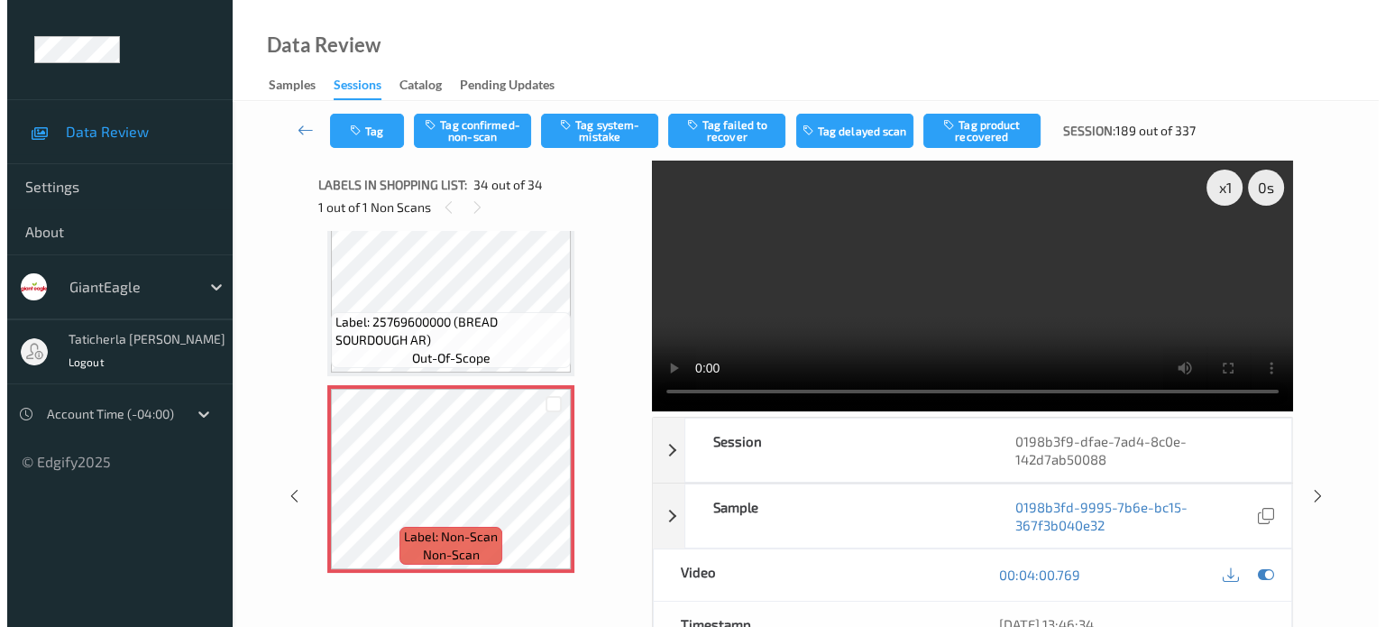
scroll to position [6189, 0]
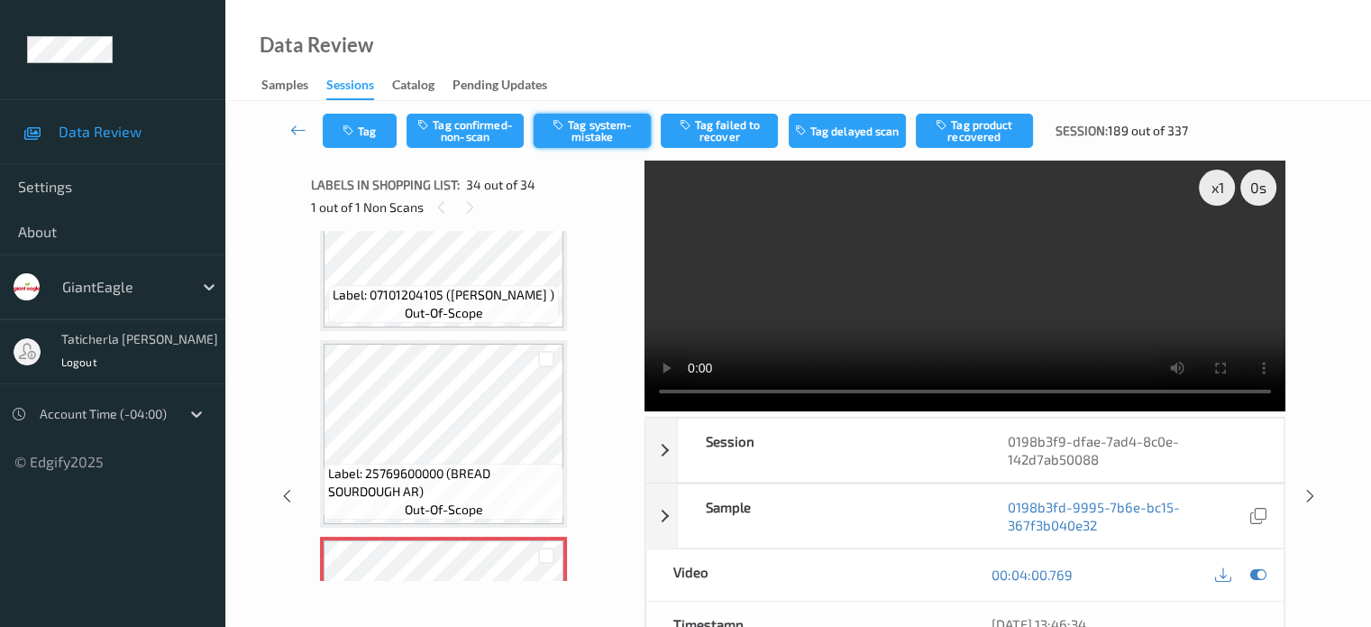
click at [592, 123] on button "Tag system-mistake" at bounding box center [592, 131] width 117 height 34
click at [369, 135] on button "Tag" at bounding box center [360, 131] width 74 height 34
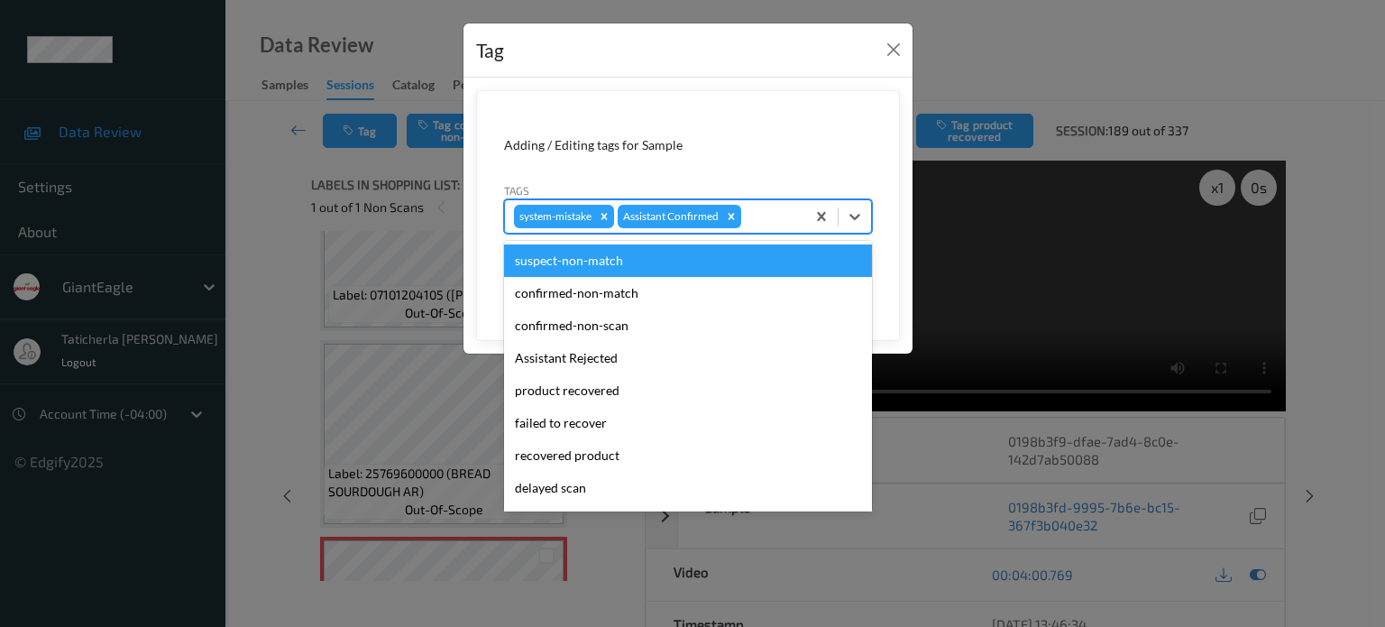
click at [789, 214] on div at bounding box center [770, 217] width 51 height 22
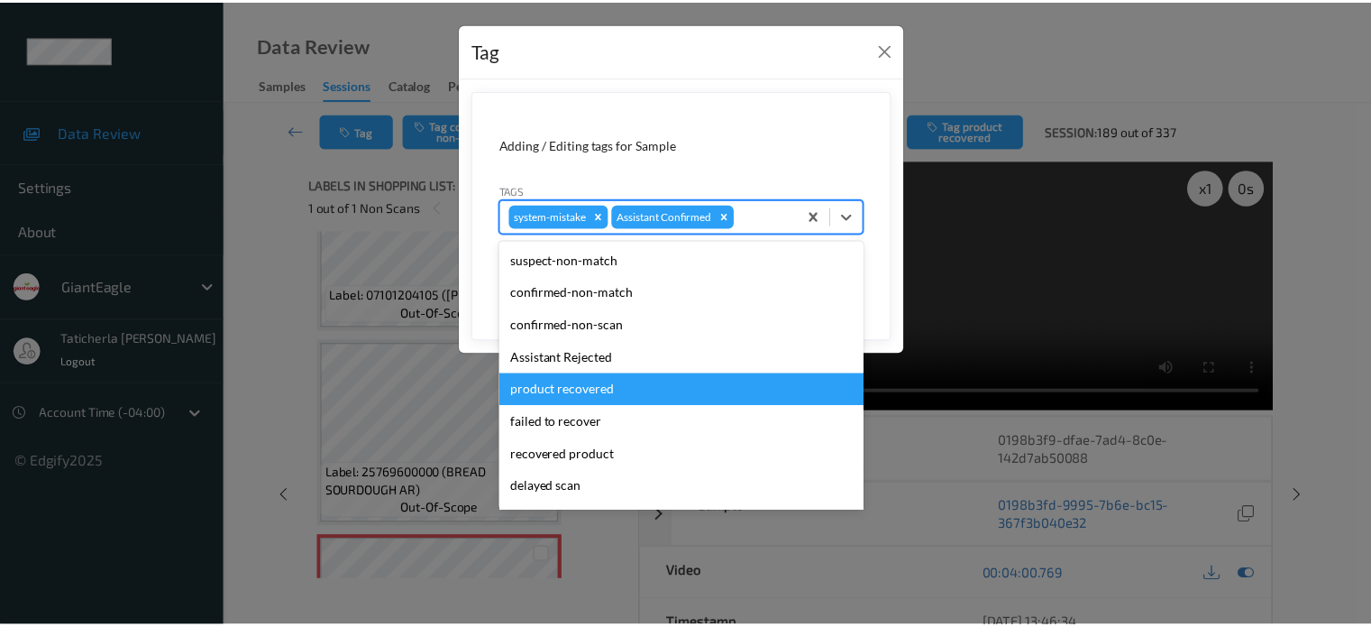
scroll to position [90, 0]
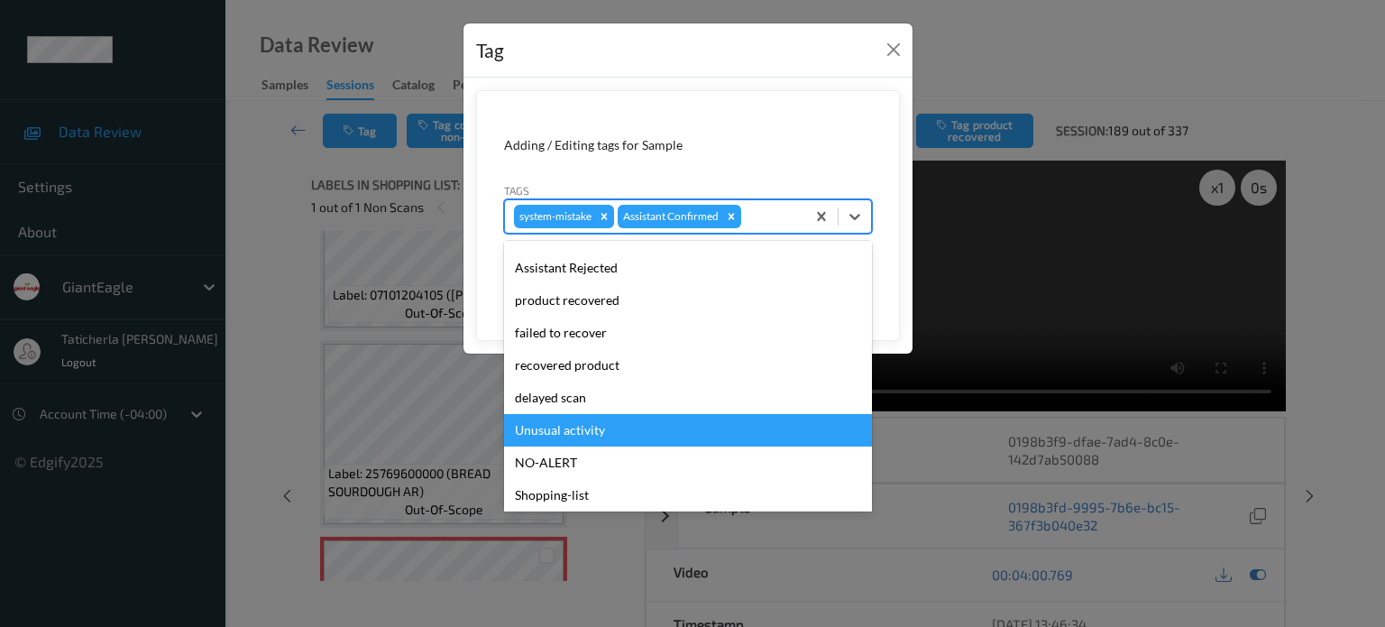
click at [591, 439] on div "Unusual activity" at bounding box center [688, 430] width 368 height 32
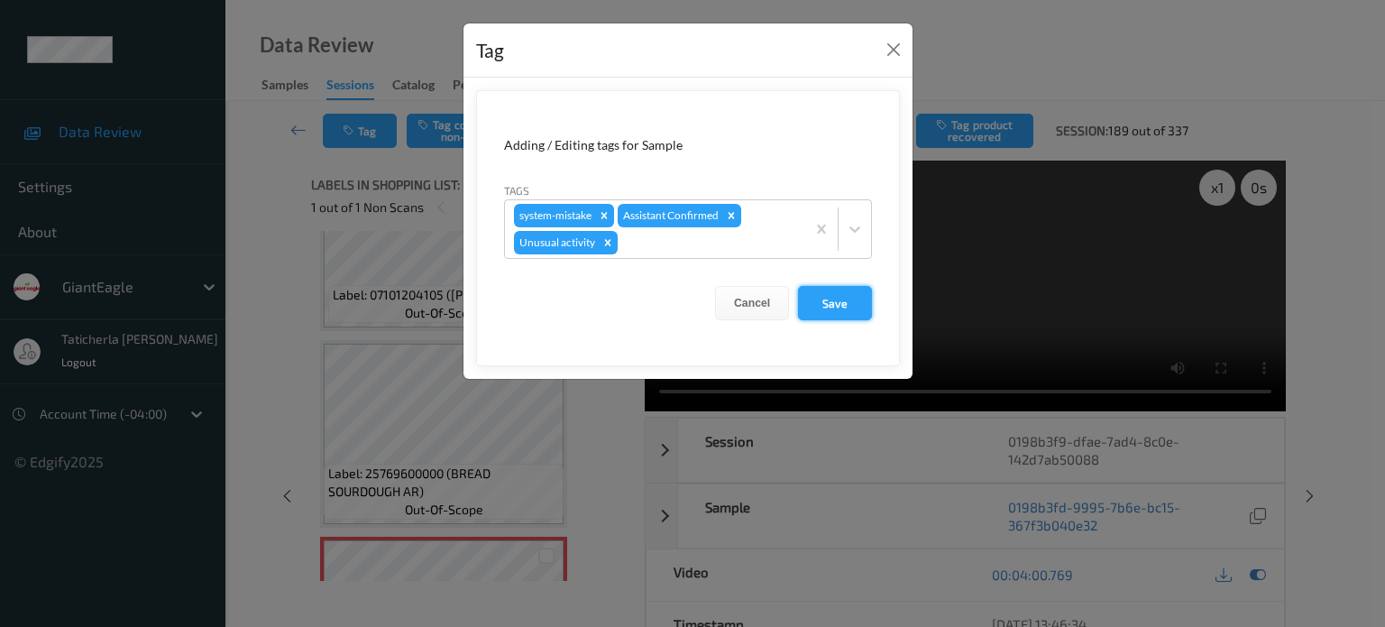
click at [818, 299] on button "Save" at bounding box center [835, 303] width 74 height 34
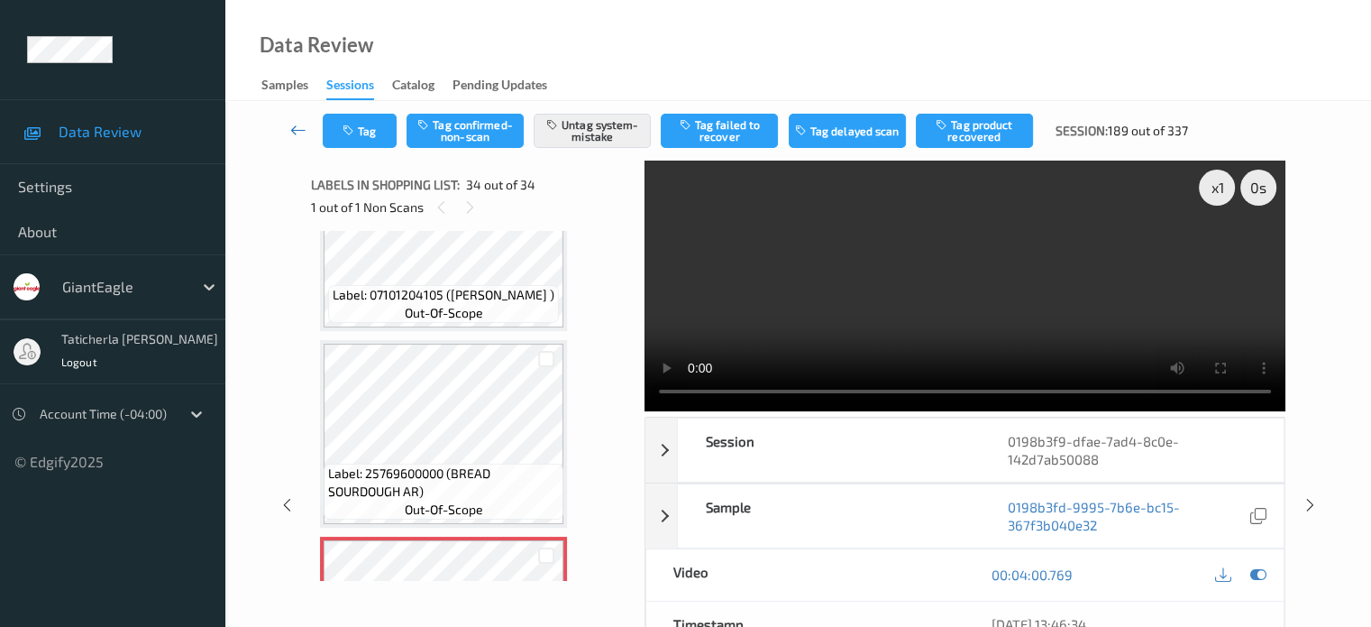
click at [307, 124] on icon at bounding box center [298, 130] width 16 height 18
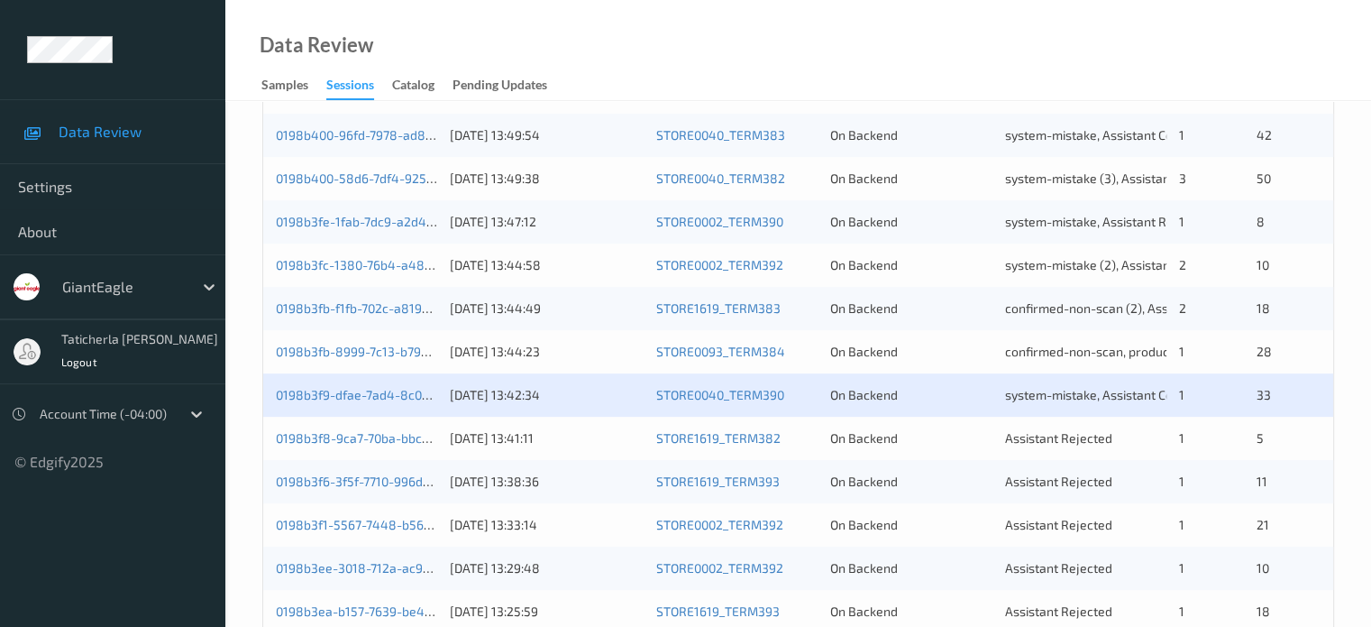
scroll to position [631, 0]
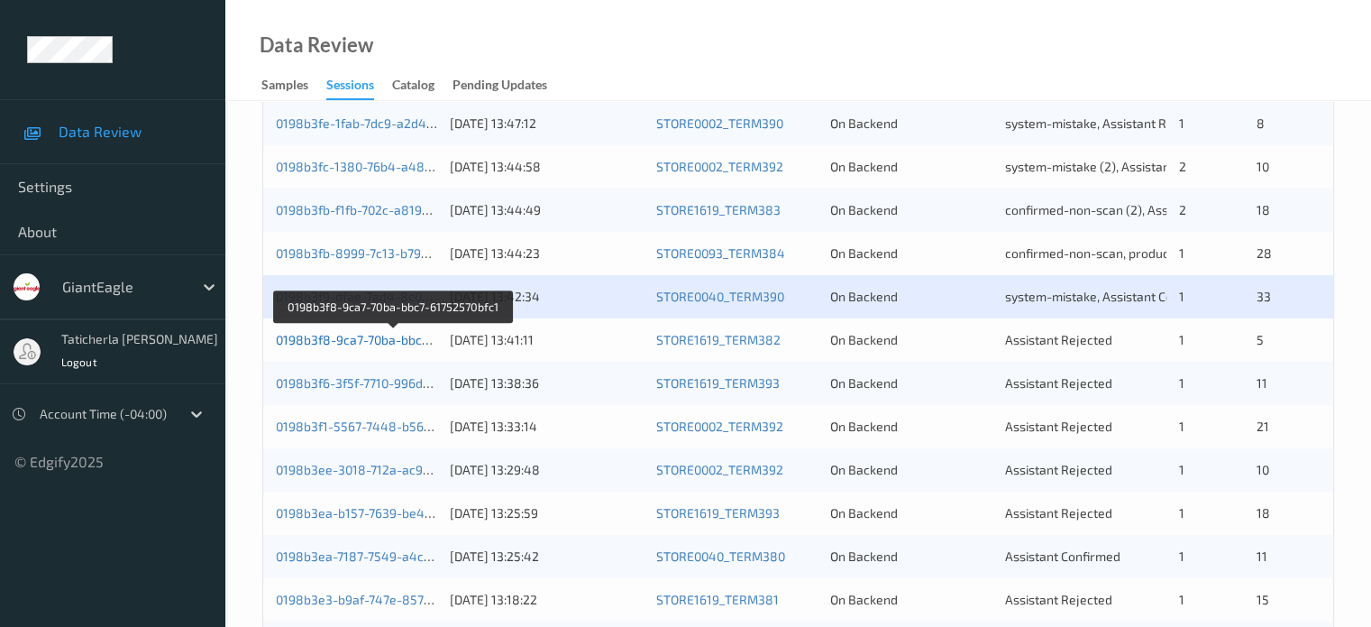
click at [347, 340] on link "0198b3f8-9ca7-70ba-bbc7-61752570bfc1" at bounding box center [393, 339] width 235 height 15
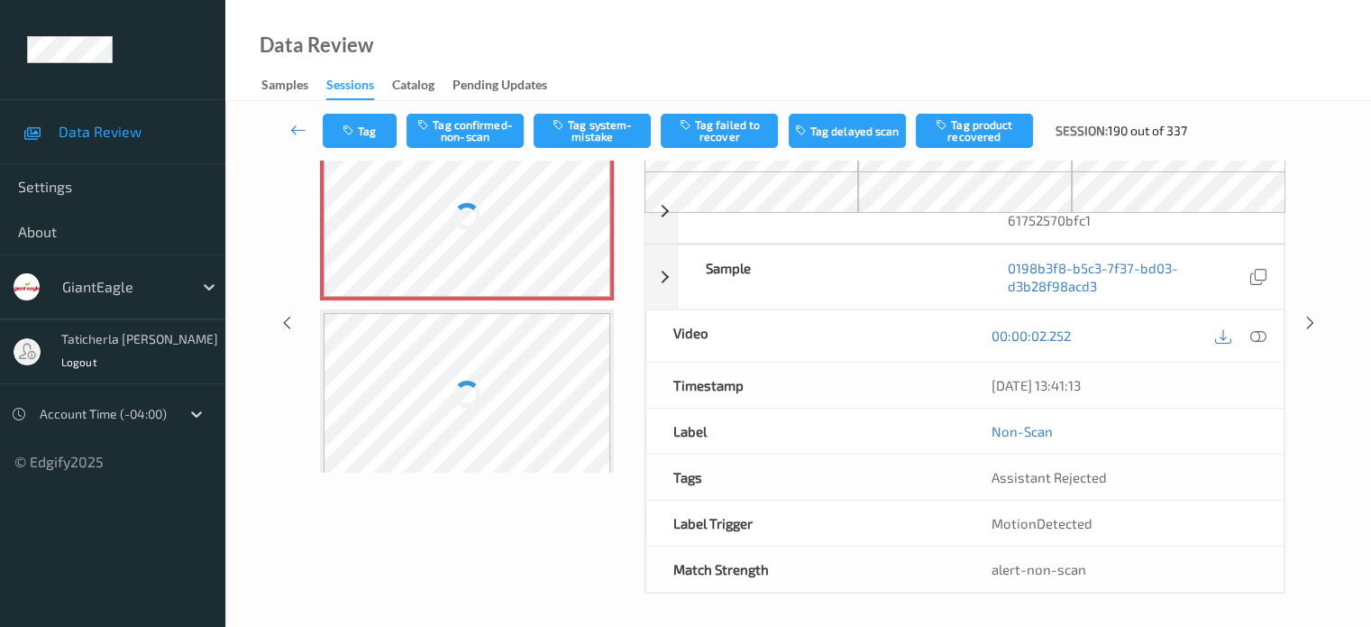
scroll to position [149, 0]
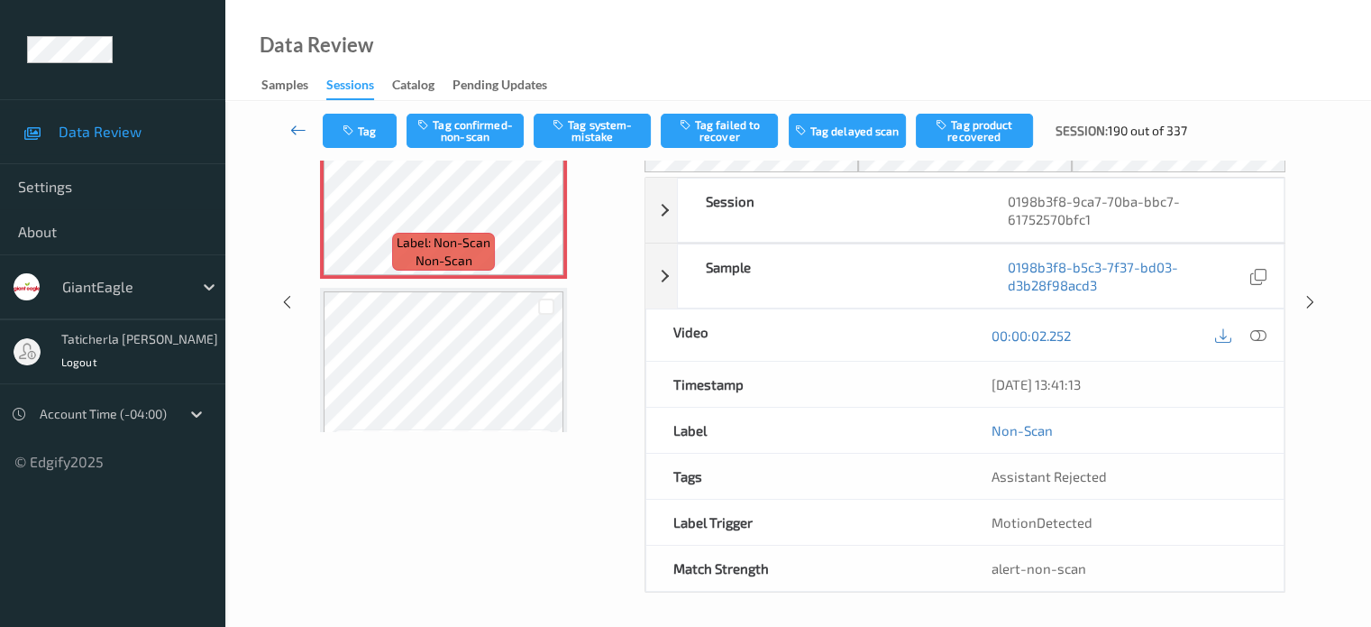
click at [296, 132] on icon at bounding box center [298, 130] width 16 height 18
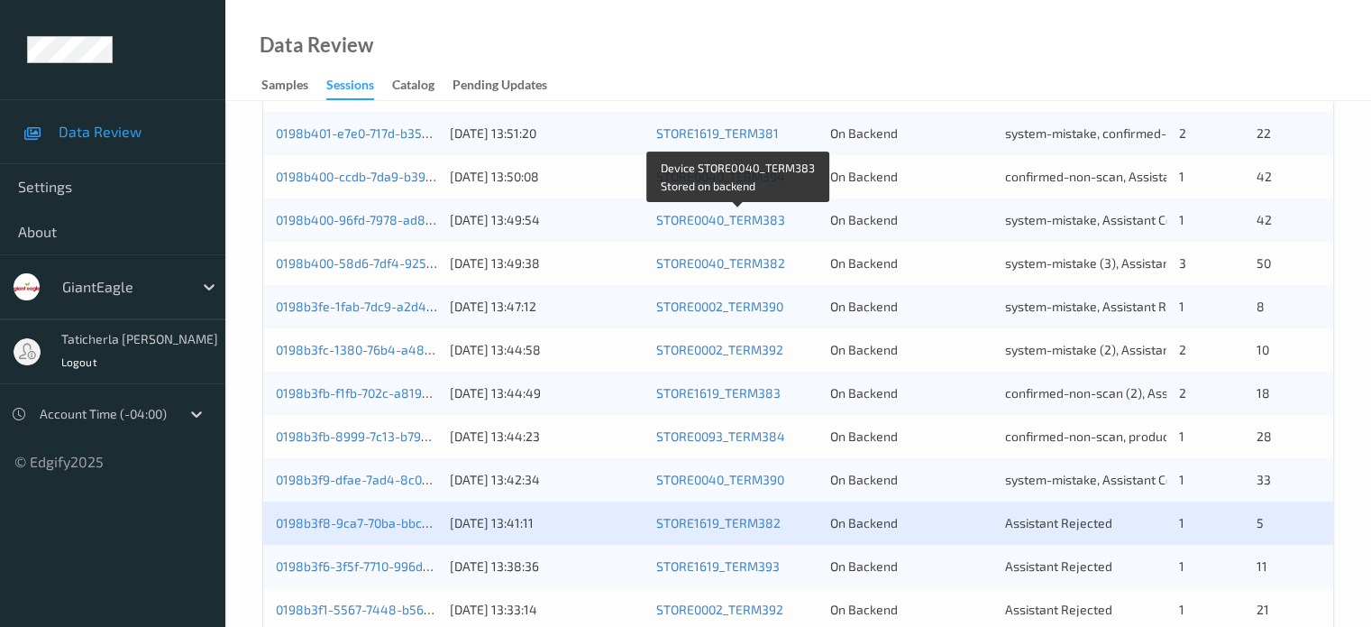
scroll to position [451, 0]
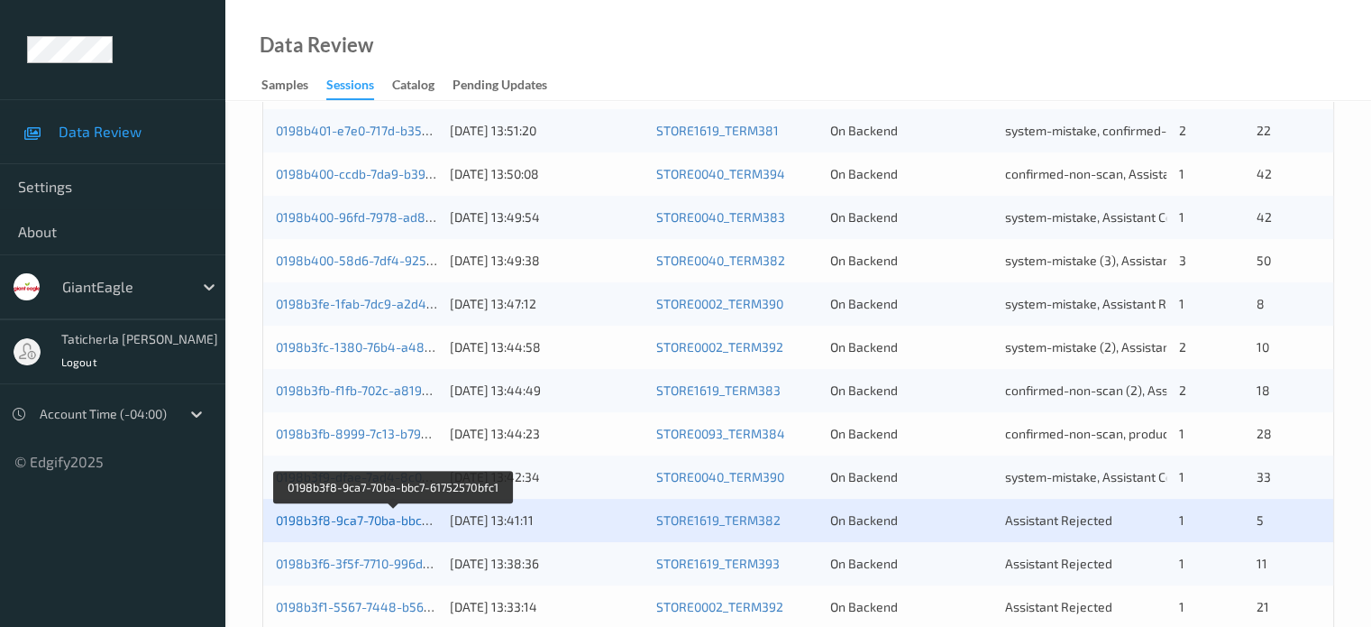
click at [356, 516] on link "0198b3f8-9ca7-70ba-bbc7-61752570bfc1" at bounding box center [393, 519] width 235 height 15
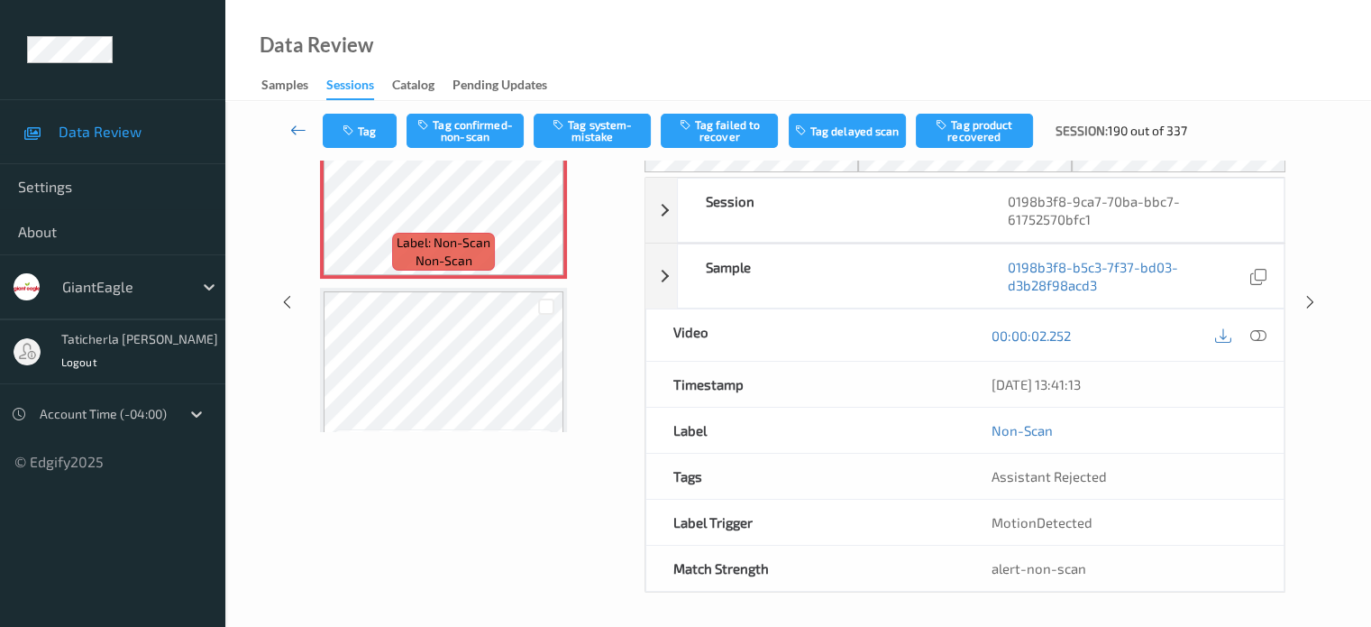
click at [300, 125] on icon at bounding box center [298, 130] width 16 height 18
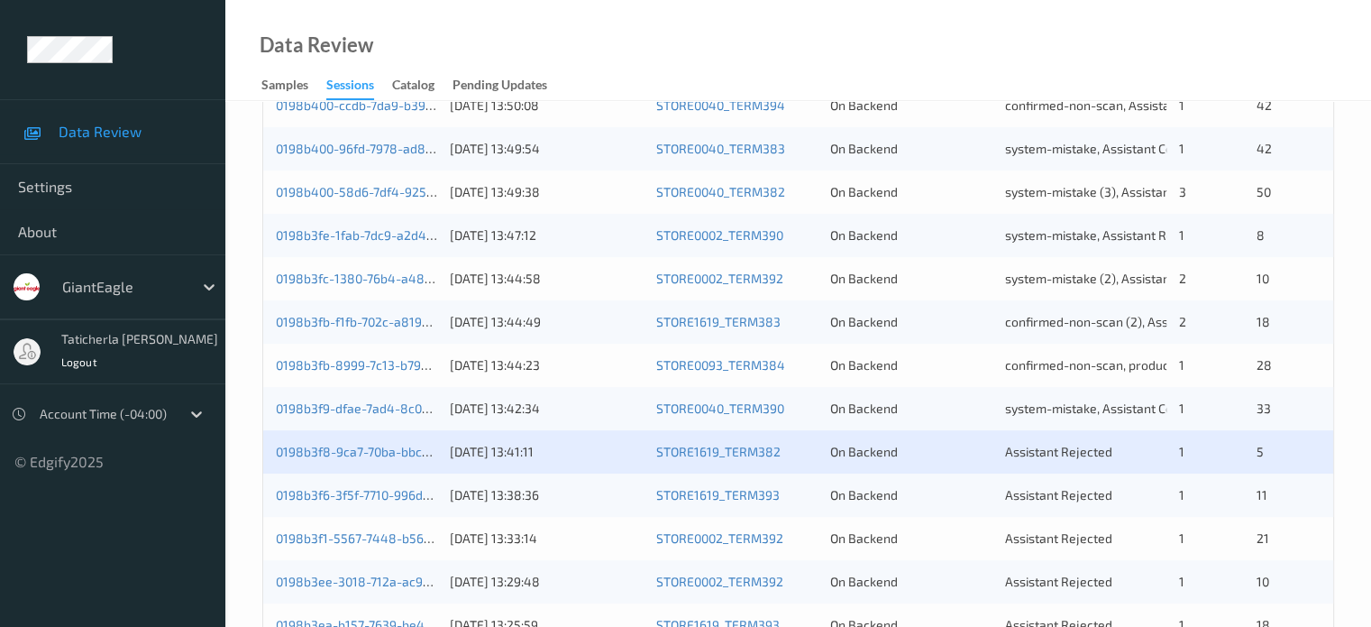
scroll to position [631, 0]
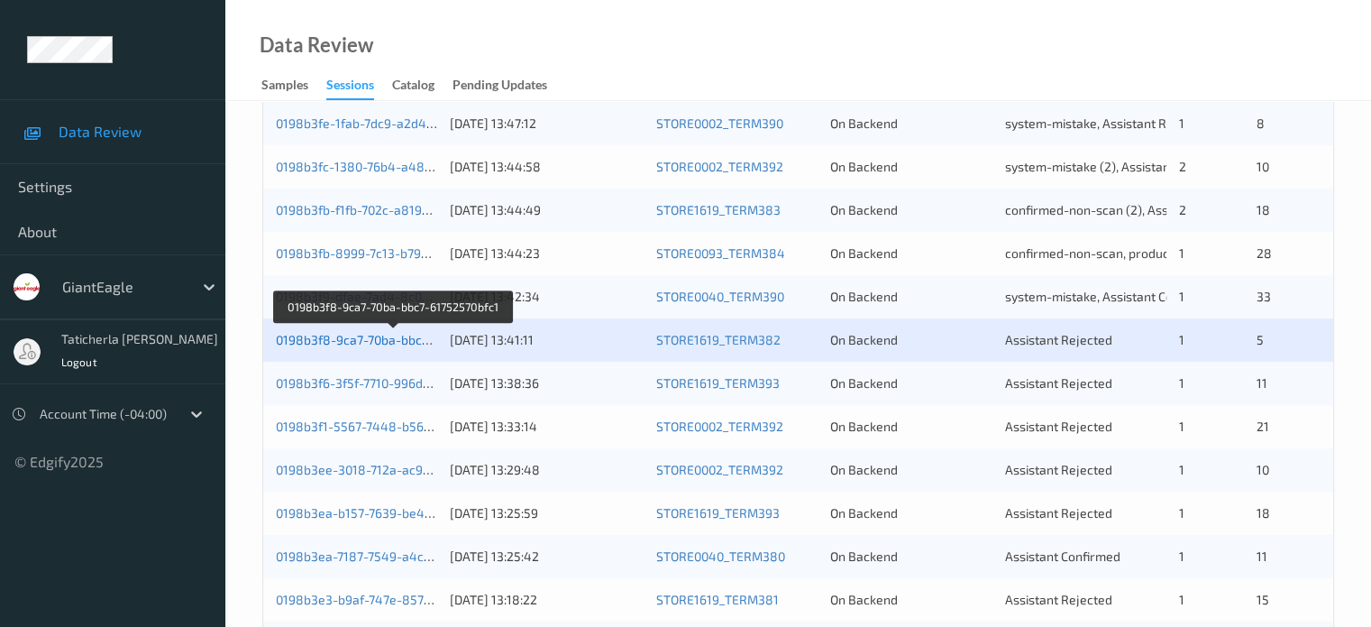
click at [380, 341] on link "0198b3f8-9ca7-70ba-bbc7-61752570bfc1" at bounding box center [393, 339] width 235 height 15
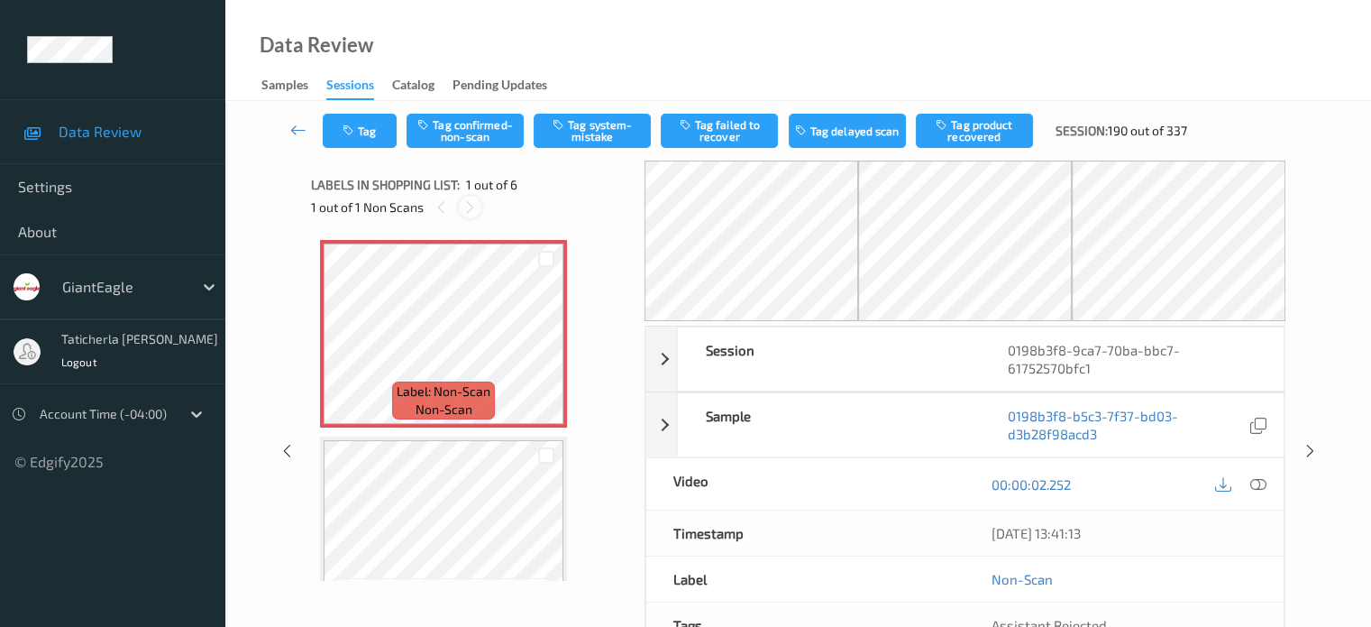
click at [466, 200] on icon at bounding box center [469, 207] width 15 height 16
click at [466, 206] on icon at bounding box center [469, 207] width 15 height 16
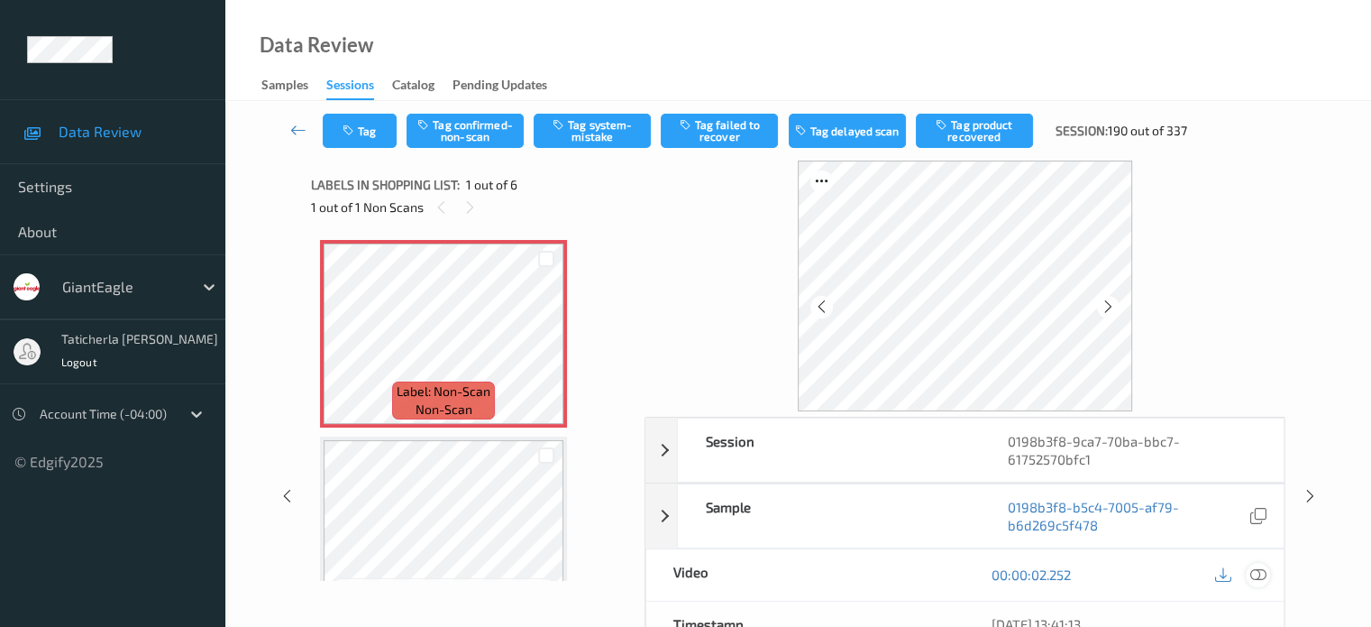
click at [1255, 574] on icon at bounding box center [1258, 574] width 16 height 16
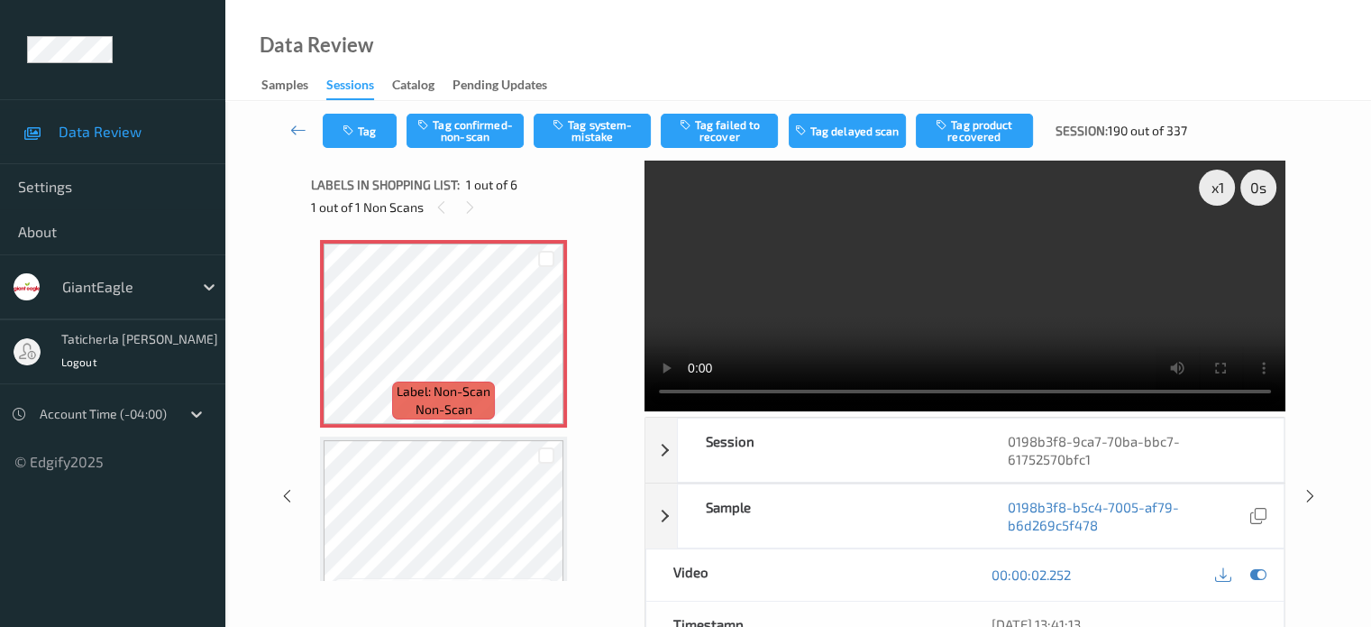
click at [1219, 252] on video at bounding box center [965, 285] width 641 height 251
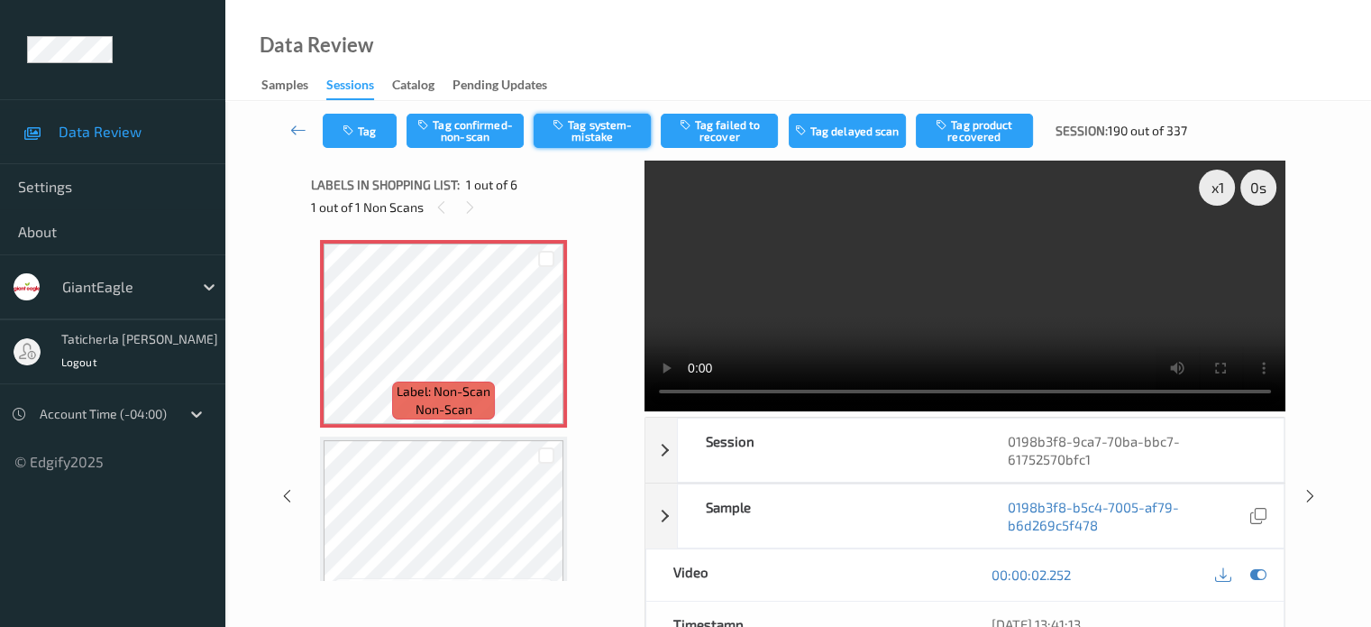
click at [608, 129] on button "Tag system-mistake" at bounding box center [592, 131] width 117 height 34
click at [294, 126] on icon at bounding box center [298, 130] width 16 height 18
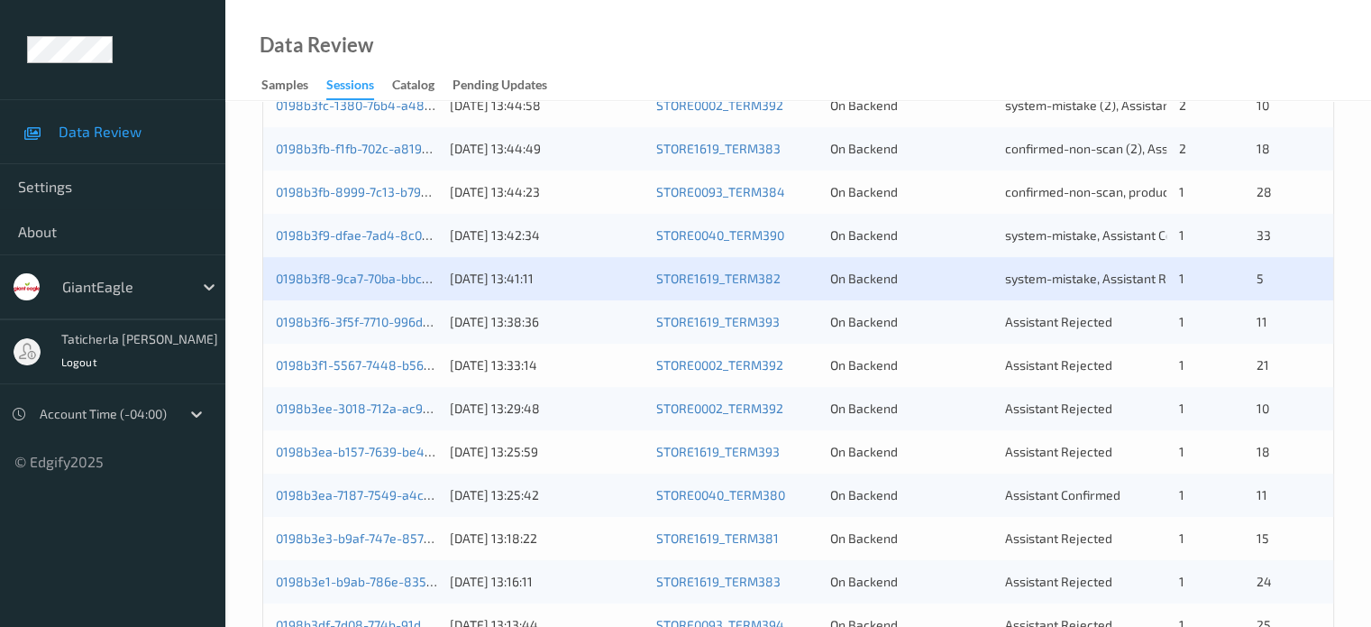
scroll to position [691, 0]
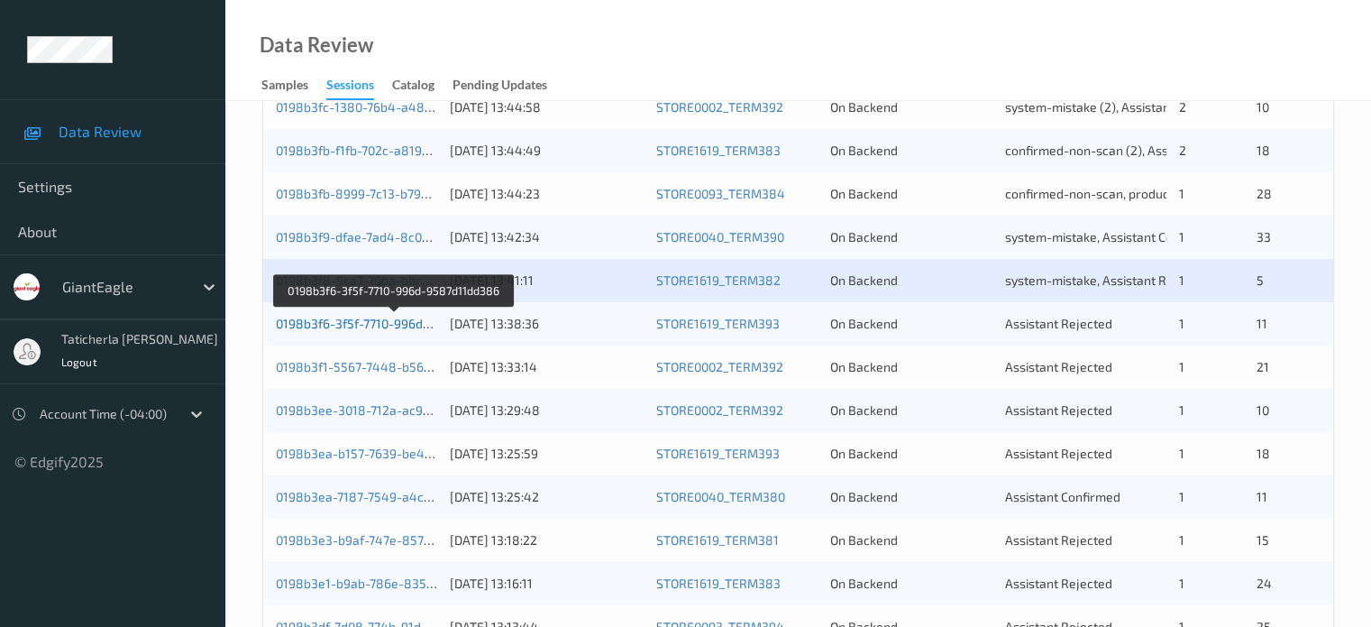
click at [378, 321] on link "0198b3f6-3f5f-7710-996d-9587d11dd386" at bounding box center [394, 323] width 236 height 15
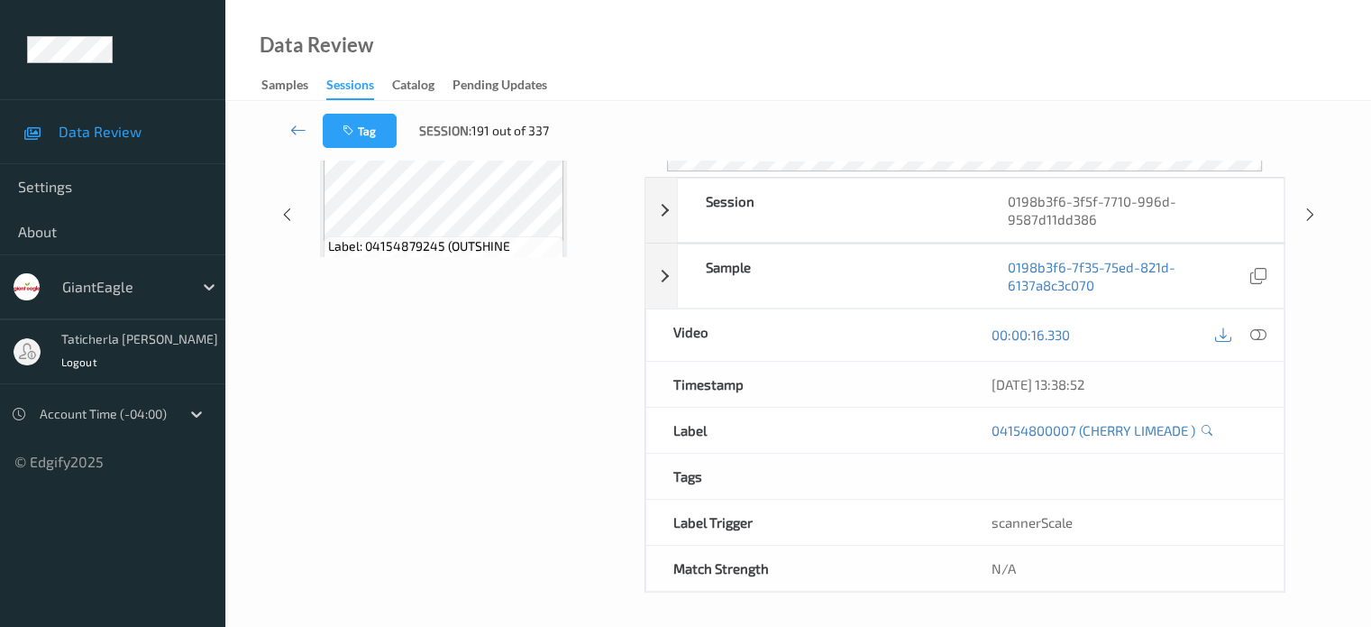
scroll to position [239, 0]
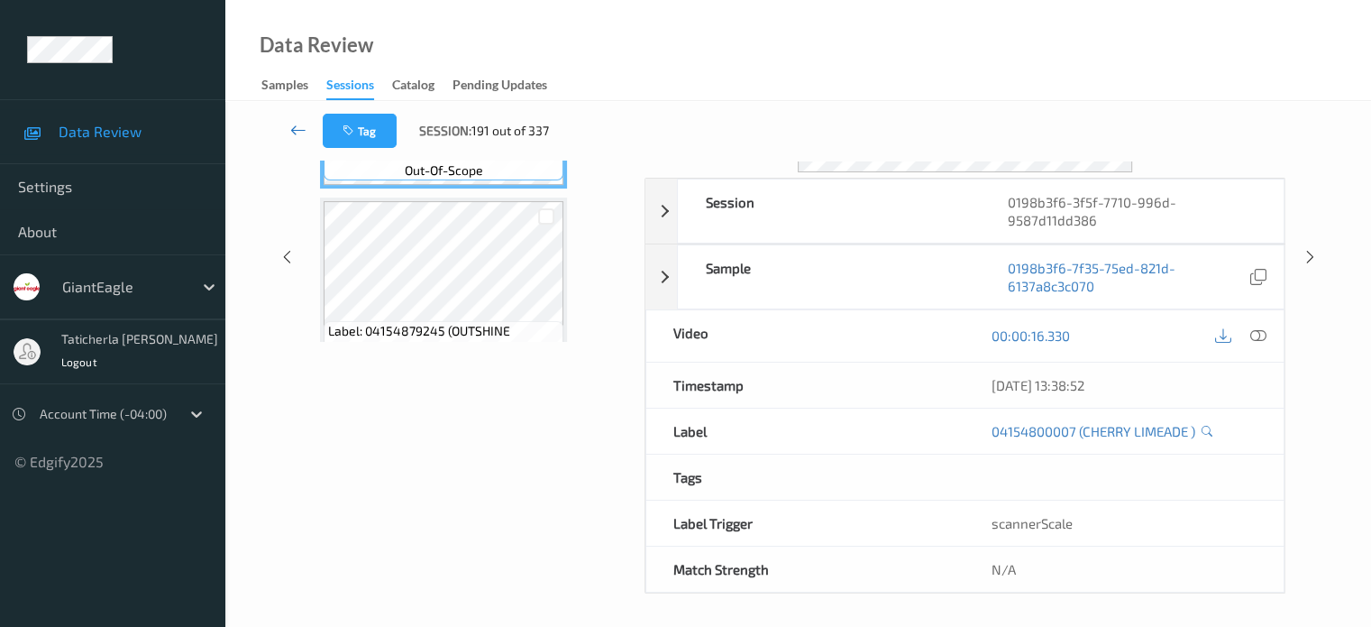
click at [297, 123] on icon at bounding box center [298, 130] width 16 height 18
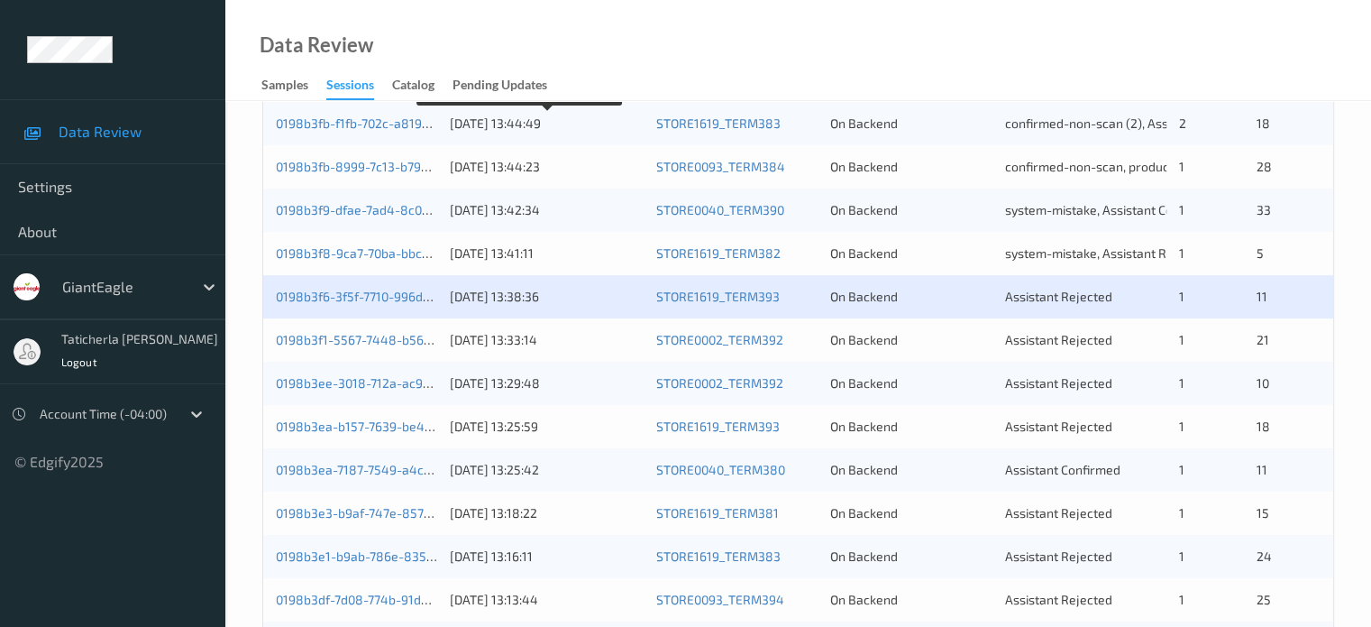
scroll to position [721, 0]
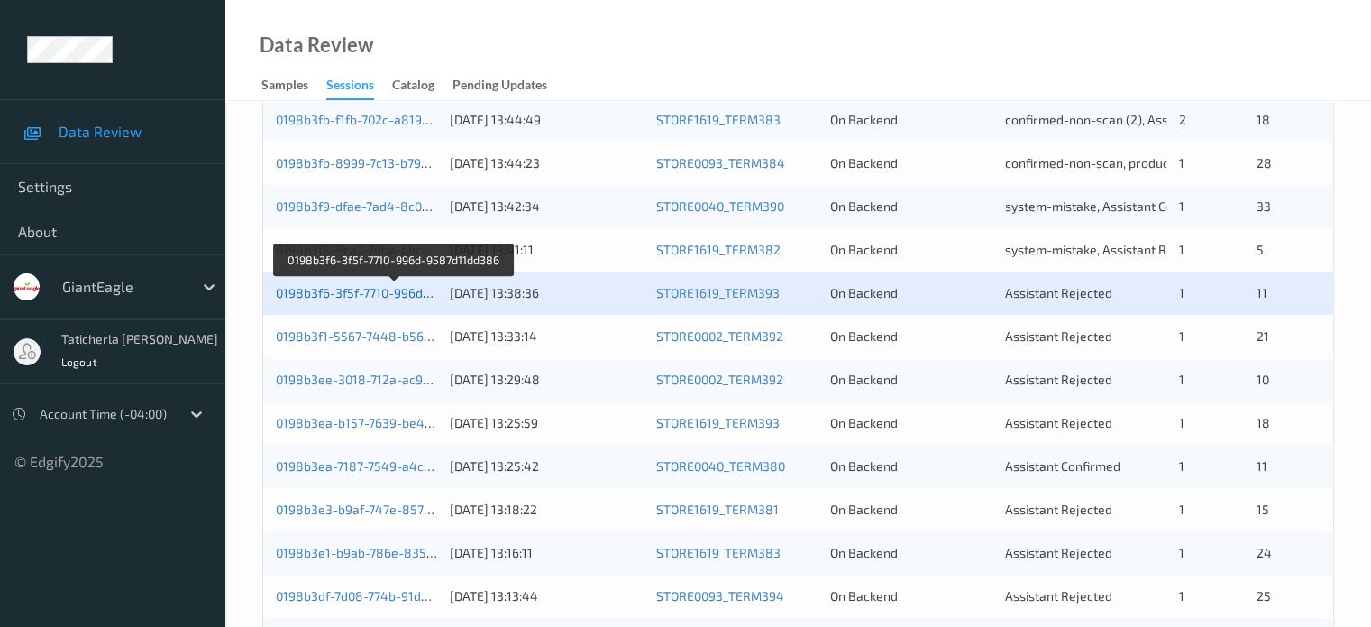
click at [398, 296] on link "0198b3f6-3f5f-7710-996d-9587d11dd386" at bounding box center [394, 292] width 236 height 15
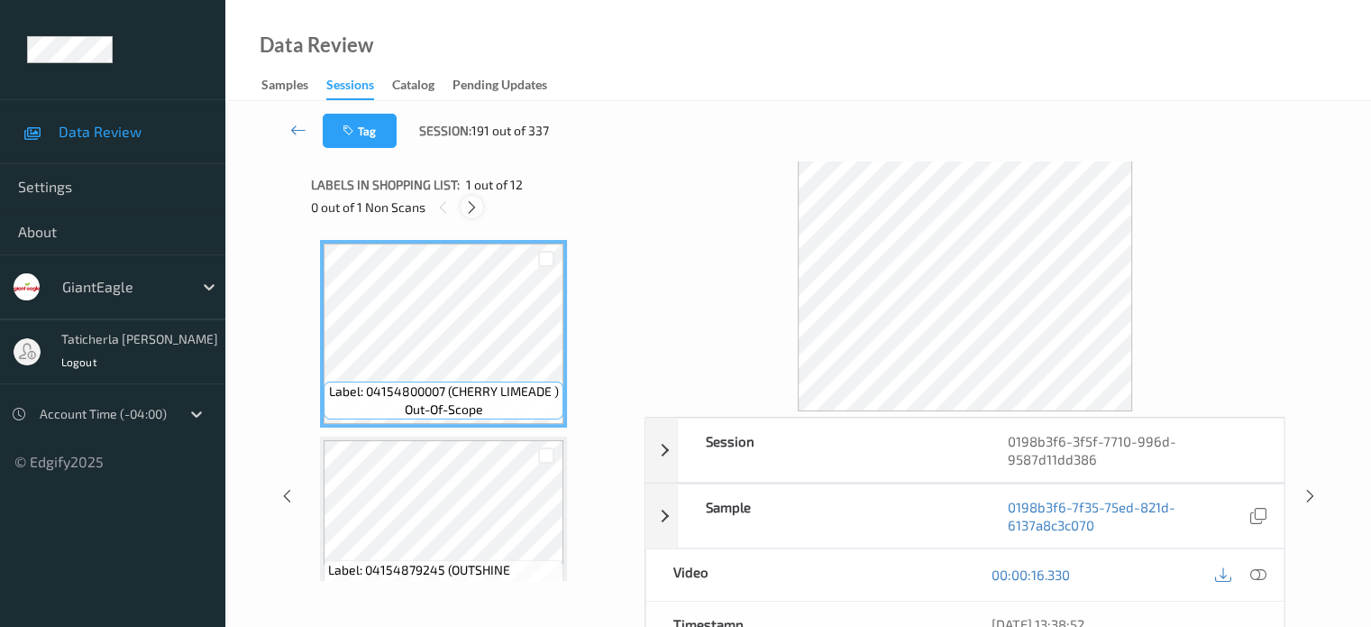
click at [477, 211] on icon at bounding box center [471, 207] width 15 height 16
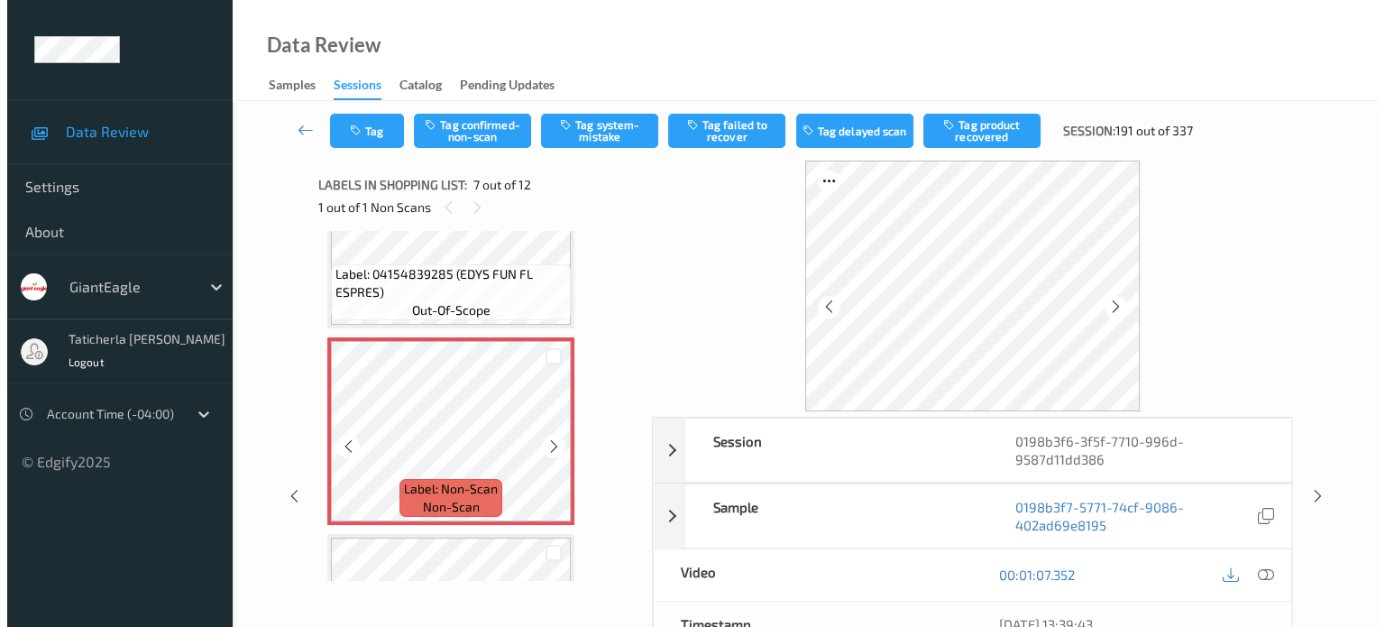
scroll to position [1172, 0]
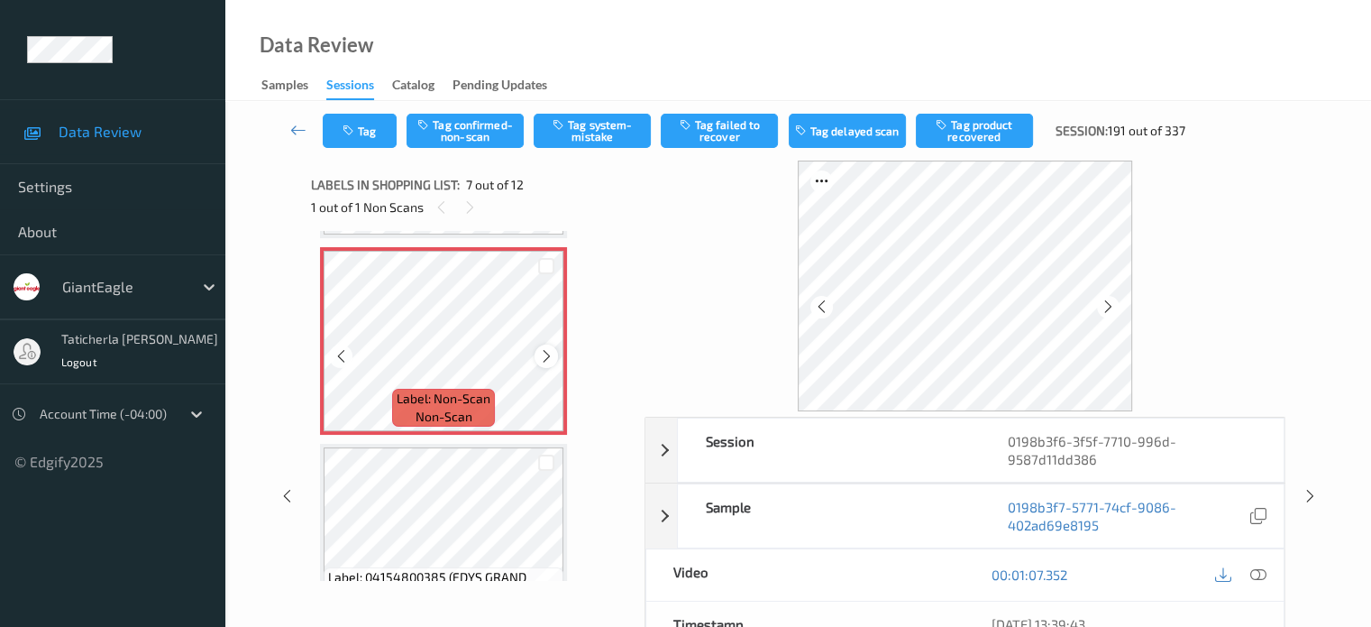
click at [545, 356] on icon at bounding box center [546, 356] width 15 height 16
click at [1253, 570] on icon at bounding box center [1258, 574] width 16 height 16
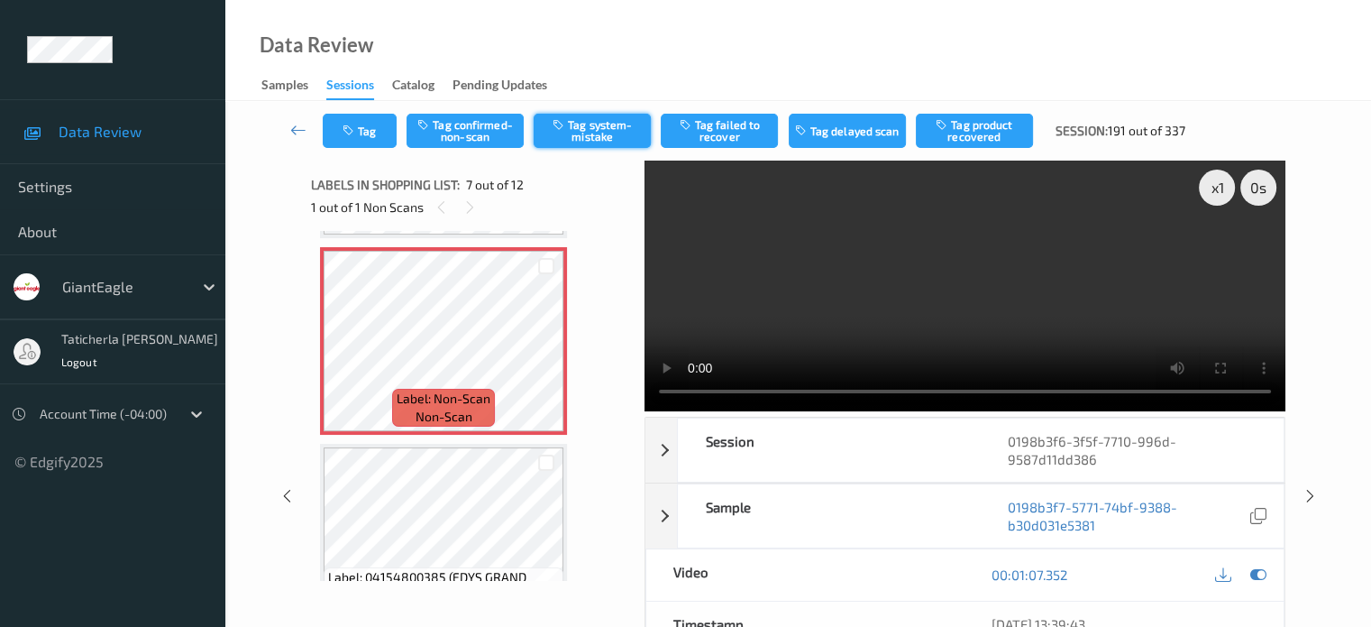
click at [595, 125] on button "Tag system-mistake" at bounding box center [592, 131] width 117 height 34
click at [363, 140] on button "Tag" at bounding box center [360, 131] width 74 height 34
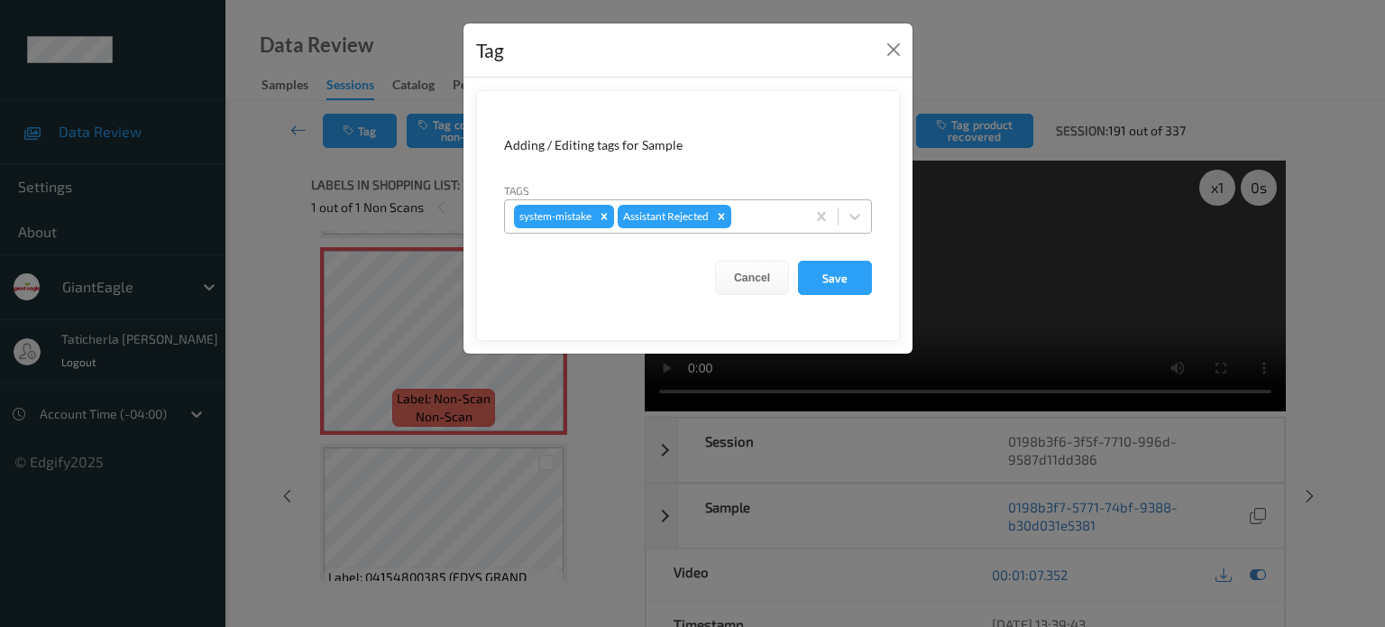
click at [775, 208] on div at bounding box center [765, 217] width 61 height 22
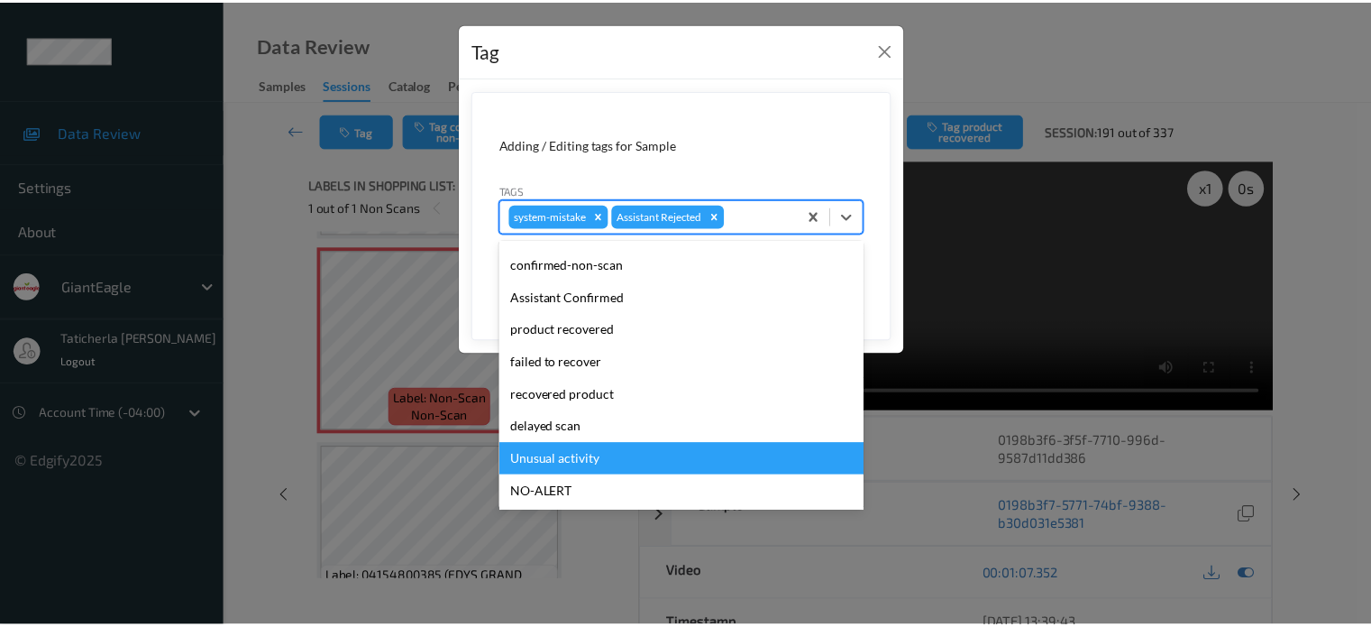
scroll to position [159, 0]
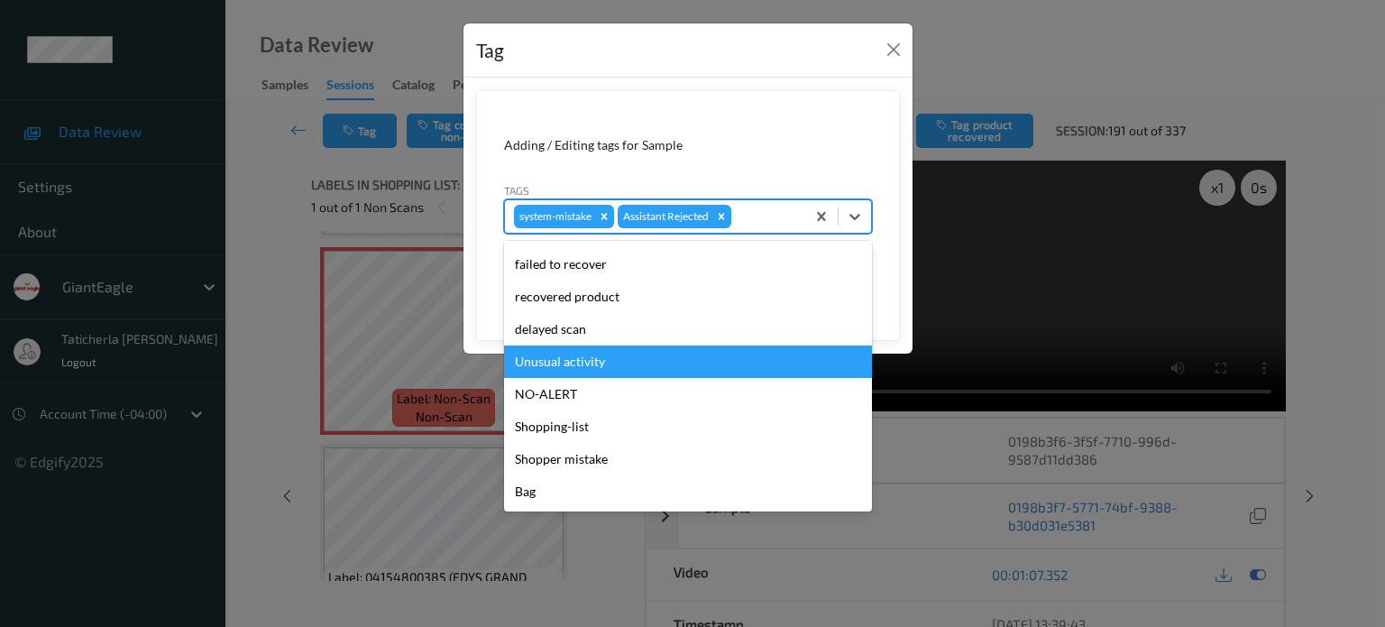
click at [664, 357] on div "Unusual activity" at bounding box center [688, 361] width 368 height 32
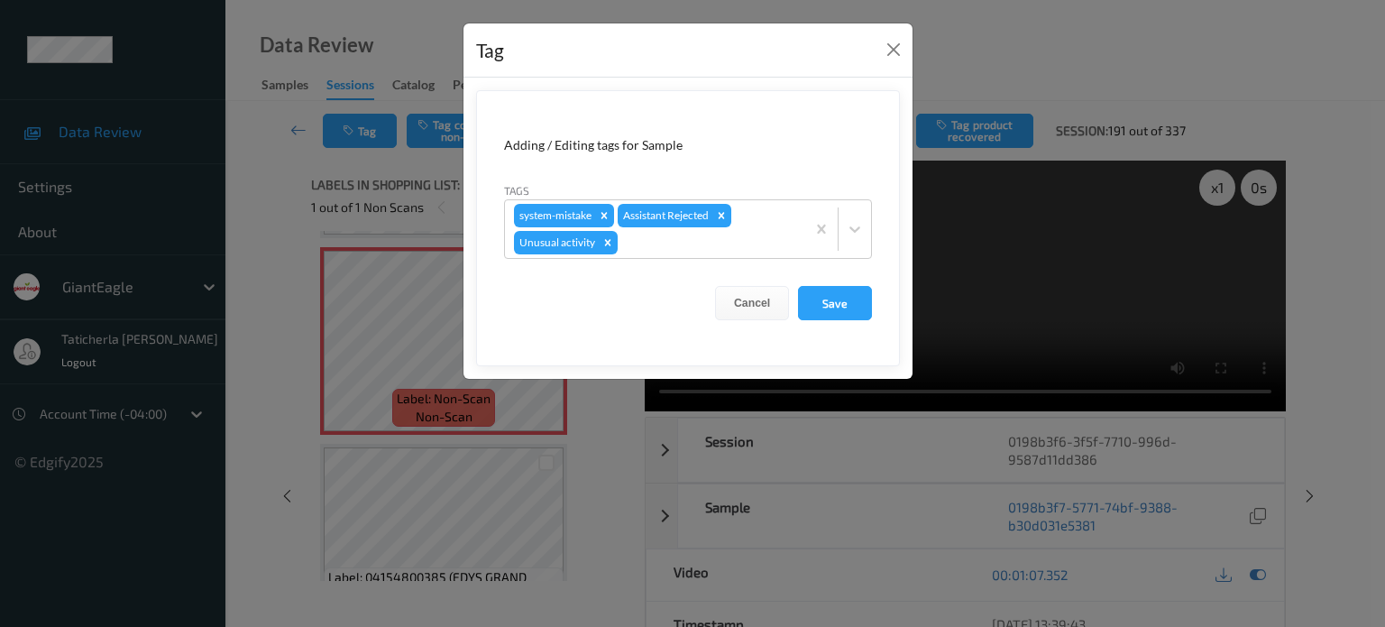
click at [837, 283] on form "Adding / Editing tags for Sample Tags system-mistake Assistant Rejected Unusual…" at bounding box center [688, 228] width 424 height 276
click at [833, 306] on button "Save" at bounding box center [835, 303] width 74 height 34
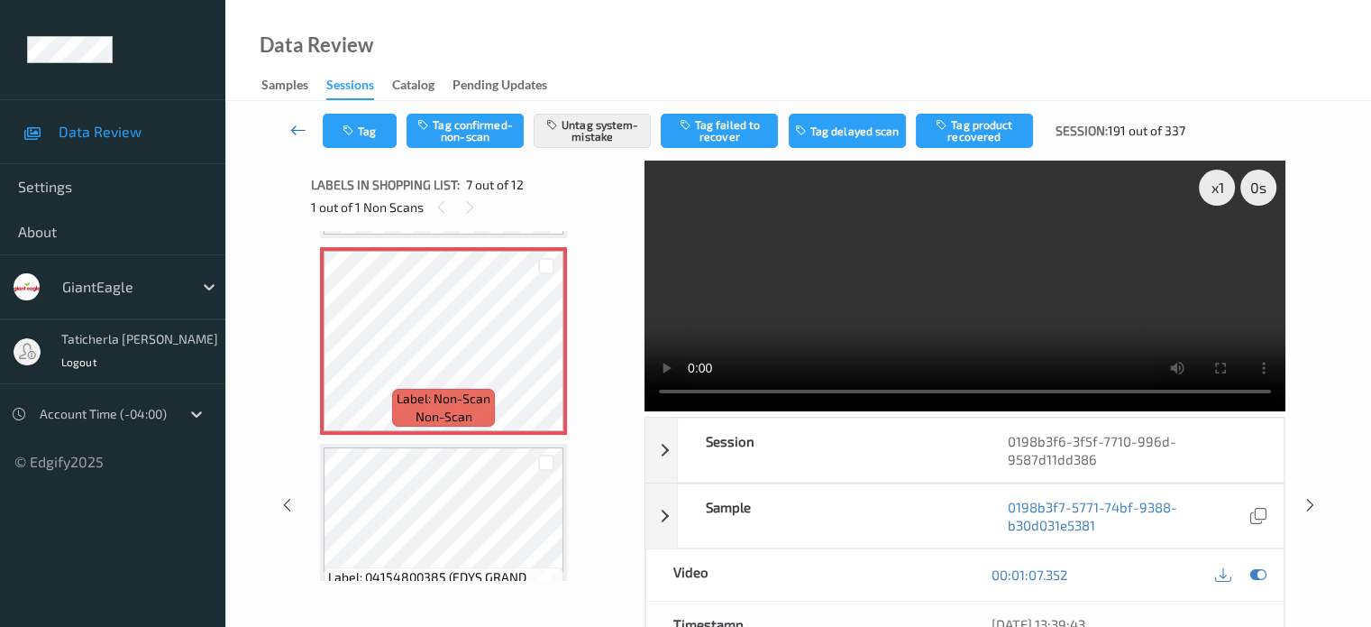
click at [288, 122] on link at bounding box center [299, 131] width 48 height 34
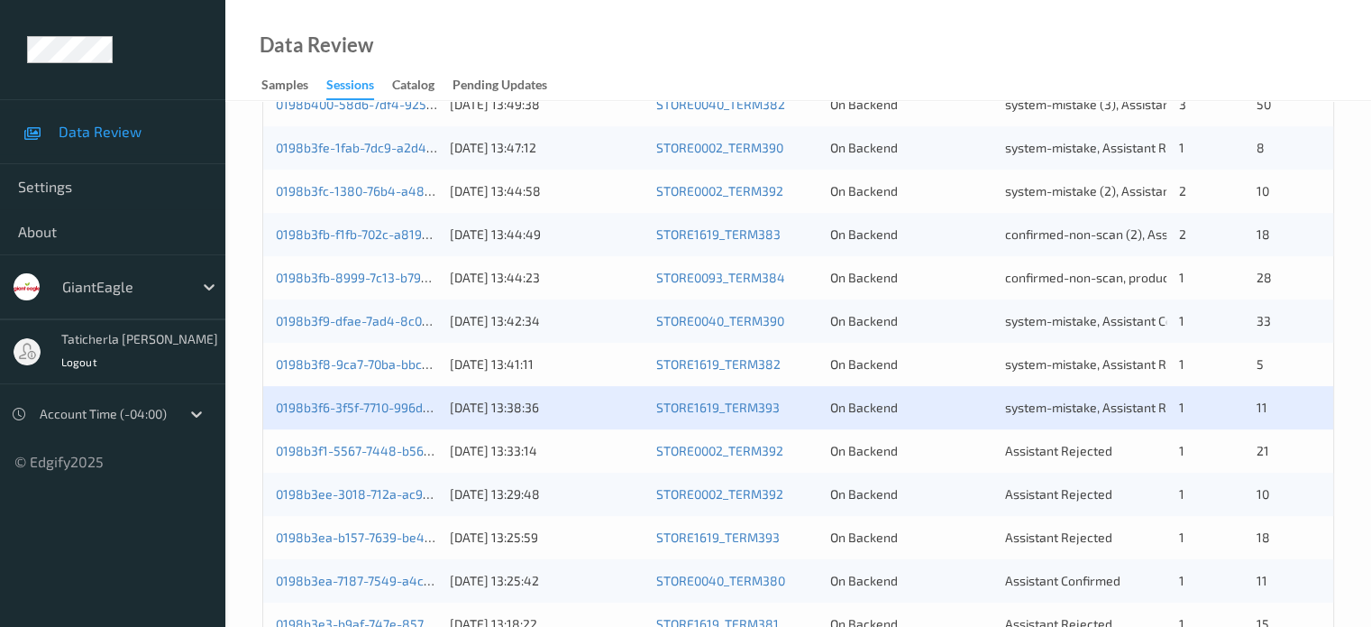
scroll to position [721, 0]
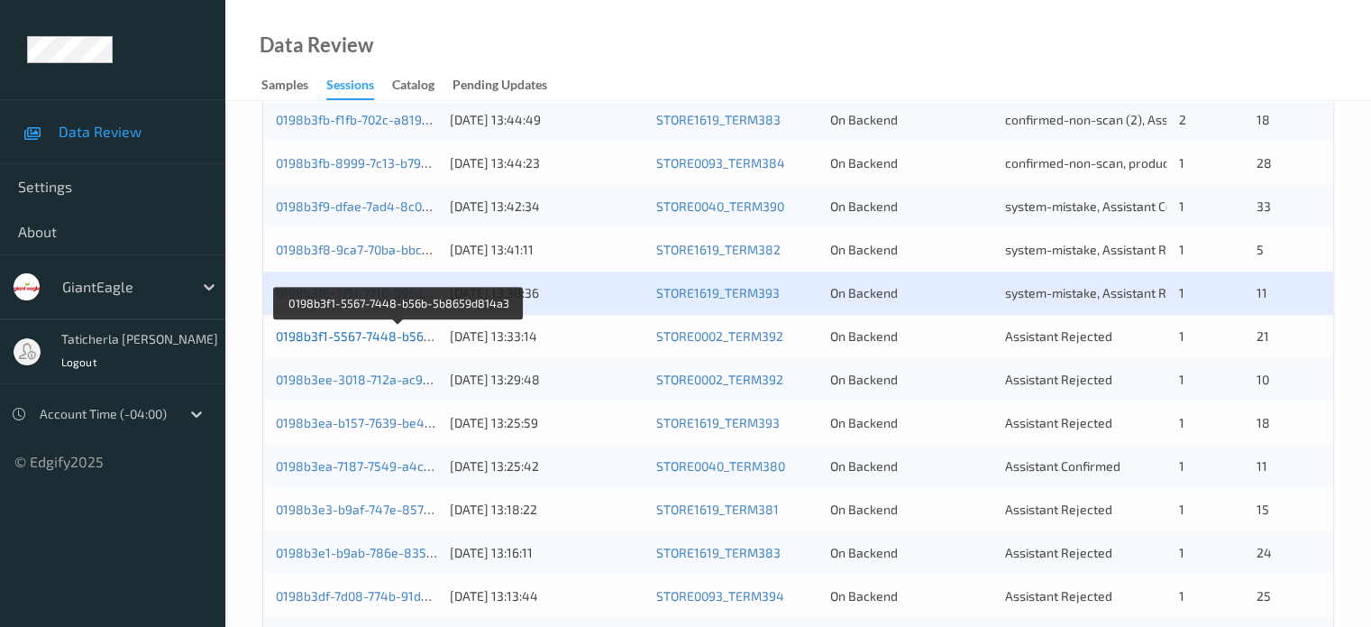
click at [380, 335] on link "0198b3f1-5567-7448-b56b-5b8659d814a3" at bounding box center [400, 335] width 248 height 15
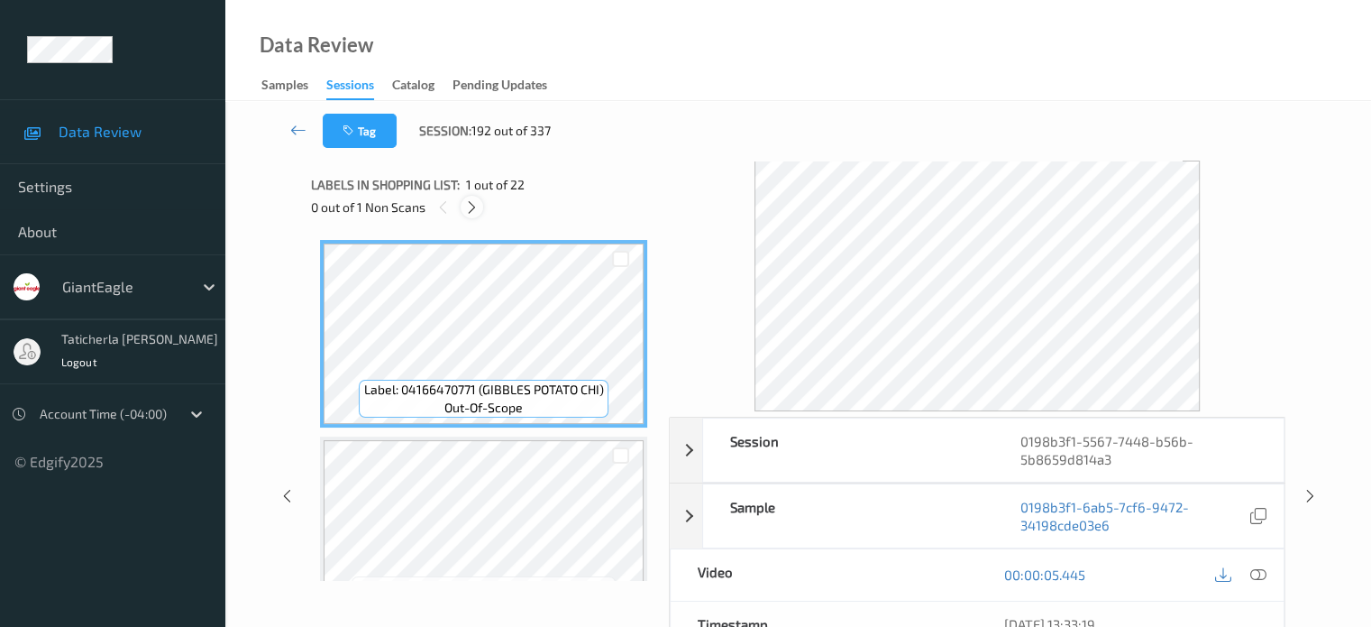
click at [472, 205] on icon at bounding box center [471, 207] width 15 height 16
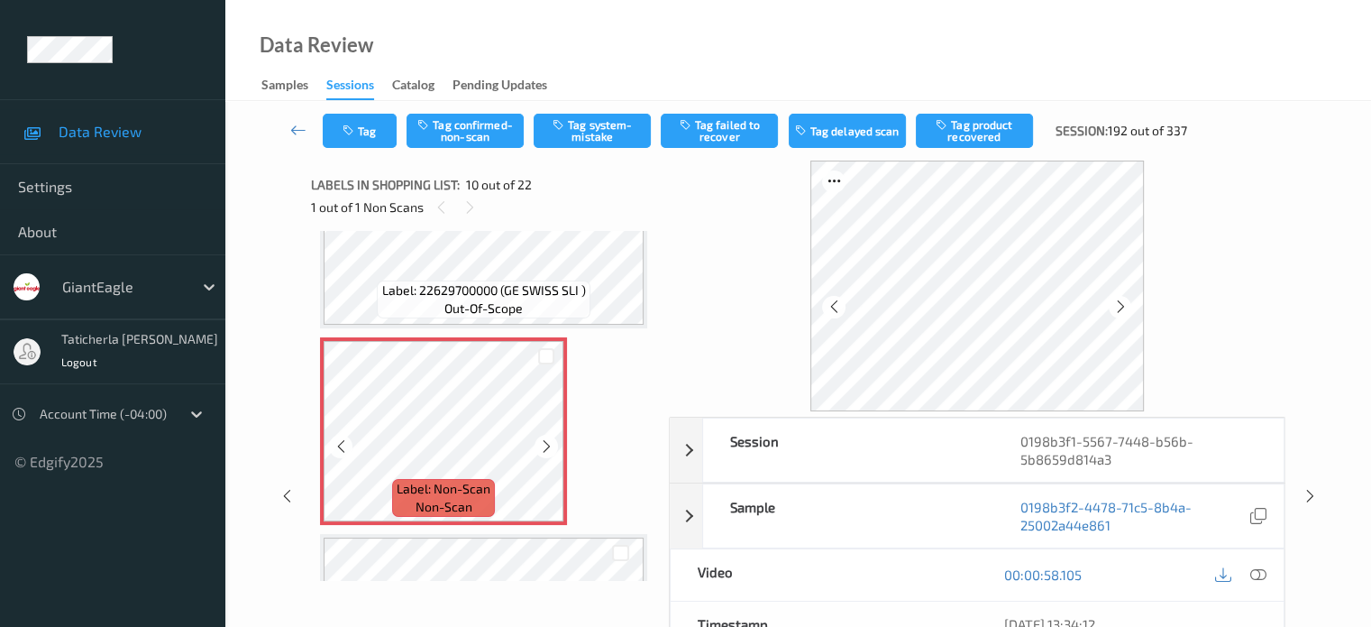
scroll to position [1762, 0]
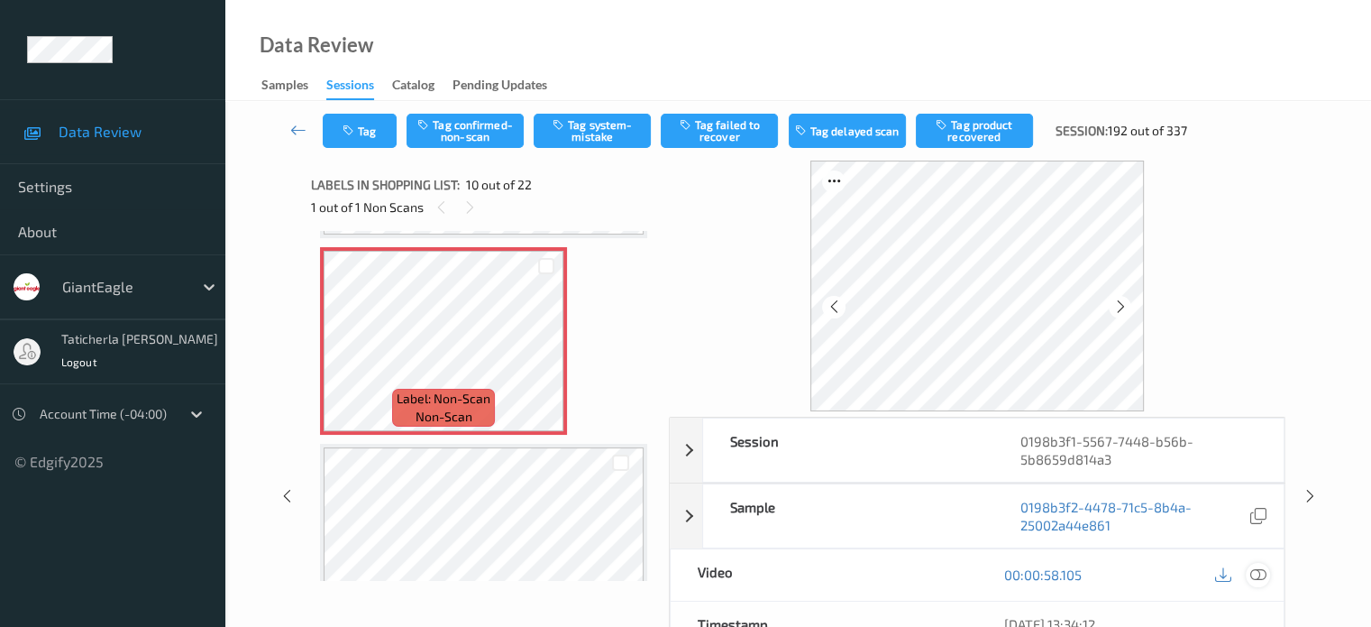
click at [1255, 572] on icon at bounding box center [1258, 574] width 16 height 16
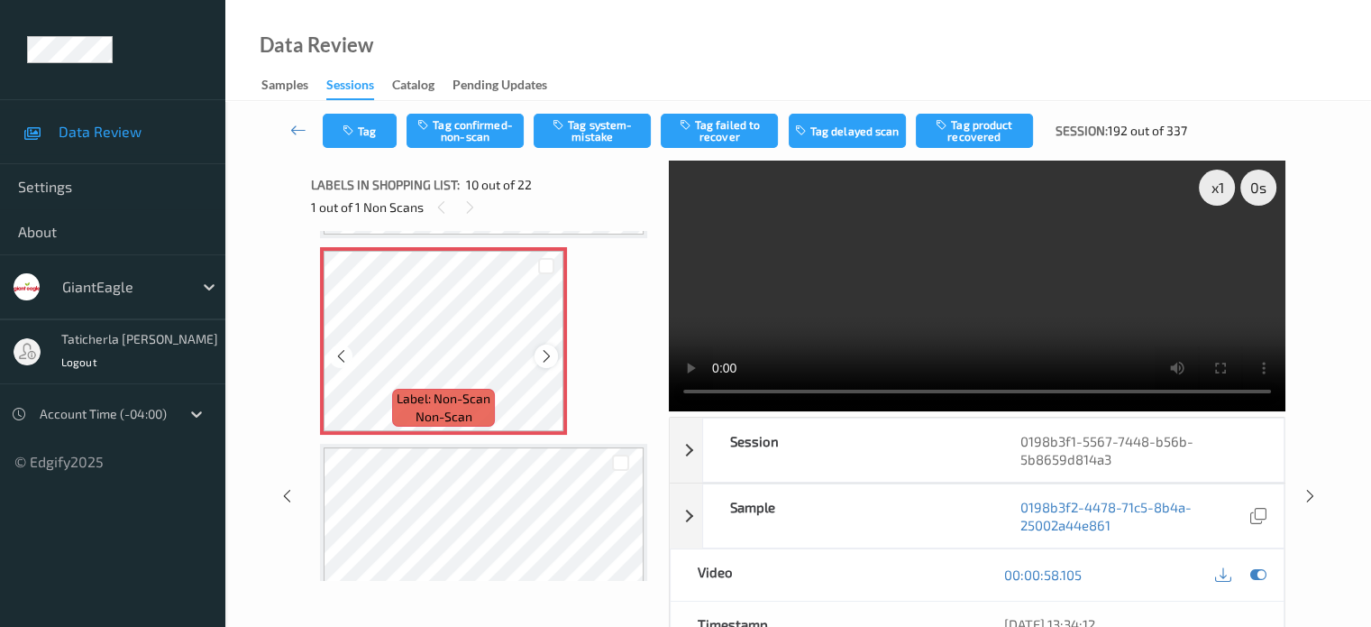
click at [550, 354] on icon at bounding box center [546, 356] width 15 height 16
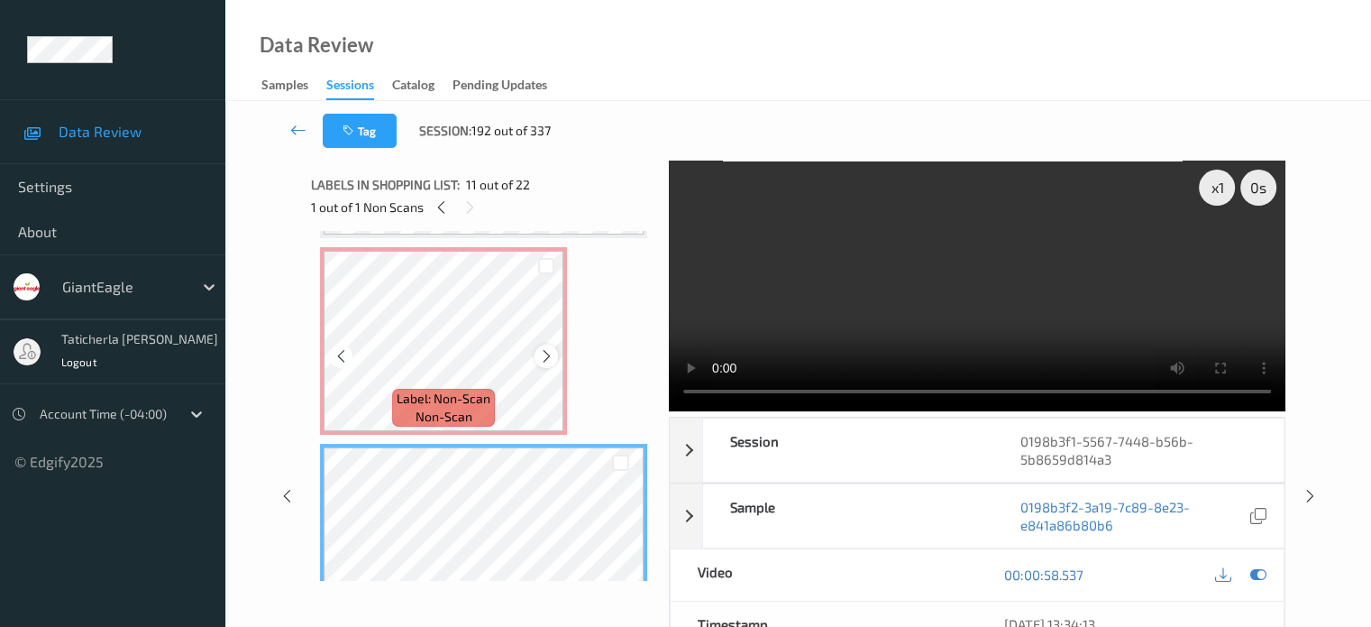
click at [541, 355] on icon at bounding box center [546, 356] width 15 height 16
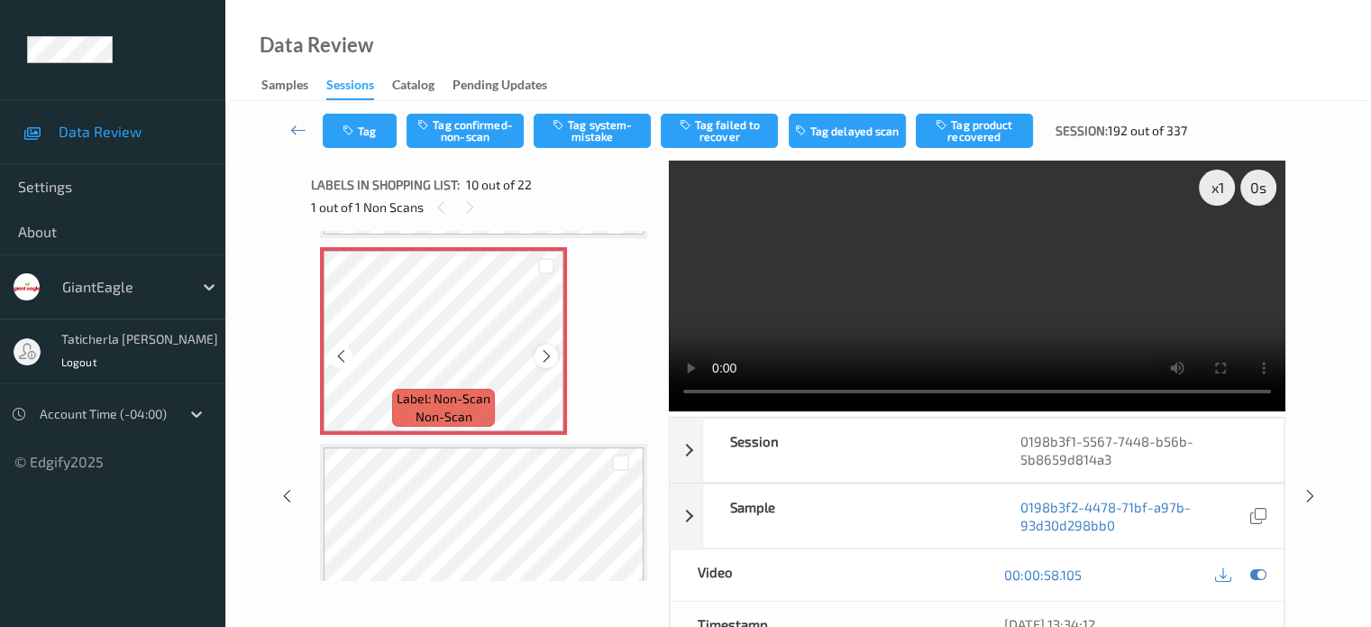
click at [544, 360] on icon at bounding box center [546, 356] width 15 height 16
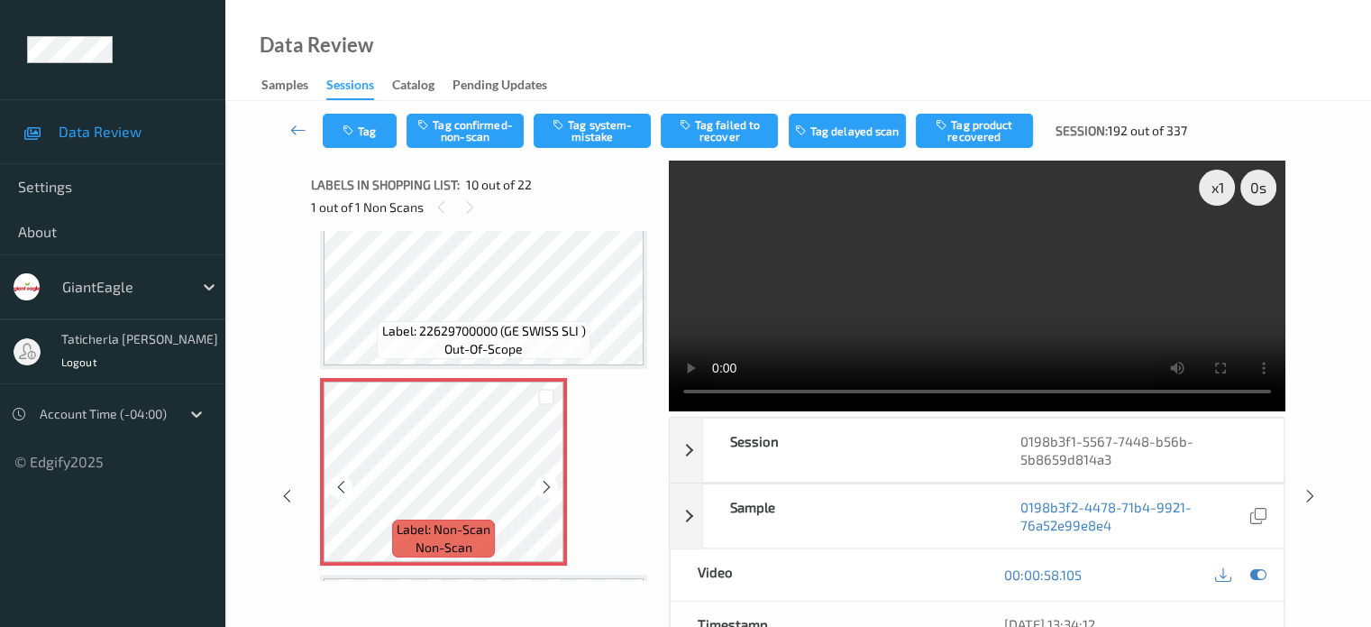
scroll to position [1671, 0]
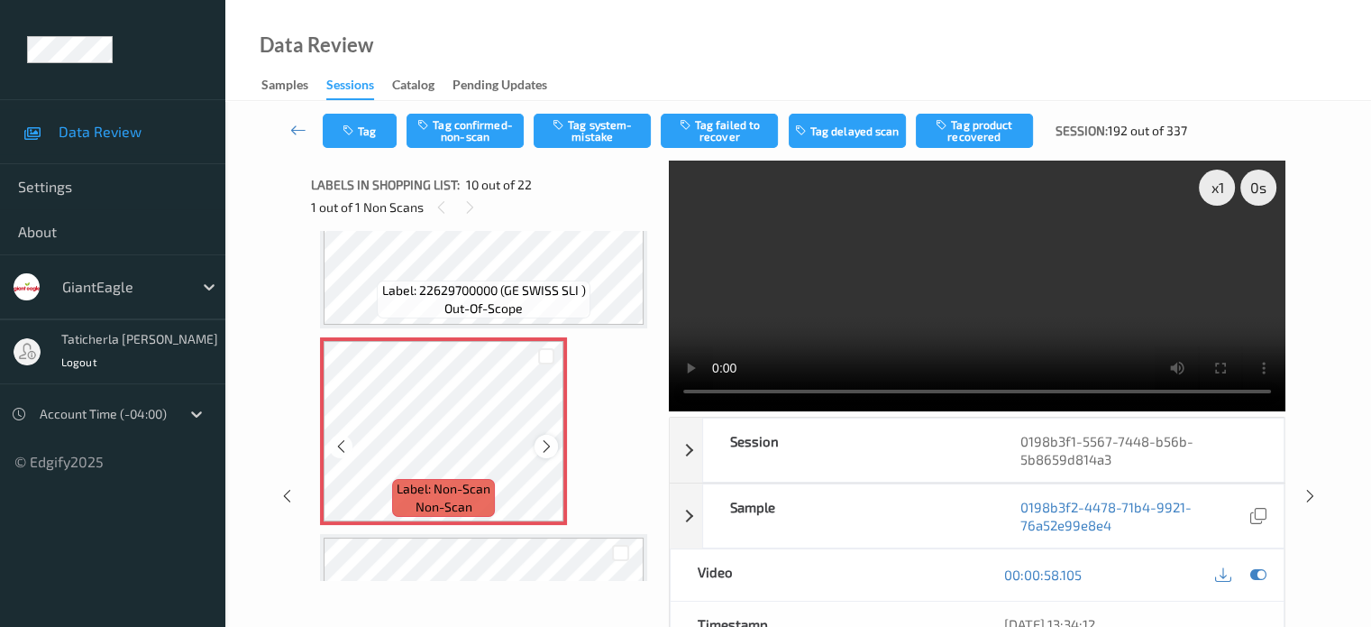
click at [548, 446] on icon at bounding box center [546, 446] width 15 height 16
click at [545, 446] on icon at bounding box center [546, 446] width 15 height 16
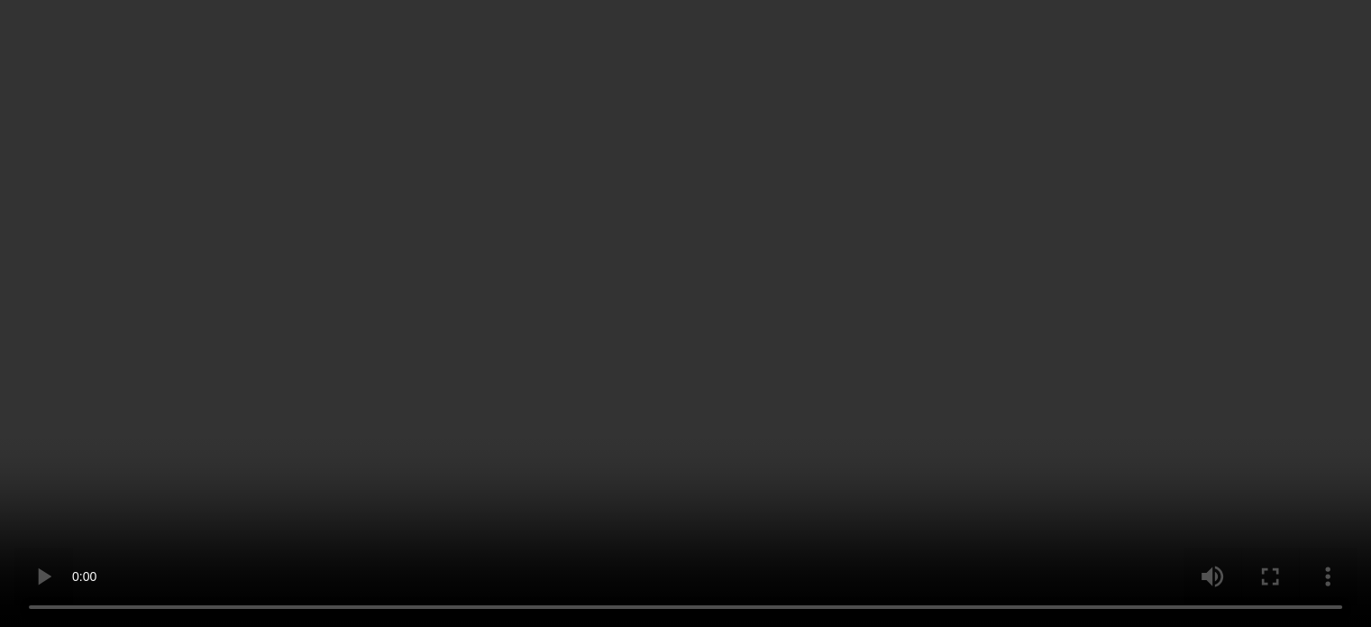
scroll to position [1762, 0]
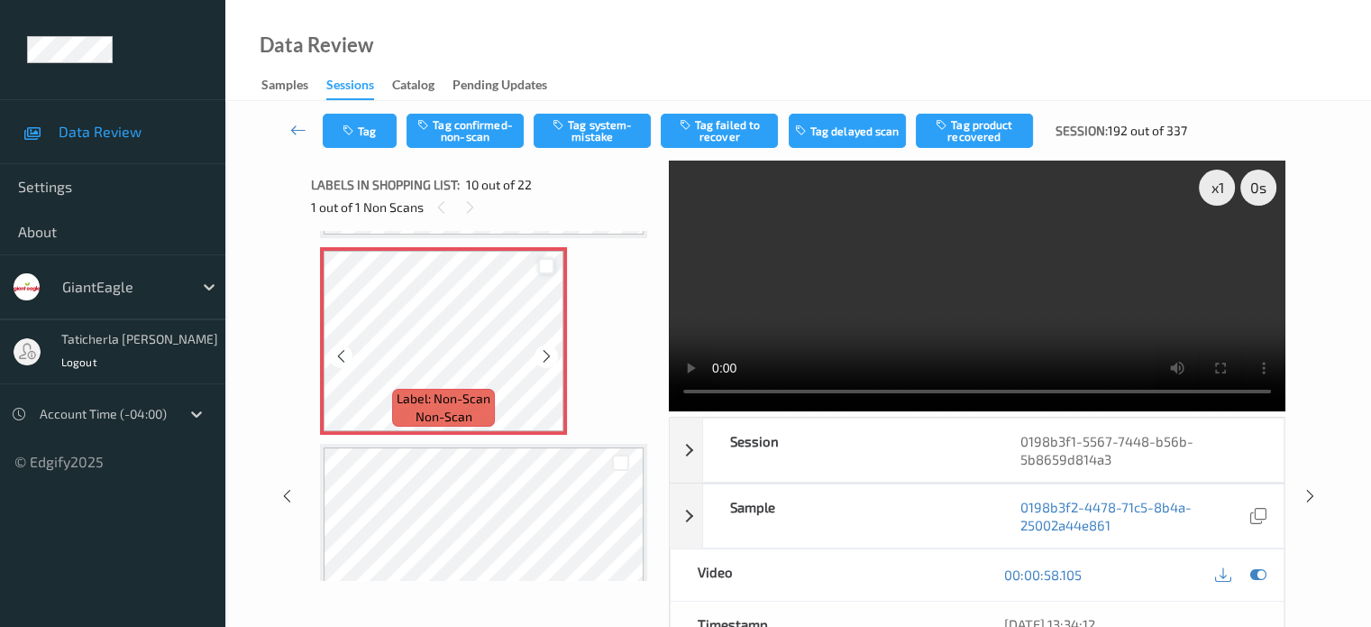
click at [545, 267] on div at bounding box center [546, 266] width 17 height 17
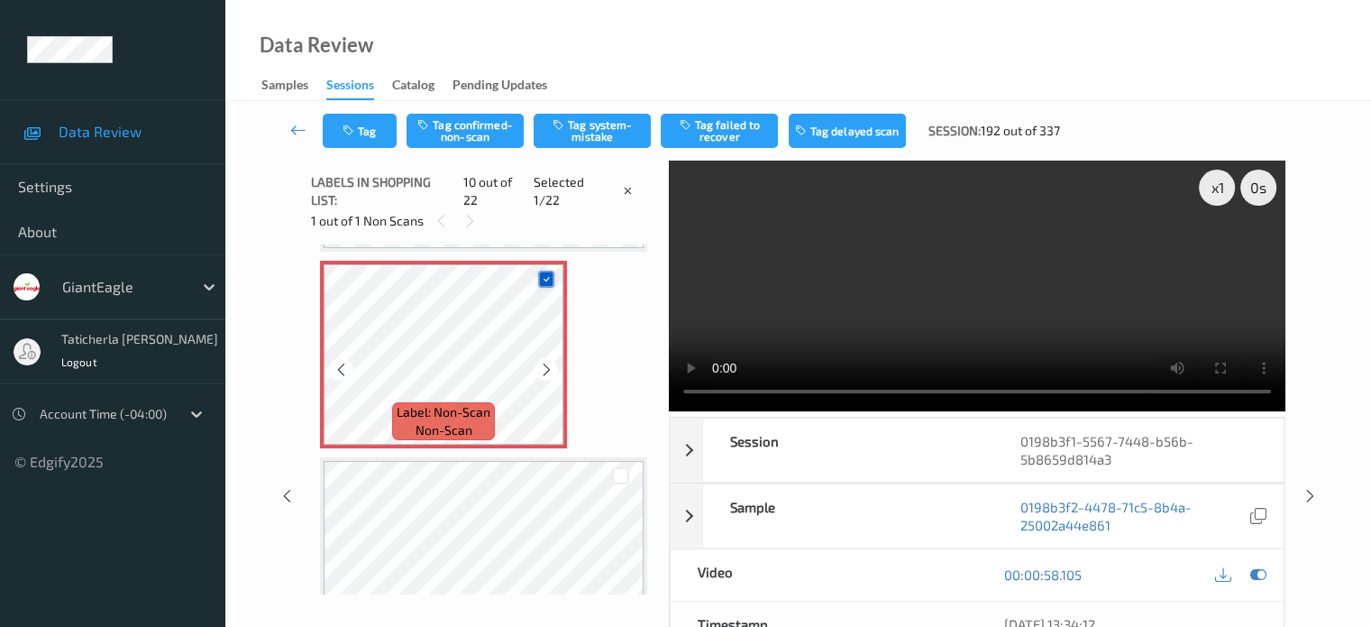
click at [545, 273] on icon at bounding box center [547, 279] width 12 height 12
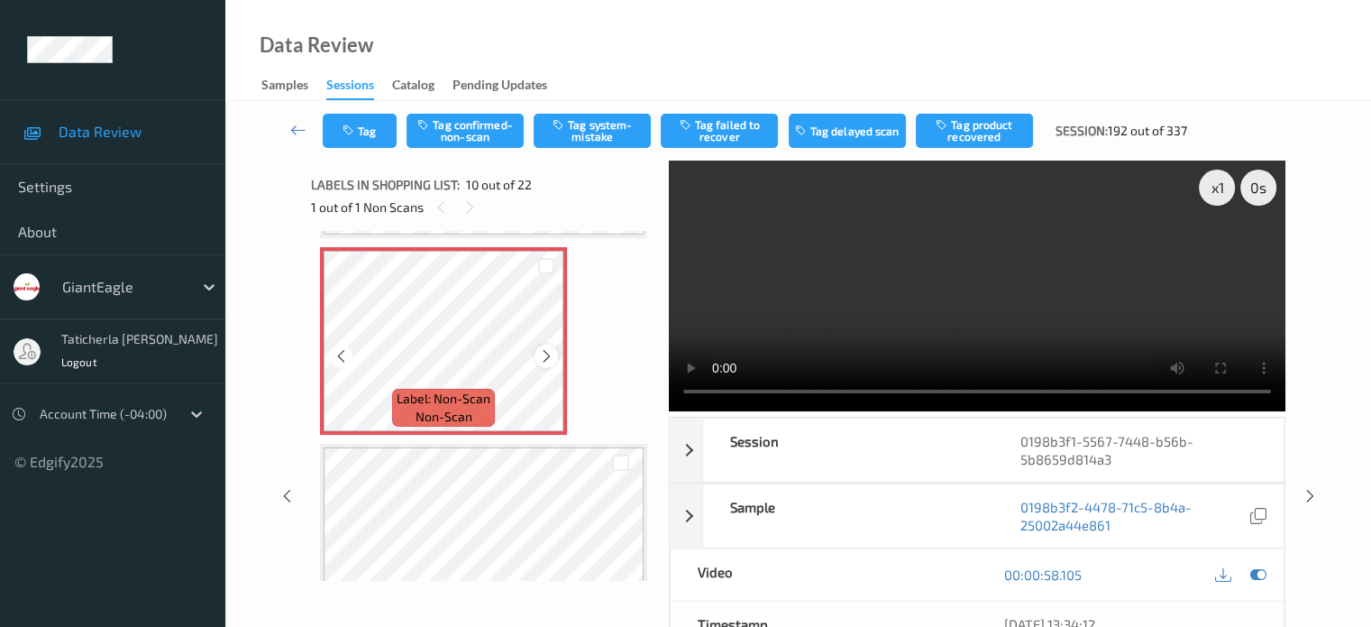
click at [545, 349] on icon at bounding box center [546, 356] width 15 height 16
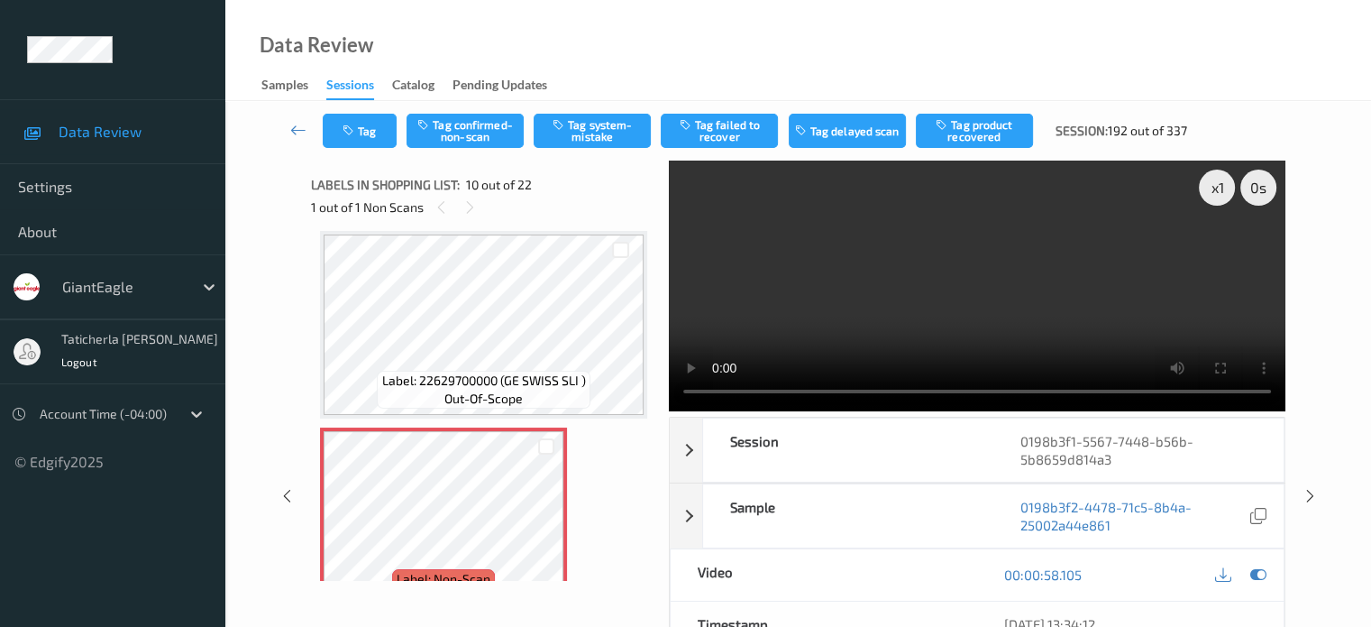
scroll to position [1671, 0]
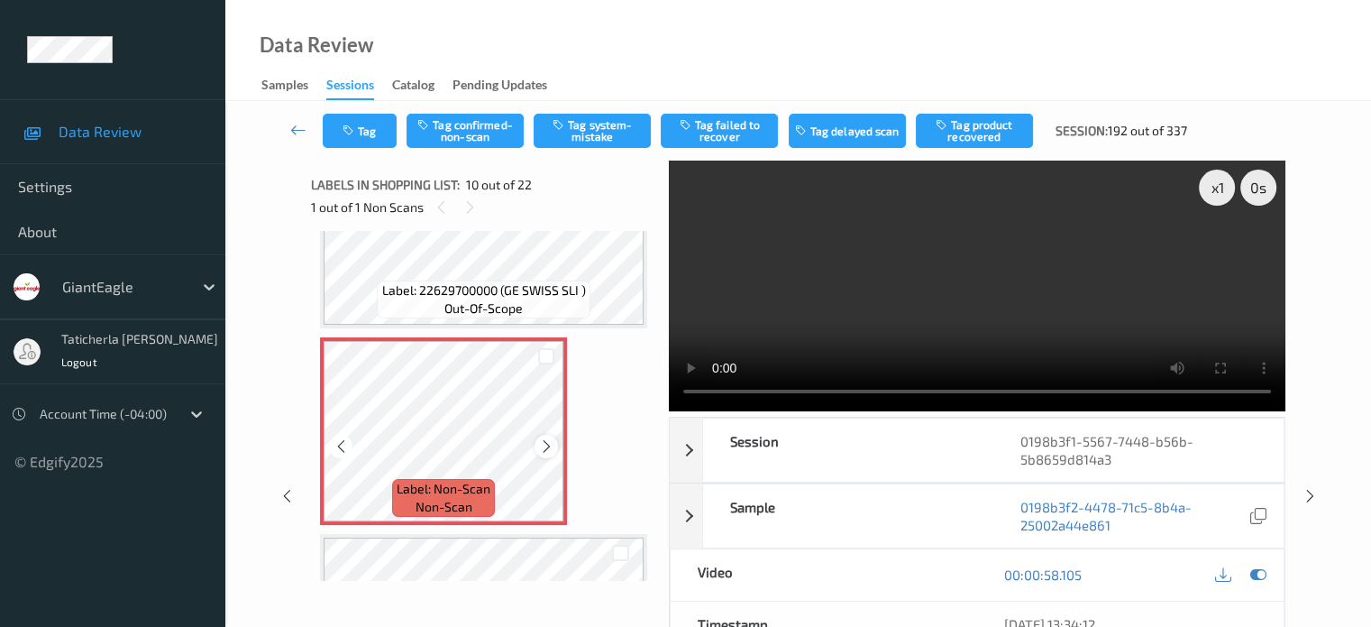
click at [545, 452] on icon at bounding box center [546, 446] width 15 height 16
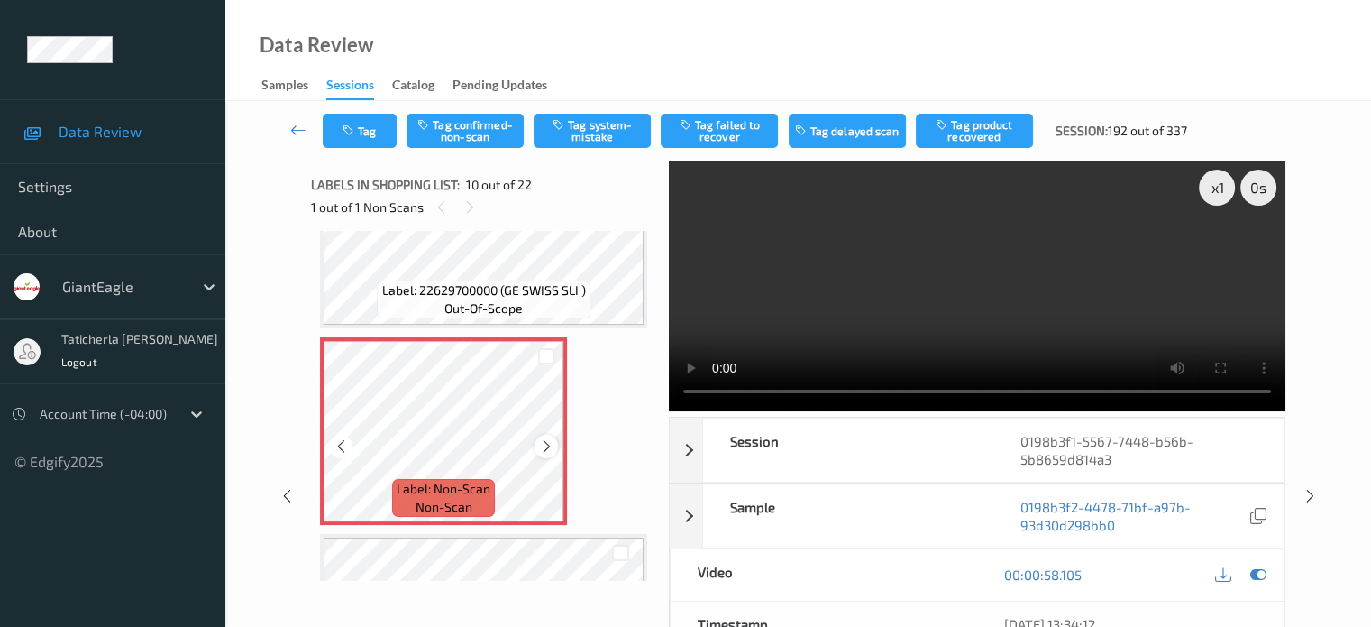
click at [545, 449] on icon at bounding box center [546, 446] width 15 height 16
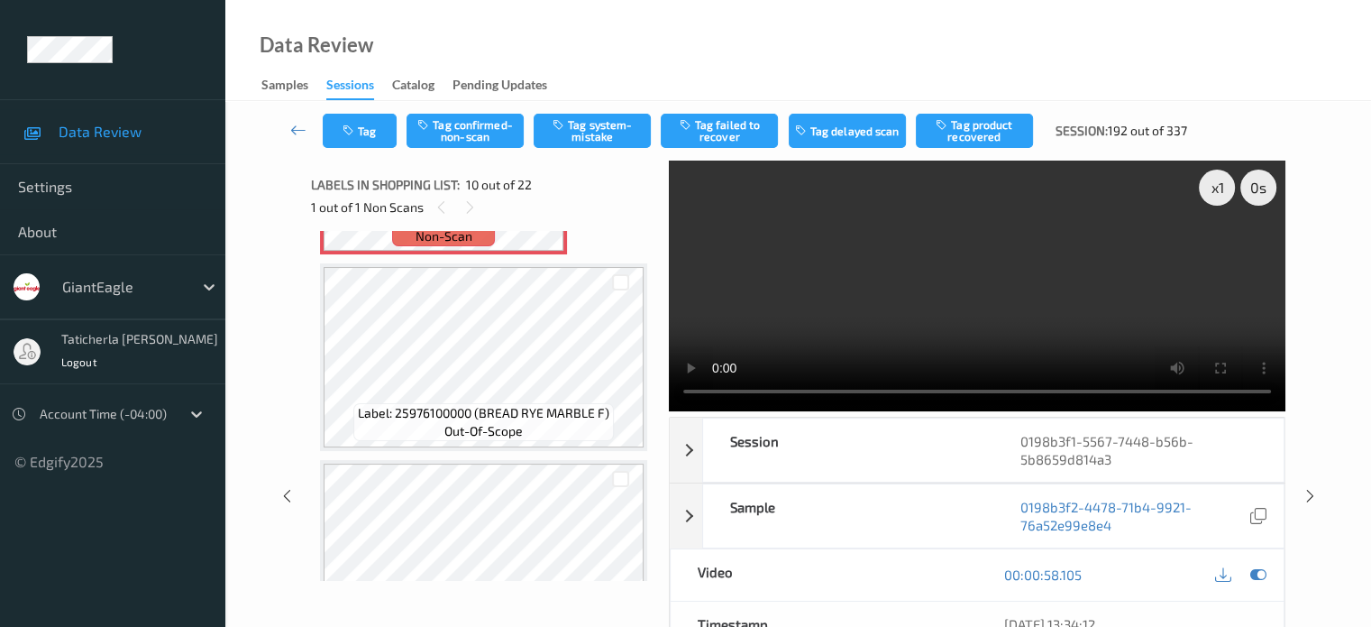
scroll to position [1852, 0]
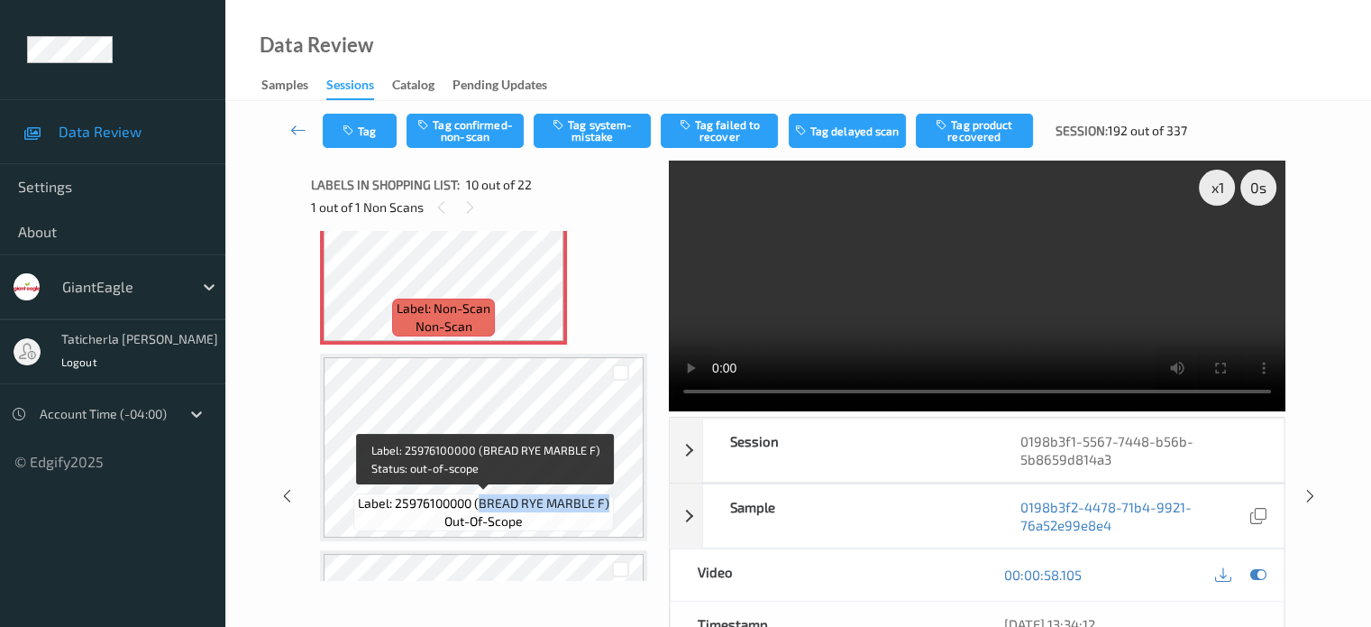
drag, startPoint x: 479, startPoint y: 503, endPoint x: 608, endPoint y: 517, distance: 129.7
click at [608, 517] on div "Label: 25976100000 (BREAD RYE MARBLE F) out-of-scope" at bounding box center [483, 512] width 261 height 38
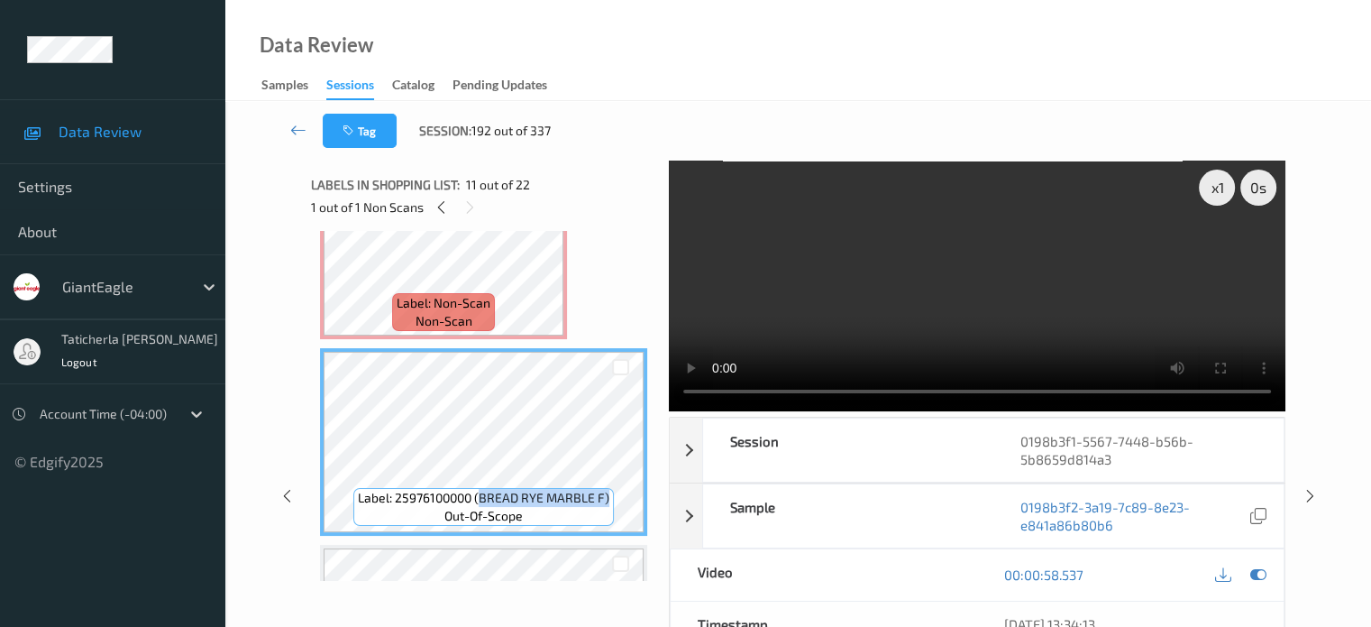
scroll to position [1942, 0]
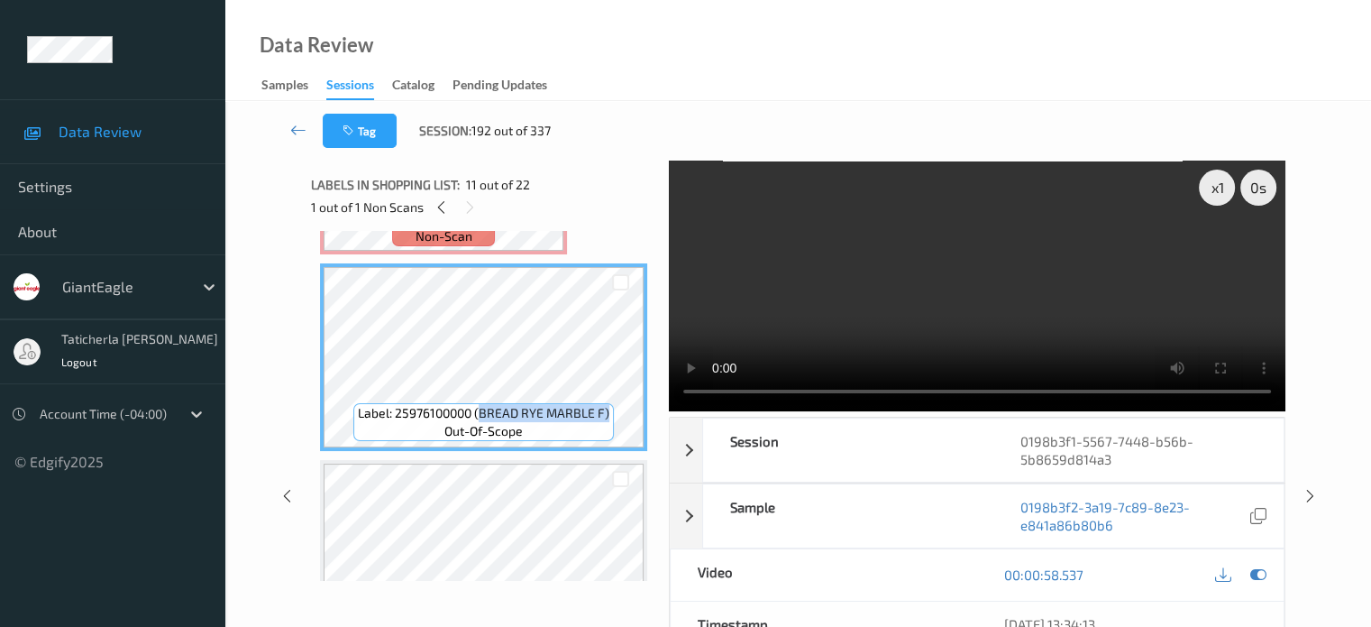
copy span "BREAD RYE MARBLE F)"
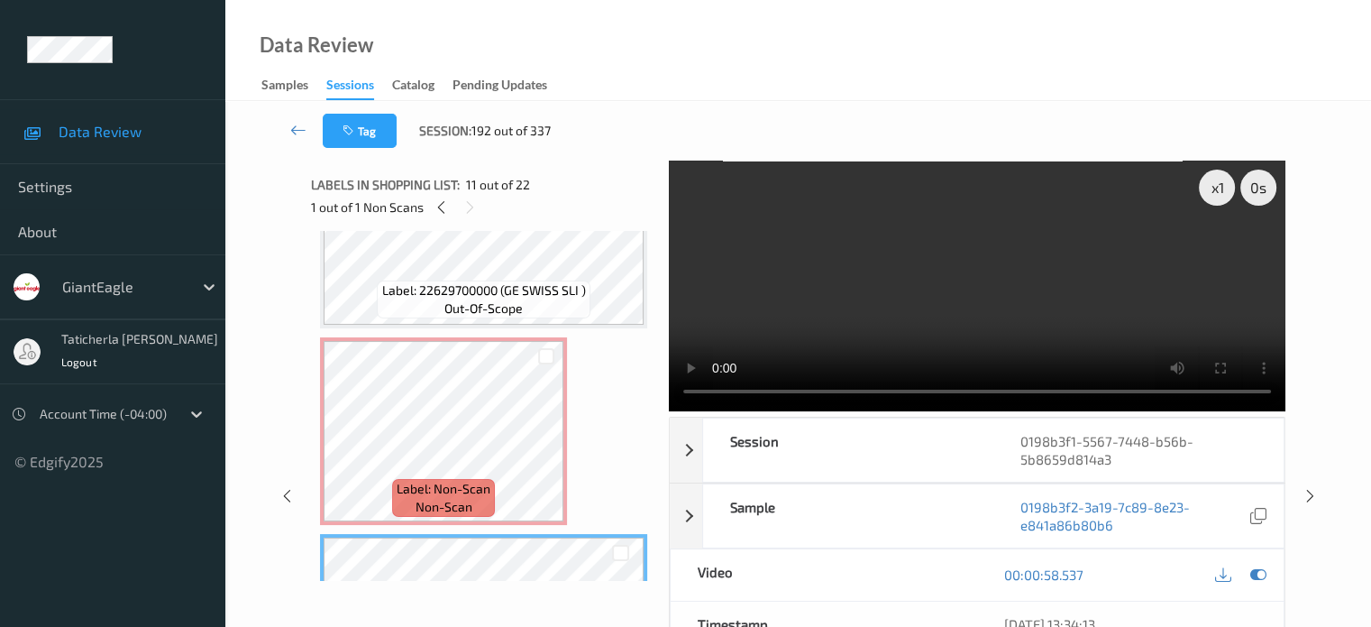
scroll to position [1581, 0]
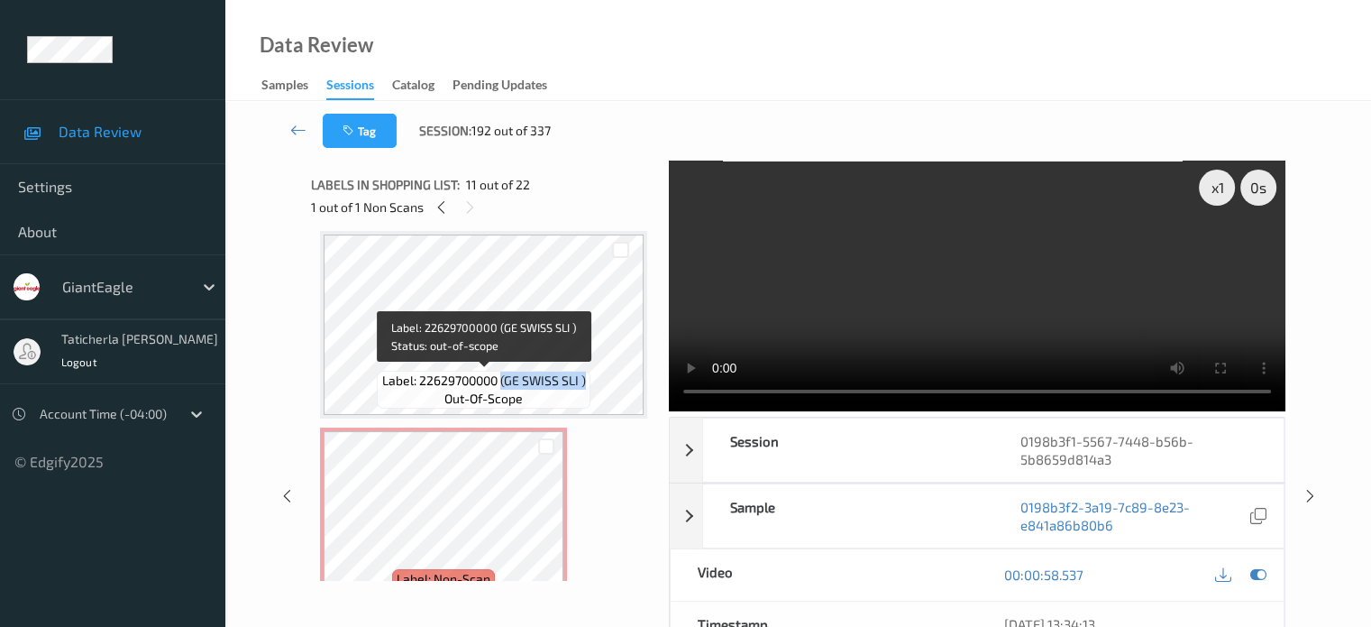
drag, startPoint x: 502, startPoint y: 380, endPoint x: 585, endPoint y: 396, distance: 84.3
click at [585, 396] on div "Label: 22629700000 (GE SWISS SLI ) out-of-scope" at bounding box center [483, 390] width 213 height 38
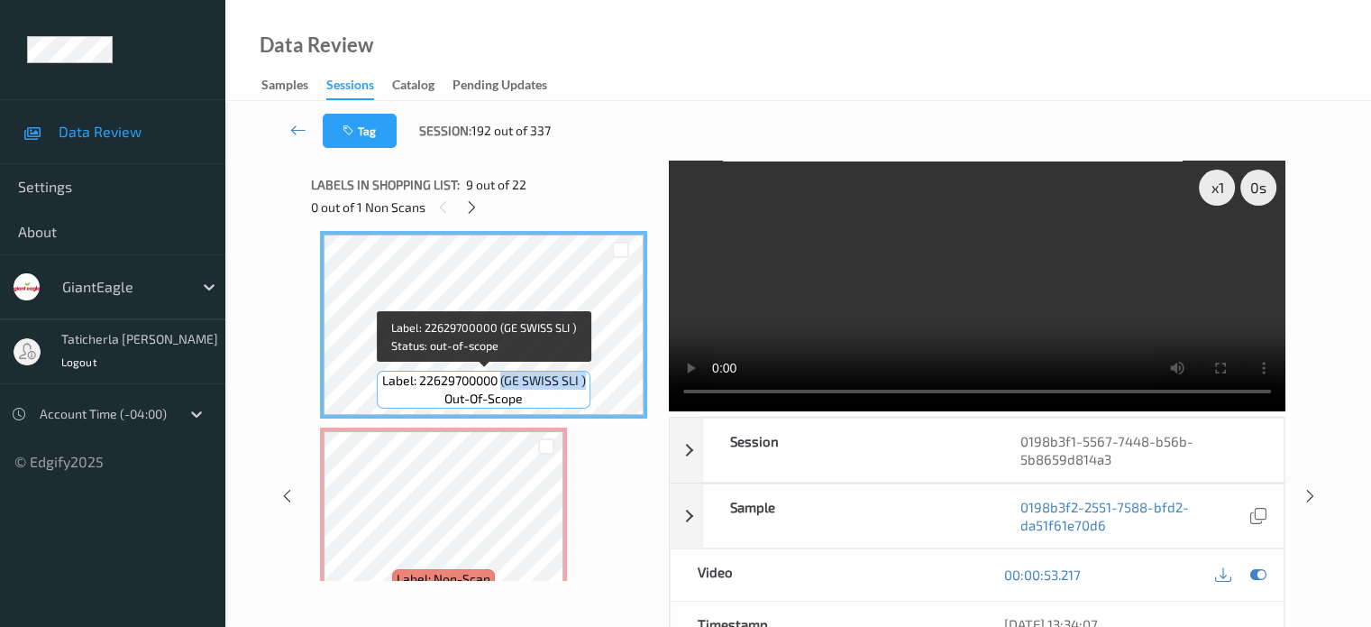
copy span "(GE SWISS SLI )"
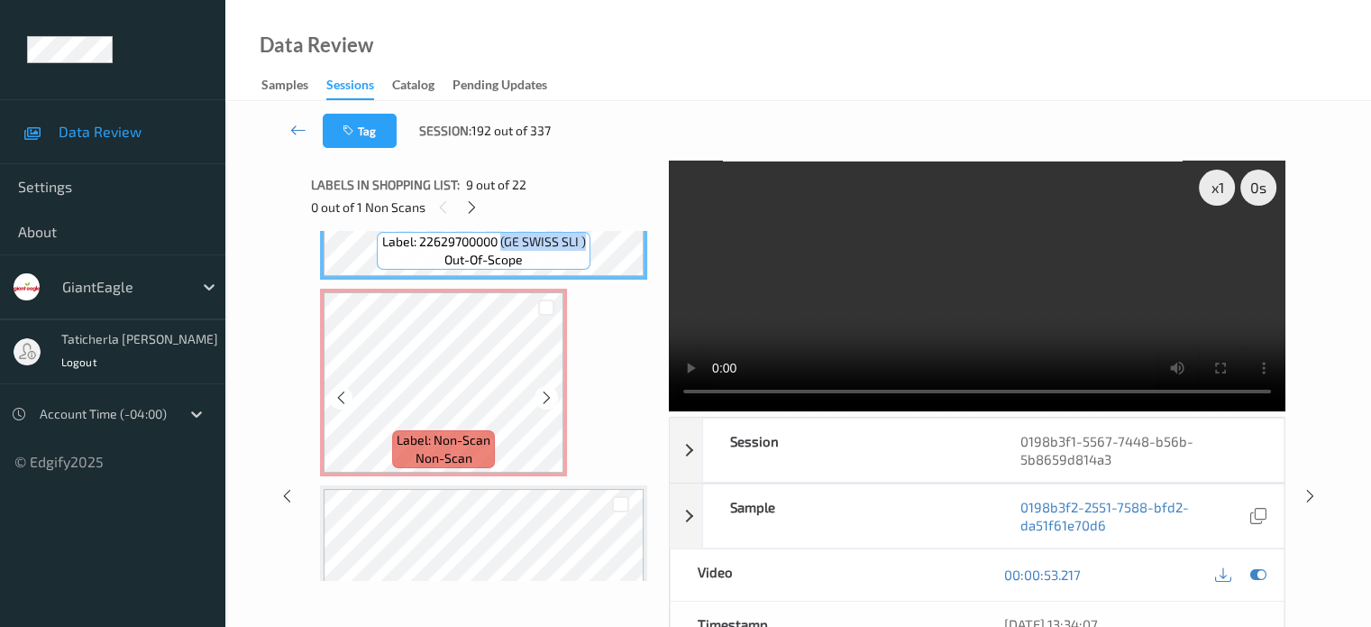
scroll to position [1762, 0]
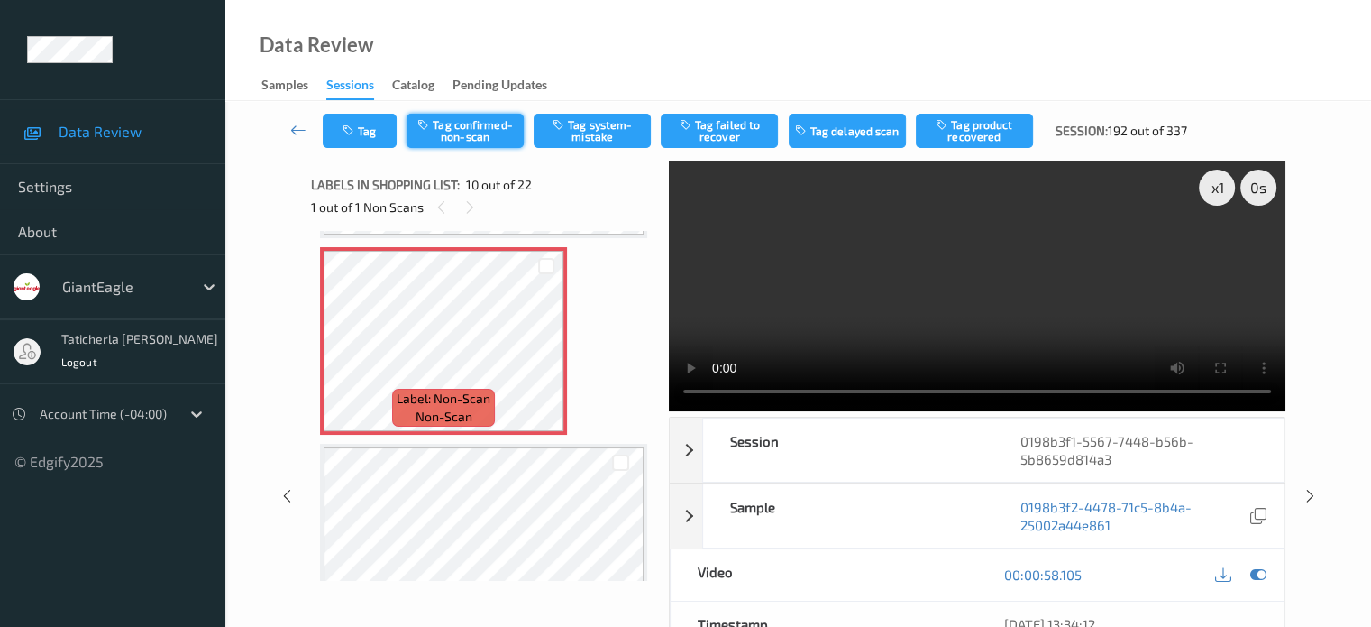
click at [465, 120] on button "Tag confirmed-non-scan" at bounding box center [465, 131] width 117 height 34
click at [974, 131] on button "Tag product recovered" at bounding box center [974, 131] width 117 height 34
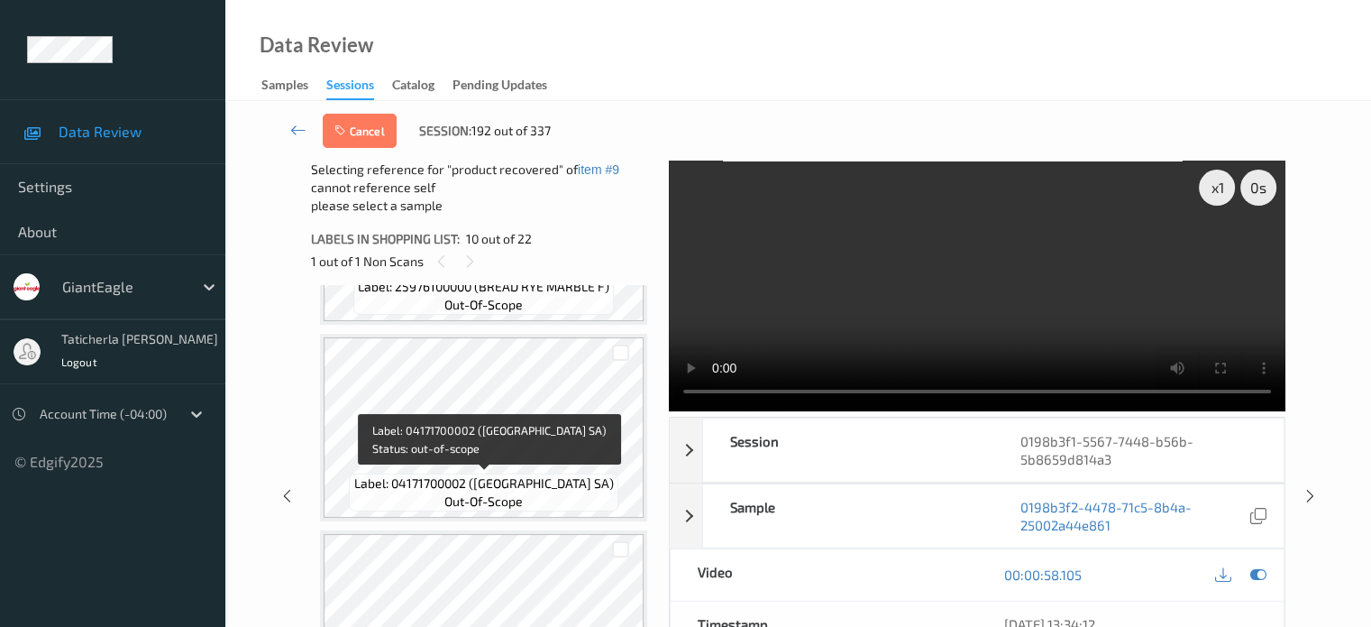
scroll to position [2032, 0]
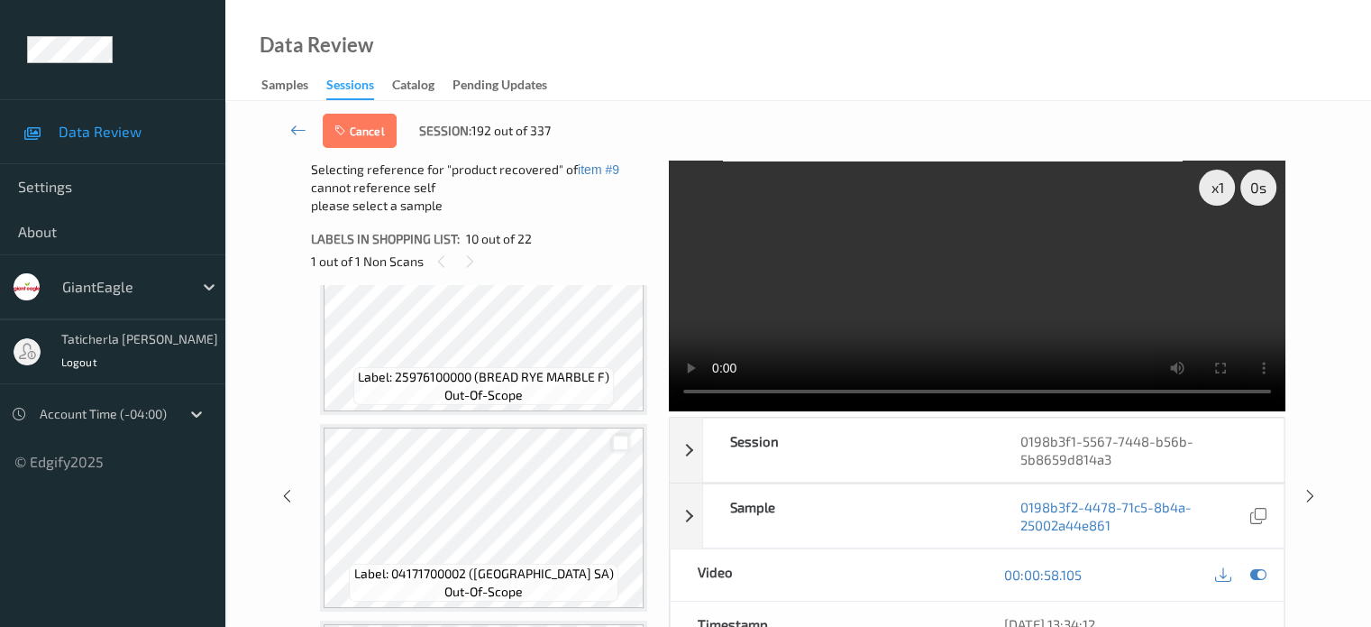
click at [624, 442] on div at bounding box center [620, 443] width 17 height 17
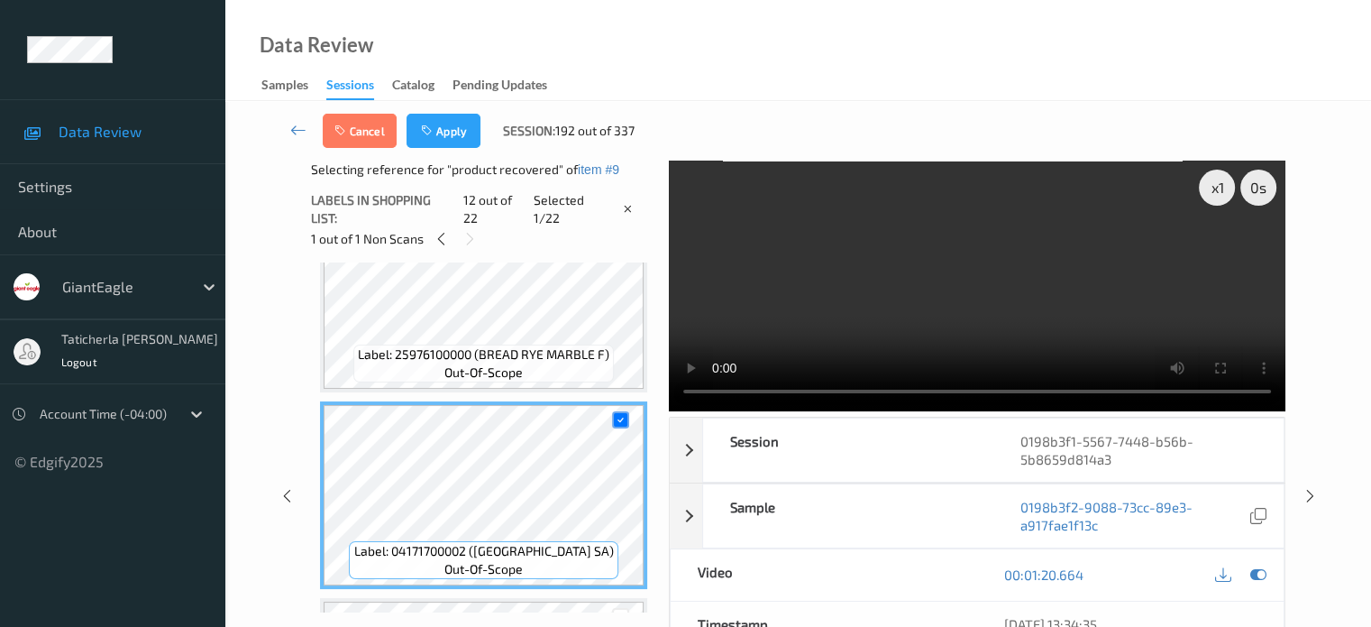
scroll to position [2122, 0]
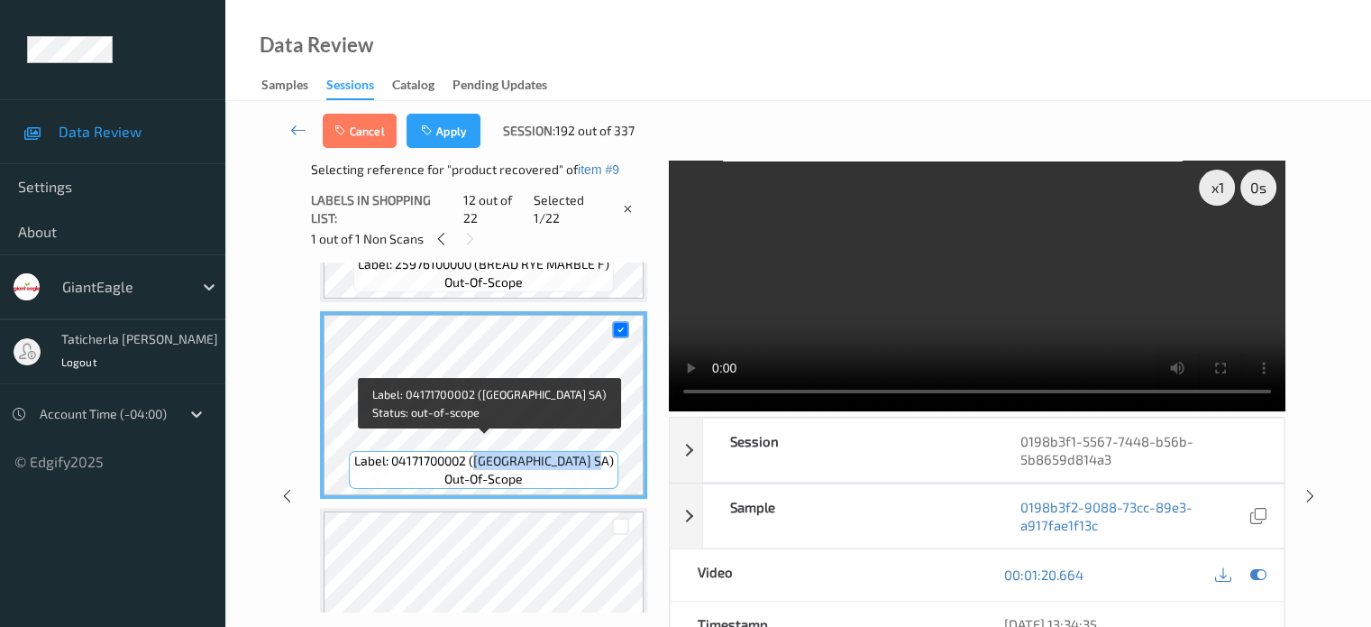
drag, startPoint x: 479, startPoint y: 446, endPoint x: 611, endPoint y: 451, distance: 132.6
click at [611, 451] on div "Label: 04171700002 (CORTLAND VALLEY SA) out-of-scope" at bounding box center [483, 470] width 269 height 38
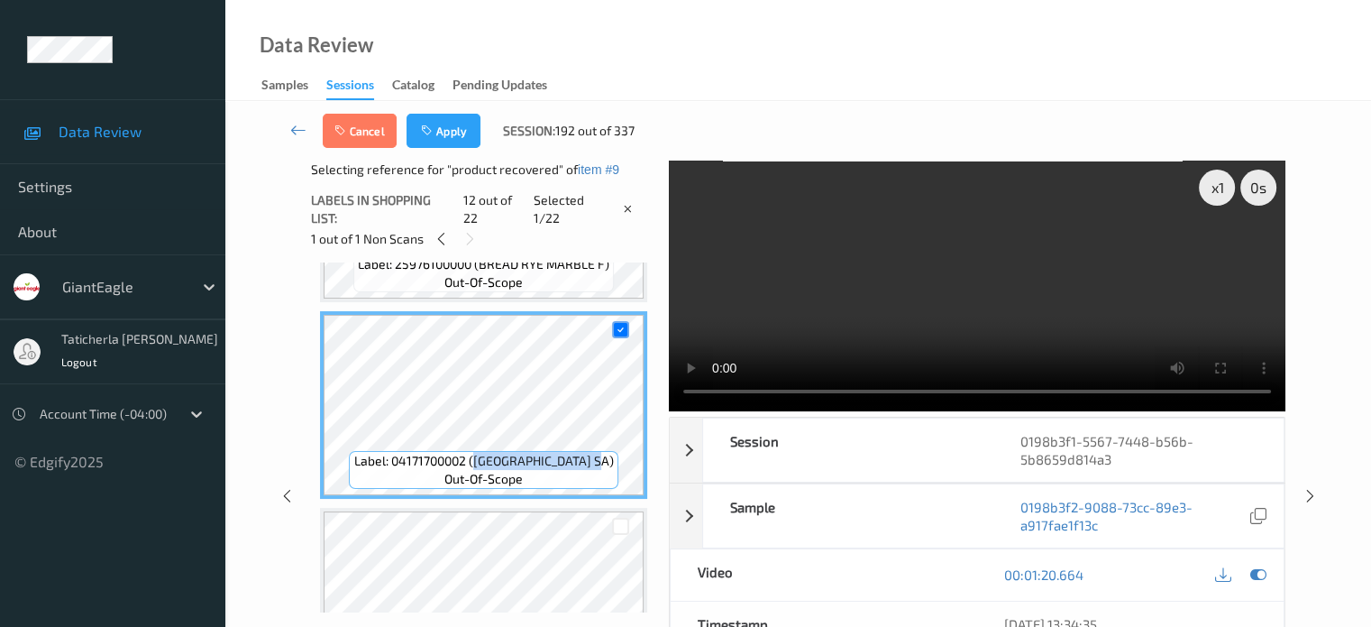
copy span "CORTLAND VALLEY SA)"
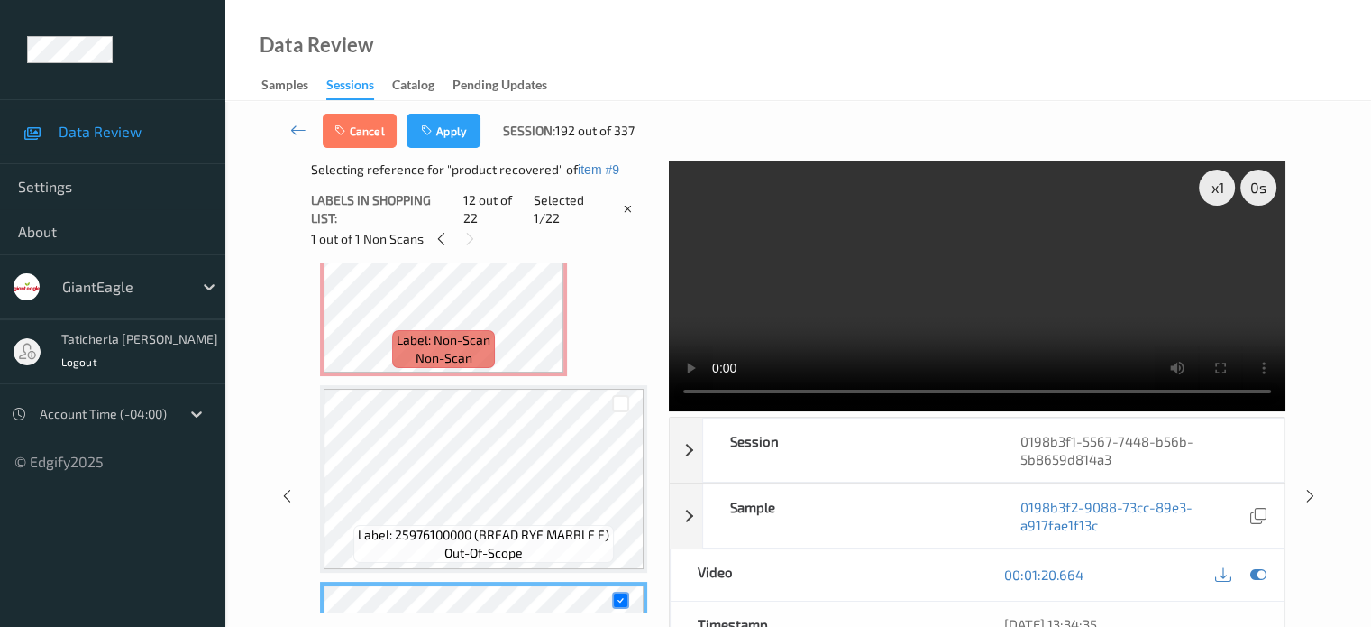
scroll to position [1762, 0]
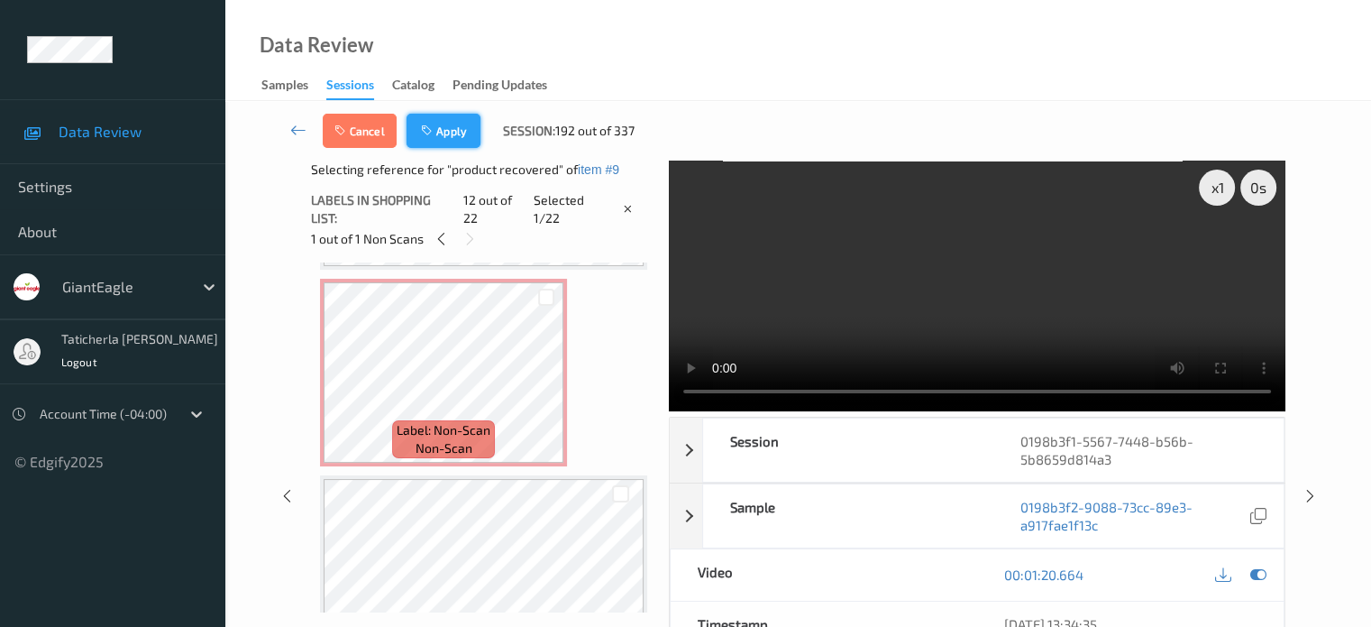
click at [454, 120] on button "Apply" at bounding box center [444, 131] width 74 height 34
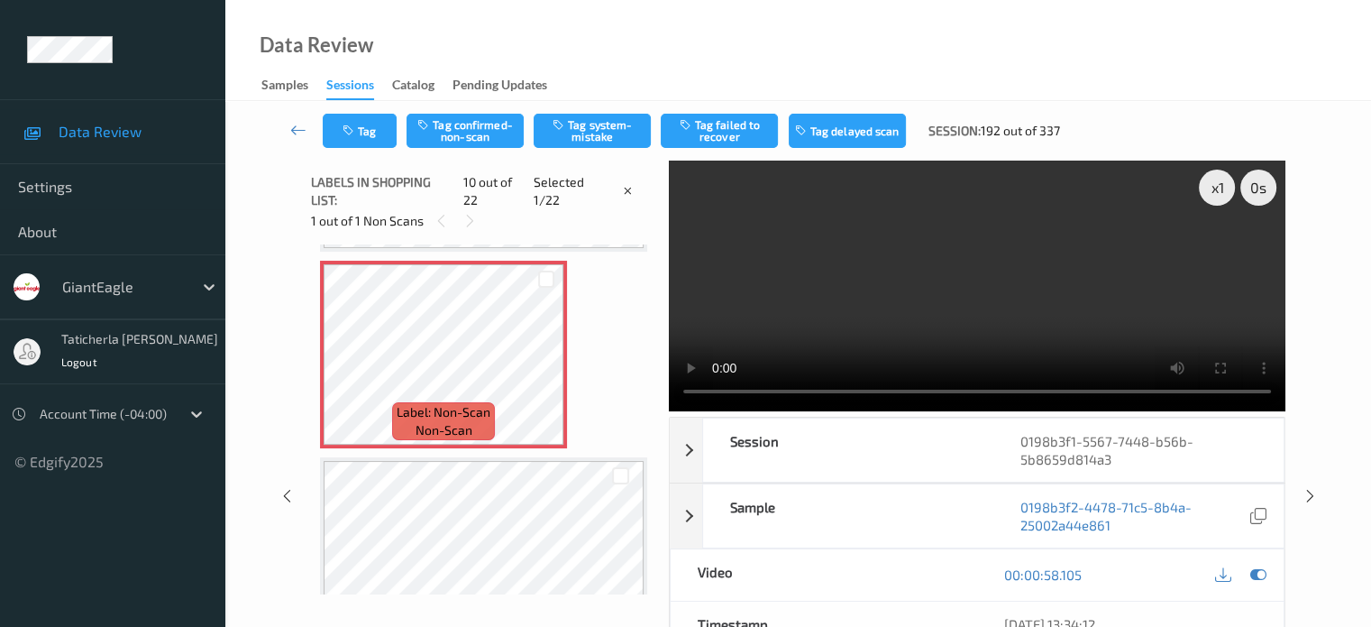
scroll to position [1581, 0]
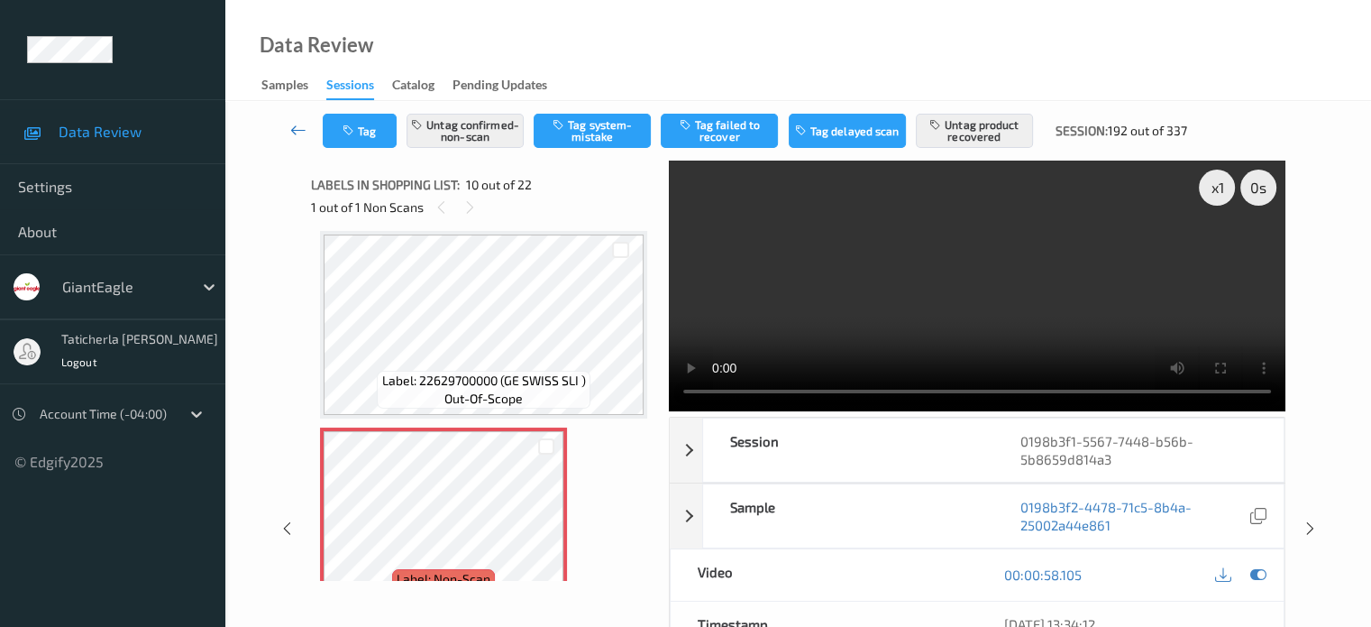
click at [307, 125] on link at bounding box center [299, 131] width 48 height 34
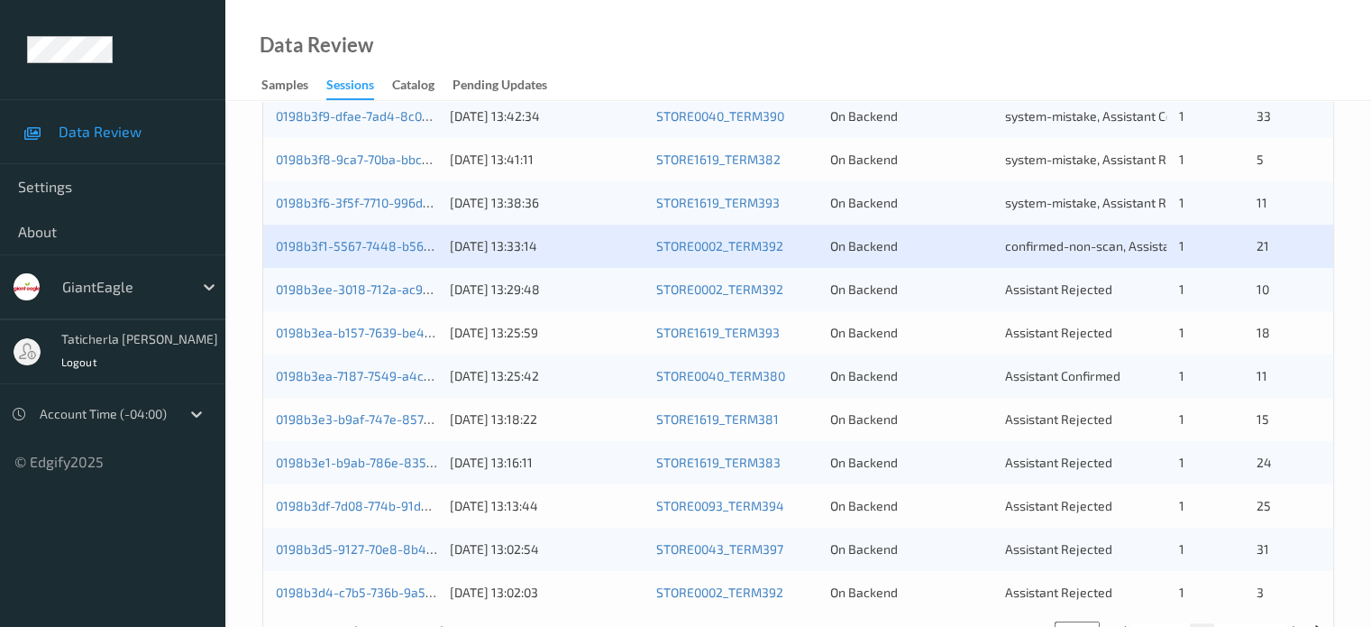
scroll to position [871, 0]
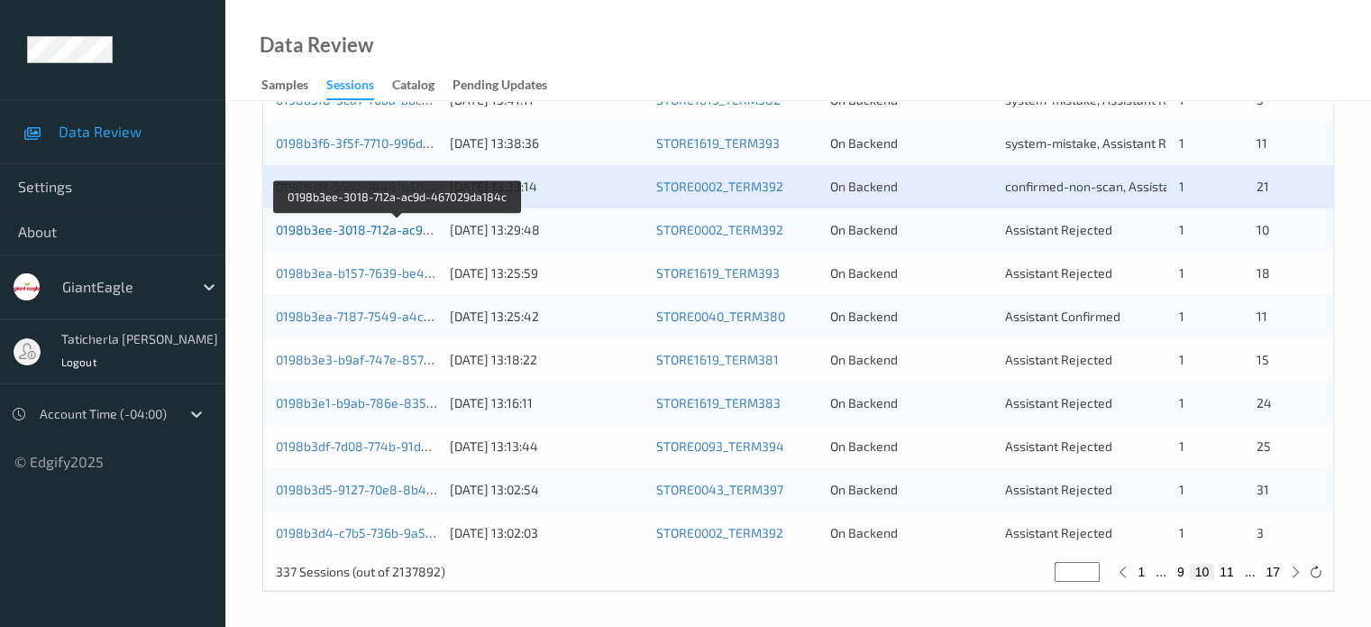
click at [392, 233] on link "0198b3ee-3018-712a-ac9d-467029da184c" at bounding box center [398, 229] width 245 height 15
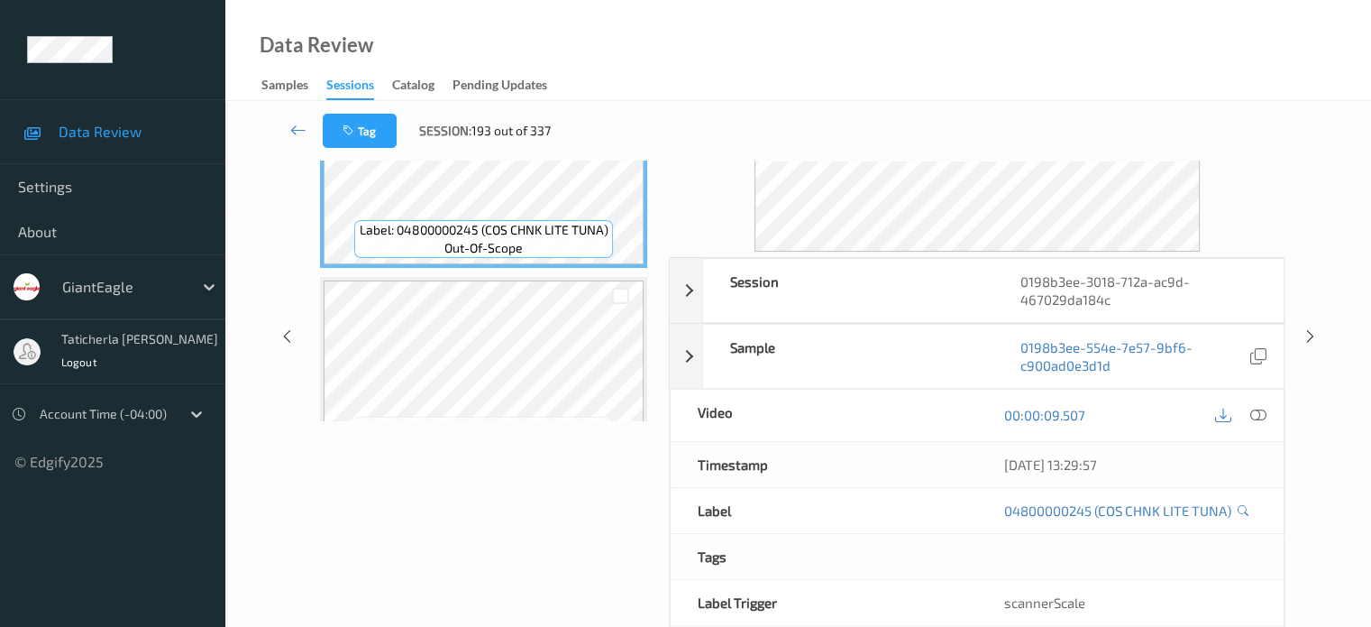
scroll to position [59, 0]
